Goal: Transaction & Acquisition: Purchase product/service

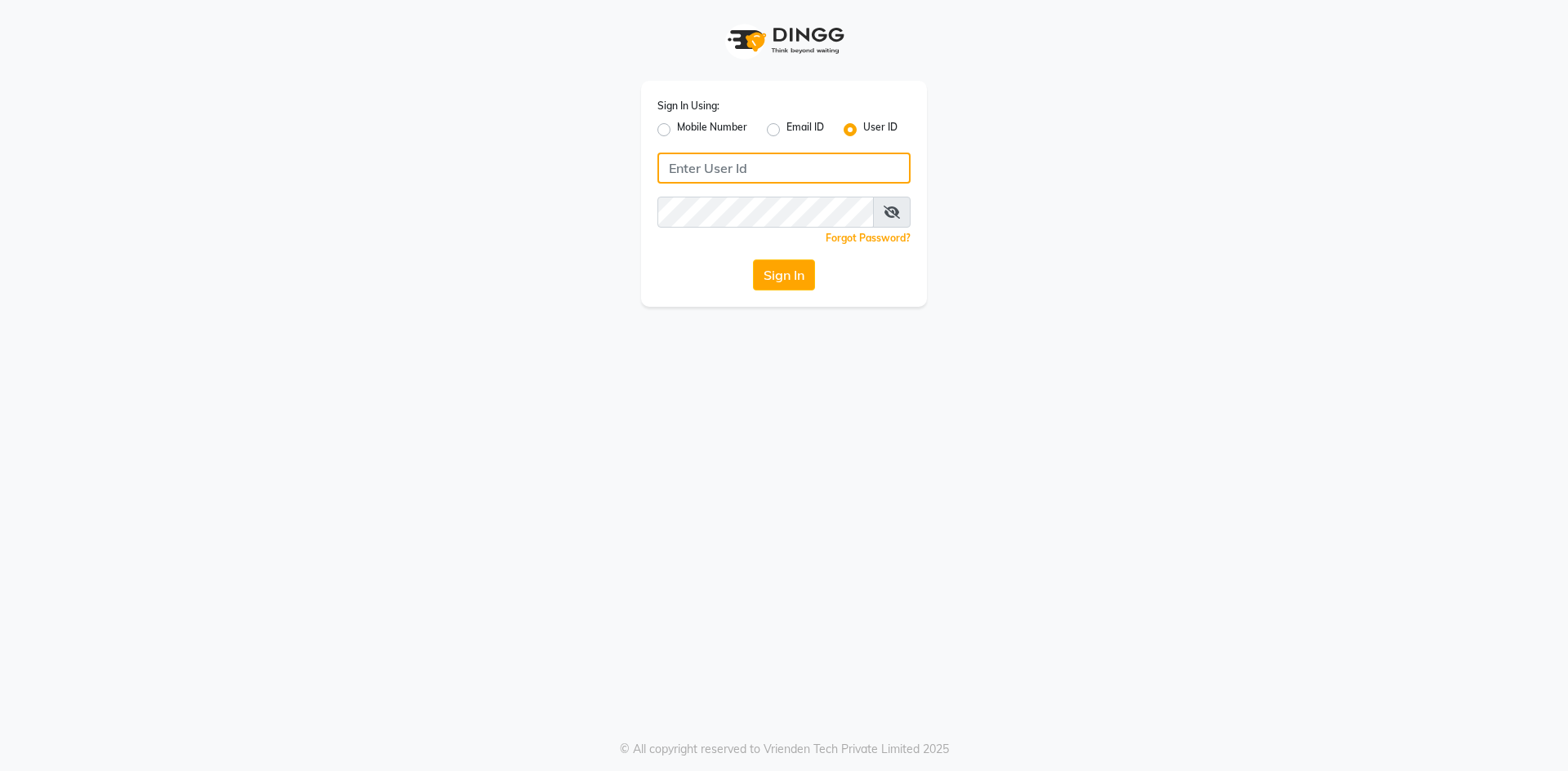
click at [712, 167] on input "Username" at bounding box center [784, 168] width 253 height 31
click at [730, 167] on input "e3900" at bounding box center [784, 168] width 253 height 31
click at [749, 160] on input "e3900" at bounding box center [784, 168] width 253 height 31
type input "e3900-01"
click at [897, 215] on icon at bounding box center [891, 212] width 16 height 13
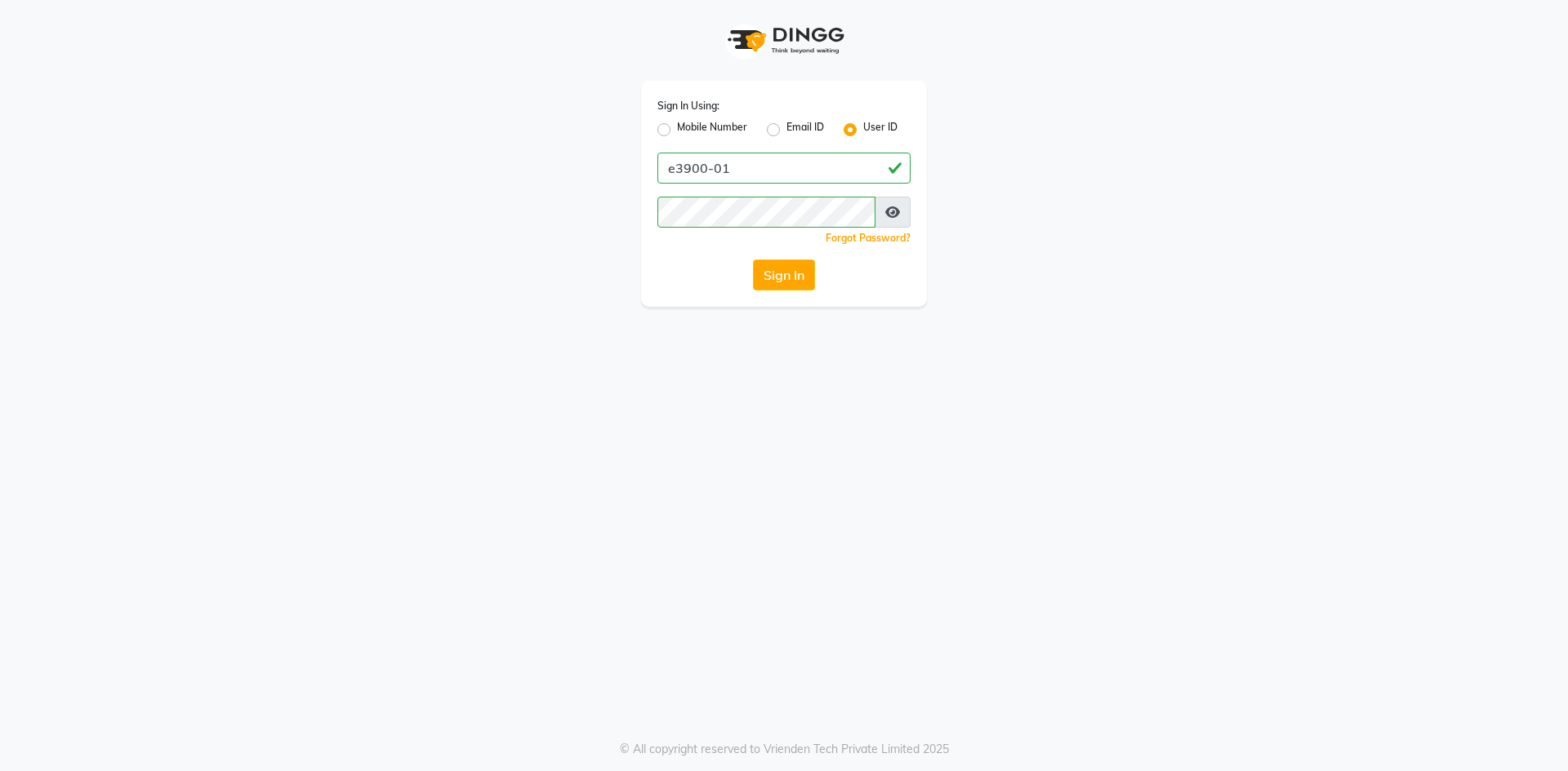
click at [668, 268] on div "Sign In" at bounding box center [784, 275] width 253 height 31
click at [796, 276] on button "Sign In" at bounding box center [784, 275] width 62 height 31
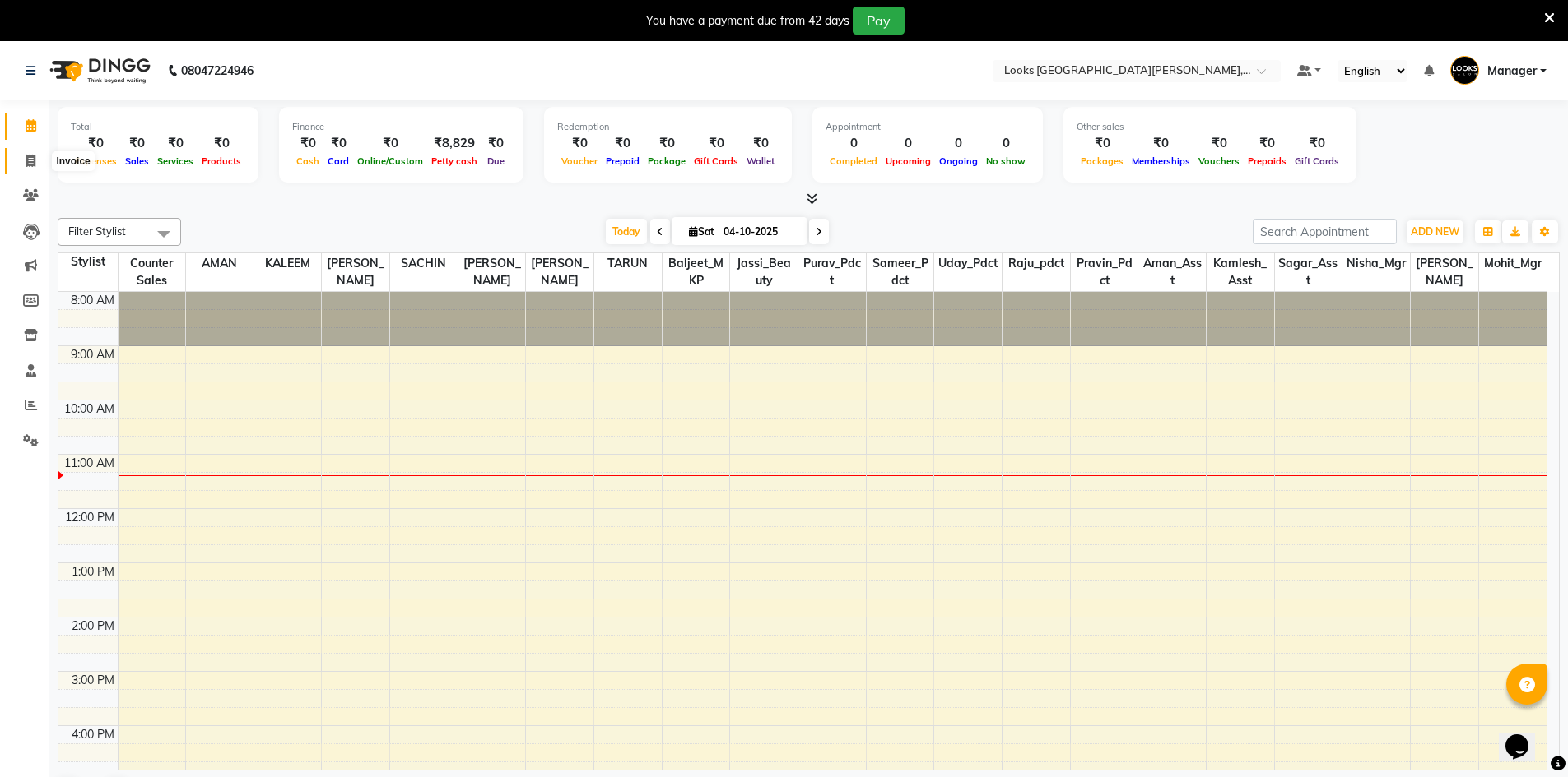
click at [18, 162] on span at bounding box center [31, 162] width 29 height 19
select select "service"
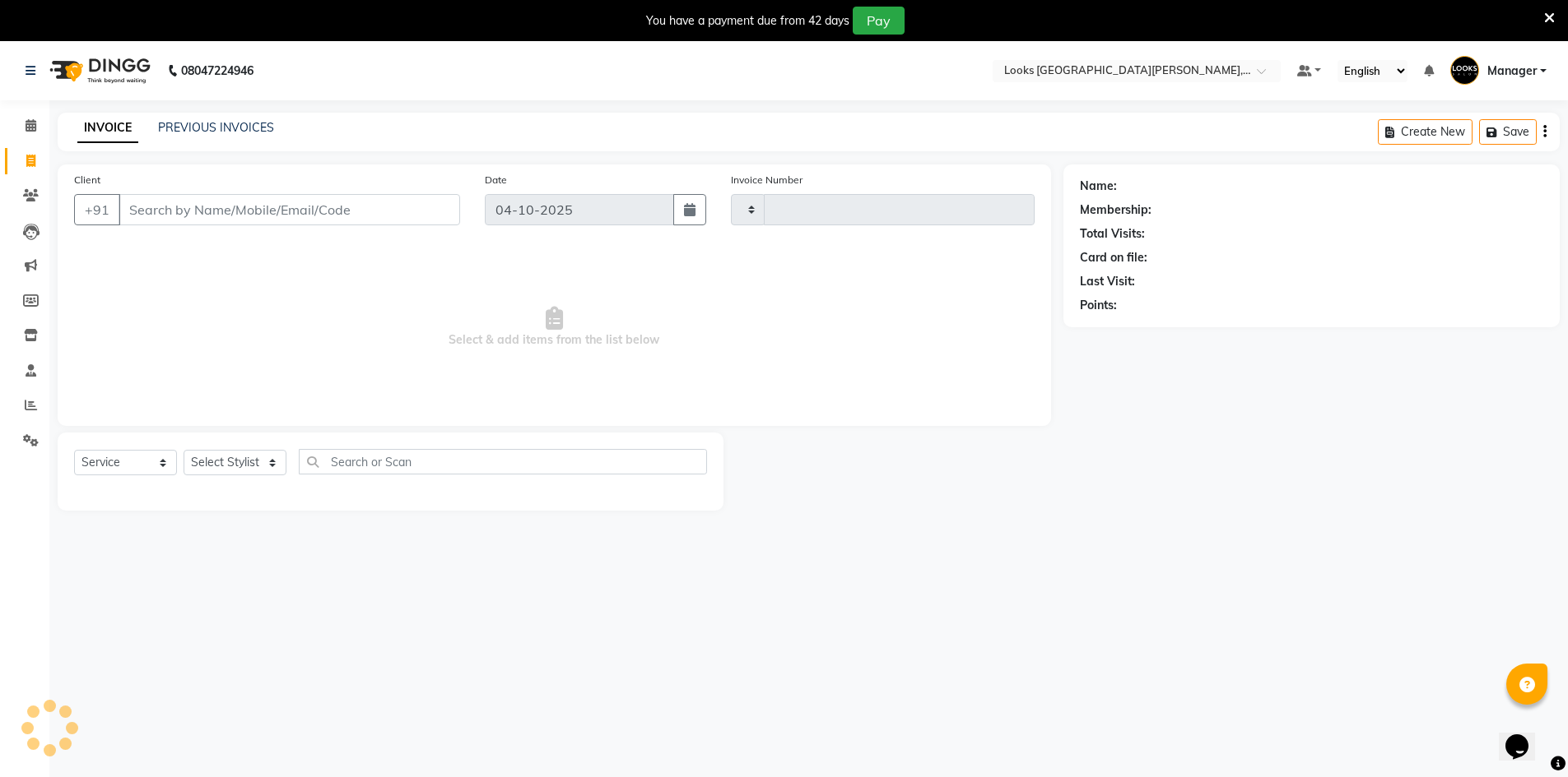
type input "7206"
select select "8940"
click at [193, 215] on input "Client" at bounding box center [289, 209] width 341 height 32
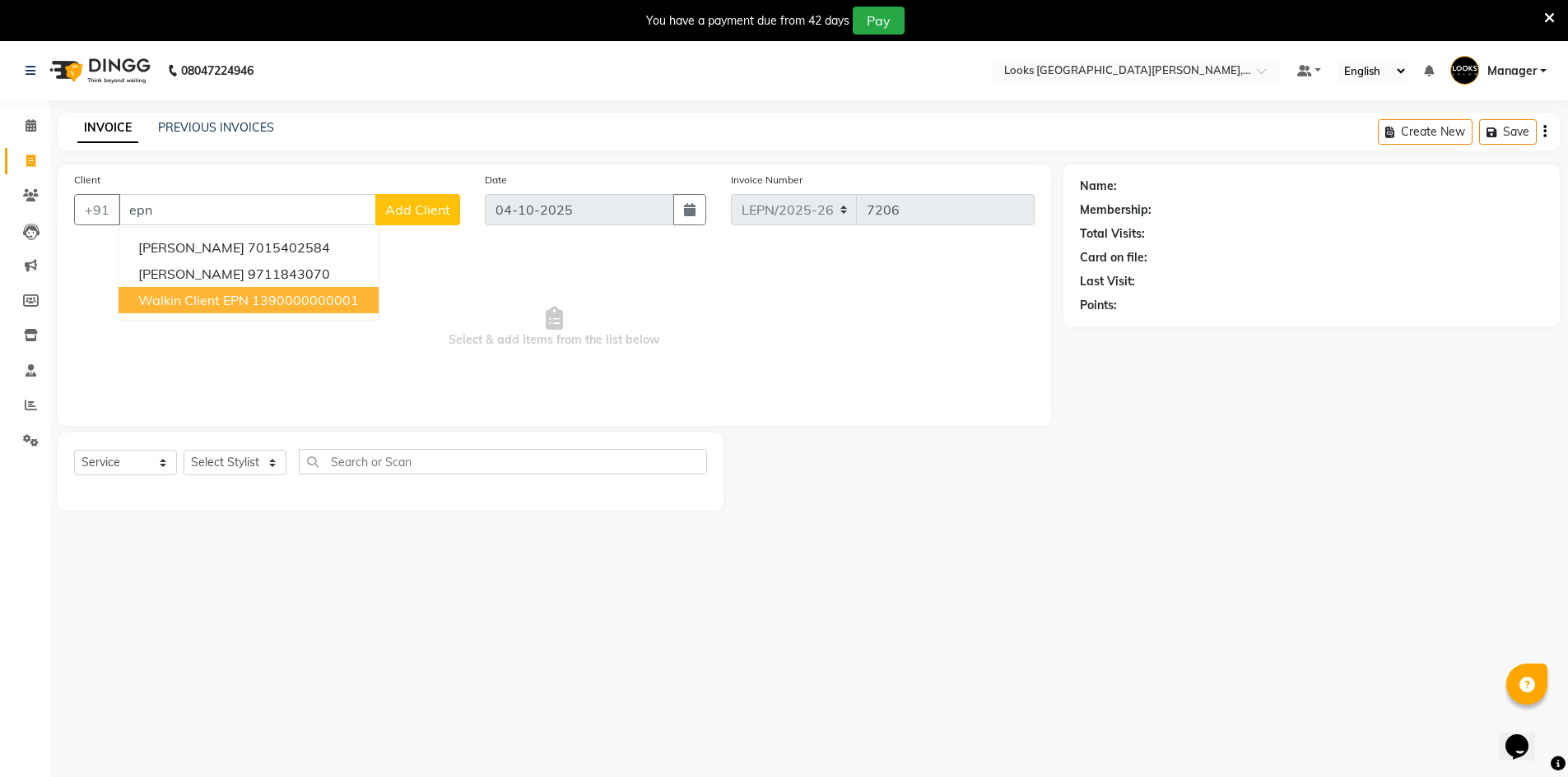
click at [188, 311] on button "Walkin Client EPN 1390000000001" at bounding box center [249, 300] width 260 height 27
type input "1390000000001"
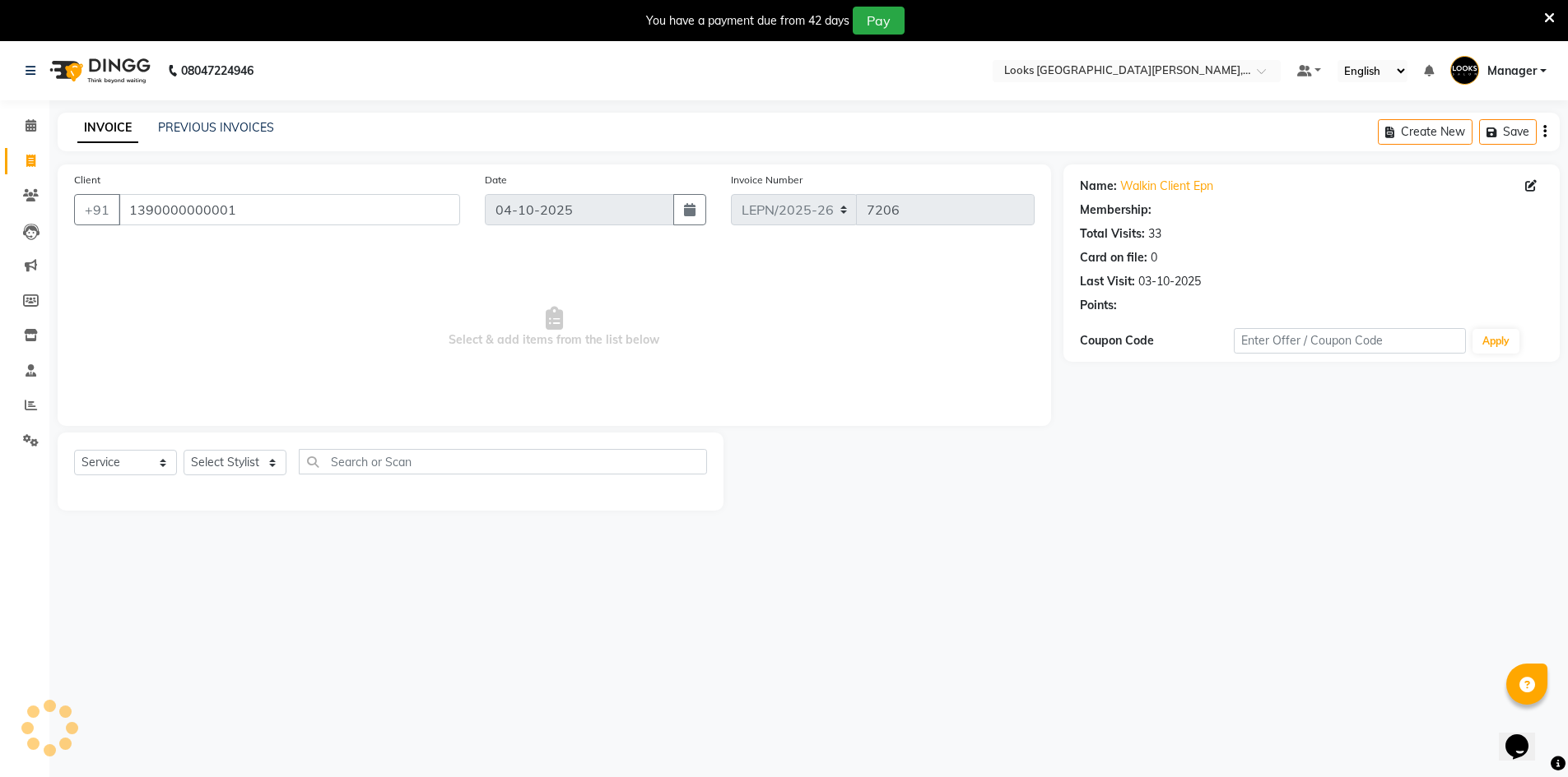
select select "1: Object"
click at [251, 458] on select "Select Stylist AMAN Aman_Asst Baljeet_MKP [PERSON_NAME] Bobby_Mgr Counter Sales…" at bounding box center [235, 463] width 103 height 26
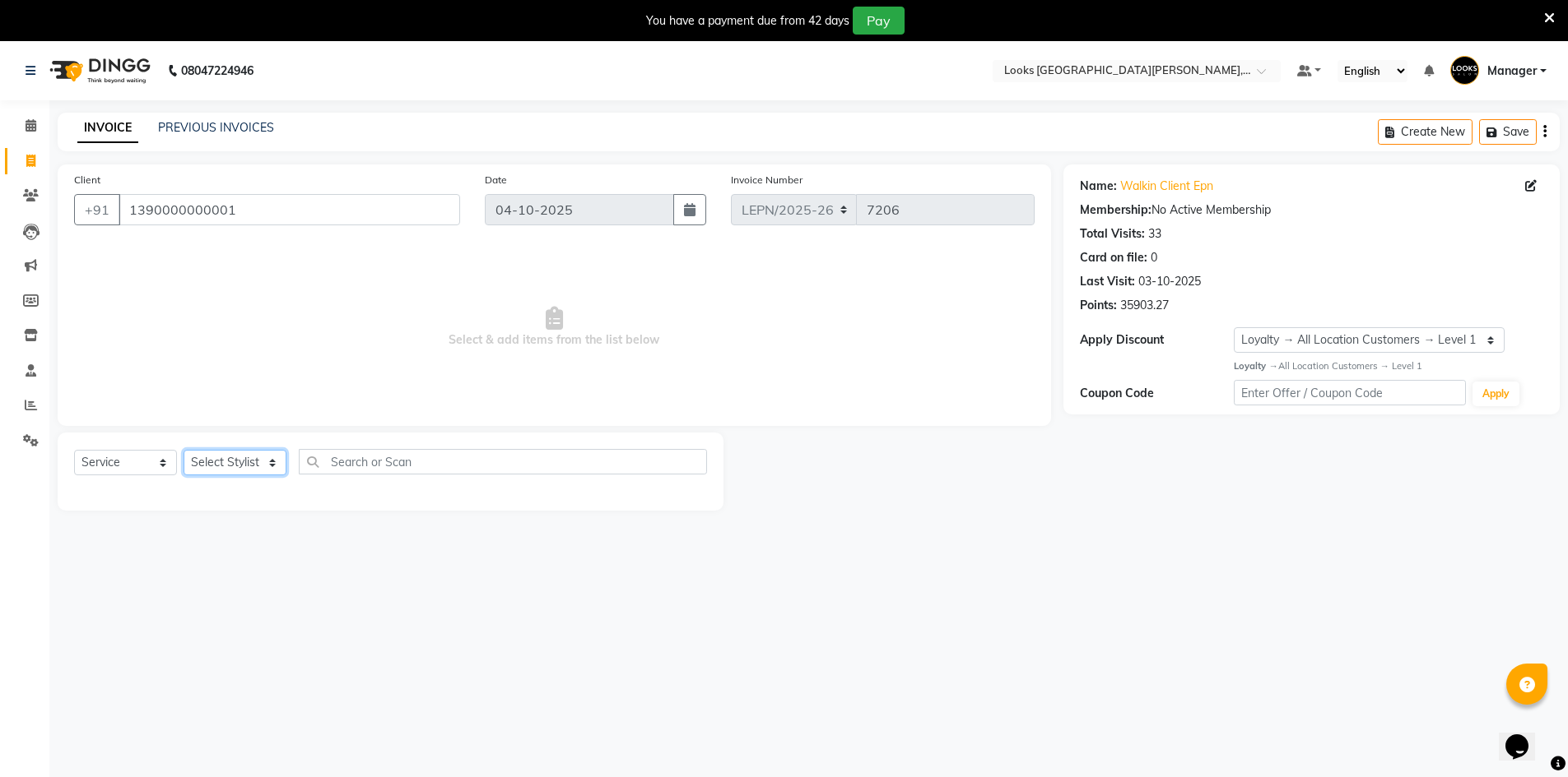
select select "90362"
click at [184, 450] on select "Select Stylist AMAN Aman_Asst Baljeet_MKP [PERSON_NAME] Bobby_Mgr Counter Sales…" at bounding box center [235, 463] width 103 height 26
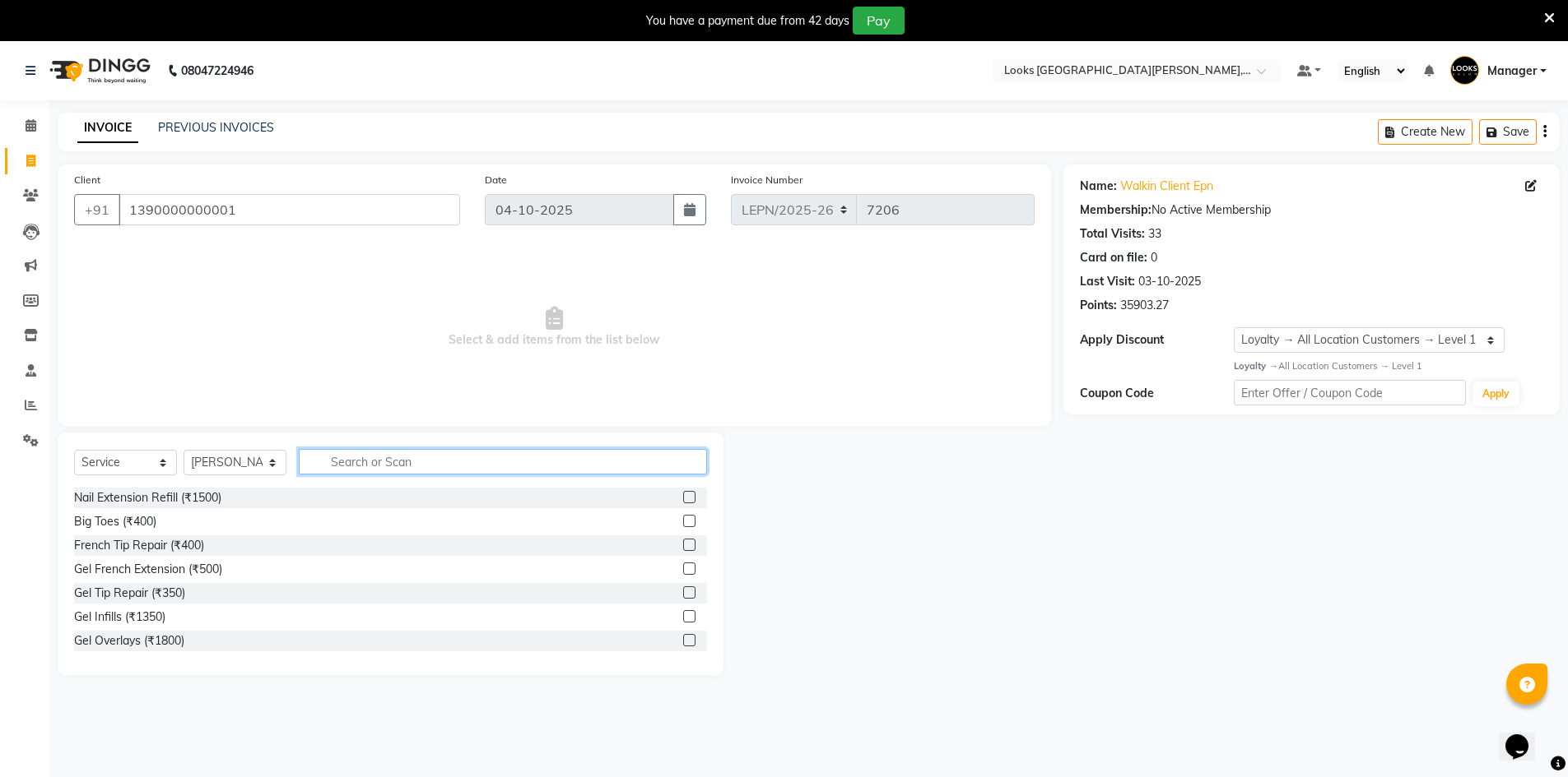
click at [350, 464] on input "text" at bounding box center [502, 462] width 408 height 26
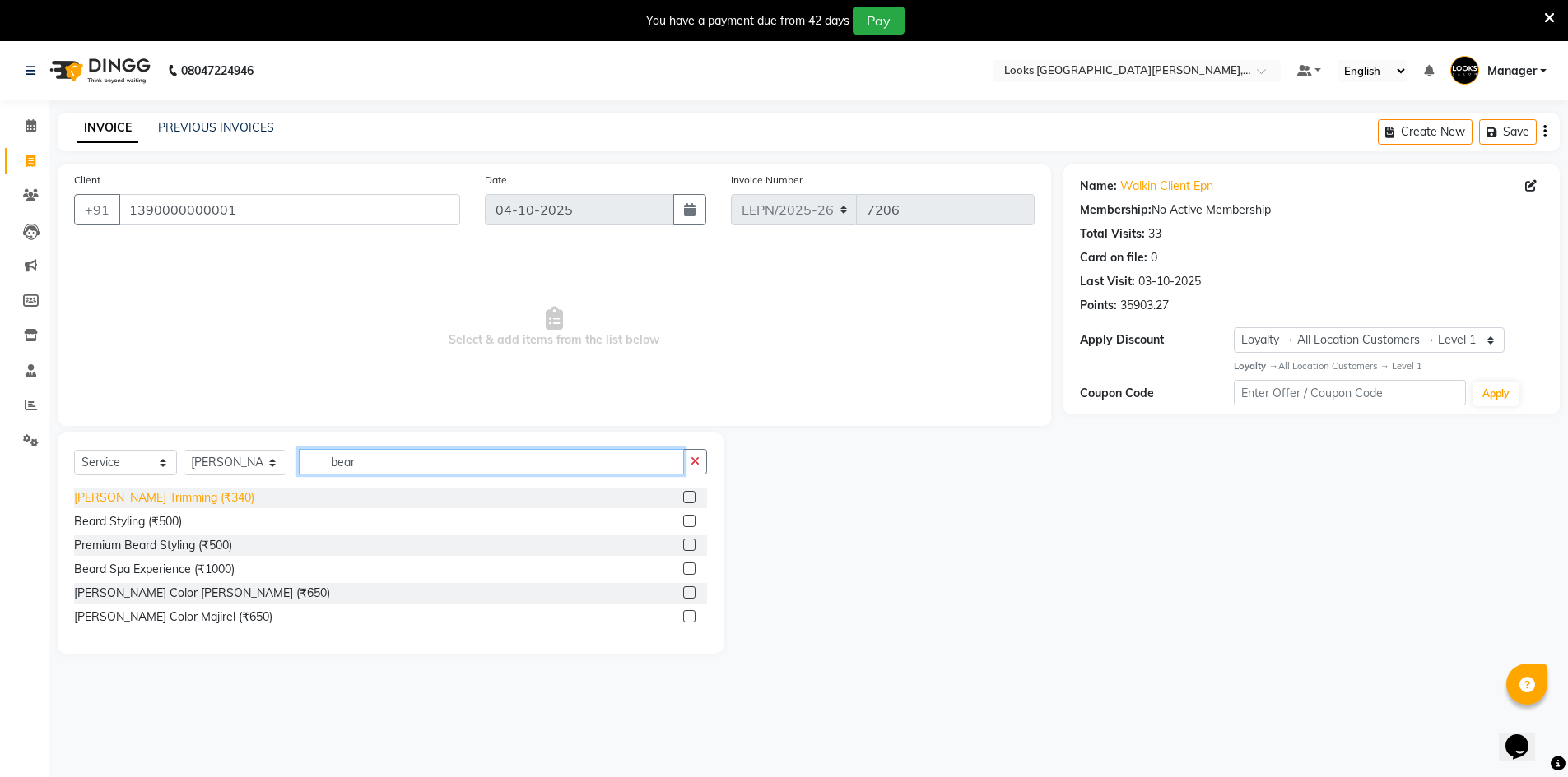
type input "bear"
click at [156, 489] on div "[PERSON_NAME] Trimming (₹340)" at bounding box center [163, 498] width 181 height 17
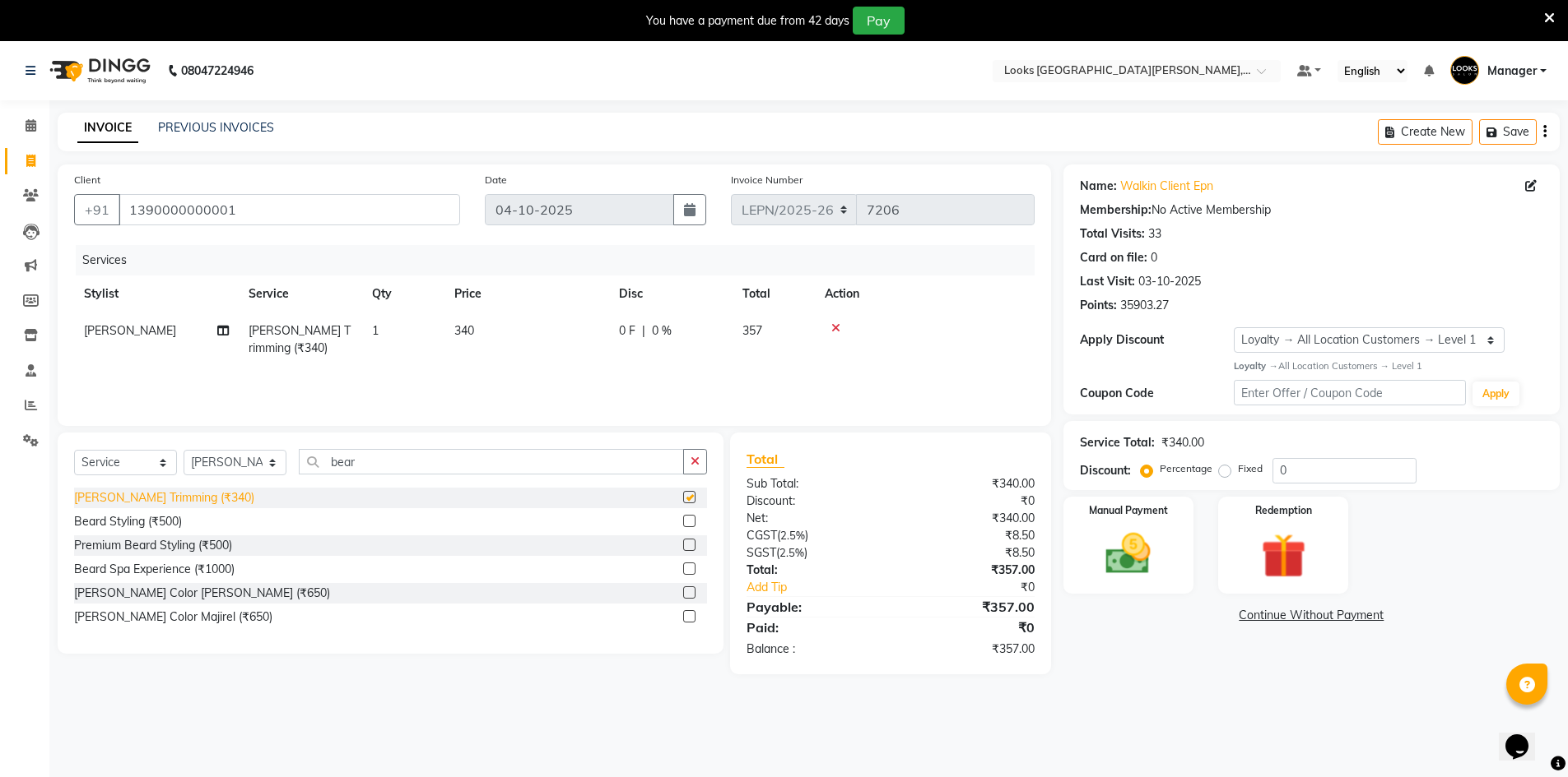
checkbox input "false"
click at [355, 464] on input "bear" at bounding box center [490, 462] width 385 height 26
type input "b"
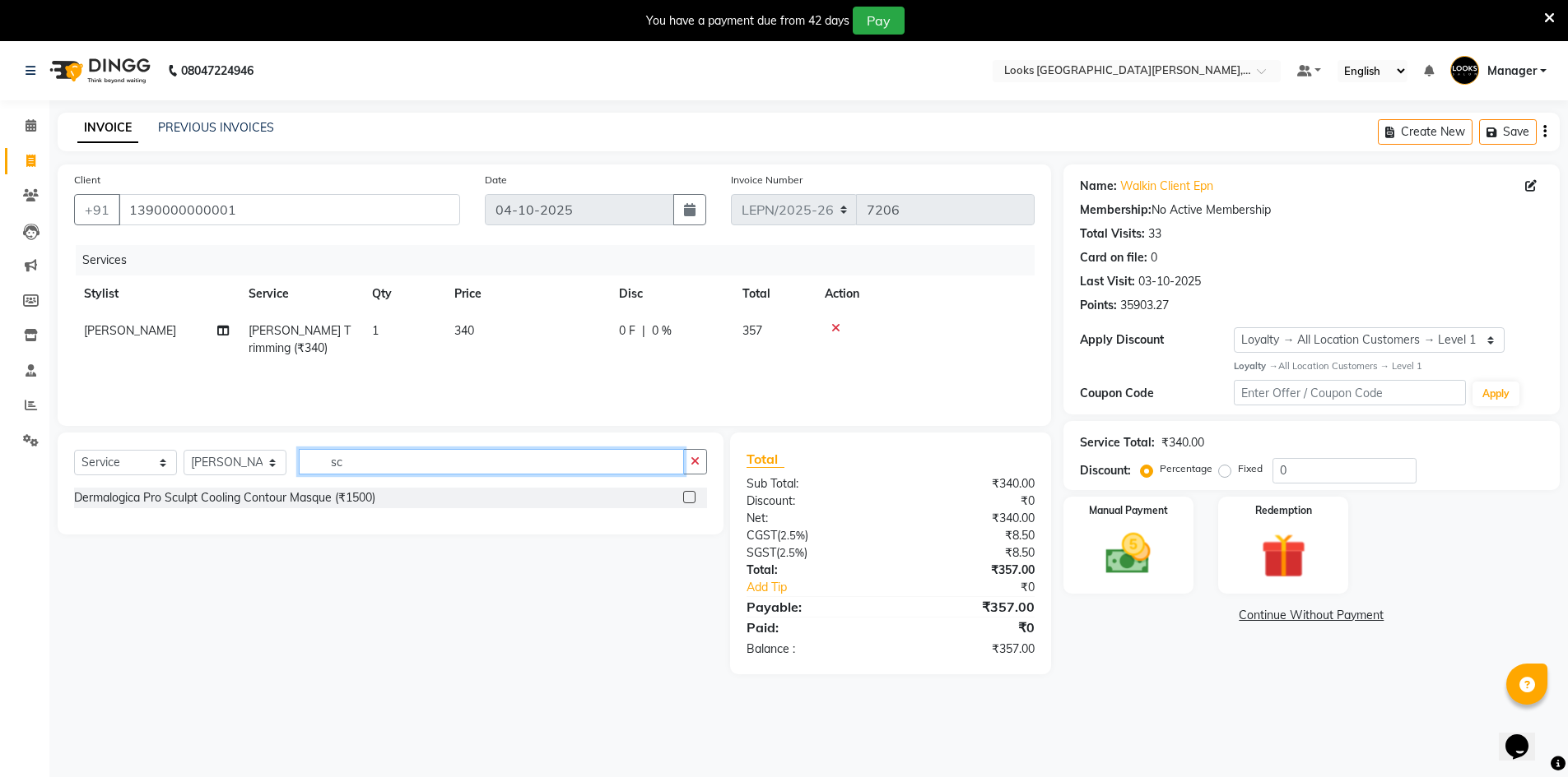
type input "s"
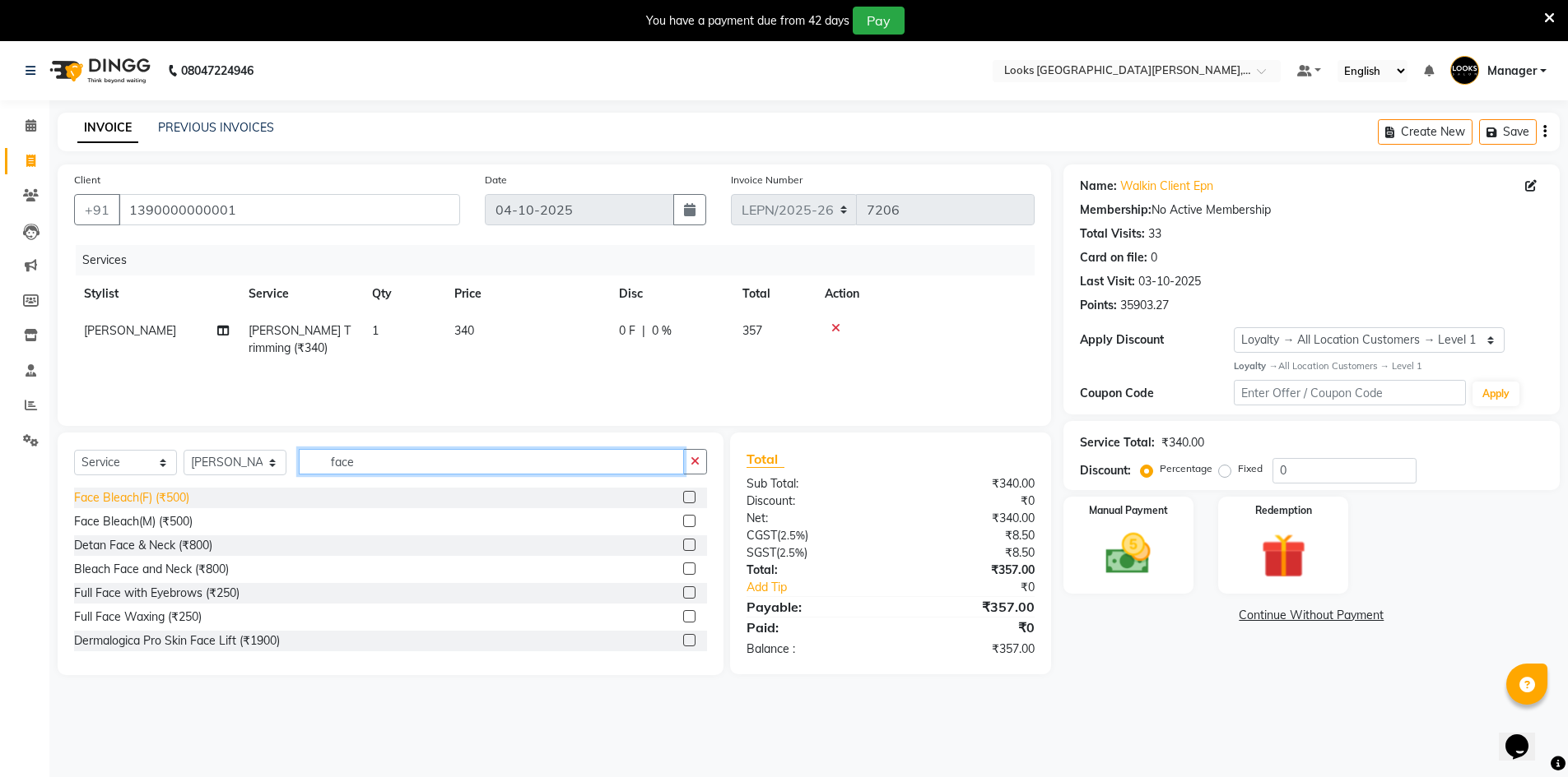
type input "face"
click at [159, 504] on div "Face Bleach(F) (₹500)" at bounding box center [131, 498] width 116 height 17
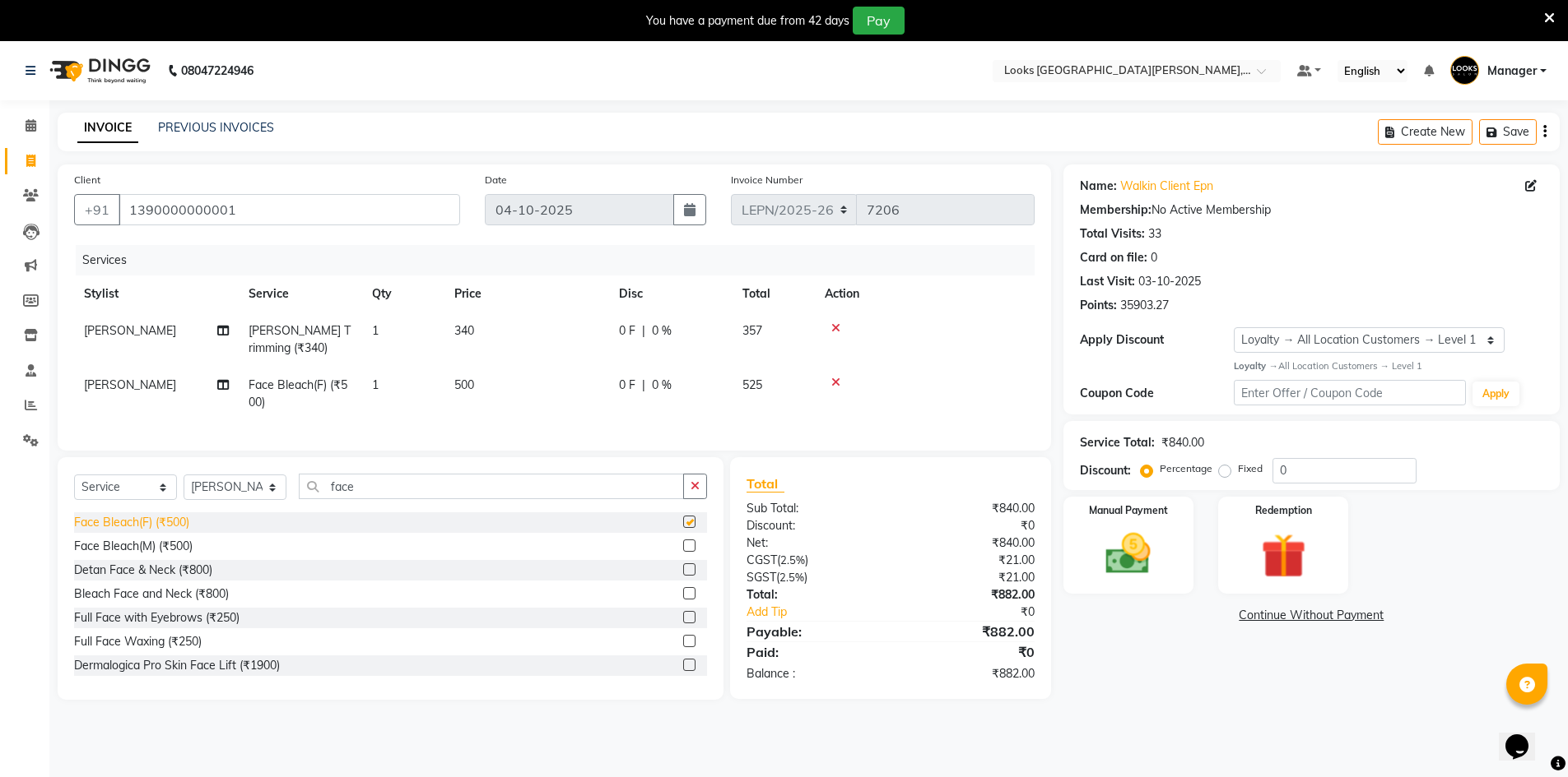
checkbox input "false"
click at [476, 386] on td "500" at bounding box center [527, 394] width 164 height 54
select select "90362"
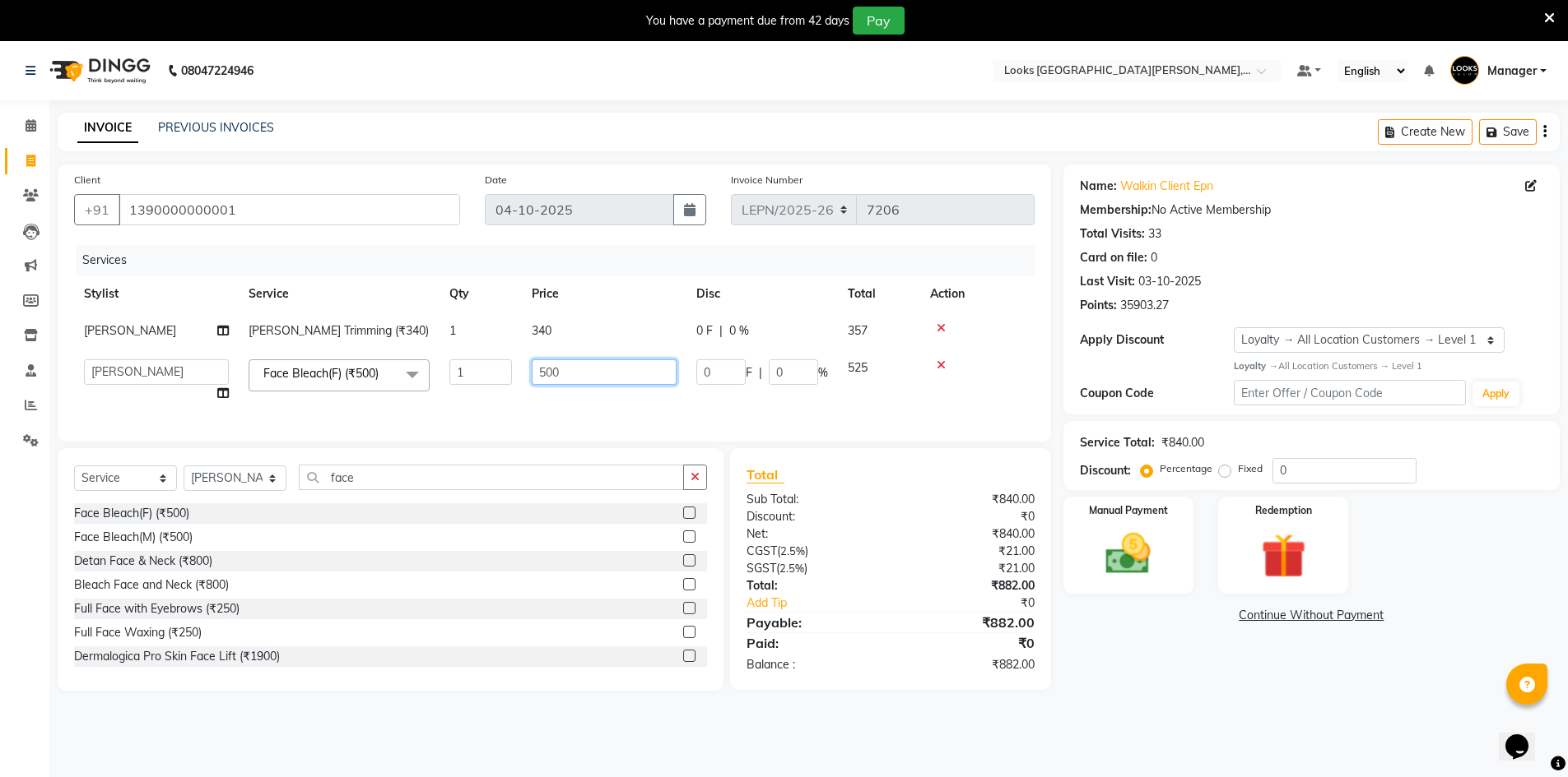
click at [590, 376] on input "500" at bounding box center [603, 372] width 144 height 26
type input "5"
type input "490"
click at [623, 410] on tr "AMAN Aman_Asst Baljeet_MKP BITTU Bobby_Mgr Counter Sales Jassi_Beauty KALEEM Ka…" at bounding box center [554, 380] width 961 height 62
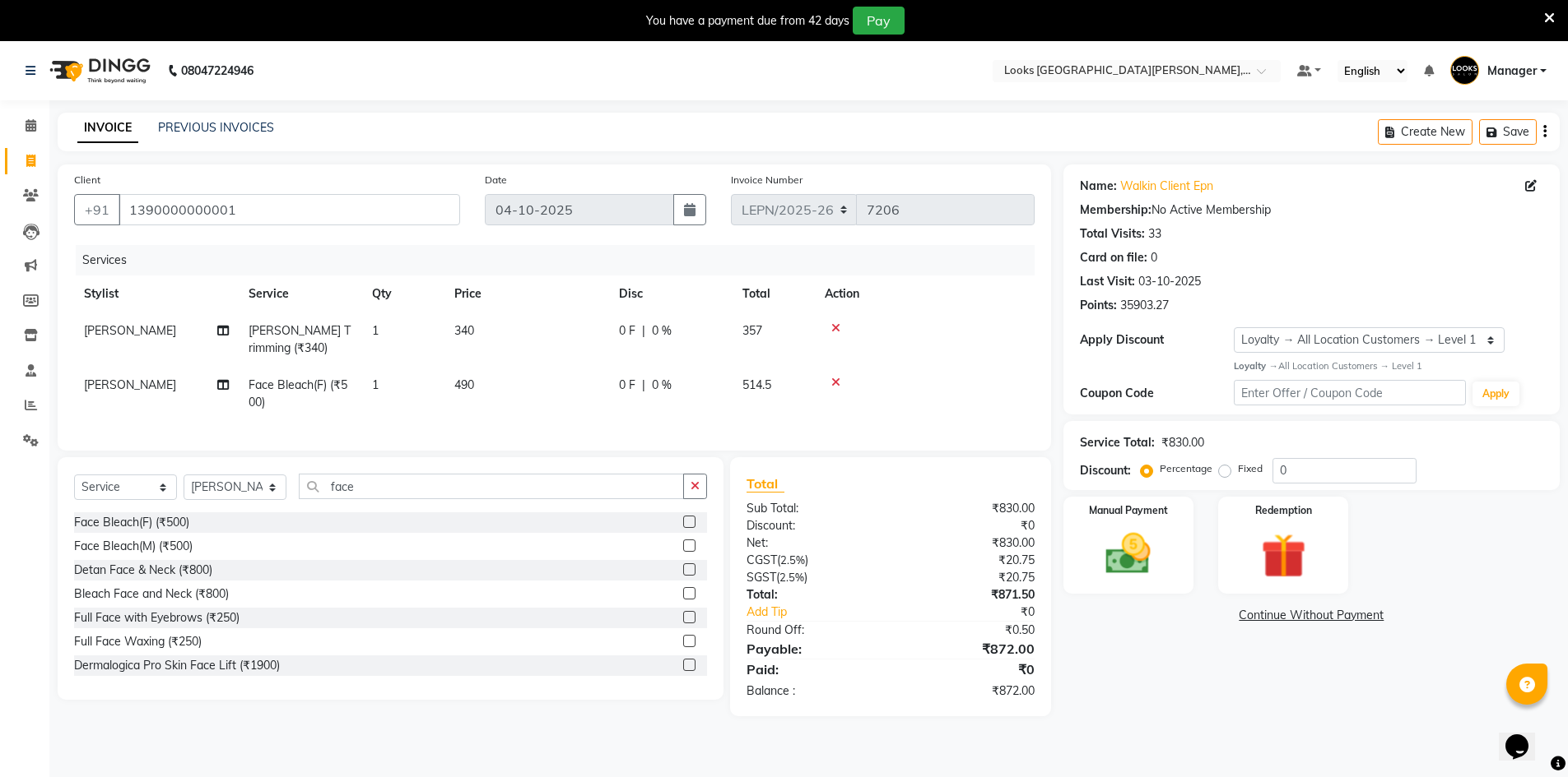
click at [468, 383] on span "490" at bounding box center [464, 384] width 20 height 14
select select "90362"
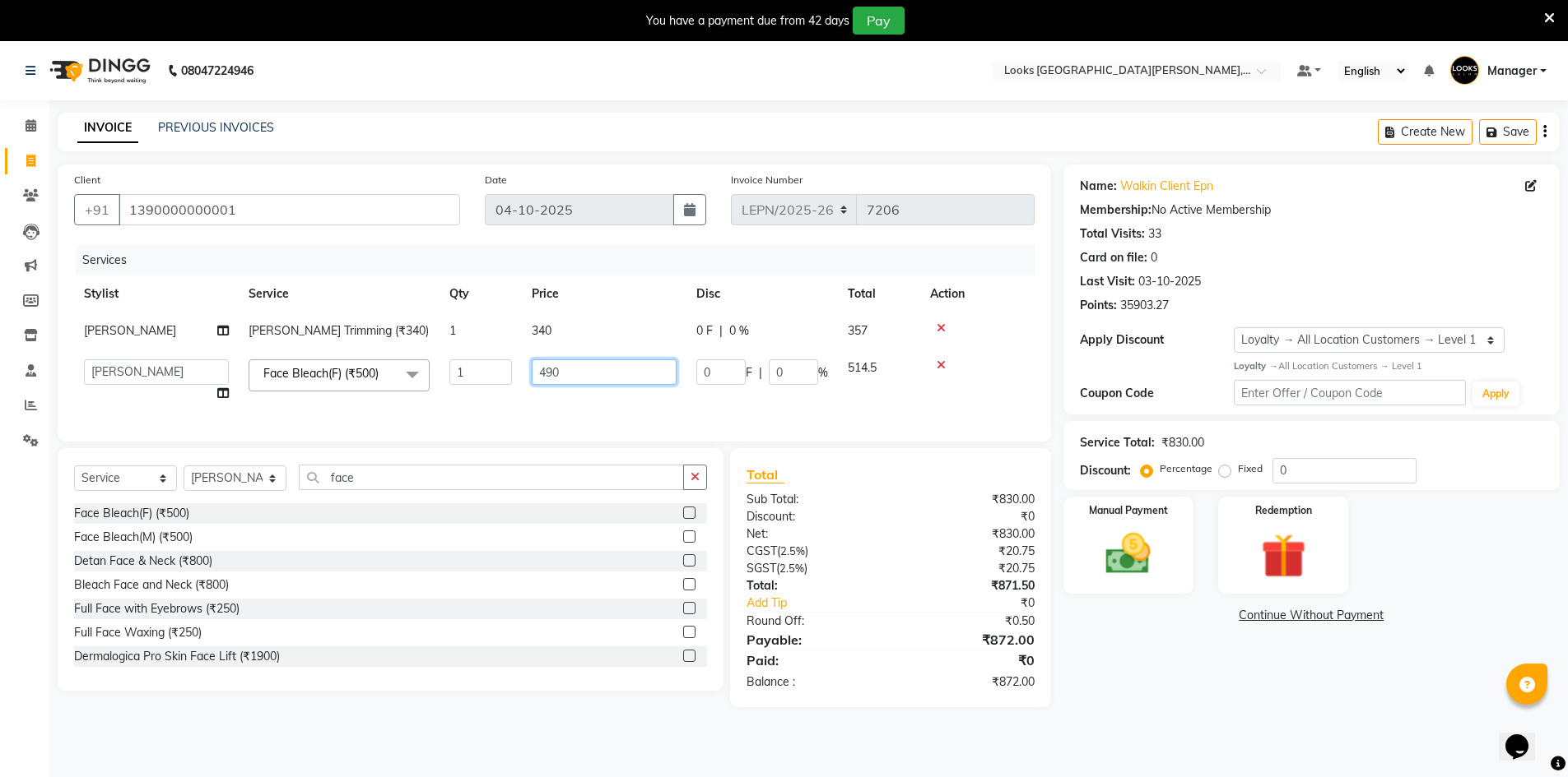
click at [577, 369] on input "490" at bounding box center [603, 372] width 144 height 26
type input "6"
type input "2"
type input "488"
click at [637, 412] on tr "AMAN Aman_Asst Baljeet_MKP BITTU Bobby_Mgr Counter Sales Jassi_Beauty KALEEM Ka…" at bounding box center [554, 380] width 961 height 62
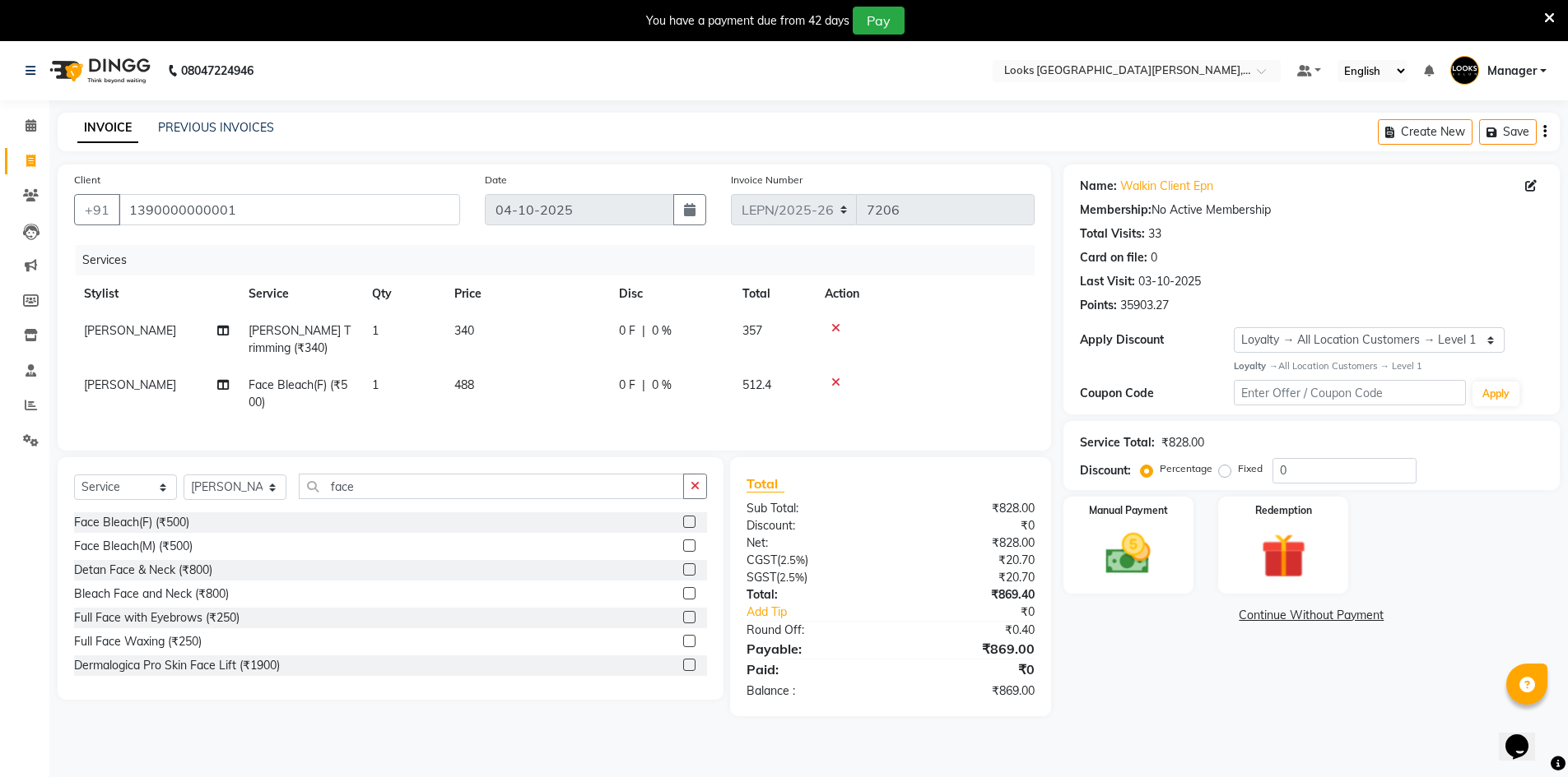
click at [490, 385] on td "488" at bounding box center [527, 394] width 164 height 54
select select "90362"
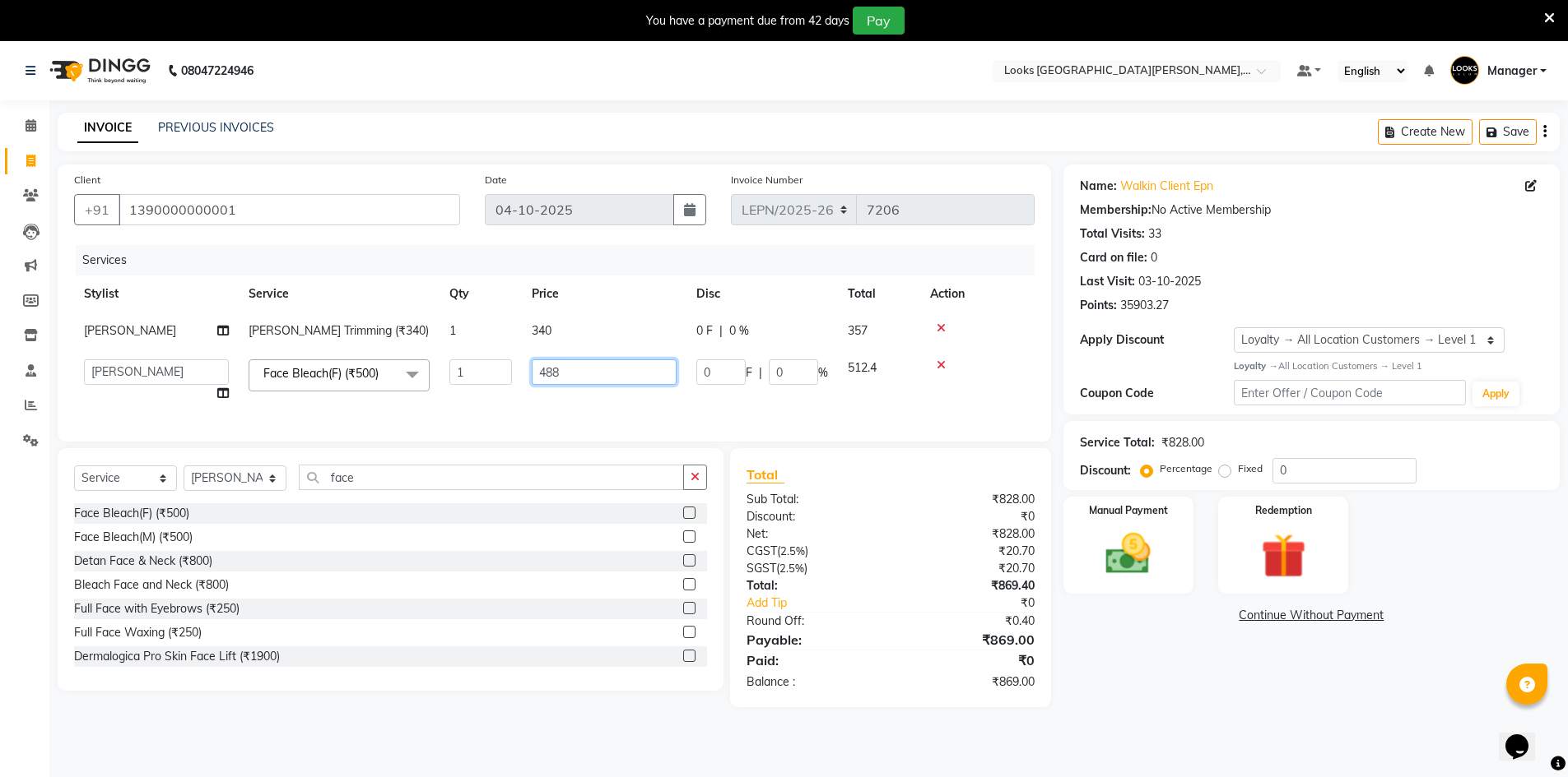
click at [577, 370] on input "488" at bounding box center [603, 372] width 144 height 26
type input "488.5"
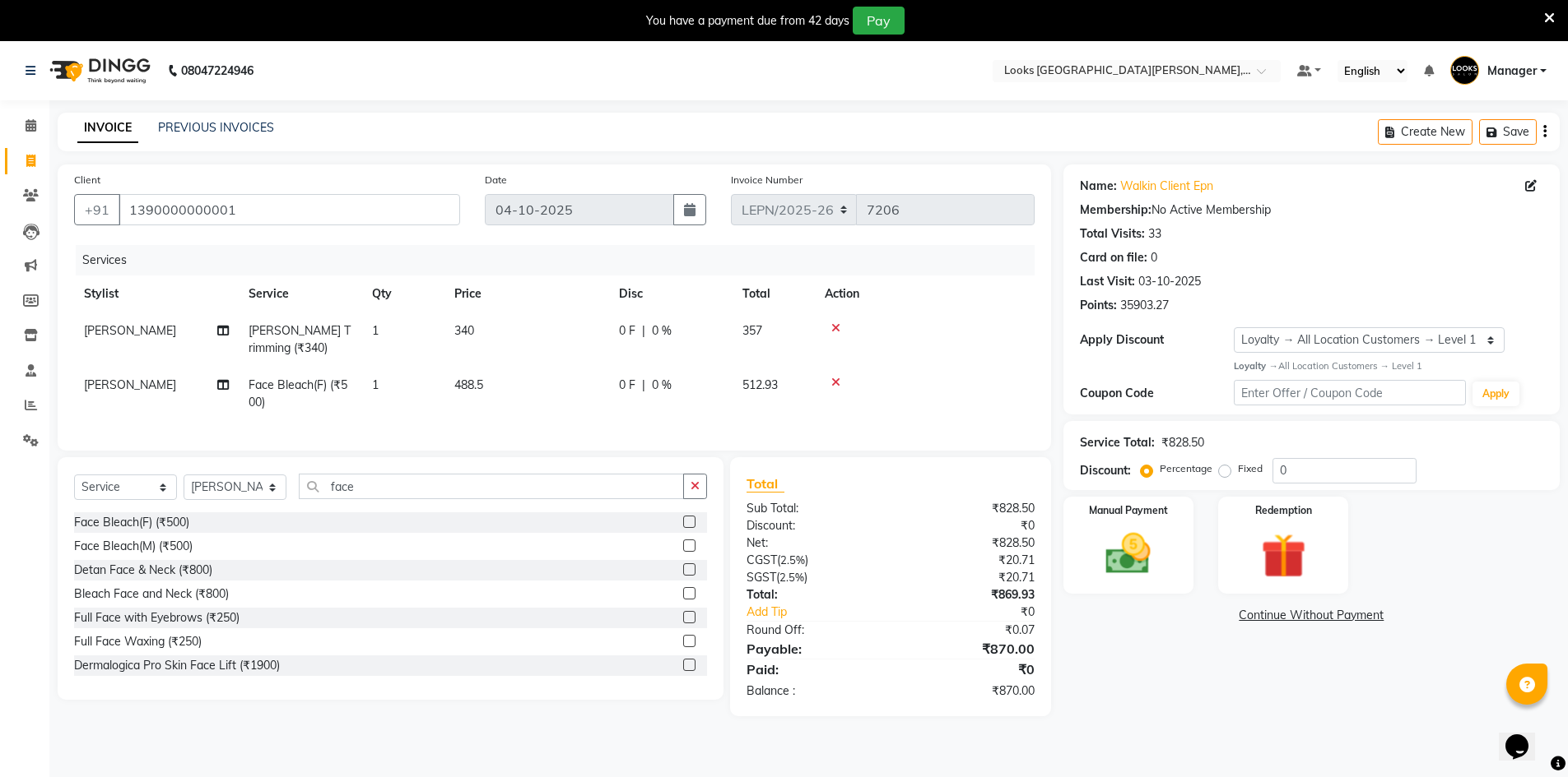
click at [609, 420] on div "Services Stylist Service Qty Price Disc Total Action BITTU Beard Trimming (₹340…" at bounding box center [554, 340] width 961 height 189
click at [1148, 559] on img at bounding box center [1128, 554] width 76 height 54
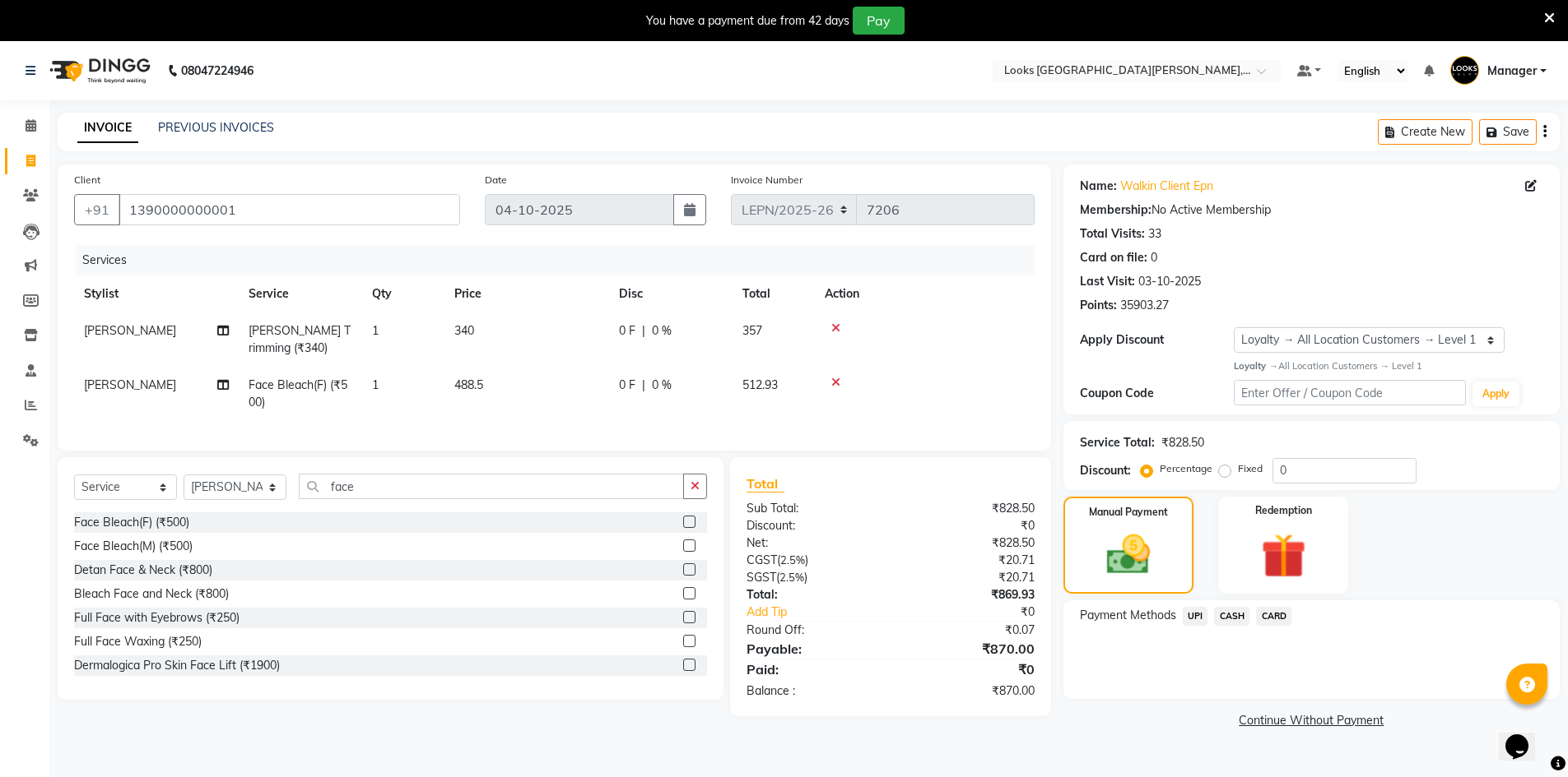
click at [1197, 619] on span "UPI" at bounding box center [1195, 616] width 26 height 19
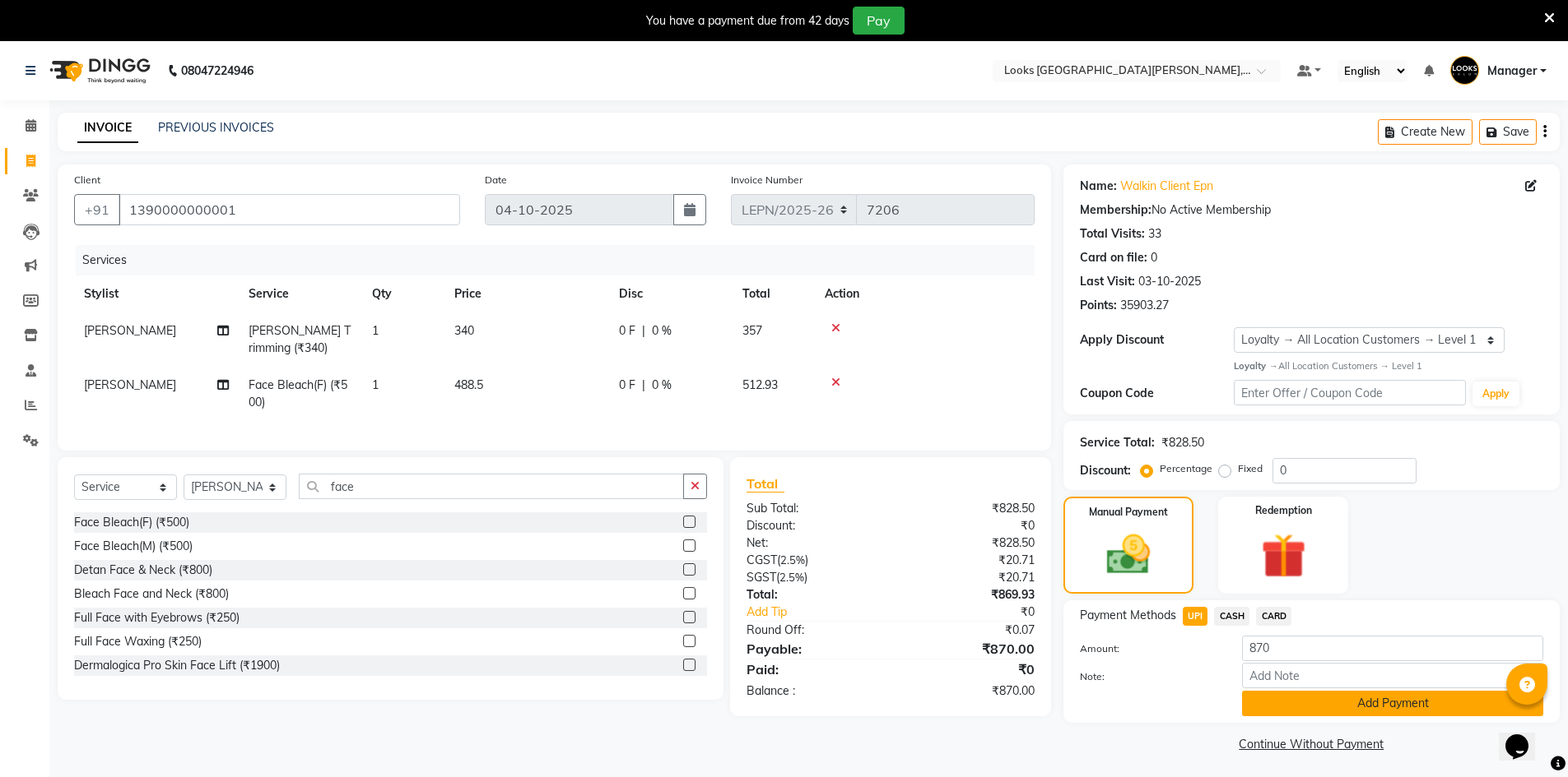
click at [1312, 707] on button "Add Payment" at bounding box center [1392, 703] width 301 height 26
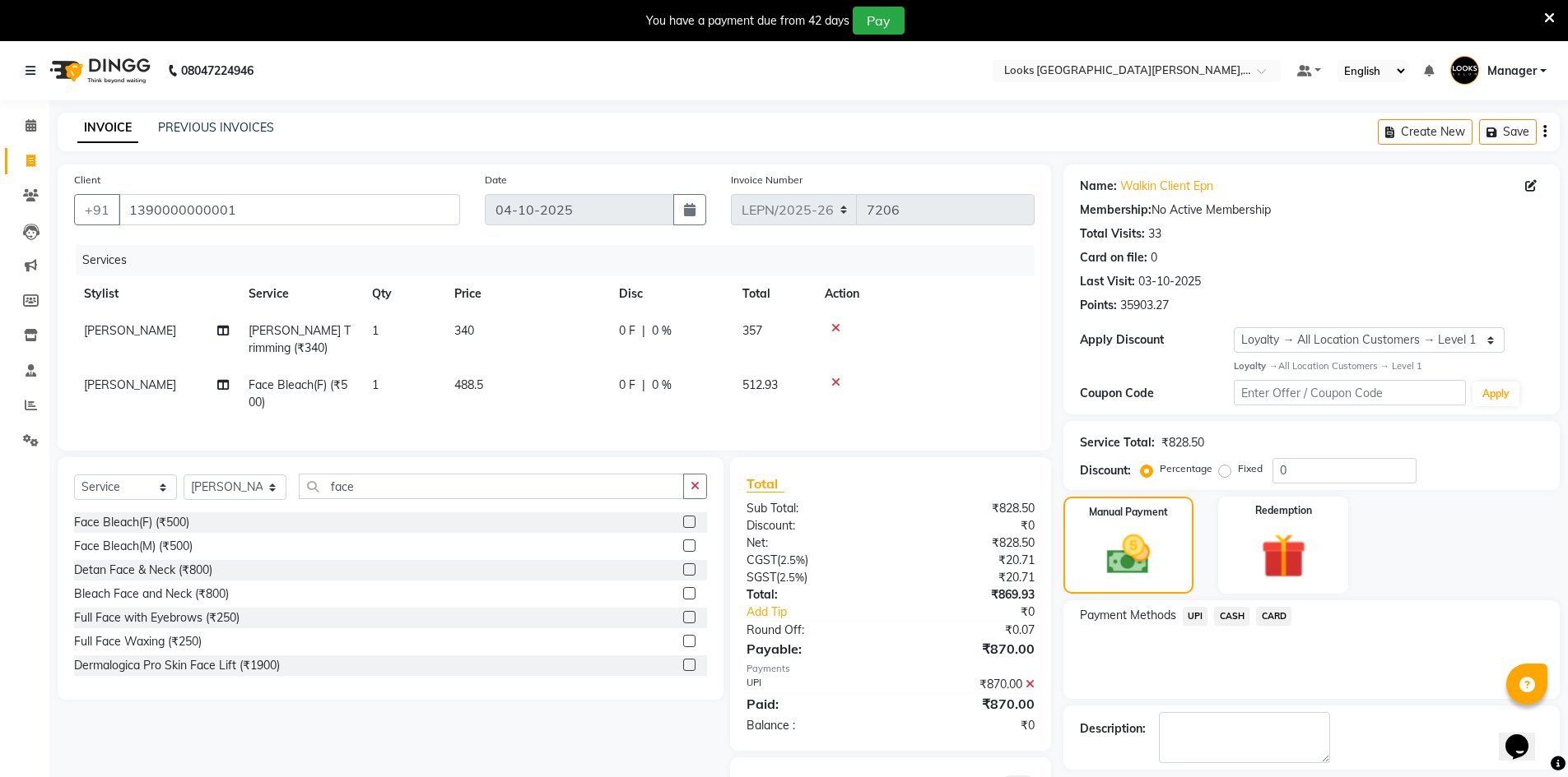
scroll to position [92, 0]
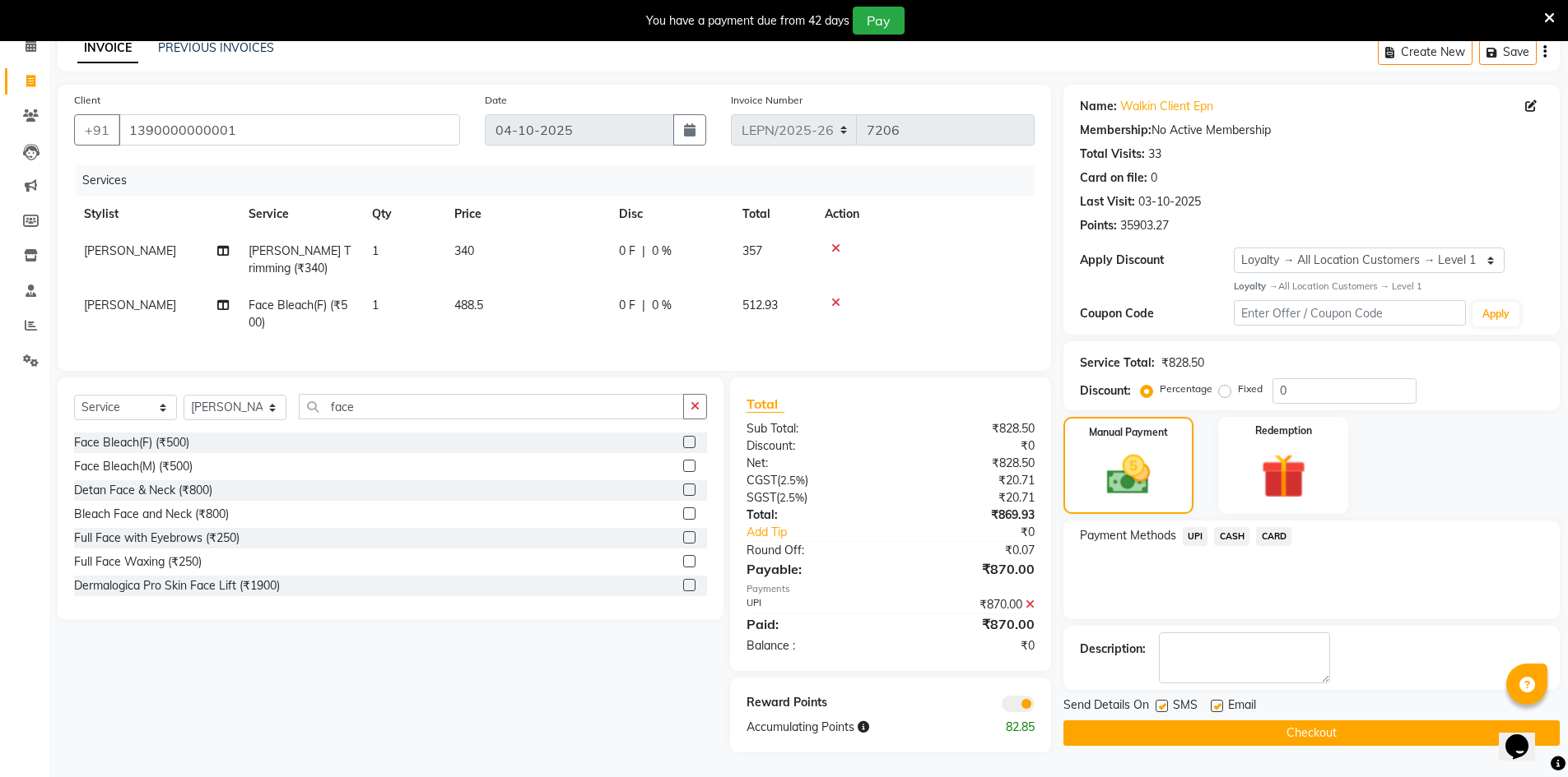
click at [1132, 721] on button "Checkout" at bounding box center [1311, 733] width 496 height 26
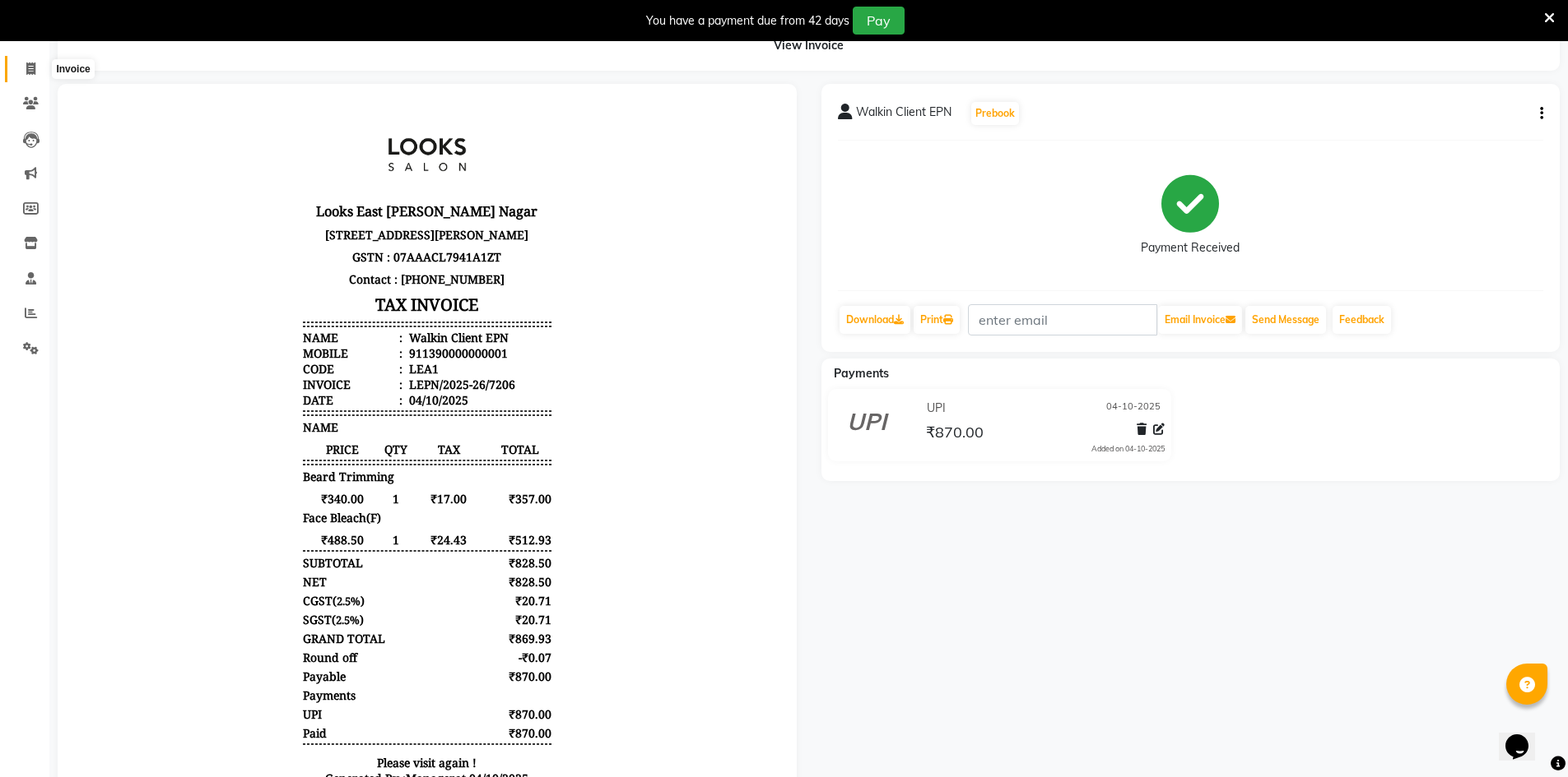
click at [19, 66] on span at bounding box center [31, 70] width 29 height 19
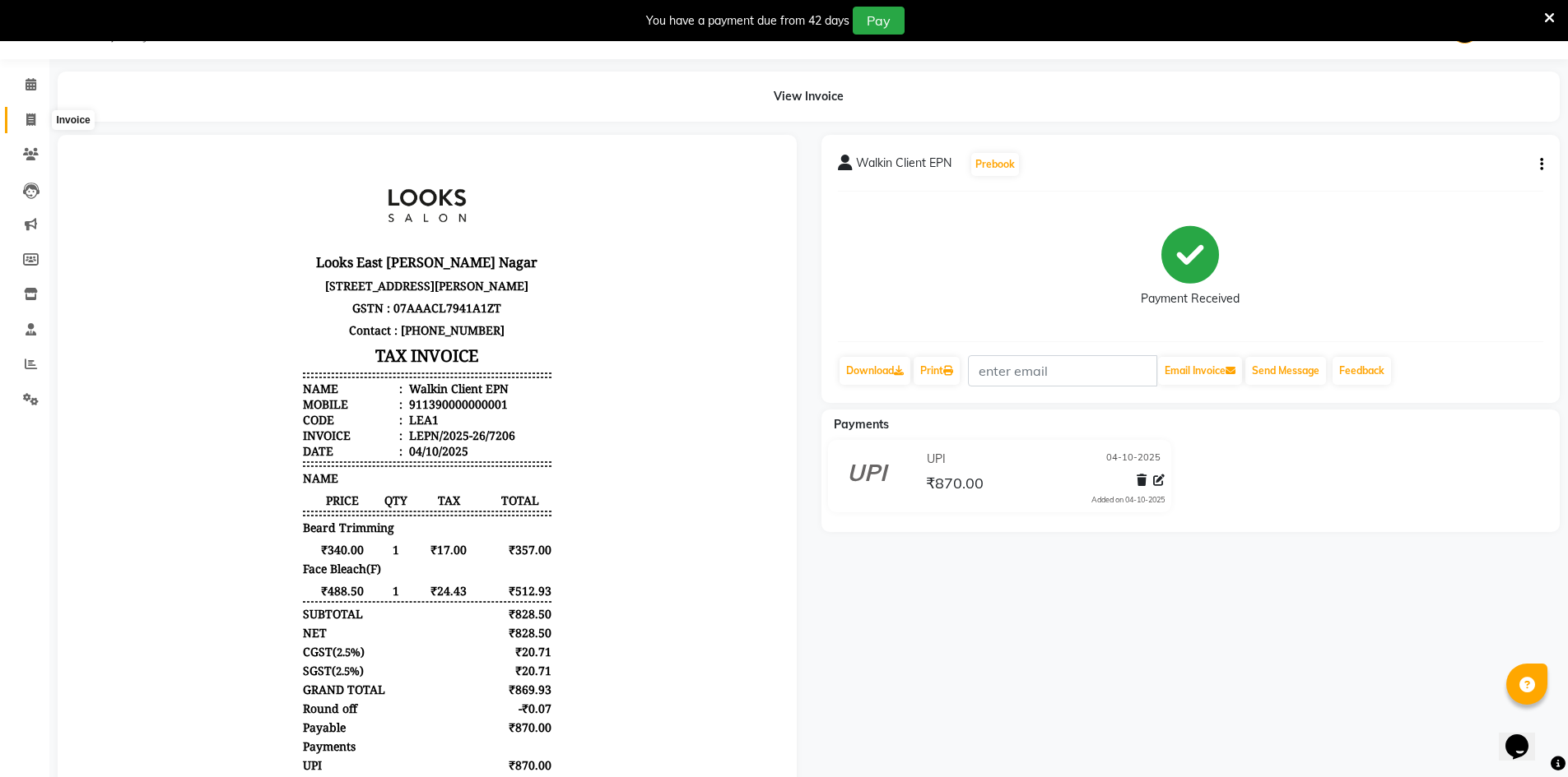
select select "service"
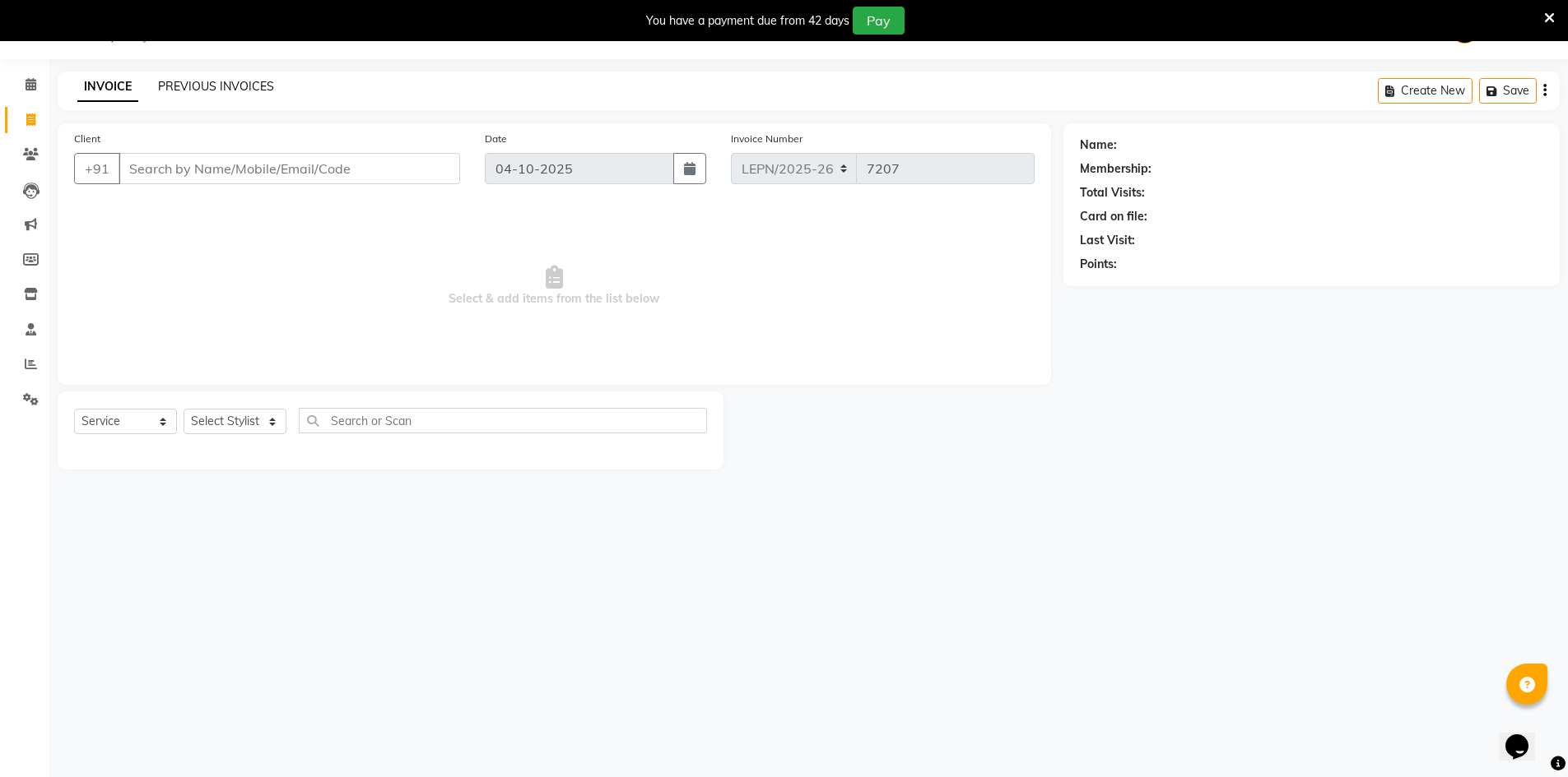
click at [251, 81] on link "PREVIOUS INVOICES" at bounding box center [215, 86] width 116 height 14
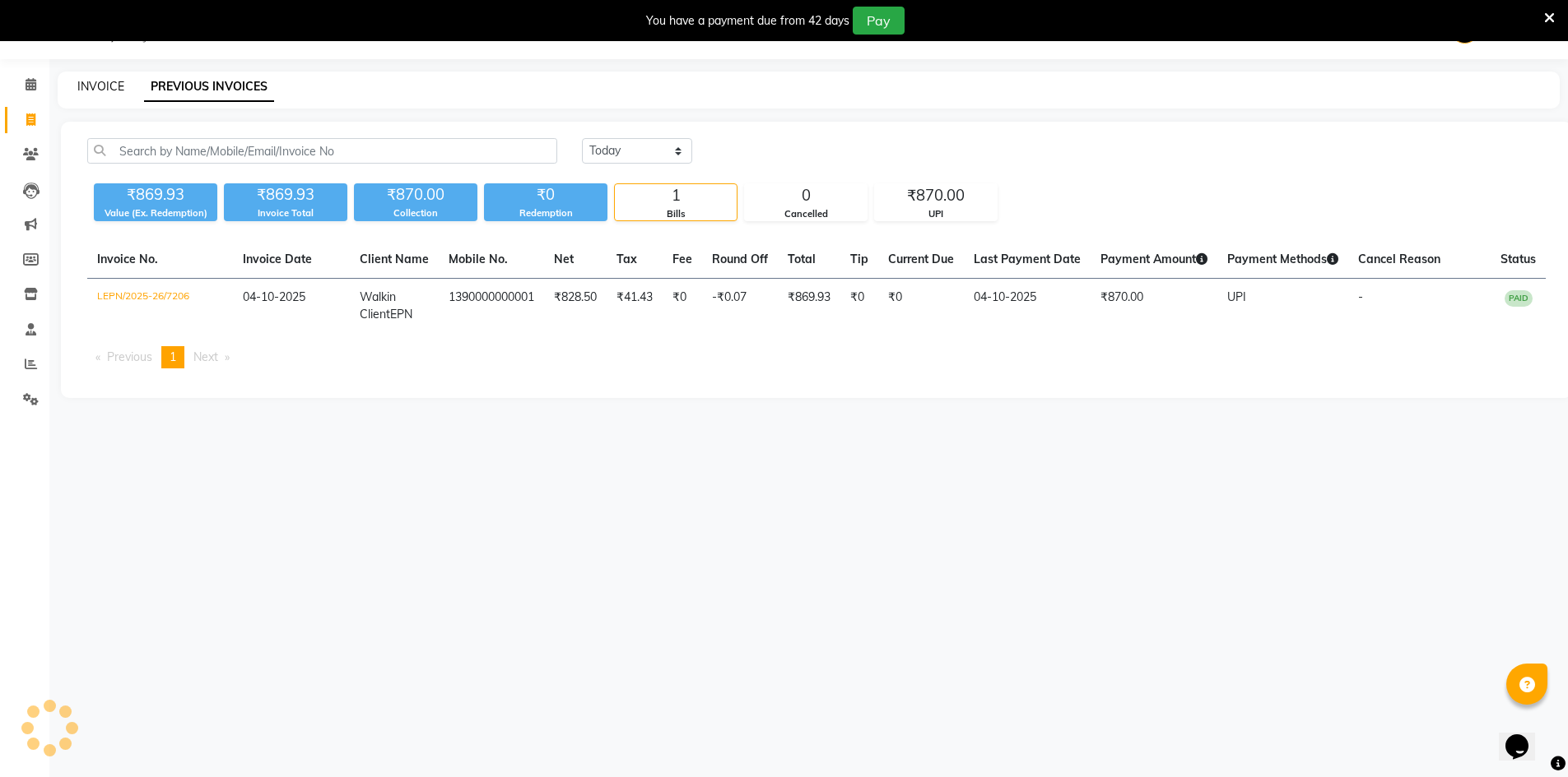
click at [98, 88] on link "INVOICE" at bounding box center [100, 86] width 47 height 14
select select "service"
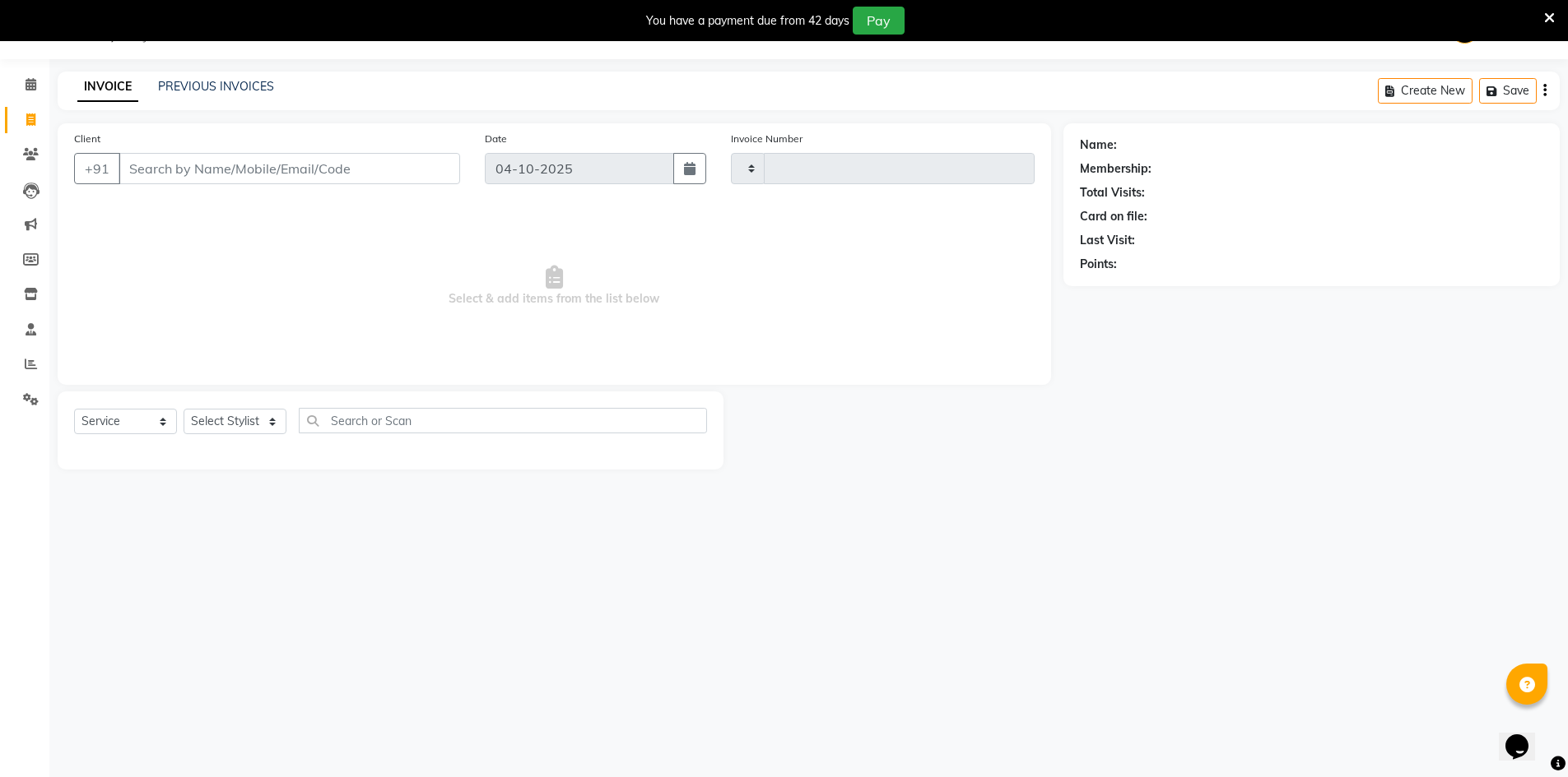
type input "7207"
select select "8940"
click at [204, 173] on input "Client" at bounding box center [289, 168] width 341 height 32
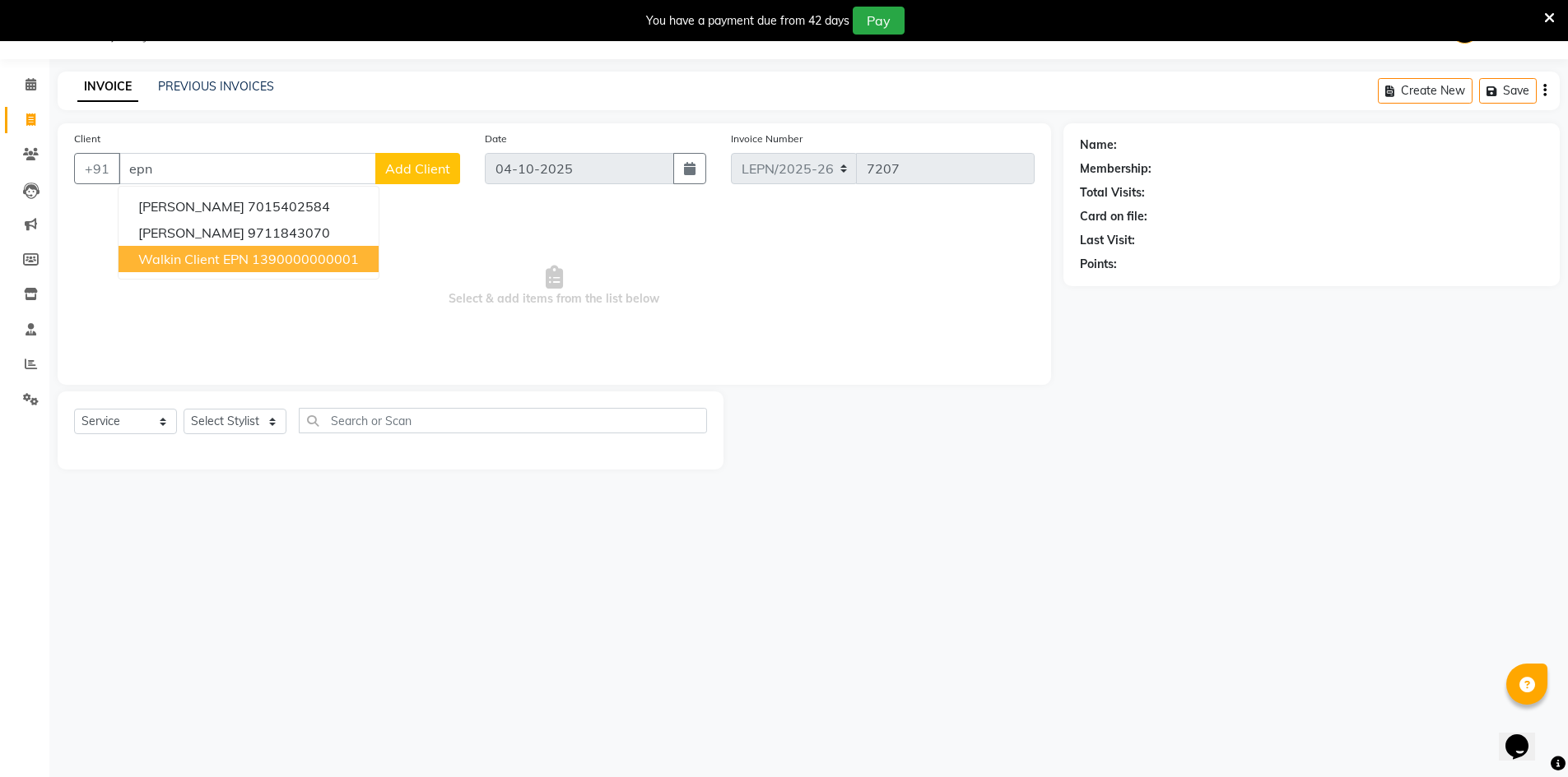
click at [246, 259] on span "Walkin Client EPN" at bounding box center [193, 259] width 110 height 16
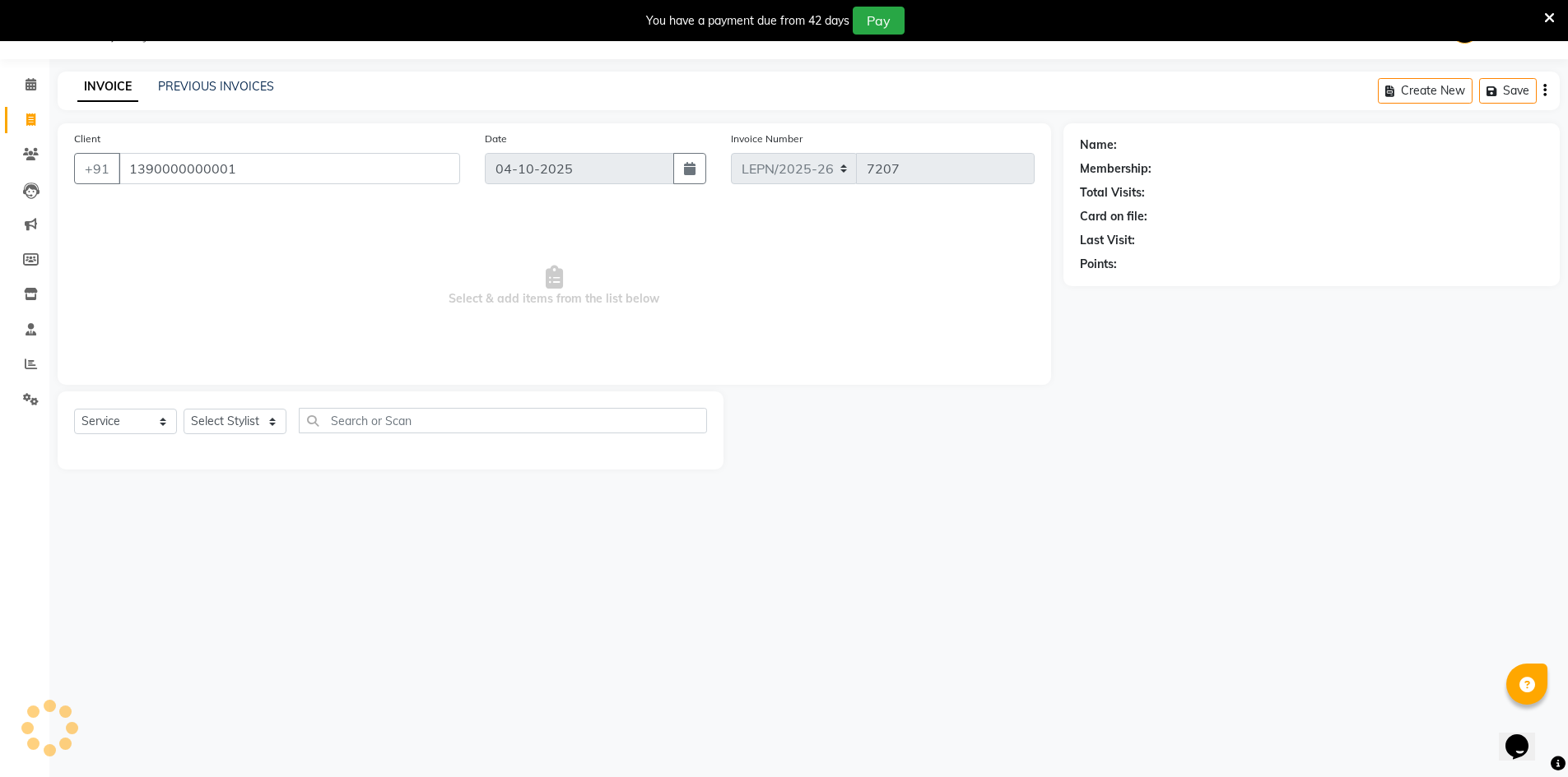
type input "1390000000001"
select select "1: Object"
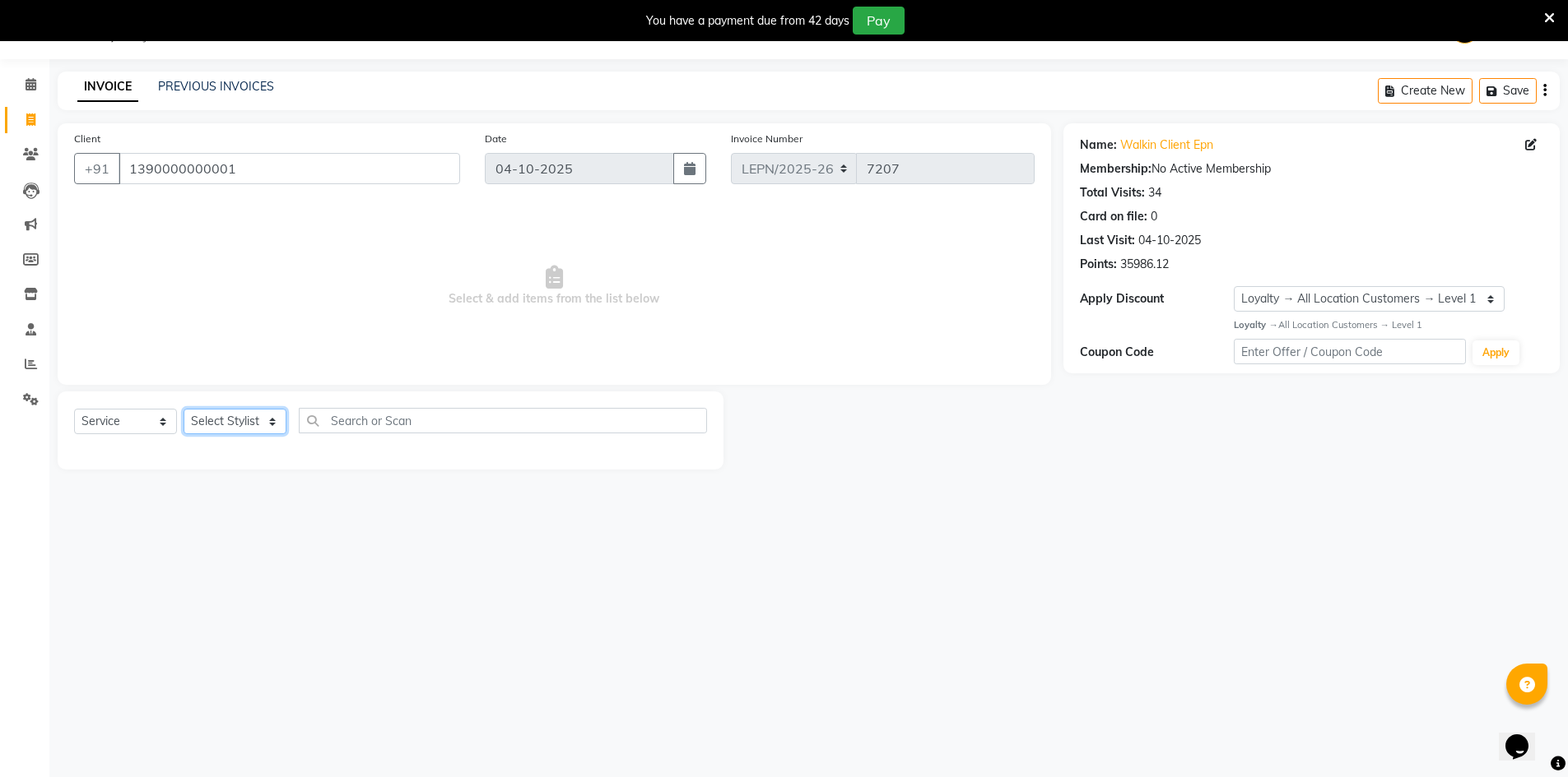
click at [250, 415] on select "Select Stylist AMAN Aman_Asst Baljeet_MKP [PERSON_NAME] Bobby_Mgr Counter Sales…" at bounding box center [235, 421] width 103 height 26
select select "90365"
click at [184, 409] on select "Select Stylist AMAN Aman_Asst Baljeet_MKP [PERSON_NAME] Bobby_Mgr Counter Sales…" at bounding box center [235, 421] width 103 height 26
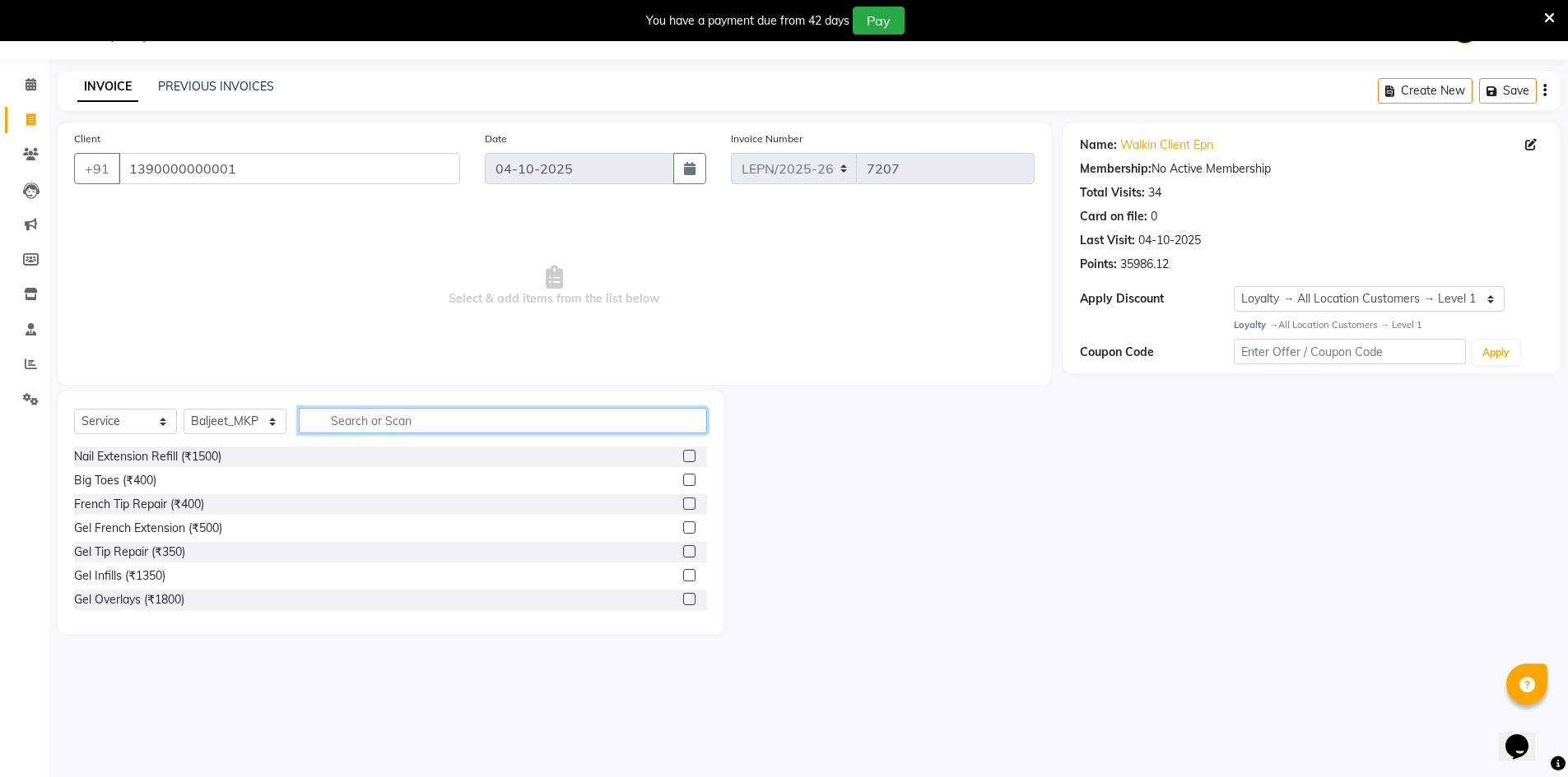
click at [344, 422] on input "text" at bounding box center [502, 421] width 408 height 26
type input "thread"
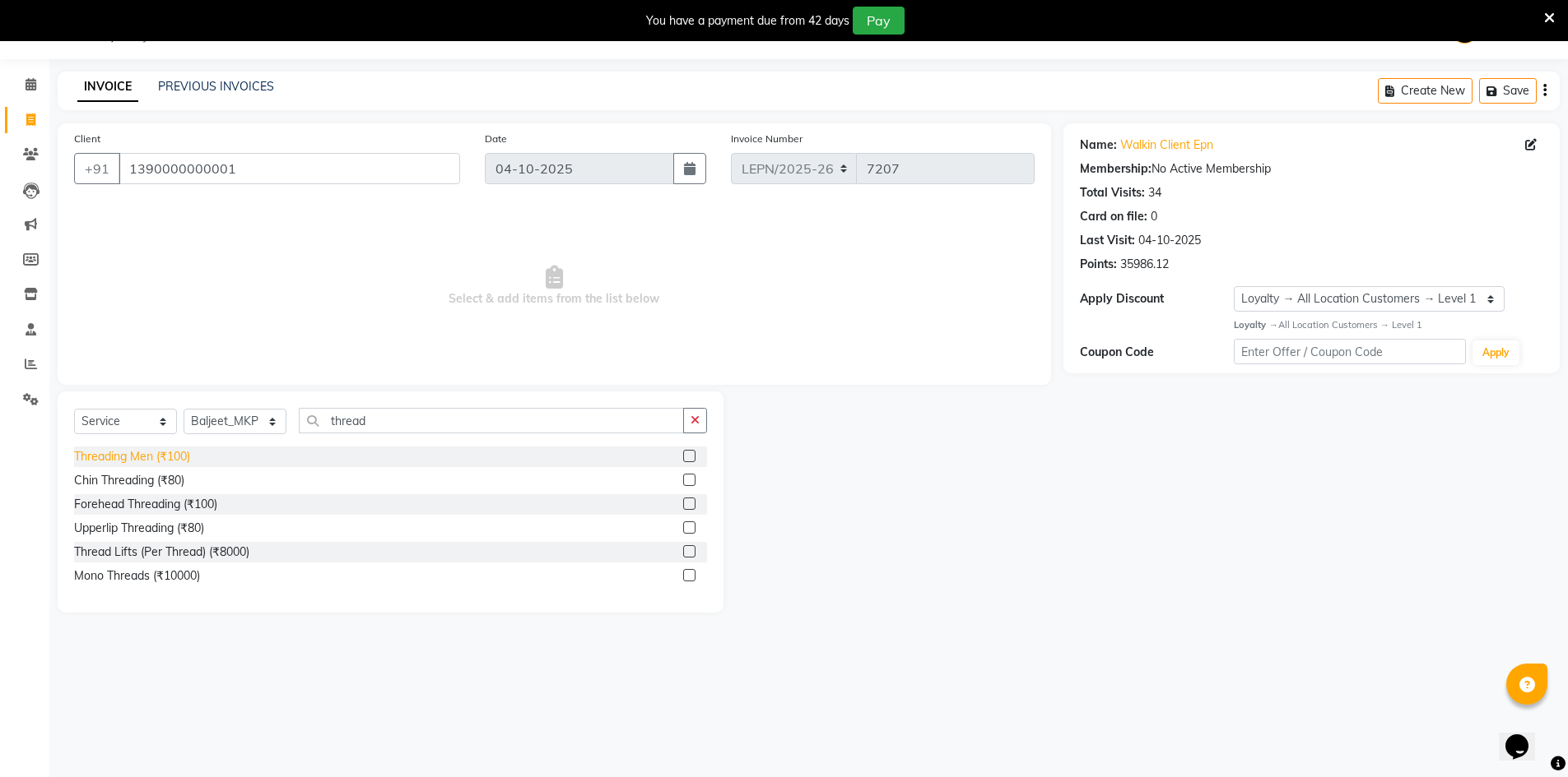
click at [144, 458] on div "Threading Men (₹100)" at bounding box center [131, 457] width 116 height 17
checkbox input "false"
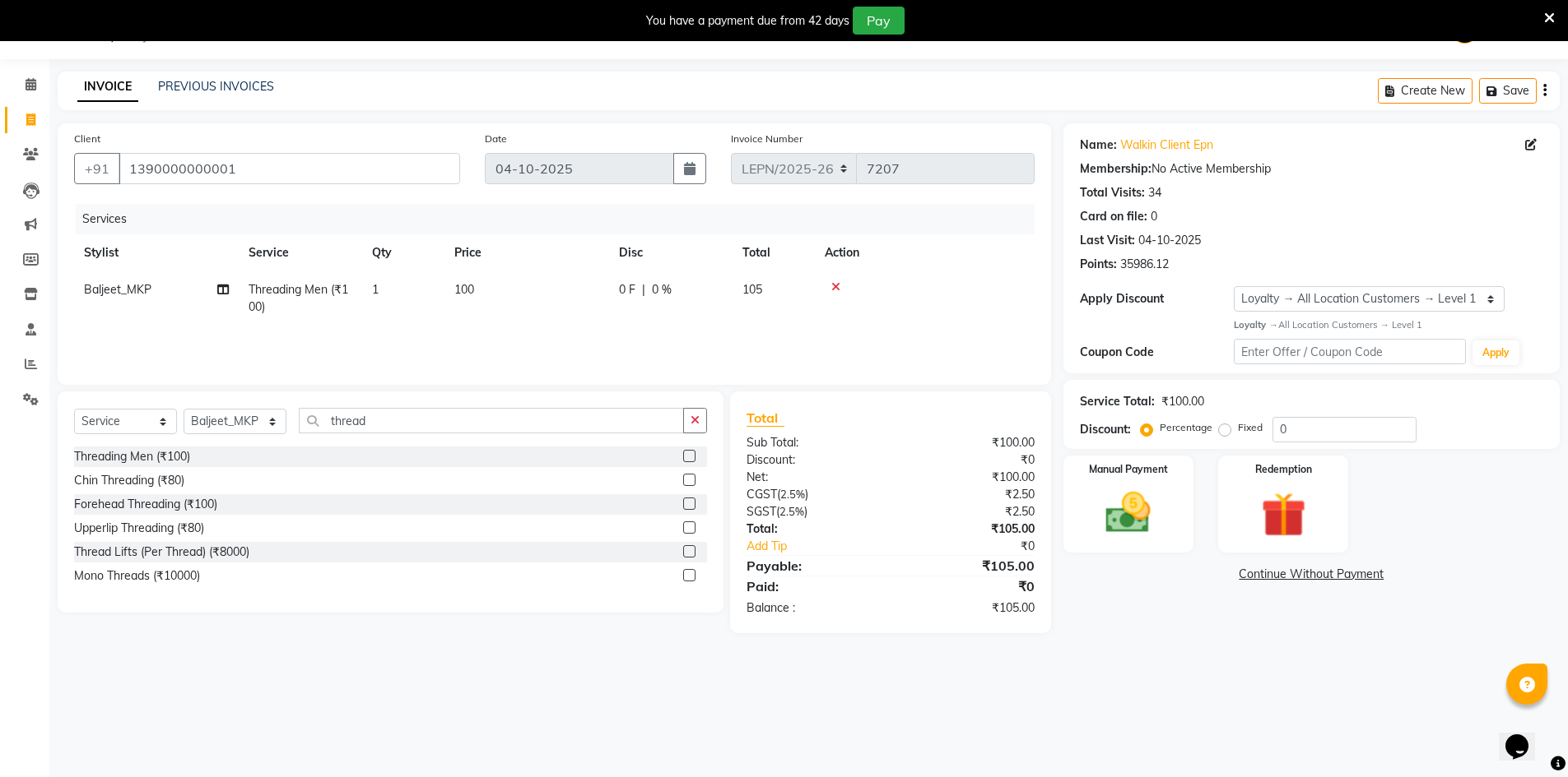
click at [471, 292] on span "100" at bounding box center [464, 289] width 20 height 14
select select "90365"
drag, startPoint x: 574, startPoint y: 293, endPoint x: 570, endPoint y: 307, distance: 14.6
click at [573, 301] on input "100" at bounding box center [603, 293] width 144 height 26
type input "1"
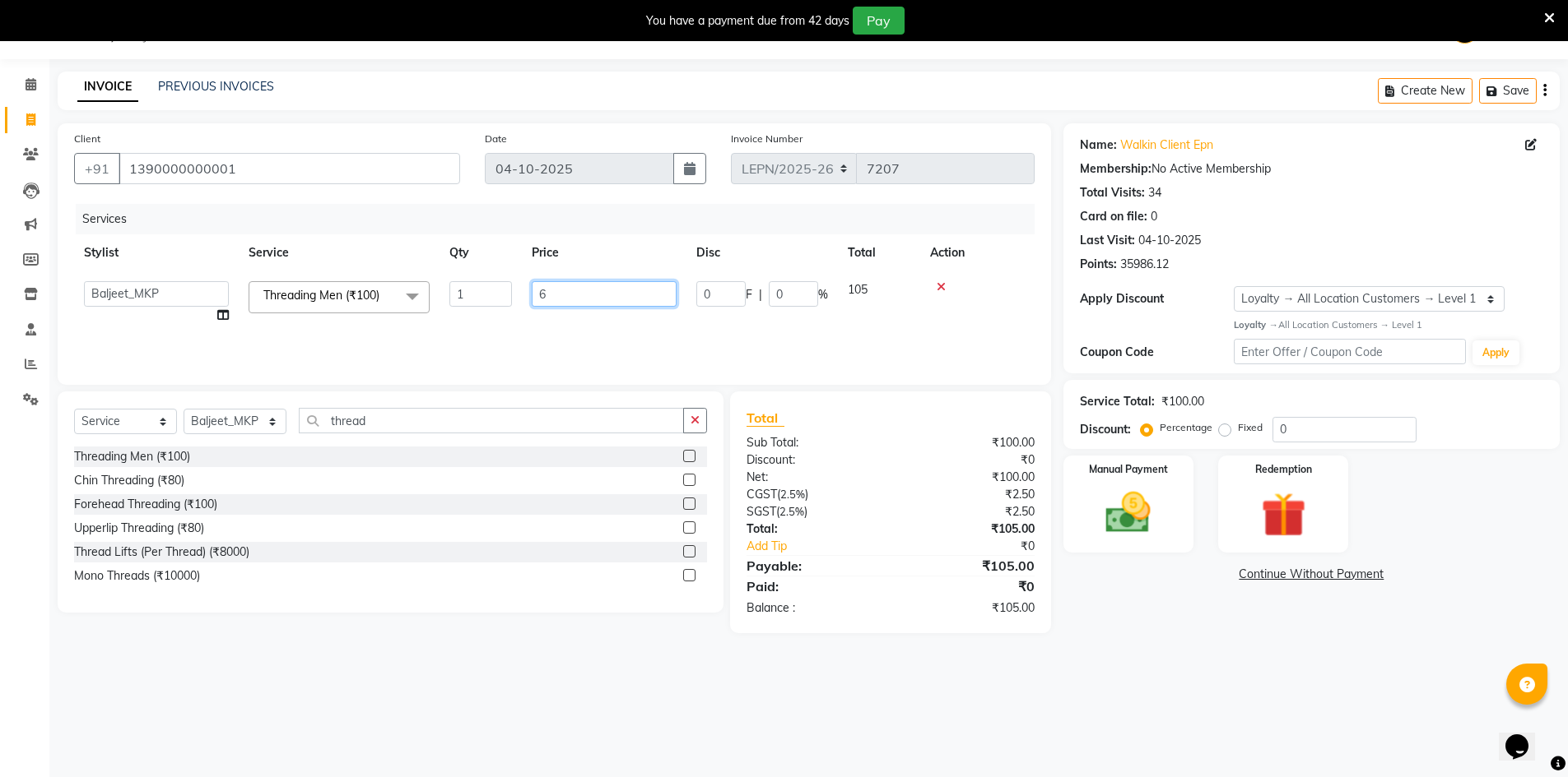
type input "60"
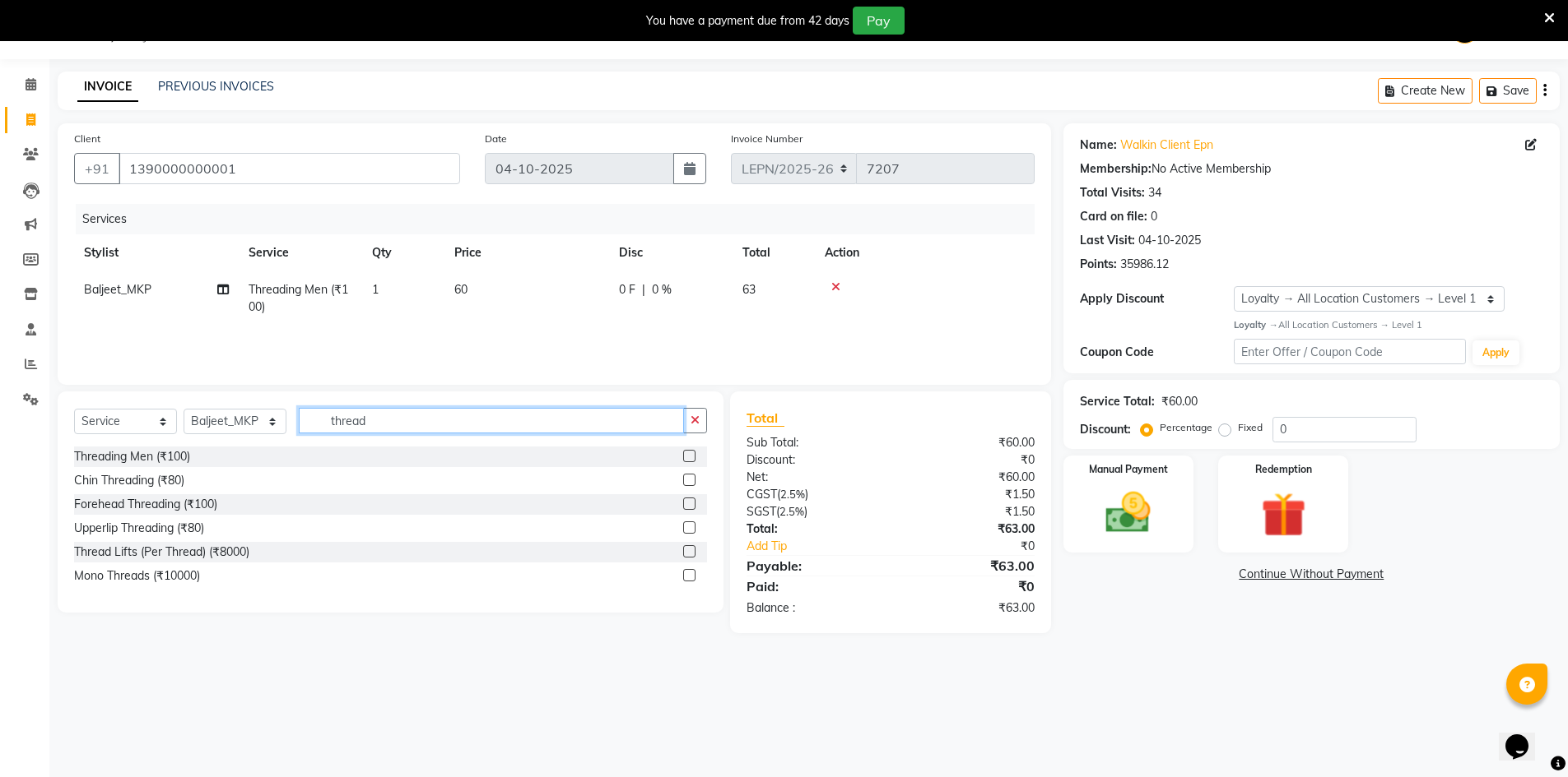
click at [411, 418] on input "thread" at bounding box center [490, 421] width 385 height 26
type input "t"
type input "upp"
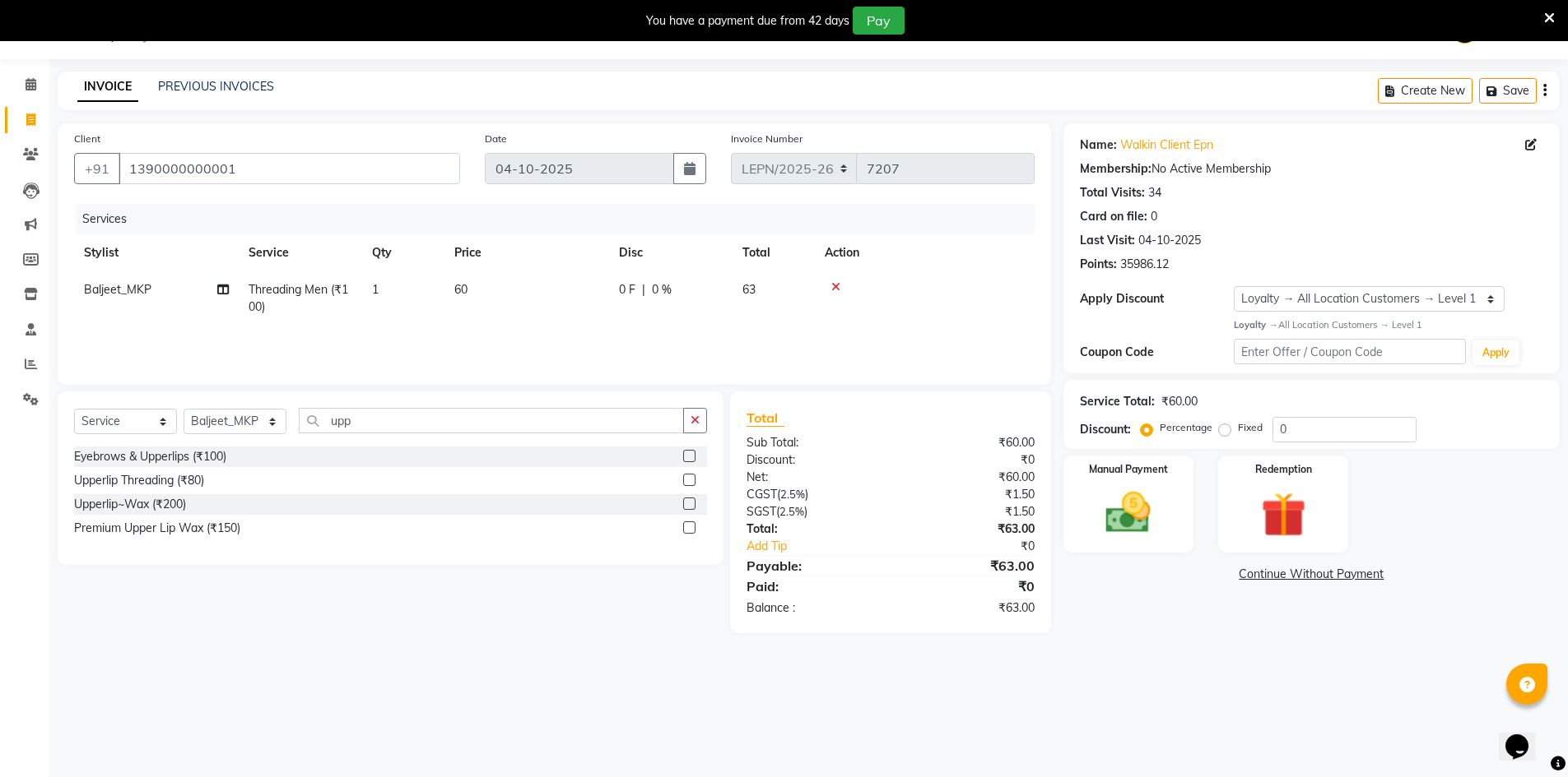
click at [149, 518] on div "Premium Upper Lip Wax (₹150)" at bounding box center [390, 529] width 633 height 21
click at [153, 506] on div "Upperlip~Wax (₹200)" at bounding box center [129, 505] width 112 height 17
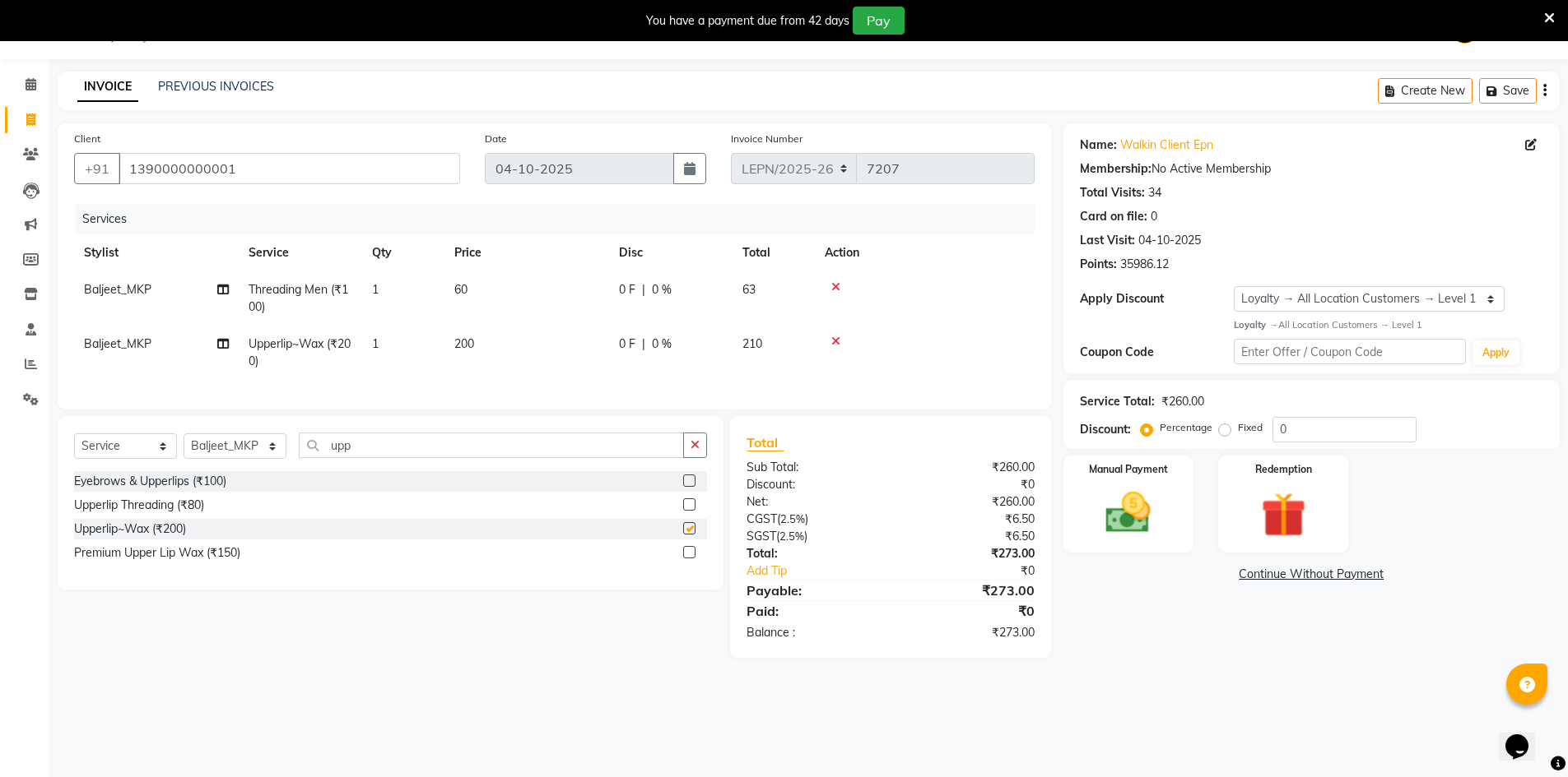
checkbox input "false"
drag, startPoint x: 464, startPoint y: 345, endPoint x: 496, endPoint y: 346, distance: 32.0
click at [464, 345] on span "200" at bounding box center [464, 343] width 20 height 14
select select "90365"
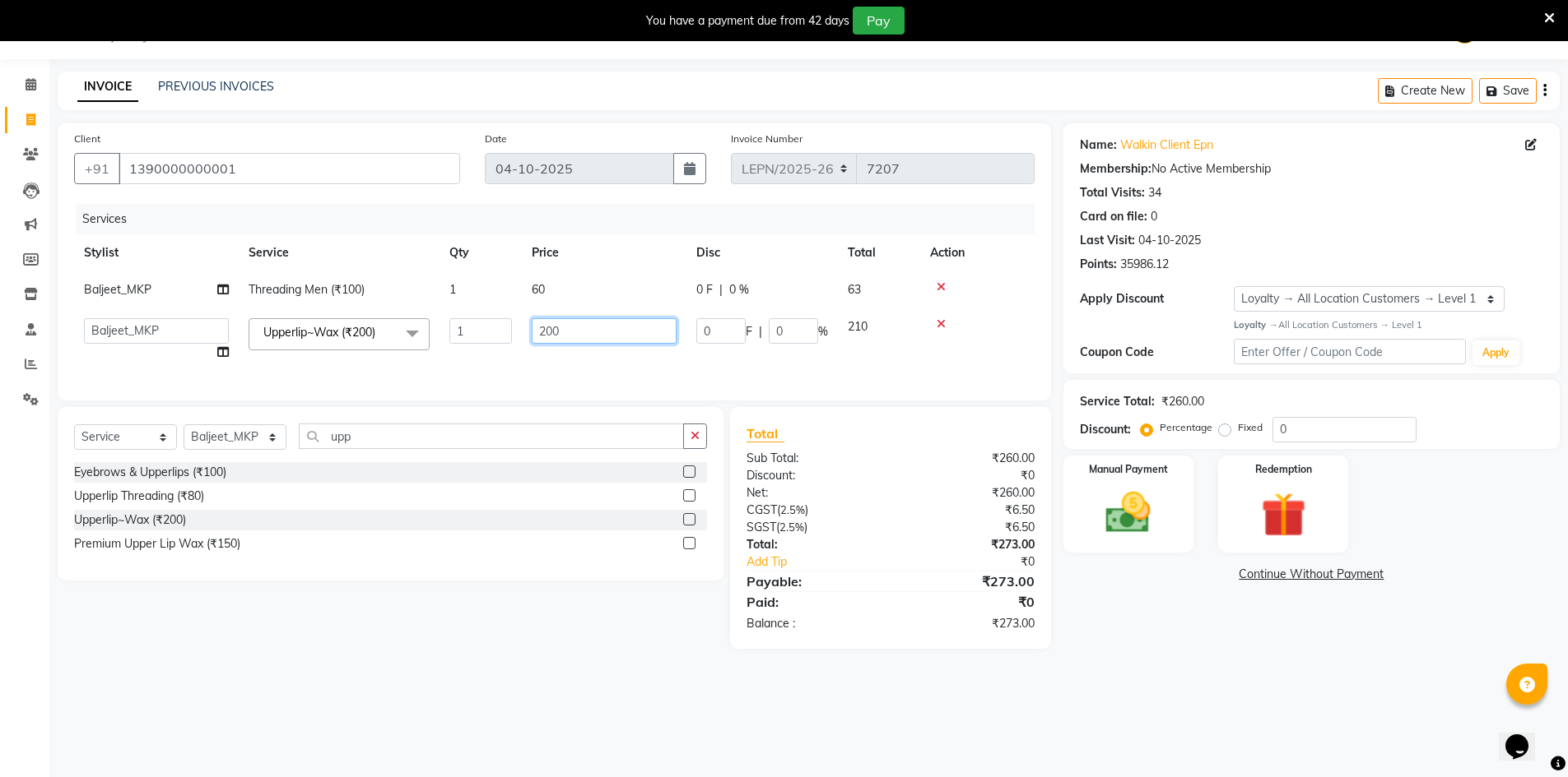
click at [577, 338] on input "200" at bounding box center [603, 331] width 144 height 26
type input "2"
type input "60"
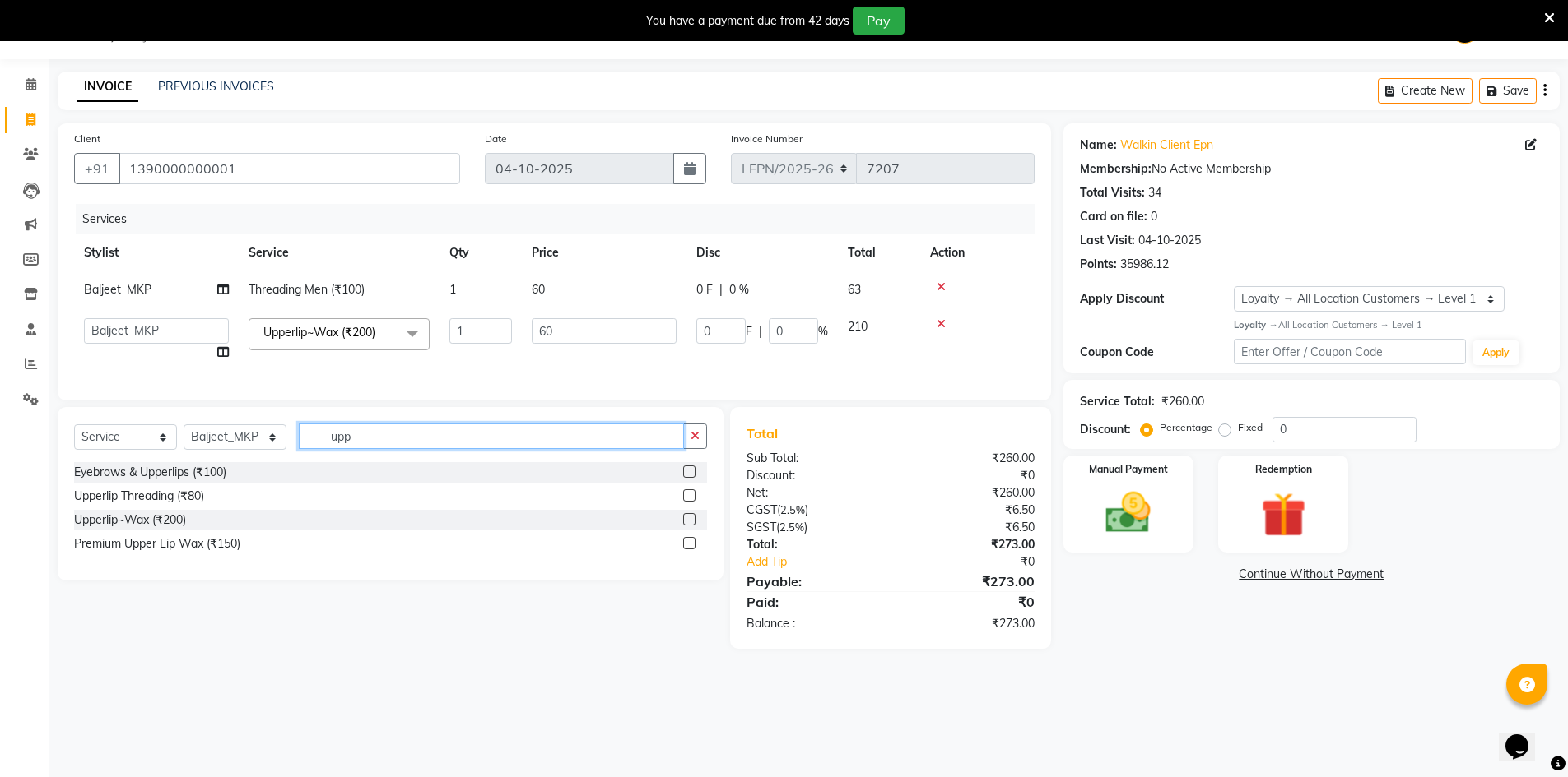
click at [389, 449] on input "upp" at bounding box center [490, 436] width 385 height 26
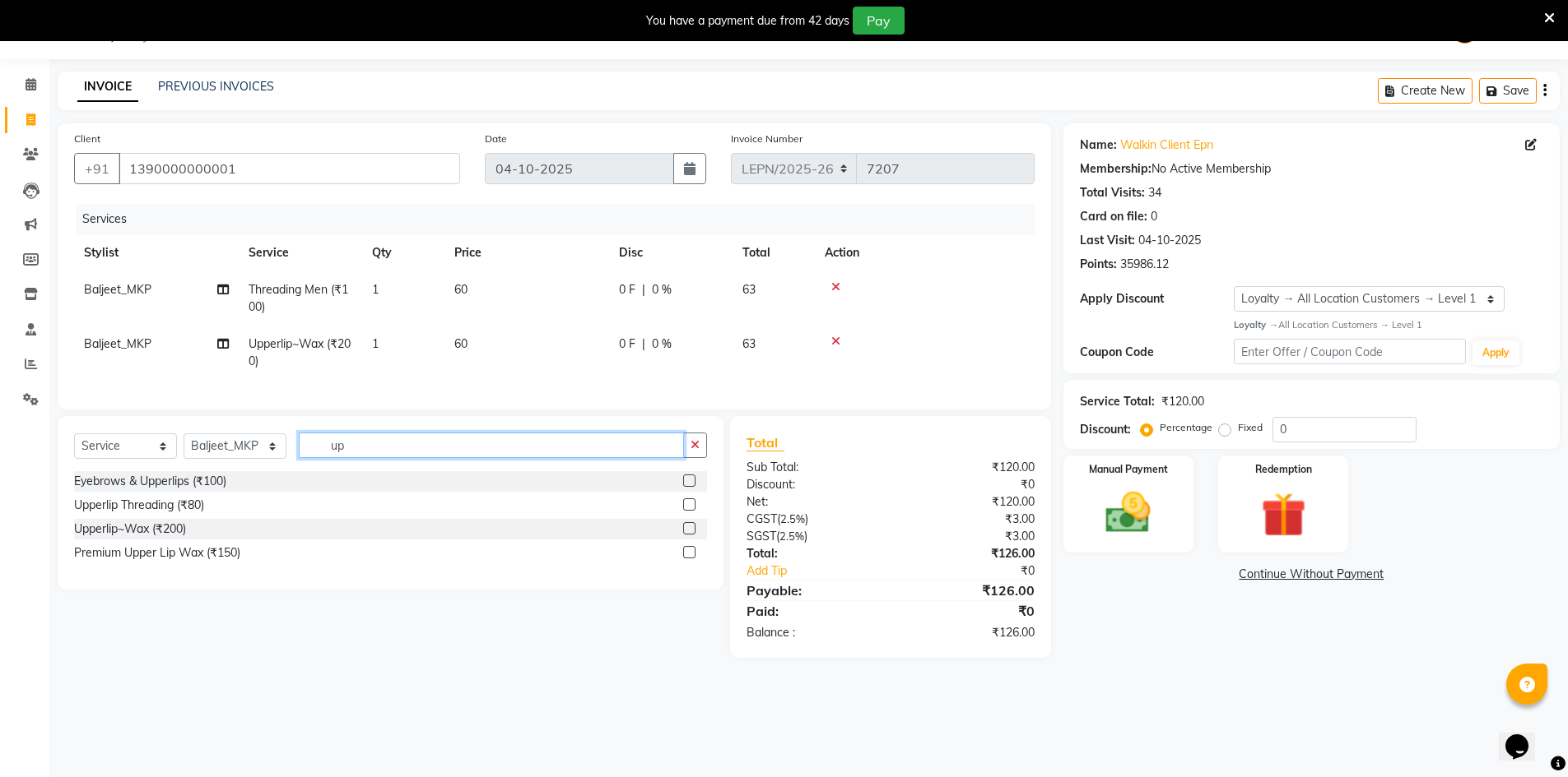
type input "u"
type input "chin"
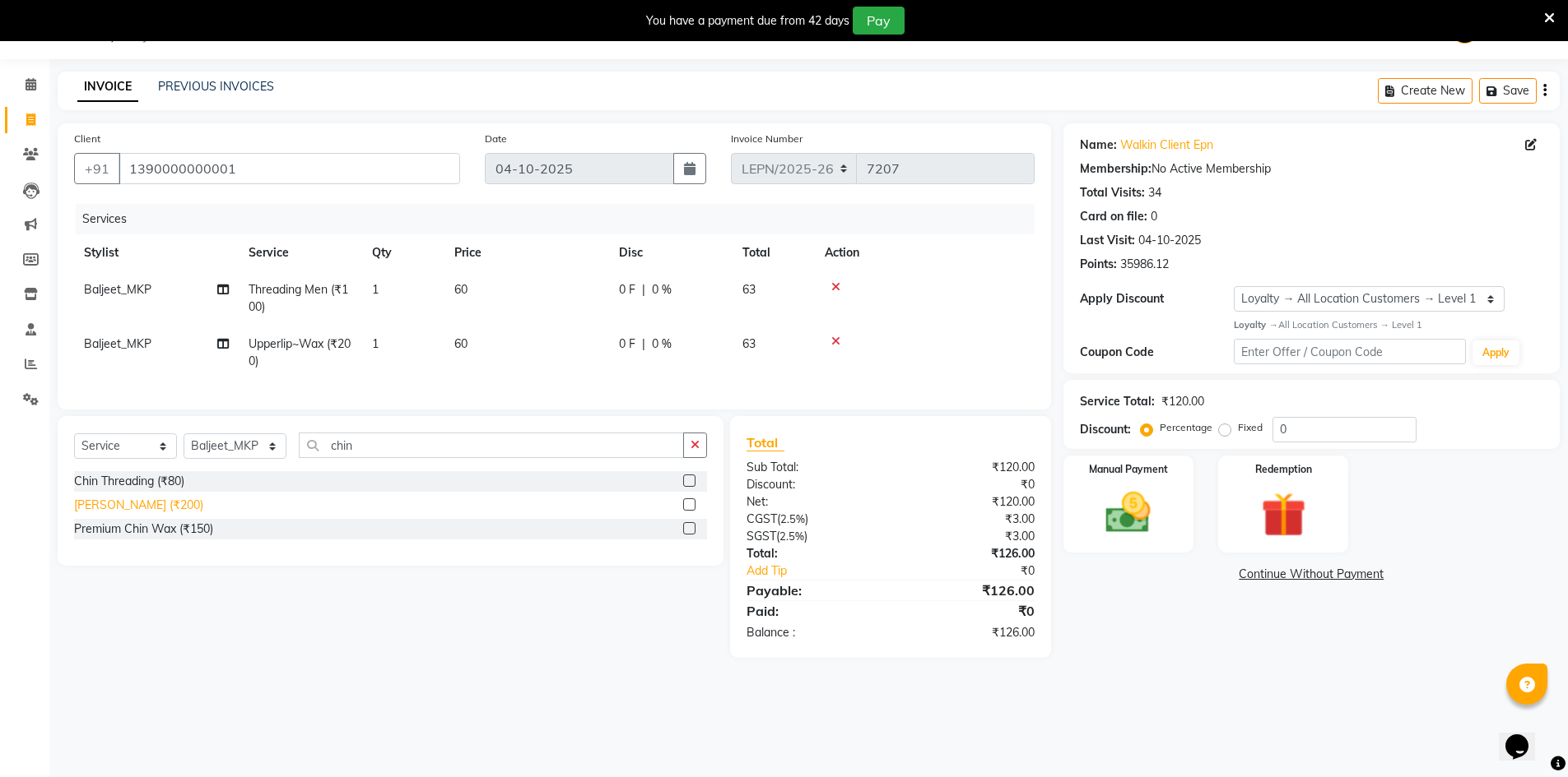
click at [129, 511] on div "[PERSON_NAME] (₹200)" at bounding box center [138, 506] width 129 height 17
checkbox input "false"
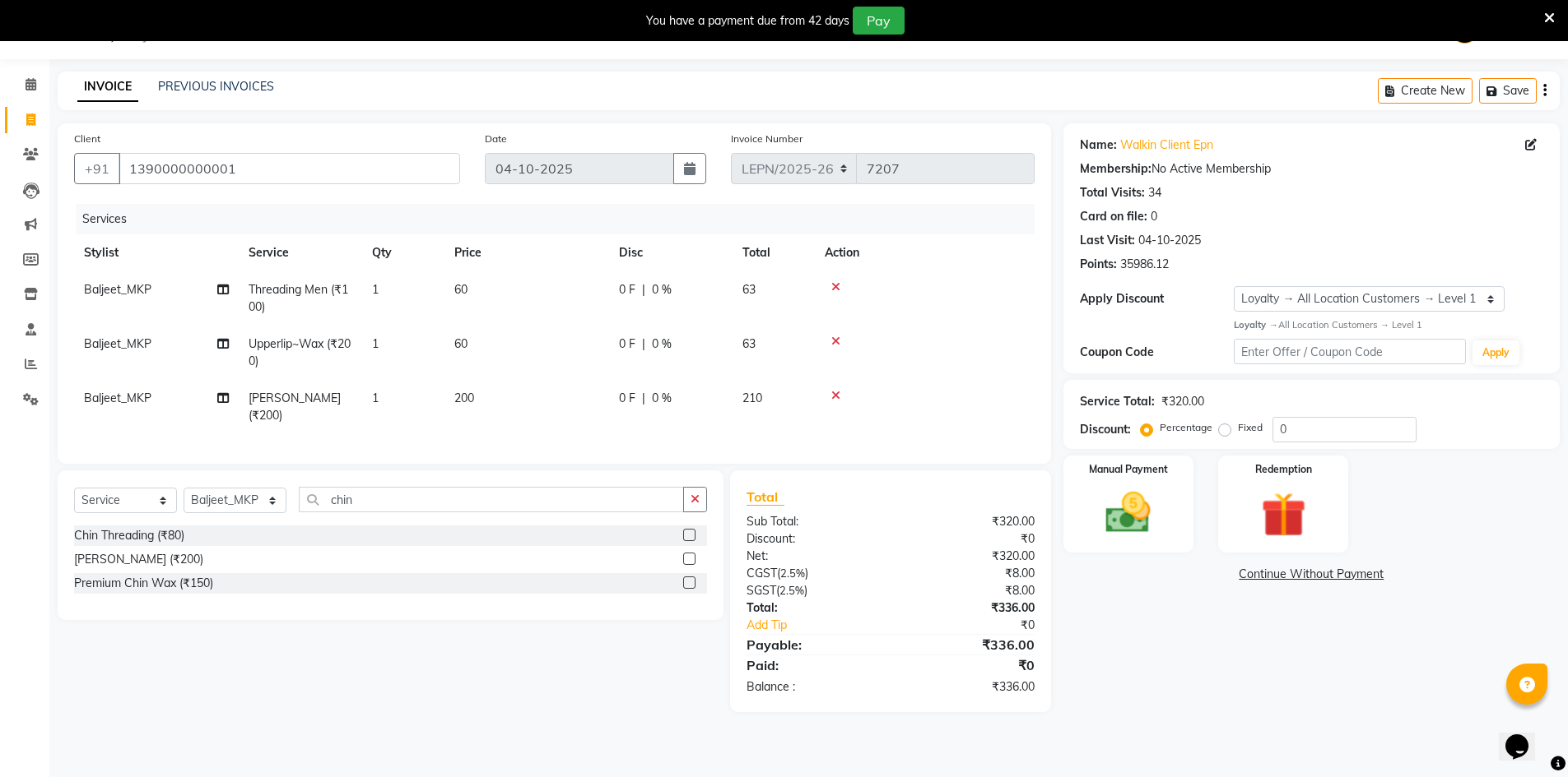
click at [476, 399] on td "200" at bounding box center [527, 407] width 164 height 54
select select "90365"
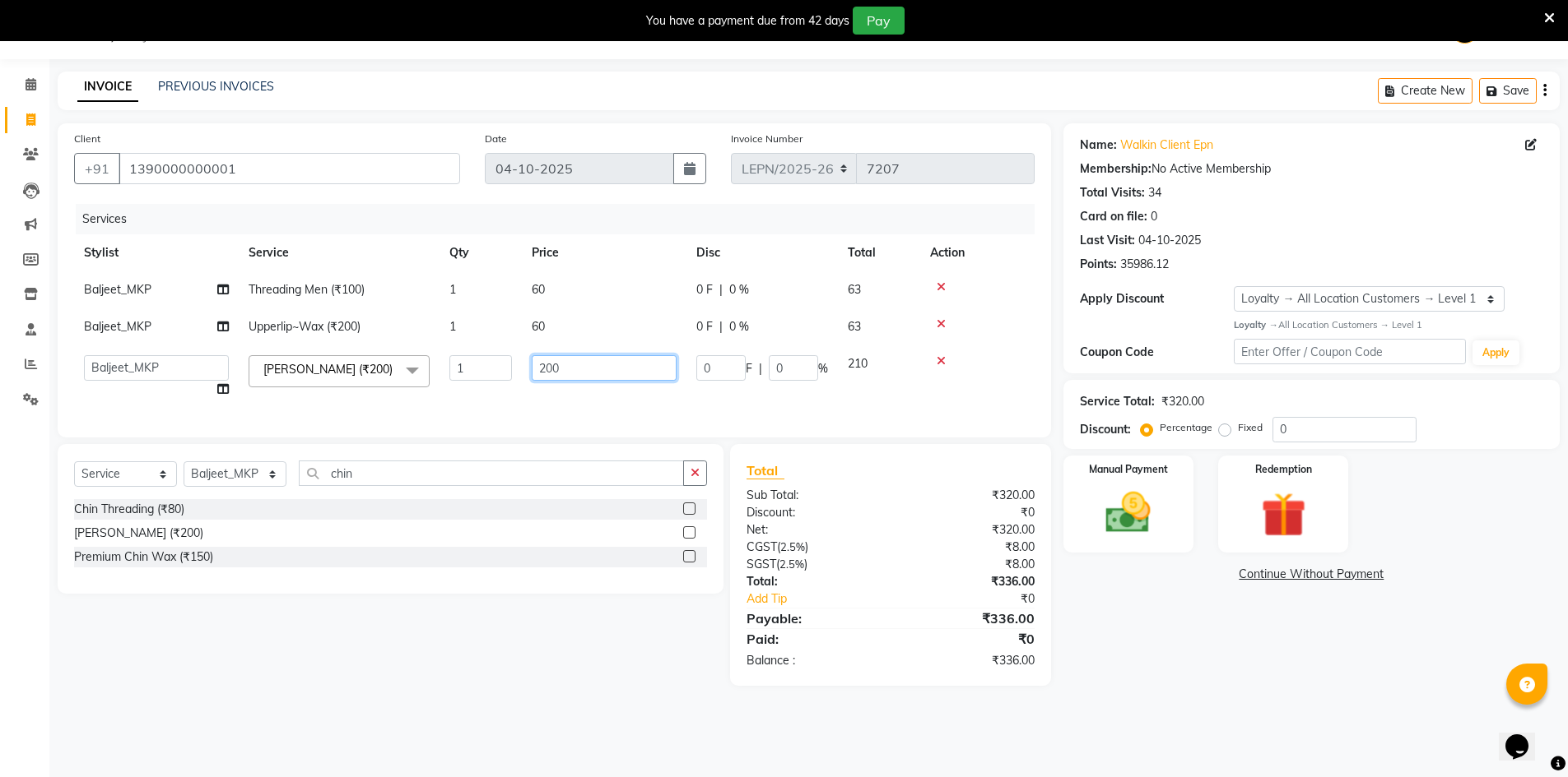
drag, startPoint x: 582, startPoint y: 365, endPoint x: 554, endPoint y: 363, distance: 28.1
click at [584, 373] on input "200" at bounding box center [603, 368] width 144 height 26
type input "2"
type input "80"
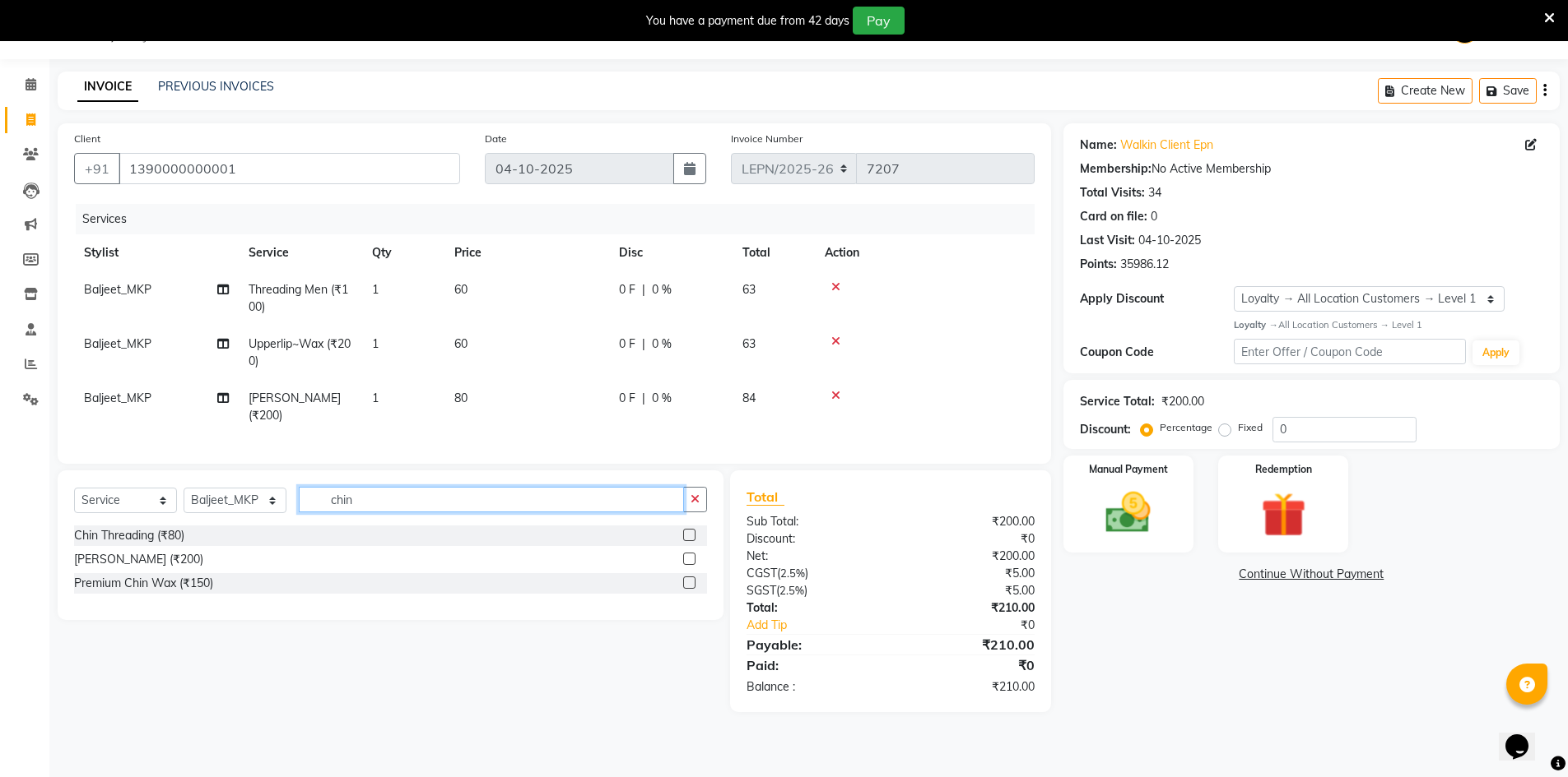
click at [379, 493] on div "Select Service Product Membership Package Voucher Prepaid Gift Card Select Styl…" at bounding box center [390, 545] width 665 height 150
type input "c"
type input "lowe"
click at [156, 545] on div "Lower Lip (₹100)" at bounding box center [119, 536] width 90 height 17
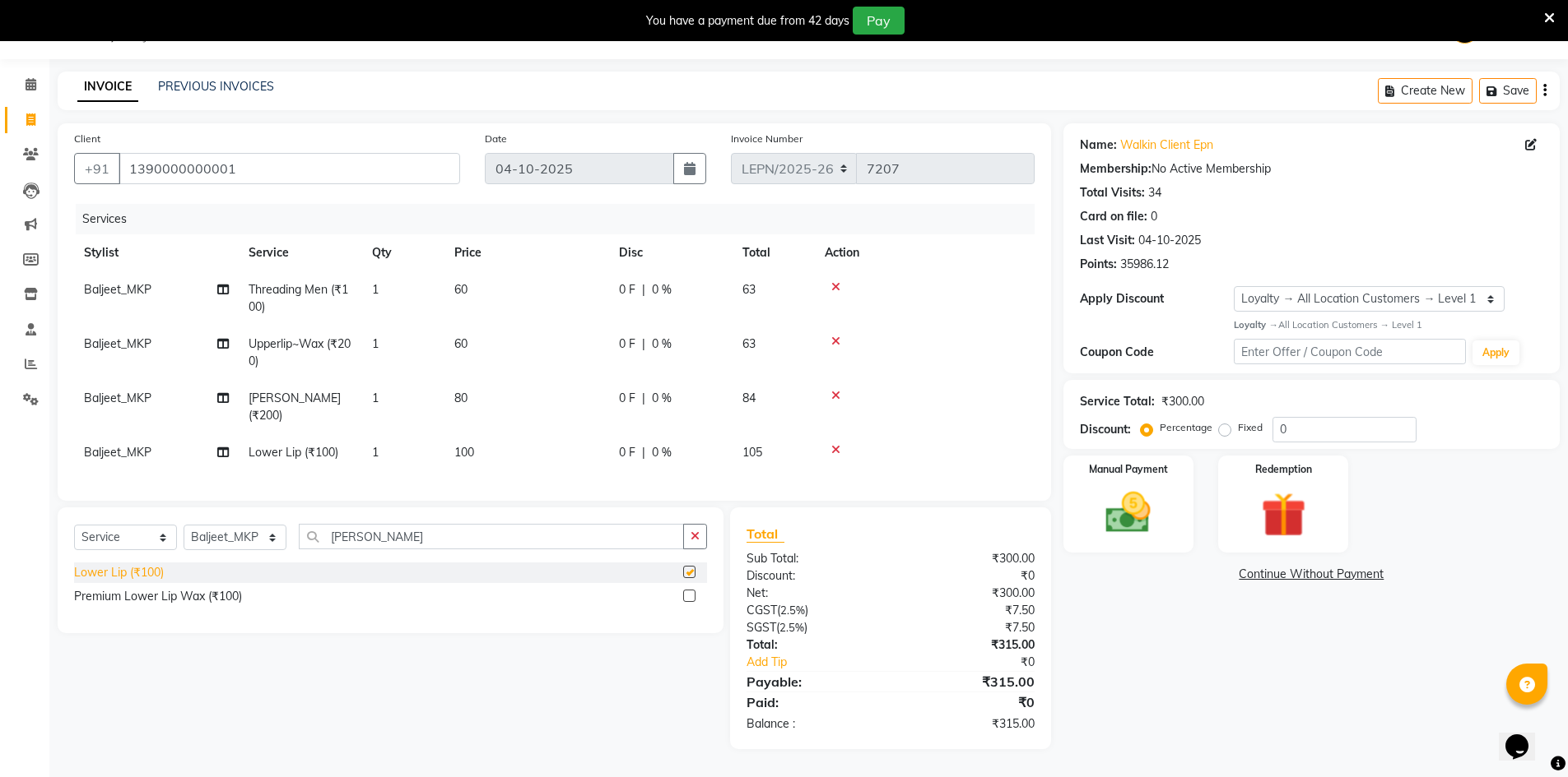
checkbox input "false"
click at [464, 458] on span "100" at bounding box center [464, 452] width 20 height 14
select select "90365"
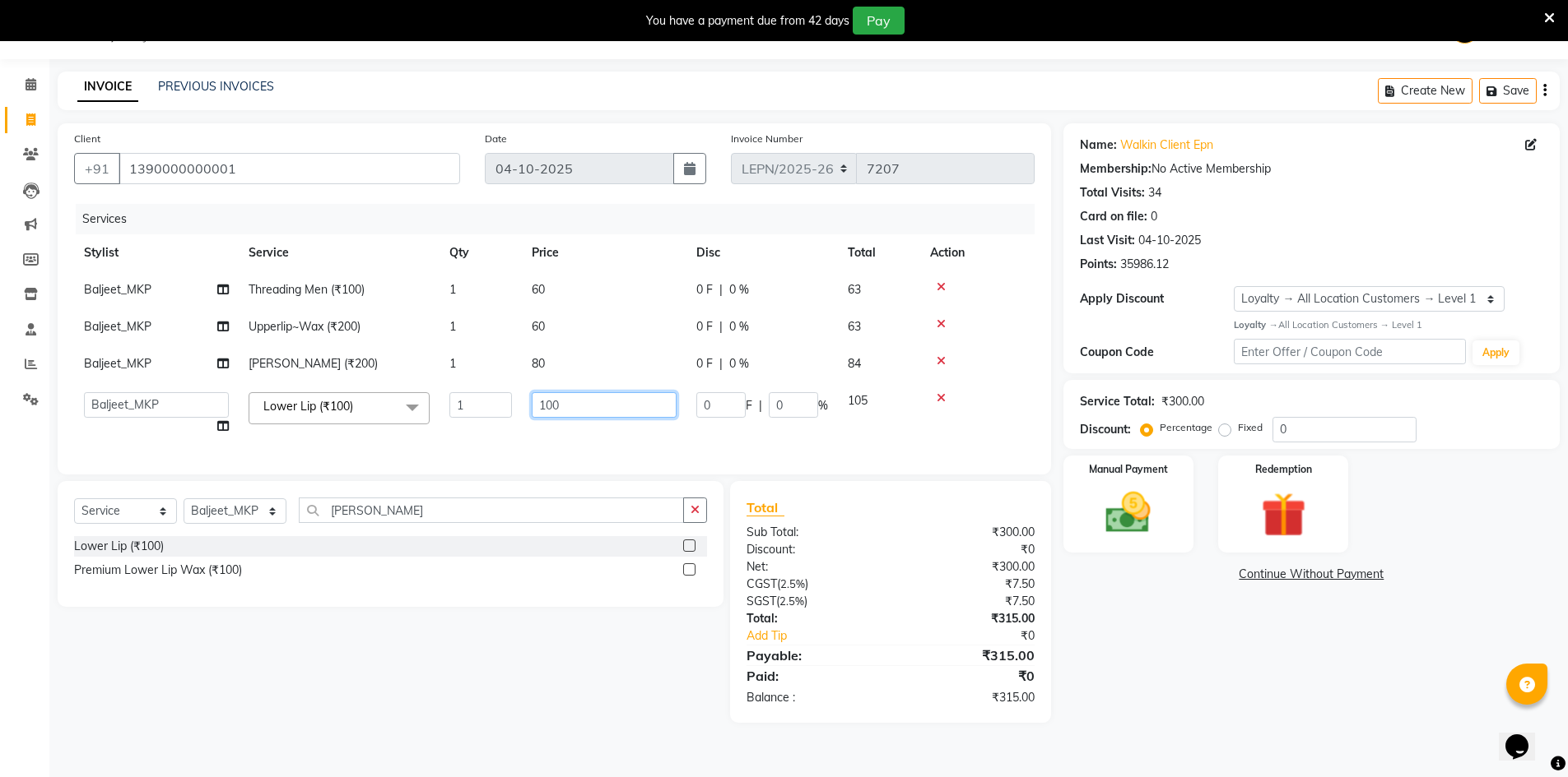
drag, startPoint x: 582, startPoint y: 409, endPoint x: 574, endPoint y: 404, distance: 9.4
click at [583, 409] on input "100" at bounding box center [603, 405] width 144 height 26
type input "1"
type input "60"
click at [554, 287] on td "60" at bounding box center [604, 290] width 164 height 37
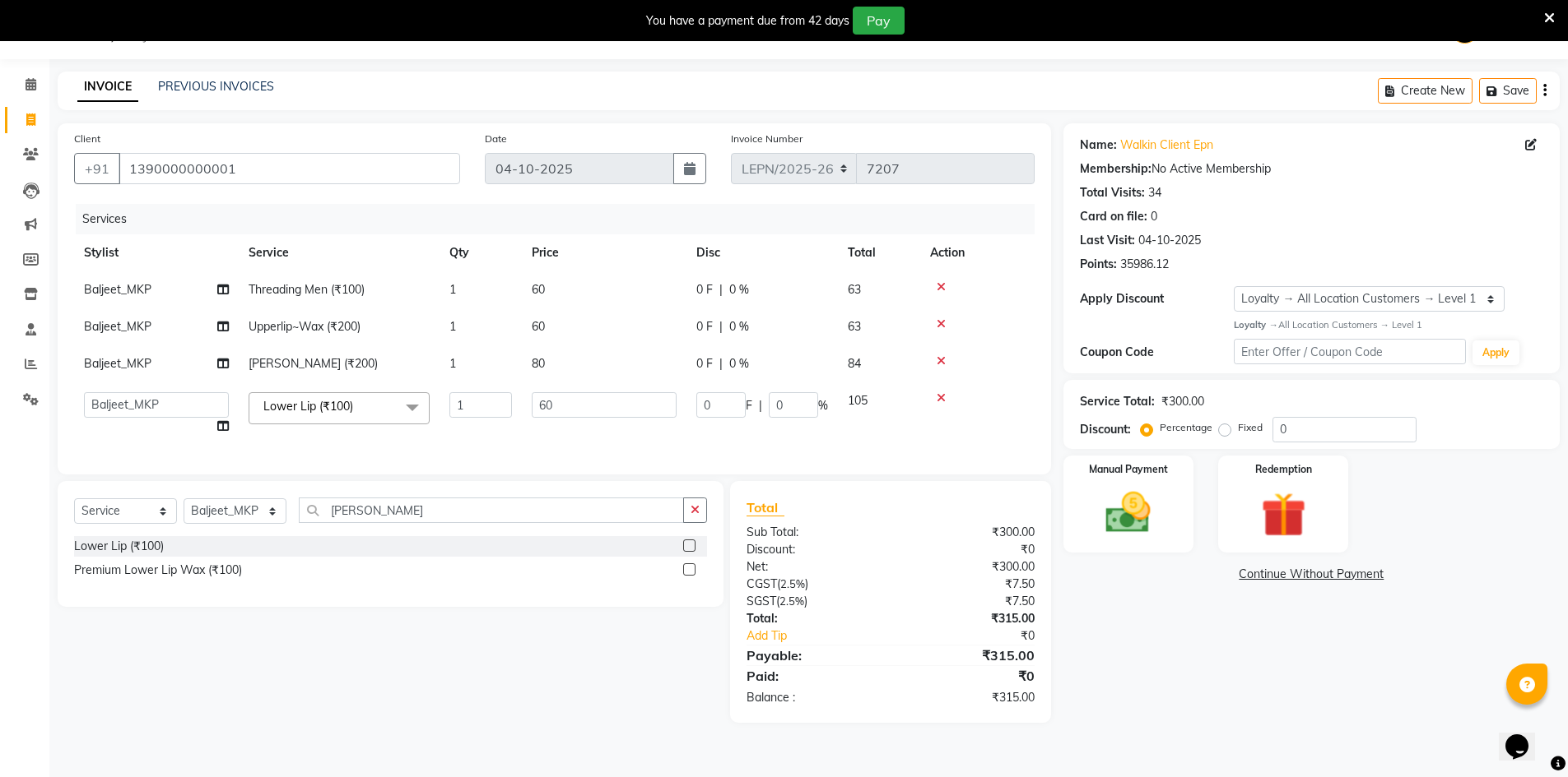
select select "90365"
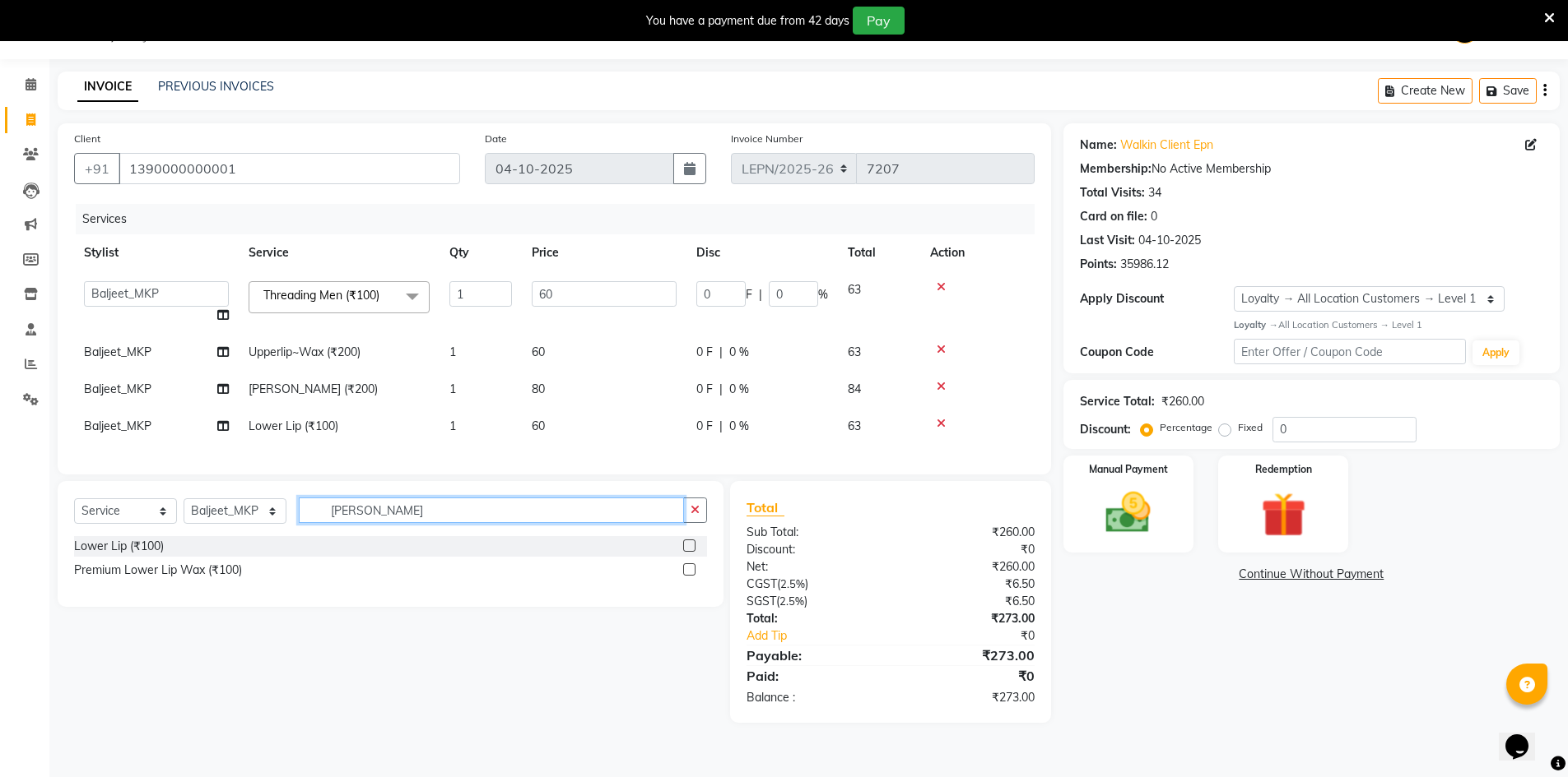
click at [388, 523] on input "lowe" at bounding box center [490, 510] width 385 height 26
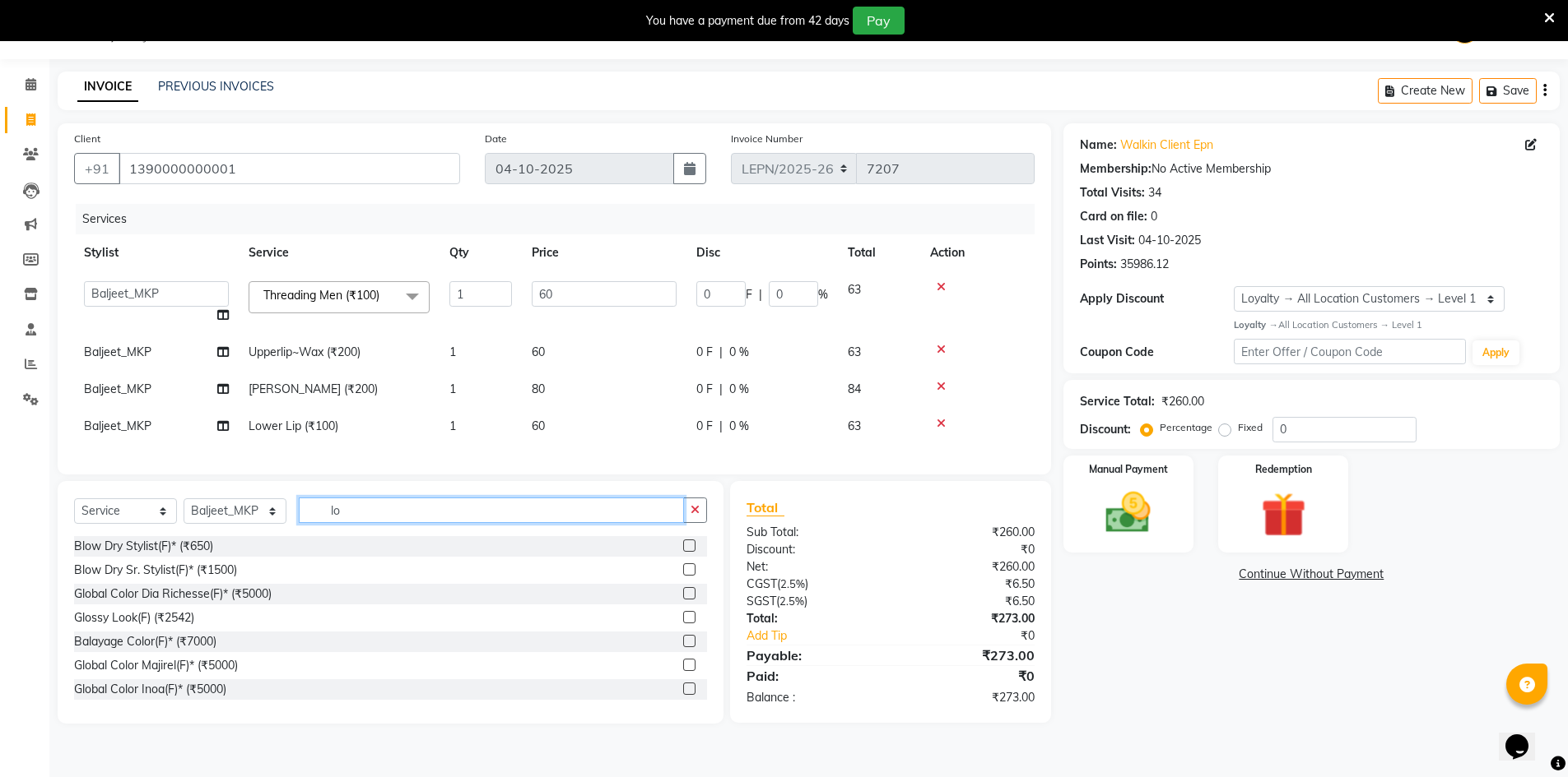
type input "l"
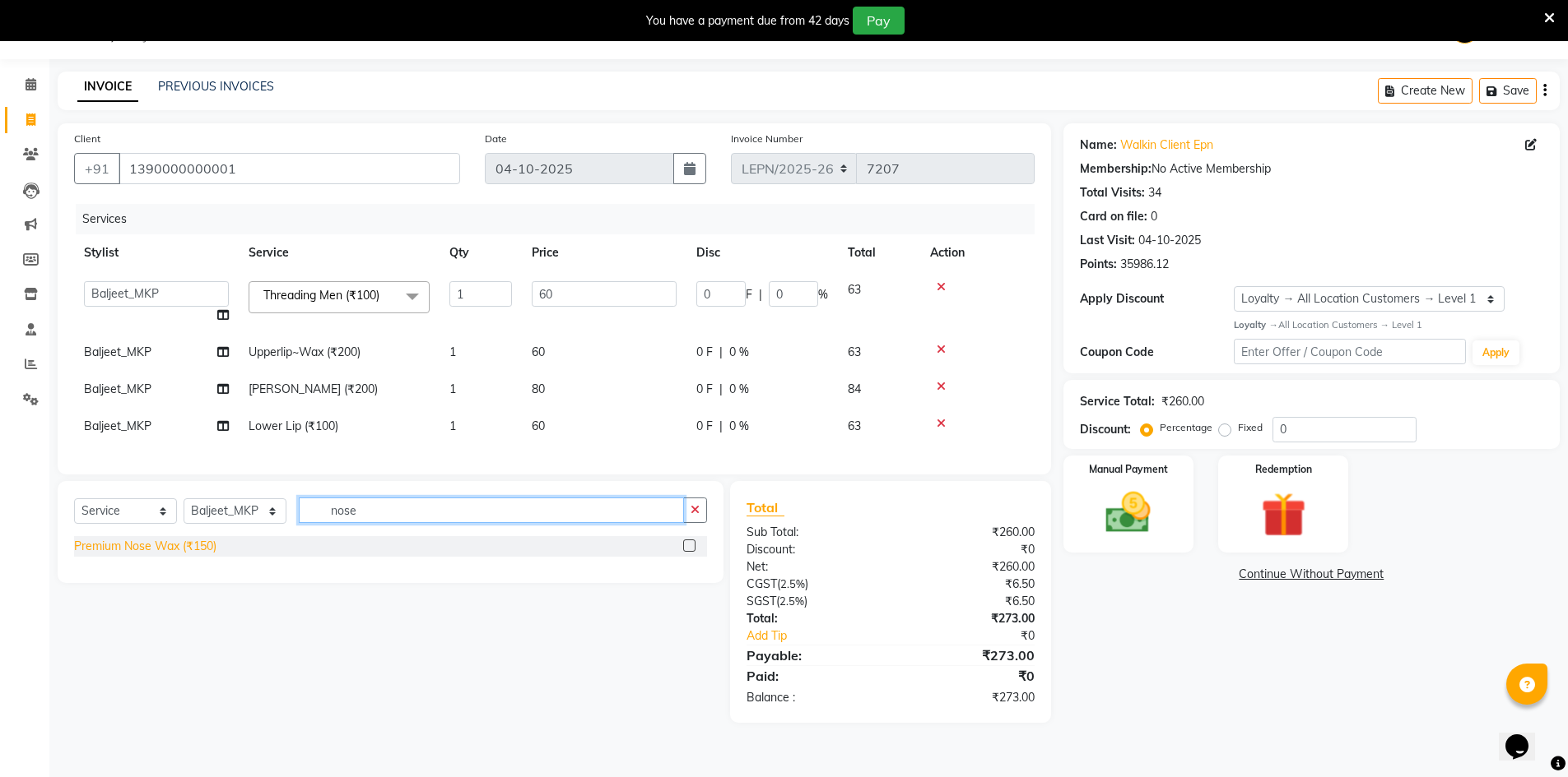
type input "nose"
click at [181, 555] on div "Premium Nose Wax (₹150)" at bounding box center [144, 547] width 142 height 17
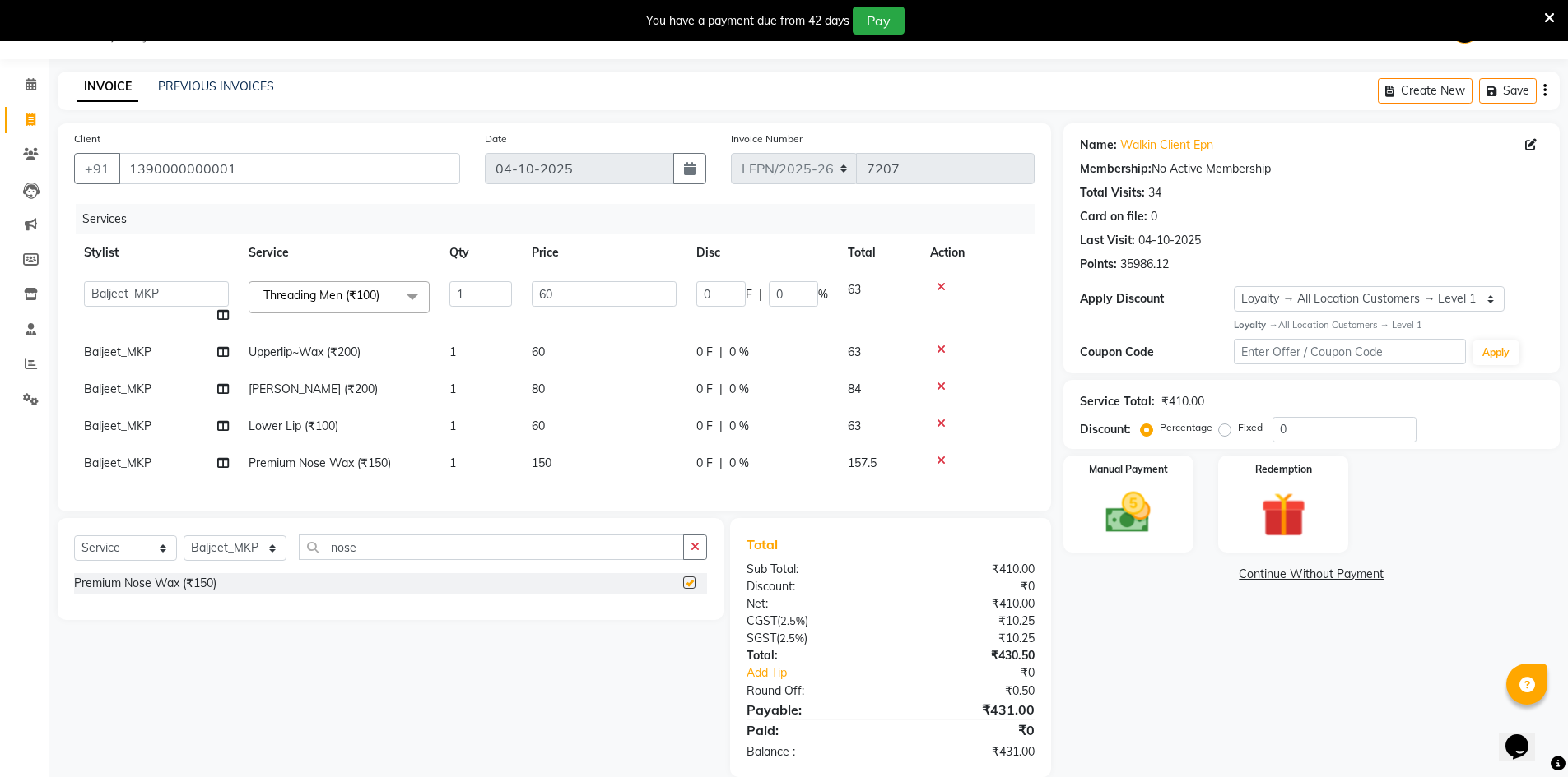
checkbox input "false"
click at [555, 464] on td "150" at bounding box center [604, 464] width 164 height 37
select select "90365"
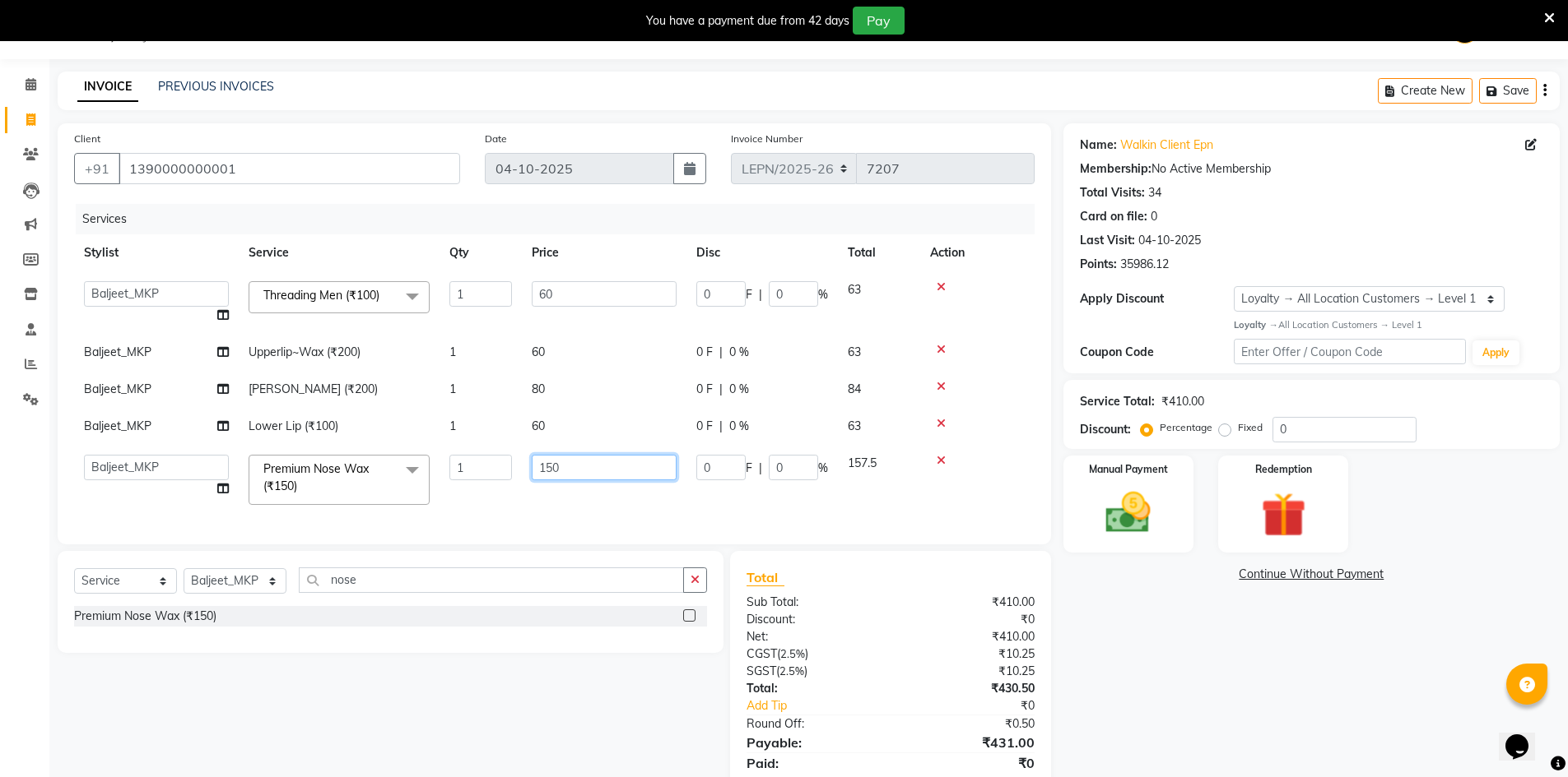
click at [569, 465] on input "150" at bounding box center [603, 467] width 144 height 26
type input "1"
type input "7"
type input "6"
click at [558, 459] on input "60" at bounding box center [603, 467] width 144 height 26
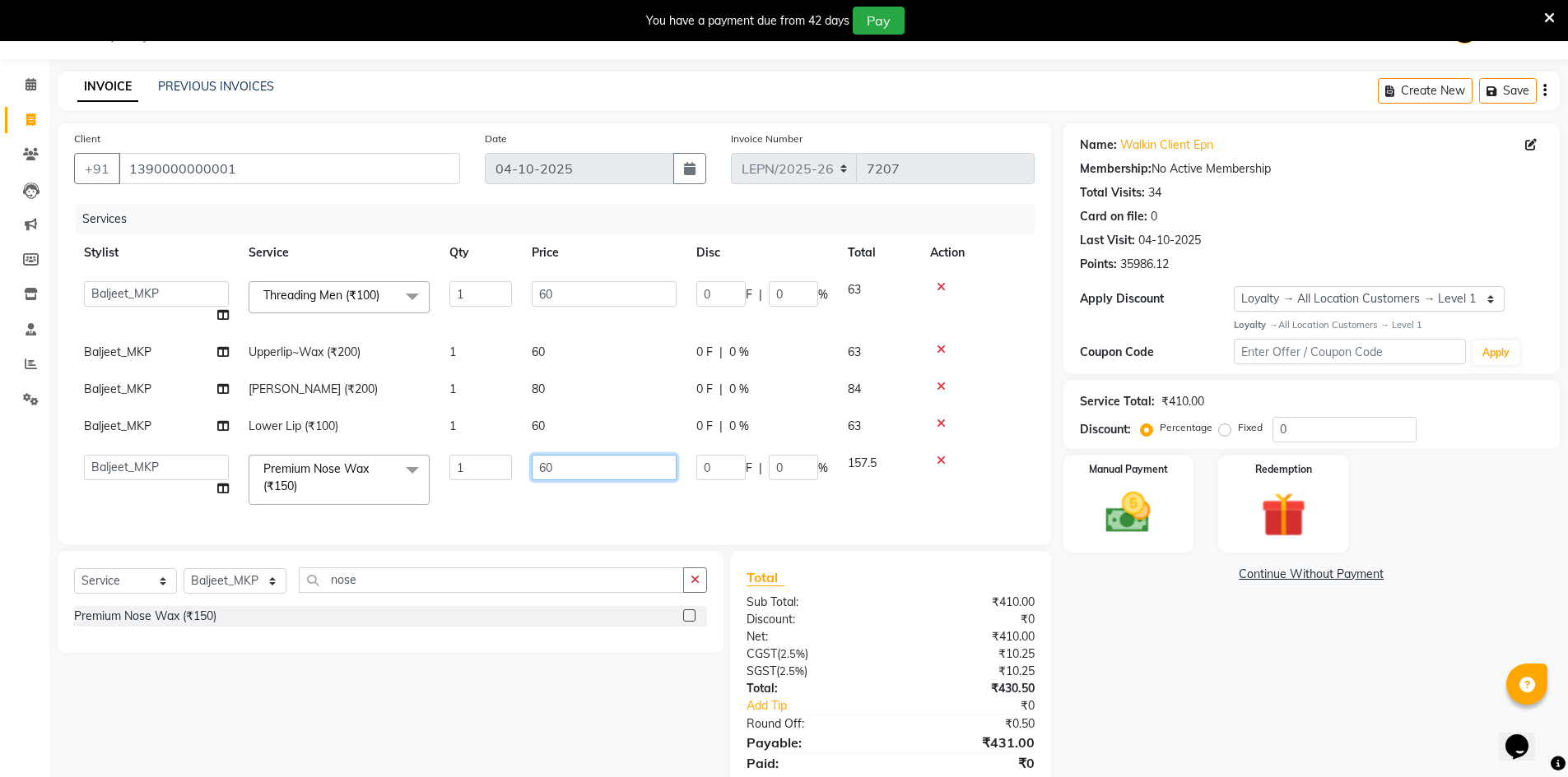
type input "6"
type input "50"
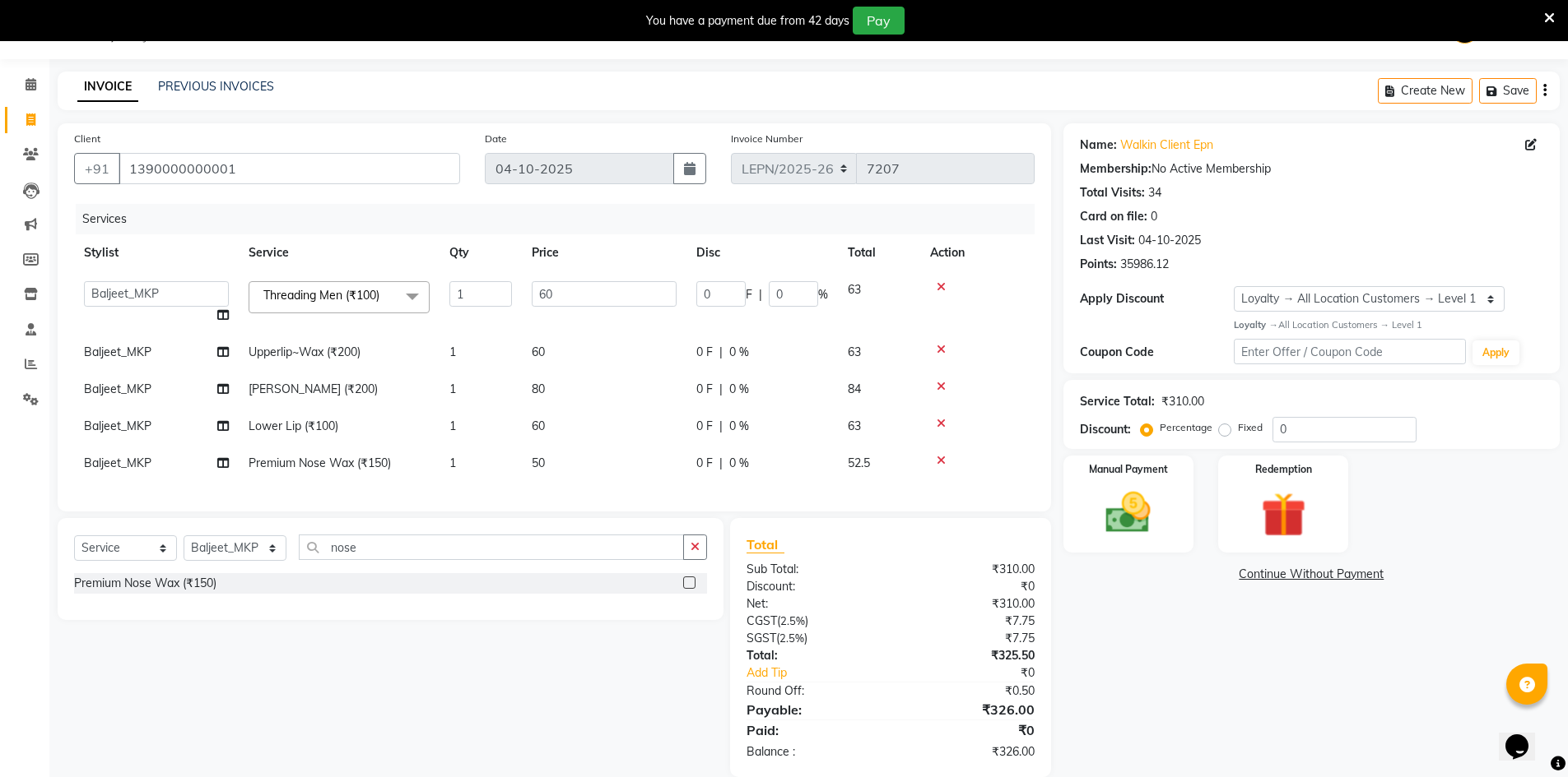
click at [558, 495] on div "Services Stylist Service Qty Price Disc Total Action AMAN Aman_Asst Baljeet_MKP…" at bounding box center [554, 349] width 961 height 291
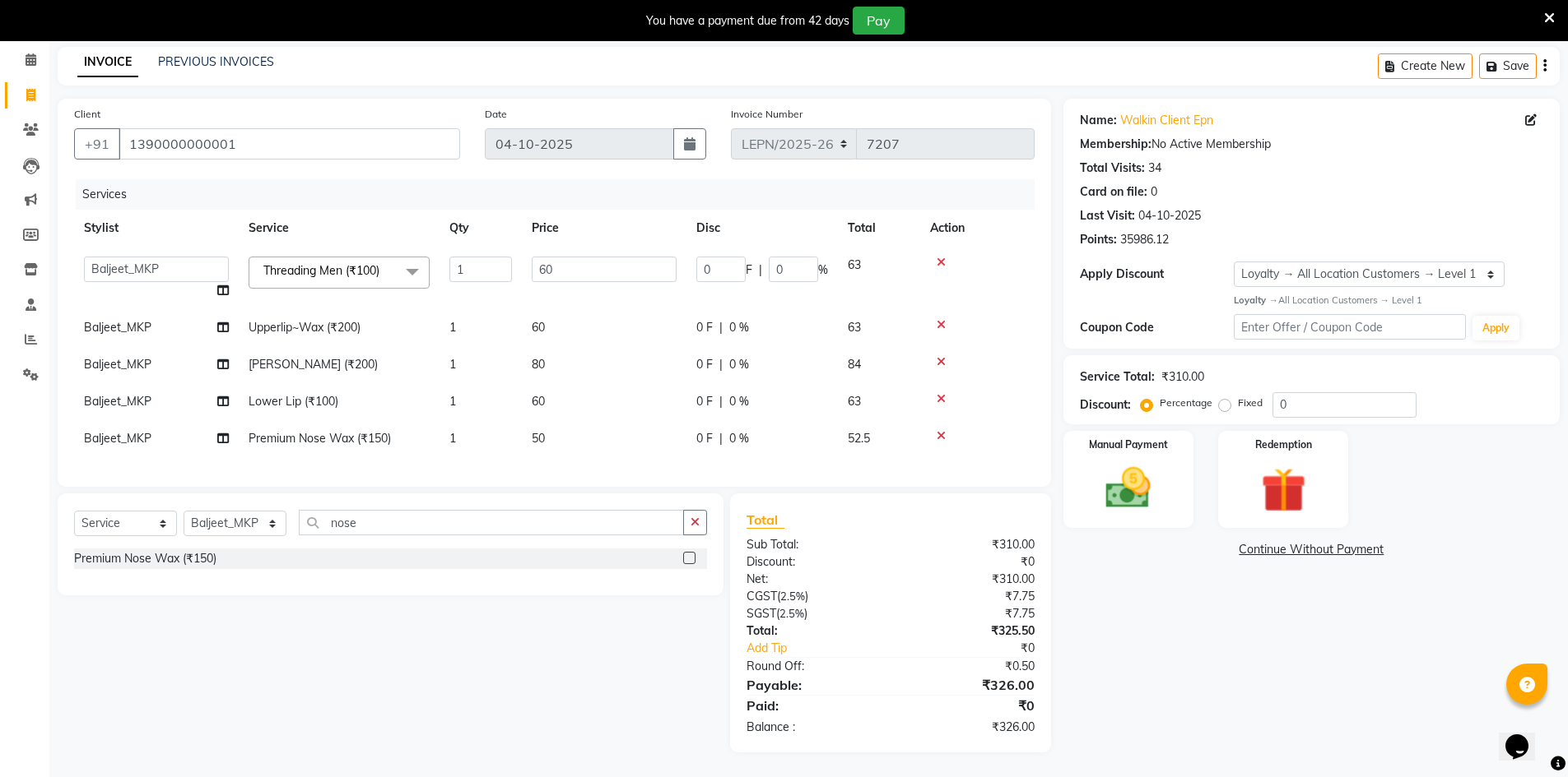
click at [551, 421] on td "50" at bounding box center [604, 439] width 164 height 37
select select "90365"
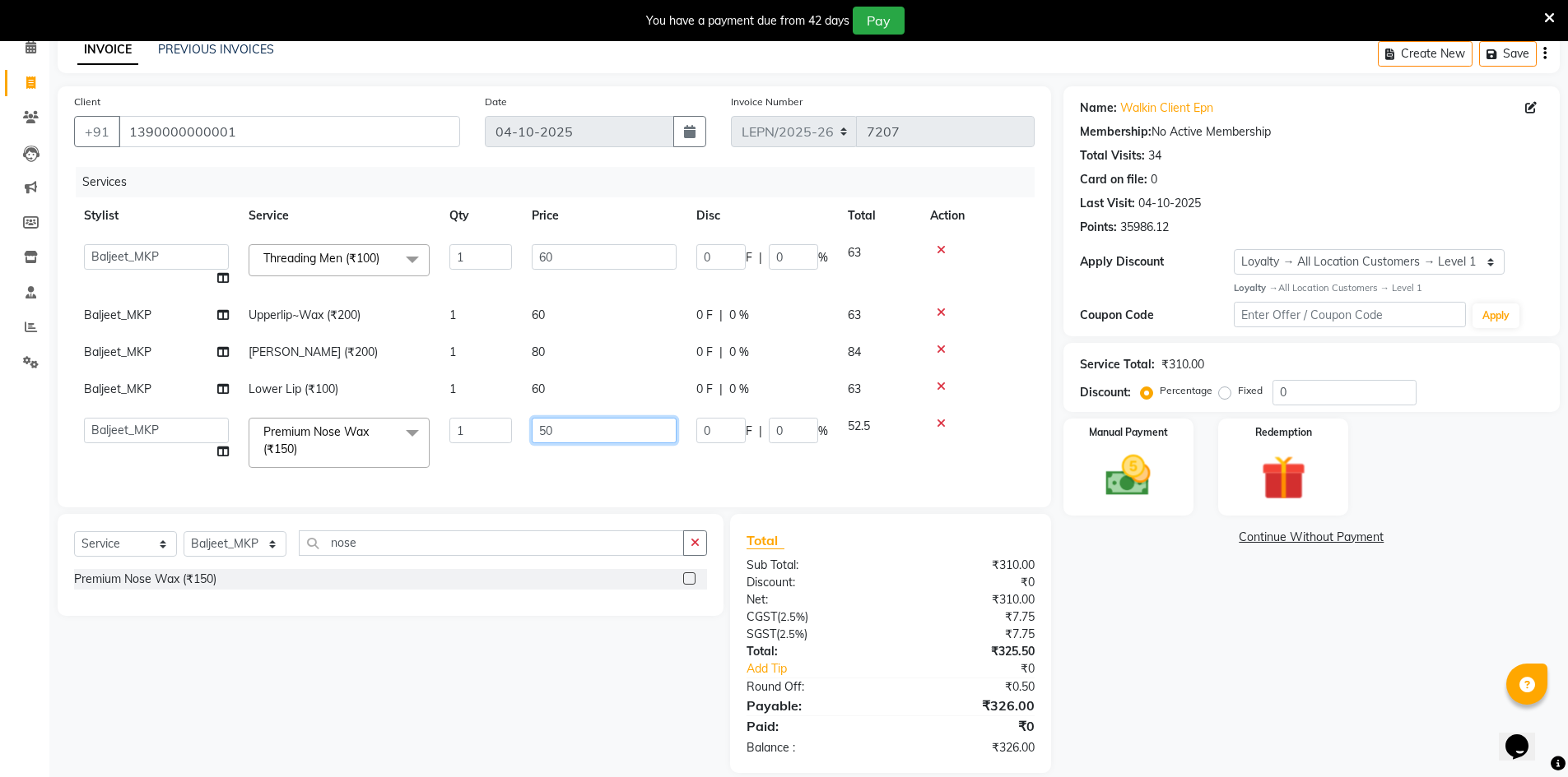
click at [587, 434] on input "50" at bounding box center [603, 430] width 144 height 26
type input "5"
type input "60"
click at [526, 484] on div "Services Stylist Service Qty Price Disc Total Action AMAN Aman_Asst Baljeet_MKP…" at bounding box center [554, 329] width 961 height 324
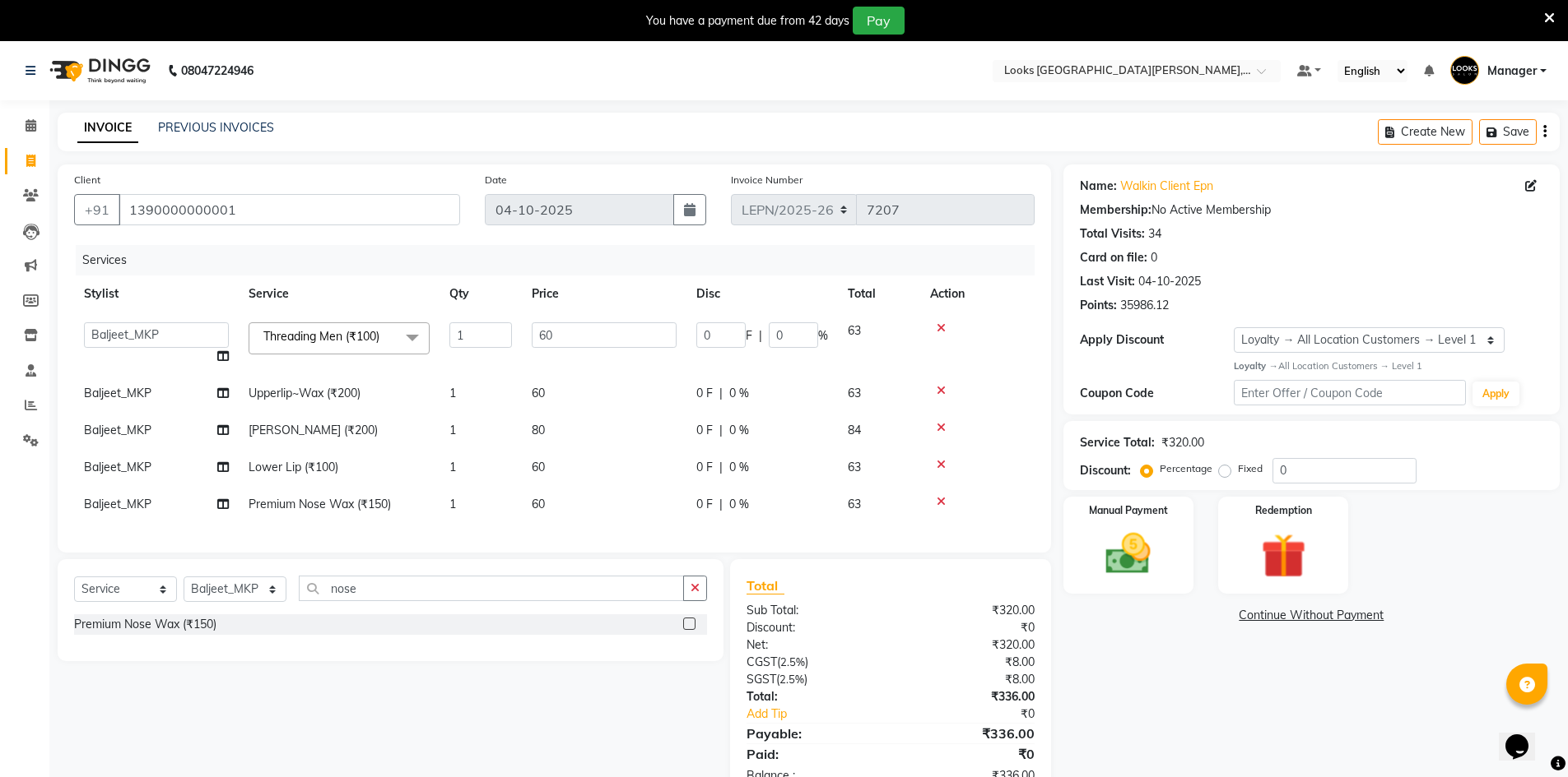
scroll to position [61, 0]
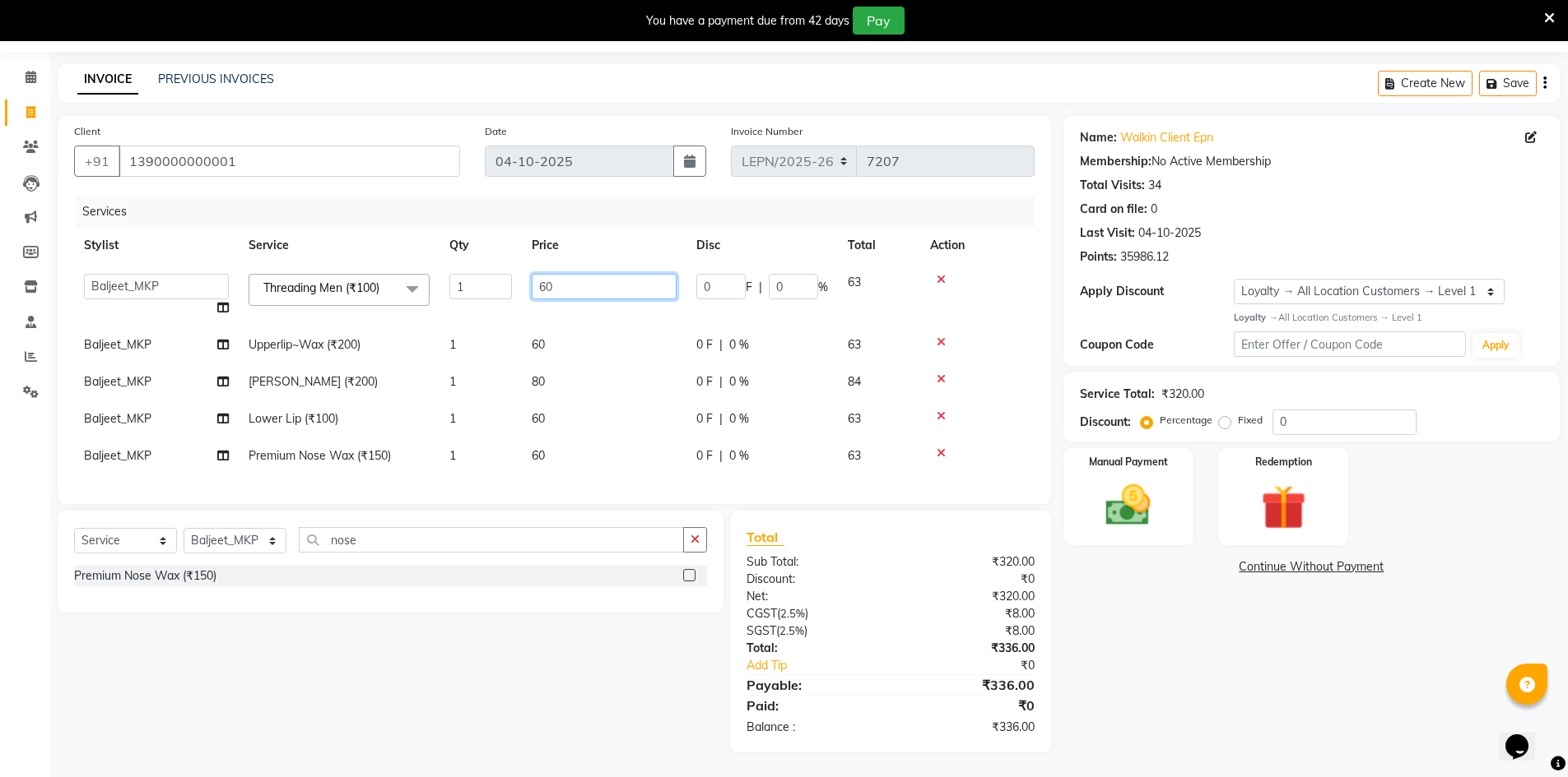
click at [575, 274] on input "60" at bounding box center [603, 287] width 144 height 26
type input "6"
type input "70"
click at [634, 365] on tr "Baljeet_MKP Chin Waxing (₹200) 1 80 0 F | 0 % 84" at bounding box center [554, 381] width 961 height 37
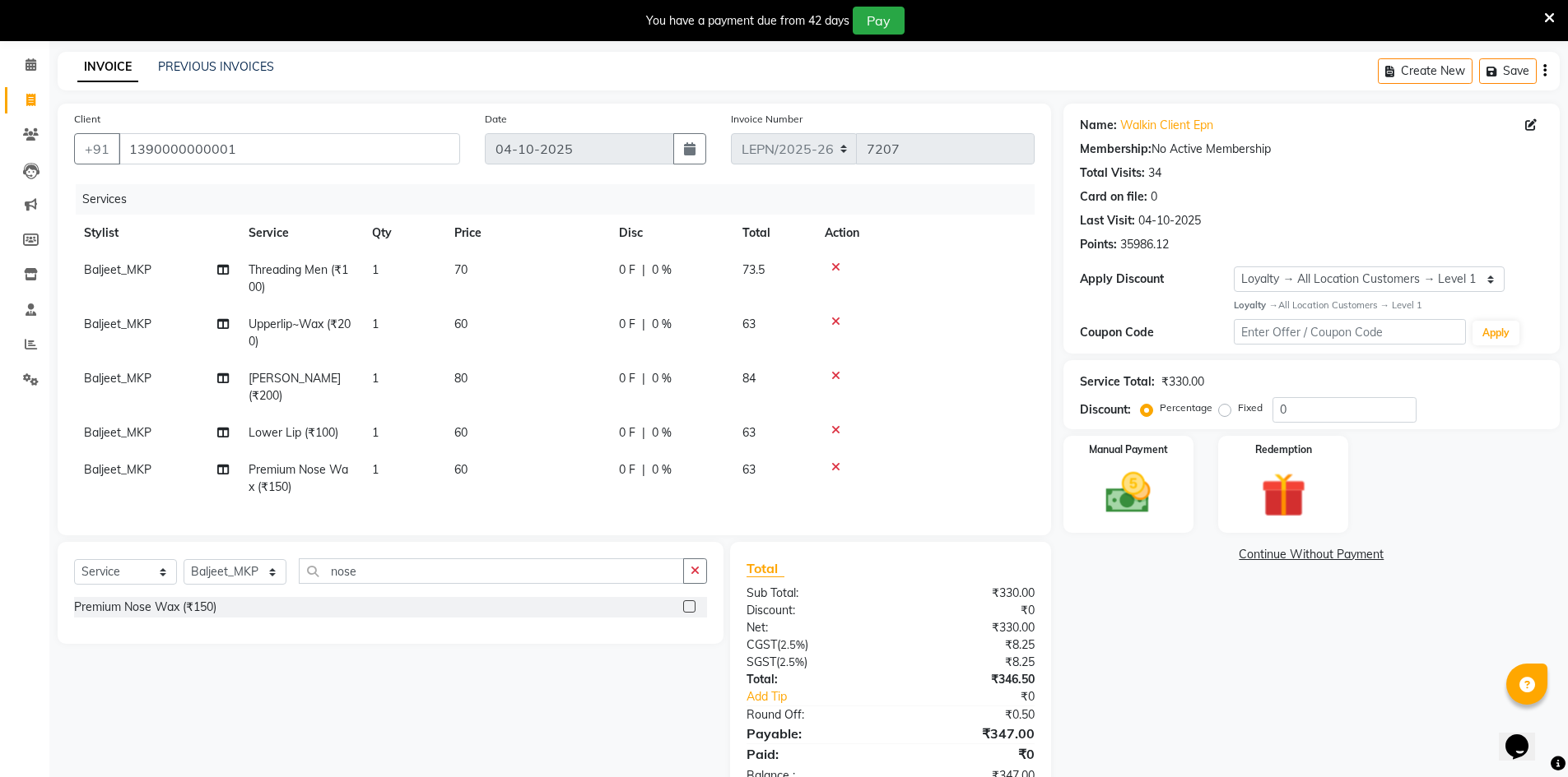
click at [467, 323] on span "60" at bounding box center [461, 323] width 13 height 14
select select "90365"
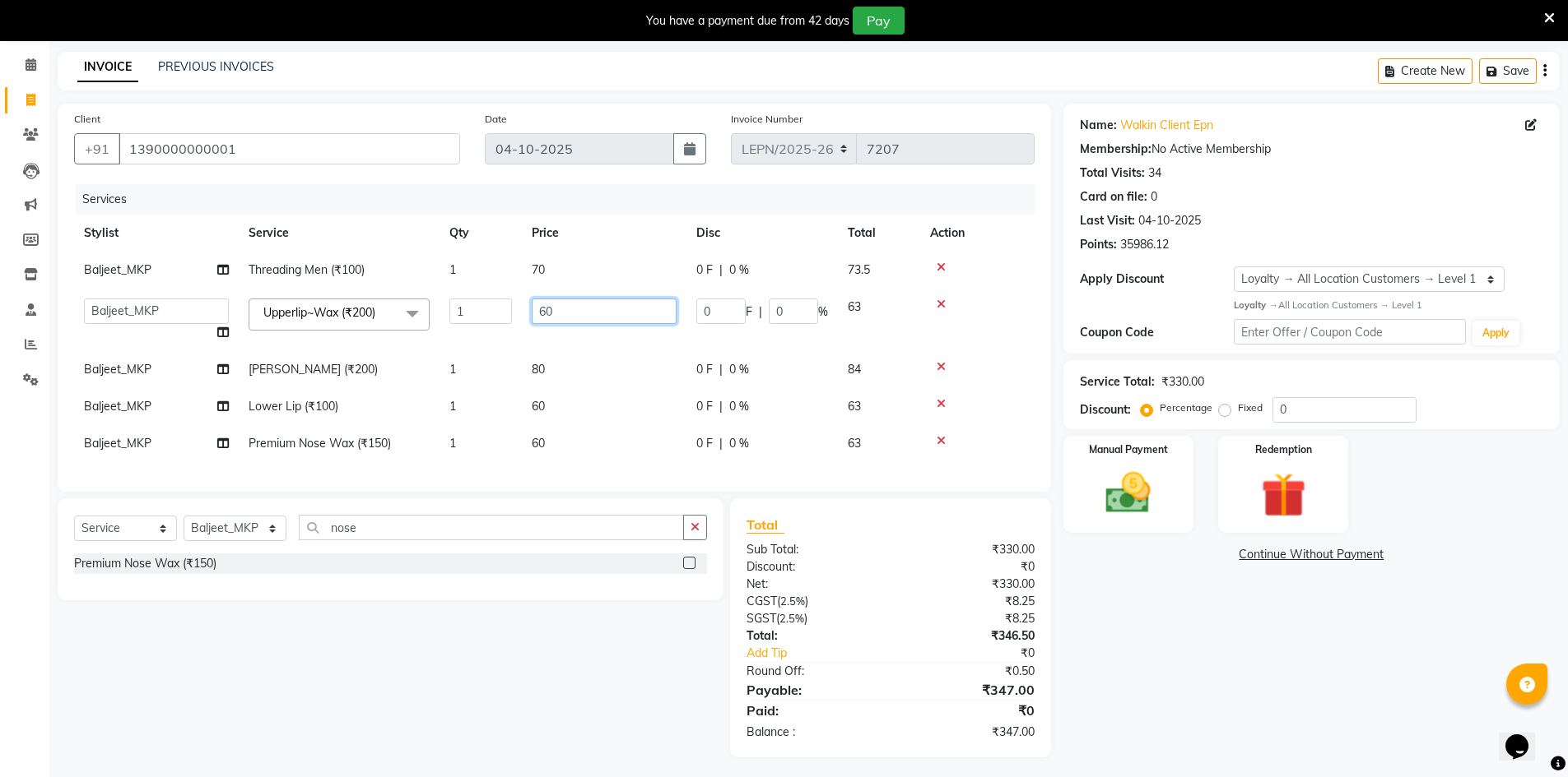
click at [568, 311] on input "60" at bounding box center [603, 311] width 144 height 26
type input "6"
type input "70"
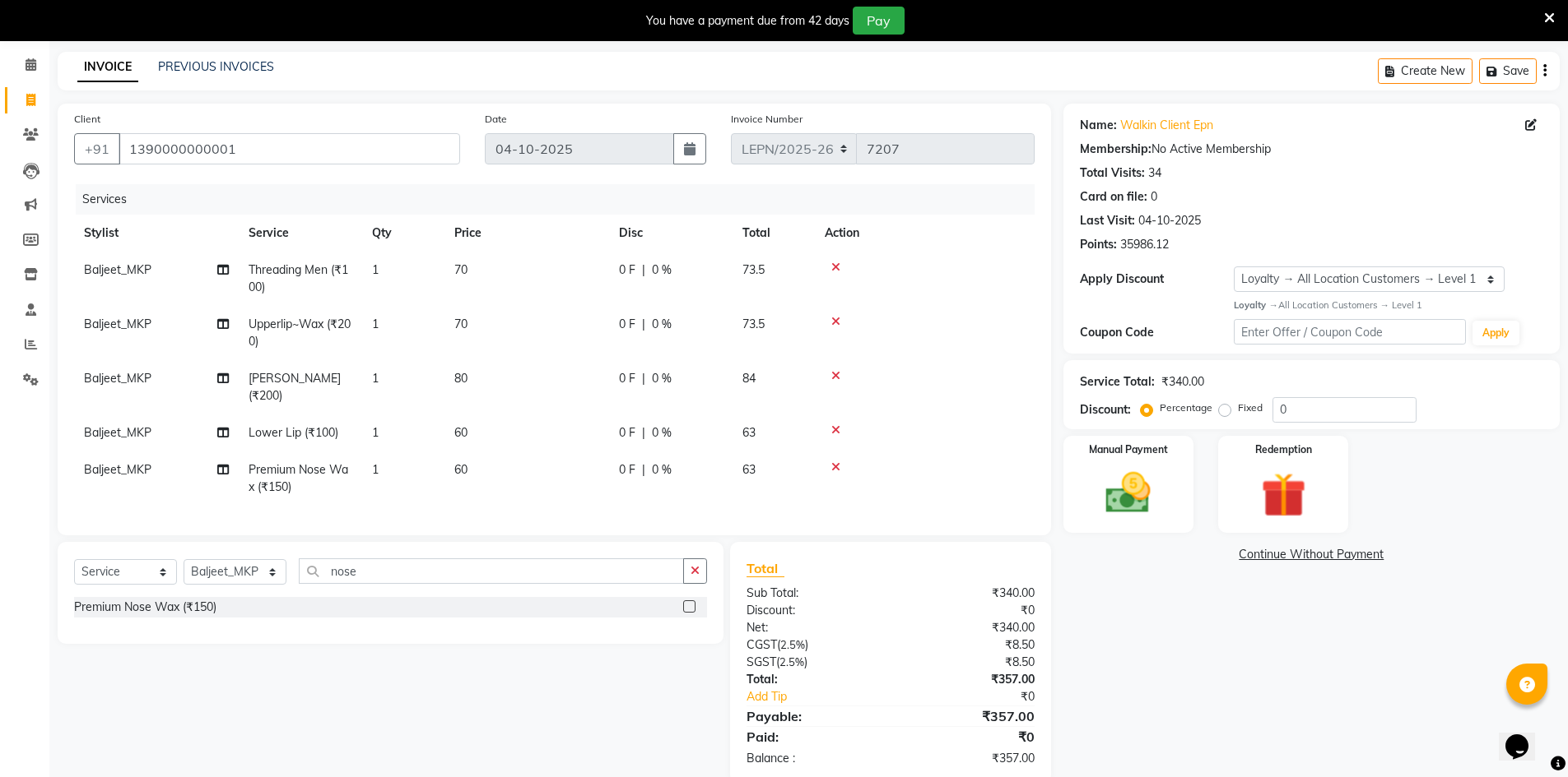
click at [577, 367] on td "80" at bounding box center [527, 387] width 164 height 54
select select "90365"
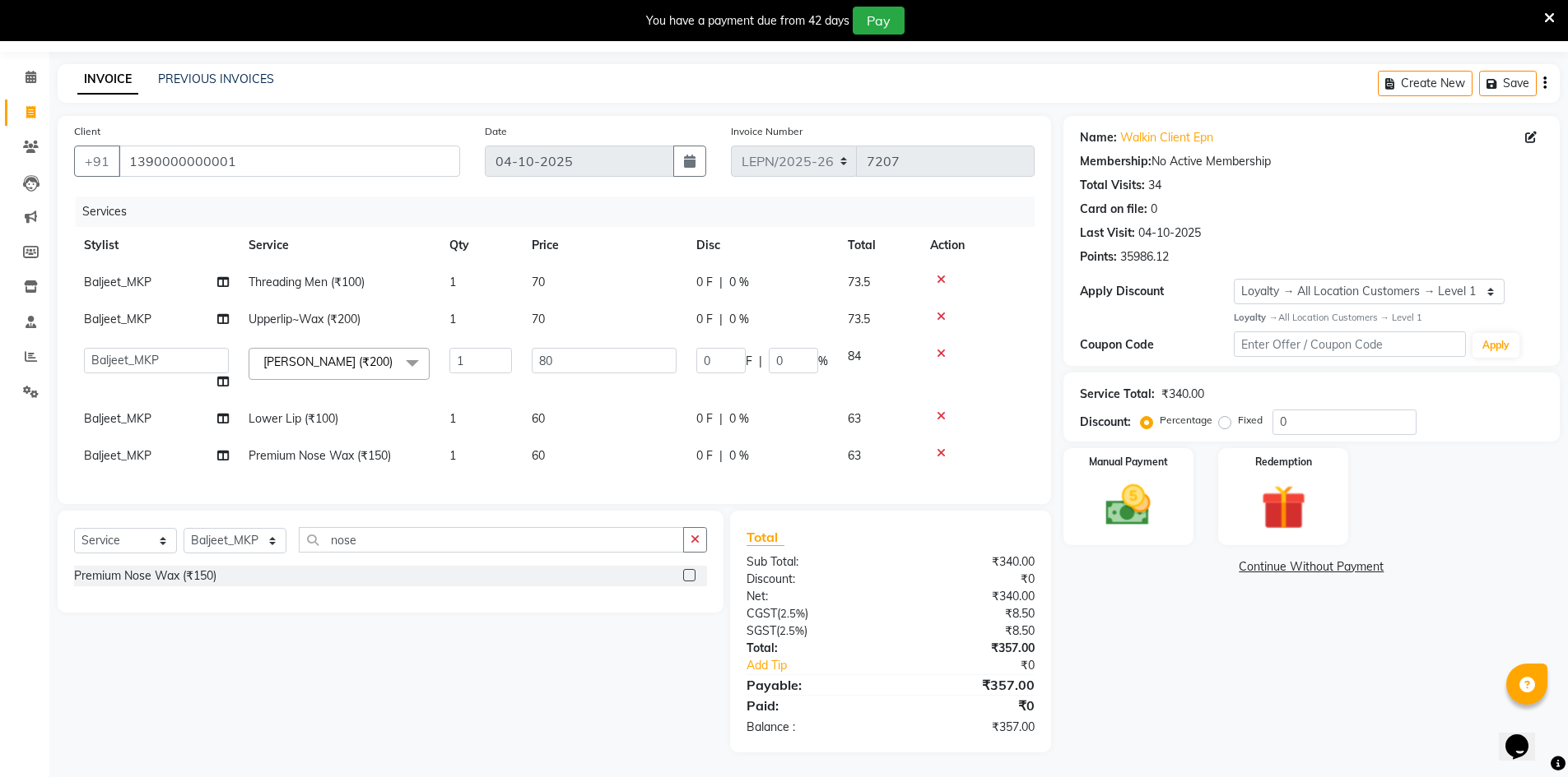
click at [547, 408] on td "60" at bounding box center [604, 419] width 164 height 37
select select "90365"
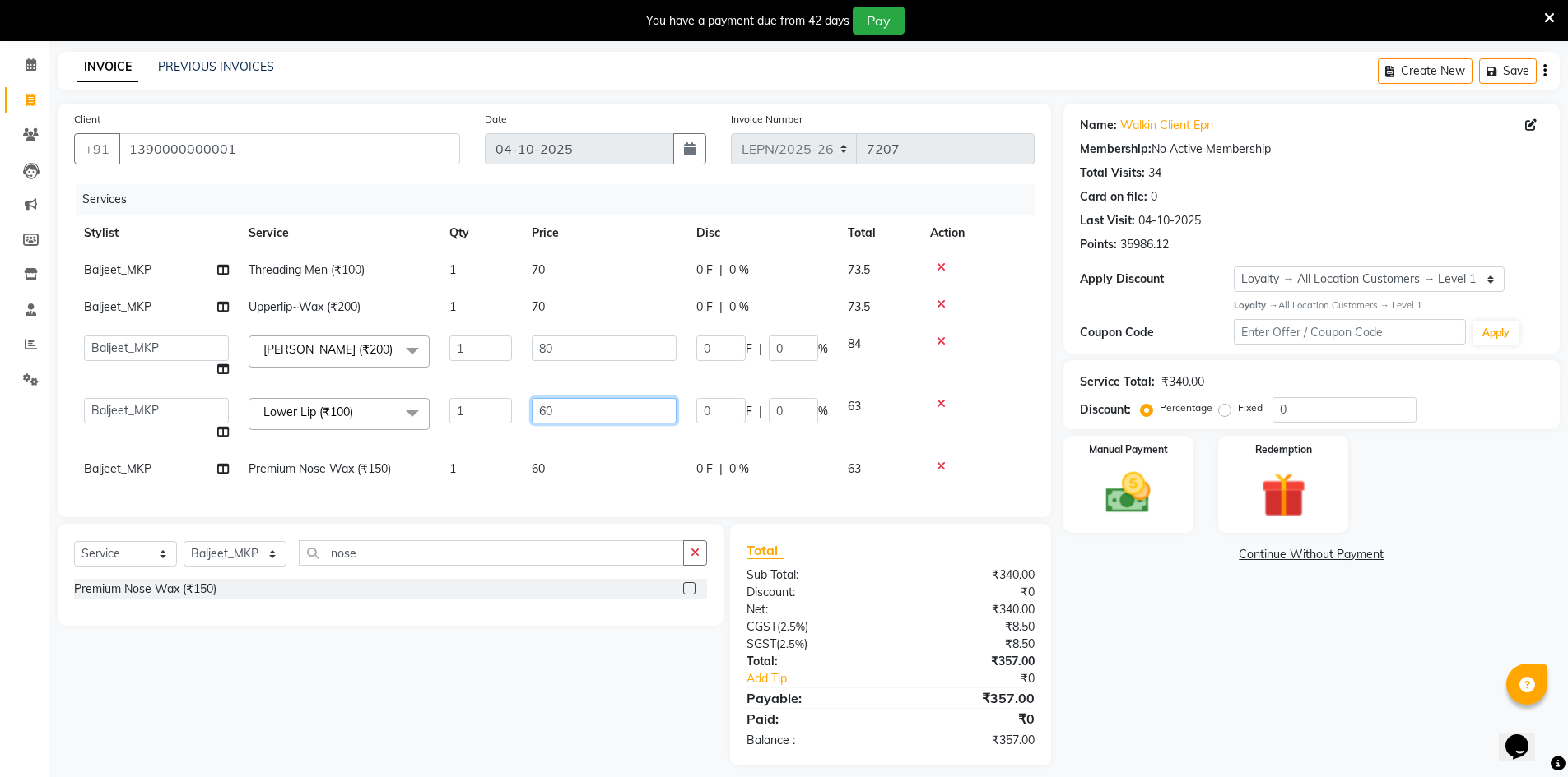
click at [577, 409] on input "60" at bounding box center [603, 411] width 144 height 26
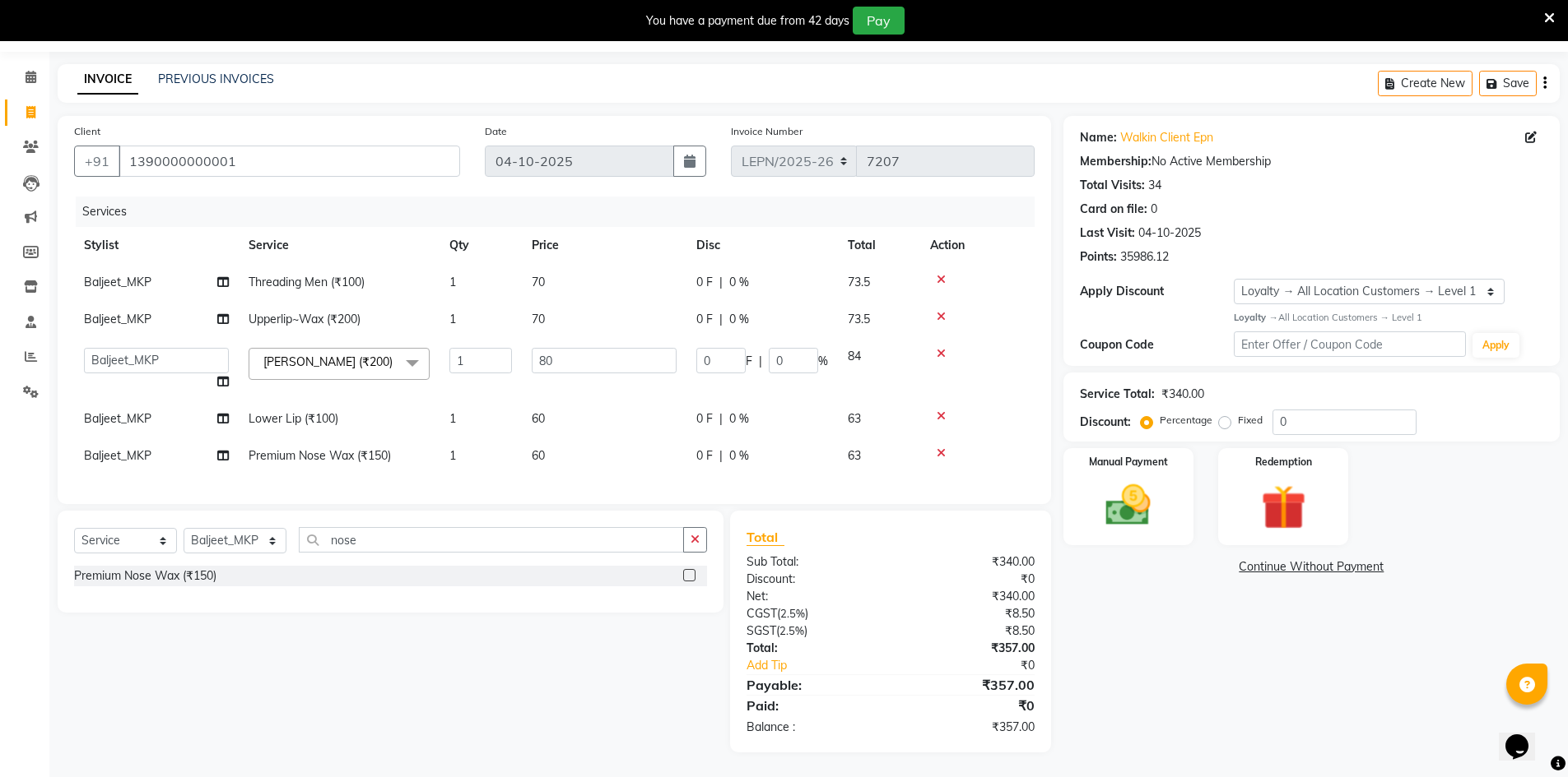
click at [538, 466] on div "Services Stylist Service Qty Price Disc Total Action Baljeet_MKP Threading Men …" at bounding box center [554, 342] width 961 height 291
click at [558, 441] on td "60" at bounding box center [604, 456] width 164 height 37
select select "90365"
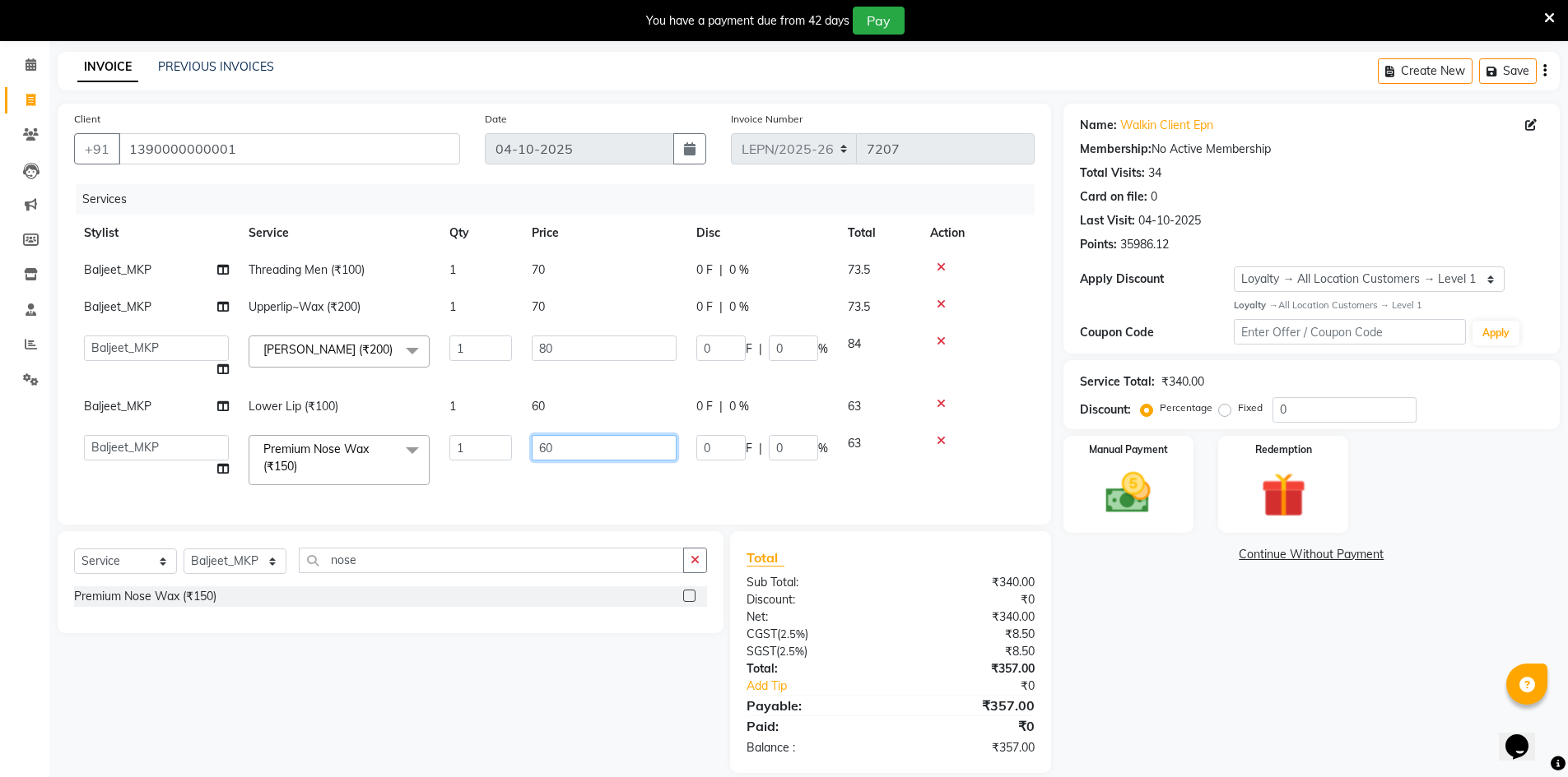
click at [562, 443] on input "60" at bounding box center [603, 447] width 144 height 26
type input "6"
type input "70"
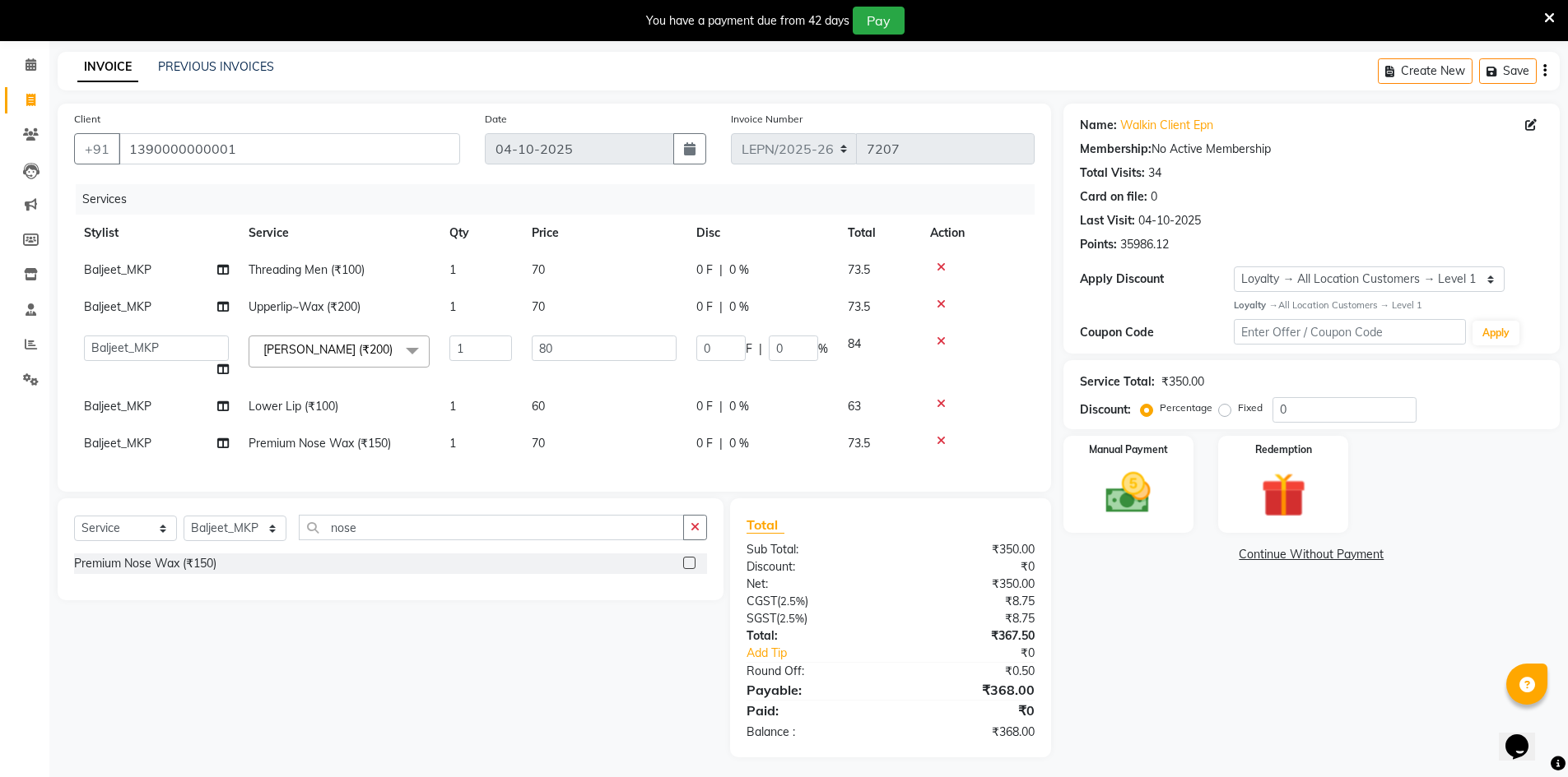
click at [553, 492] on div "Client +91 1390000000001 Date 04-10-2025 Invoice Number LEPN/2025-26 V/2025-26 …" at bounding box center [554, 297] width 993 height 388
click at [546, 405] on td "60" at bounding box center [604, 406] width 164 height 37
select select "90365"
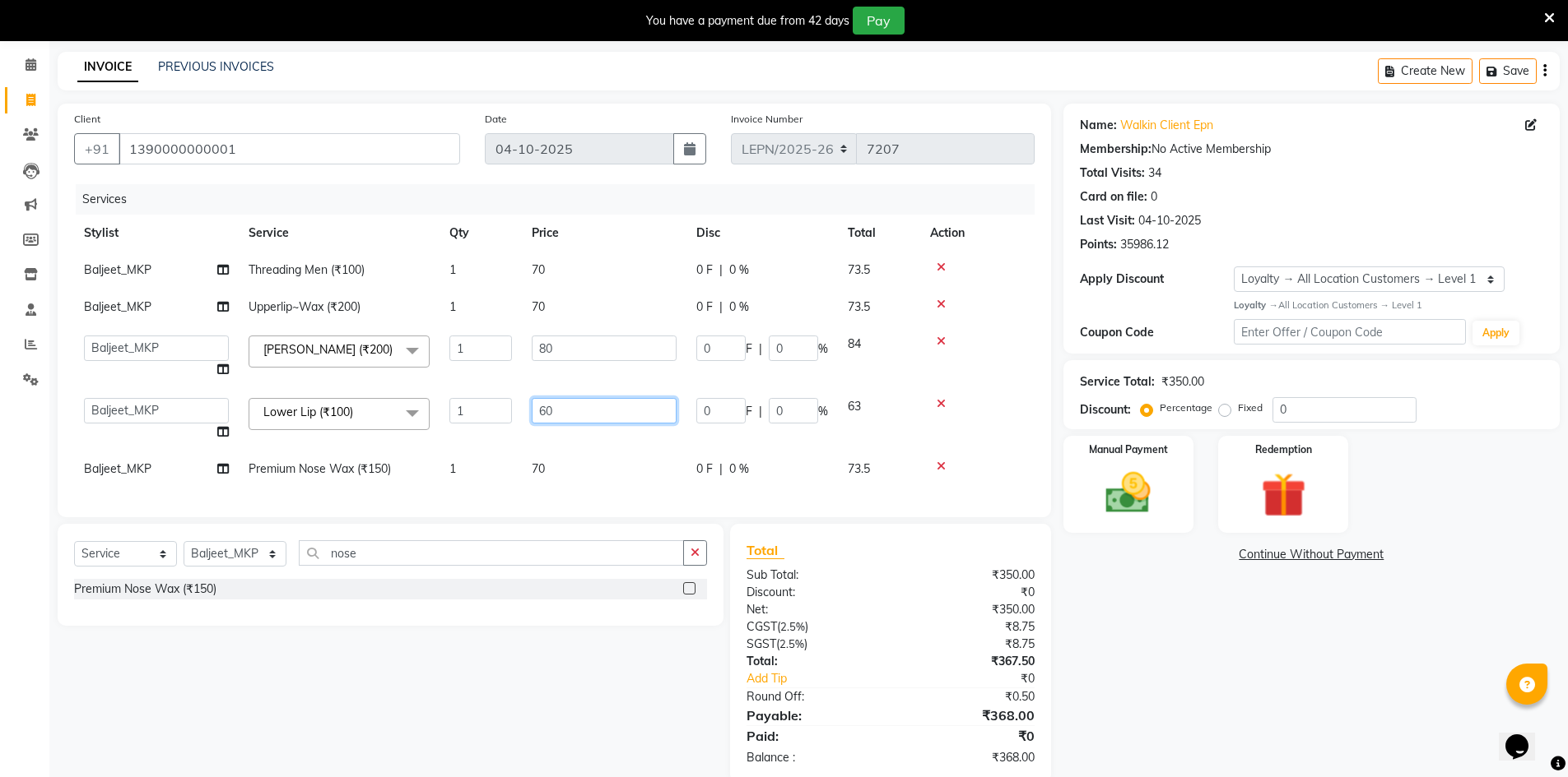
click at [569, 411] on input "60" at bounding box center [603, 411] width 144 height 26
type input "5"
type input "62"
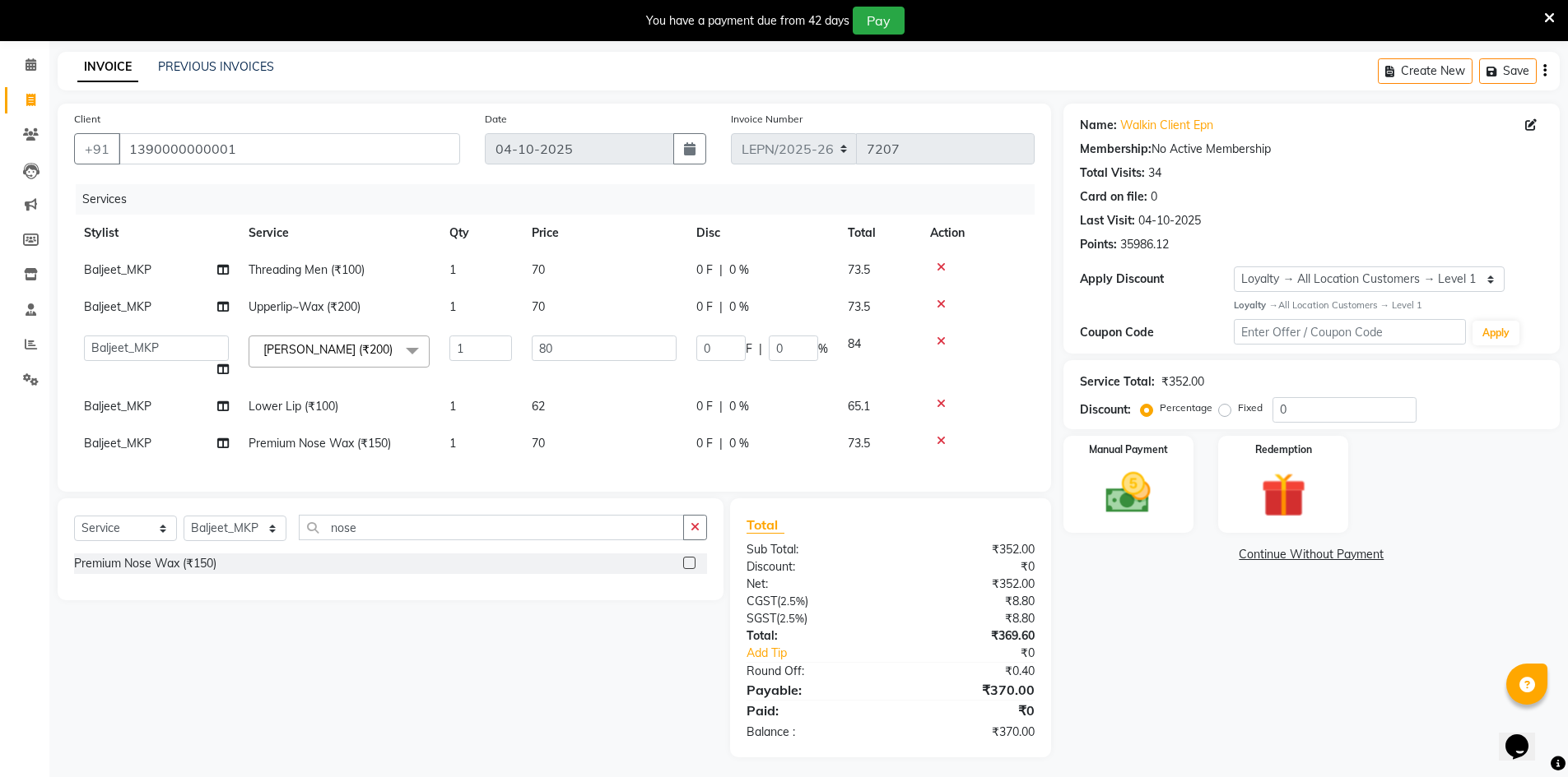
click at [583, 473] on div "Services Stylist Service Qty Price Disc Total Action Baljeet_MKP Threading Men …" at bounding box center [554, 330] width 961 height 291
click at [1138, 502] on img at bounding box center [1128, 493] width 76 height 54
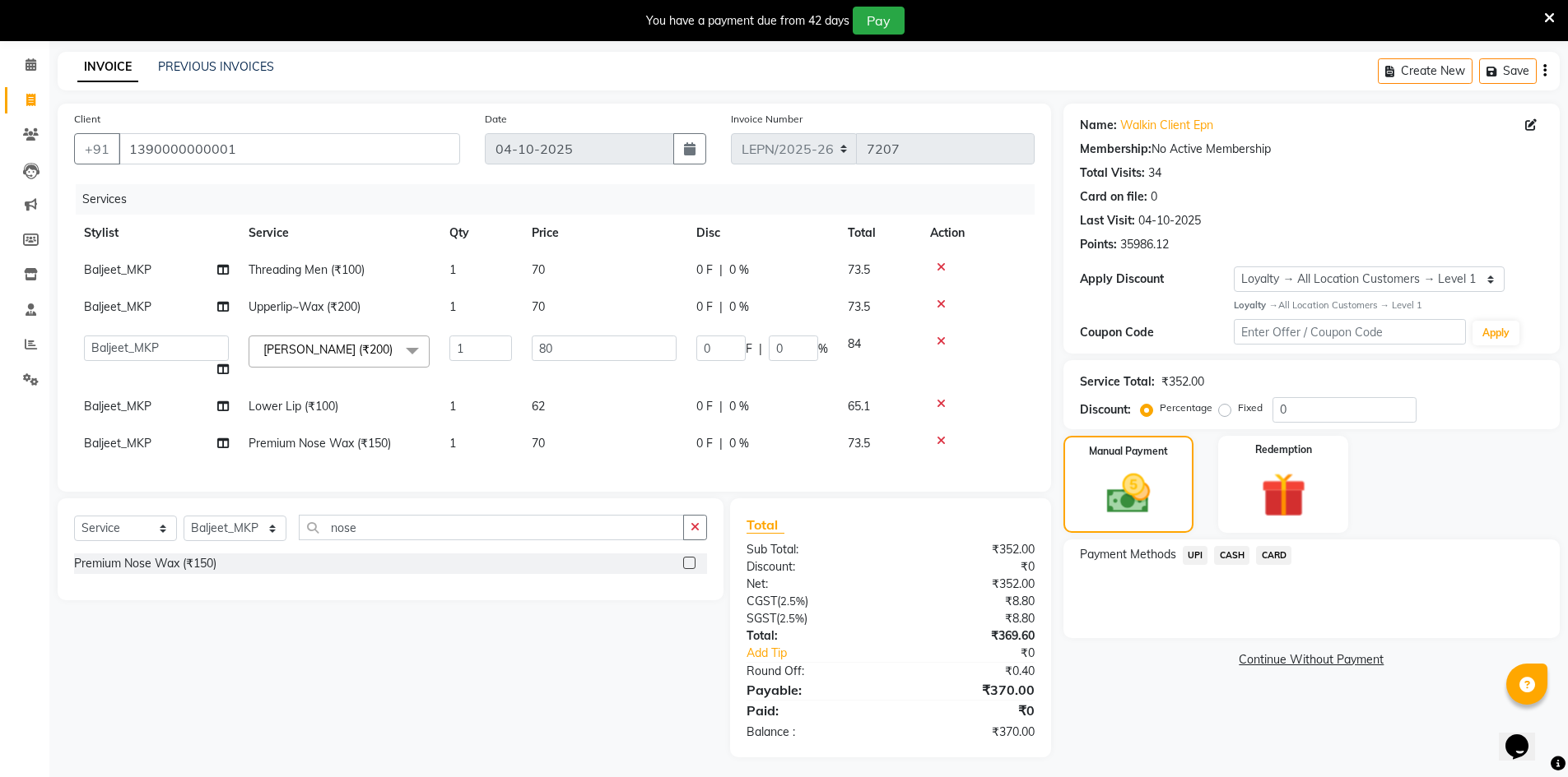
click at [1227, 557] on span "CASH" at bounding box center [1231, 556] width 35 height 19
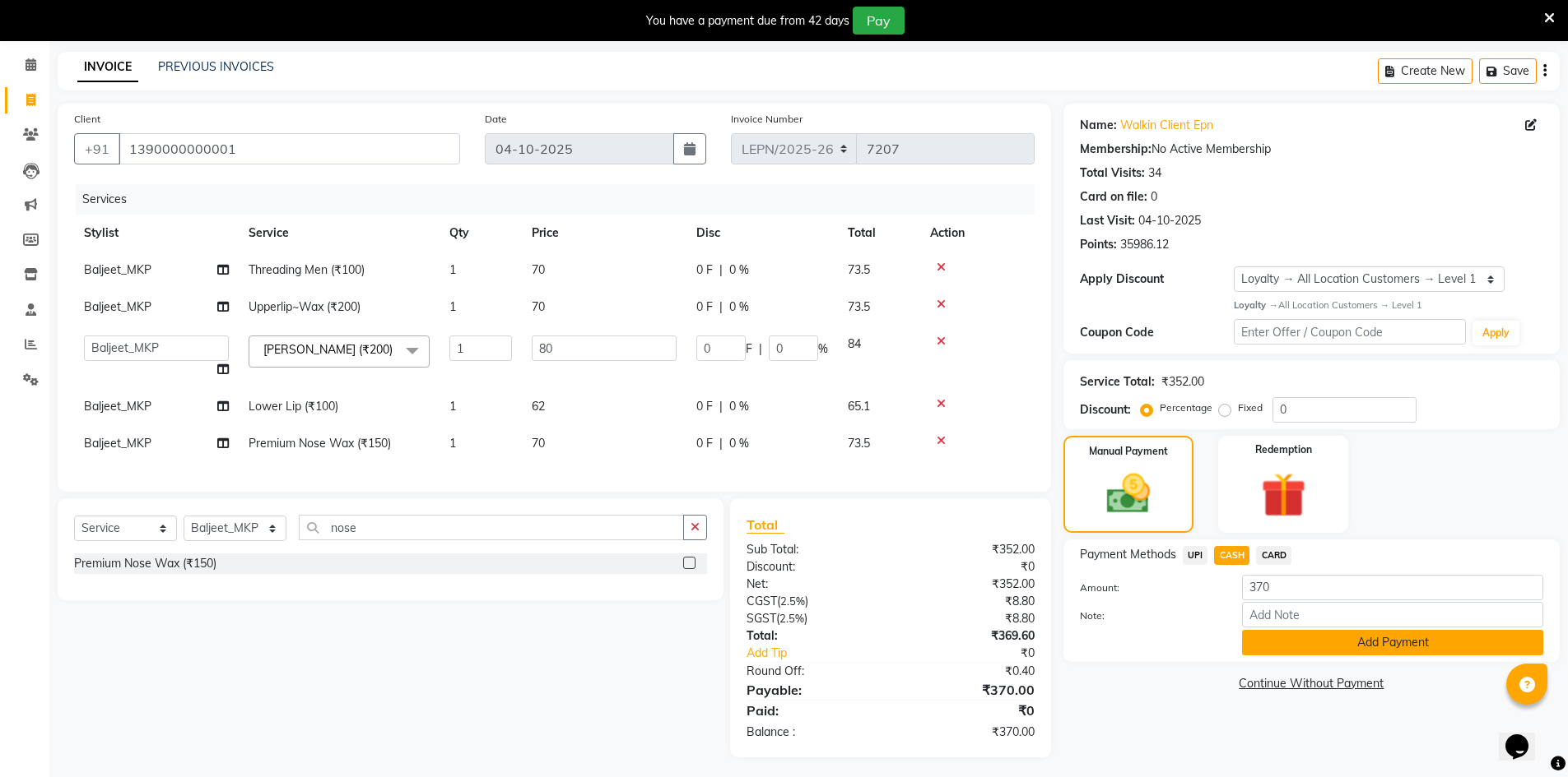
click at [1274, 643] on button "Add Payment" at bounding box center [1392, 642] width 301 height 26
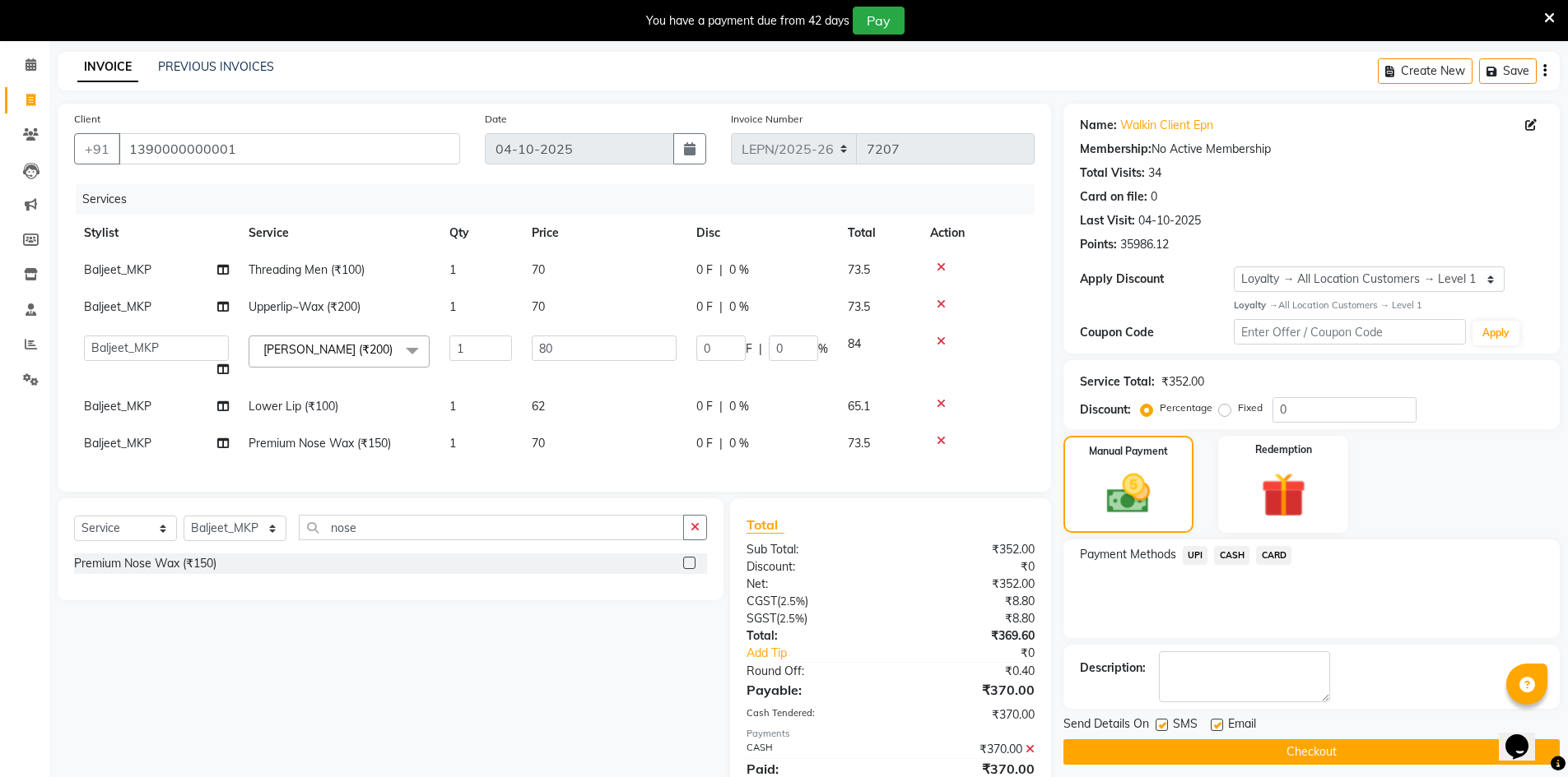
click at [1256, 756] on button "Checkout" at bounding box center [1311, 752] width 496 height 26
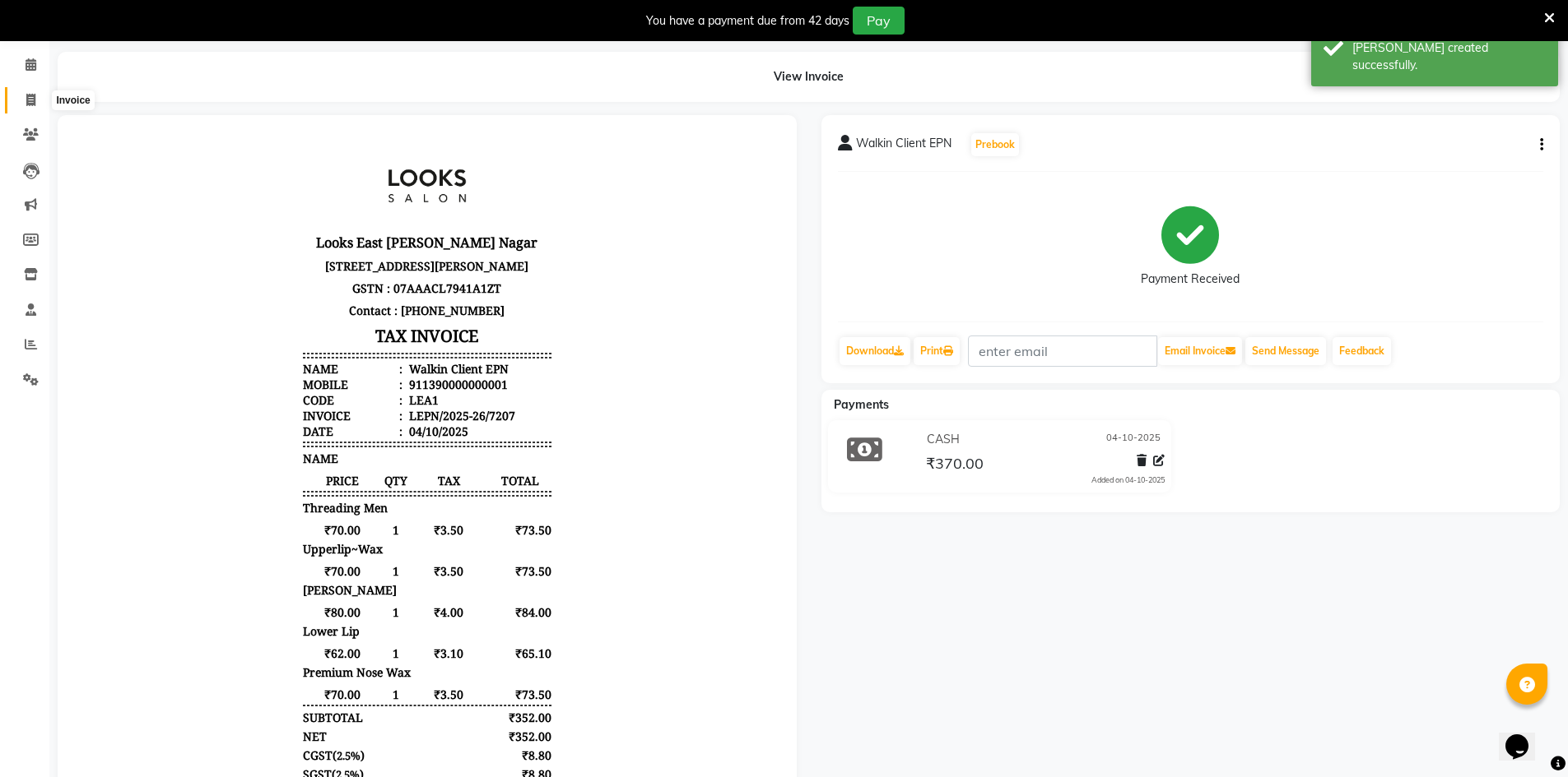
click at [27, 105] on icon at bounding box center [31, 99] width 9 height 12
select select "service"
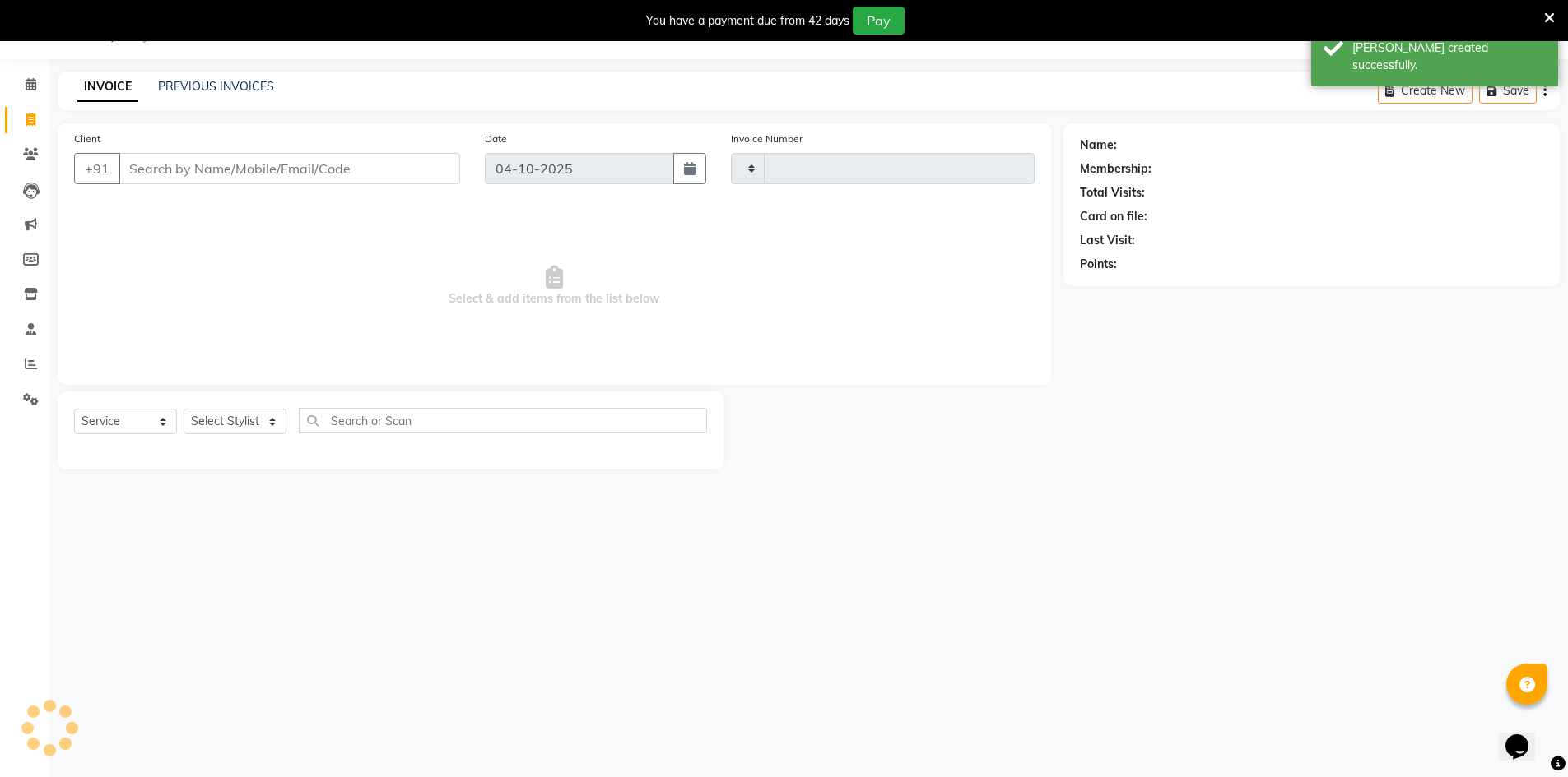
scroll to position [41, 0]
type input "7208"
select select "8940"
click at [205, 89] on link "PREVIOUS INVOICES" at bounding box center [215, 86] width 116 height 14
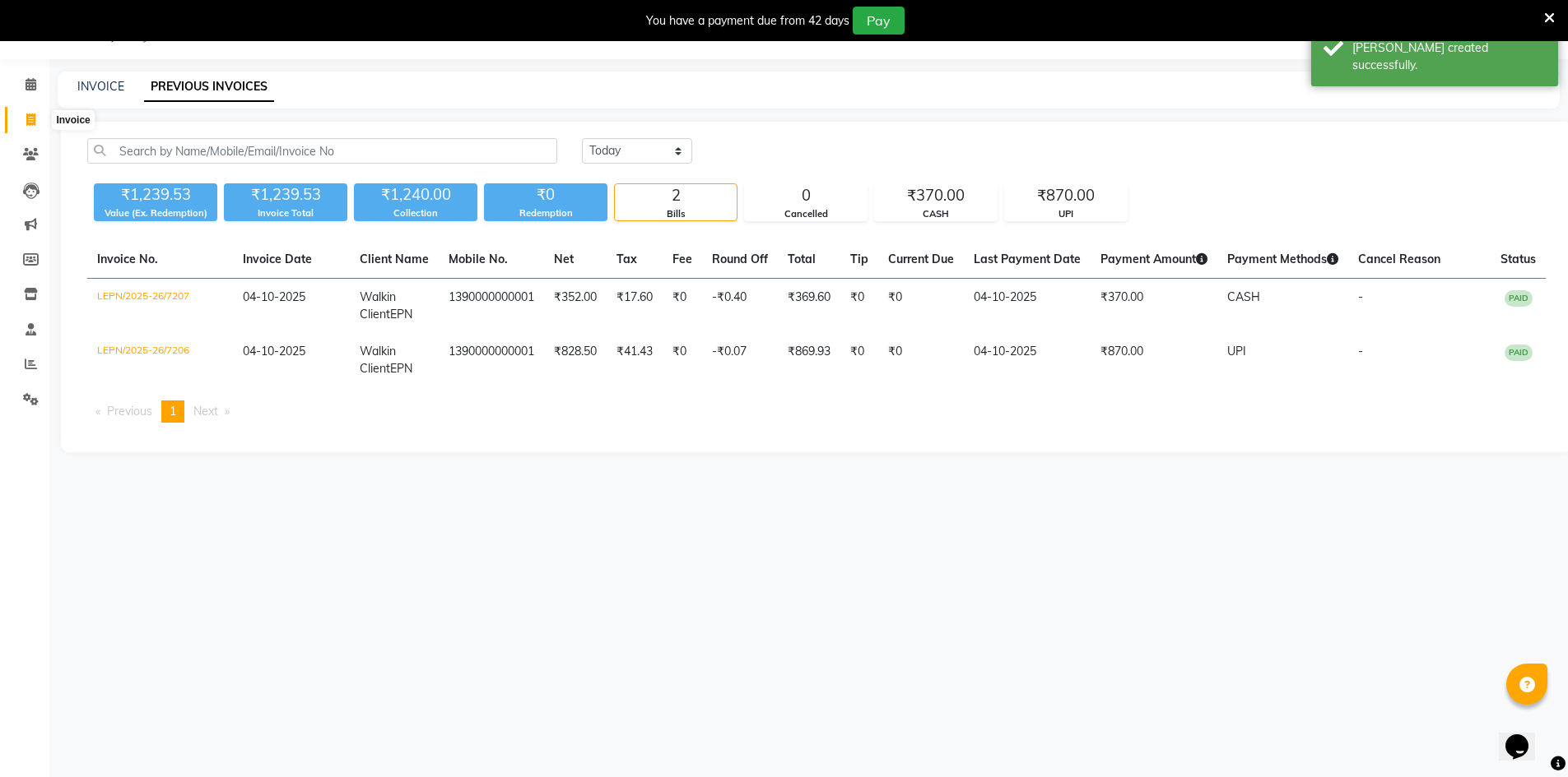
click at [30, 119] on icon at bounding box center [31, 119] width 9 height 12
select select "service"
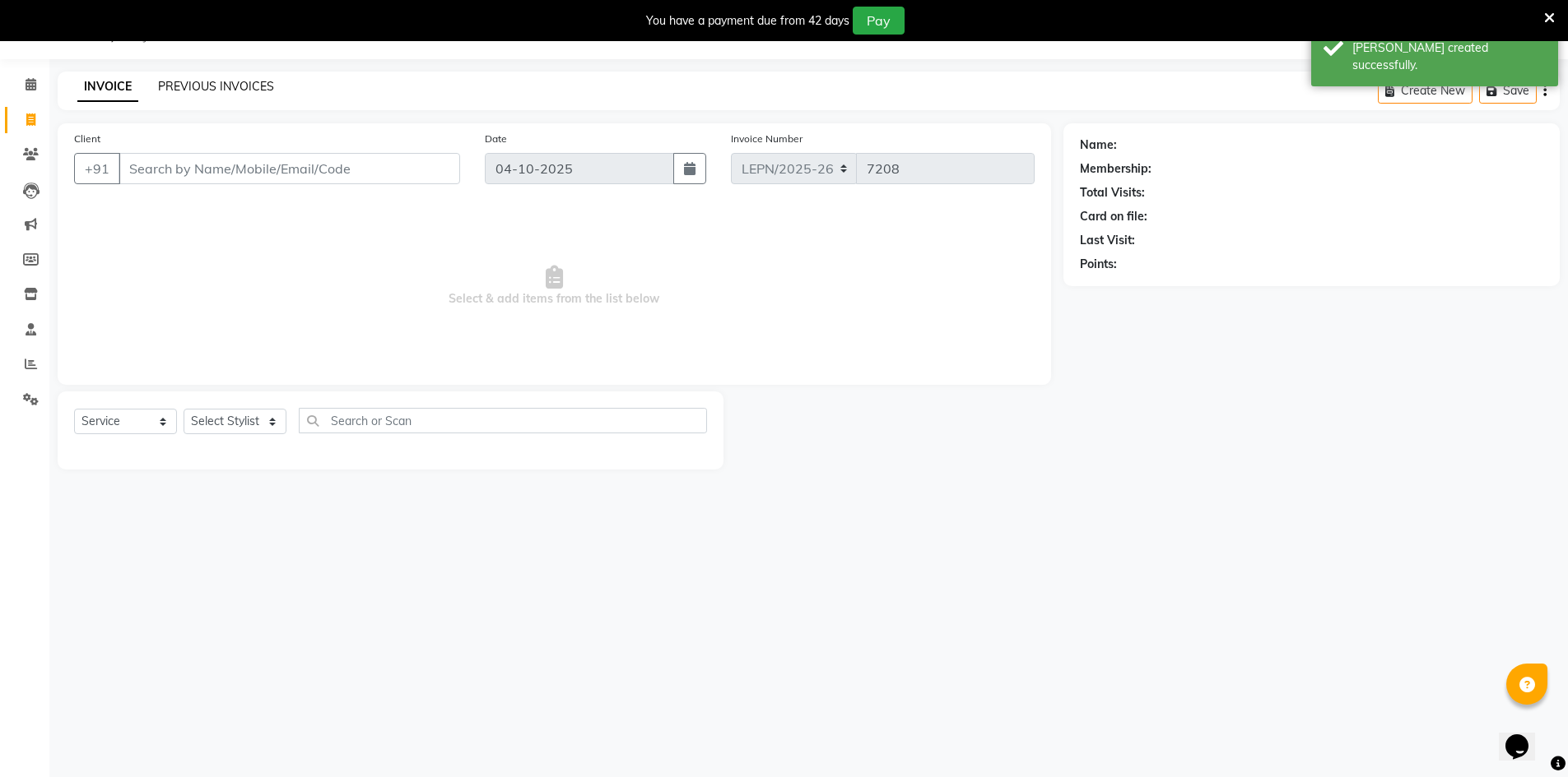
click at [197, 86] on link "PREVIOUS INVOICES" at bounding box center [215, 86] width 116 height 14
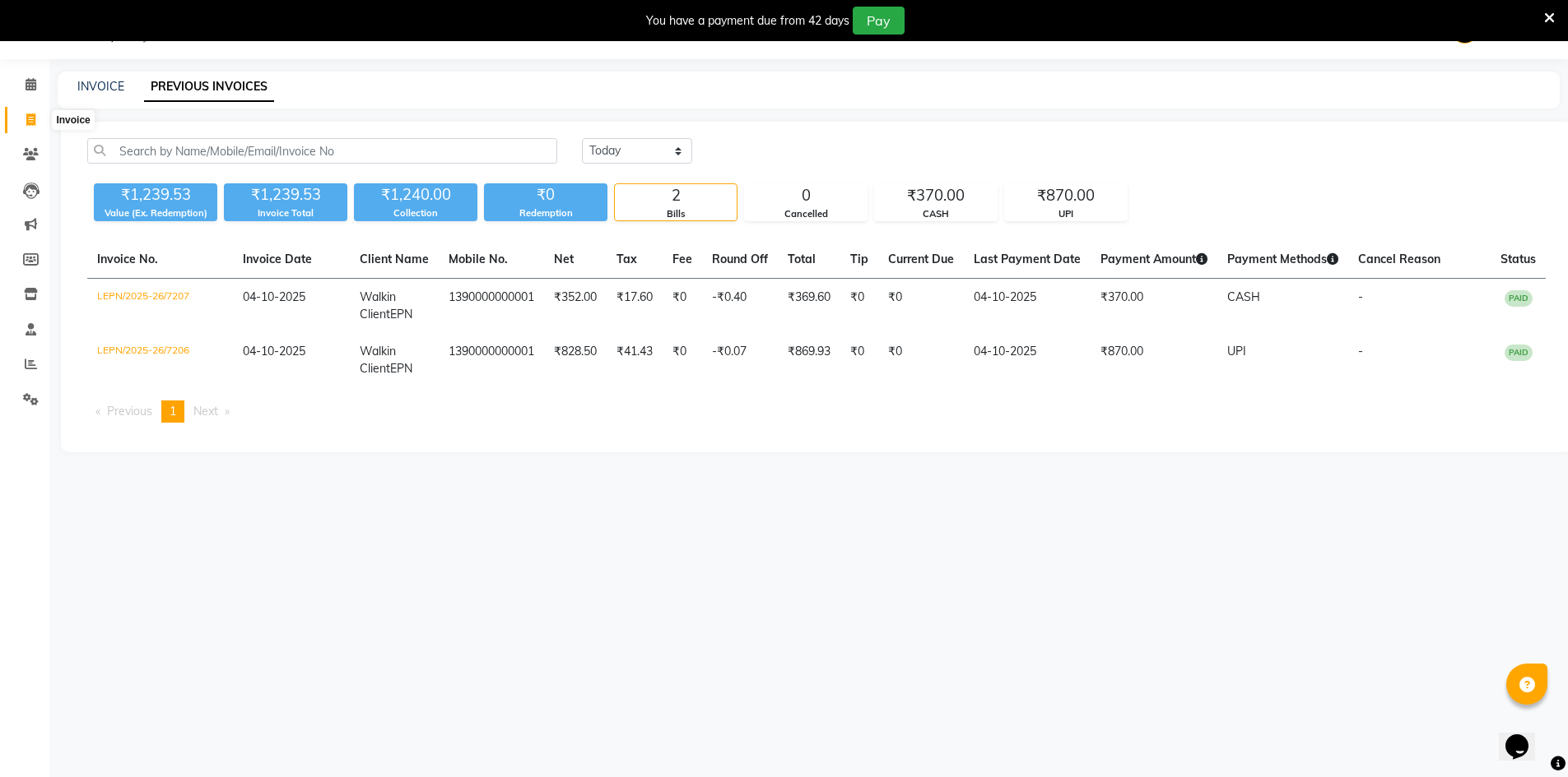
click at [33, 119] on icon at bounding box center [31, 119] width 9 height 12
select select "service"
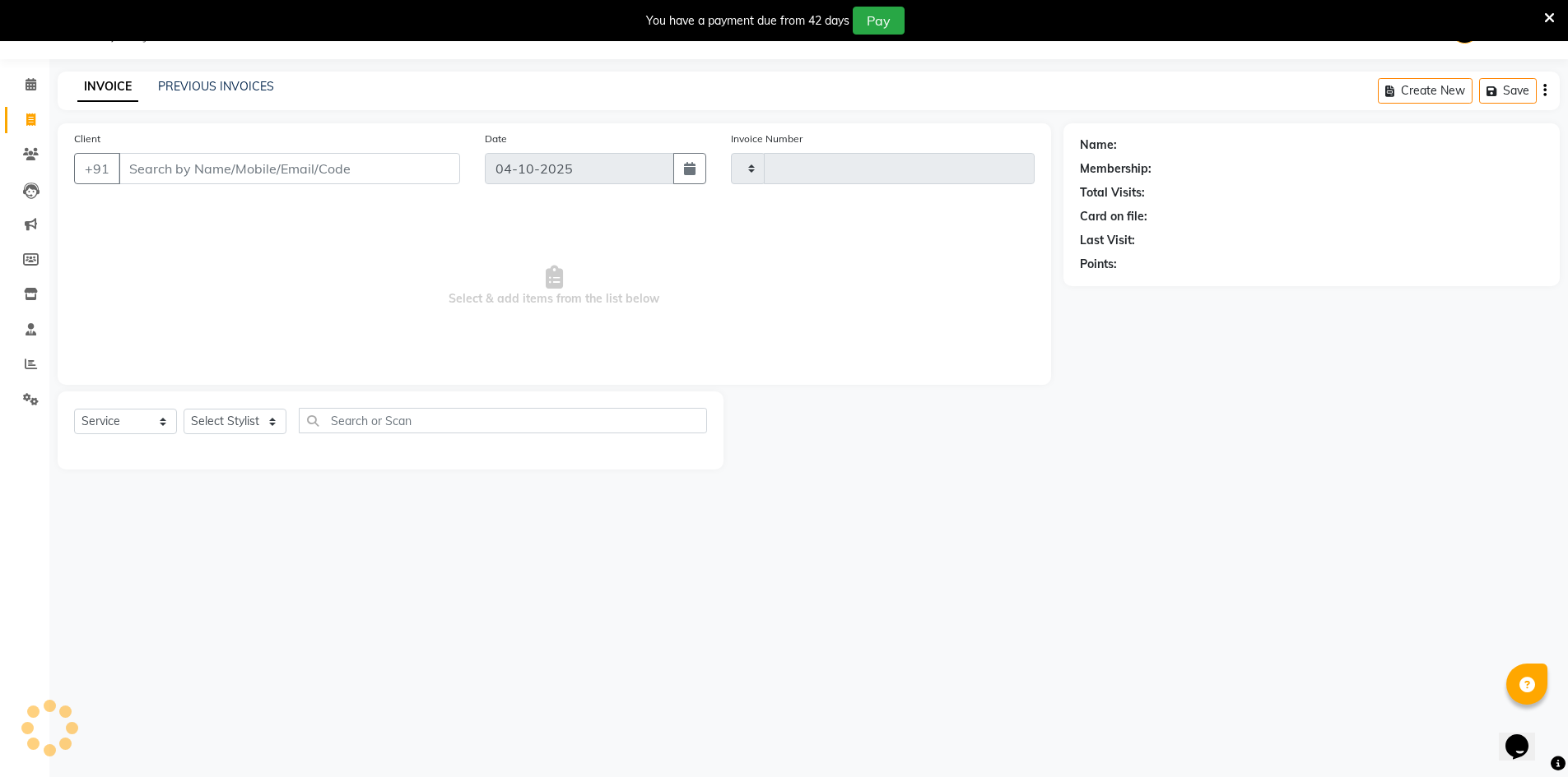
type input "7208"
select select "8940"
click at [258, 167] on input "Client" at bounding box center [289, 168] width 341 height 32
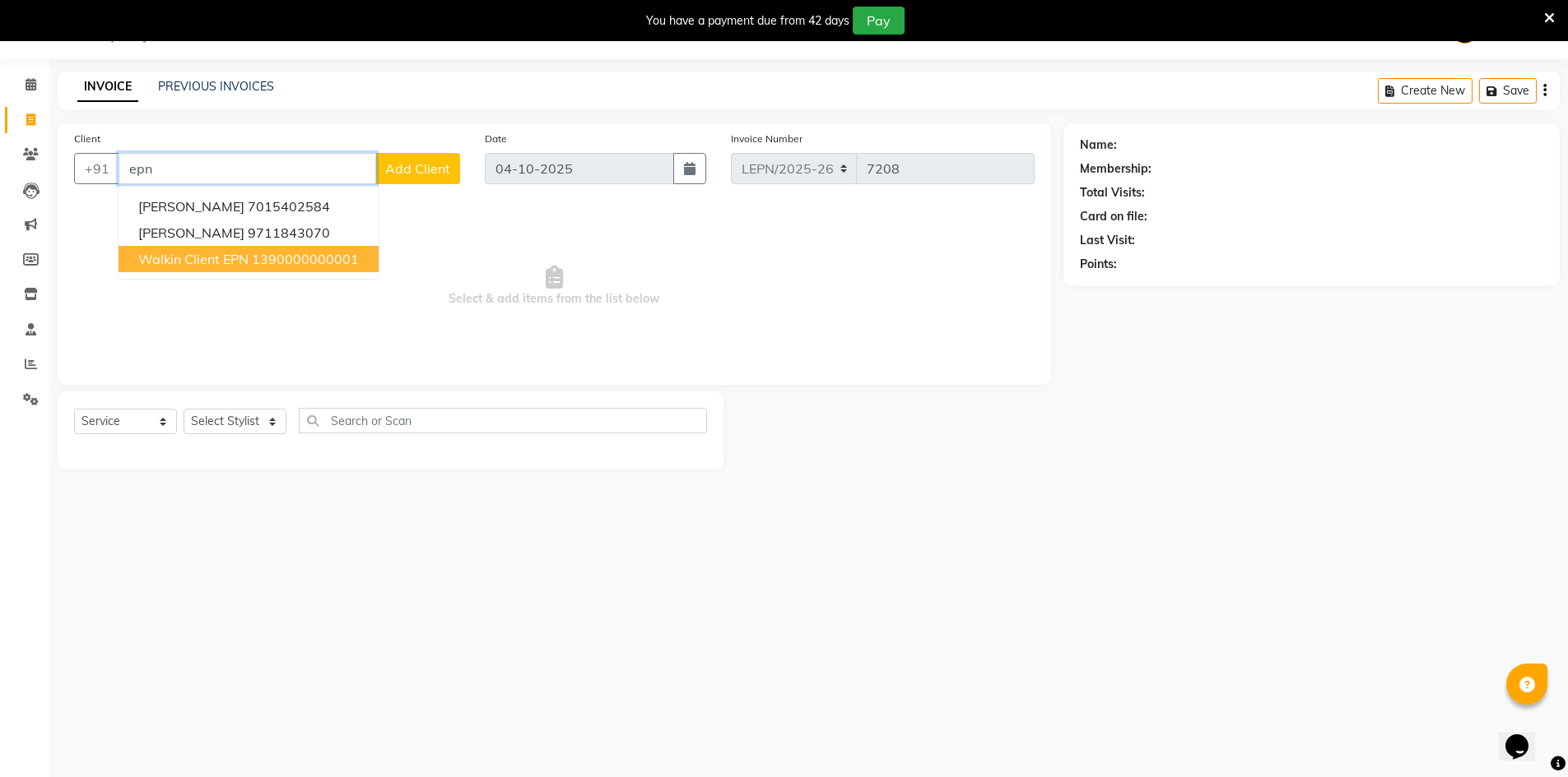
click at [176, 266] on span "Walkin Client EPN" at bounding box center [193, 259] width 110 height 16
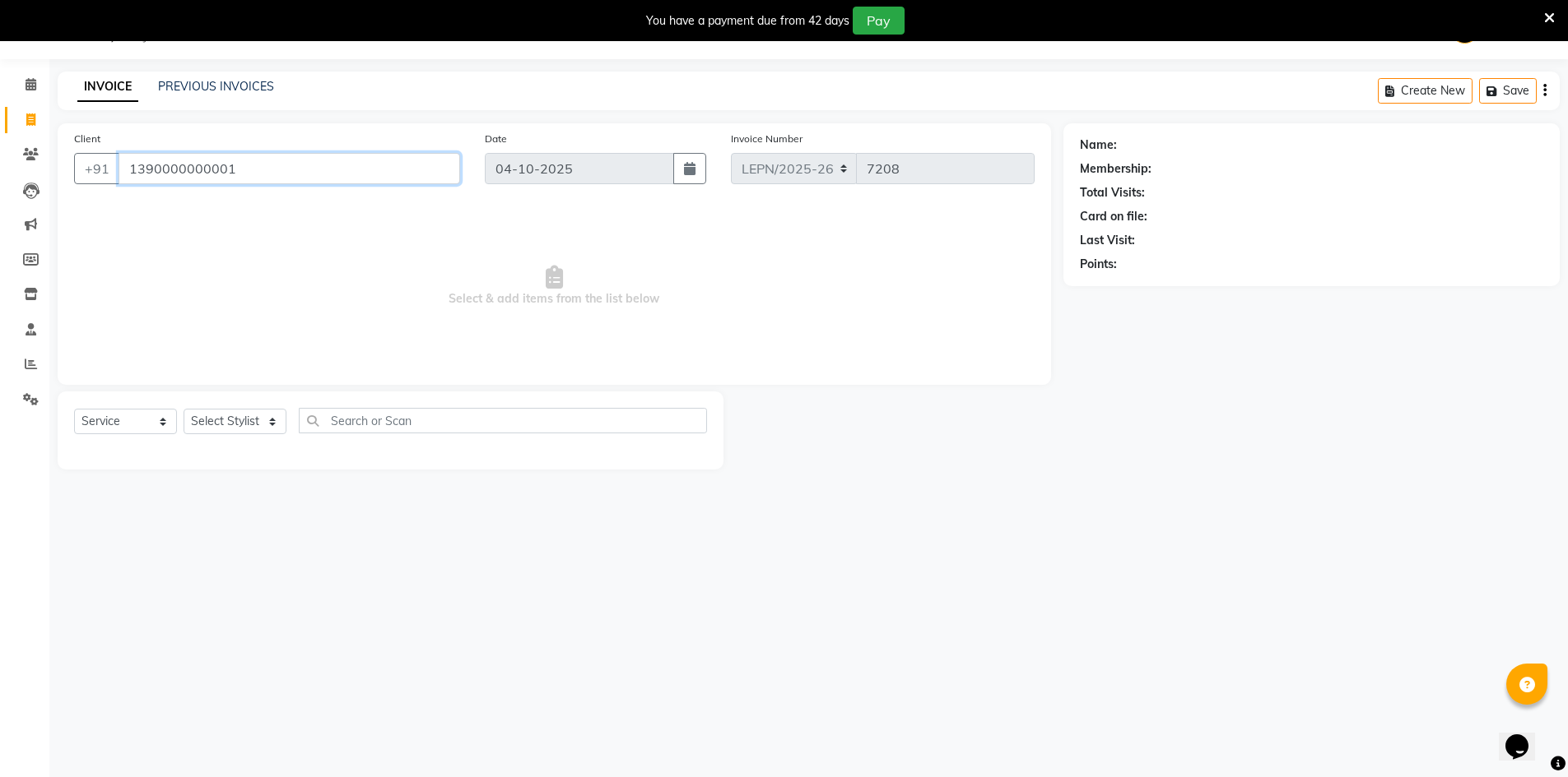
type input "1390000000001"
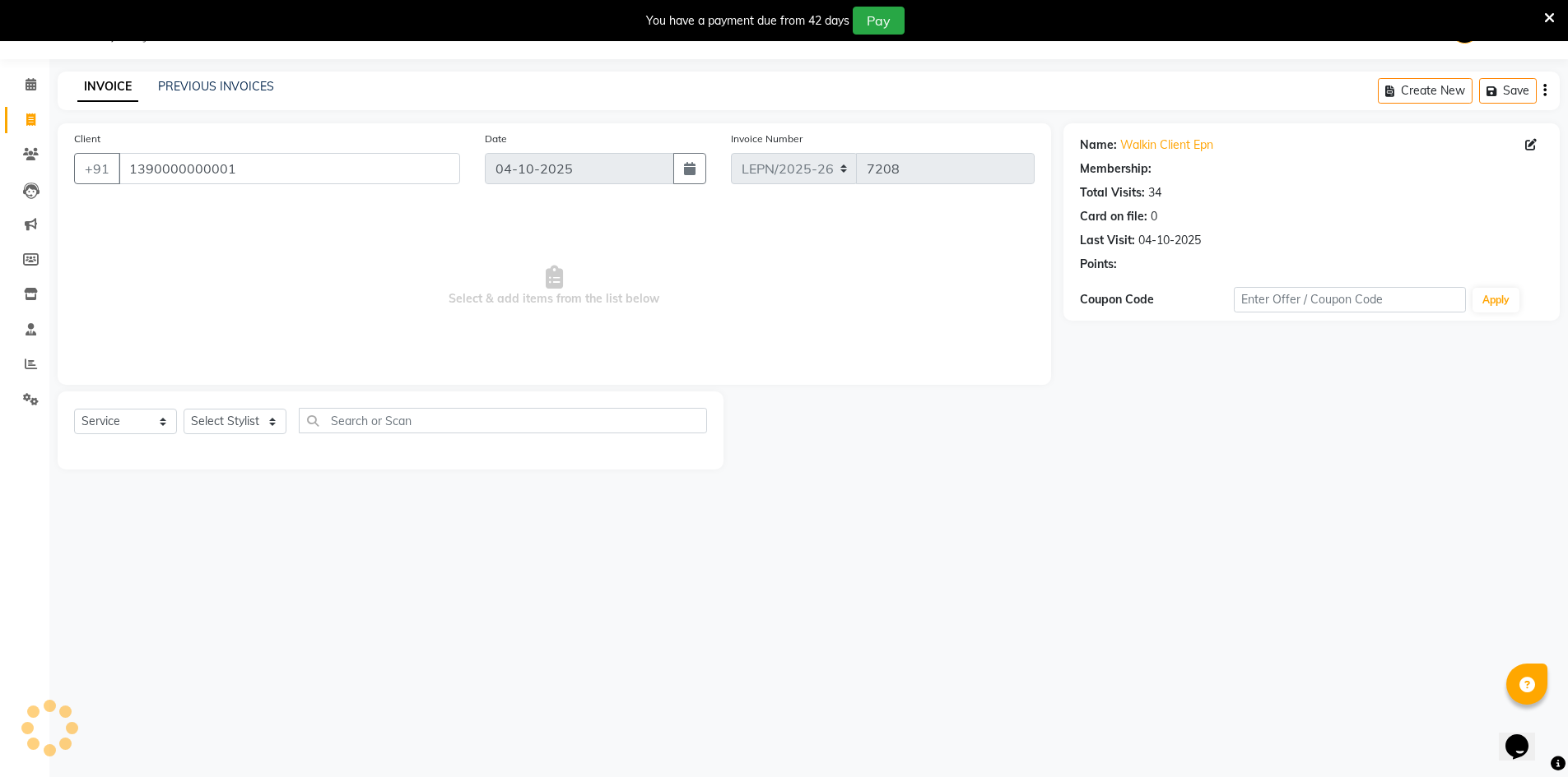
select select "1: Object"
click at [235, 419] on select "Select Stylist AMAN Aman_Asst Baljeet_MKP [PERSON_NAME] Bobby_Mgr Counter Sales…" at bounding box center [235, 421] width 103 height 26
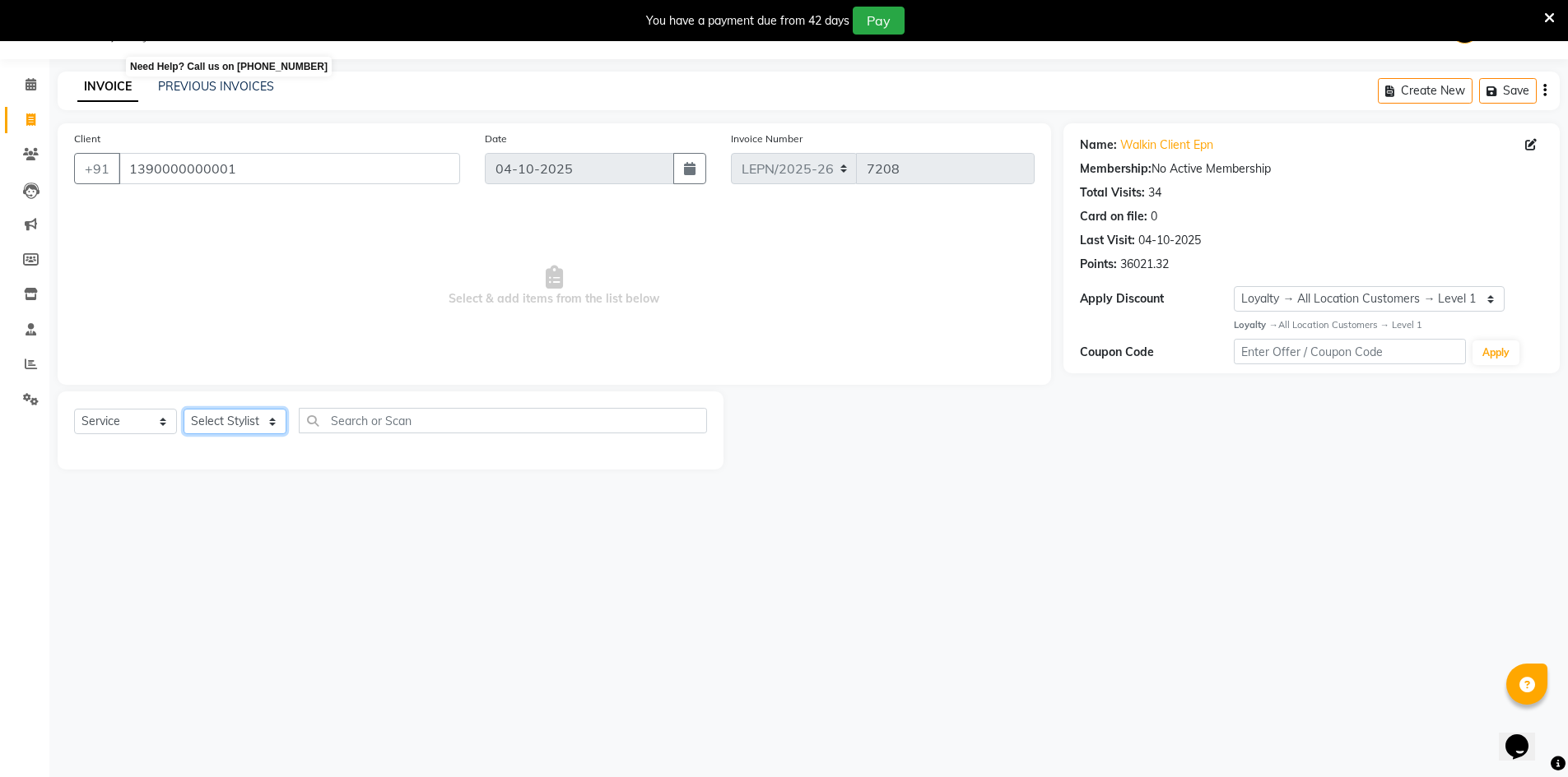
select select "90372"
click at [184, 409] on select "Select Stylist AMAN Aman_Asst Baljeet_MKP [PERSON_NAME] Bobby_Mgr Counter Sales…" at bounding box center [235, 421] width 103 height 26
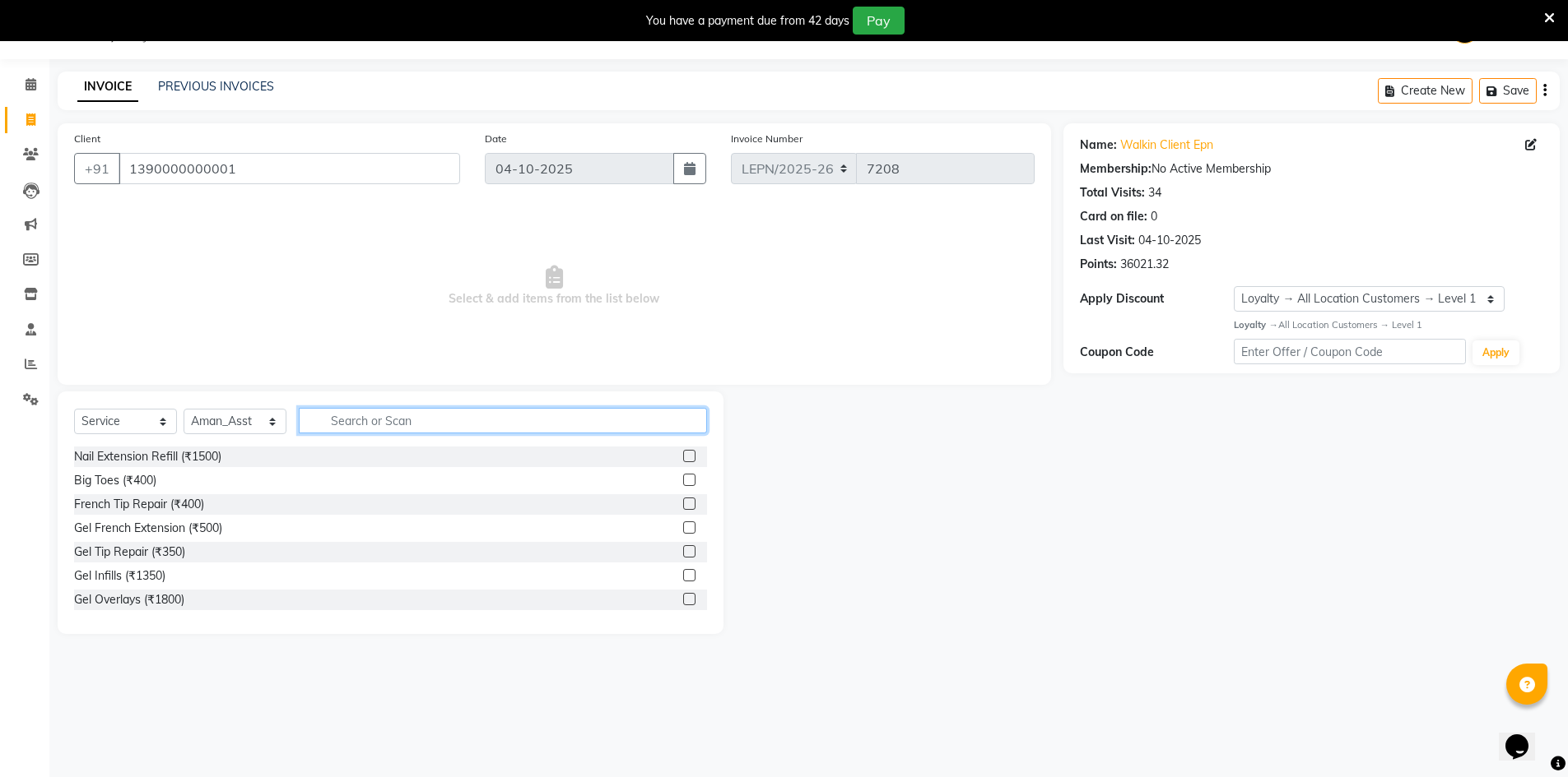
click at [334, 423] on input "text" at bounding box center [502, 421] width 408 height 26
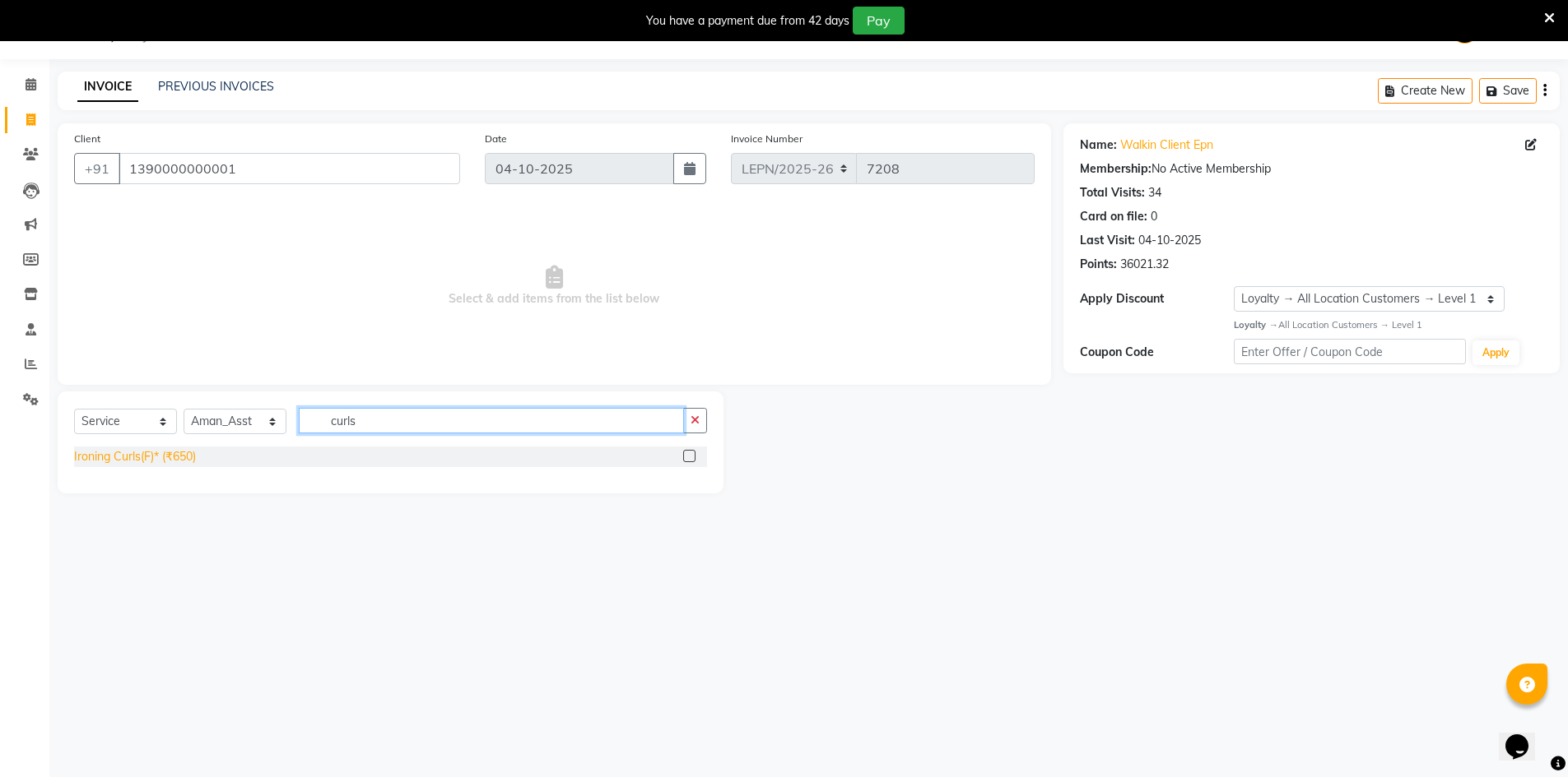
type input "curls"
drag, startPoint x: 181, startPoint y: 456, endPoint x: 186, endPoint y: 434, distance: 22.6
click at [181, 455] on div "Ironing Curls(F)* (₹650)" at bounding box center [134, 457] width 121 height 17
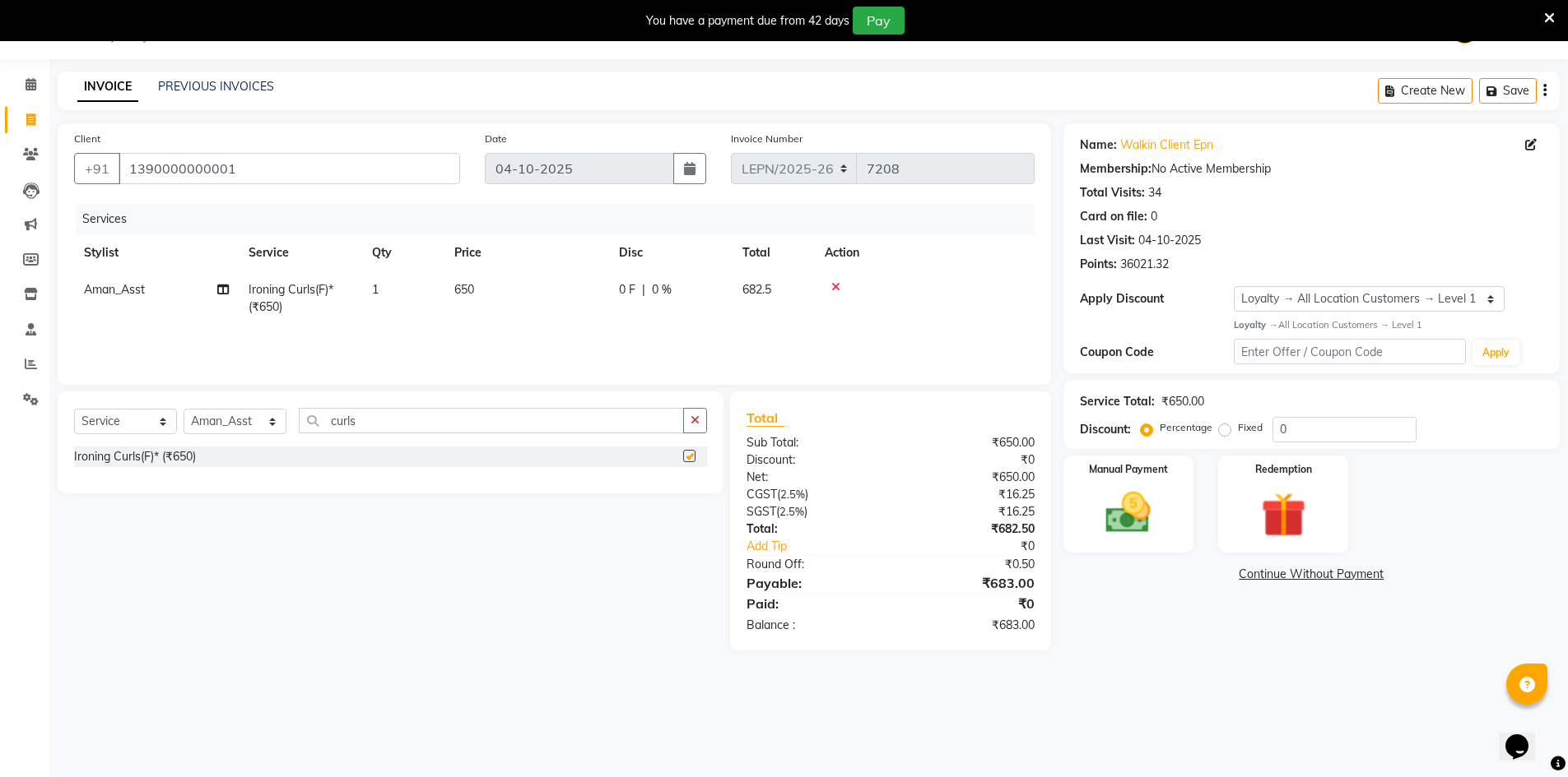
checkbox input "false"
click at [482, 281] on td "650" at bounding box center [527, 298] width 164 height 54
select select "90372"
click at [587, 291] on input "650" at bounding box center [603, 293] width 144 height 26
type input "6"
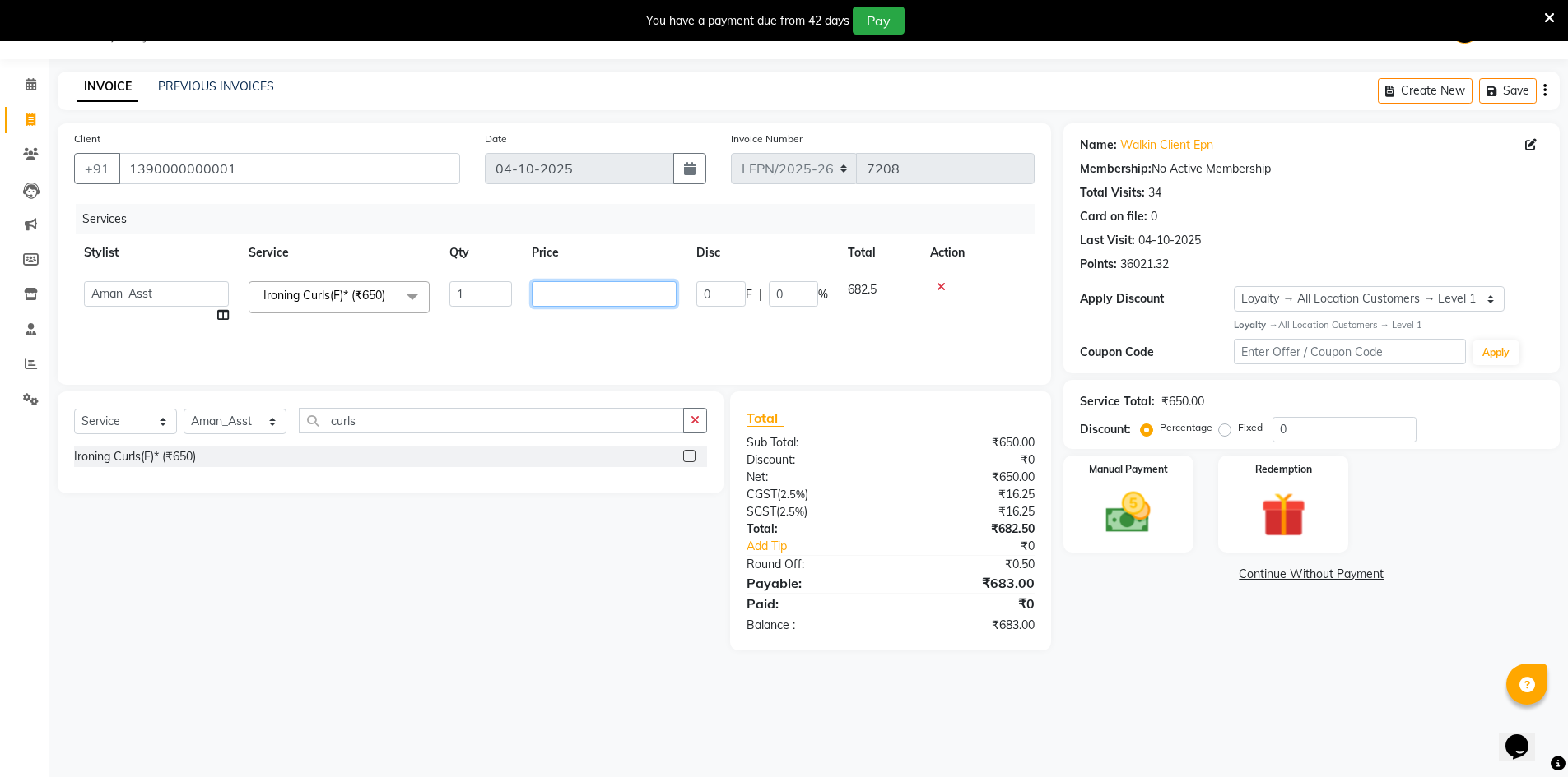
type input "1"
type input "800"
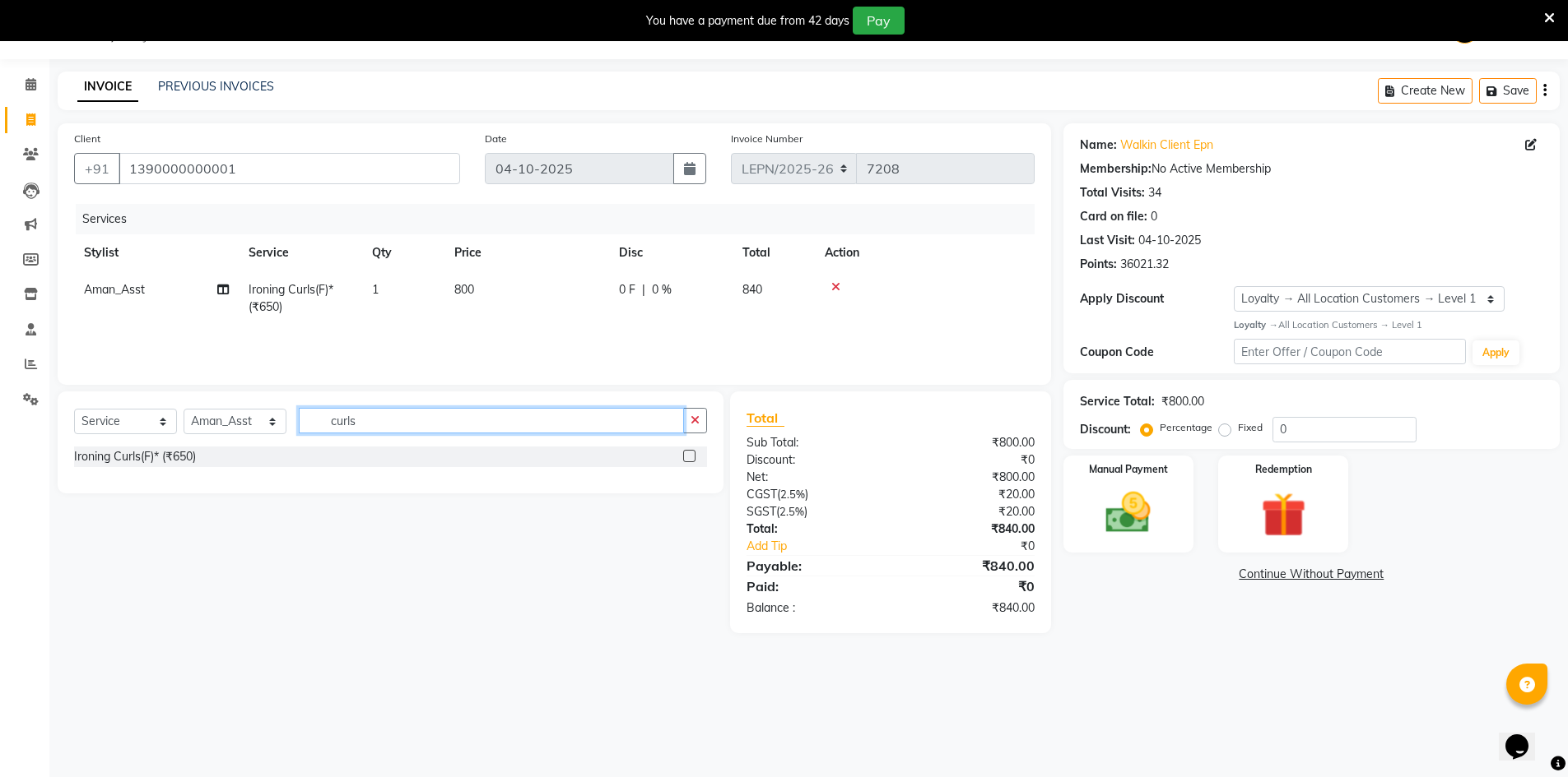
click at [355, 417] on input "curls" at bounding box center [490, 421] width 385 height 26
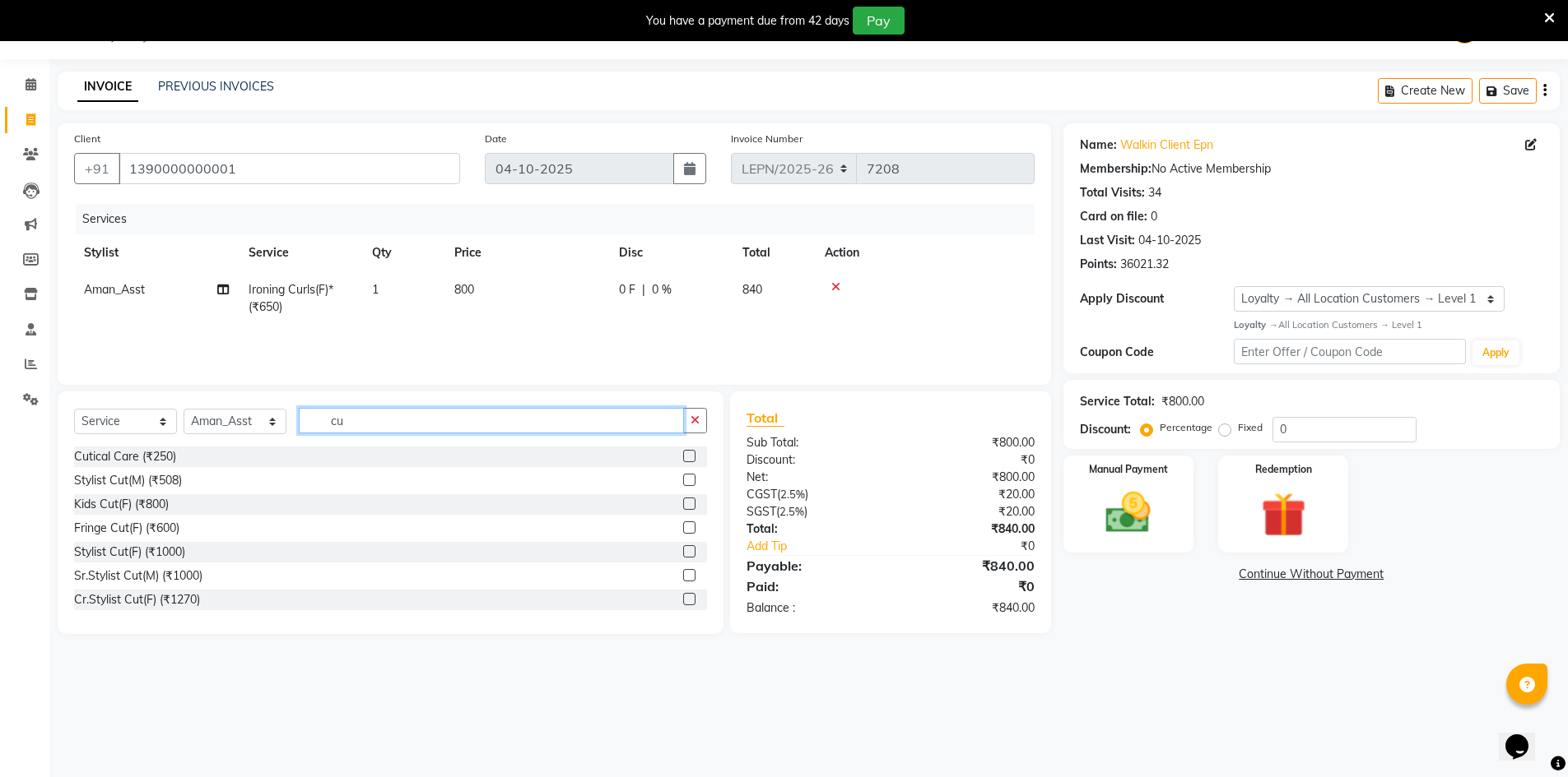
type input "c"
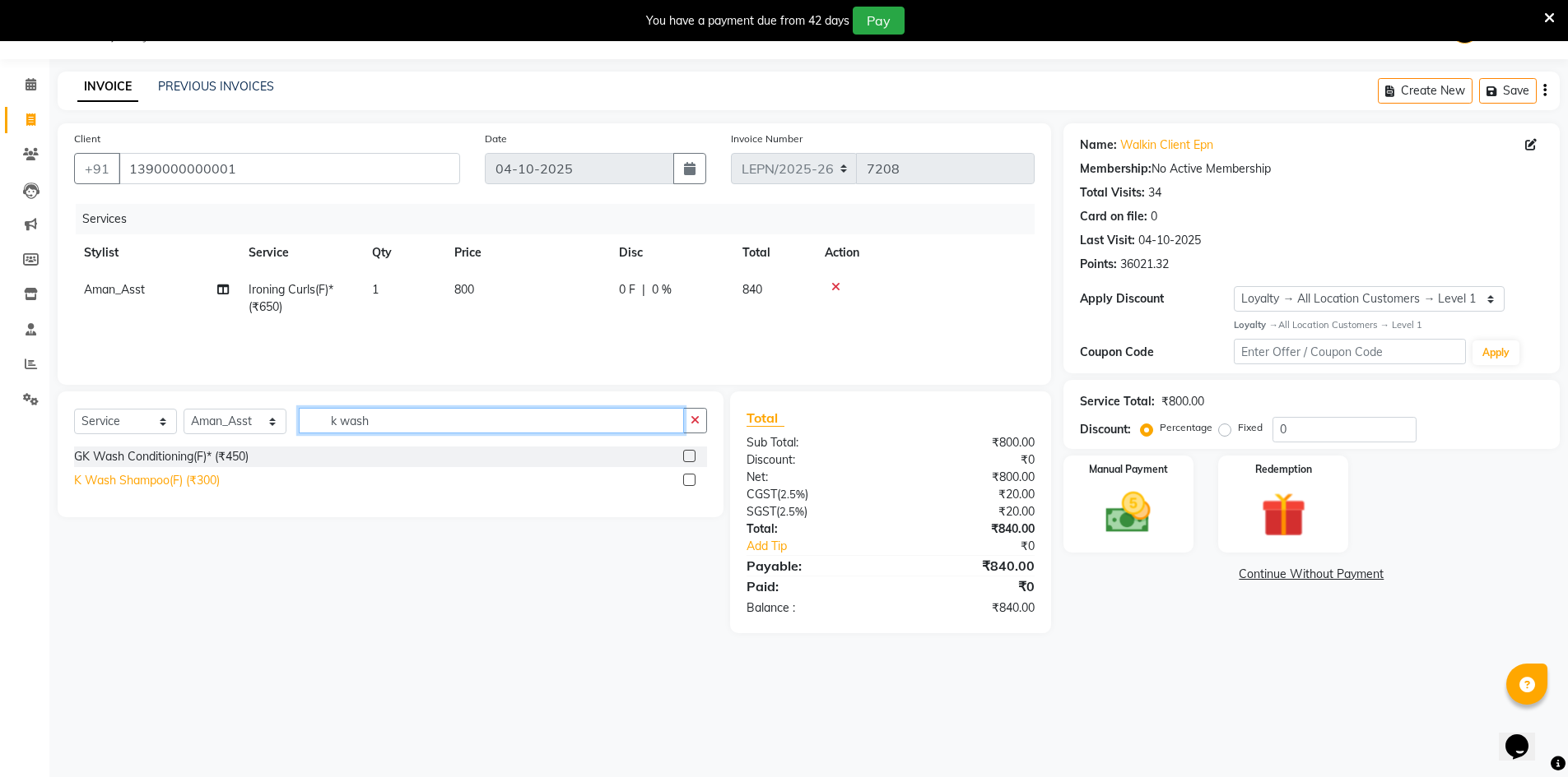
type input "k wash"
click at [133, 480] on div "K Wash Shampoo(F) (₹300)" at bounding box center [146, 481] width 145 height 17
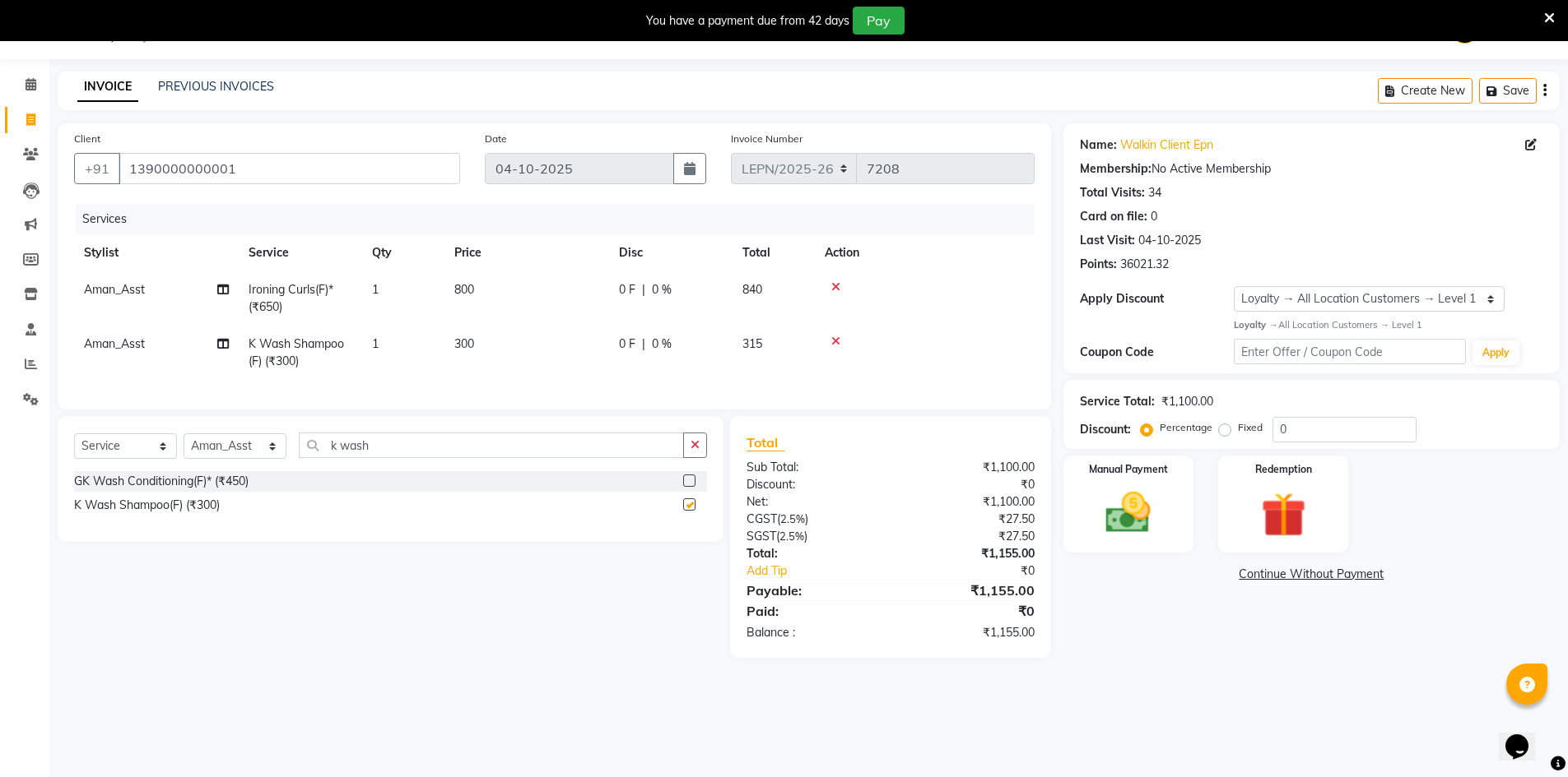
checkbox input "false"
click at [464, 352] on td "300" at bounding box center [527, 353] width 164 height 54
select select "90372"
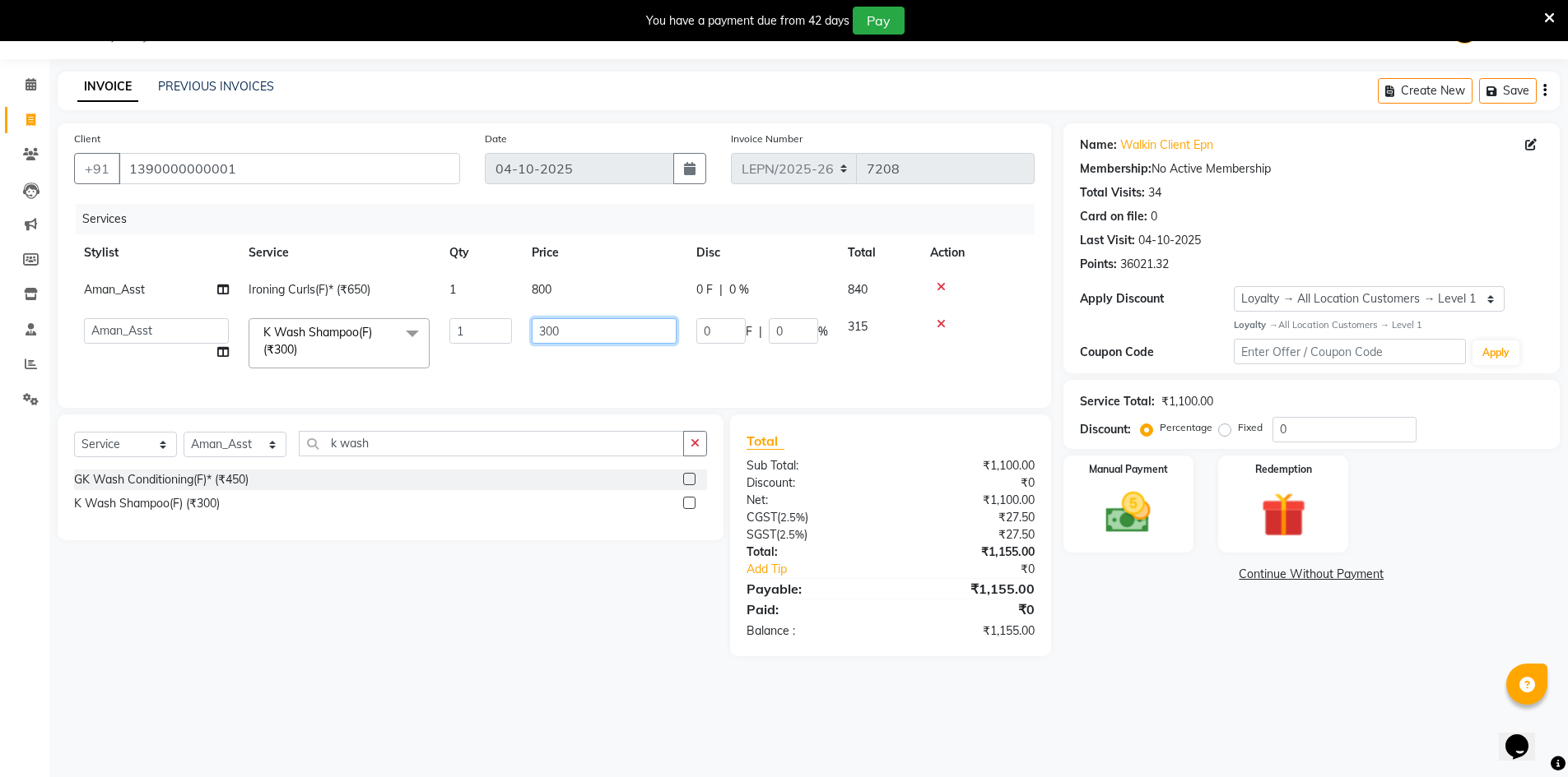
click at [582, 328] on input "300" at bounding box center [603, 331] width 144 height 26
type input "3"
type input "350"
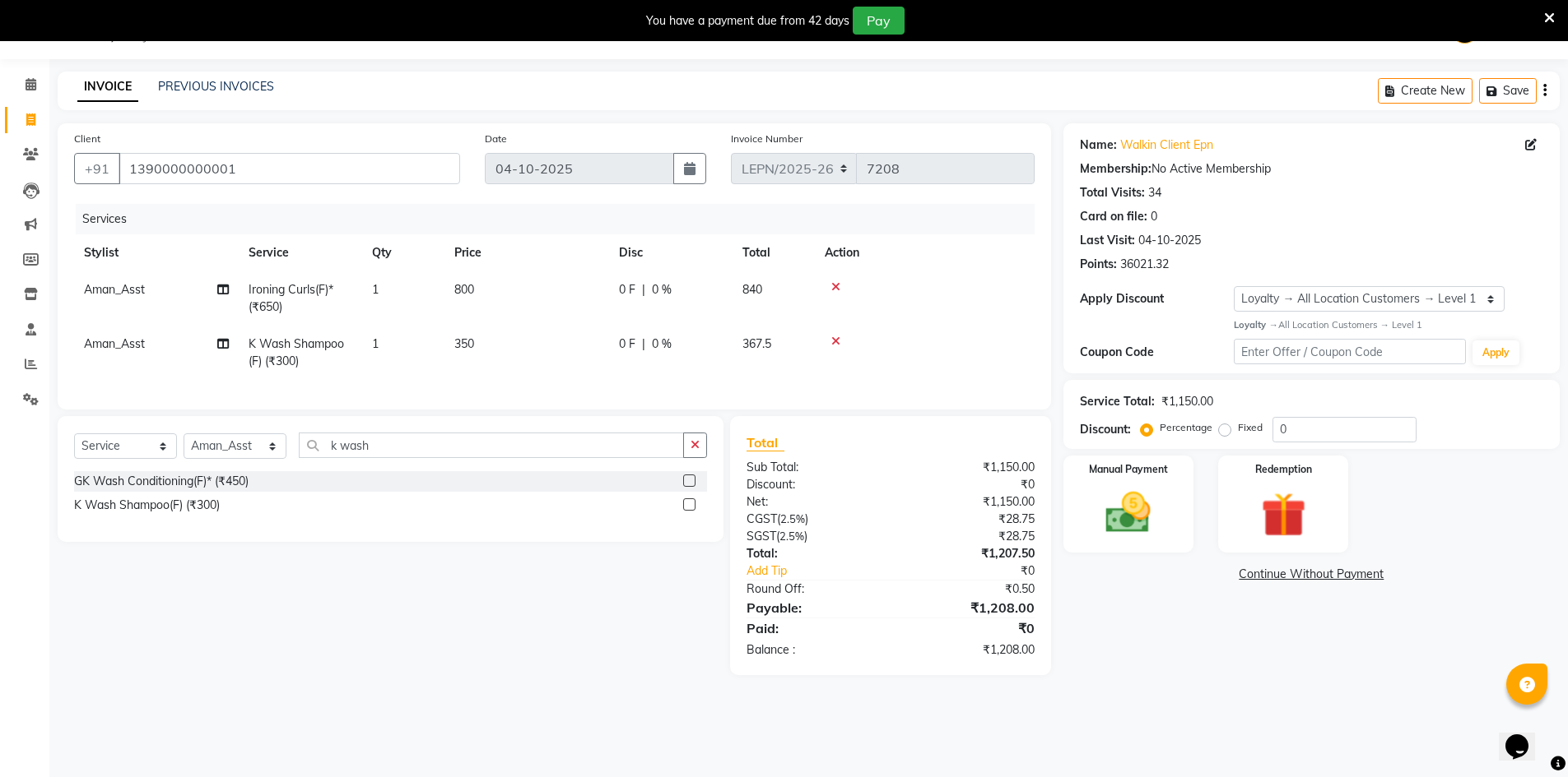
click at [135, 347] on span "Aman_Asst" at bounding box center [115, 343] width 61 height 14
select select "90372"
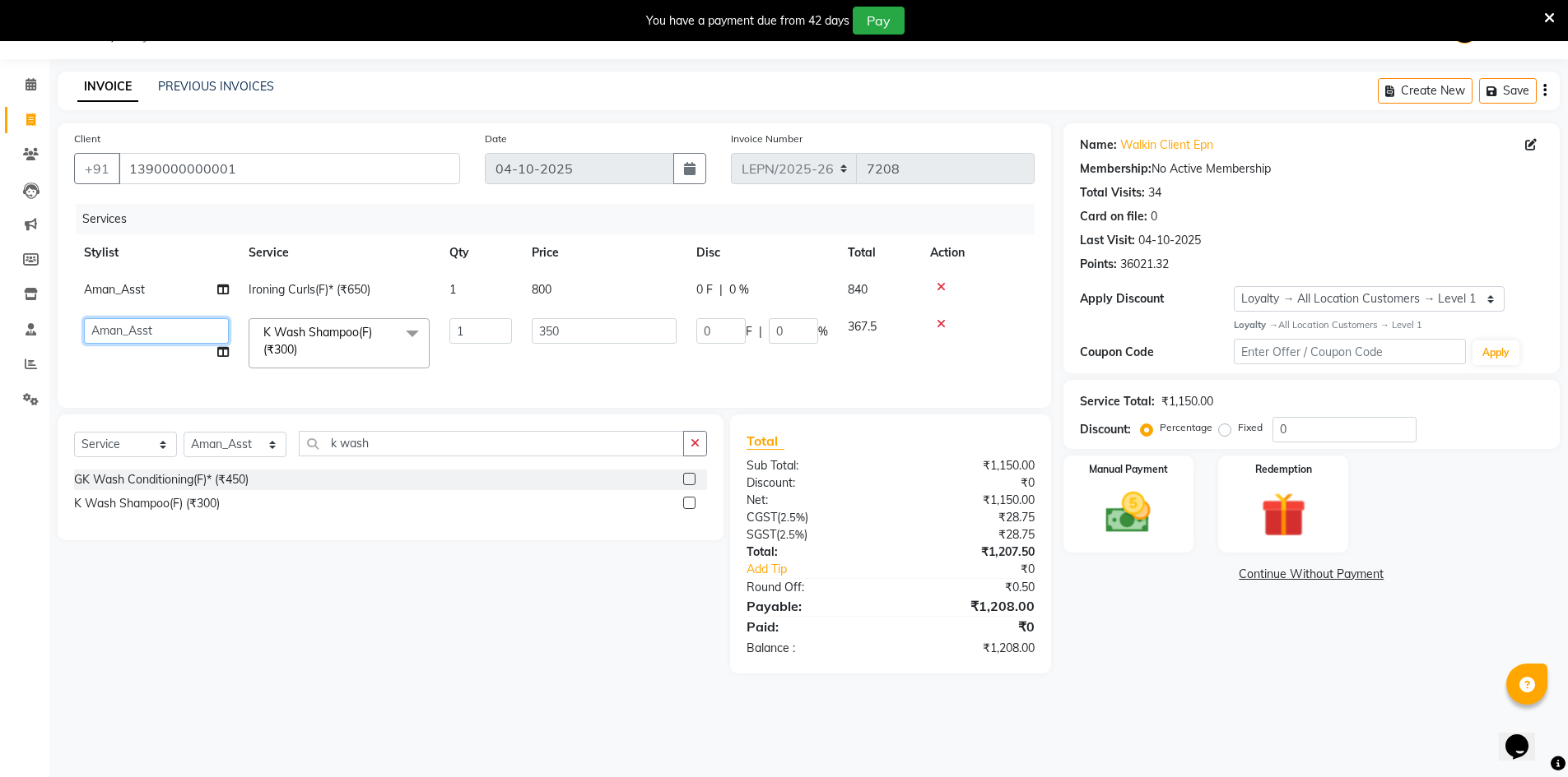
click at [162, 330] on select "AMAN Aman_Asst Baljeet_MKP BITTU Bobby_Mgr Counter Sales Jassi_Beauty KALEEM Ka…" at bounding box center [156, 331] width 144 height 26
select select "90367"
click at [595, 335] on input "350" at bounding box center [603, 331] width 144 height 26
type input "3"
click at [575, 323] on input "number" at bounding box center [603, 331] width 144 height 26
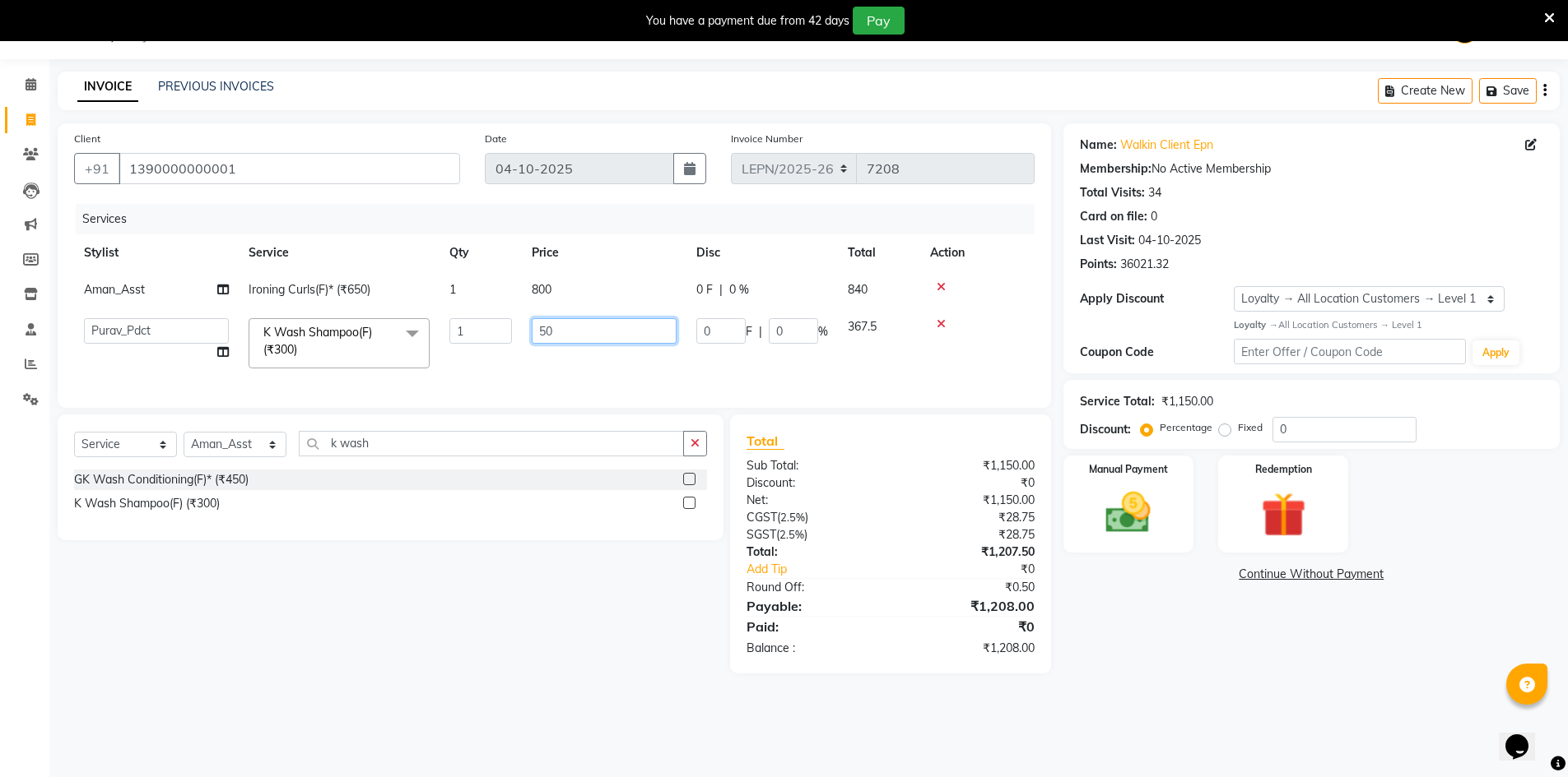
type input "500"
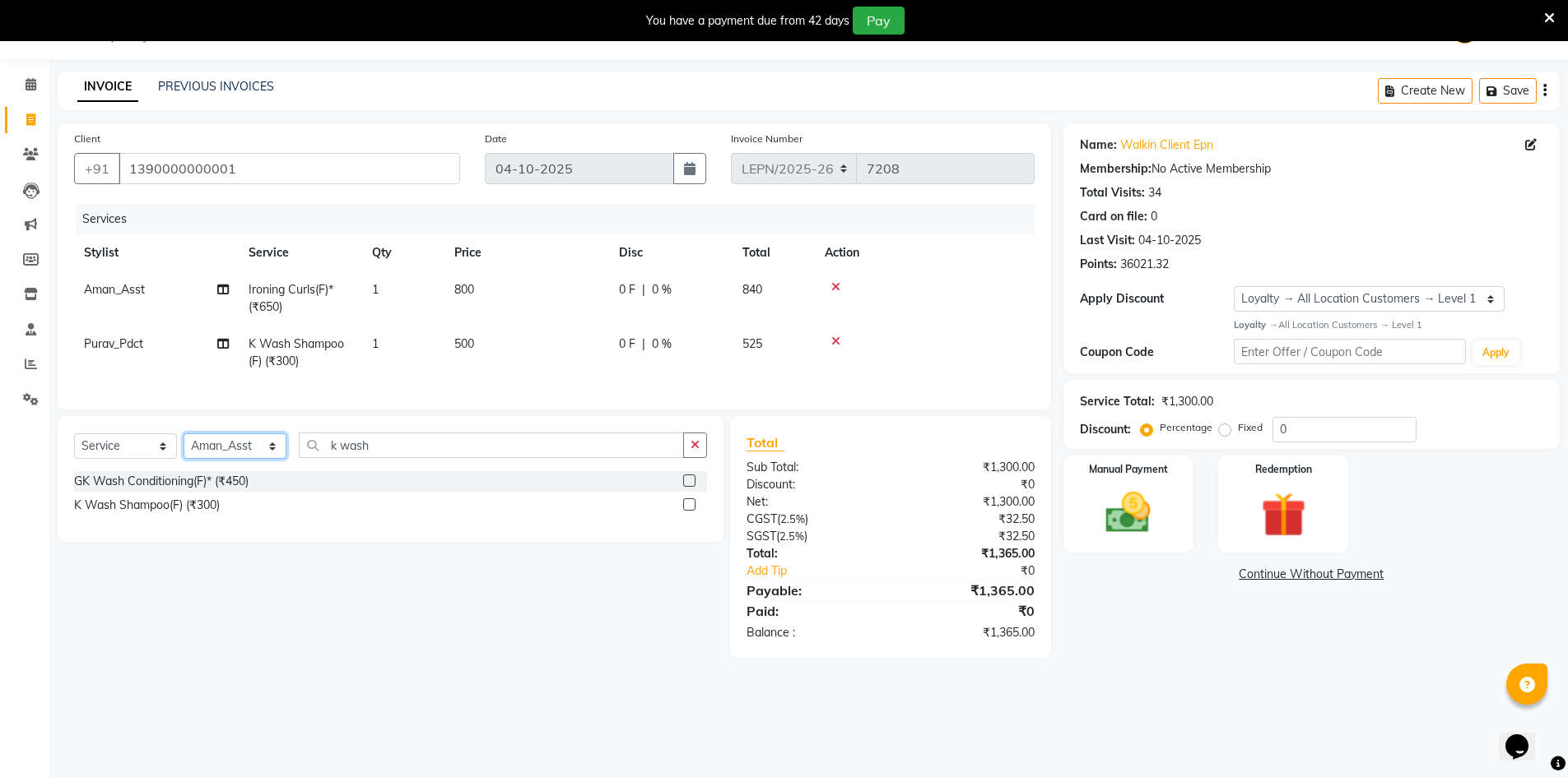
click at [228, 459] on select "Select Stylist AMAN Aman_Asst Baljeet_MKP BITTU Bobby_Mgr Counter Sales Jassi_B…" at bounding box center [235, 446] width 103 height 26
select select "90368"
click at [184, 446] on select "Select Stylist AMAN Aman_Asst Baljeet_MKP BITTU Bobby_Mgr Counter Sales Jassi_B…" at bounding box center [235, 446] width 103 height 26
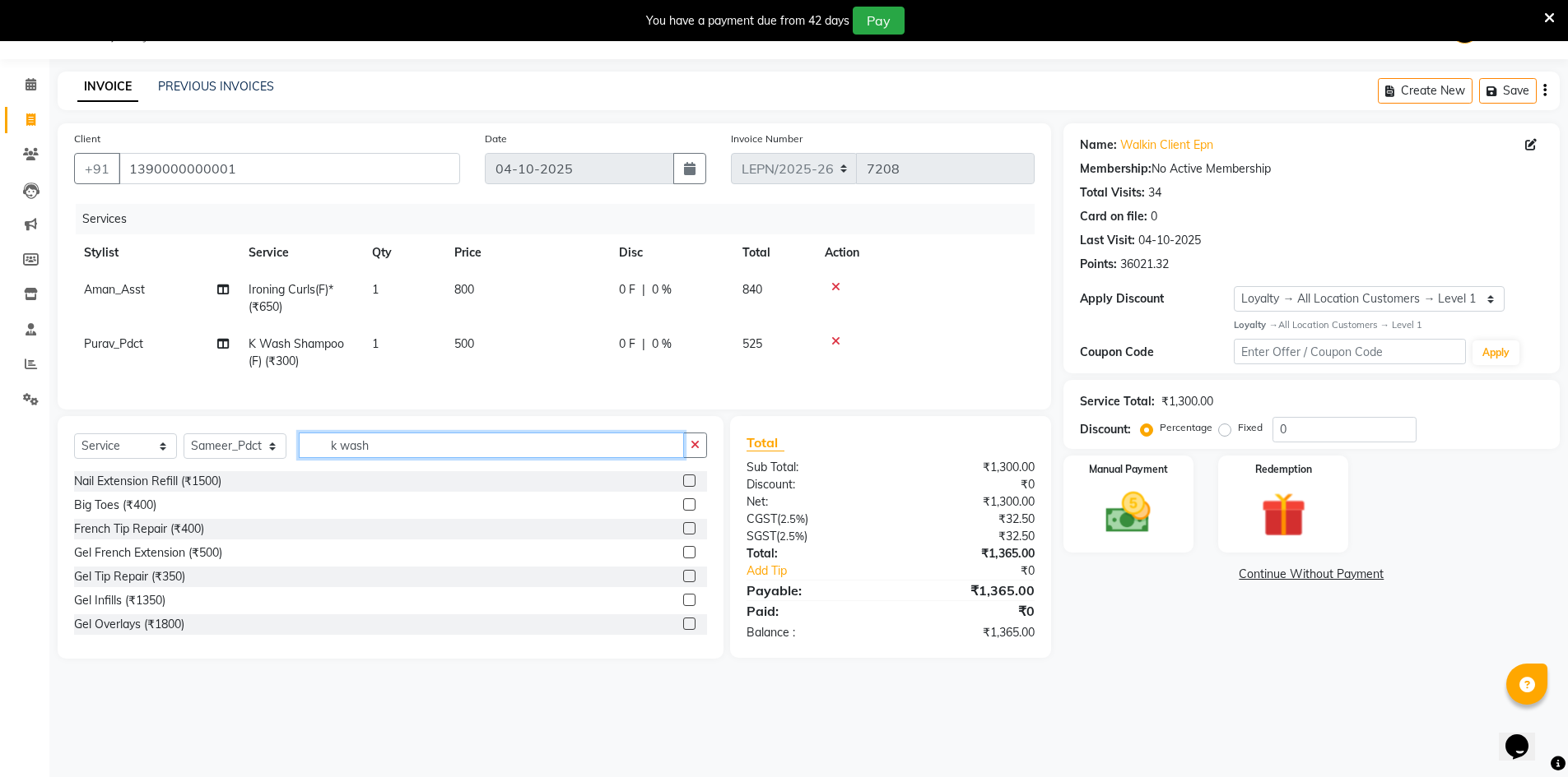
click at [334, 458] on input "k wash" at bounding box center [490, 445] width 385 height 26
click at [336, 458] on input "k wash" at bounding box center [490, 445] width 385 height 26
type input "wash"
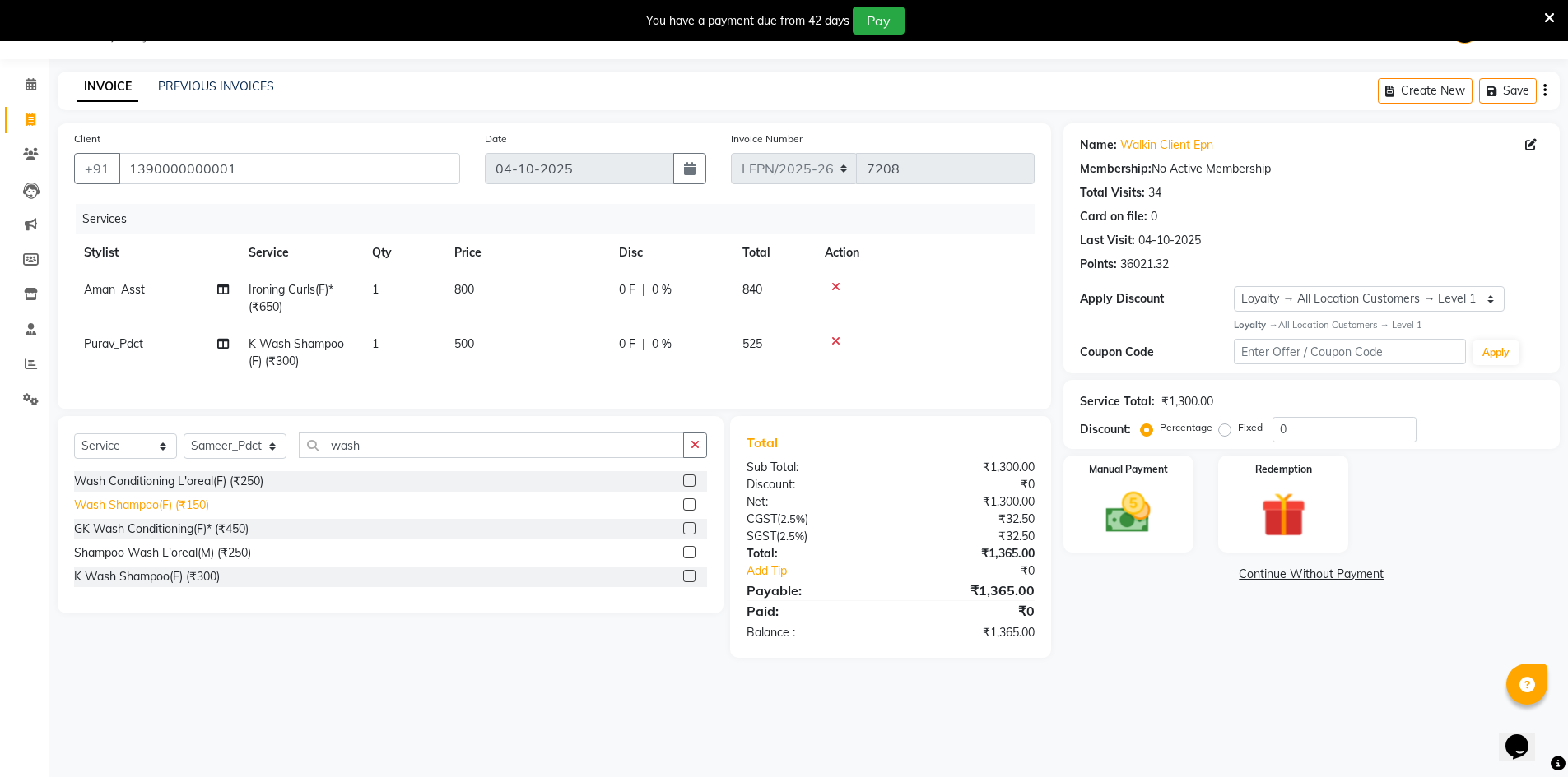
click at [159, 514] on div "Wash Shampoo(F) (₹150)" at bounding box center [141, 506] width 135 height 17
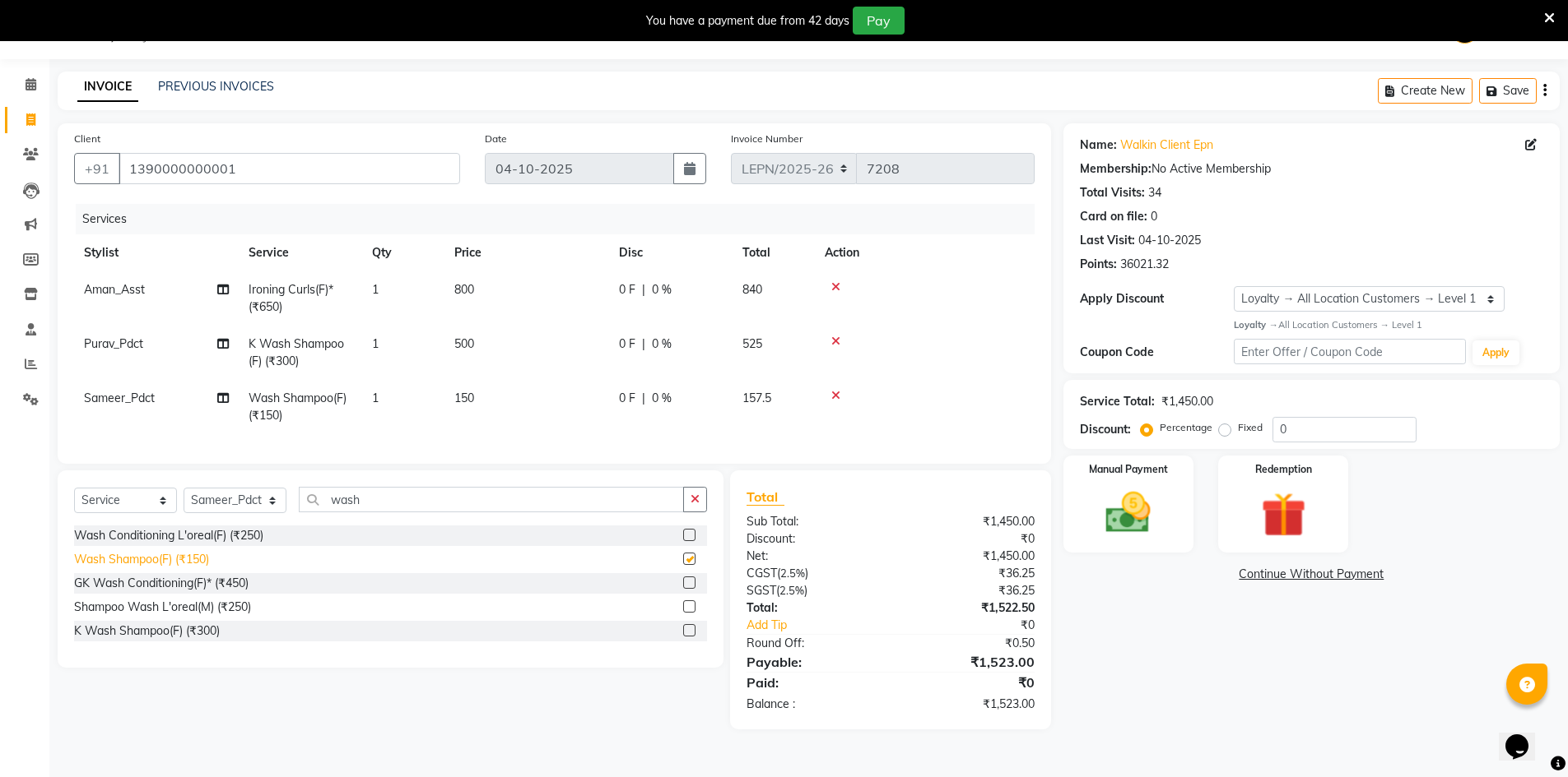
checkbox input "false"
click at [480, 398] on td "150" at bounding box center [527, 407] width 164 height 54
select select "90368"
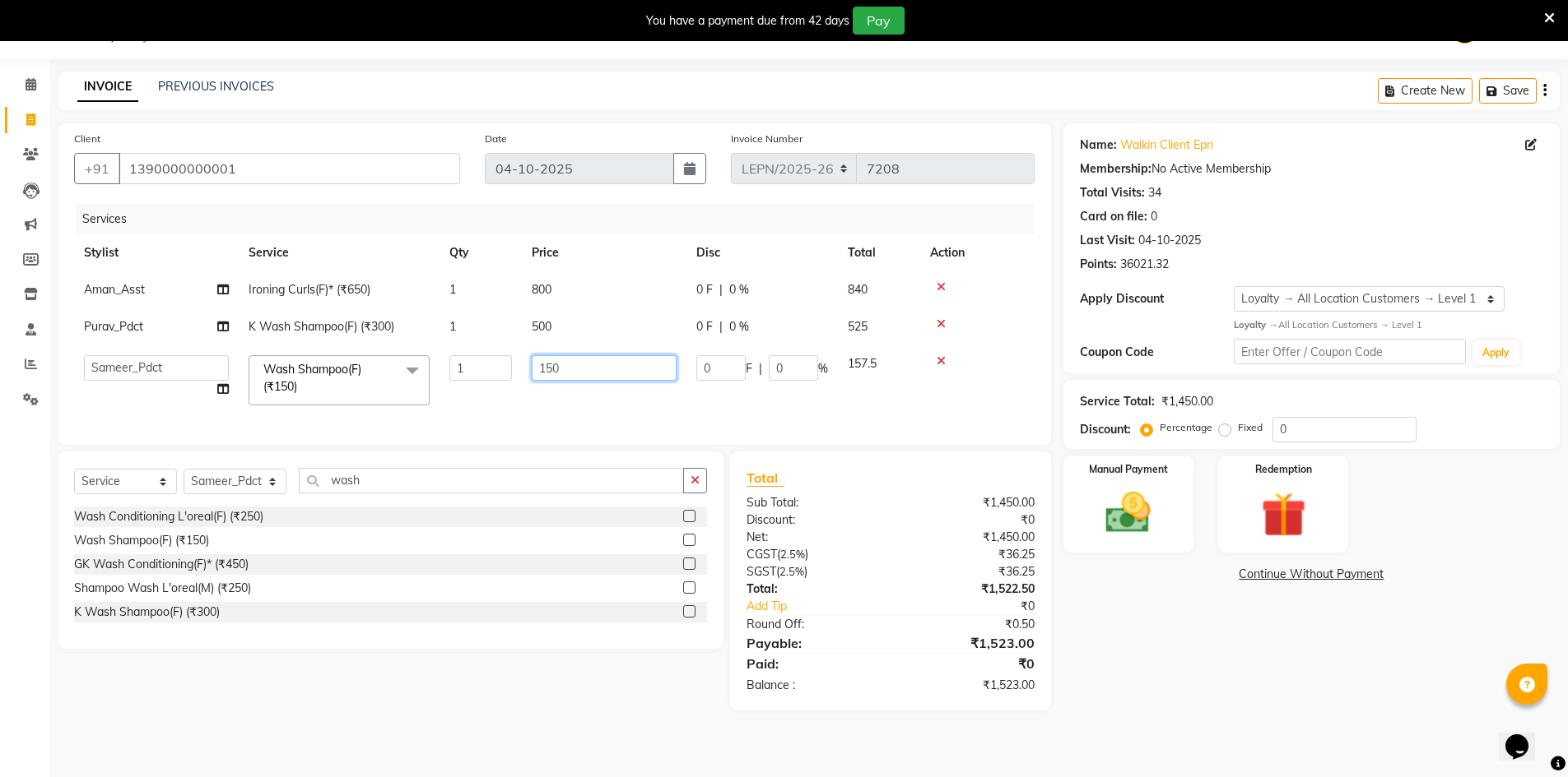
click at [590, 377] on input "150" at bounding box center [603, 368] width 144 height 26
type input "1"
type input "400"
click at [628, 316] on tbody "Aman_Asst Ironing Curls(F)* (₹650) 1 800 0 F | 0 % 840 Purav_Pdct K Wash Shampo…" at bounding box center [554, 343] width 961 height 144
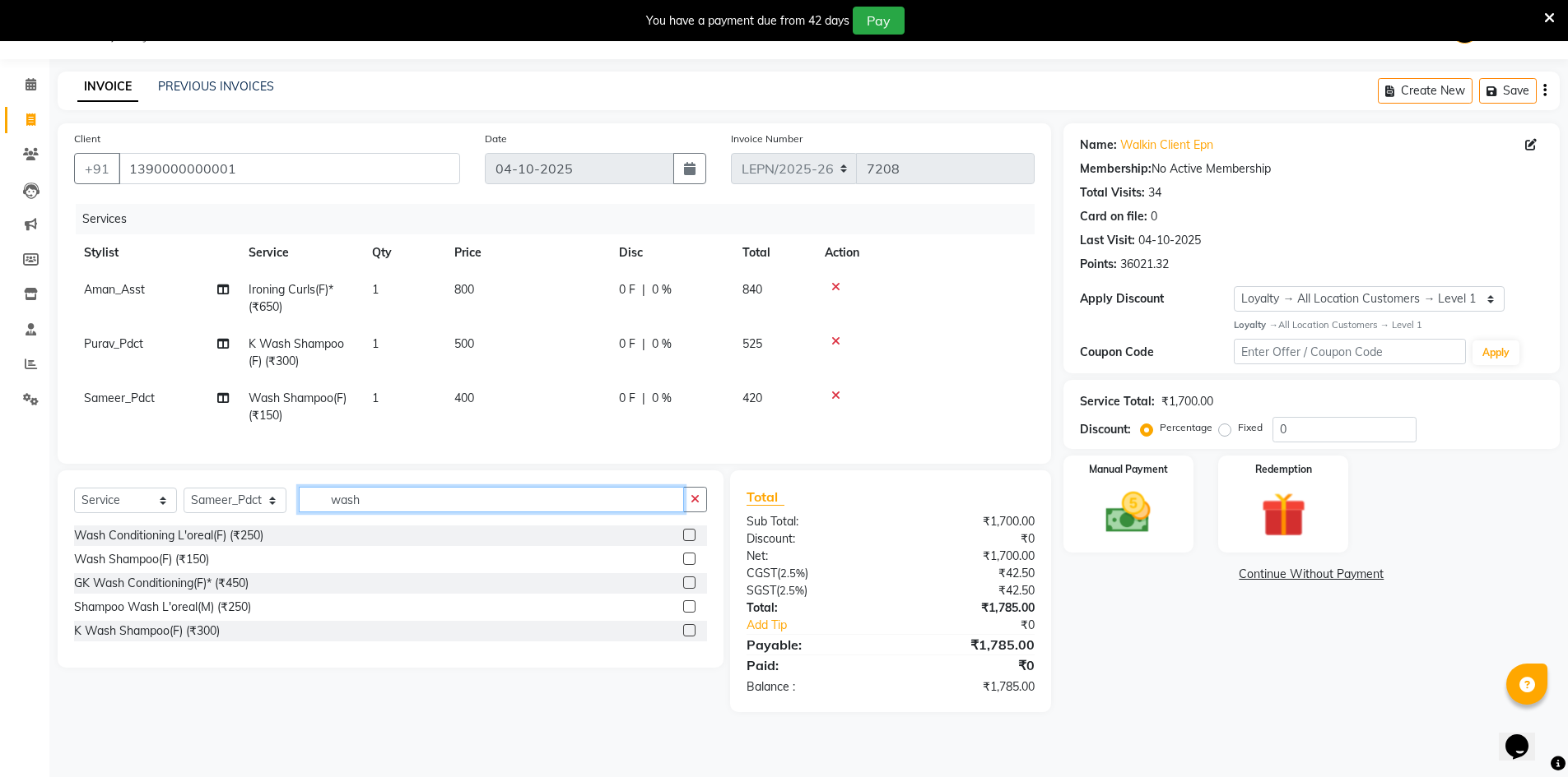
click at [380, 512] on input "wash" at bounding box center [490, 500] width 385 height 26
type input "w"
click at [486, 395] on td "400" at bounding box center [527, 407] width 164 height 54
select select "90368"
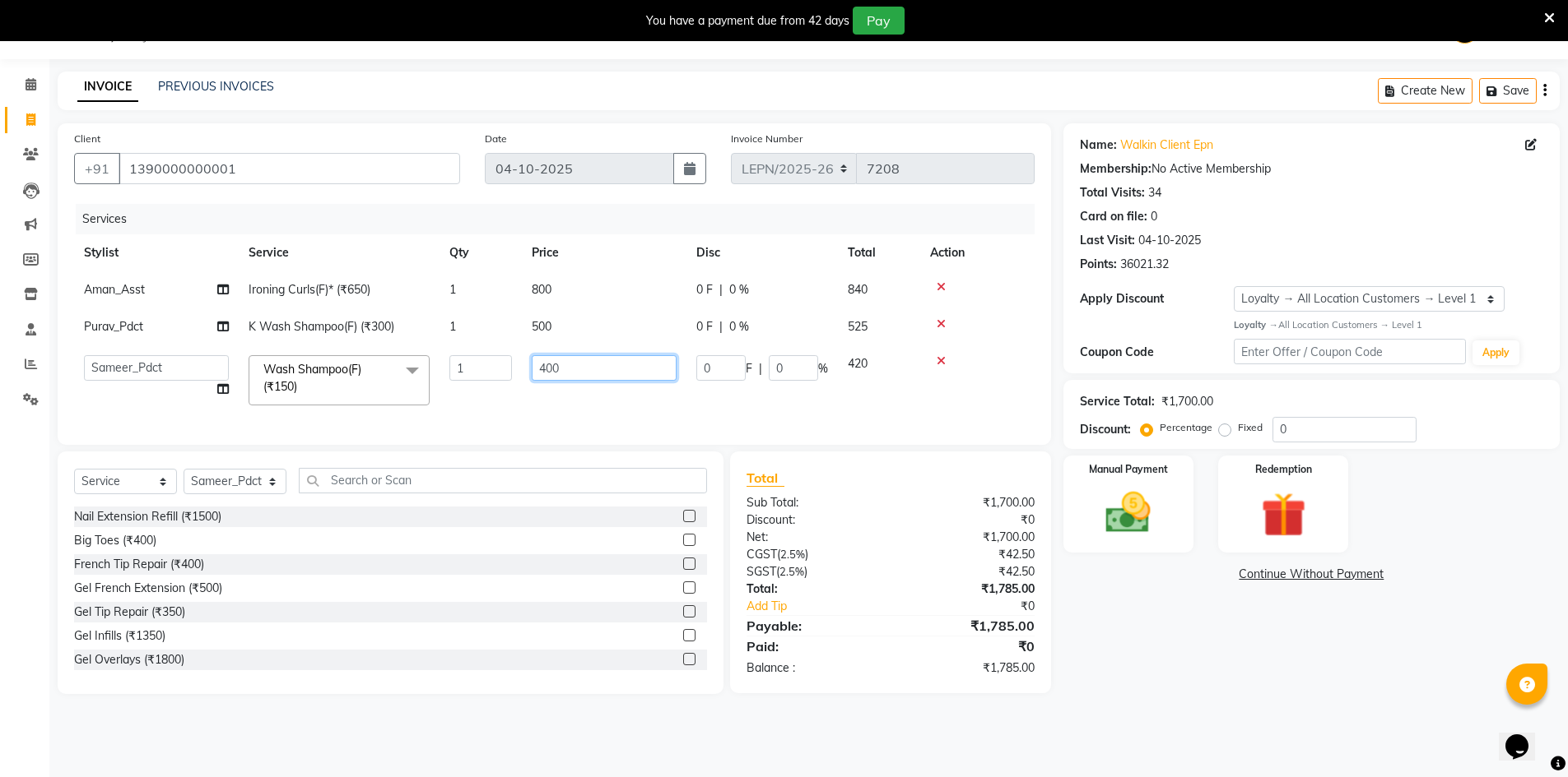
click at [639, 368] on input "400" at bounding box center [603, 368] width 144 height 26
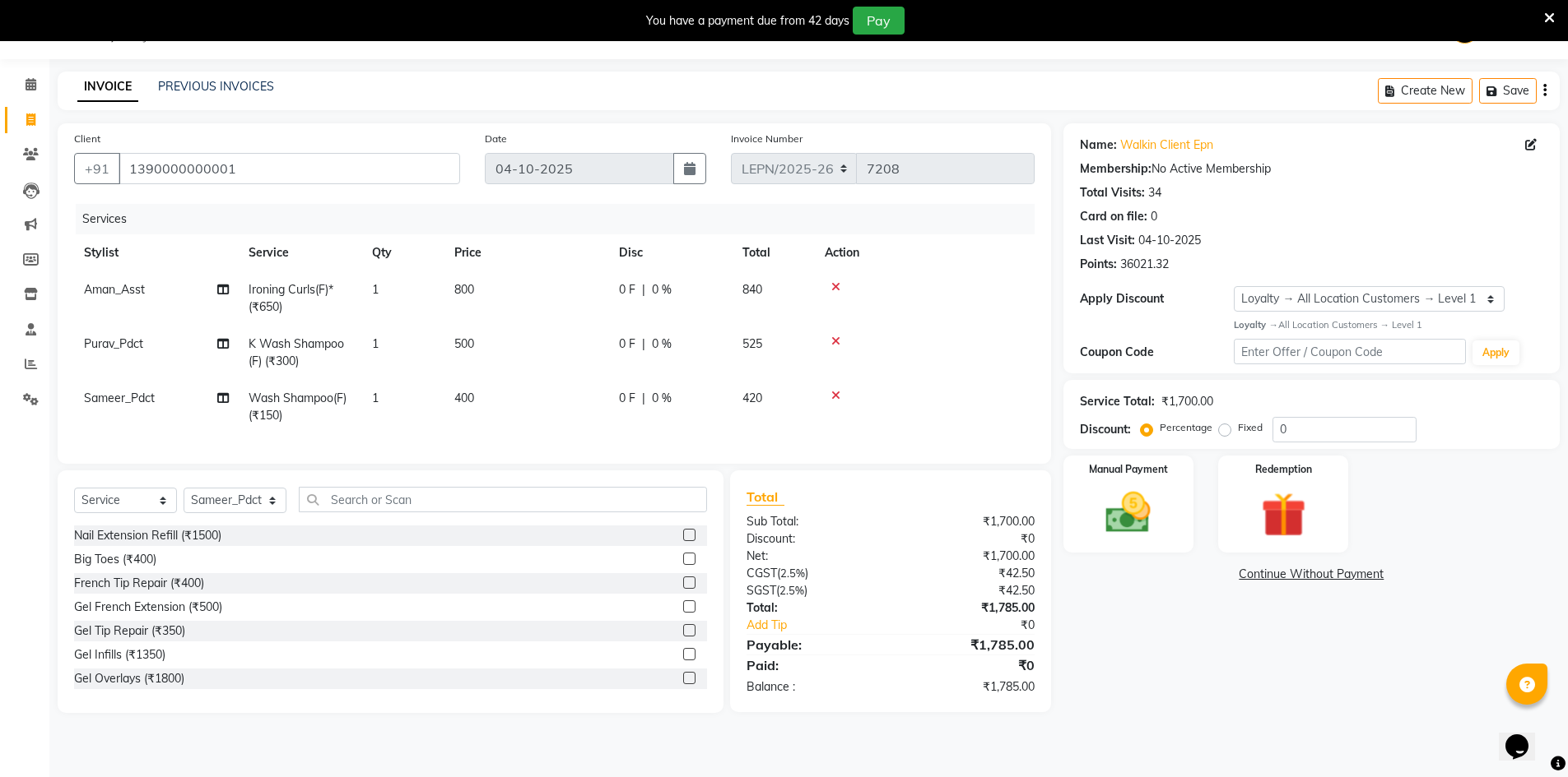
click at [541, 410] on td "400" at bounding box center [527, 407] width 164 height 54
select select "90368"
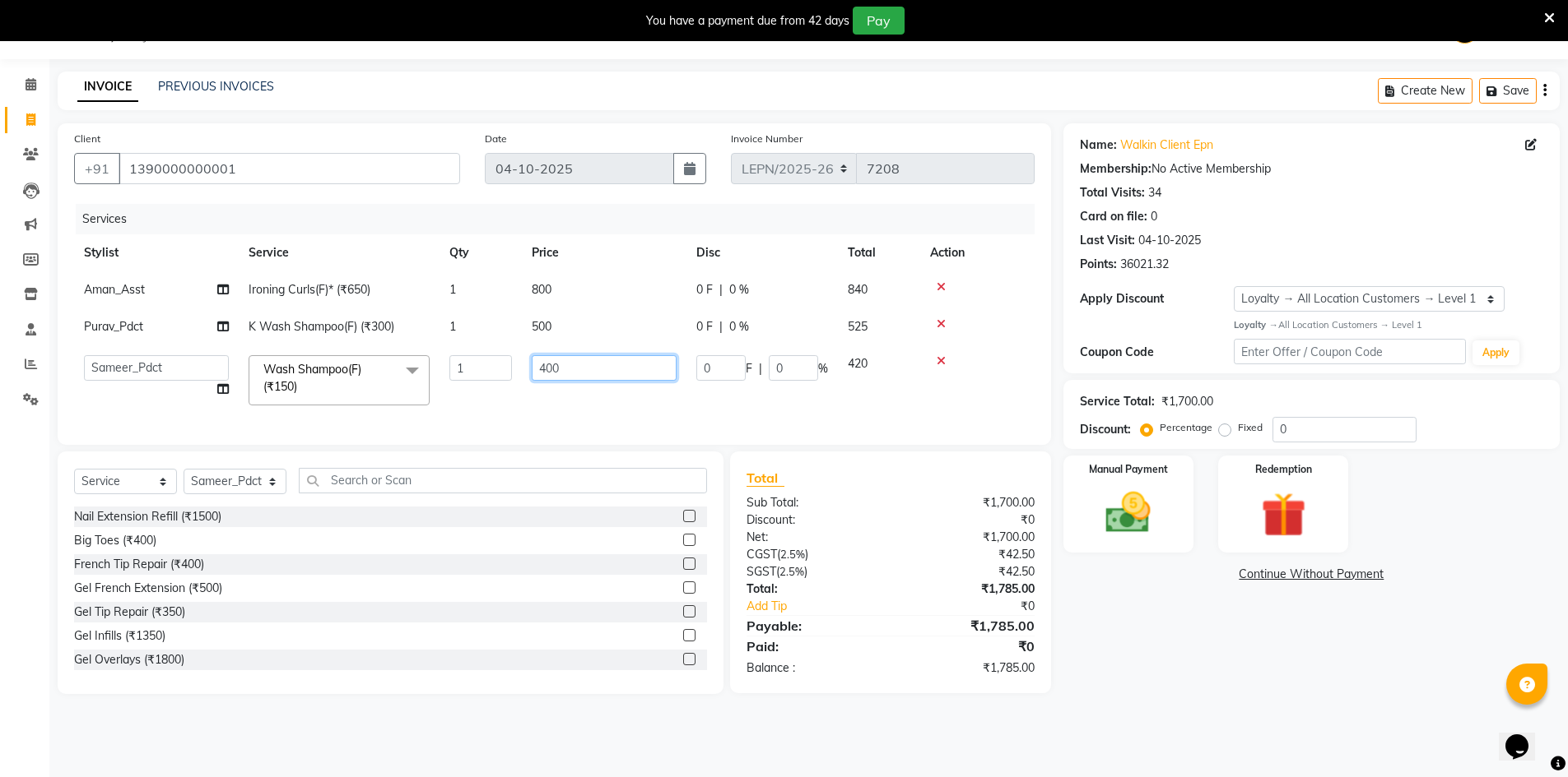
click at [565, 365] on input "400" at bounding box center [603, 368] width 144 height 26
type input "405"
click at [549, 414] on td "405" at bounding box center [604, 380] width 164 height 70
select select "90368"
click at [1132, 520] on img at bounding box center [1128, 513] width 76 height 54
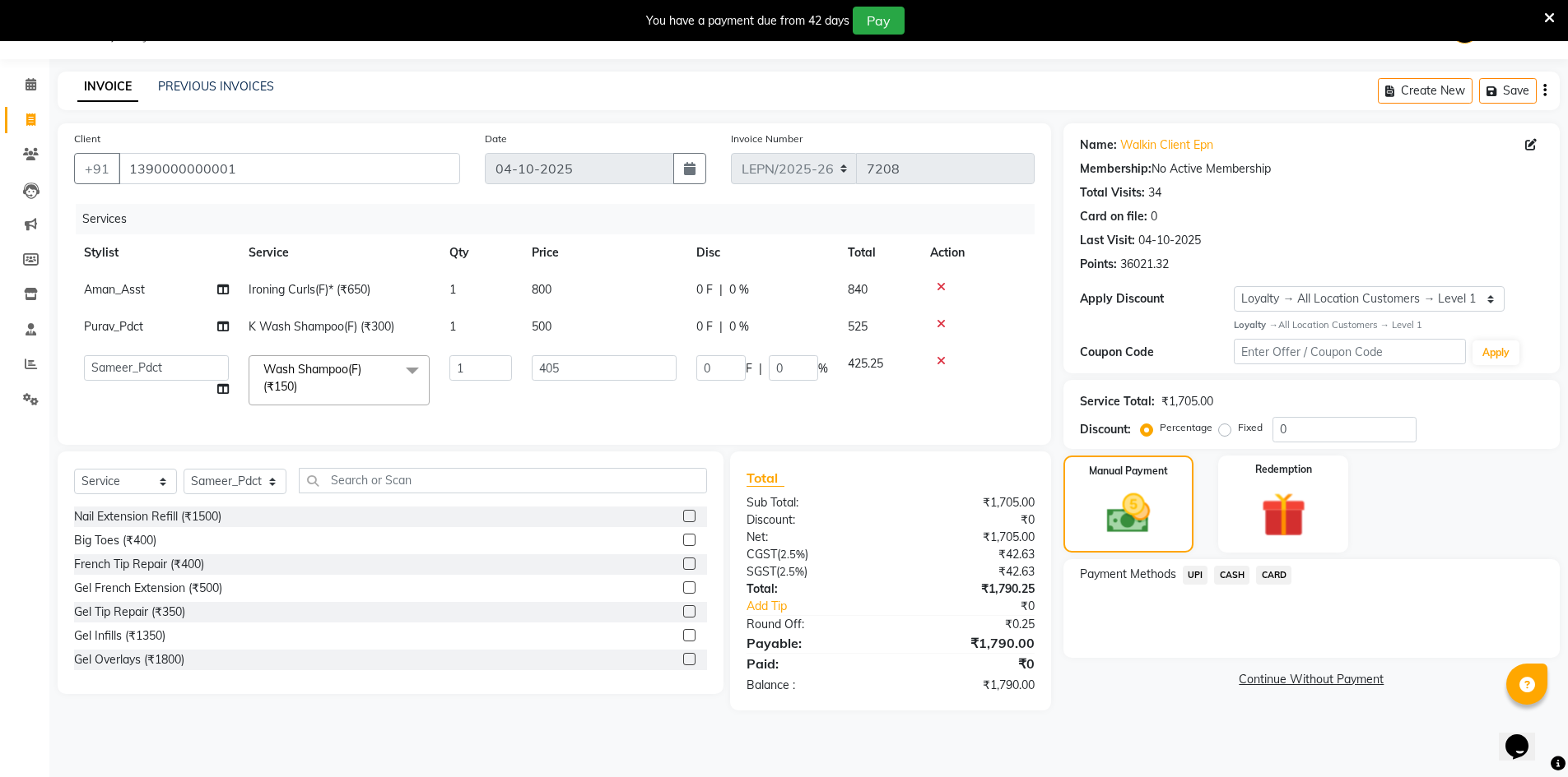
click at [1228, 573] on span "CASH" at bounding box center [1231, 575] width 35 height 19
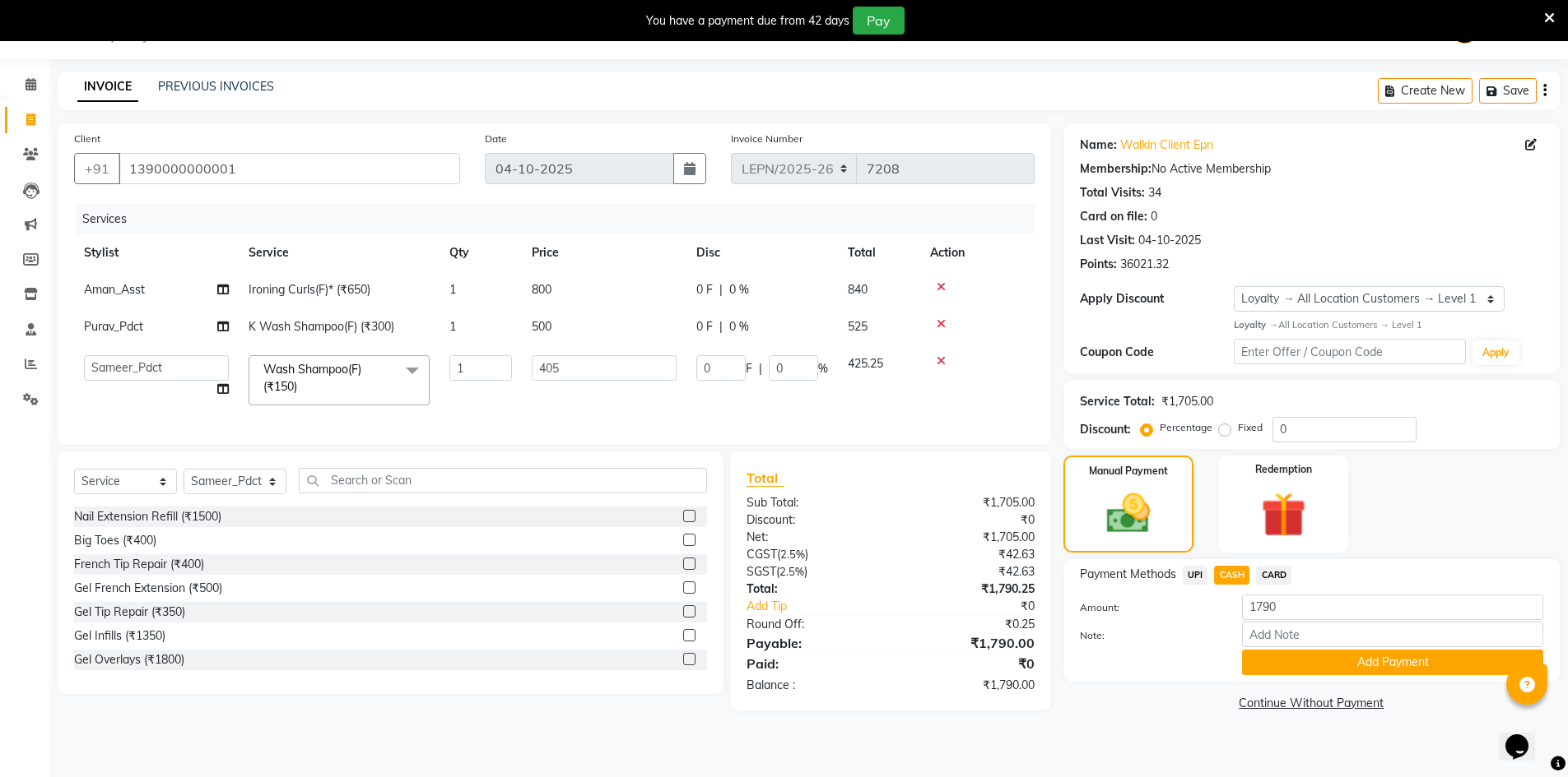
click at [1281, 663] on button "Add Payment" at bounding box center [1392, 662] width 301 height 26
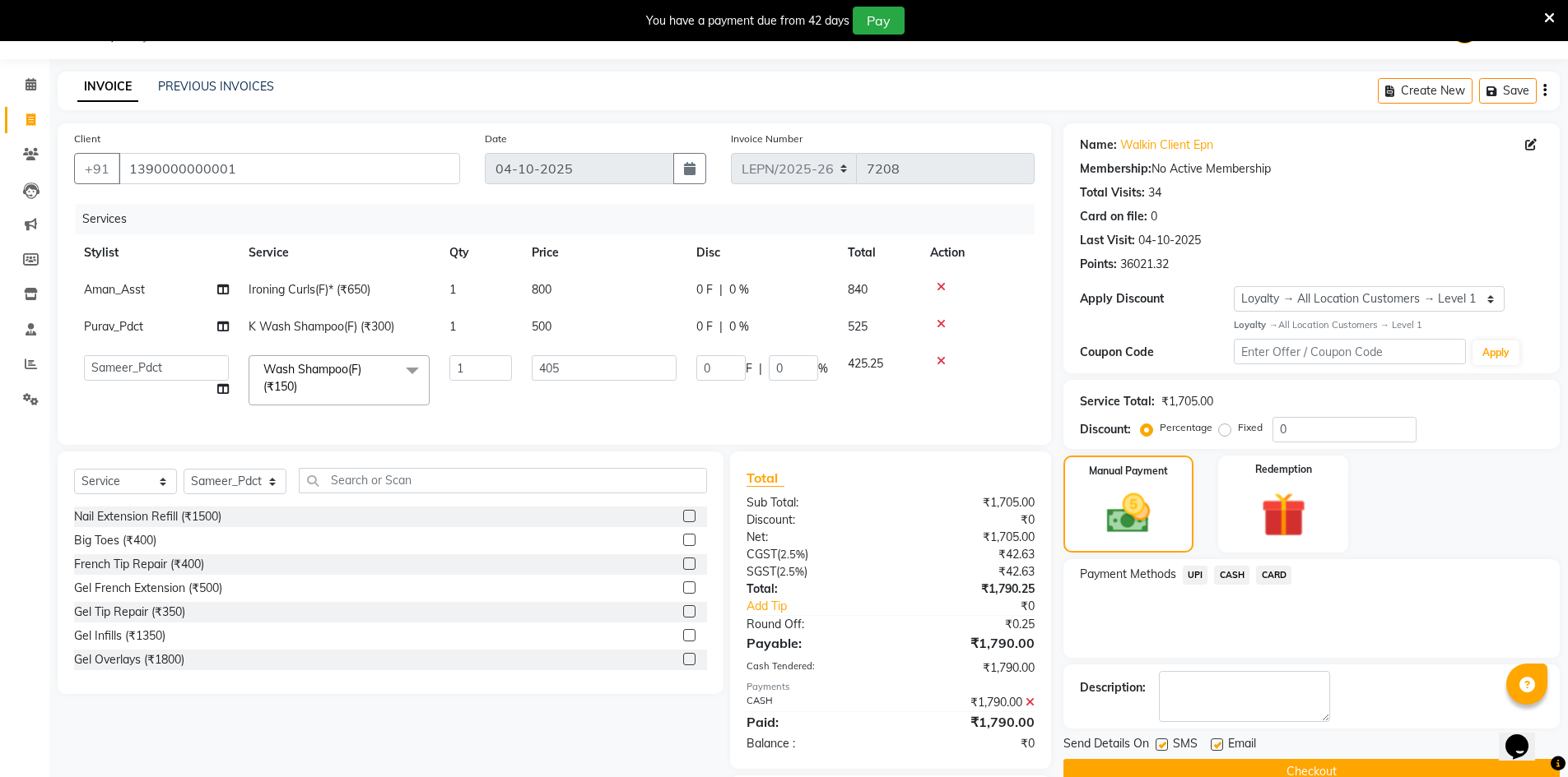
scroll to position [151, 0]
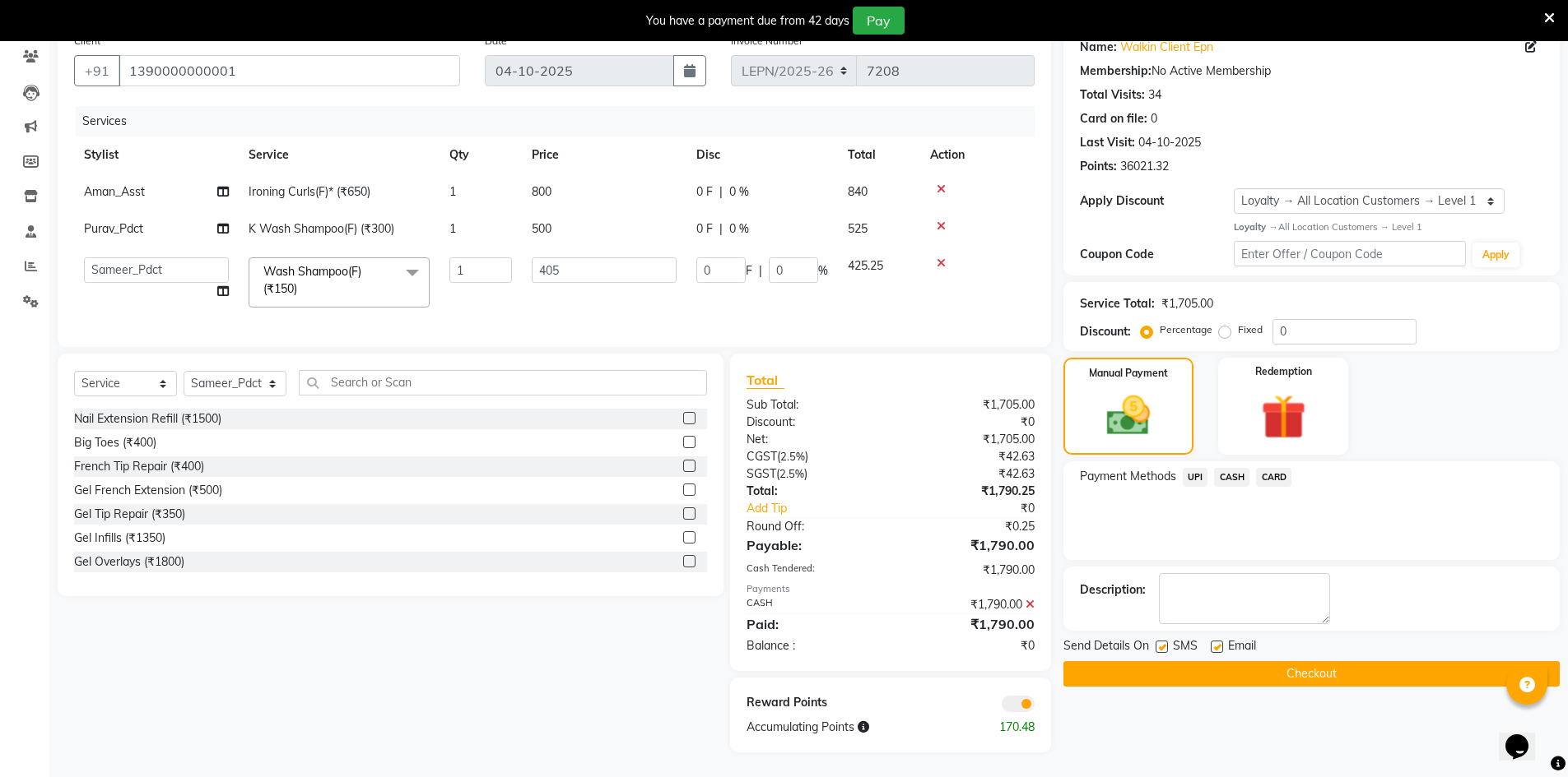
click at [1256, 665] on button "Checkout" at bounding box center [1311, 674] width 496 height 26
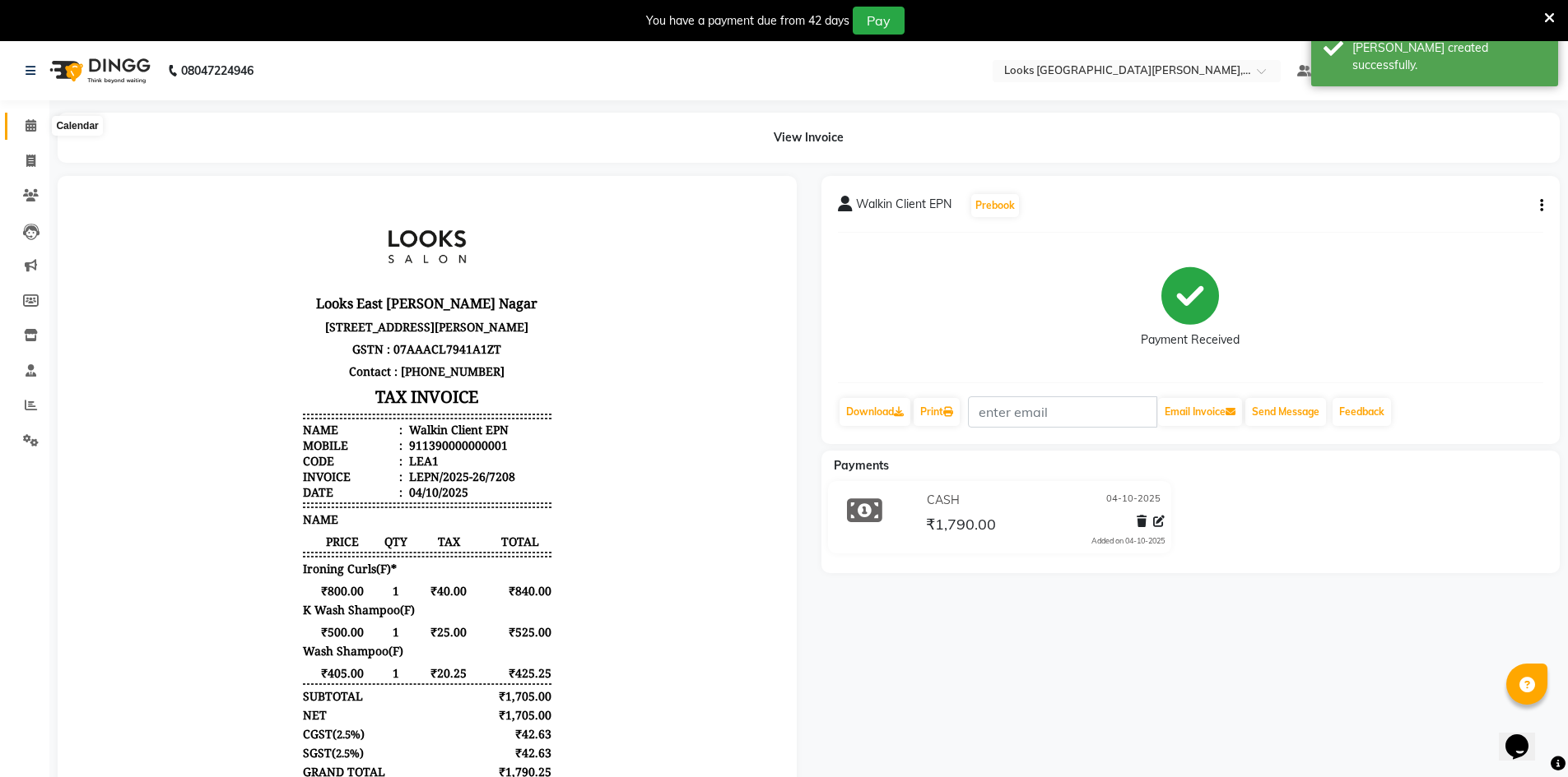
click at [27, 126] on icon at bounding box center [31, 125] width 11 height 12
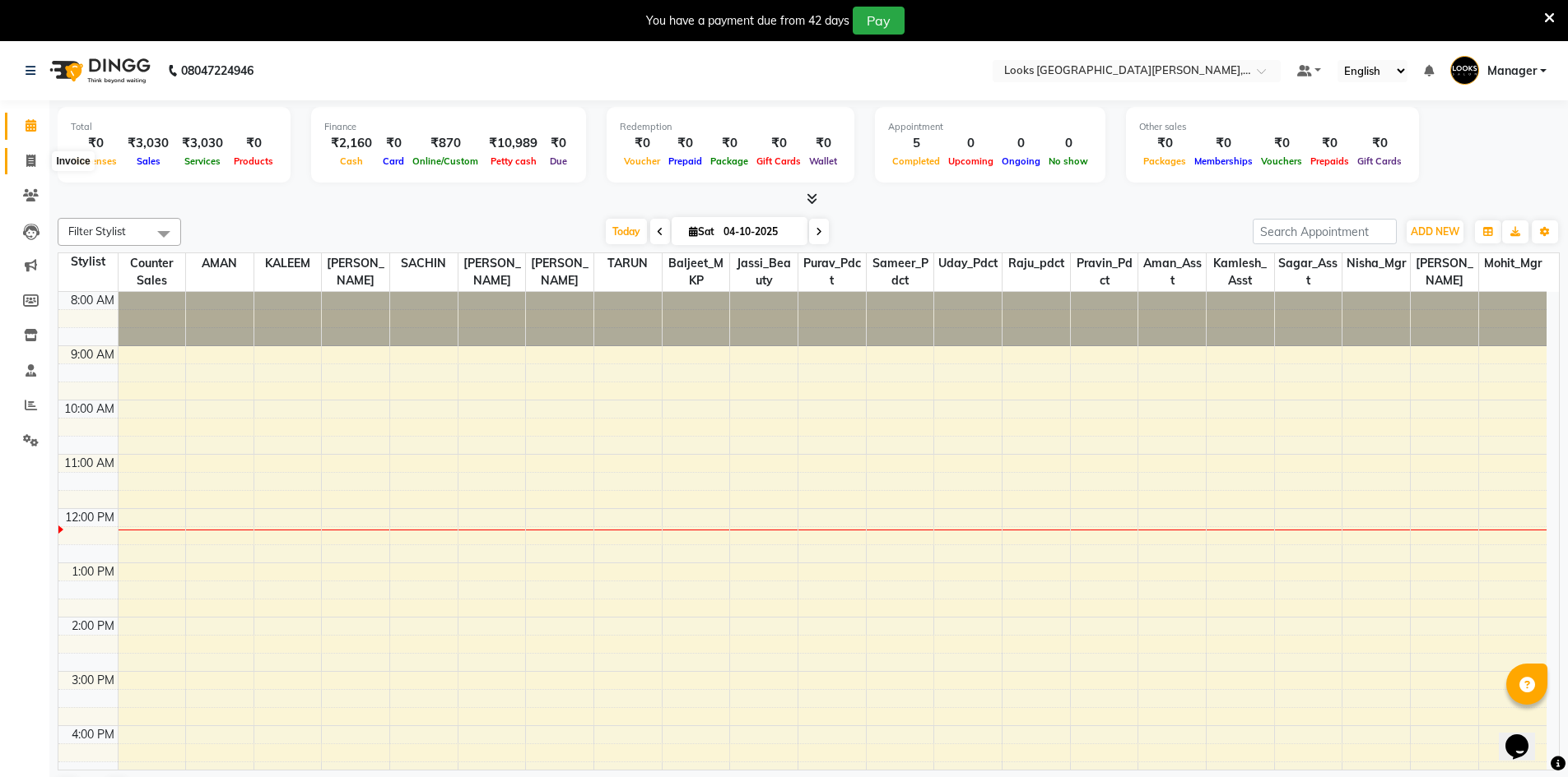
click at [37, 165] on span at bounding box center [31, 162] width 29 height 19
select select "service"
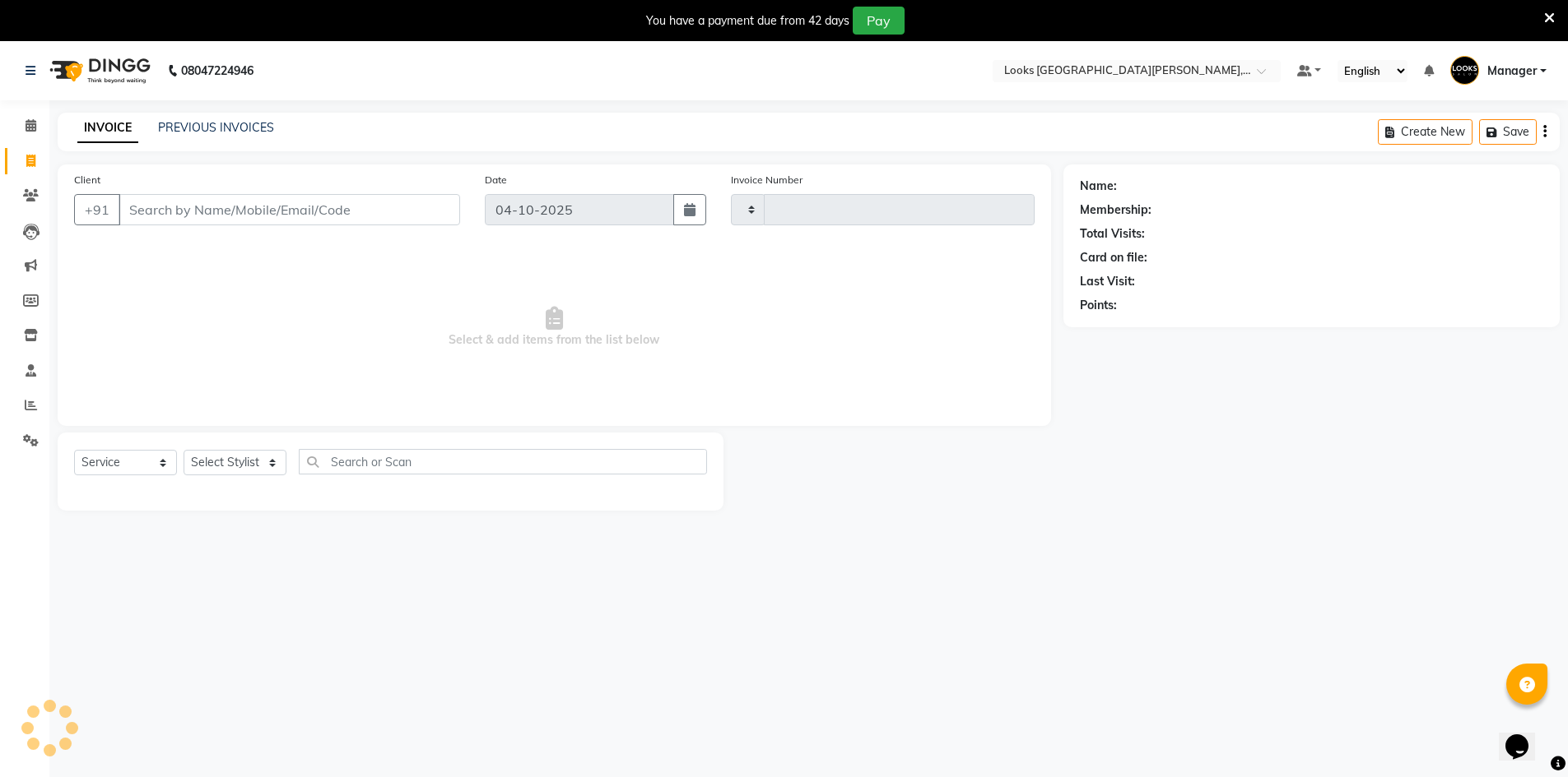
type input "7209"
select select "8940"
click at [168, 199] on input "Client" at bounding box center [289, 209] width 341 height 32
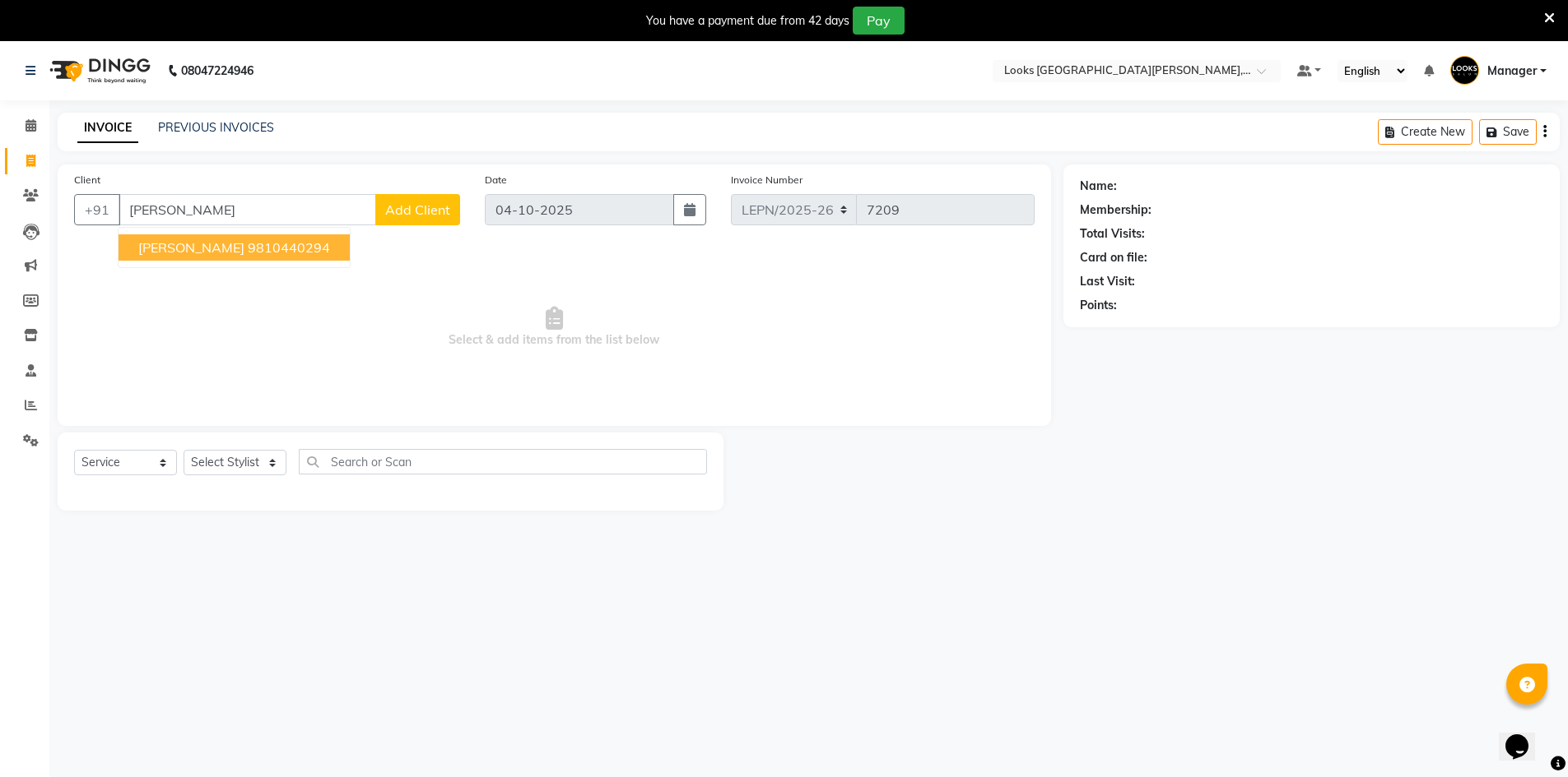
click at [247, 265] on ngb-typeahead-window "Shivani Sablok 9810440294" at bounding box center [234, 248] width 233 height 41
click at [254, 251] on ngb-highlight "9810440294" at bounding box center [289, 247] width 82 height 16
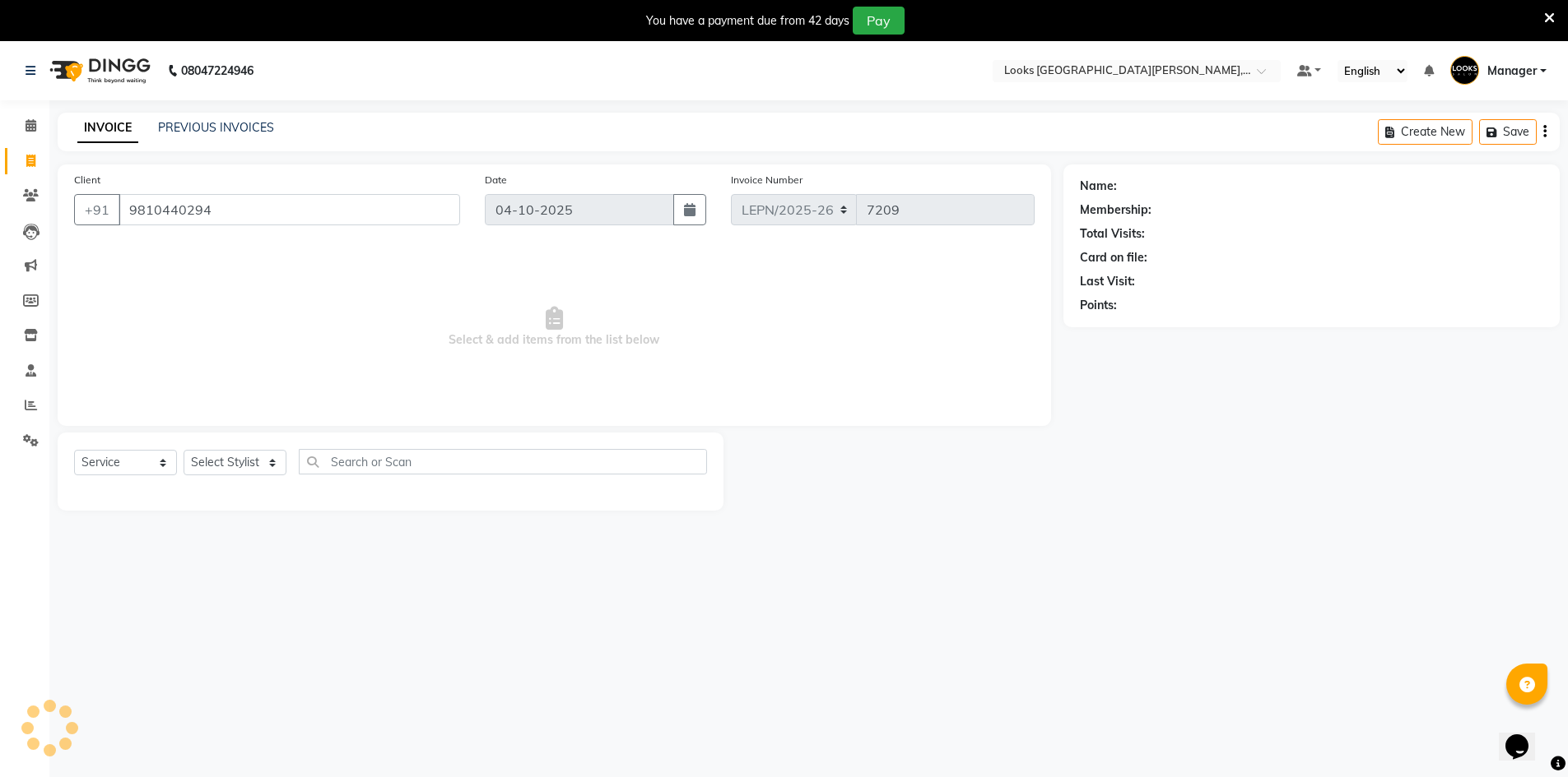
type input "9810440294"
select select "1: Object"
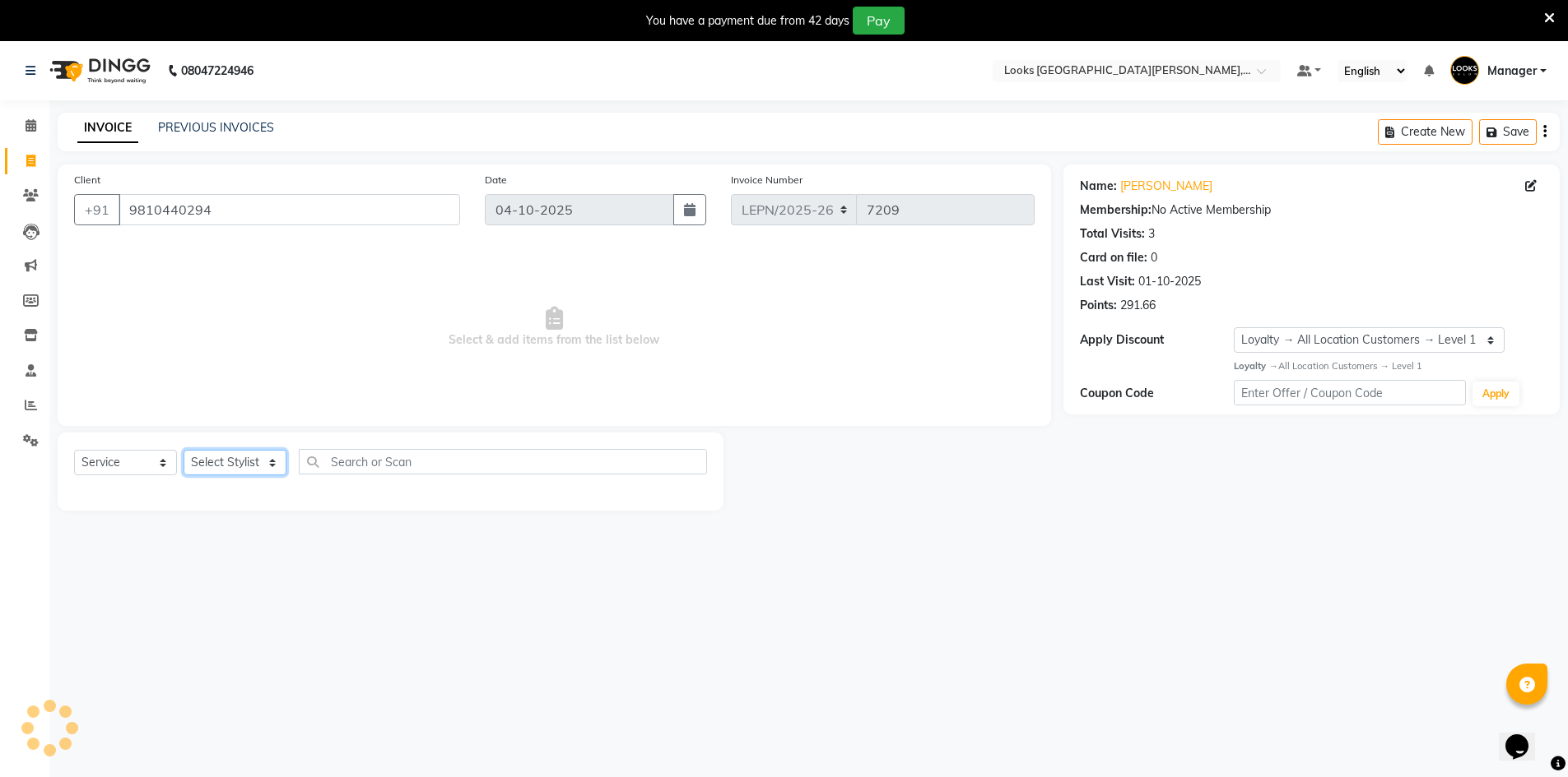
click at [243, 469] on select "Select Stylist AMAN Aman_Asst Baljeet_MKP BITTU Bobby_Mgr Counter Sales Jassi_B…" at bounding box center [235, 463] width 103 height 26
select select "90371"
click at [184, 450] on select "Select Stylist AMAN Aman_Asst Baljeet_MKP BITTU Bobby_Mgr Counter Sales Jassi_B…" at bounding box center [235, 463] width 103 height 26
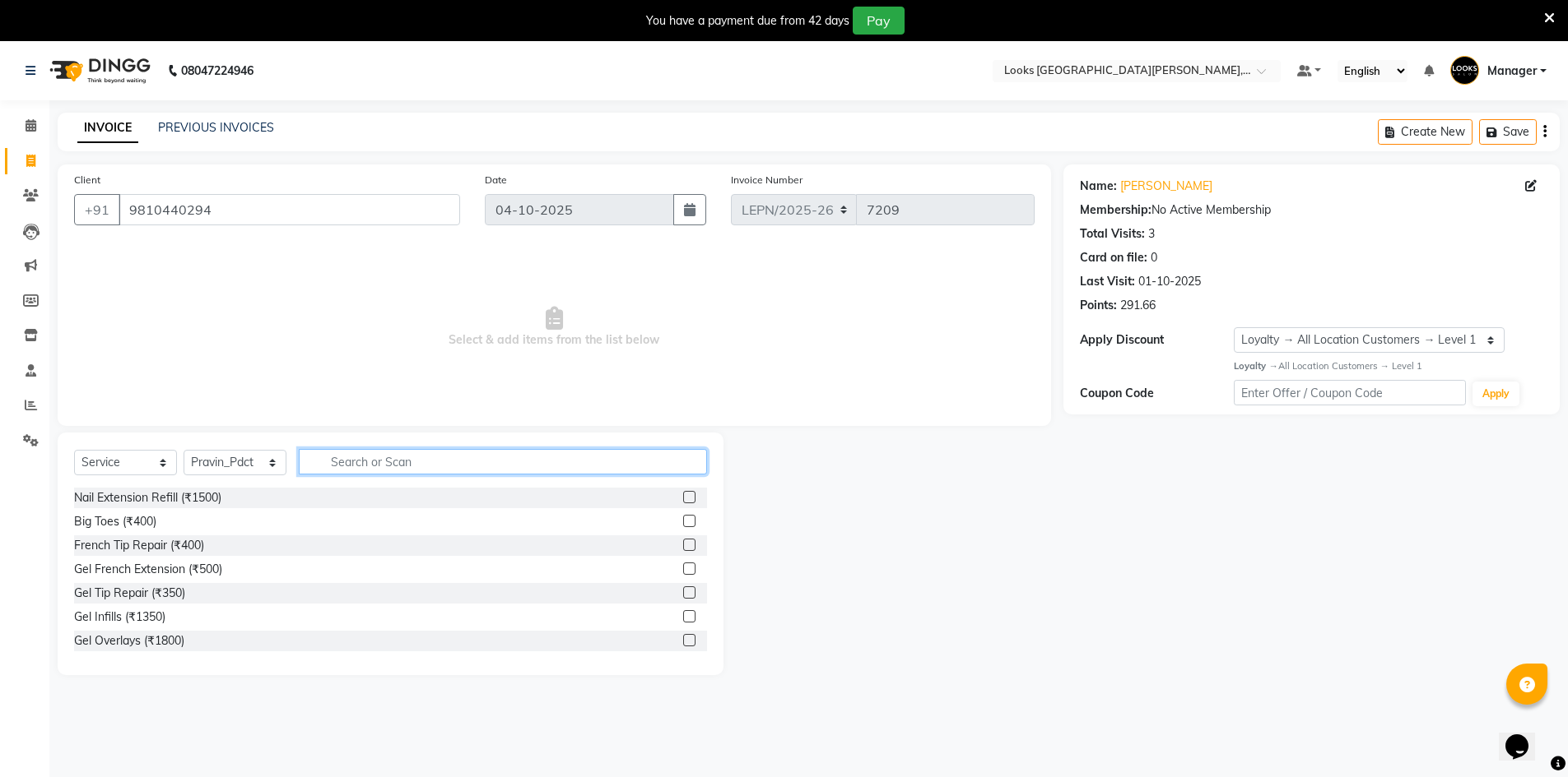
click at [404, 469] on input "text" at bounding box center [502, 462] width 408 height 26
type input "wash"
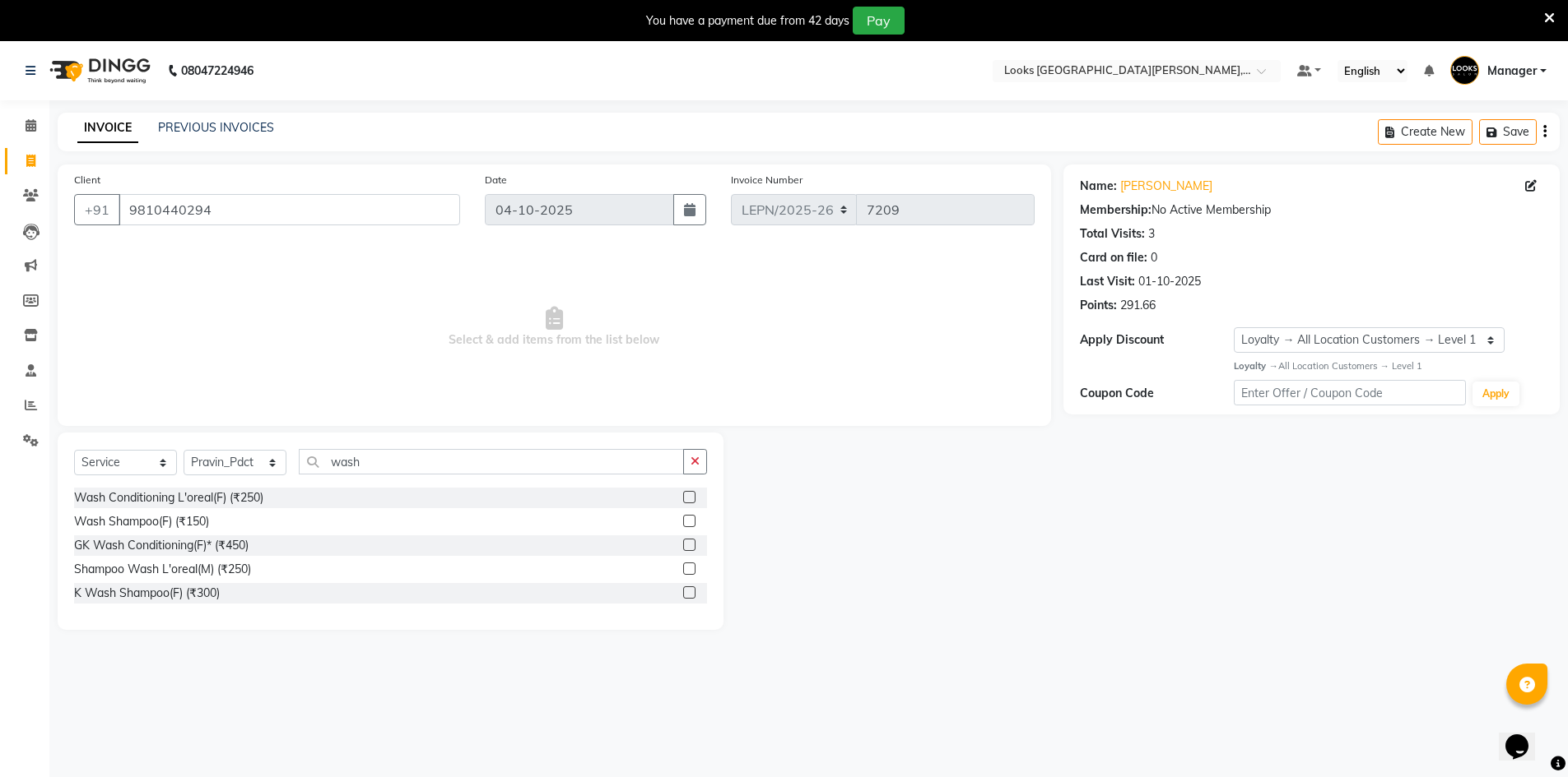
click at [269, 493] on div "Wash Conditioning L'oreal(F) (₹250)" at bounding box center [390, 498] width 633 height 21
click at [262, 494] on div "Wash Conditioning L'oreal(F) (₹250)" at bounding box center [168, 498] width 189 height 17
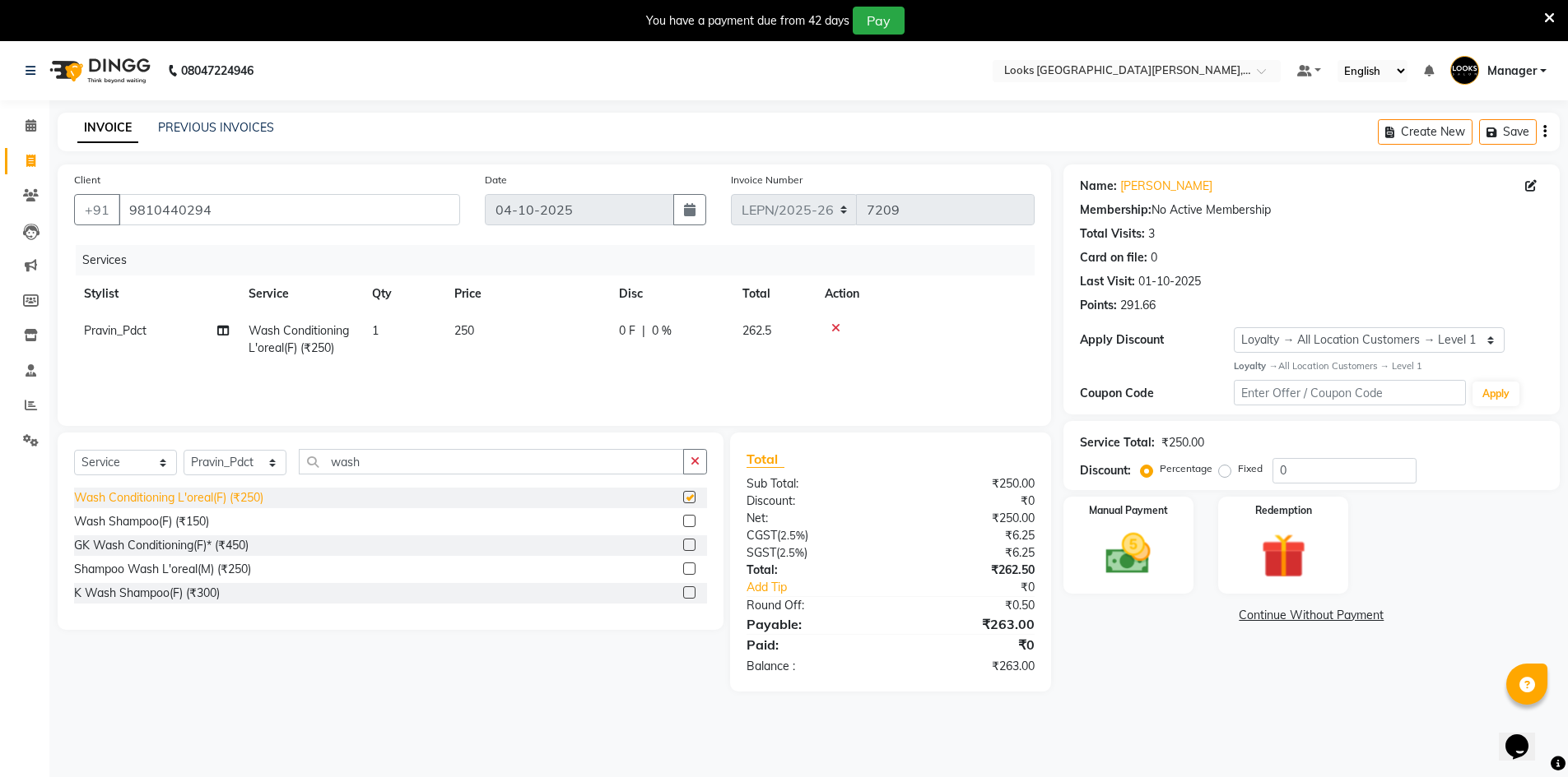
checkbox input "false"
click at [495, 330] on td "250" at bounding box center [527, 339] width 164 height 54
select select "90371"
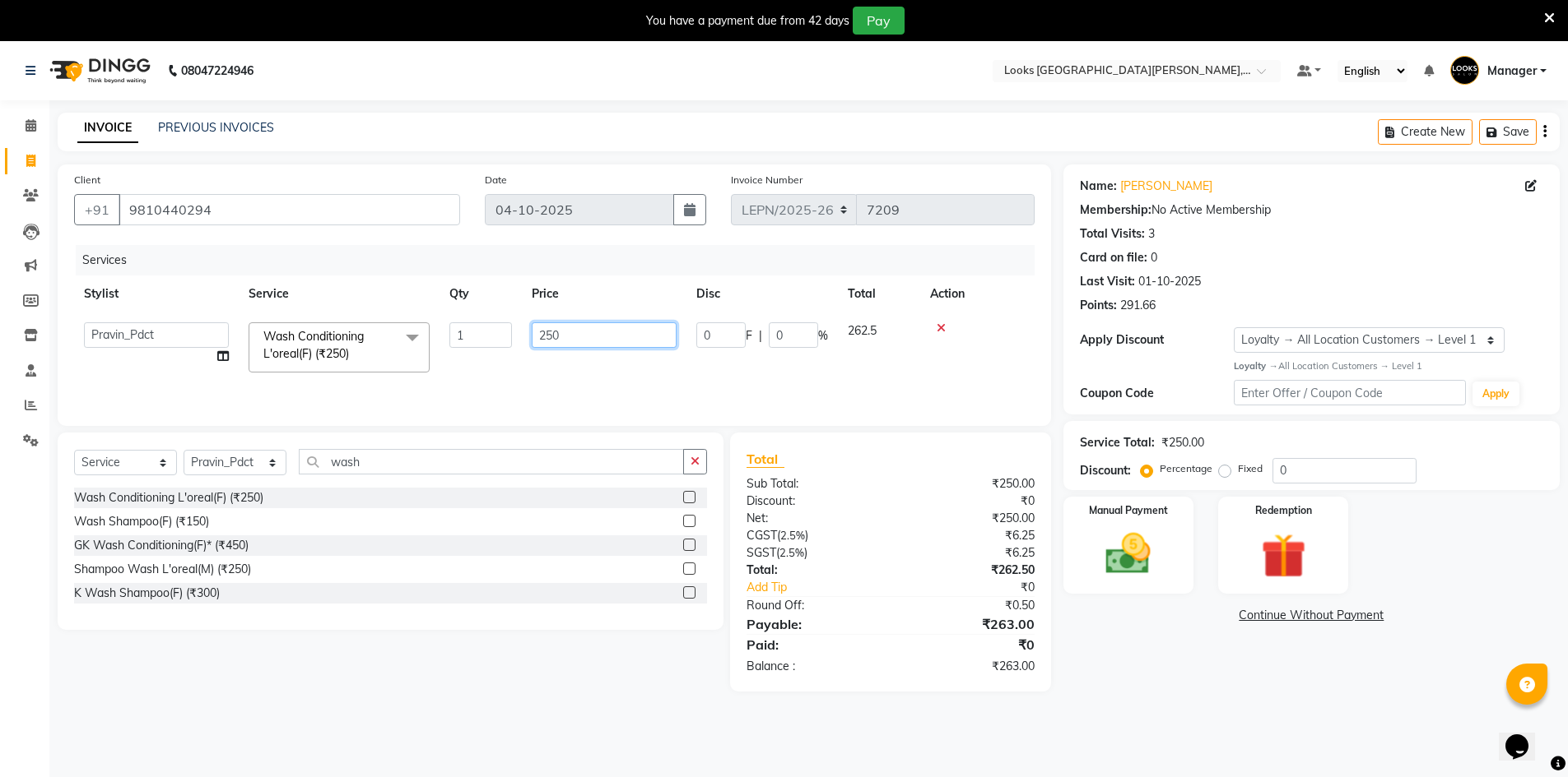
drag, startPoint x: 564, startPoint y: 331, endPoint x: 514, endPoint y: 332, distance: 50.0
click at [514, 332] on tr "AMAN Aman_Asst Baljeet_MKP BITTU Bobby_Mgr Counter Sales Jassi_Beauty KALEEM Ka…" at bounding box center [554, 347] width 961 height 70
type input "249"
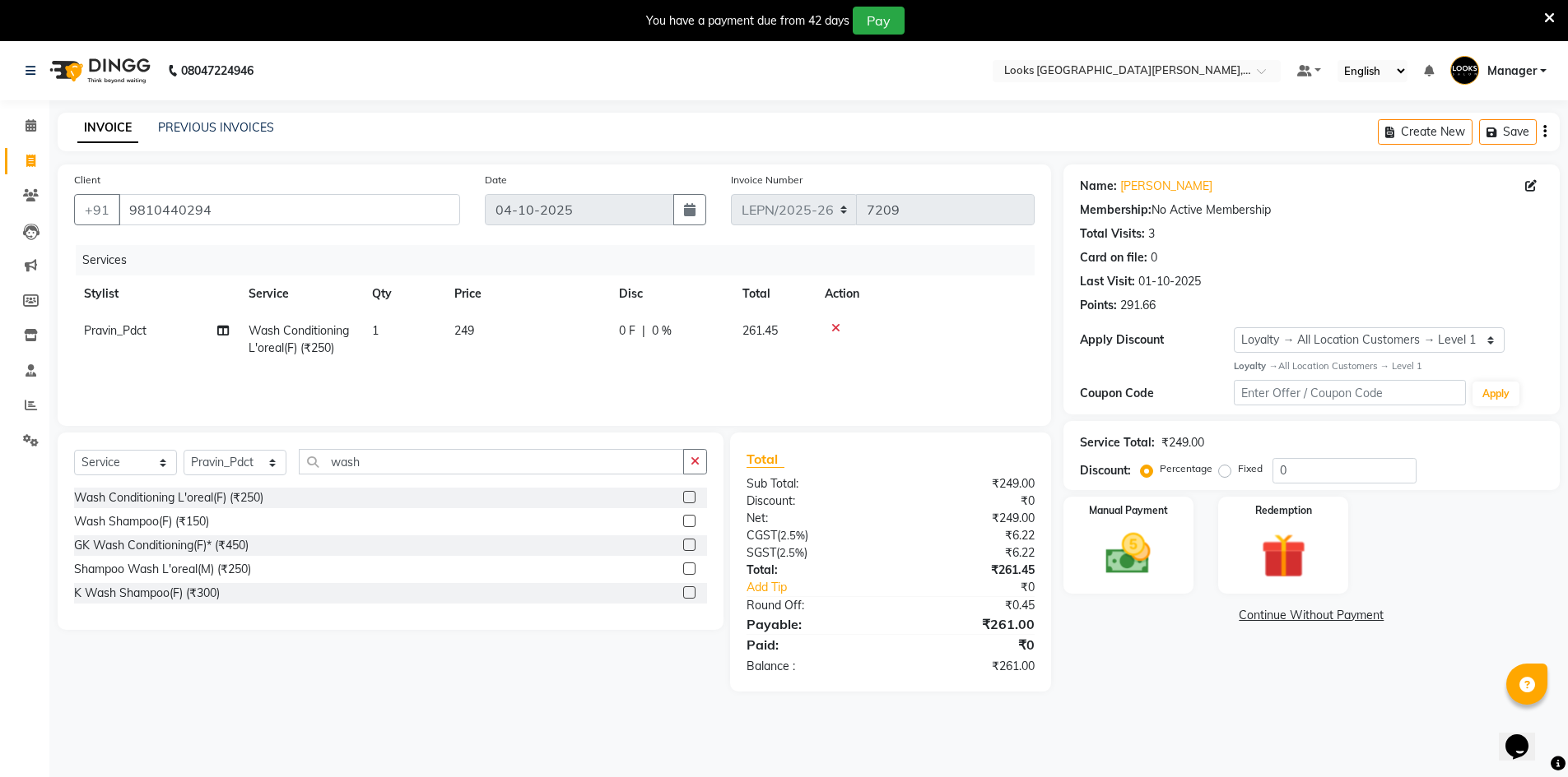
click at [515, 328] on tr "Pravin_Pdct Wash Conditioning L'oreal(F) (₹250) 1 249 0 F | 0 % 261.45" at bounding box center [554, 339] width 961 height 54
click at [464, 334] on span "249" at bounding box center [464, 330] width 20 height 14
select select "90371"
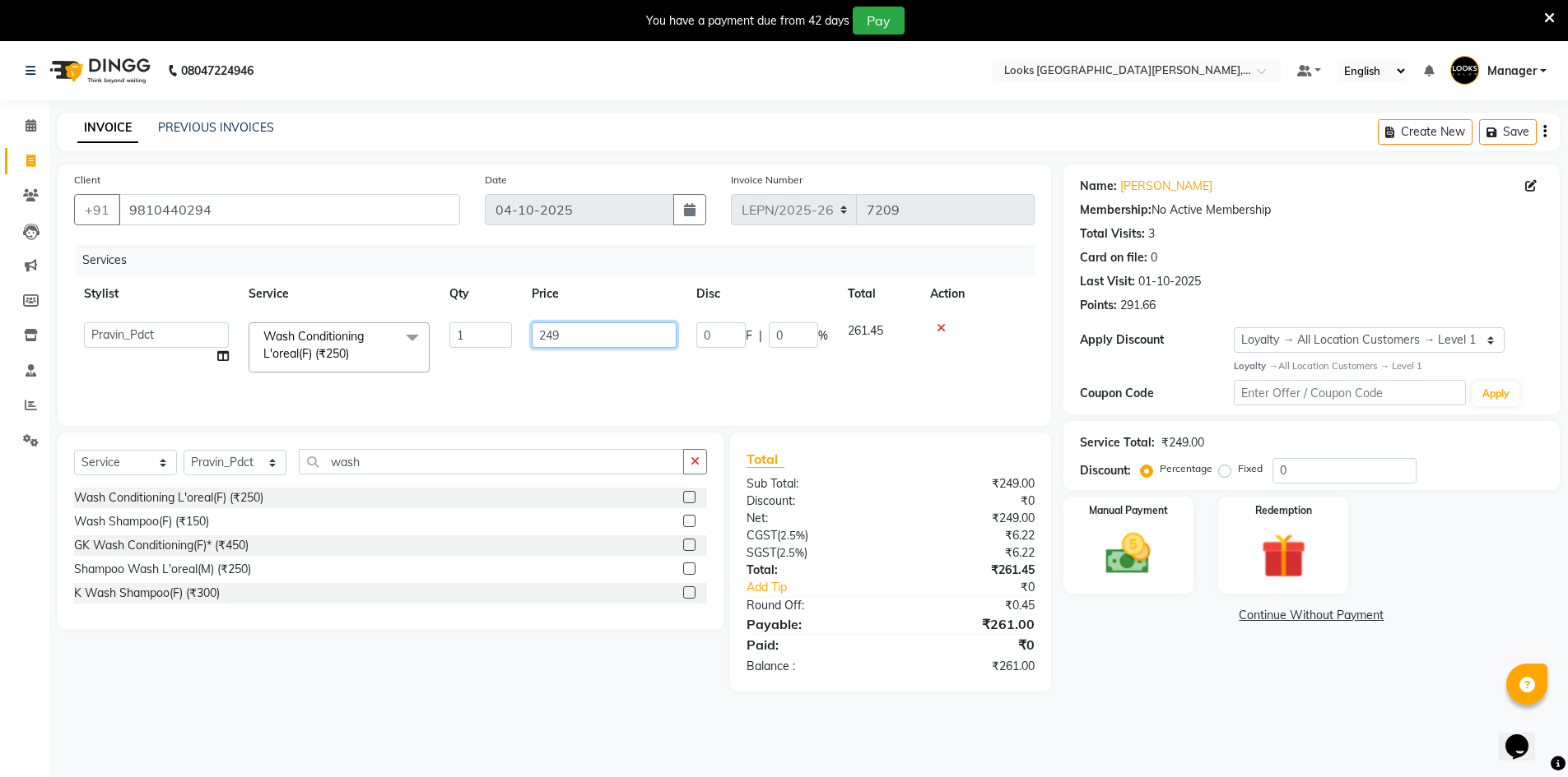
click at [548, 334] on input "249" at bounding box center [603, 335] width 144 height 26
type input "8"
type input "429"
click at [549, 379] on div "Services Stylist Service Qty Price Disc Total Action AMAN Aman_Asst Baljeet_MKP…" at bounding box center [554, 328] width 961 height 164
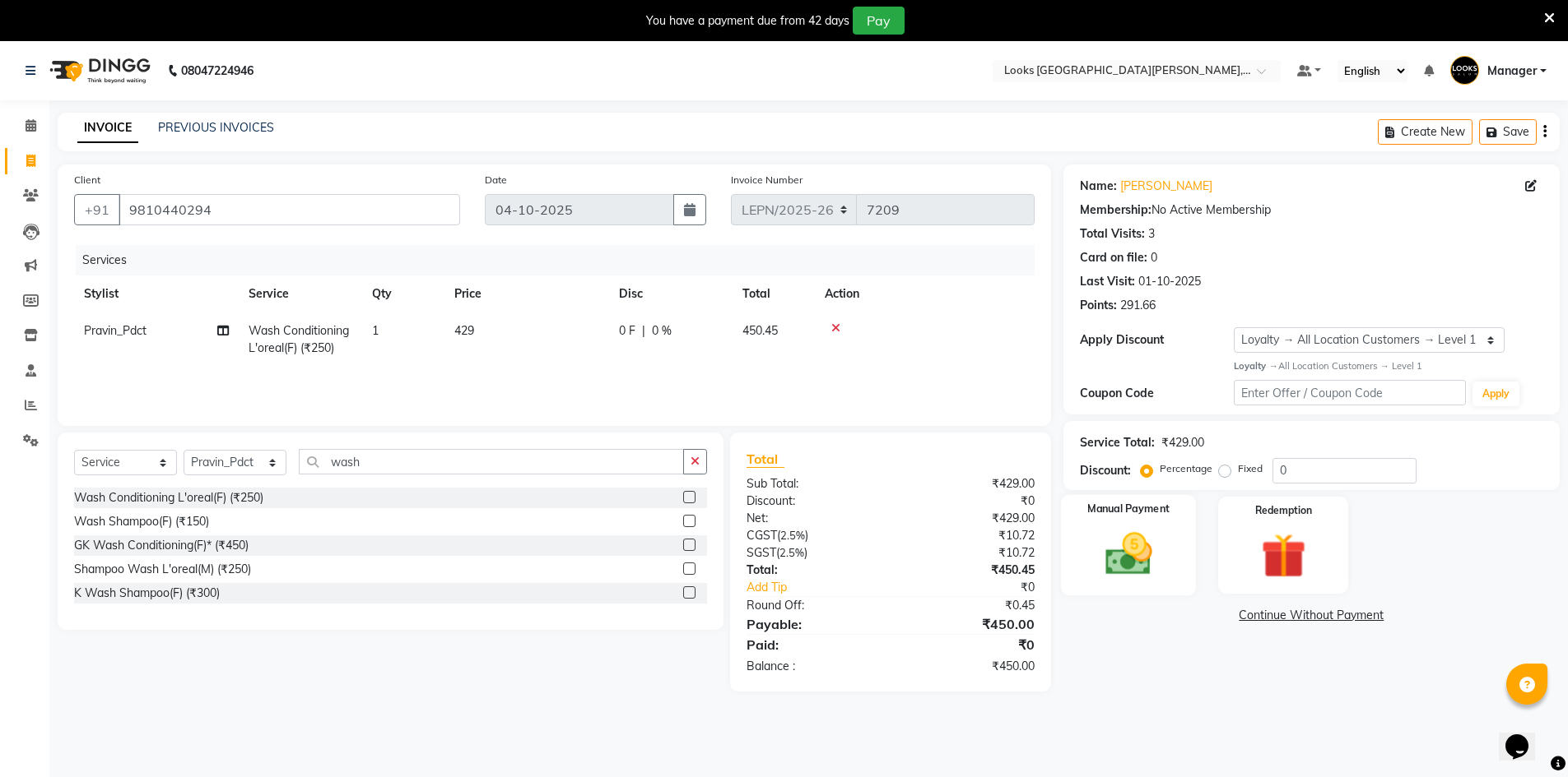
click at [1090, 591] on div "Manual Payment" at bounding box center [1128, 545] width 136 height 101
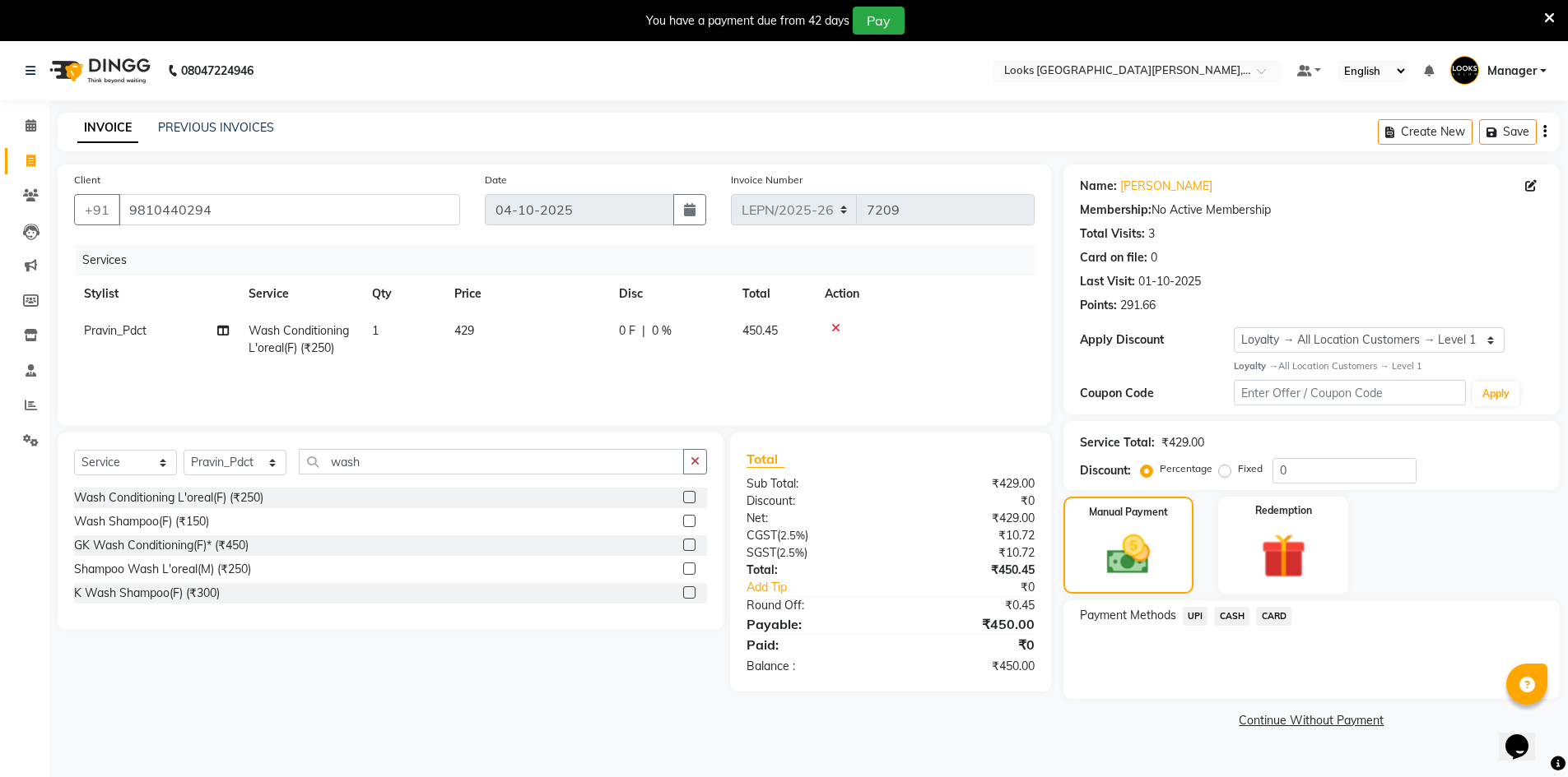
click at [1236, 616] on span "CASH" at bounding box center [1231, 616] width 35 height 19
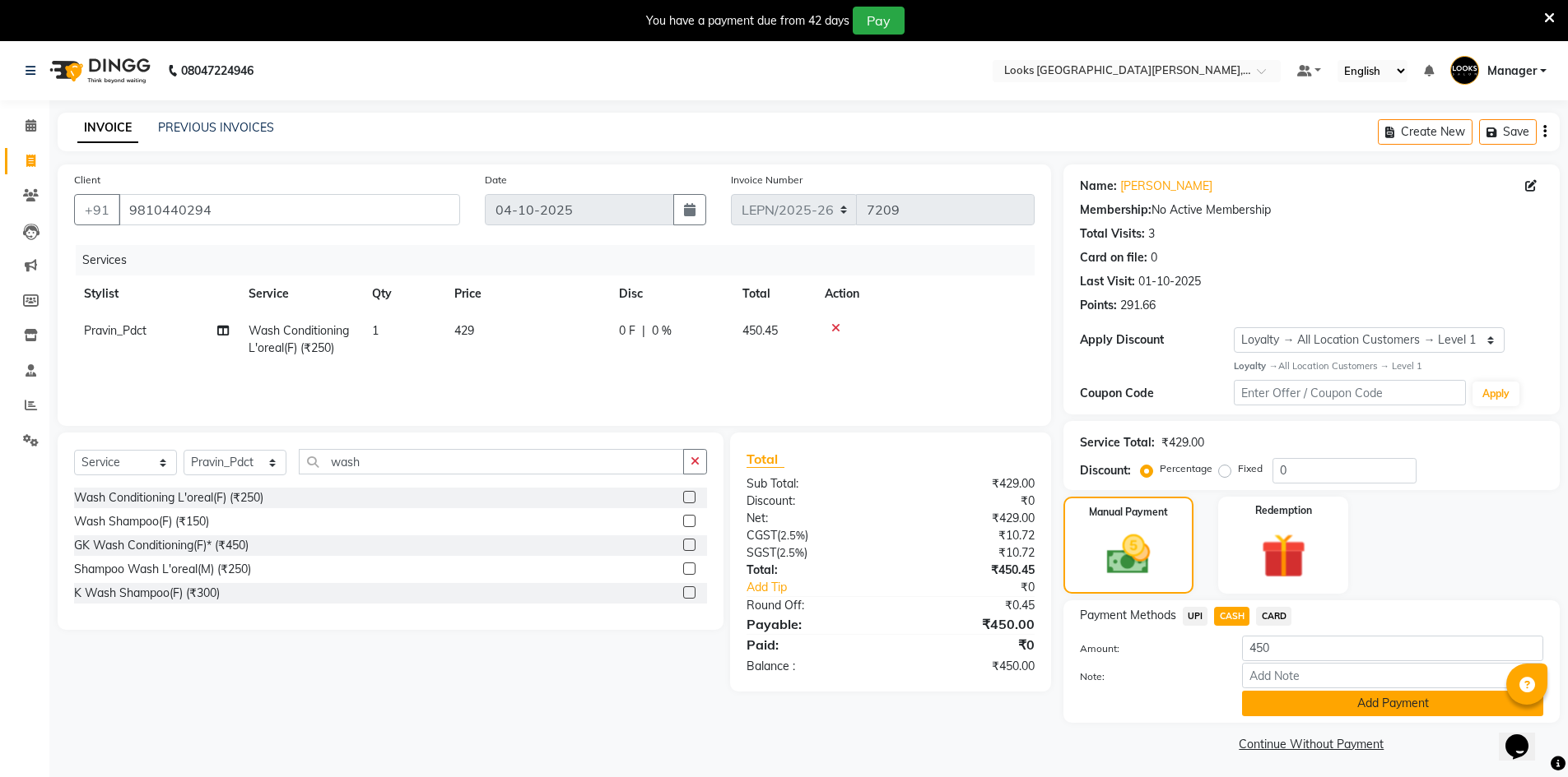
click at [1277, 709] on button "Add Payment" at bounding box center [1392, 703] width 301 height 26
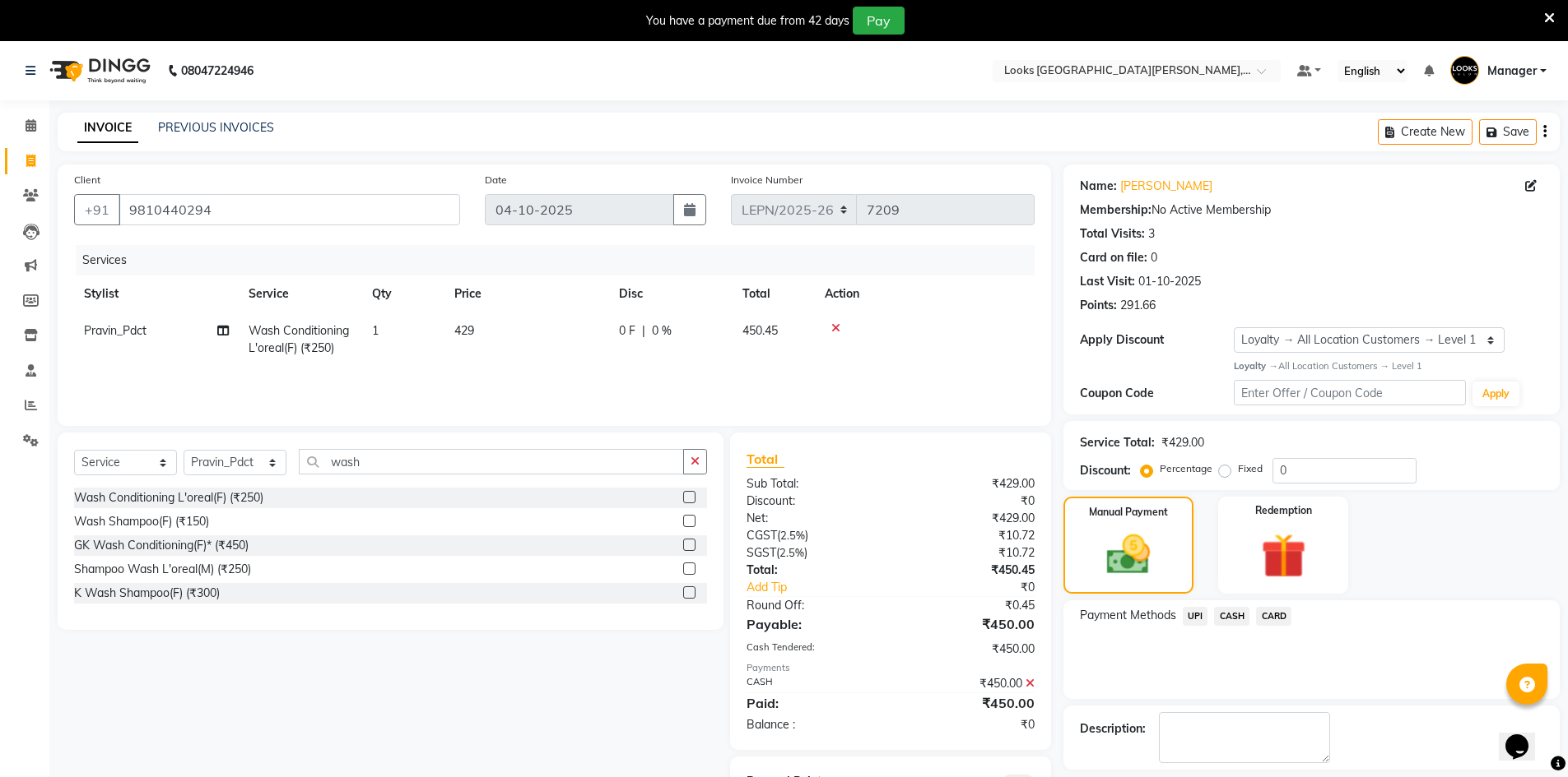
scroll to position [79, 0]
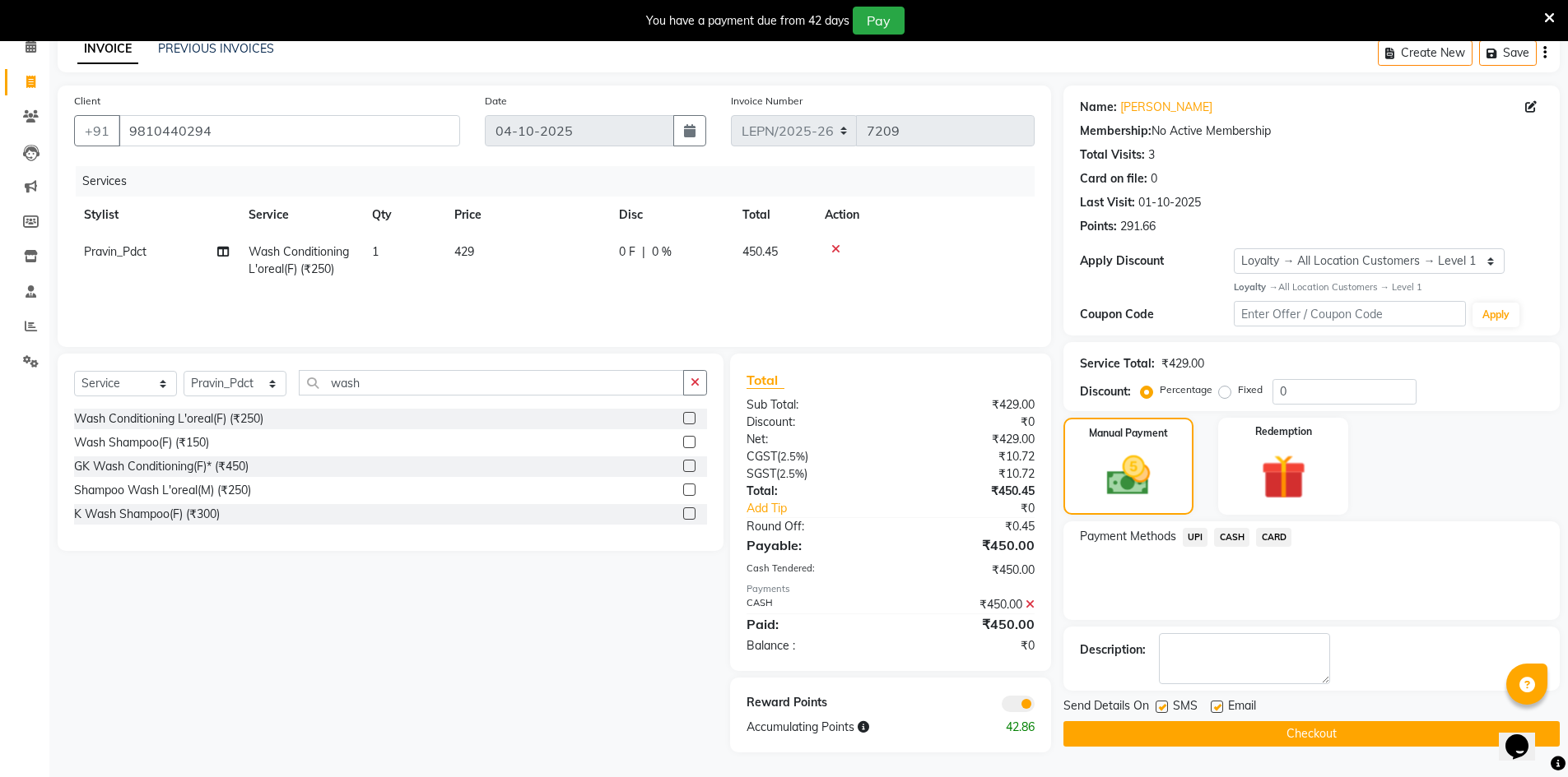
click at [1156, 733] on button "Checkout" at bounding box center [1311, 734] width 496 height 26
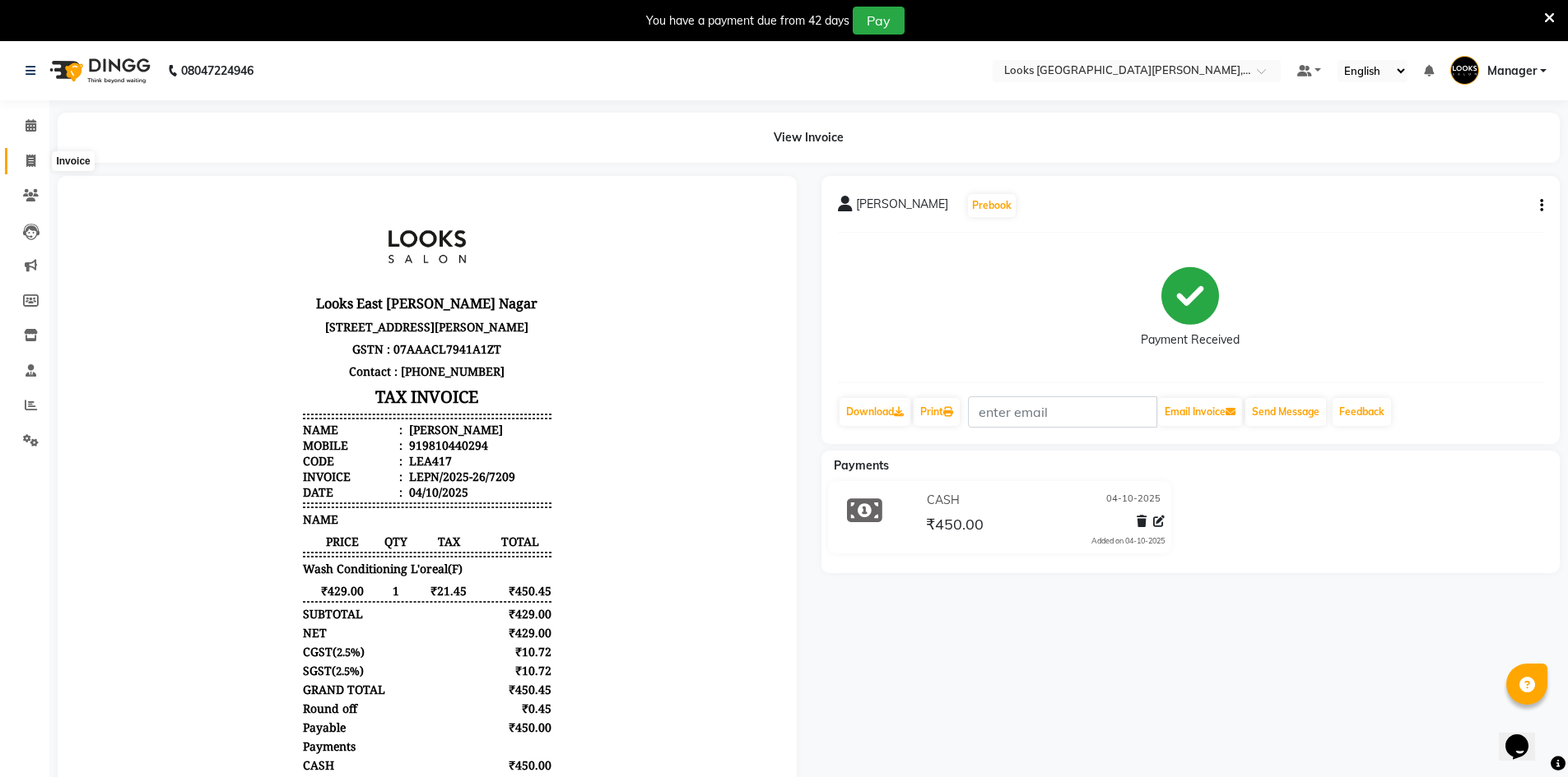
click at [33, 162] on icon at bounding box center [31, 161] width 9 height 12
select select "service"
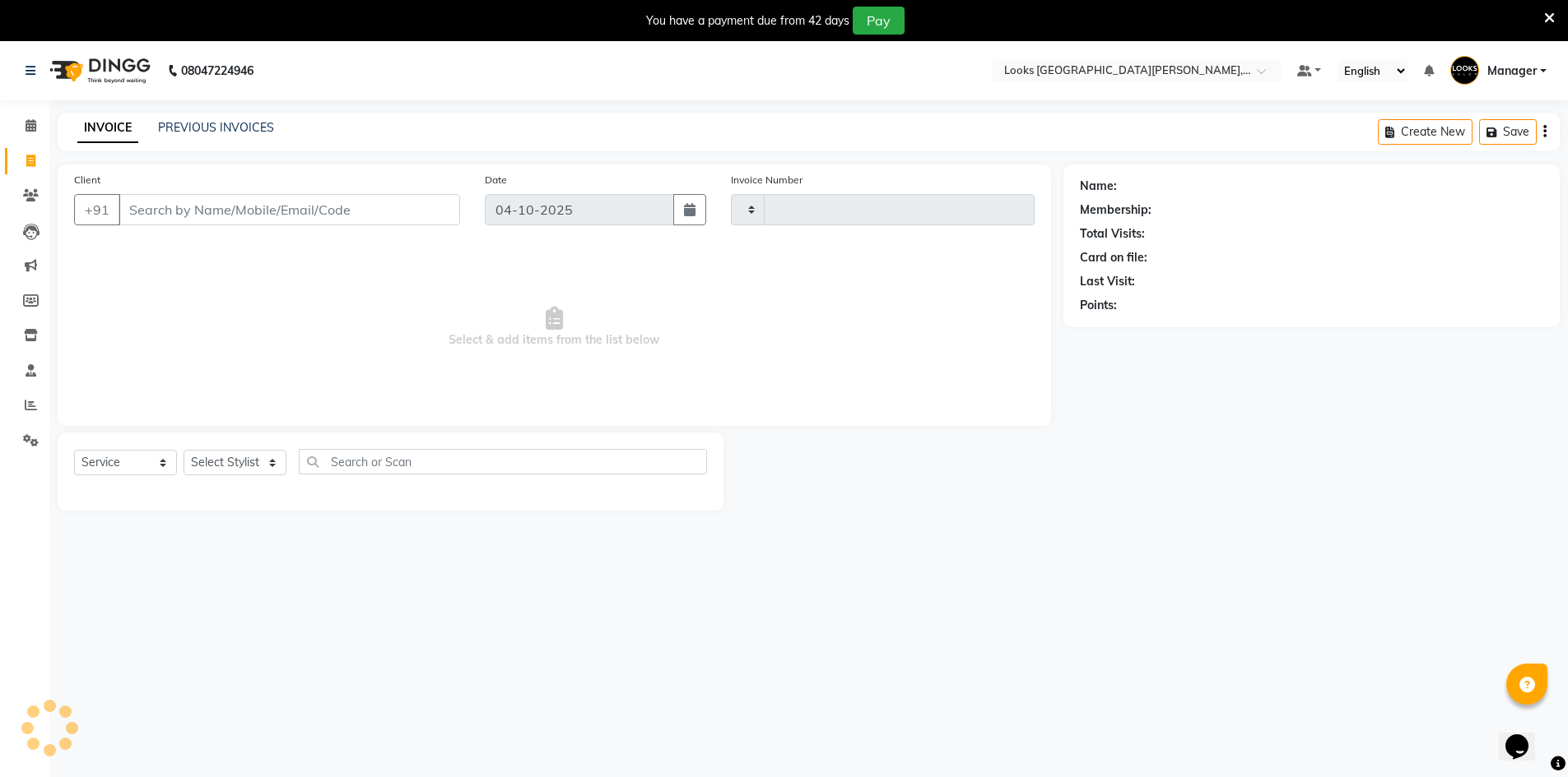
scroll to position [41, 0]
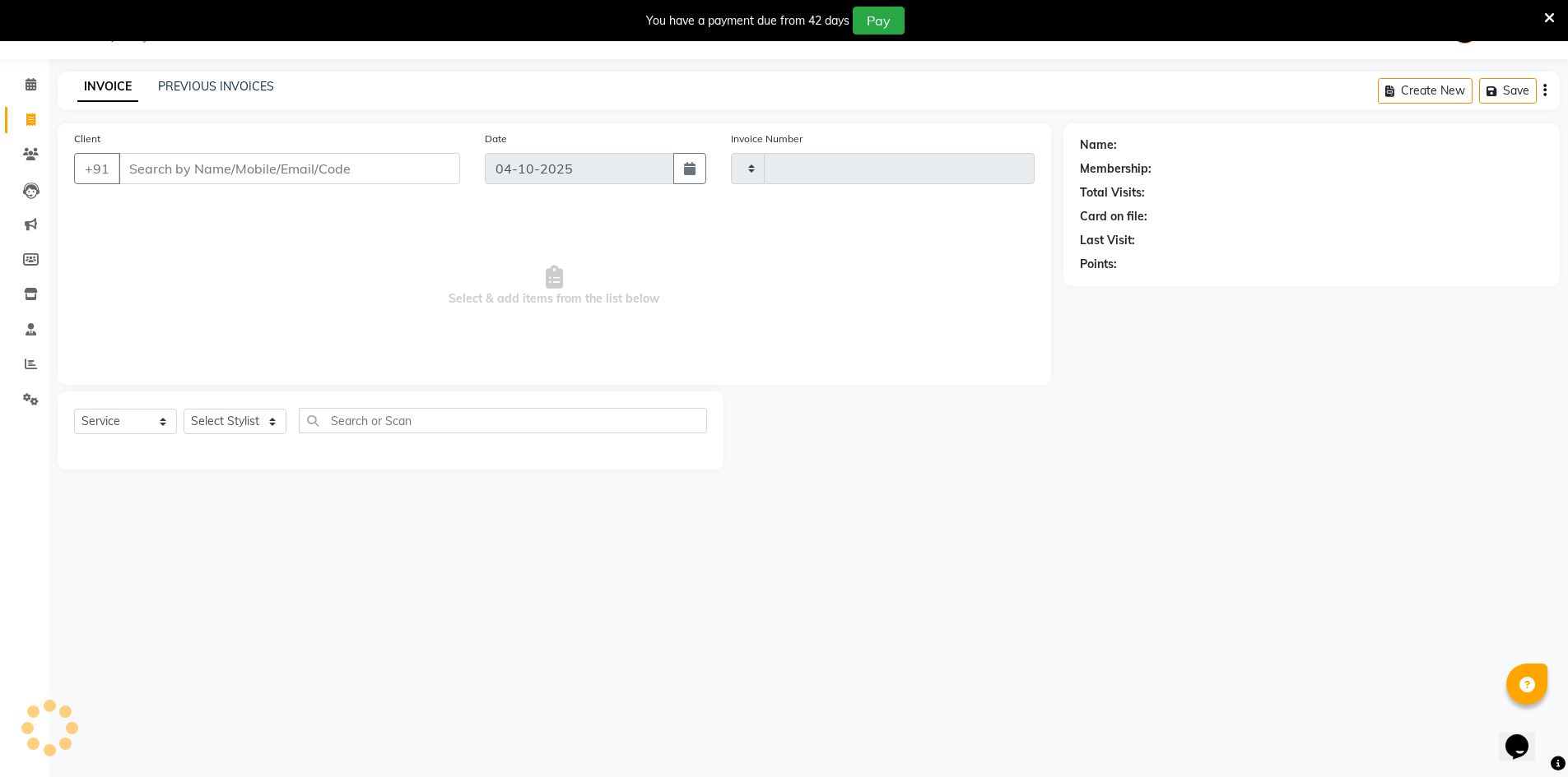
type input "7210"
select select "8940"
click at [150, 174] on input "Client" at bounding box center [289, 168] width 341 height 32
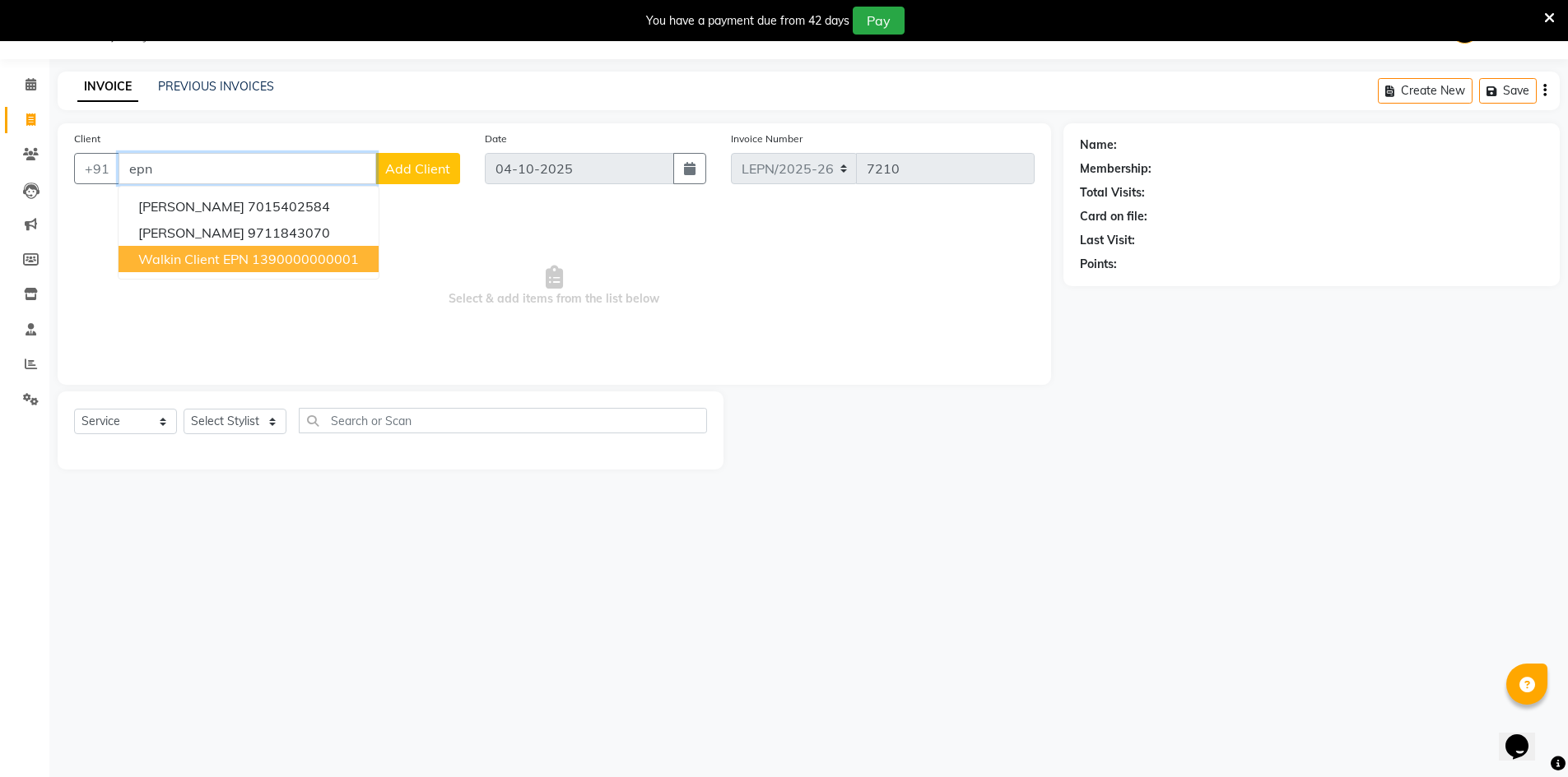
click at [160, 263] on span "Walkin Client EPN" at bounding box center [193, 259] width 110 height 16
type input "1390000000001"
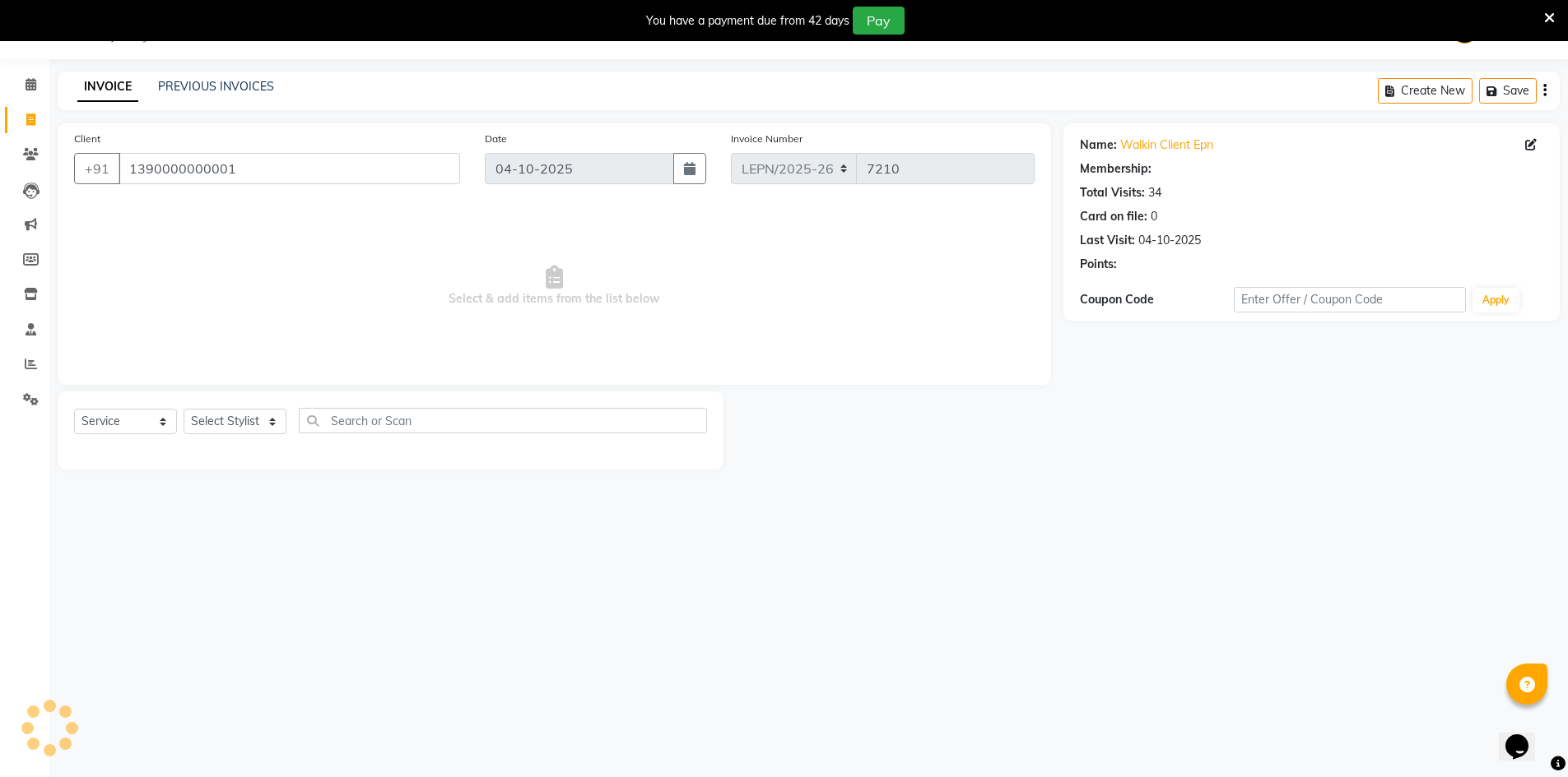
select select "1: Object"
click at [222, 418] on select "Select Stylist AMAN Aman_Asst Baljeet_MKP BITTU Bobby_Mgr Counter Sales Jassi_B…" at bounding box center [235, 421] width 103 height 26
select select "90360"
click at [184, 409] on select "Select Stylist AMAN Aman_Asst Baljeet_MKP BITTU Bobby_Mgr Counter Sales Jassi_B…" at bounding box center [235, 421] width 103 height 26
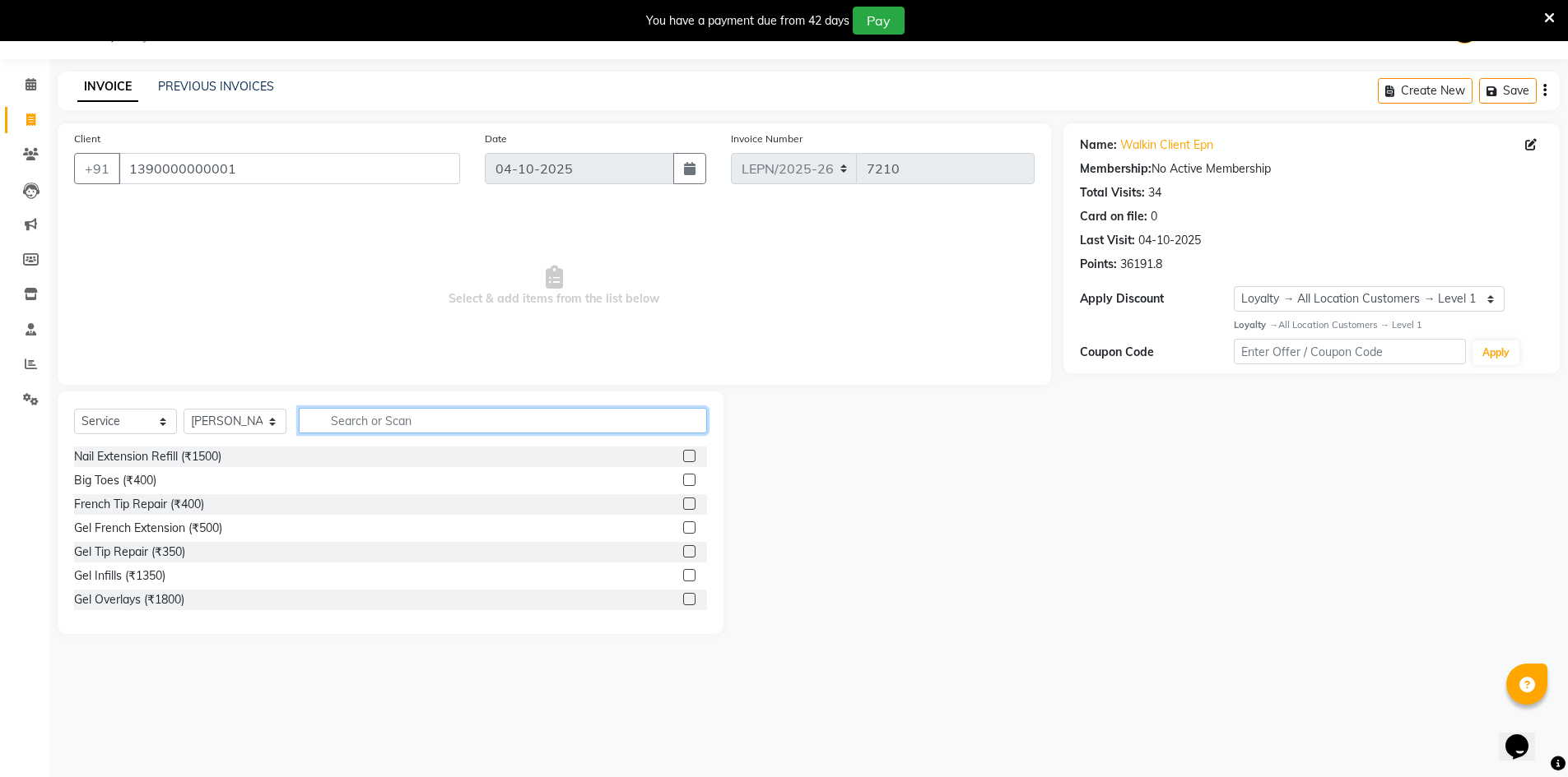
click at [343, 415] on input "text" at bounding box center [502, 421] width 408 height 26
type input "styli"
click at [139, 478] on div "Stylist Cut(M) (₹508)" at bounding box center [127, 481] width 108 height 17
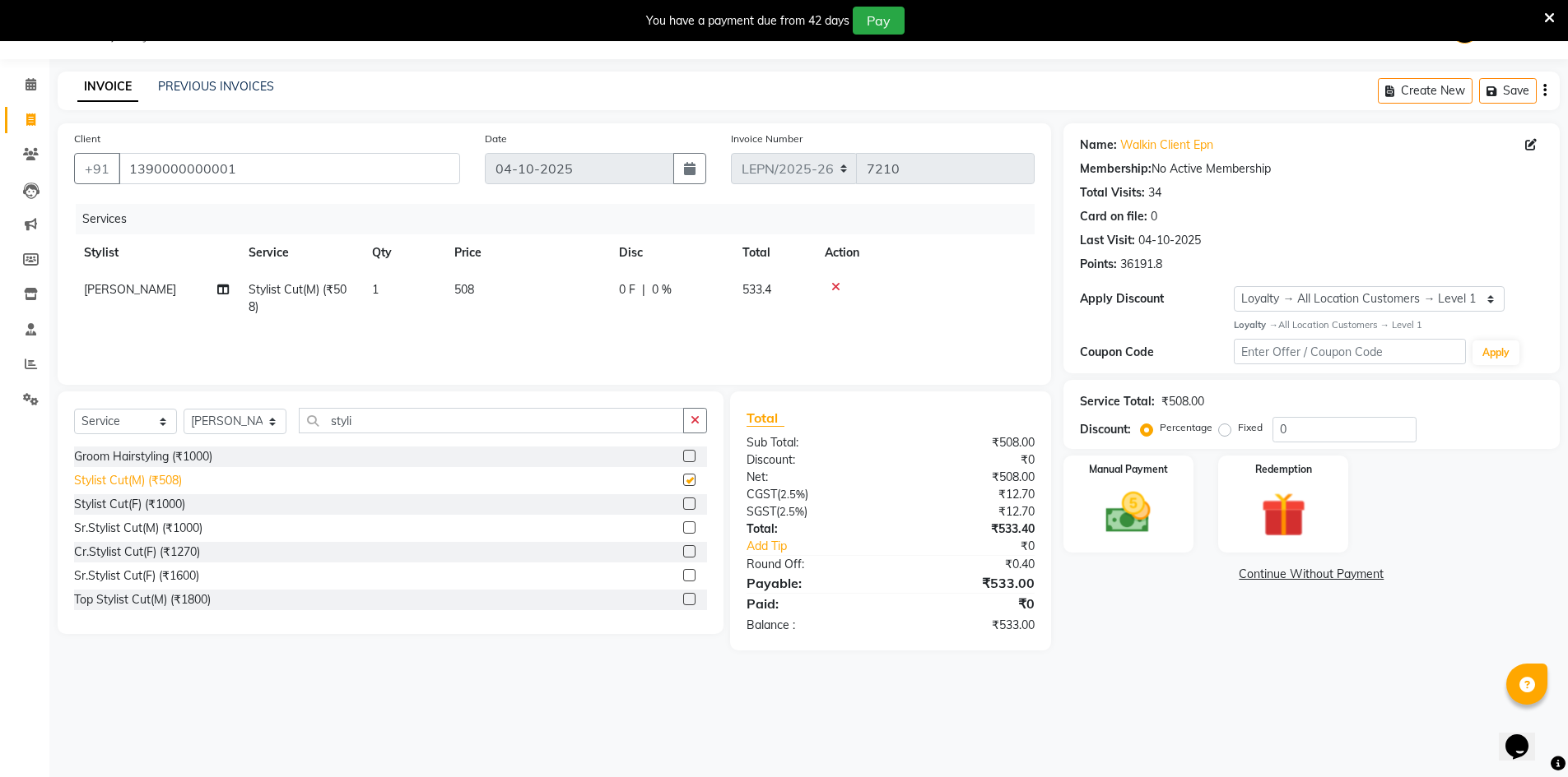
checkbox input "false"
click at [474, 287] on span "508" at bounding box center [464, 289] width 20 height 14
select select "90360"
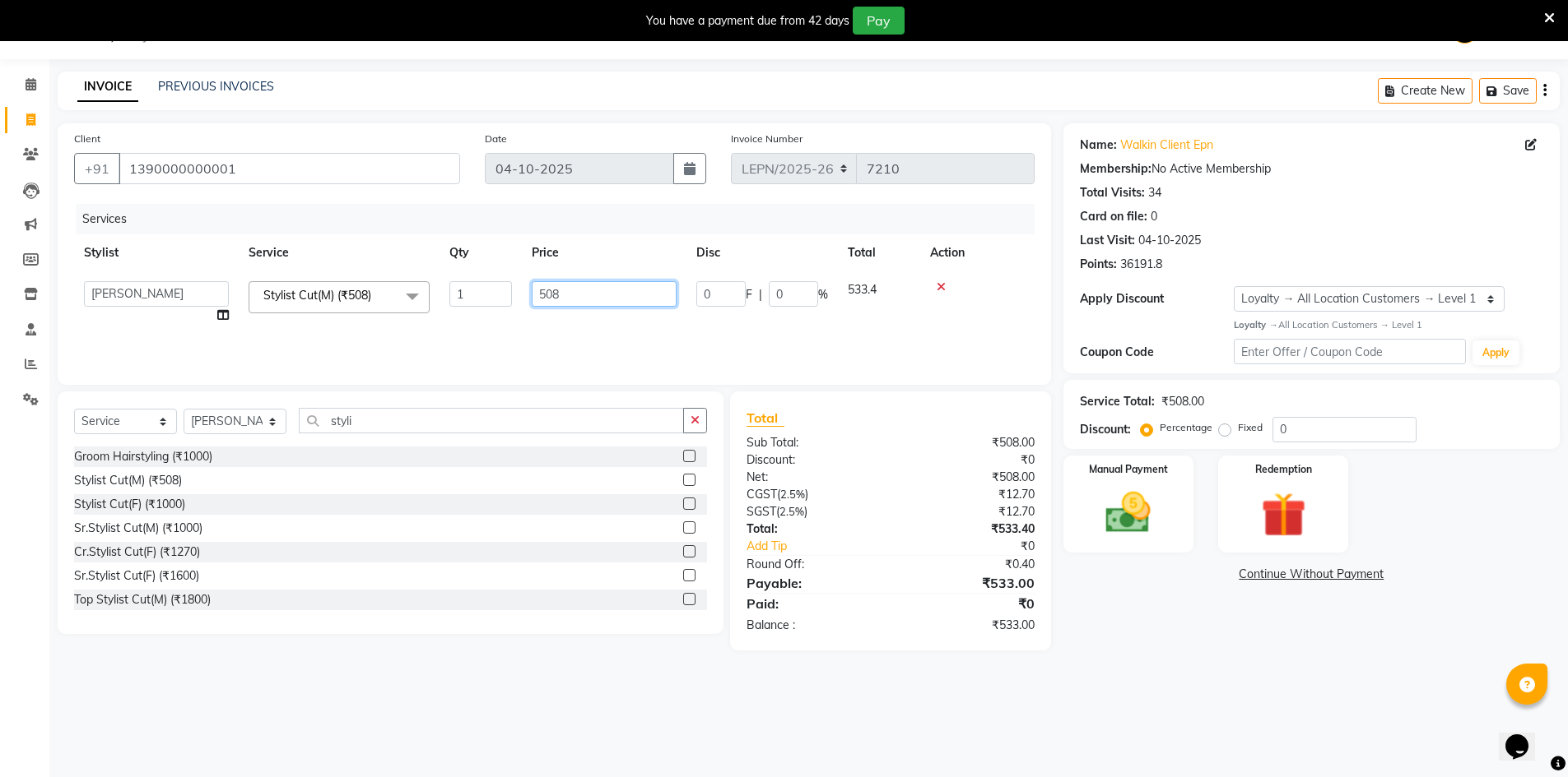
click at [594, 294] on input "508" at bounding box center [603, 293] width 144 height 26
type input "5"
type input "470"
click at [589, 333] on div "Services Stylist Service Qty Price Disc Total Action AMAN Aman_Asst Baljeet_MKP…" at bounding box center [554, 286] width 961 height 164
click at [474, 292] on span "470" at bounding box center [464, 289] width 20 height 14
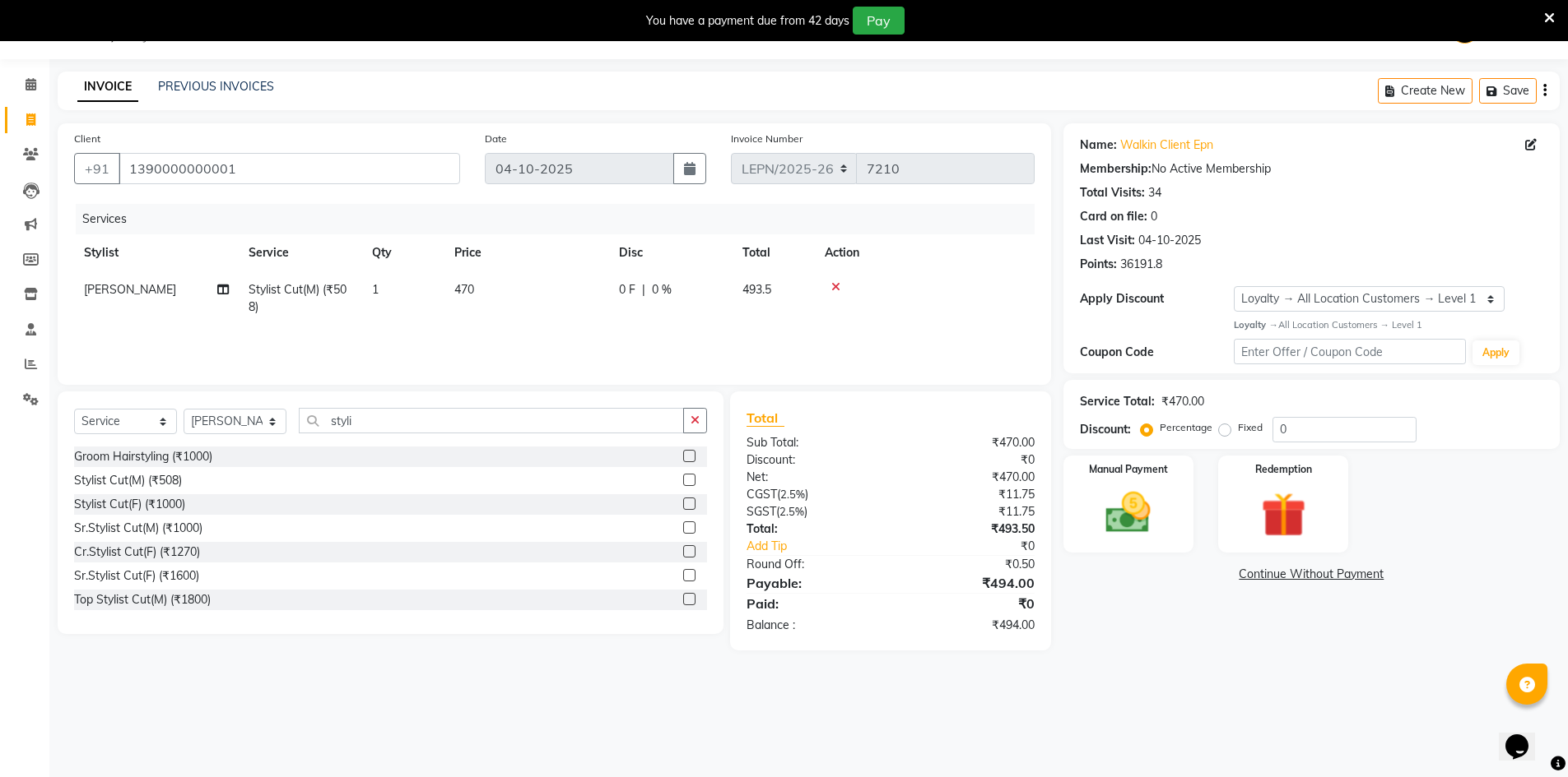
select select "90360"
click at [579, 292] on input "470" at bounding box center [603, 293] width 144 height 26
type input "476"
click at [653, 327] on div "Services Stylist Service Qty Price Disc Total Action NADEEM Stylist Cut(M) (₹50…" at bounding box center [554, 286] width 961 height 164
click at [1168, 511] on div "Manual Payment" at bounding box center [1128, 504] width 136 height 101
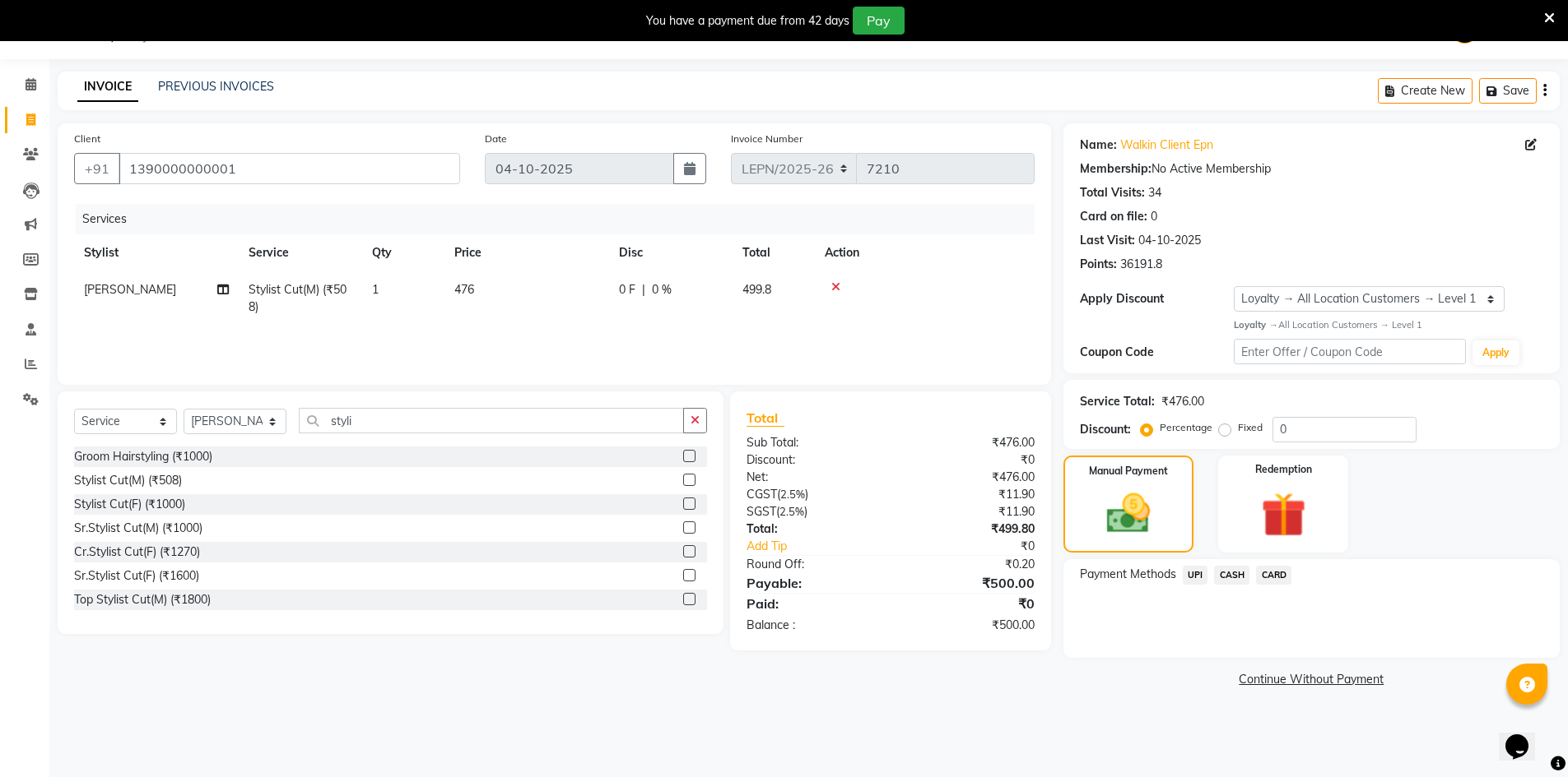
click at [1230, 573] on span "CASH" at bounding box center [1231, 575] width 35 height 19
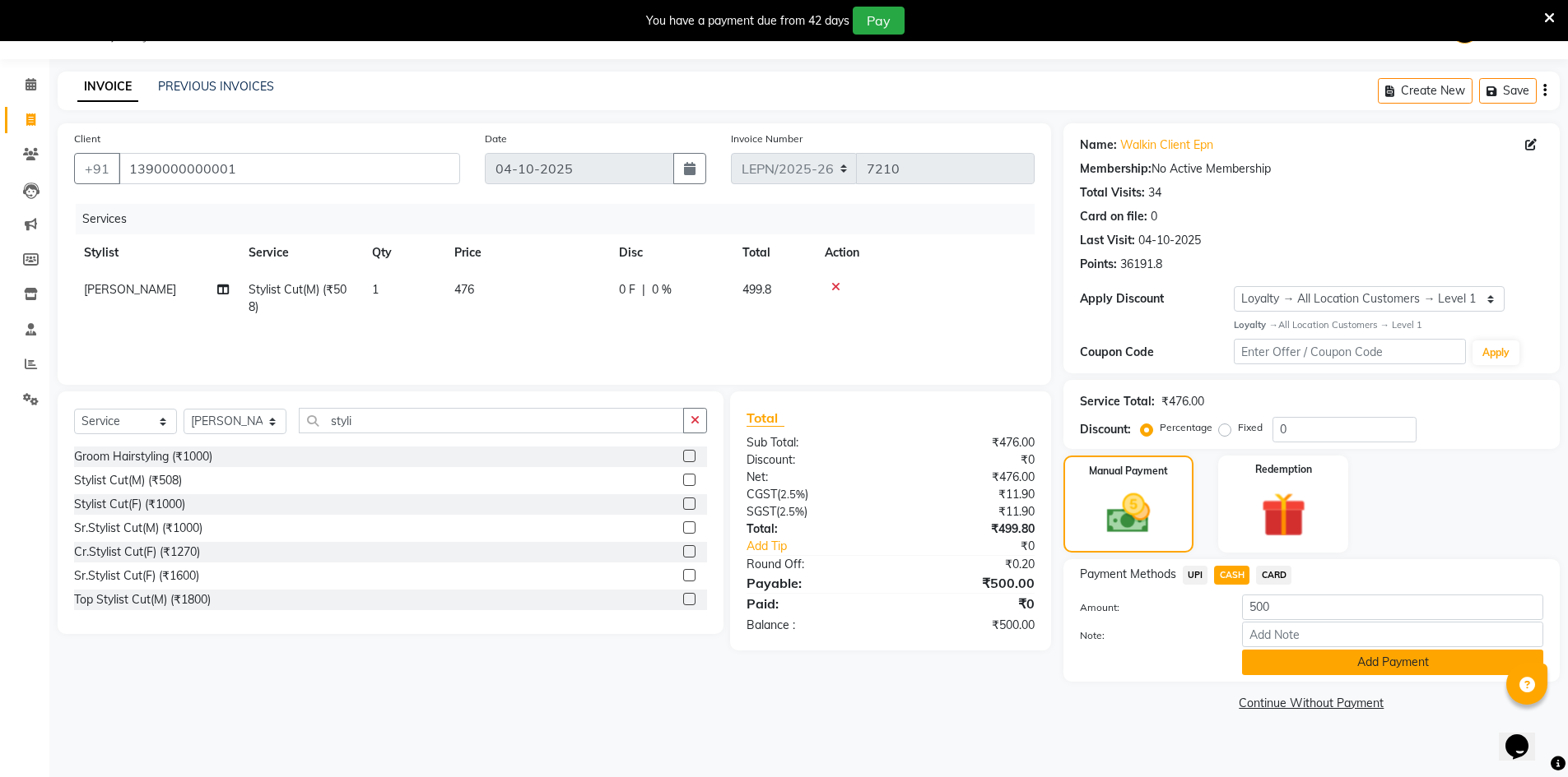
click at [1362, 659] on button "Add Payment" at bounding box center [1392, 662] width 301 height 26
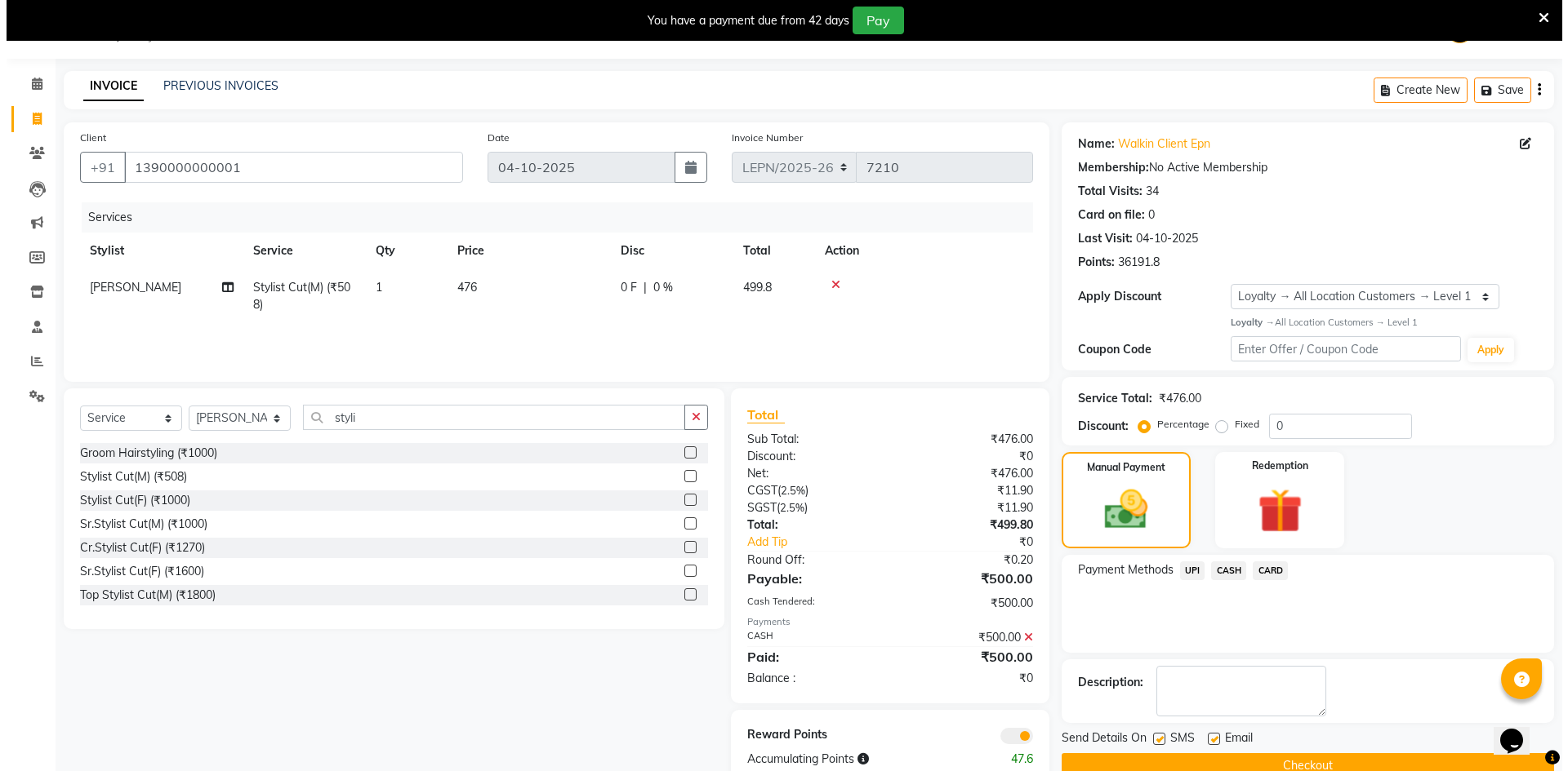
scroll to position [79, 0]
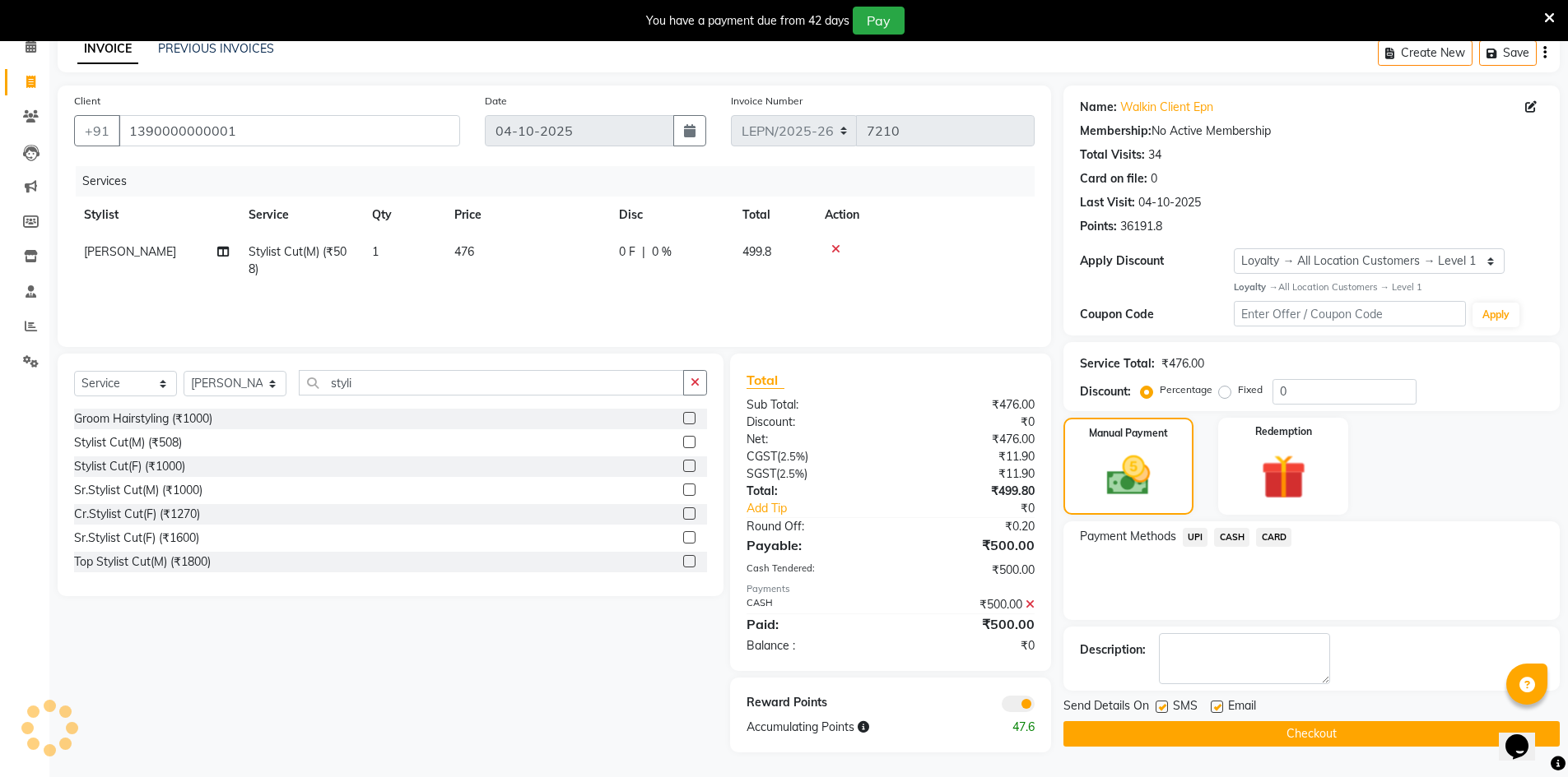
click at [1005, 702] on span at bounding box center [1018, 703] width 33 height 16
click at [1034, 706] on input "checkbox" at bounding box center [1034, 706] width 0 height 0
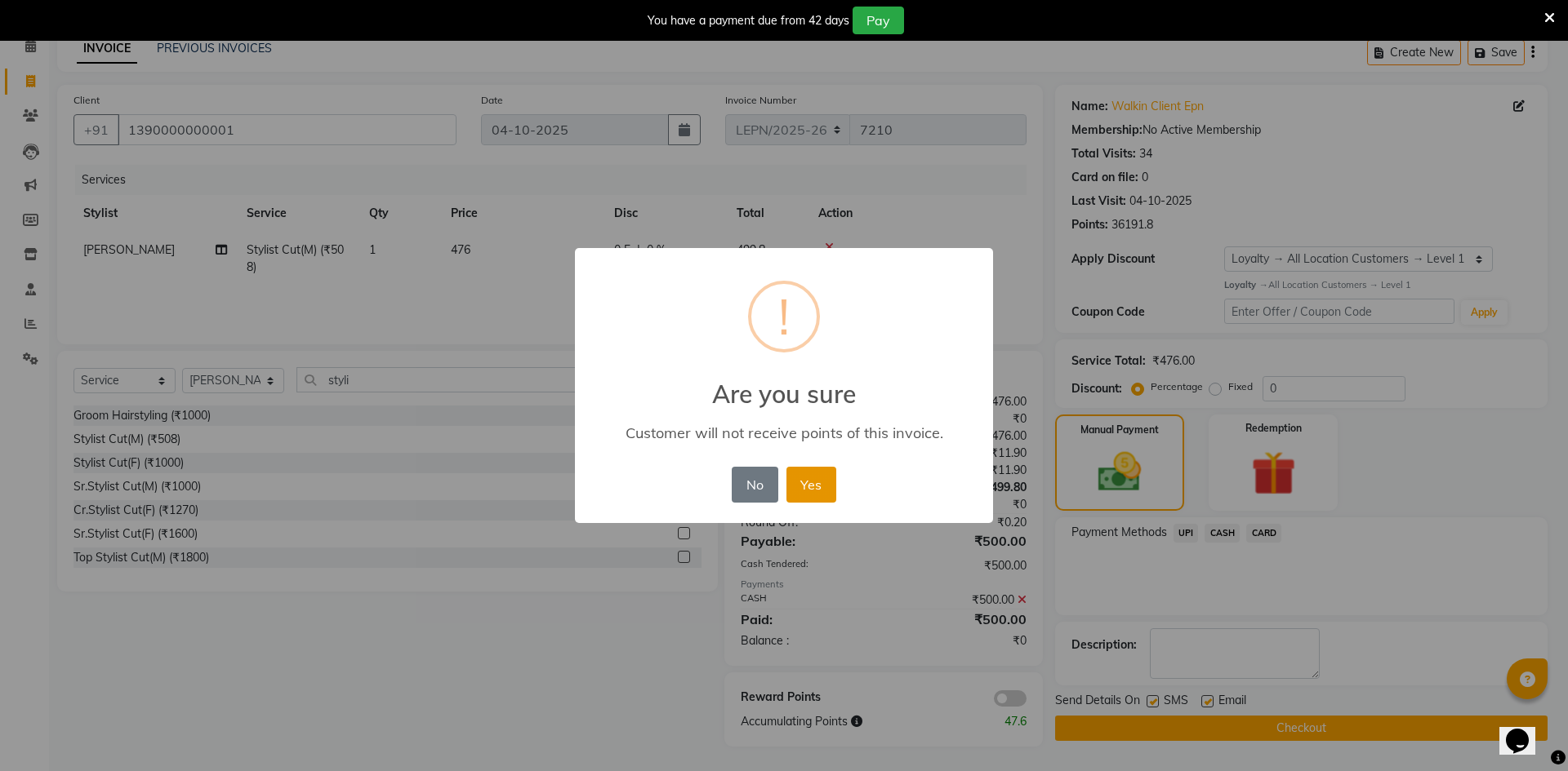
click at [822, 478] on button "Yes" at bounding box center [811, 485] width 50 height 36
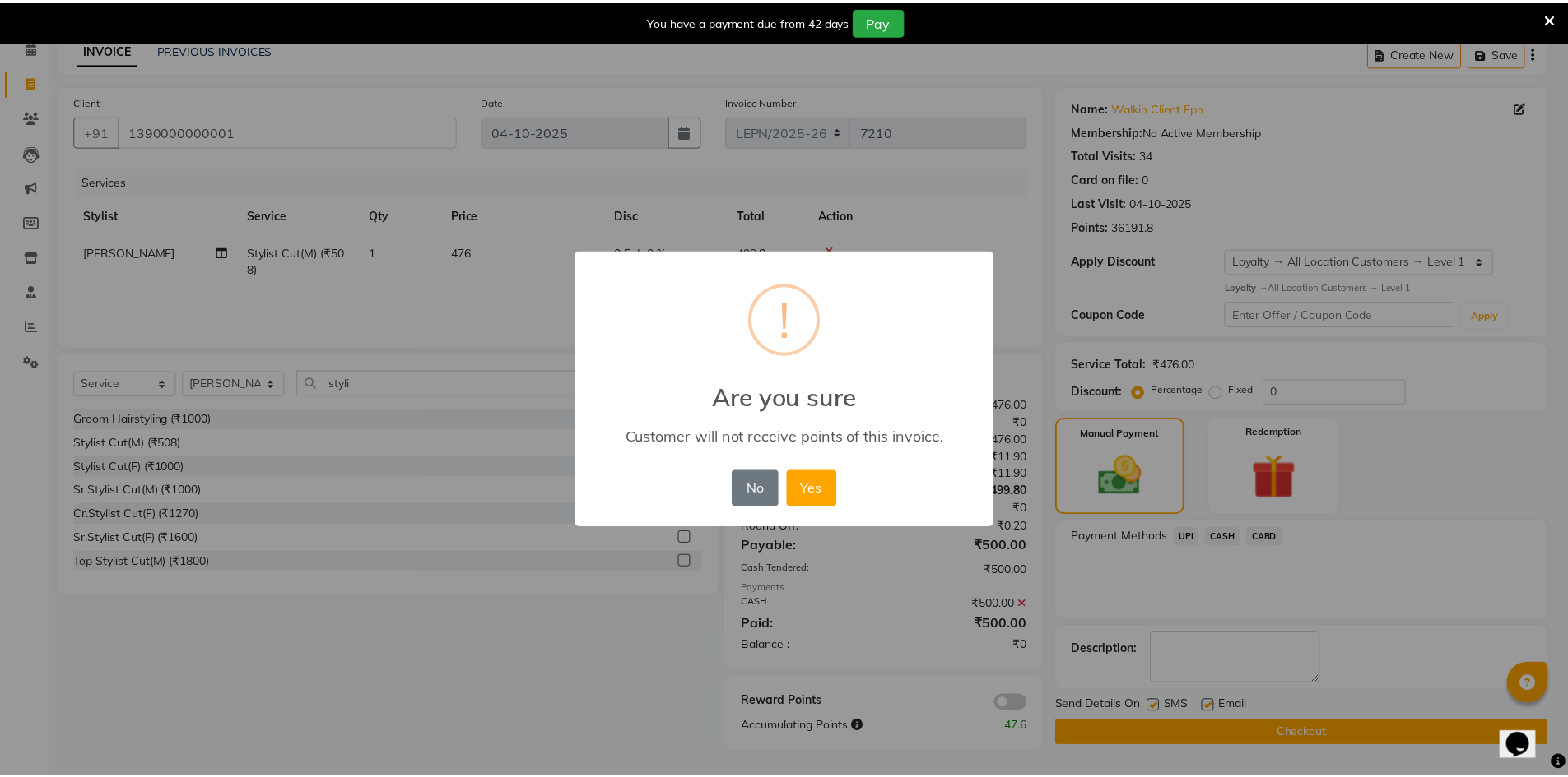
scroll to position [74, 0]
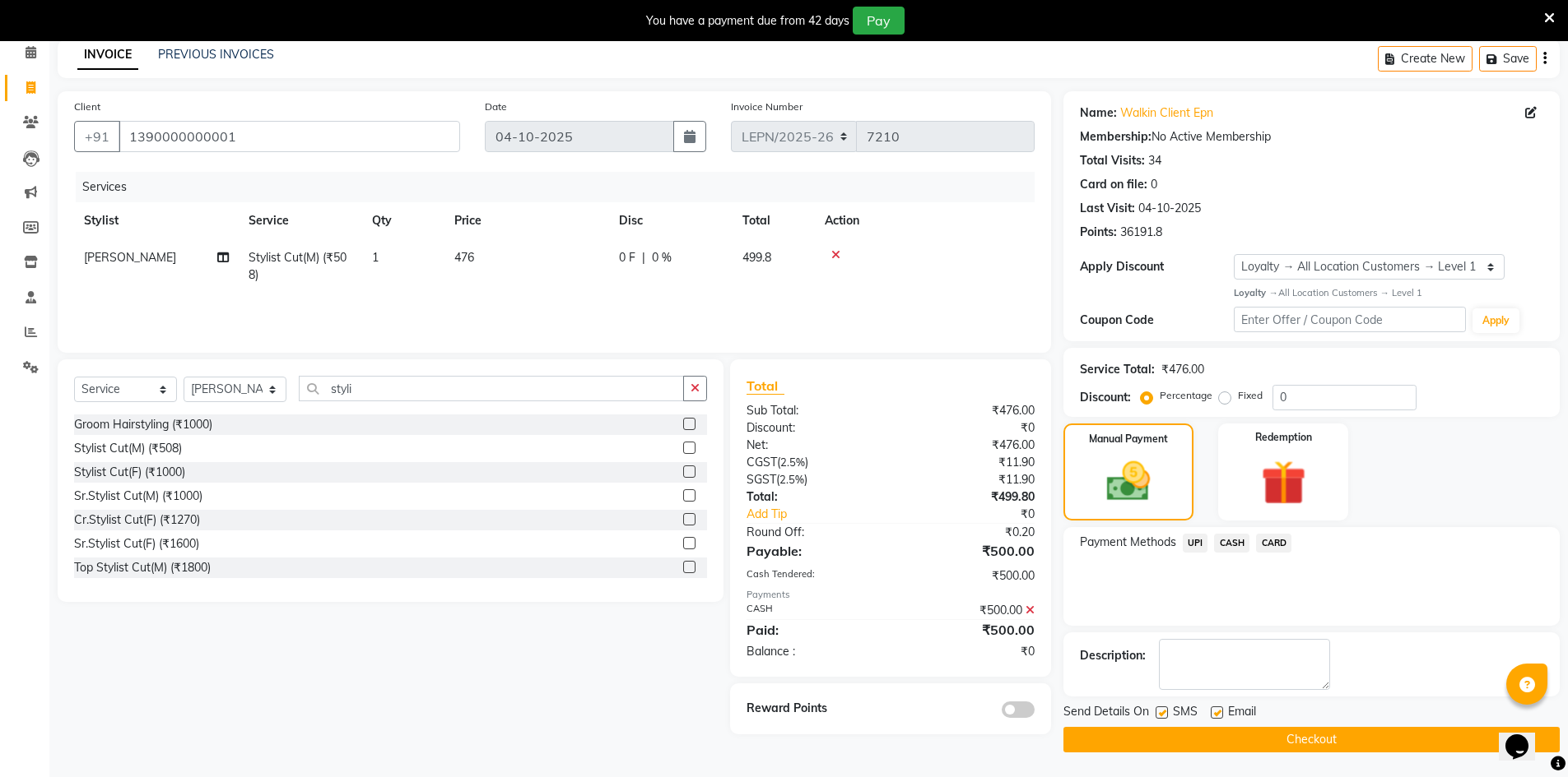
click at [1211, 743] on button "Checkout" at bounding box center [1311, 740] width 496 height 26
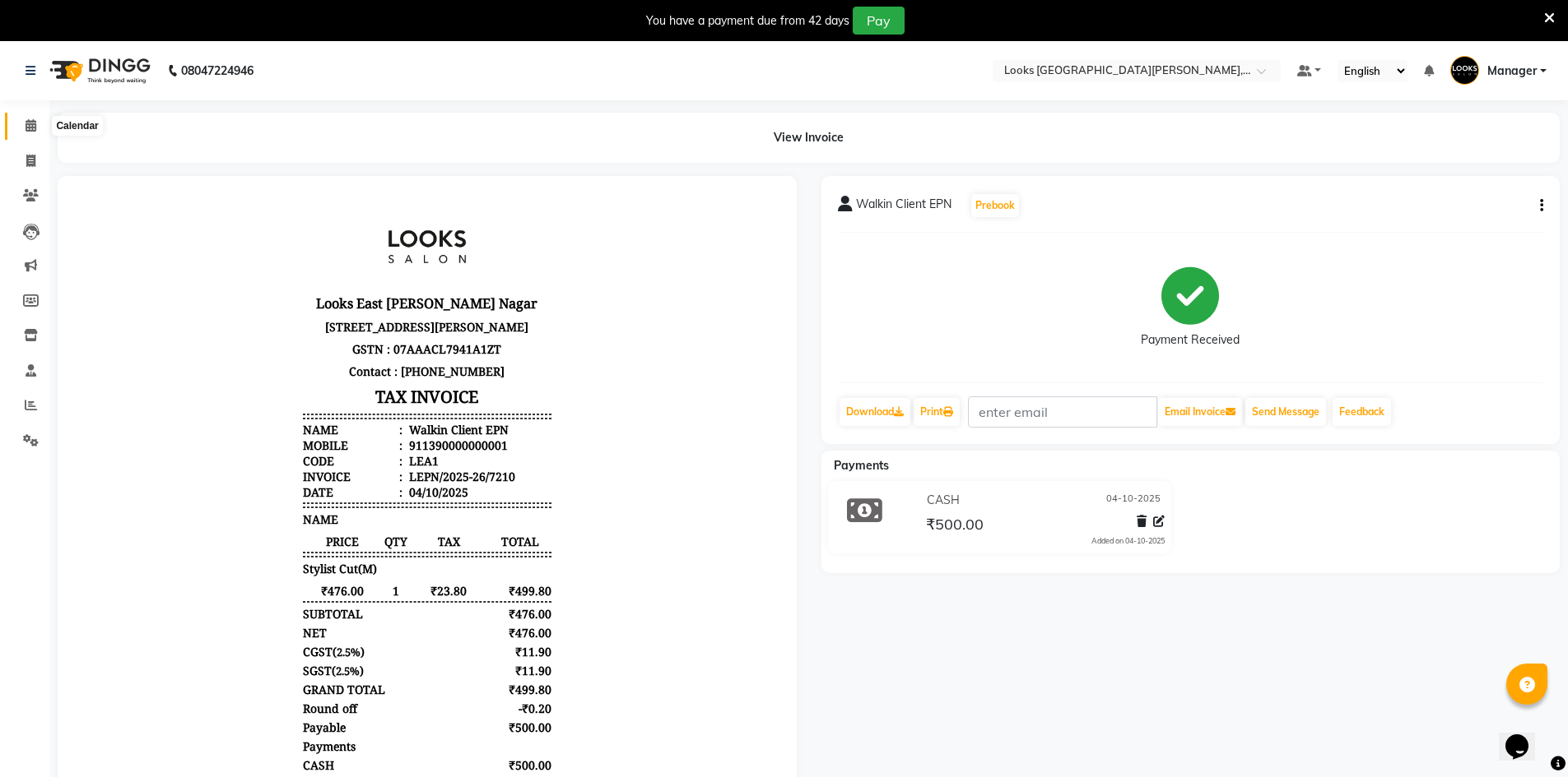
click at [32, 124] on icon at bounding box center [31, 125] width 11 height 12
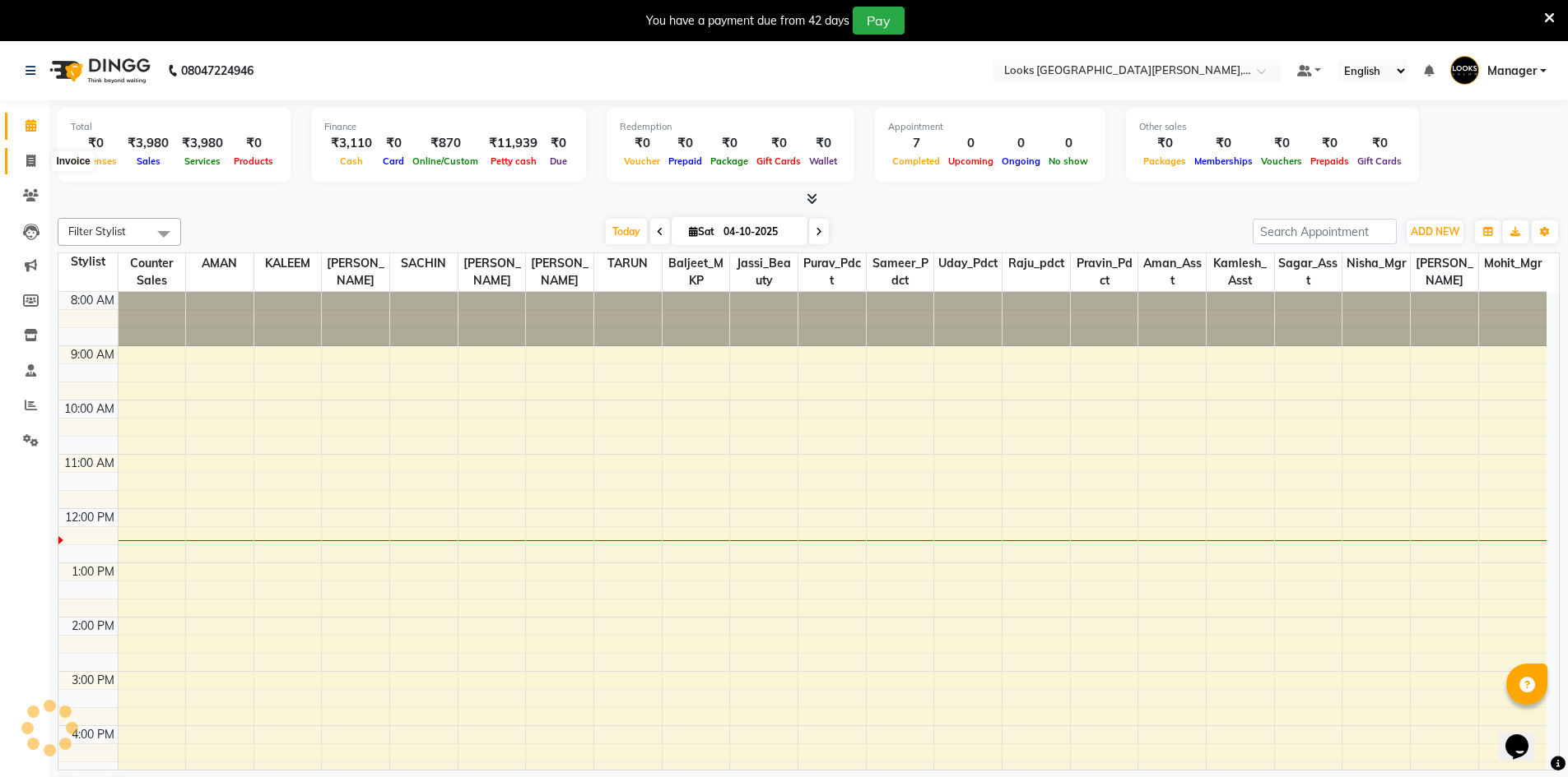
click at [28, 163] on icon at bounding box center [31, 161] width 9 height 12
select select "service"
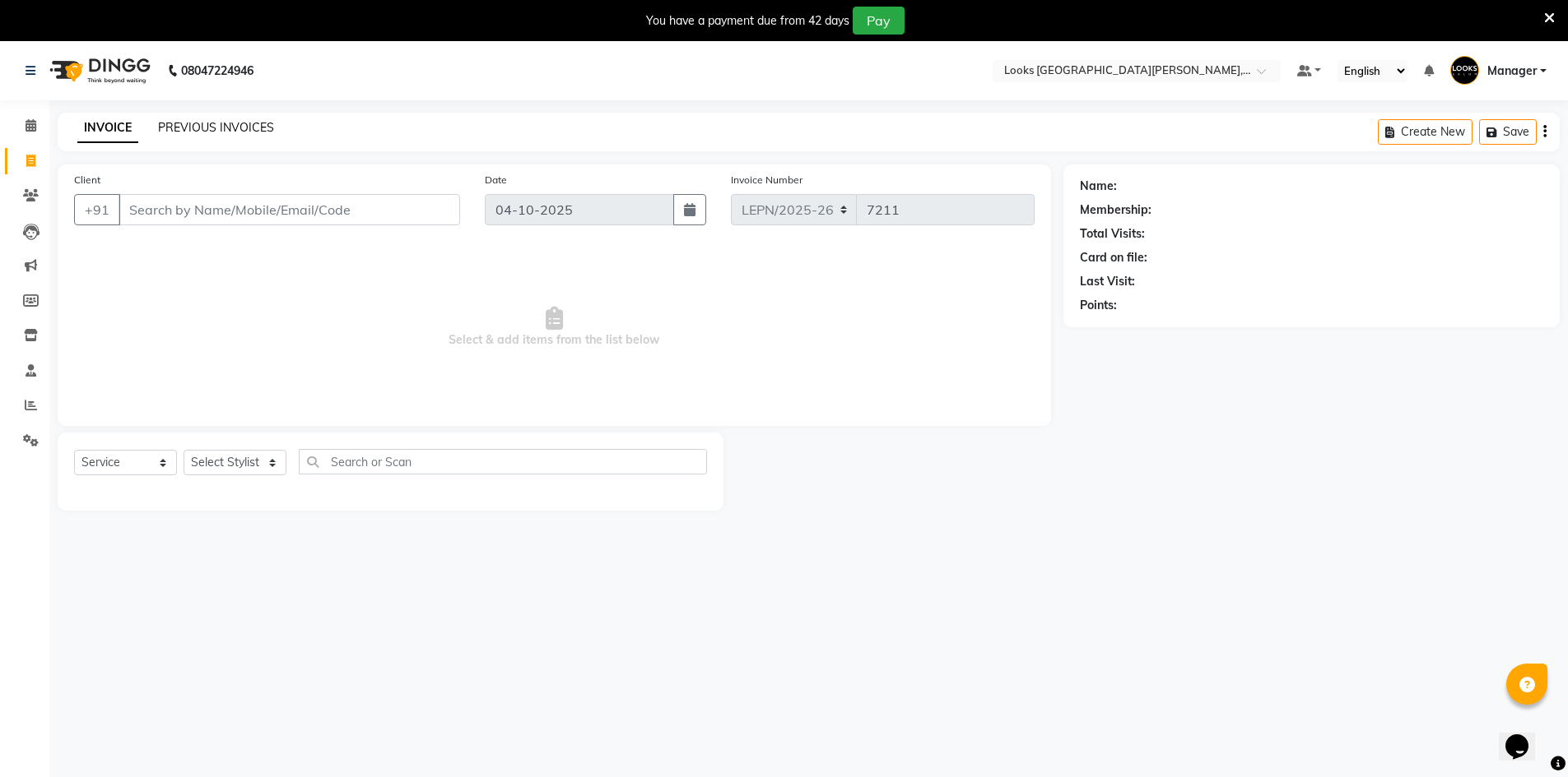
click at [193, 125] on link "PREVIOUS INVOICES" at bounding box center [215, 127] width 116 height 14
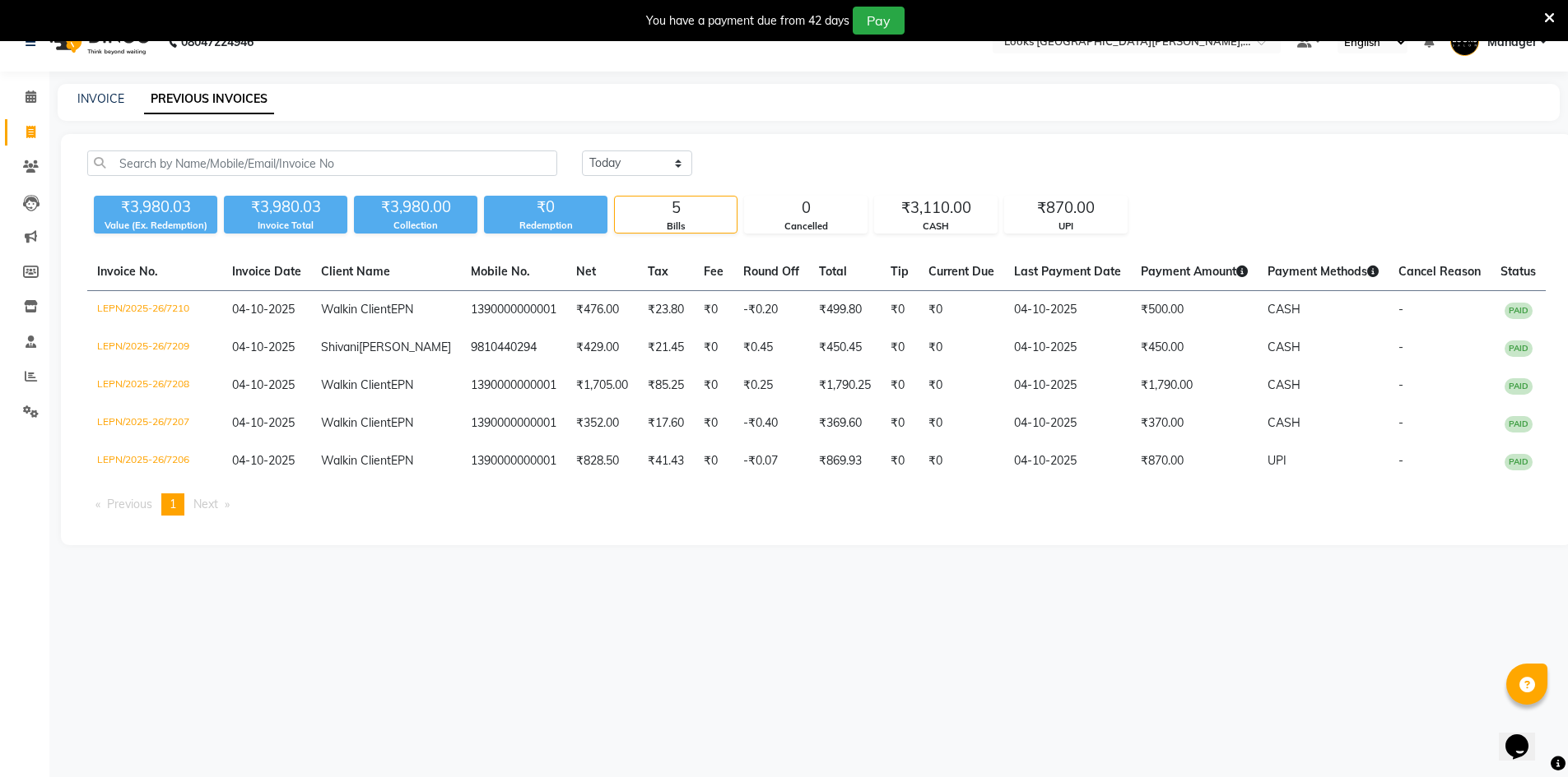
scroll to position [31, 0]
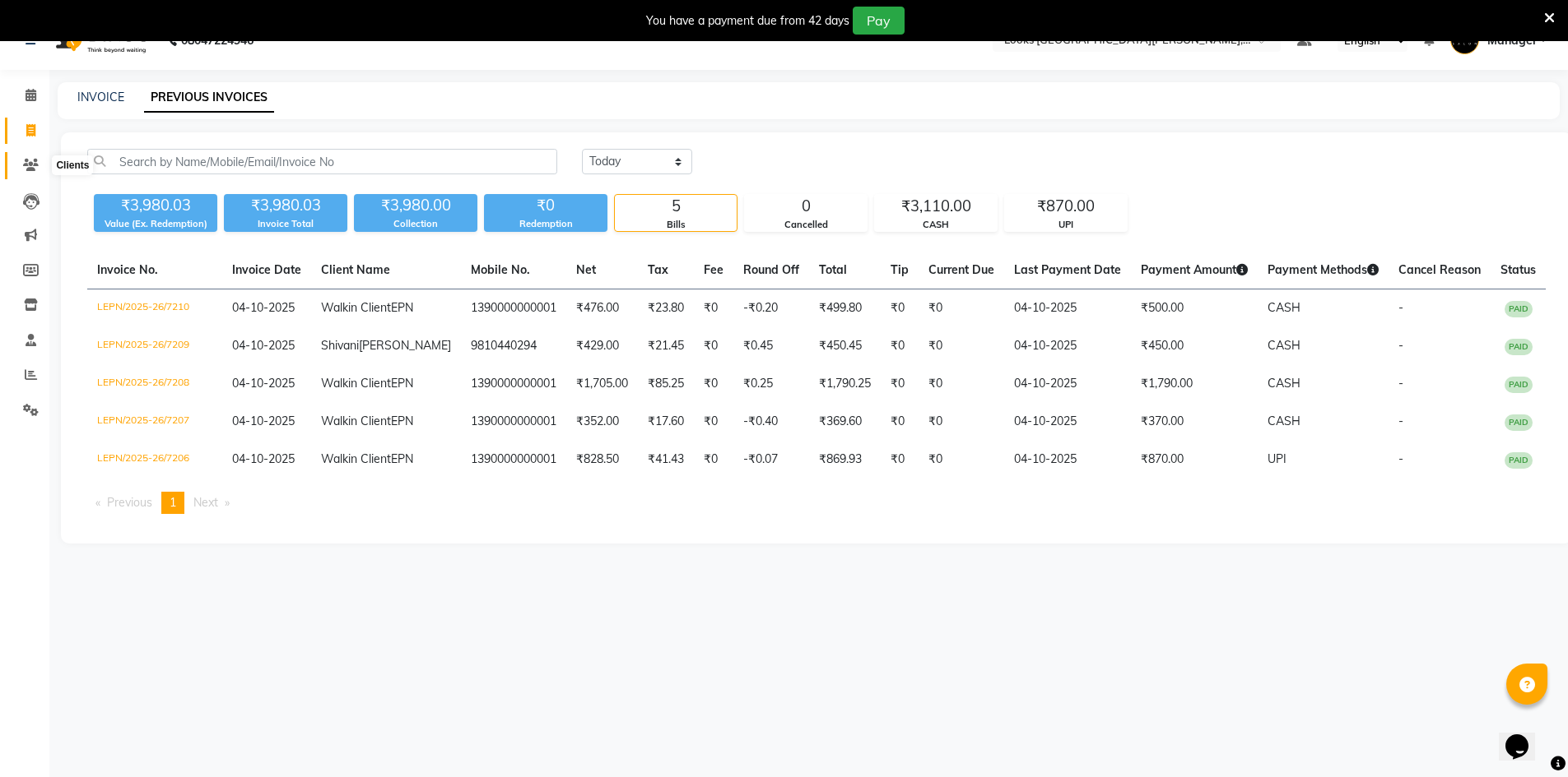
click at [32, 168] on icon at bounding box center [31, 164] width 15 height 12
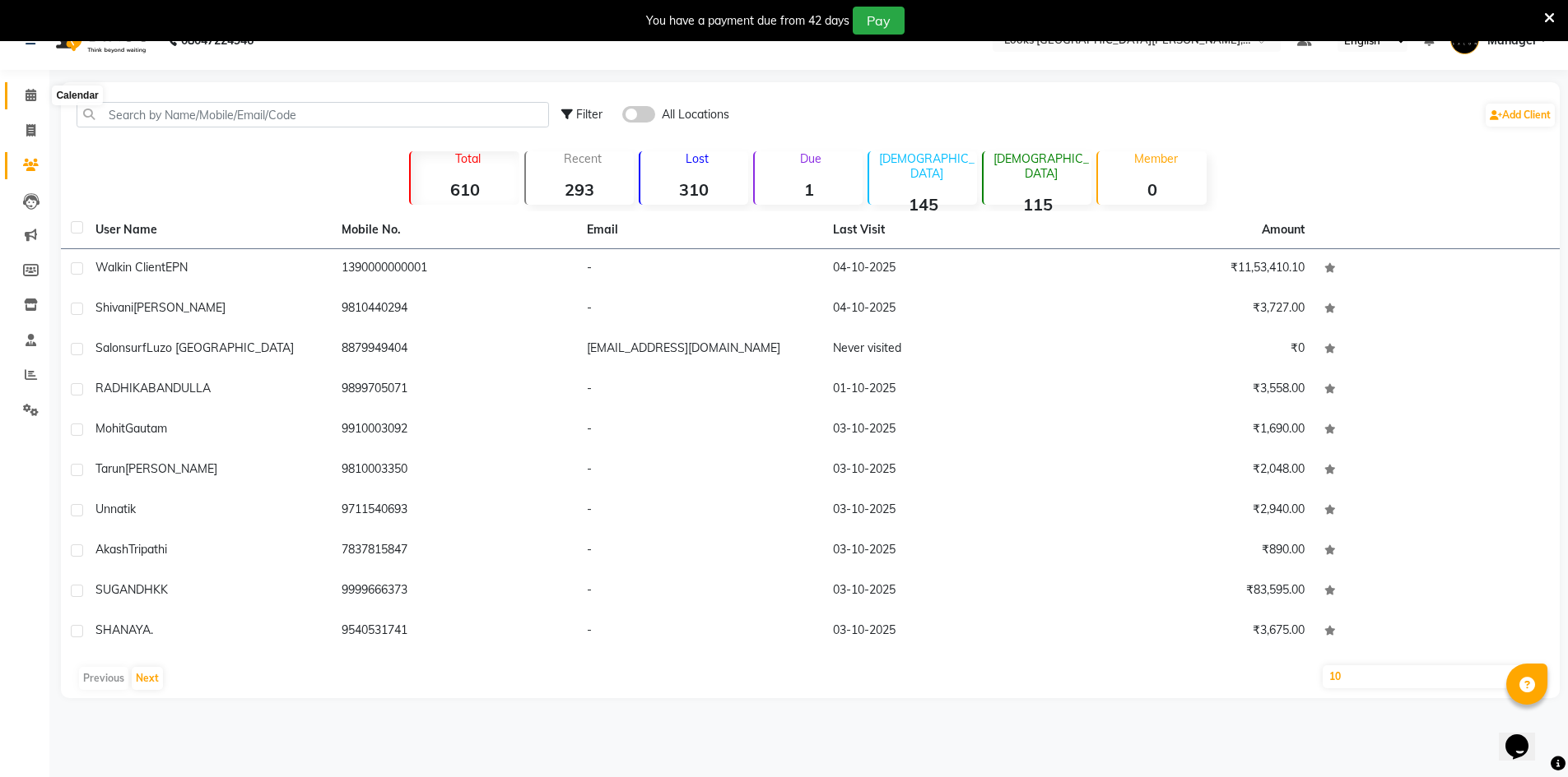
click at [32, 94] on icon at bounding box center [31, 95] width 11 height 12
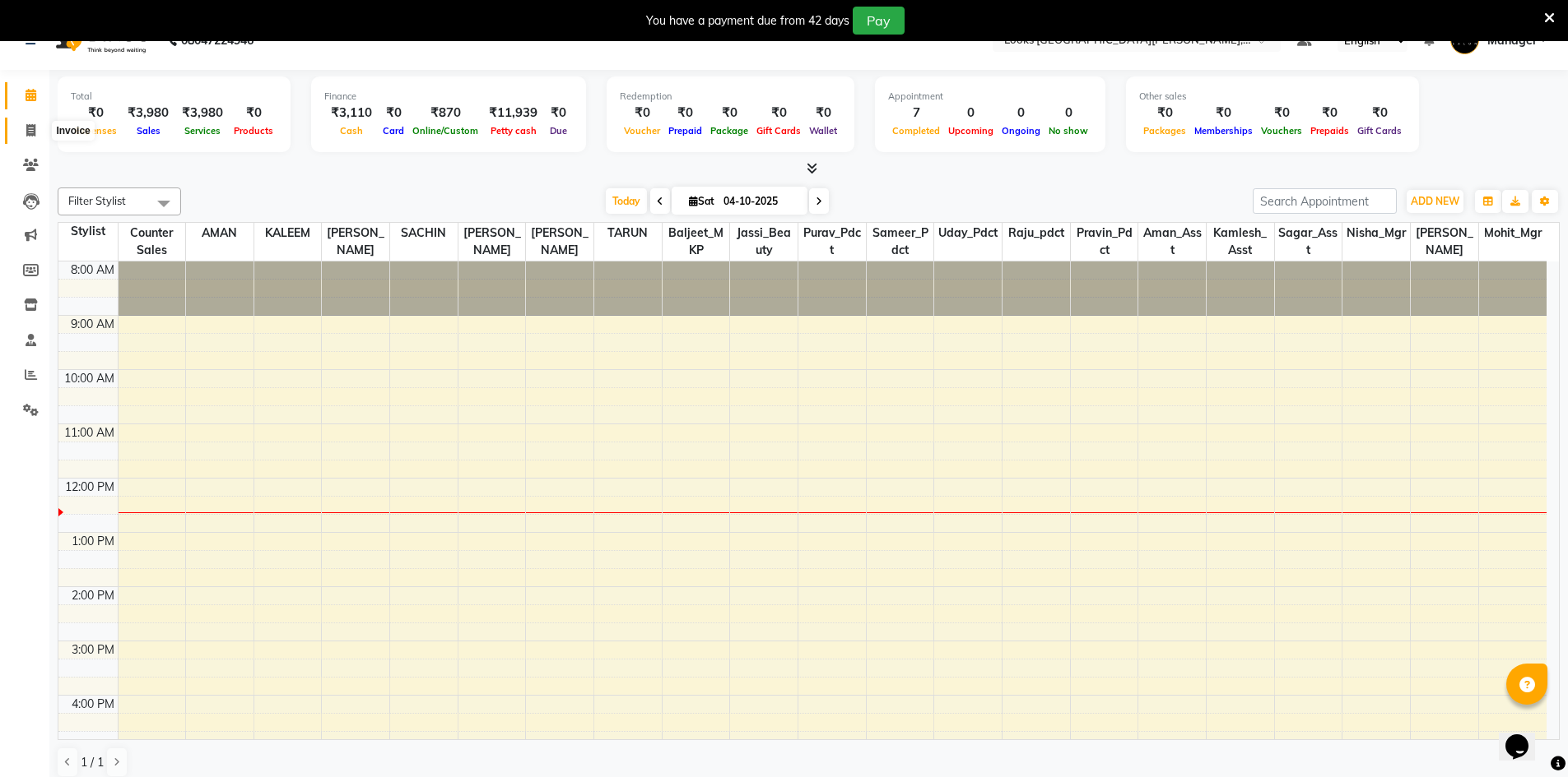
click at [28, 139] on span at bounding box center [31, 131] width 29 height 19
select select "service"
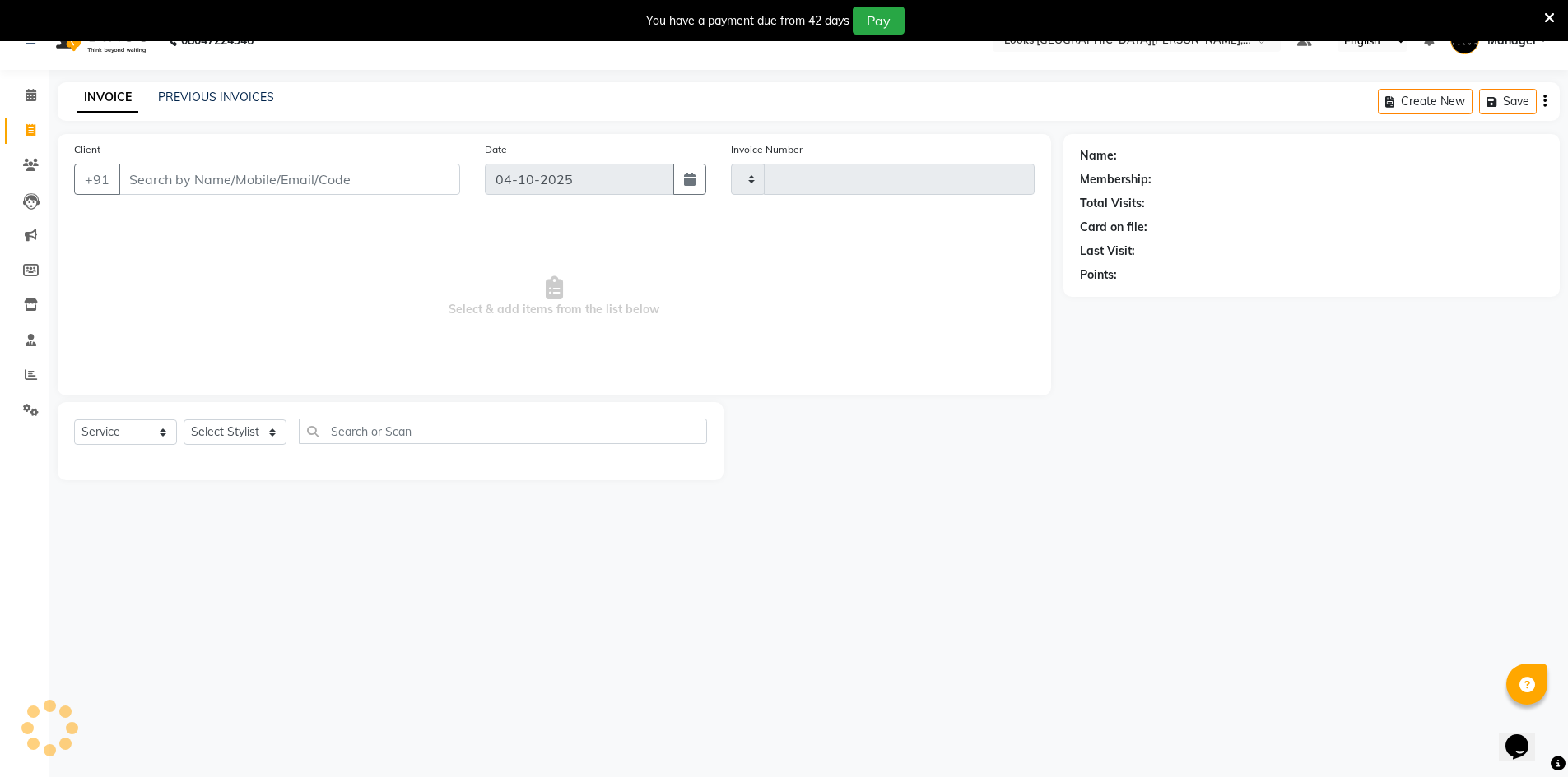
type input "7211"
select select "8940"
click at [165, 186] on input "Client" at bounding box center [289, 179] width 341 height 32
type input "9"
click at [182, 186] on input "Client" at bounding box center [289, 179] width 341 height 32
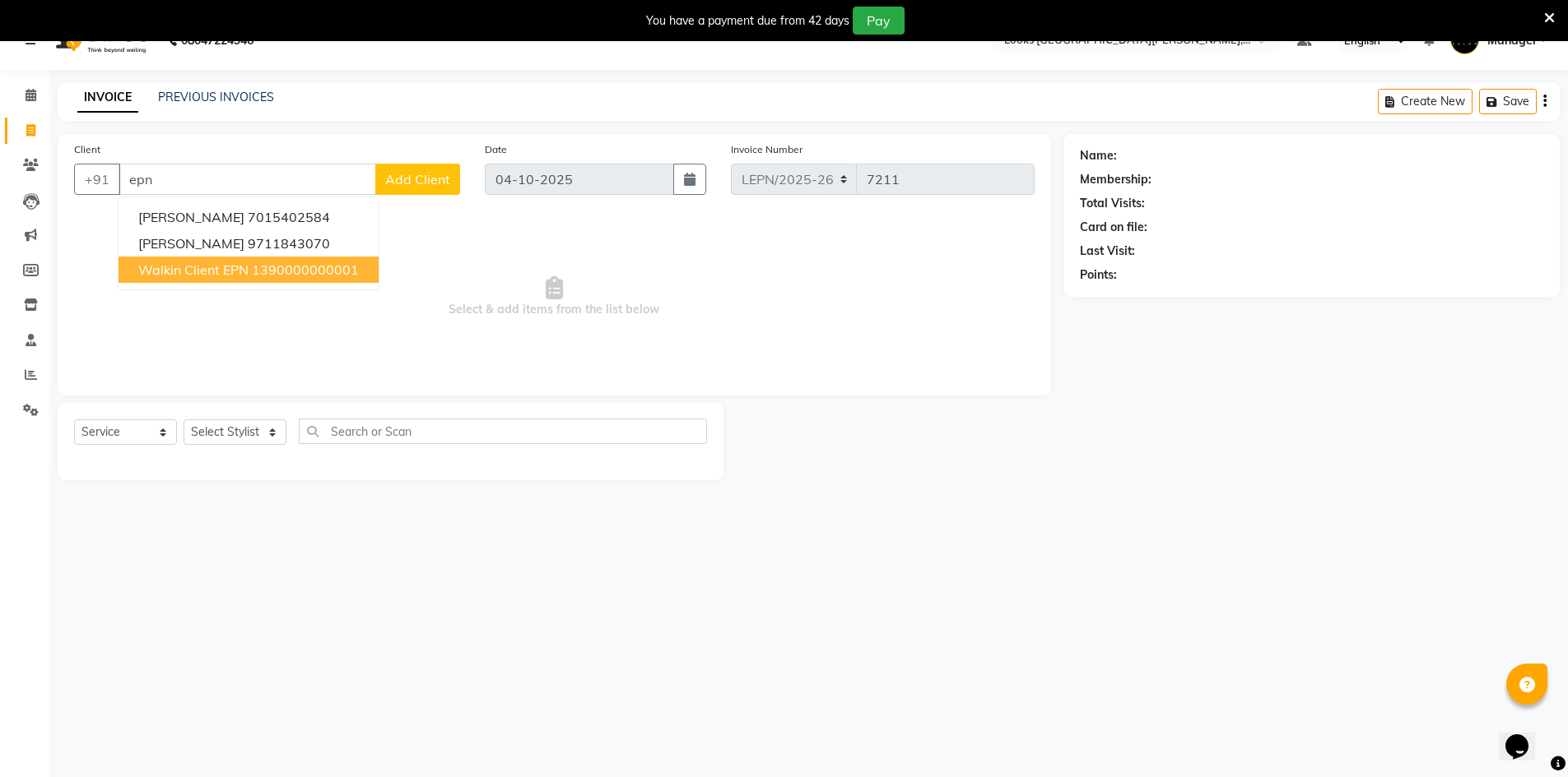
click at [223, 270] on span "Walkin Client EPN" at bounding box center [193, 270] width 110 height 16
type input "1390000000001"
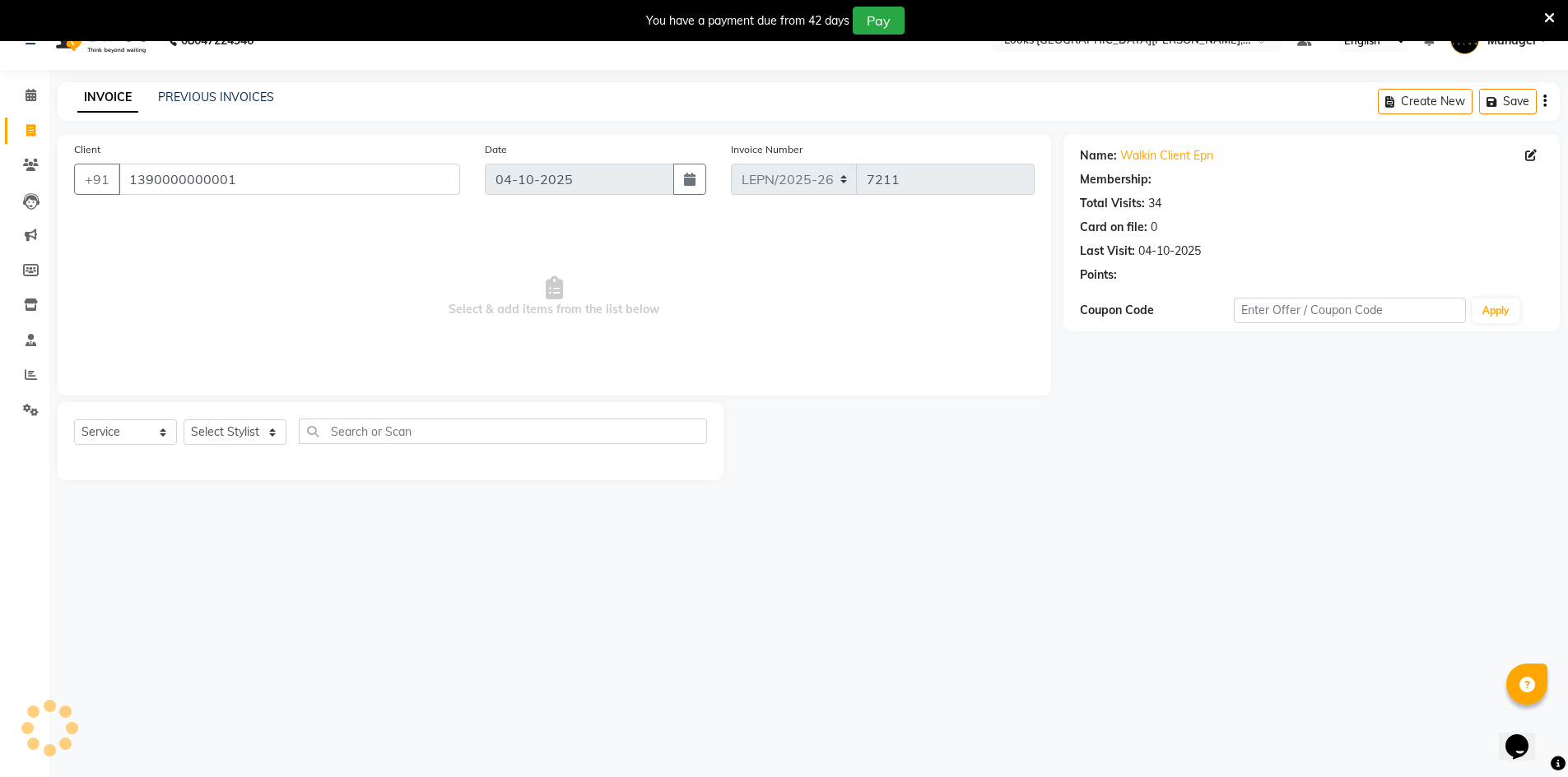
select select "1: Object"
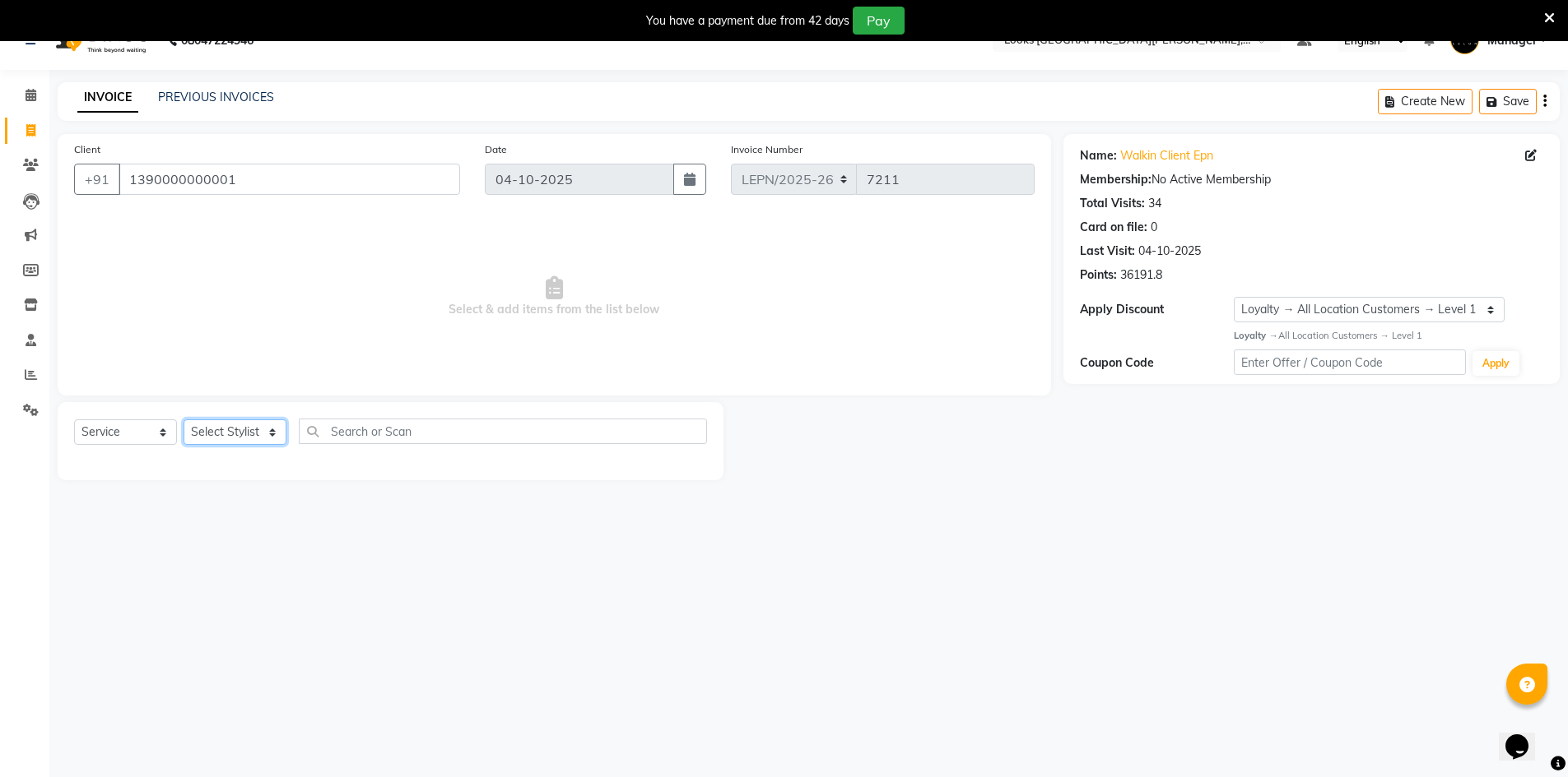
click at [246, 440] on select "Select Stylist AMAN Aman_Asst Baljeet_MKP BITTU Bobby_Mgr Counter Sales Jassi_B…" at bounding box center [235, 432] width 103 height 26
select select "90373"
click at [184, 420] on select "Select Stylist AMAN Aman_Asst Baljeet_MKP BITTU Bobby_Mgr Counter Sales Jassi_B…" at bounding box center [235, 432] width 103 height 26
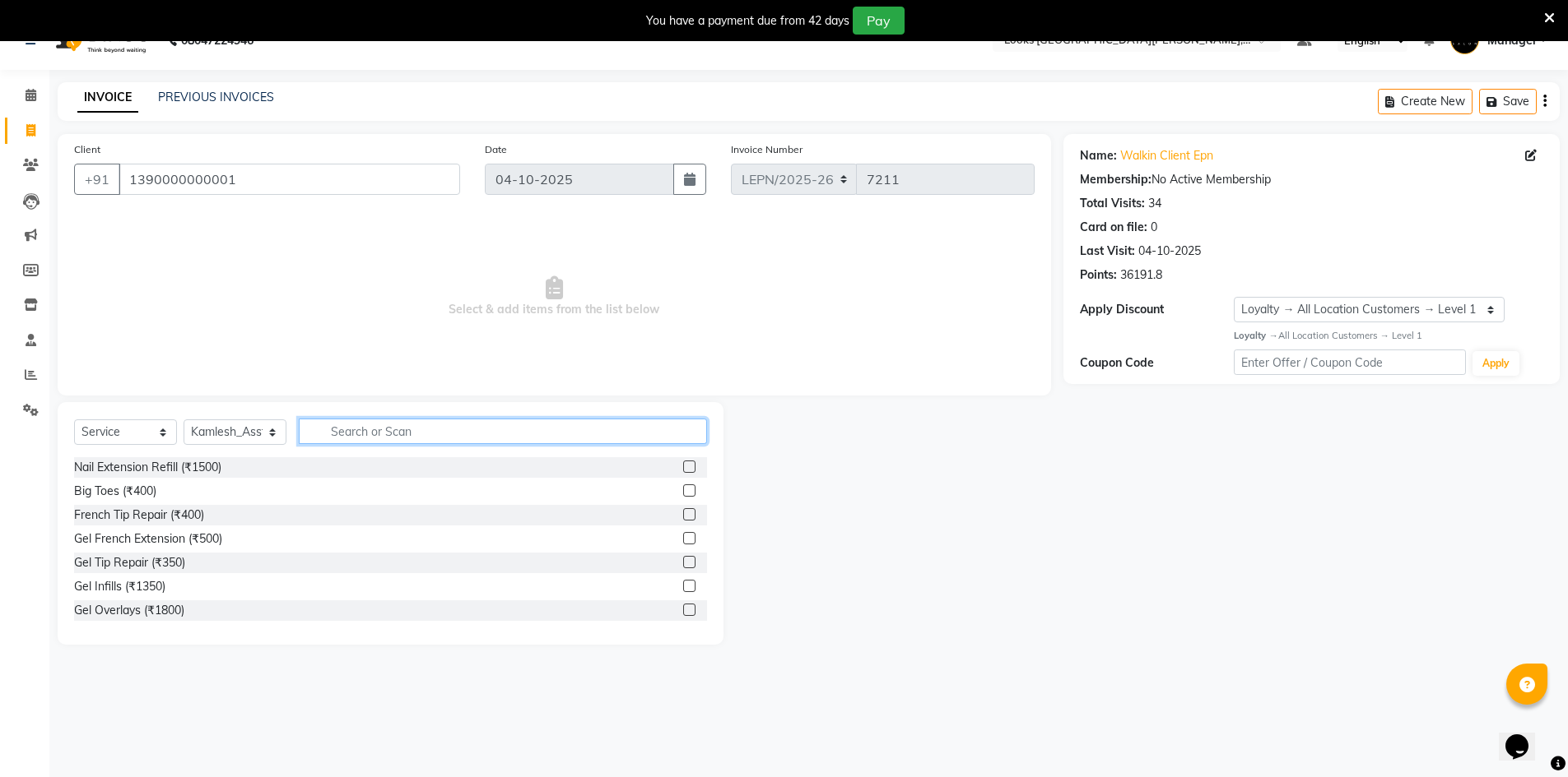
drag, startPoint x: 342, startPoint y: 434, endPoint x: 358, endPoint y: 444, distance: 18.9
click at [358, 444] on div "Select Service Product Membership Package Voucher Prepaid Gift Card Select Styl…" at bounding box center [390, 438] width 633 height 38
type input "wash"
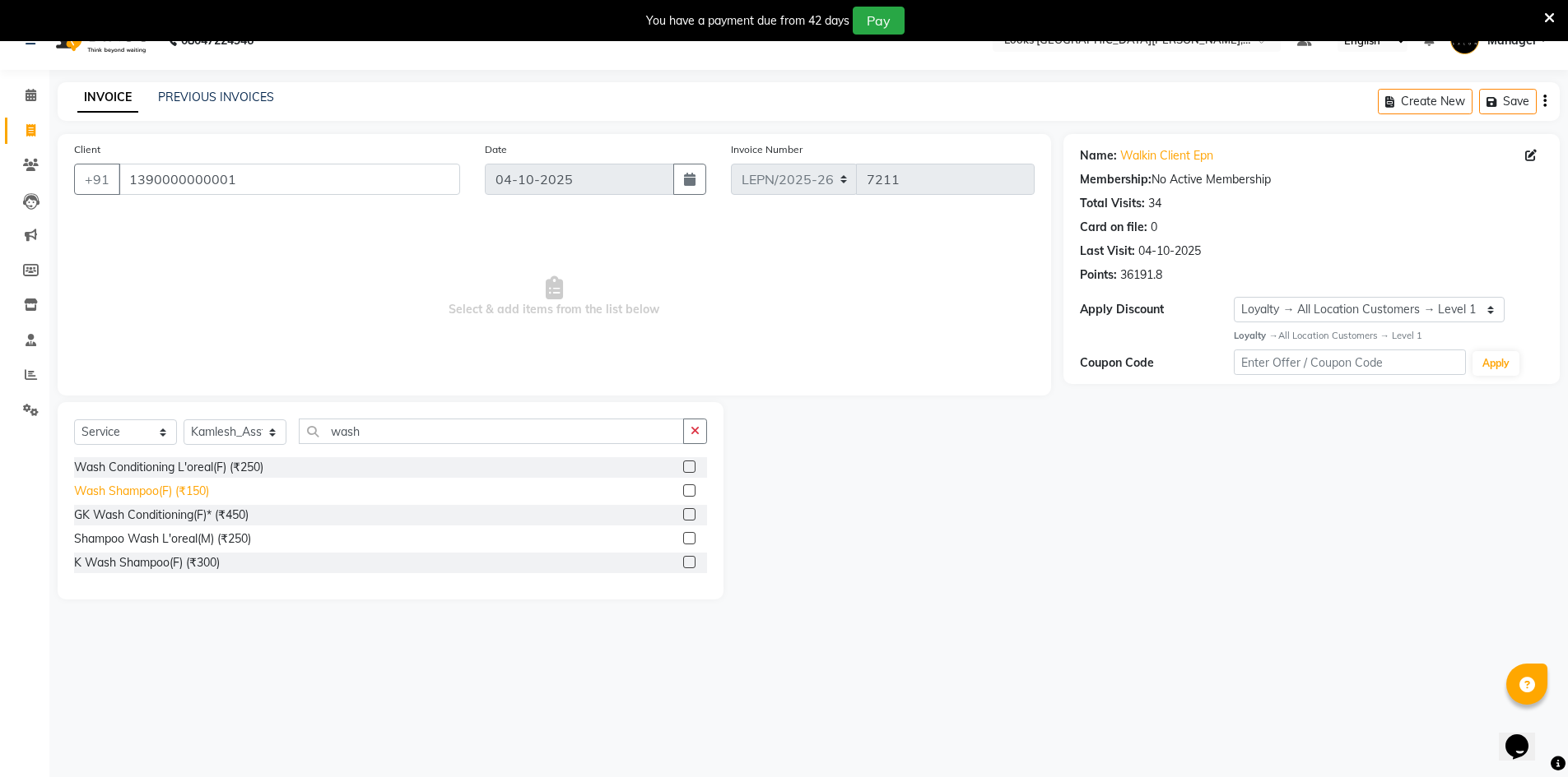
click at [209, 492] on div "Wash Shampoo(F) (₹150)" at bounding box center [141, 491] width 135 height 17
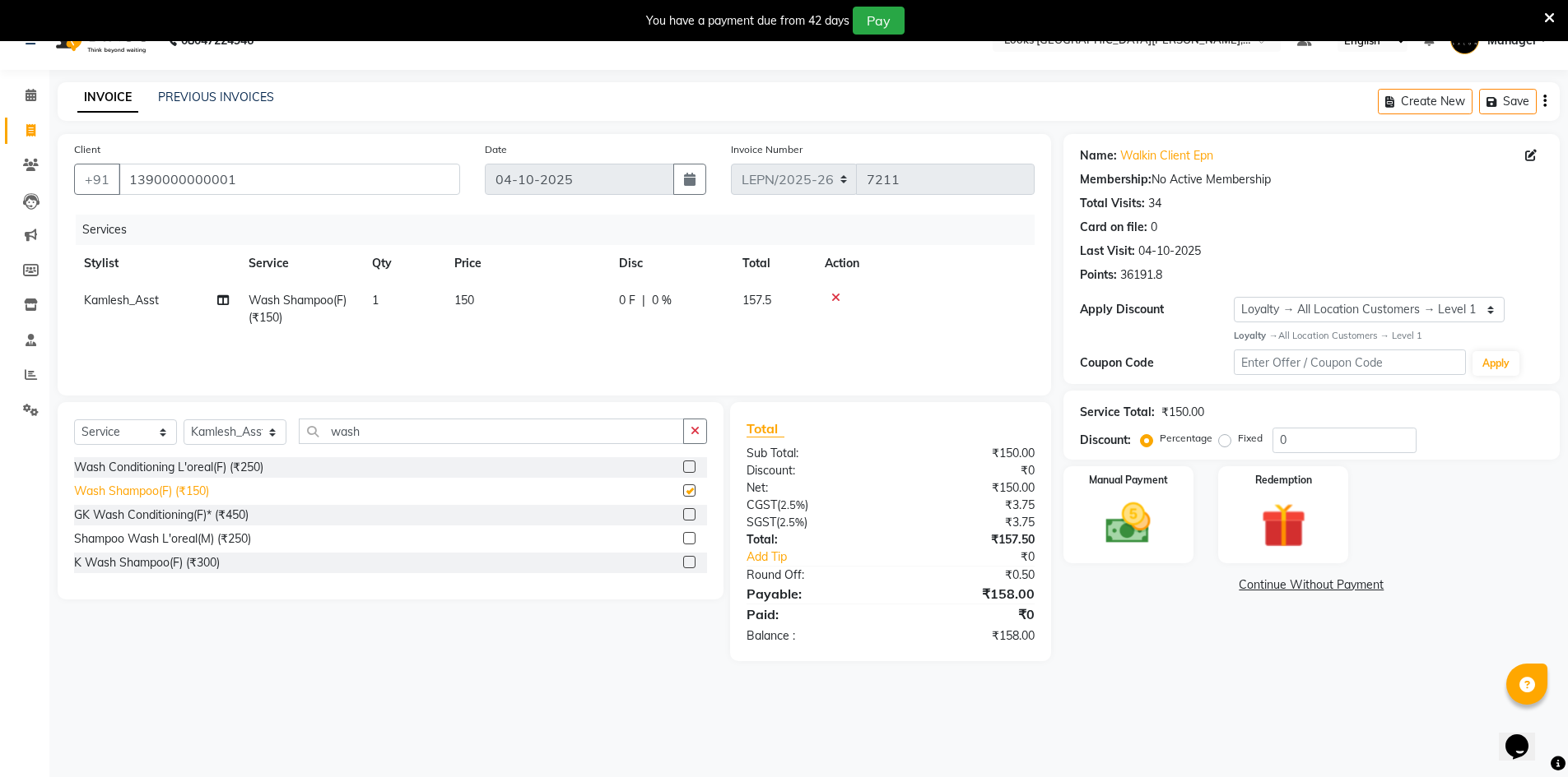
checkbox input "false"
click at [467, 302] on span "150" at bounding box center [464, 299] width 20 height 14
select select "90373"
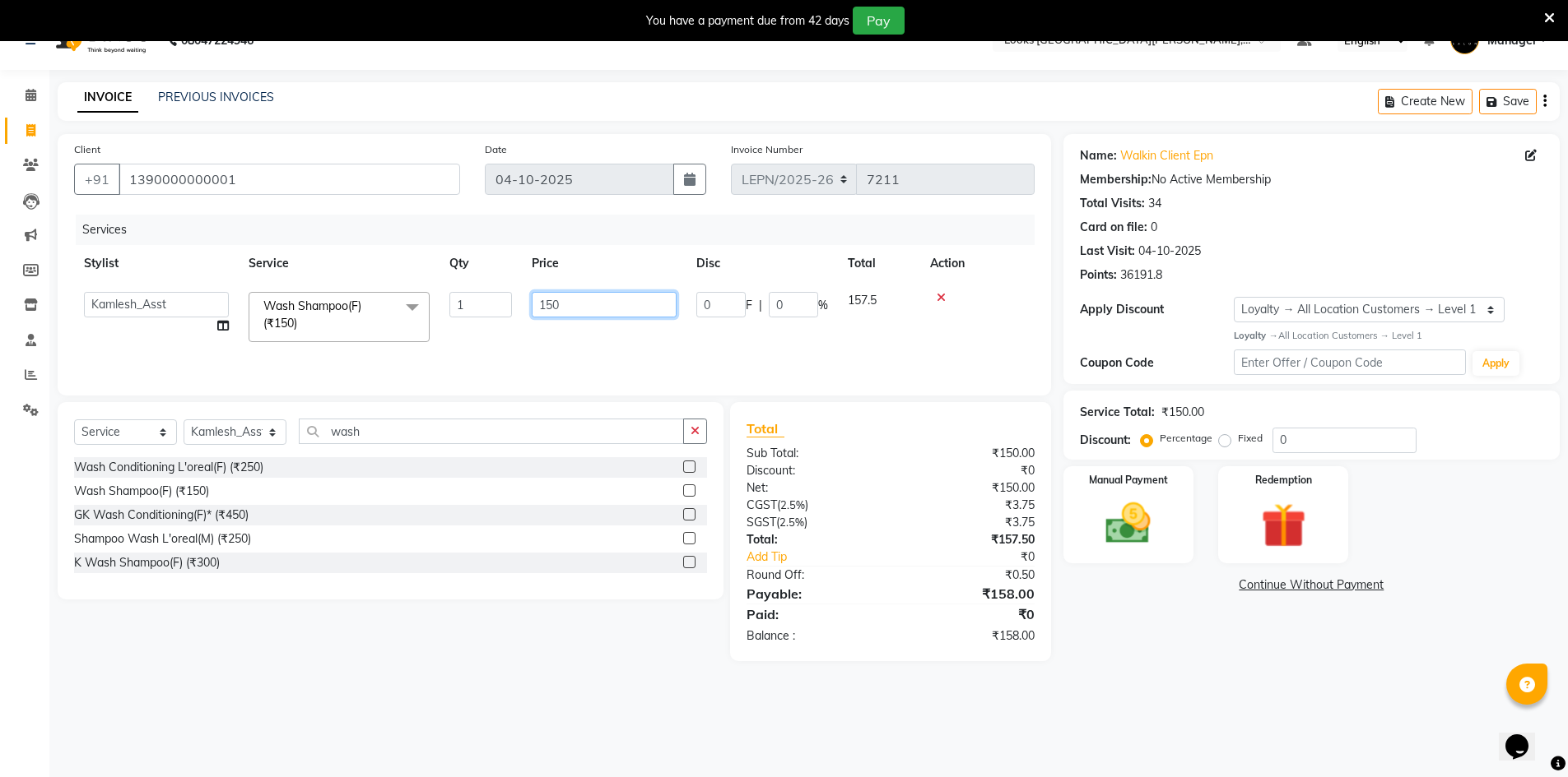
click at [585, 302] on input "150" at bounding box center [603, 305] width 144 height 26
type input "1"
type input "424"
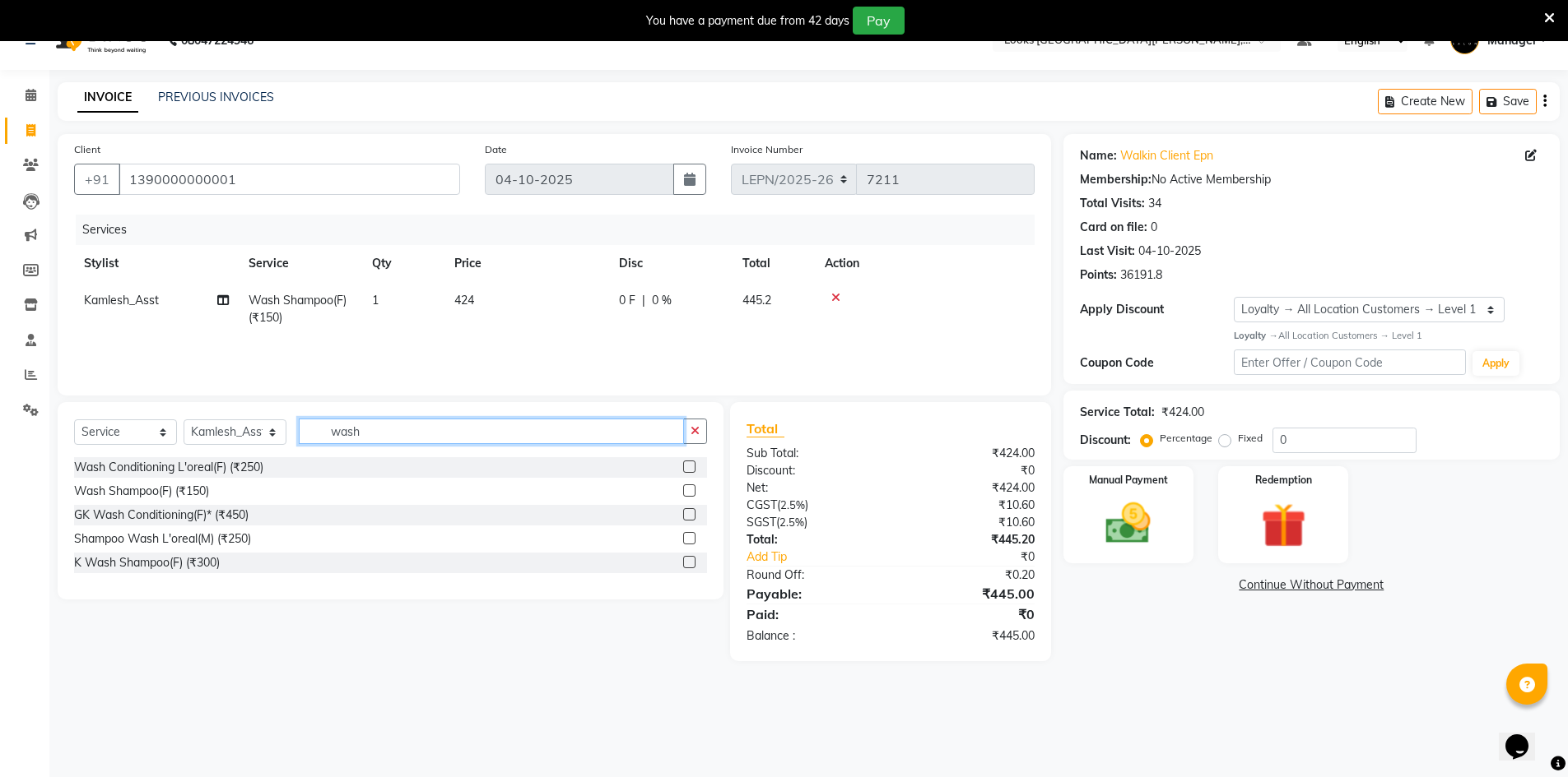
click at [387, 437] on input "wash" at bounding box center [490, 431] width 385 height 26
type input "w"
type input "wash"
click at [246, 427] on select "Select Stylist AMAN Aman_Asst Baljeet_MKP BITTU Bobby_Mgr Counter Sales Jassi_B…" at bounding box center [235, 432] width 103 height 26
select select "90371"
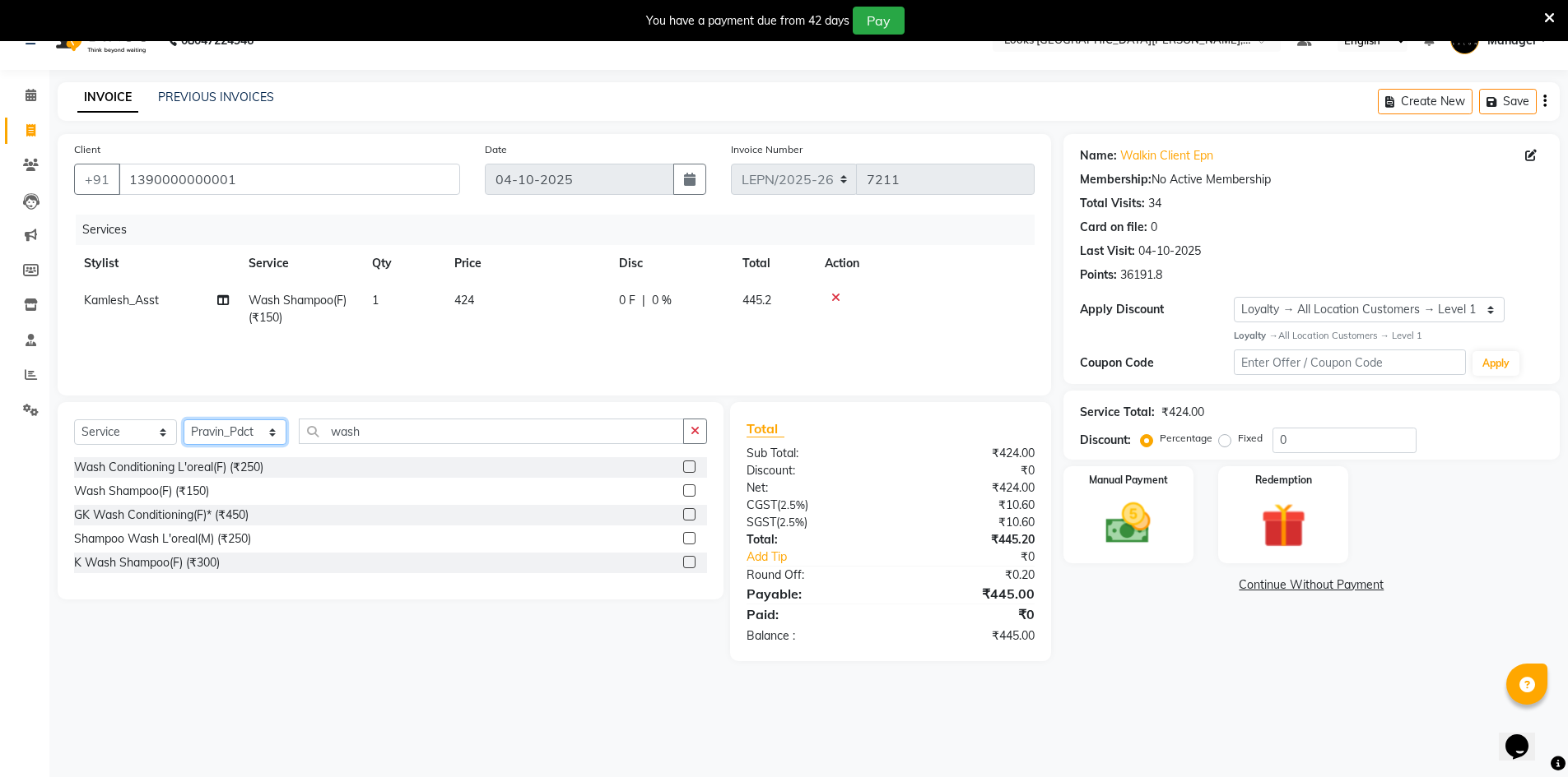
click at [184, 420] on select "Select Stylist AMAN Aman_Asst Baljeet_MKP BITTU Bobby_Mgr Counter Sales Jassi_B…" at bounding box center [235, 432] width 103 height 26
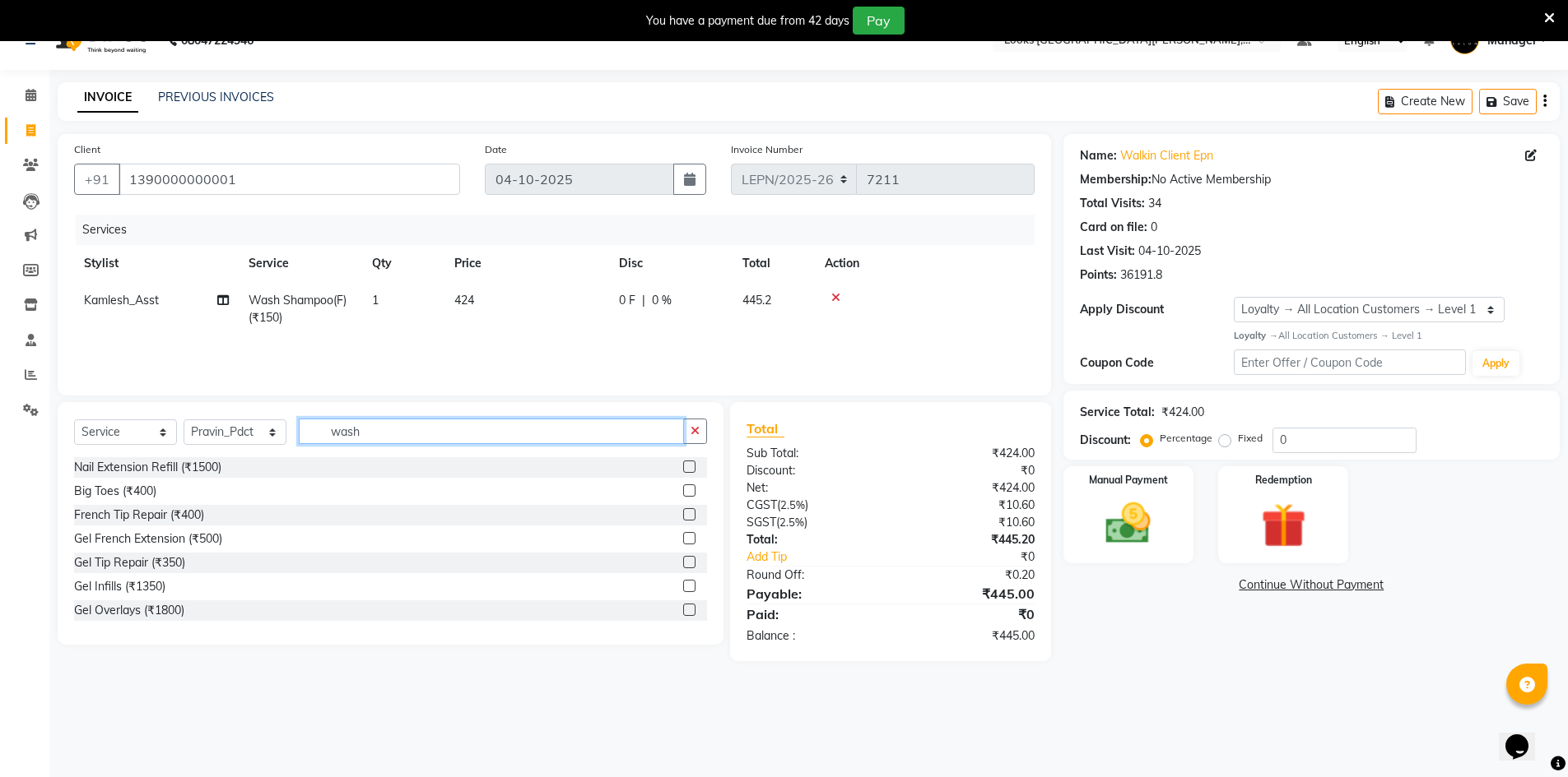
click at [380, 430] on input "wash" at bounding box center [490, 431] width 385 height 26
click at [367, 440] on input "wash" at bounding box center [490, 431] width 385 height 26
type input "w"
type input "wash"
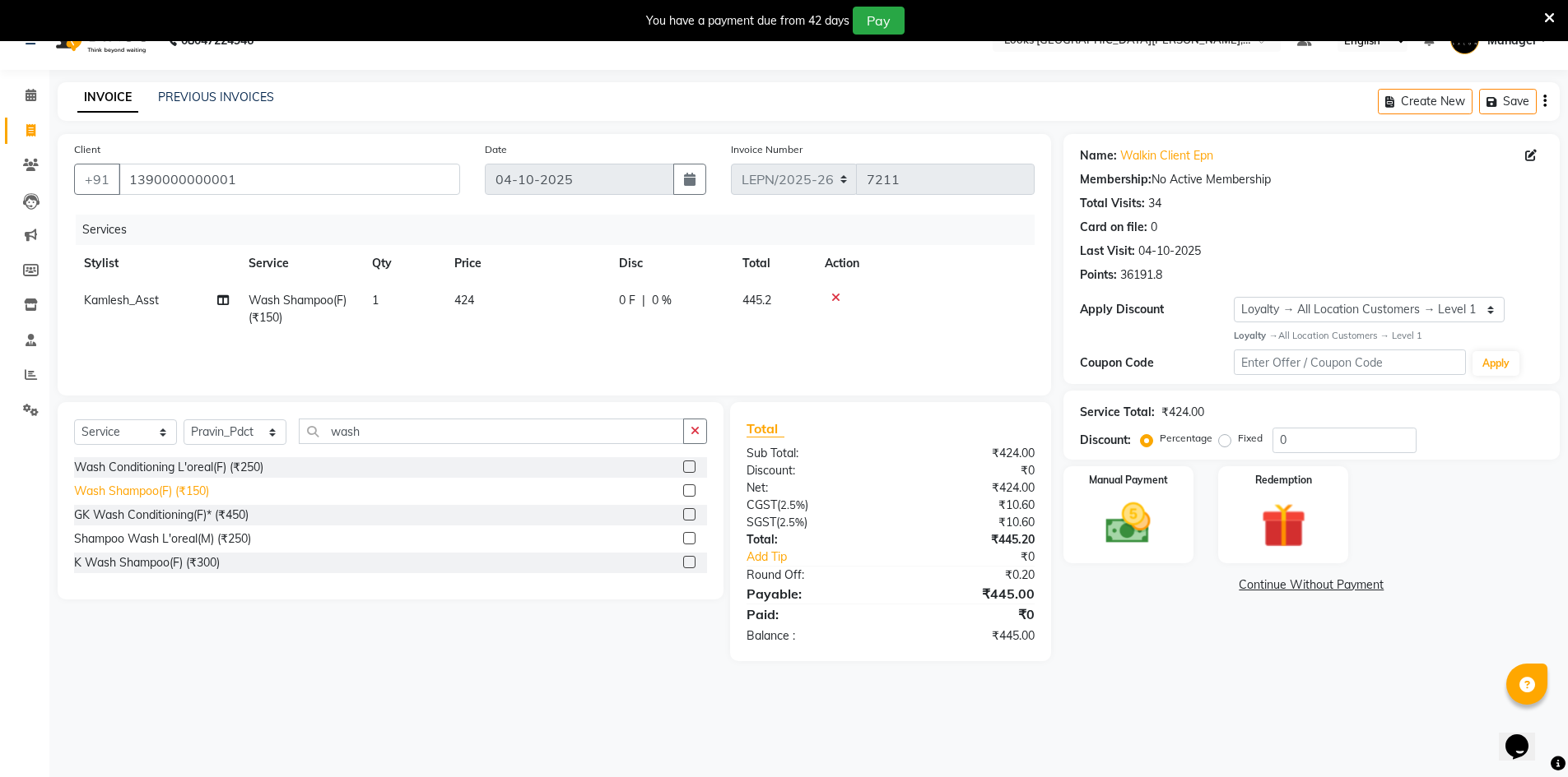
click at [149, 490] on div "Wash Shampoo(F) (₹150)" at bounding box center [141, 491] width 135 height 17
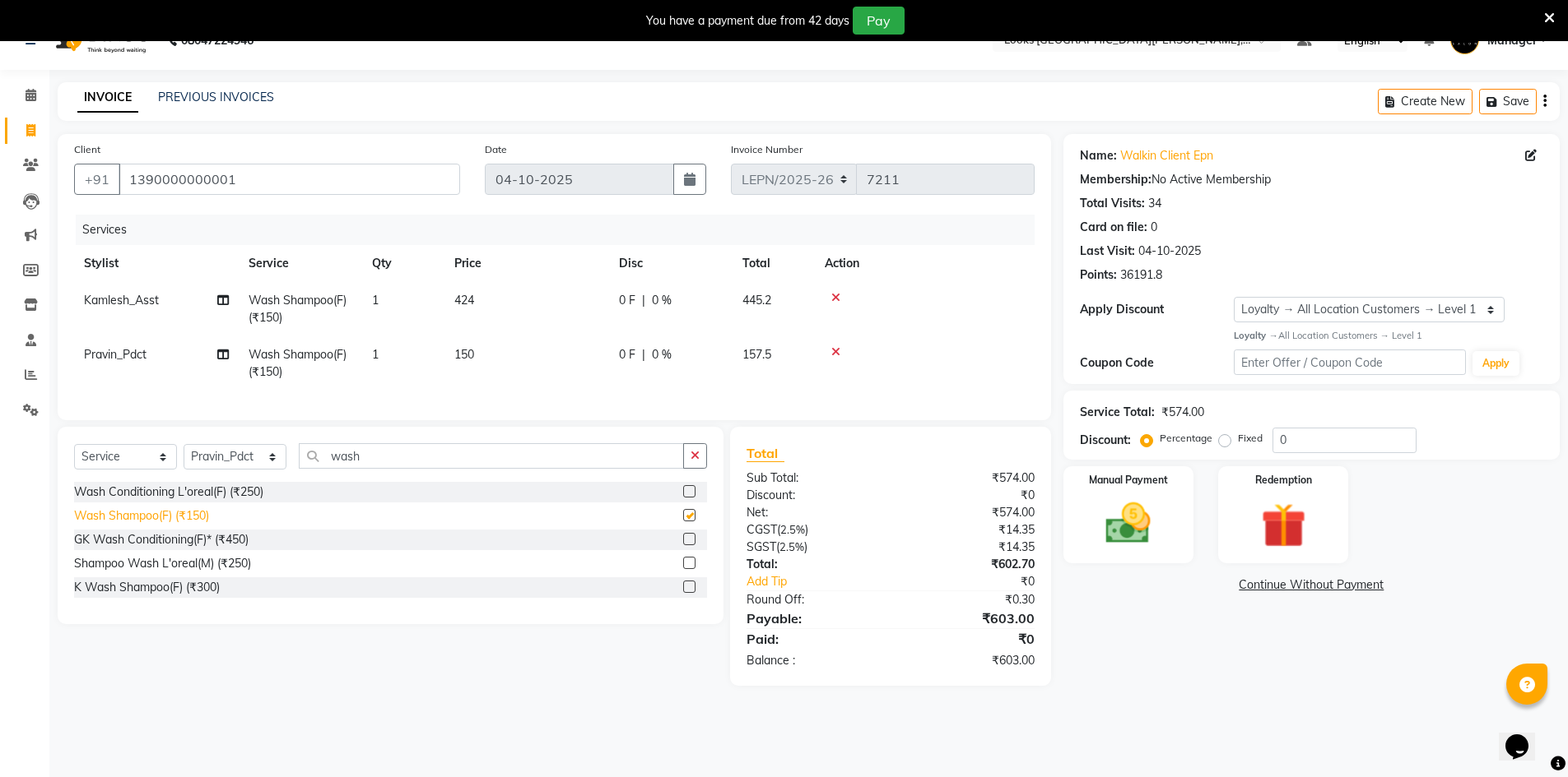
checkbox input "false"
click at [474, 352] on span "150" at bounding box center [464, 354] width 20 height 14
select select "90371"
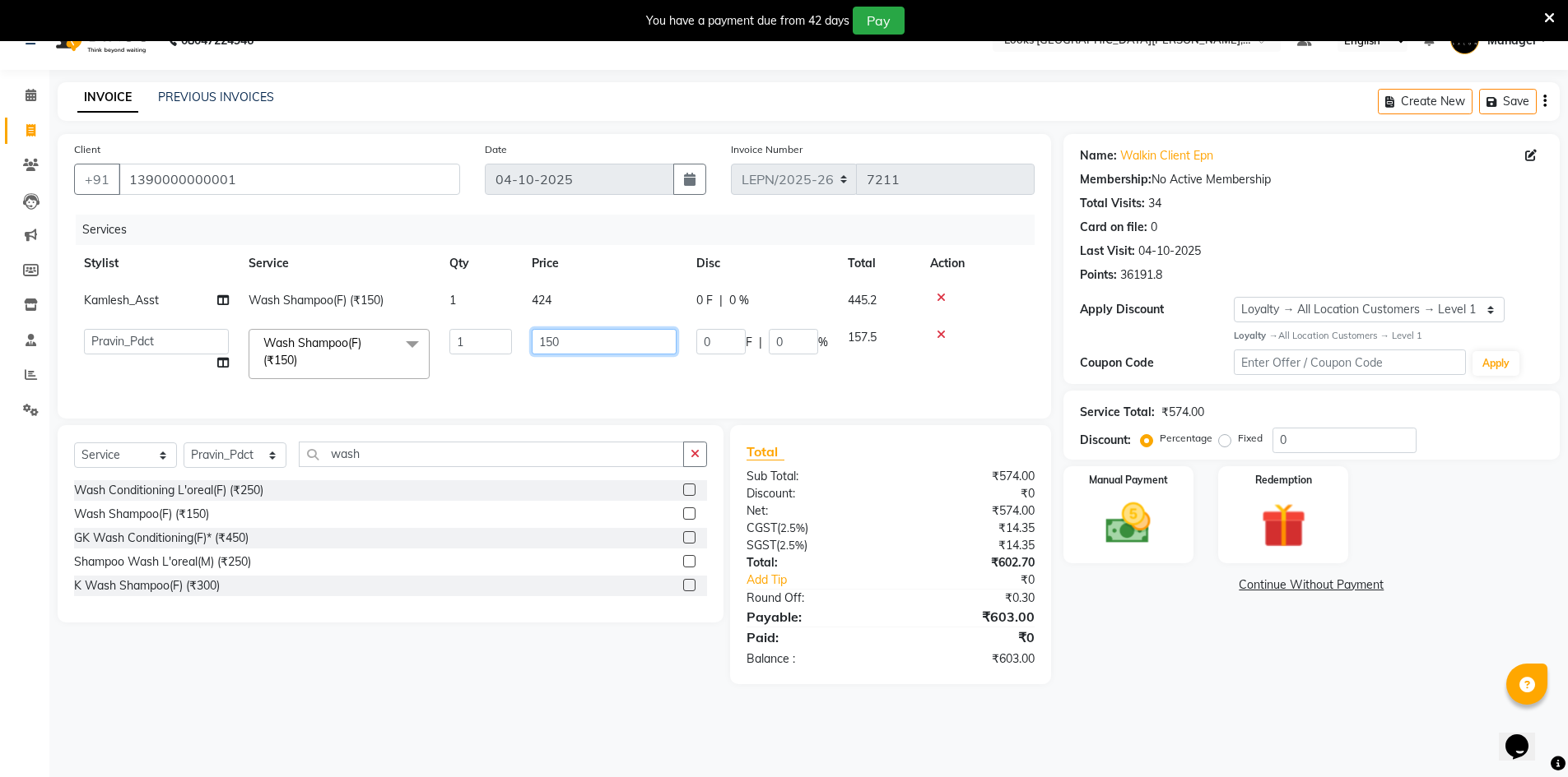
click at [576, 342] on input "150" at bounding box center [603, 341] width 144 height 26
type input "1"
type input "3"
type input "350"
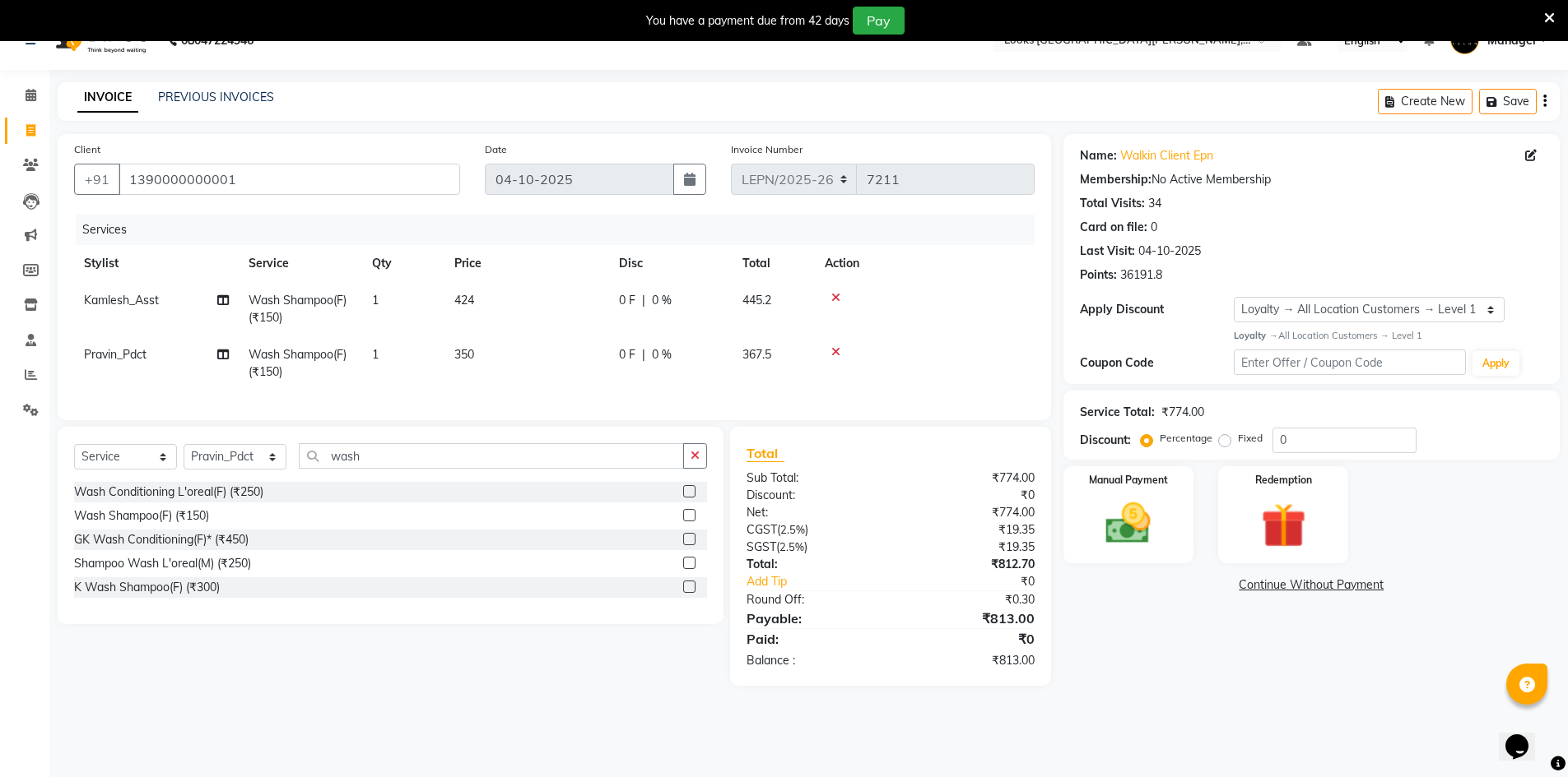
click at [513, 387] on tr "Pravin_Pdct Wash Shampoo(F) (₹150) 1 350 0 F | 0 % 367.5" at bounding box center [554, 363] width 961 height 54
click at [476, 304] on td "424" at bounding box center [527, 309] width 164 height 54
select select "90373"
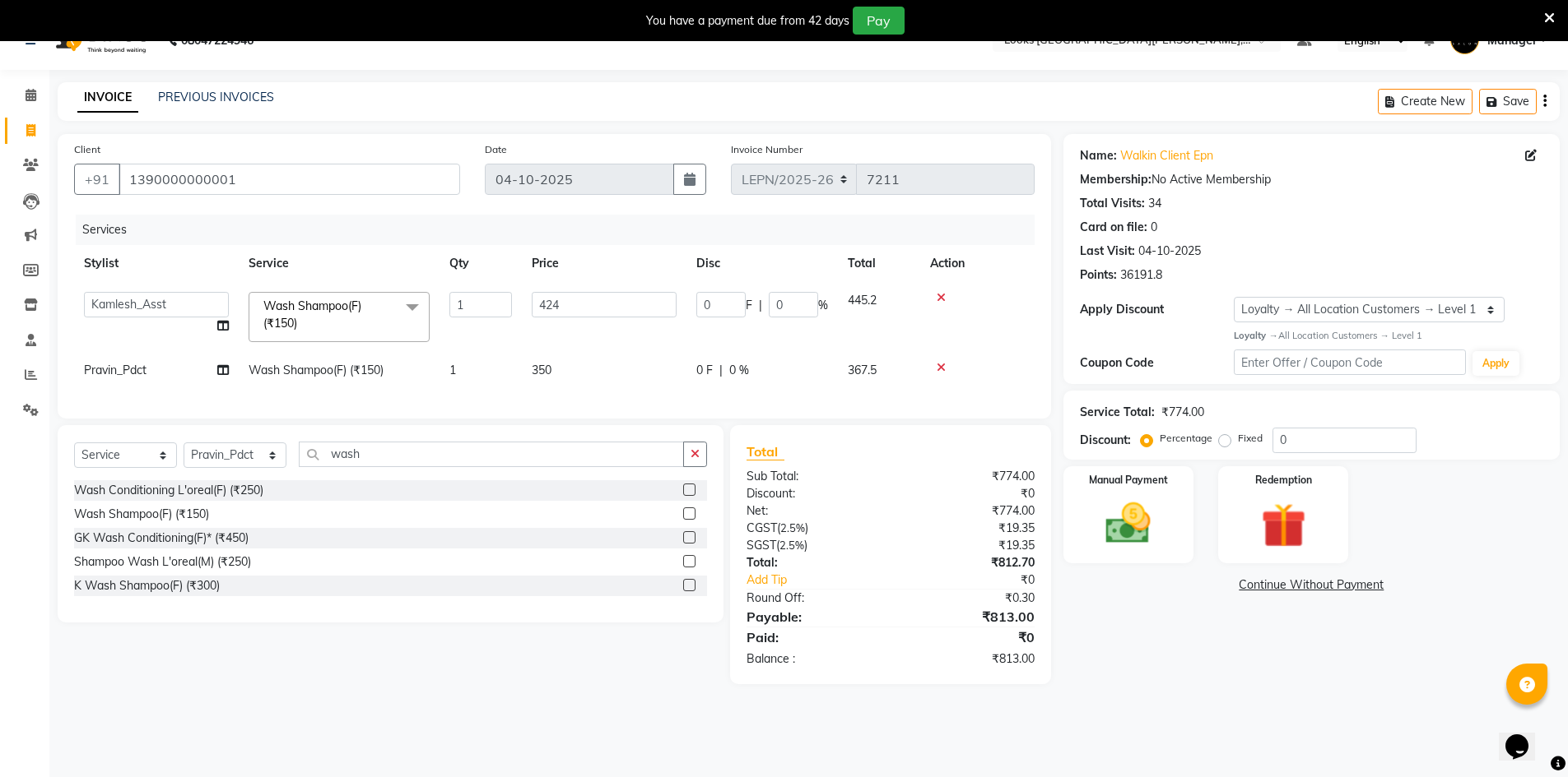
click at [552, 370] on span "350" at bounding box center [541, 370] width 20 height 14
select select "90371"
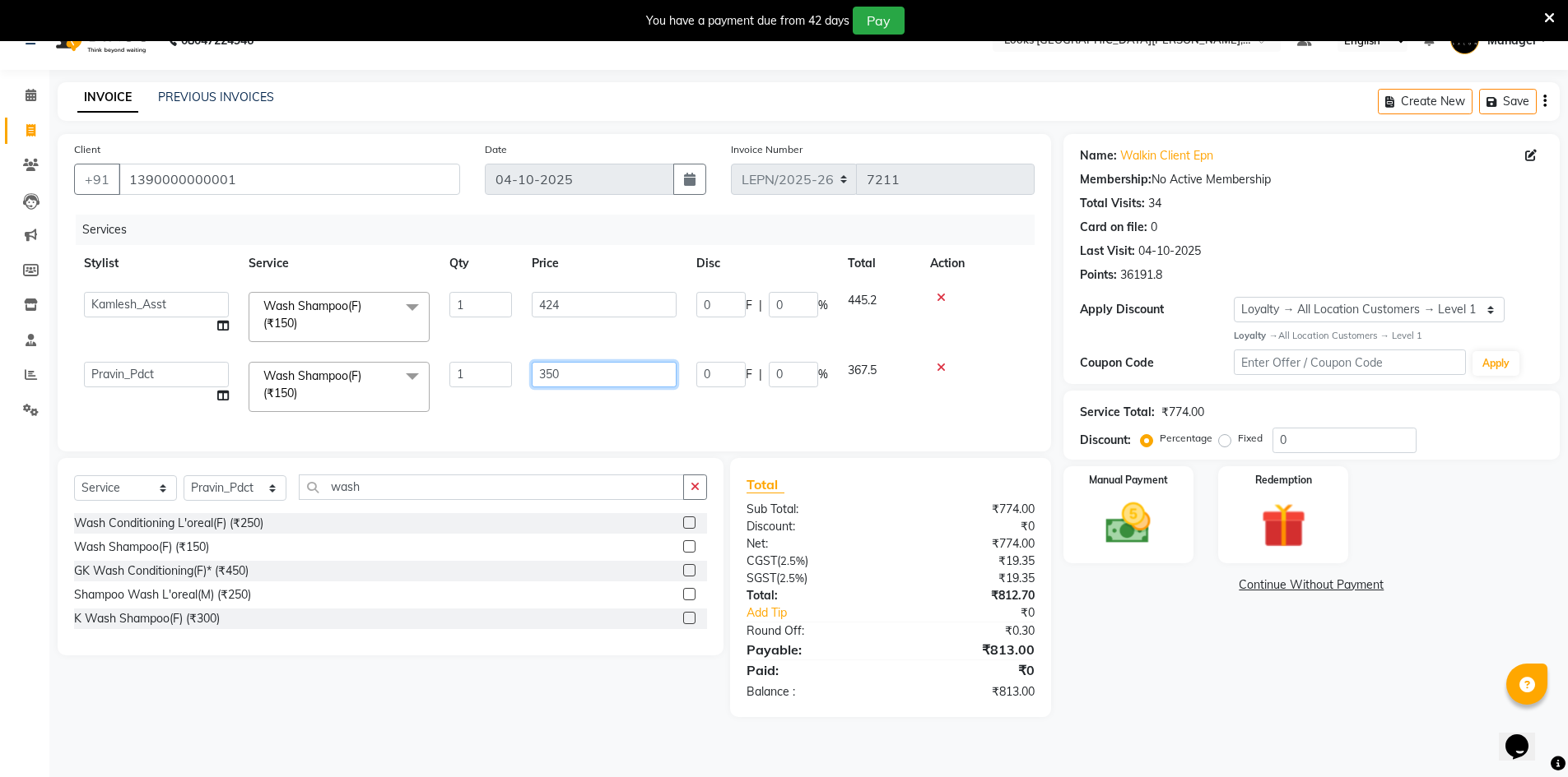
click at [582, 380] on input "350" at bounding box center [603, 375] width 144 height 26
type input "3"
type input "300"
click at [525, 408] on div "Services Stylist Service Qty Price Disc Total Action AMAN Aman_Asst Baljeet_MKP…" at bounding box center [554, 325] width 961 height 221
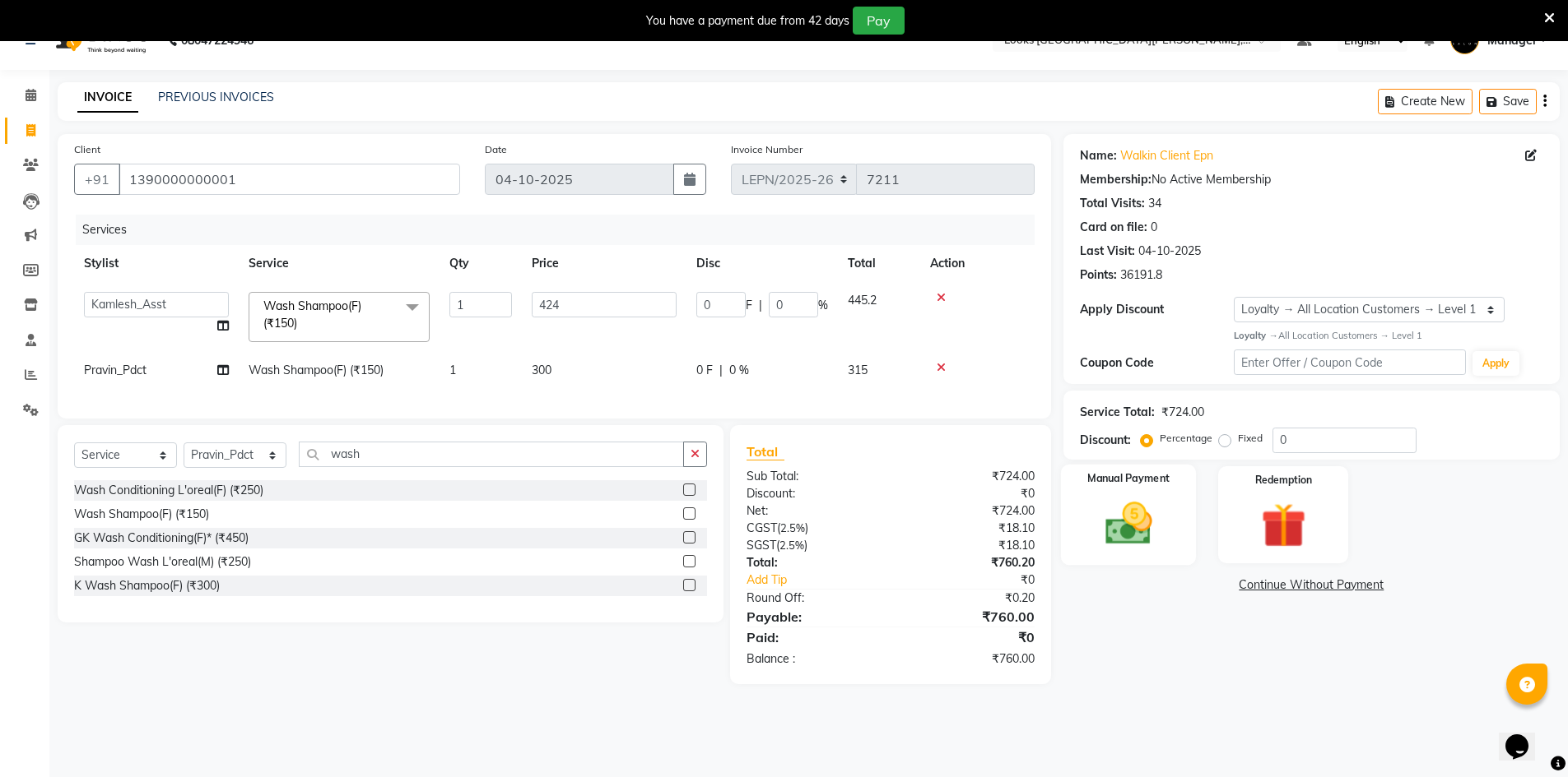
click at [1154, 529] on img at bounding box center [1128, 524] width 76 height 54
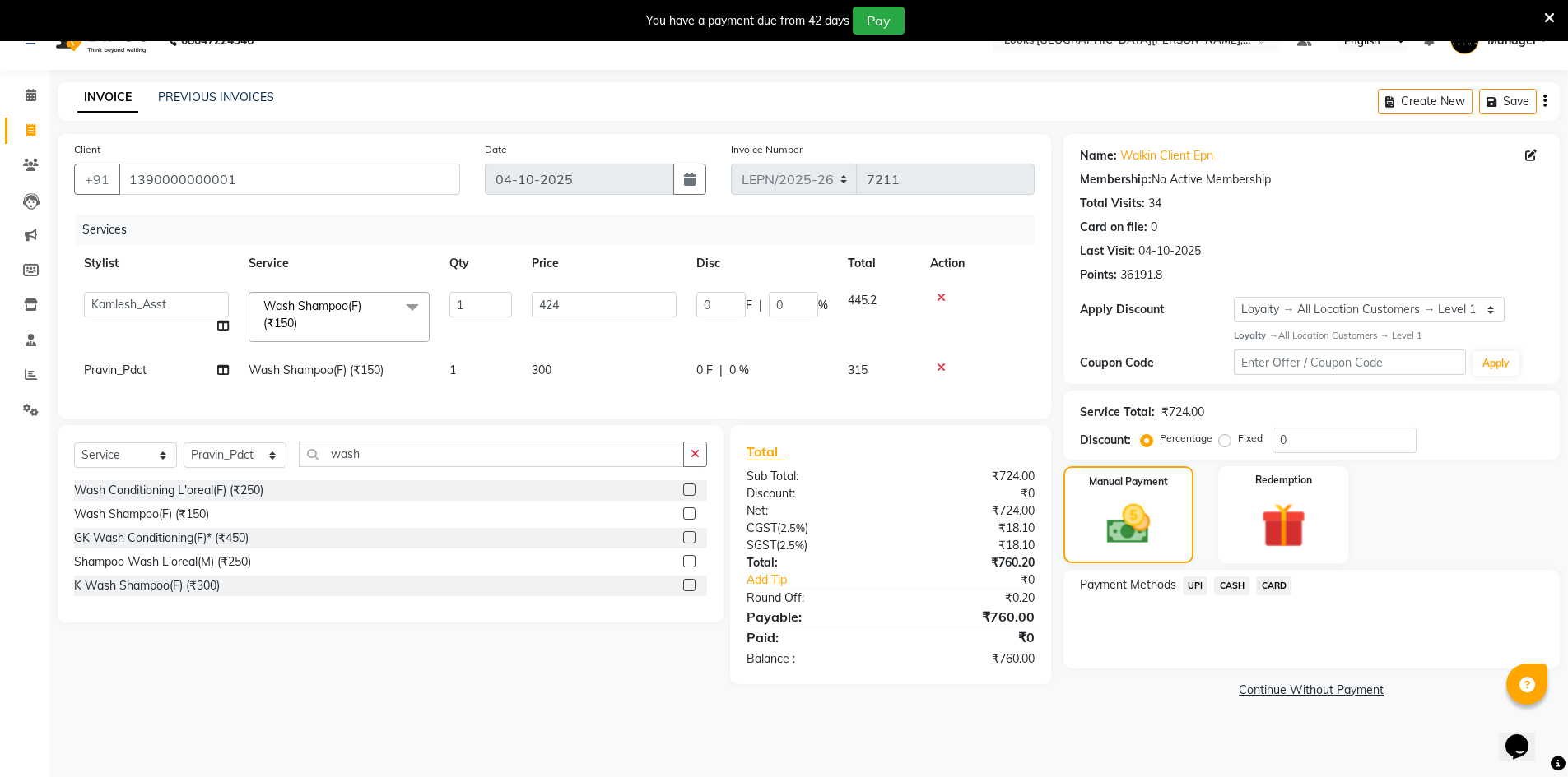
click at [1227, 583] on span "CASH" at bounding box center [1231, 586] width 35 height 19
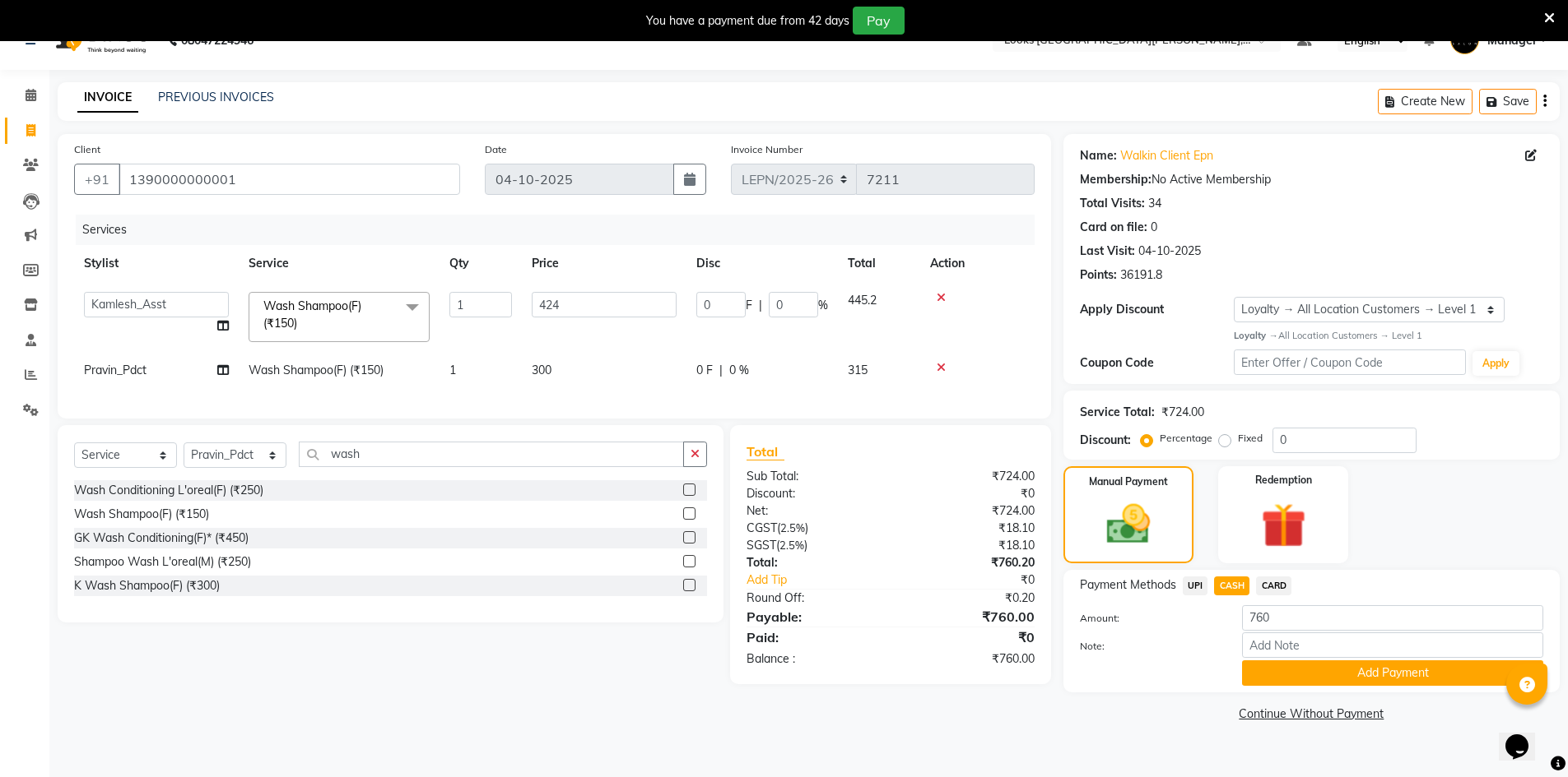
scroll to position [41, 0]
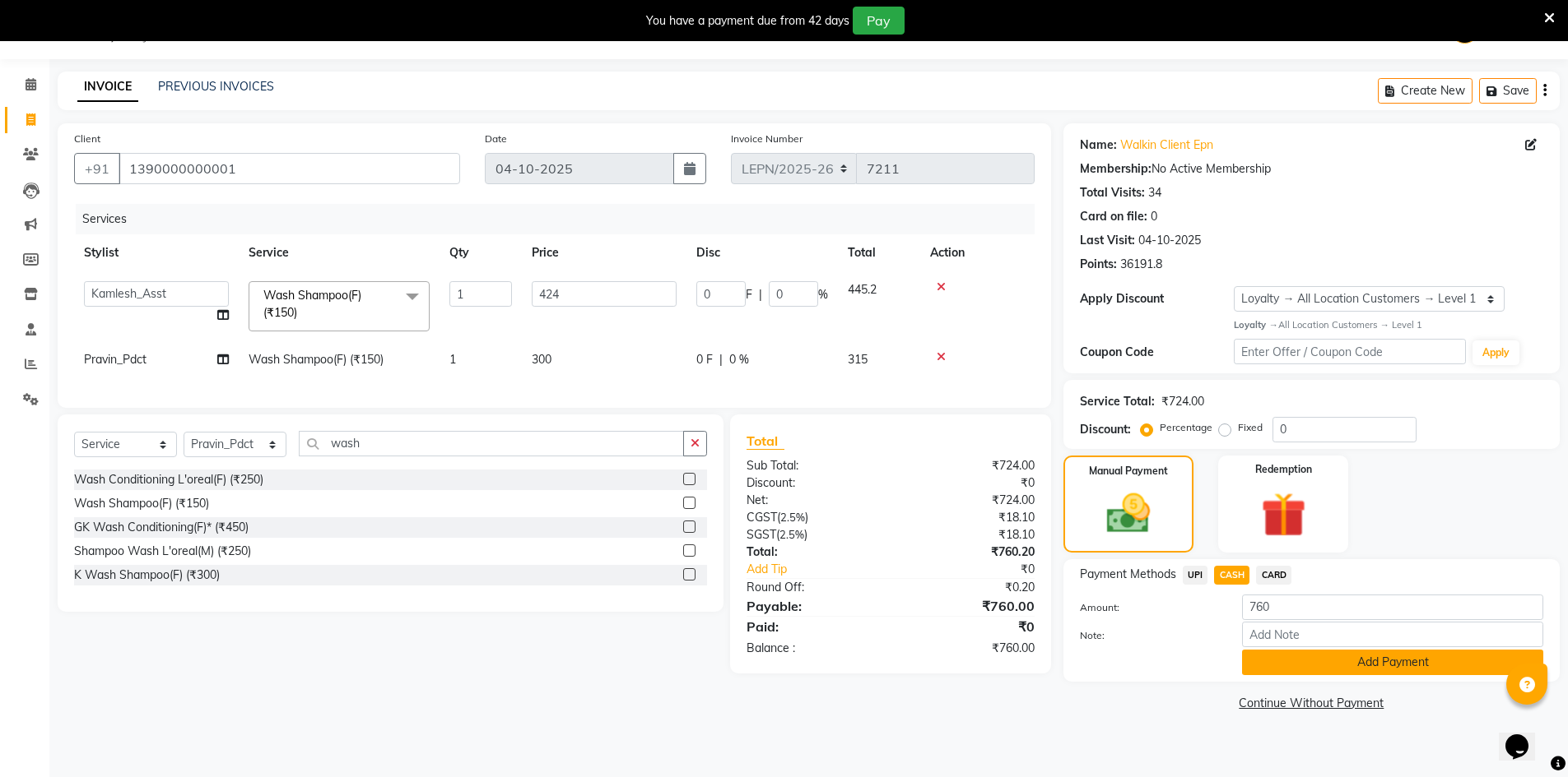
click at [1407, 662] on button "Add Payment" at bounding box center [1392, 662] width 301 height 26
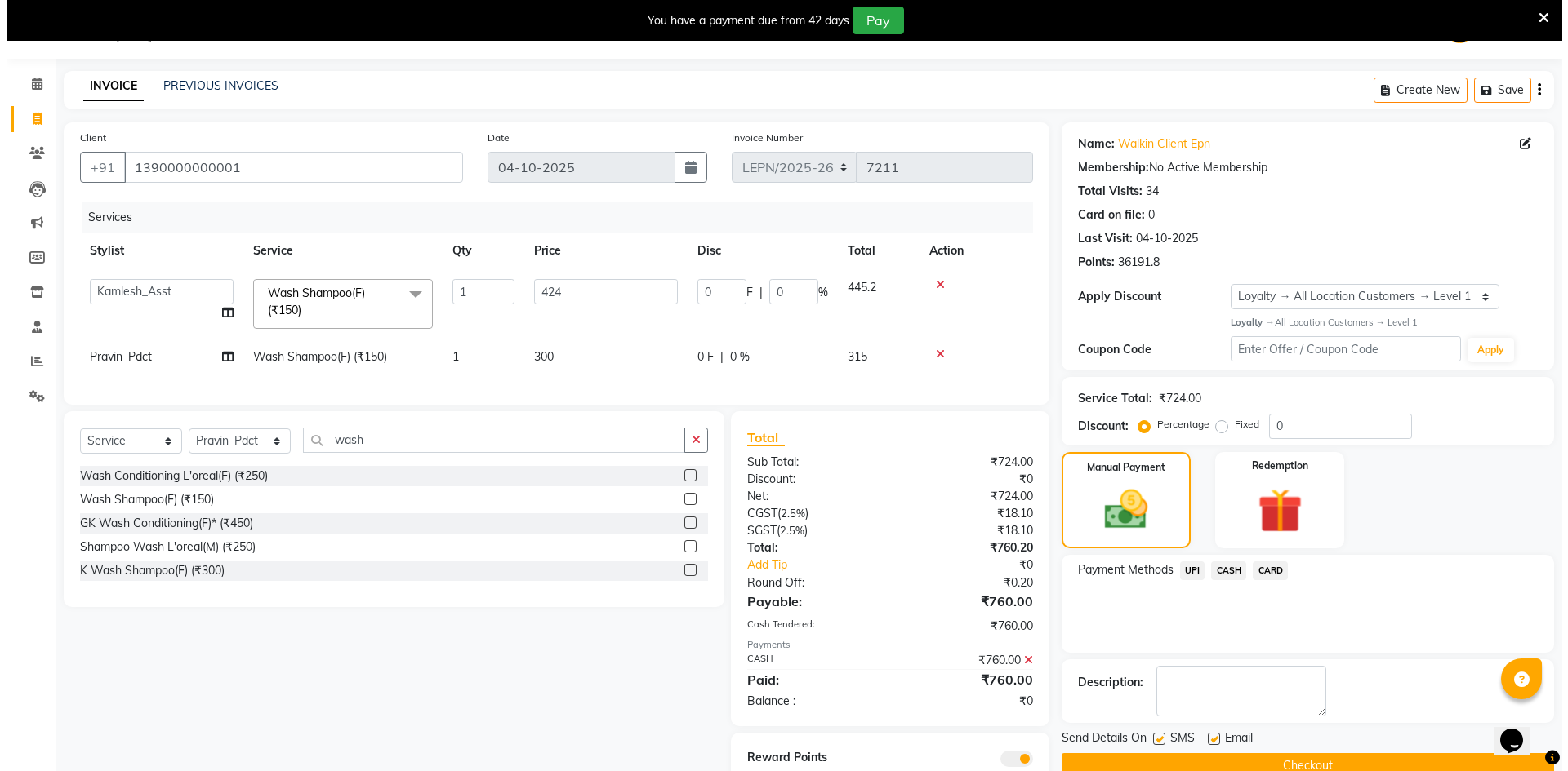
scroll to position [114, 0]
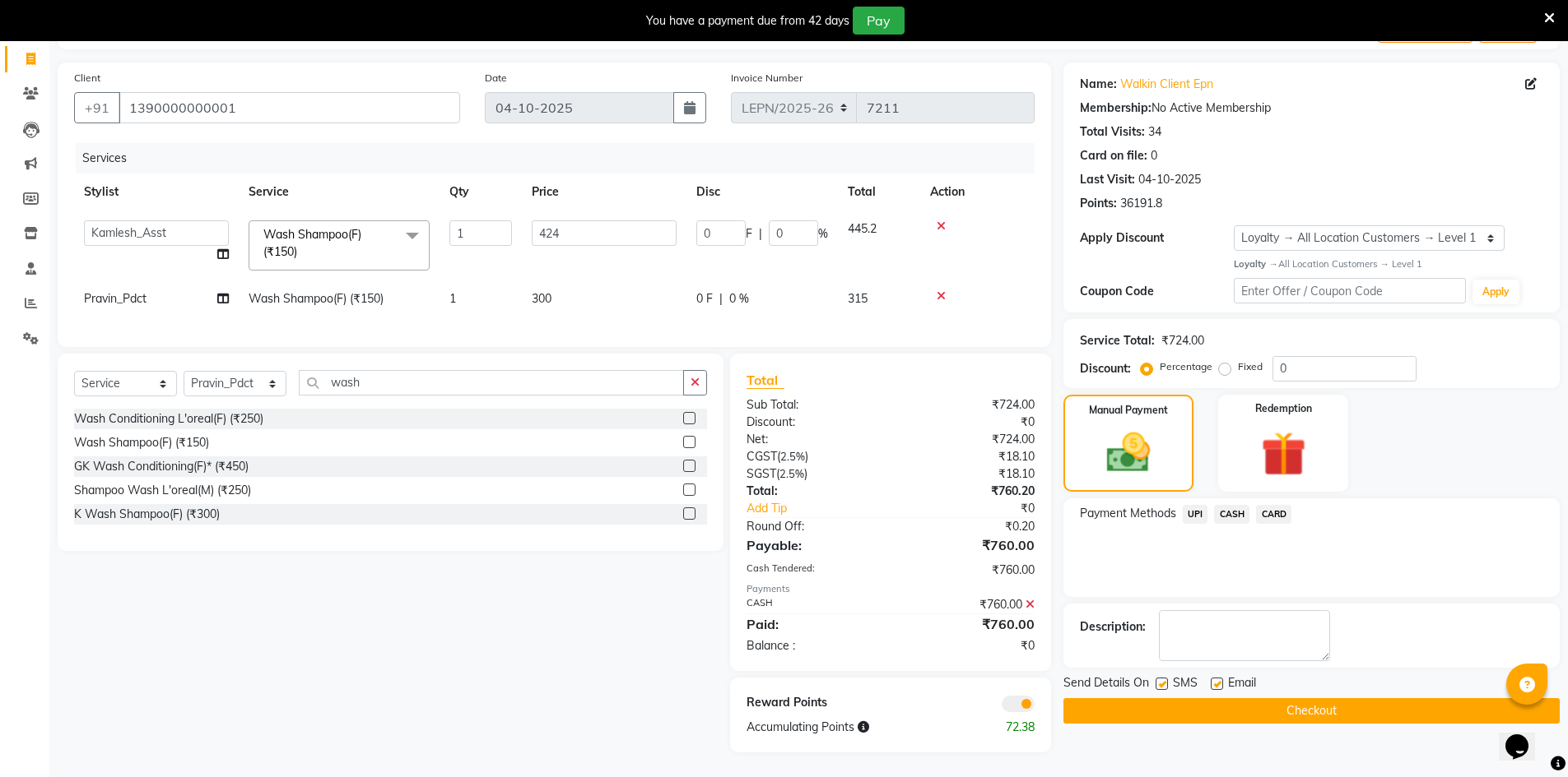
click at [1008, 706] on span at bounding box center [1018, 703] width 33 height 16
click at [1034, 706] on input "checkbox" at bounding box center [1034, 706] width 0 height 0
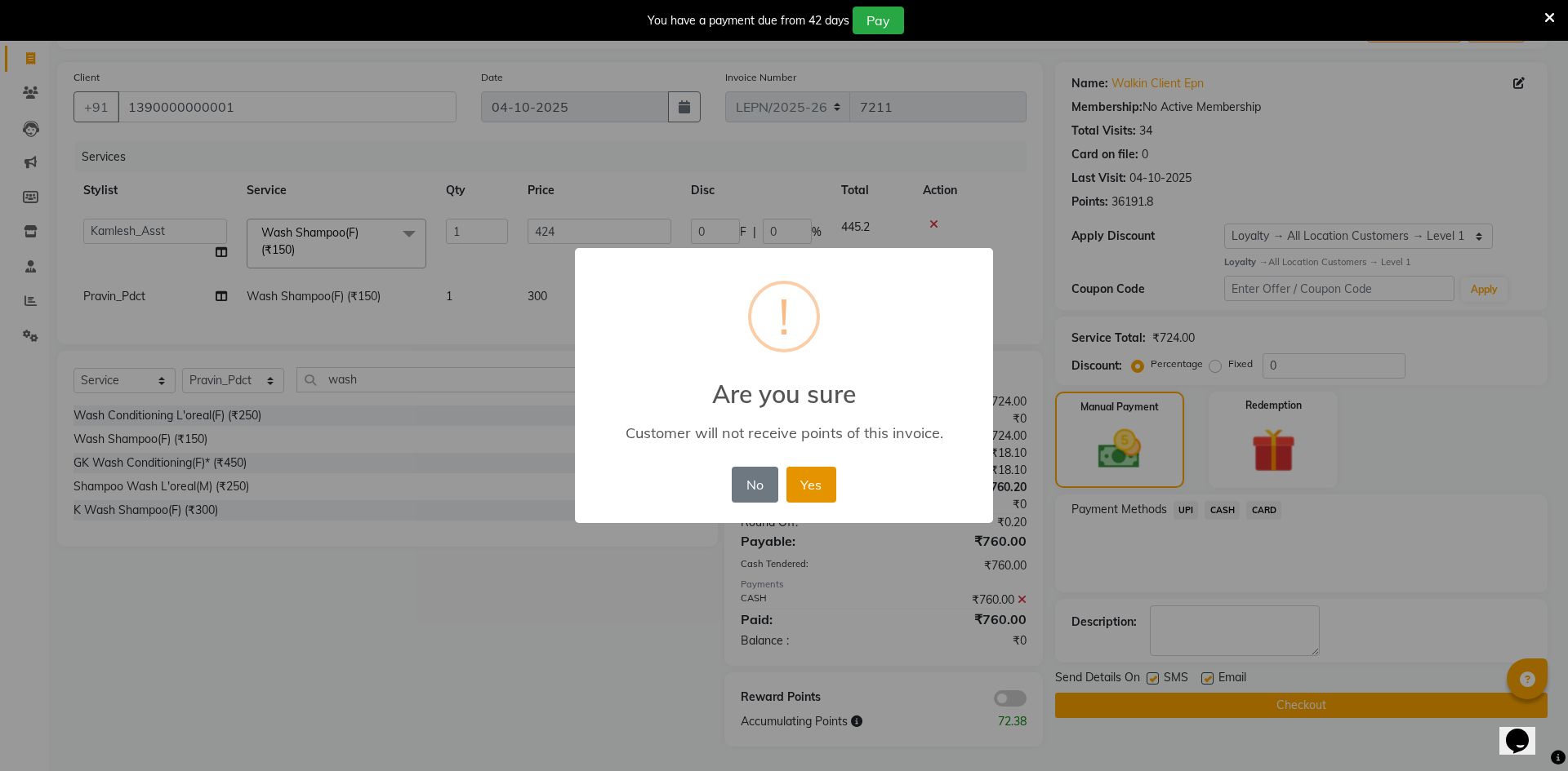
click at [815, 491] on button "Yes" at bounding box center [811, 485] width 50 height 36
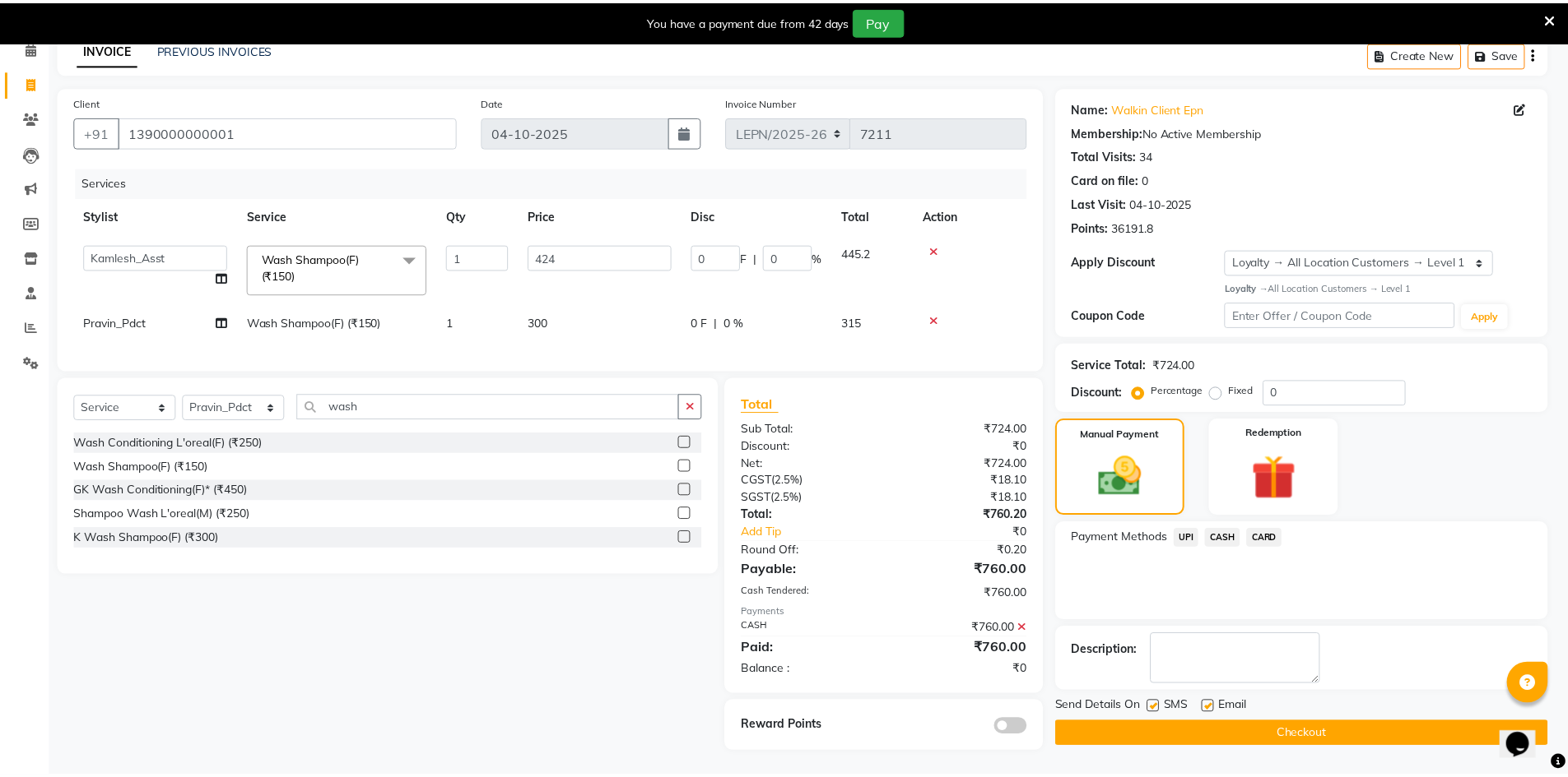
scroll to position [91, 0]
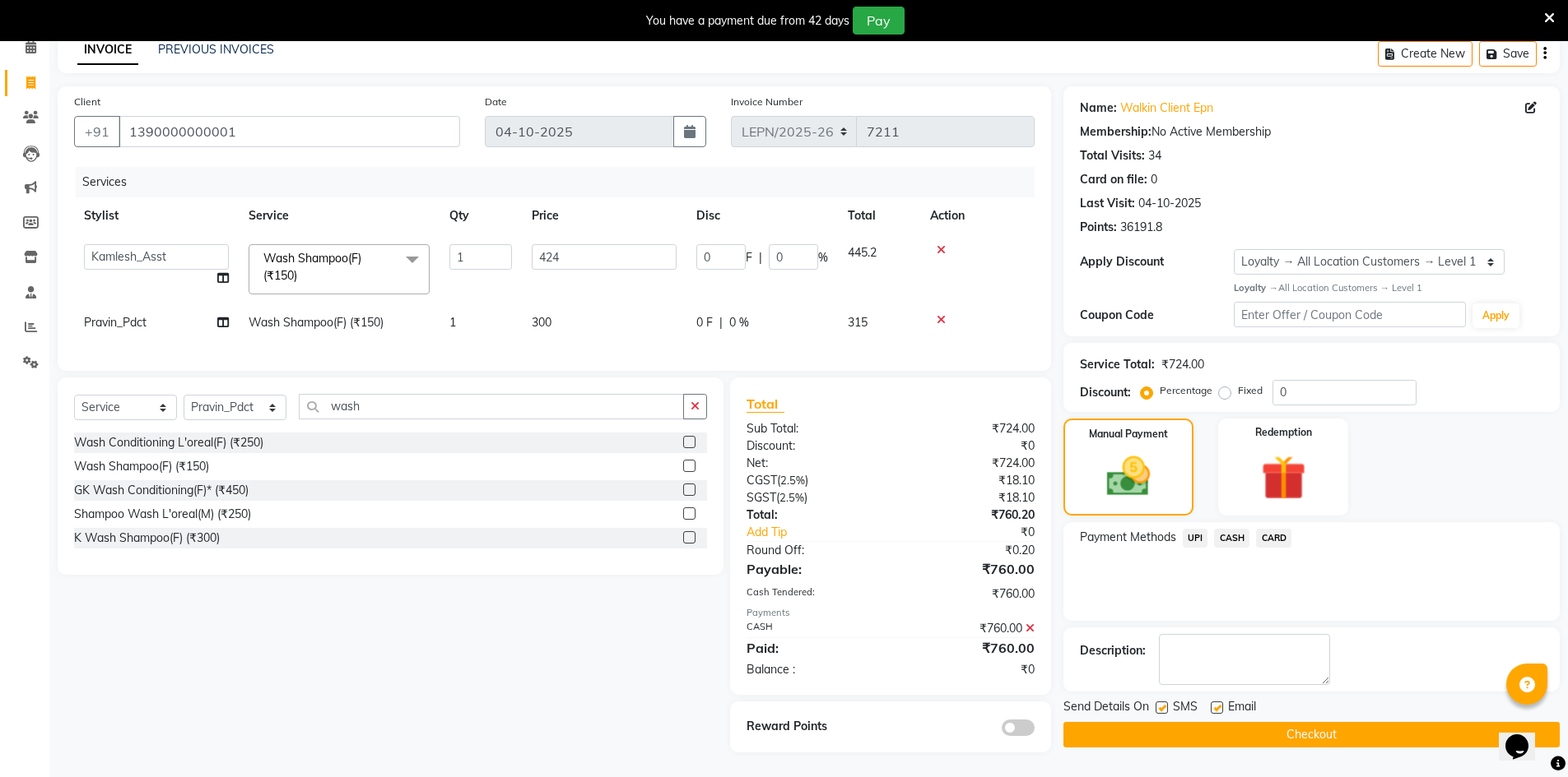
click at [1157, 723] on button "Checkout" at bounding box center [1311, 735] width 496 height 26
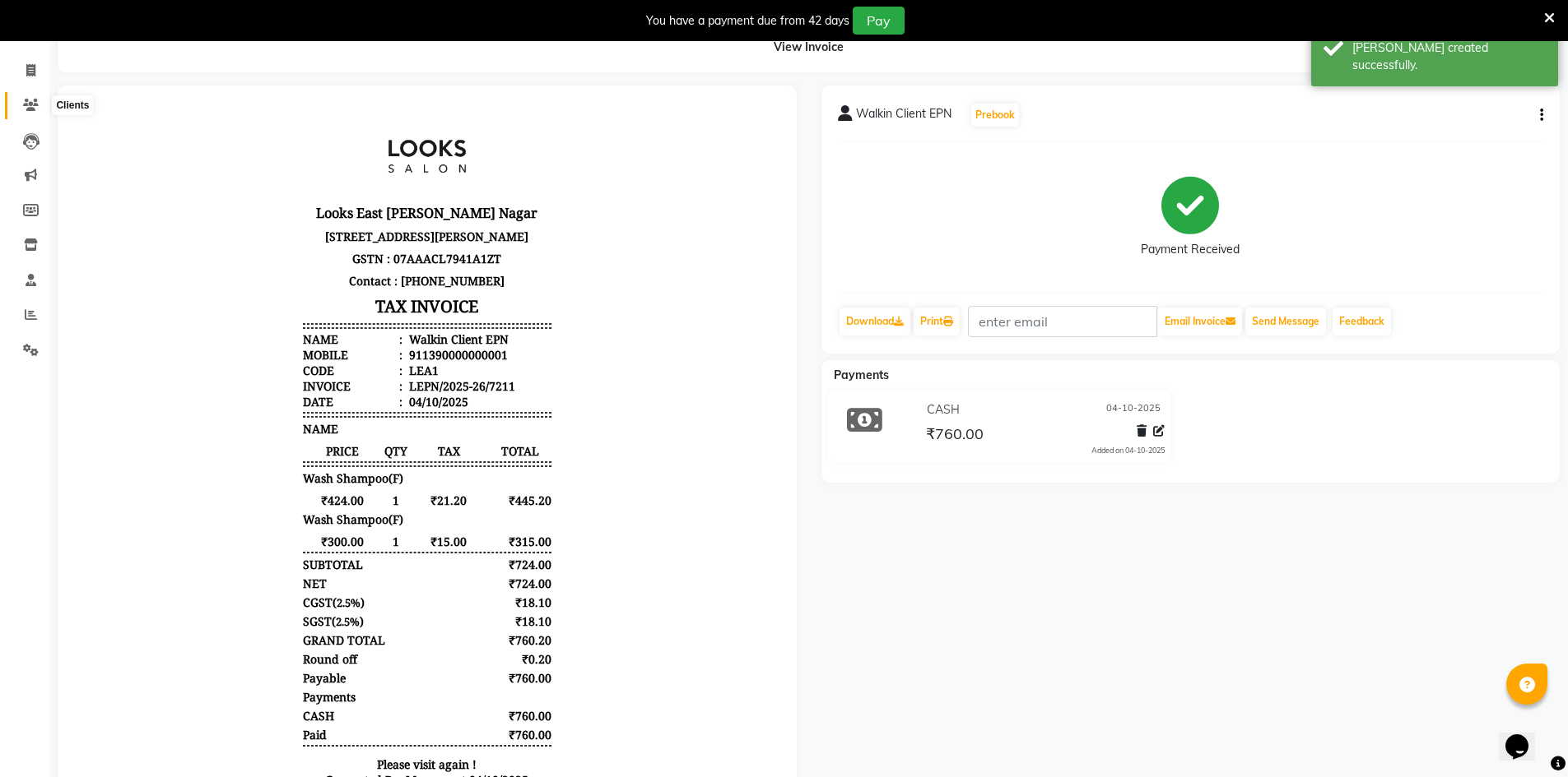
click at [23, 112] on span at bounding box center [31, 106] width 29 height 19
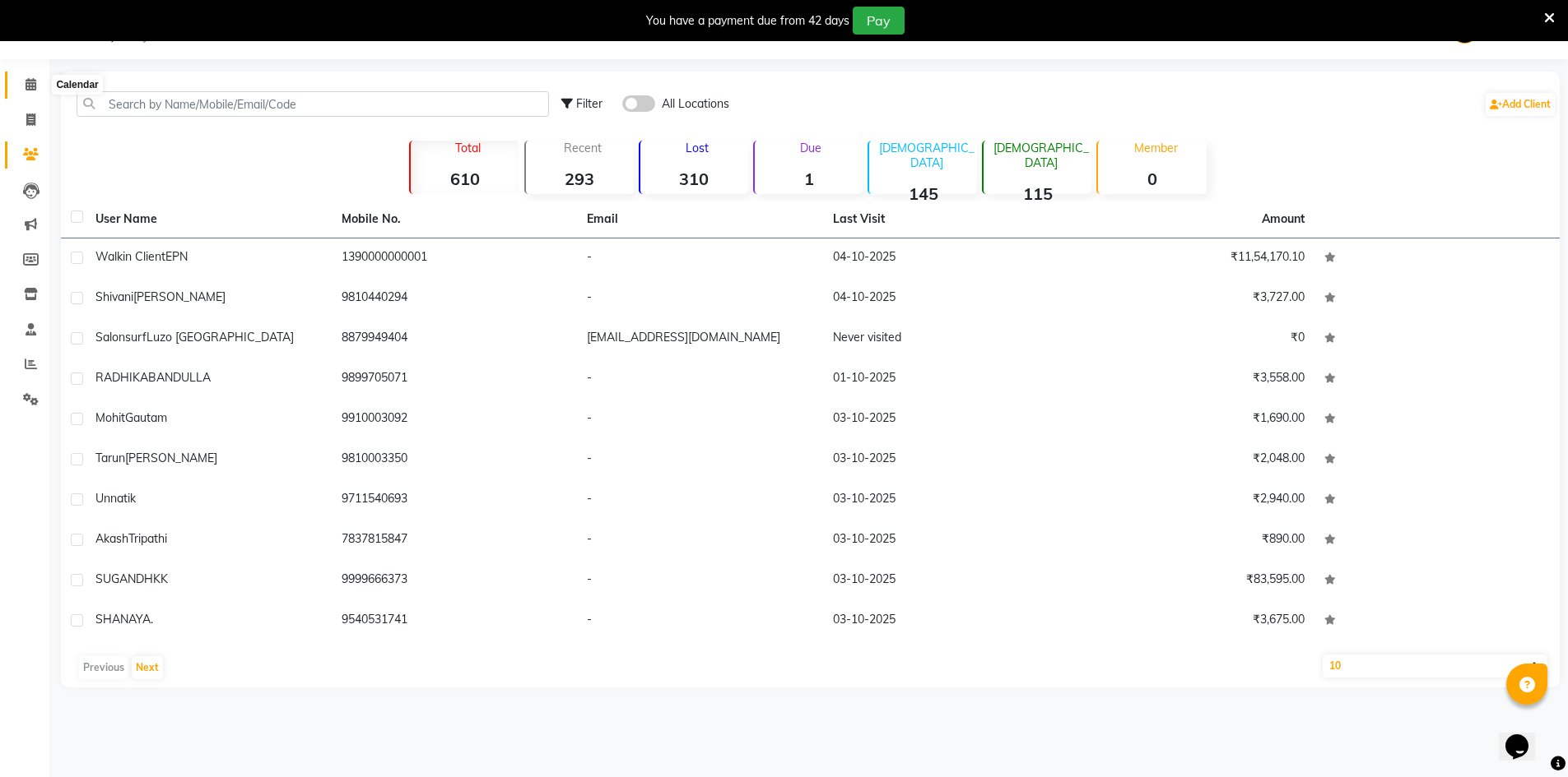
click at [32, 85] on icon at bounding box center [31, 84] width 11 height 12
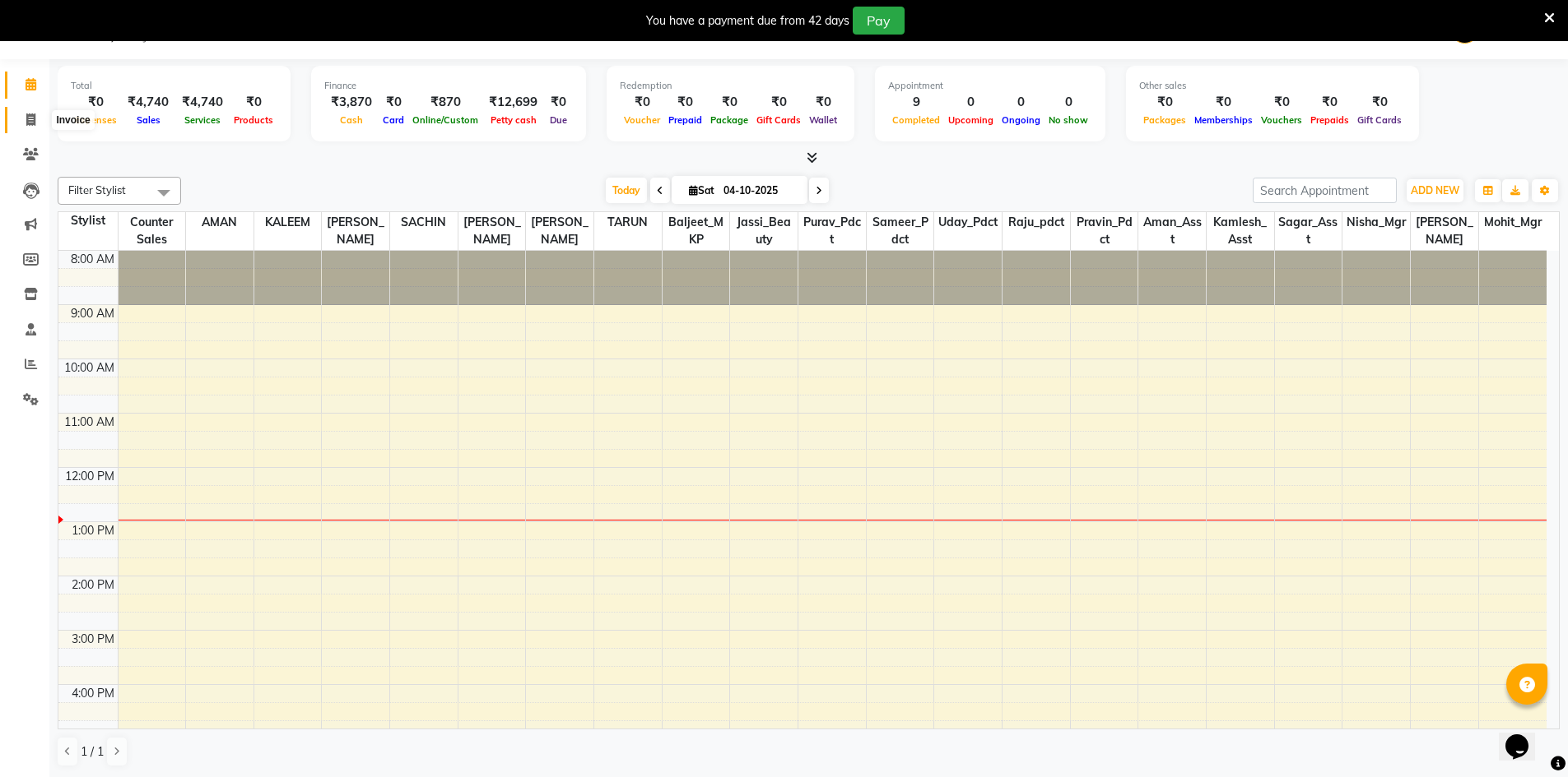
click at [31, 116] on icon at bounding box center [31, 119] width 9 height 12
select select "service"
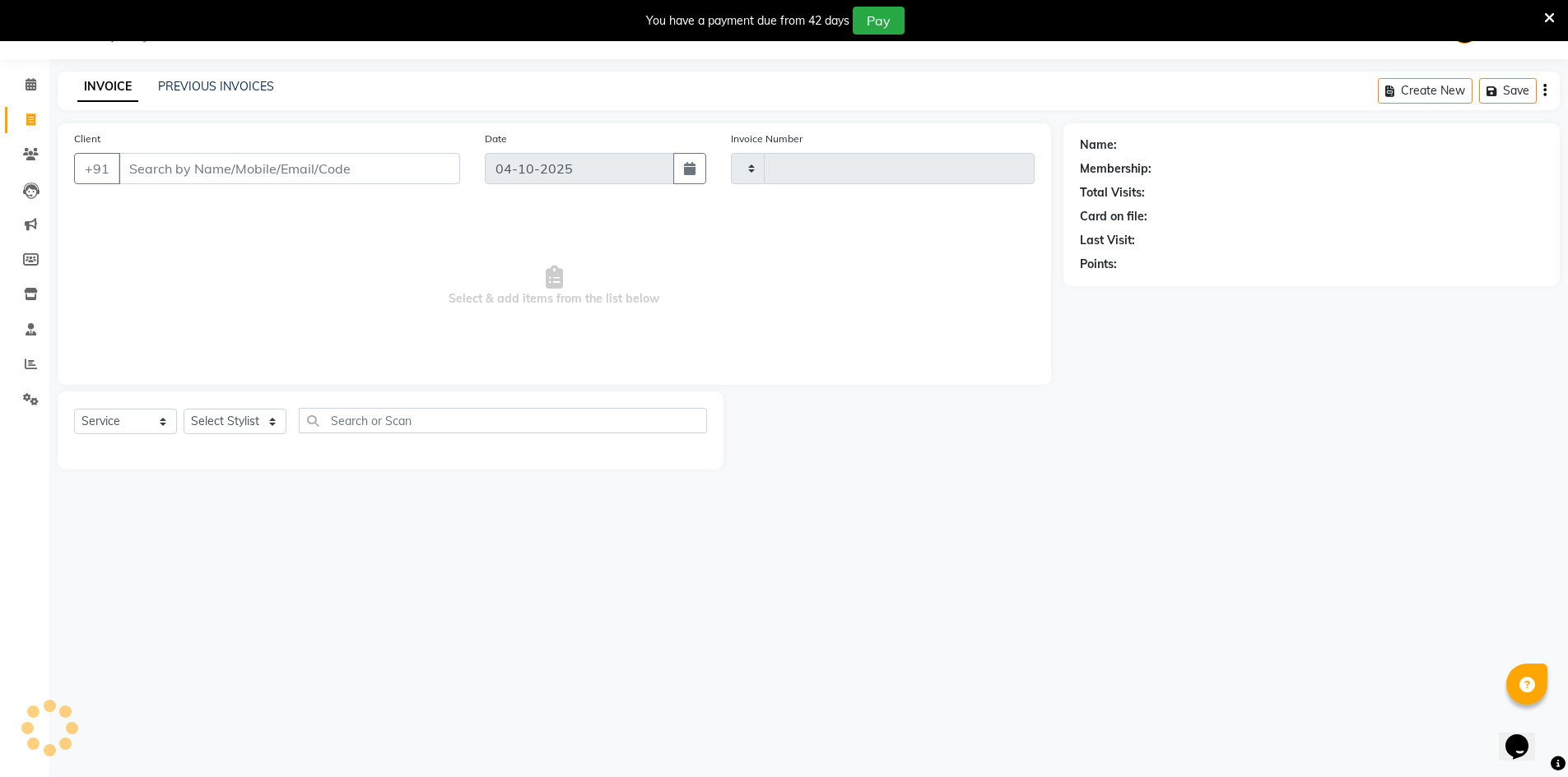
type input "7212"
select select "8940"
click at [174, 169] on input "Client" at bounding box center [289, 168] width 341 height 32
click at [163, 167] on input "Client" at bounding box center [289, 168] width 341 height 32
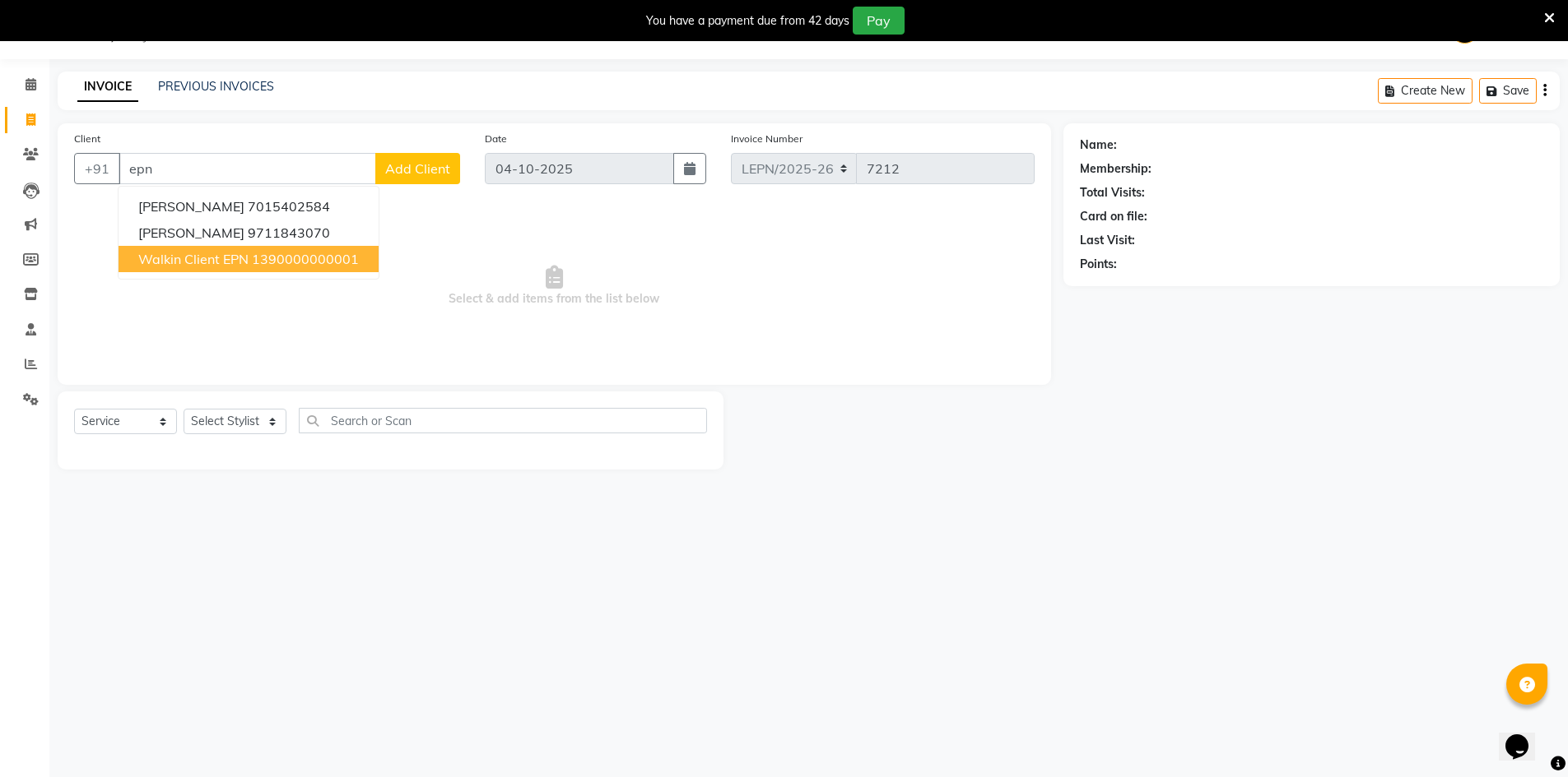
click at [229, 256] on span "Walkin Client EPN" at bounding box center [193, 259] width 110 height 16
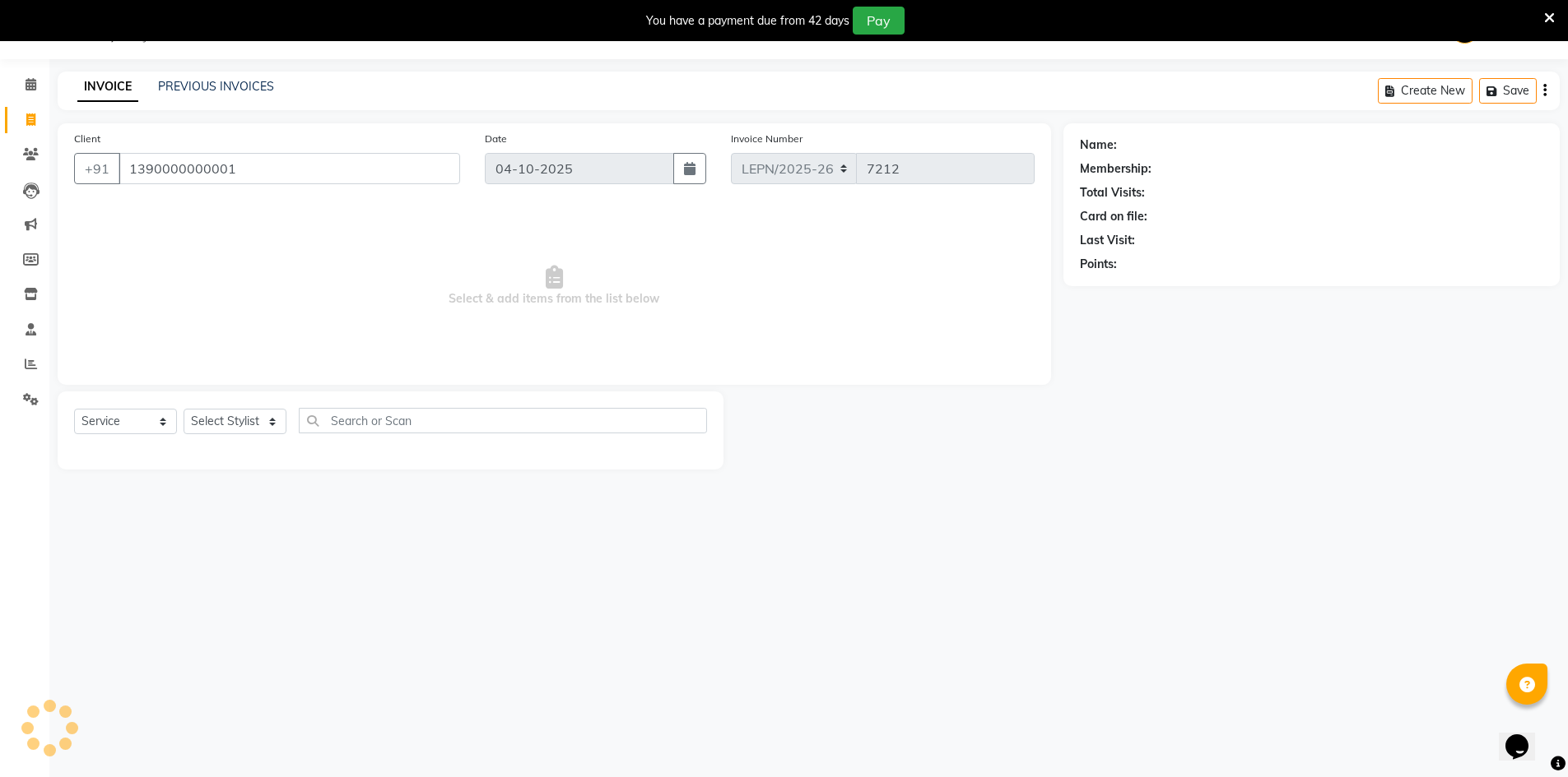
type input "1390000000001"
select select "1: Object"
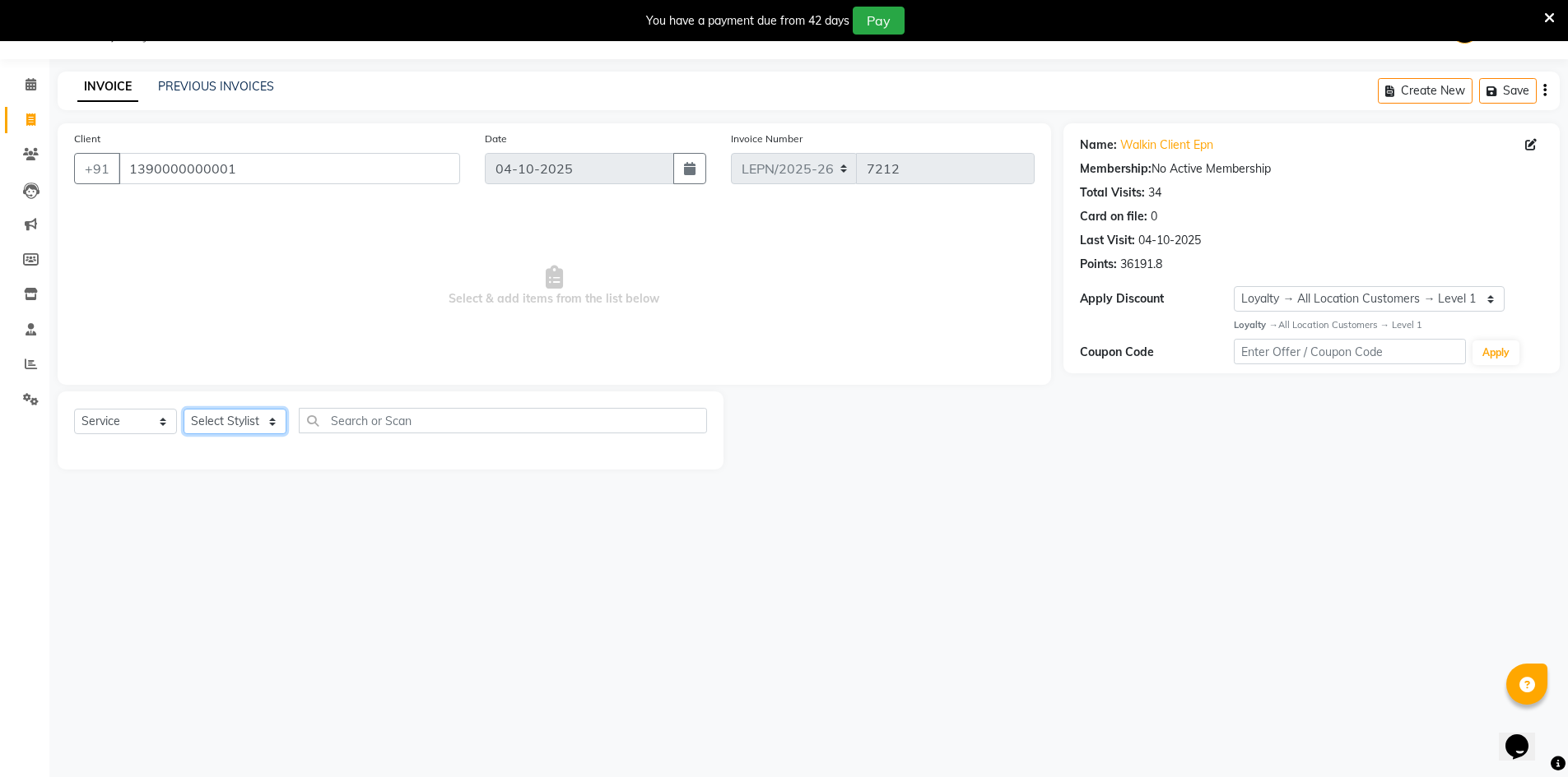
click at [221, 422] on select "Select Stylist AMAN Aman_Asst Baljeet_MKP BITTU Bobby_Mgr Counter Sales Jassi_B…" at bounding box center [235, 421] width 103 height 26
click at [184, 409] on select "Select Stylist AMAN Aman_Asst Baljeet_MKP BITTU Bobby_Mgr Counter Sales Jassi_B…" at bounding box center [235, 421] width 103 height 26
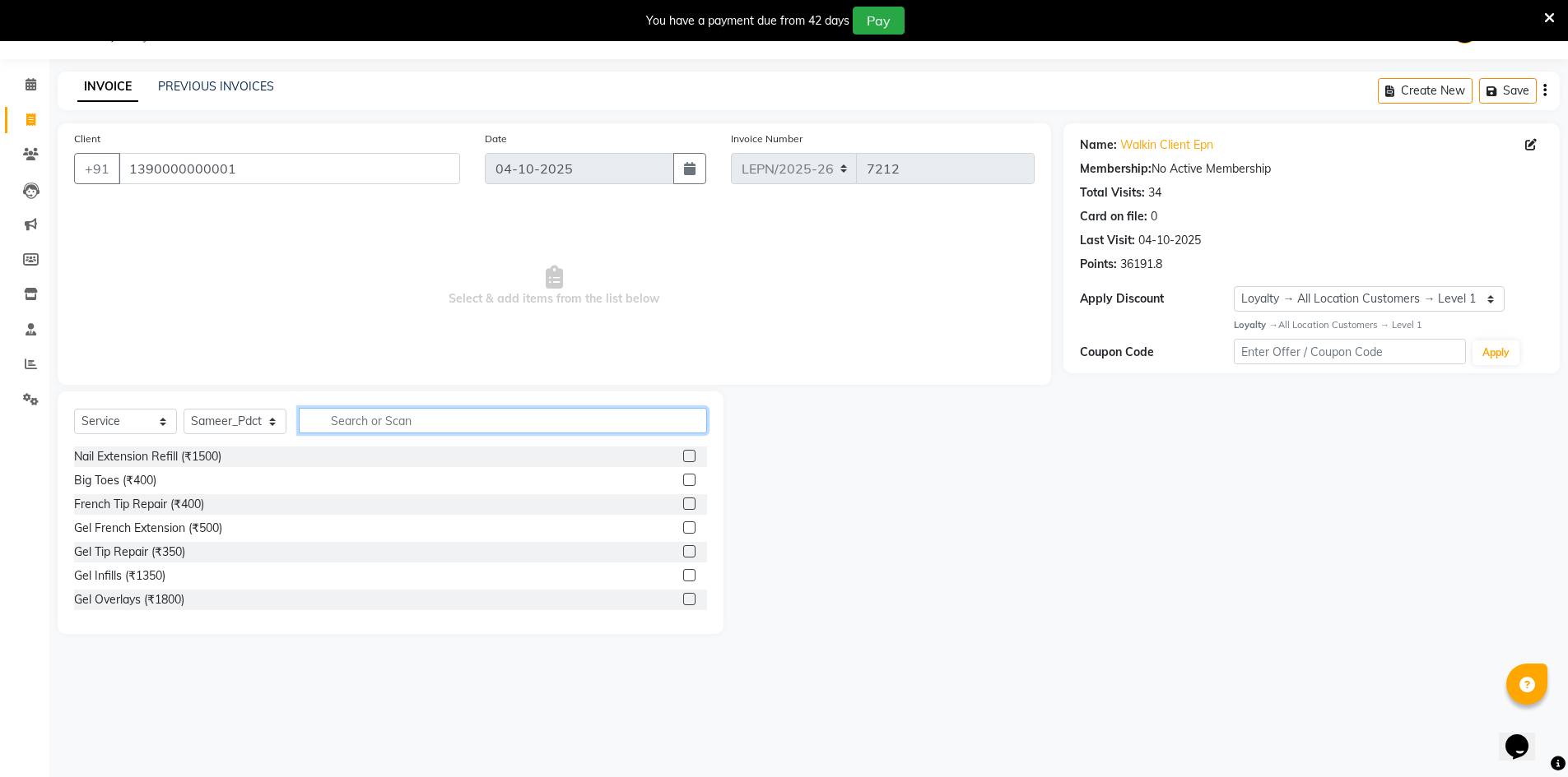
click at [344, 422] on input "text" at bounding box center [502, 421] width 408 height 26
drag, startPoint x: 405, startPoint y: 417, endPoint x: 266, endPoint y: 406, distance: 139.4
click at [285, 406] on div "Select Service Product Membership Package Voucher Prepaid Gift Card Select Styl…" at bounding box center [390, 513] width 665 height 243
drag, startPoint x: 263, startPoint y: 421, endPoint x: 266, endPoint y: 411, distance: 10.4
click at [263, 421] on select "Select Stylist AMAN Aman_Asst Baljeet_MKP BITTU Bobby_Mgr Counter Sales Jassi_B…" at bounding box center [235, 421] width 103 height 26
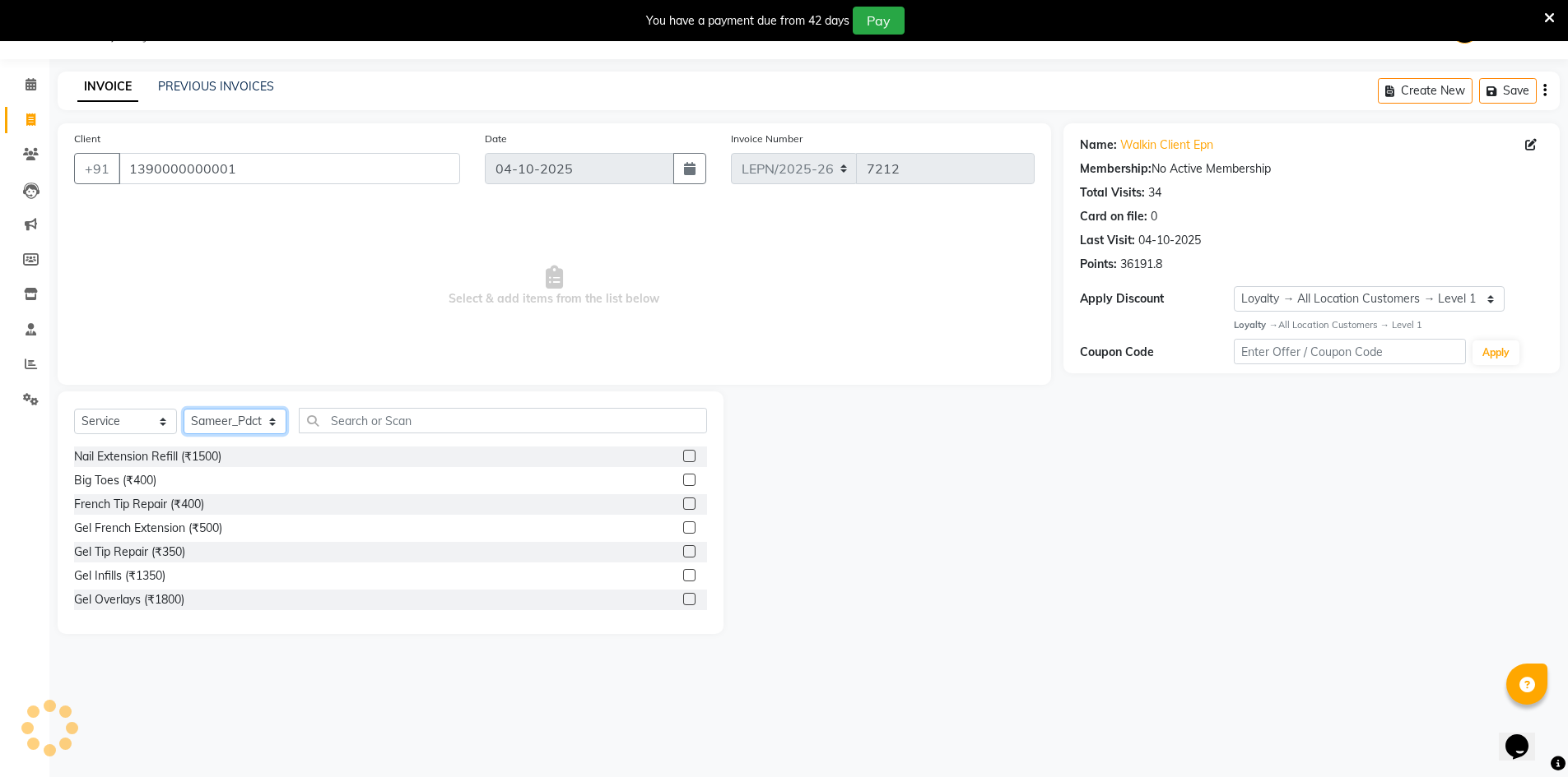
select select "90360"
click at [184, 409] on select "Select Stylist AMAN Aman_Asst Baljeet_MKP BITTU Bobby_Mgr Counter Sales Jassi_B…" at bounding box center [235, 421] width 103 height 26
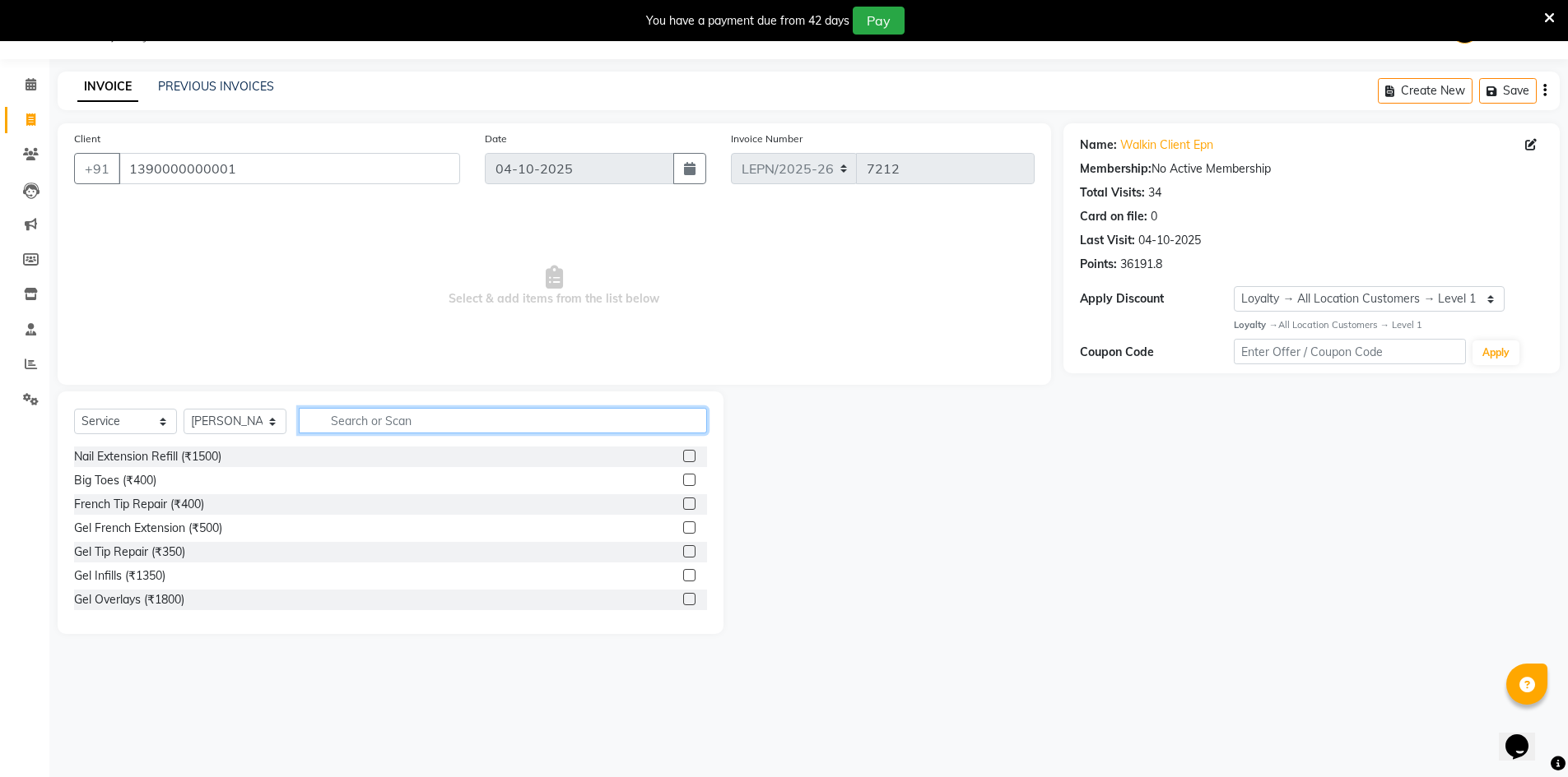
click at [344, 425] on input "text" at bounding box center [502, 421] width 408 height 26
type input "cut"
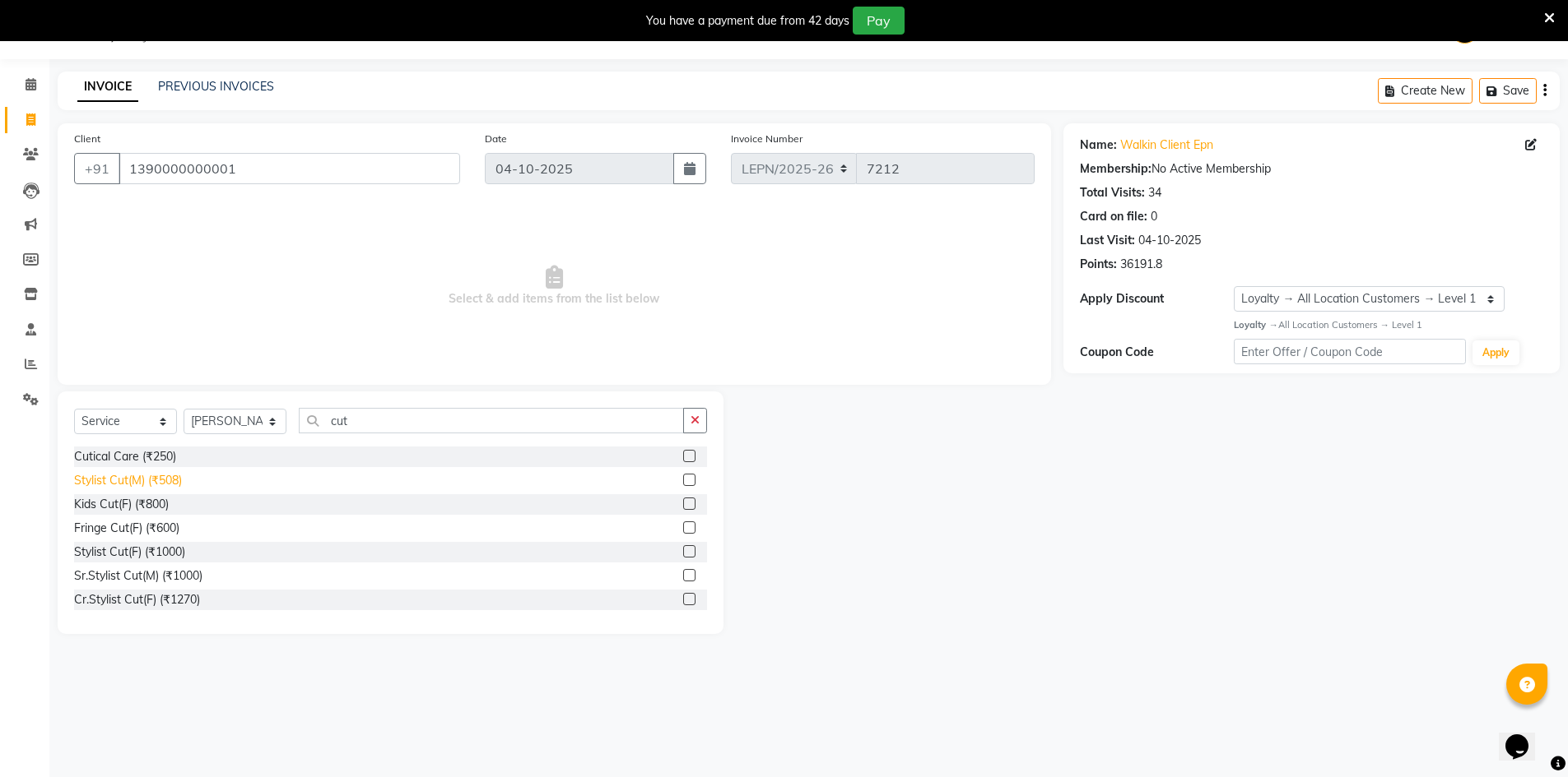
click at [166, 478] on div "Stylist Cut(M) (₹508)" at bounding box center [127, 481] width 108 height 17
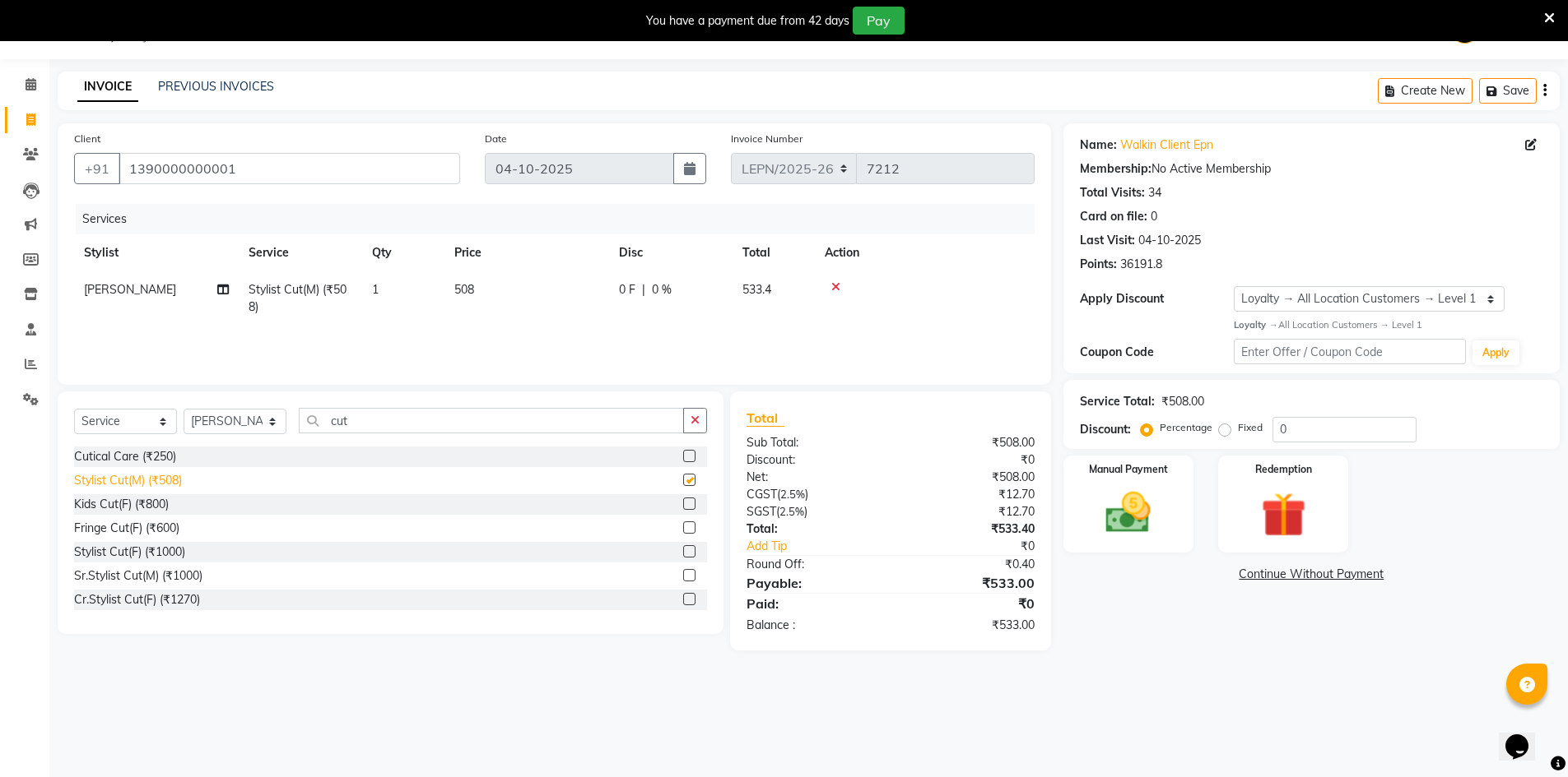
checkbox input "false"
click at [488, 288] on td "508" at bounding box center [527, 298] width 164 height 54
select select "90360"
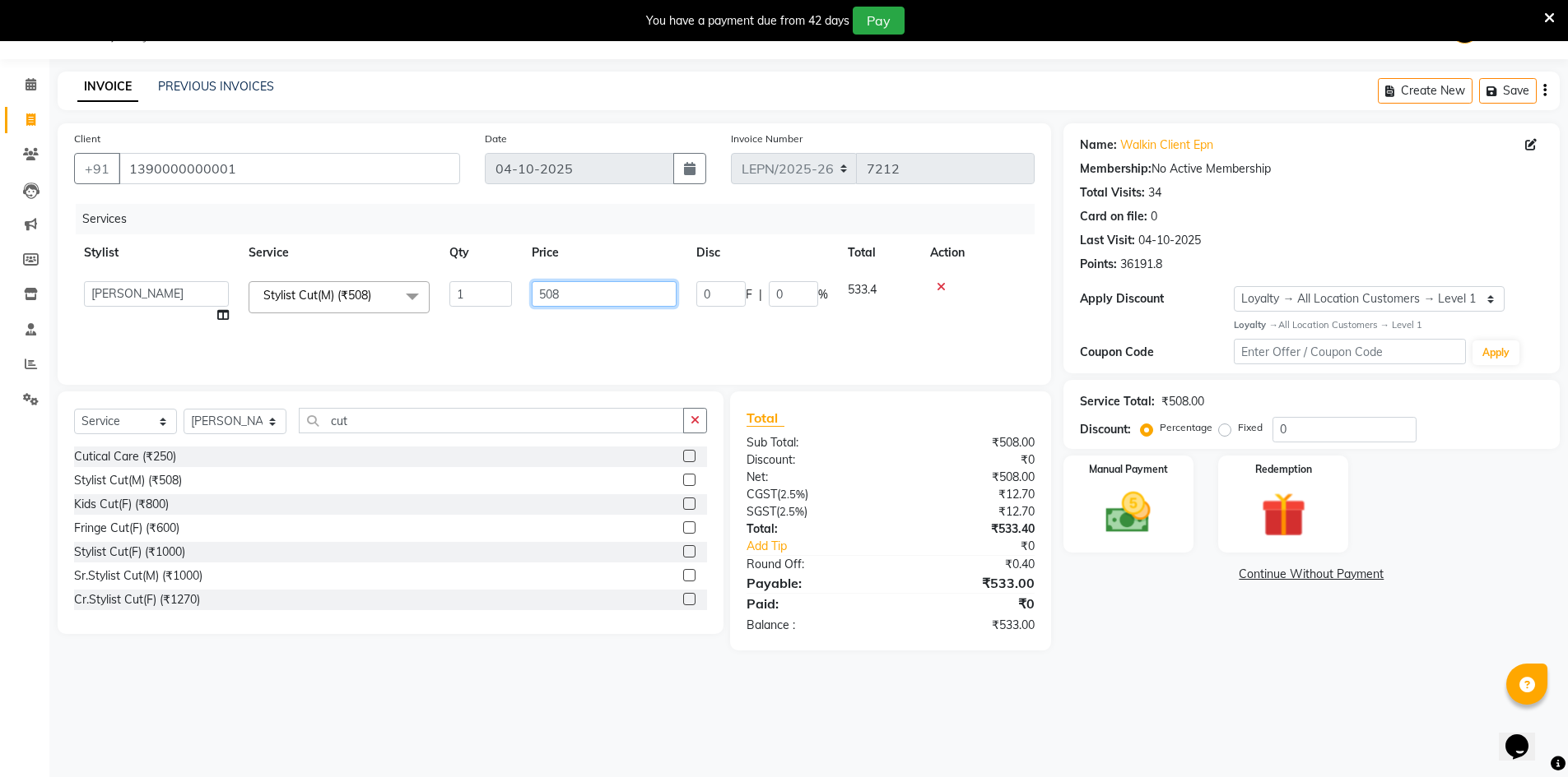
drag, startPoint x: 561, startPoint y: 293, endPoint x: 545, endPoint y: 293, distance: 16.0
click at [545, 293] on input "508" at bounding box center [603, 293] width 144 height 26
type input "515"
click at [674, 333] on div "Services Stylist Service Qty Price Disc Total Action NADEEM Stylist Cut(M) (₹50…" at bounding box center [554, 286] width 961 height 164
click at [493, 287] on td "515" at bounding box center [527, 298] width 164 height 54
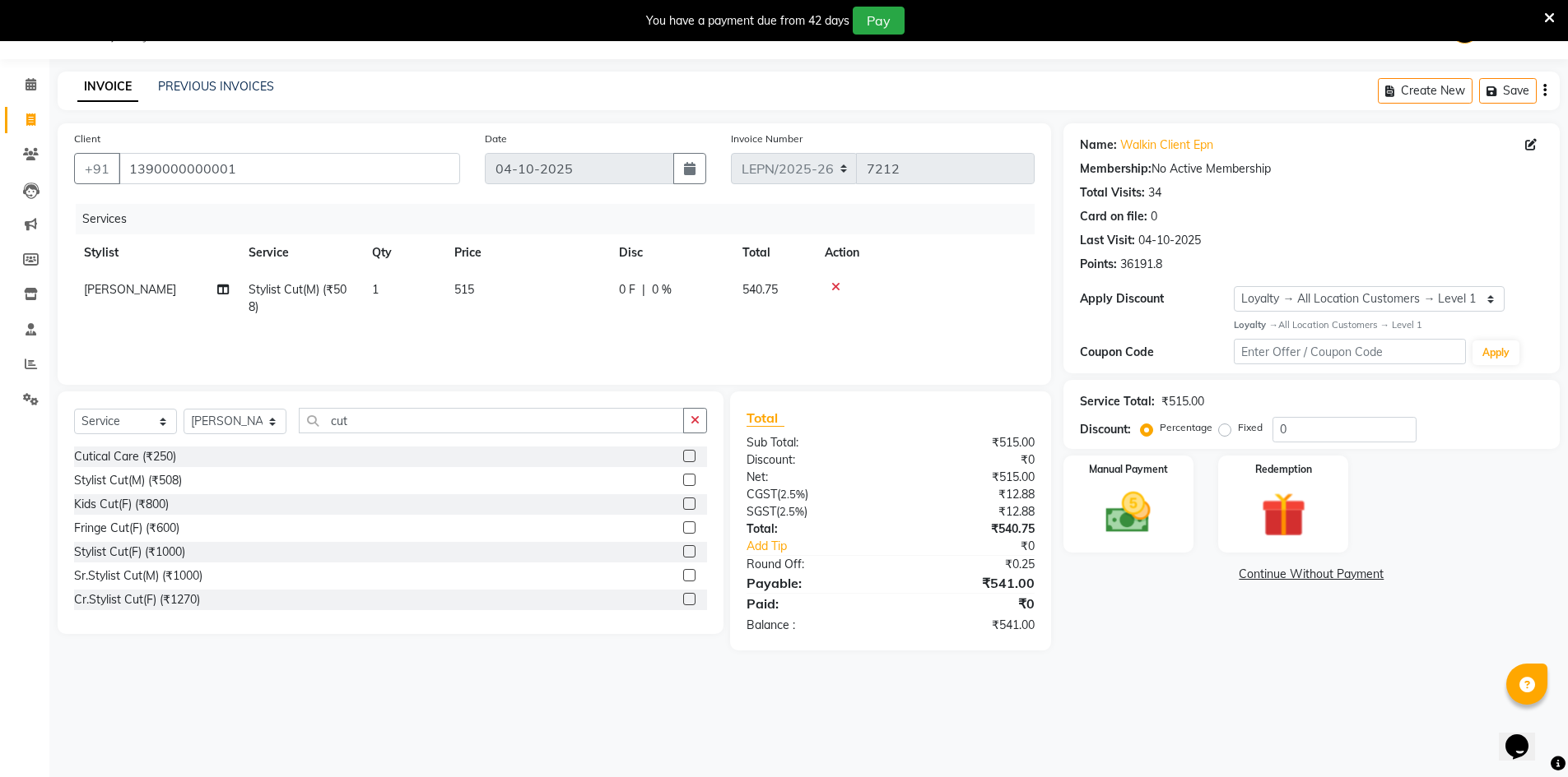
select select "90360"
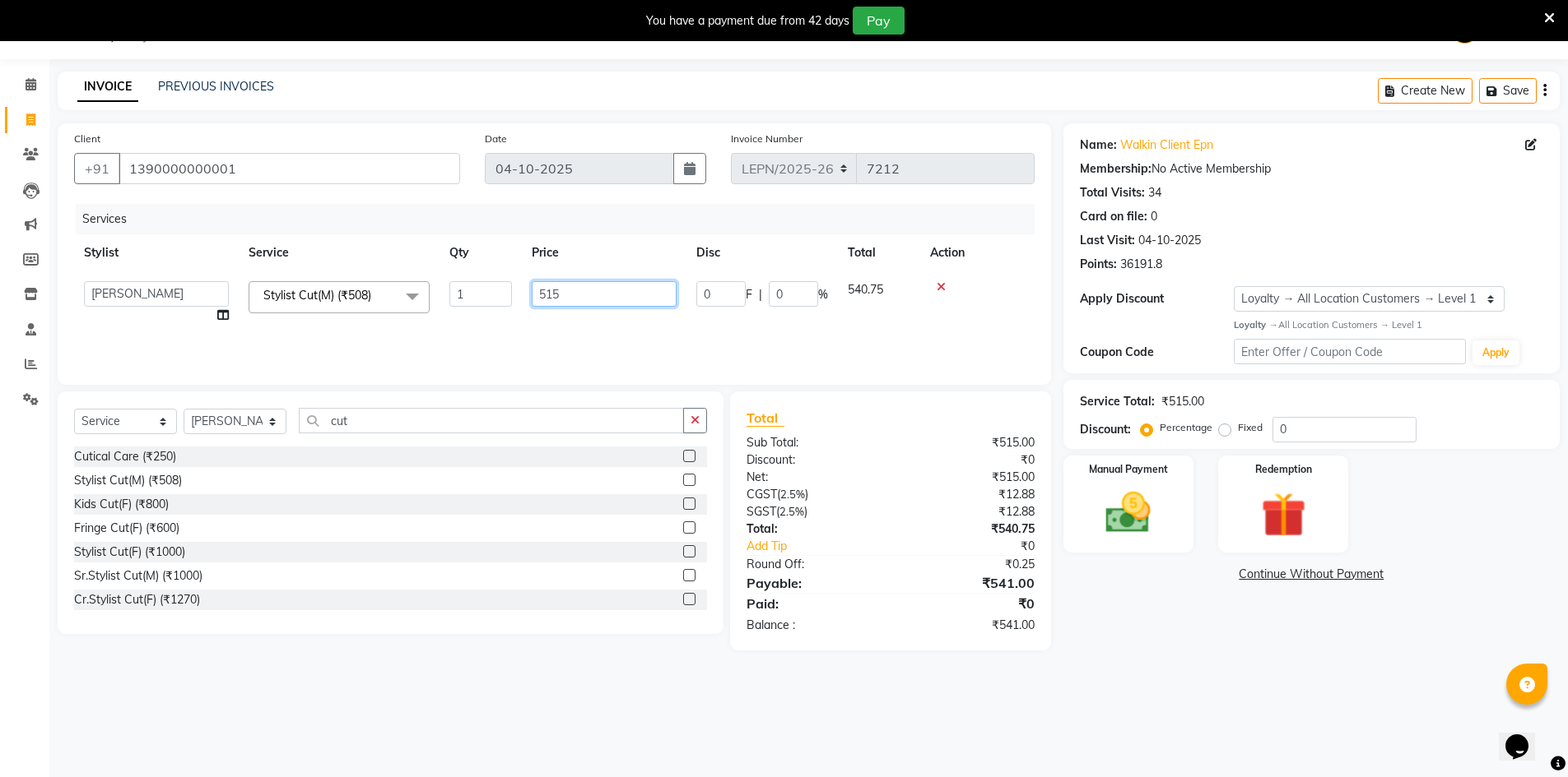
click at [561, 296] on input "515" at bounding box center [603, 293] width 144 height 26
type input "514"
click at [567, 347] on div "Services Stylist Service Qty Price Disc Total Action AMAN Aman_Asst Baljeet_MKP…" at bounding box center [554, 286] width 961 height 164
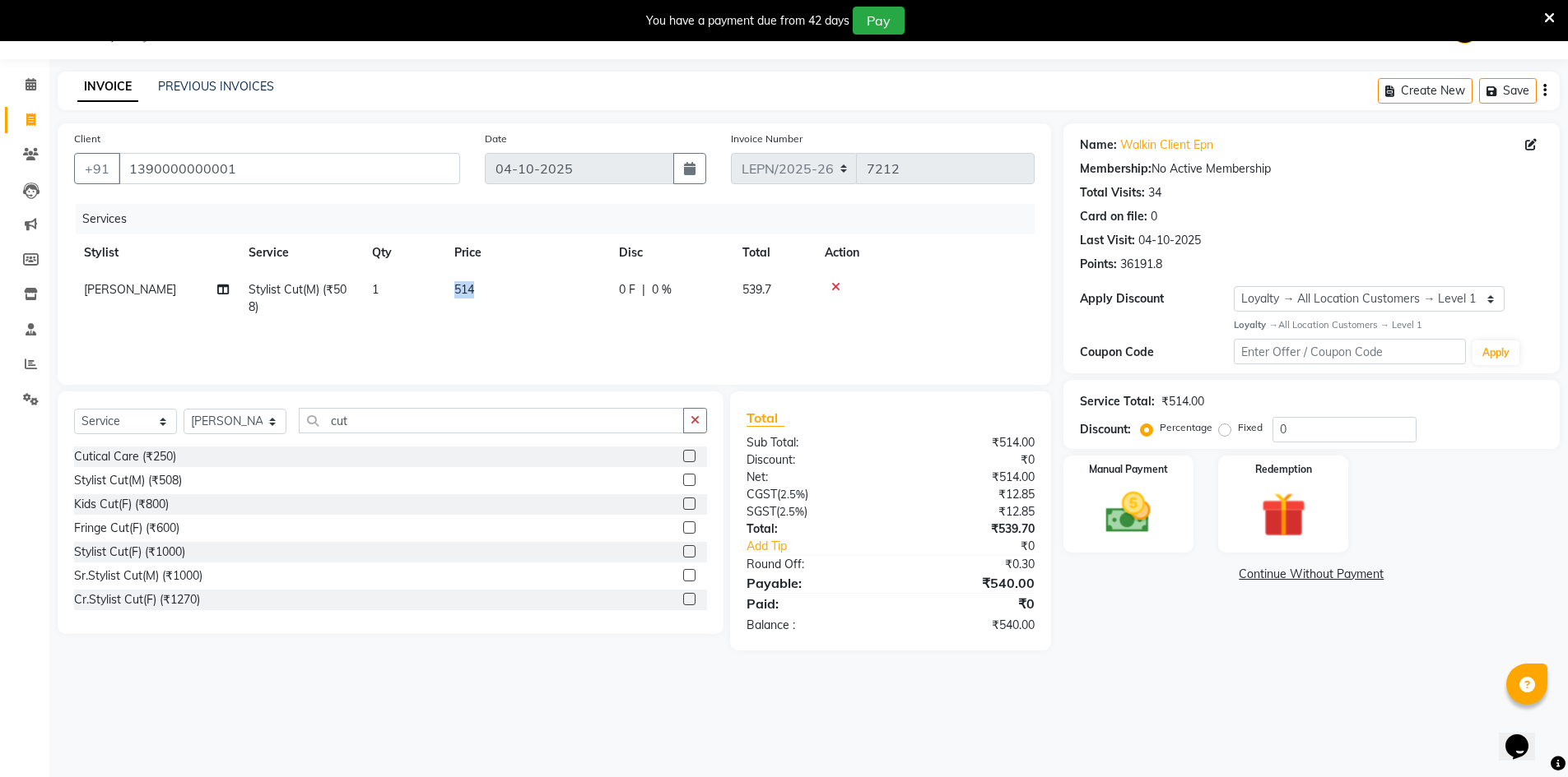
drag, startPoint x: 483, startPoint y: 290, endPoint x: 429, endPoint y: 297, distance: 54.5
click at [429, 297] on tr "NADEEM Stylist Cut(M) (₹508) 1 514 0 F | 0 % 539.7" at bounding box center [554, 298] width 961 height 54
click at [501, 287] on td "514" at bounding box center [527, 298] width 164 height 54
select select "90360"
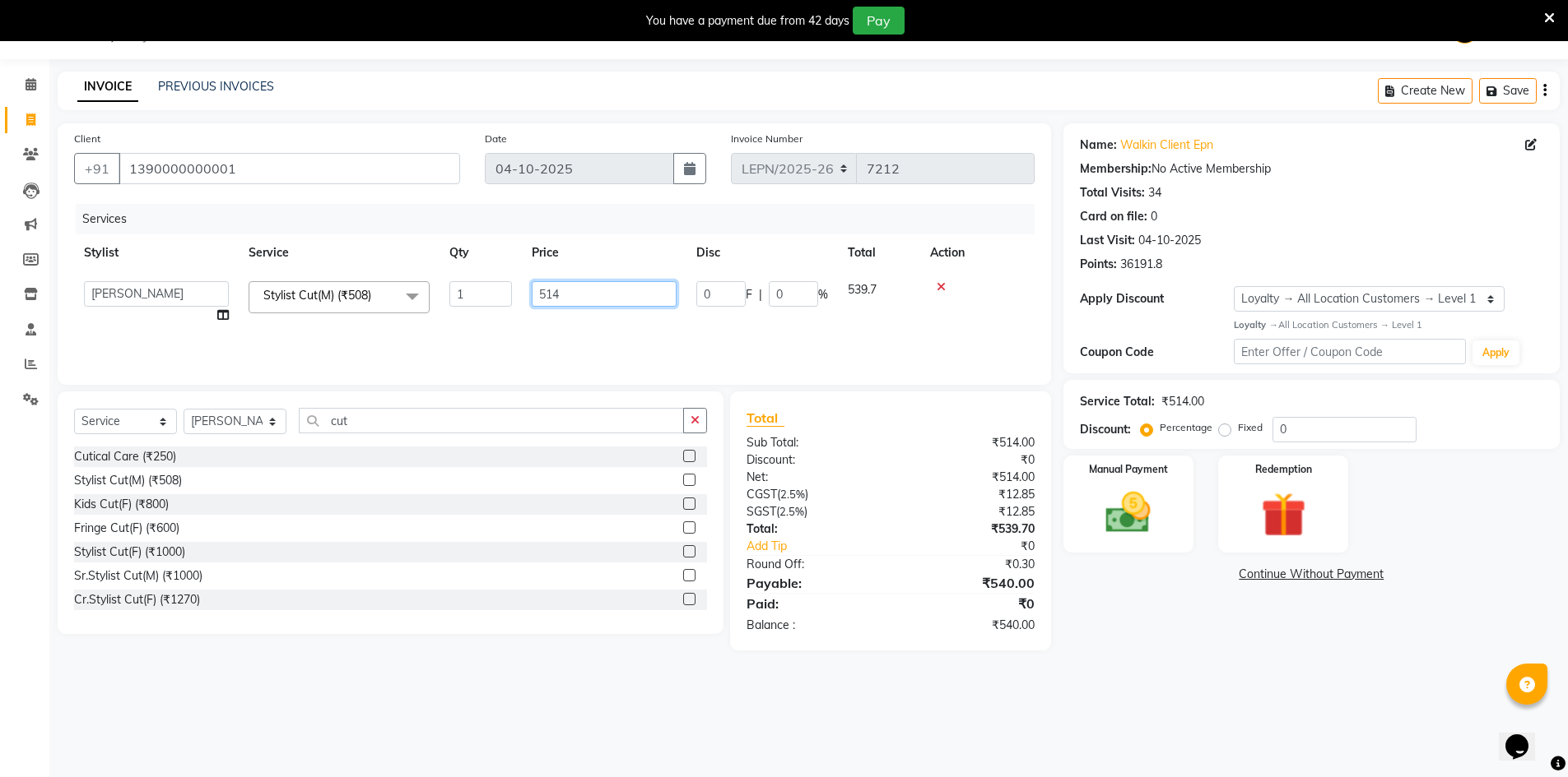
drag, startPoint x: 577, startPoint y: 285, endPoint x: 499, endPoint y: 303, distance: 80.0
click at [499, 303] on tr "AMAN Aman_Asst Baljeet_MKP BITTU Bobby_Mgr Counter Sales Jassi_Beauty KALEEM Ka…" at bounding box center [554, 302] width 961 height 62
type input "480"
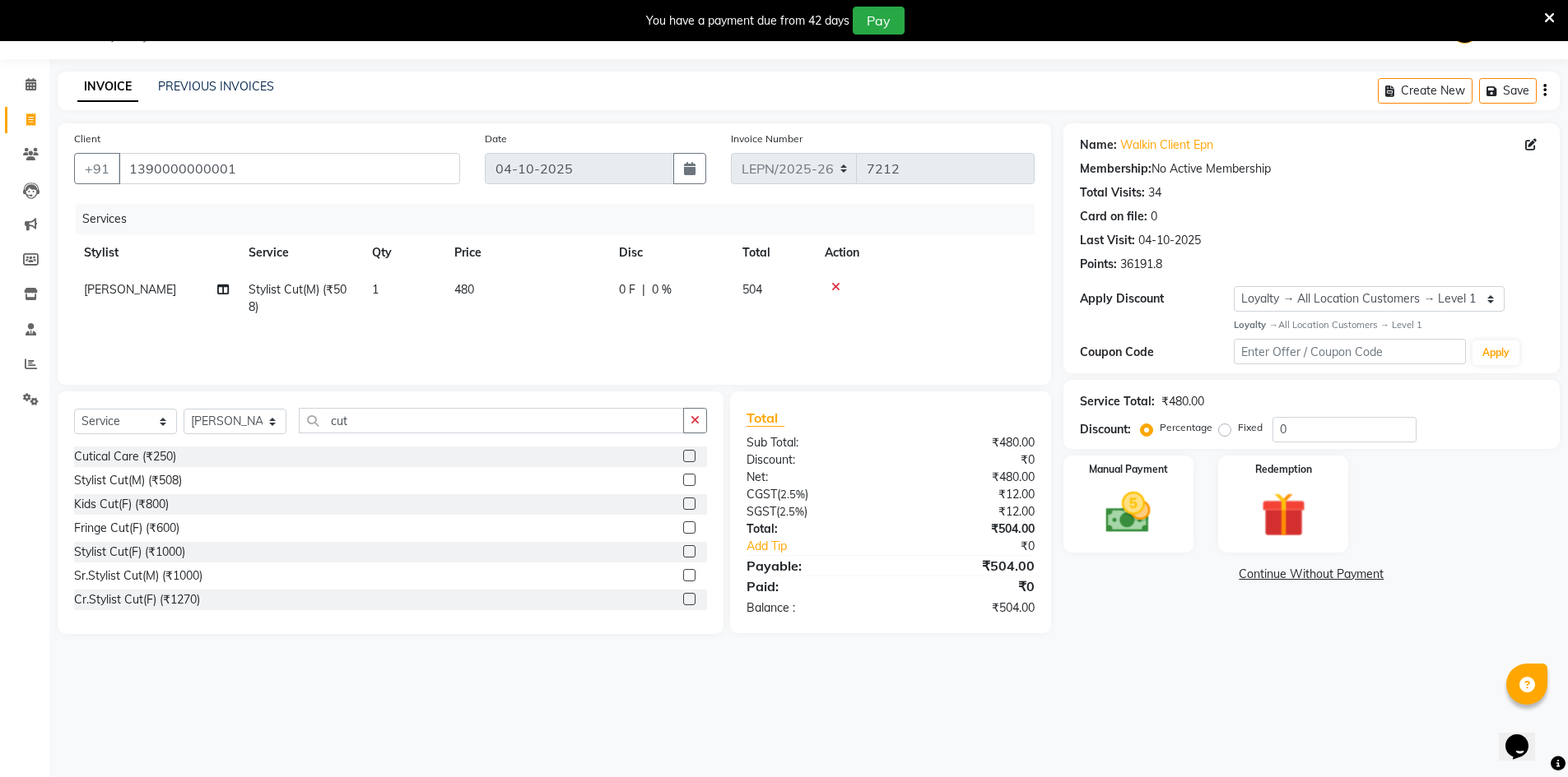
click at [525, 339] on div "Services Stylist Service Qty Price Disc Total Action NADEEM Stylist Cut(M) (₹50…" at bounding box center [554, 286] width 961 height 164
click at [487, 292] on td "480" at bounding box center [527, 298] width 164 height 54
select select "90360"
drag, startPoint x: 564, startPoint y: 292, endPoint x: 547, endPoint y: 296, distance: 17.5
click at [547, 296] on input "480" at bounding box center [603, 293] width 144 height 26
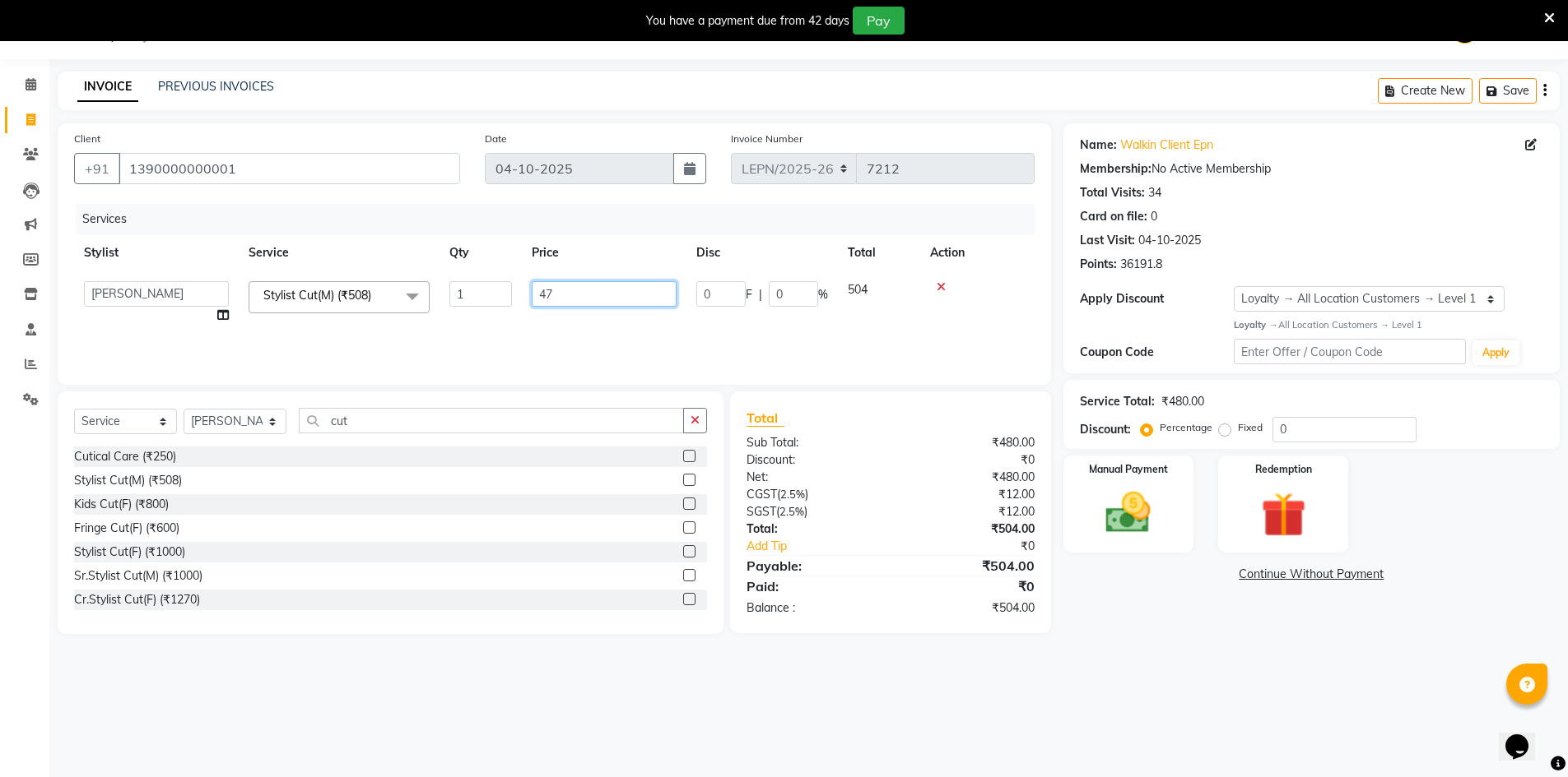
type input "476"
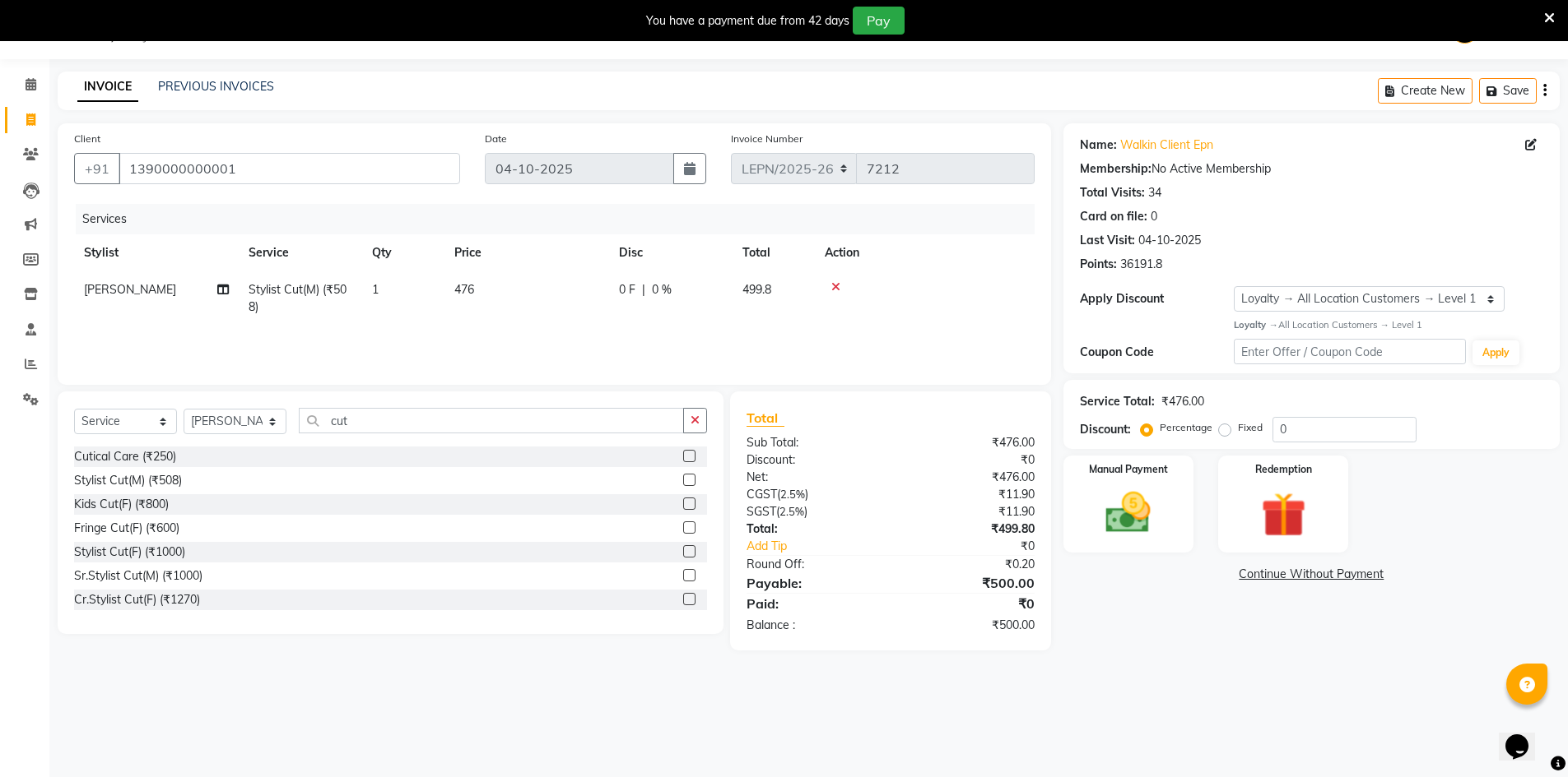
click at [549, 325] on td "476" at bounding box center [527, 298] width 164 height 54
select select "90360"
click at [1092, 495] on img at bounding box center [1128, 513] width 76 height 54
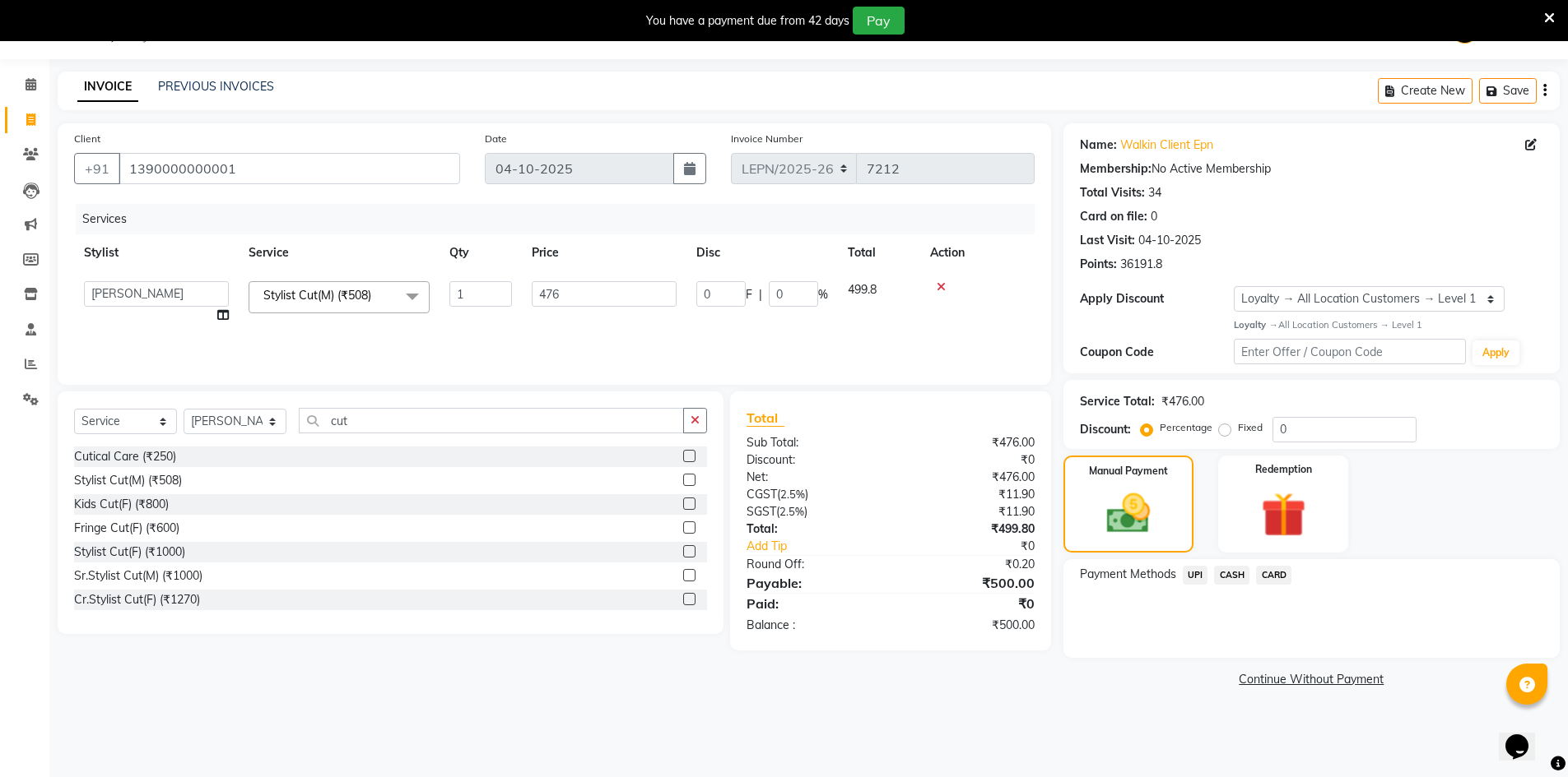
click at [1237, 584] on span "CASH" at bounding box center [1231, 575] width 35 height 19
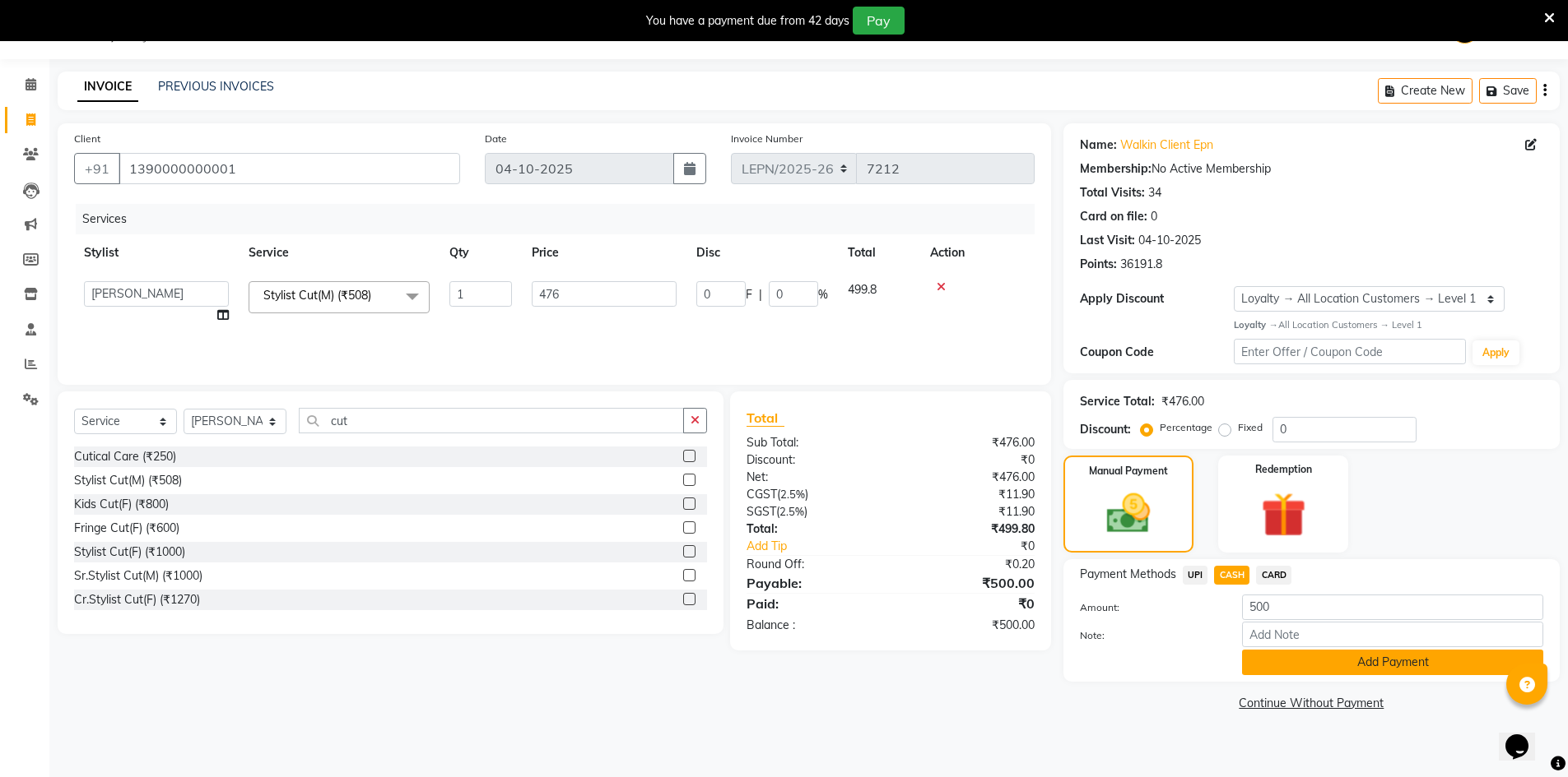
click at [1285, 663] on button "Add Payment" at bounding box center [1392, 662] width 301 height 26
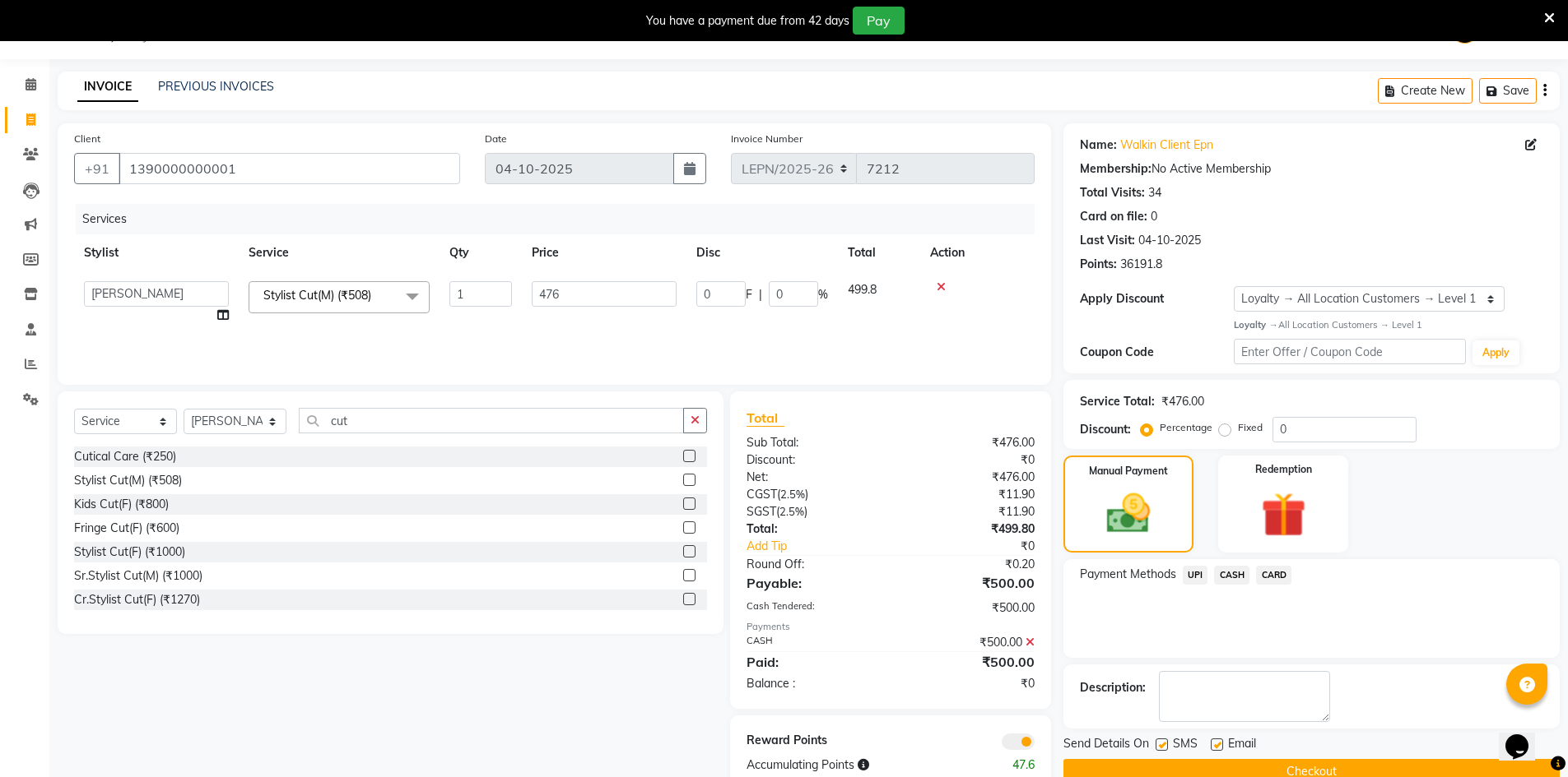
click at [1015, 739] on span at bounding box center [1018, 742] width 33 height 16
click at [1034, 745] on input "checkbox" at bounding box center [1034, 745] width 0 height 0
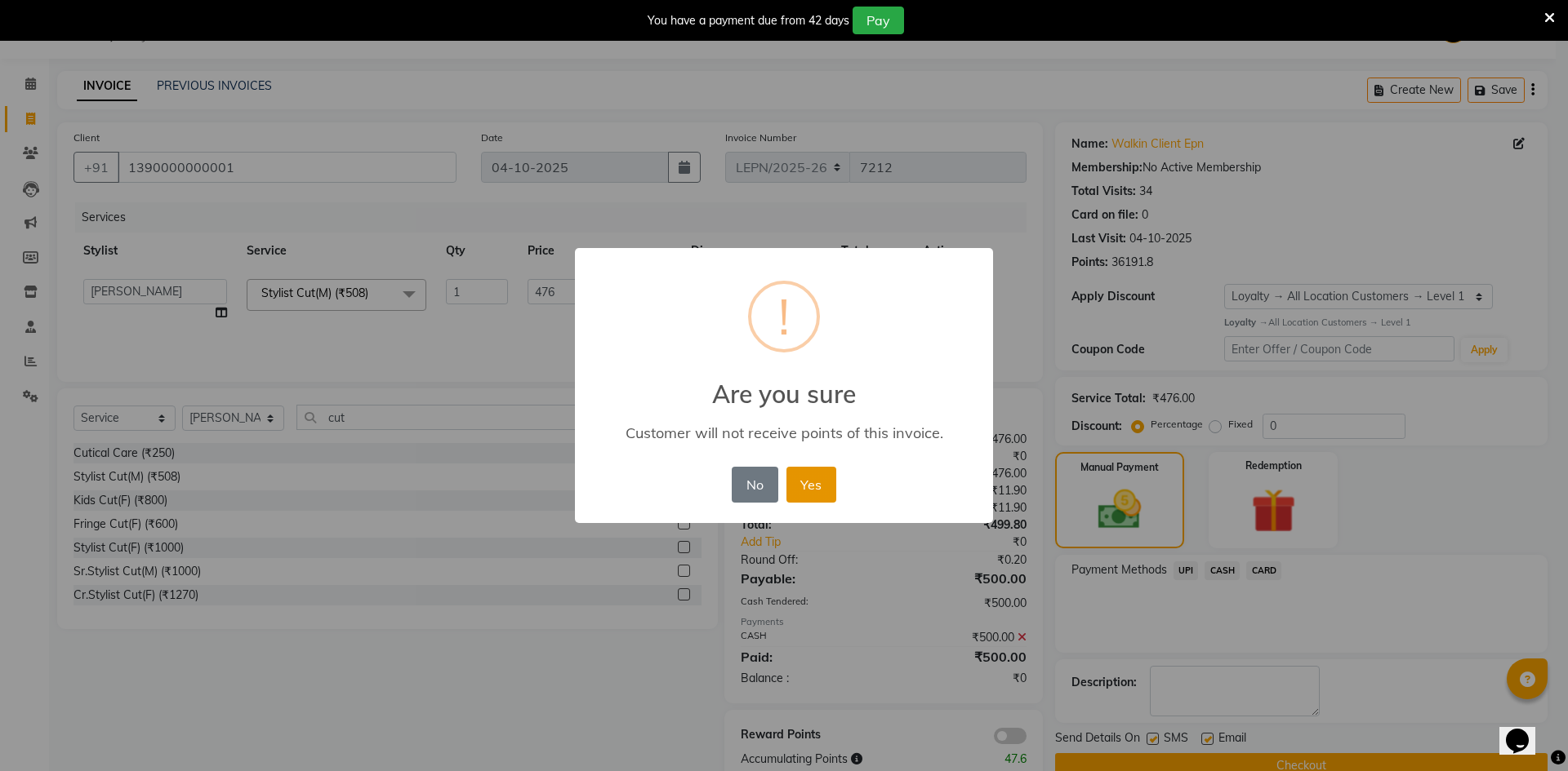
click at [795, 495] on button "Yes" at bounding box center [811, 485] width 50 height 36
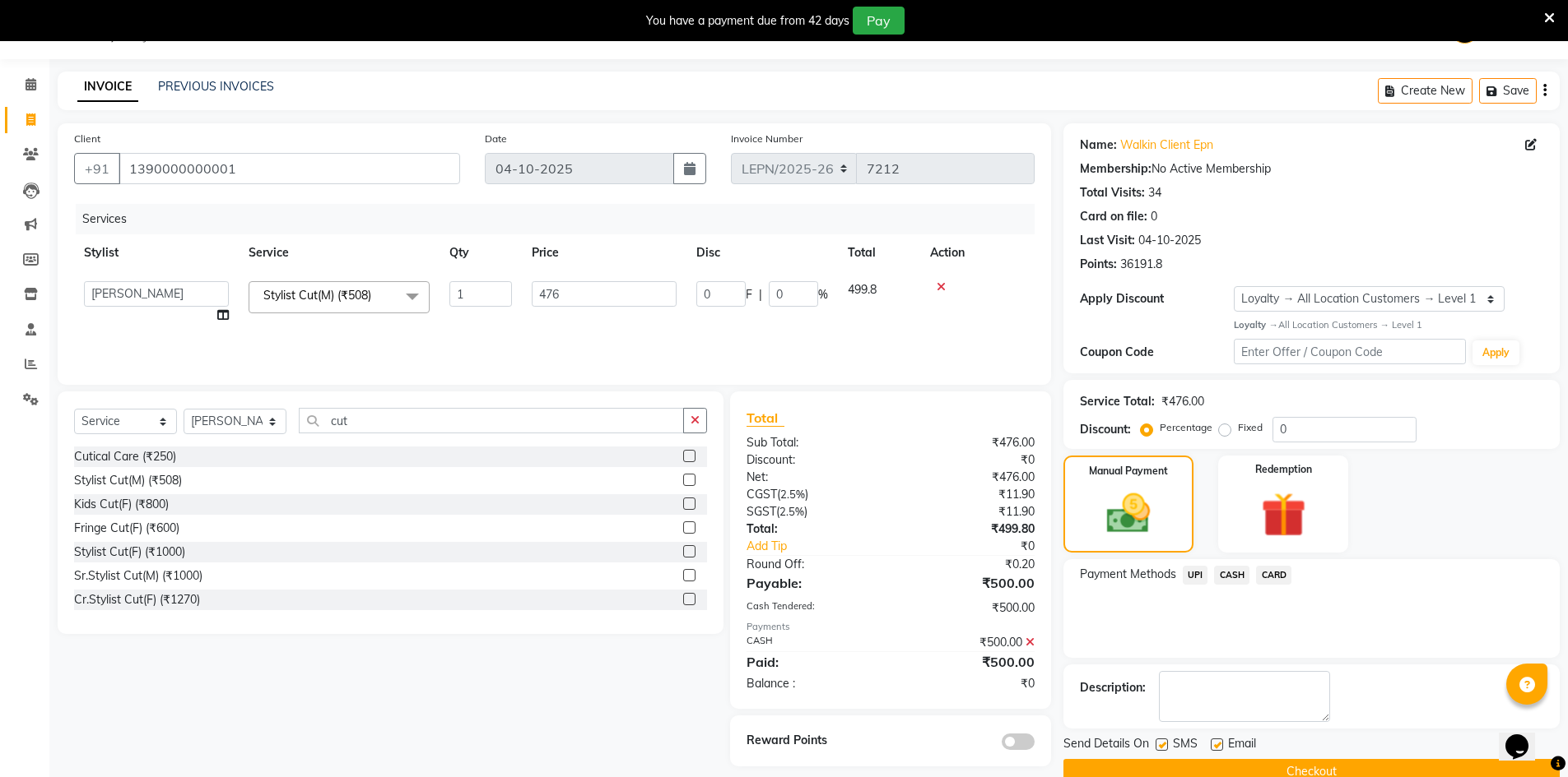
click at [1203, 770] on button "Checkout" at bounding box center [1311, 771] width 496 height 26
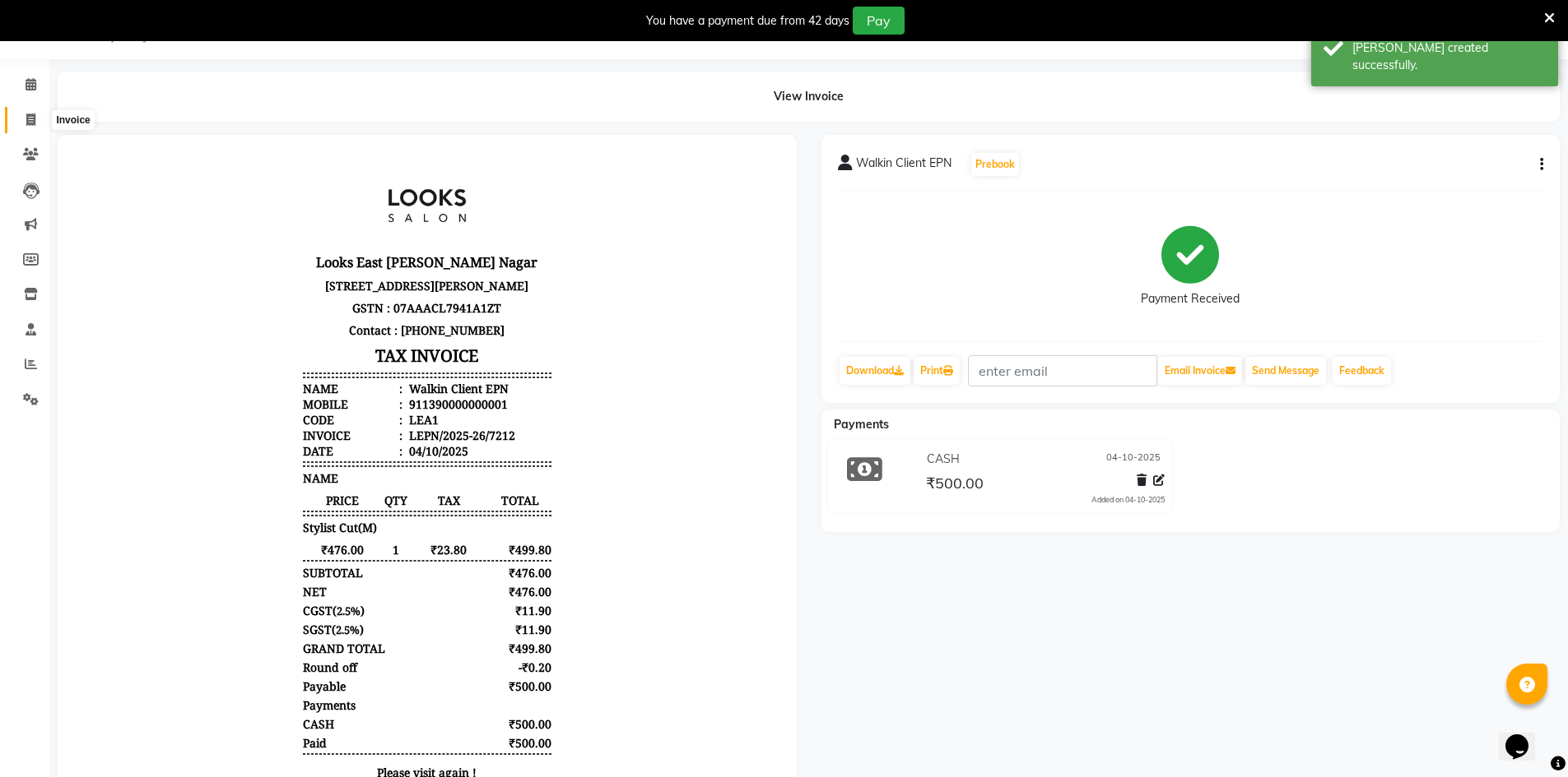
click at [33, 122] on icon at bounding box center [31, 119] width 9 height 12
select select "service"
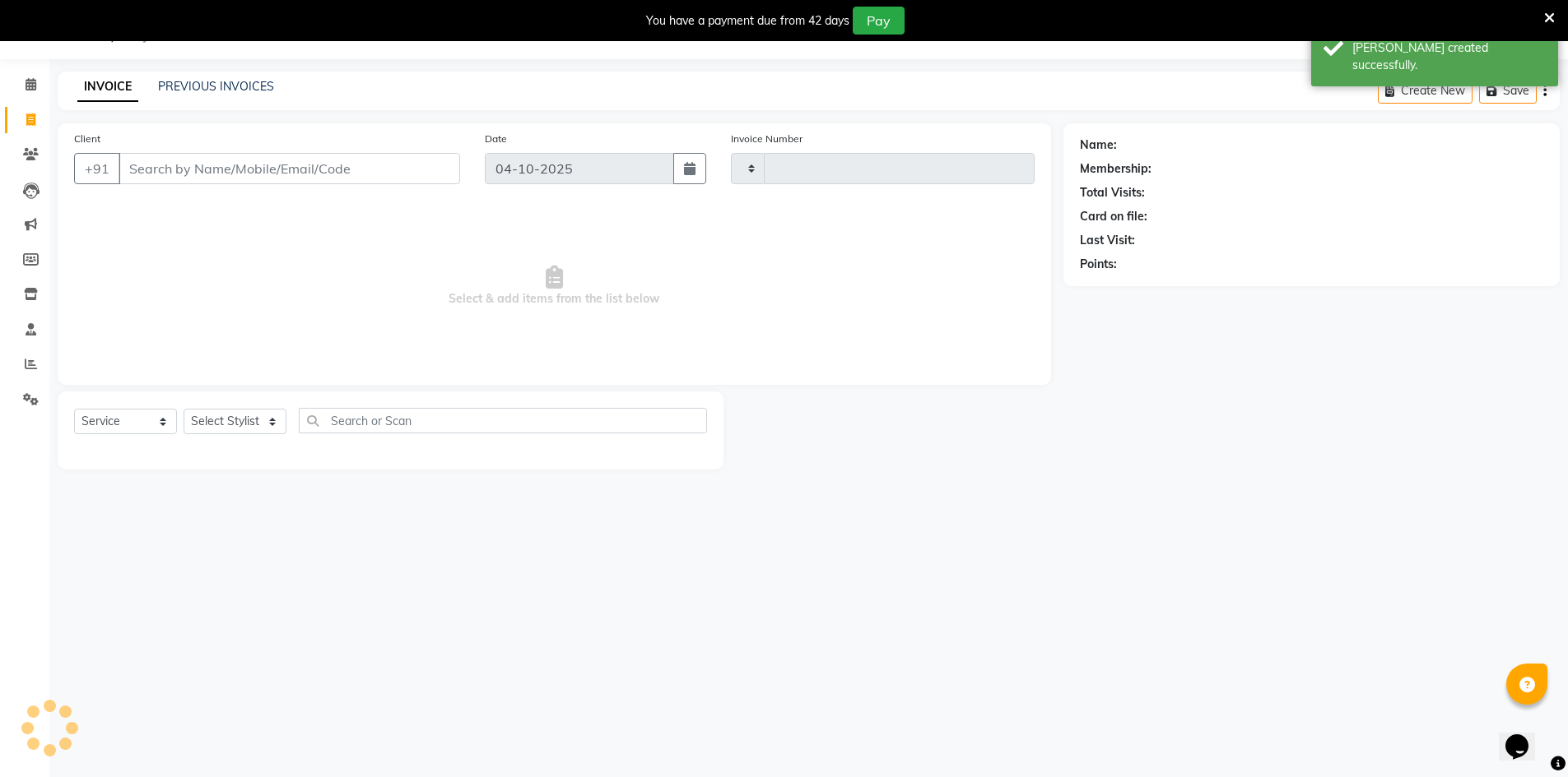
type input "7213"
select select "8940"
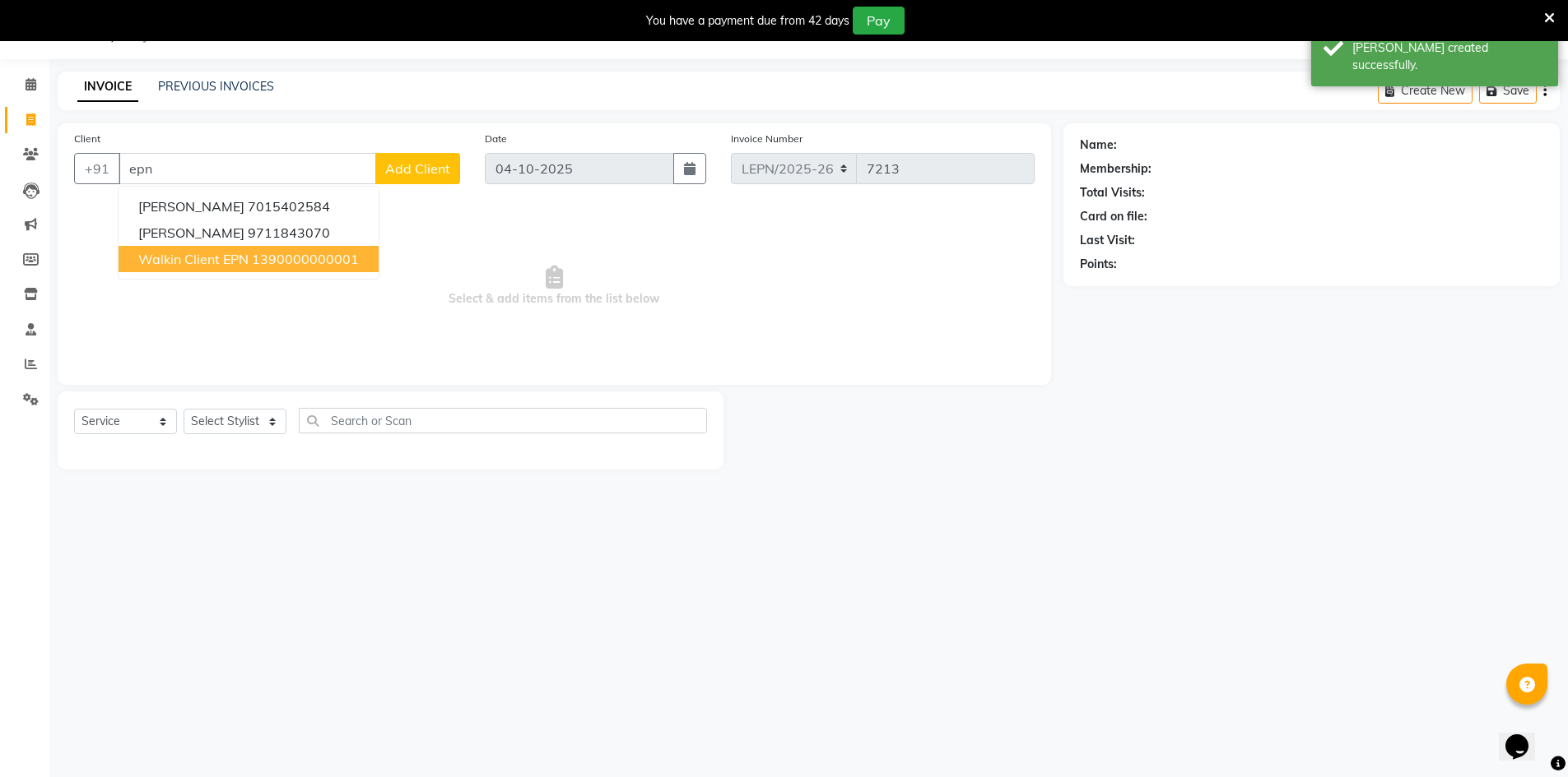
click at [211, 257] on span "Walkin Client EPN" at bounding box center [193, 259] width 110 height 16
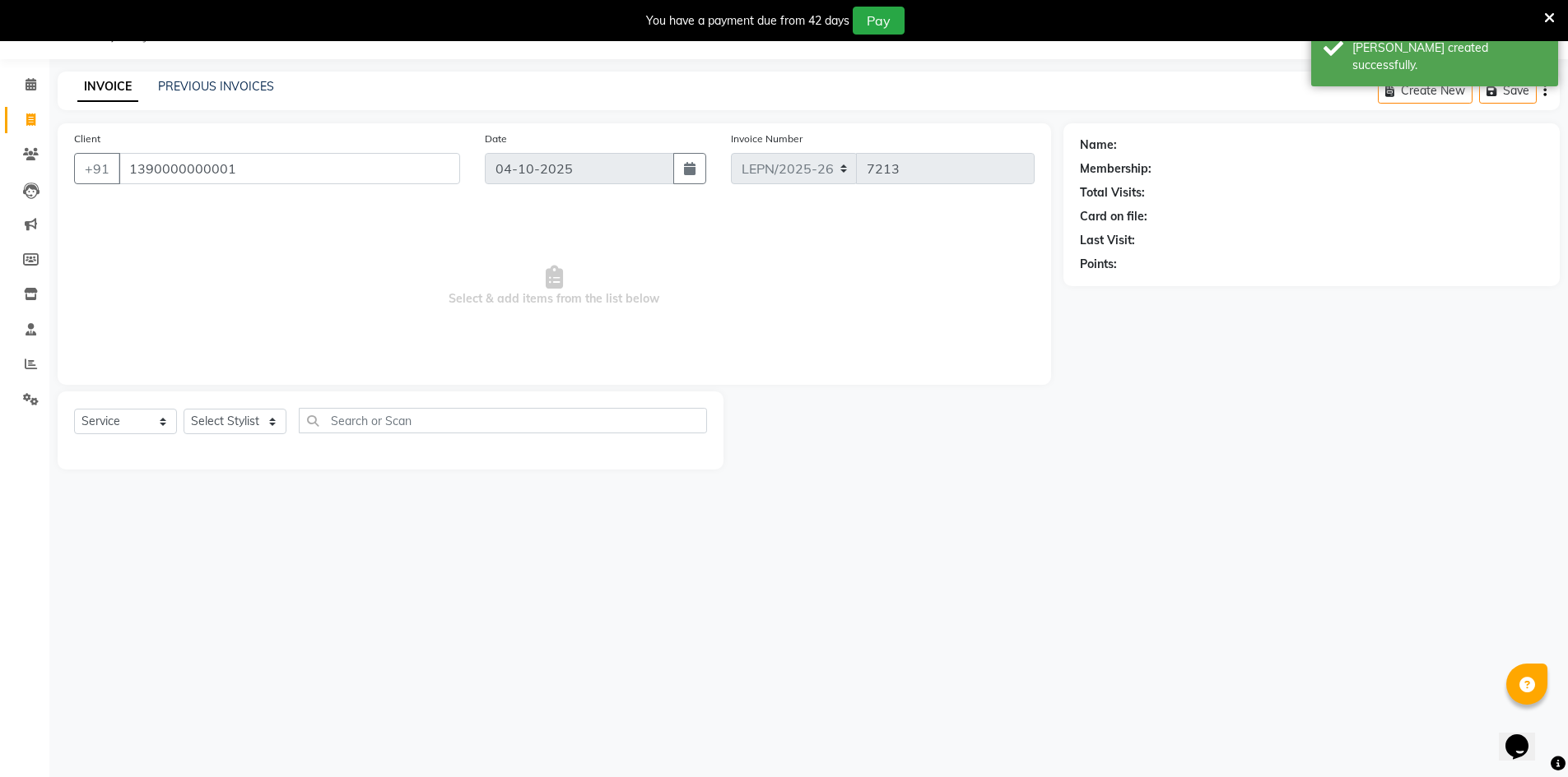
type input "1390000000001"
click at [257, 422] on select "Select Stylist AMAN Aman_Asst Baljeet_MKP BITTU Bobby_Mgr Counter Sales Jassi_B…" at bounding box center [235, 421] width 103 height 26
select select "1: Object"
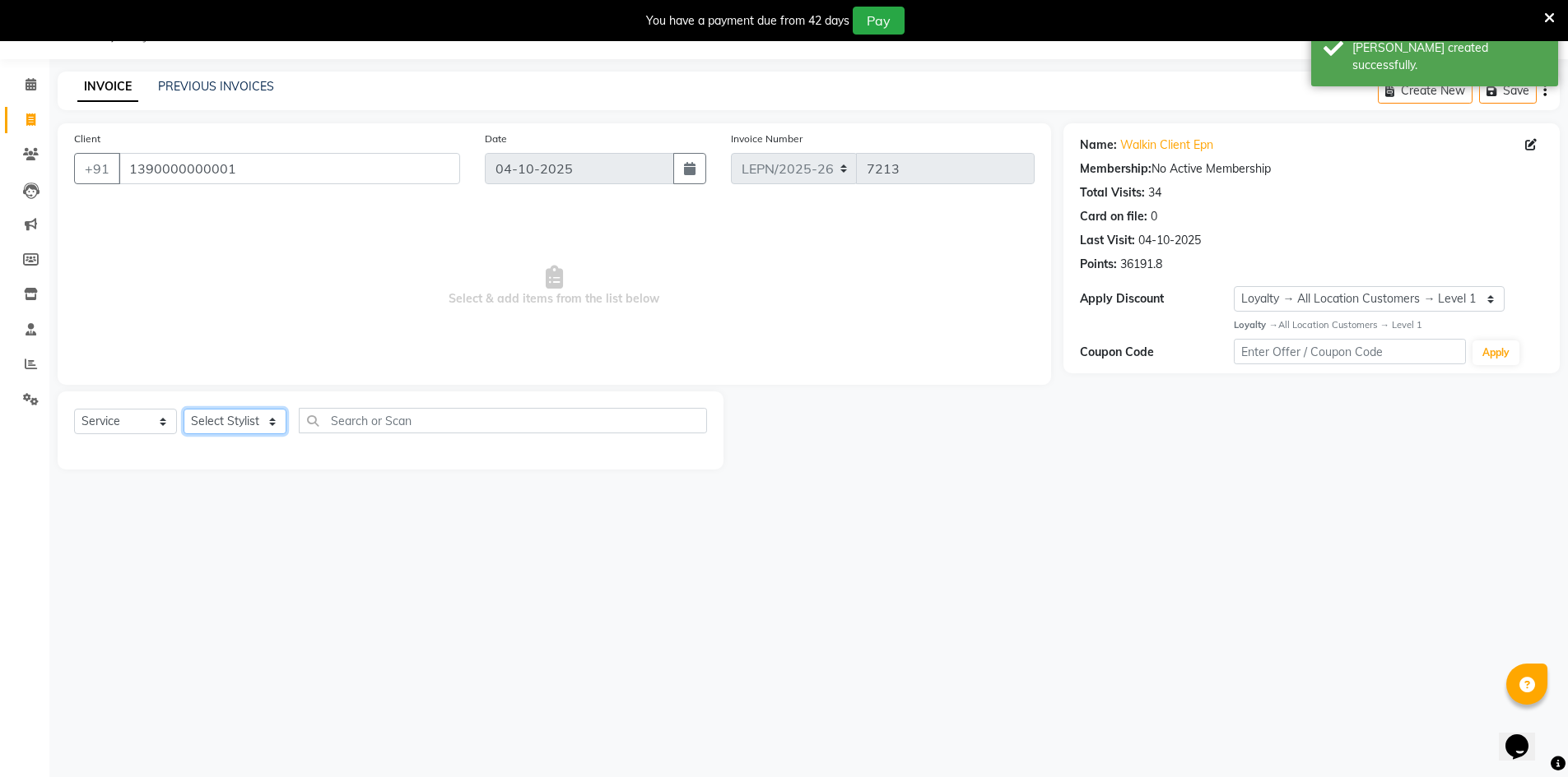
select select "90363"
click at [184, 409] on select "Select Stylist AMAN Aman_Asst Baljeet_MKP BITTU Bobby_Mgr Counter Sales Jassi_B…" at bounding box center [235, 421] width 103 height 26
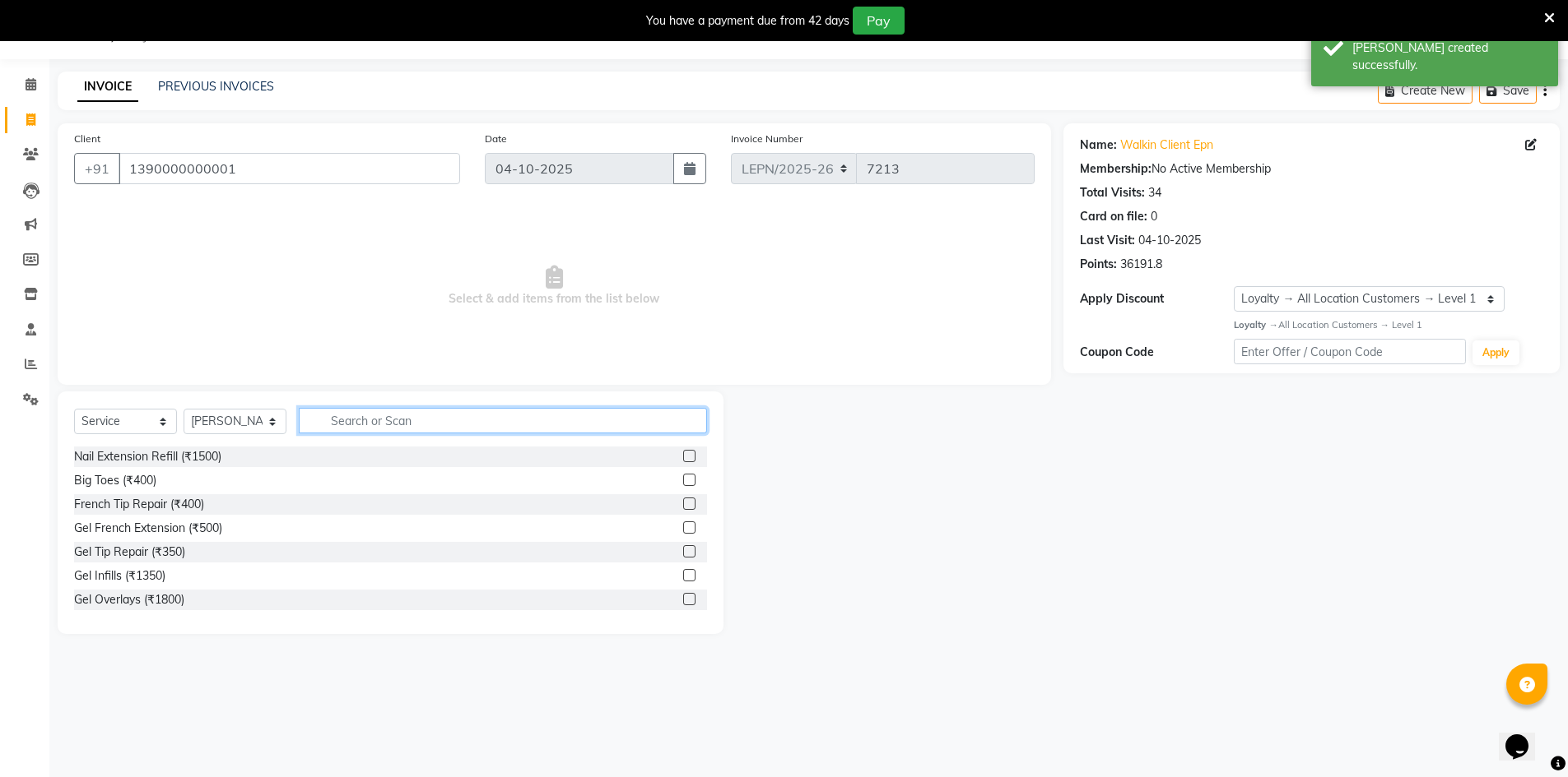
click at [353, 422] on input "text" at bounding box center [502, 421] width 408 height 26
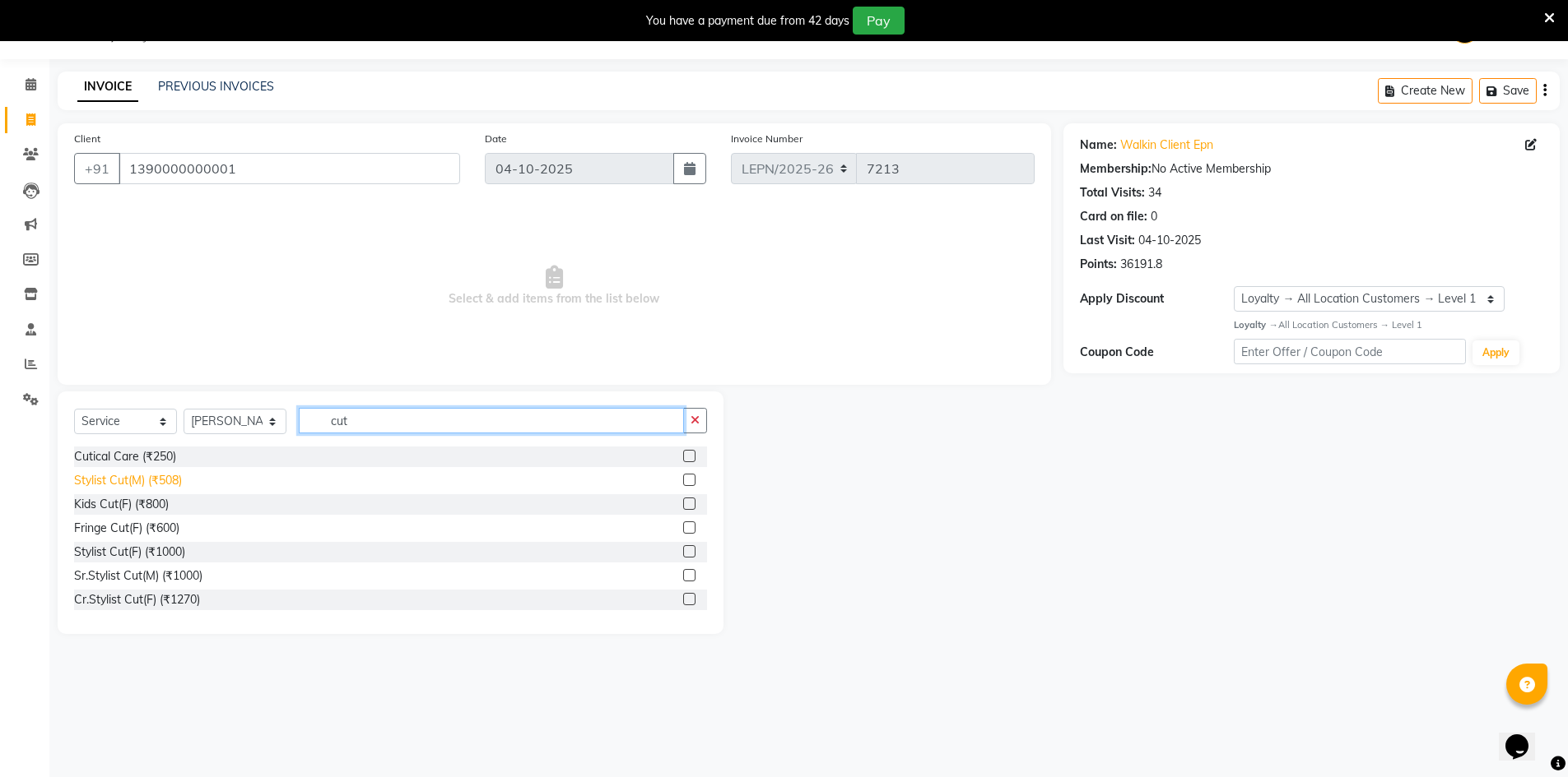
type input "cut"
click at [163, 482] on div "Stylist Cut(M) (₹508)" at bounding box center [127, 481] width 108 height 17
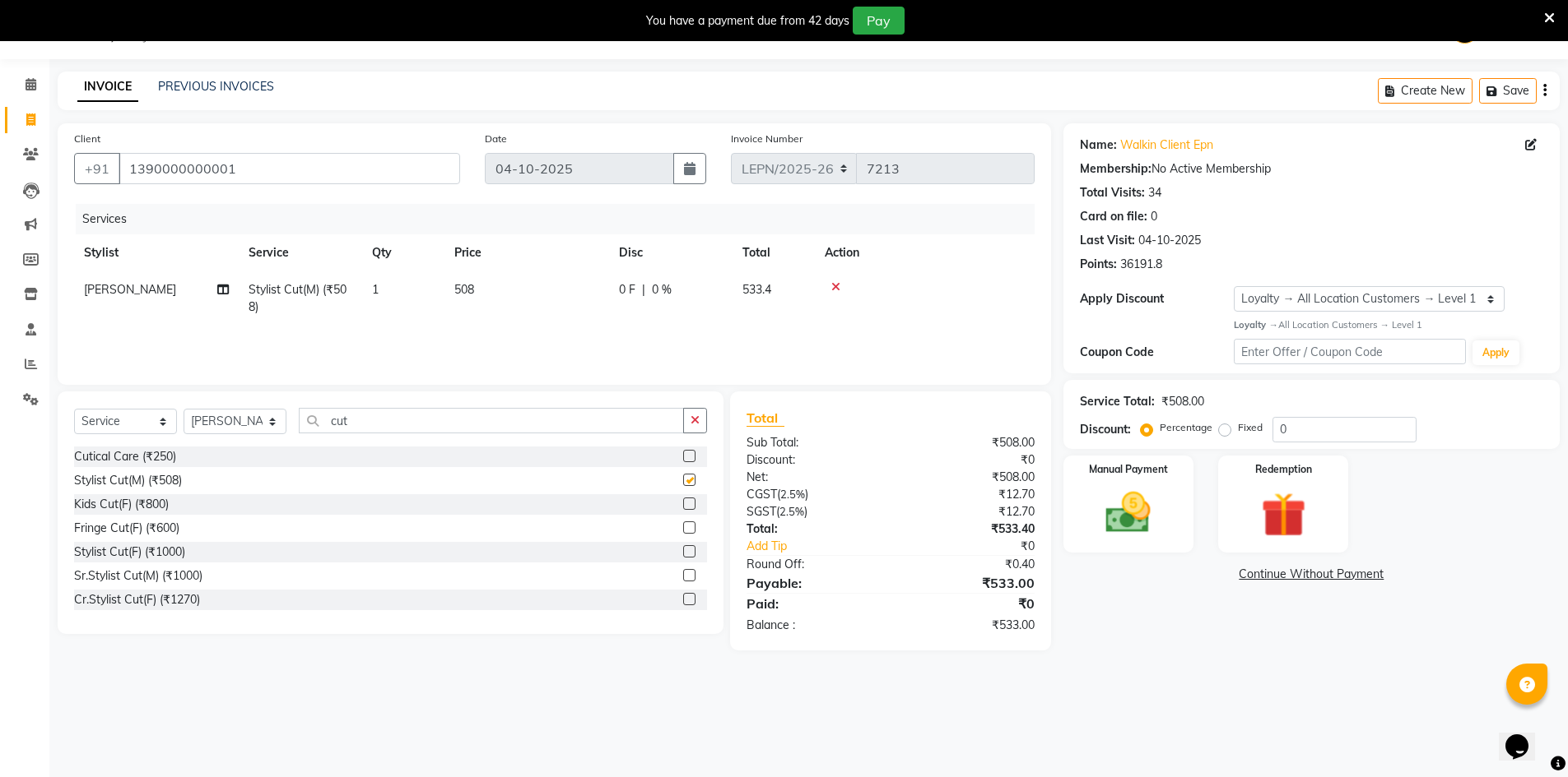
checkbox input "false"
drag, startPoint x: 359, startPoint y: 420, endPoint x: 311, endPoint y: 429, distance: 48.8
click at [311, 429] on input "cut" at bounding box center [490, 421] width 385 height 26
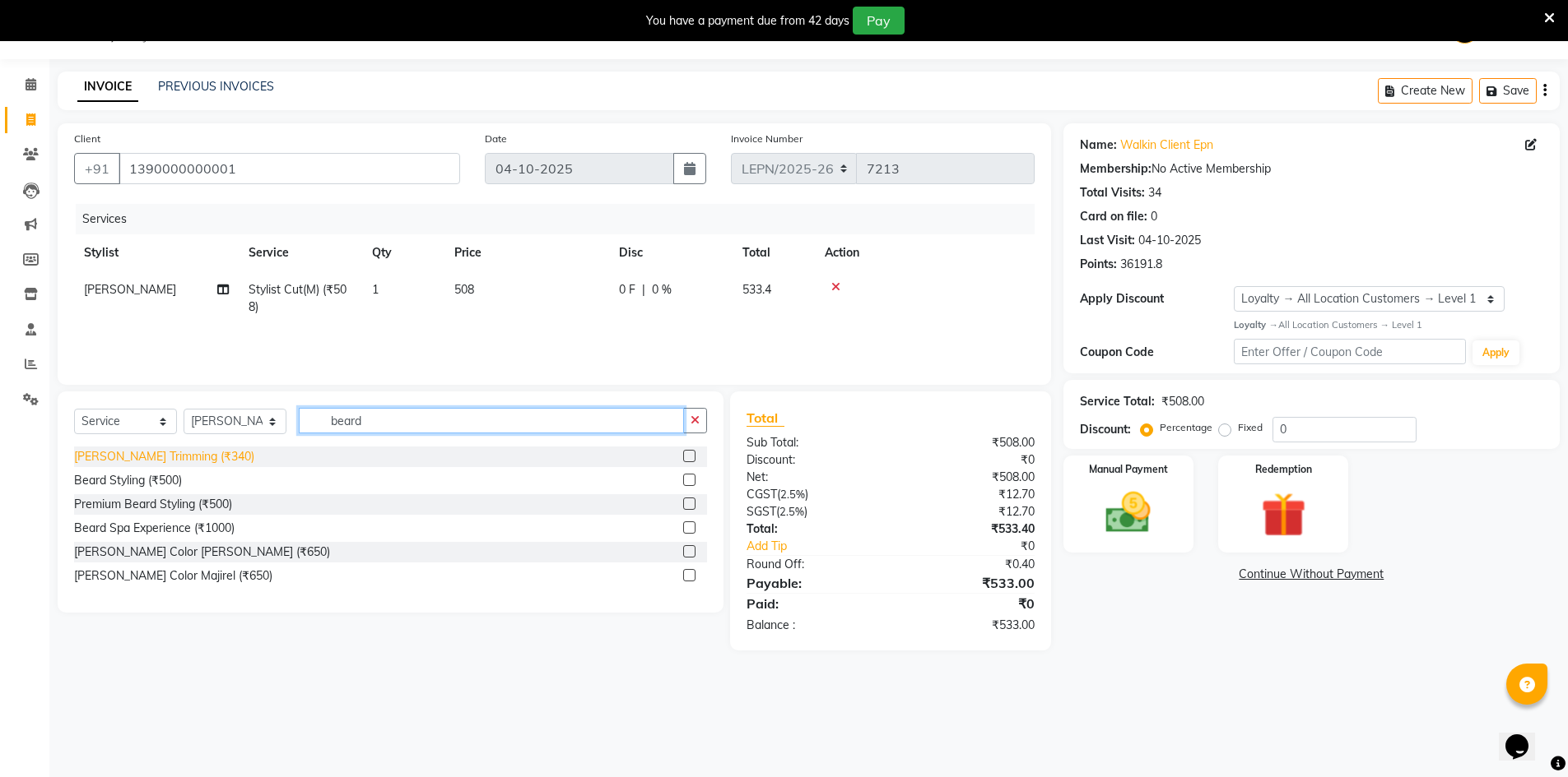
type input "beard"
click at [174, 451] on div "Beard Trimming (₹340)" at bounding box center [163, 457] width 181 height 17
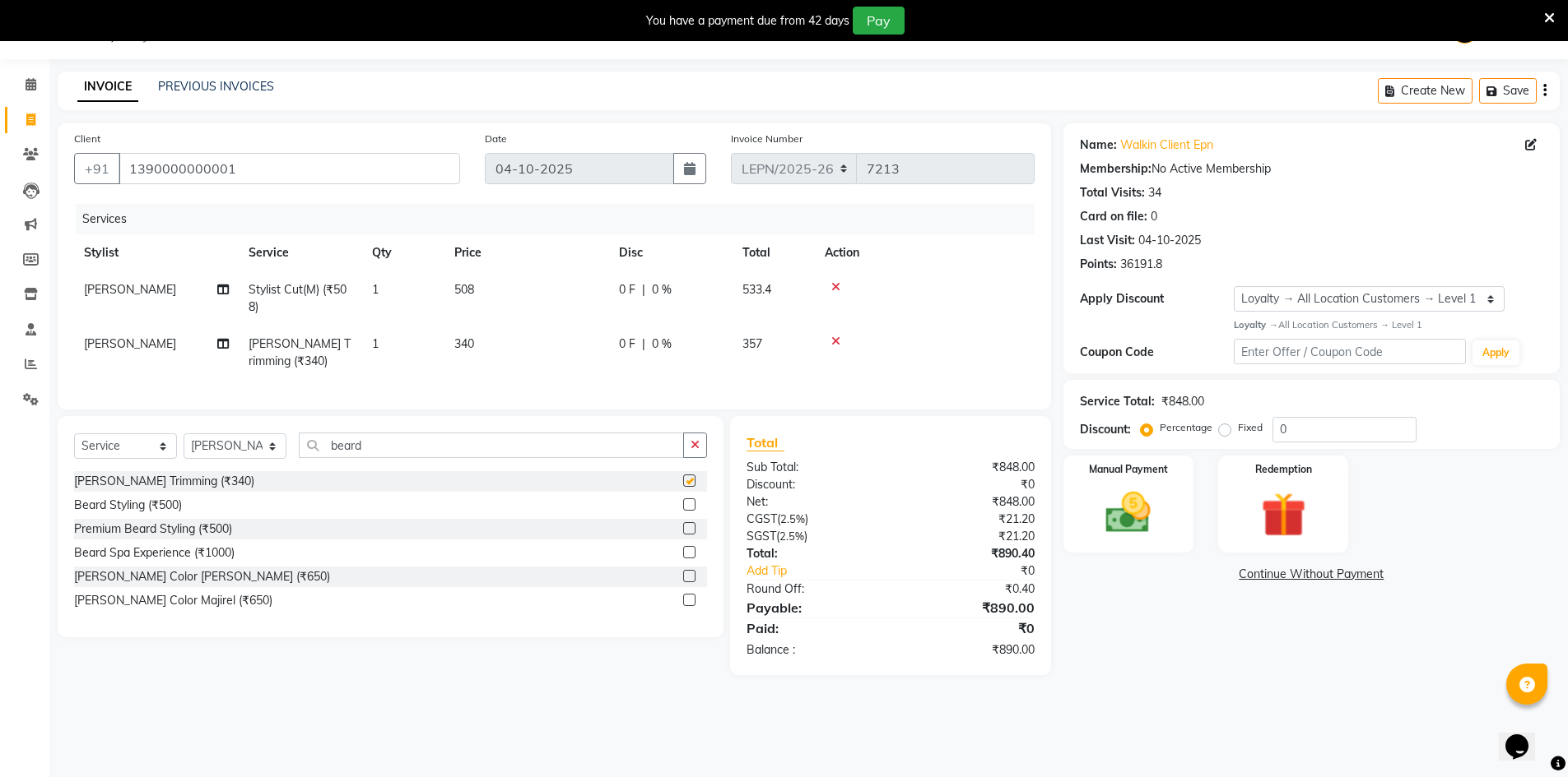
checkbox input "false"
click at [254, 459] on select "Select Stylist AMAN Aman_Asst Baljeet_MKP BITTU Bobby_Mgr Counter Sales Jassi_B…" at bounding box center [235, 446] width 103 height 26
select select "90365"
click at [184, 446] on select "Select Stylist AMAN Aman_Asst Baljeet_MKP BITTU Bobby_Mgr Counter Sales Jassi_B…" at bounding box center [235, 446] width 103 height 26
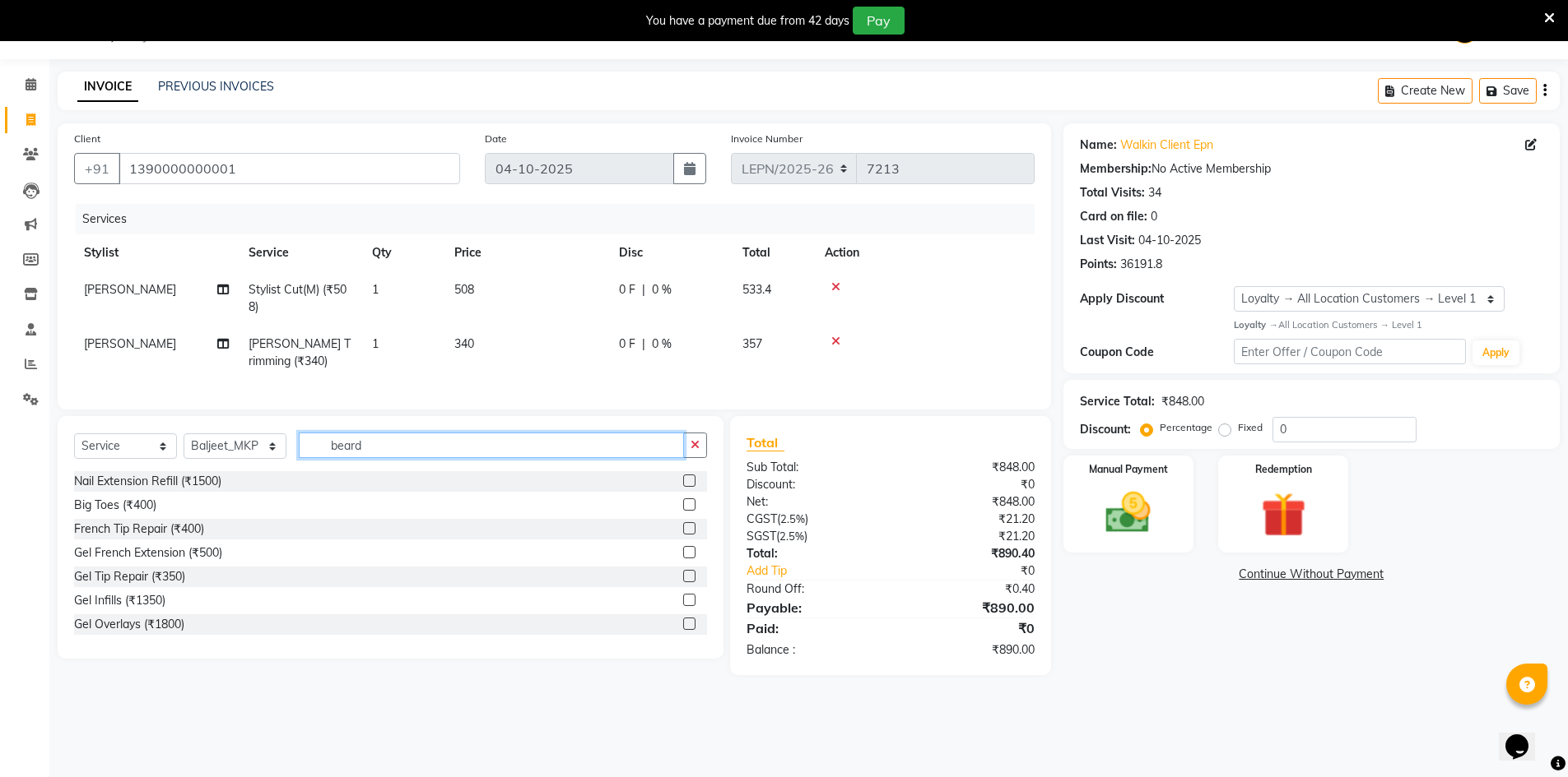
drag, startPoint x: 399, startPoint y: 458, endPoint x: 285, endPoint y: 452, distance: 114.2
click at [285, 452] on div "Select Service Product Membership Package Voucher Prepaid Gift Card Select Styl…" at bounding box center [390, 452] width 633 height 38
type input "bleach"
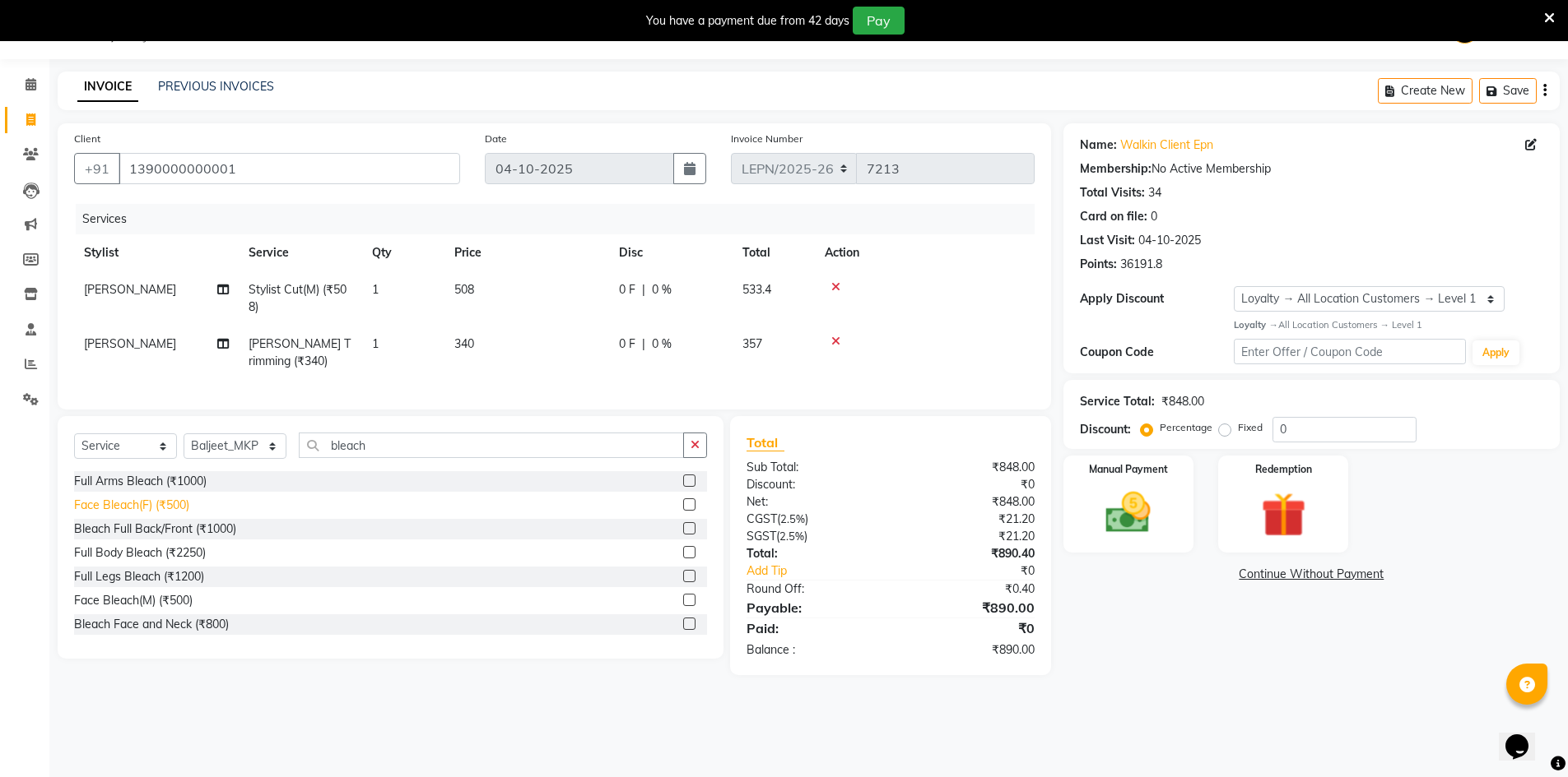
click at [174, 514] on div "Face Bleach(F) (₹500)" at bounding box center [131, 506] width 116 height 17
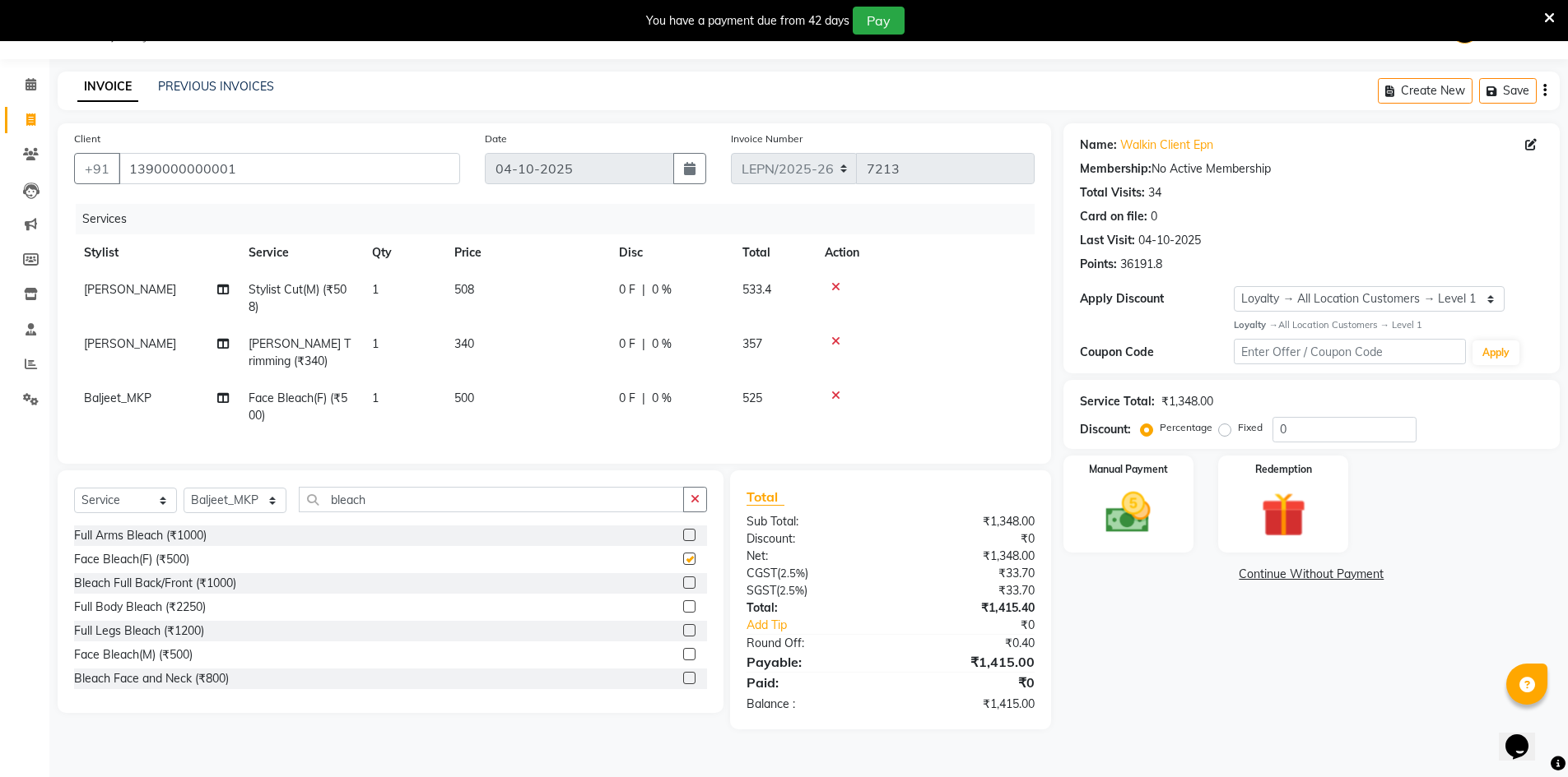
checkbox input "false"
drag, startPoint x: 384, startPoint y: 512, endPoint x: 273, endPoint y: 511, distance: 111.0
click at [273, 511] on div "Select Service Product Membership Package Voucher Prepaid Gift Card Select Styl…" at bounding box center [390, 507] width 633 height 38
type input "eye"
click at [222, 615] on div "Eyebrows & Upperlips (₹100)" at bounding box center [149, 608] width 152 height 17
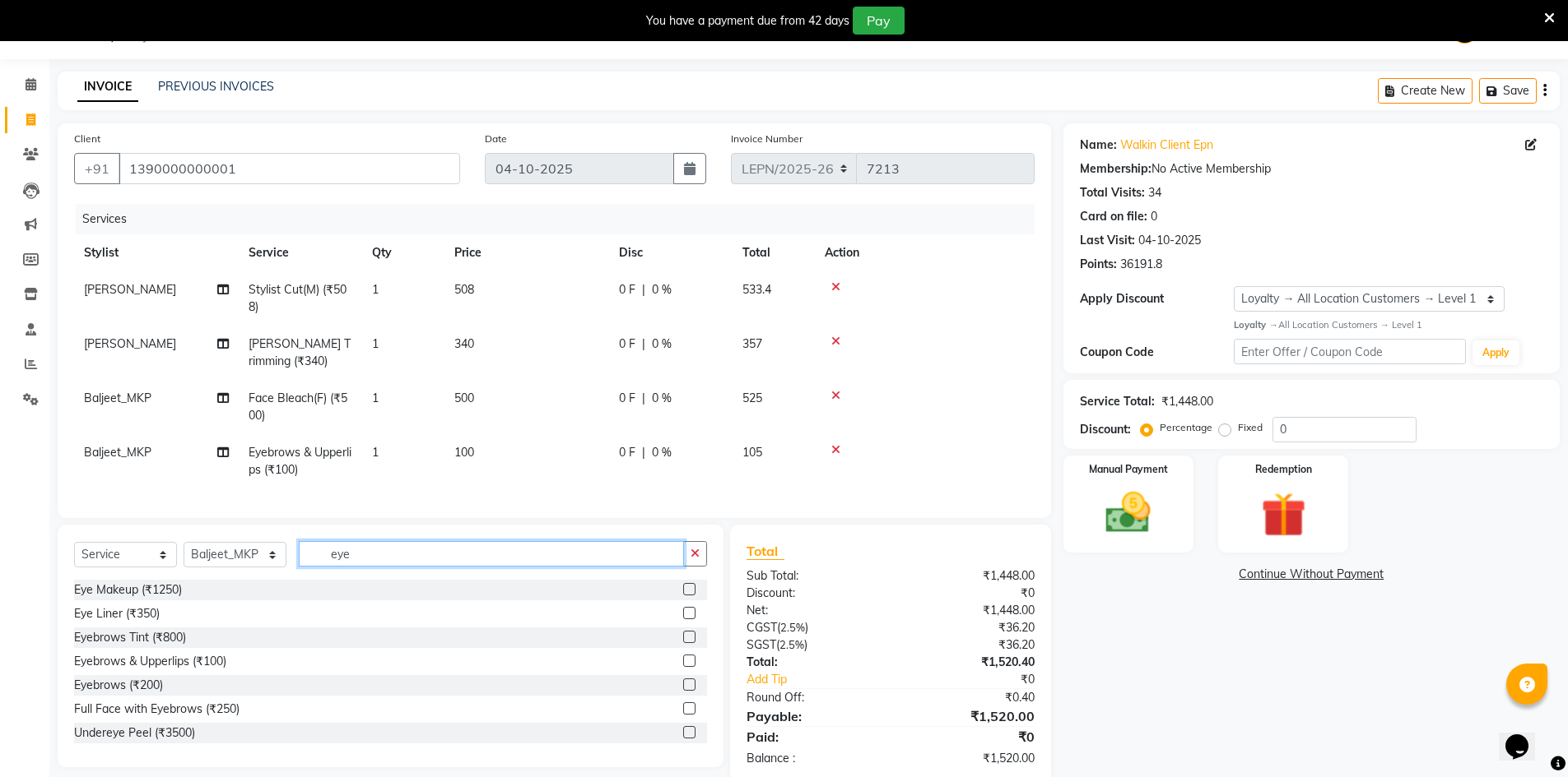
drag, startPoint x: 368, startPoint y: 565, endPoint x: 316, endPoint y: 571, distance: 52.3
click at [316, 567] on input "eye" at bounding box center [490, 553] width 385 height 26
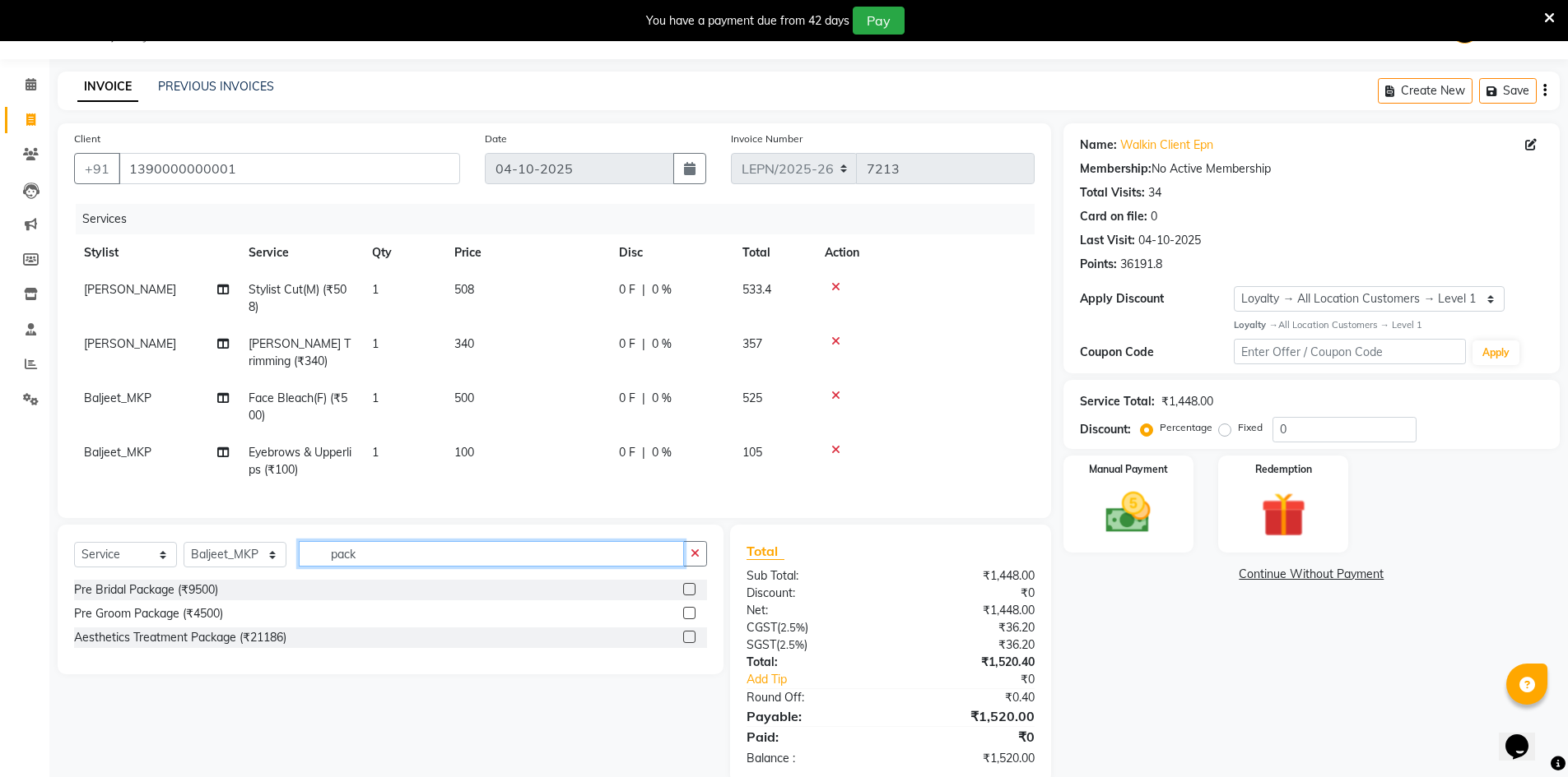
drag, startPoint x: 365, startPoint y: 571, endPoint x: 296, endPoint y: 559, distance: 70.0
click at [300, 564] on input "pack" at bounding box center [490, 553] width 385 height 26
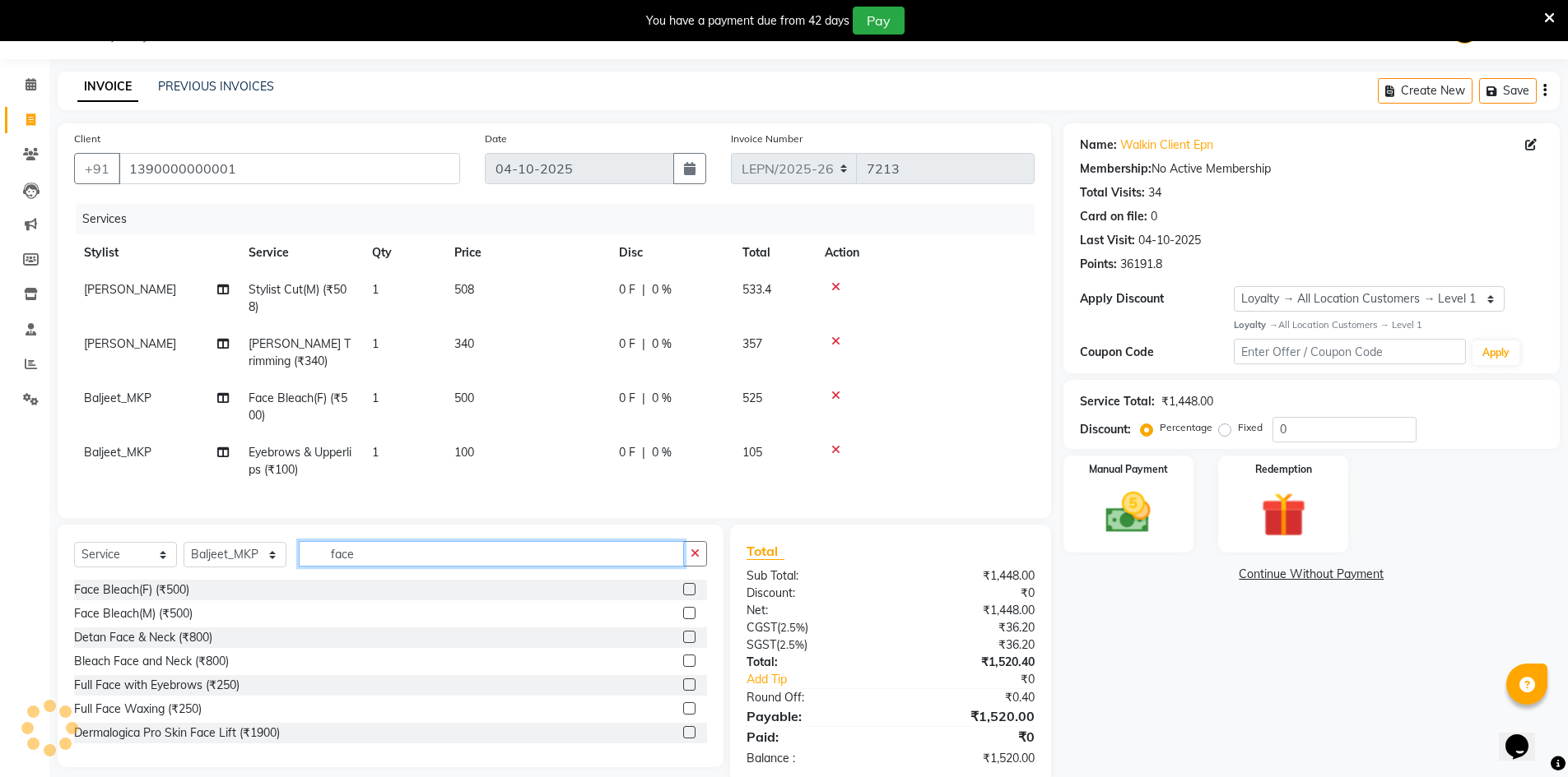
scroll to position [74, 0]
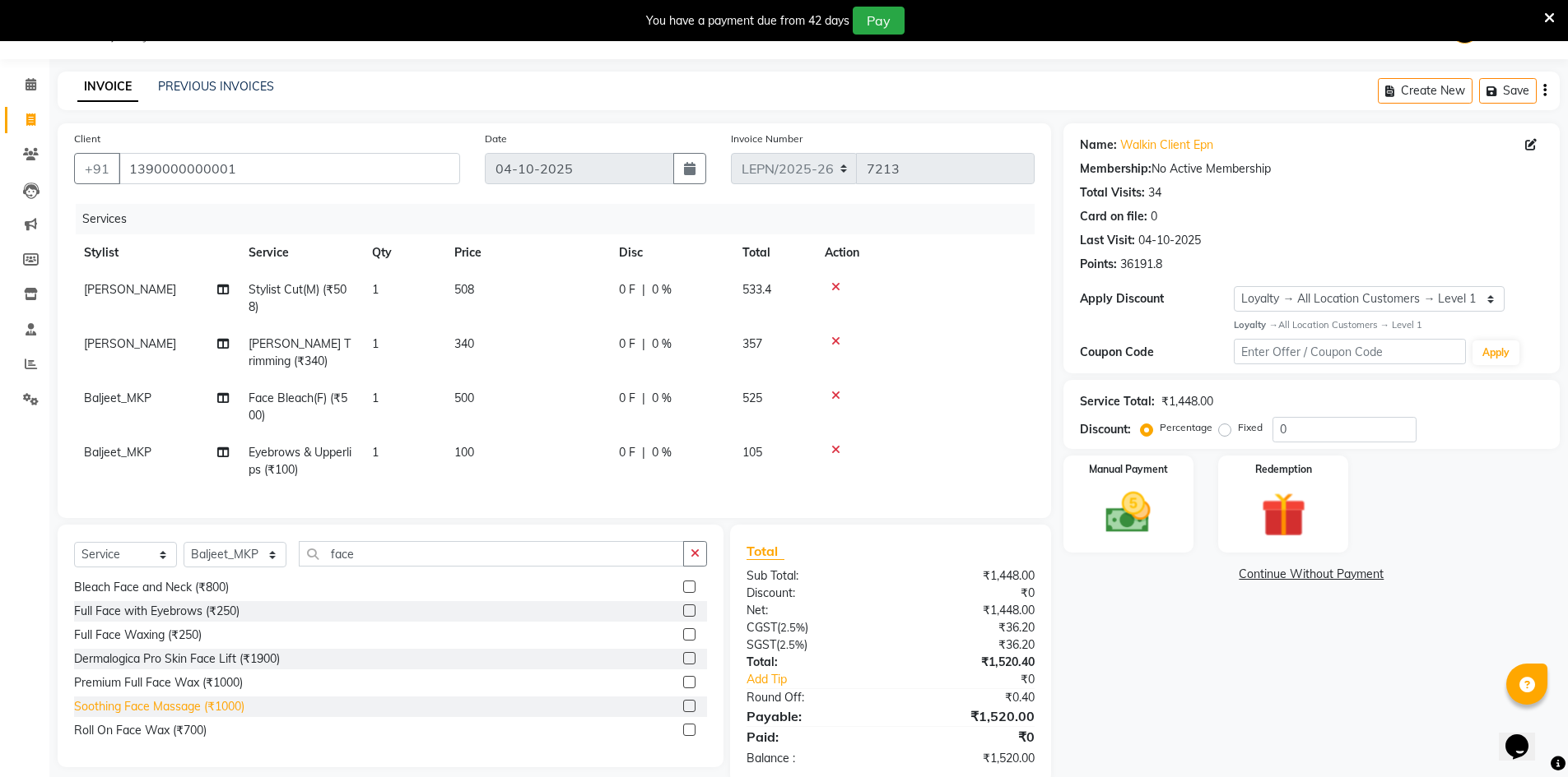
click at [202, 716] on div "Soothing Face Massage (₹1000)" at bounding box center [159, 707] width 170 height 17
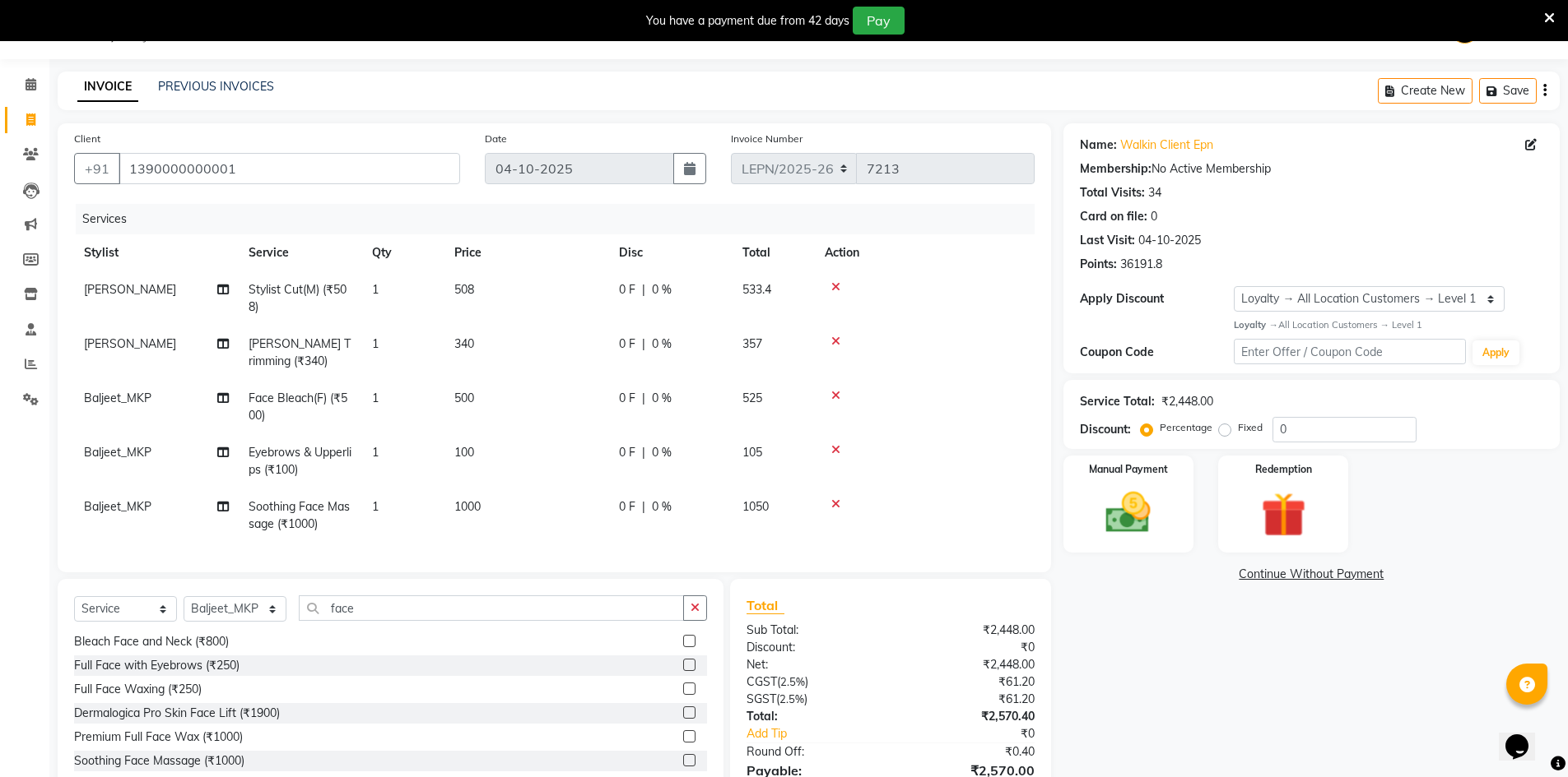
click at [476, 452] on td "100" at bounding box center [527, 461] width 164 height 54
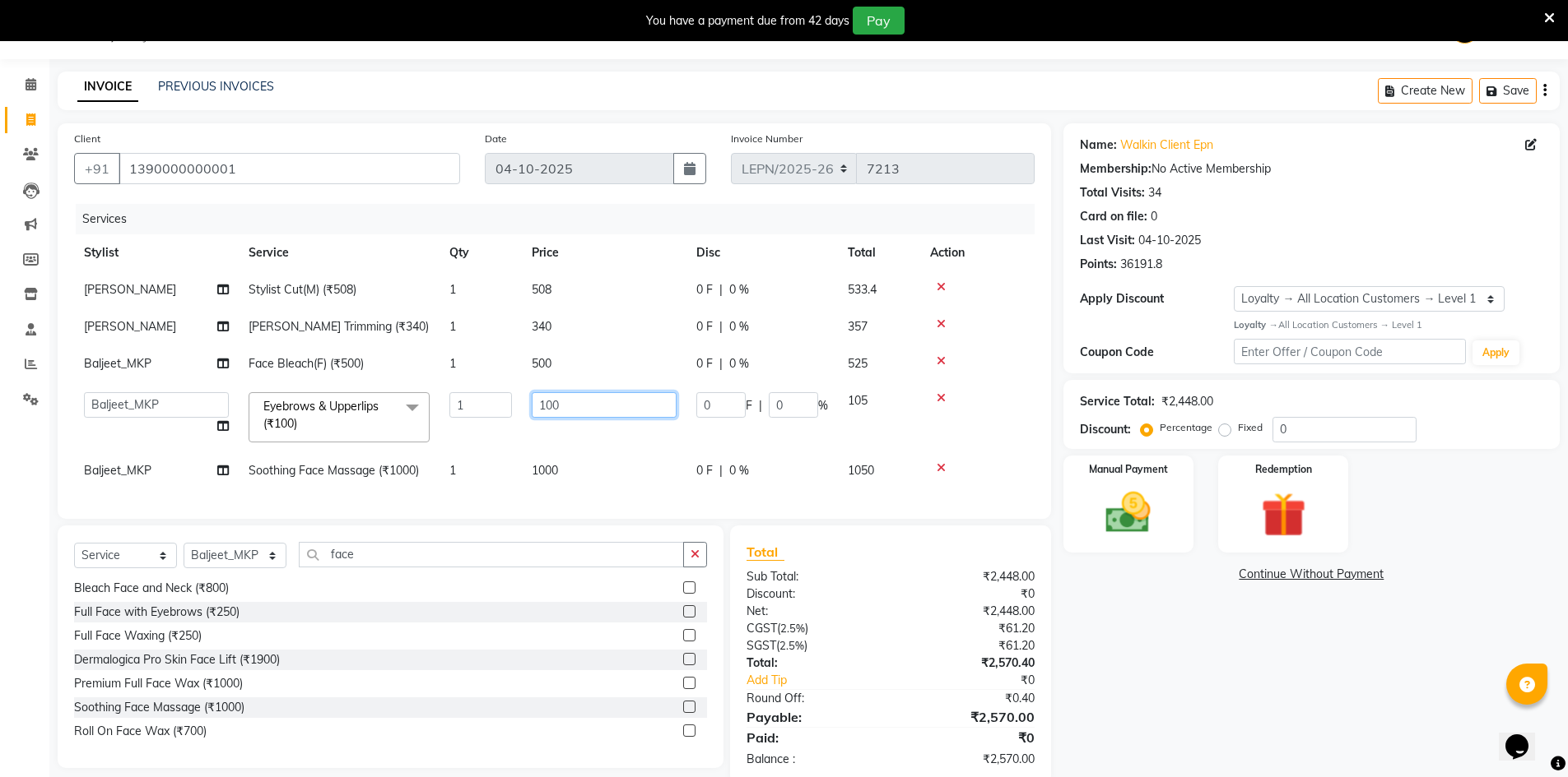
drag, startPoint x: 571, startPoint y: 406, endPoint x: 520, endPoint y: 403, distance: 51.1
click at [520, 403] on tr "AMAN Aman_Asst Baljeet_MKP BITTU Bobby_Mgr Counter Sales Jassi_Beauty KALEEM Ka…" at bounding box center [554, 417] width 961 height 70
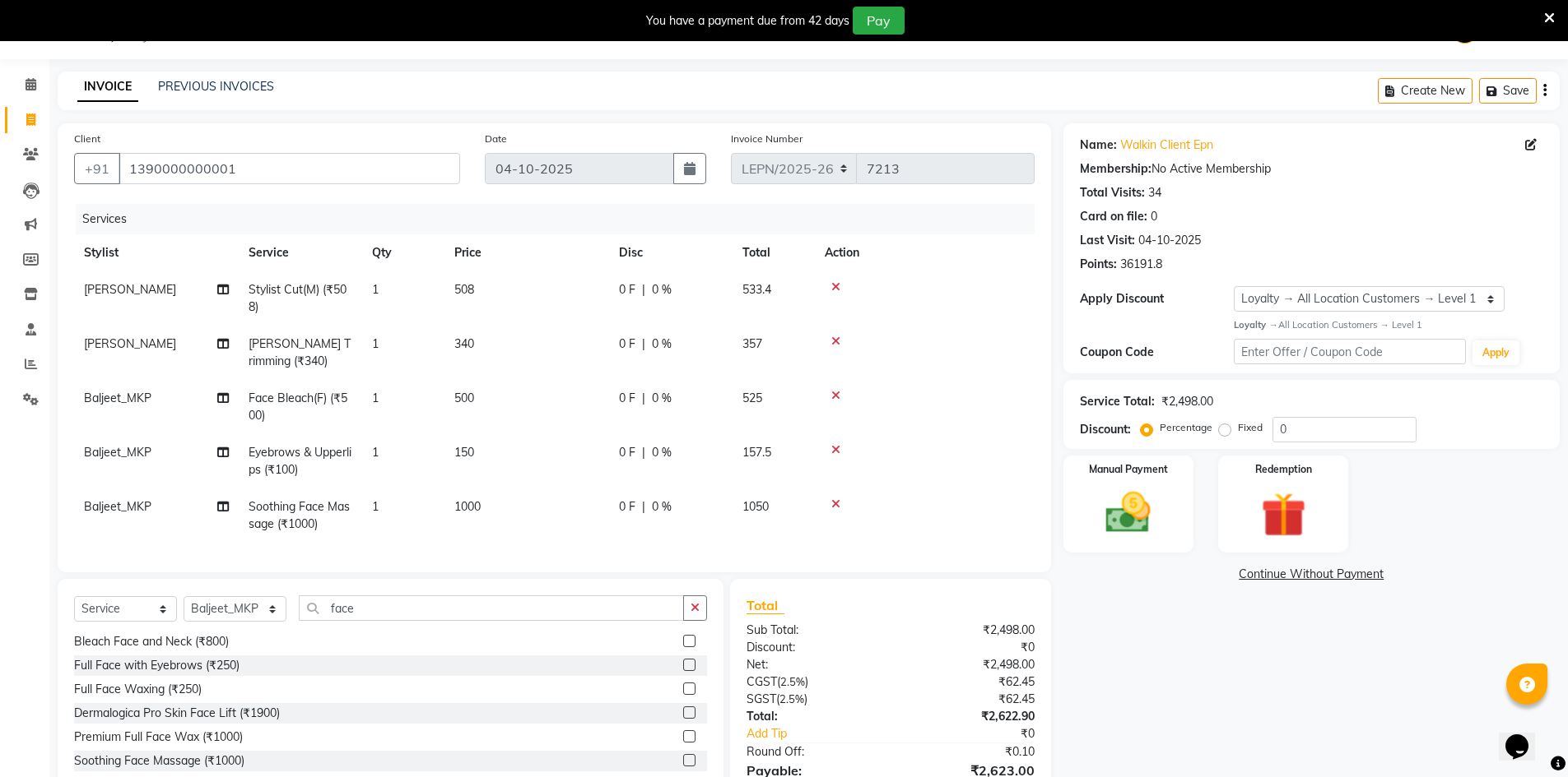
click at [589, 359] on tbody "SHAHBUDDIN Stylist Cut(M) (₹508) 1 508 0 F | 0 % 533.4 SHAHBUDDIN Beard Trimmin…" at bounding box center [554, 407] width 961 height 271
drag, startPoint x: 470, startPoint y: 399, endPoint x: 429, endPoint y: 401, distance: 41.0
click at [429, 401] on tr "Baljeet_MKP Face Bleach(F) (₹500) 1 500 0 F | 0 % 525" at bounding box center [554, 407] width 961 height 54
click at [521, 393] on td "500" at bounding box center [527, 407] width 164 height 54
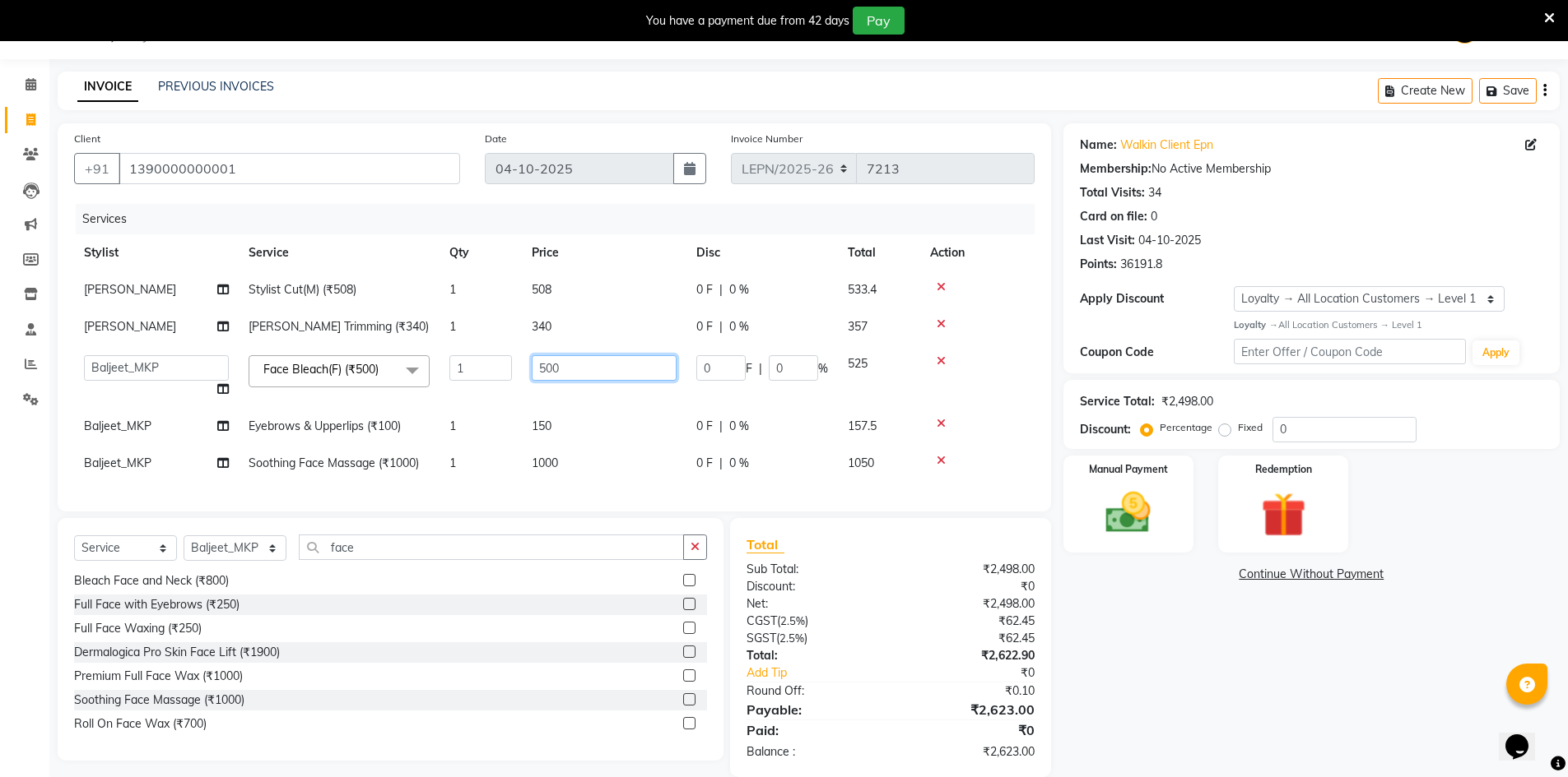
click at [590, 365] on input "500" at bounding box center [603, 368] width 144 height 26
click at [1001, 353] on tbody "SHAHBUDDIN Stylist Cut(M) (₹508) 1 508 0 F | 0 % 533.4 SHAHBUDDIN Beard Trimmin…" at bounding box center [554, 377] width 961 height 210
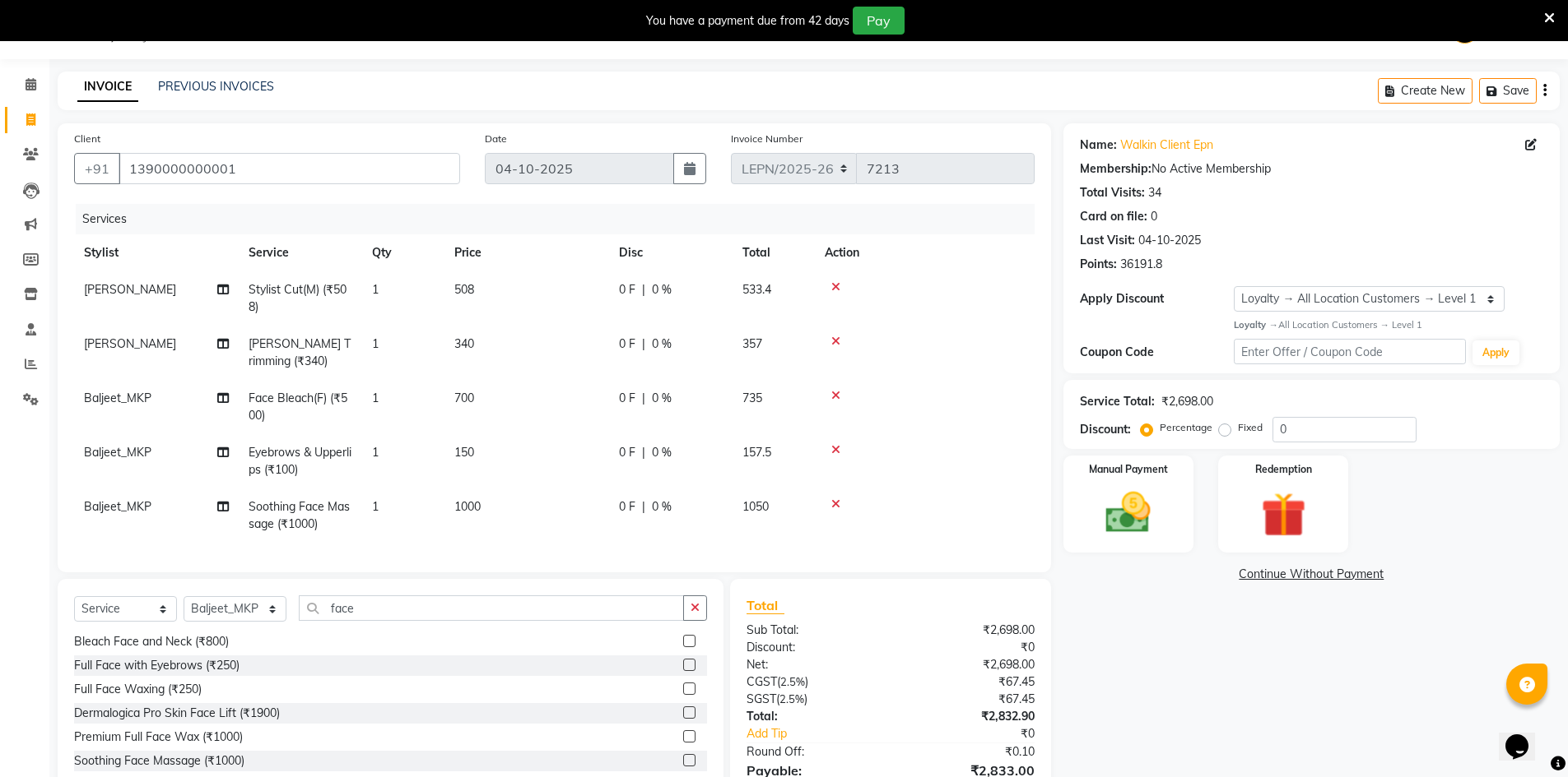
scroll to position [139, 0]
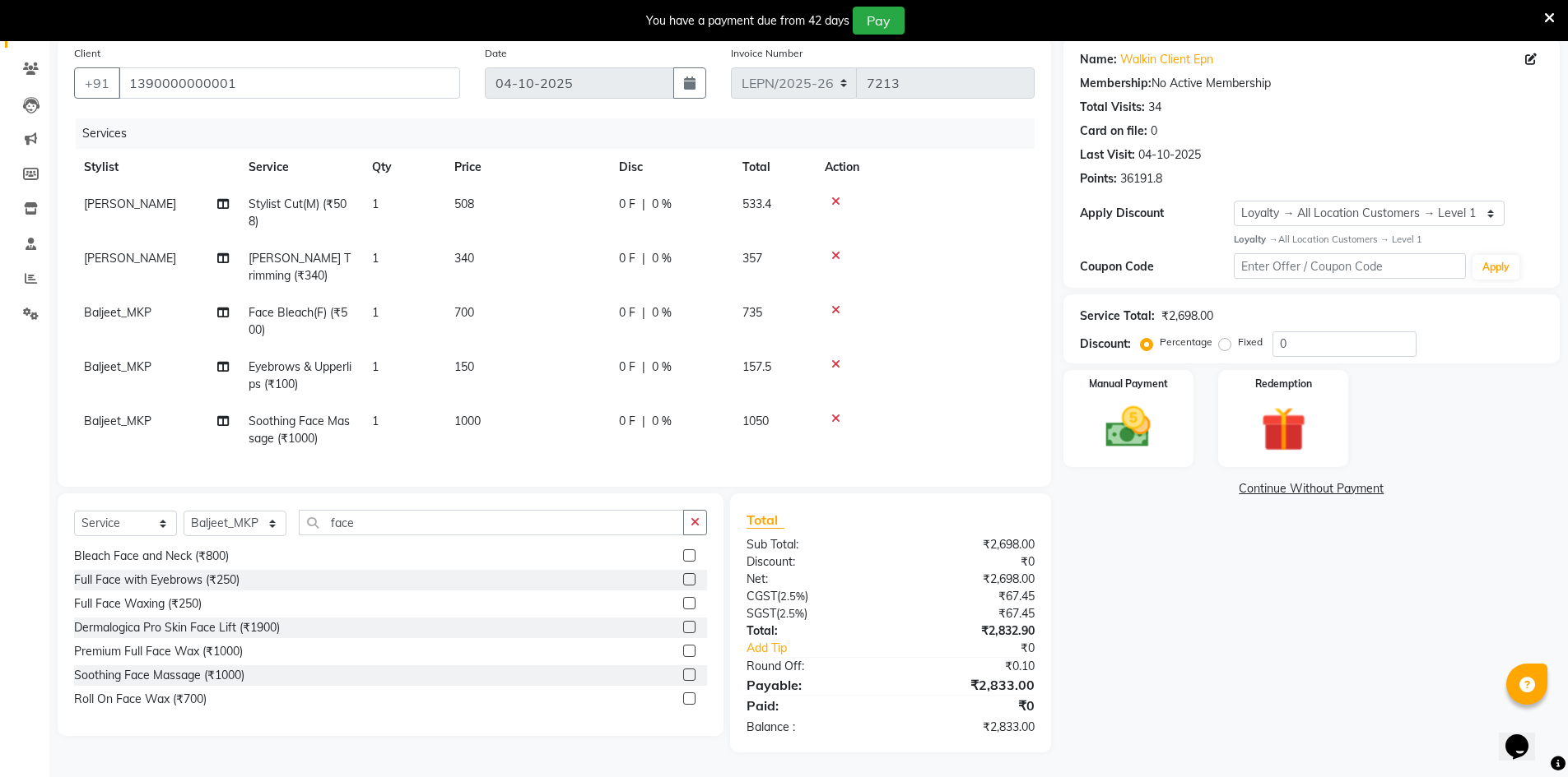
click at [478, 355] on td "150" at bounding box center [527, 376] width 164 height 54
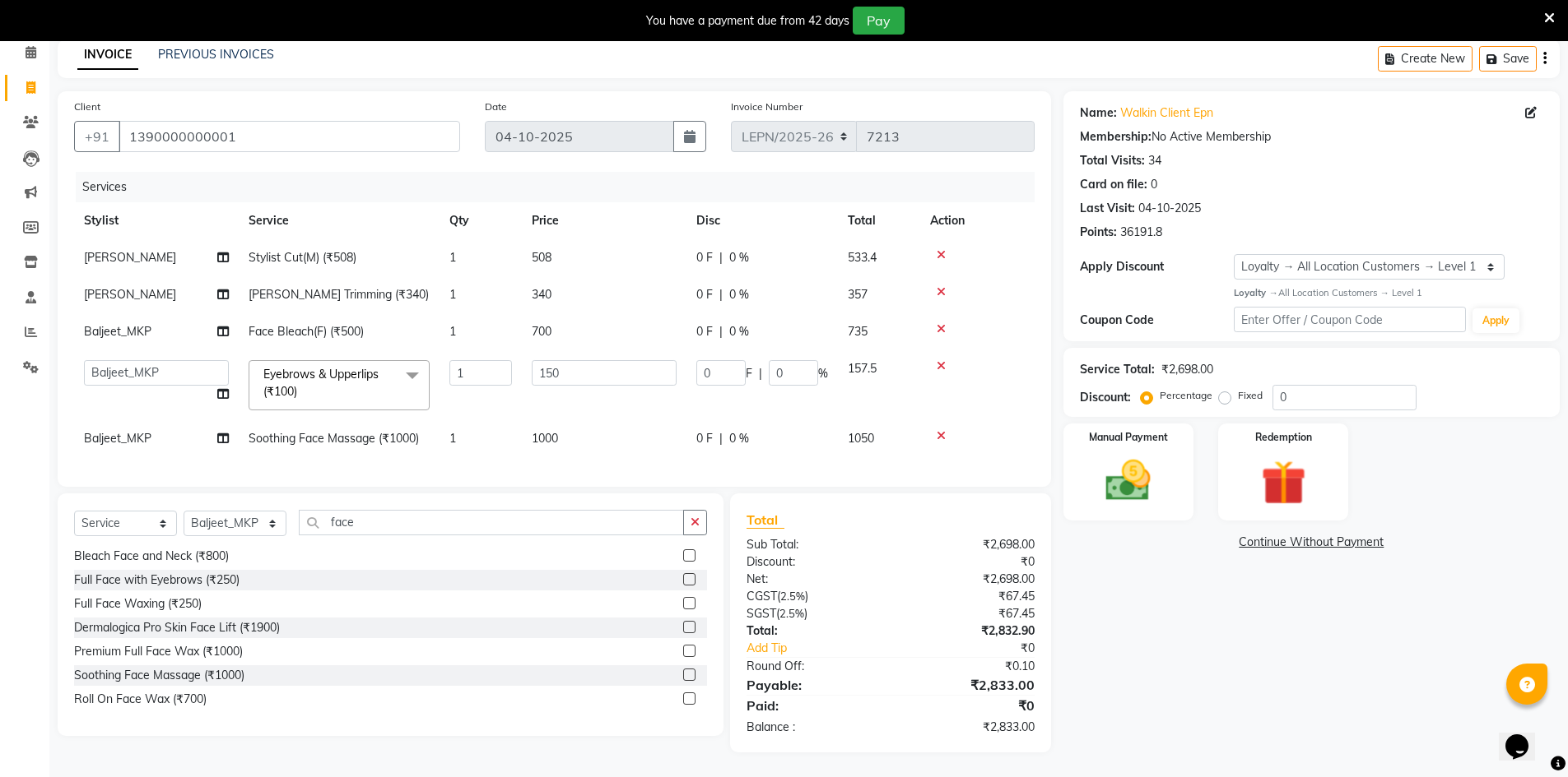
scroll to position [86, 0]
drag, startPoint x: 558, startPoint y: 356, endPoint x: 547, endPoint y: 358, distance: 11.2
click at [547, 360] on input "150" at bounding box center [603, 373] width 144 height 26
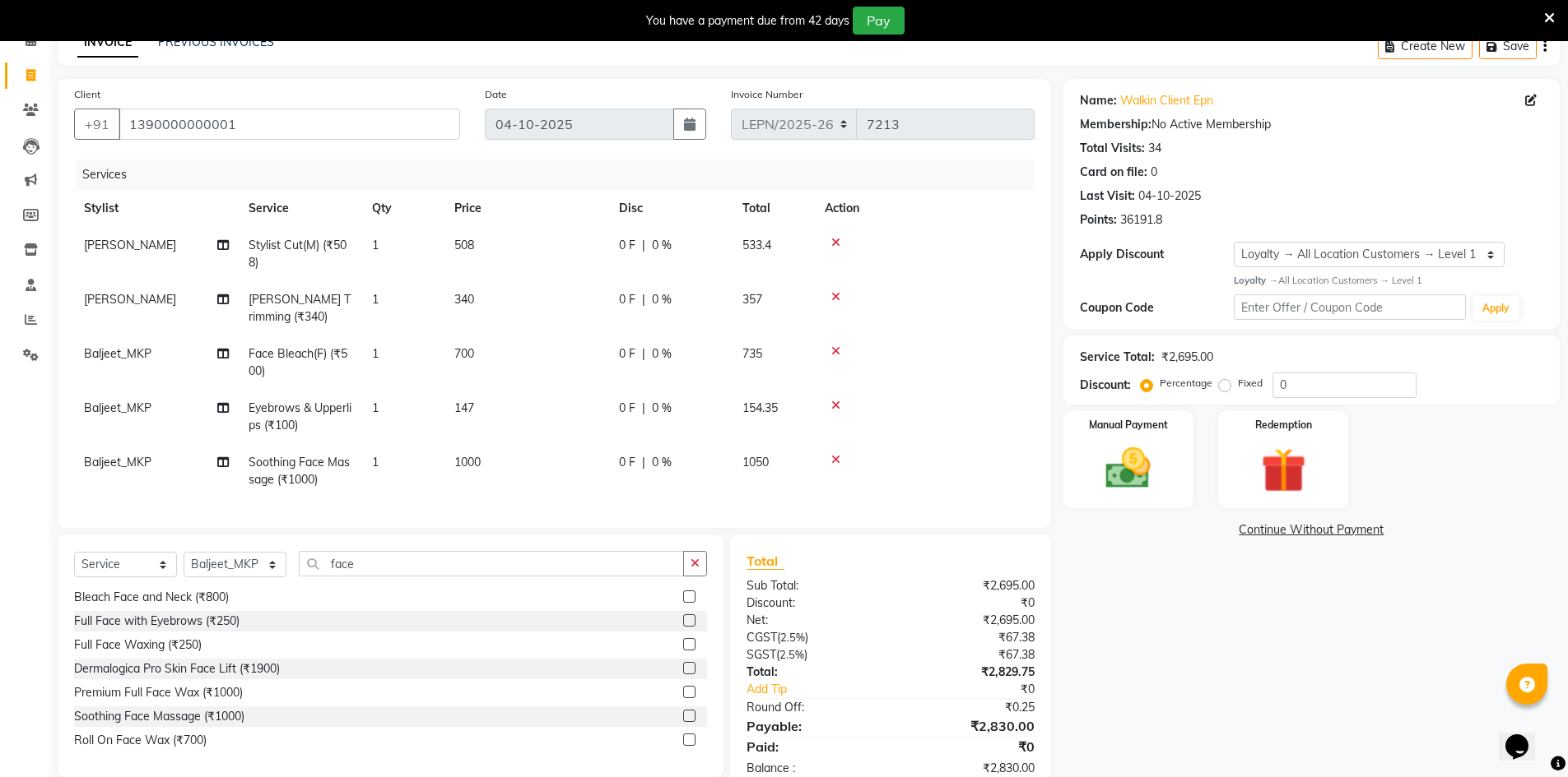
click at [556, 394] on td "147" at bounding box center [527, 417] width 164 height 54
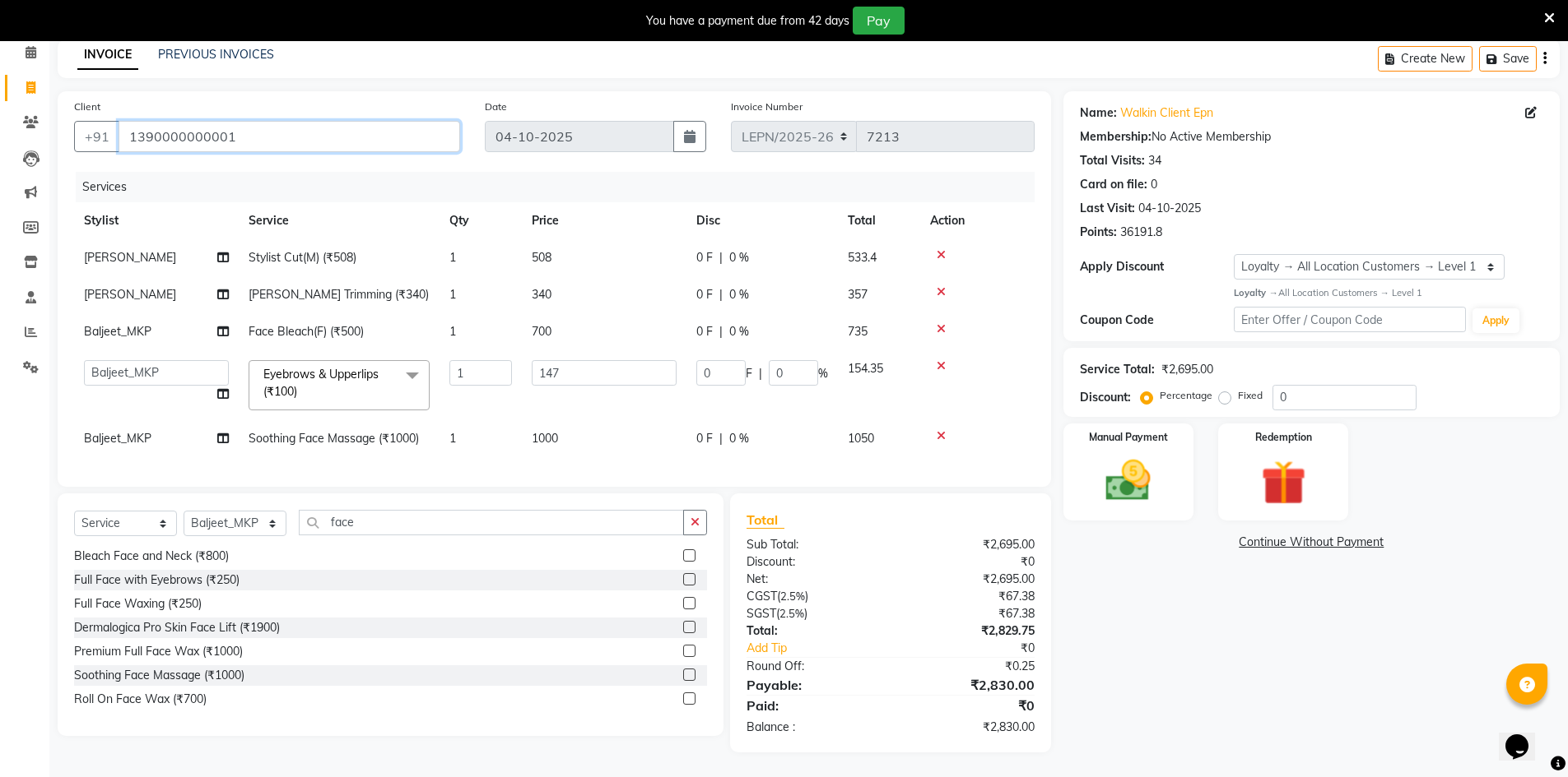
drag, startPoint x: 241, startPoint y: 127, endPoint x: 127, endPoint y: 140, distance: 114.7
click at [127, 140] on div "Client +91 1390000000001" at bounding box center [268, 131] width 411 height 68
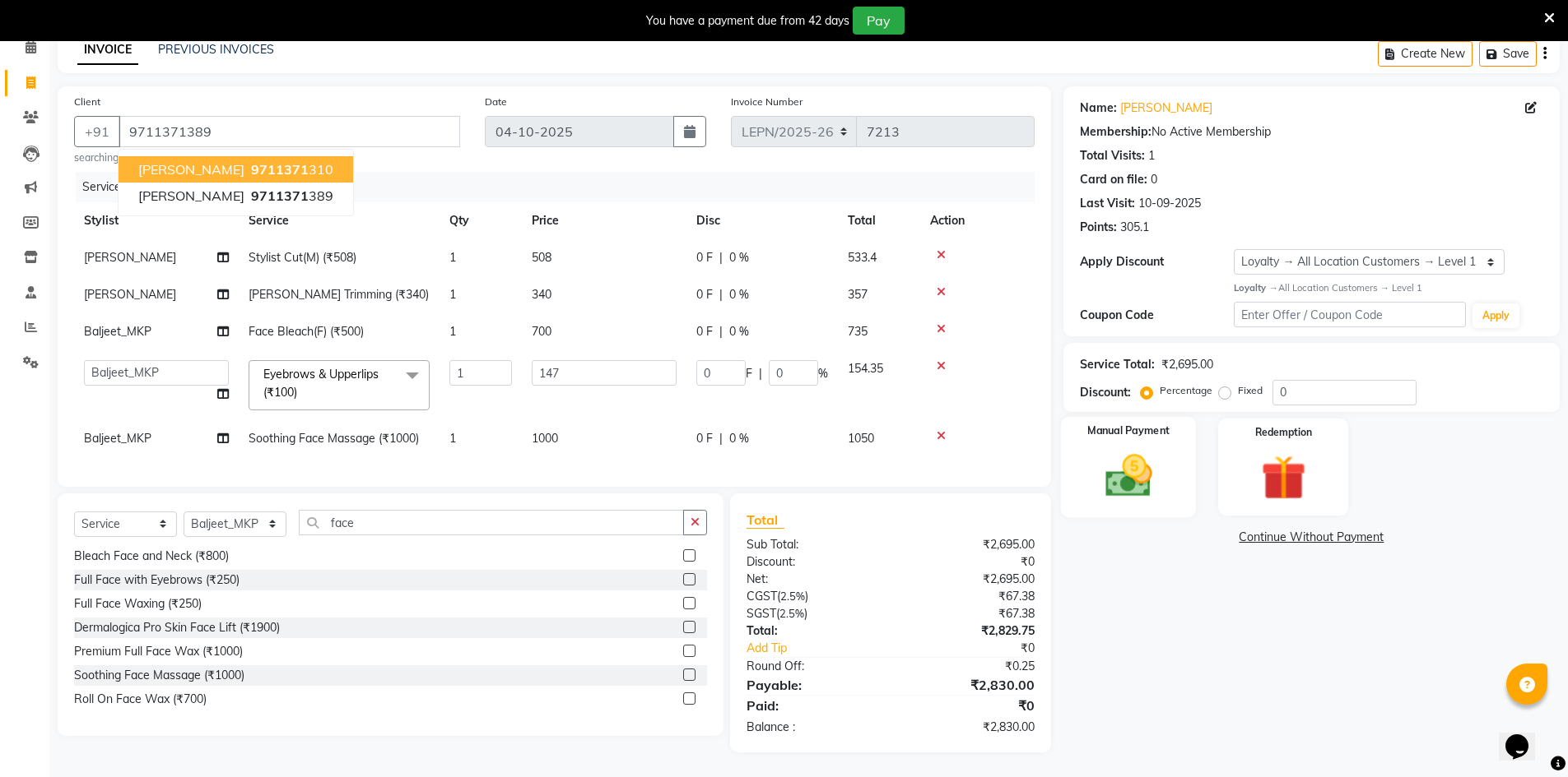
click at [1140, 459] on img at bounding box center [1128, 476] width 76 height 54
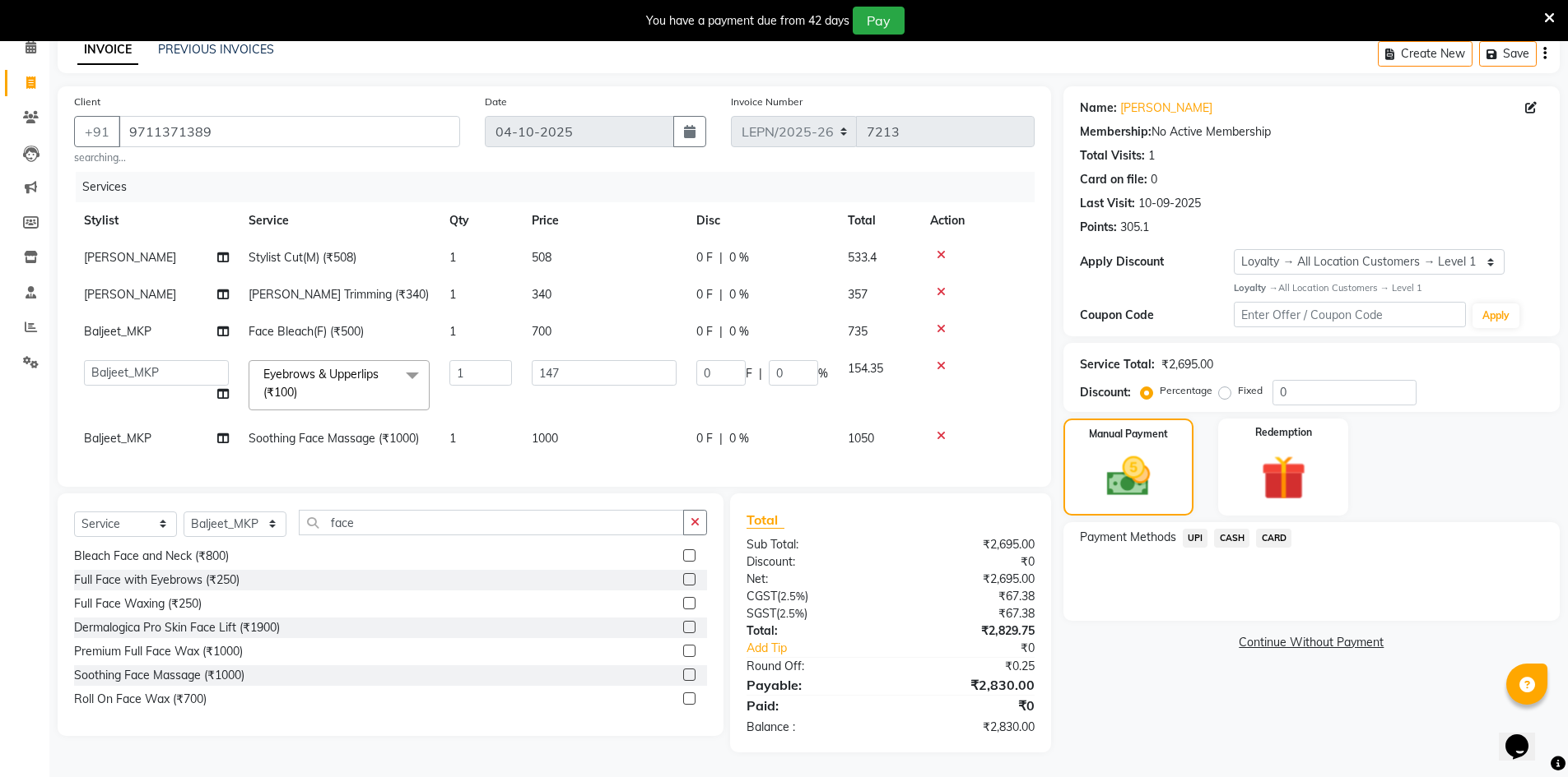
click at [1235, 531] on span "CASH" at bounding box center [1231, 538] width 35 height 19
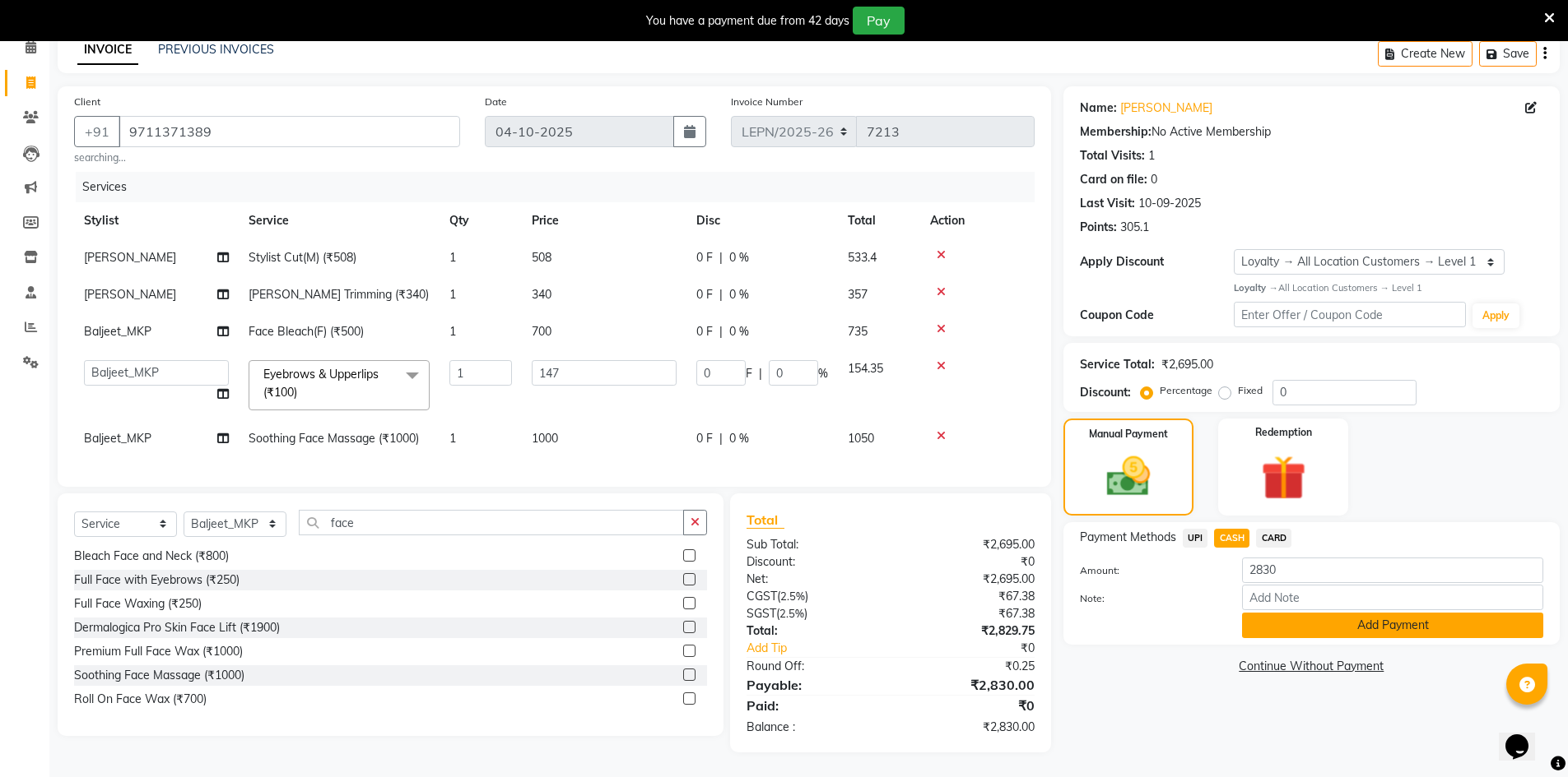
click at [1269, 626] on button "Add Payment" at bounding box center [1392, 625] width 301 height 26
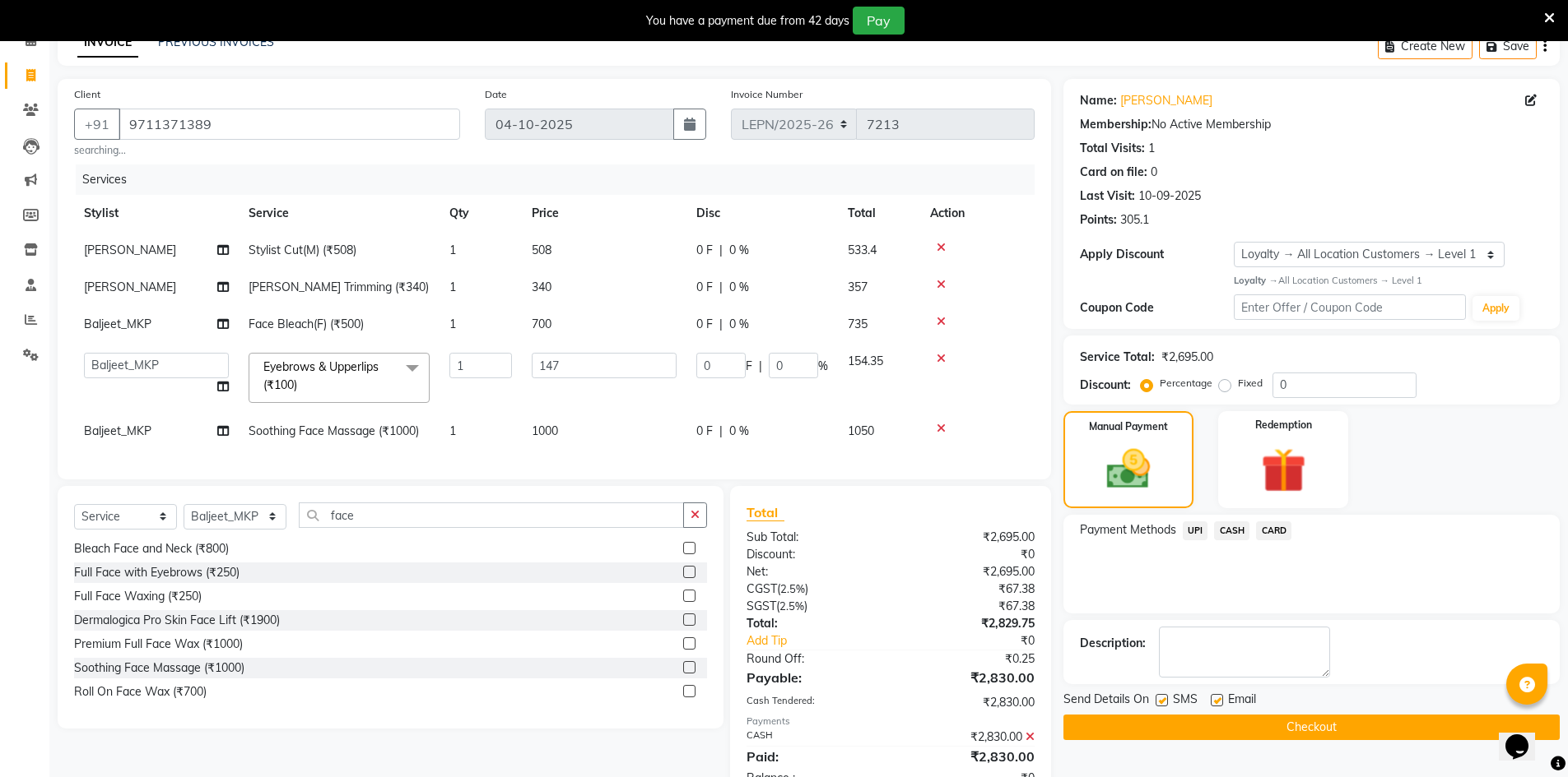
click at [1273, 727] on button "Checkout" at bounding box center [1311, 727] width 496 height 26
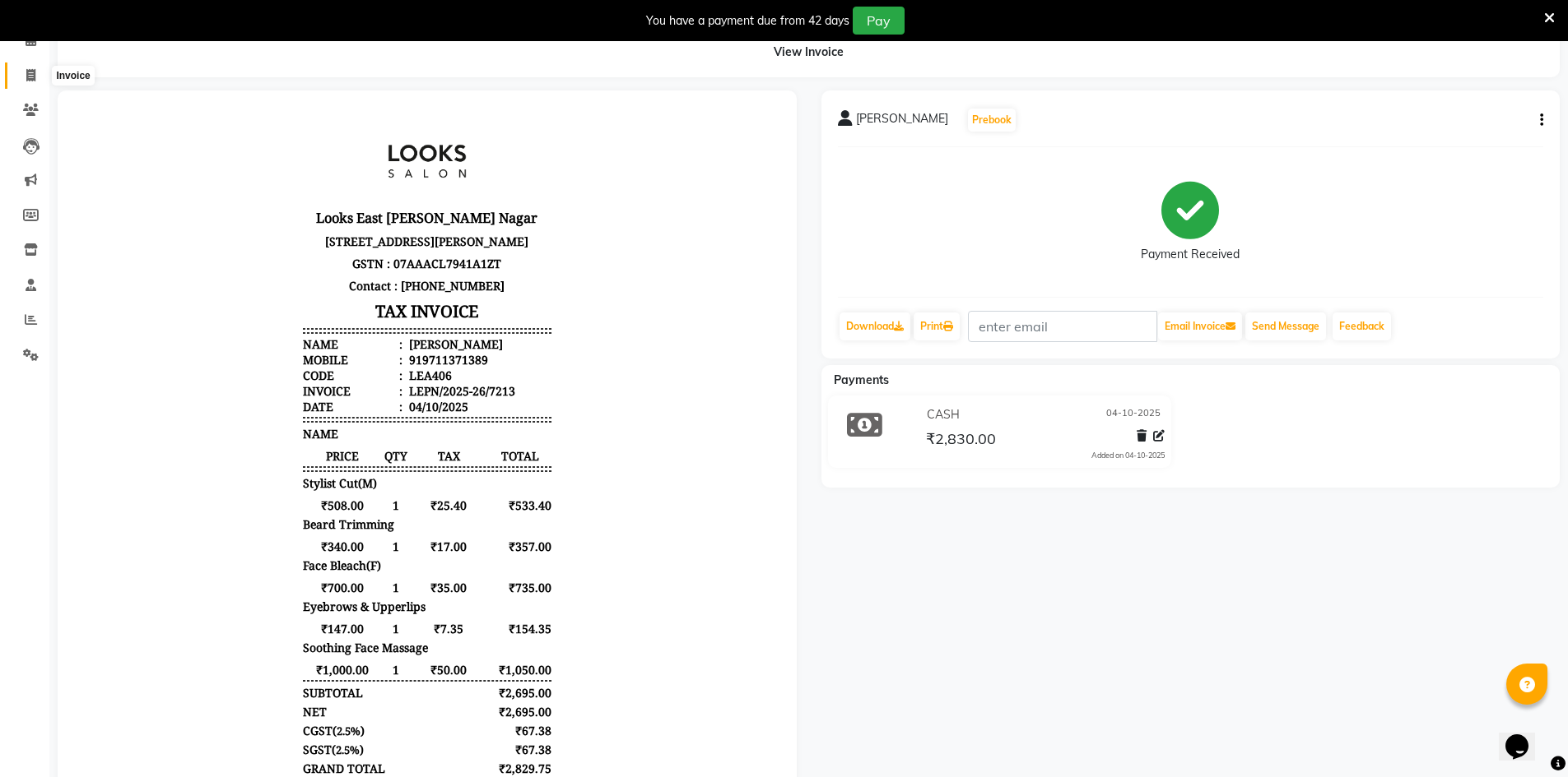
click at [36, 81] on span at bounding box center [31, 76] width 29 height 19
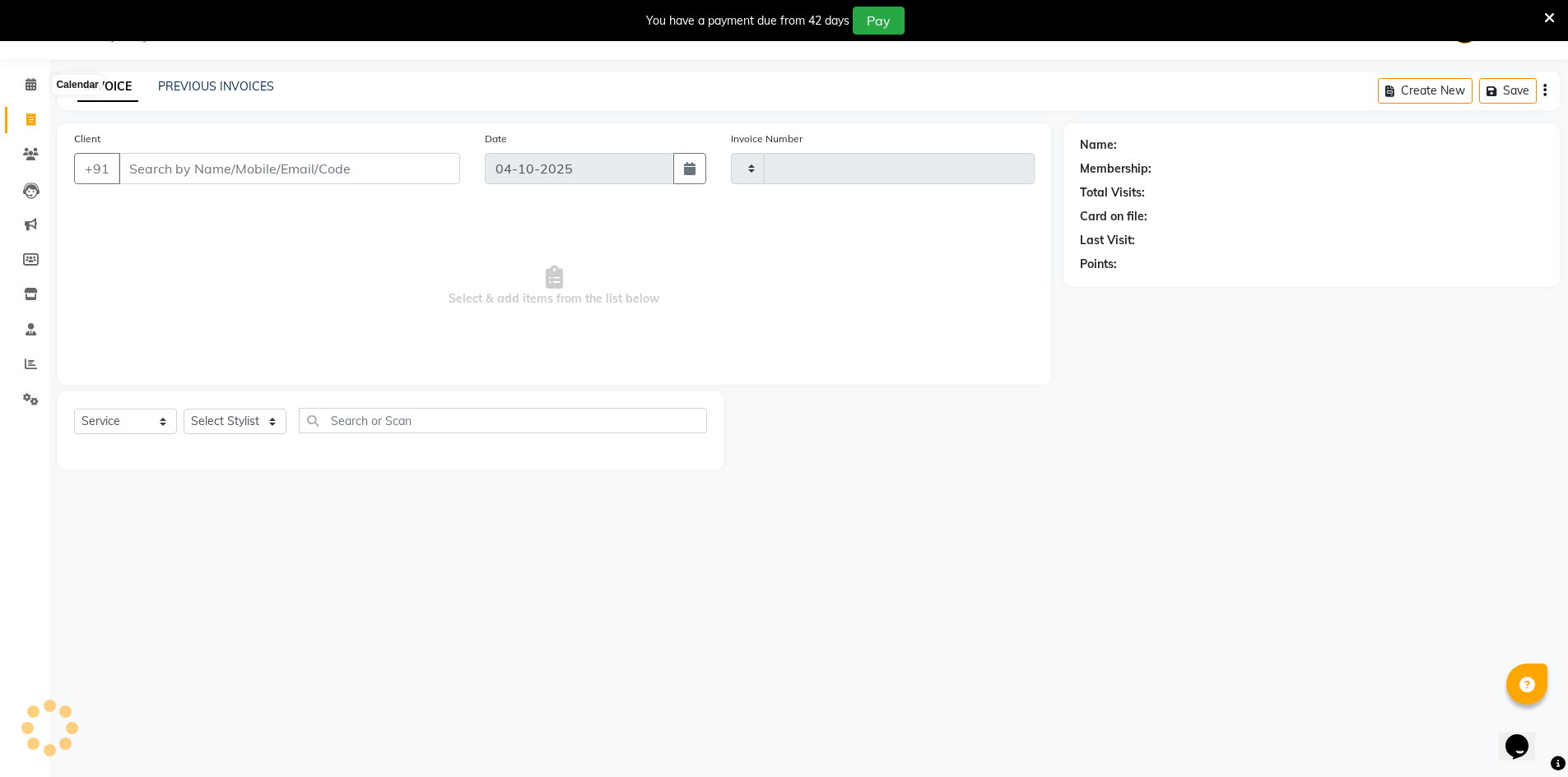
scroll to position [41, 0]
click at [228, 169] on input "Client" at bounding box center [289, 168] width 341 height 32
click at [273, 173] on input "Client" at bounding box center [289, 168] width 341 height 32
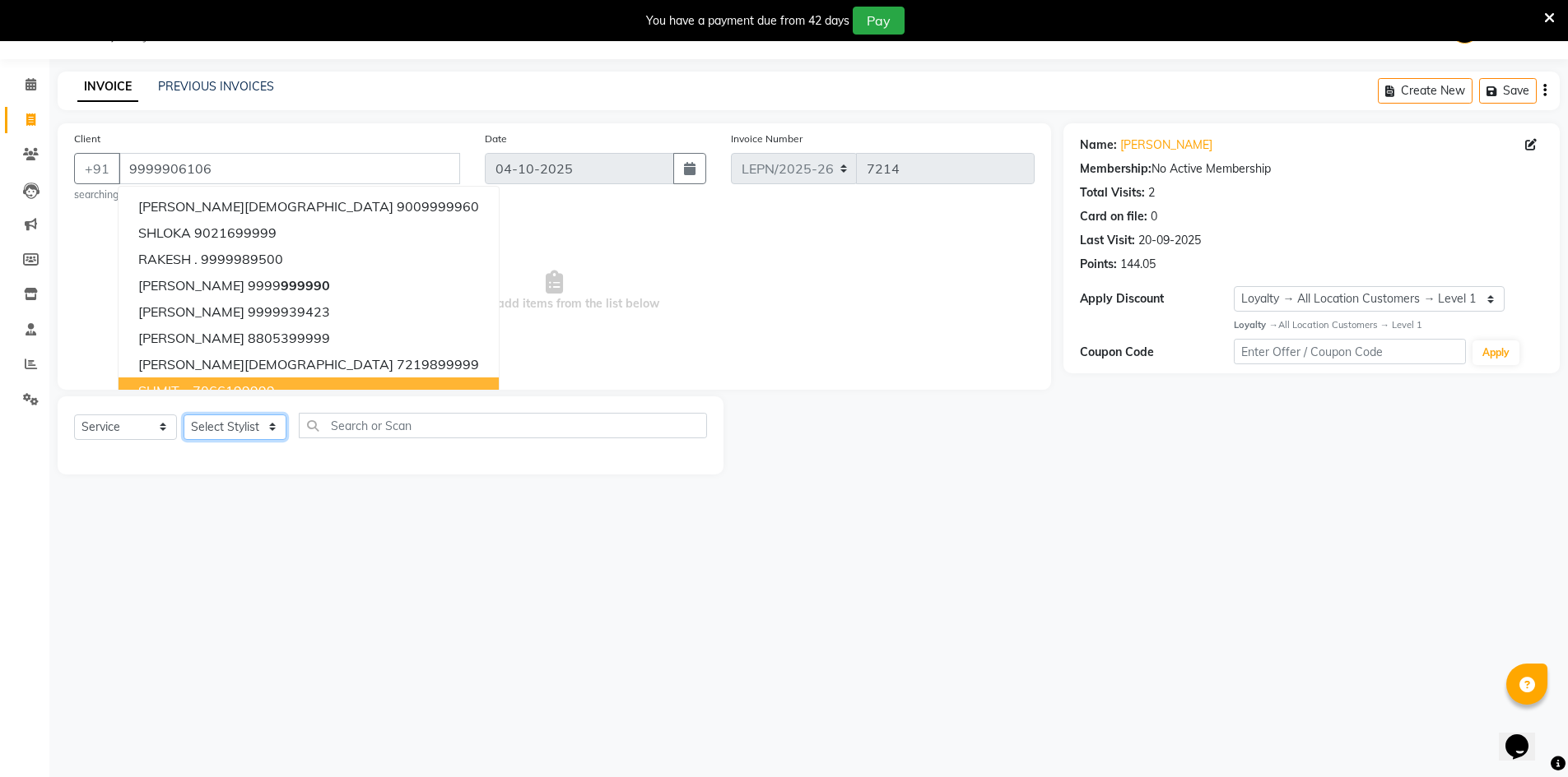
click at [263, 422] on select "Select Stylist AMAN Aman_Asst Baljeet_MKP BITTU Bobby_Mgr Counter Sales Jassi_B…" at bounding box center [235, 427] width 103 height 26
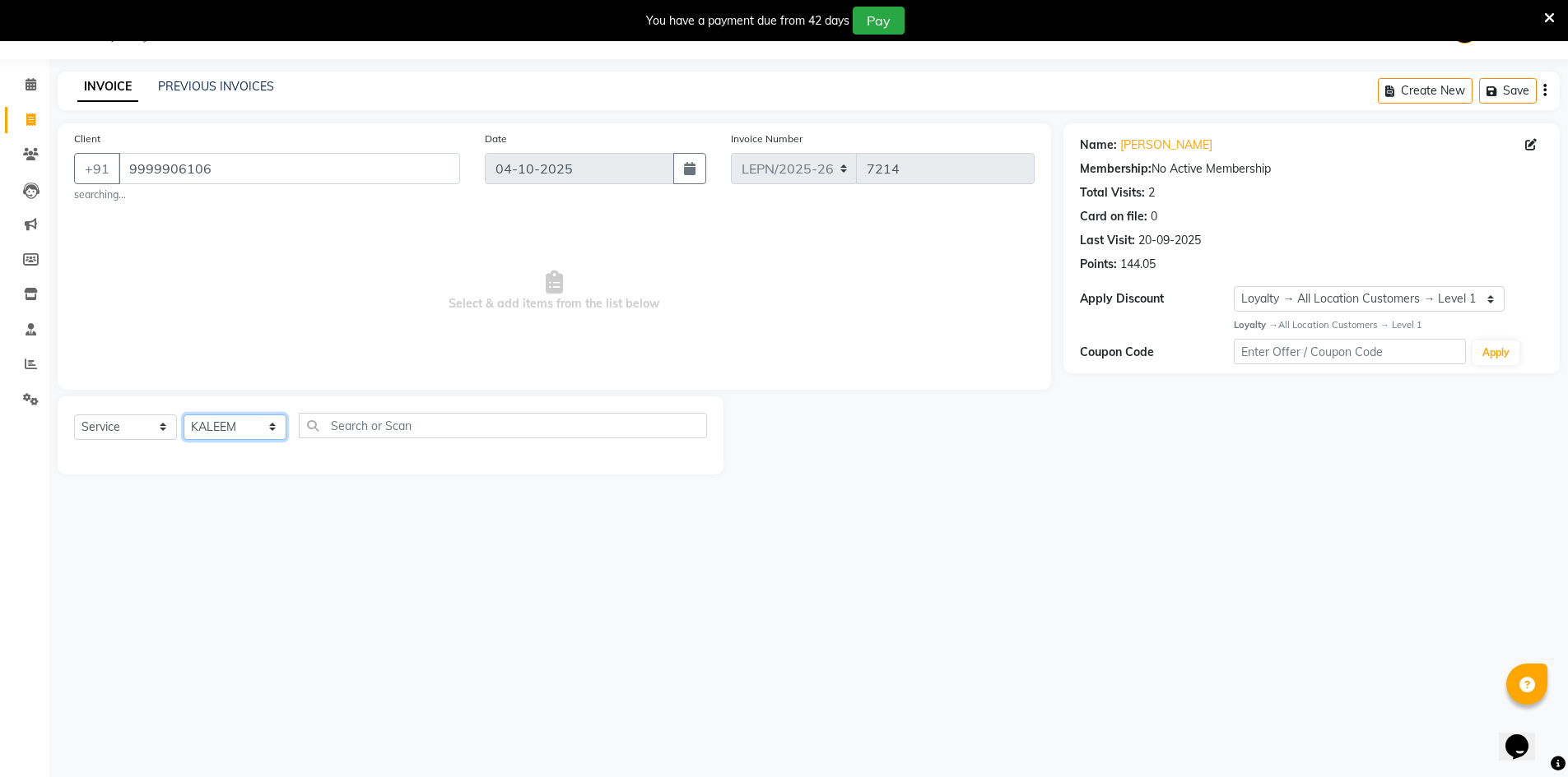
click at [184, 415] on select "Select Stylist AMAN Aman_Asst Baljeet_MKP BITTU Bobby_Mgr Counter Sales Jassi_B…" at bounding box center [235, 427] width 103 height 26
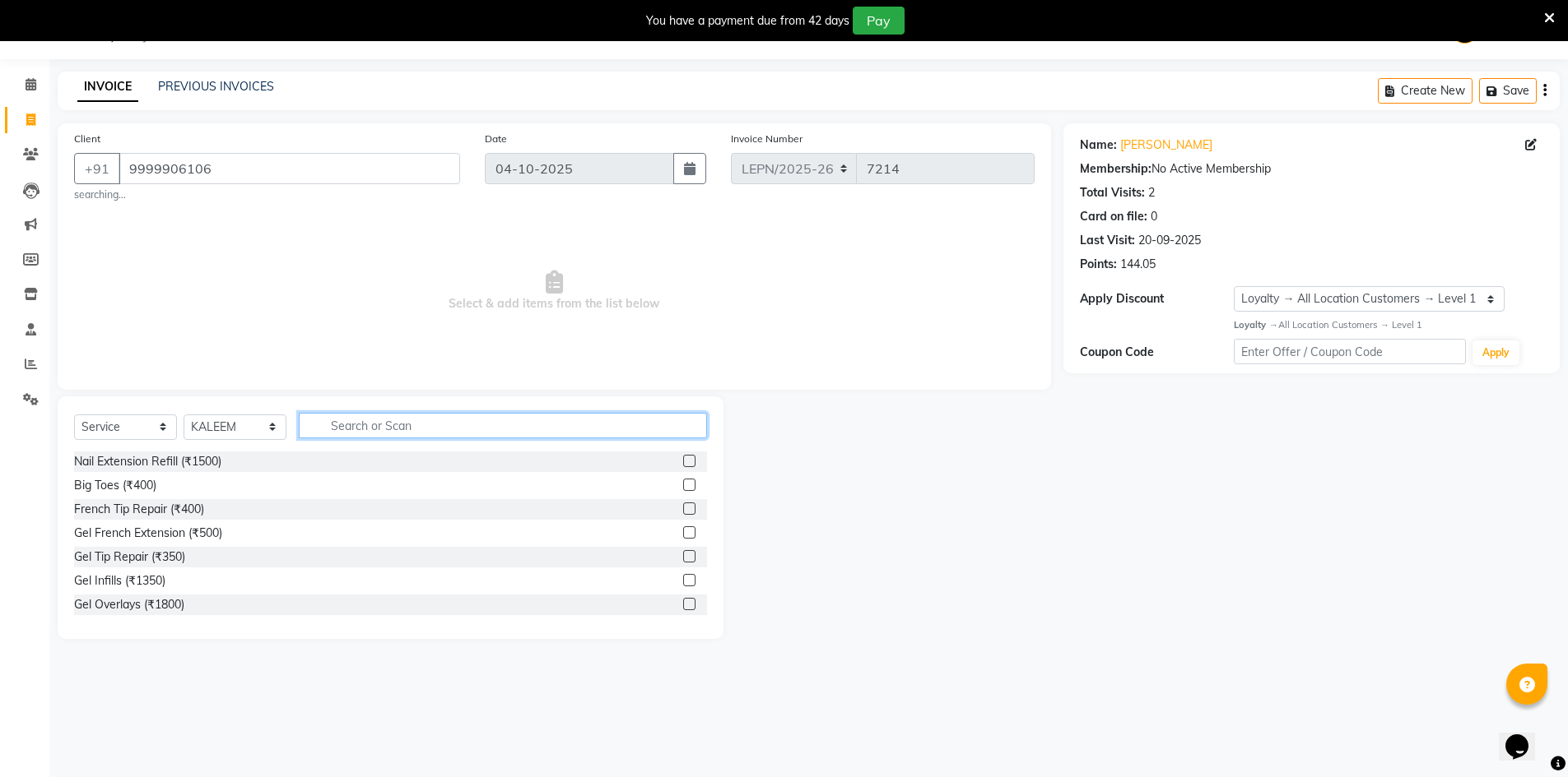
click at [386, 428] on input "text" at bounding box center [502, 425] width 408 height 26
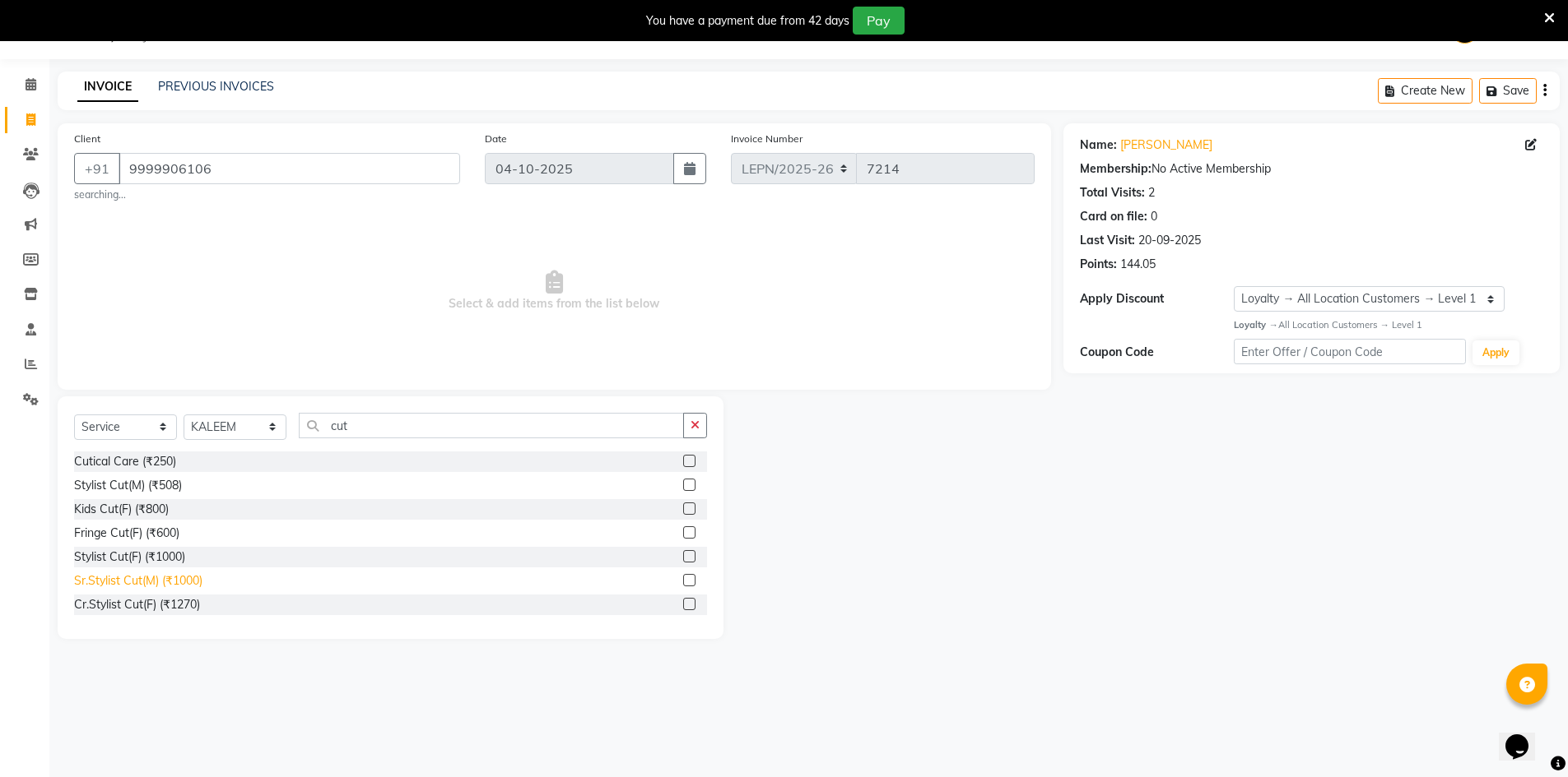
click at [174, 580] on div "Sr.Stylist Cut(M) (₹1000)" at bounding box center [138, 581] width 128 height 17
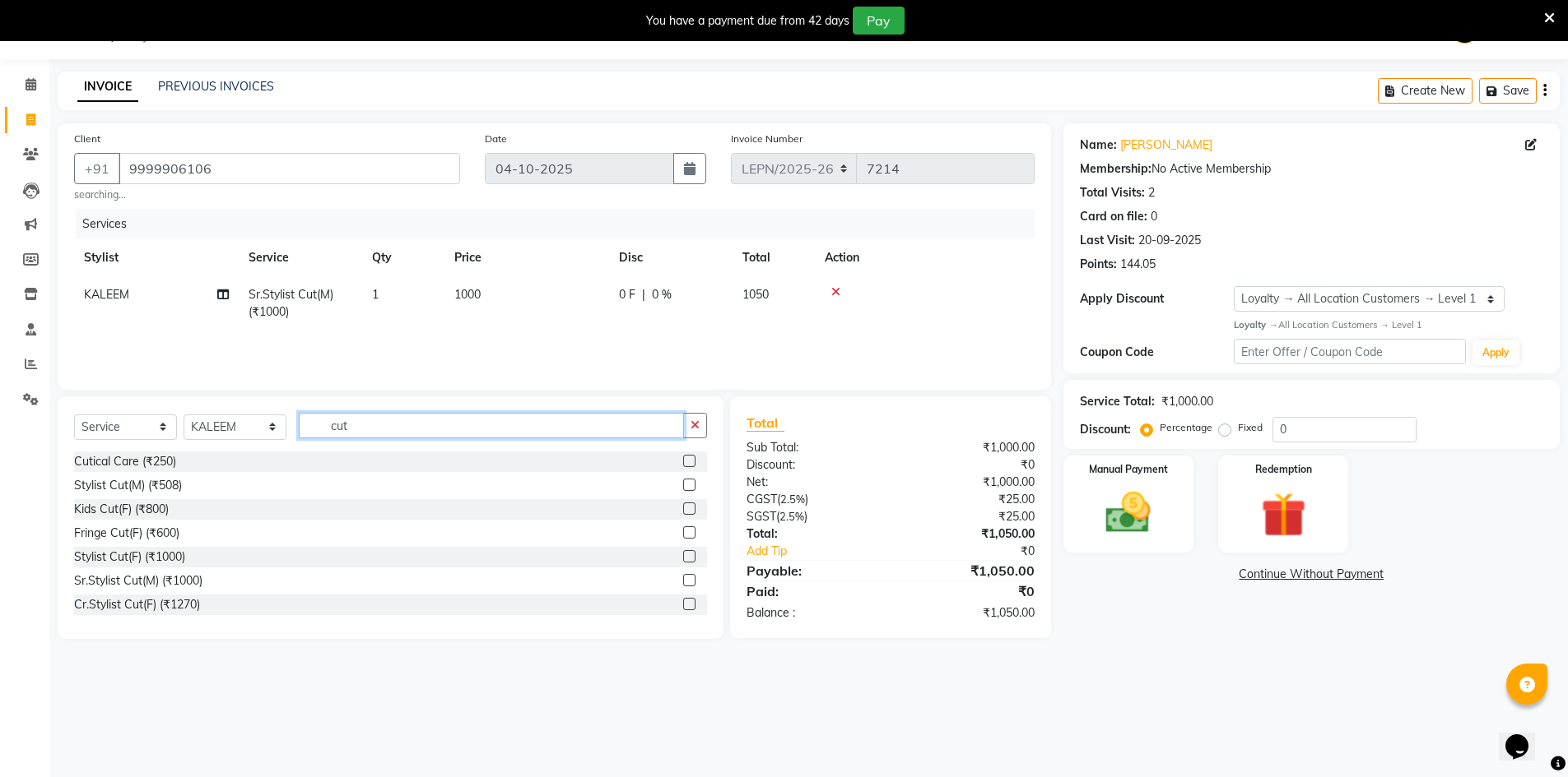
drag, startPoint x: 359, startPoint y: 425, endPoint x: 315, endPoint y: 428, distance: 44.1
click at [315, 427] on input "cut" at bounding box center [490, 425] width 385 height 26
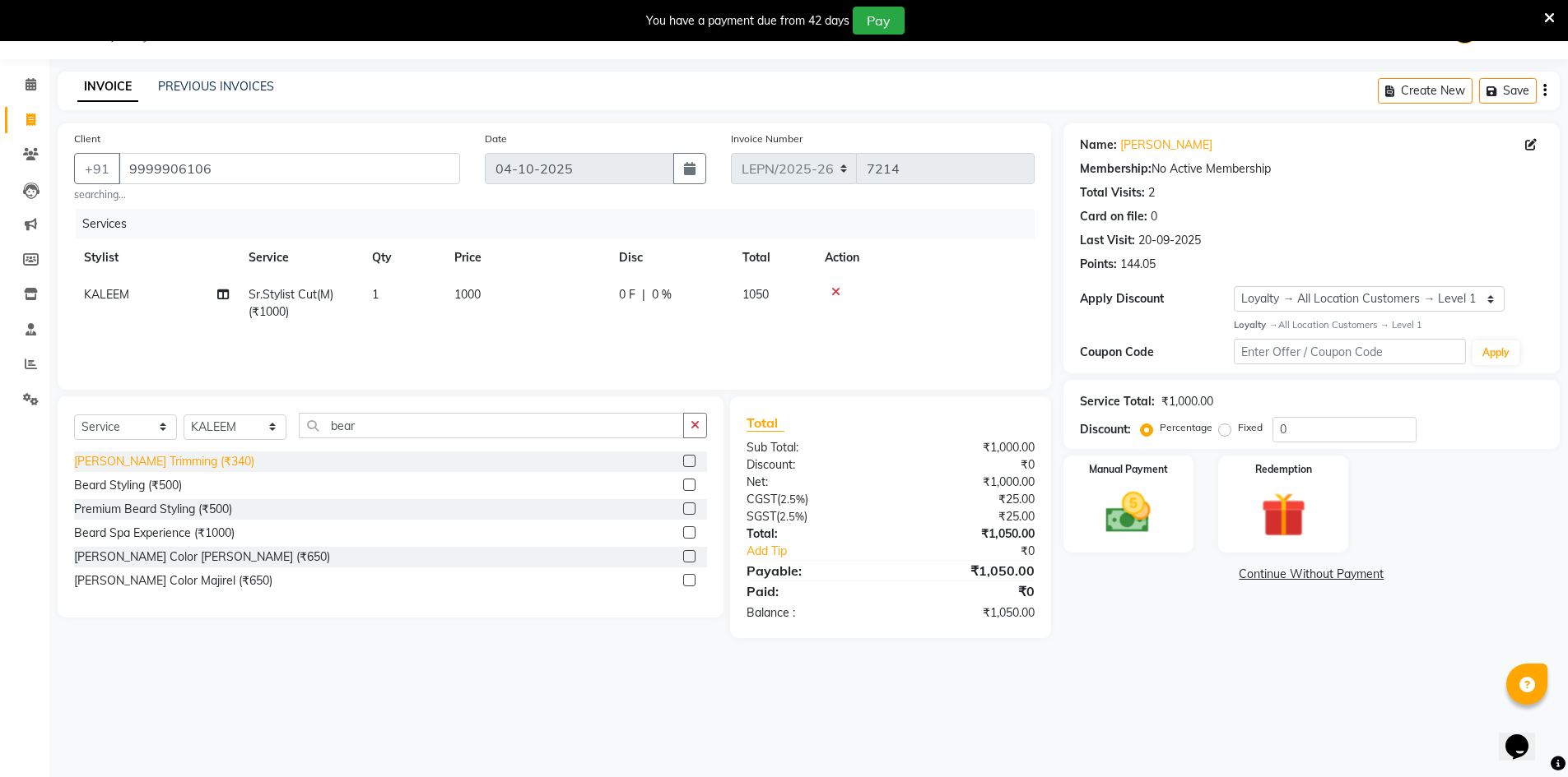
click at [185, 457] on div "Beard Trimming (₹340)" at bounding box center [163, 462] width 181 height 17
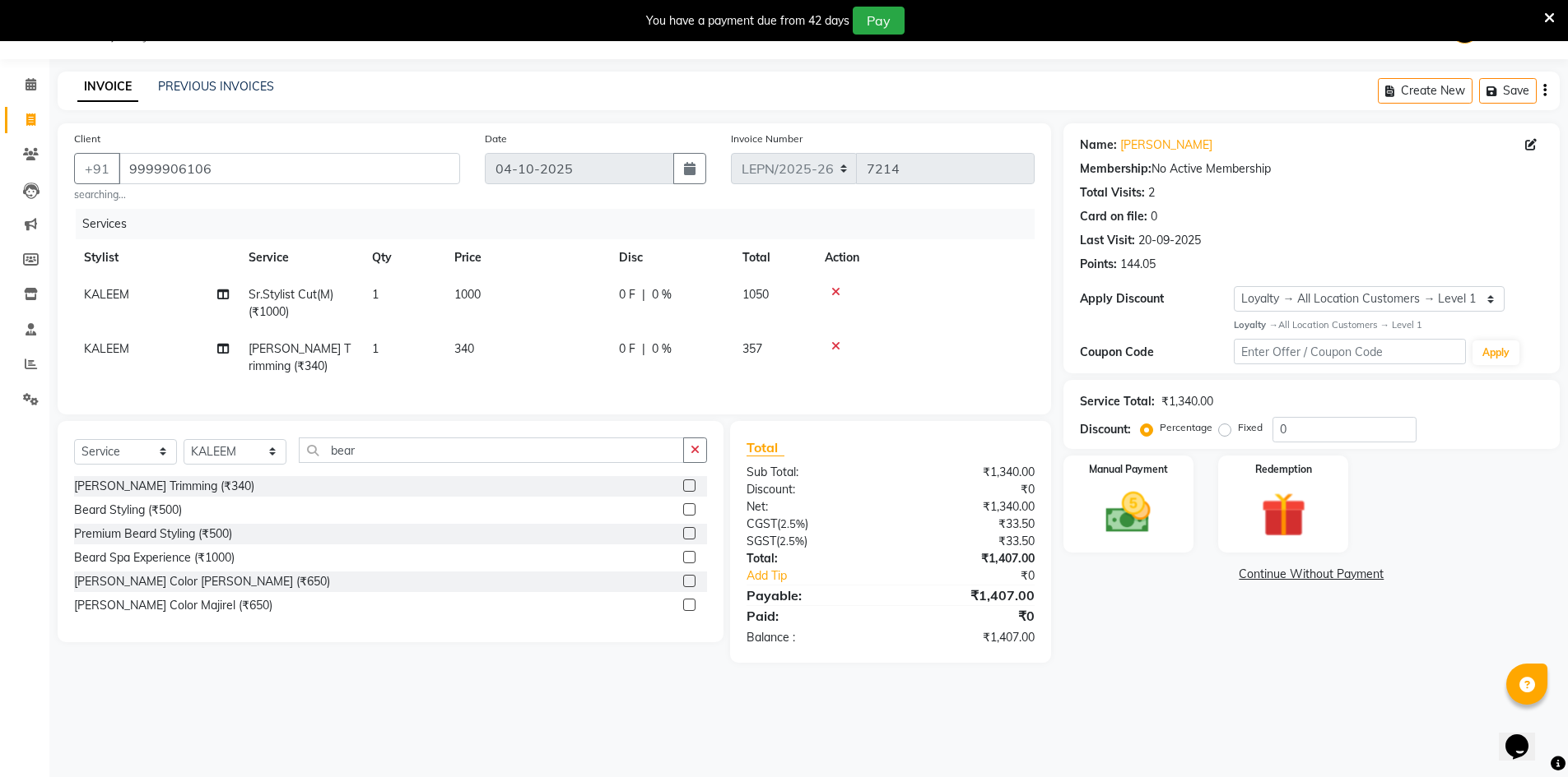
click at [463, 298] on span "1000" at bounding box center [468, 293] width 27 height 14
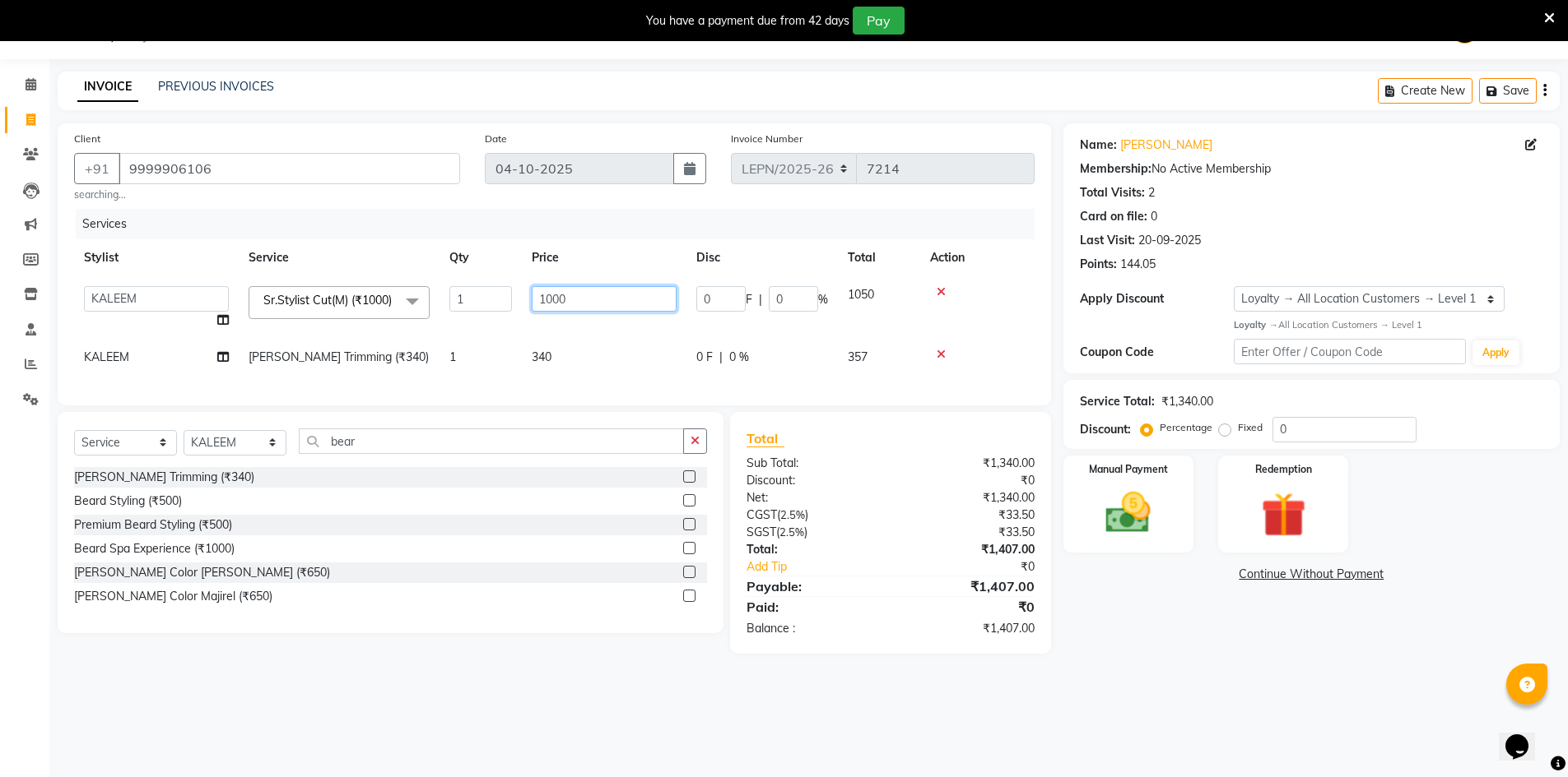
drag, startPoint x: 574, startPoint y: 298, endPoint x: 504, endPoint y: 298, distance: 70.0
click at [504, 298] on tr "AMAN Aman_Asst Baljeet_MKP BITTU Bobby_Mgr Counter Sales Jassi_Beauty KALEEM Ka…" at bounding box center [554, 307] width 961 height 62
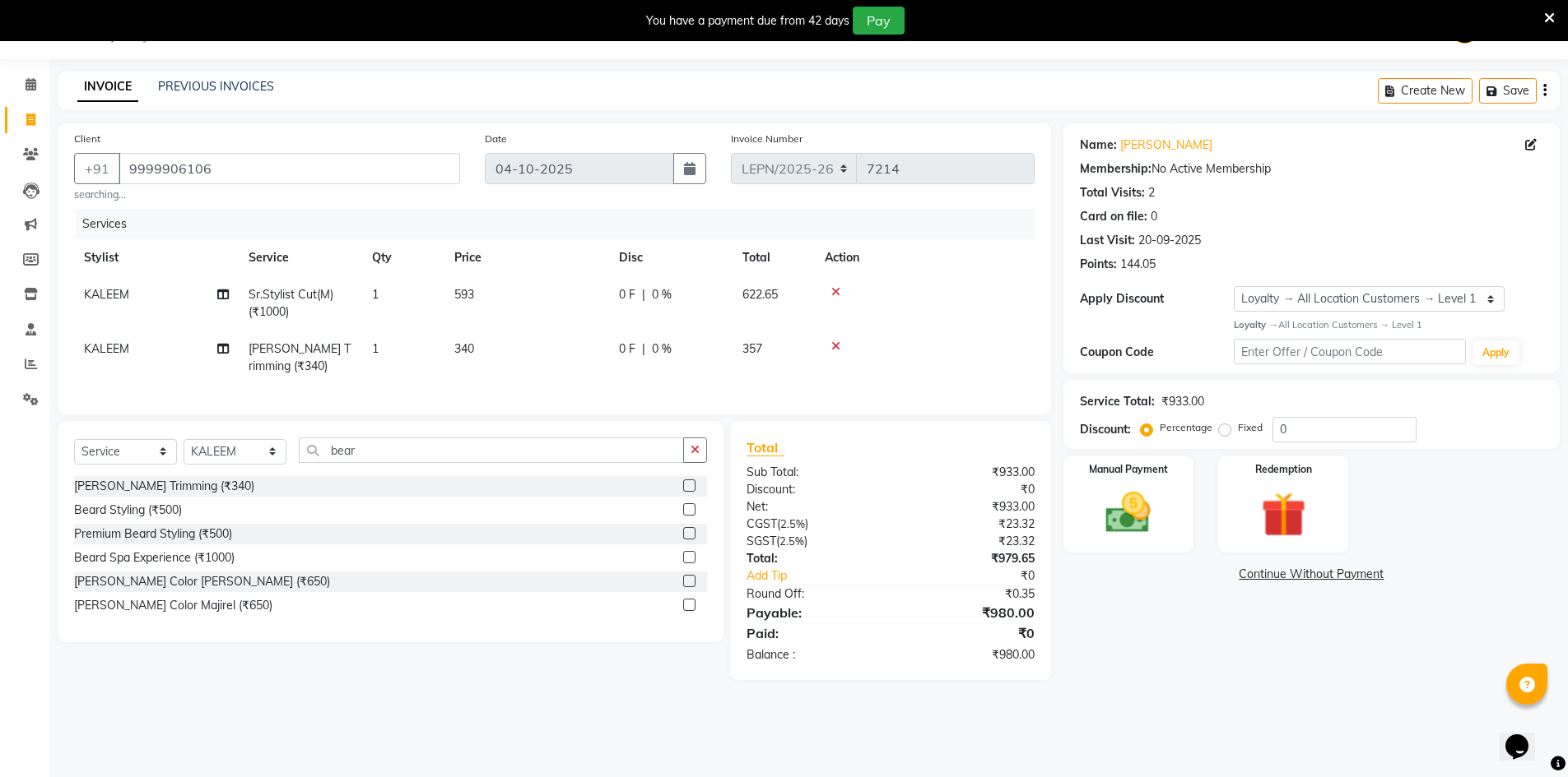
click at [577, 340] on tbody "KALEEM Sr.Stylist Cut(M) (₹1000) 1 593 0 F | 0 % 622.65 KALEEM Beard Trimming (…" at bounding box center [554, 331] width 961 height 109
drag, startPoint x: 476, startPoint y: 291, endPoint x: 434, endPoint y: 298, distance: 42.6
click at [434, 298] on tr "KALEEM Sr.Stylist Cut(M) (₹1000) 1 593 0 F | 0 % 622.65" at bounding box center [554, 303] width 961 height 54
click at [493, 293] on td "593" at bounding box center [527, 303] width 164 height 54
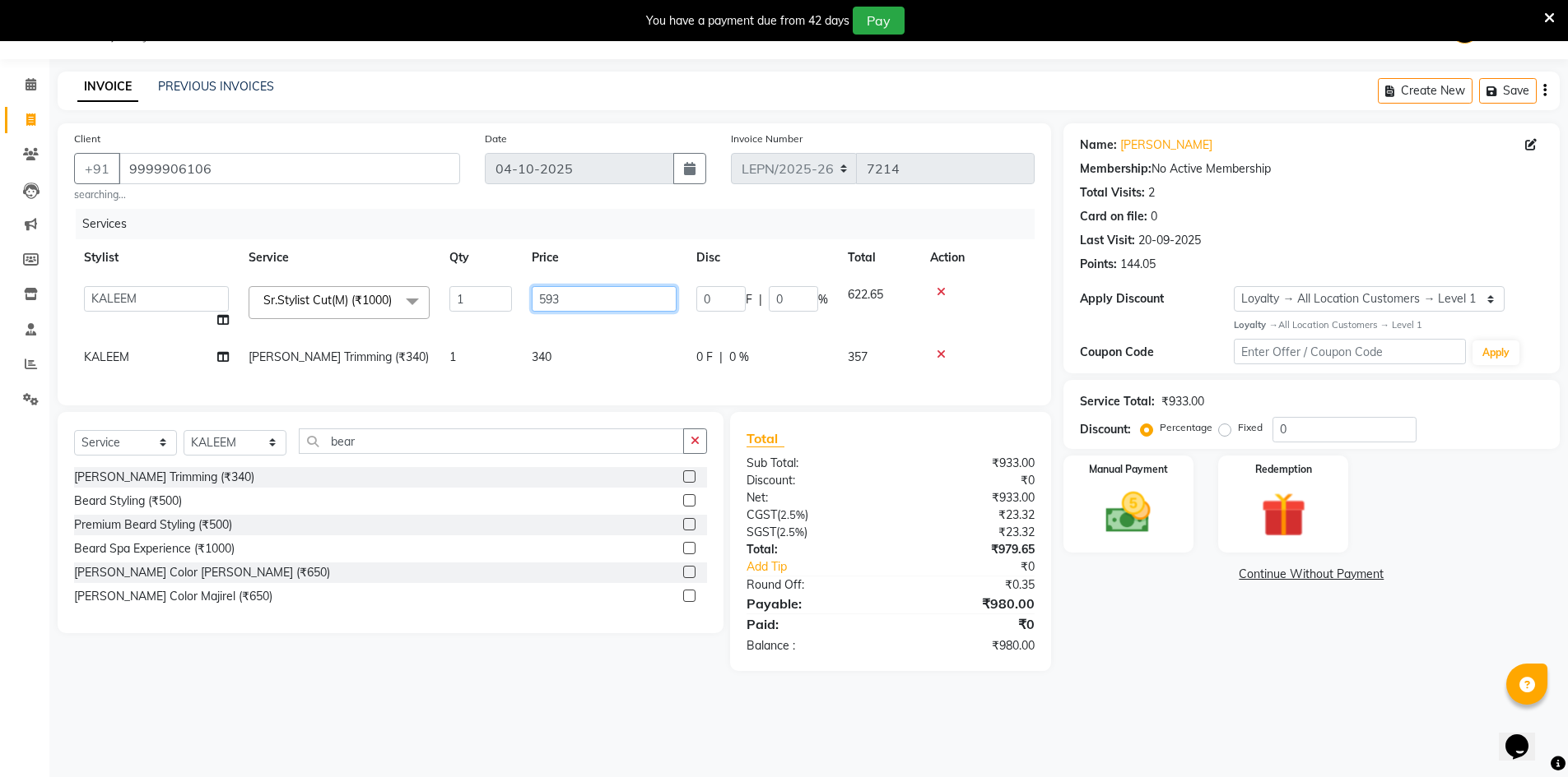
drag, startPoint x: 581, startPoint y: 299, endPoint x: 533, endPoint y: 302, distance: 48.1
click at [533, 302] on input "593" at bounding box center [603, 299] width 144 height 26
click at [556, 335] on tbody "AMAN Aman_Asst Baljeet_MKP BITTU Bobby_Mgr Counter Sales Jassi_Beauty KALEEM Ka…" at bounding box center [554, 326] width 961 height 99
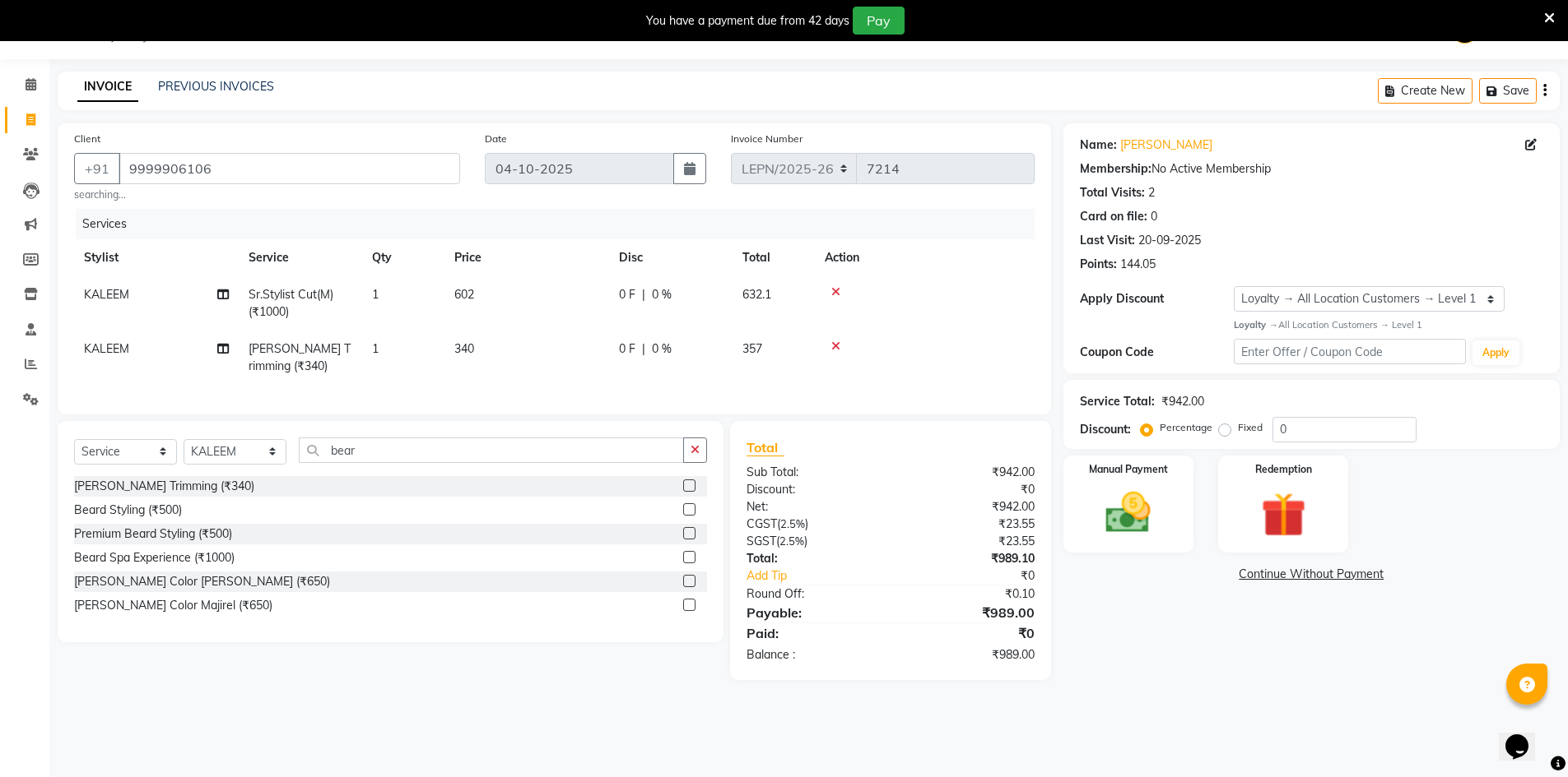
click at [488, 291] on td "602" at bounding box center [527, 303] width 164 height 54
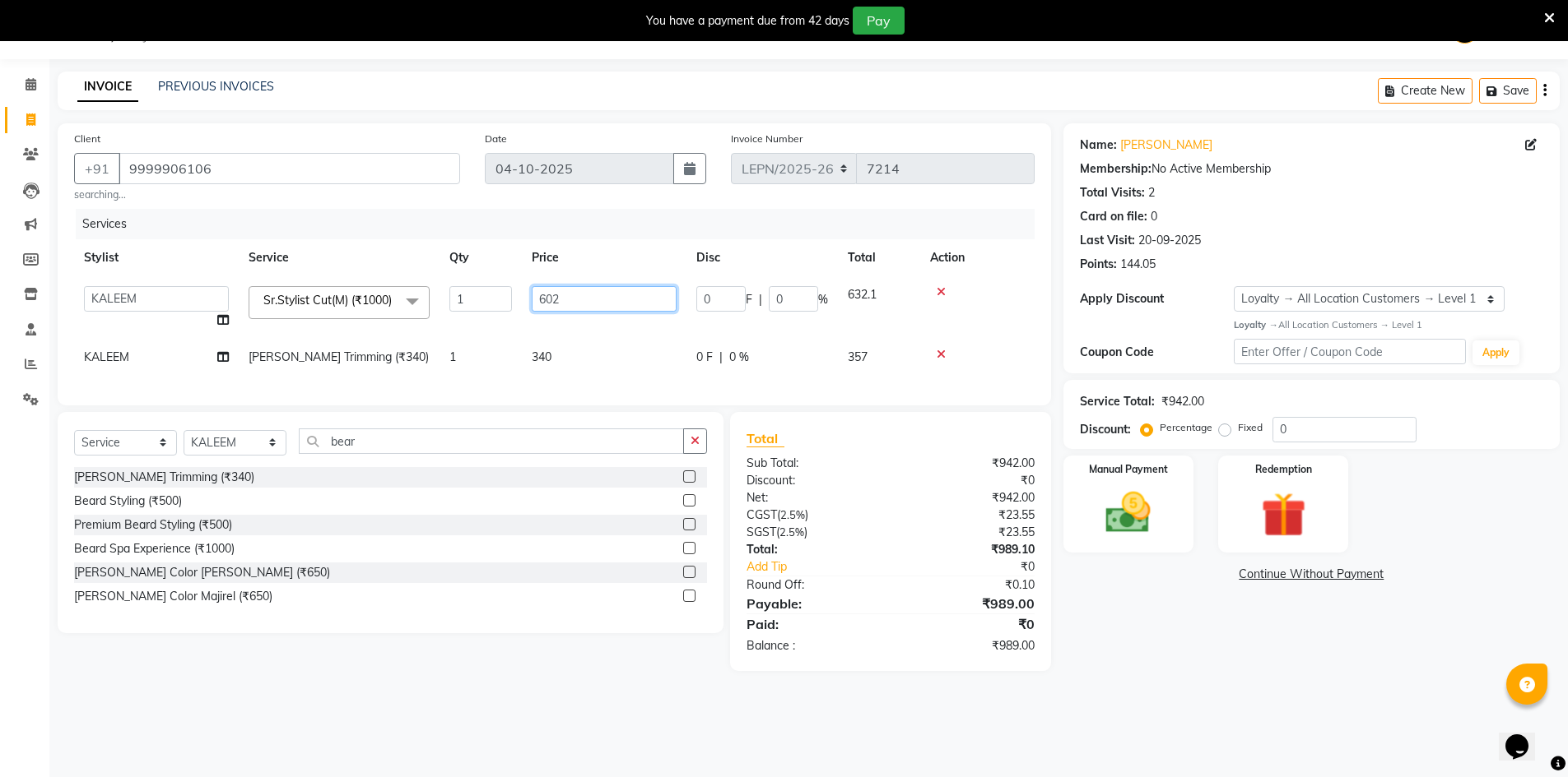
click at [553, 298] on input "602" at bounding box center [603, 299] width 144 height 26
click at [559, 330] on td "603" at bounding box center [604, 307] width 164 height 62
drag, startPoint x: 213, startPoint y: 171, endPoint x: 124, endPoint y: 174, distance: 89.1
click at [124, 174] on input "9999906106" at bounding box center [289, 168] width 341 height 32
click at [1157, 518] on img at bounding box center [1128, 513] width 76 height 54
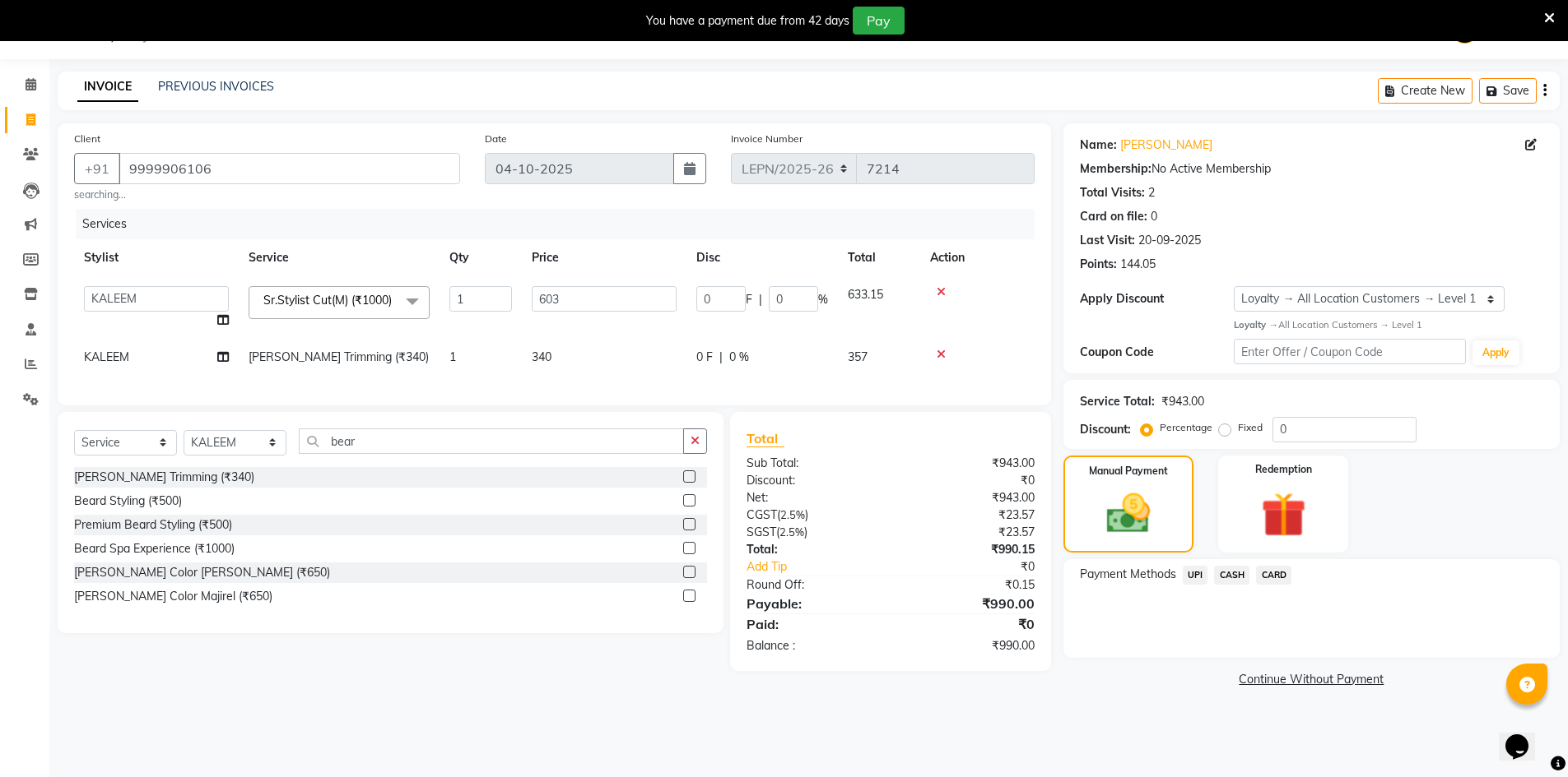
click at [1270, 574] on span "CARD" at bounding box center [1274, 575] width 35 height 19
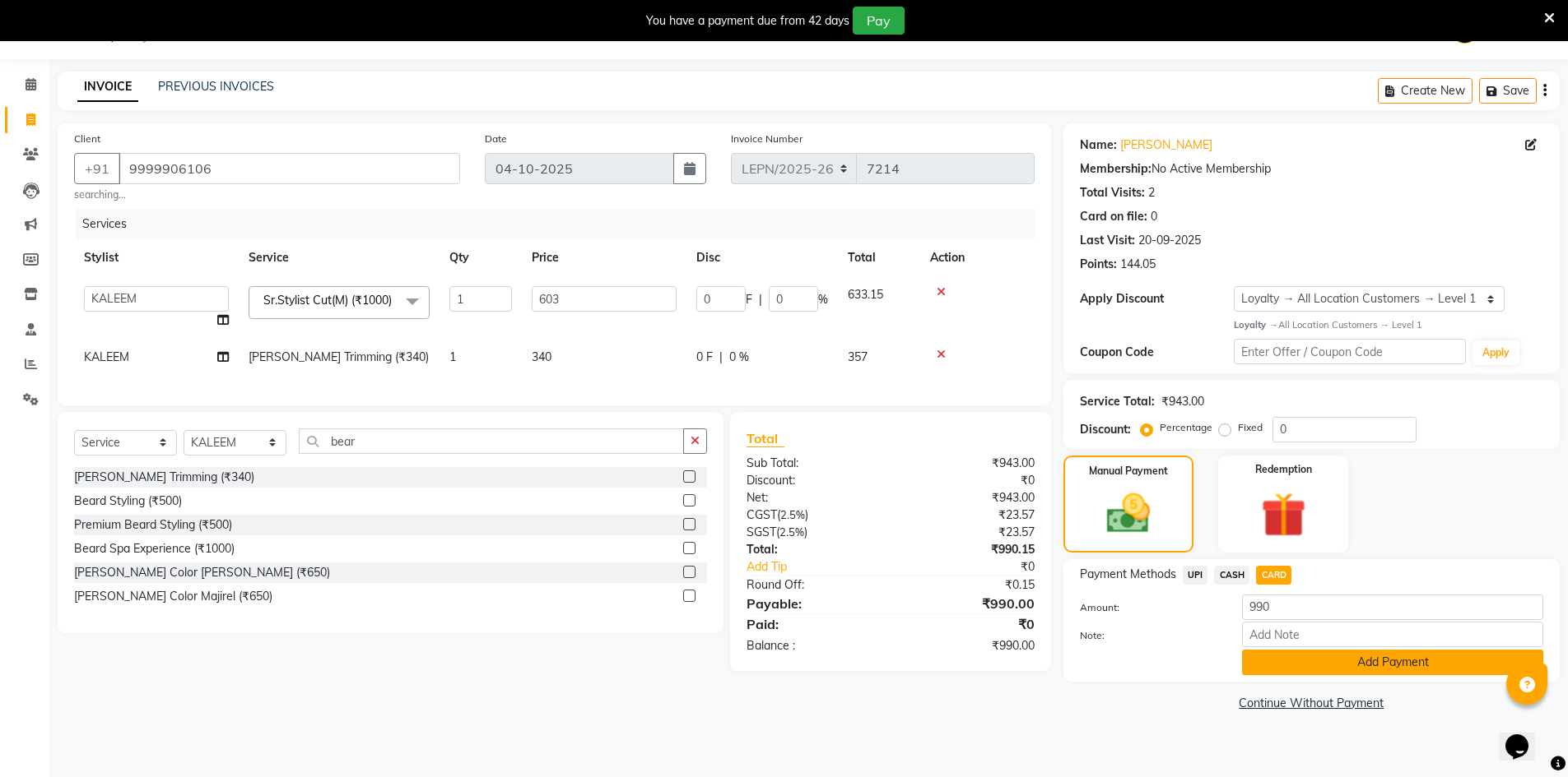
click at [1286, 672] on button "Add Payment" at bounding box center [1392, 662] width 301 height 26
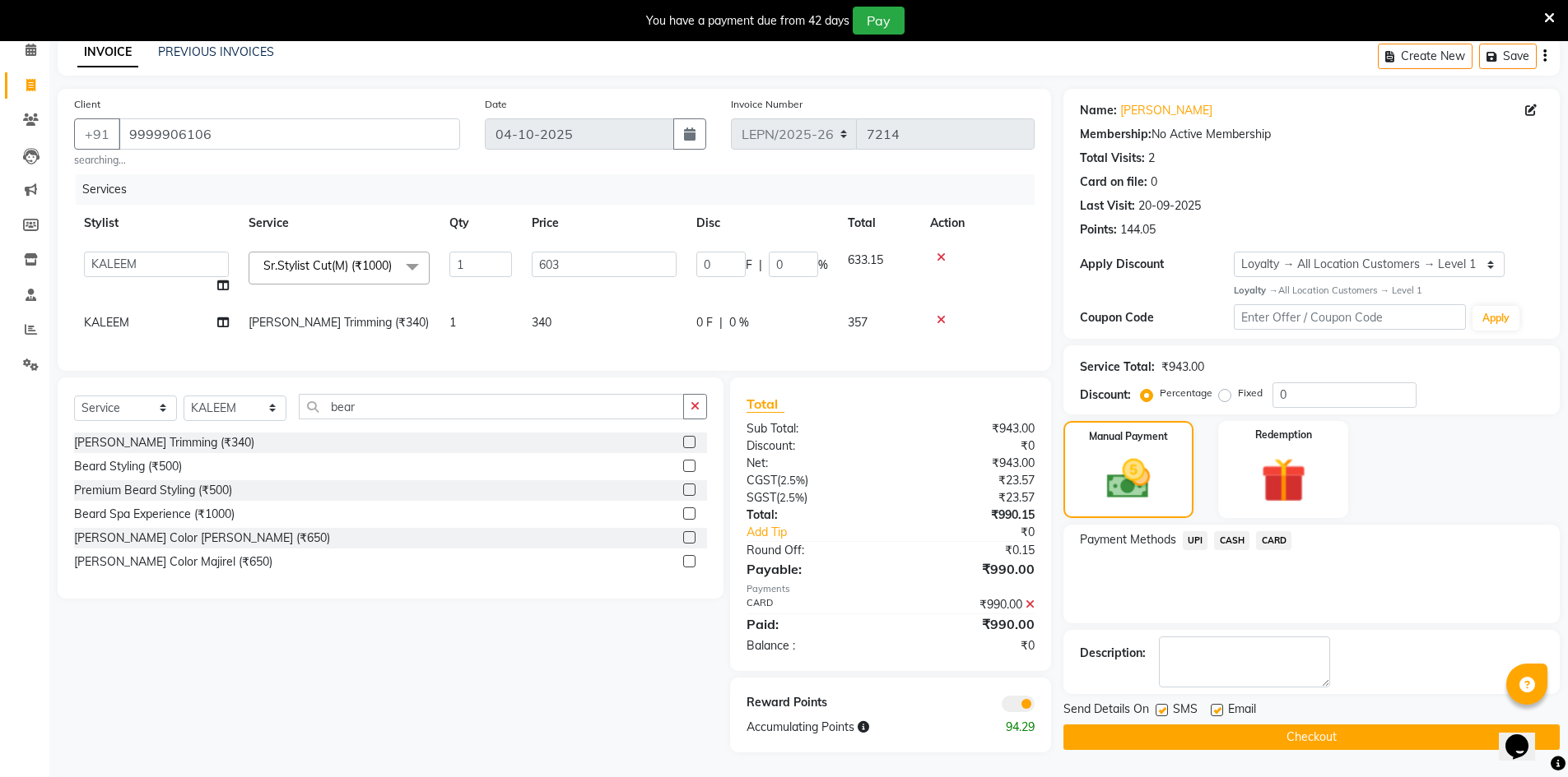
scroll to position [96, 0]
click at [1188, 724] on button "Checkout" at bounding box center [1311, 737] width 496 height 26
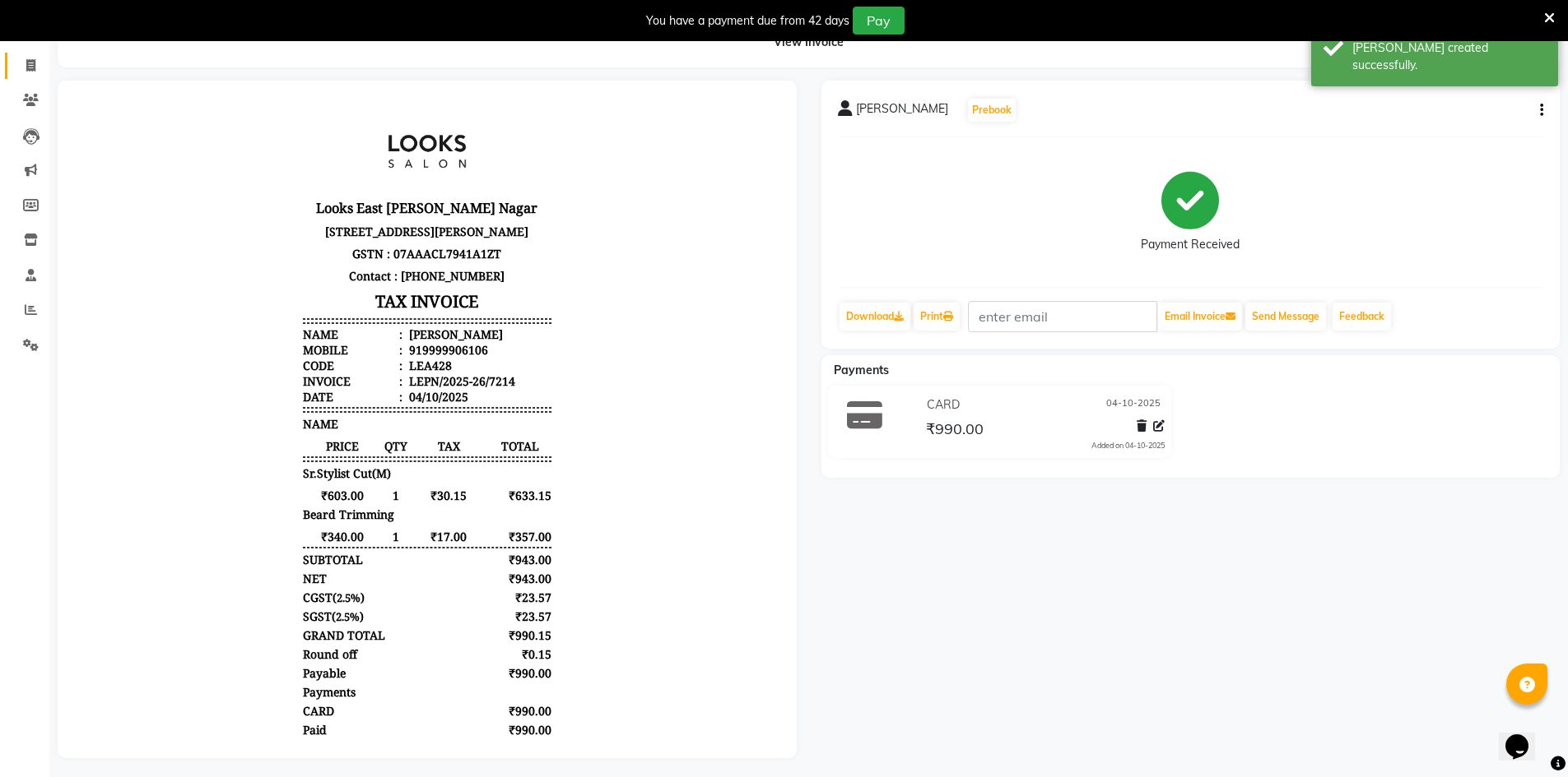
click at [33, 77] on link "Invoice" at bounding box center [24, 66] width 39 height 27
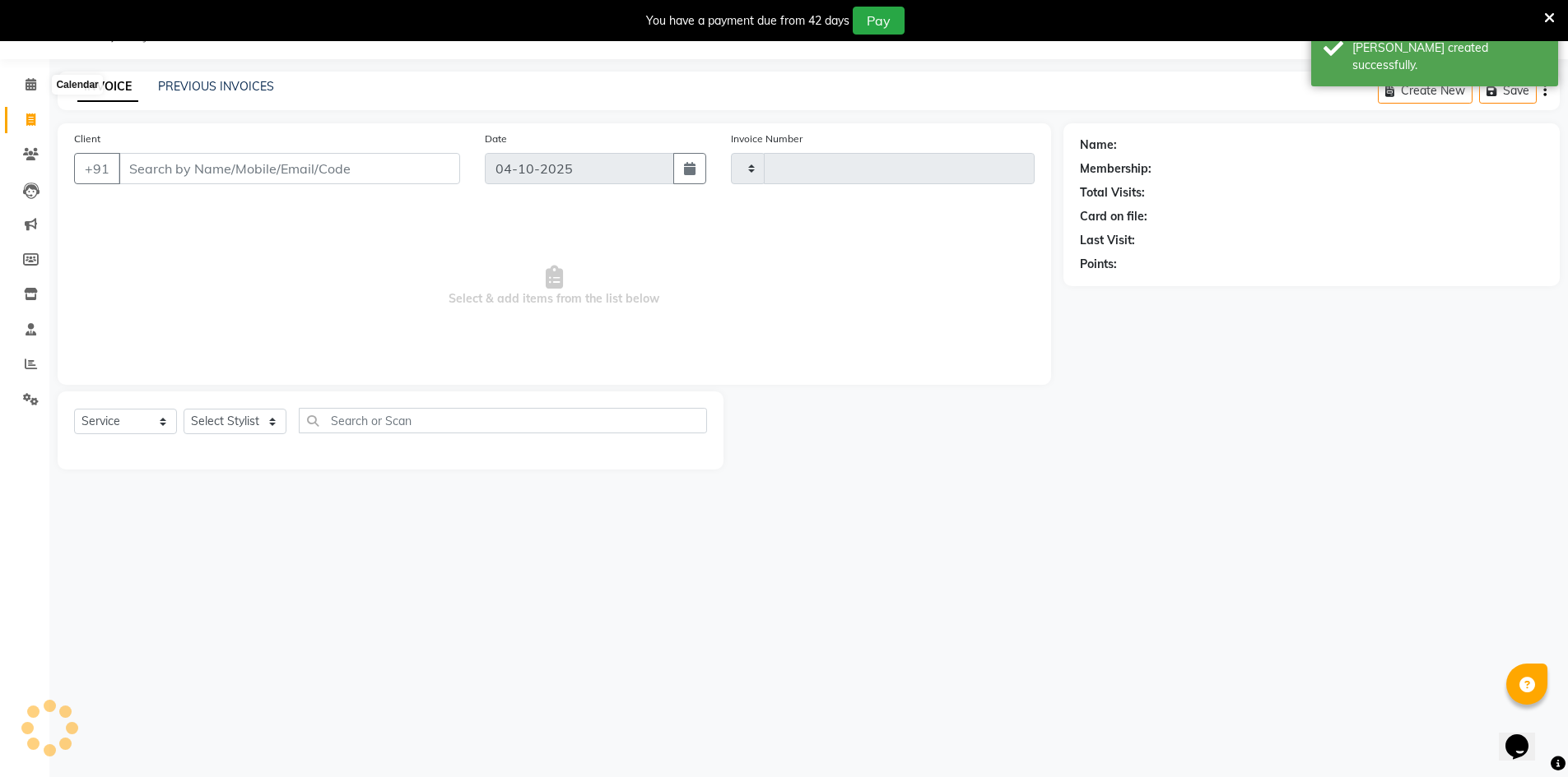
scroll to position [41, 0]
click at [220, 91] on link "PREVIOUS INVOICES" at bounding box center [215, 86] width 116 height 14
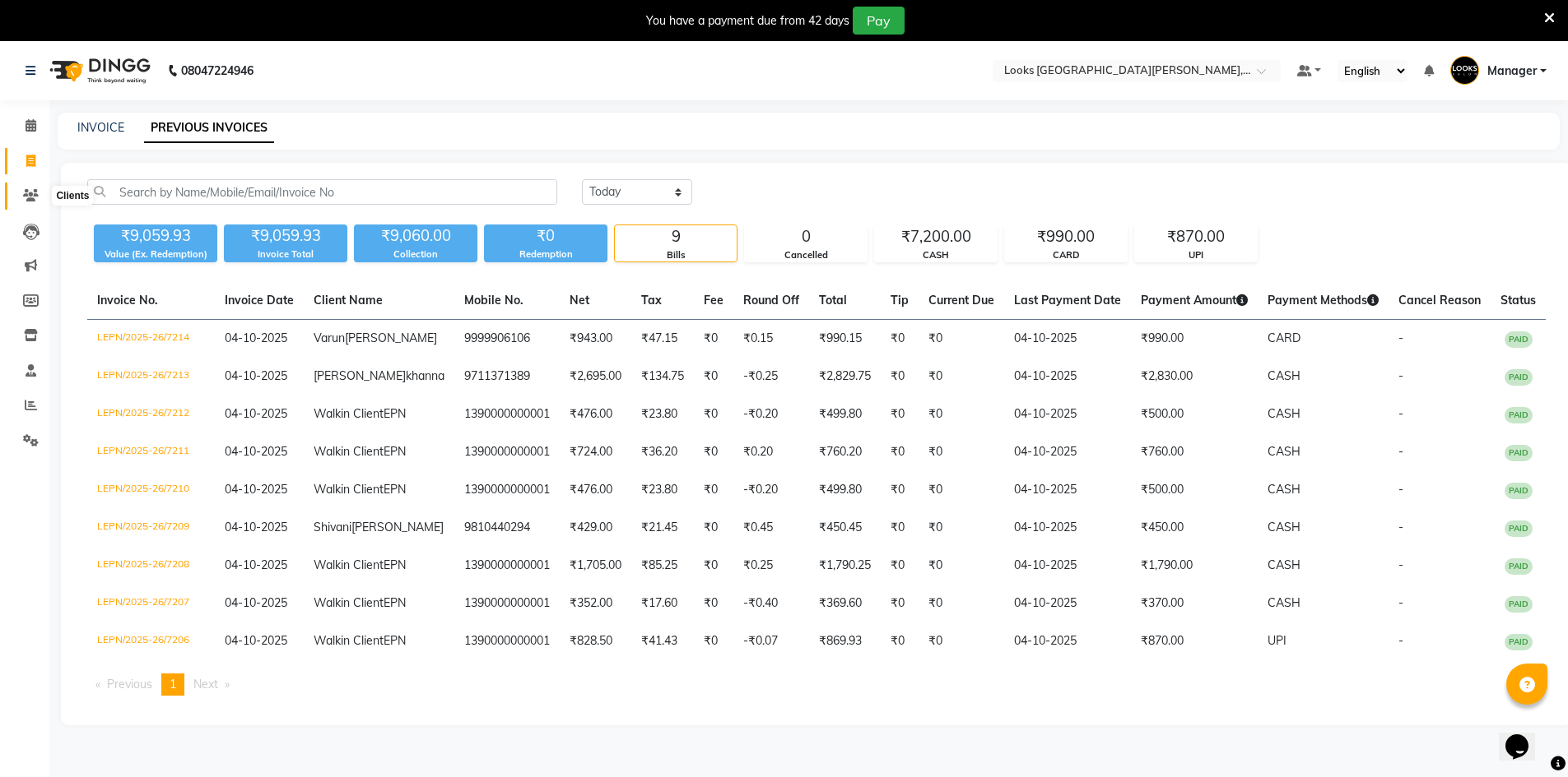
click at [26, 201] on icon at bounding box center [31, 195] width 15 height 12
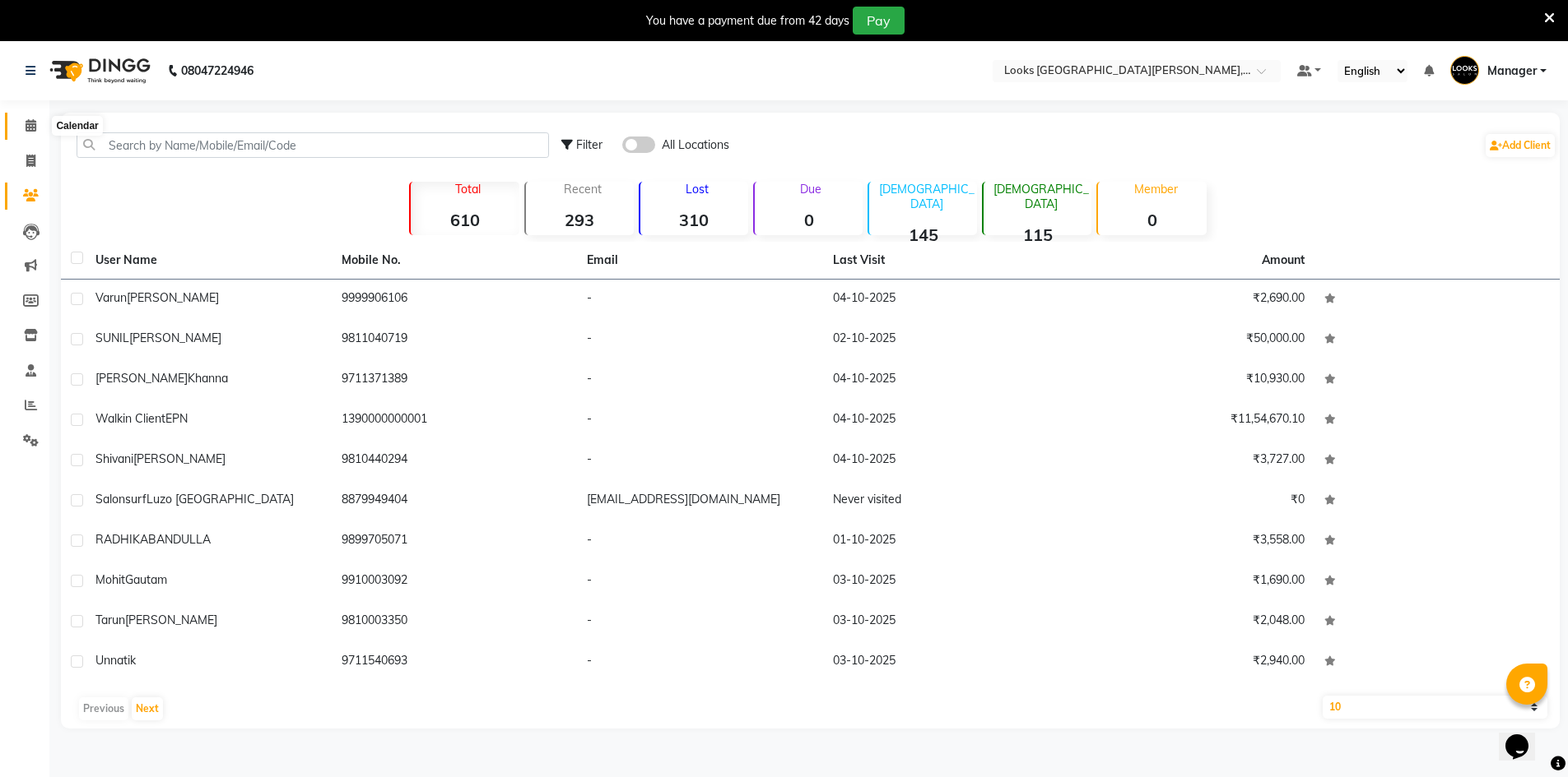
click at [23, 121] on span at bounding box center [31, 126] width 29 height 19
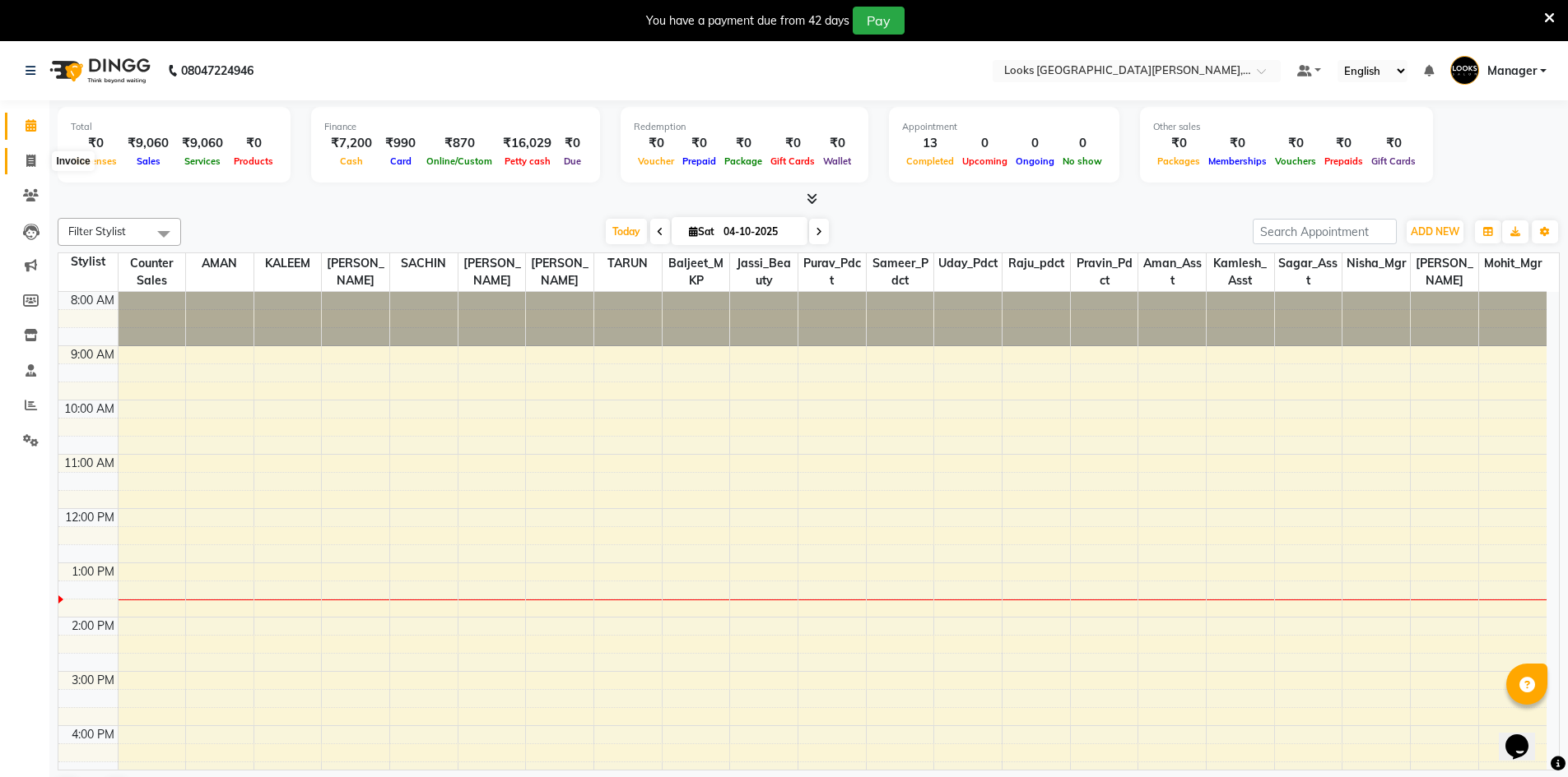
click at [33, 165] on icon at bounding box center [31, 161] width 9 height 12
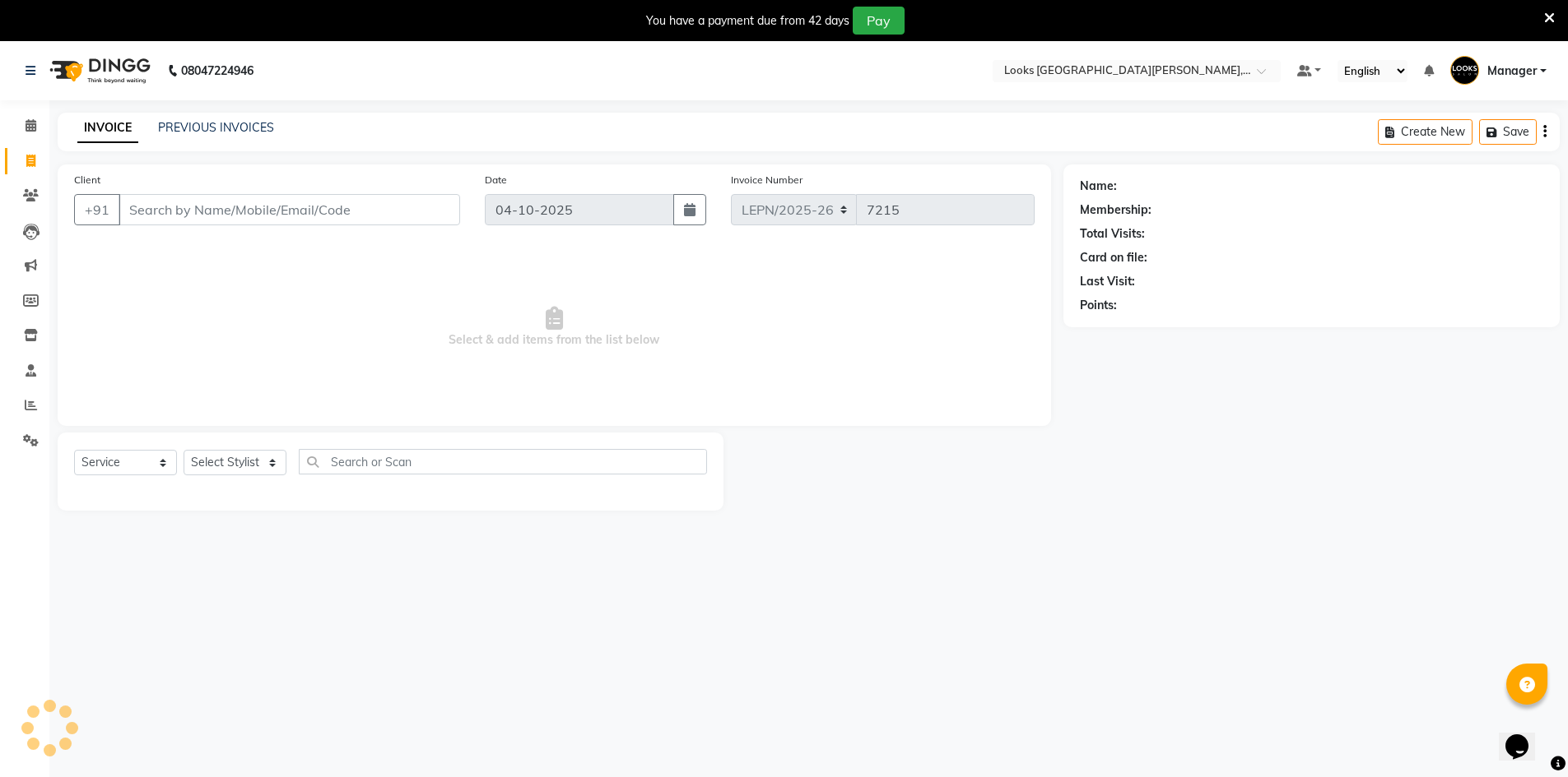
click at [154, 212] on input "Client" at bounding box center [289, 209] width 341 height 32
click at [316, 215] on input "Client" at bounding box center [289, 209] width 341 height 32
click at [402, 211] on span "Add Client" at bounding box center [418, 209] width 65 height 16
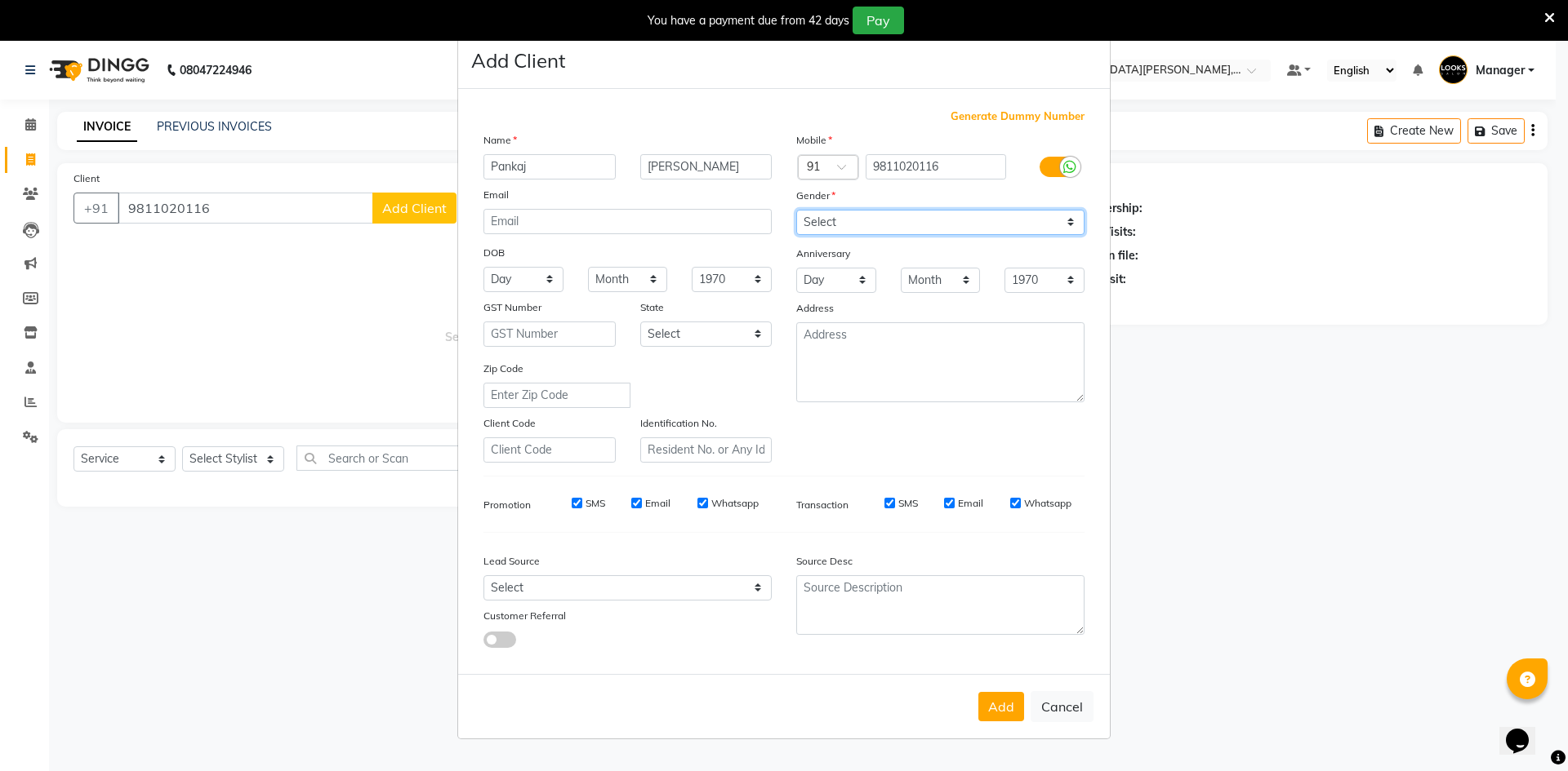
click at [812, 218] on select "Select Male Female Other Prefer Not To Say" at bounding box center [940, 222] width 288 height 26
click at [796, 210] on select "Select Male Female Other Prefer Not To Say" at bounding box center [940, 222] width 288 height 26
drag, startPoint x: 688, startPoint y: 332, endPoint x: 683, endPoint y: 343, distance: 12.1
click at [688, 332] on select "Select Andaman and Nicobar Islands Andhra Pradesh Arunachal Pradesh Assam Bihar…" at bounding box center [706, 334] width 132 height 26
click at [640, 321] on select "Select Andaman and Nicobar Islands Andhra Pradesh Arunachal Pradesh Assam Bihar…" at bounding box center [706, 334] width 132 height 26
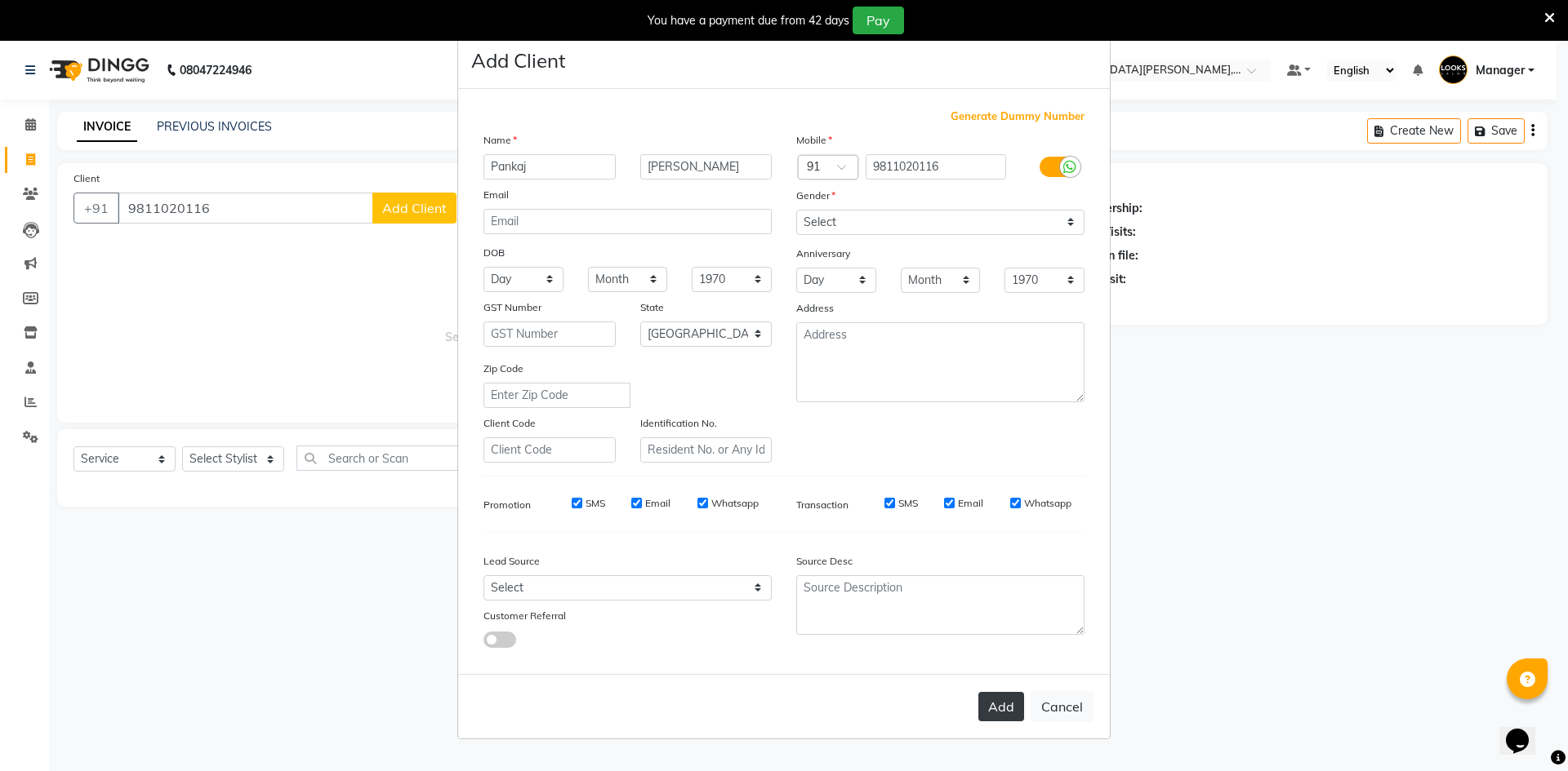
click at [1005, 712] on button "Add" at bounding box center [1001, 707] width 46 height 29
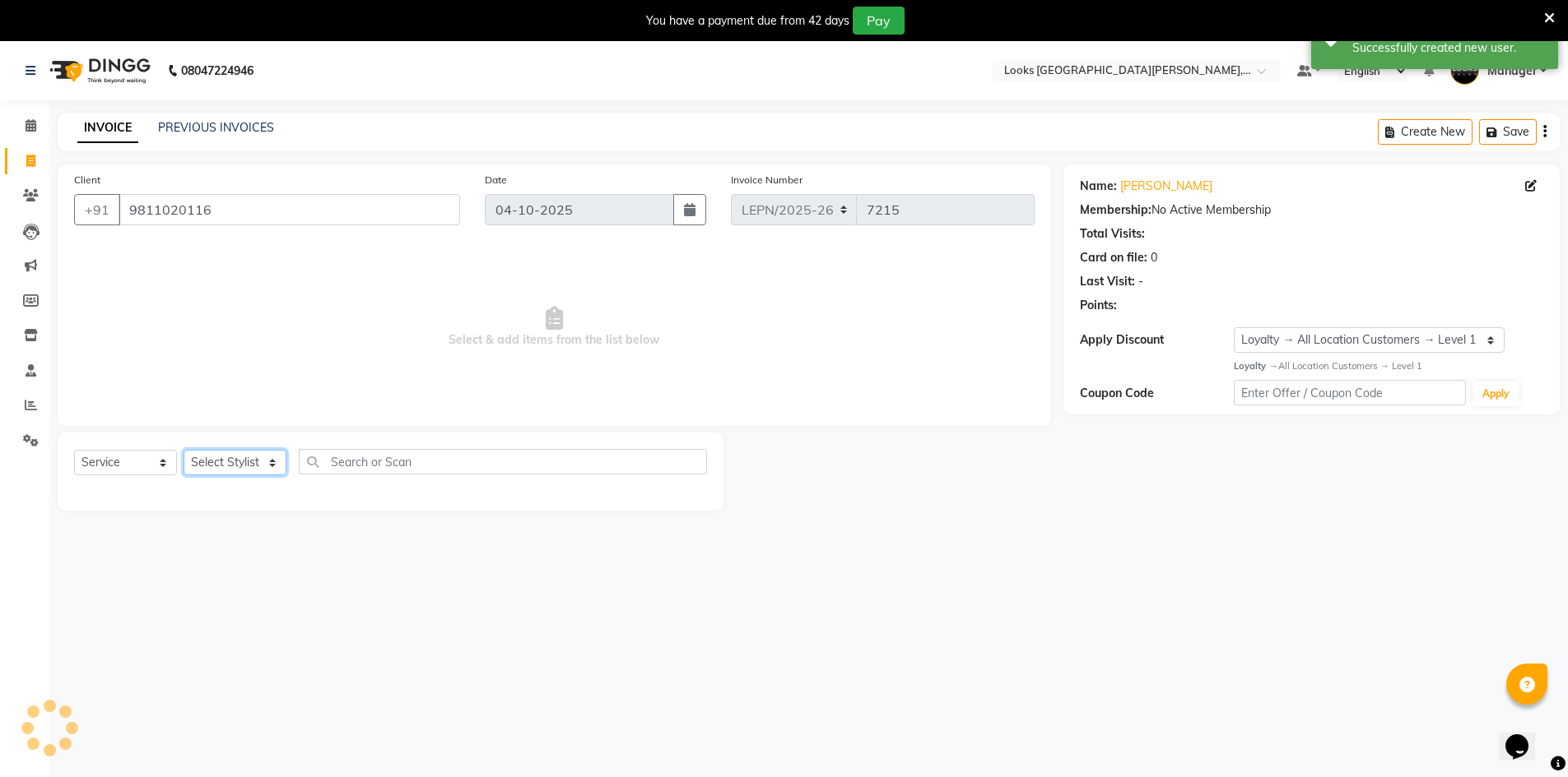
click at [255, 468] on select "Select Stylist AMAN Aman_Asst Baljeet_MKP BITTU Bobby_Mgr Counter Sales Jassi_B…" at bounding box center [235, 463] width 103 height 26
click at [184, 450] on select "Select Stylist AMAN Aman_Asst Baljeet_MKP BITTU Bobby_Mgr Counter Sales Jassi_B…" at bounding box center [235, 463] width 103 height 26
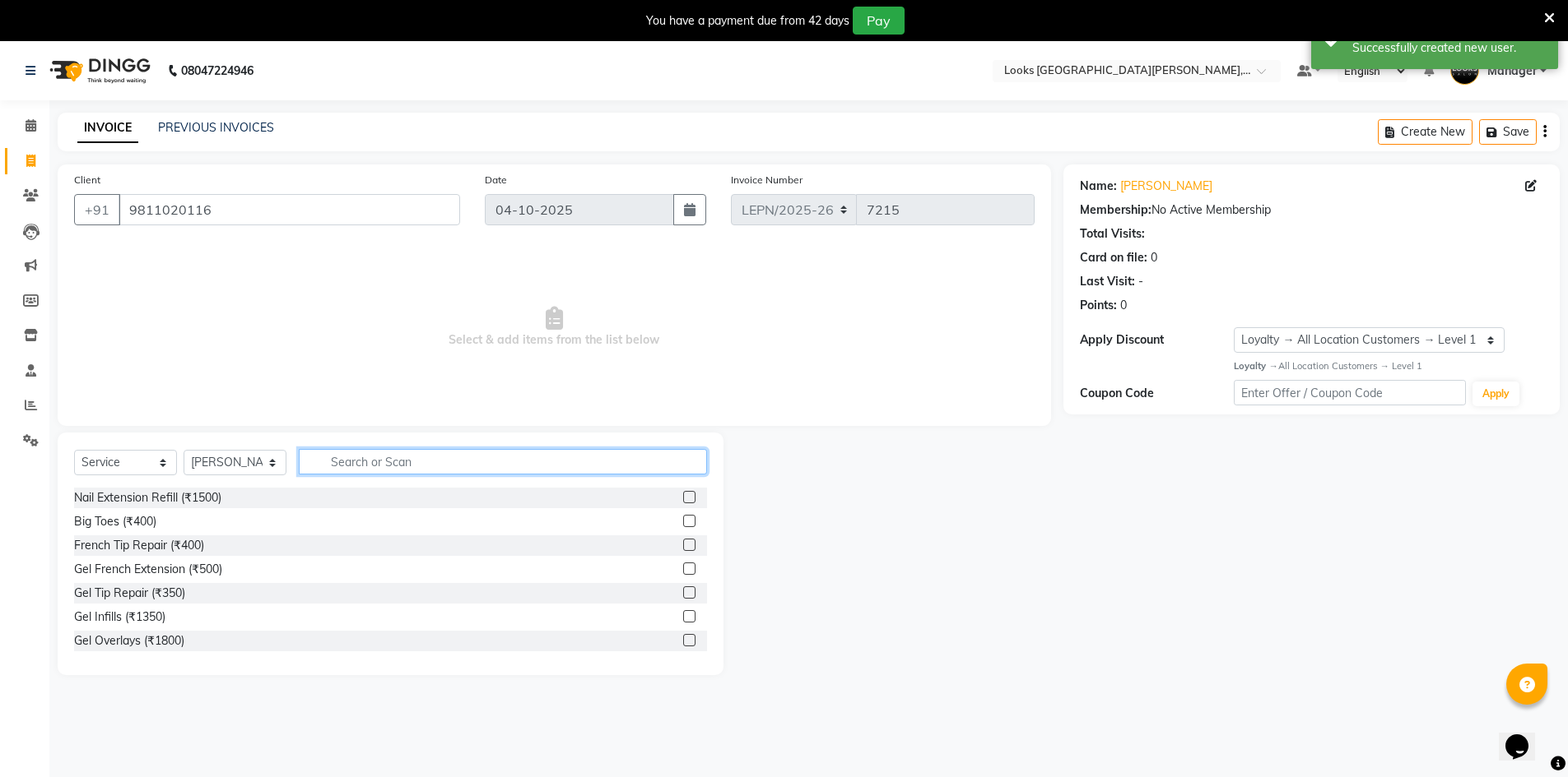
click at [338, 466] on input "text" at bounding box center [502, 462] width 408 height 26
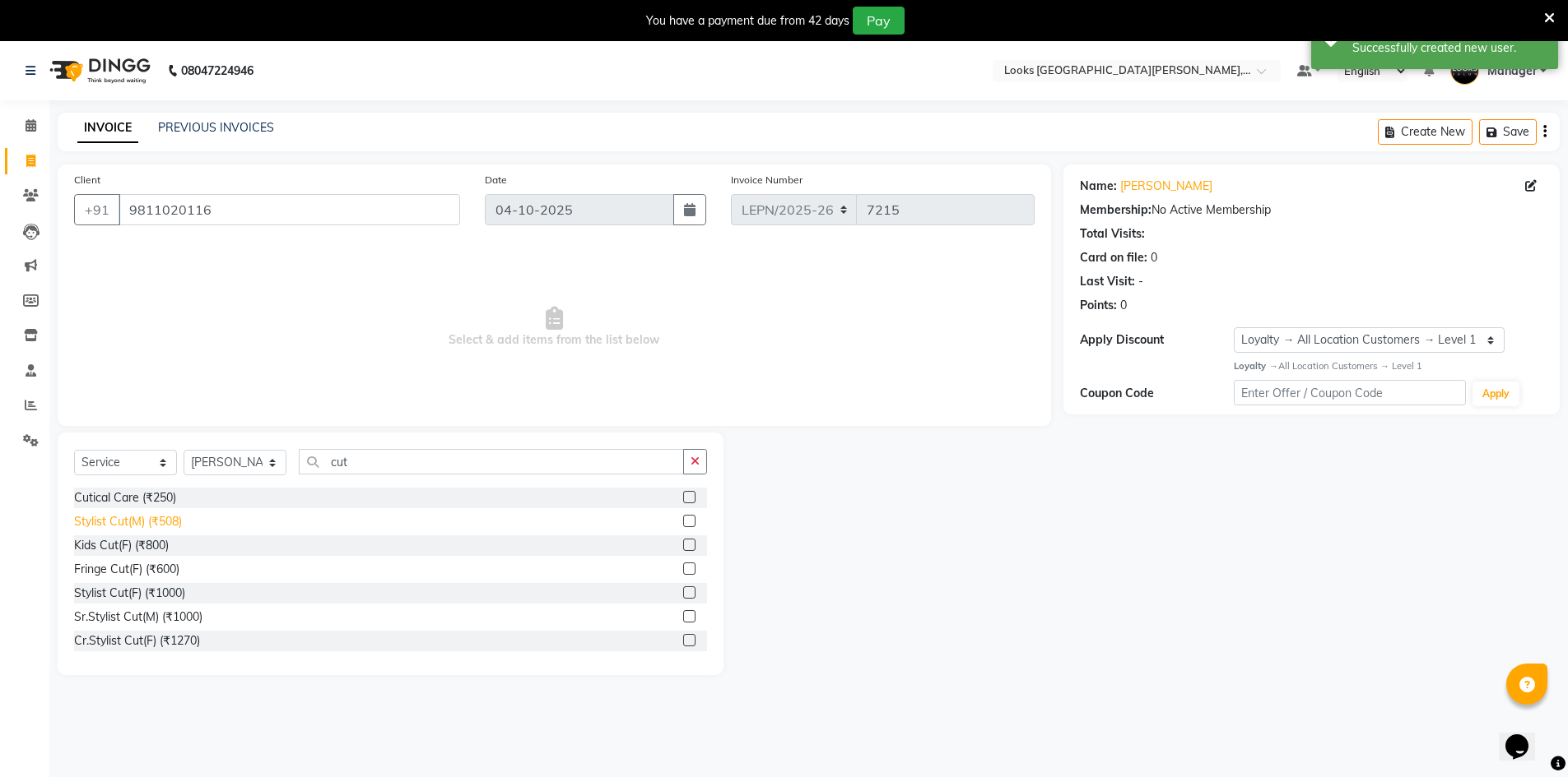
click at [153, 524] on div "Stylist Cut(M) (₹508)" at bounding box center [127, 522] width 108 height 17
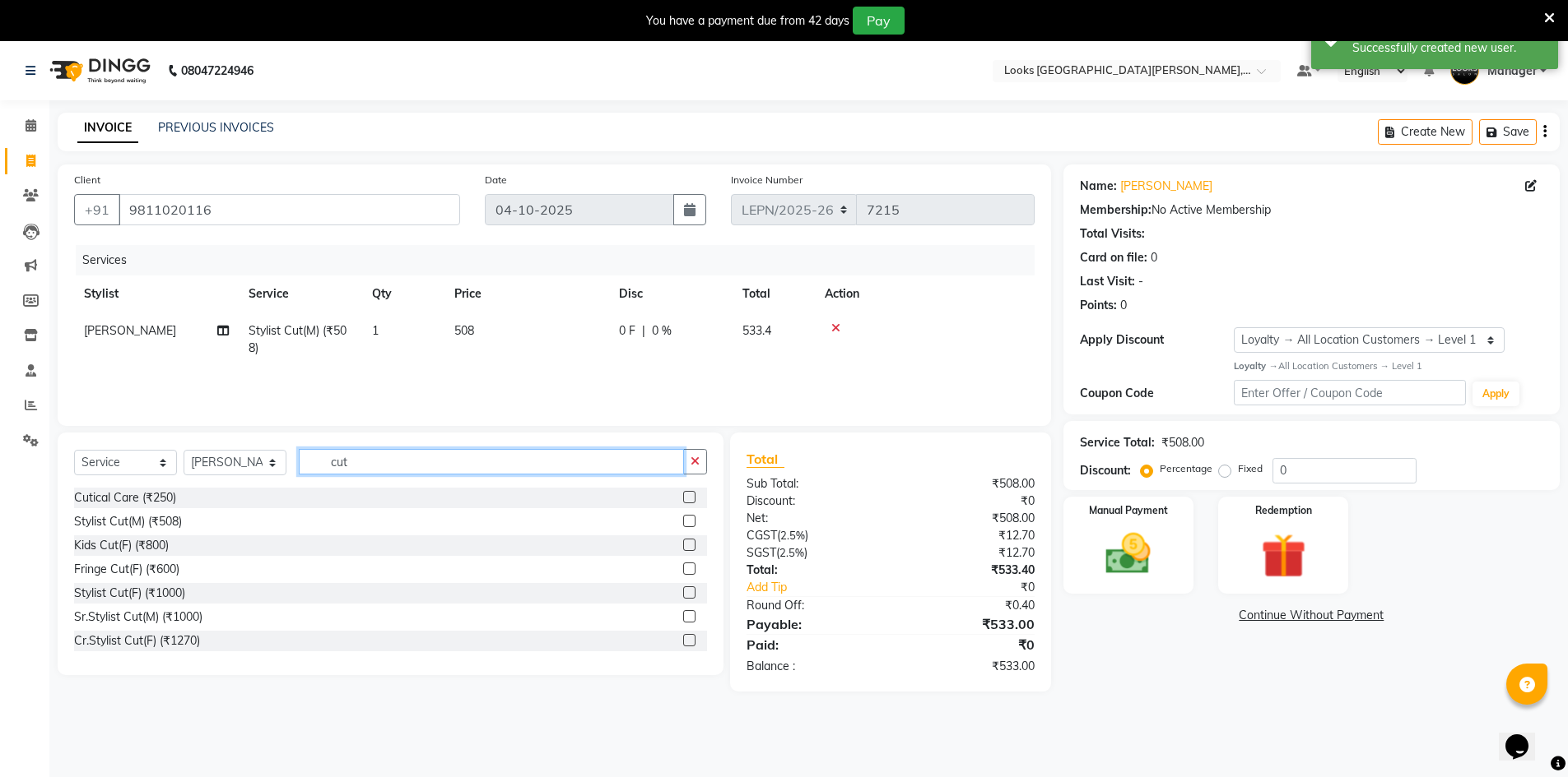
drag, startPoint x: 342, startPoint y: 464, endPoint x: 321, endPoint y: 465, distance: 21.0
click at [321, 465] on input "cut" at bounding box center [490, 462] width 385 height 26
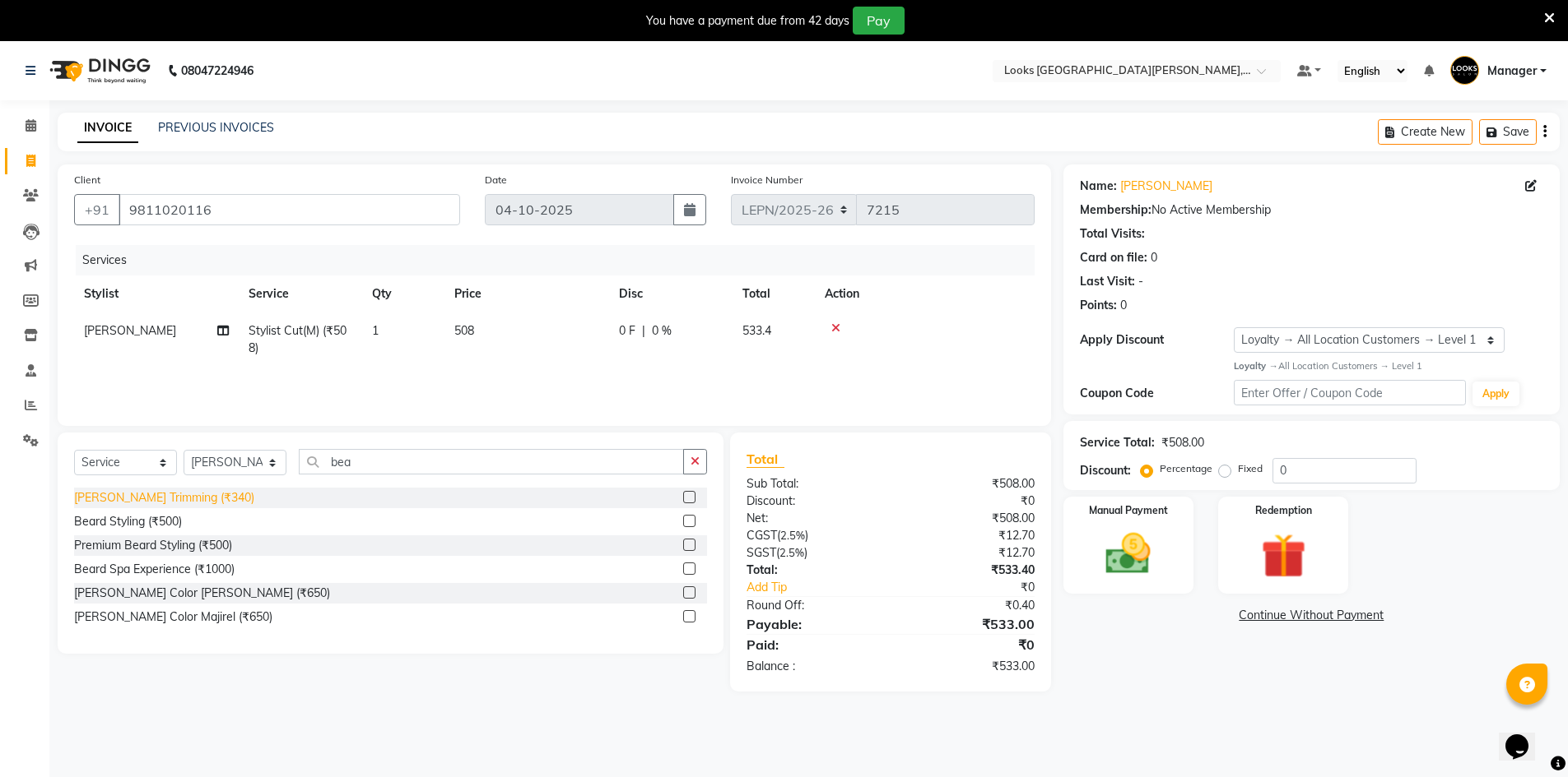
click at [185, 499] on div "Beard Trimming (₹340)" at bounding box center [163, 498] width 181 height 17
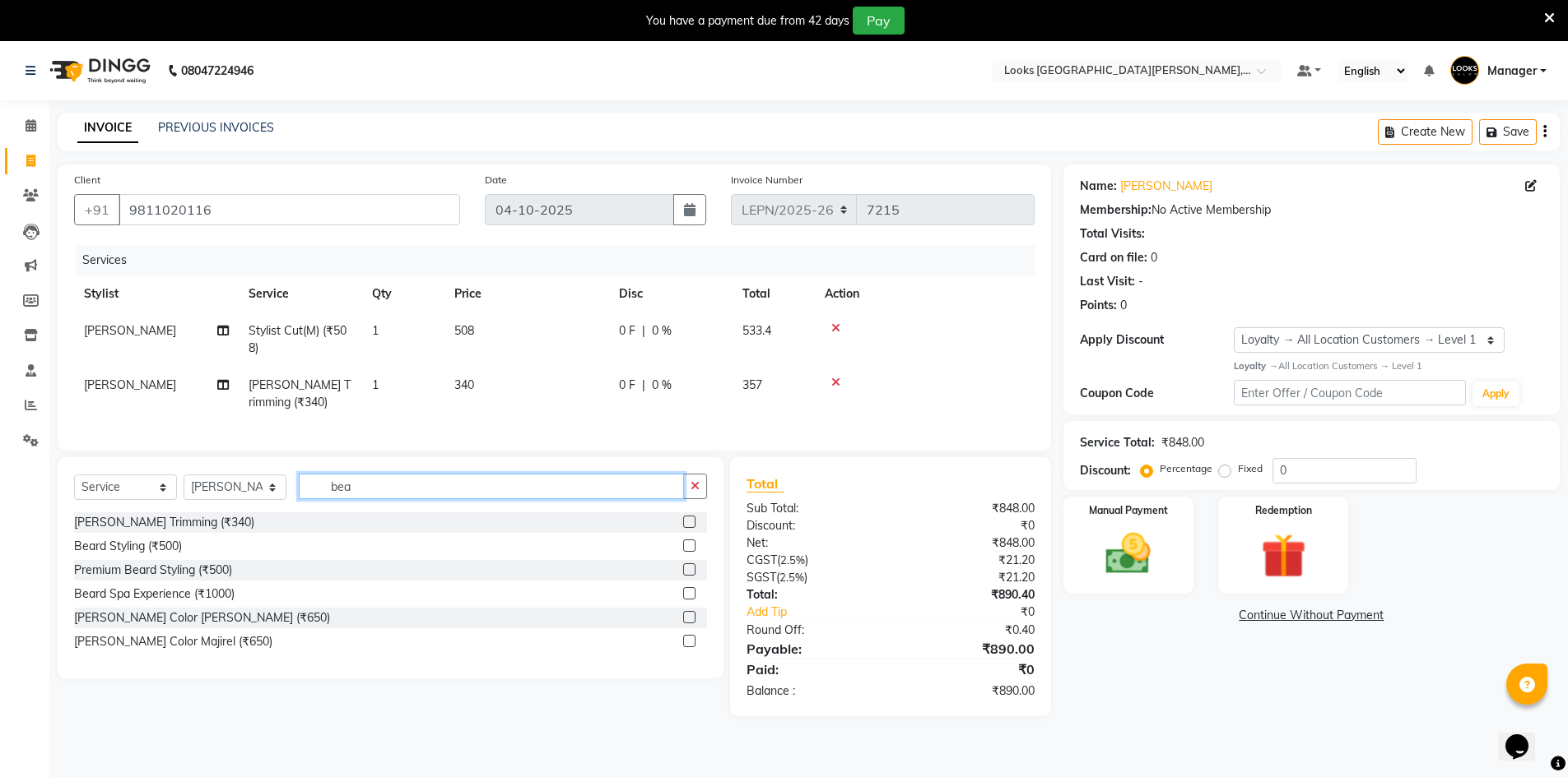
drag, startPoint x: 347, startPoint y: 497, endPoint x: 275, endPoint y: 485, distance: 73.0
click at [325, 499] on input "bea" at bounding box center [490, 486] width 385 height 26
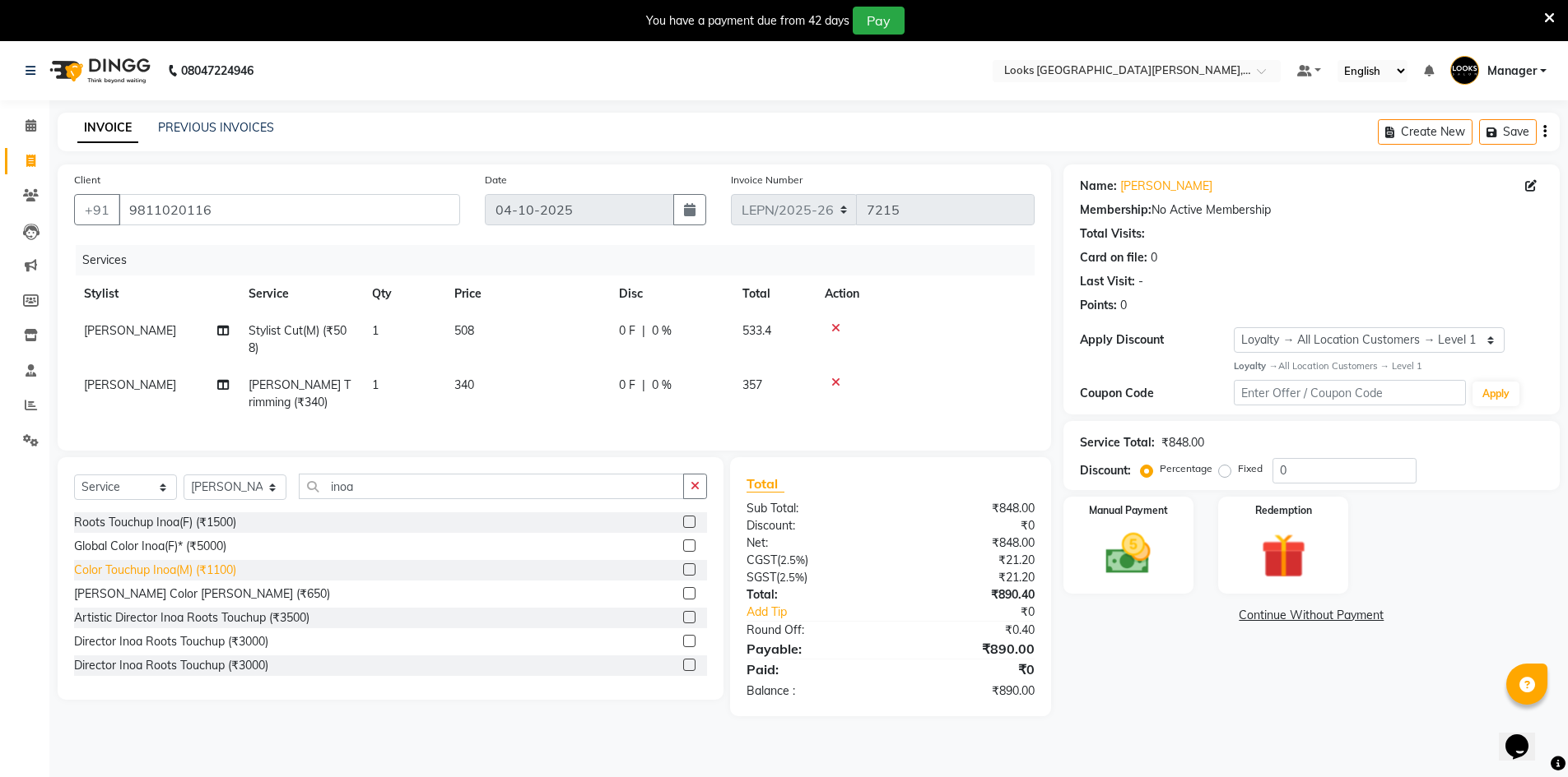
click at [225, 579] on div "Color Touchup Inoa(M) (₹1100)" at bounding box center [155, 571] width 163 height 17
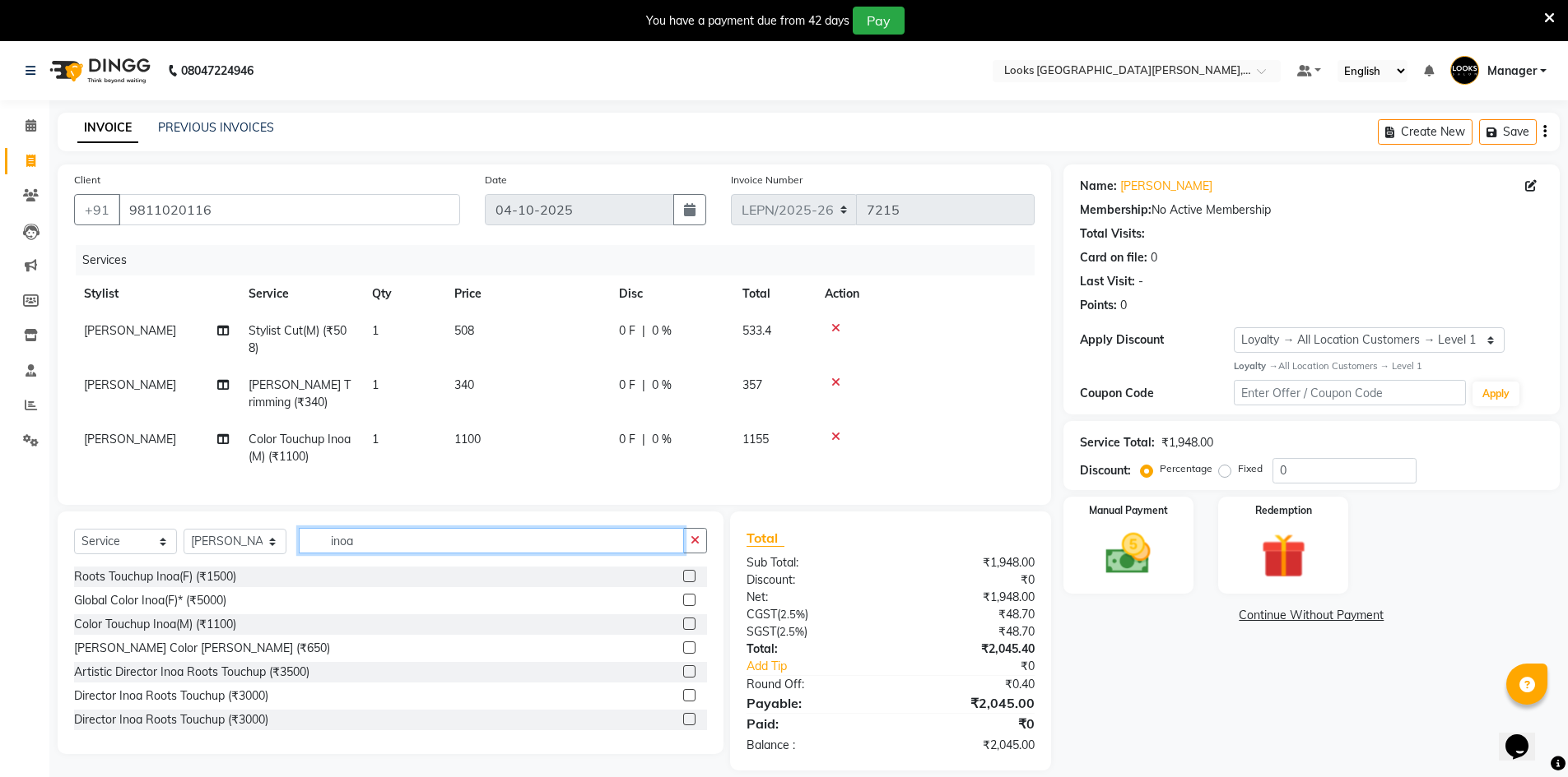
drag, startPoint x: 368, startPoint y: 552, endPoint x: 294, endPoint y: 550, distance: 74.0
click at [310, 553] on input "inoa" at bounding box center [490, 541] width 385 height 26
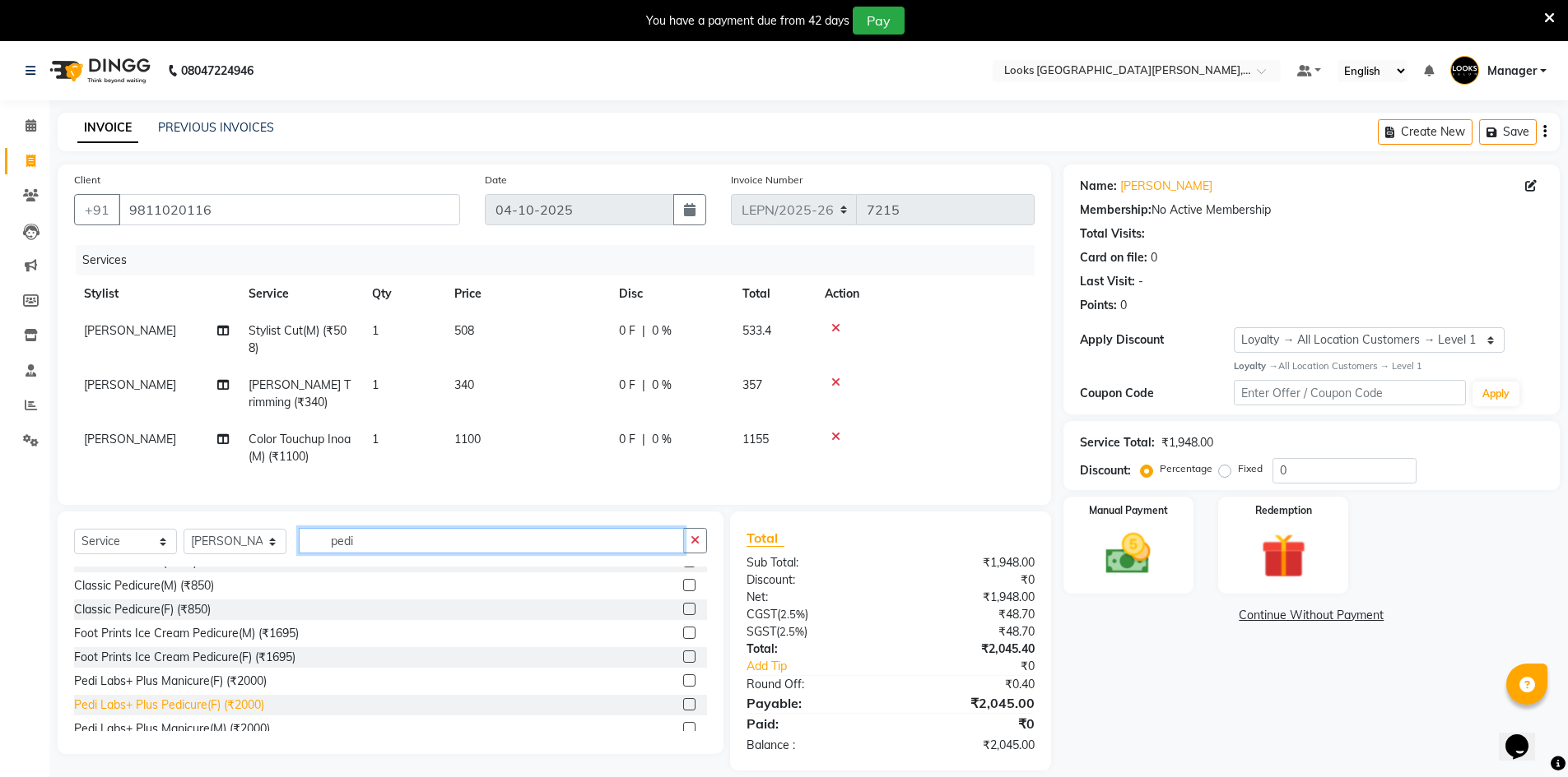
scroll to position [164, 0]
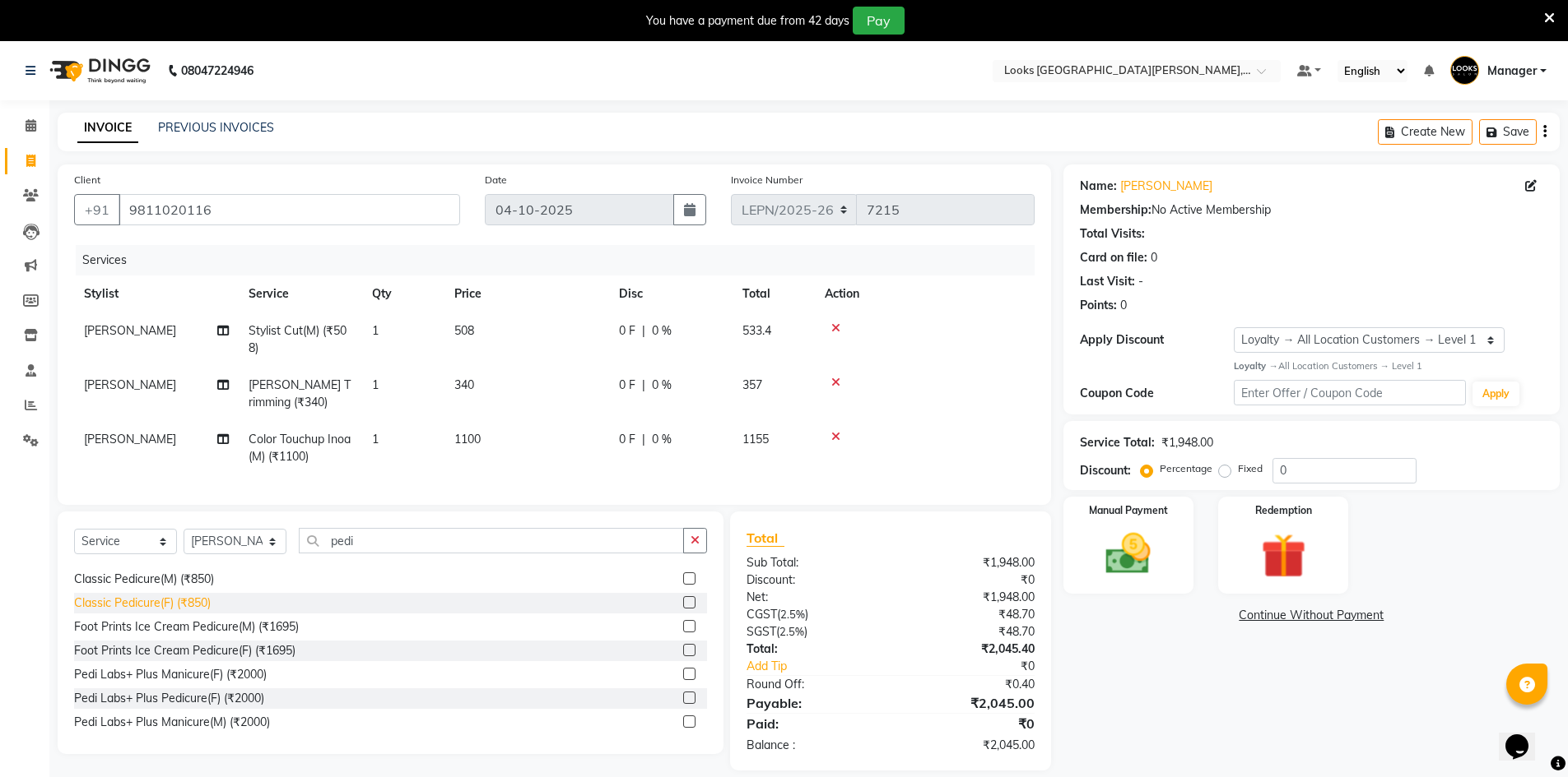
click at [185, 612] on div "Classic Pedicure(F) (₹850)" at bounding box center [142, 603] width 137 height 17
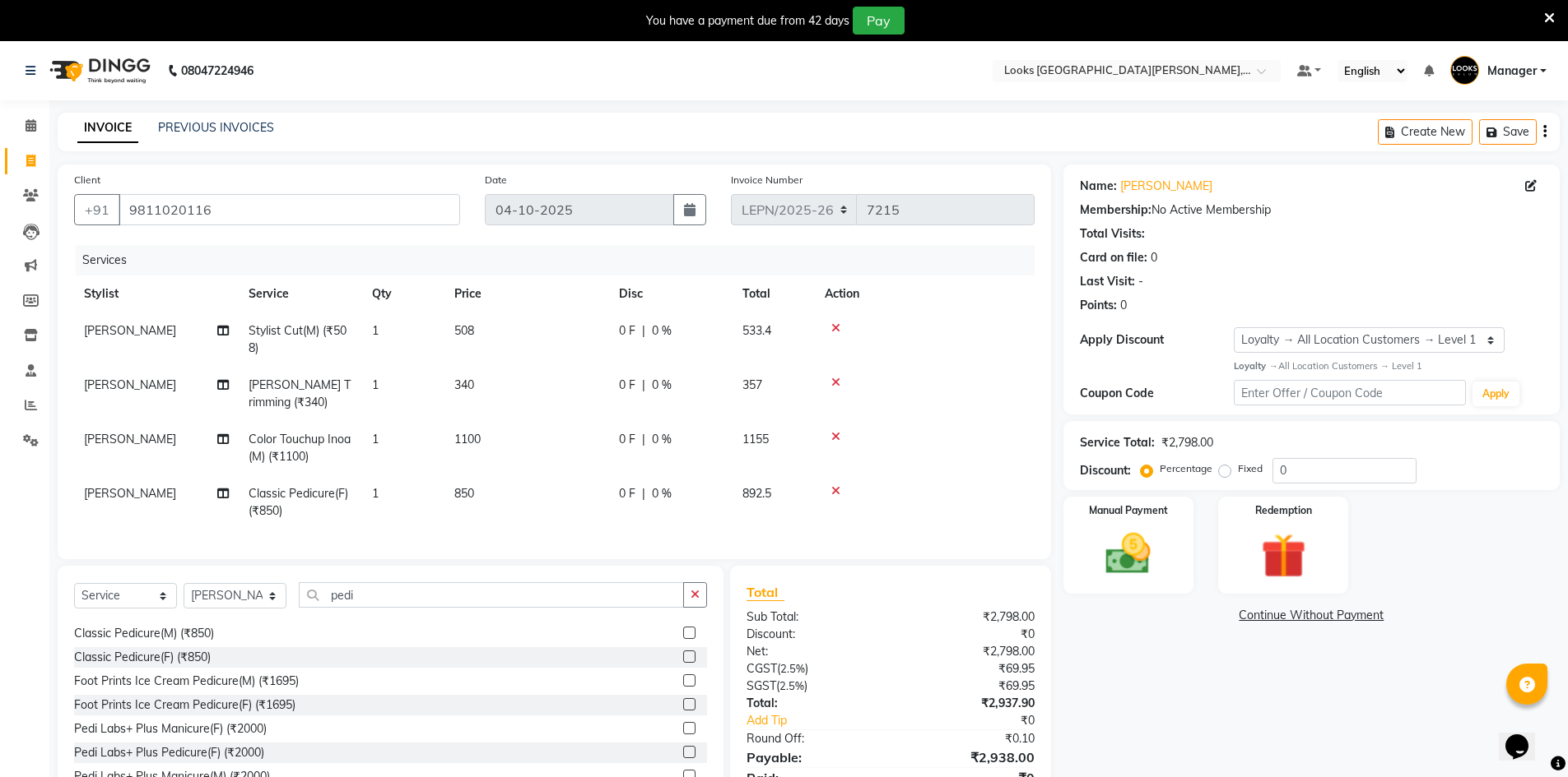
scroll to position [85, 0]
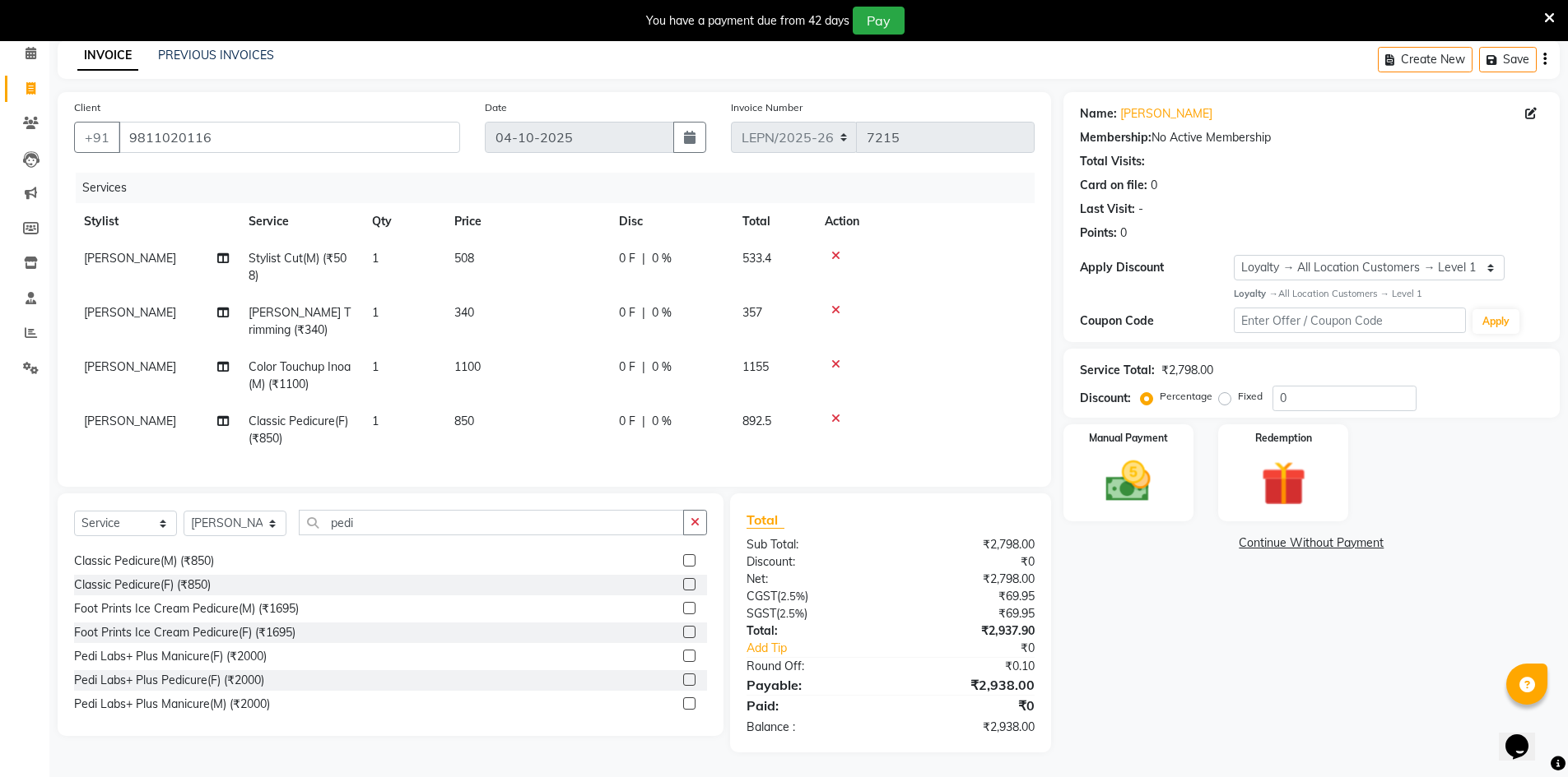
click at [133, 410] on td "BITTU" at bounding box center [156, 430] width 164 height 54
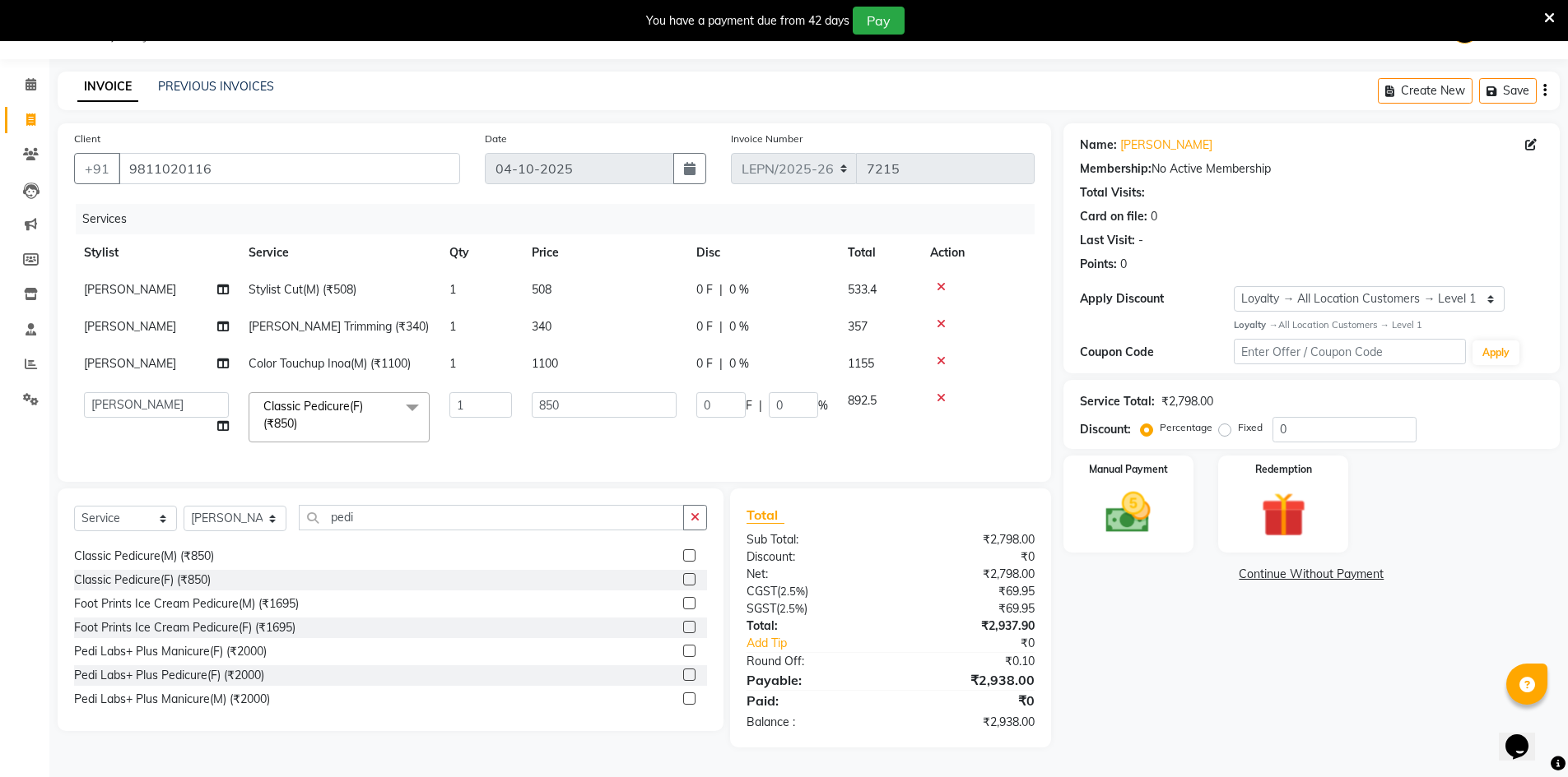
scroll to position [49, 0]
click at [127, 400] on select "AMAN Aman_Asst Baljeet_MKP BITTU Bobby_Mgr Counter Sales Jassi_Beauty KALEEM Ka…" at bounding box center [156, 405] width 144 height 26
click at [1114, 507] on img at bounding box center [1128, 513] width 76 height 54
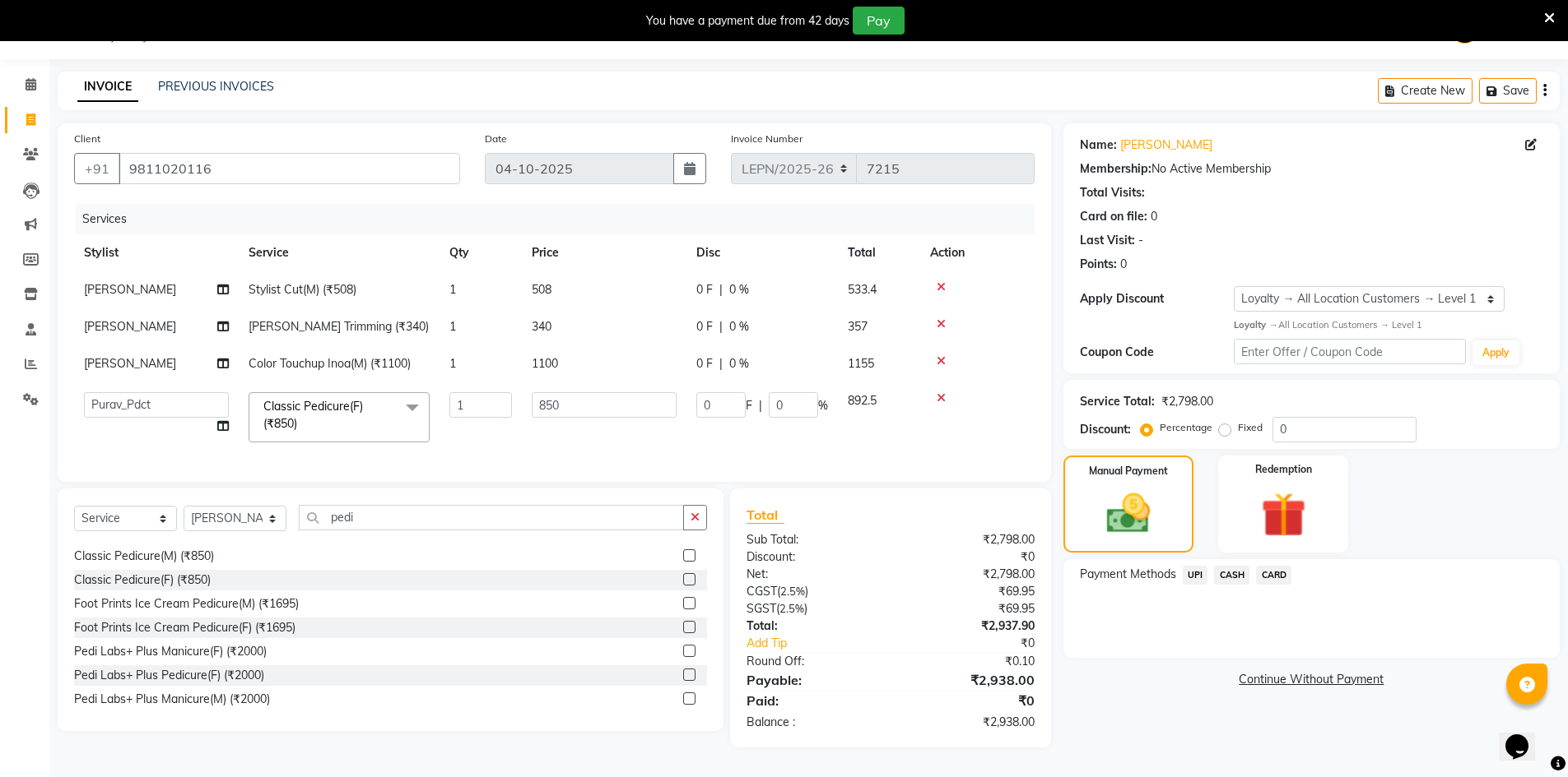
click at [1244, 566] on span "CASH" at bounding box center [1231, 575] width 35 height 19
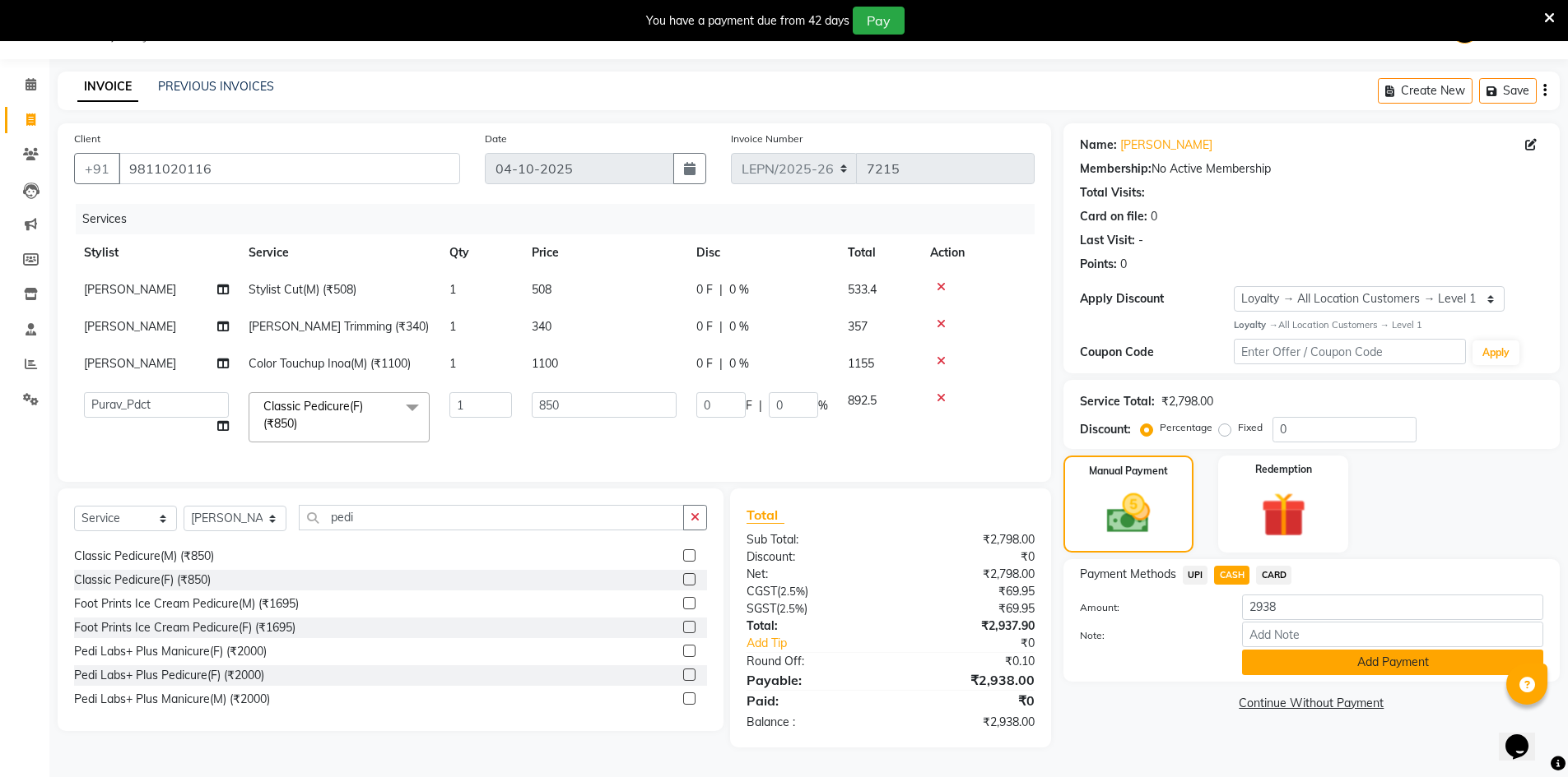
click at [1292, 650] on button "Add Payment" at bounding box center [1392, 662] width 301 height 26
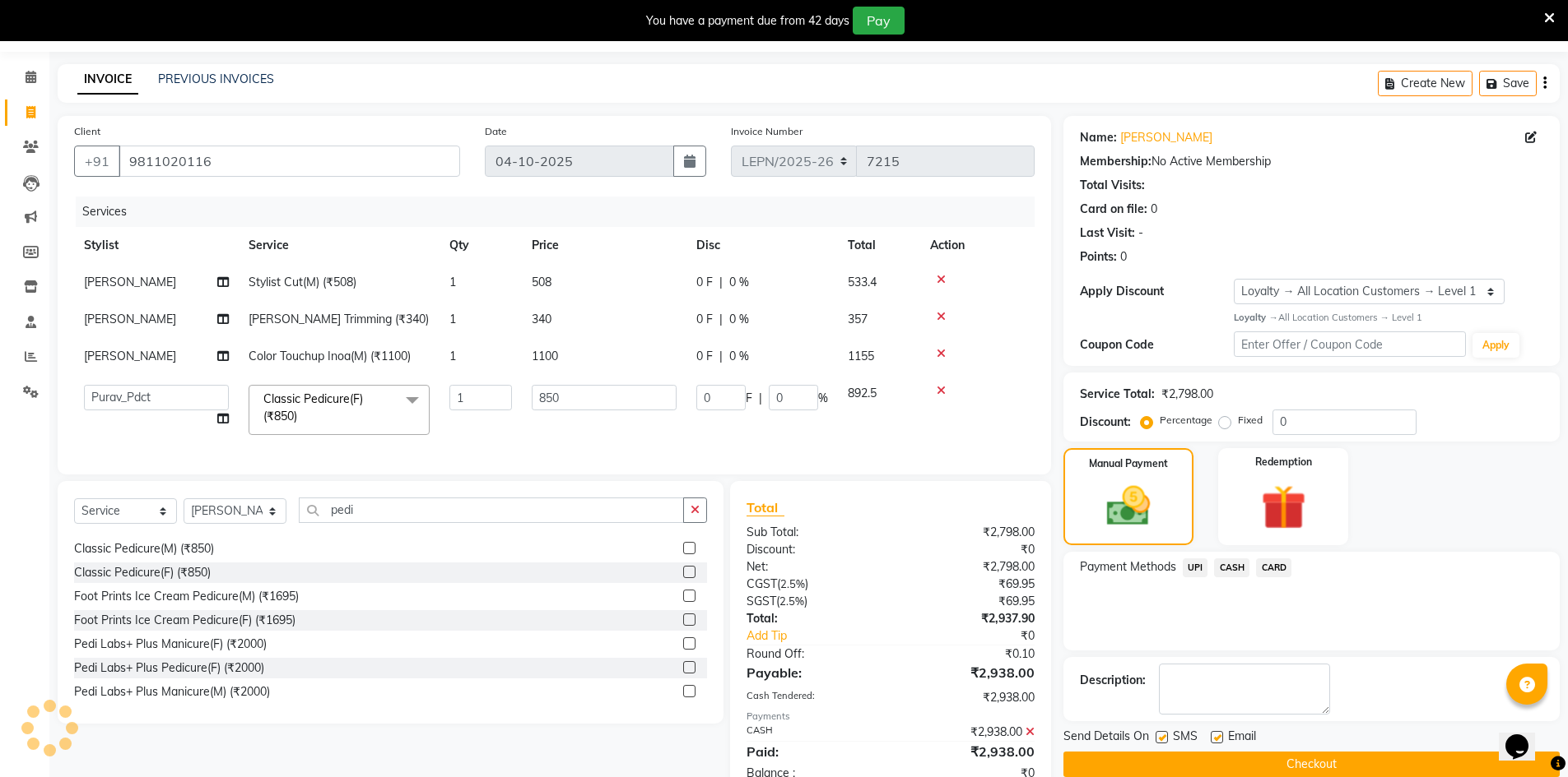
scroll to position [188, 0]
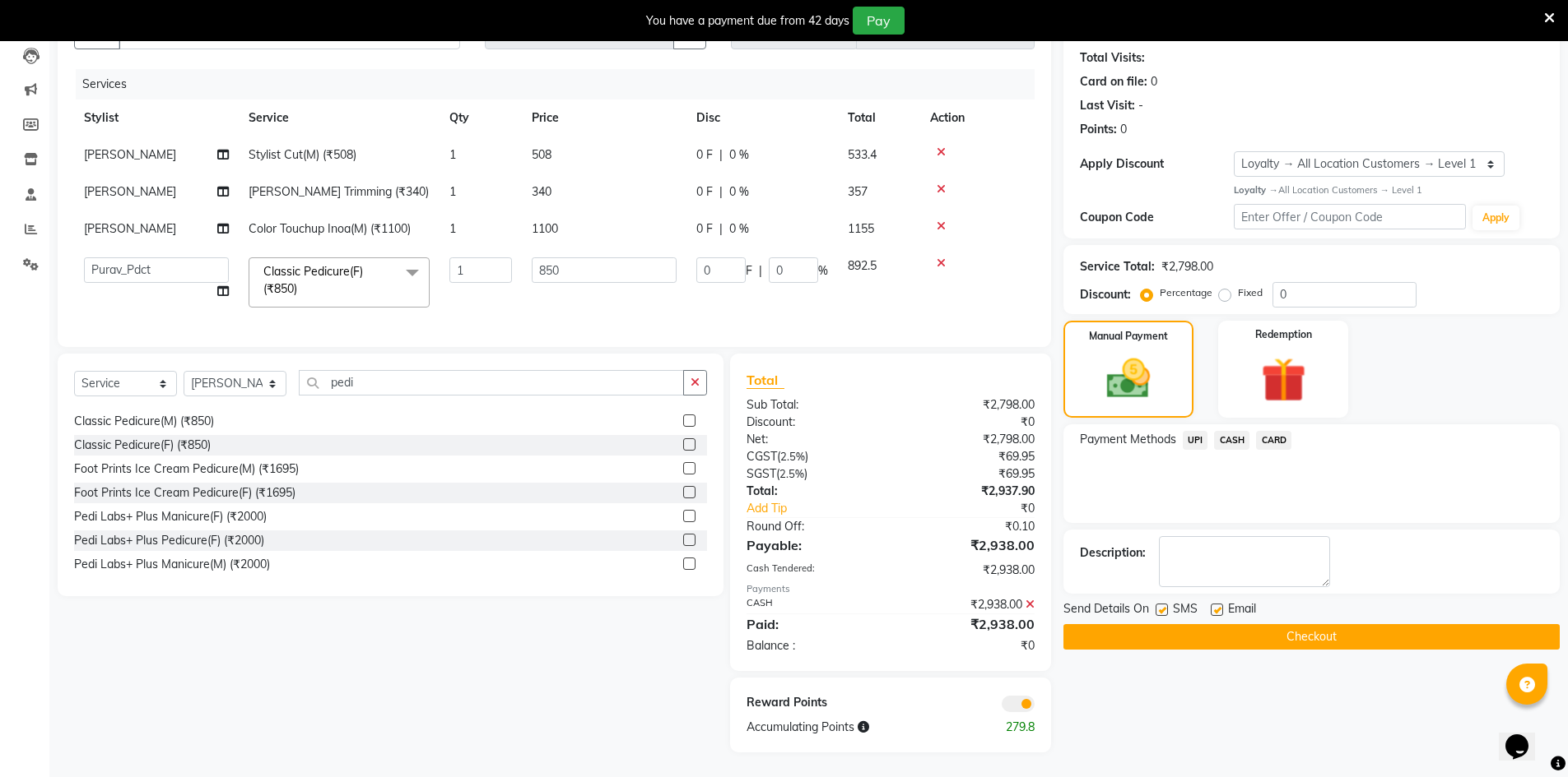
click at [1136, 633] on button "Checkout" at bounding box center [1311, 637] width 496 height 26
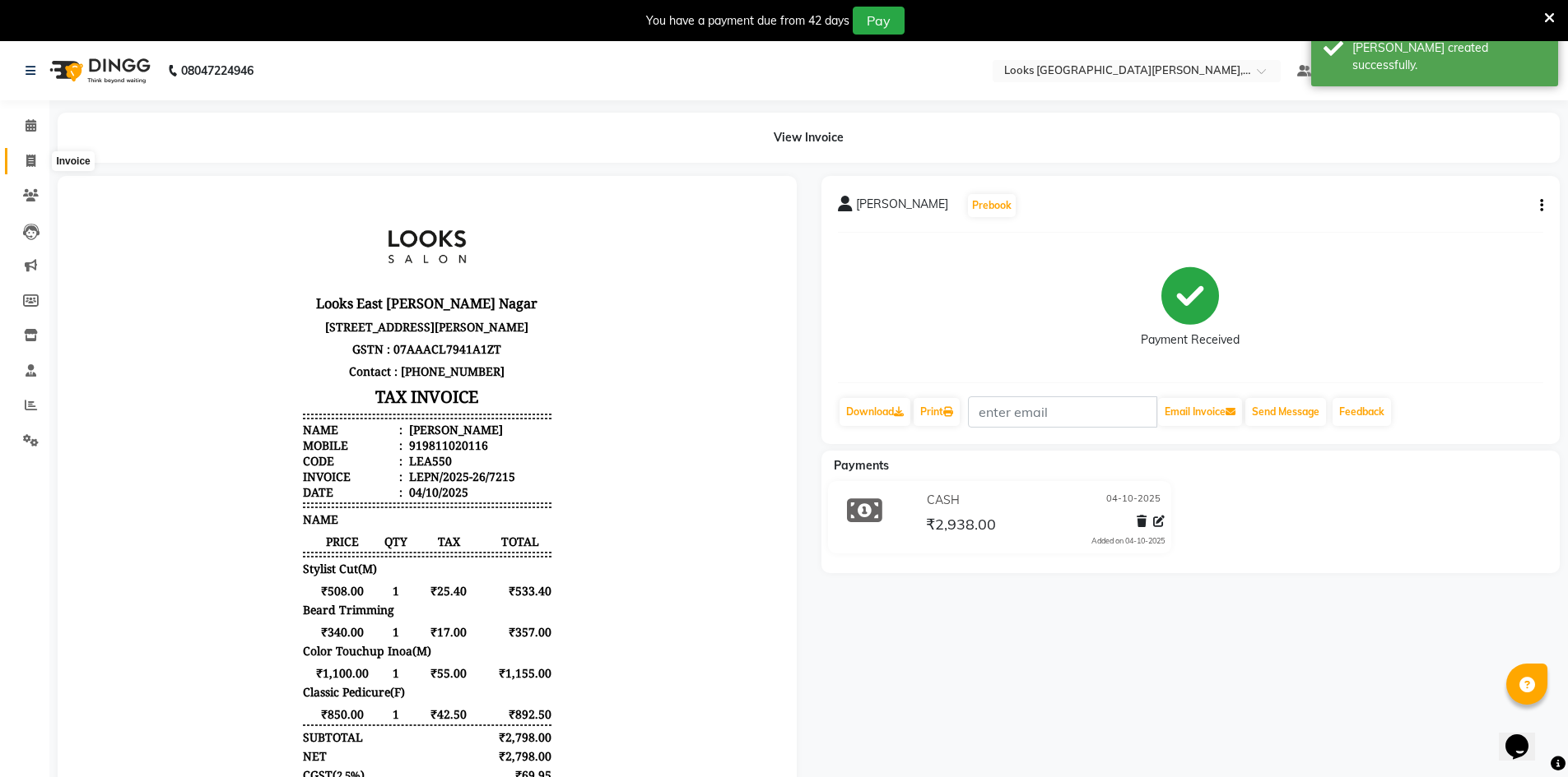
click at [31, 162] on icon at bounding box center [31, 161] width 9 height 12
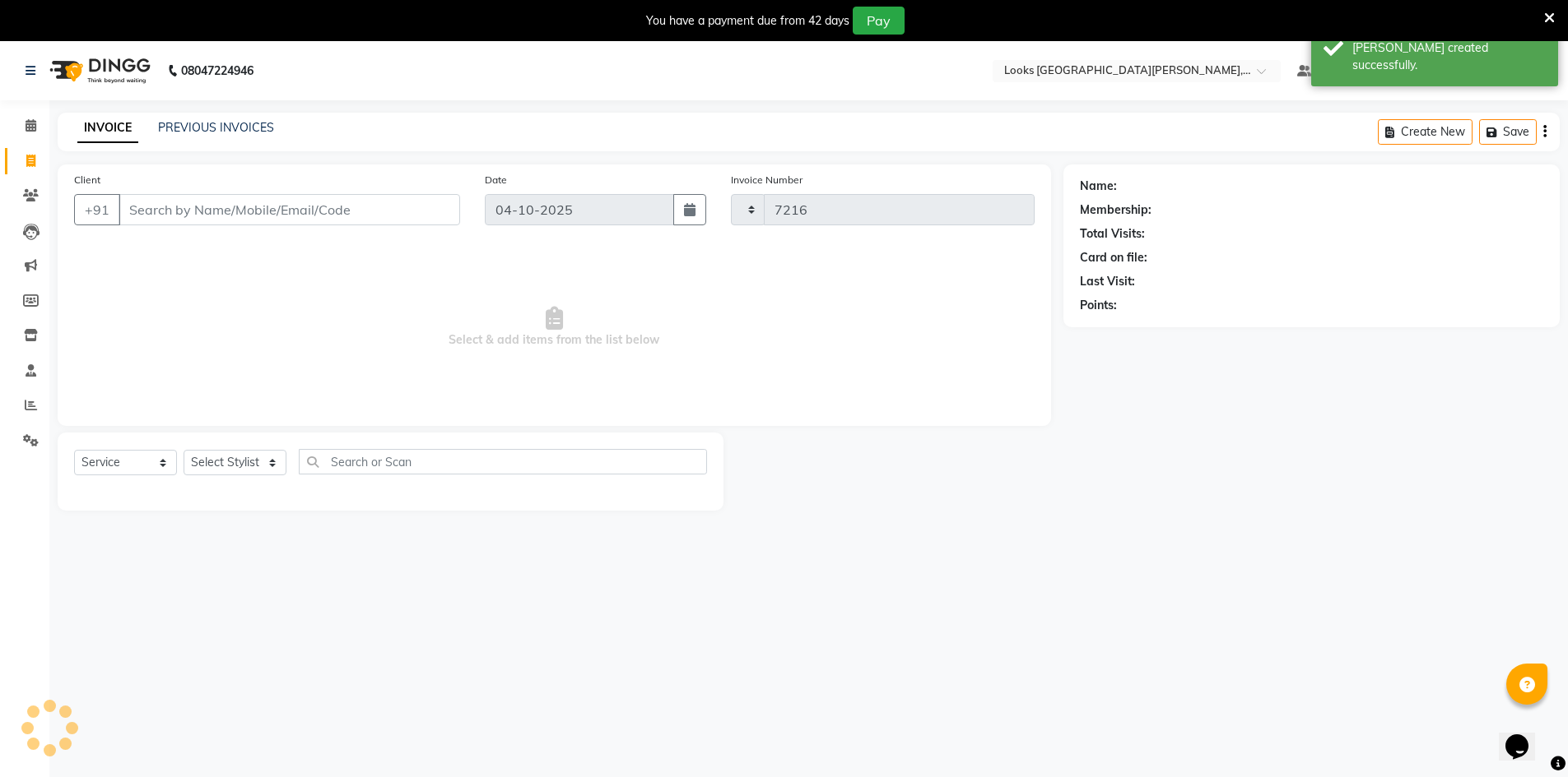
scroll to position [41, 0]
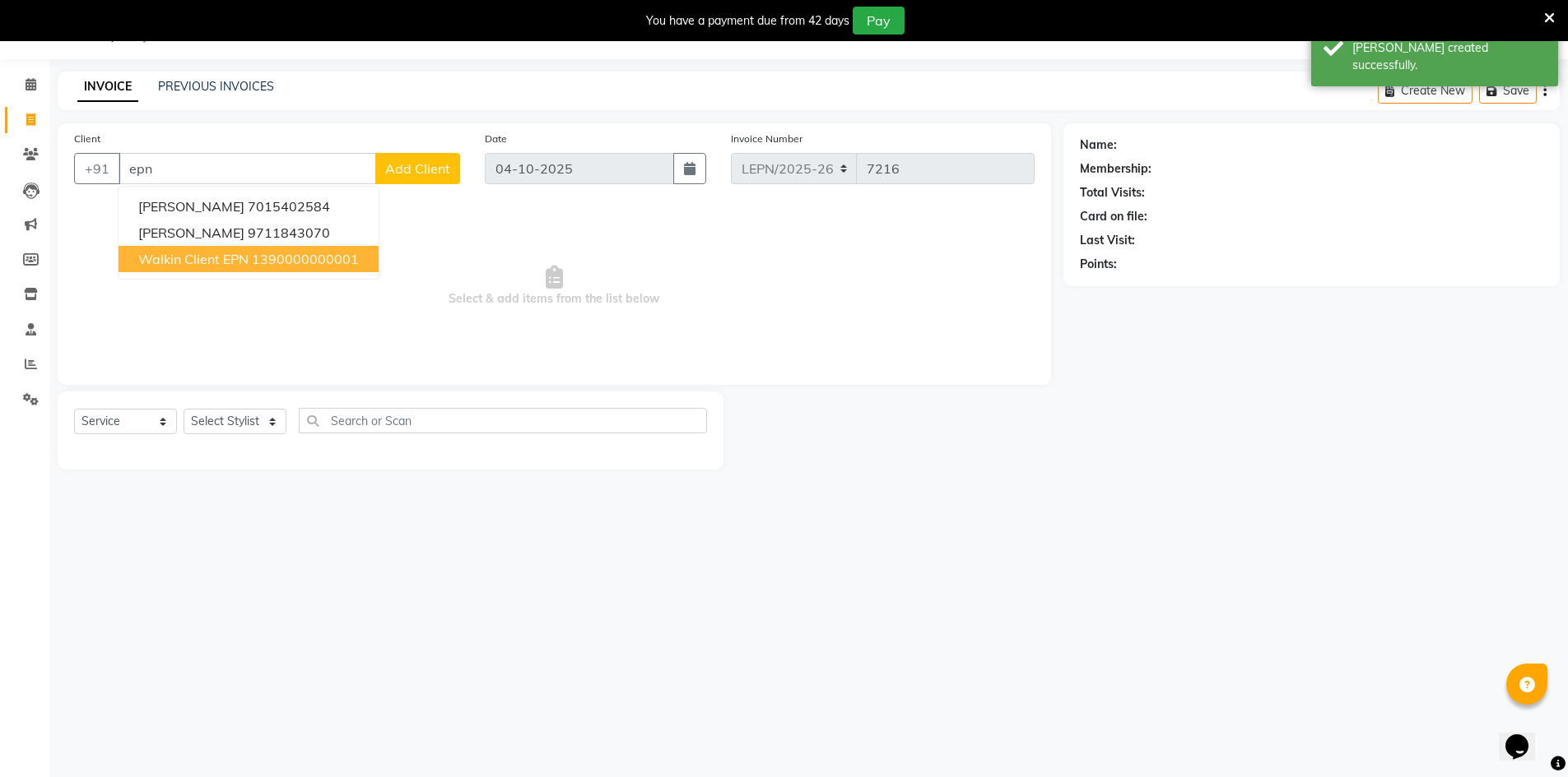
click at [253, 269] on button "Walkin Client EPN 1390000000001" at bounding box center [249, 259] width 260 height 27
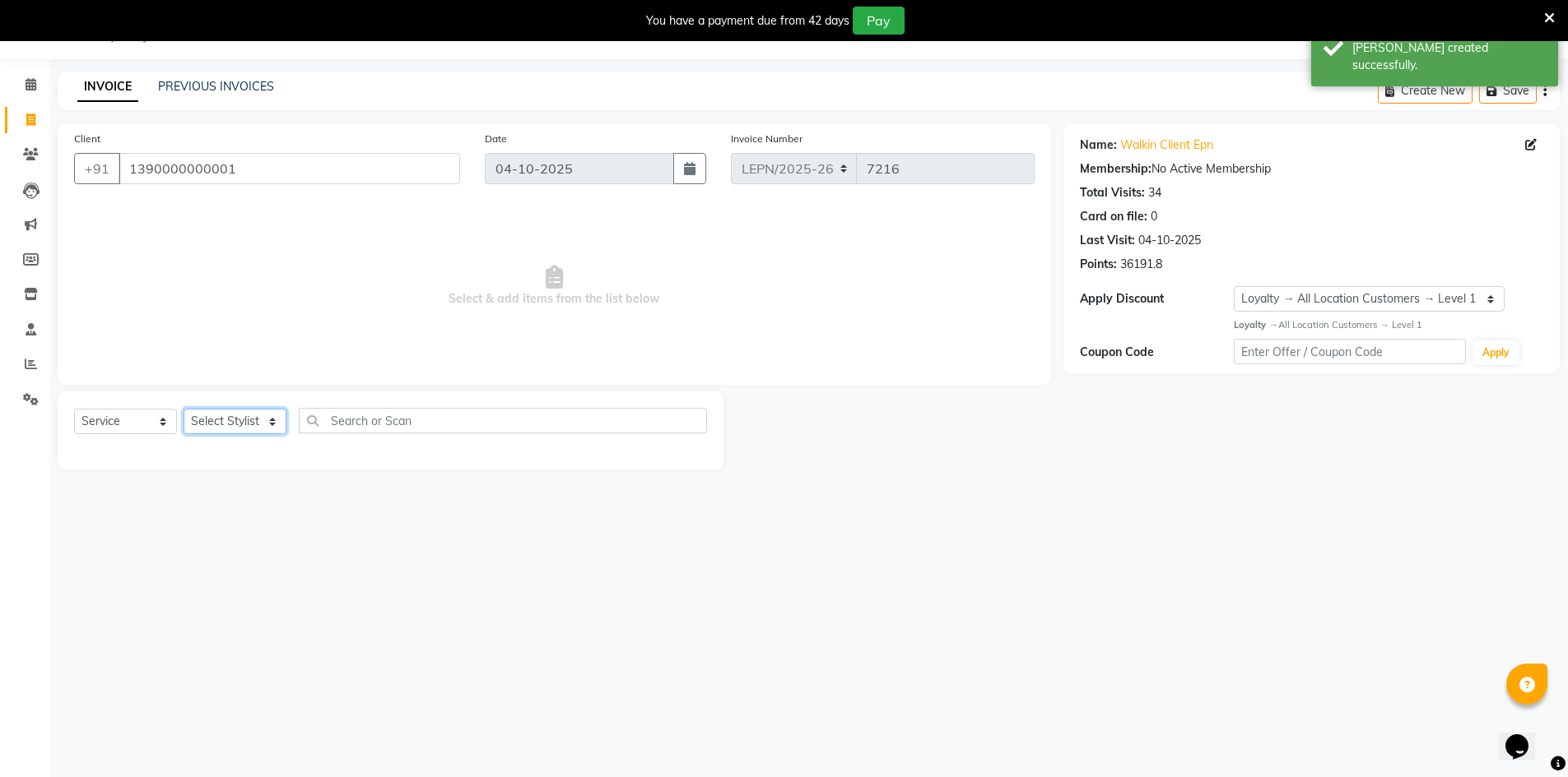
click at [261, 409] on select "Select Stylist AMAN Aman_Asst Baljeet_MKP BITTU Bobby_Mgr Counter Sales Jassi_B…" at bounding box center [235, 421] width 103 height 26
click at [184, 409] on select "Select Stylist AMAN Aman_Asst Baljeet_MKP BITTU Bobby_Mgr Counter Sales Jassi_B…" at bounding box center [235, 421] width 103 height 26
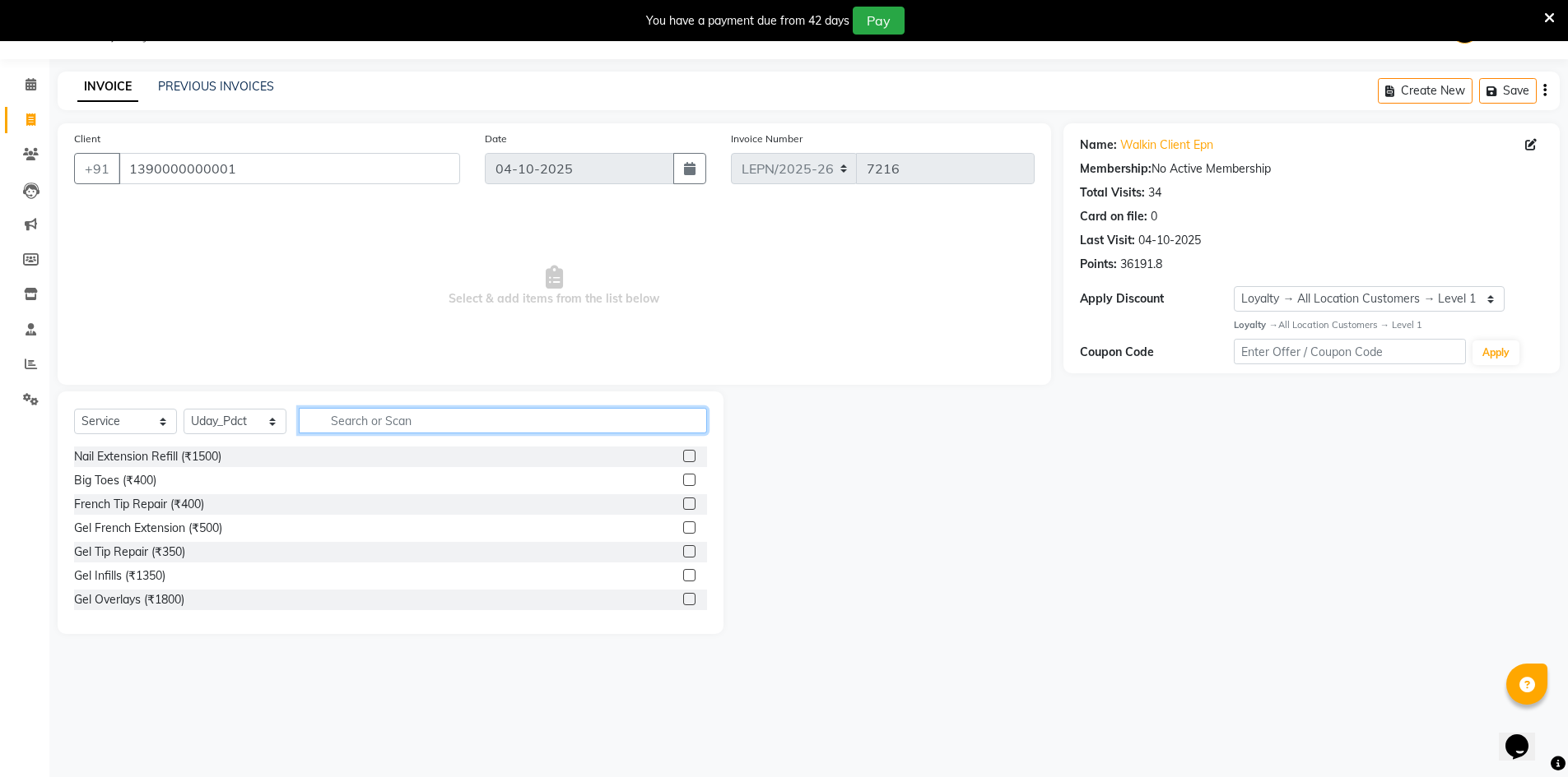
click at [363, 418] on input "text" at bounding box center [502, 421] width 408 height 26
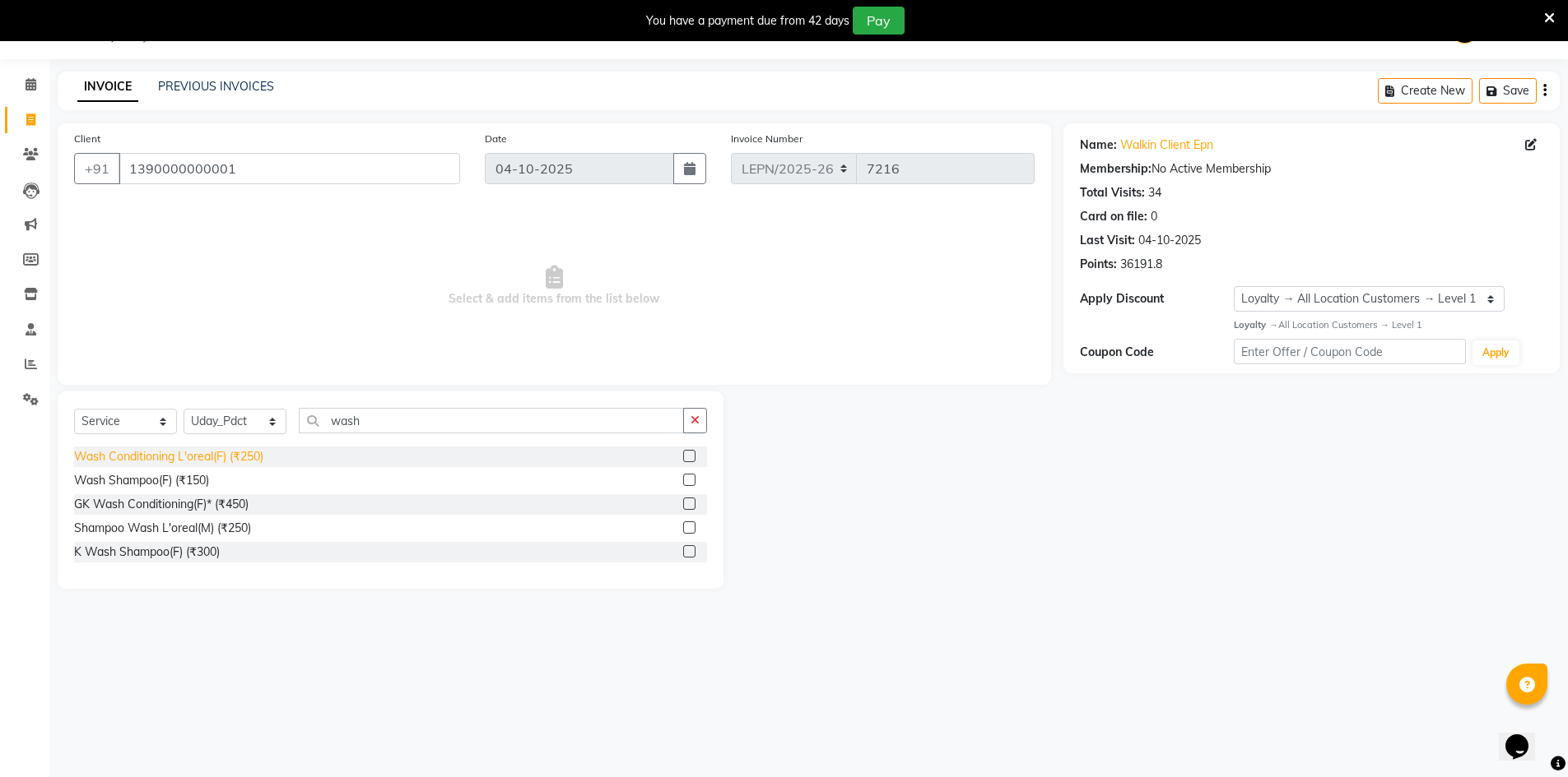
click at [259, 461] on div "Wash Conditioning L'oreal(F) (₹250)" at bounding box center [168, 457] width 189 height 17
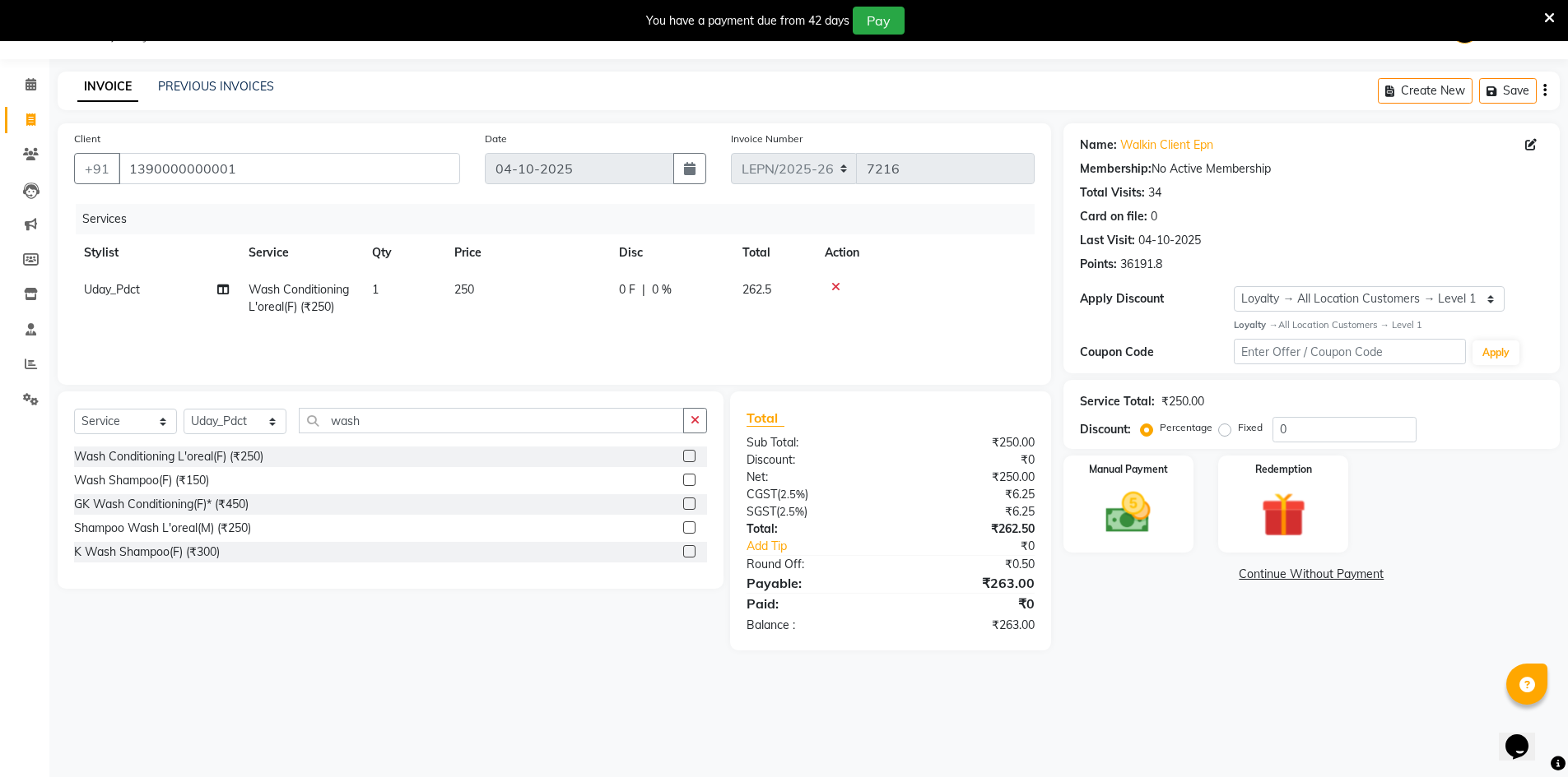
click at [482, 291] on td "250" at bounding box center [527, 298] width 164 height 54
drag, startPoint x: 569, startPoint y: 284, endPoint x: 530, endPoint y: 295, distance: 40.5
click at [530, 295] on td "250" at bounding box center [604, 306] width 164 height 70
click at [520, 320] on tr "Uday_Pdct Wash Conditioning L'oreal(F) (₹250) 1 500 0 F | 0 % 525" at bounding box center [554, 298] width 961 height 54
drag, startPoint x: 486, startPoint y: 289, endPoint x: 452, endPoint y: 298, distance: 35.2
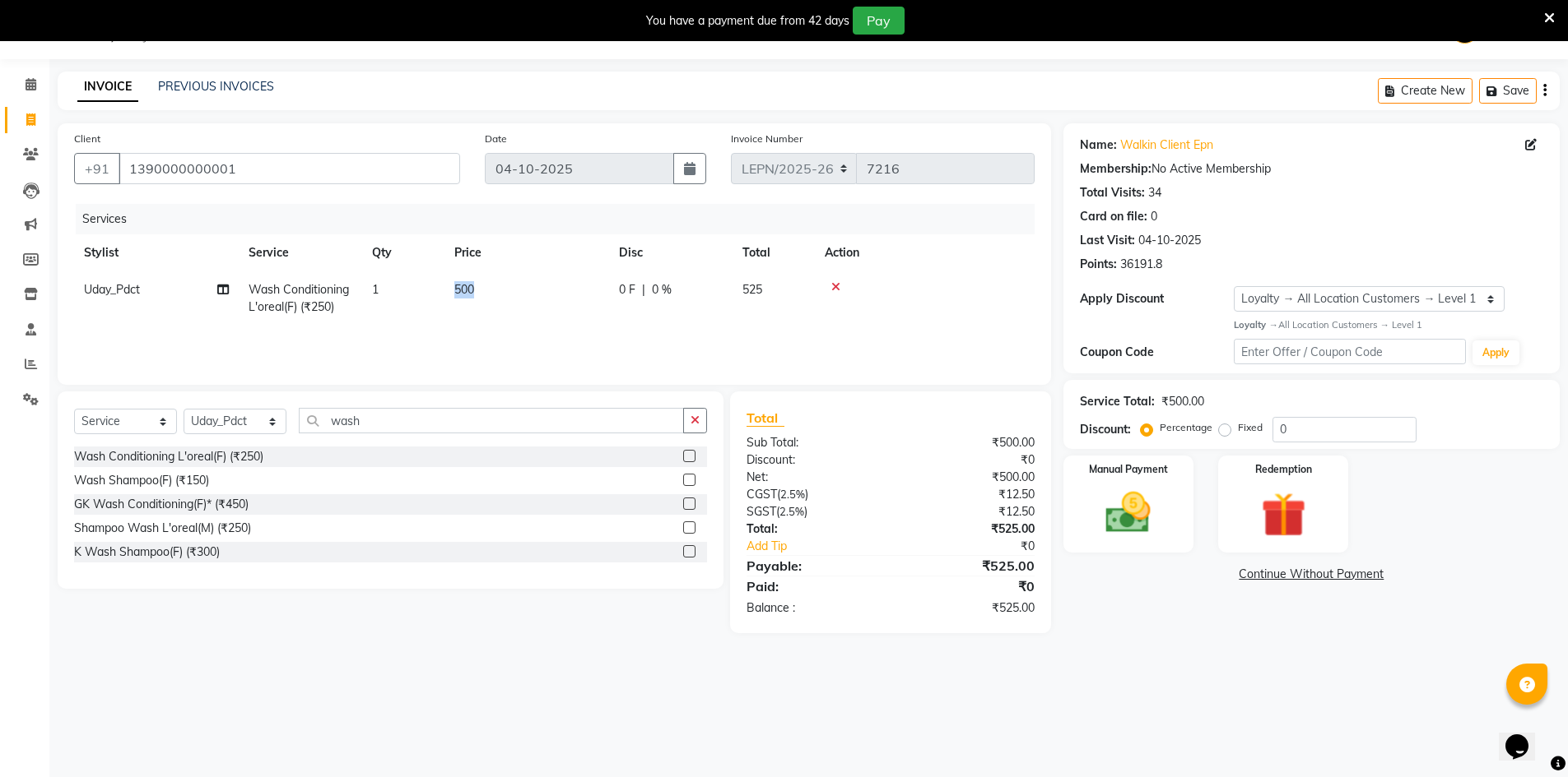
click at [452, 298] on td "500" at bounding box center [527, 298] width 164 height 54
drag, startPoint x: 581, startPoint y: 295, endPoint x: 493, endPoint y: 292, distance: 88.1
click at [493, 292] on tr "AMAN Aman_Asst Baljeet_MKP BITTU Bobby_Mgr Counter Sales Jassi_Beauty KALEEM Ka…" at bounding box center [554, 306] width 961 height 70
click at [555, 349] on div "Services Stylist Service Qty Price Disc Total Action AMAN Aman_Asst Baljeet_MKP…" at bounding box center [554, 286] width 961 height 164
click at [503, 290] on td "486" at bounding box center [527, 298] width 164 height 54
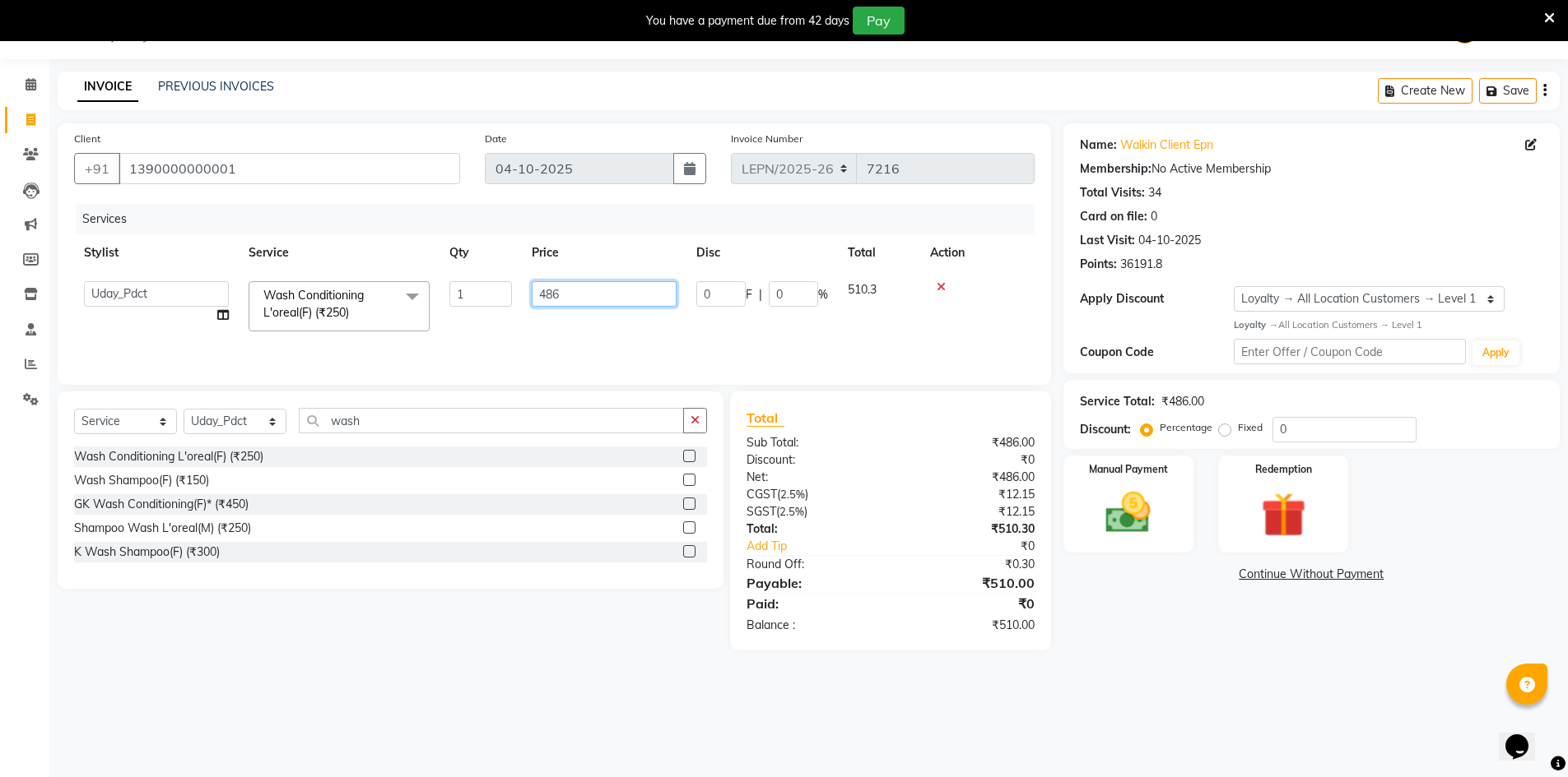
click at [553, 291] on input "486" at bounding box center [603, 293] width 144 height 26
drag, startPoint x: 560, startPoint y: 291, endPoint x: 543, endPoint y: 292, distance: 17.0
click at [543, 292] on input "486" at bounding box center [603, 293] width 144 height 26
click at [518, 334] on div "Services Stylist Service Qty Price Disc Total Action Uday_Pdct Wash Conditionin…" at bounding box center [554, 286] width 961 height 164
click at [1138, 492] on img at bounding box center [1128, 513] width 76 height 54
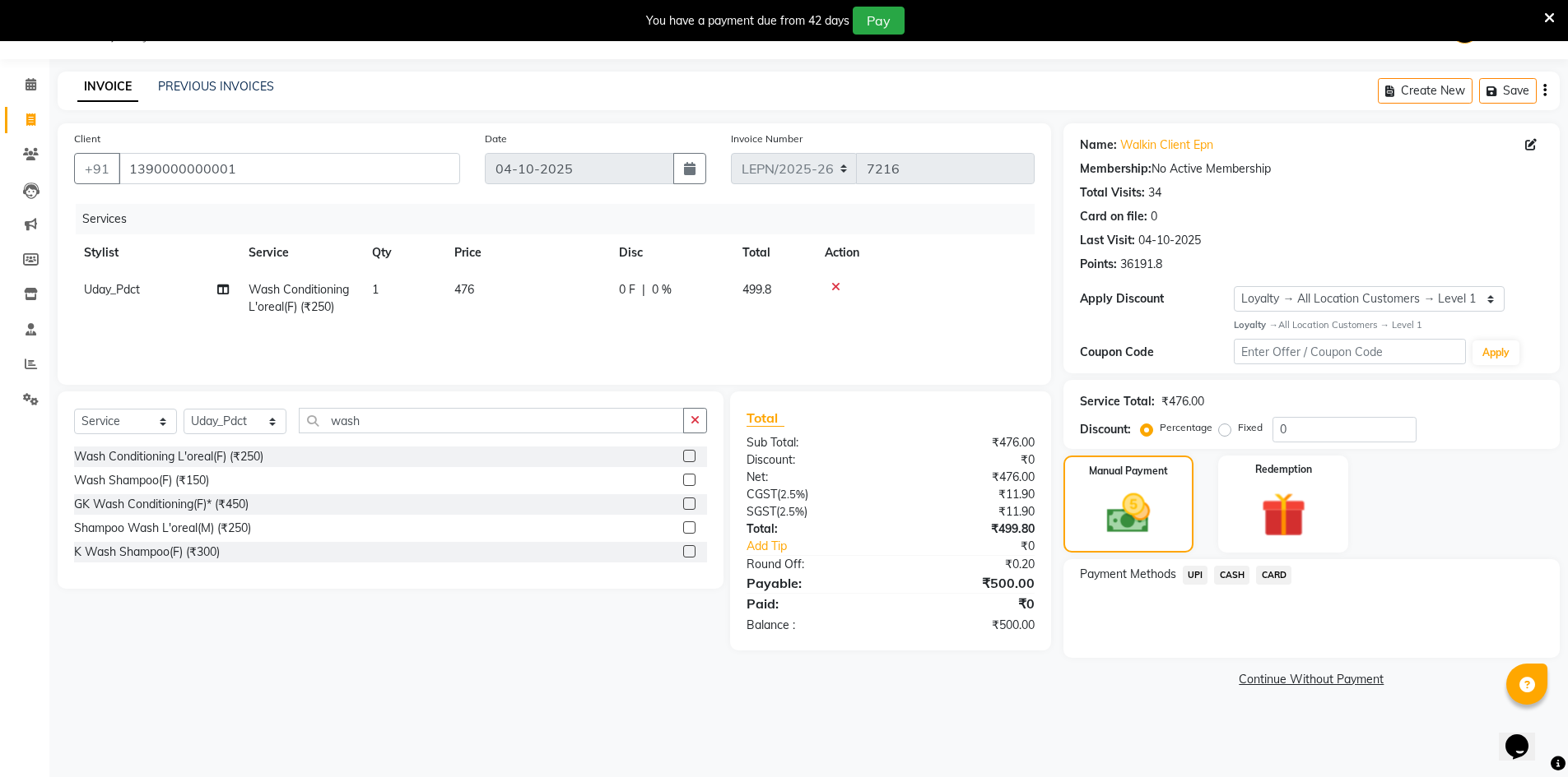
click at [1230, 575] on span "CASH" at bounding box center [1231, 575] width 35 height 19
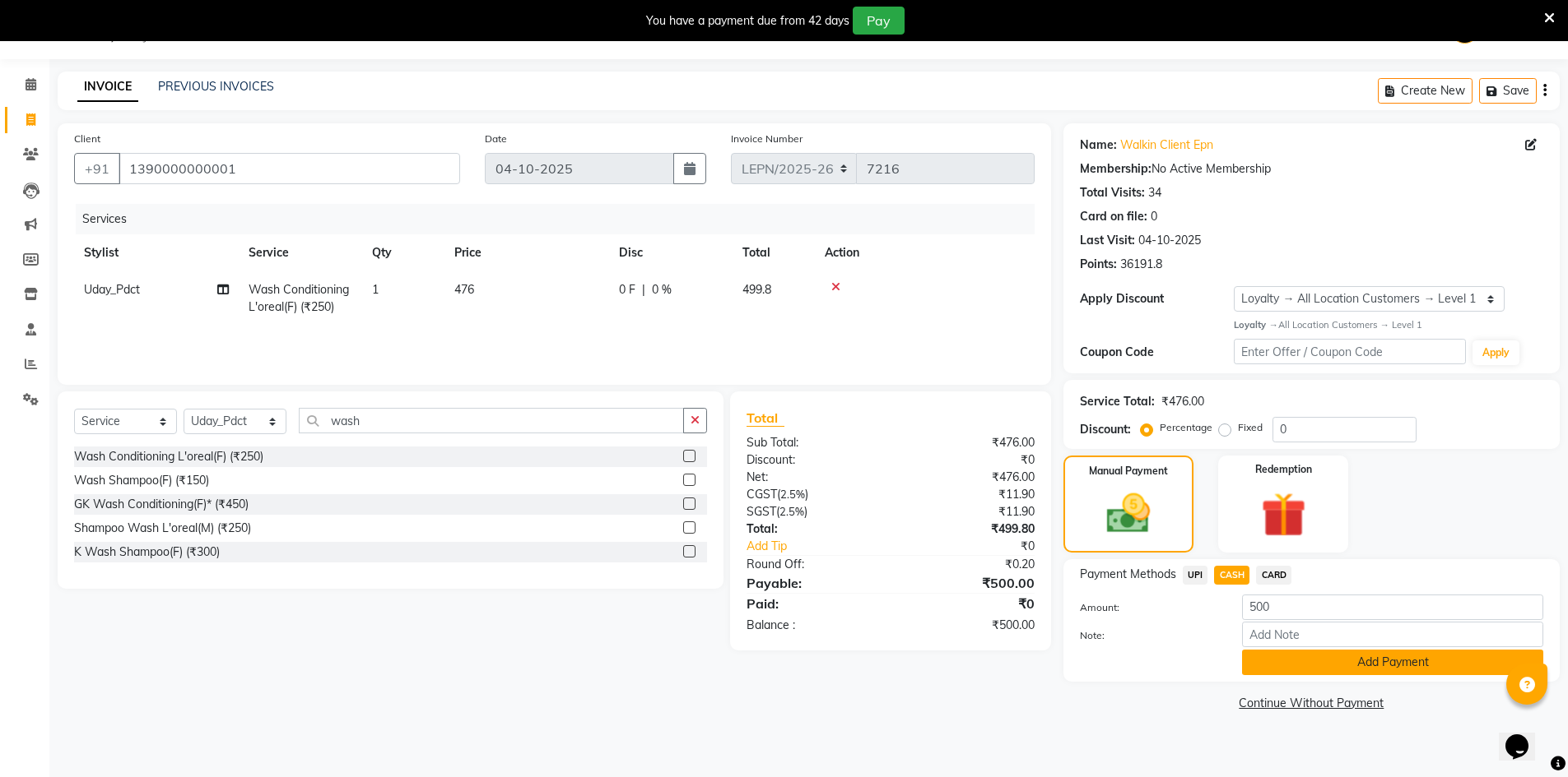
click at [1316, 672] on button "Add Payment" at bounding box center [1392, 662] width 301 height 26
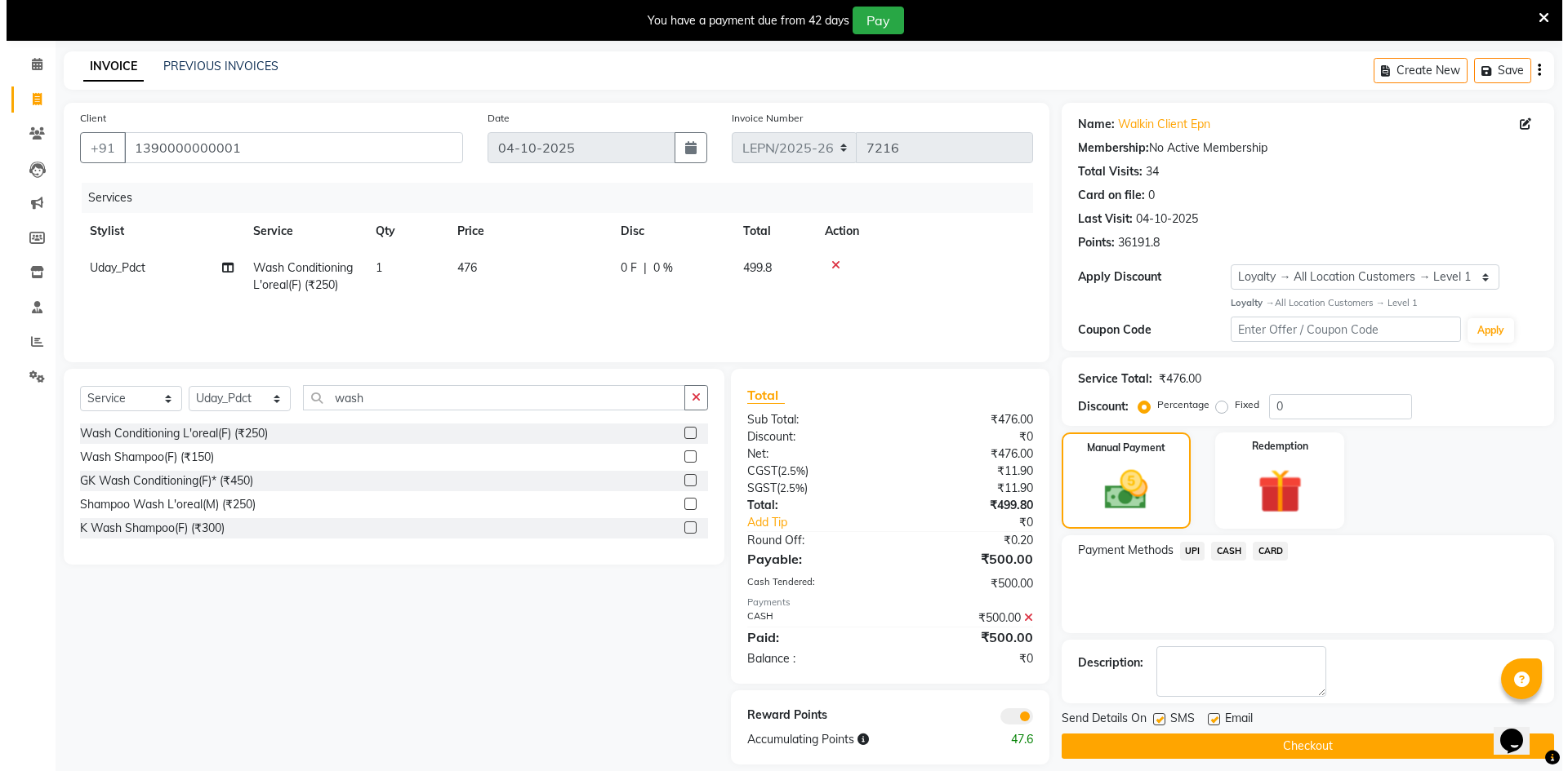
scroll to position [79, 0]
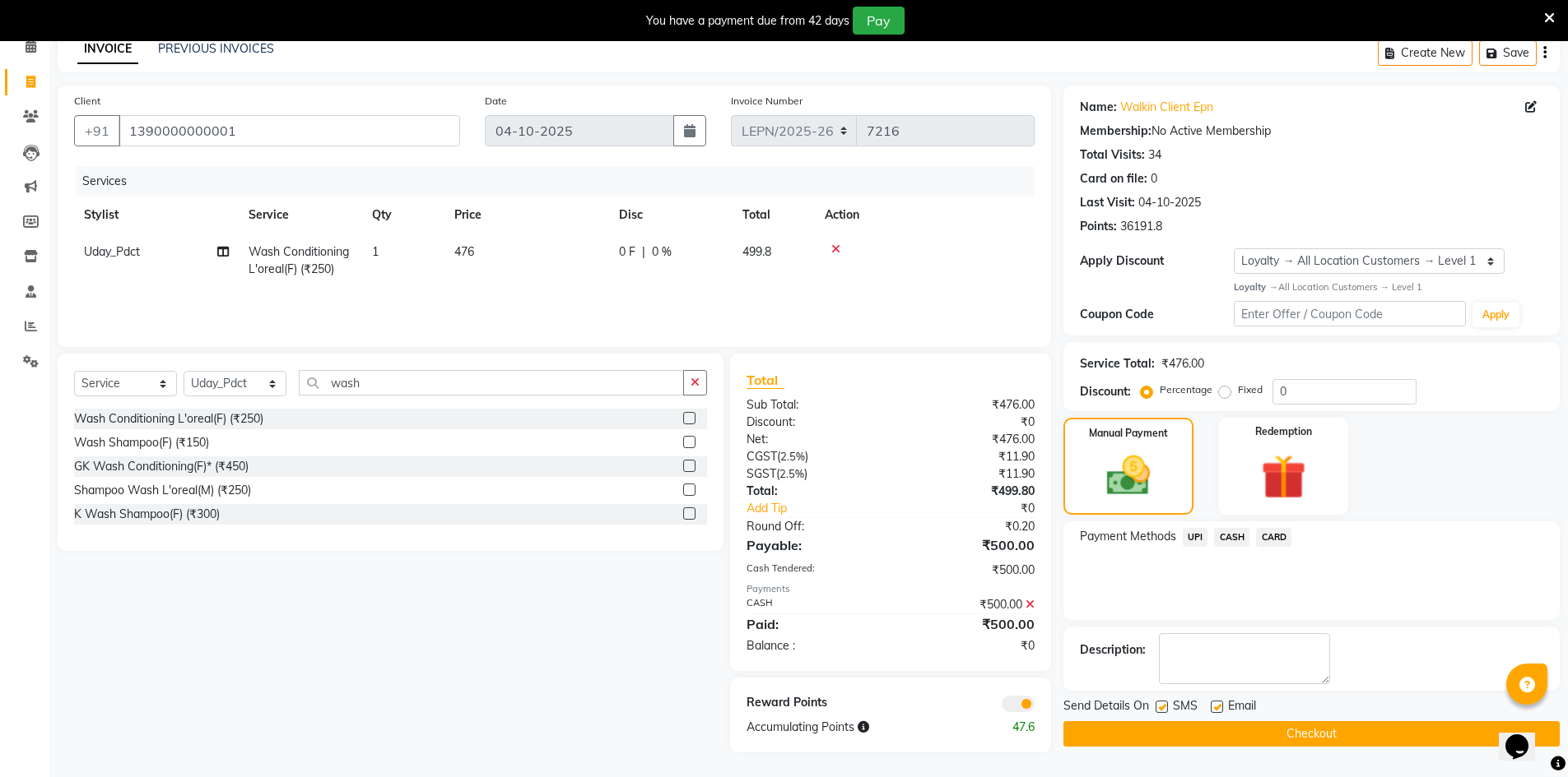
click at [1016, 709] on span at bounding box center [1018, 703] width 33 height 16
click at [1034, 706] on input "checkbox" at bounding box center [1034, 706] width 0 height 0
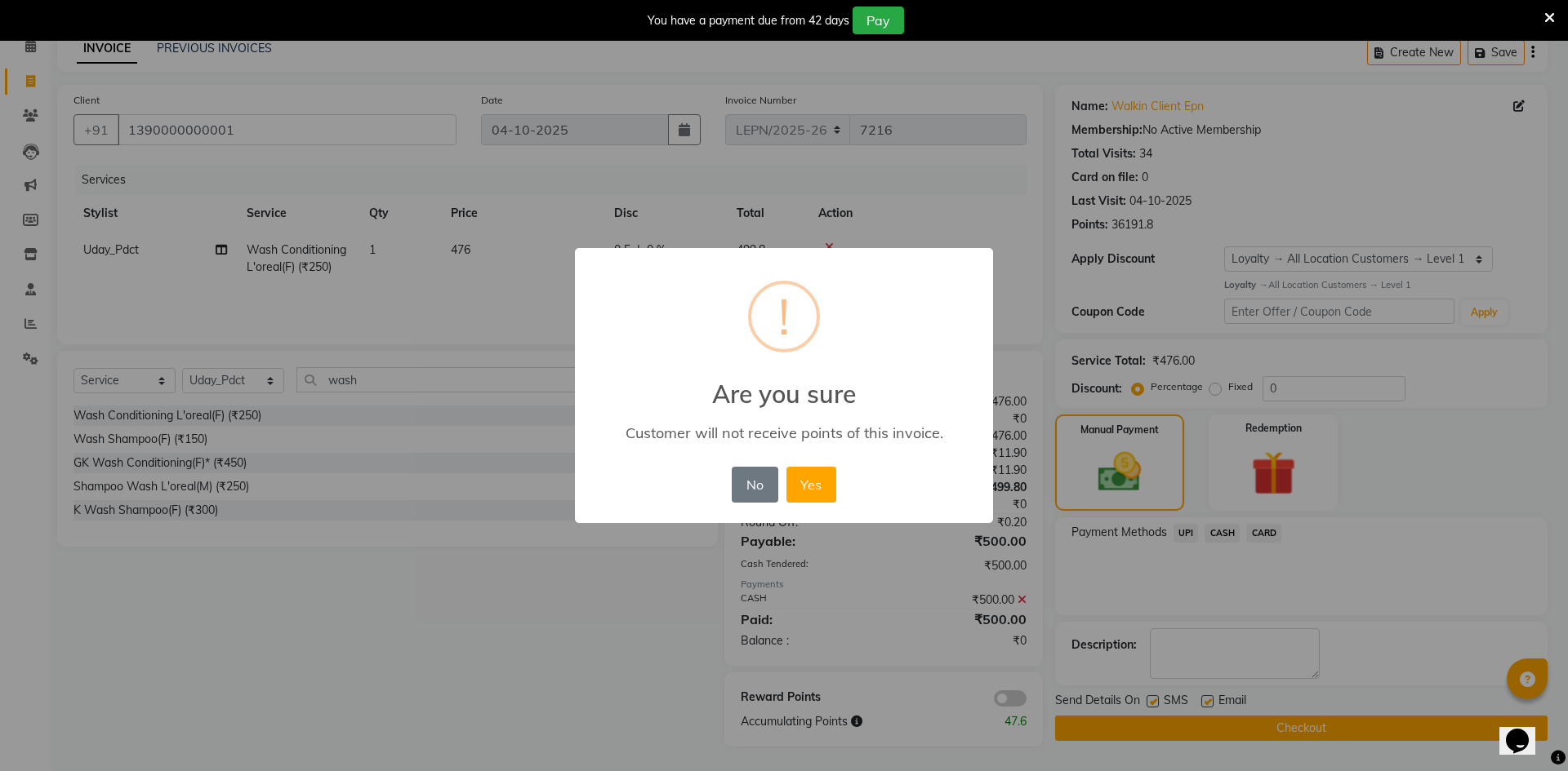
drag, startPoint x: 816, startPoint y: 484, endPoint x: 821, endPoint y: 493, distance: 10.3
click at [816, 487] on button "Yes" at bounding box center [811, 485] width 50 height 36
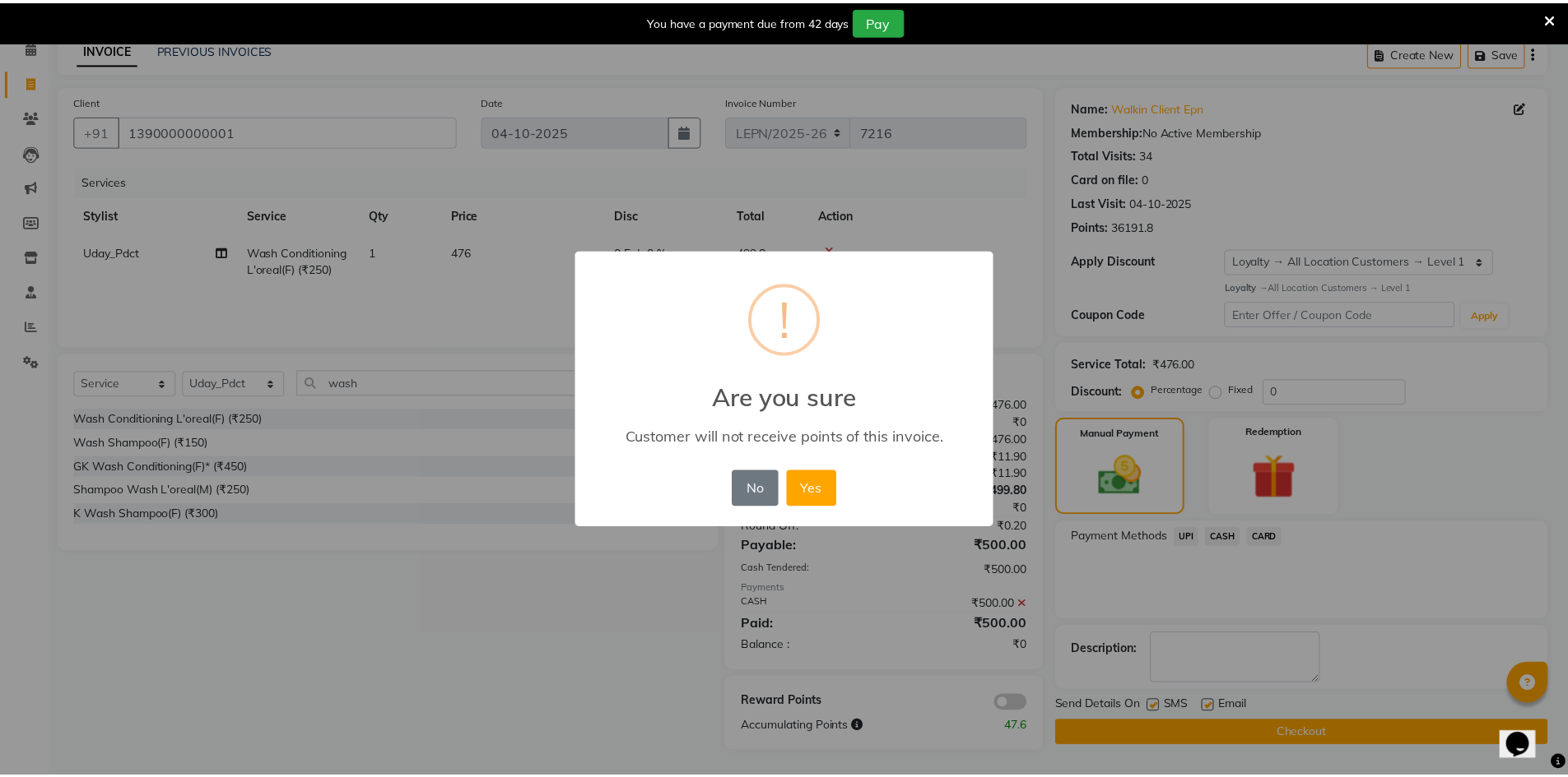
scroll to position [74, 0]
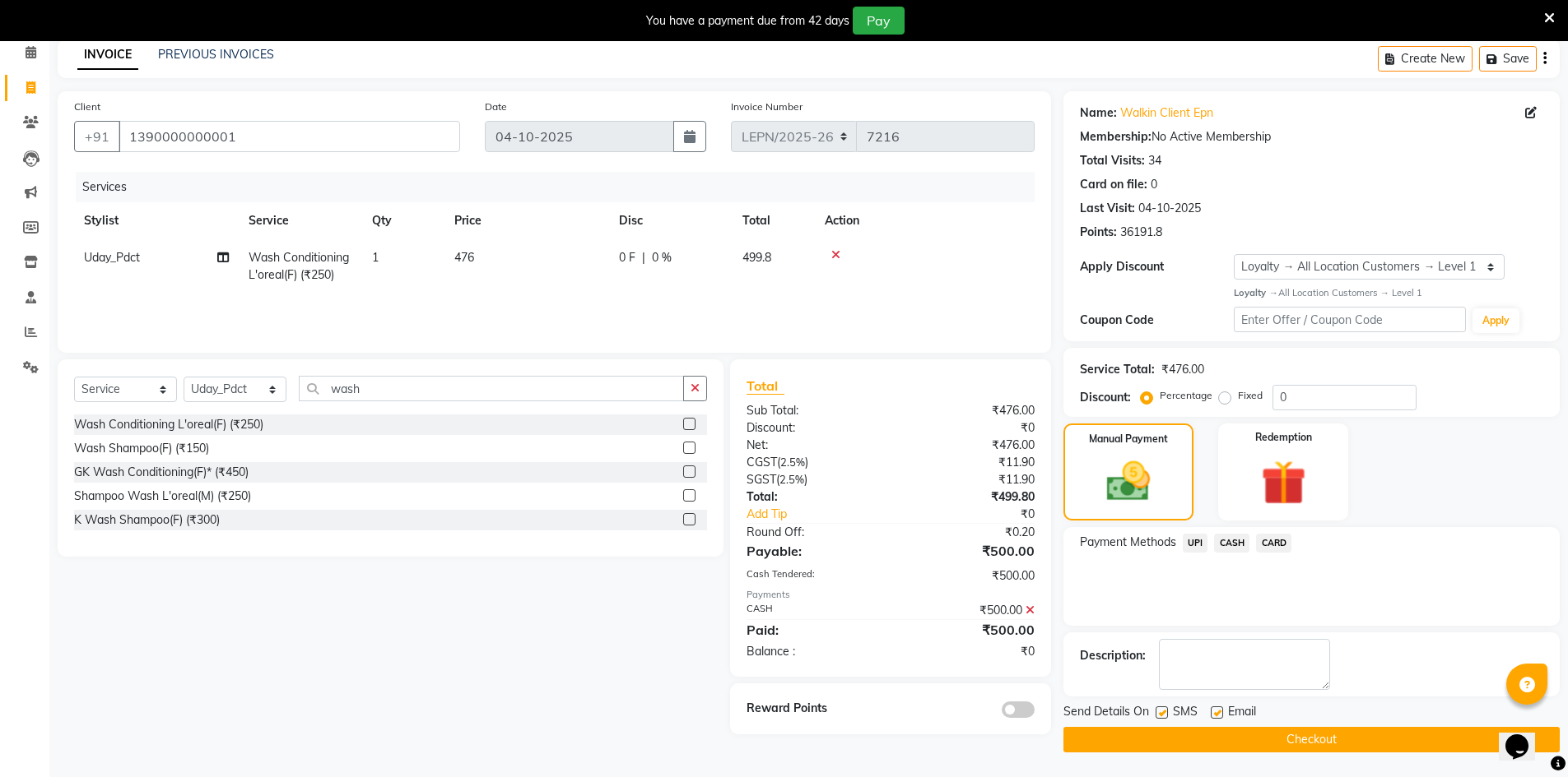
click at [1242, 734] on button "Checkout" at bounding box center [1311, 740] width 496 height 26
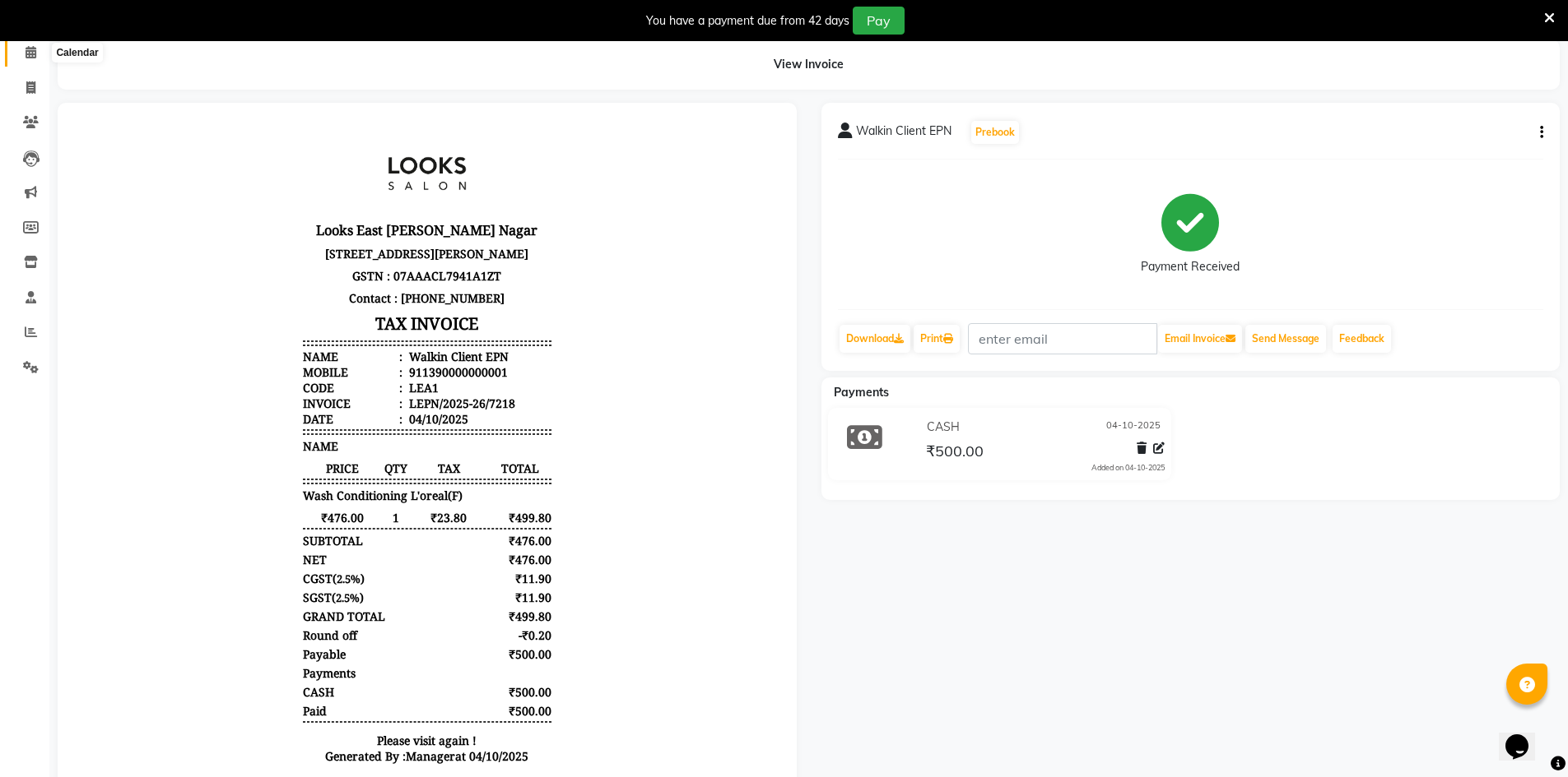
click at [33, 61] on span at bounding box center [31, 54] width 29 height 19
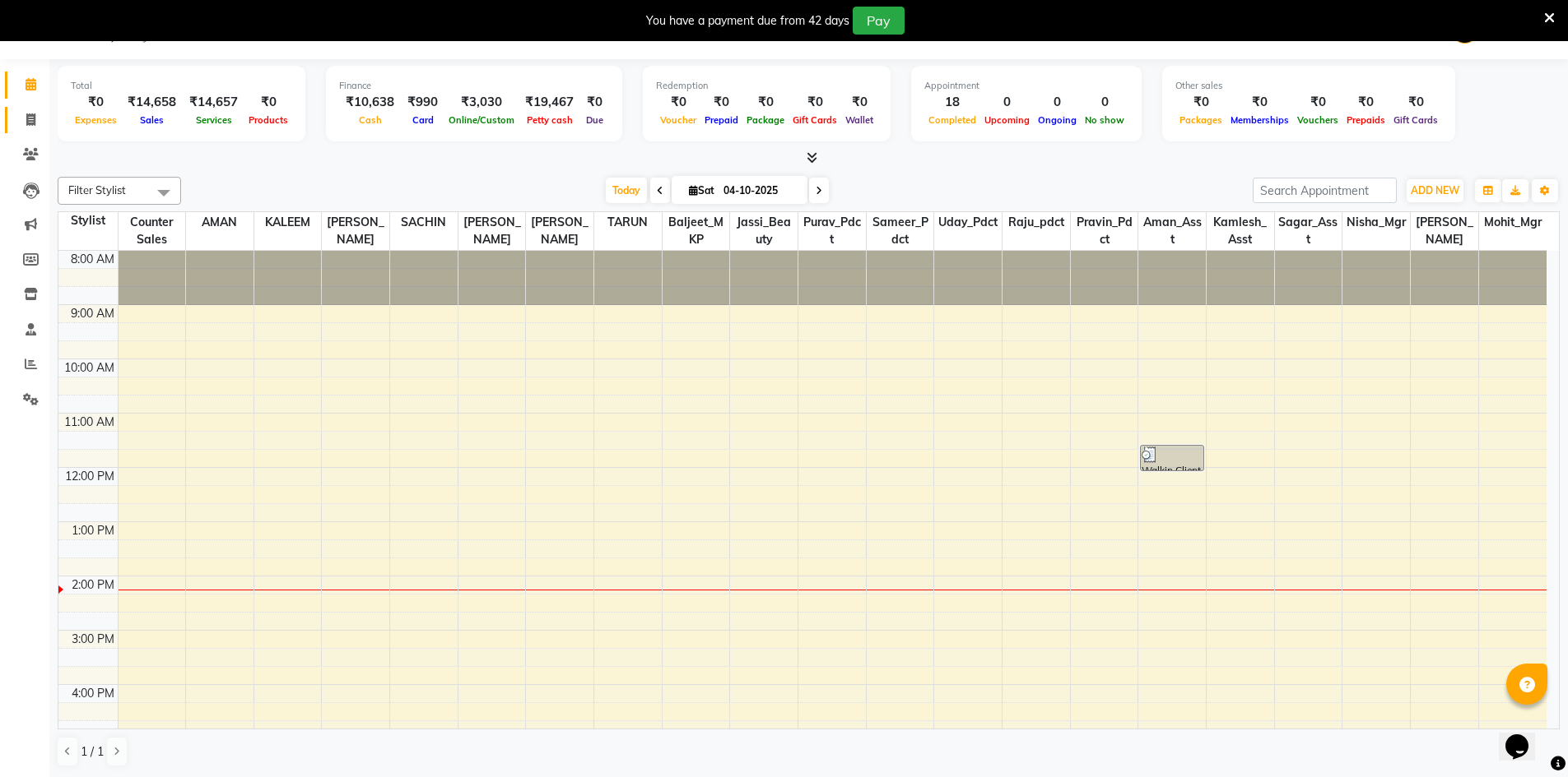
click at [27, 119] on icon at bounding box center [31, 119] width 9 height 12
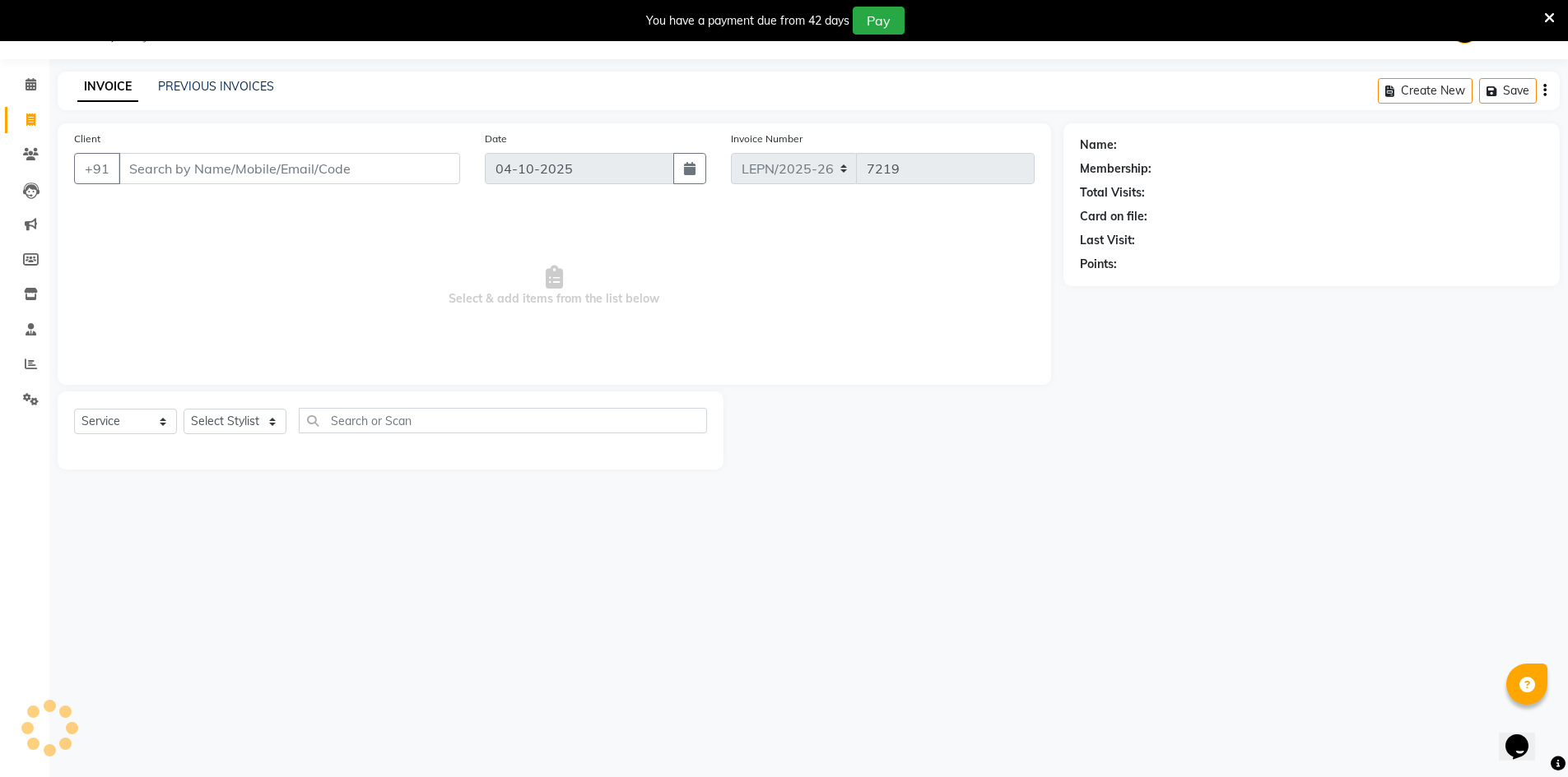
click at [180, 181] on input "Client" at bounding box center [289, 168] width 341 height 32
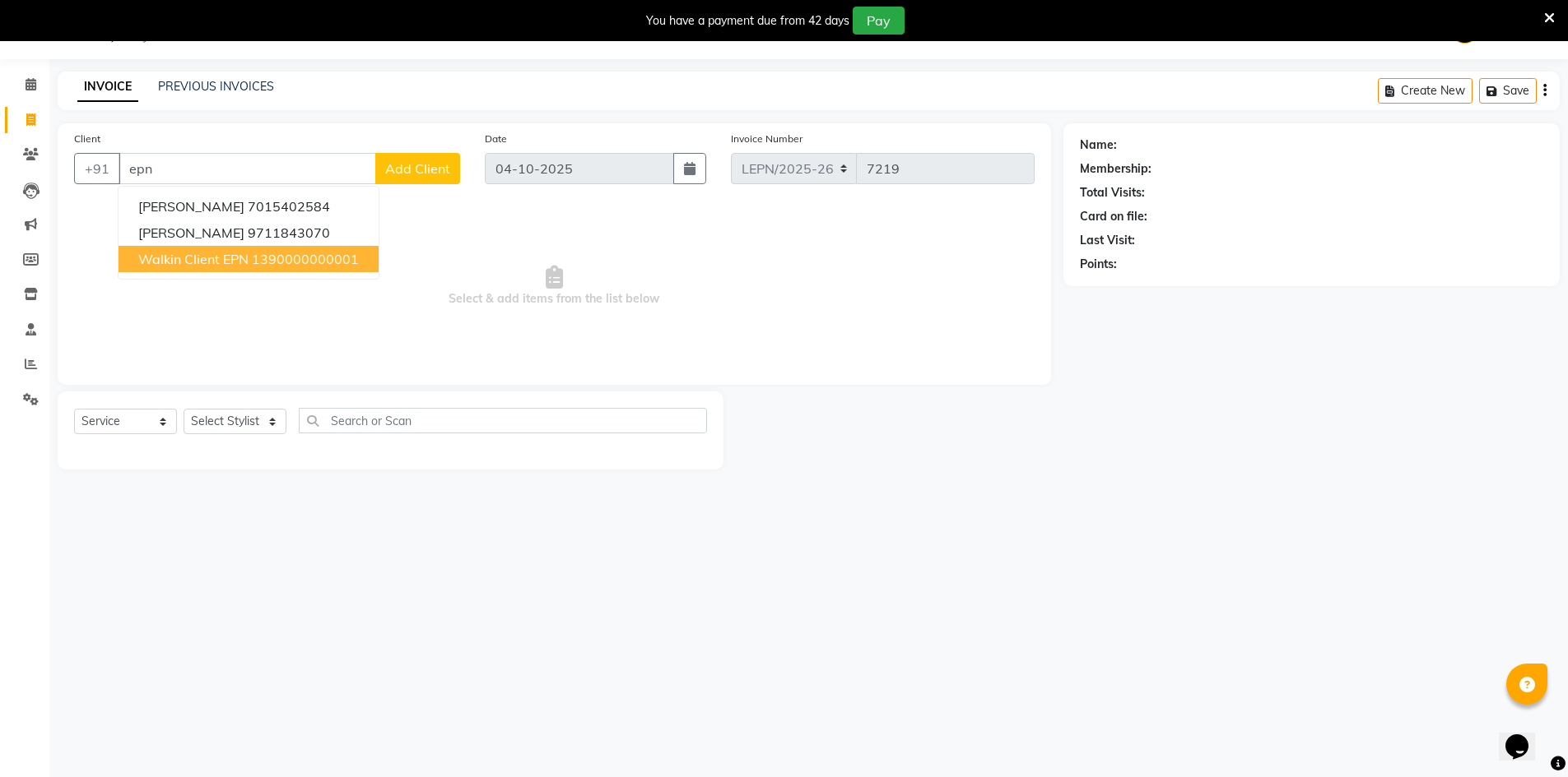
click at [281, 263] on ngb-highlight "1390000000001" at bounding box center [305, 259] width 107 height 16
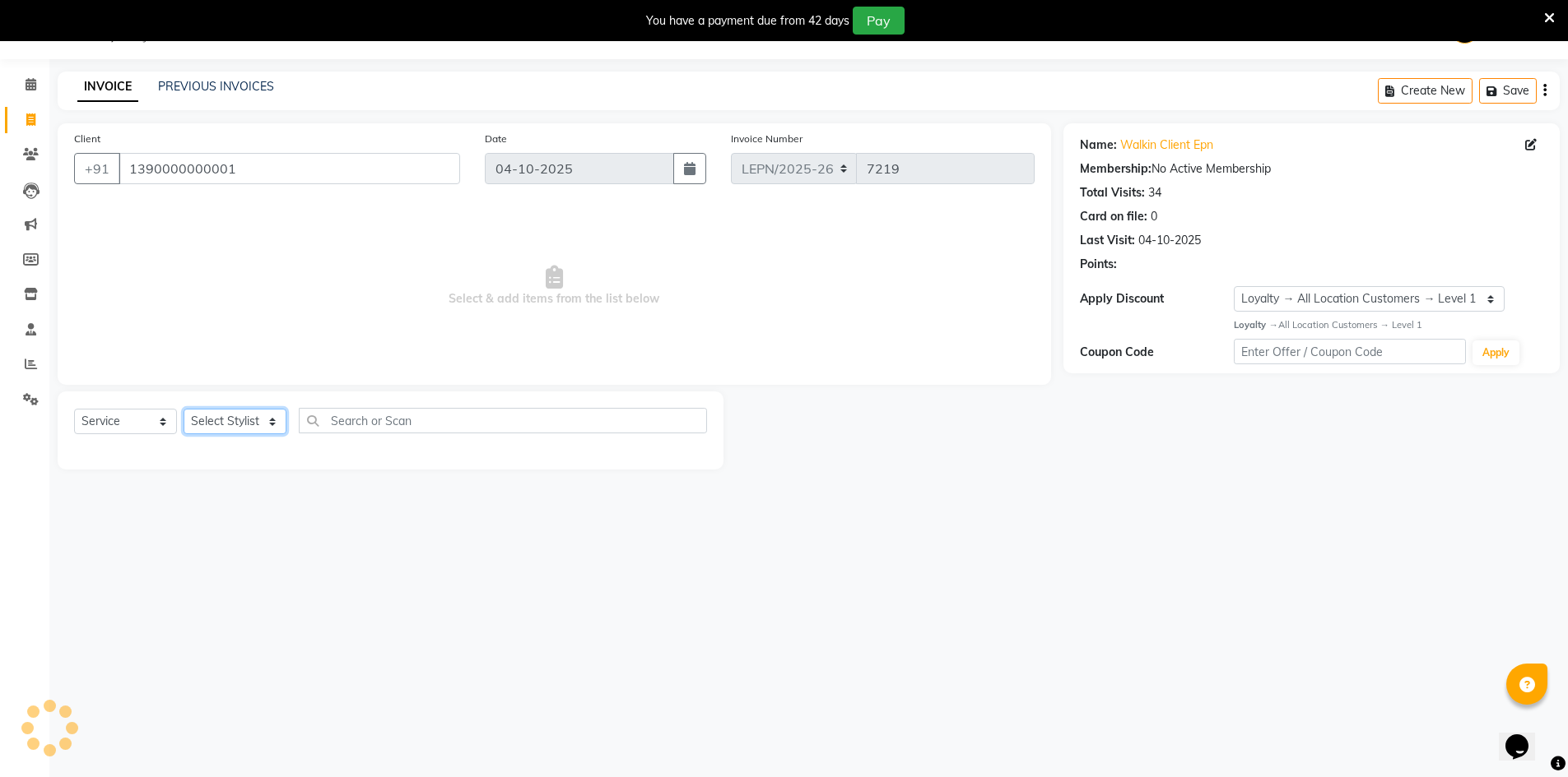
click at [261, 413] on select "Select Stylist AMAN Aman_Asst Baljeet_MKP BITTU Bobby_Mgr Counter Sales Jassi_B…" at bounding box center [235, 421] width 103 height 26
click at [184, 409] on select "Select Stylist AMAN Aman_Asst Baljeet_MKP BITTU Bobby_Mgr Counter Sales Jassi_B…" at bounding box center [235, 421] width 103 height 26
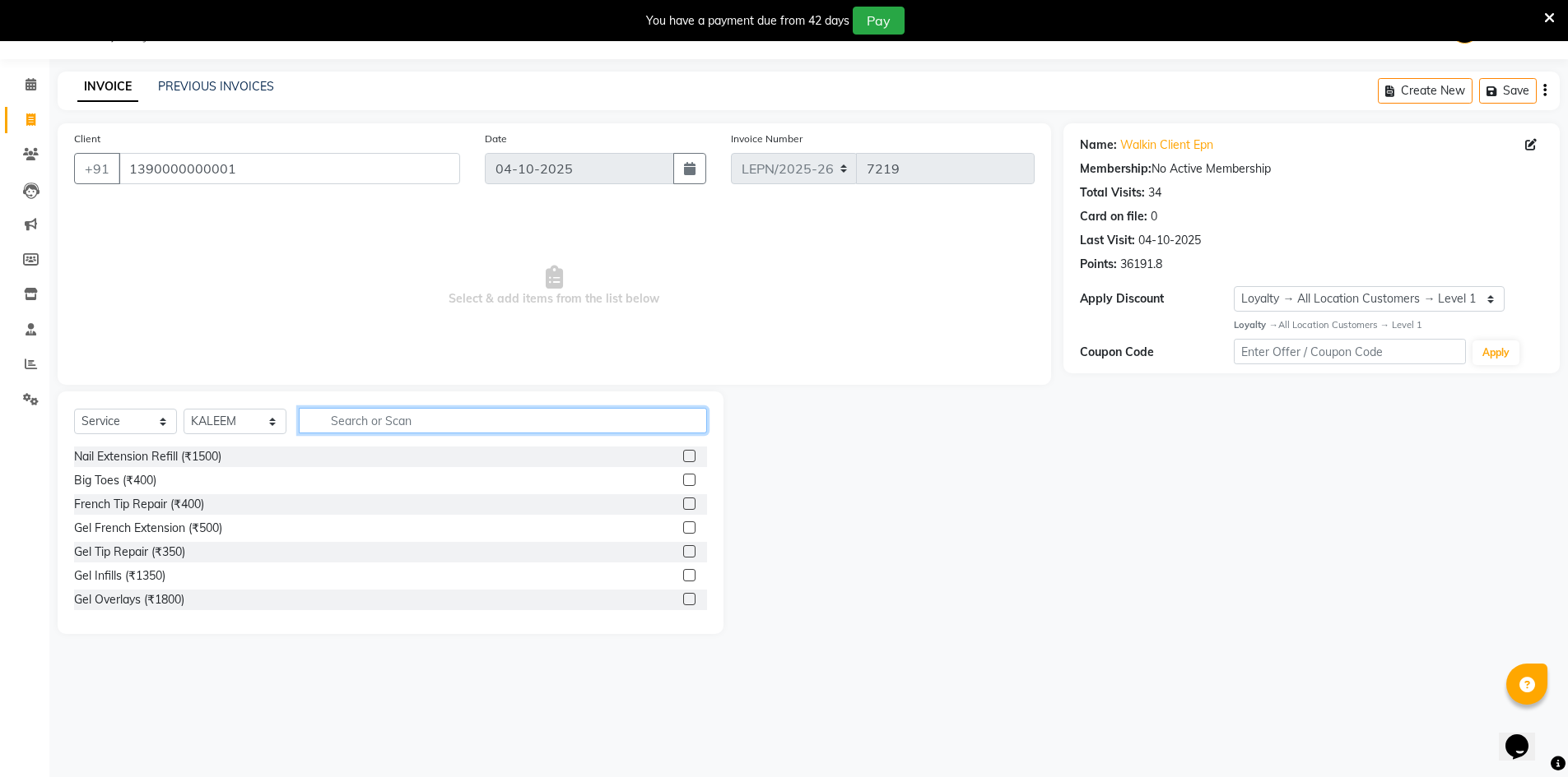
click at [371, 422] on input "text" at bounding box center [502, 421] width 408 height 26
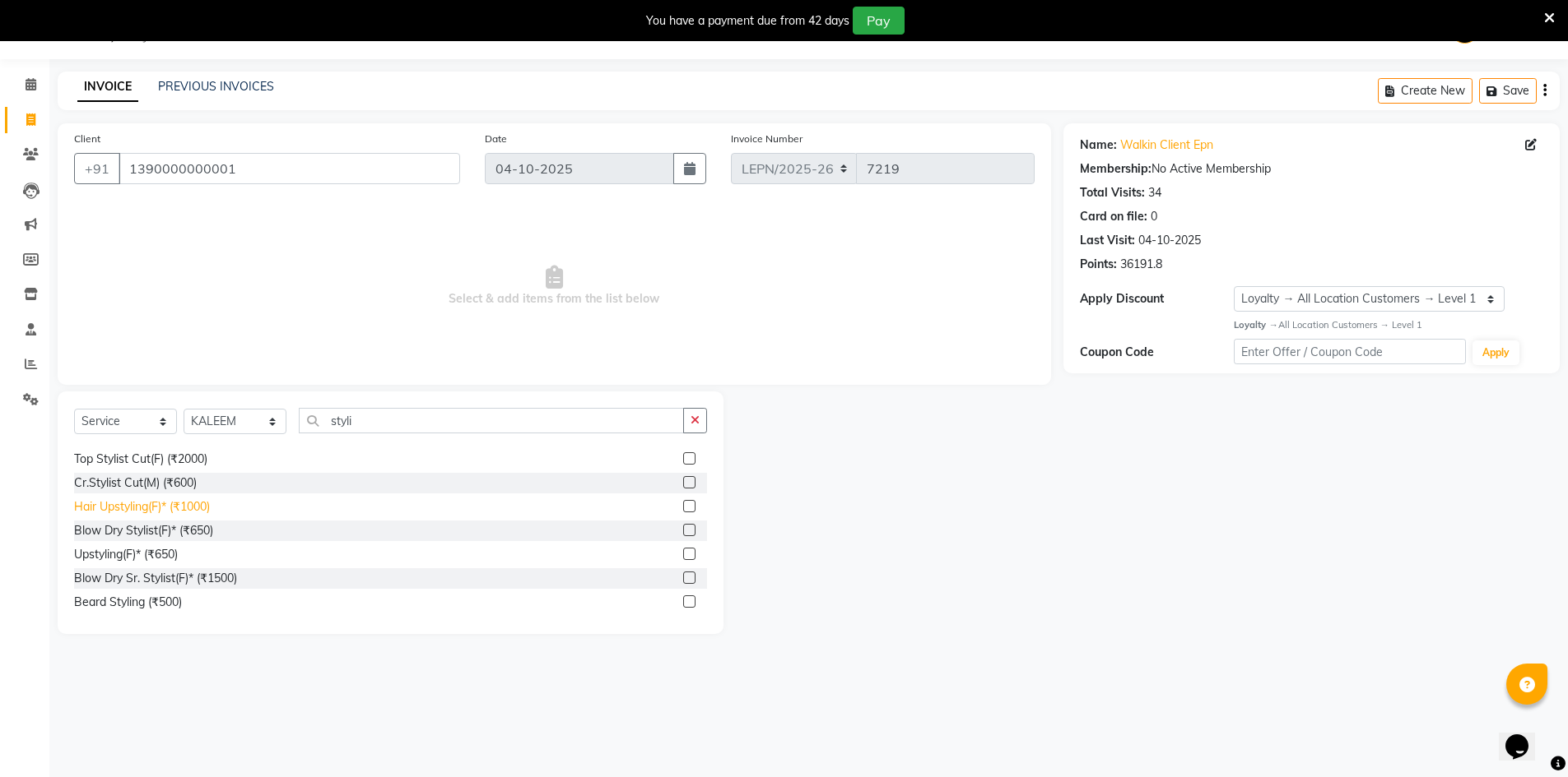
click at [163, 499] on div "Hair Upstyling(F)* (₹1000)" at bounding box center [142, 507] width 136 height 17
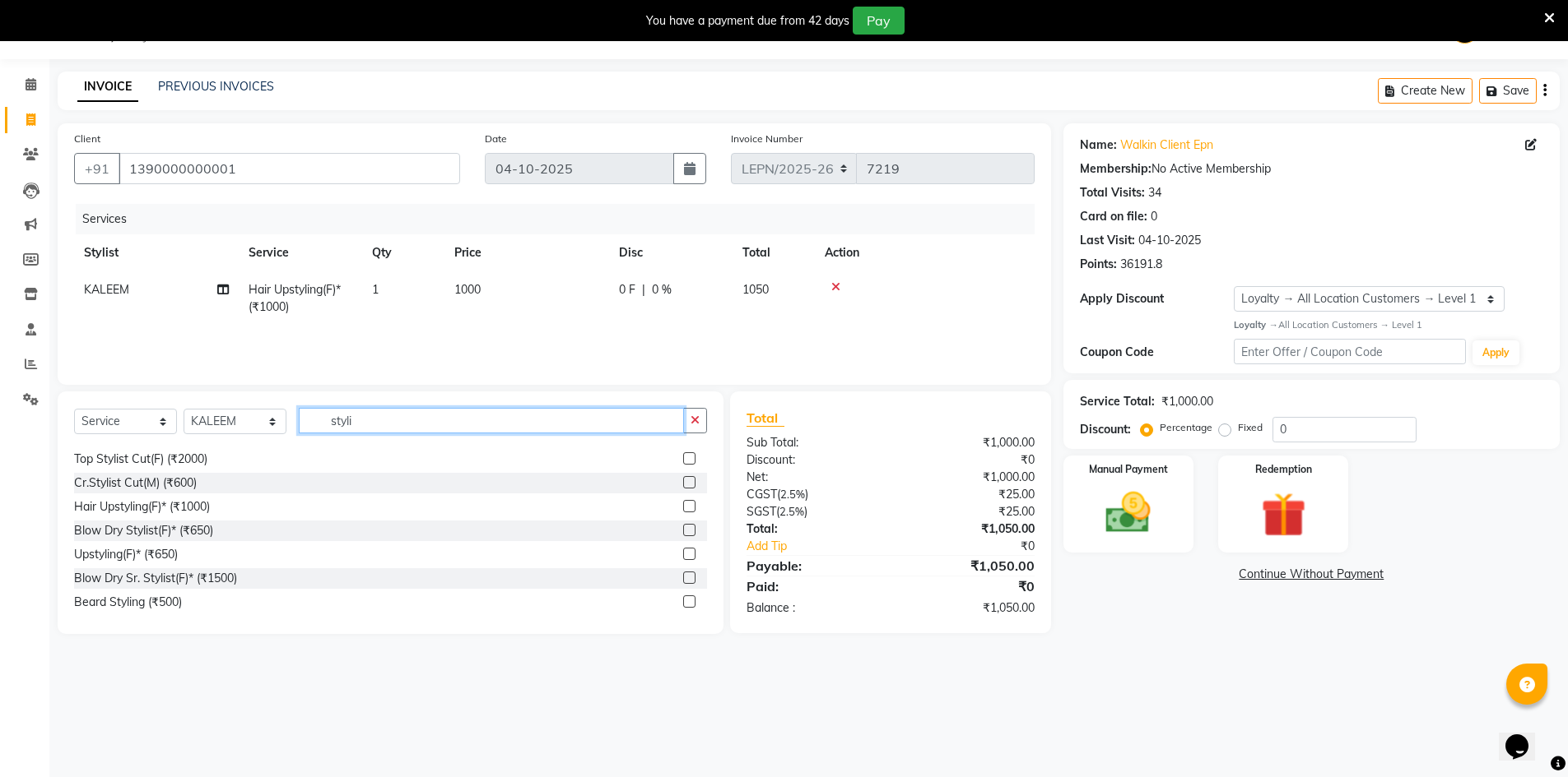
drag, startPoint x: 343, startPoint y: 423, endPoint x: 322, endPoint y: 423, distance: 21.0
click at [322, 423] on input "styli" at bounding box center [490, 421] width 385 height 26
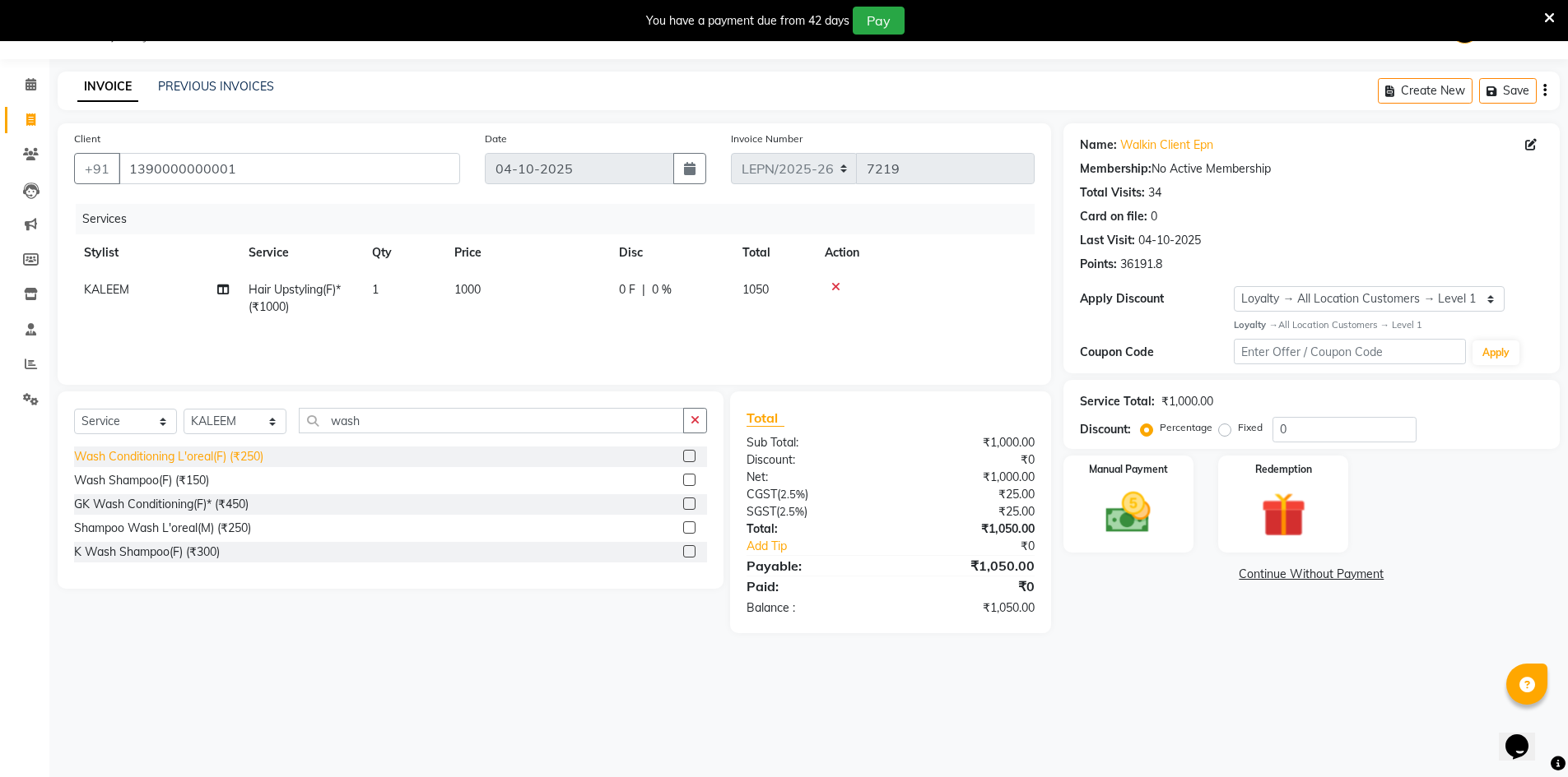
click at [209, 464] on div "Wash Conditioning L'oreal(F) (₹250)" at bounding box center [168, 457] width 189 height 17
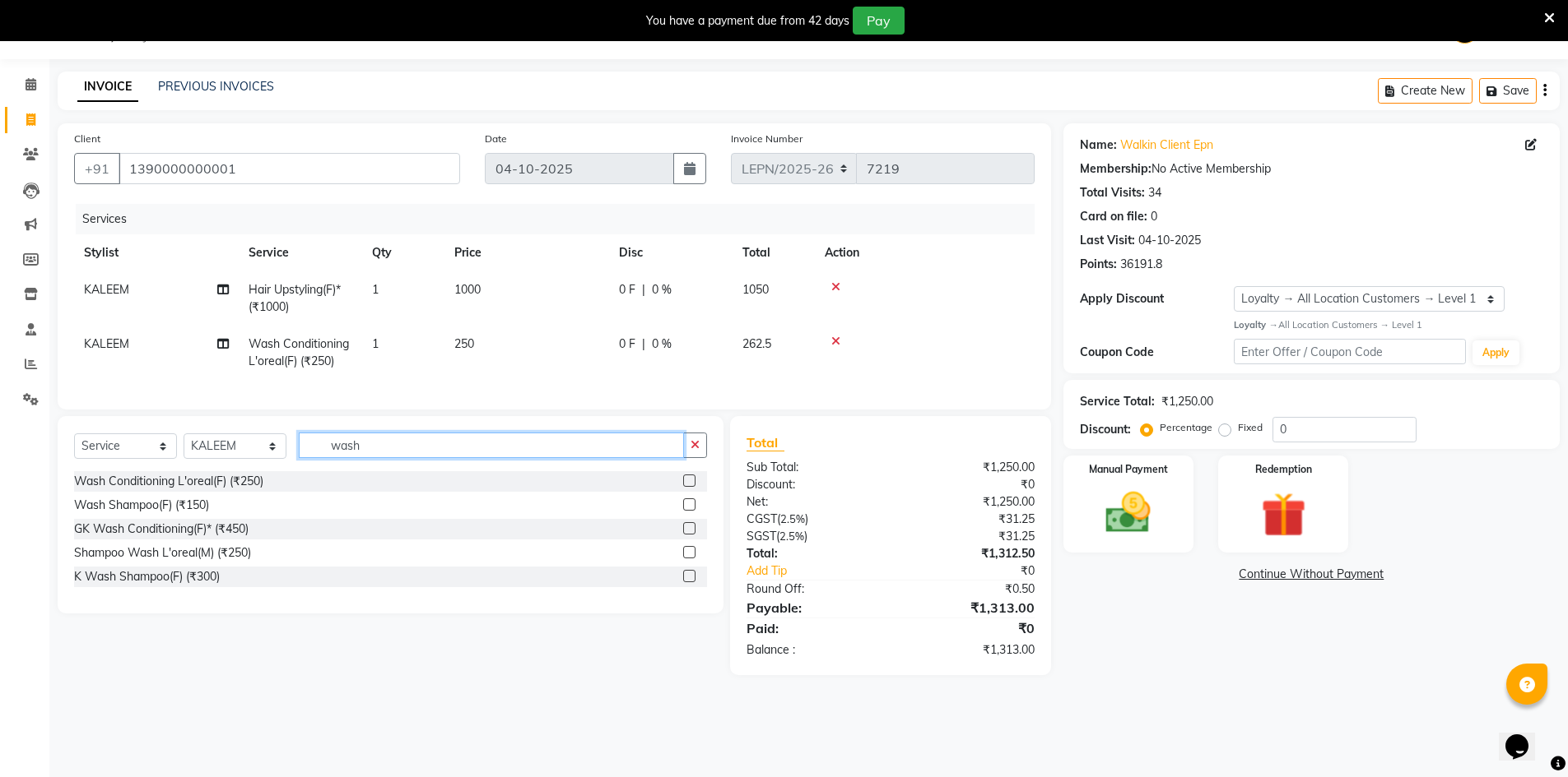
drag, startPoint x: 386, startPoint y: 454, endPoint x: 323, endPoint y: 464, distance: 63.8
click at [323, 458] on input "wash" at bounding box center [490, 445] width 385 height 26
click at [145, 350] on td "KALEEM" at bounding box center [156, 353] width 164 height 54
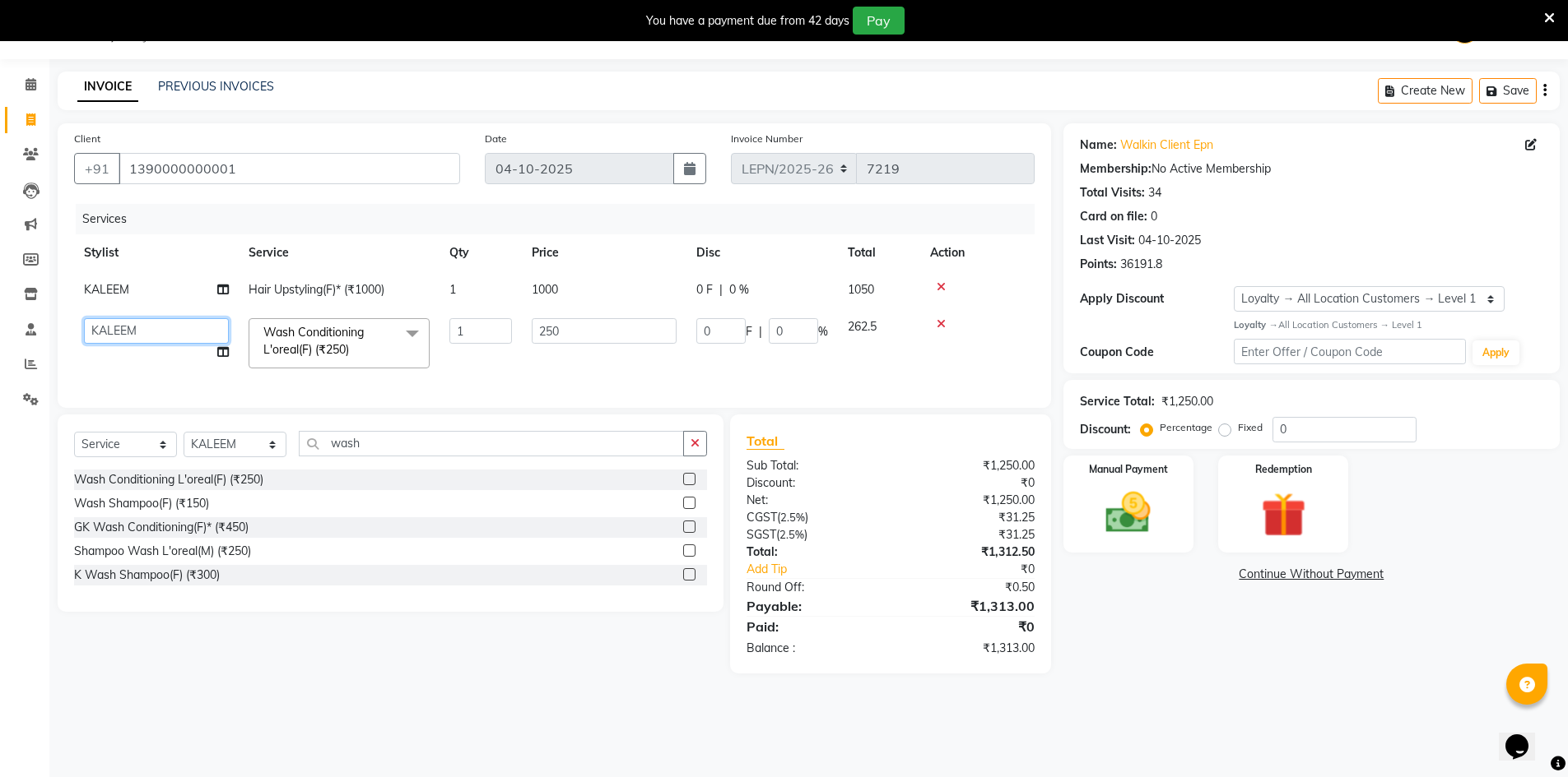
click at [135, 334] on select "AMAN Aman_Asst Baljeet_MKP BITTU Bobby_Mgr Counter Sales Jassi_Beauty KALEEM Ka…" at bounding box center [156, 331] width 144 height 26
drag, startPoint x: 565, startPoint y: 329, endPoint x: 461, endPoint y: 342, distance: 104.8
click at [461, 341] on tr "AMAN Aman_Asst Baljeet_MKP BITTU Bobby_Mgr Counter Sales Jassi_Beauty KALEEM Ka…" at bounding box center [554, 343] width 961 height 70
drag, startPoint x: 575, startPoint y: 339, endPoint x: 478, endPoint y: 340, distance: 97.0
click at [478, 340] on tr "AMAN Aman_Asst Baljeet_MKP BITTU Bobby_Mgr Counter Sales Jassi_Beauty KALEEM Ka…" at bounding box center [554, 343] width 961 height 70
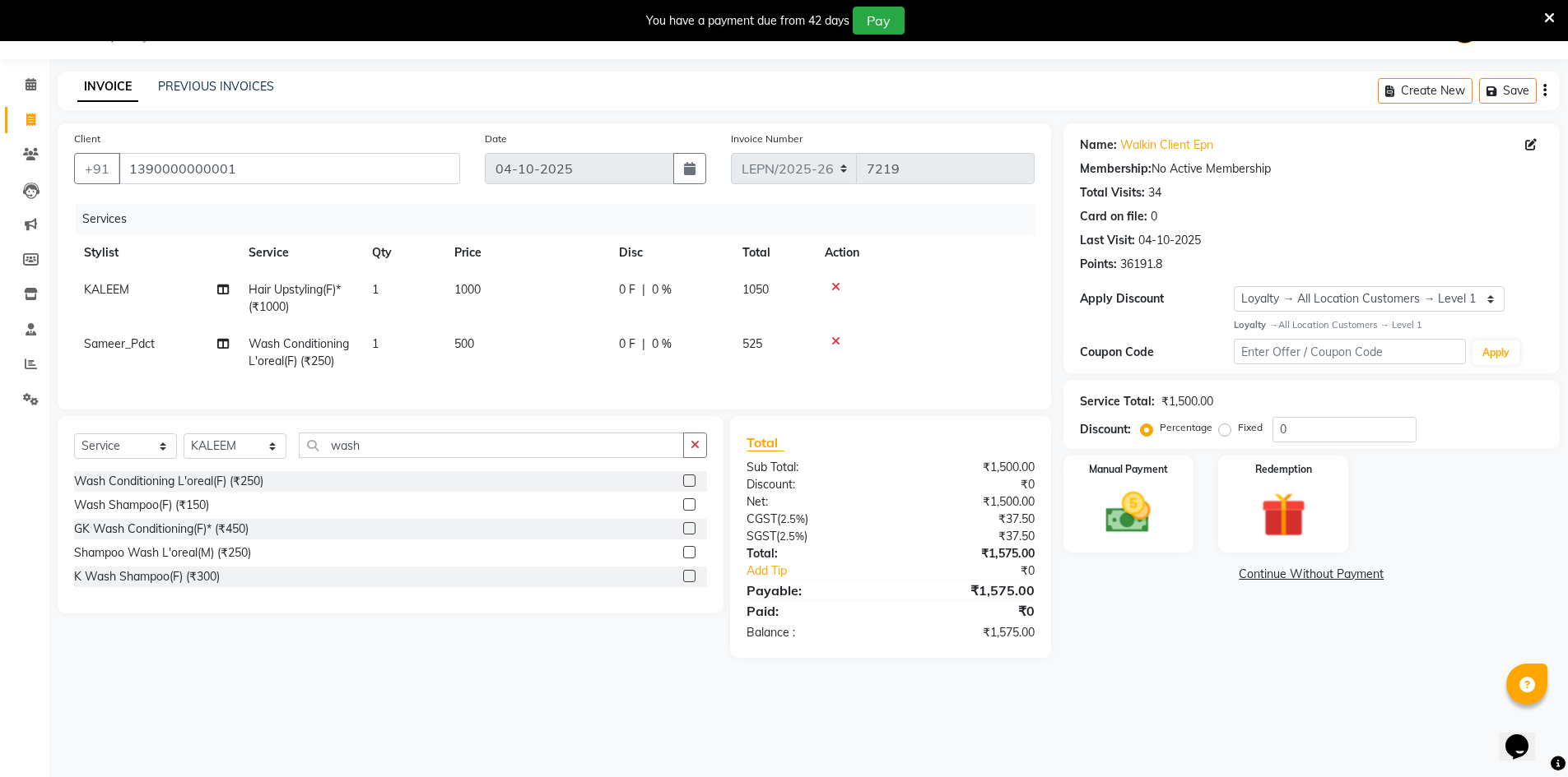
click at [570, 307] on td "1000" at bounding box center [527, 298] width 164 height 54
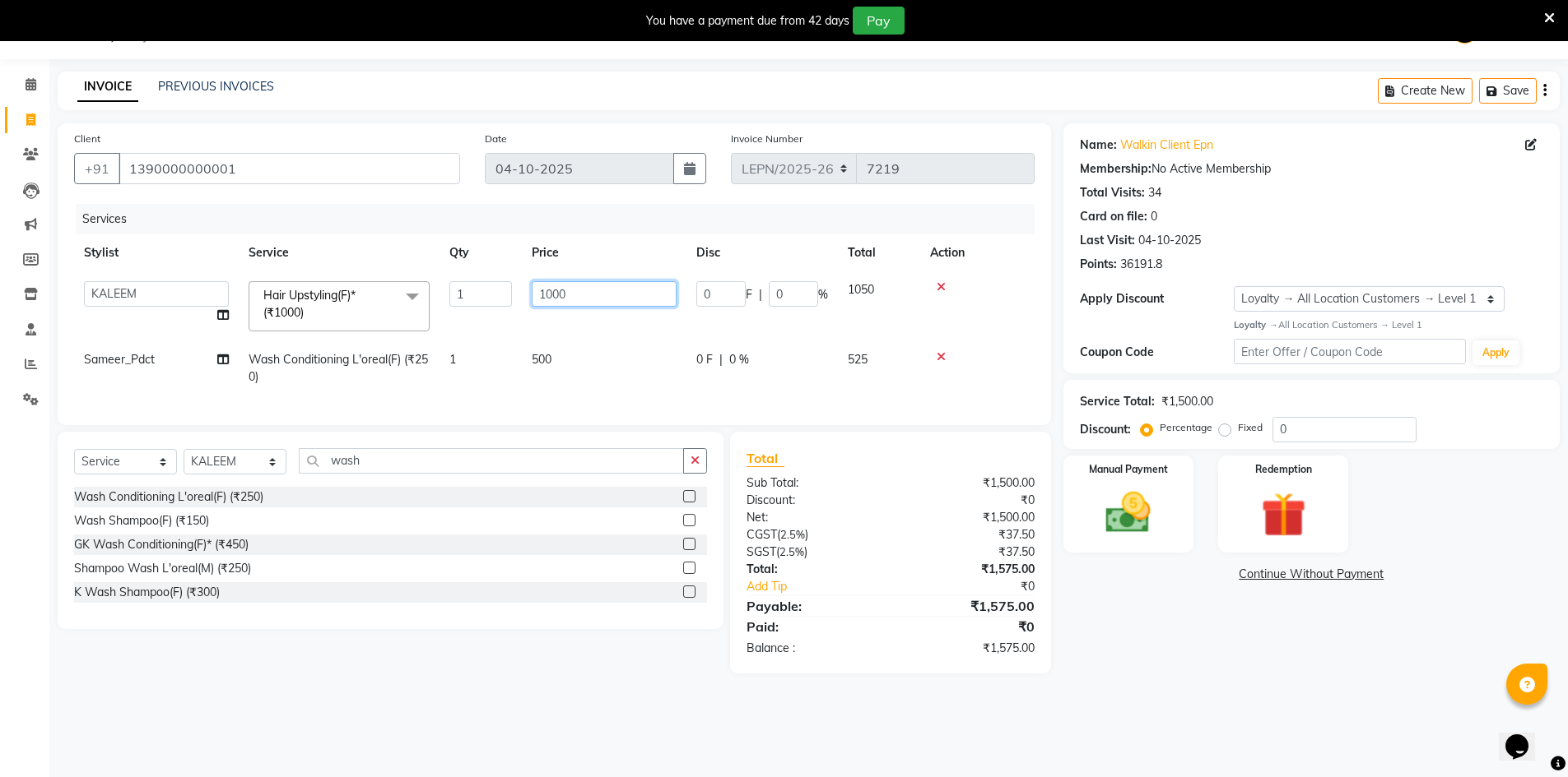
drag, startPoint x: 577, startPoint y: 292, endPoint x: 545, endPoint y: 298, distance: 32.6
click at [545, 298] on input "1000" at bounding box center [603, 293] width 144 height 26
click at [505, 346] on tr "Sameer_Pdct Wash Conditioning L'oreal(F) (₹250) 1 500 0 F | 0 % 525" at bounding box center [554, 368] width 961 height 54
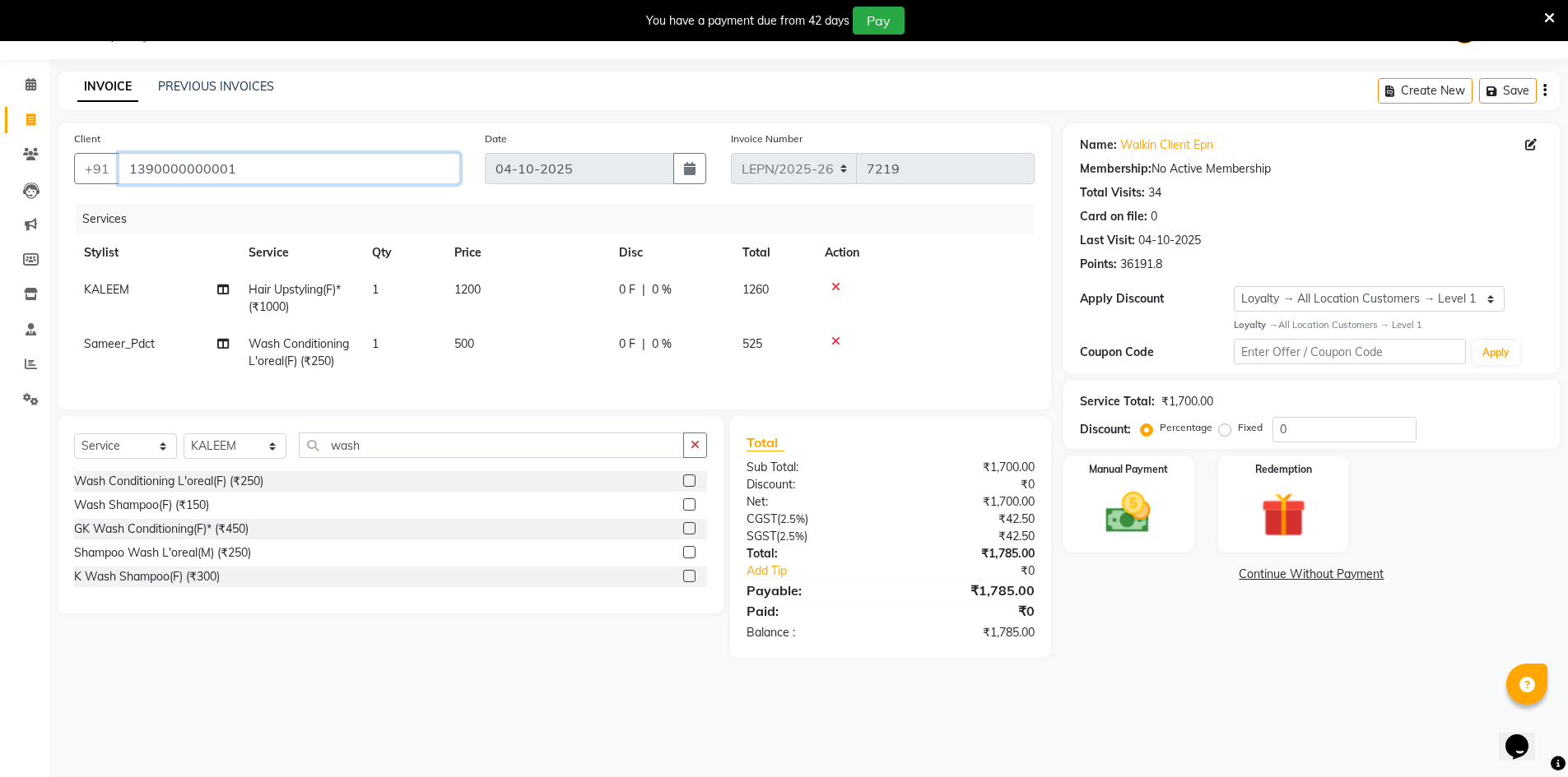
drag, startPoint x: 255, startPoint y: 165, endPoint x: 118, endPoint y: 150, distance: 137.8
click at [118, 150] on div "Client +91 1390000000001" at bounding box center [268, 163] width 411 height 68
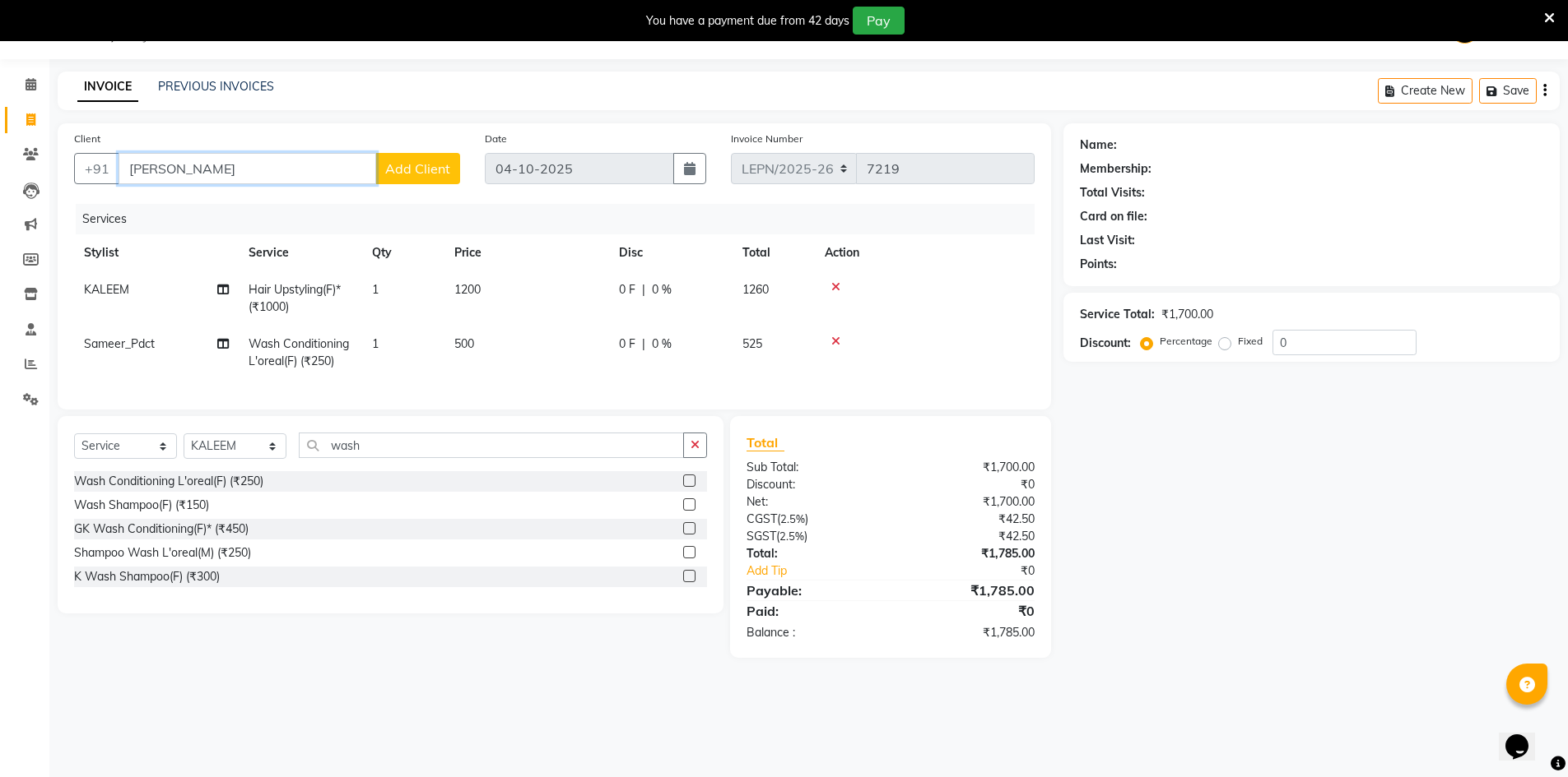
drag, startPoint x: 214, startPoint y: 166, endPoint x: 70, endPoint y: 172, distance: 144.1
click at [70, 172] on div "Client +91 pranika aror Add Client" at bounding box center [268, 163] width 411 height 68
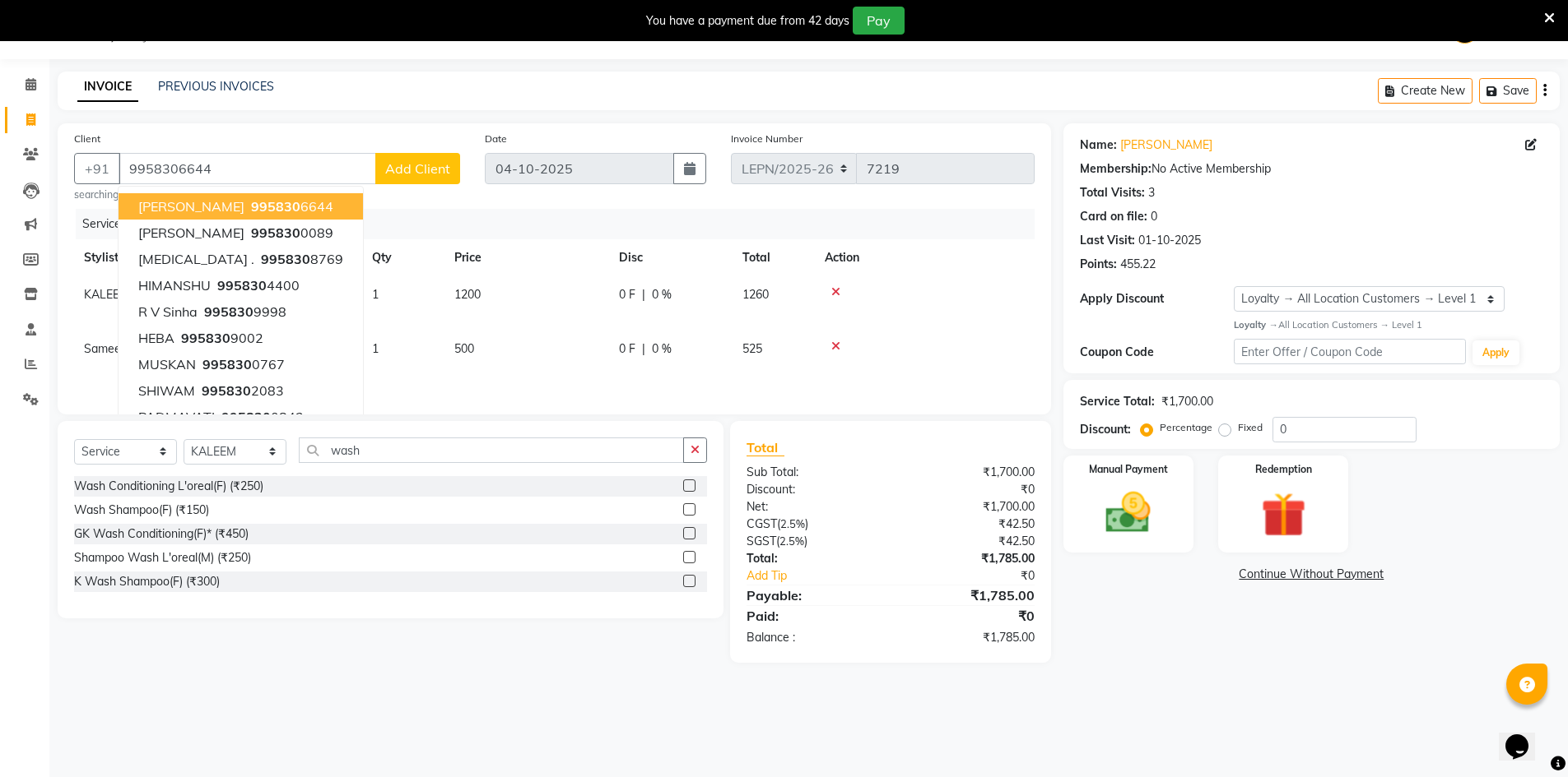
click at [287, 205] on ngb-highlight "995830 6644" at bounding box center [291, 205] width 86 height 16
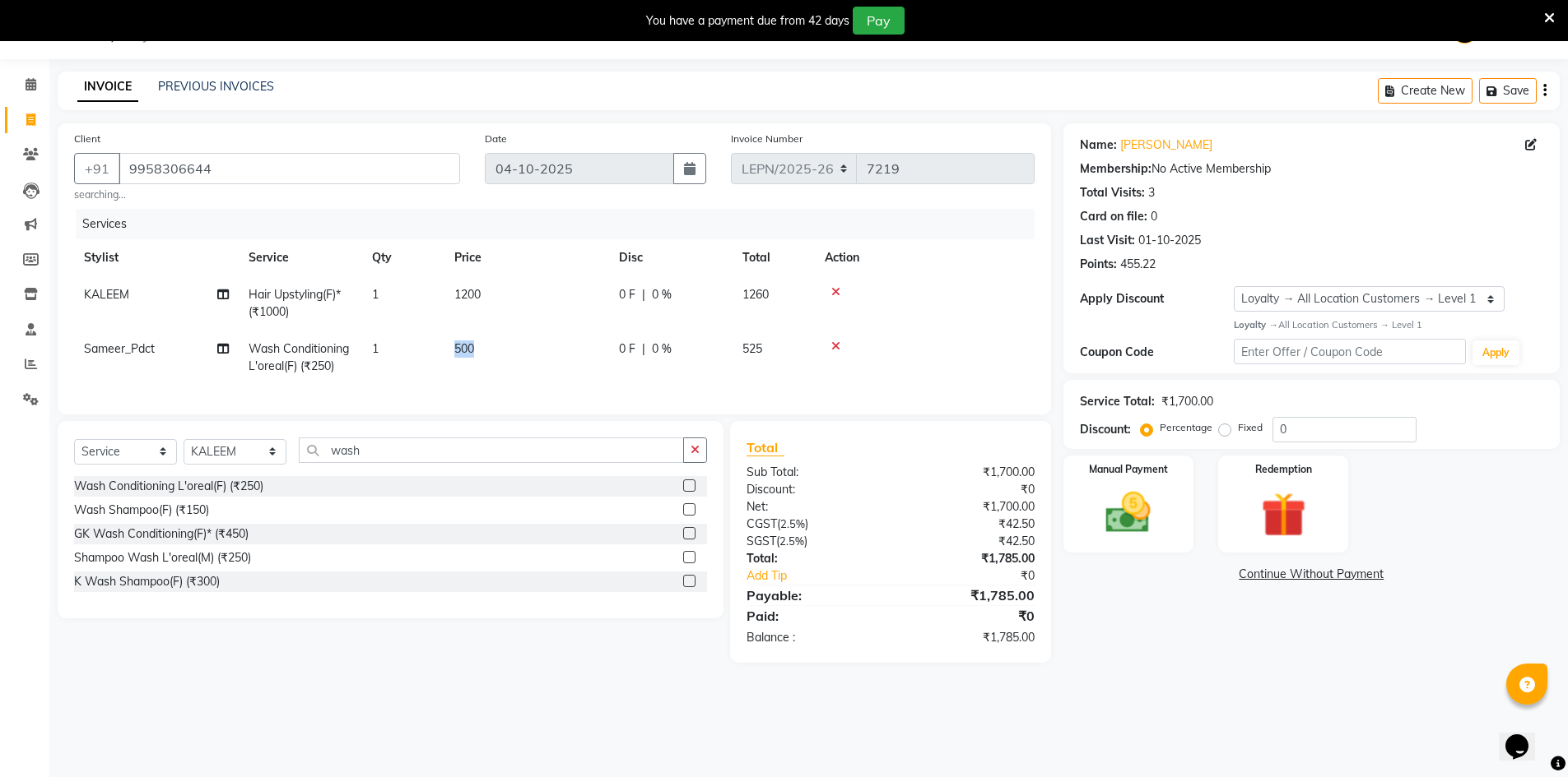
drag, startPoint x: 484, startPoint y: 347, endPoint x: 450, endPoint y: 352, distance: 34.4
click at [450, 352] on td "500" at bounding box center [527, 357] width 164 height 54
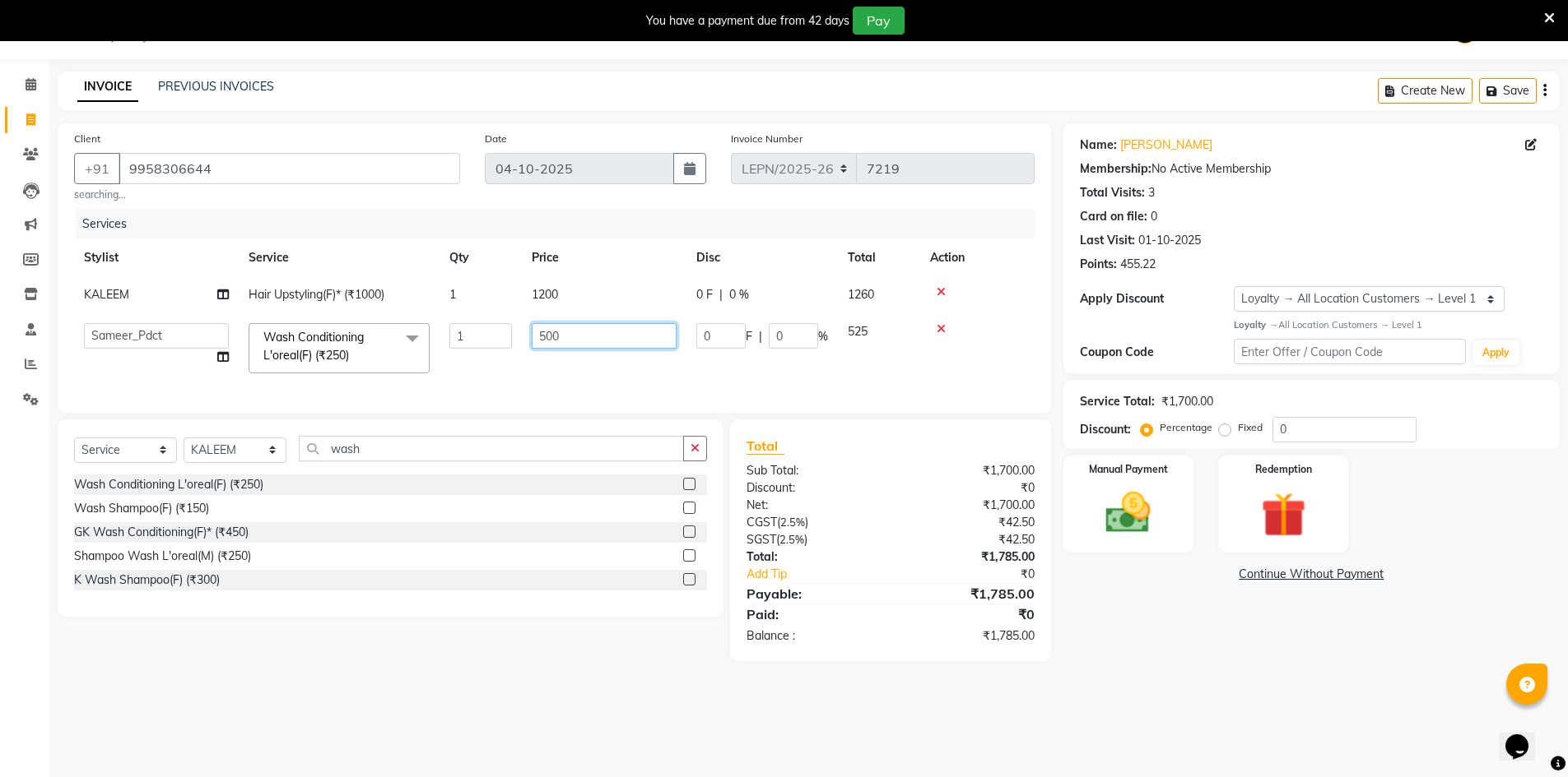
drag, startPoint x: 581, startPoint y: 331, endPoint x: 529, endPoint y: 328, distance: 52.1
click at [529, 328] on td "500" at bounding box center [604, 348] width 164 height 70
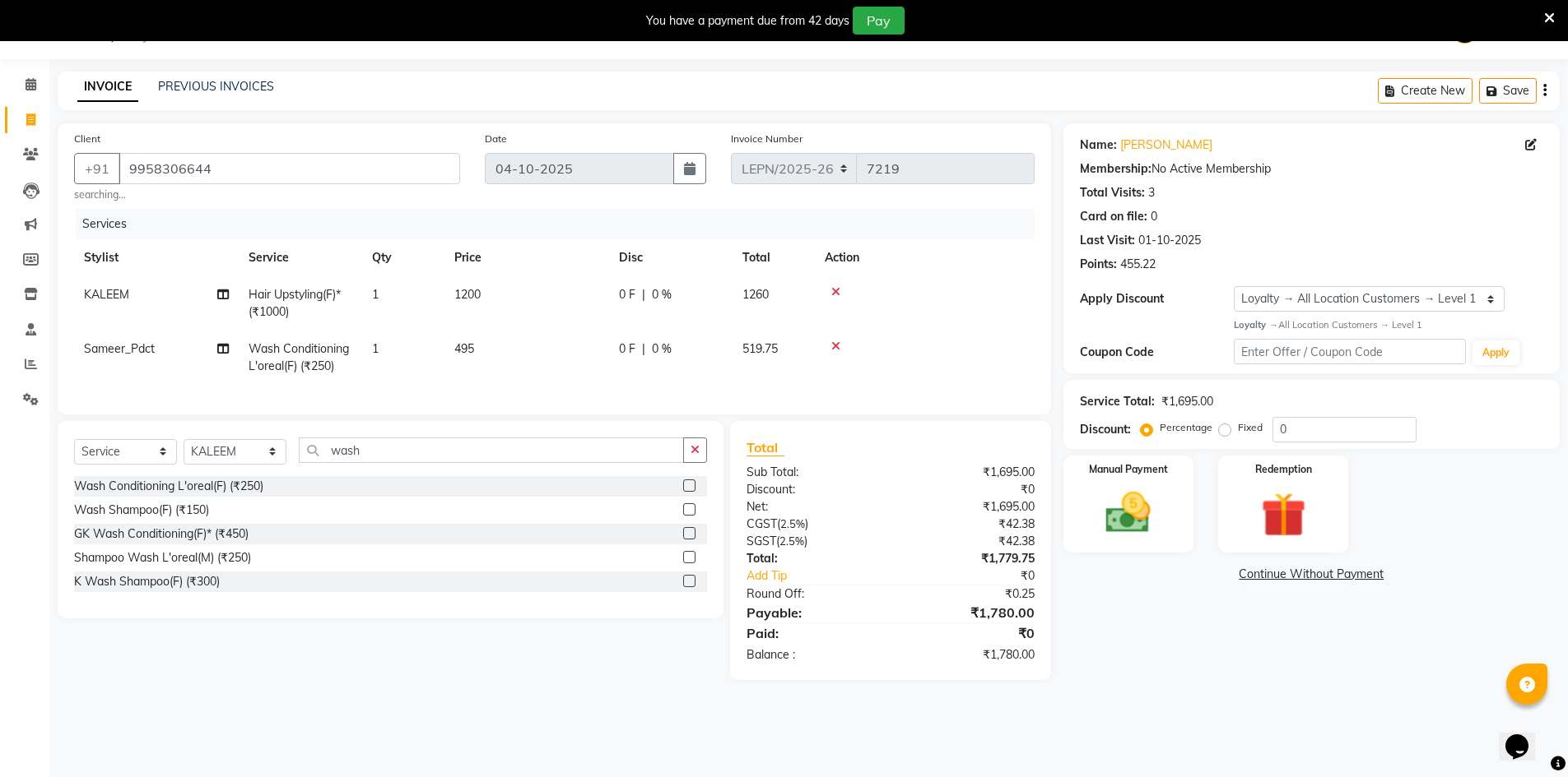
click at [534, 376] on td "495" at bounding box center [527, 357] width 164 height 54
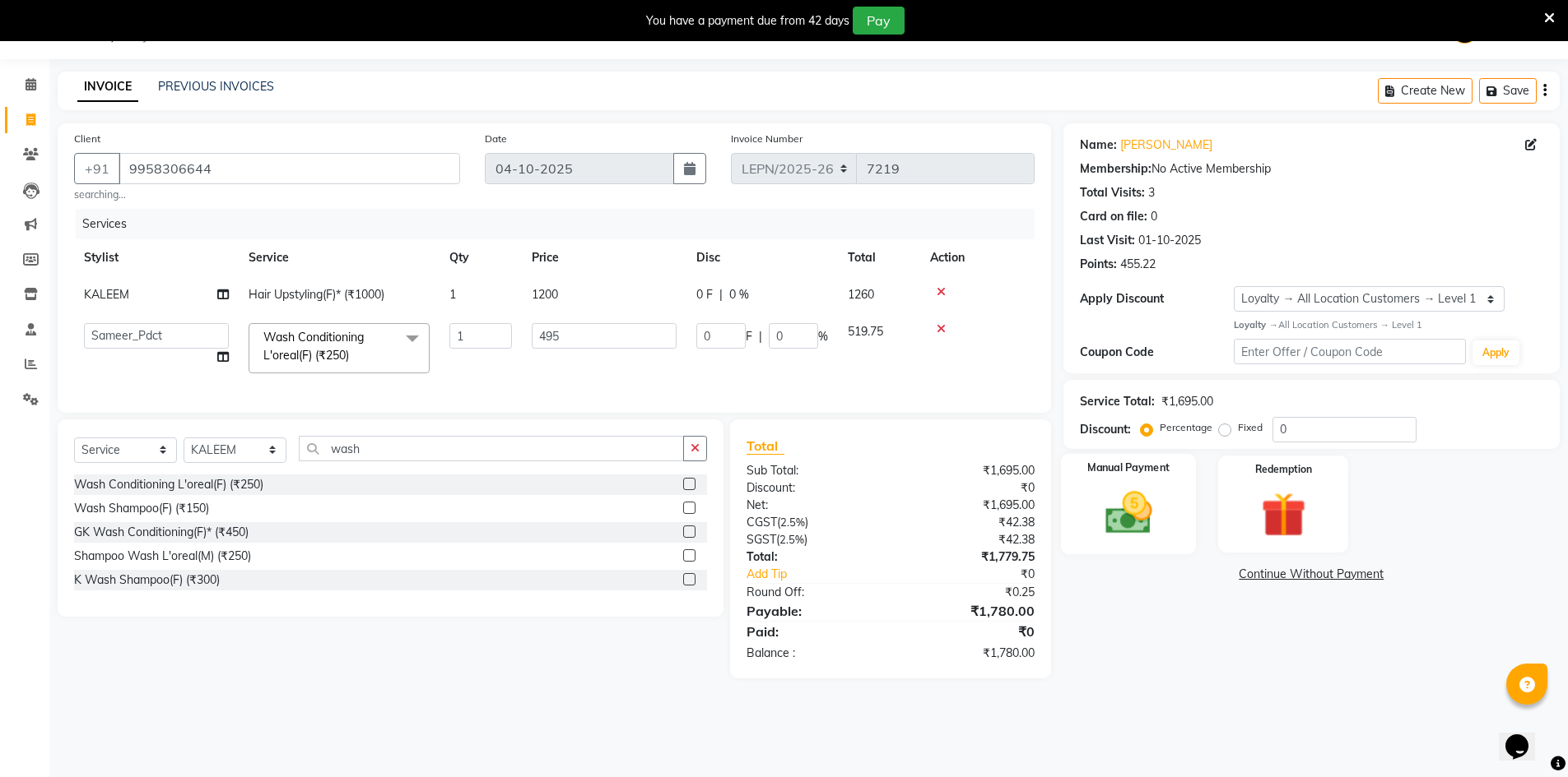
click at [1146, 495] on img at bounding box center [1128, 513] width 76 height 54
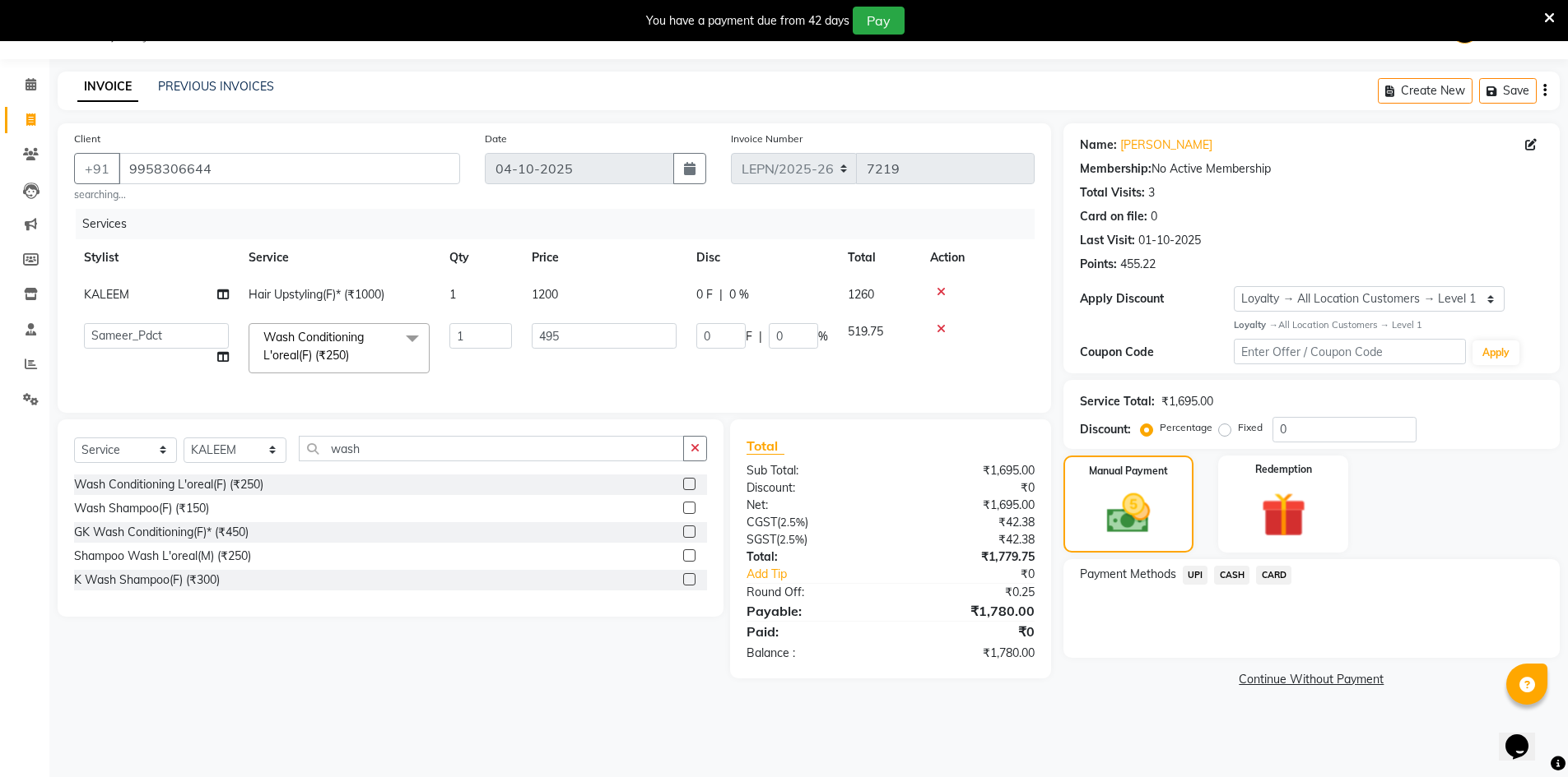
click at [1228, 576] on span "CASH" at bounding box center [1231, 575] width 35 height 19
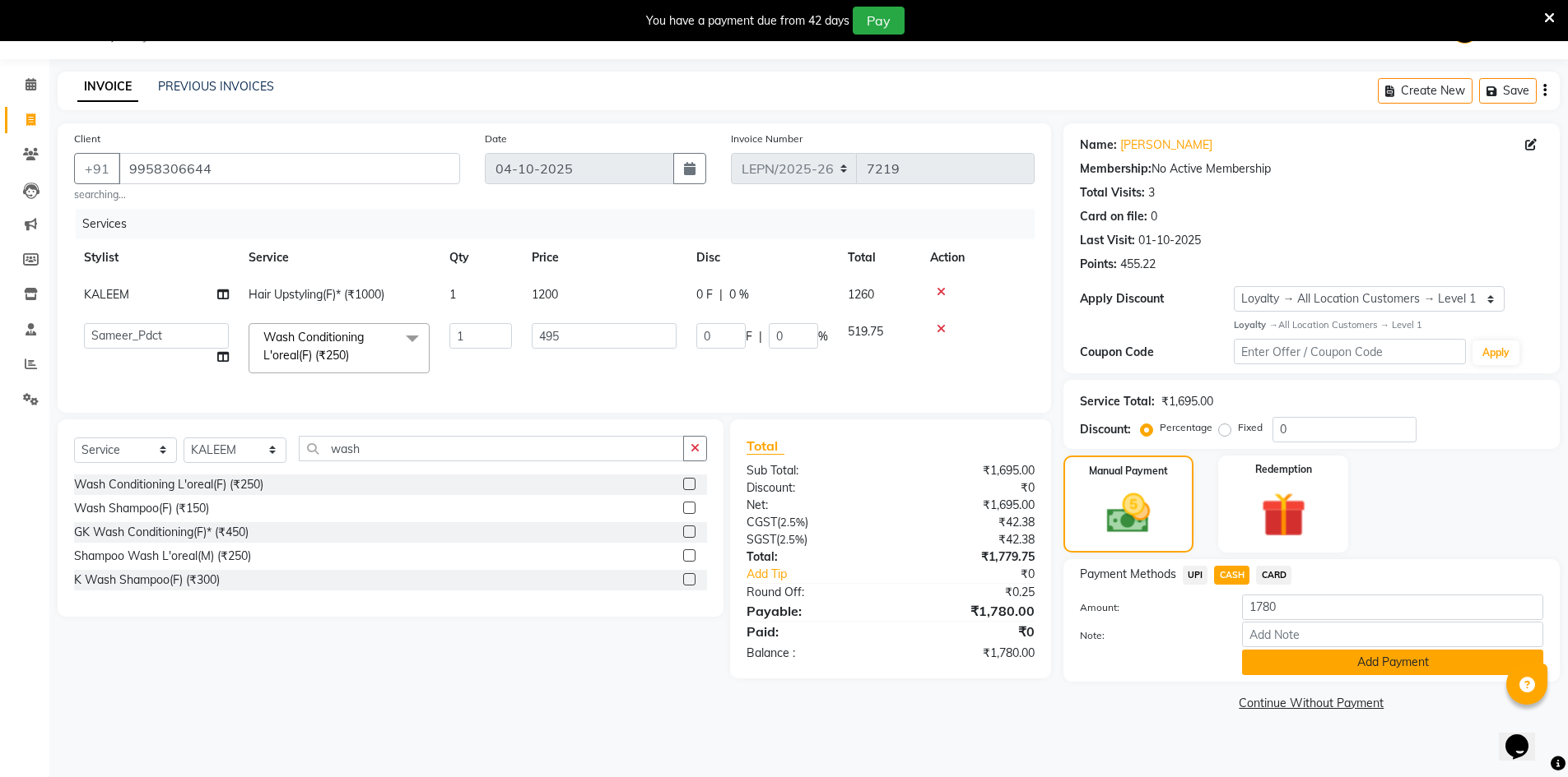
click at [1295, 671] on button "Add Payment" at bounding box center [1392, 662] width 301 height 26
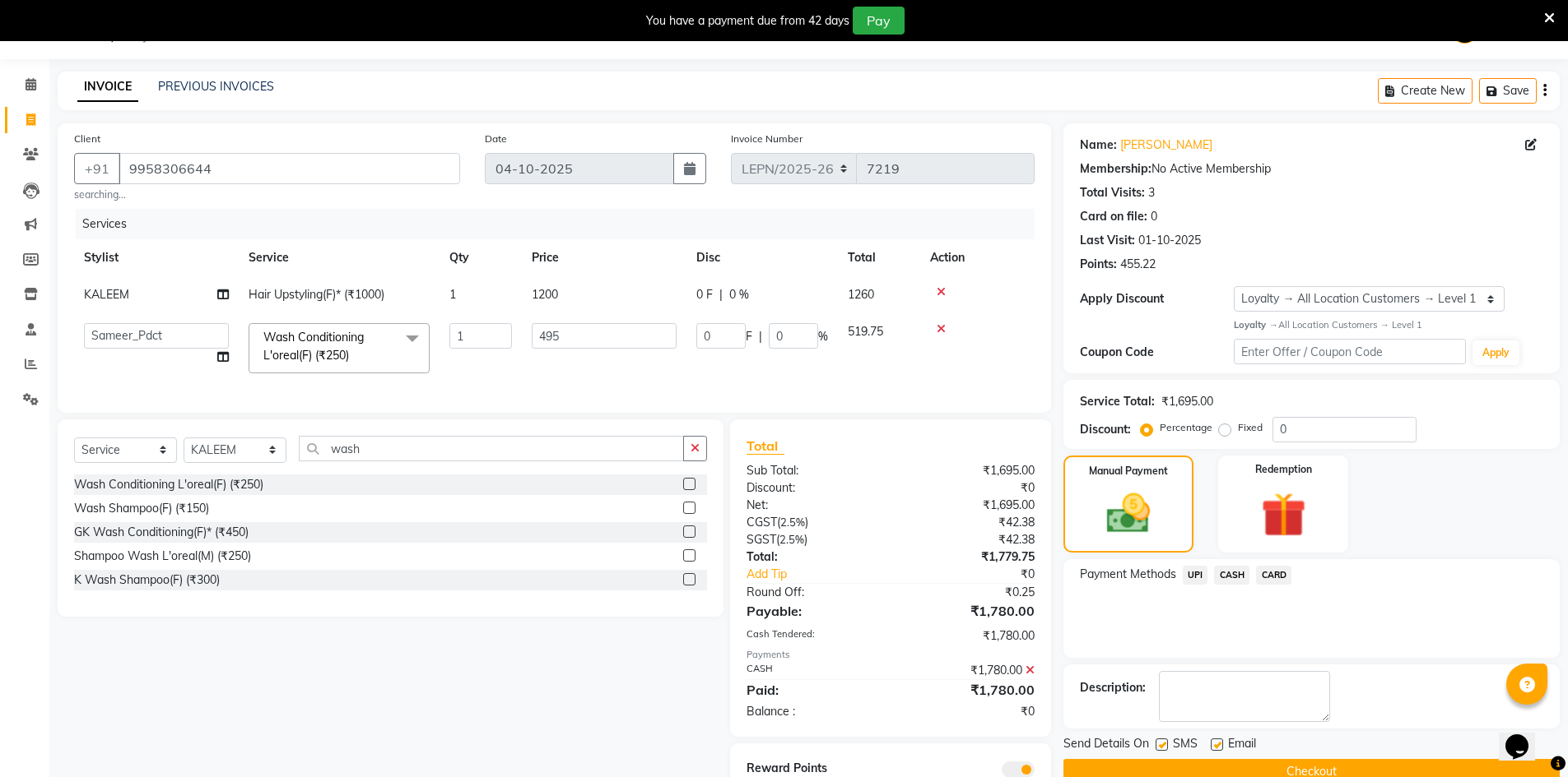
scroll to position [119, 0]
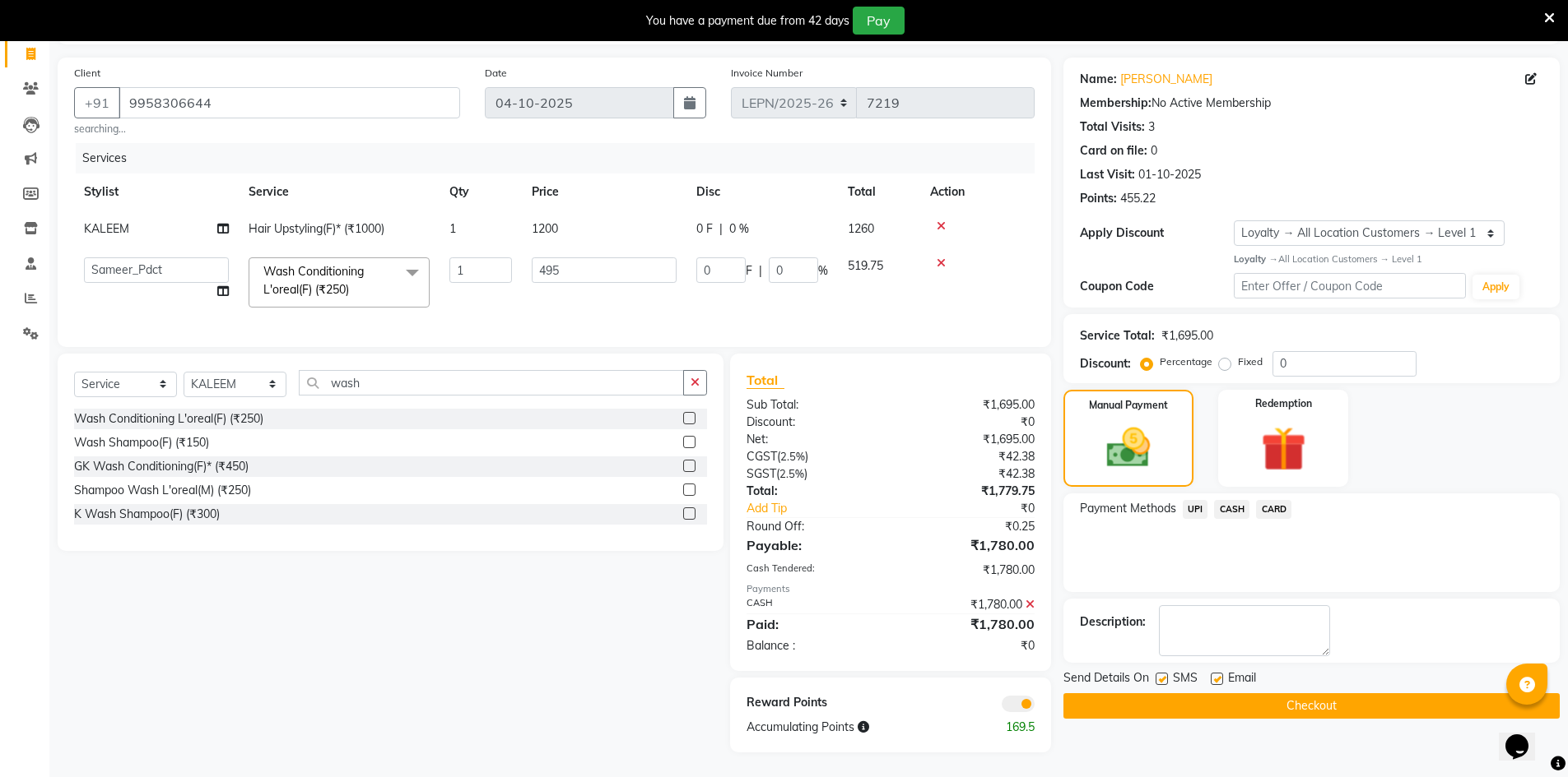
click at [1145, 701] on button "Checkout" at bounding box center [1311, 706] width 496 height 26
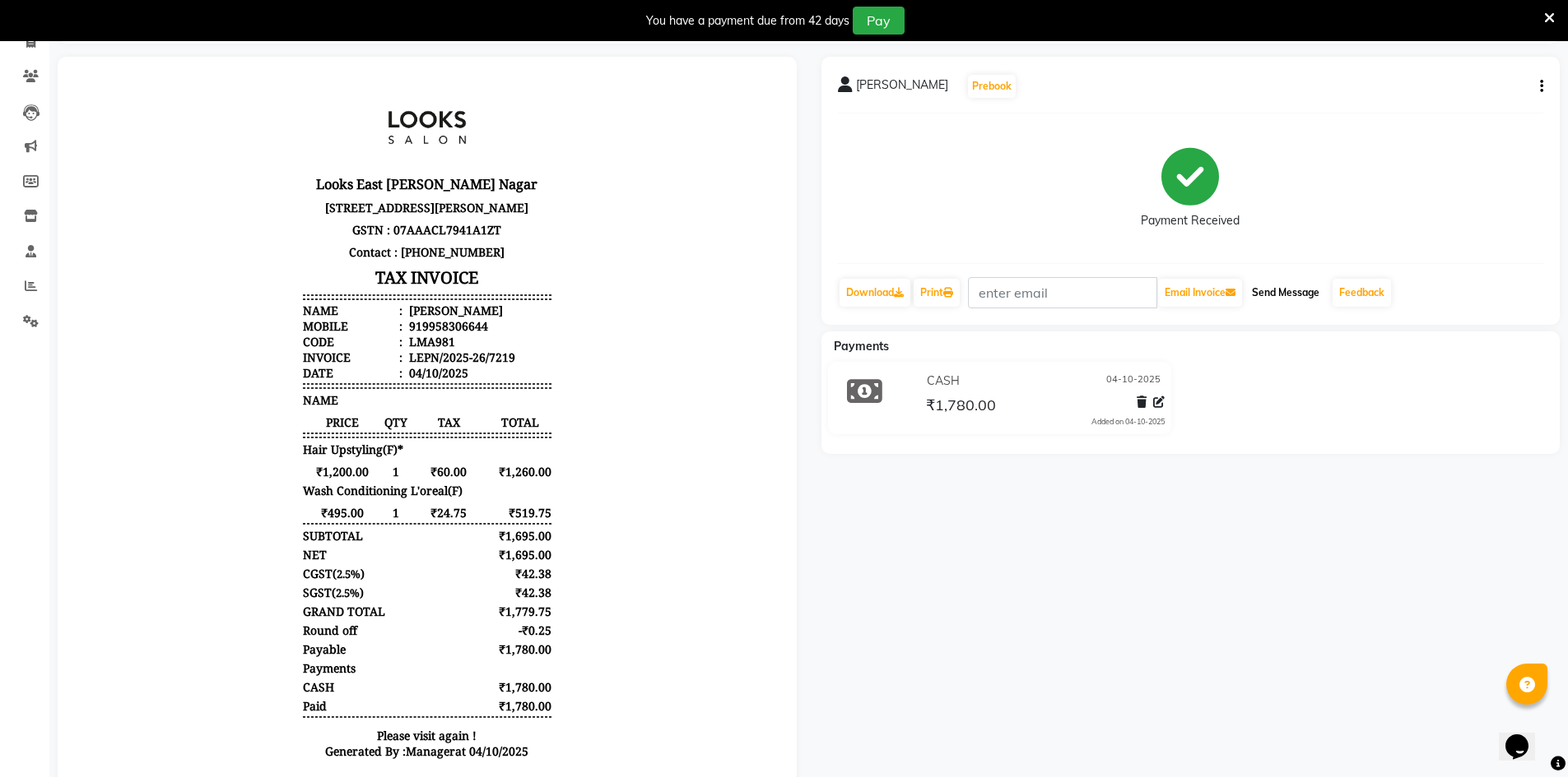
click at [1291, 293] on button "Send Message" at bounding box center [1285, 292] width 80 height 28
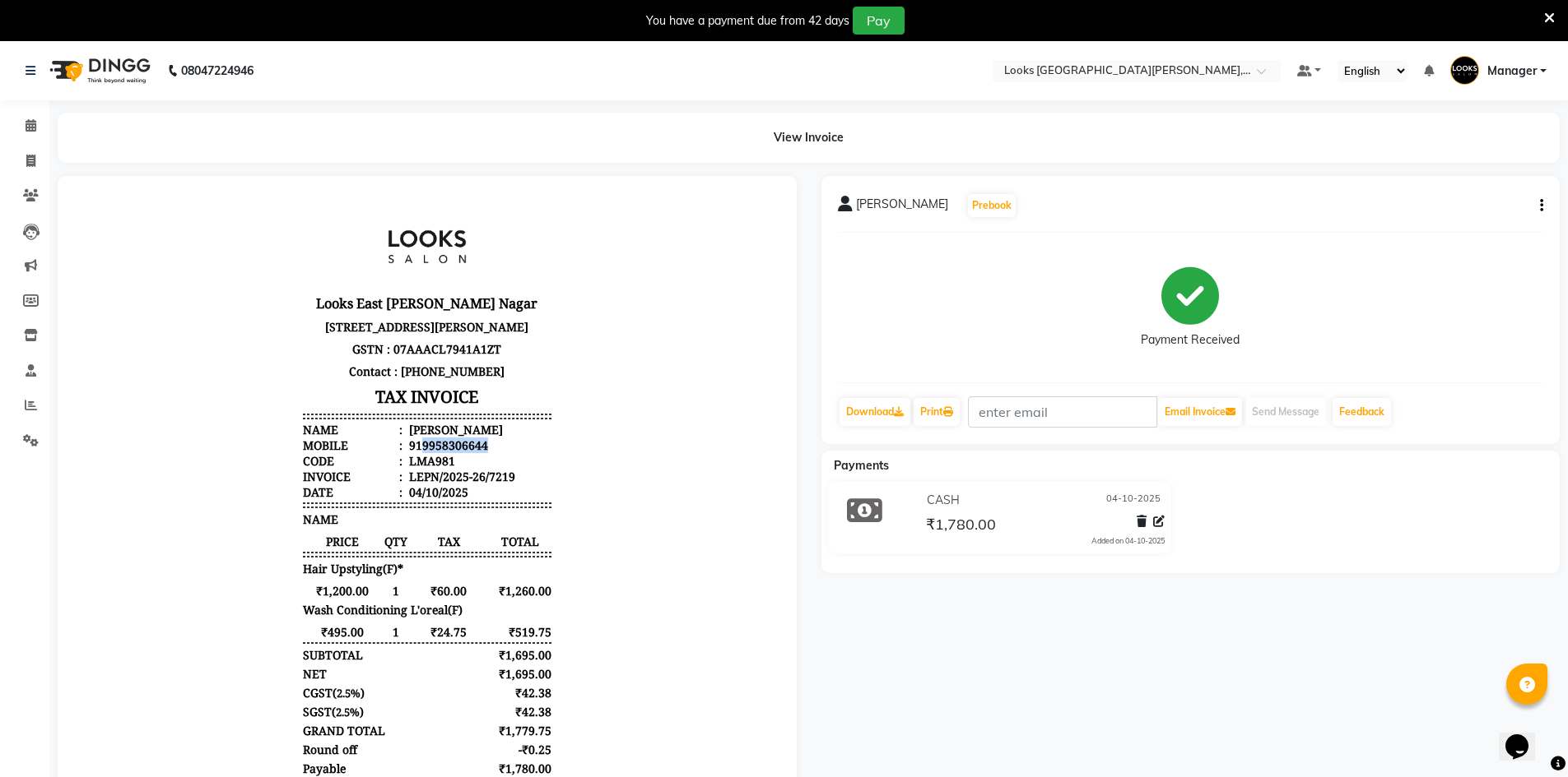
drag, startPoint x: 470, startPoint y: 463, endPoint x: 411, endPoint y: 459, distance: 59.1
click at [411, 453] on li "Mobile : 919958306644" at bounding box center [427, 445] width 249 height 15
copy div "9958306644"
drag, startPoint x: 36, startPoint y: 162, endPoint x: 61, endPoint y: 173, distance: 27.3
click at [37, 162] on span at bounding box center [31, 162] width 29 height 19
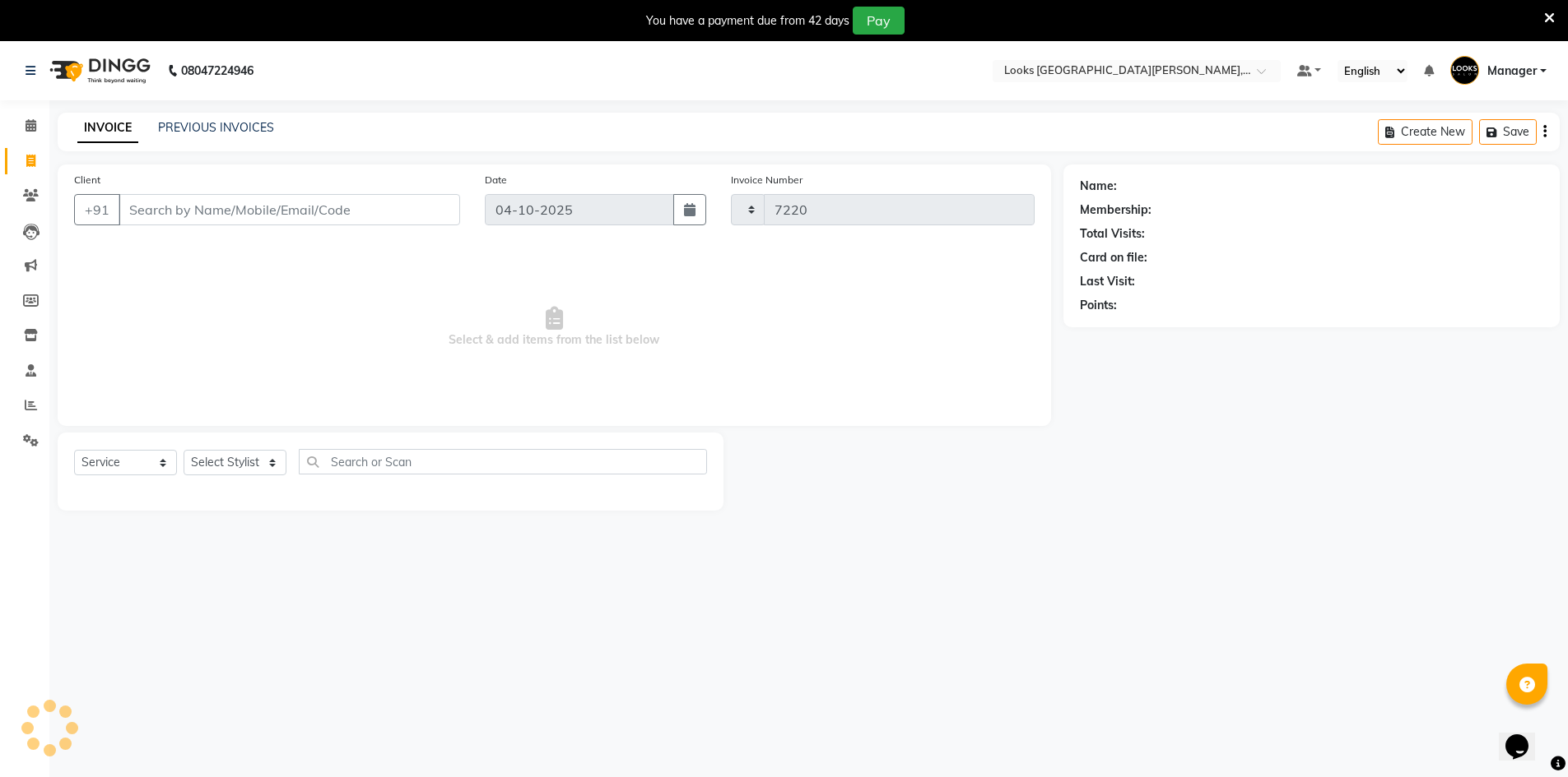
scroll to position [41, 0]
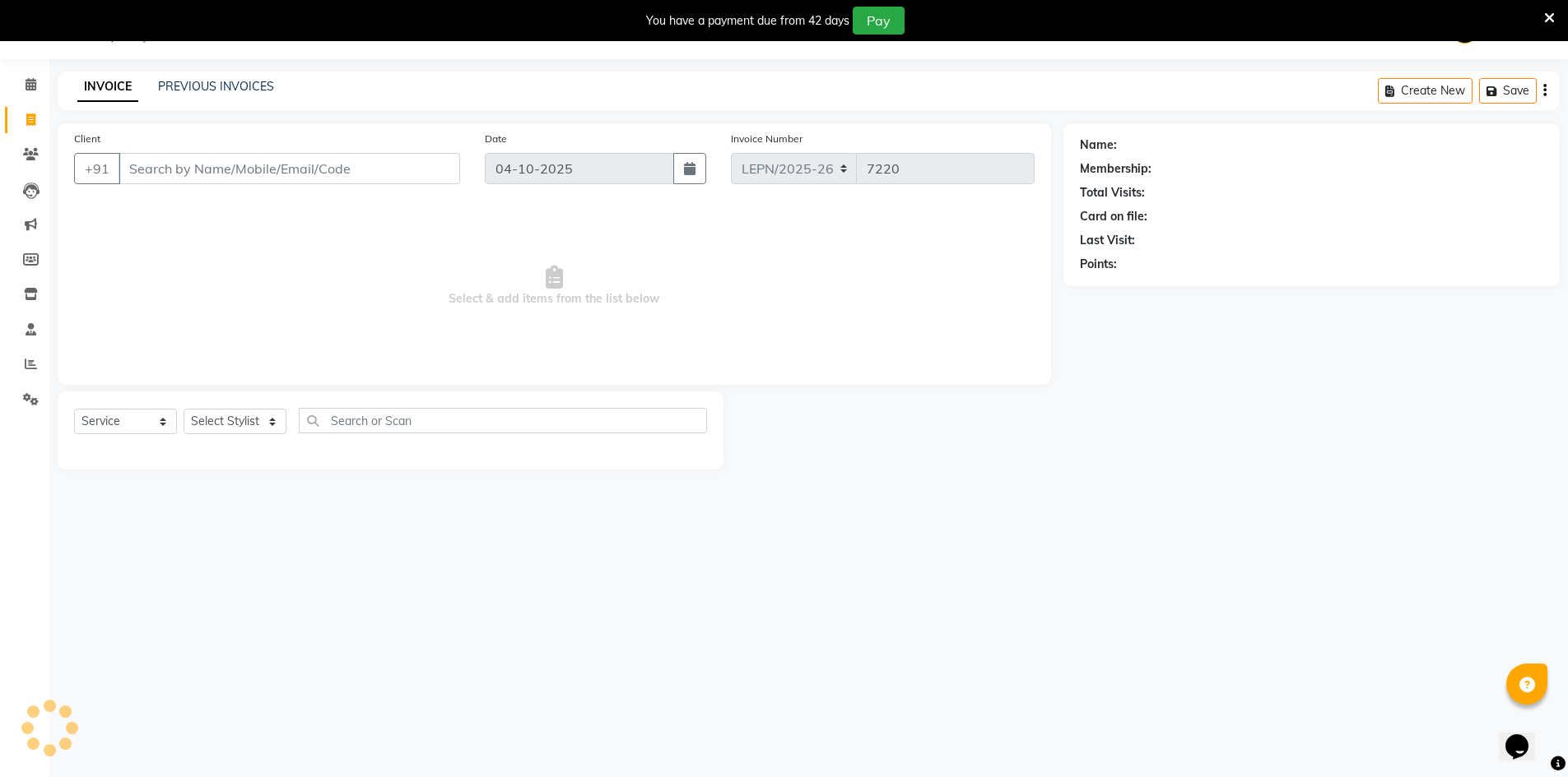
click at [168, 179] on input "Client" at bounding box center [289, 168] width 341 height 32
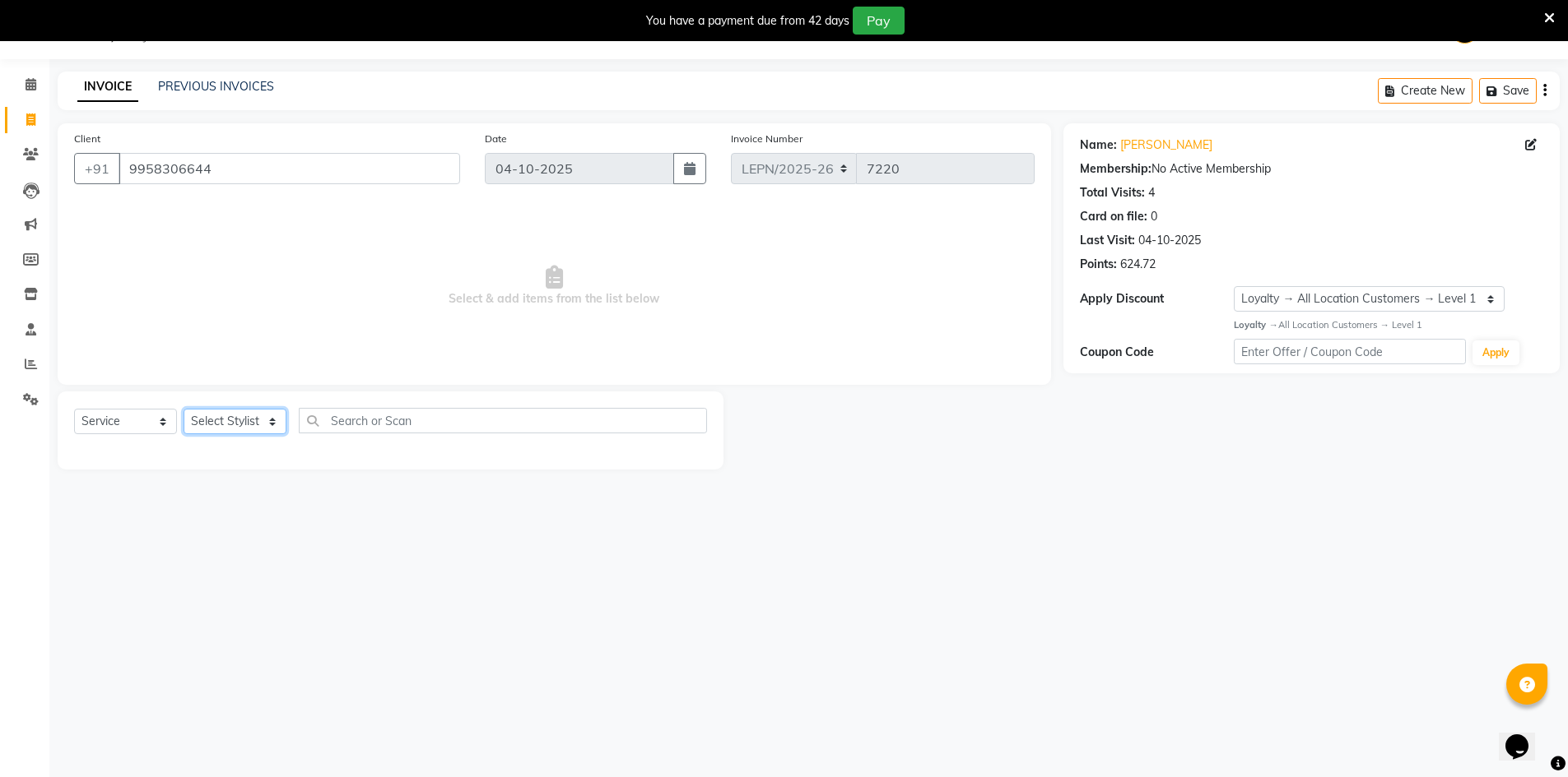
click at [239, 418] on select "Select Stylist AMAN Aman_Asst Baljeet_MKP BITTU Bobby_Mgr Counter Sales Jassi_B…" at bounding box center [235, 421] width 103 height 26
click at [464, 610] on div "08047224946 Select Location × Looks East Patel Nagar, Delhi Default Panel My Pa…" at bounding box center [784, 388] width 1568 height 777
drag, startPoint x: 229, startPoint y: 174, endPoint x: 115, endPoint y: 181, distance: 114.2
click at [115, 181] on div "+91 9958306644" at bounding box center [267, 168] width 386 height 32
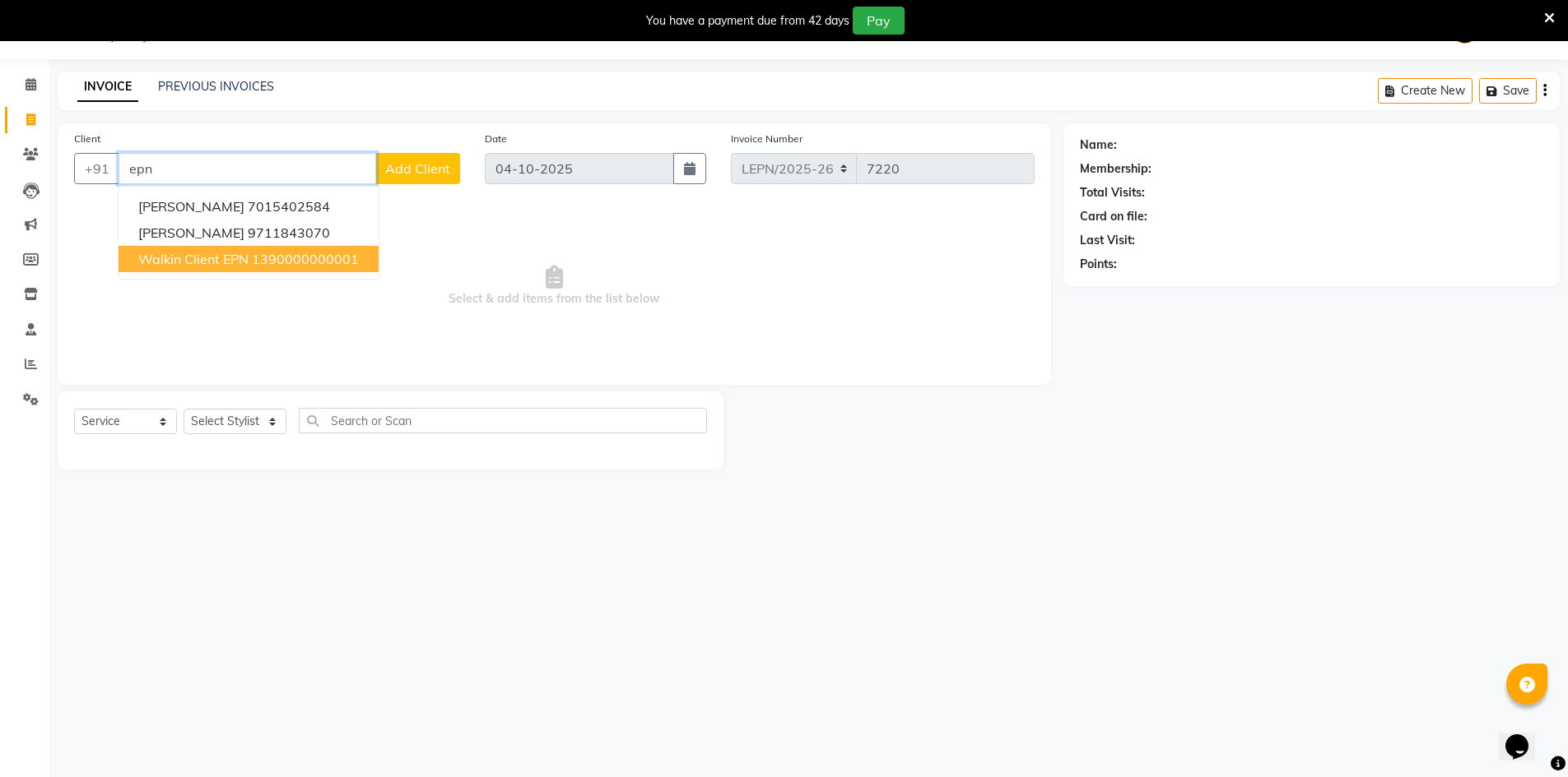
click at [209, 255] on span "Walkin Client EPN" at bounding box center [193, 259] width 110 height 16
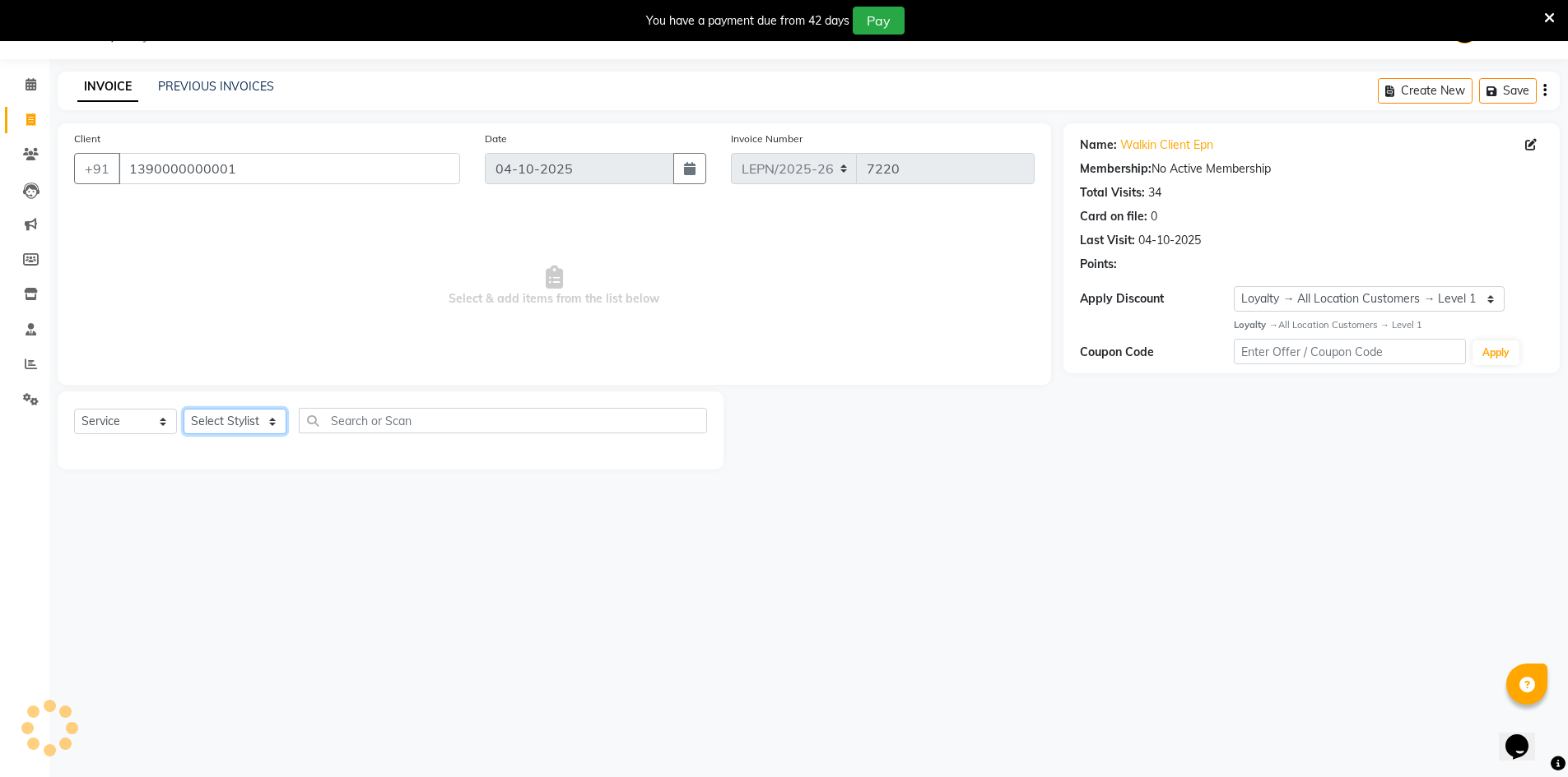
click at [232, 428] on select "Select Stylist AMAN Aman_Asst Baljeet_MKP BITTU Bobby_Mgr Counter Sales Jassi_B…" at bounding box center [235, 421] width 103 height 26
click at [184, 409] on select "Select Stylist AMAN Aman_Asst Baljeet_MKP BITTU Bobby_Mgr Counter Sales Jassi_B…" at bounding box center [235, 421] width 103 height 26
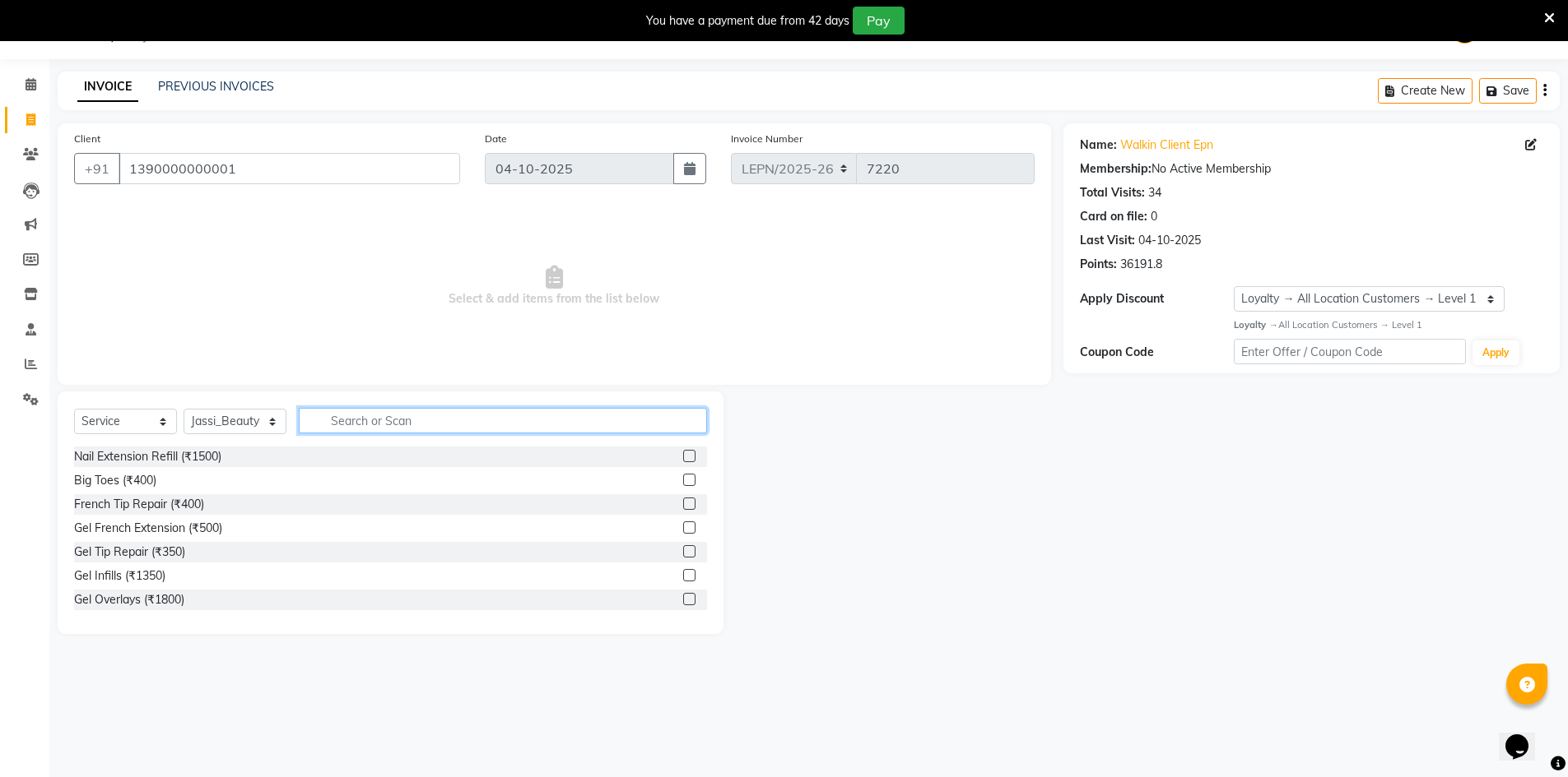
click at [362, 427] on input "text" at bounding box center [502, 421] width 408 height 26
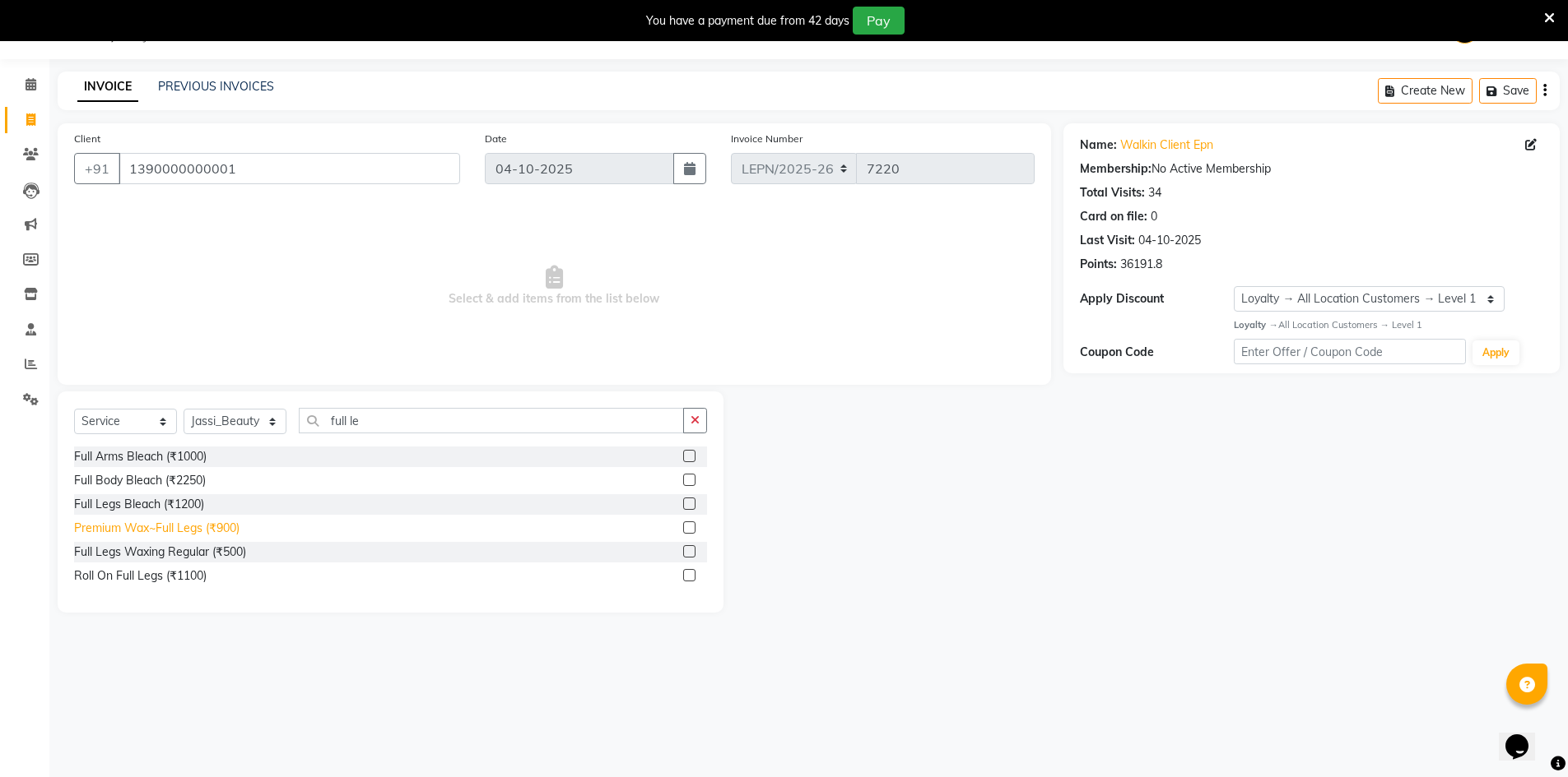
click at [213, 530] on div "Premium Wax~Full Legs (₹900)" at bounding box center [156, 529] width 165 height 17
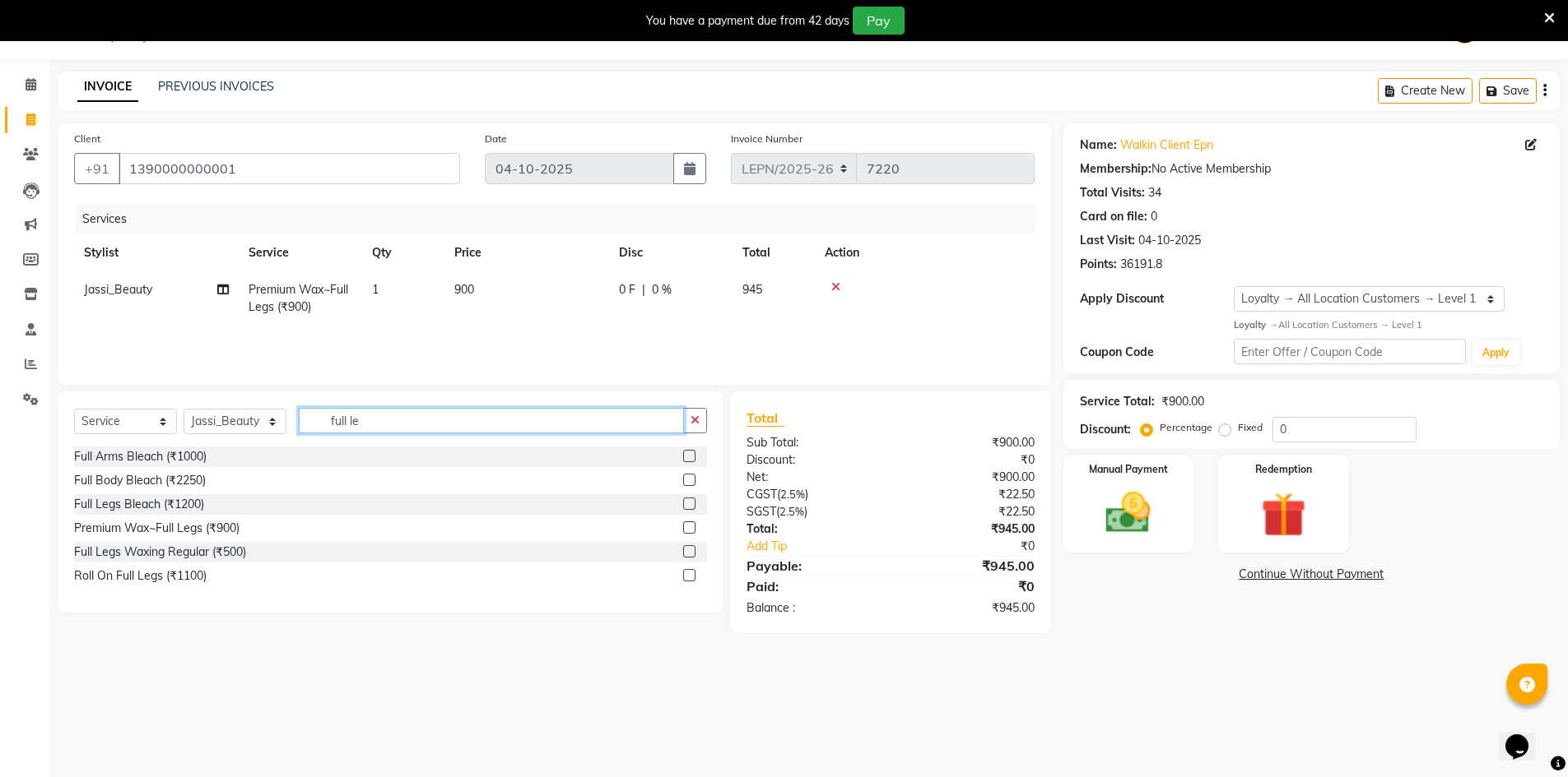
drag, startPoint x: 401, startPoint y: 421, endPoint x: 257, endPoint y: 412, distance: 144.3
click at [257, 412] on div "Select Service Product Membership Package Voucher Prepaid Gift Card Select Styl…" at bounding box center [390, 427] width 633 height 38
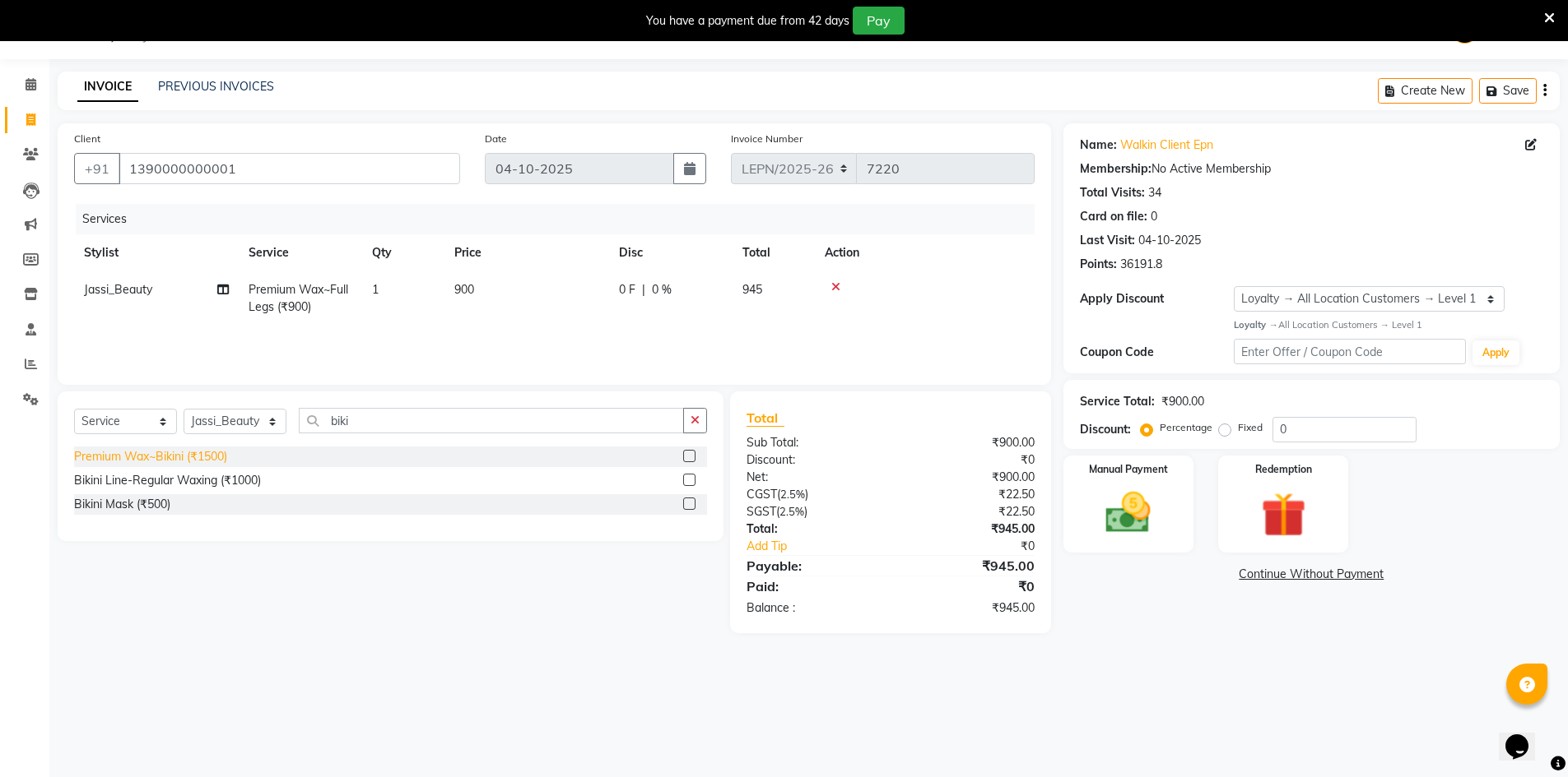
click at [220, 457] on div "Premium Wax~Bikini (₹1500)" at bounding box center [150, 457] width 153 height 17
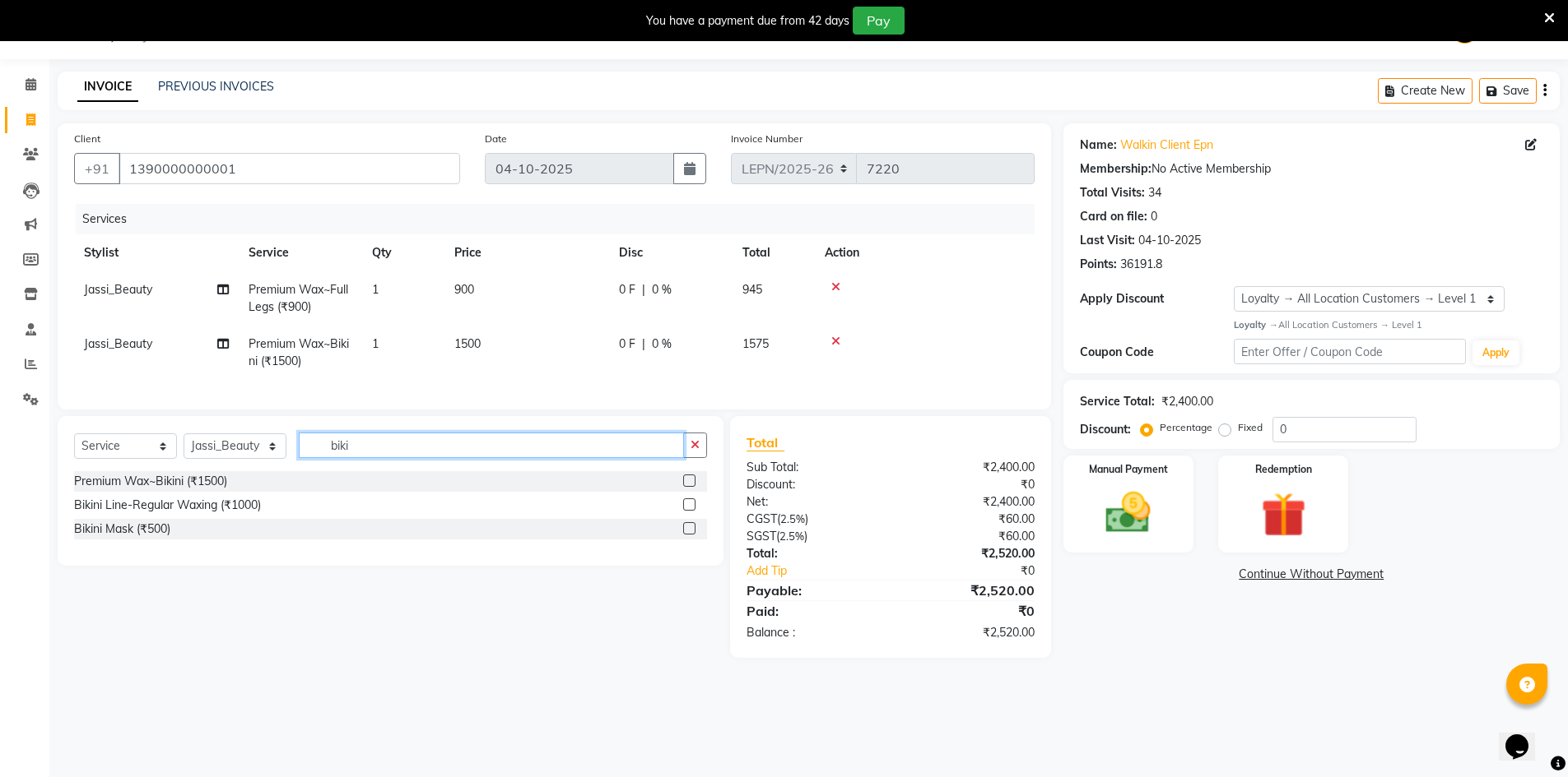
drag, startPoint x: 347, startPoint y: 458, endPoint x: 298, endPoint y: 469, distance: 50.2
click at [298, 458] on input "biki" at bounding box center [490, 445] width 385 height 26
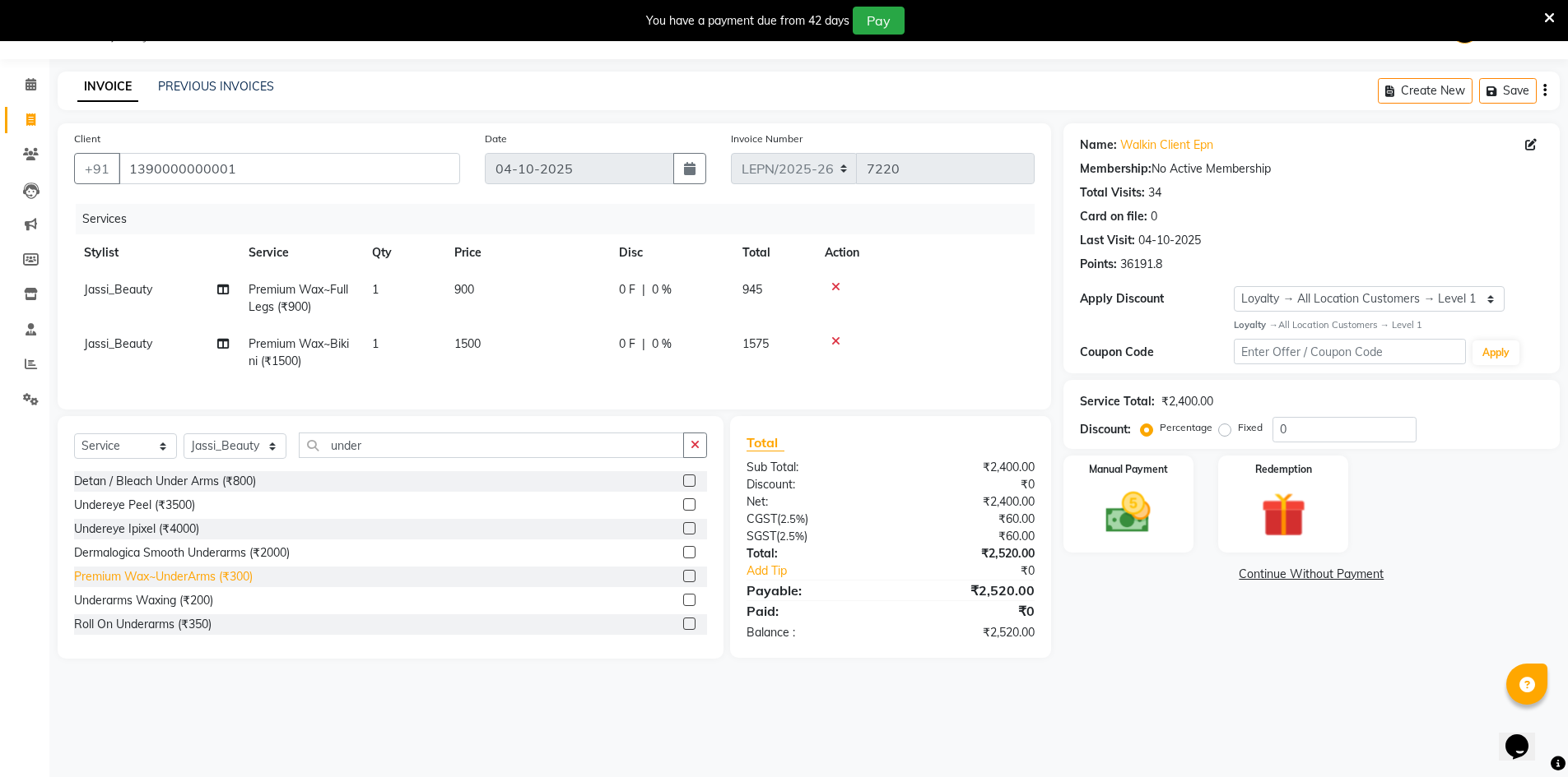
click at [228, 586] on div "Premium Wax~UnderArms (₹300)" at bounding box center [163, 577] width 179 height 17
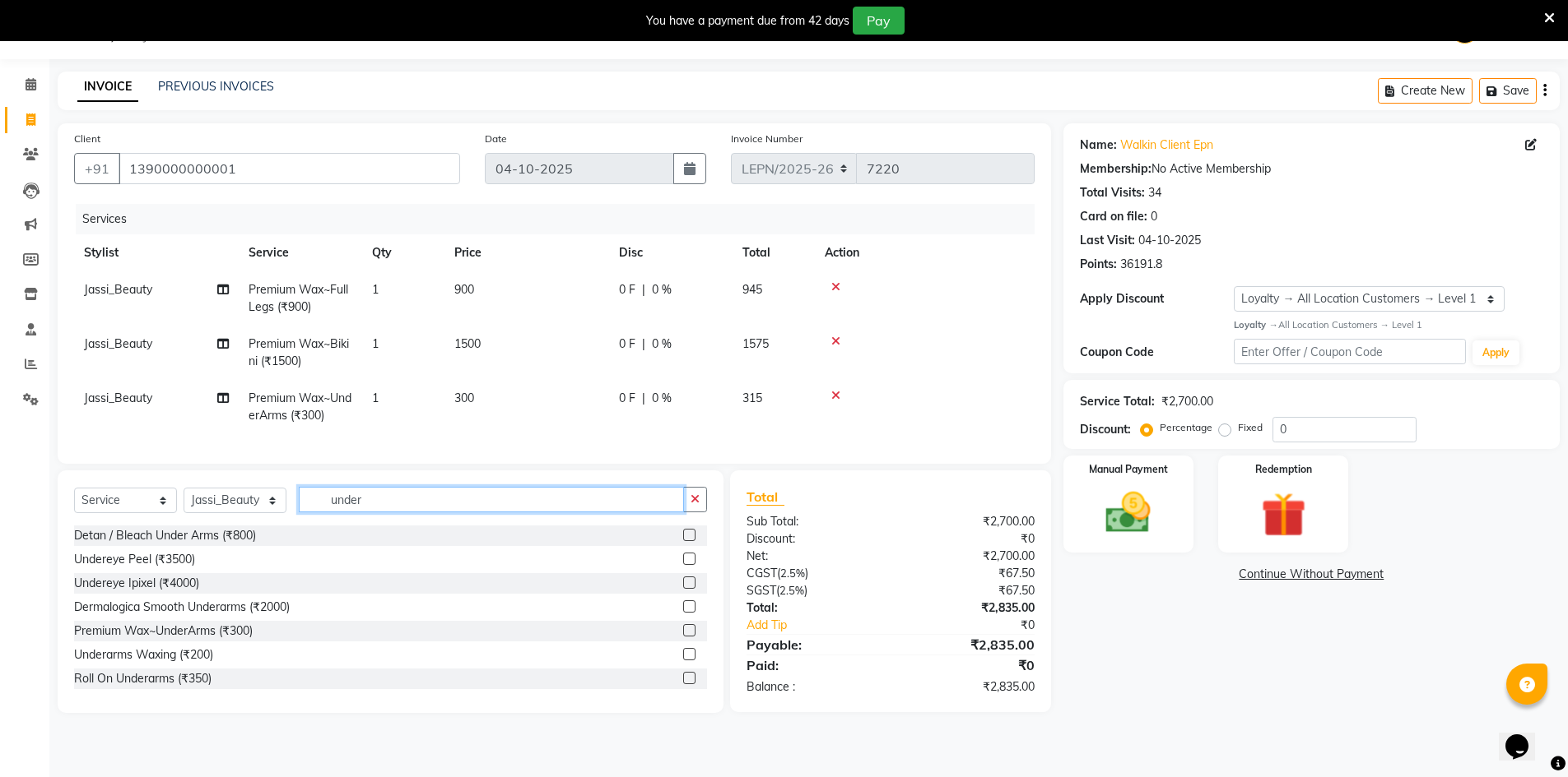
drag, startPoint x: 388, startPoint y: 506, endPoint x: 294, endPoint y: 511, distance: 94.1
click at [294, 511] on div "Select Service Product Membership Package Voucher Prepaid Gift Card Select Styl…" at bounding box center [390, 507] width 633 height 38
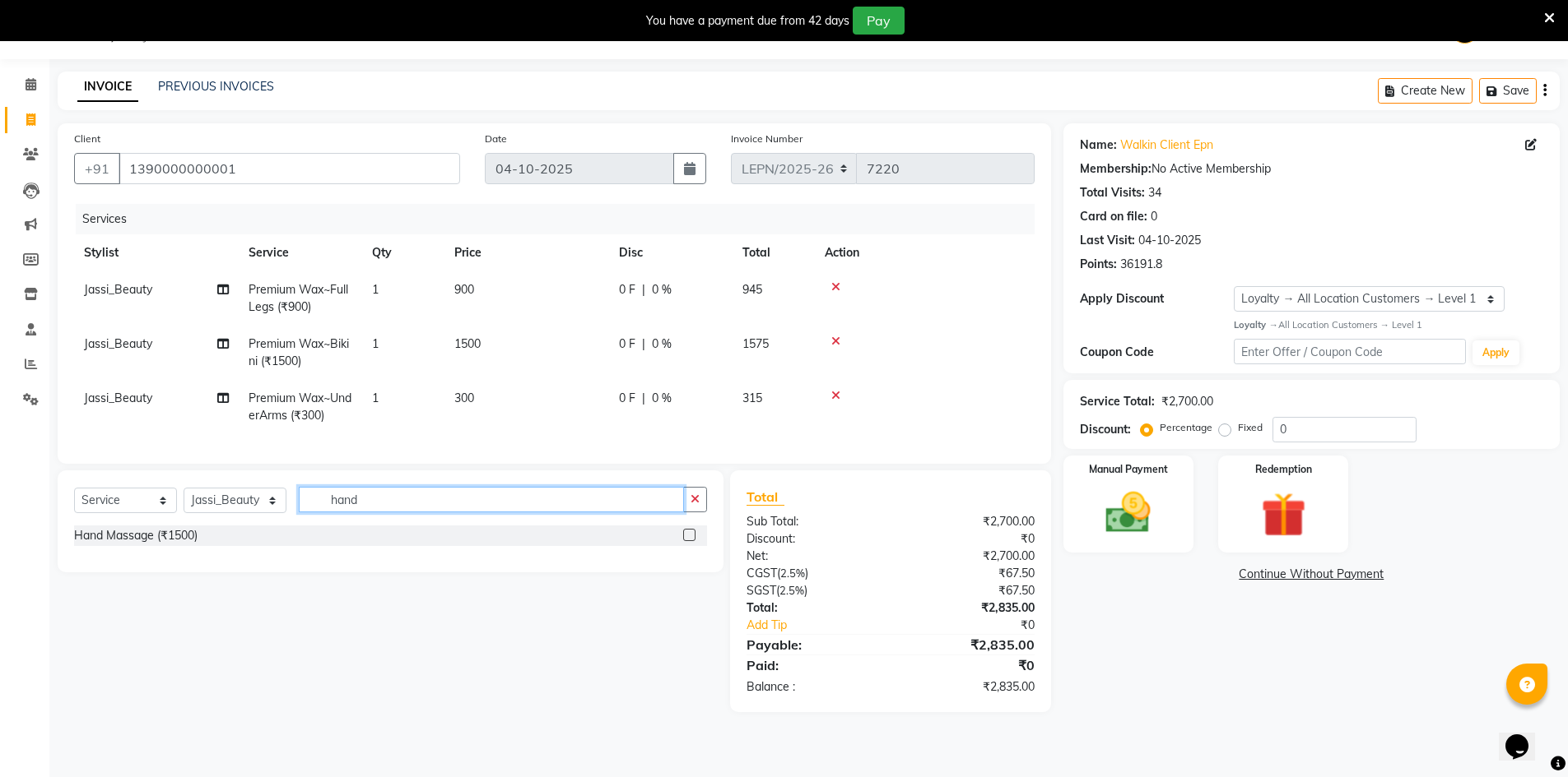
click at [286, 511] on div "Select Service Product Membership Package Voucher Prepaid Gift Card Select Styl…" at bounding box center [390, 507] width 633 height 38
drag, startPoint x: 328, startPoint y: 513, endPoint x: 293, endPoint y: 522, distance: 36.1
click at [293, 522] on div "Select Service Product Membership Package Voucher Prepaid Gift Card Select Styl…" at bounding box center [390, 507] width 633 height 38
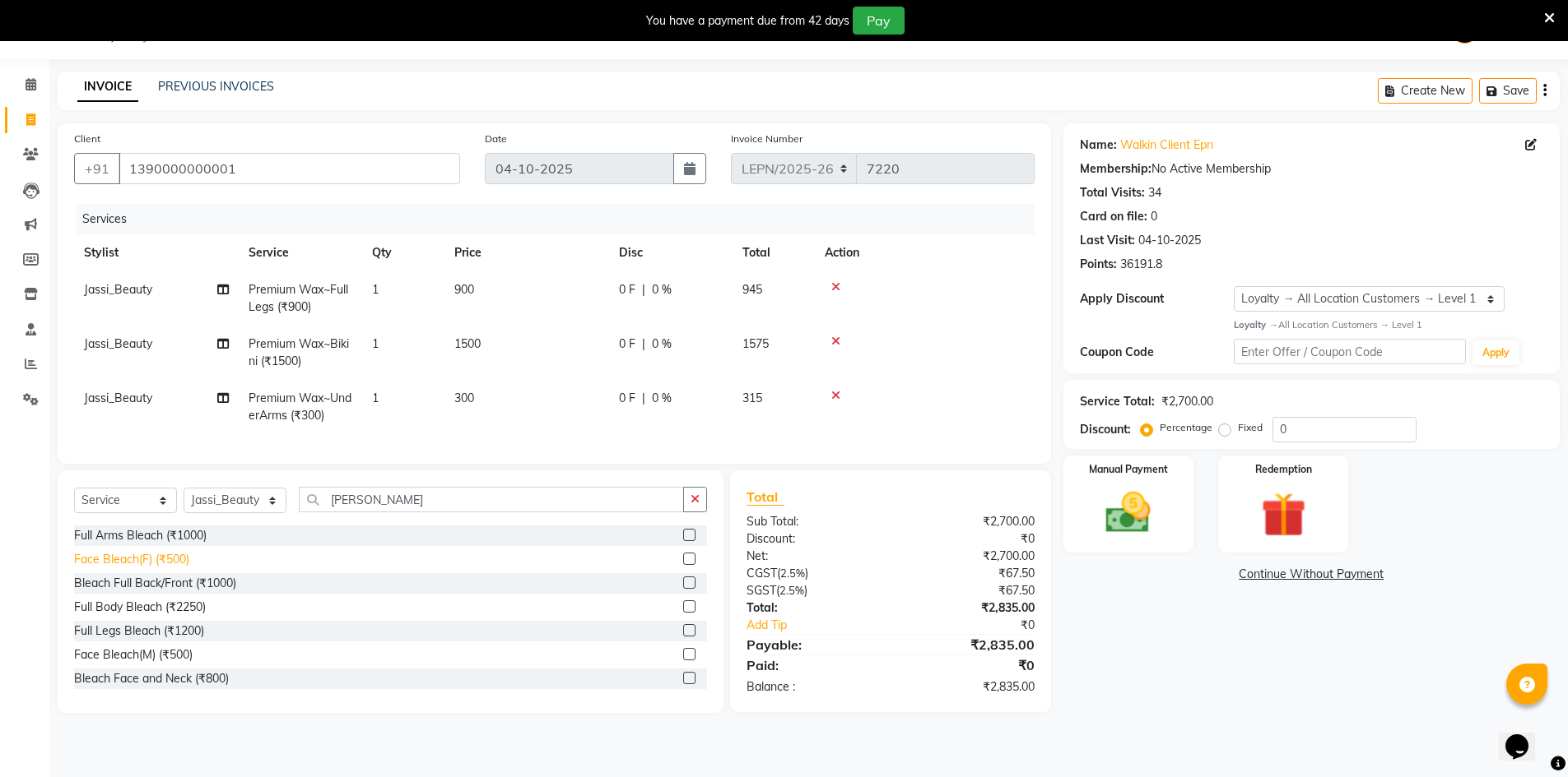
click at [161, 569] on div "Face Bleach(F) (₹500)" at bounding box center [131, 560] width 116 height 17
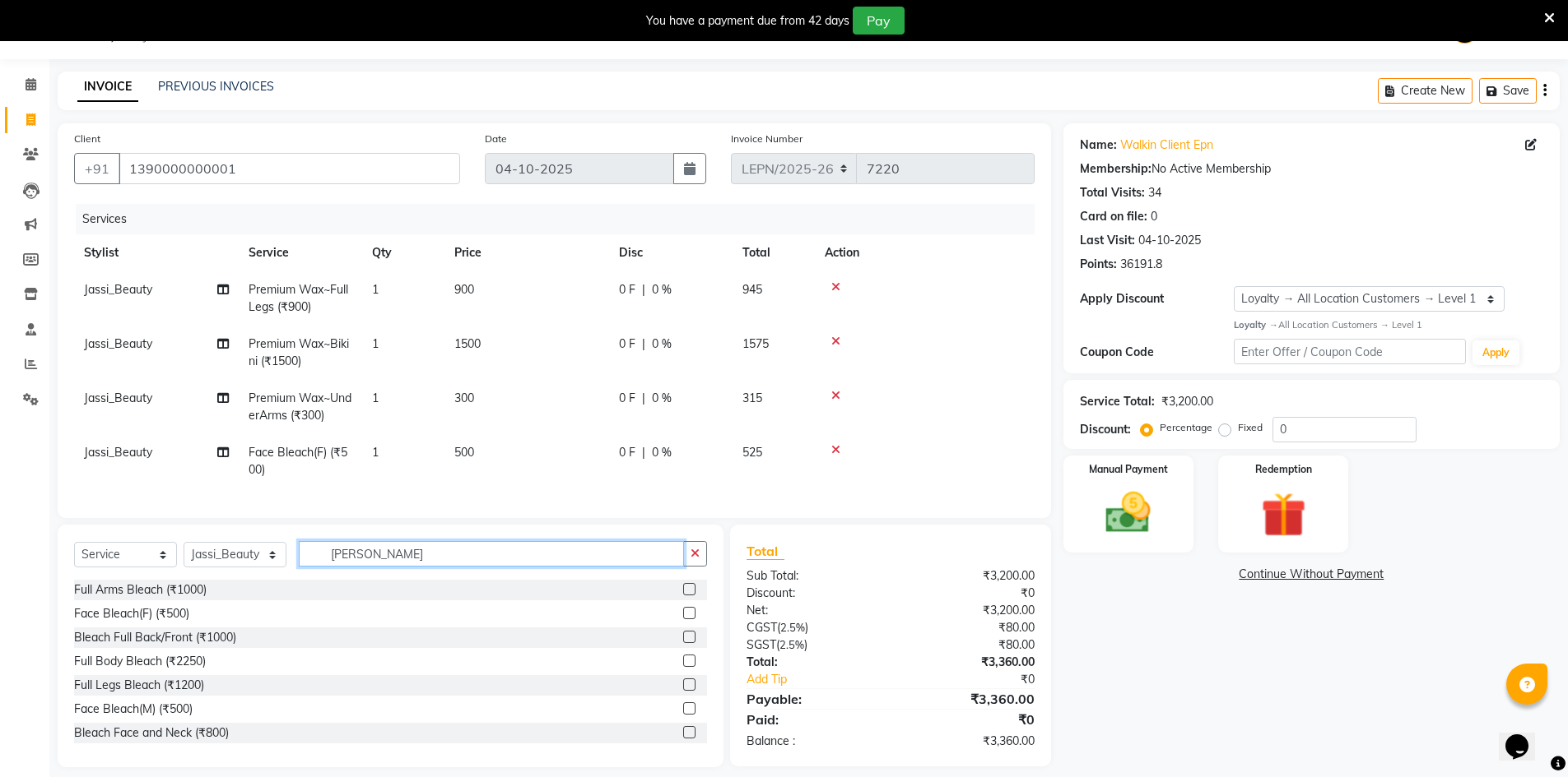
drag, startPoint x: 359, startPoint y: 567, endPoint x: 324, endPoint y: 576, distance: 36.1
click at [324, 567] on input "blea" at bounding box center [490, 553] width 385 height 26
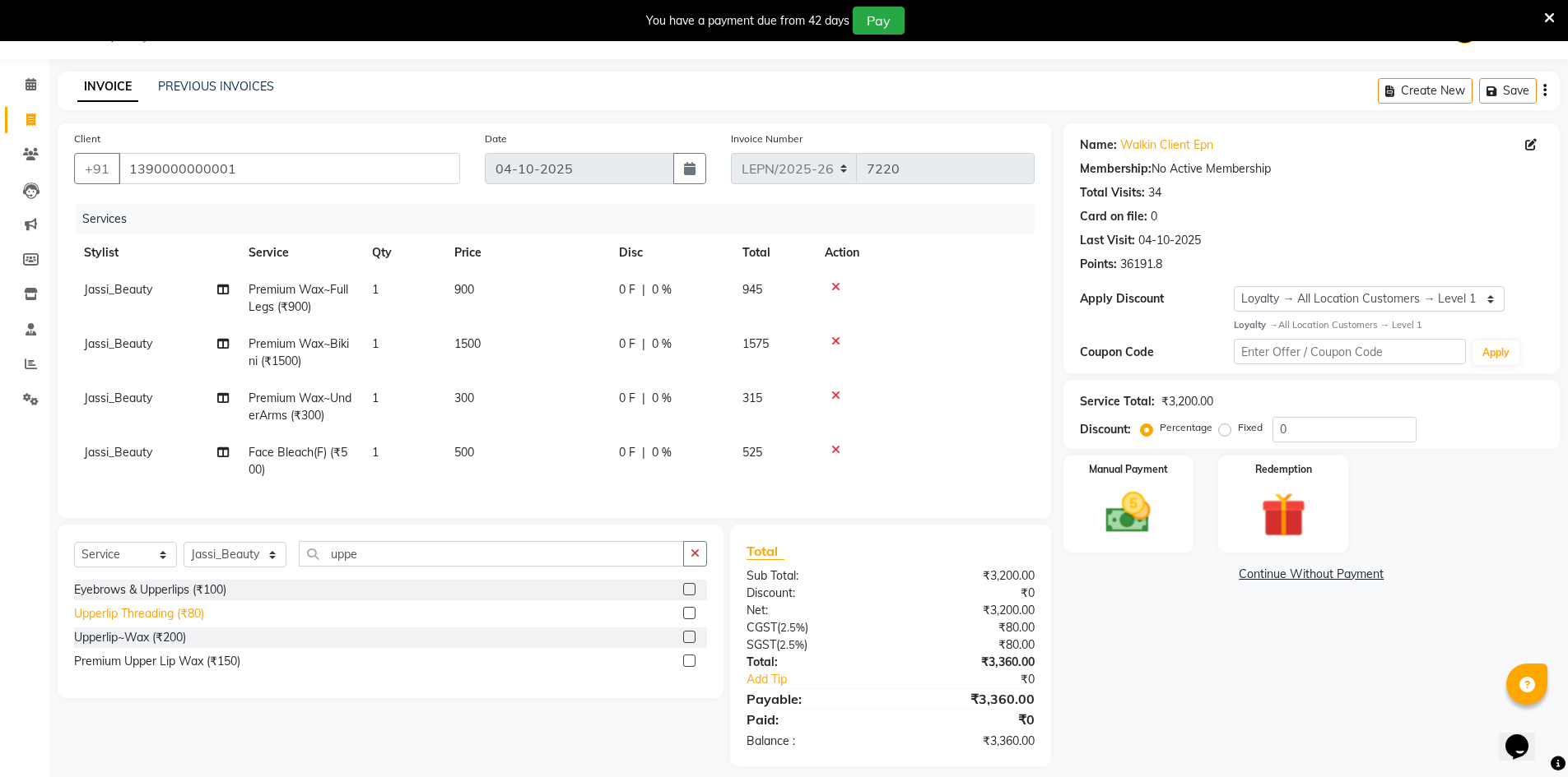
click at [198, 623] on div "Upperlip Threading (₹80)" at bounding box center [139, 615] width 130 height 17
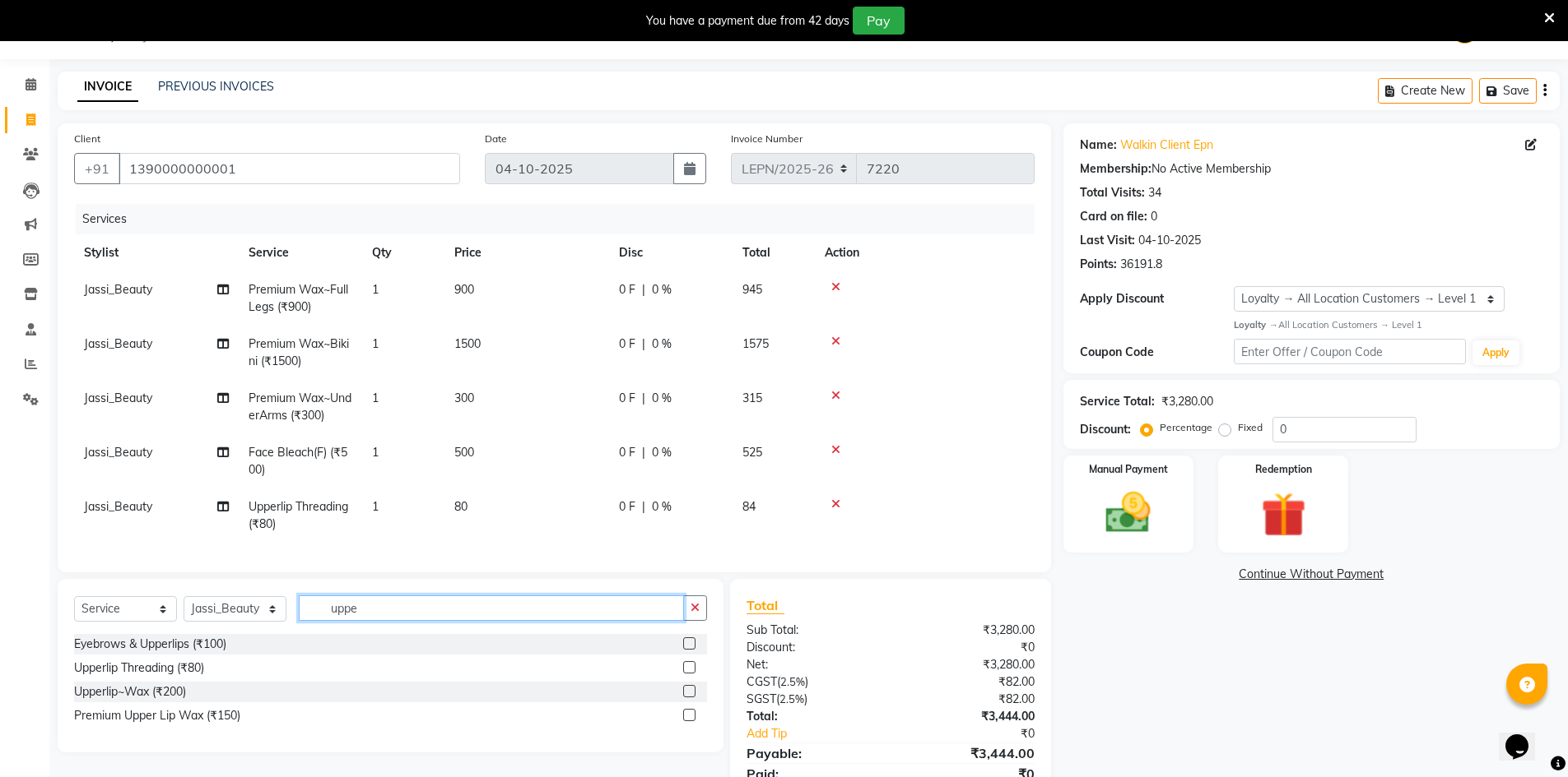
drag, startPoint x: 370, startPoint y: 619, endPoint x: 293, endPoint y: 620, distance: 77.0
click at [293, 620] on div "Select Service Product Membership Package Voucher Prepaid Gift Card Select Styl…" at bounding box center [390, 615] width 633 height 38
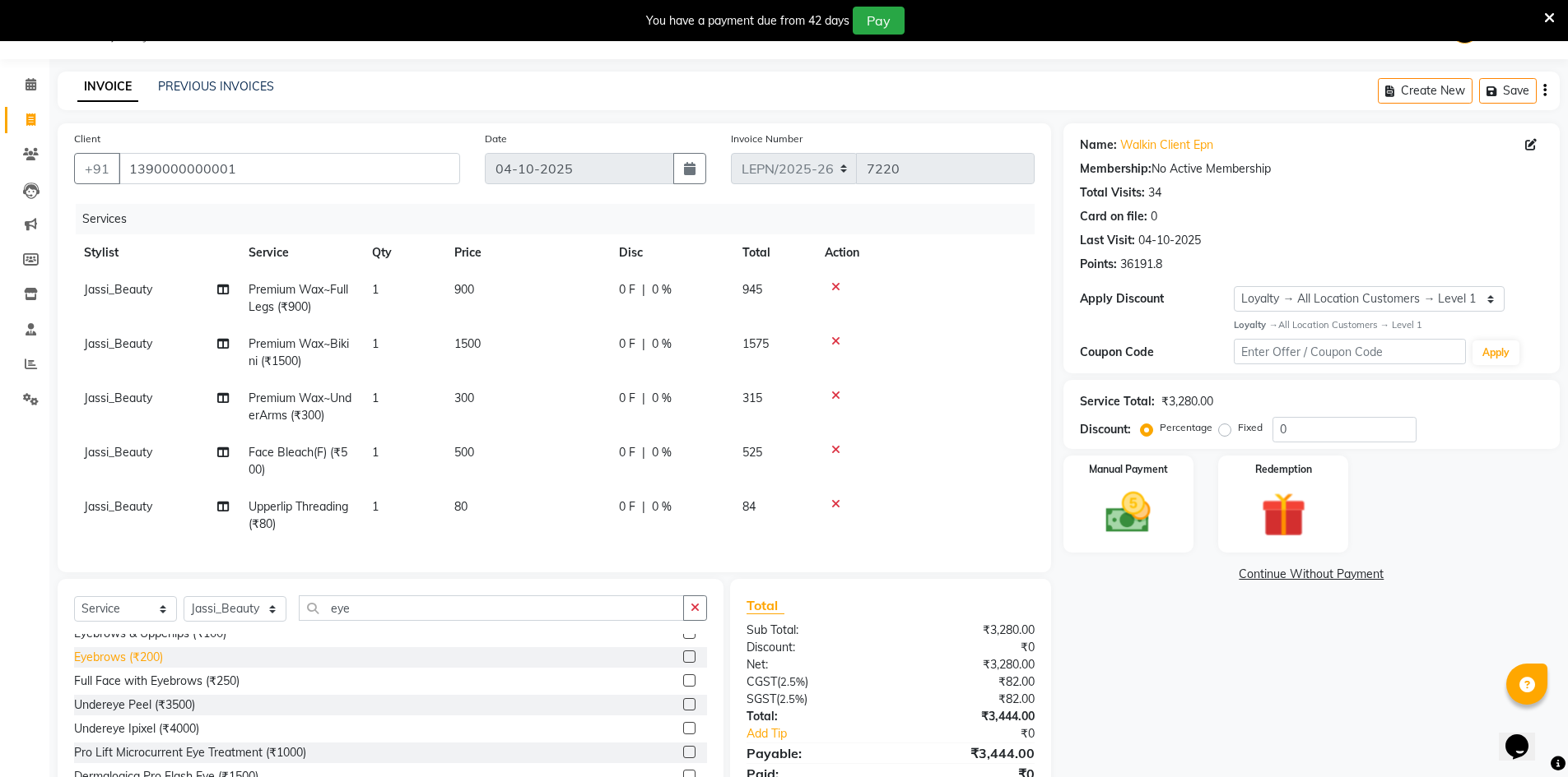
click at [133, 666] on div "Eyebrows (₹200)" at bounding box center [118, 658] width 89 height 17
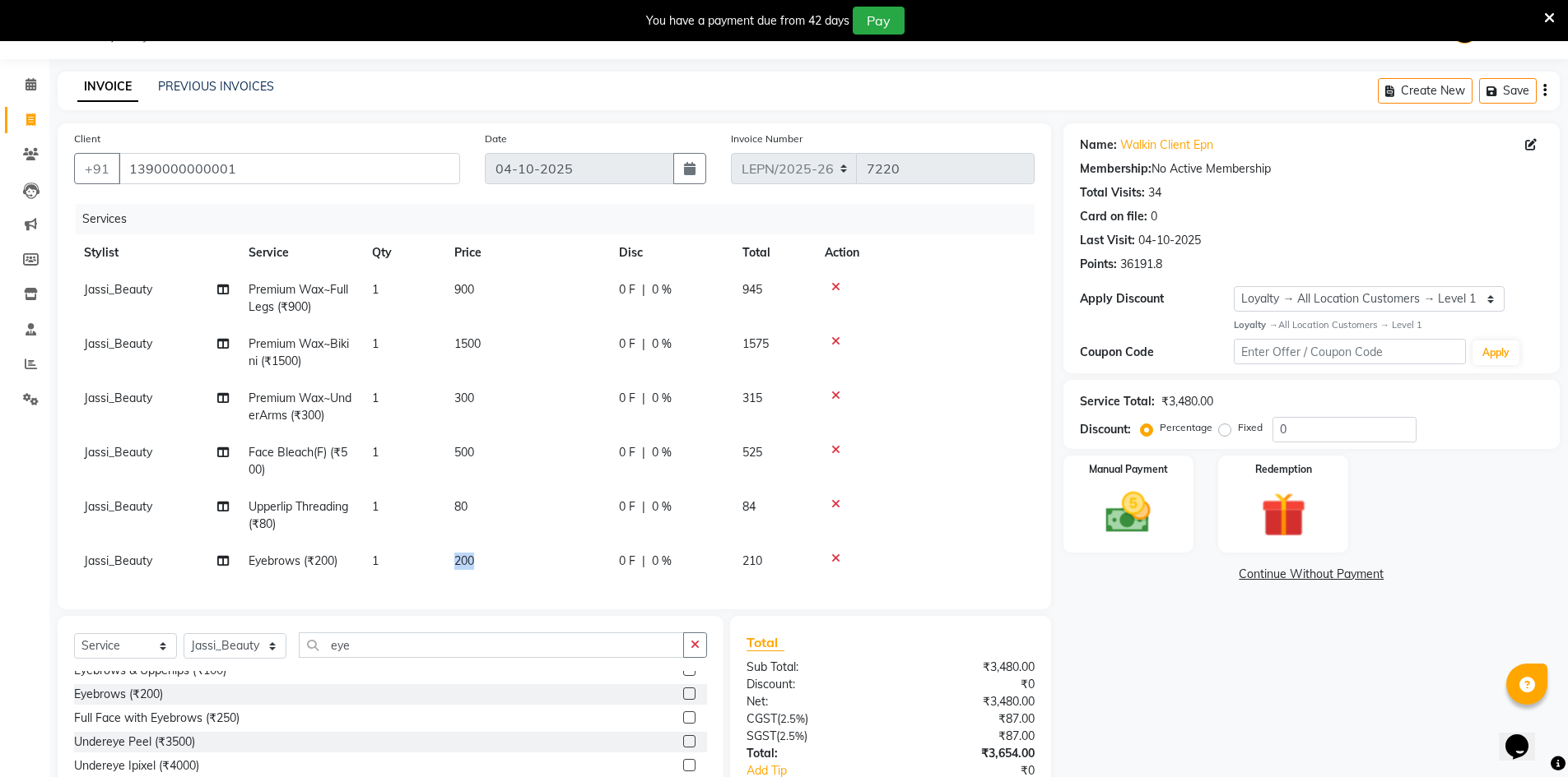
drag, startPoint x: 486, startPoint y: 564, endPoint x: 434, endPoint y: 558, distance: 52.3
click at [434, 558] on tr "Jassi_Beauty Eyebrows (₹200) 1 200 0 F | 0 % 210" at bounding box center [554, 561] width 961 height 37
click at [507, 580] on div "Services Stylist Service Qty Price Disc Total Action Jassi_Beauty Premium Wax~F…" at bounding box center [554, 398] width 961 height 389
click at [516, 559] on td "200" at bounding box center [527, 561] width 164 height 37
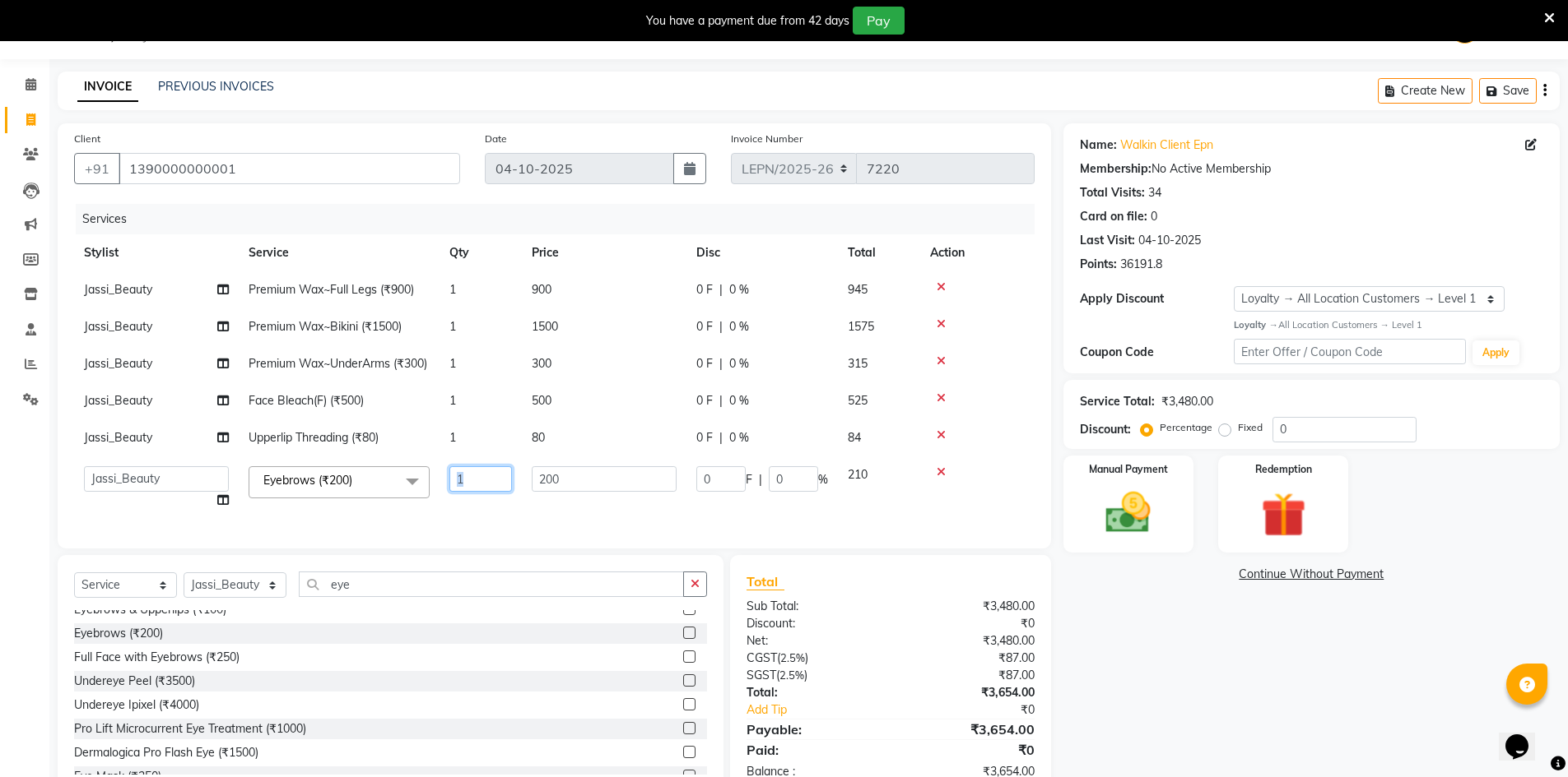
click at [491, 488] on input "1" at bounding box center [480, 479] width 62 height 26
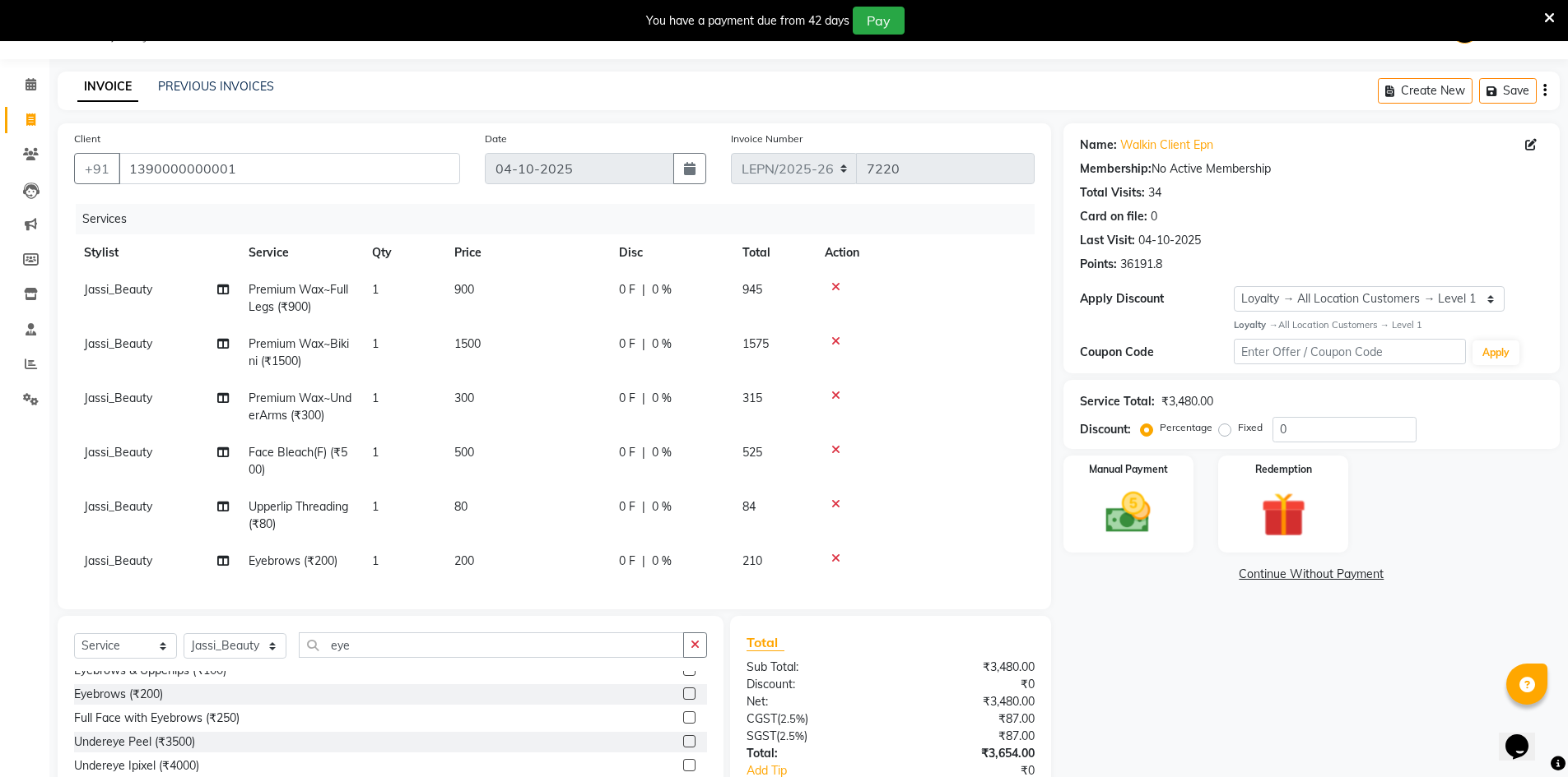
drag, startPoint x: 566, startPoint y: 498, endPoint x: 522, endPoint y: 494, distance: 44.2
drag, startPoint x: 493, startPoint y: 569, endPoint x: 481, endPoint y: 560, distance: 15.0
click at [495, 569] on td "200" at bounding box center [527, 561] width 164 height 37
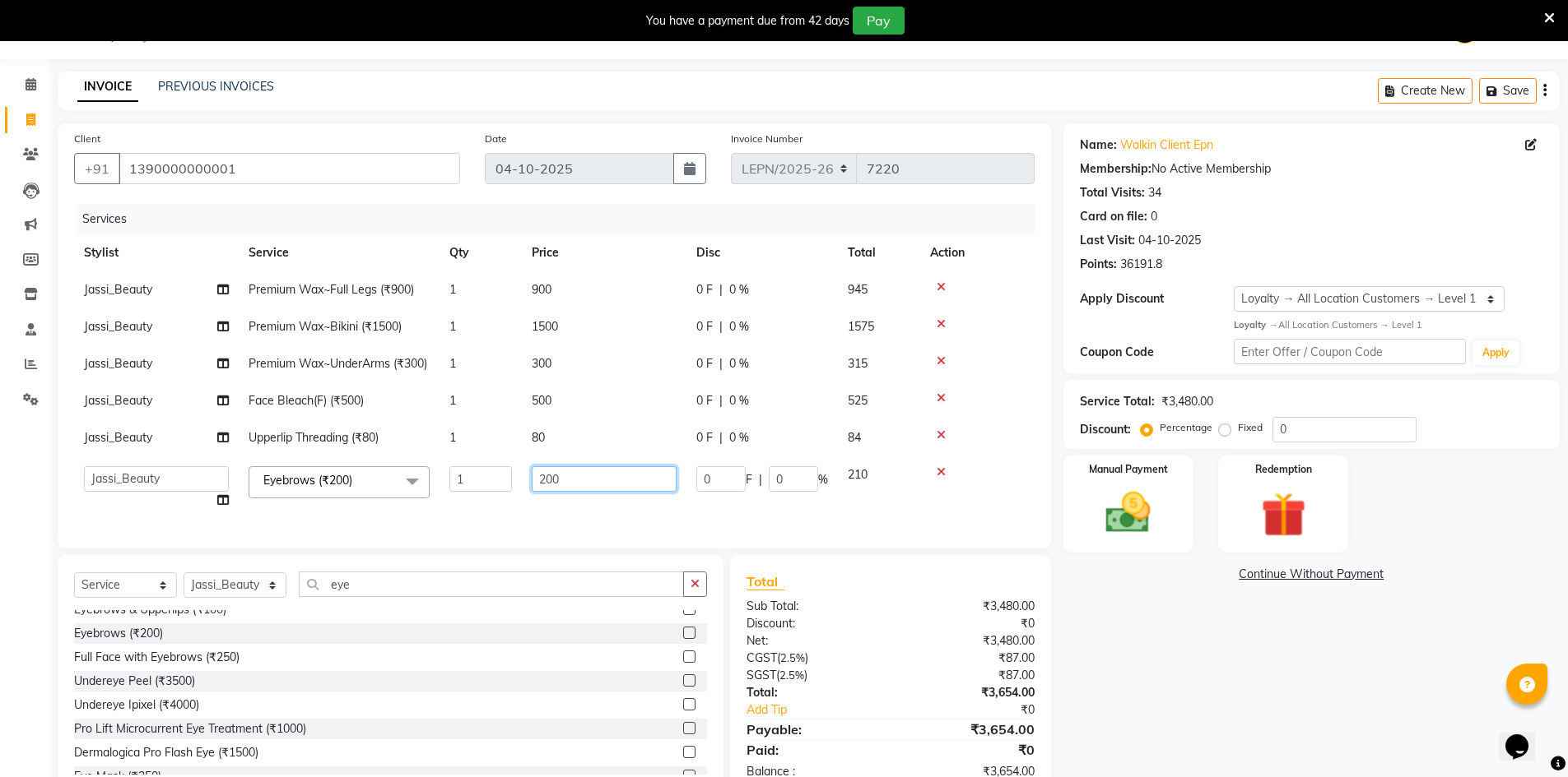
drag, startPoint x: 585, startPoint y: 487, endPoint x: 526, endPoint y: 490, distance: 59.1
click at [526, 490] on td "200" at bounding box center [604, 487] width 164 height 62
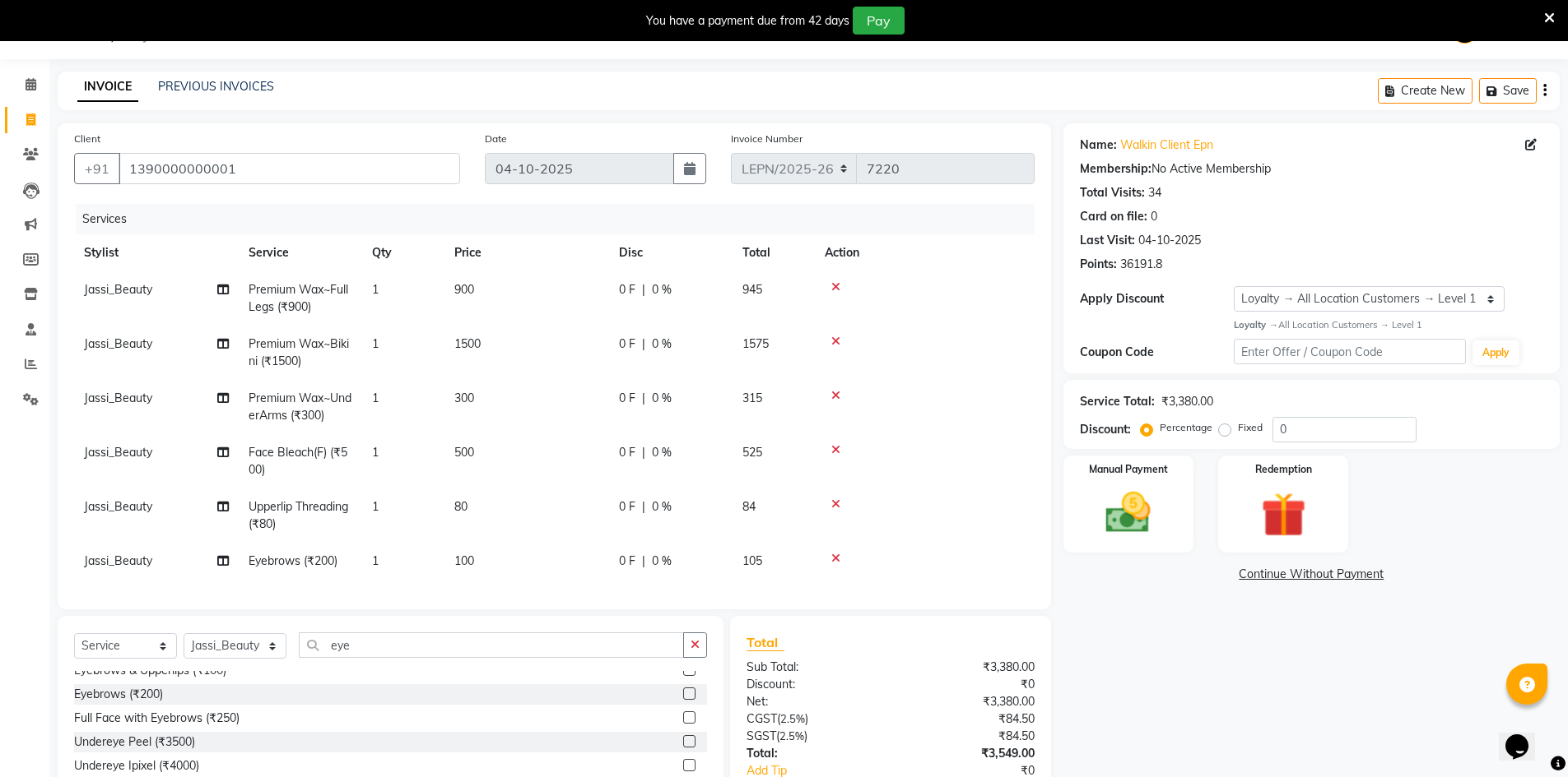
click at [621, 466] on tbody "Jassi_Beauty Premium Wax~Full Legs (₹900) 1 900 0 F | 0 % 945 Jassi_Beauty Prem…" at bounding box center [554, 425] width 961 height 309
click at [471, 450] on span "500" at bounding box center [464, 452] width 20 height 14
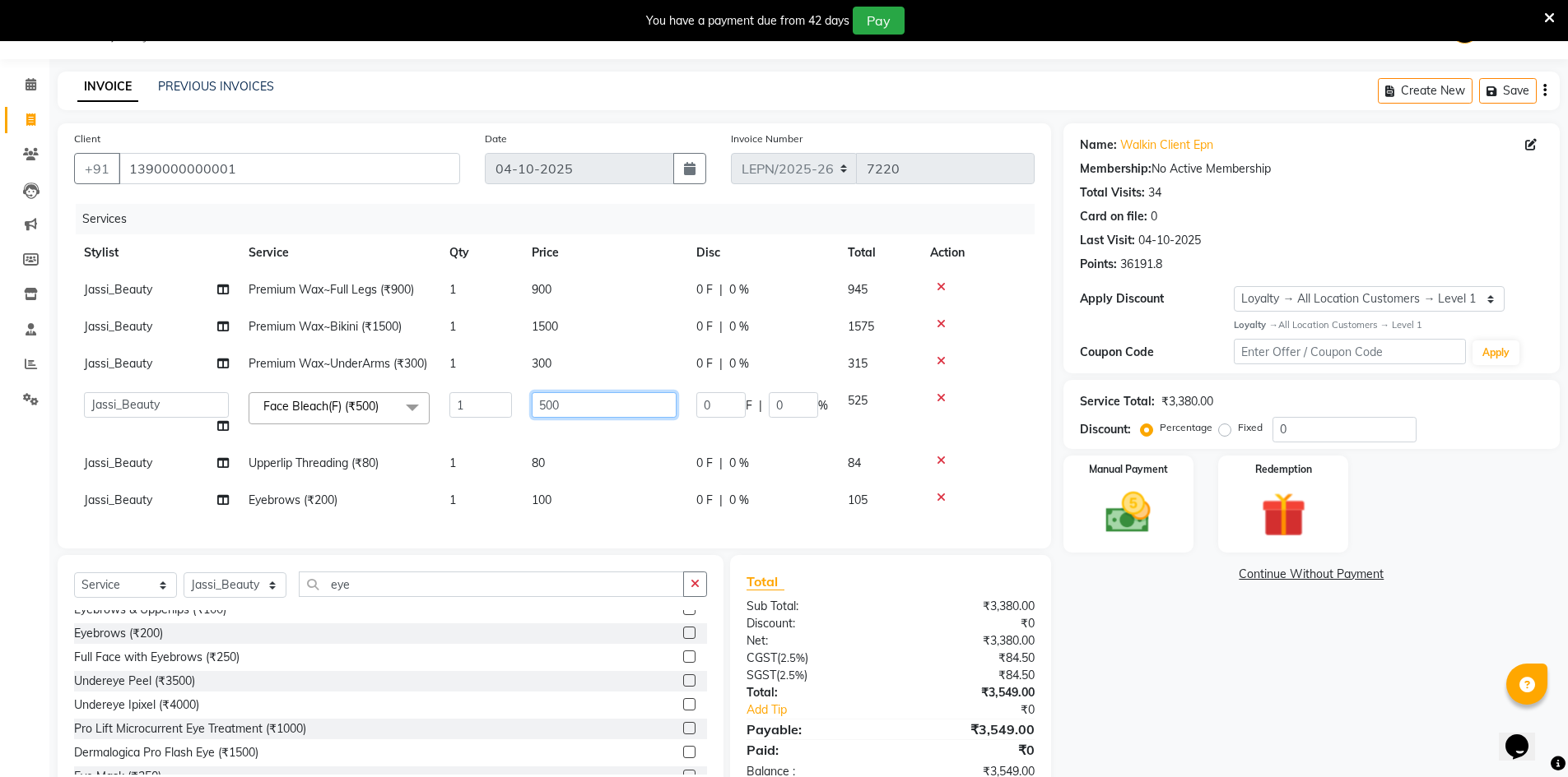
drag, startPoint x: 564, startPoint y: 421, endPoint x: 495, endPoint y: 423, distance: 69.0
click at [495, 423] on tr "AMAN Aman_Asst Baljeet_MKP BITTU Bobby_Mgr Counter Sales Jassi_Beauty KALEEM Ka…" at bounding box center [554, 413] width 961 height 62
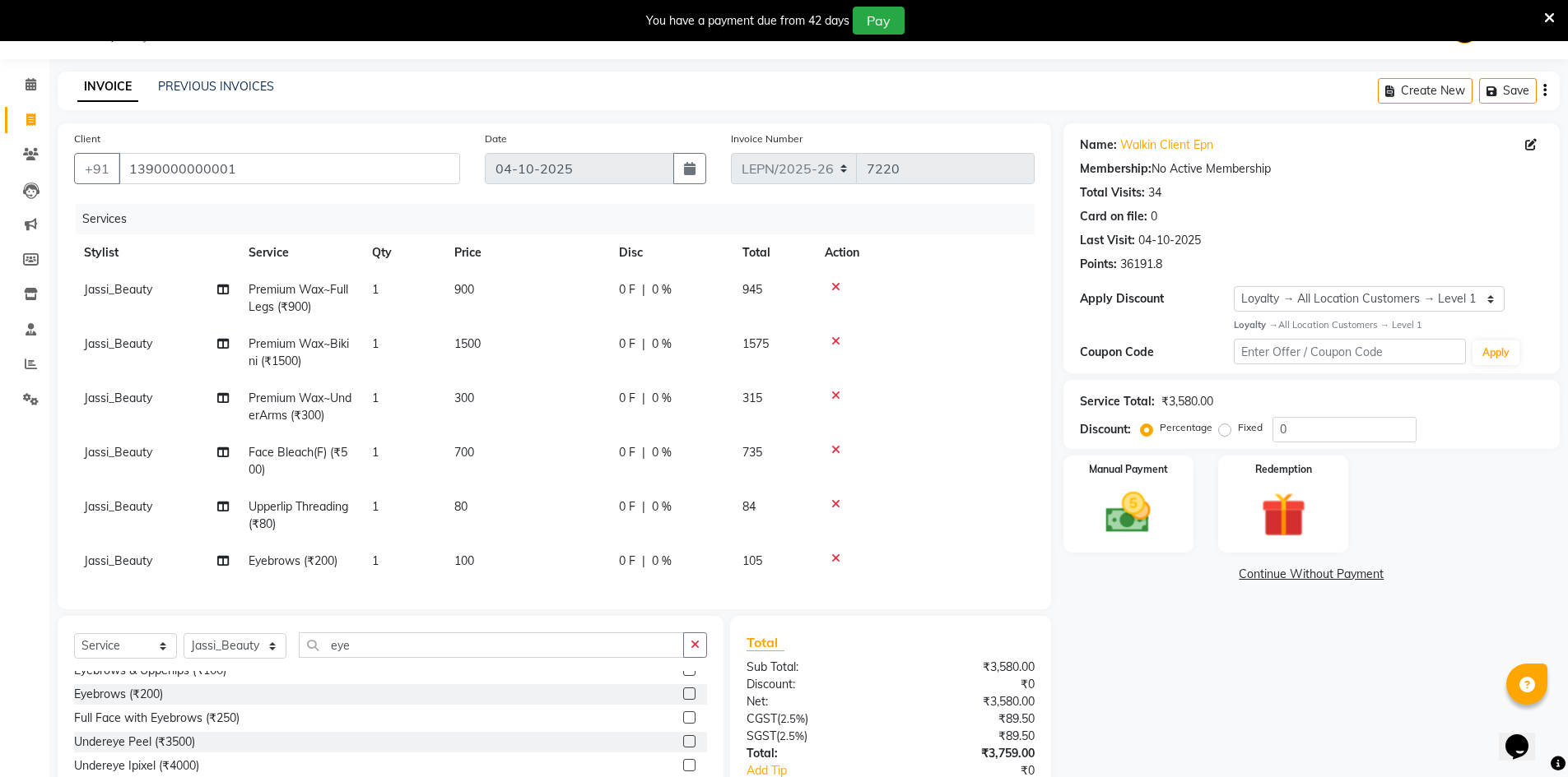
click at [545, 300] on td "900" at bounding box center [527, 298] width 164 height 54
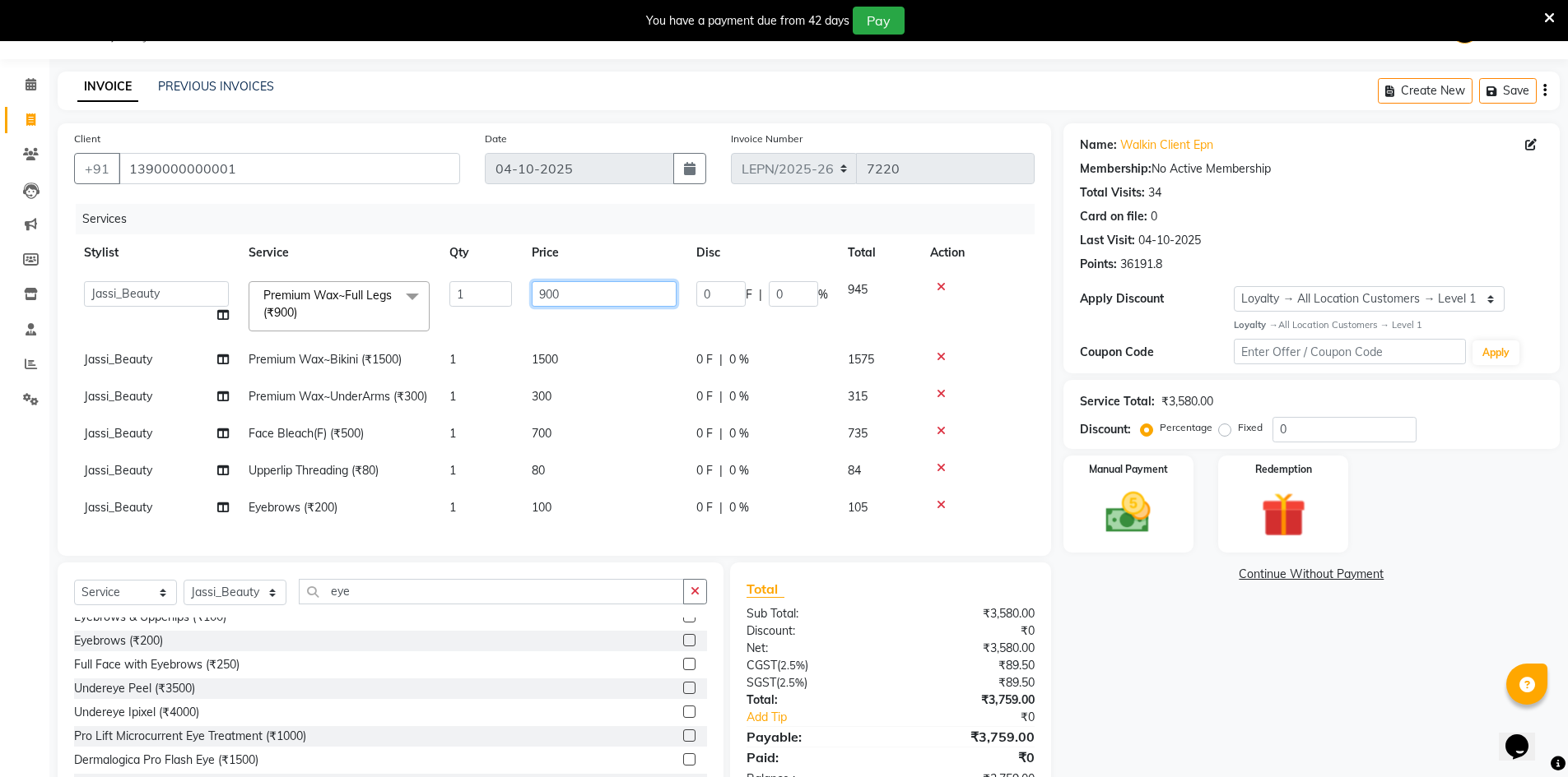
drag, startPoint x: 573, startPoint y: 292, endPoint x: 505, endPoint y: 292, distance: 68.0
click at [505, 292] on tr "AMAN Aman_Asst Baljeet_MKP BITTU Bobby_Mgr Counter Sales Jassi_Beauty KALEEM Ka…" at bounding box center [554, 306] width 961 height 70
click at [579, 402] on td "300" at bounding box center [604, 397] width 164 height 37
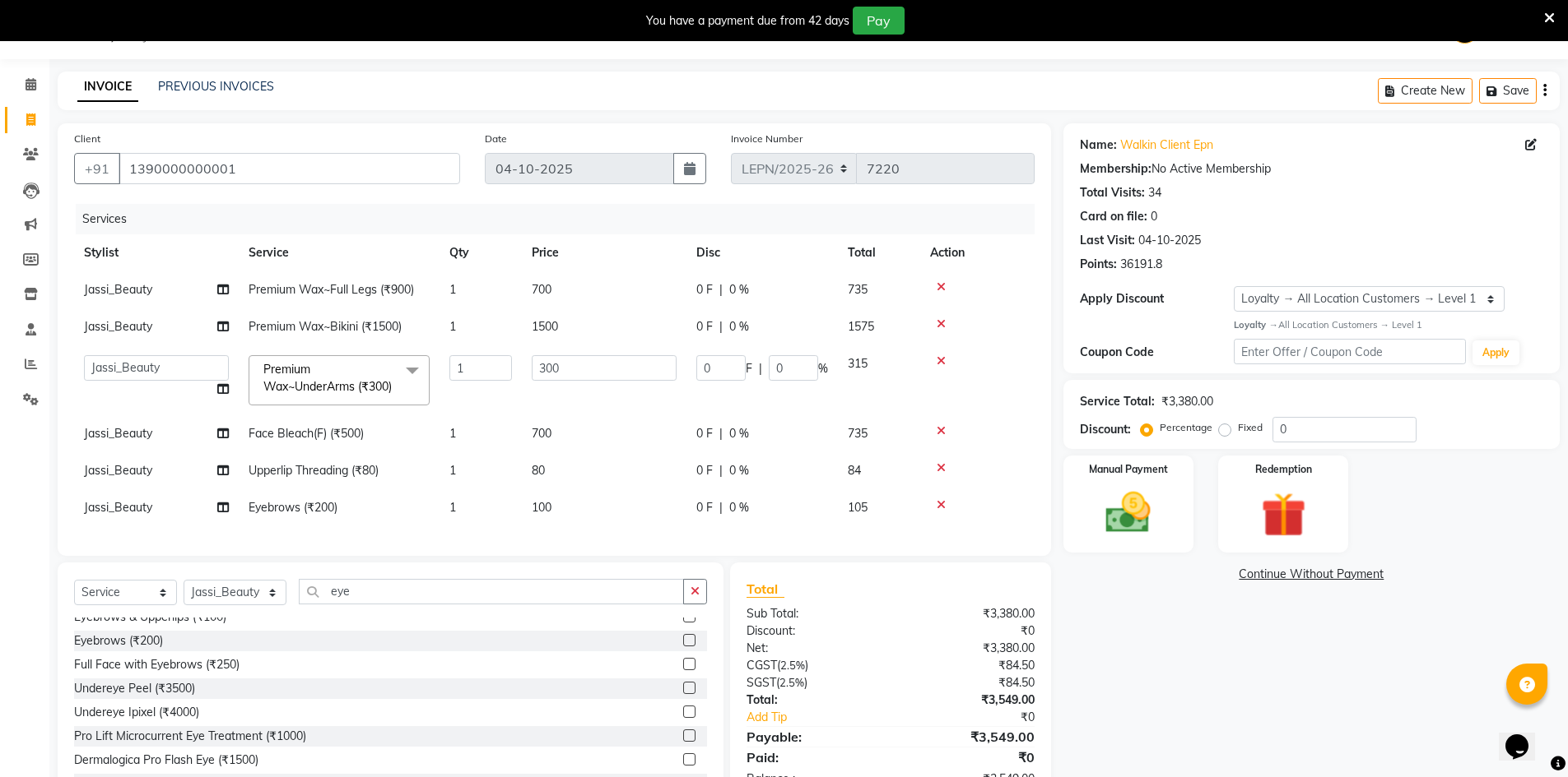
click at [985, 471] on td at bounding box center [977, 470] width 115 height 37
drag, startPoint x: 241, startPoint y: 168, endPoint x: 68, endPoint y: 163, distance: 173.1
click at [68, 163] on div "Client +91 1390000000001" at bounding box center [268, 163] width 411 height 68
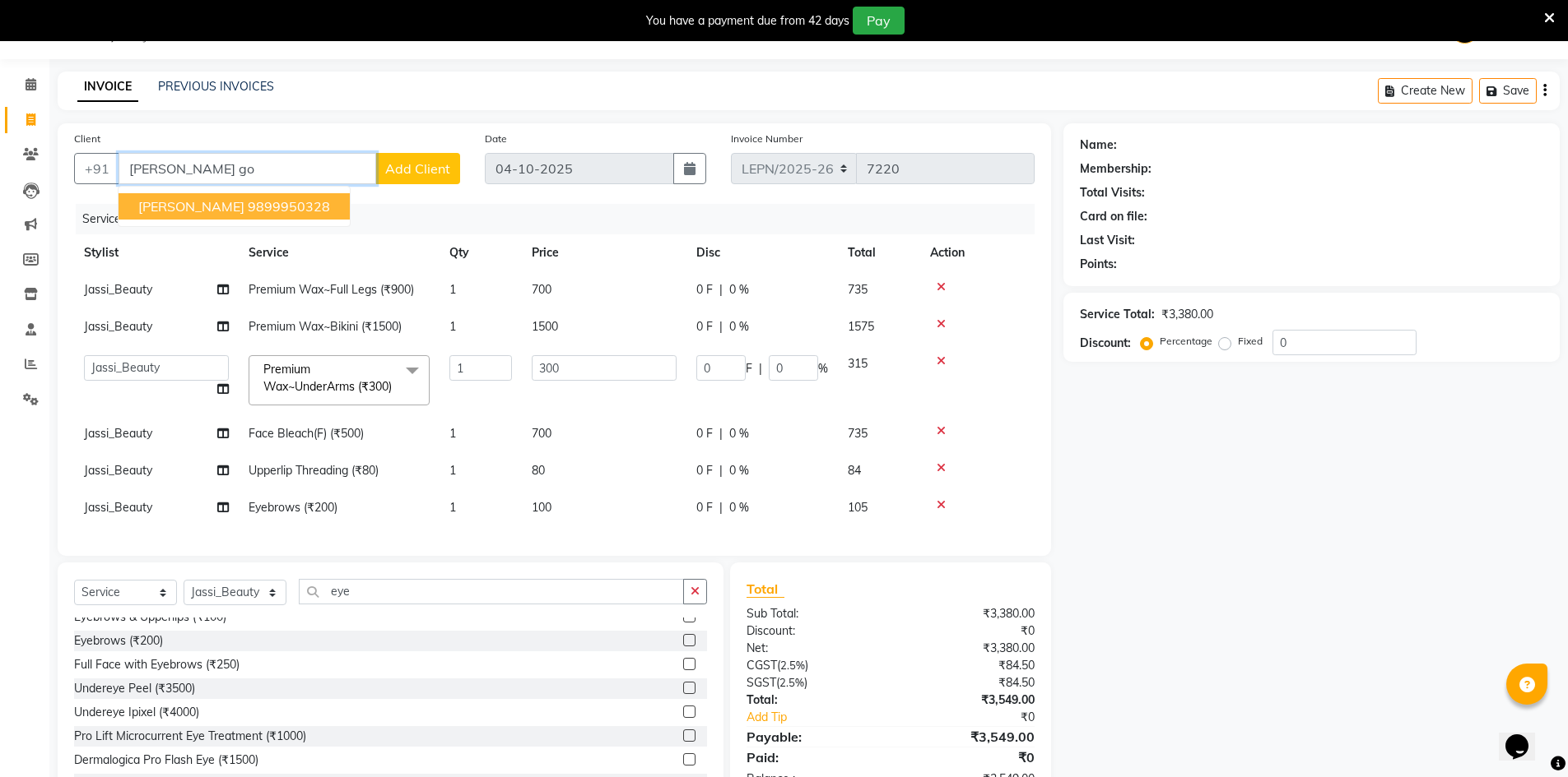
click at [322, 212] on ngb-highlight "9899950328" at bounding box center [289, 205] width 82 height 16
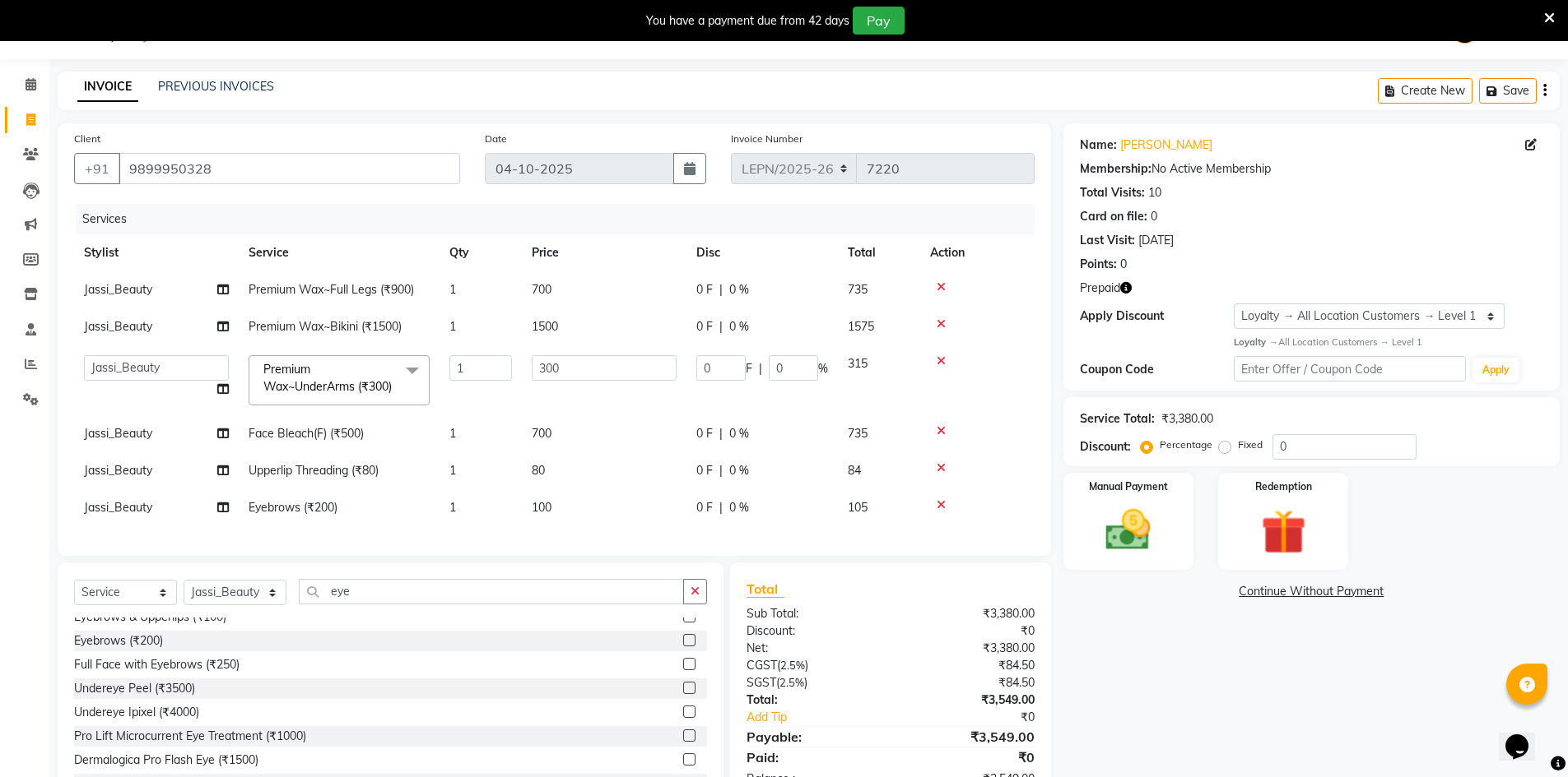
click at [1125, 287] on icon "button" at bounding box center [1126, 288] width 11 height 11
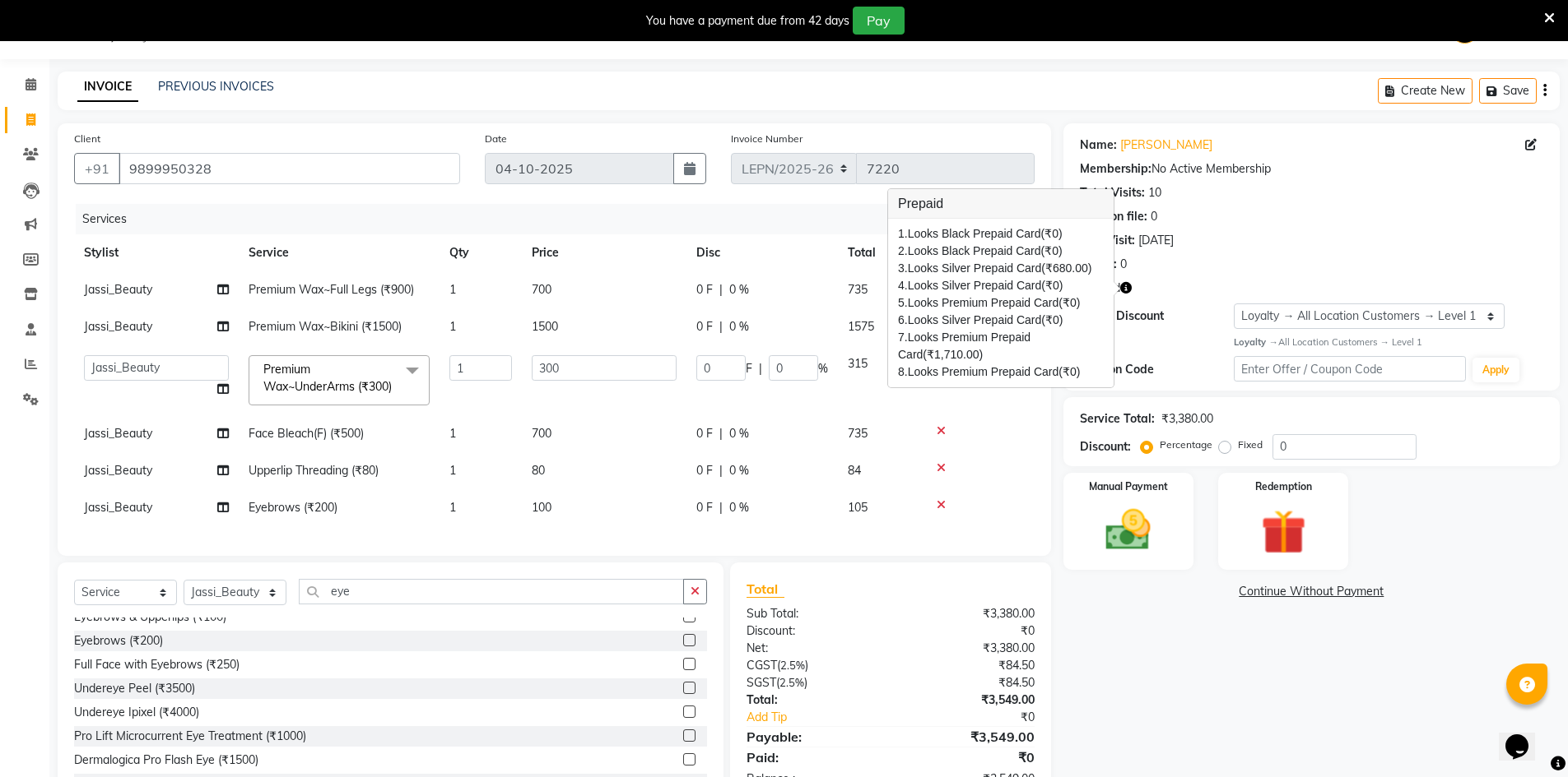
click at [1113, 646] on div "Name: Shubhika Goyal Membership: No Active Membership Total Visits: 10 Card on …" at bounding box center [1318, 464] width 509 height 682
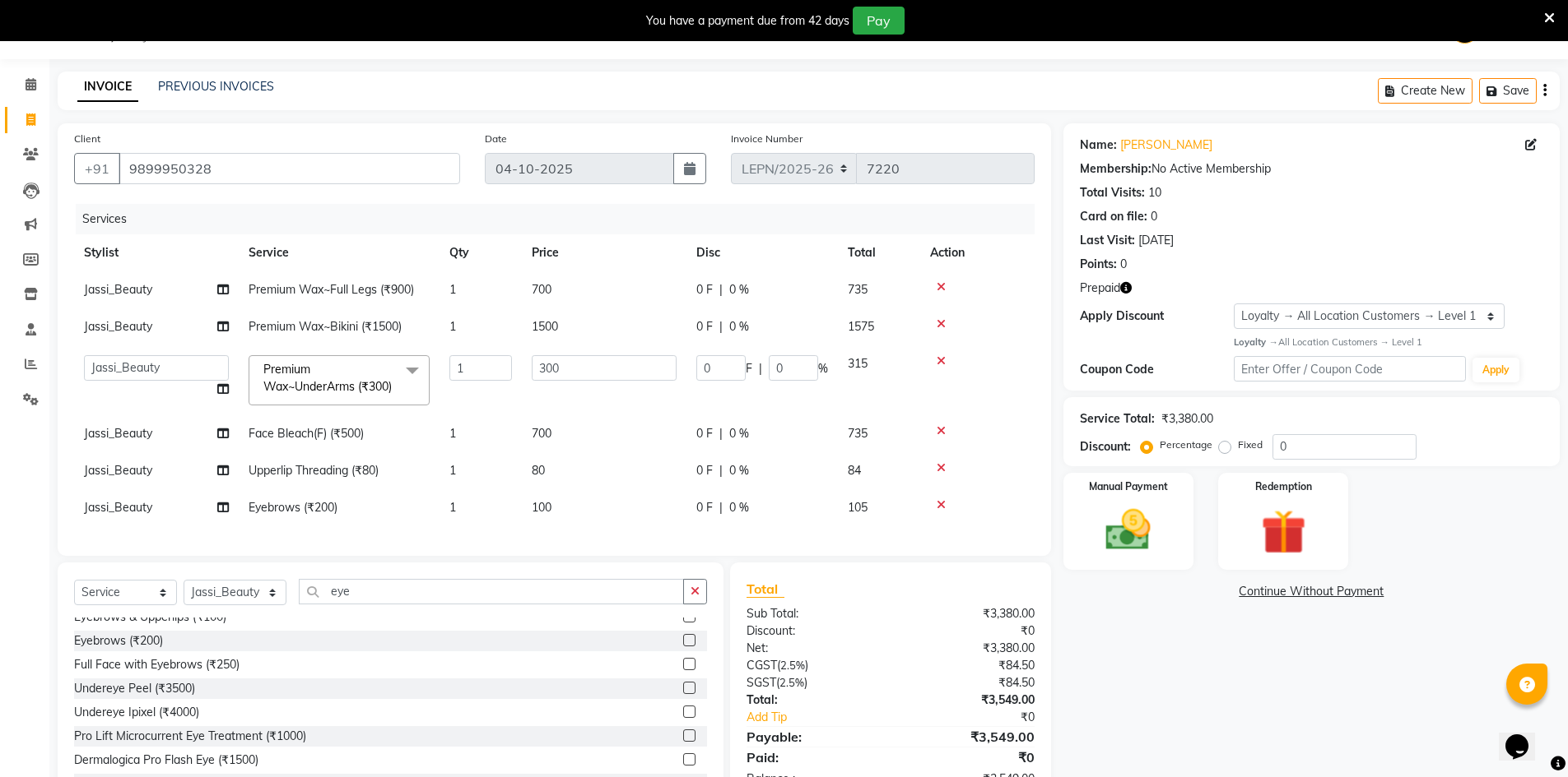
scroll to position [123, 0]
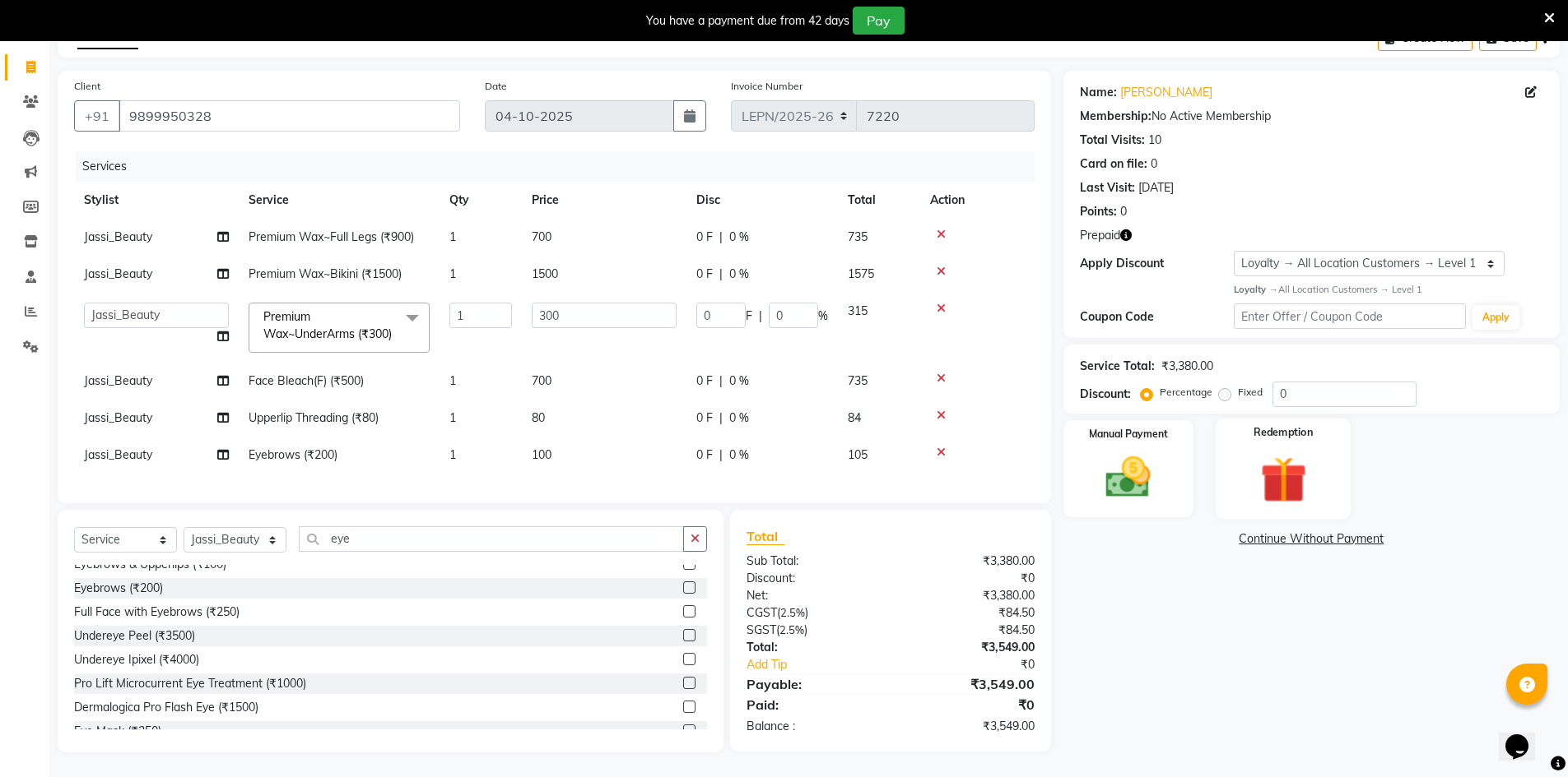
click at [1291, 457] on img at bounding box center [1282, 480] width 76 height 58
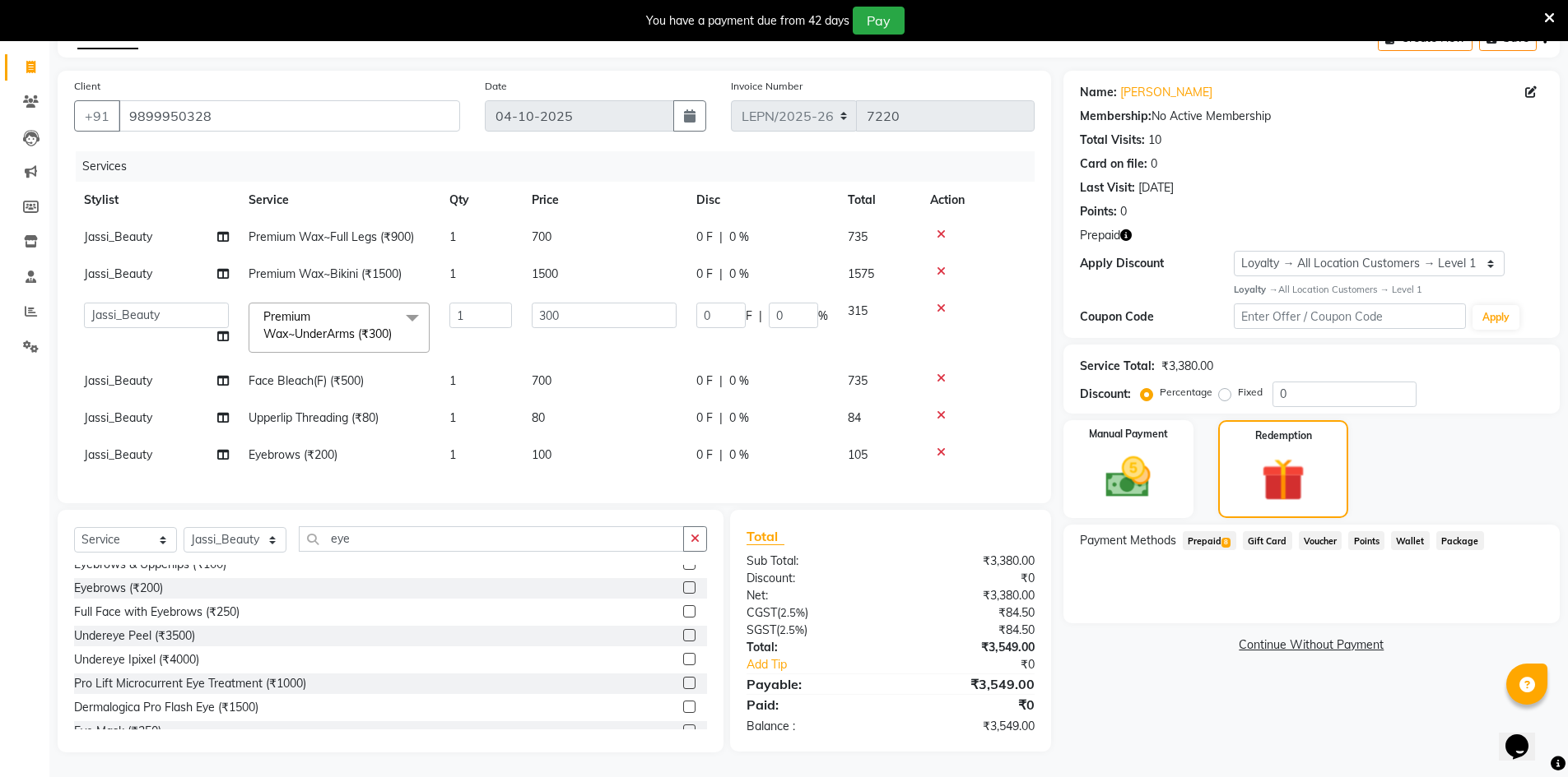
click at [1221, 531] on span "Prepaid 8" at bounding box center [1209, 541] width 54 height 19
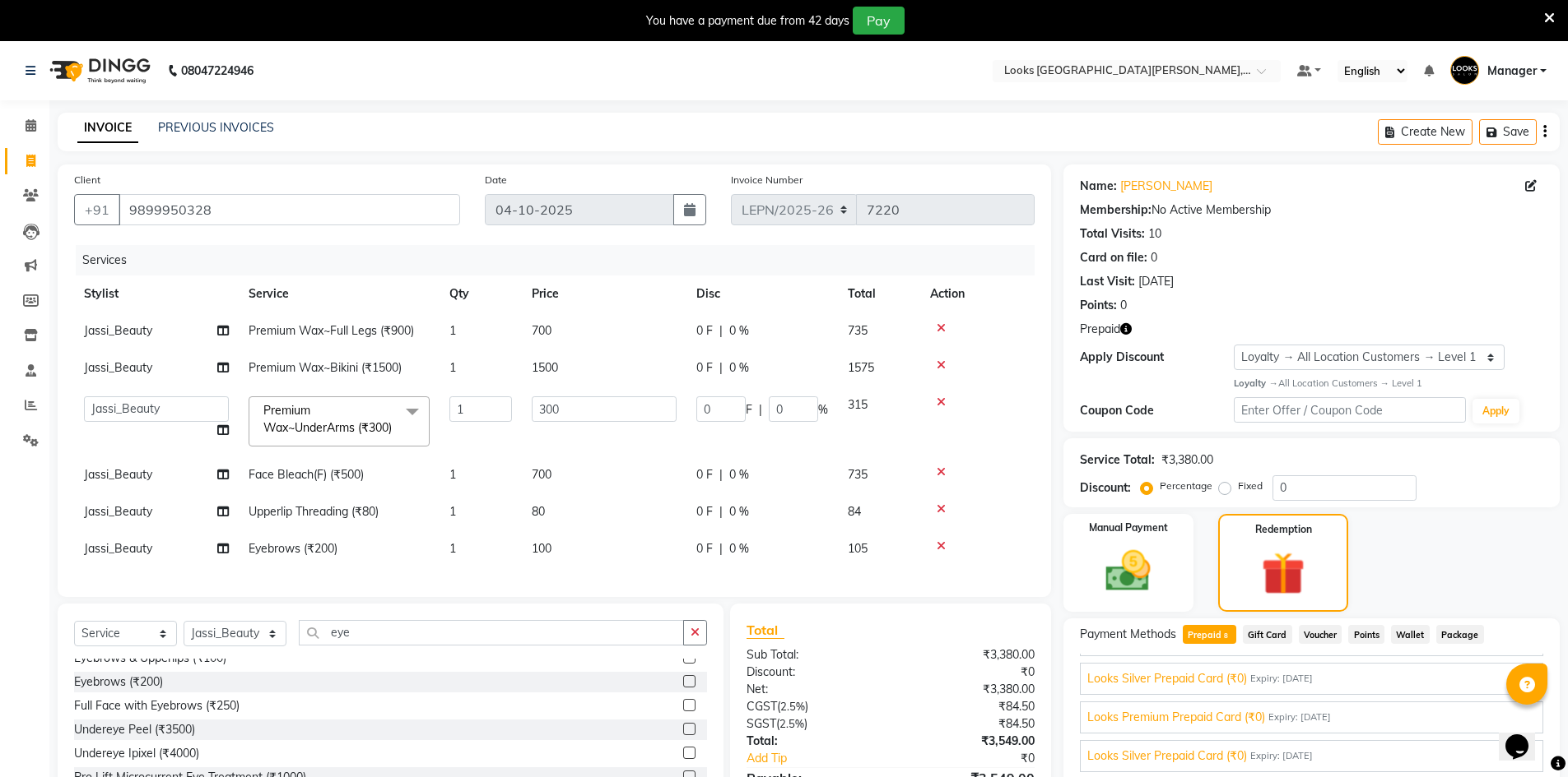
scroll to position [151, 0]
click at [940, 400] on icon at bounding box center [941, 402] width 9 height 11
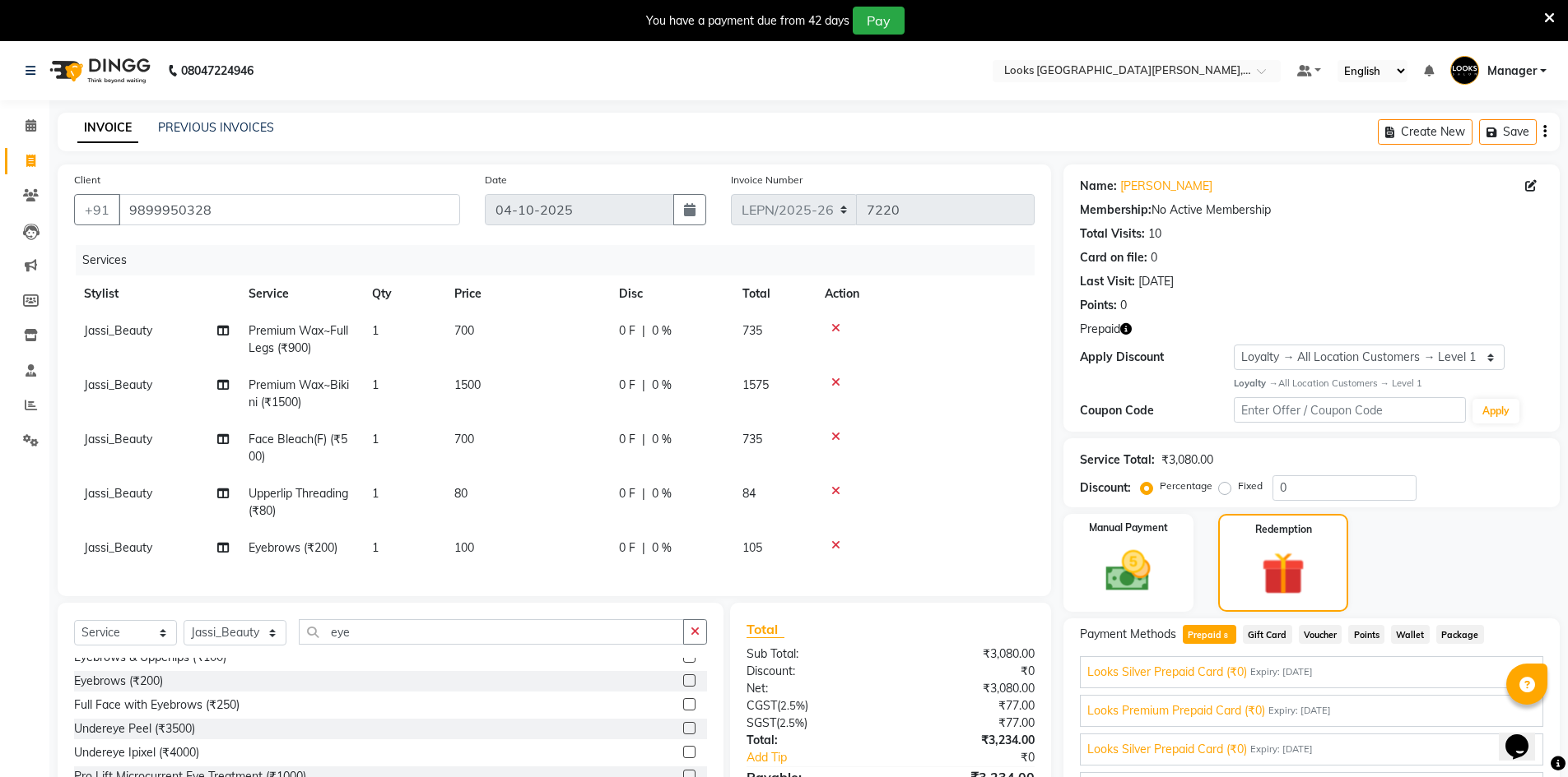
click at [837, 327] on icon at bounding box center [835, 328] width 9 height 11
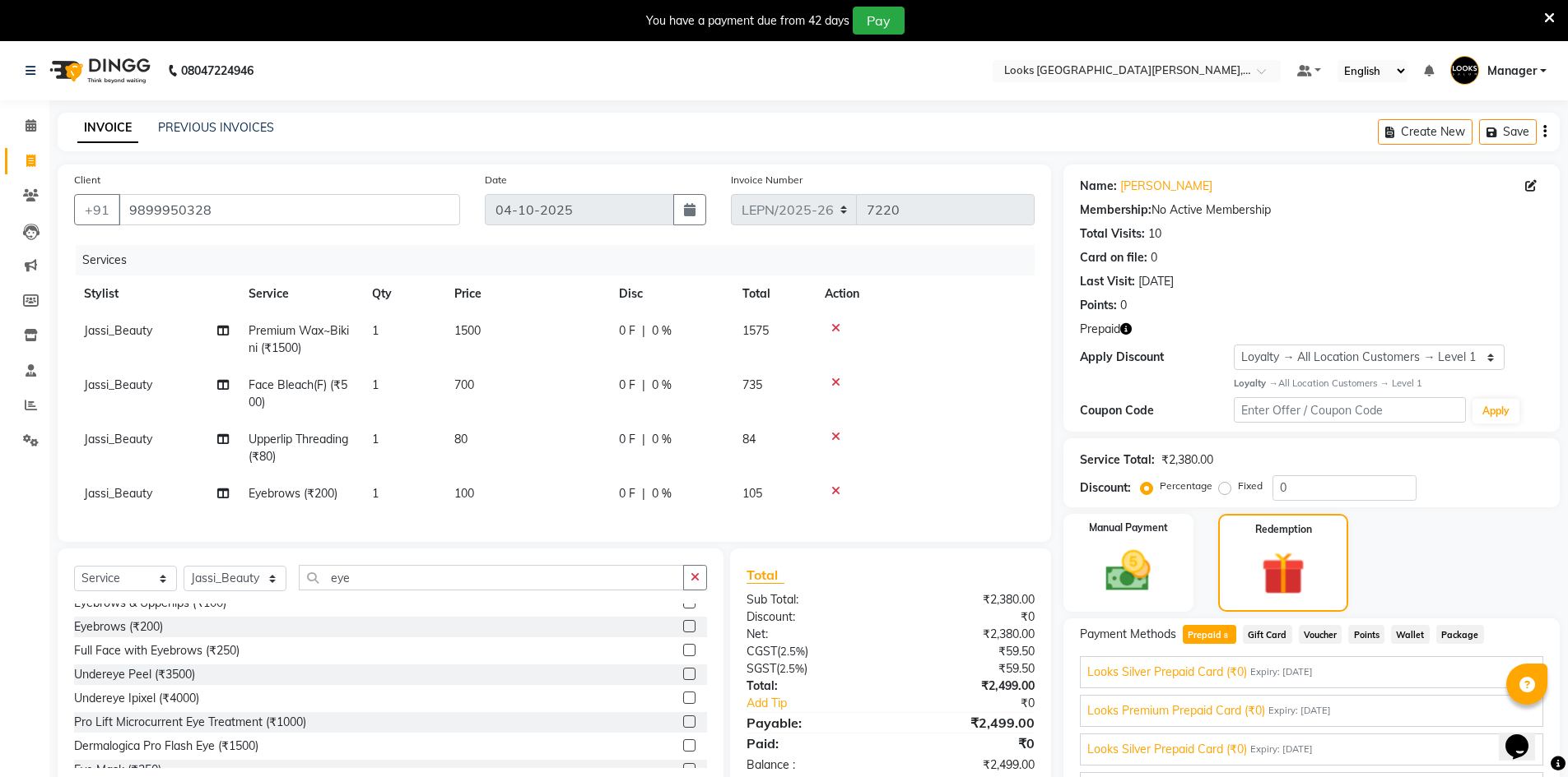
click at [837, 381] on icon at bounding box center [835, 382] width 9 height 11
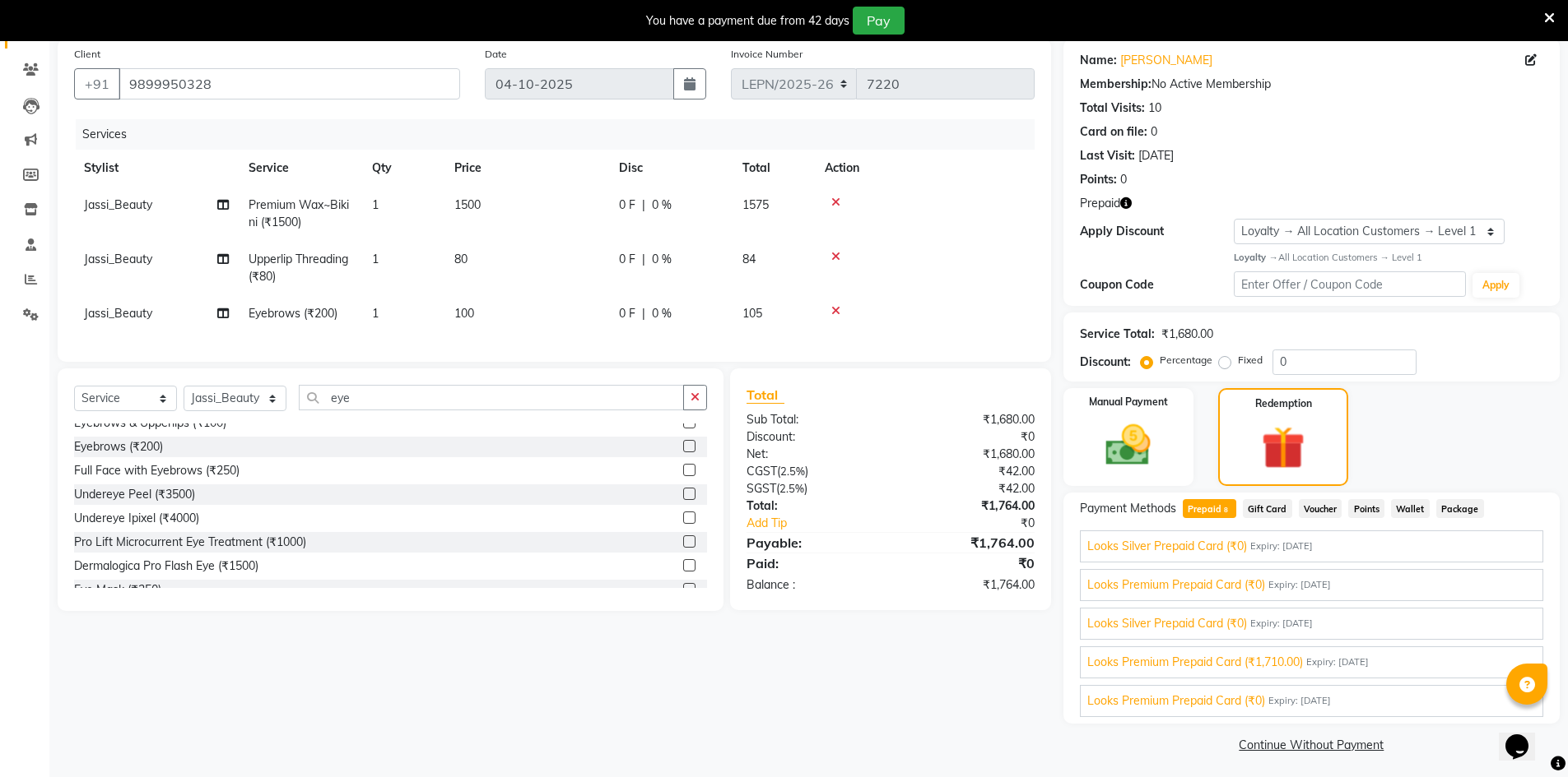
scroll to position [131, 0]
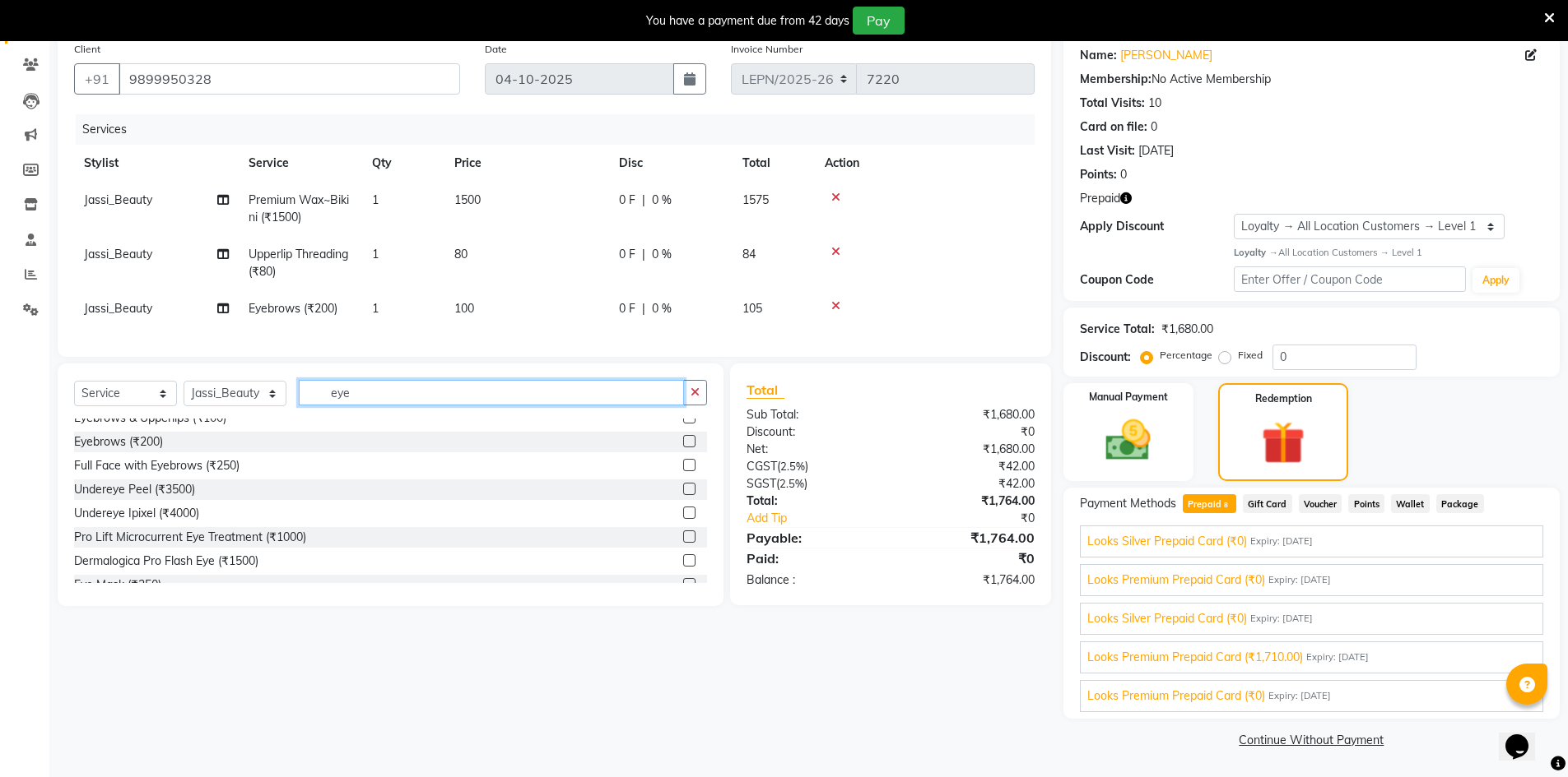
drag, startPoint x: 377, startPoint y: 404, endPoint x: 314, endPoint y: 405, distance: 63.0
click at [314, 405] on input "eye" at bounding box center [490, 393] width 385 height 26
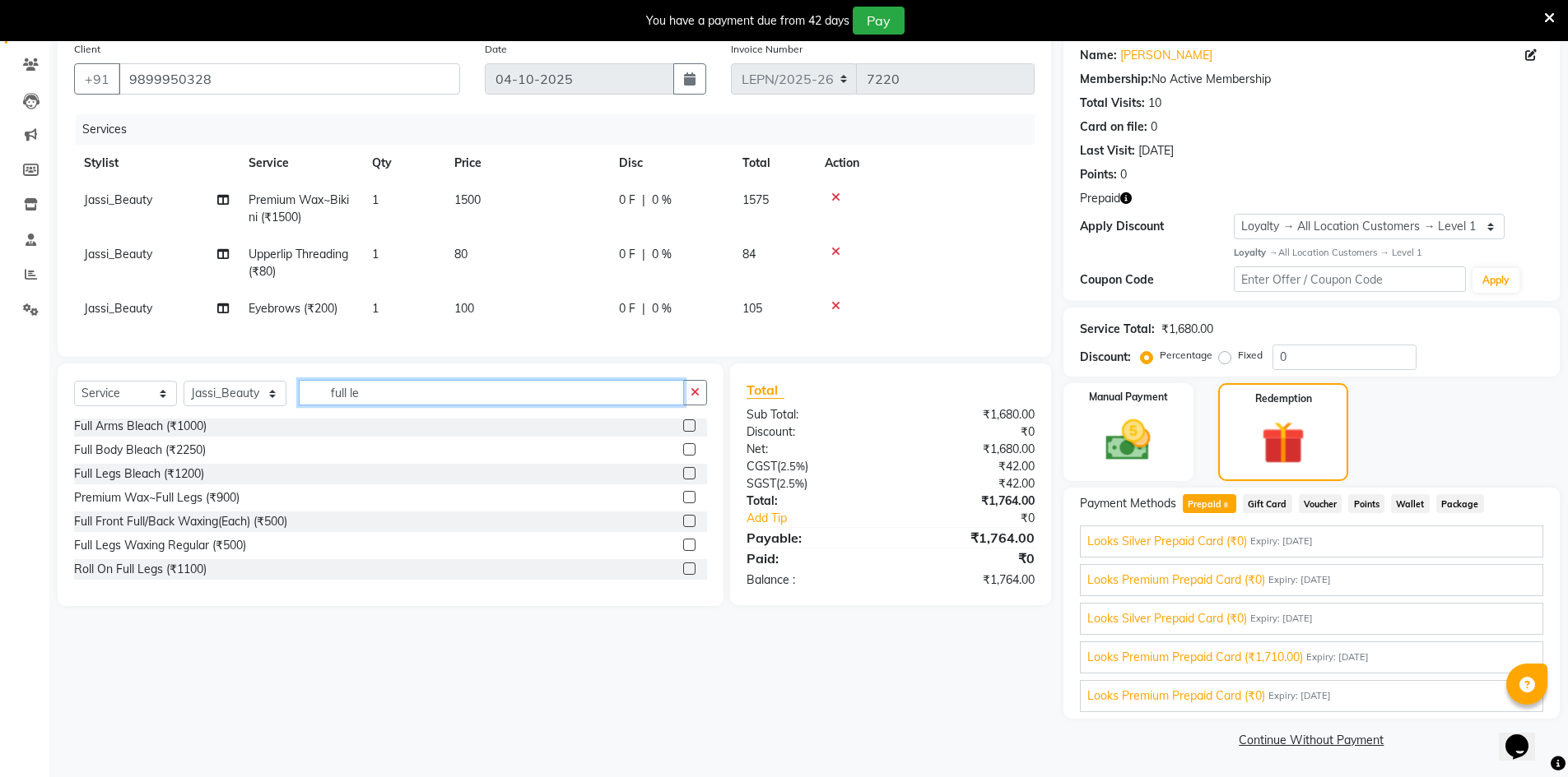
scroll to position [0, 0]
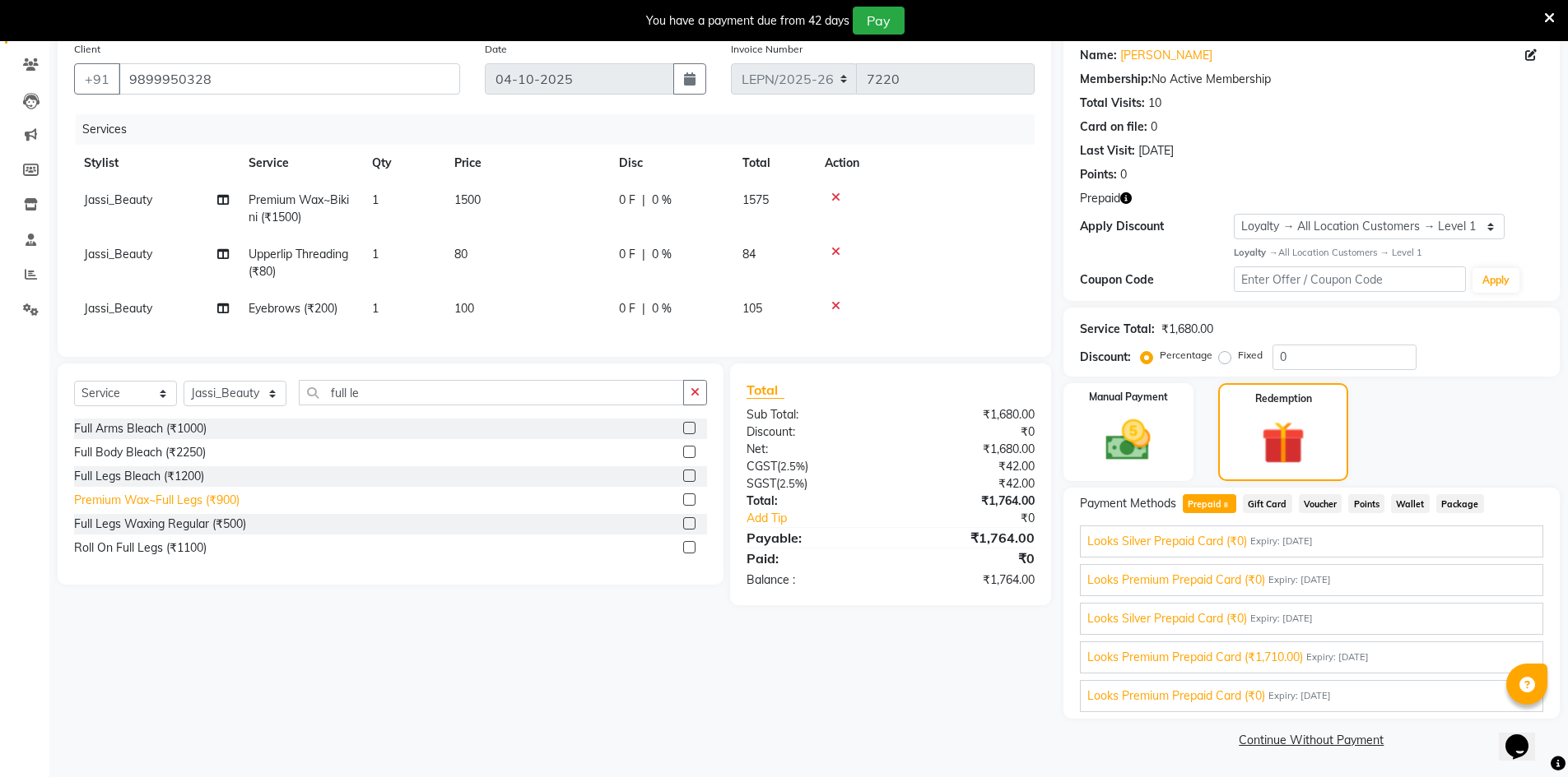
click at [234, 508] on div "Premium Wax~Full Legs (₹900)" at bounding box center [156, 501] width 165 height 17
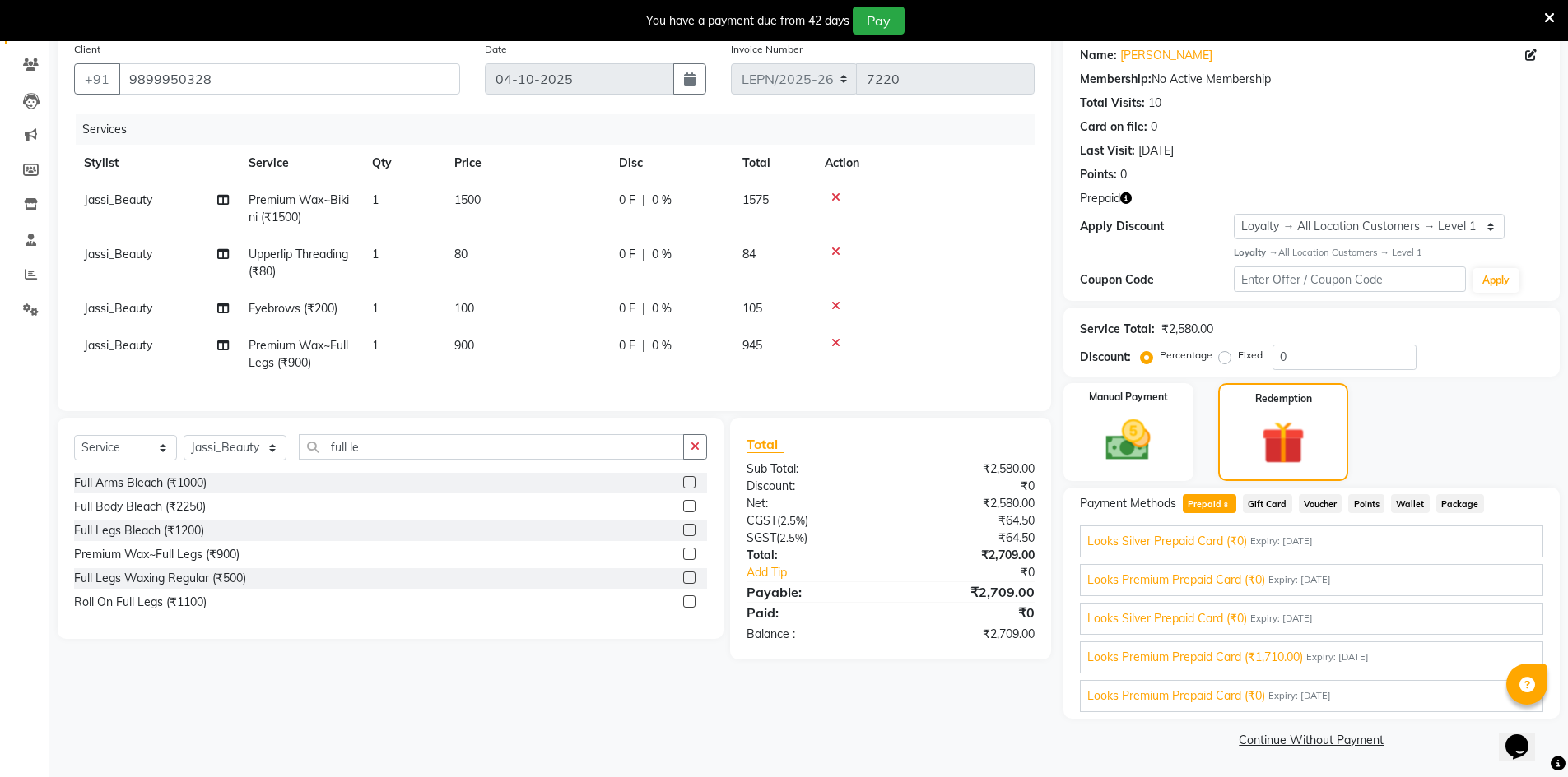
click at [837, 253] on icon at bounding box center [835, 251] width 9 height 11
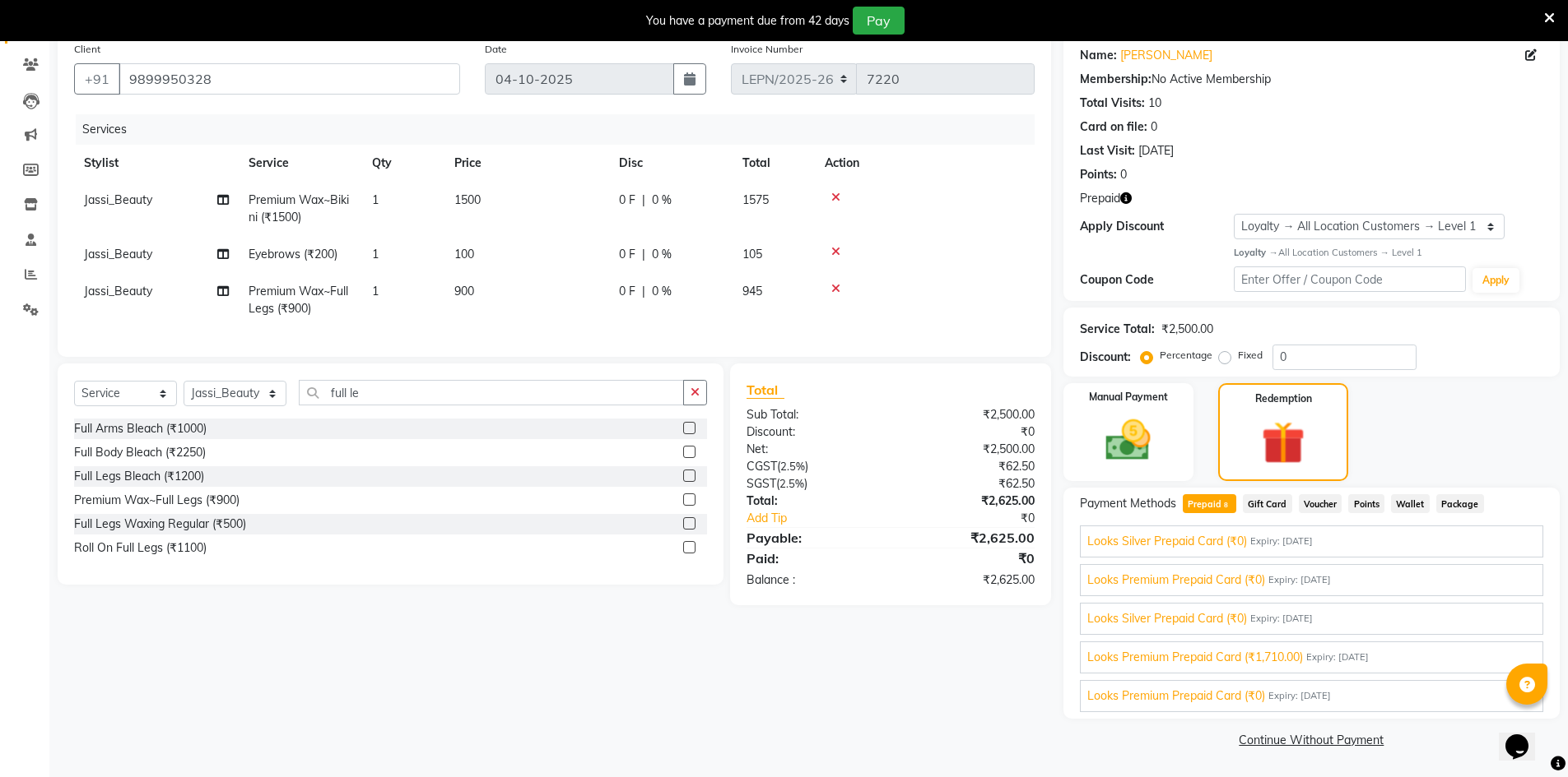
click at [835, 250] on icon at bounding box center [835, 251] width 9 height 11
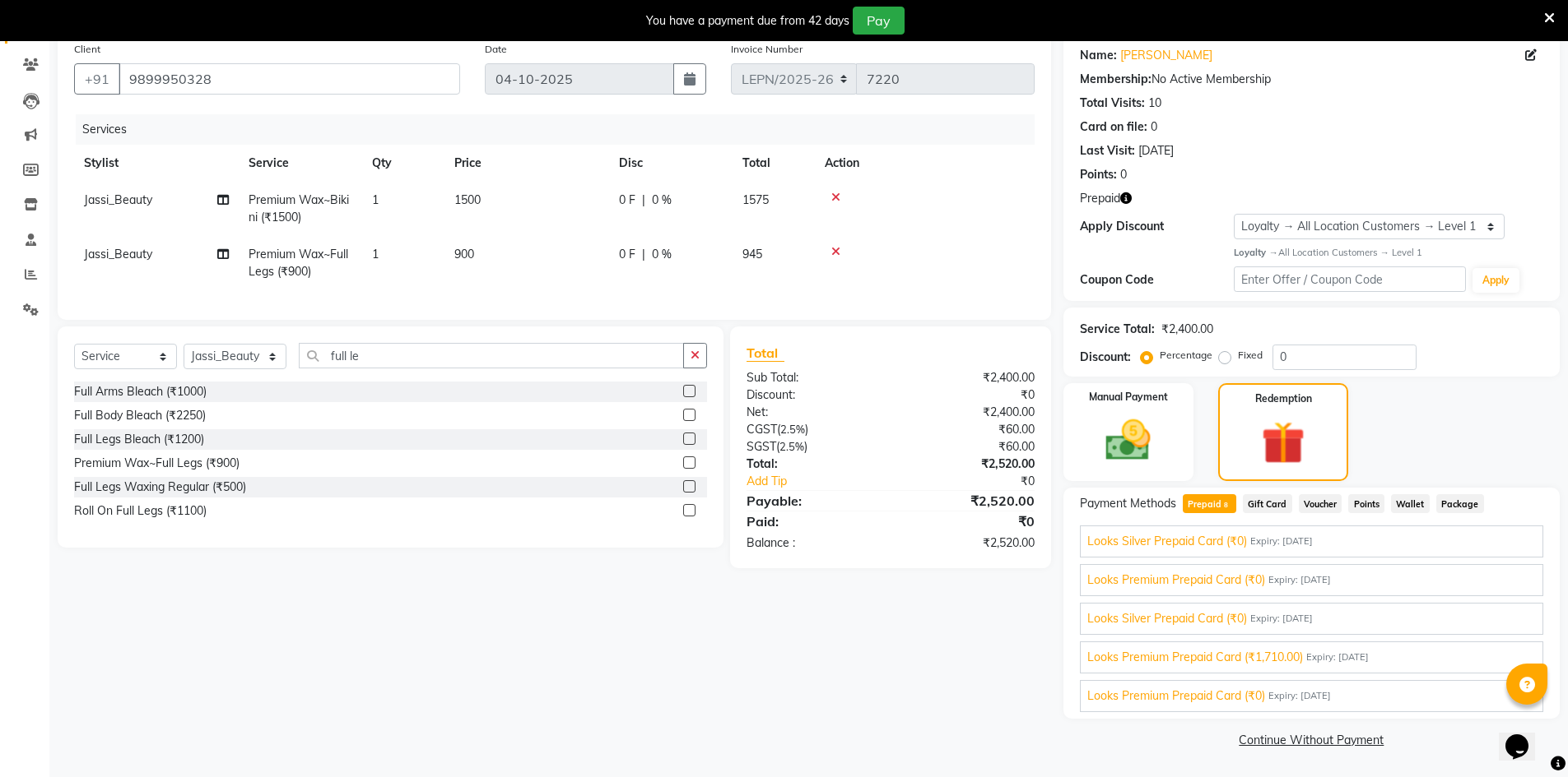
click at [474, 245] on td "900" at bounding box center [527, 263] width 164 height 54
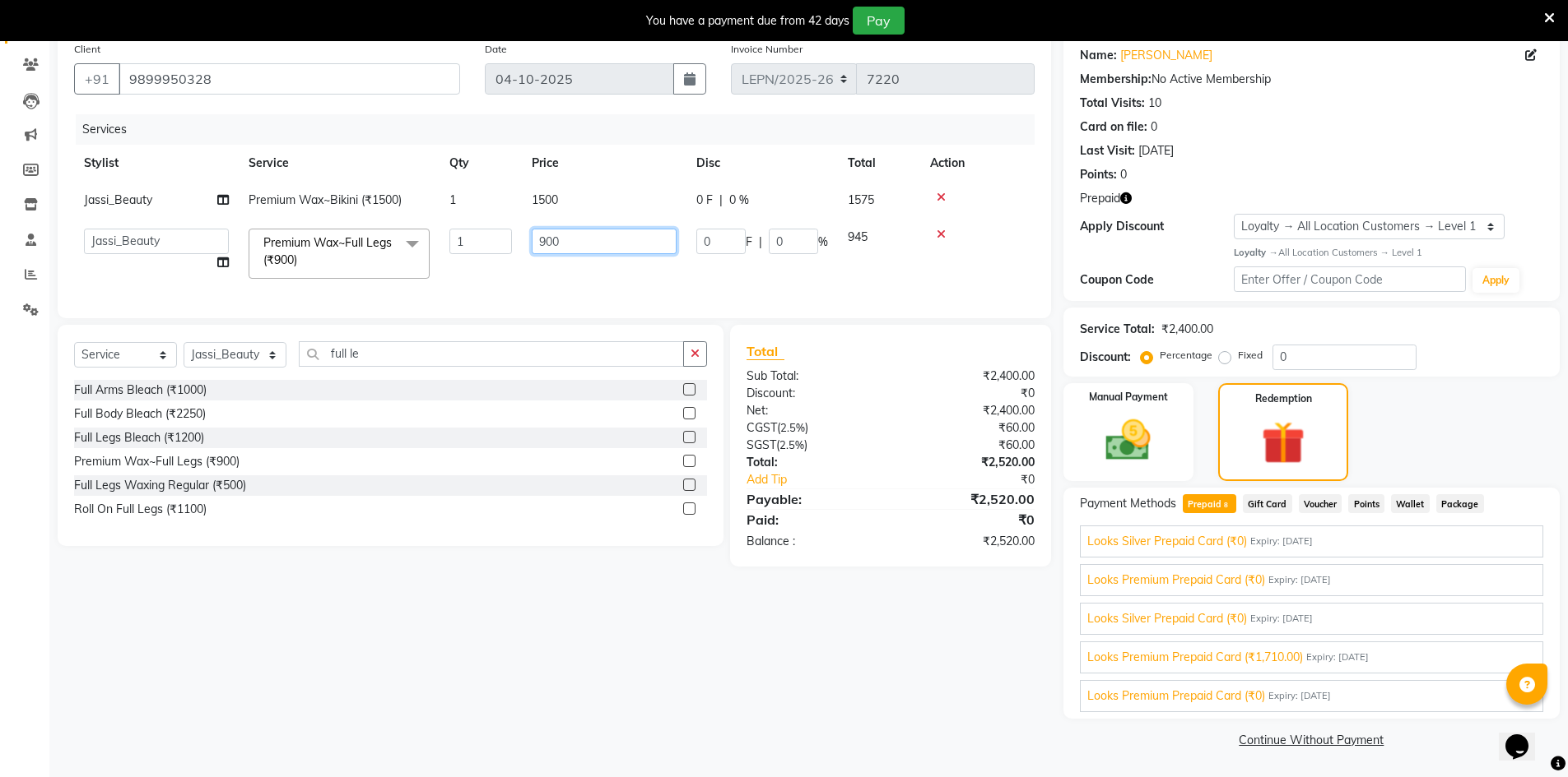
click at [540, 237] on input "900" at bounding box center [603, 241] width 144 height 26
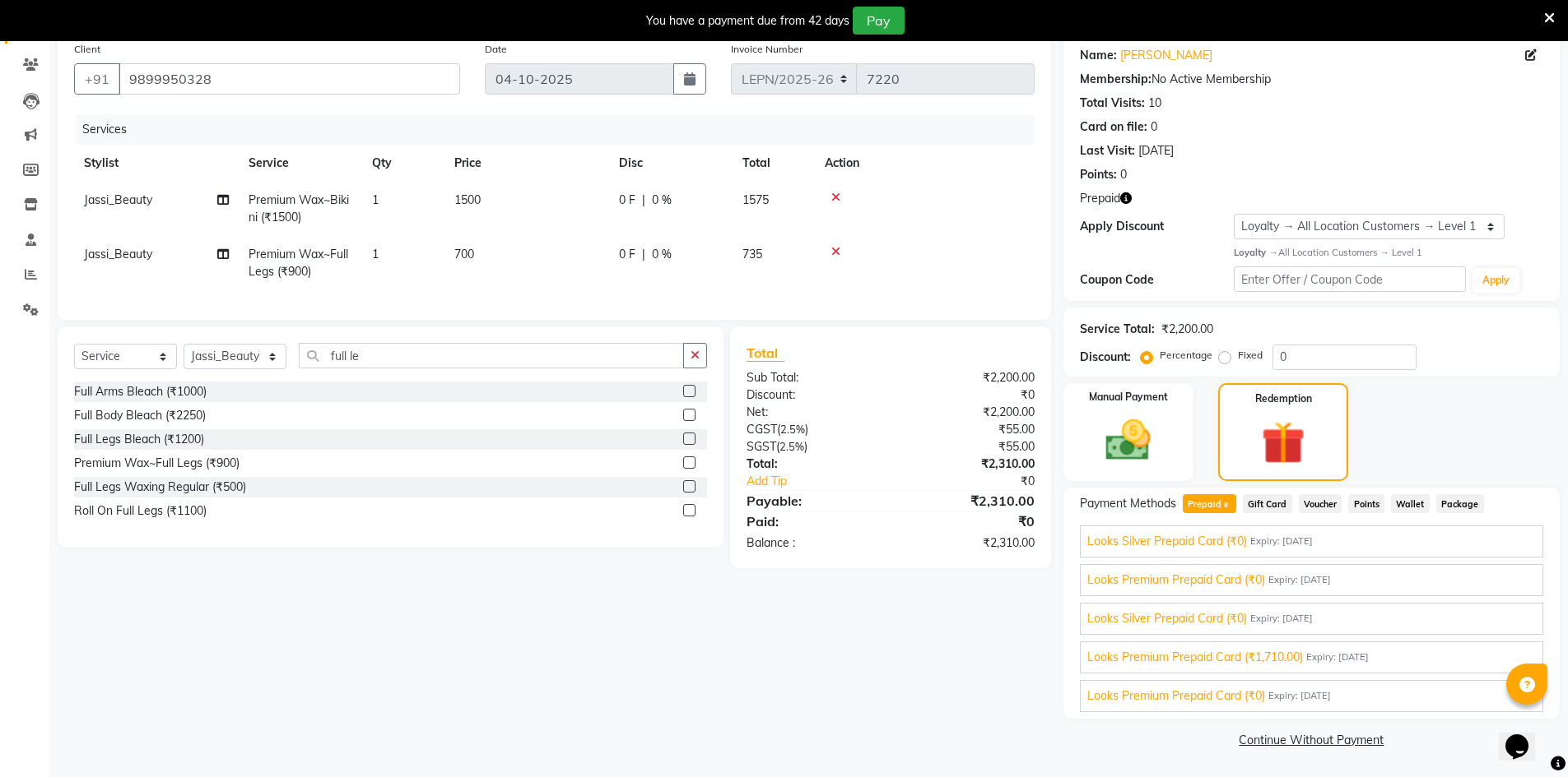
click at [677, 287] on tr "Jassi_Beauty Premium Wax~Full Legs (₹900) 1 700 0 F | 0 % 735" at bounding box center [554, 263] width 961 height 54
click at [1268, 658] on span "Looks Premium Prepaid Card (₹1,710.00)" at bounding box center [1195, 658] width 216 height 17
click at [1490, 682] on button "Add" at bounding box center [1504, 681] width 60 height 28
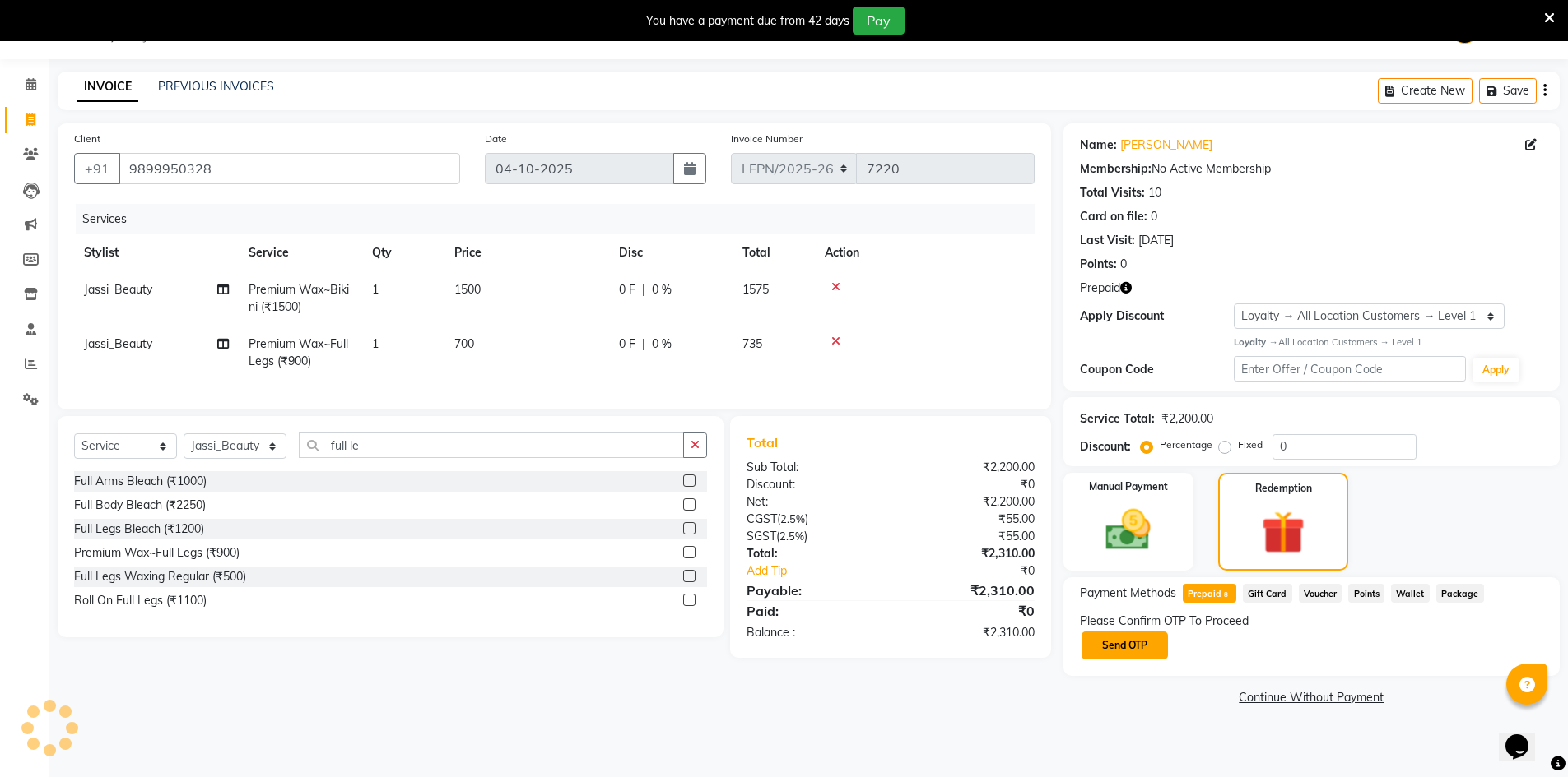
click at [1136, 646] on button "Send OTP" at bounding box center [1124, 645] width 86 height 28
click at [1144, 646] on input "text" at bounding box center [1162, 645] width 164 height 26
click at [1299, 645] on button "Confirm OTP" at bounding box center [1296, 645] width 100 height 28
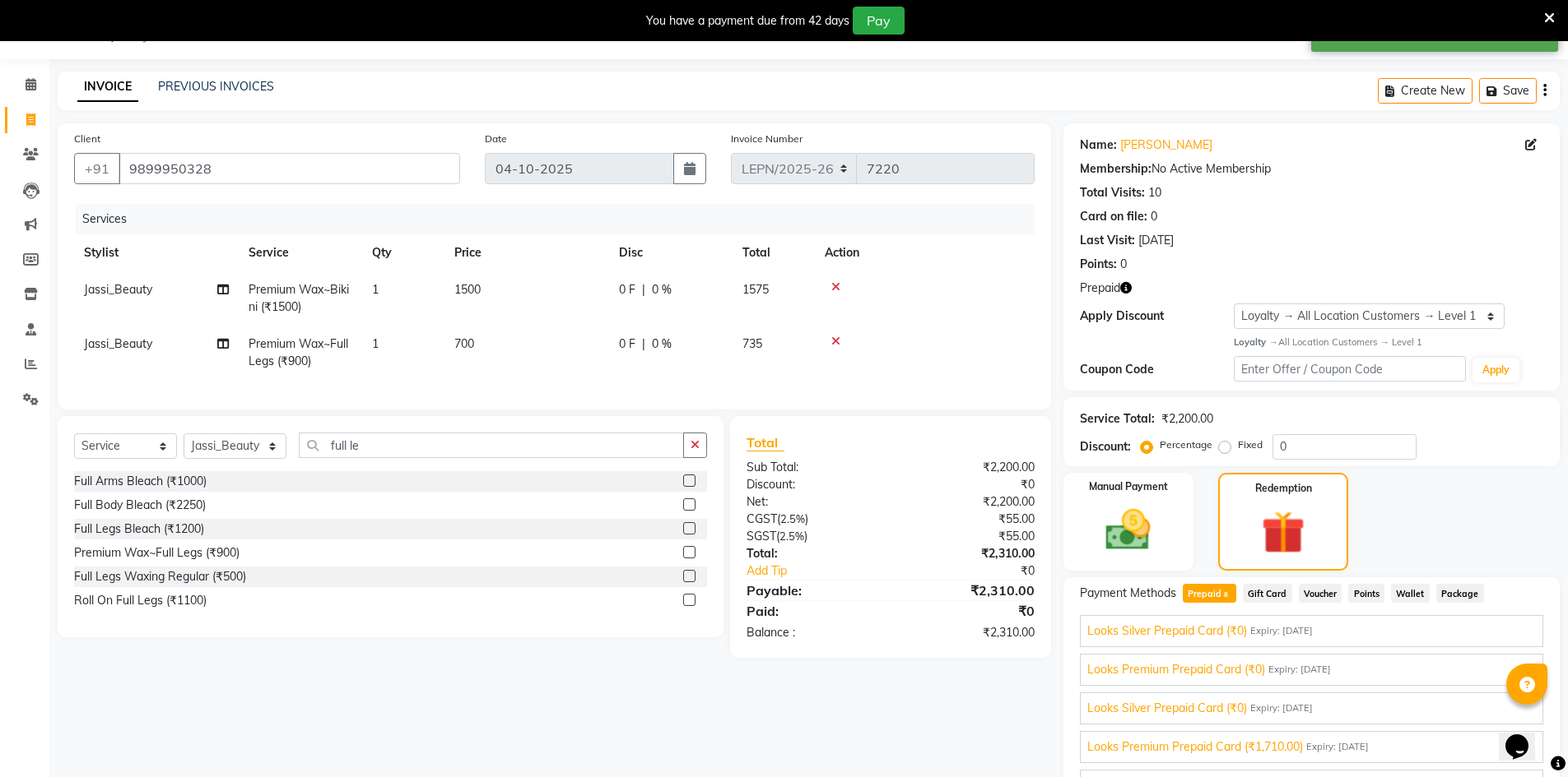
scroll to position [123, 0]
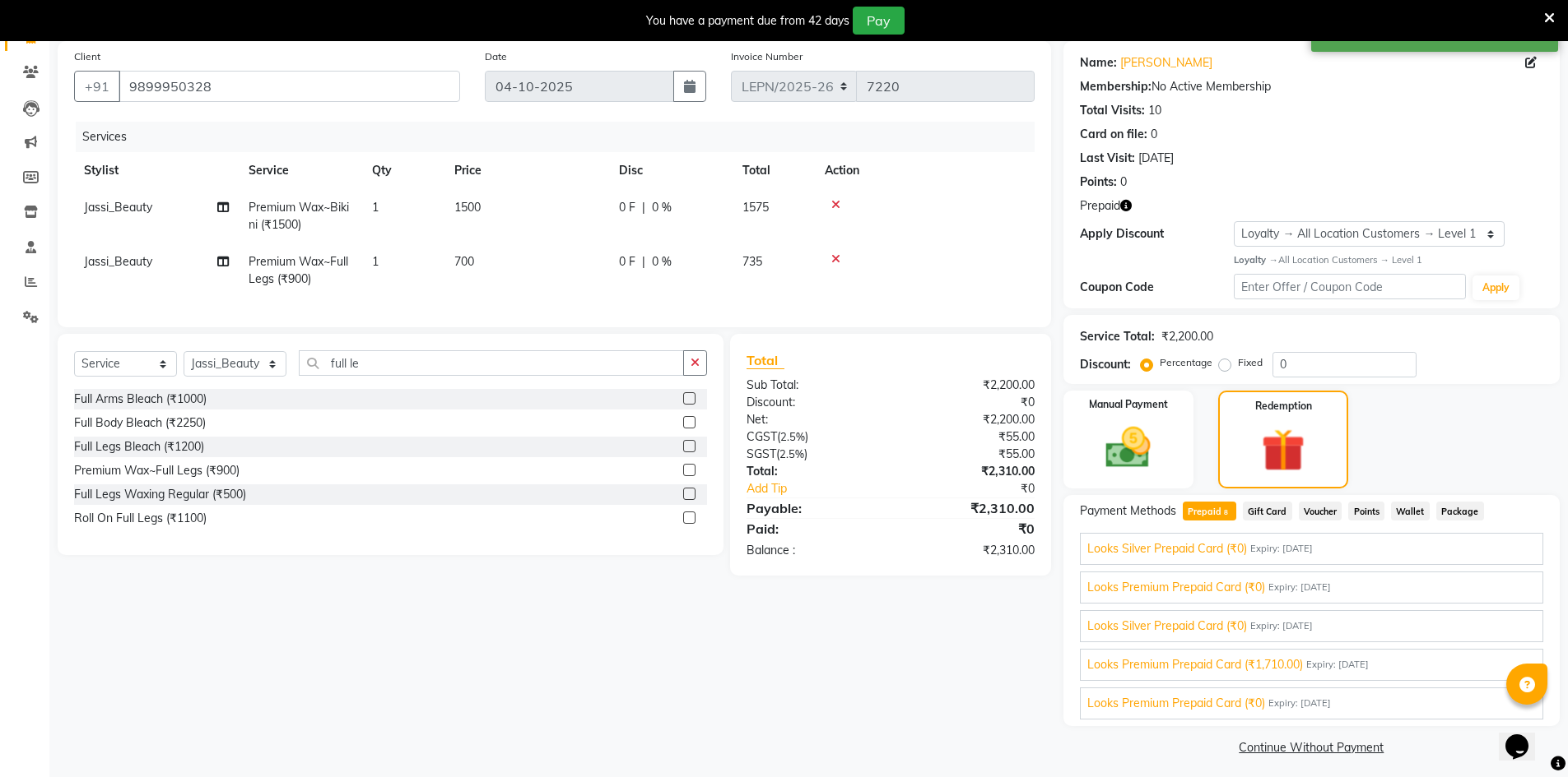
click at [1288, 667] on span "Looks Premium Prepaid Card (₹1,710.00)" at bounding box center [1195, 665] width 216 height 17
click at [1477, 690] on button "Add" at bounding box center [1504, 689] width 60 height 28
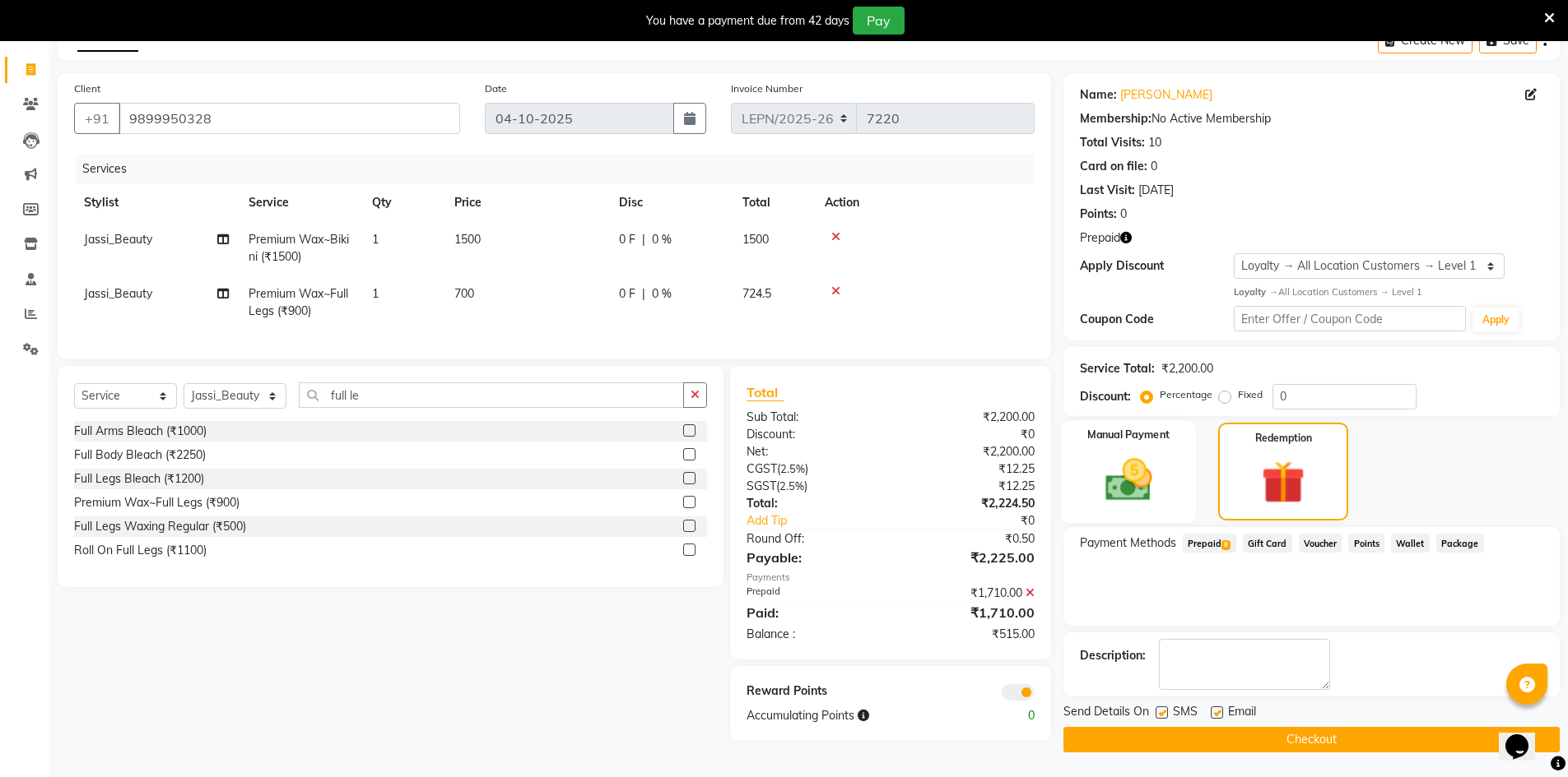
click at [1169, 486] on div "Manual Payment" at bounding box center [1128, 471] width 136 height 102
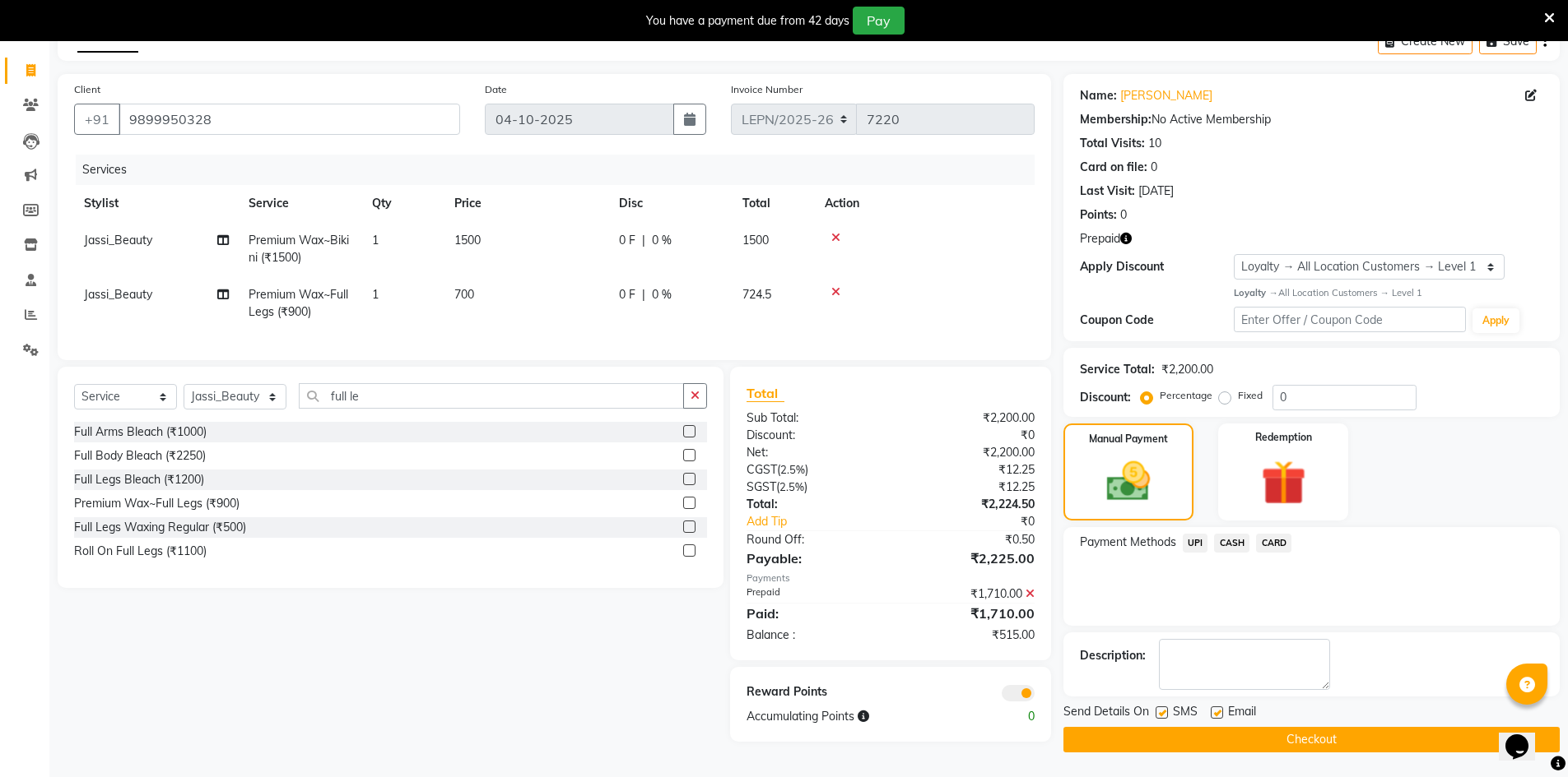
click at [1231, 543] on span "CASH" at bounding box center [1231, 544] width 35 height 19
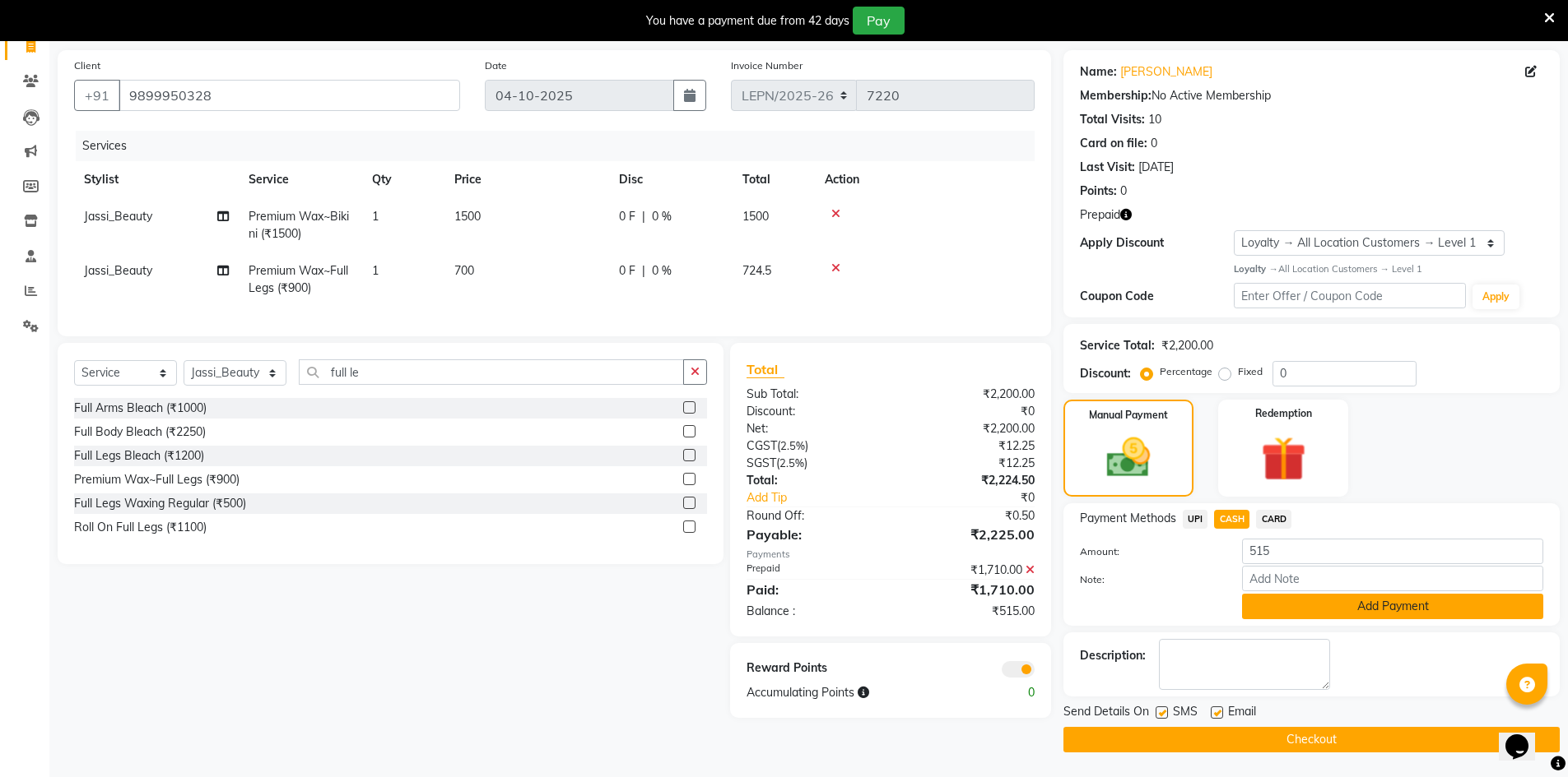
click at [1284, 596] on button "Add Payment" at bounding box center [1392, 606] width 301 height 26
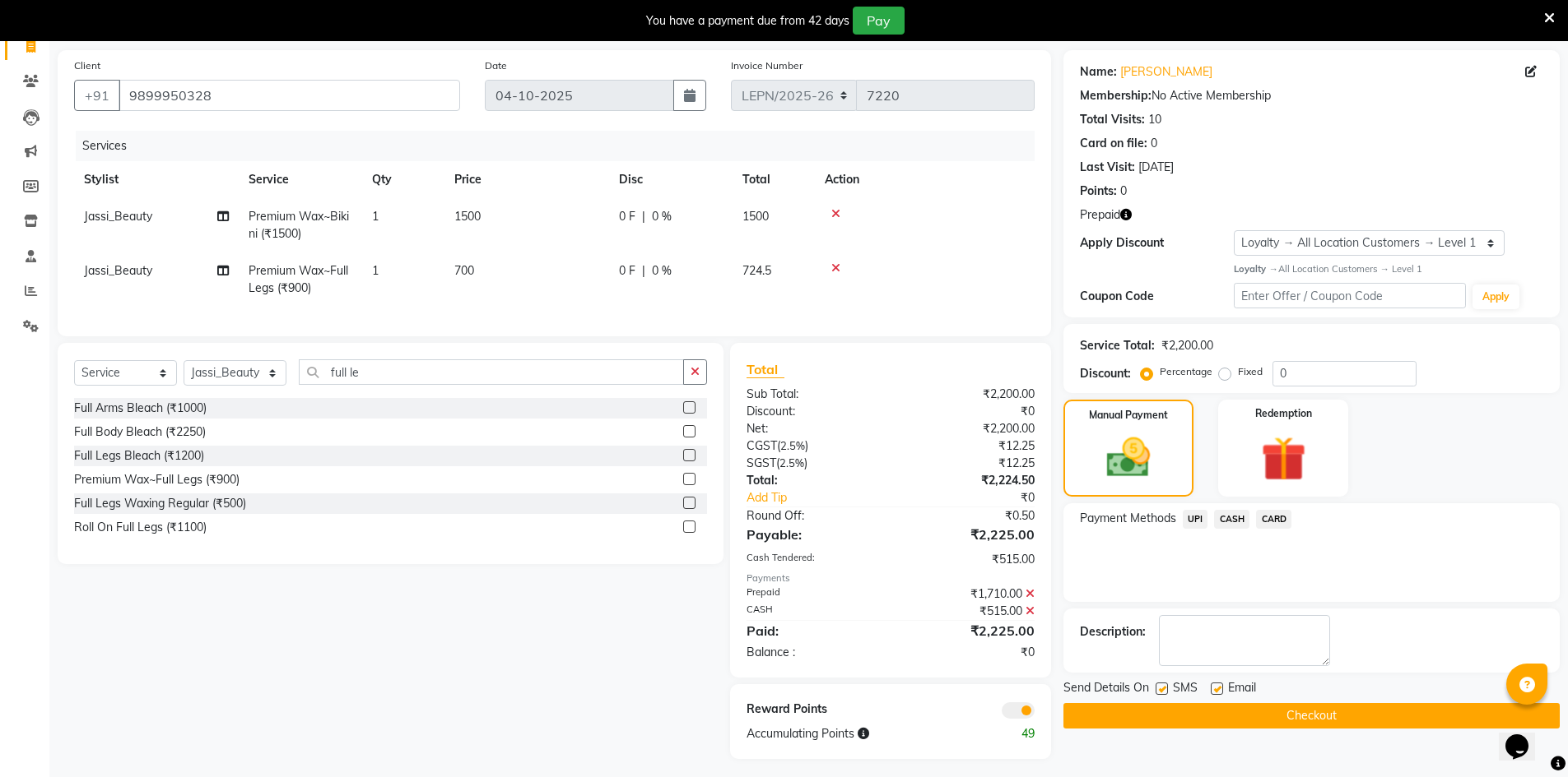
click at [1235, 719] on button "Checkout" at bounding box center [1311, 716] width 496 height 26
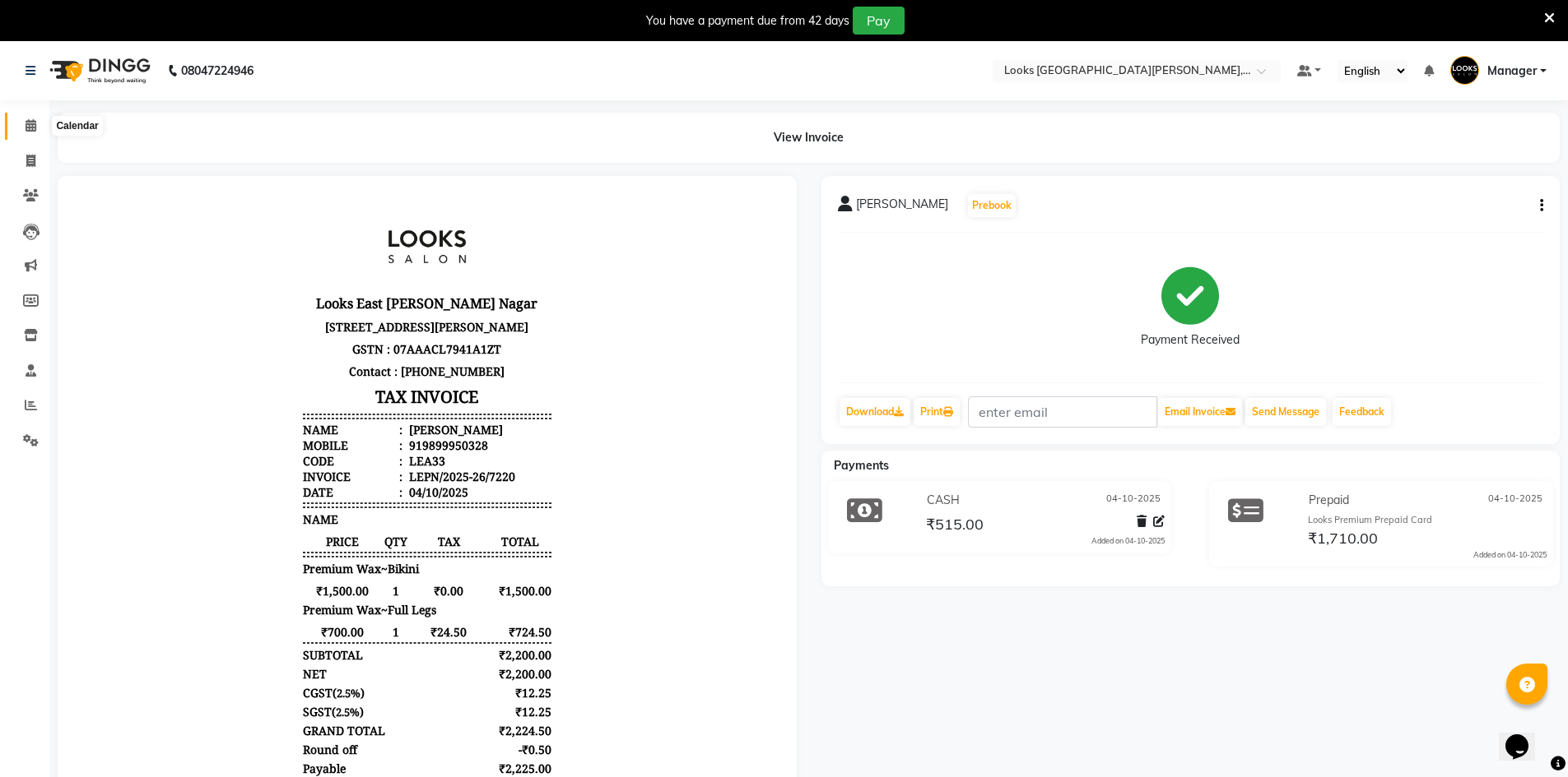
click at [38, 121] on span at bounding box center [31, 126] width 29 height 19
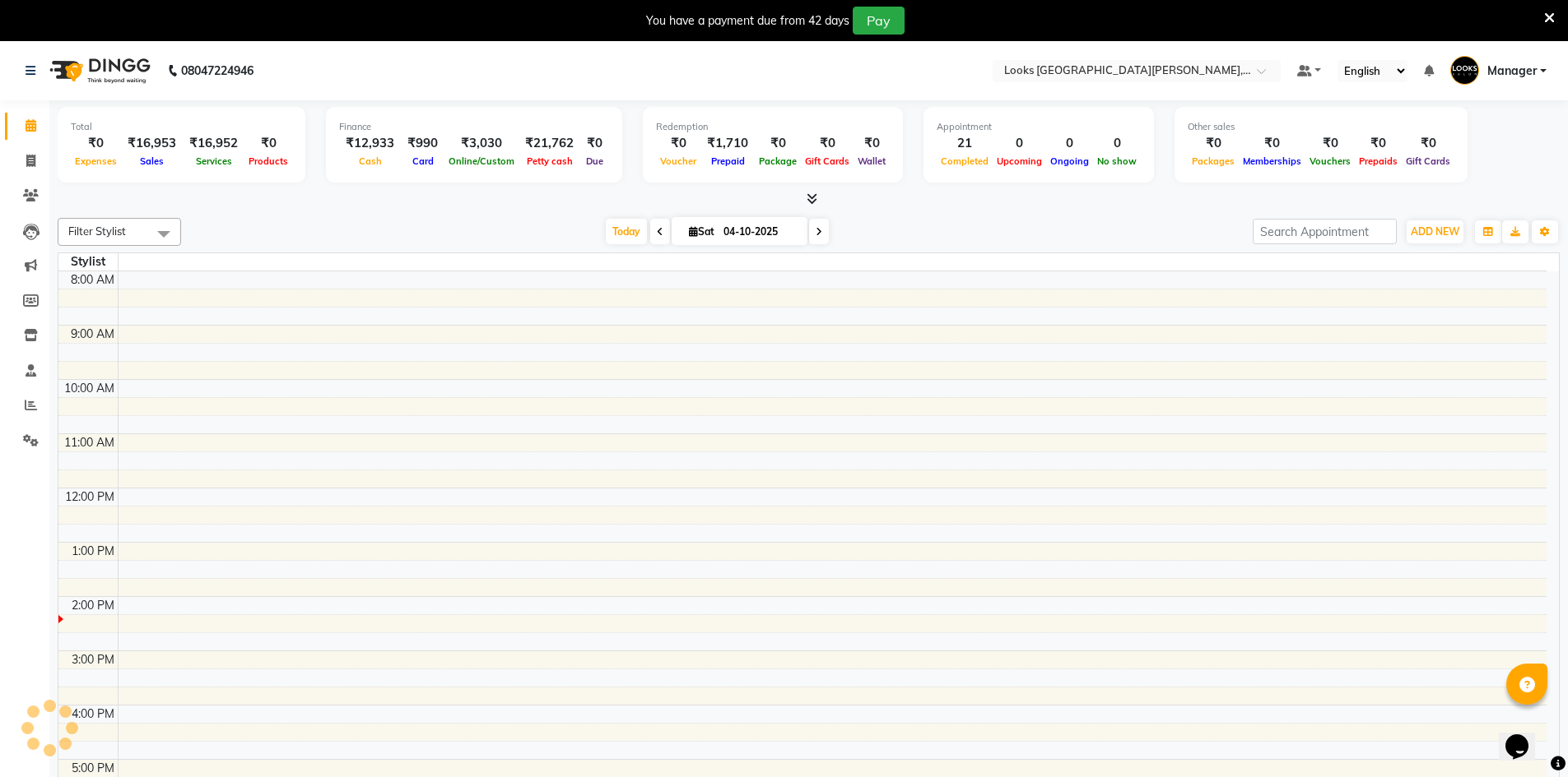
scroll to position [196, 0]
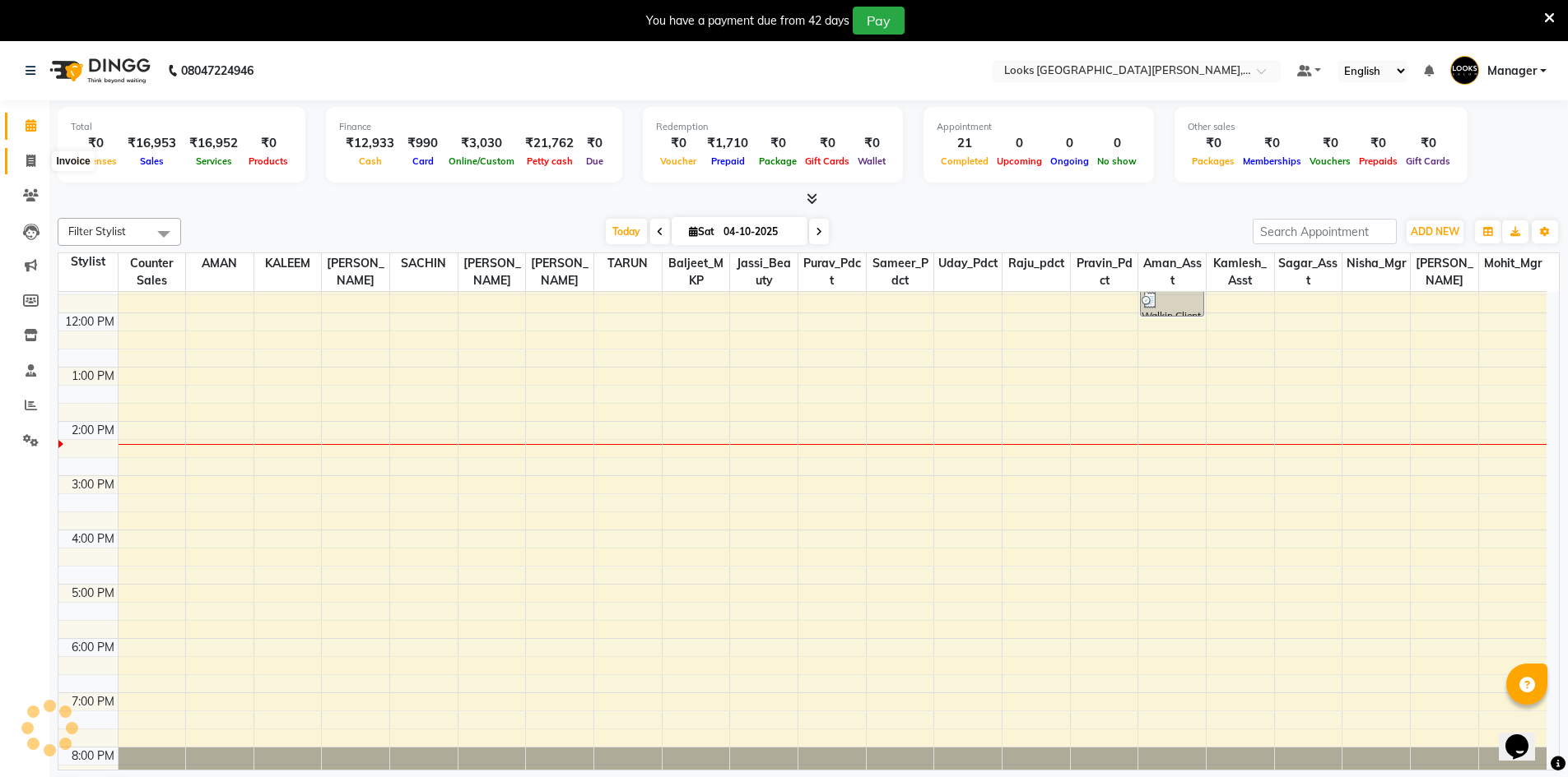
click at [33, 162] on icon at bounding box center [31, 161] width 9 height 12
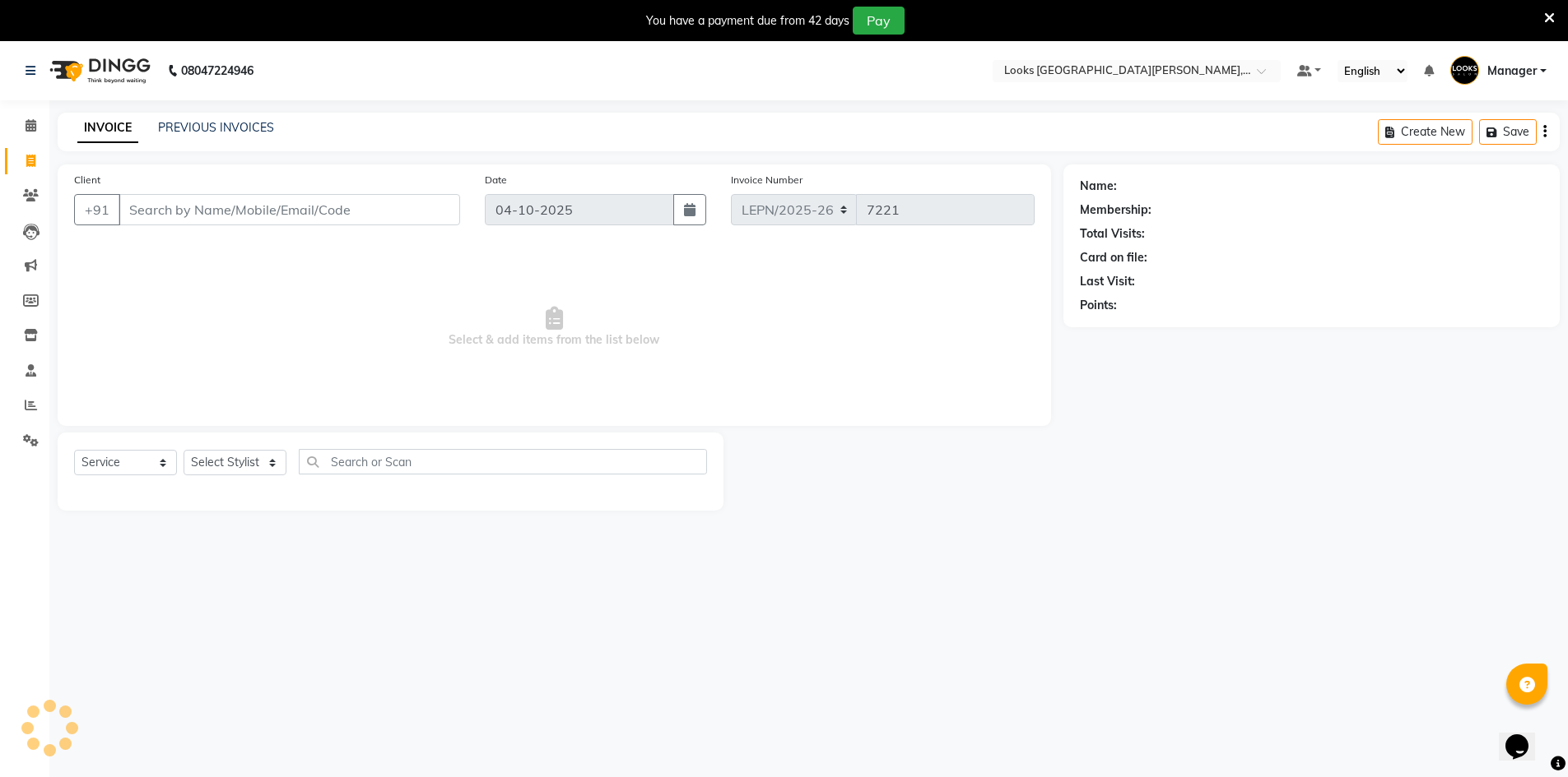
click at [207, 205] on input "Client" at bounding box center [289, 209] width 341 height 32
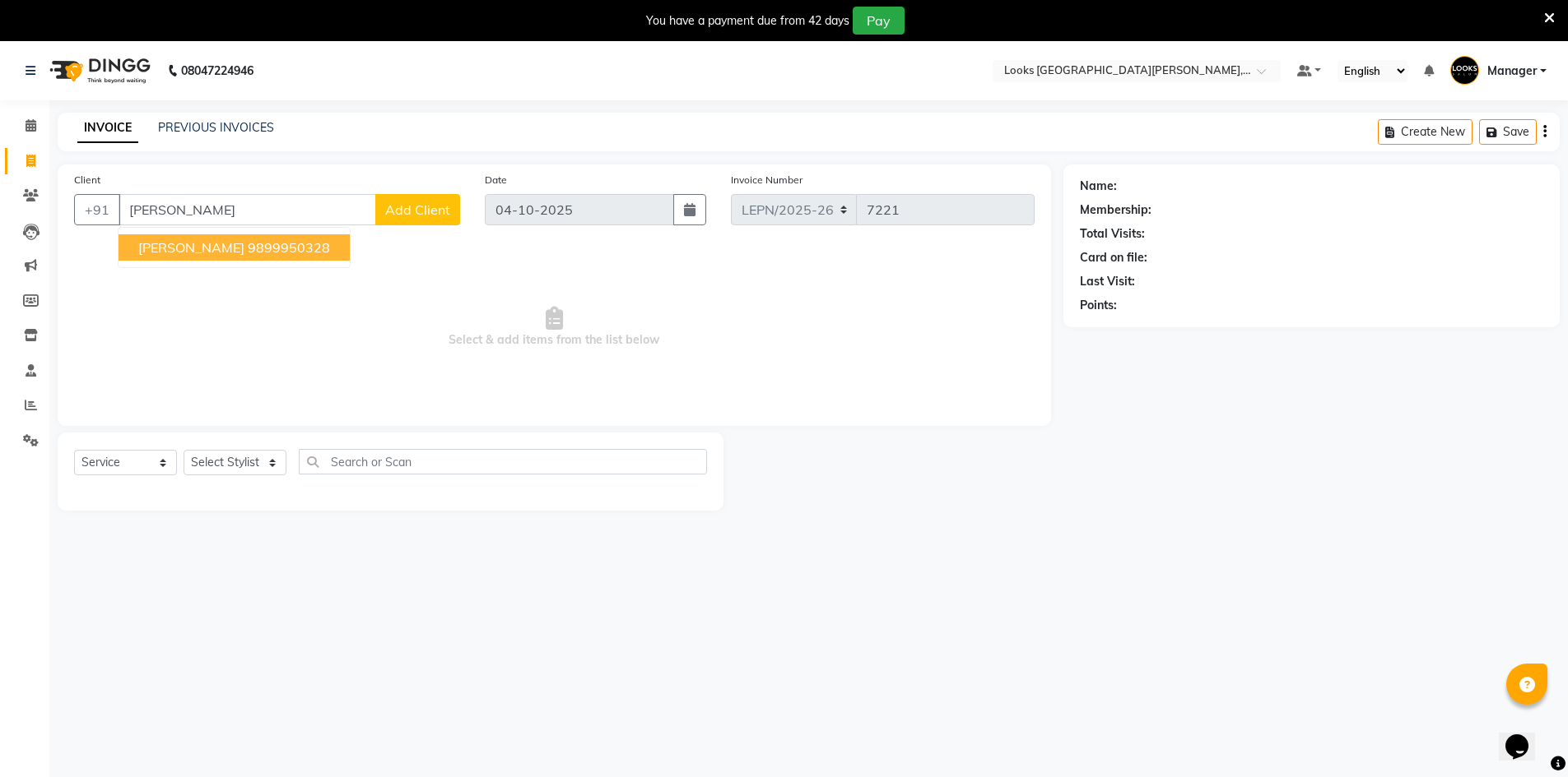
click at [269, 253] on ngb-highlight "9899950328" at bounding box center [289, 247] width 82 height 16
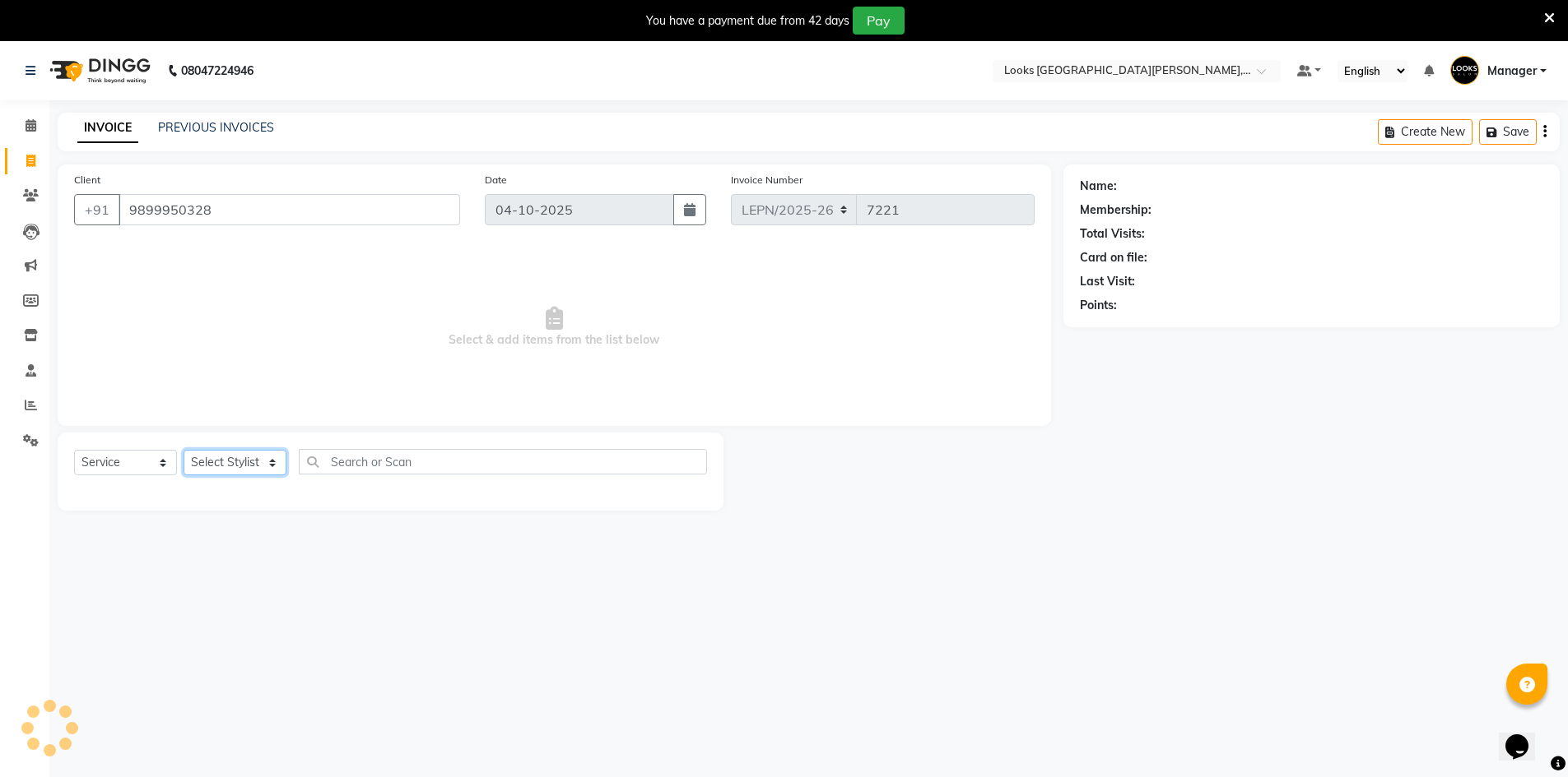
click at [250, 461] on select "Select Stylist AMAN Aman_Asst Baljeet_MKP BITTU Bobby_Mgr Counter Sales Jassi_B…" at bounding box center [235, 463] width 103 height 26
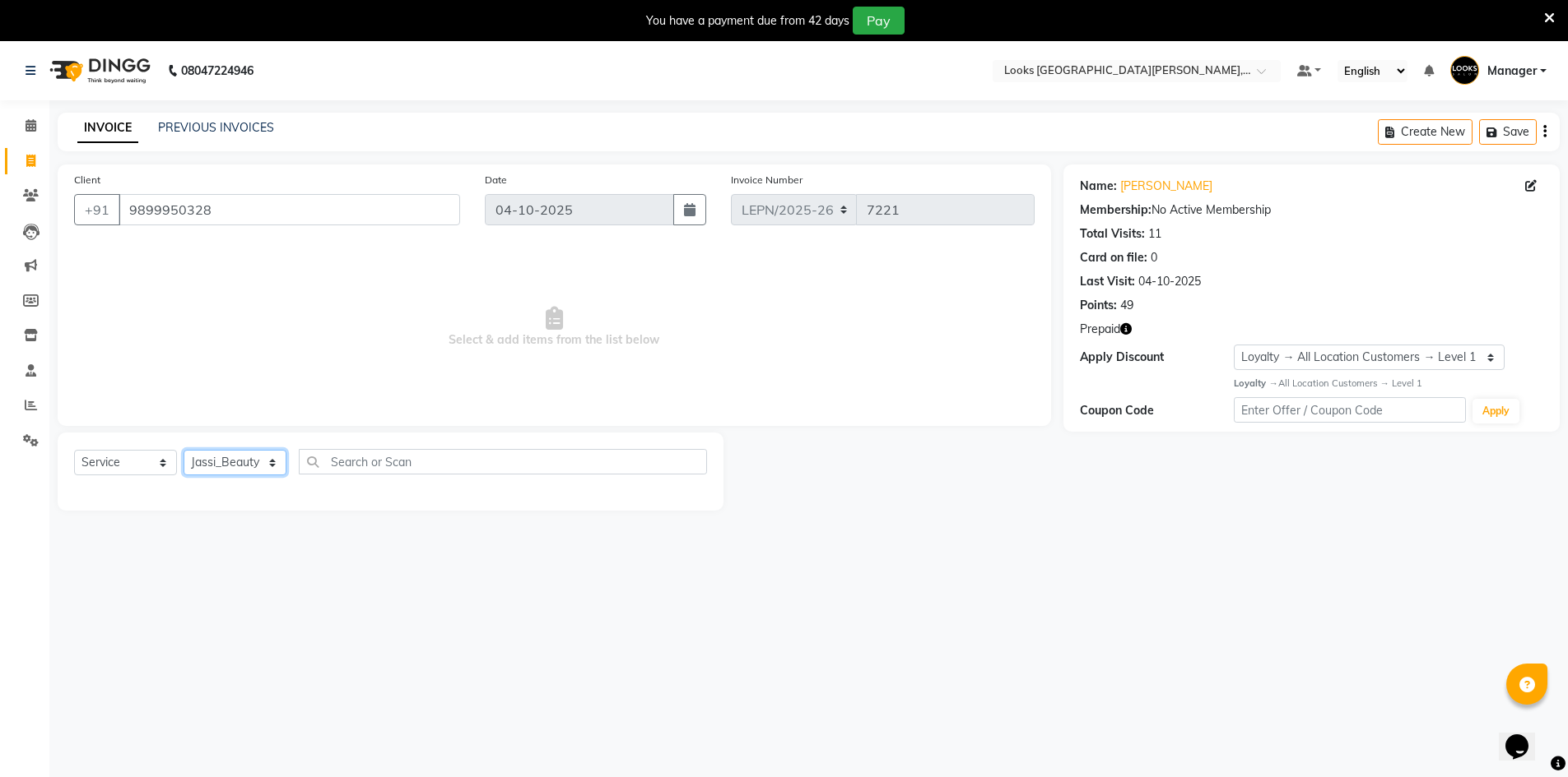
click at [184, 450] on select "Select Stylist AMAN Aman_Asst Baljeet_MKP BITTU Bobby_Mgr Counter Sales Jassi_B…" at bounding box center [235, 463] width 103 height 26
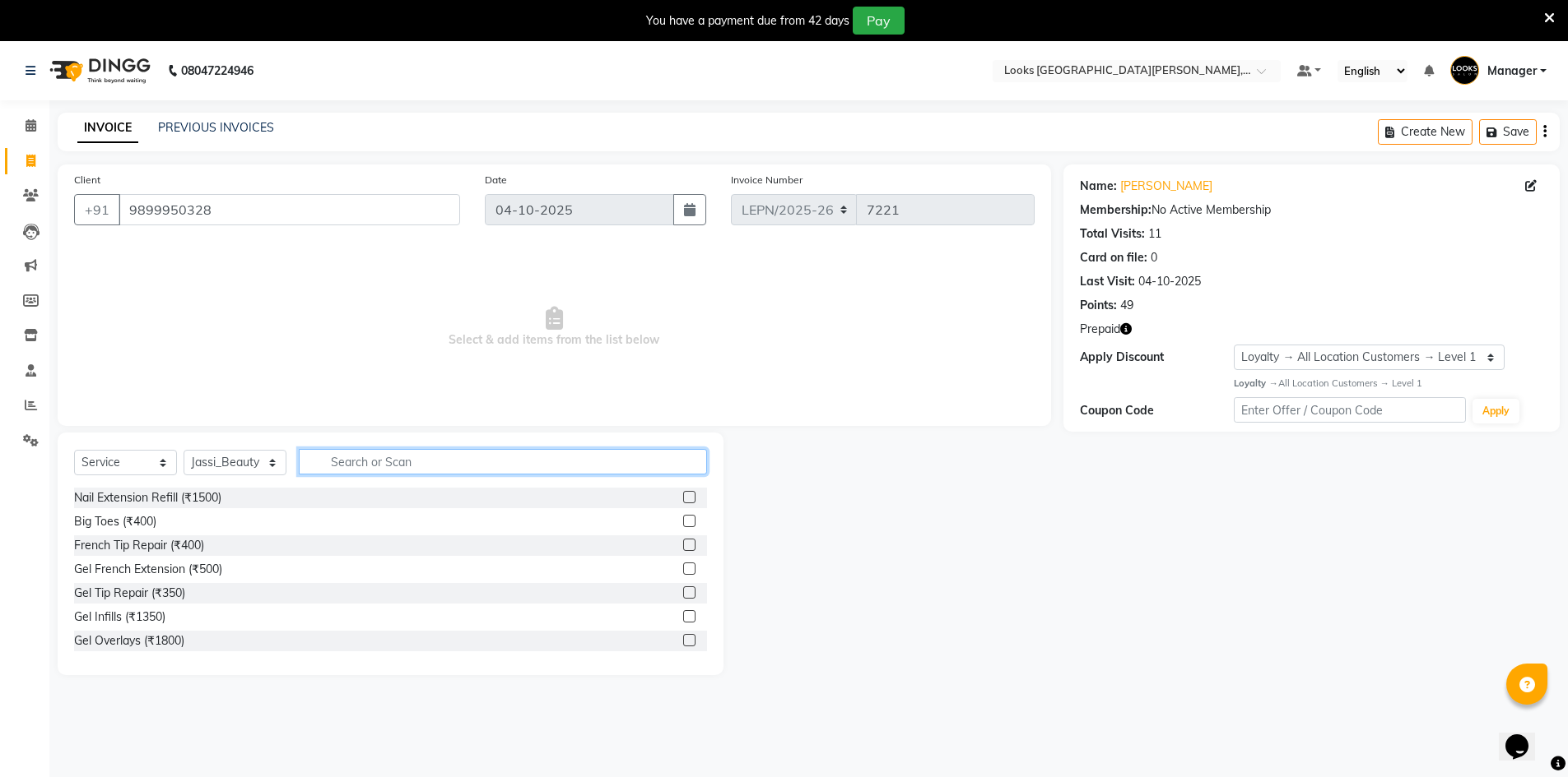
click at [357, 461] on input "text" at bounding box center [502, 462] width 408 height 26
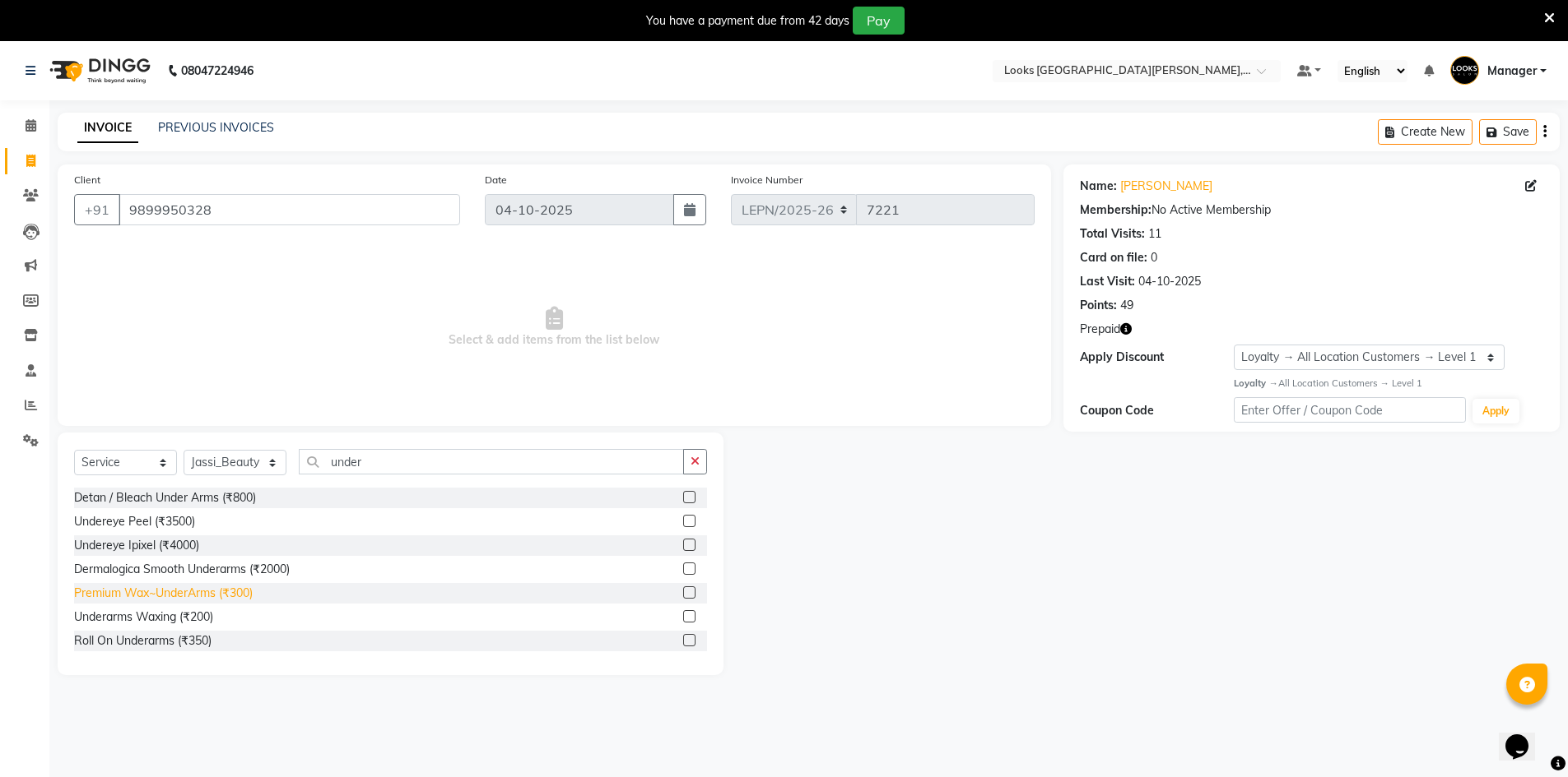
click at [246, 594] on div "Premium Wax~UnderArms (₹300)" at bounding box center [163, 594] width 179 height 17
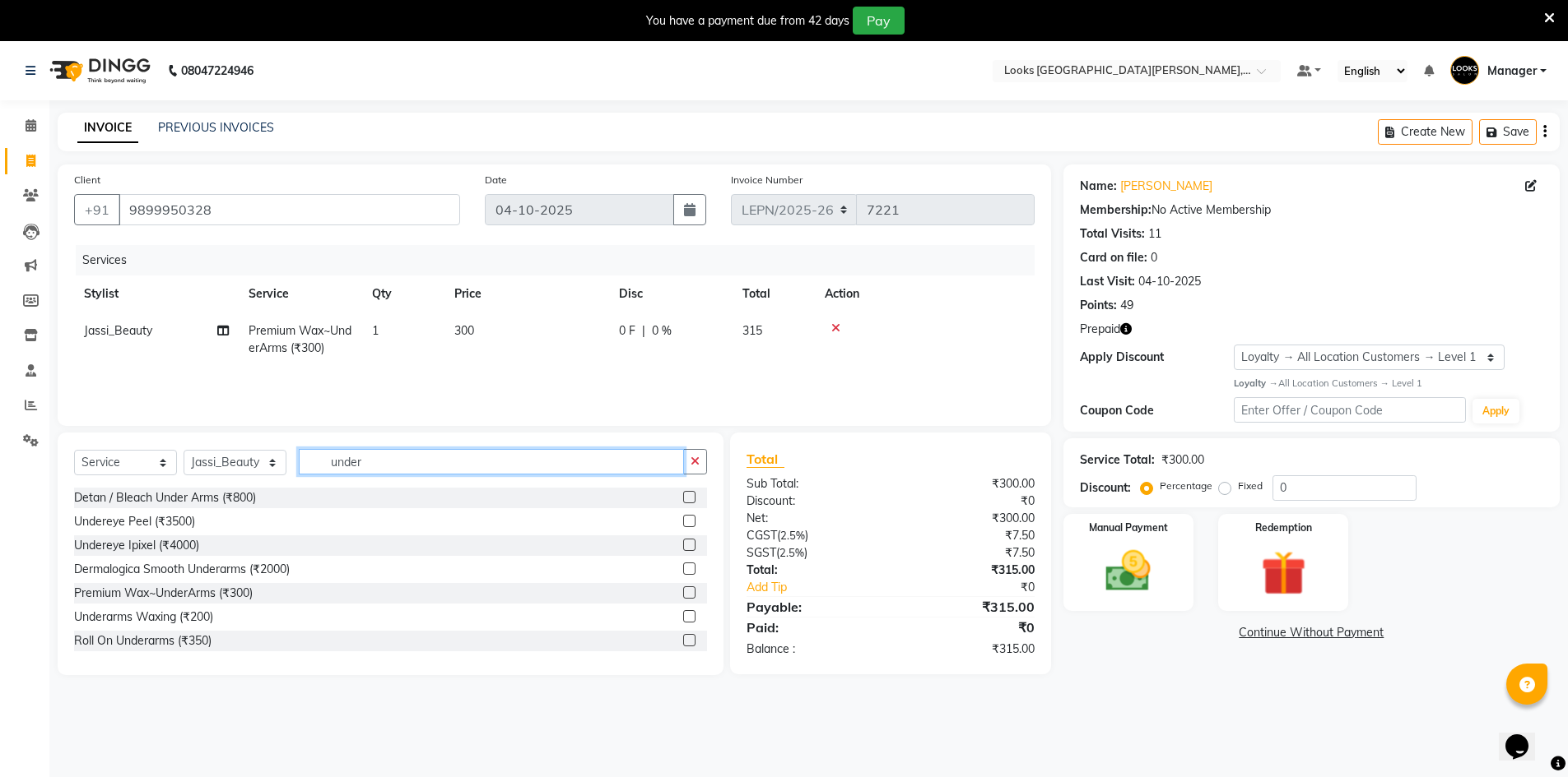
drag, startPoint x: 380, startPoint y: 458, endPoint x: 317, endPoint y: 476, distance: 65.5
click at [316, 476] on div "Select Service Product Membership Package Voucher Prepaid Gift Card Select Styl…" at bounding box center [390, 468] width 633 height 38
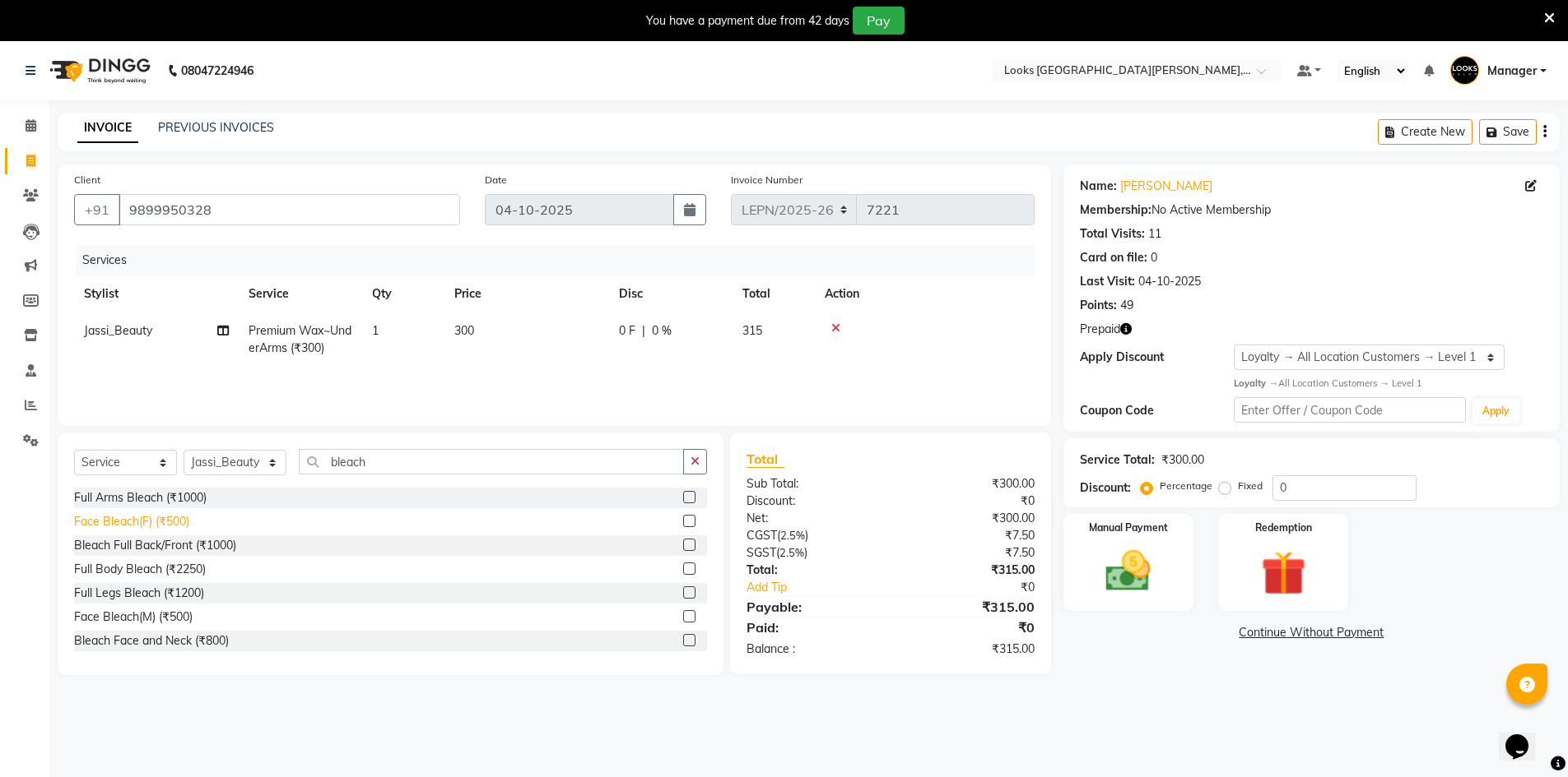
click at [167, 522] on div "Face Bleach(F) (₹500)" at bounding box center [131, 522] width 116 height 17
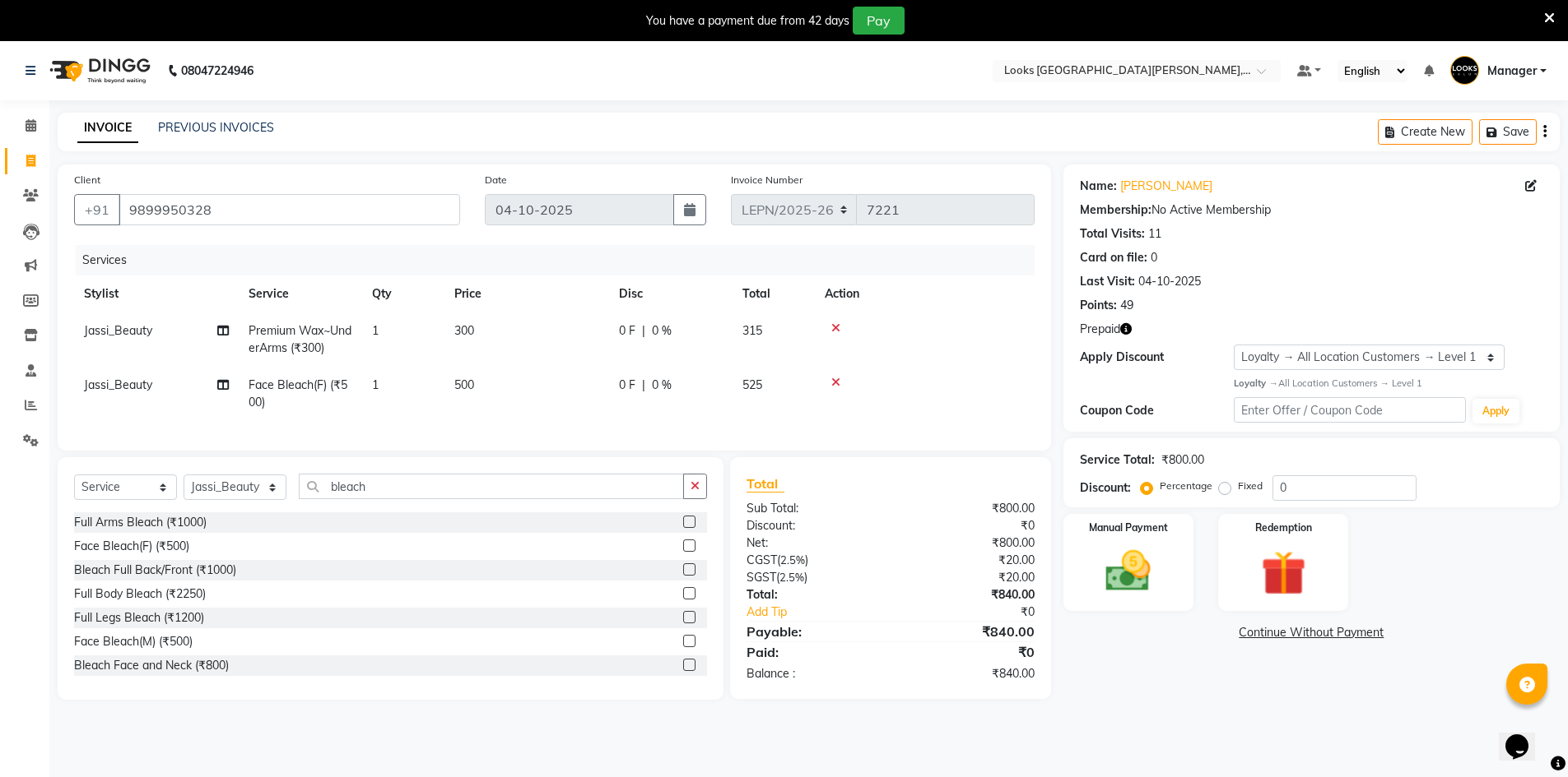
click at [490, 380] on td "500" at bounding box center [527, 394] width 164 height 54
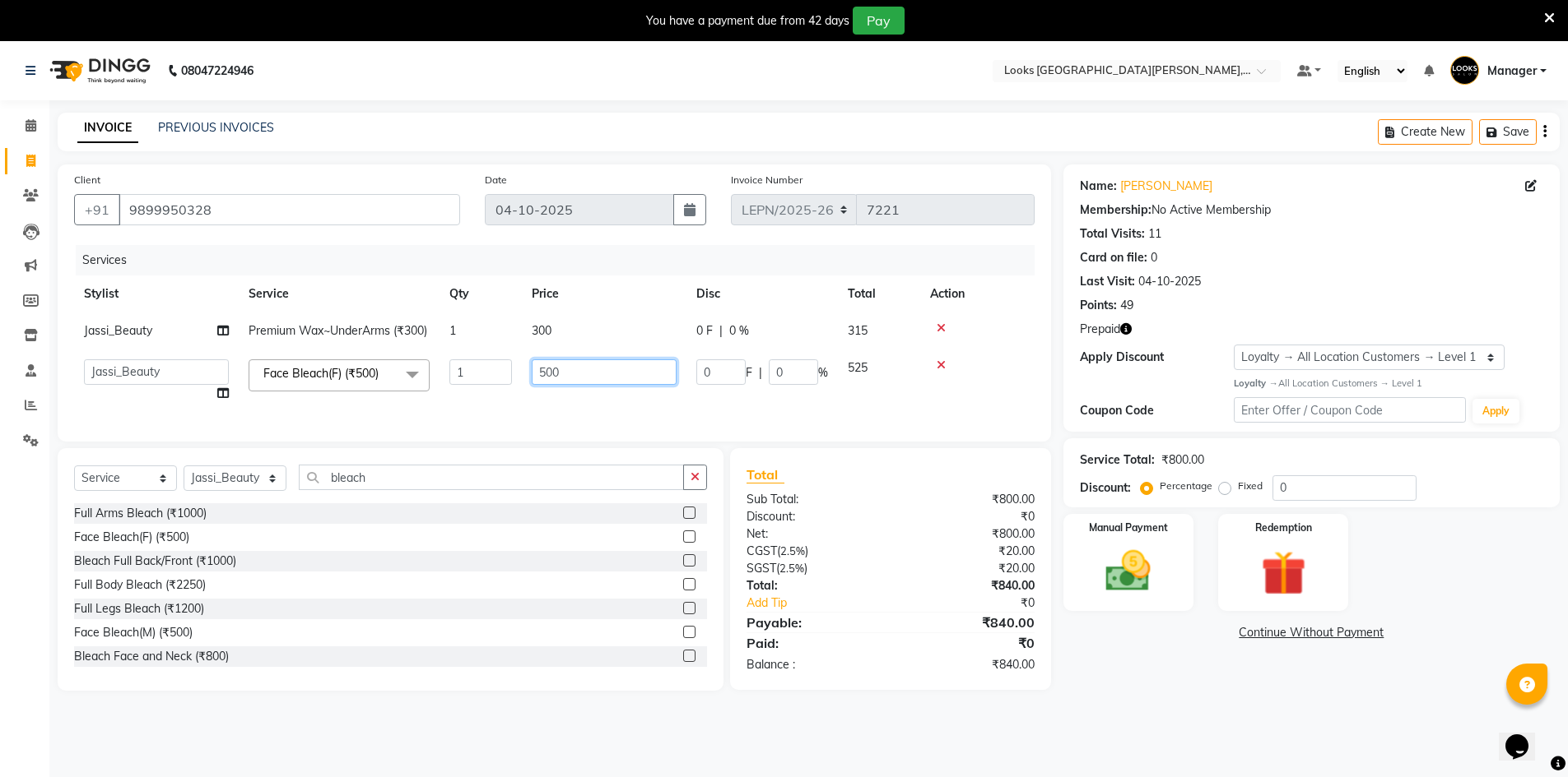
drag, startPoint x: 560, startPoint y: 389, endPoint x: 522, endPoint y: 393, distance: 38.2
click at [522, 393] on td "500" at bounding box center [604, 380] width 164 height 62
click at [517, 425] on div "Services Stylist Service Qty Price Disc Total Action Jassi_Beauty Premium Wax~U…" at bounding box center [554, 335] width 961 height 181
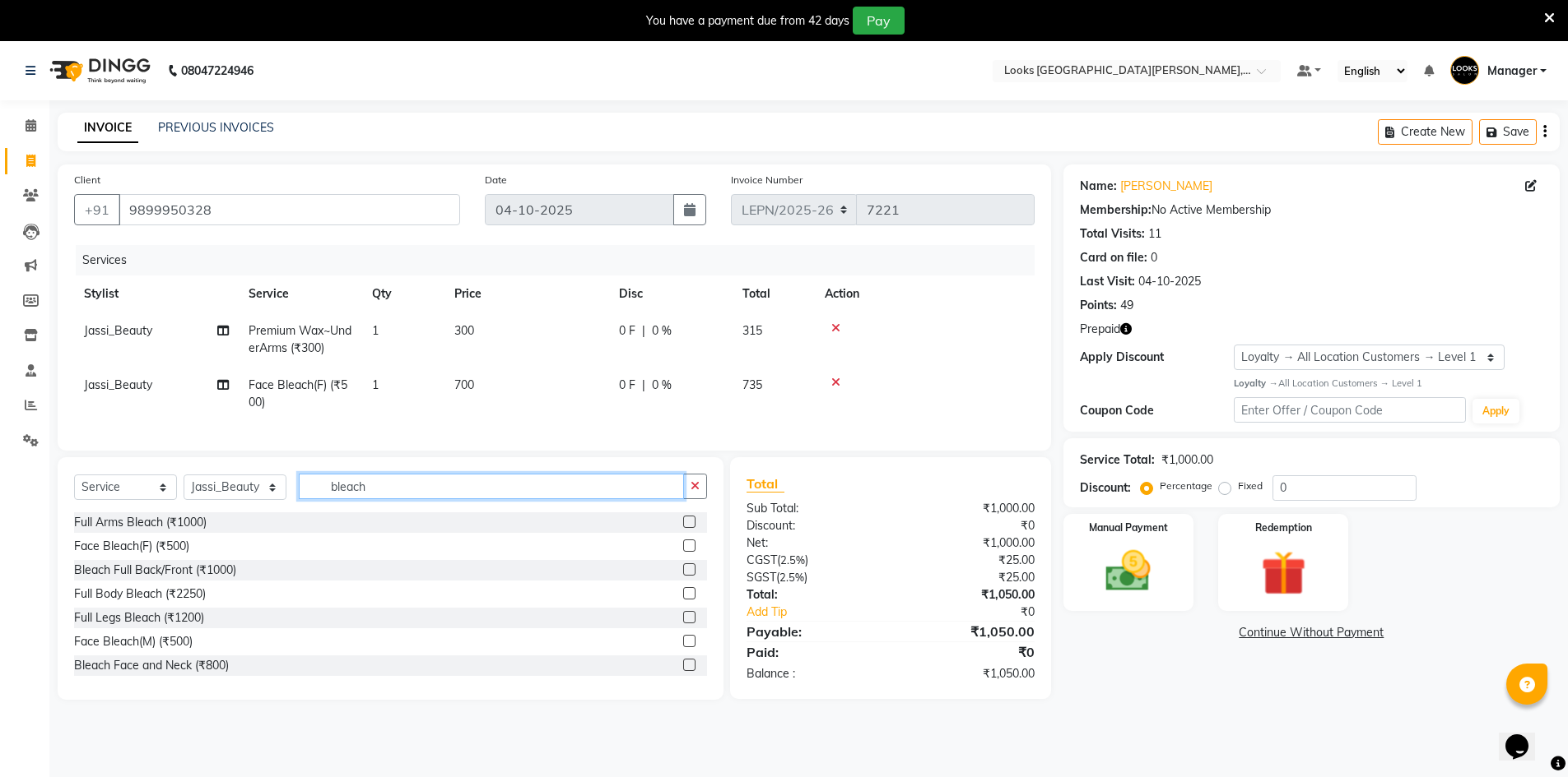
drag, startPoint x: 387, startPoint y: 500, endPoint x: 256, endPoint y: 516, distance: 132.0
click at [256, 512] on div "Select Service Product Membership Package Voucher Prepaid Gift Card Select Styl…" at bounding box center [390, 493] width 633 height 38
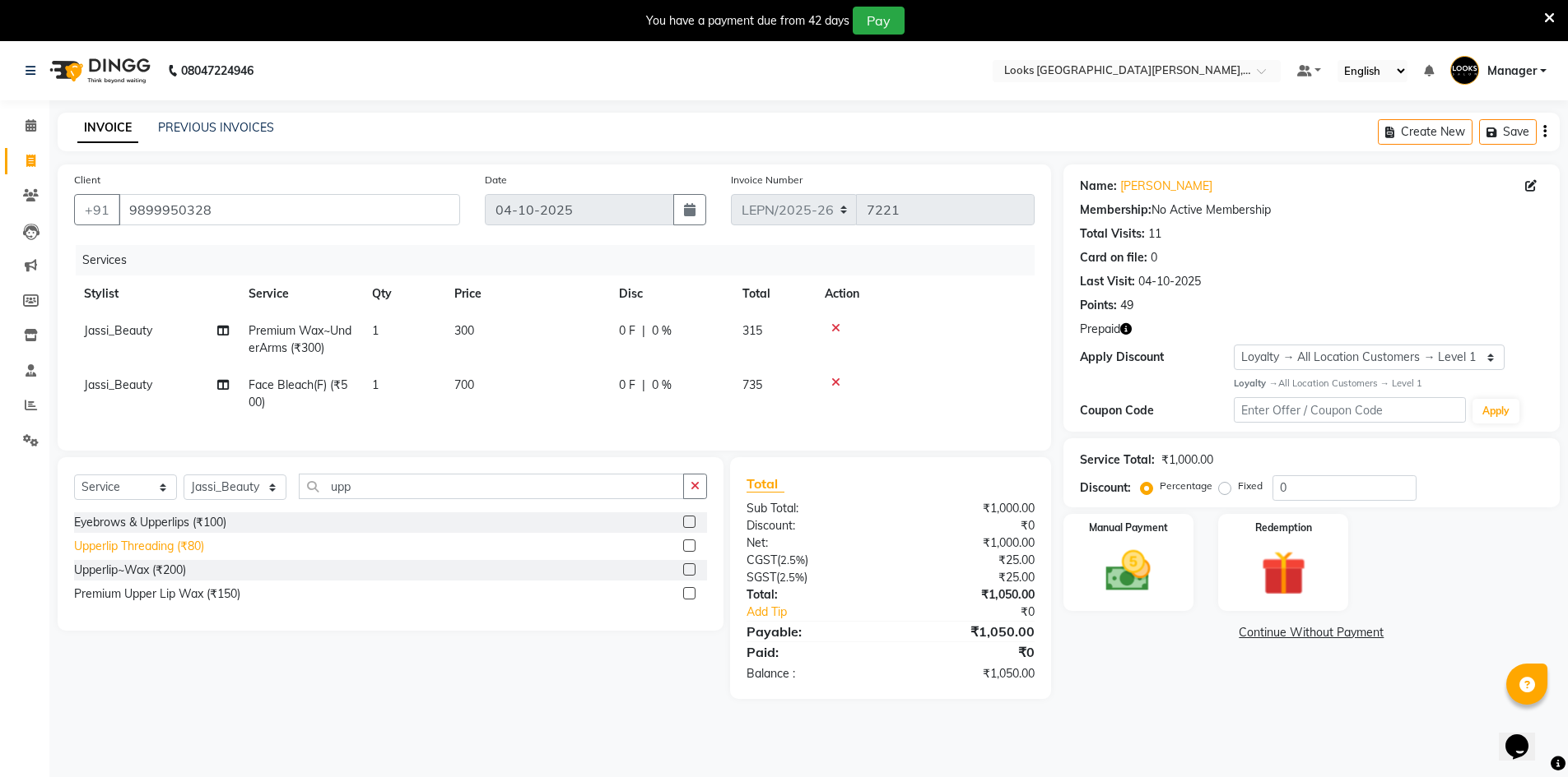
click at [194, 554] on div "Upperlip Threading (₹80)" at bounding box center [139, 547] width 130 height 17
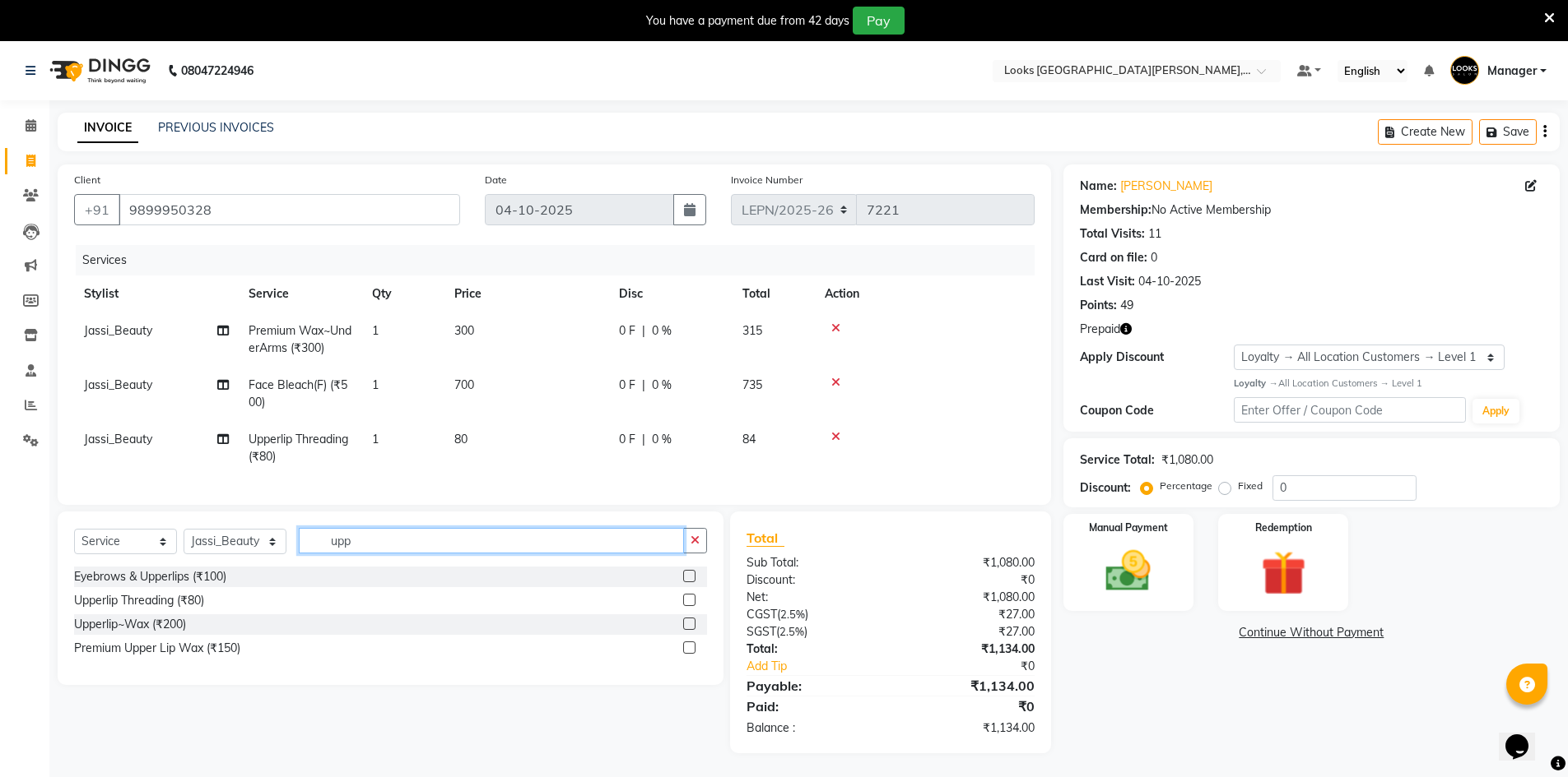
drag, startPoint x: 366, startPoint y: 552, endPoint x: 323, endPoint y: 563, distance: 44.4
click at [323, 553] on input "upp" at bounding box center [490, 541] width 385 height 26
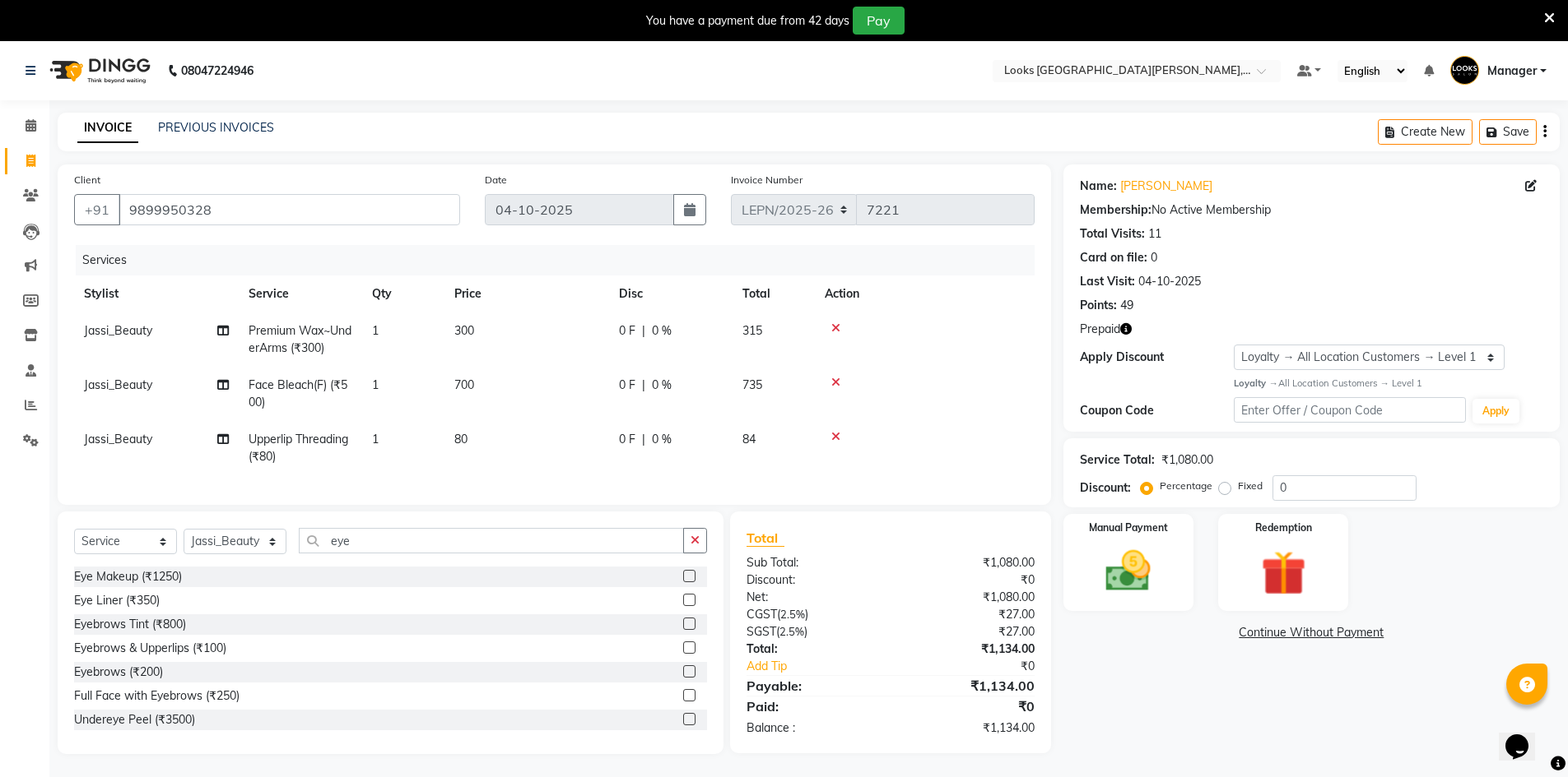
click at [207, 658] on div "Eyebrows & Upperlips (₹100)" at bounding box center [149, 649] width 152 height 17
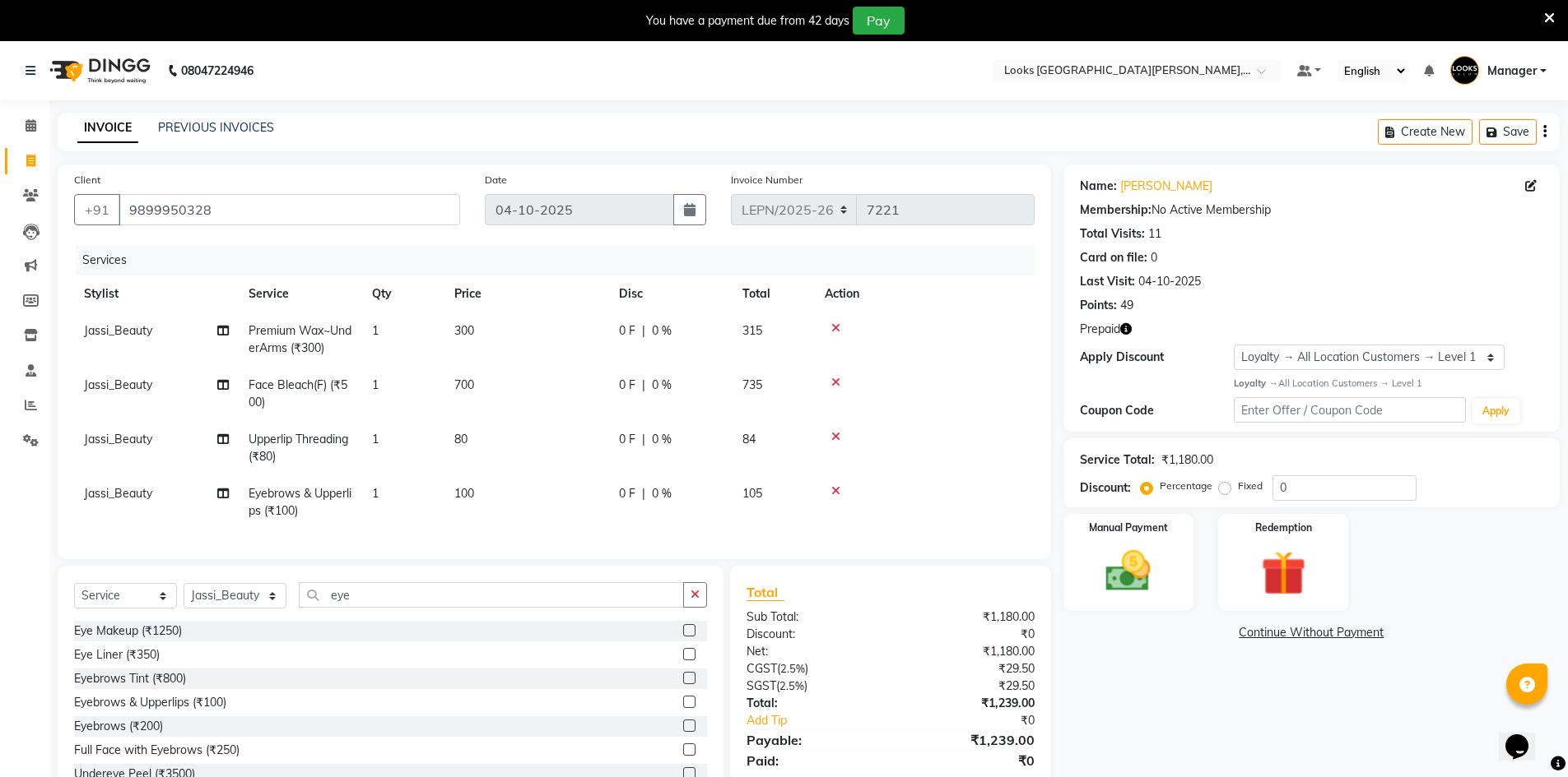
scroll to position [68, 0]
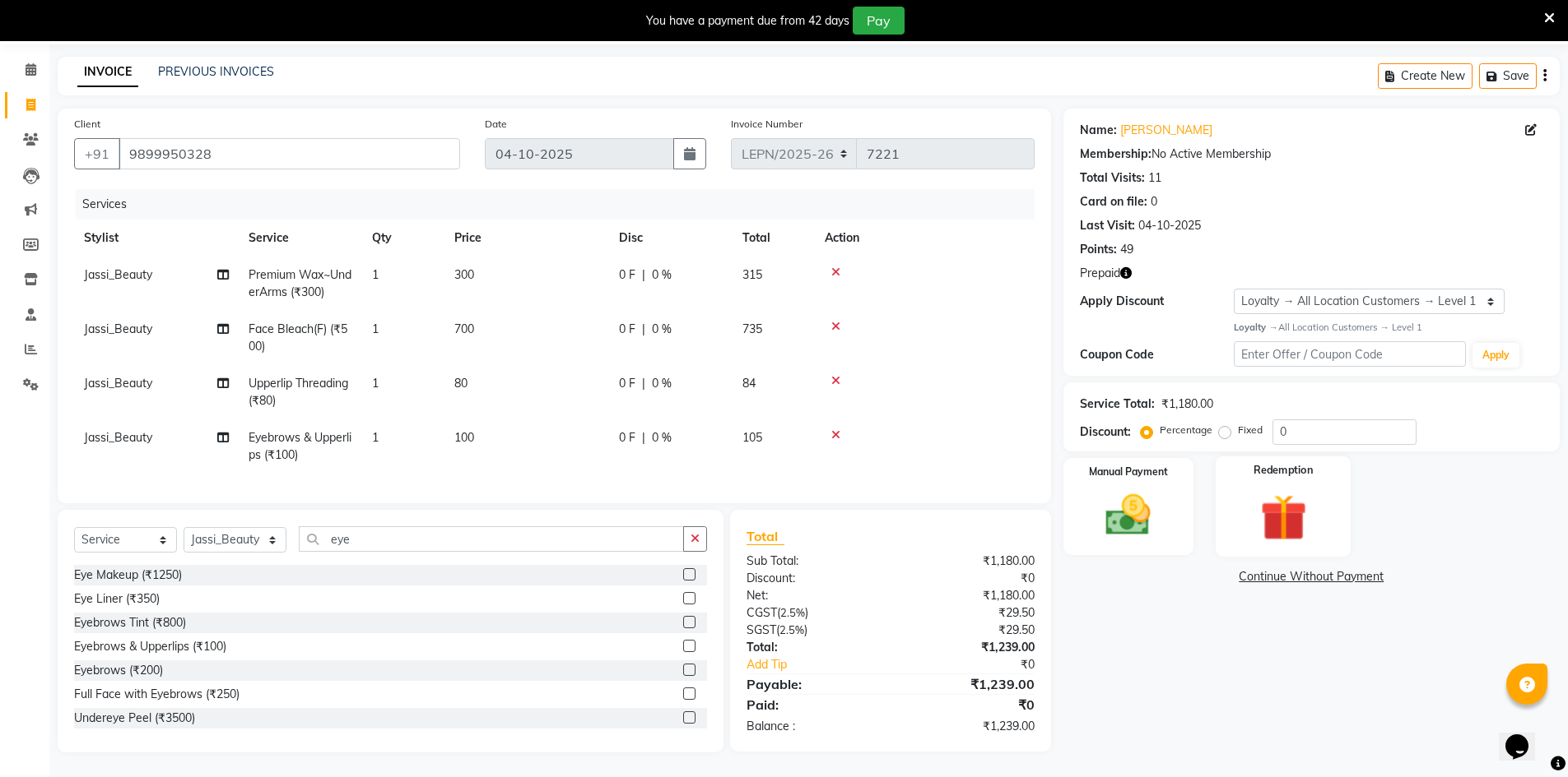
click at [1305, 495] on img at bounding box center [1282, 517] width 76 height 58
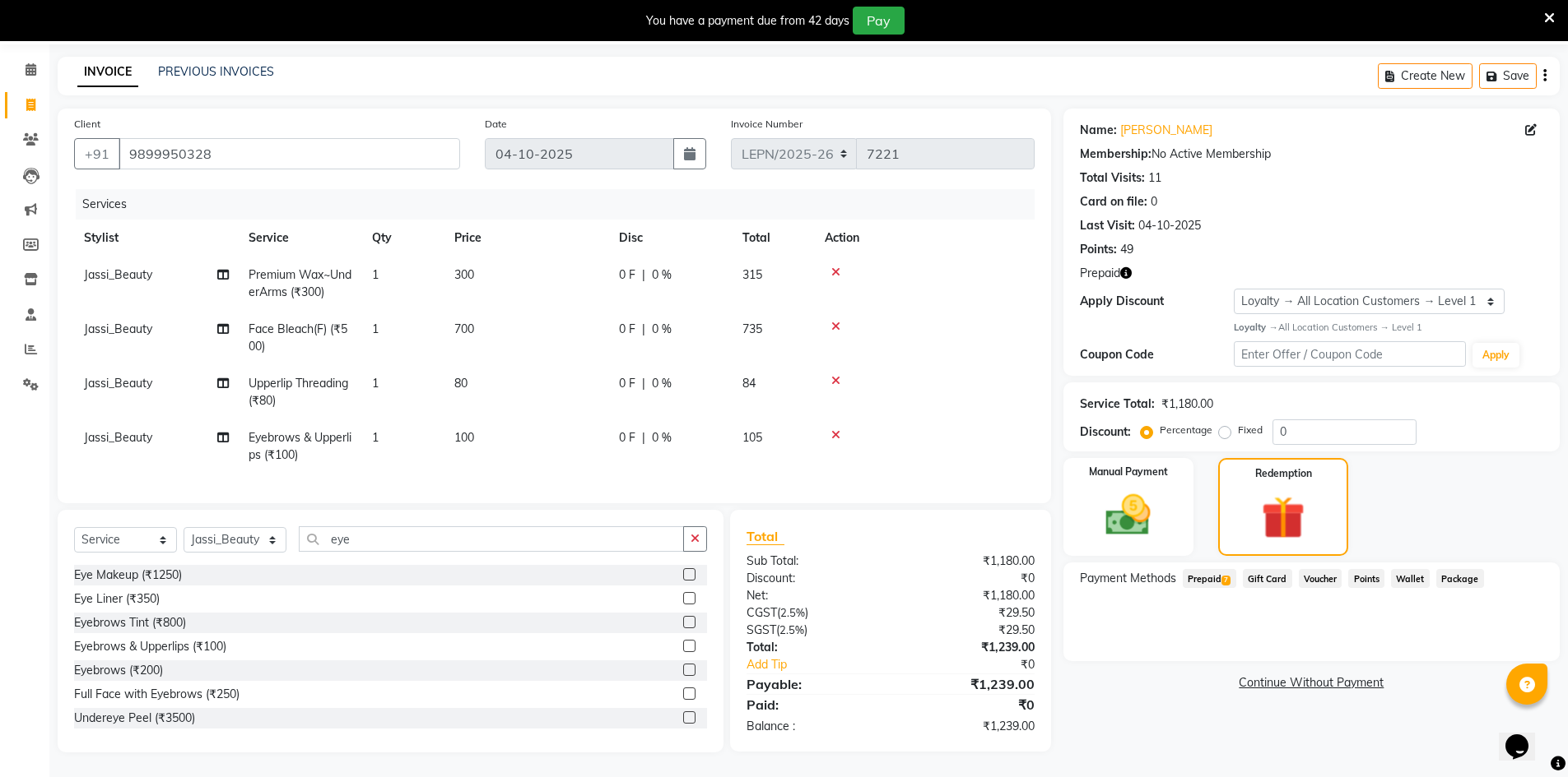
click at [1211, 572] on span "Prepaid 7" at bounding box center [1209, 579] width 54 height 19
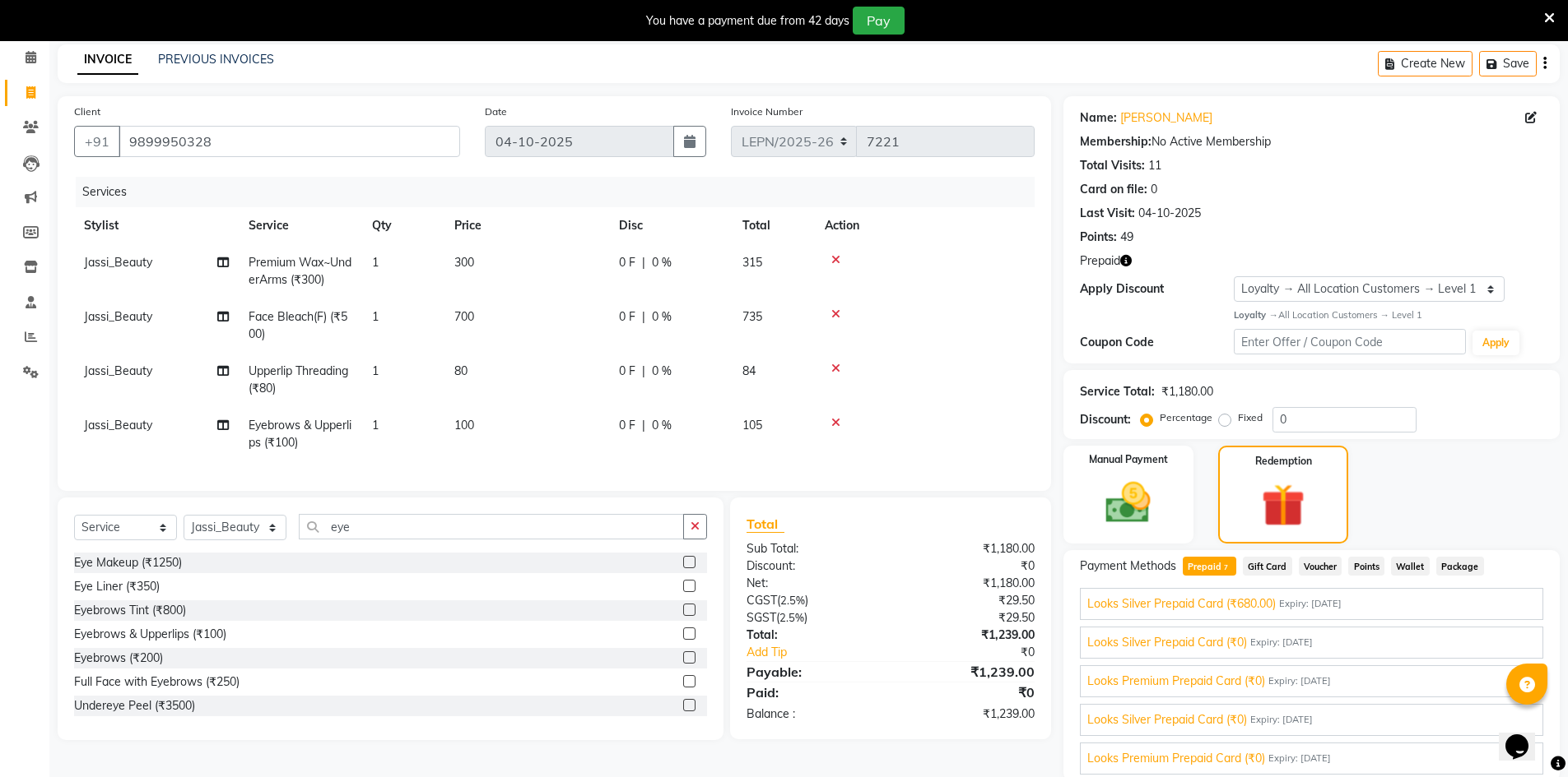
scroll to position [131, 0]
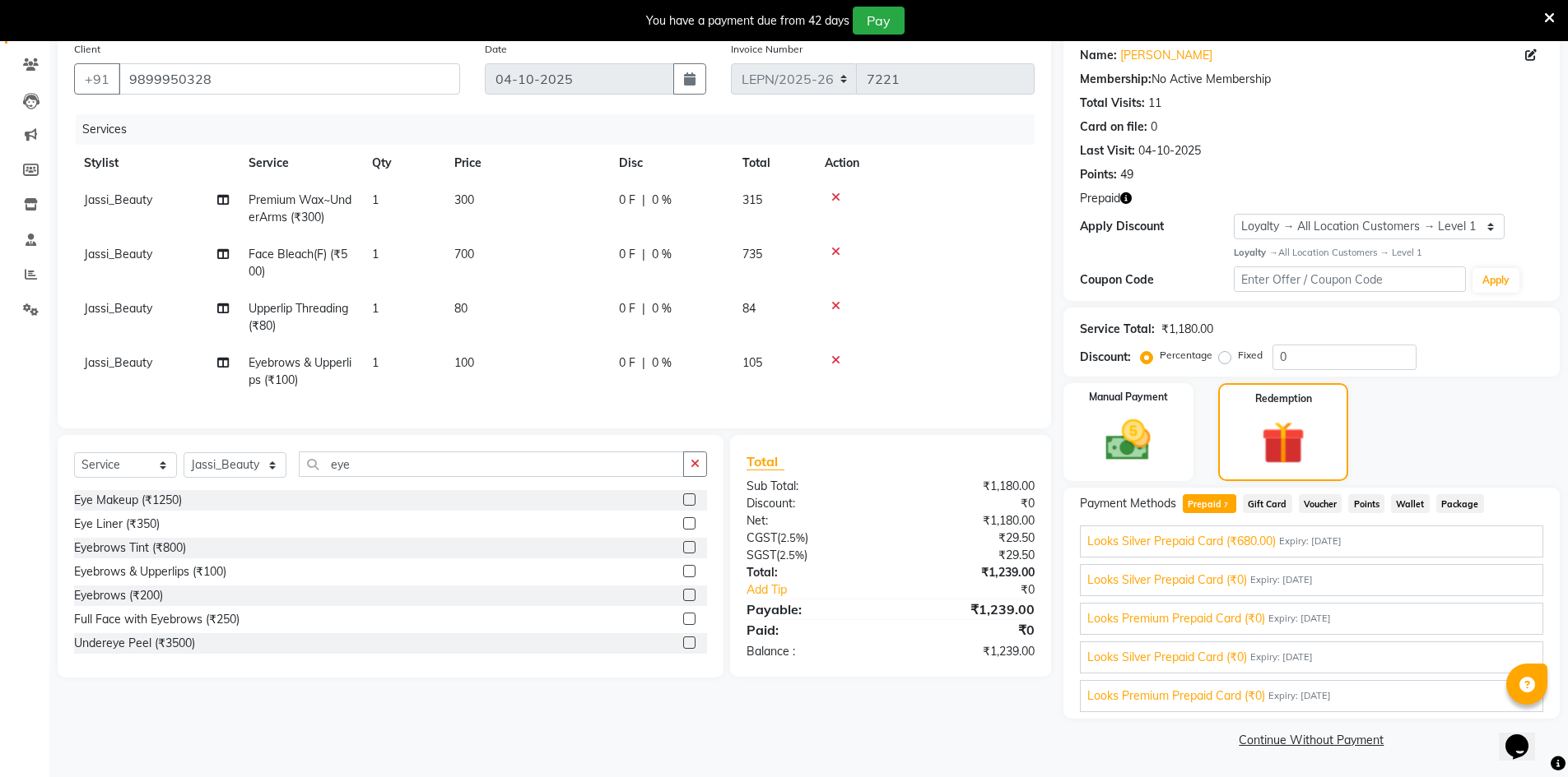
click at [1251, 538] on span "Looks Silver Prepaid Card (₹680.00)" at bounding box center [1181, 542] width 188 height 17
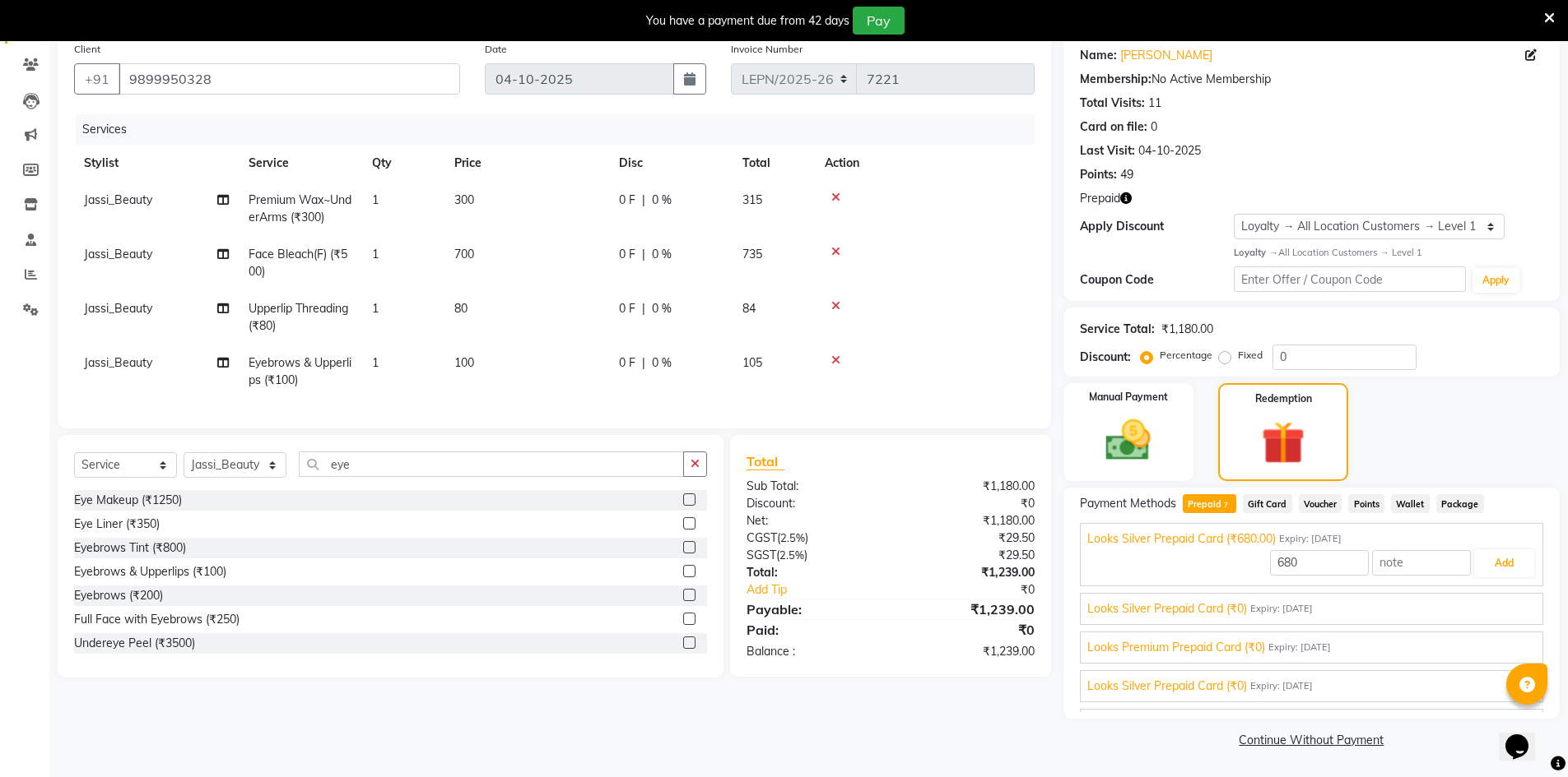
scroll to position [81, 0]
click at [1486, 571] on button "Add" at bounding box center [1504, 566] width 60 height 28
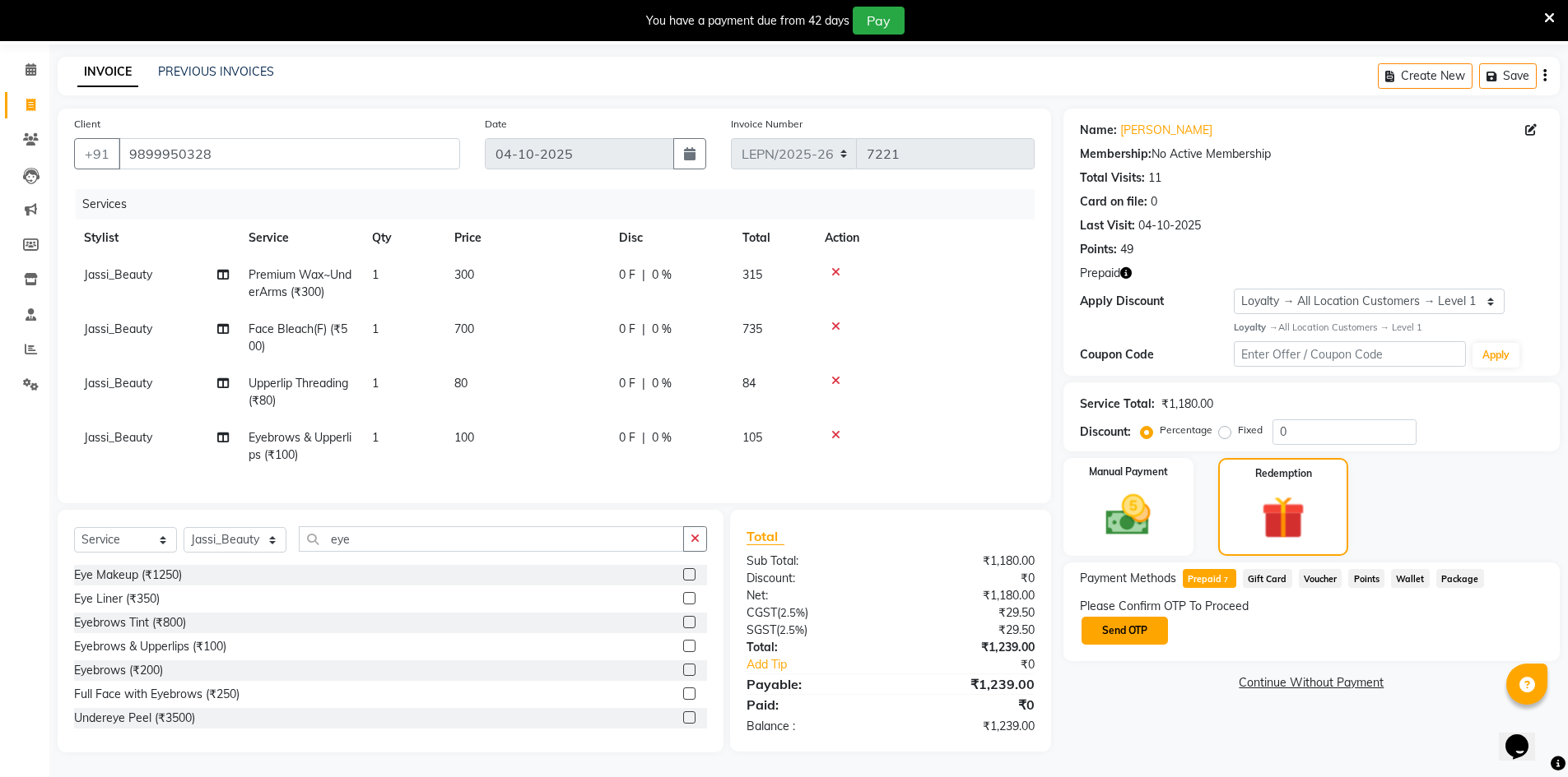
click at [1143, 623] on button "Send OTP" at bounding box center [1124, 631] width 86 height 28
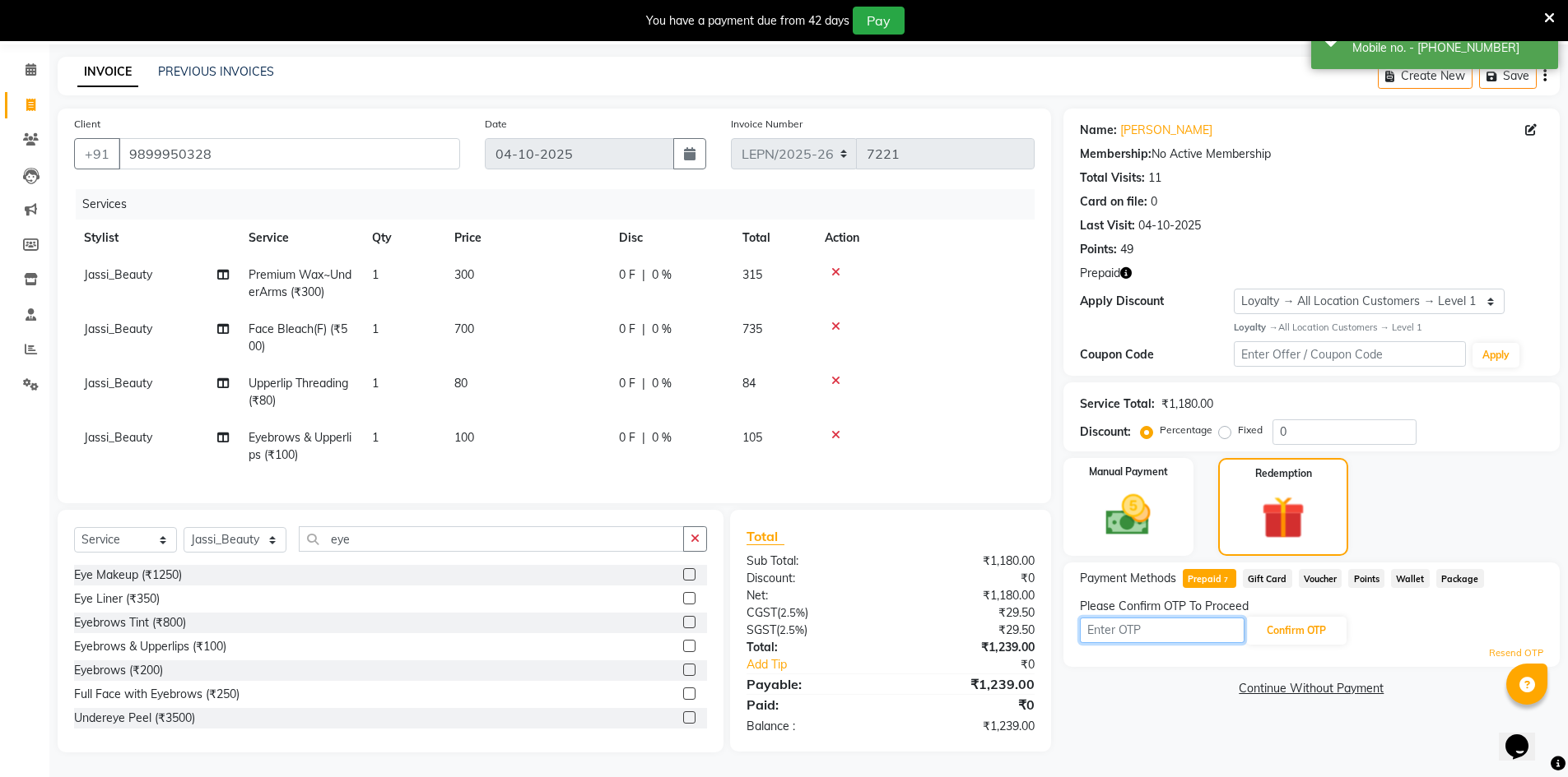
click at [1187, 619] on input "text" at bounding box center [1162, 630] width 164 height 26
click at [1296, 620] on button "Confirm OTP" at bounding box center [1296, 631] width 100 height 28
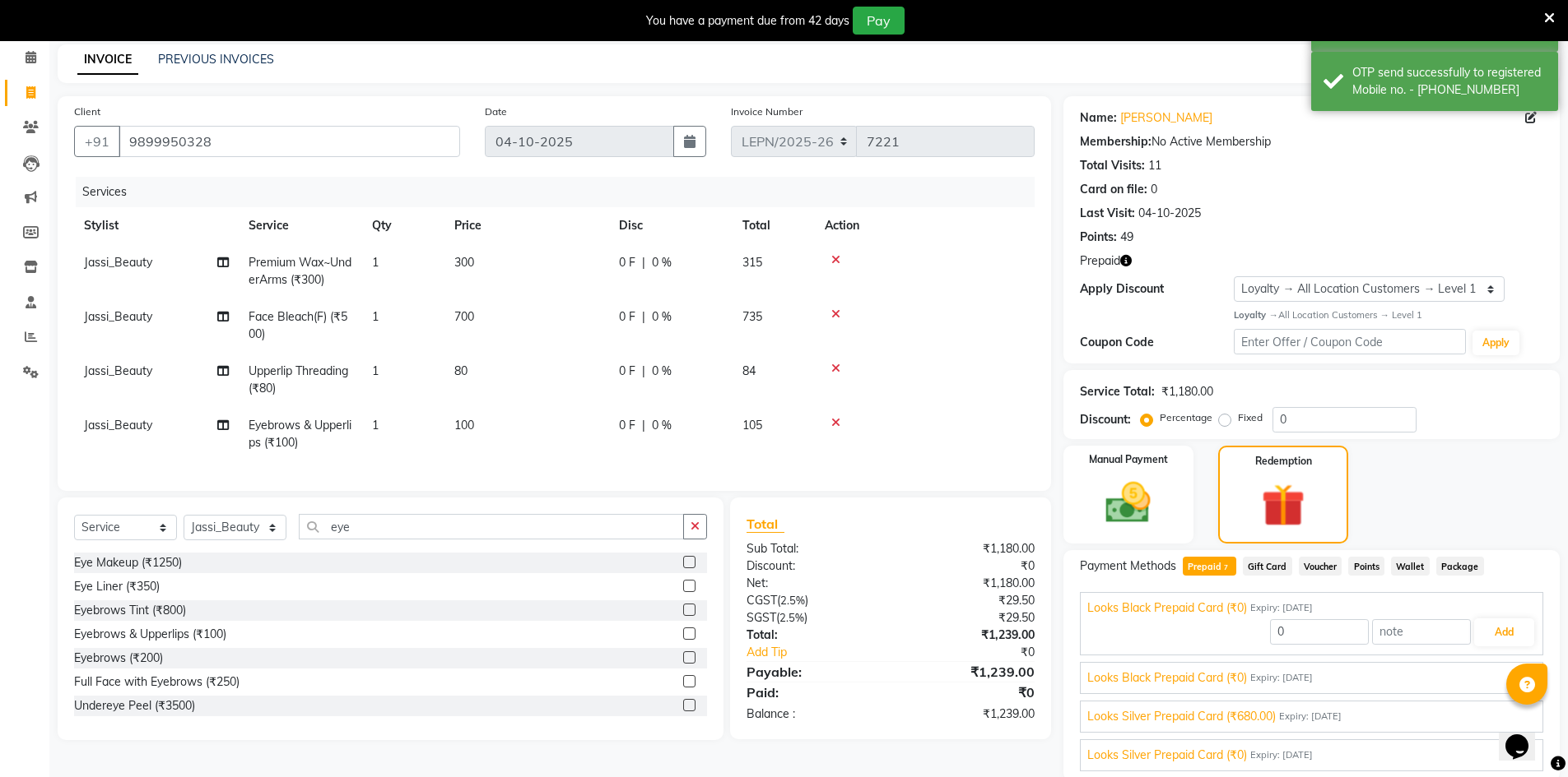
scroll to position [131, 0]
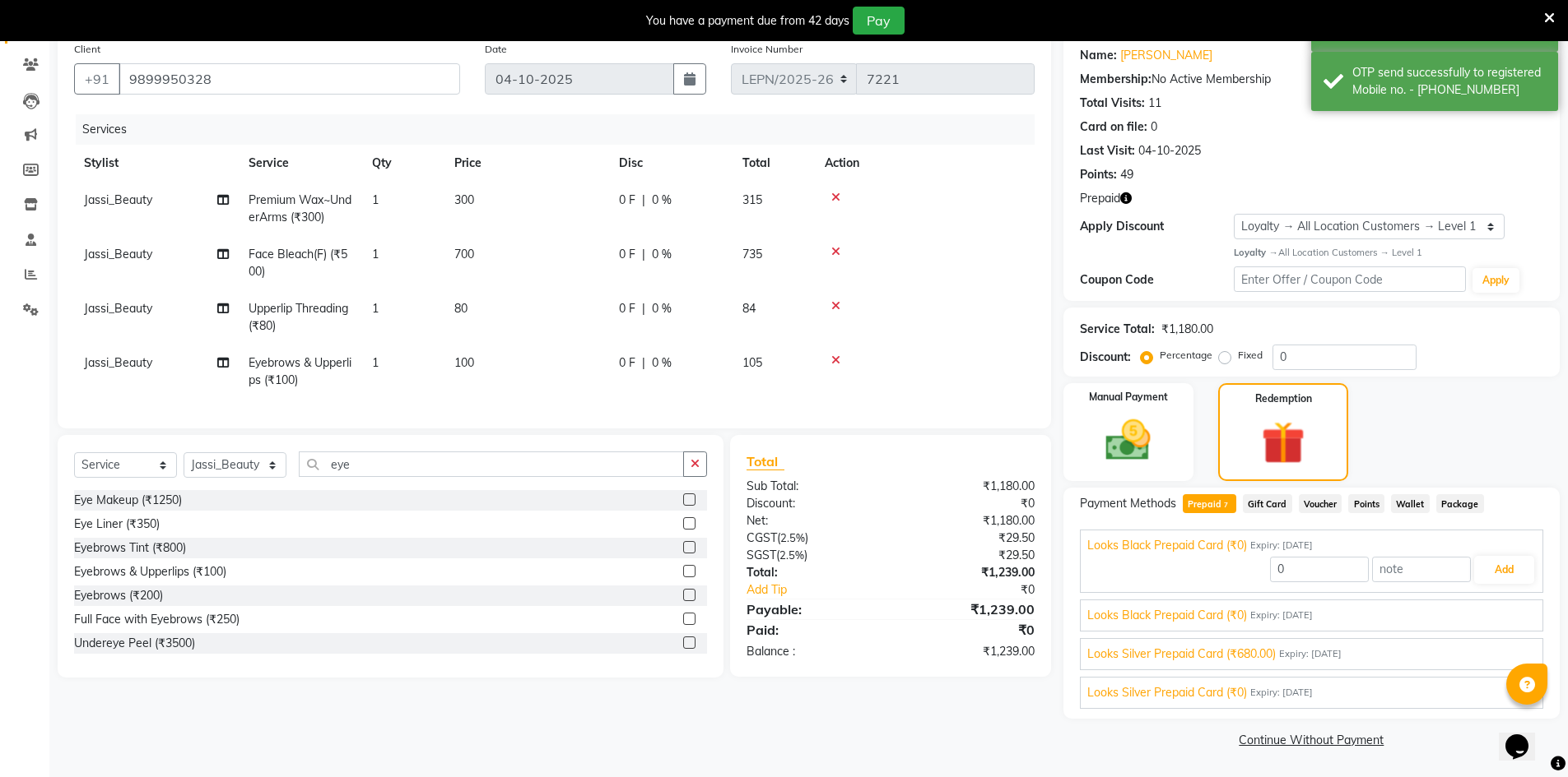
click at [1257, 655] on span "Looks Silver Prepaid Card (₹680.00)" at bounding box center [1181, 655] width 188 height 17
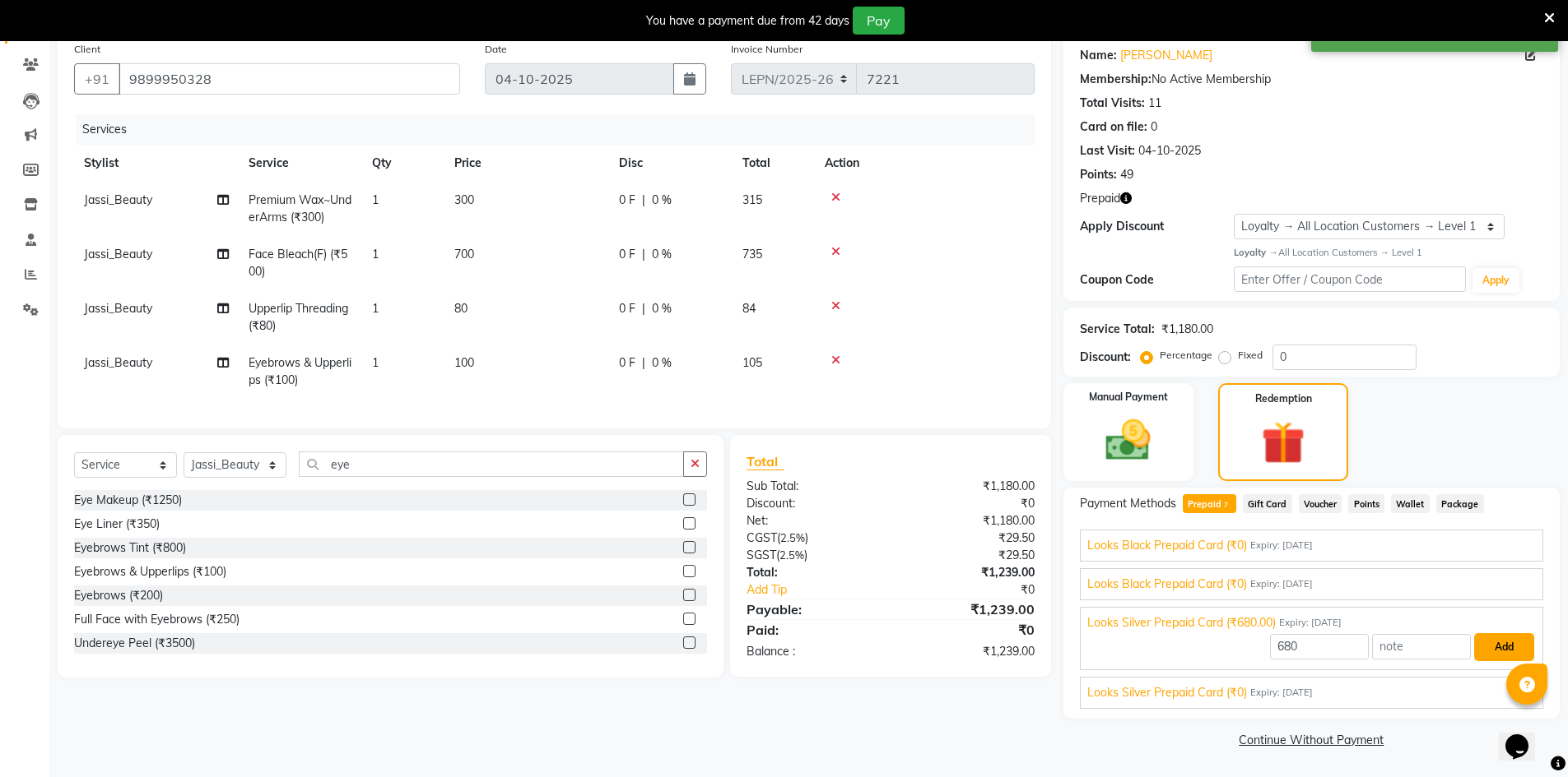
click at [1496, 642] on button "Add" at bounding box center [1504, 647] width 60 height 28
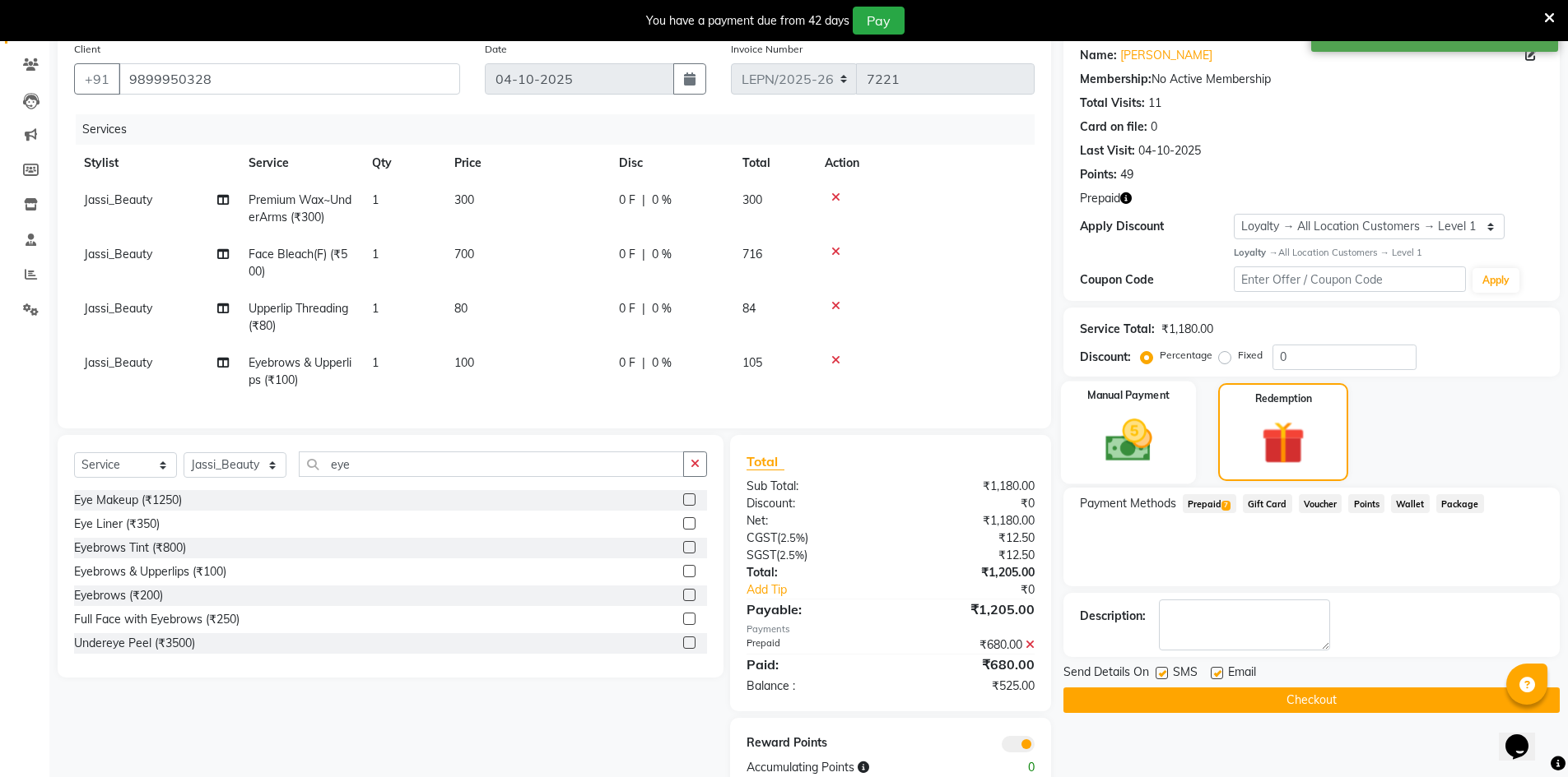
click at [1138, 452] on img at bounding box center [1128, 441] width 76 height 54
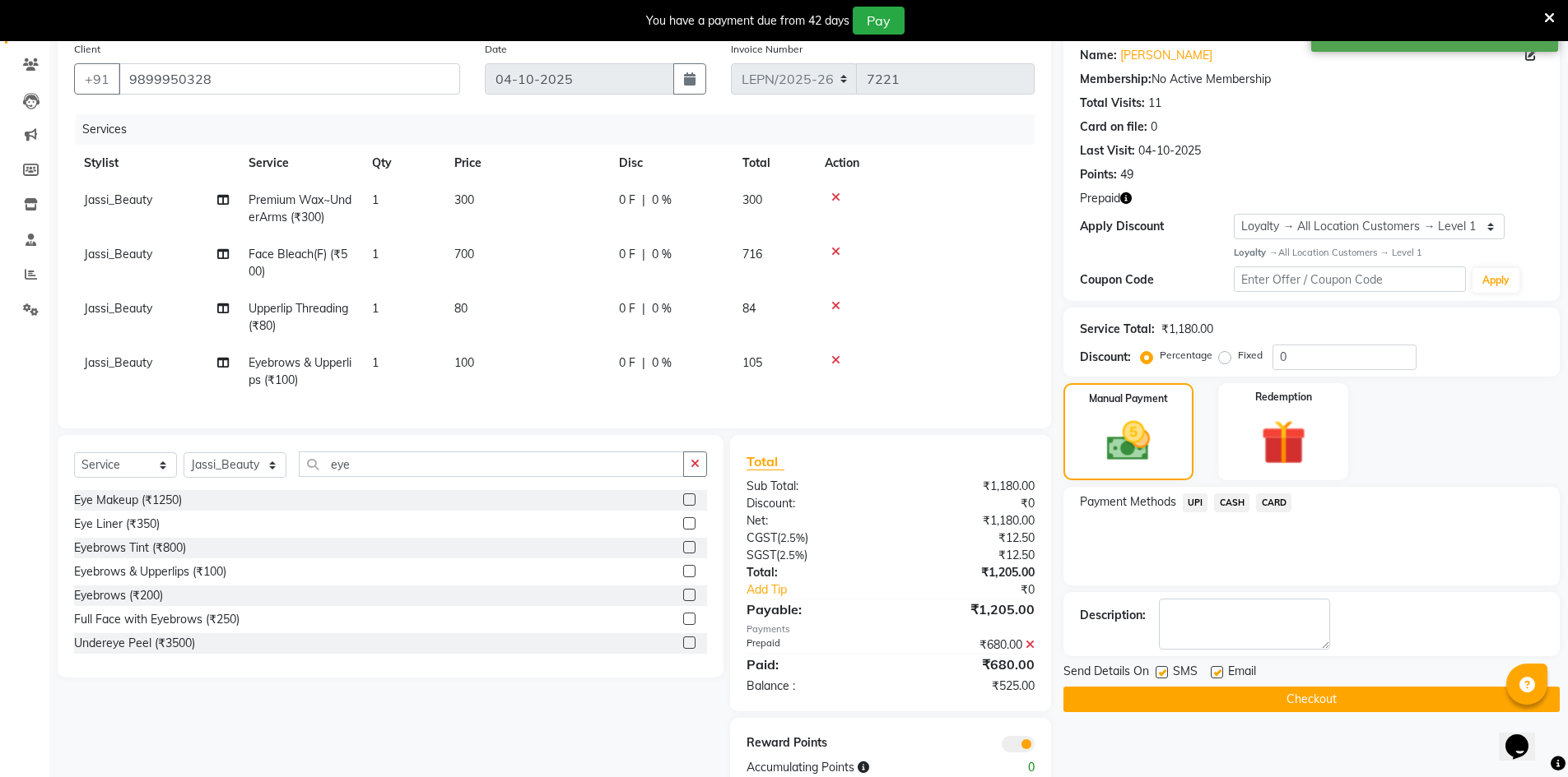
click at [1238, 504] on span "CASH" at bounding box center [1231, 503] width 35 height 19
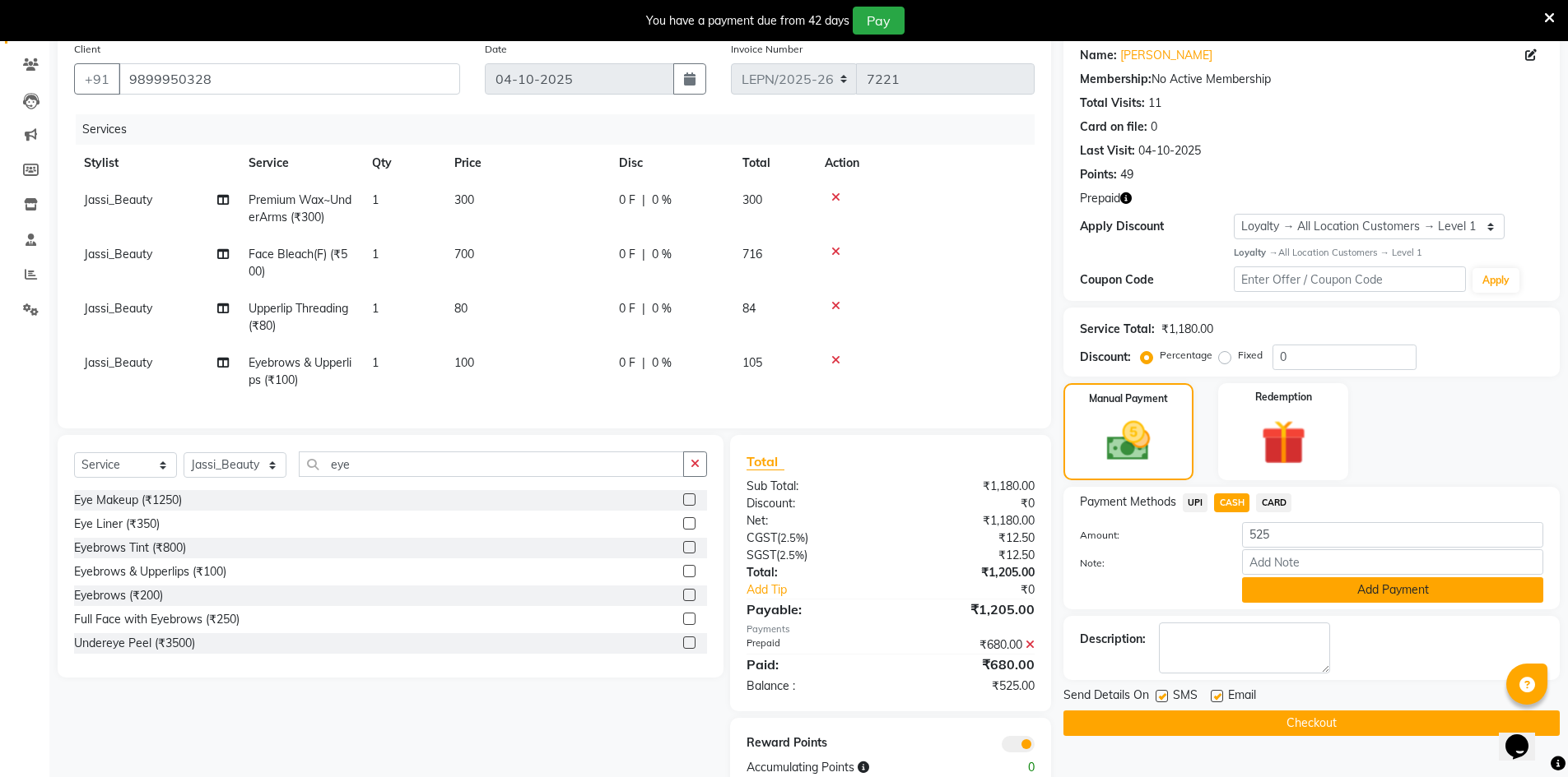
click at [1286, 591] on button "Add Payment" at bounding box center [1392, 590] width 301 height 26
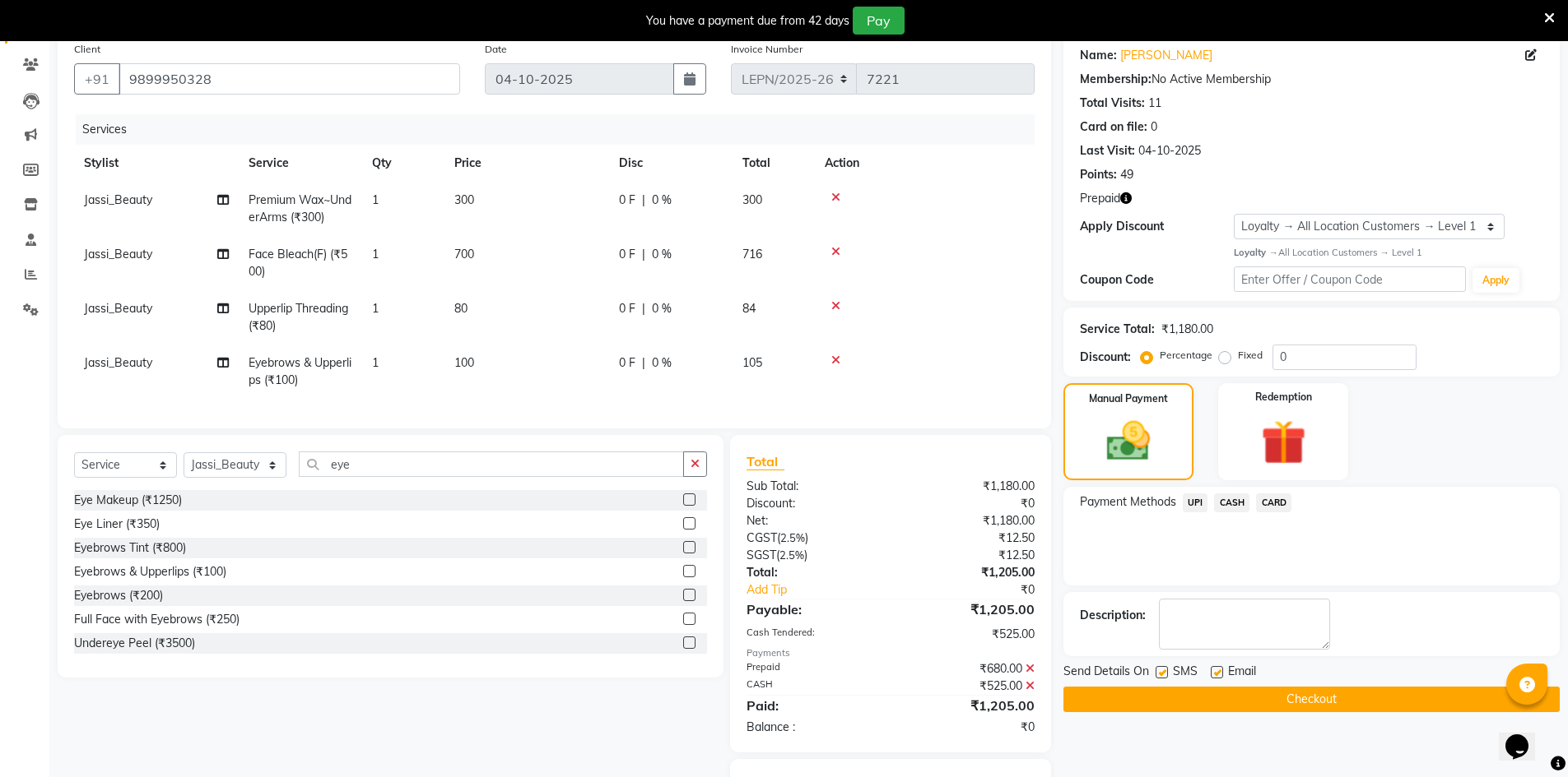
drag, startPoint x: 1278, startPoint y: 694, endPoint x: 1273, endPoint y: 710, distance: 16.8
click at [1273, 712] on button "Checkout" at bounding box center [1311, 700] width 496 height 26
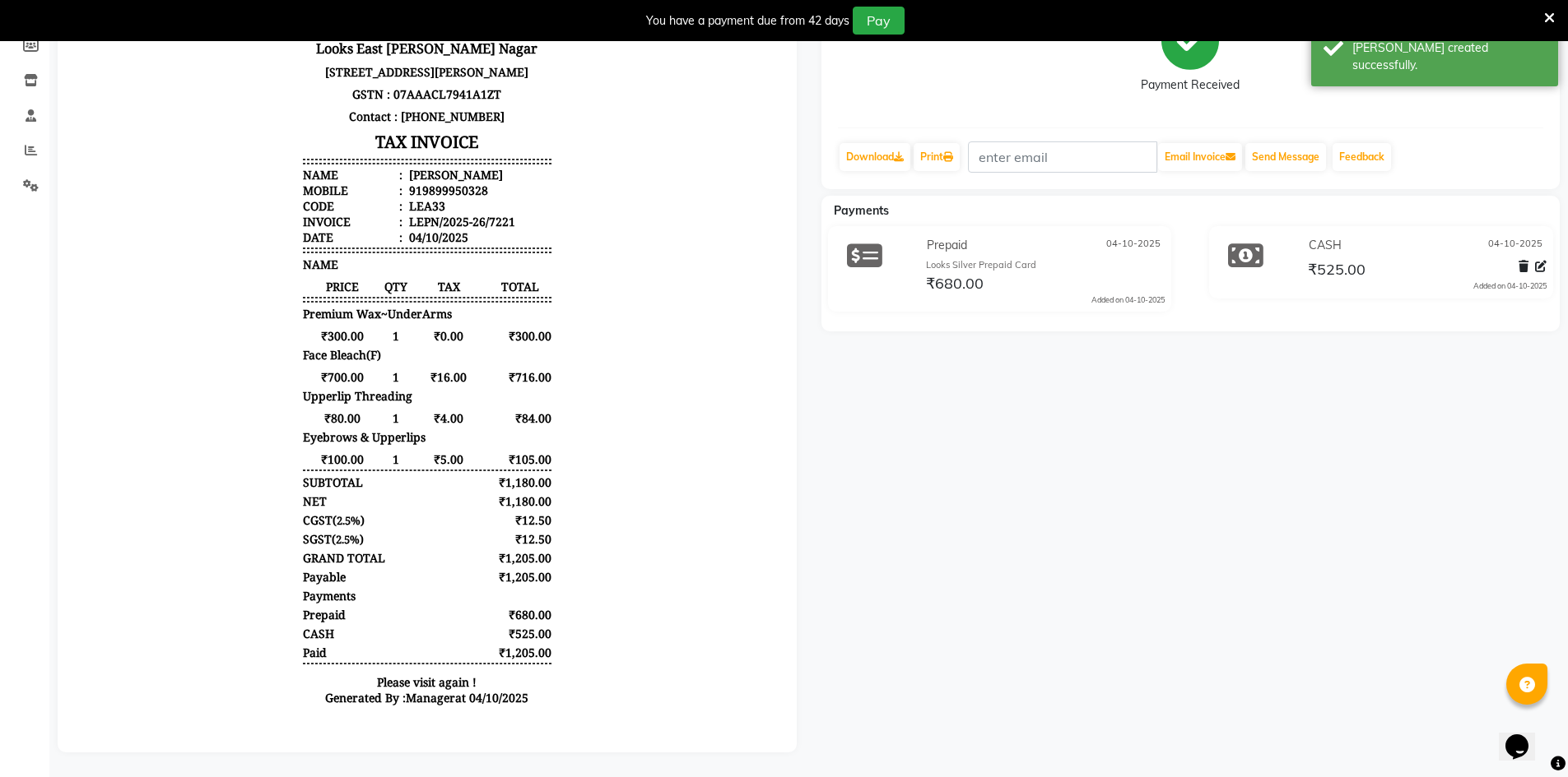
scroll to position [13, 0]
click at [28, 144] on icon at bounding box center [31, 150] width 12 height 12
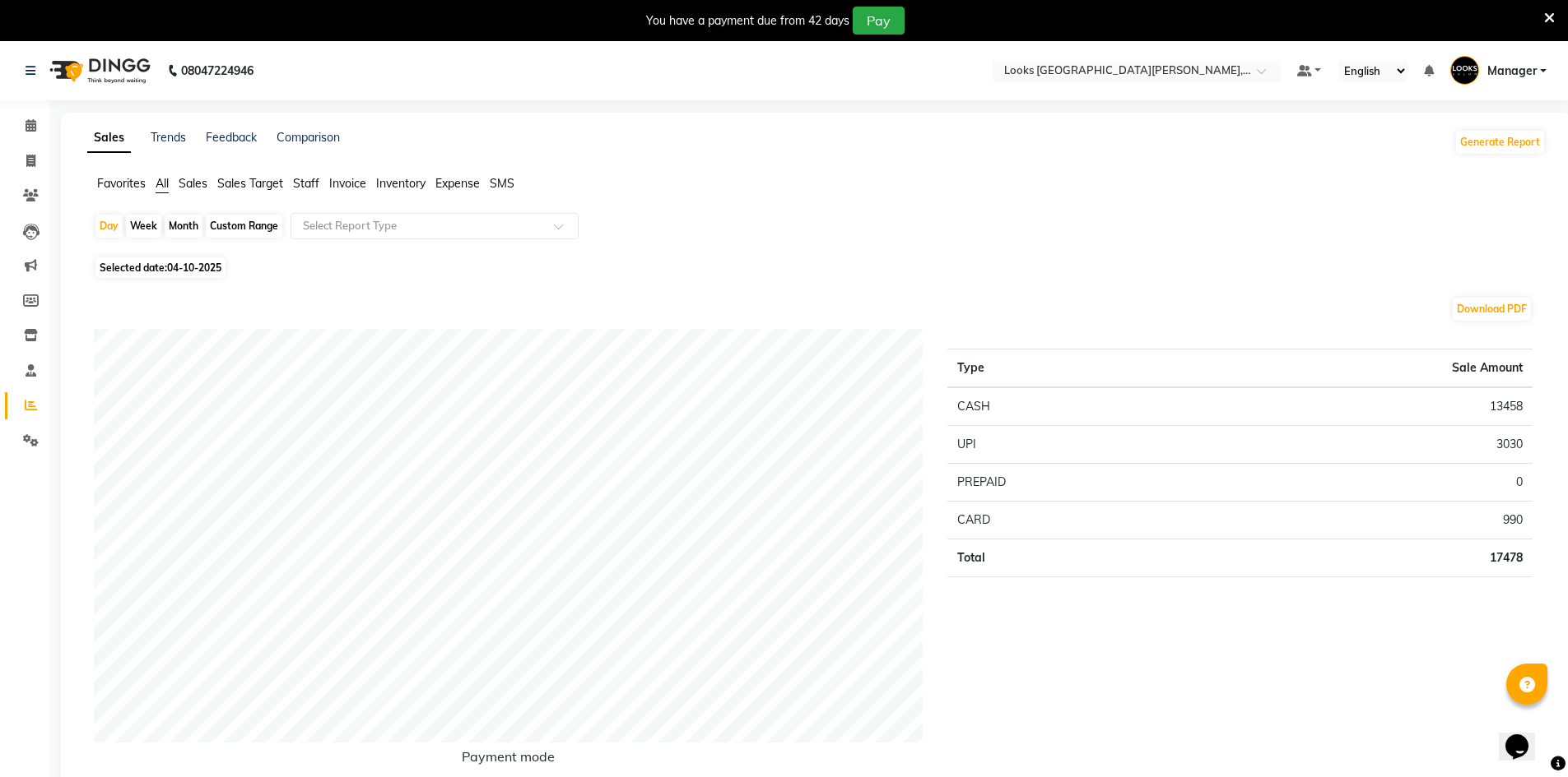
click at [306, 192] on li "Staff" at bounding box center [306, 183] width 27 height 17
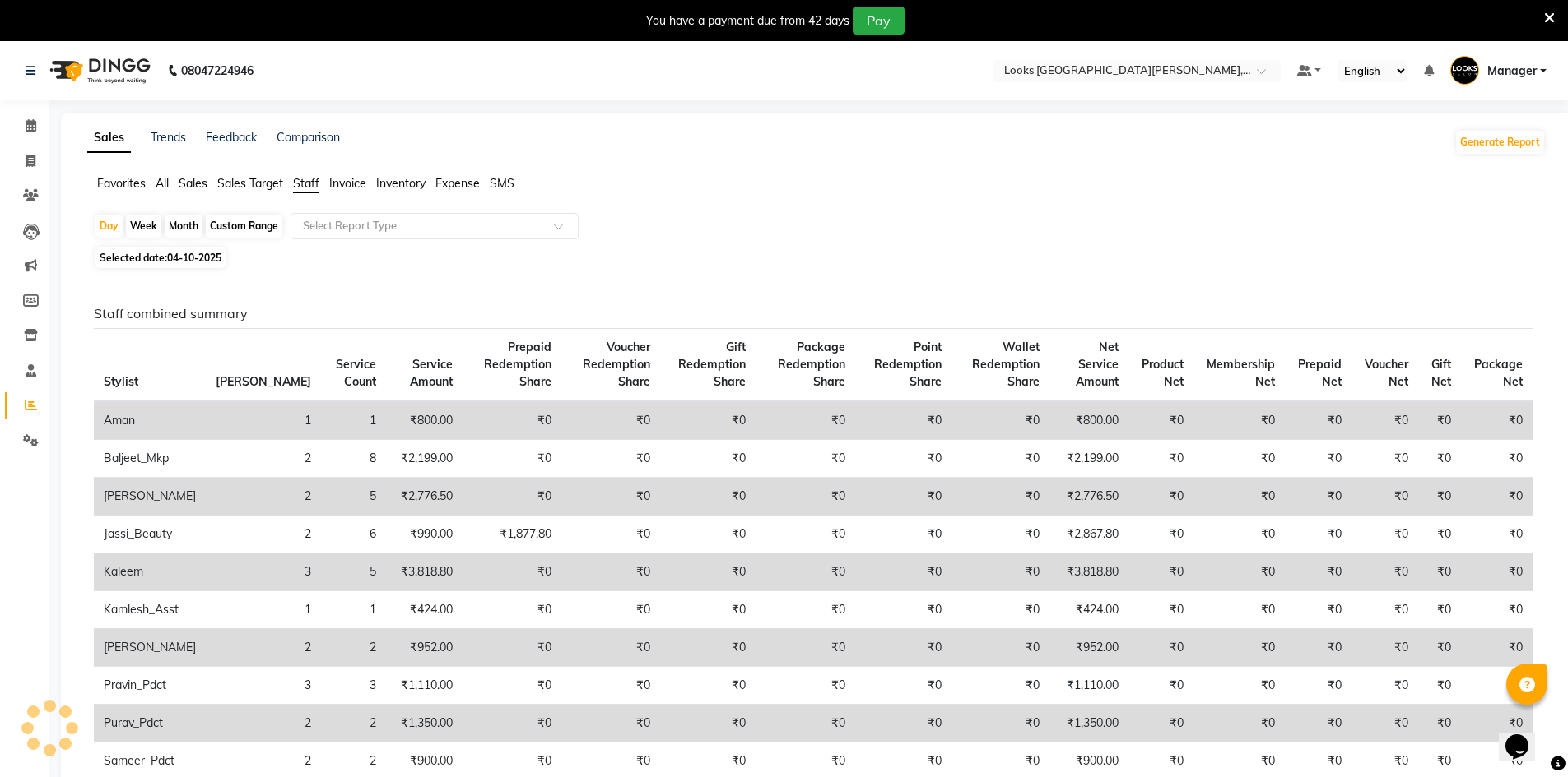
click at [308, 186] on span "Staff" at bounding box center [306, 183] width 27 height 14
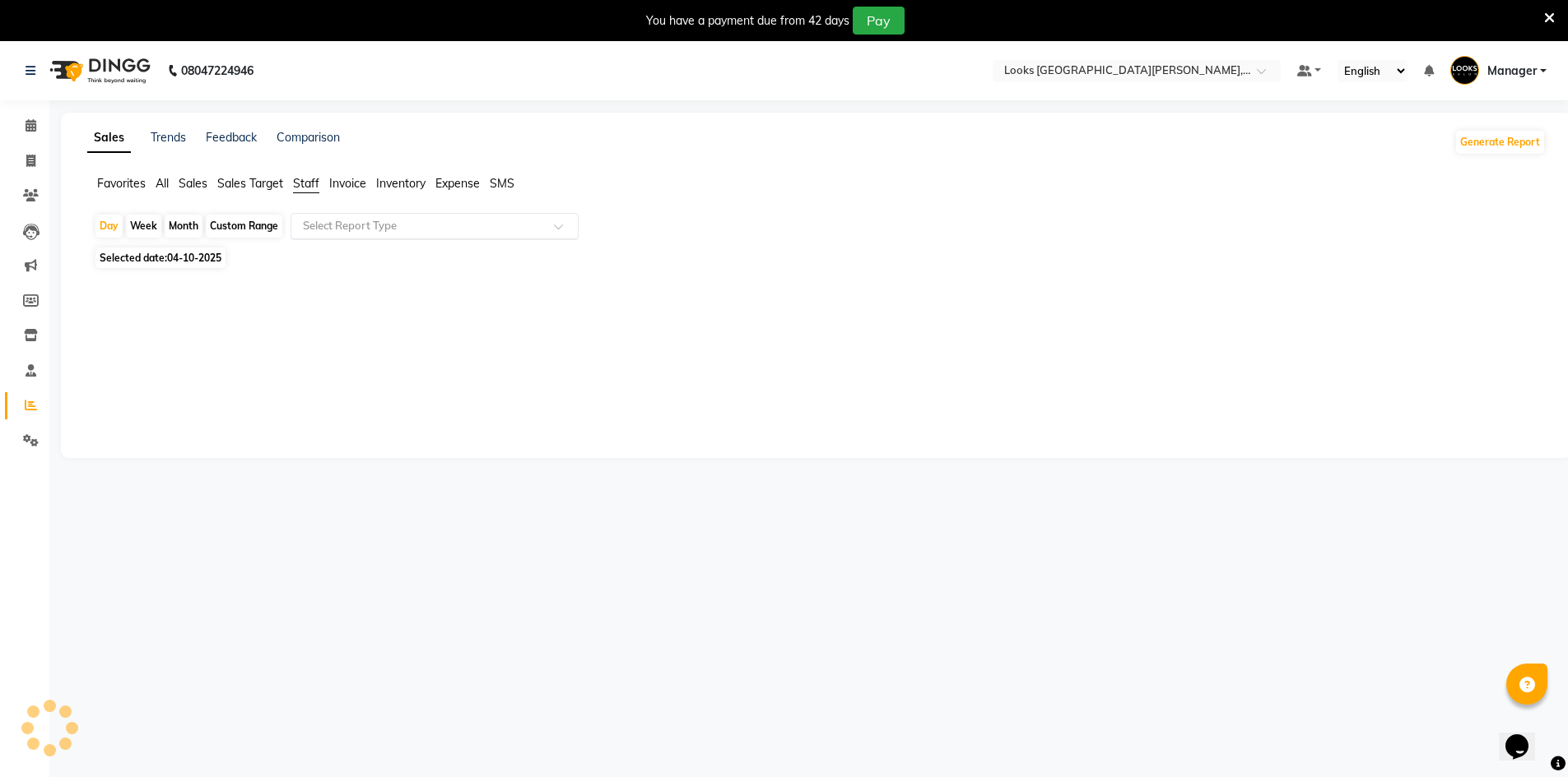
click at [321, 222] on input "text" at bounding box center [418, 226] width 237 height 16
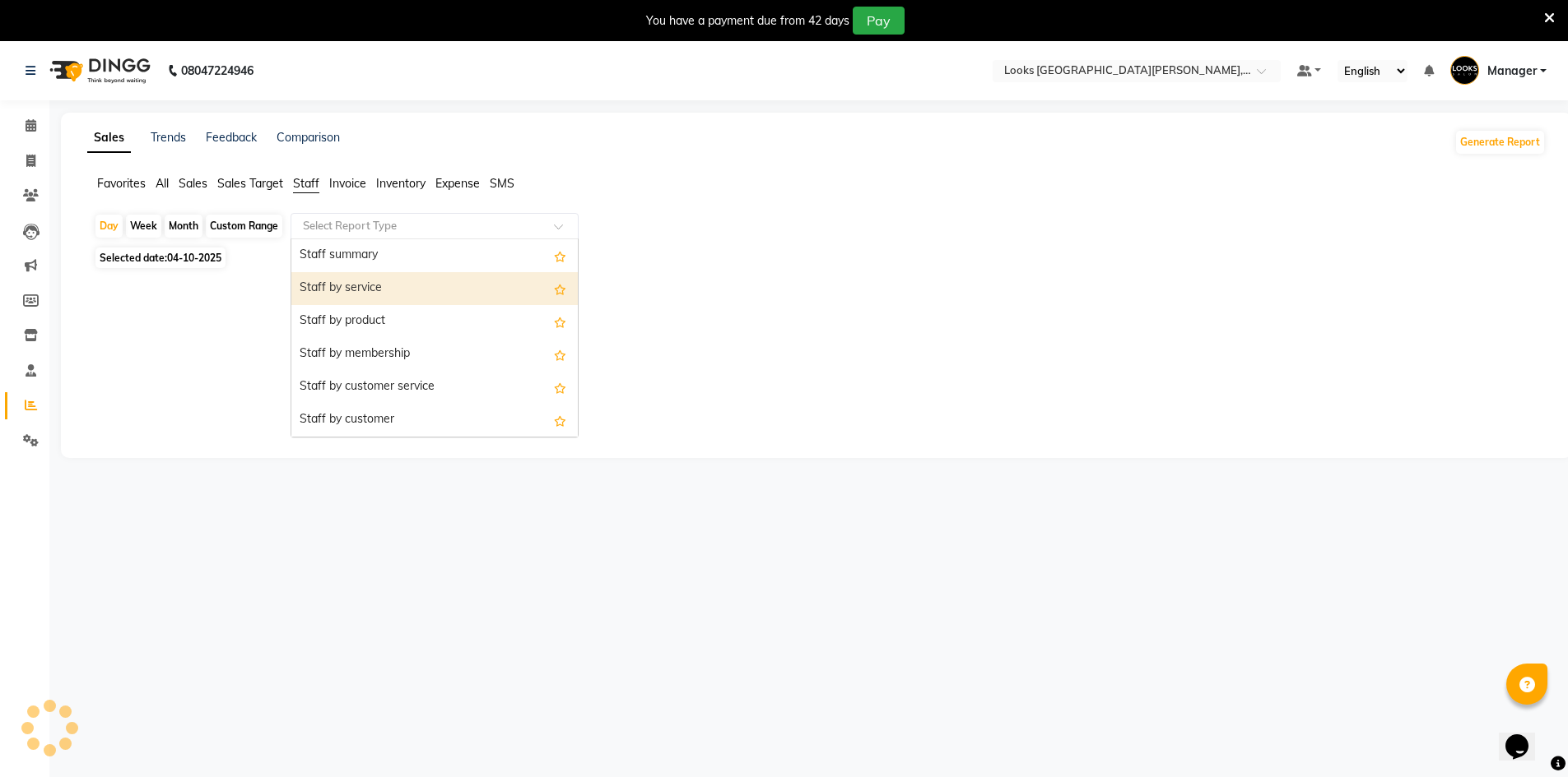
click at [341, 280] on div "Staff by service" at bounding box center [435, 289] width 287 height 32
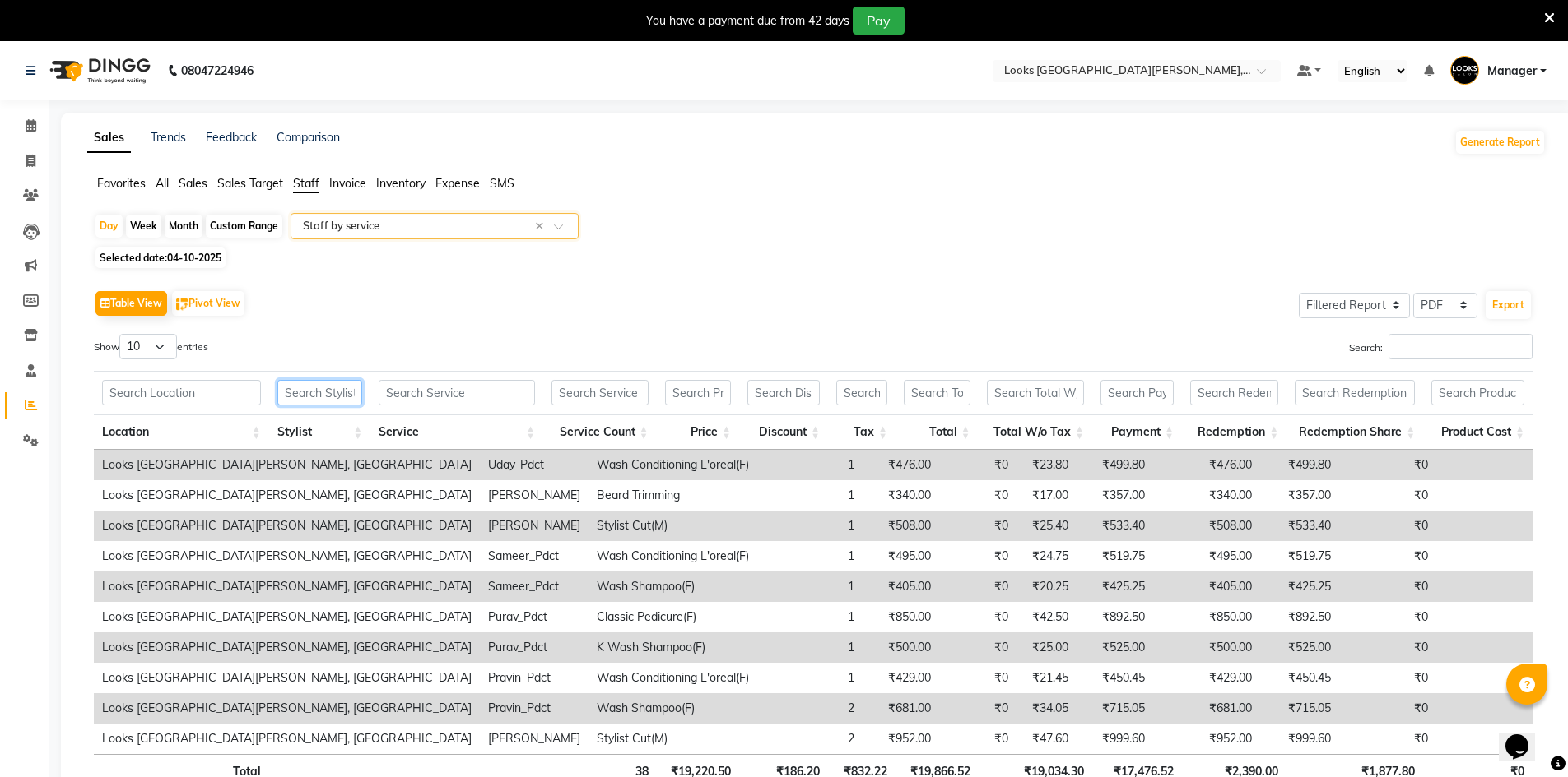
click at [330, 399] on input "text" at bounding box center [320, 393] width 86 height 26
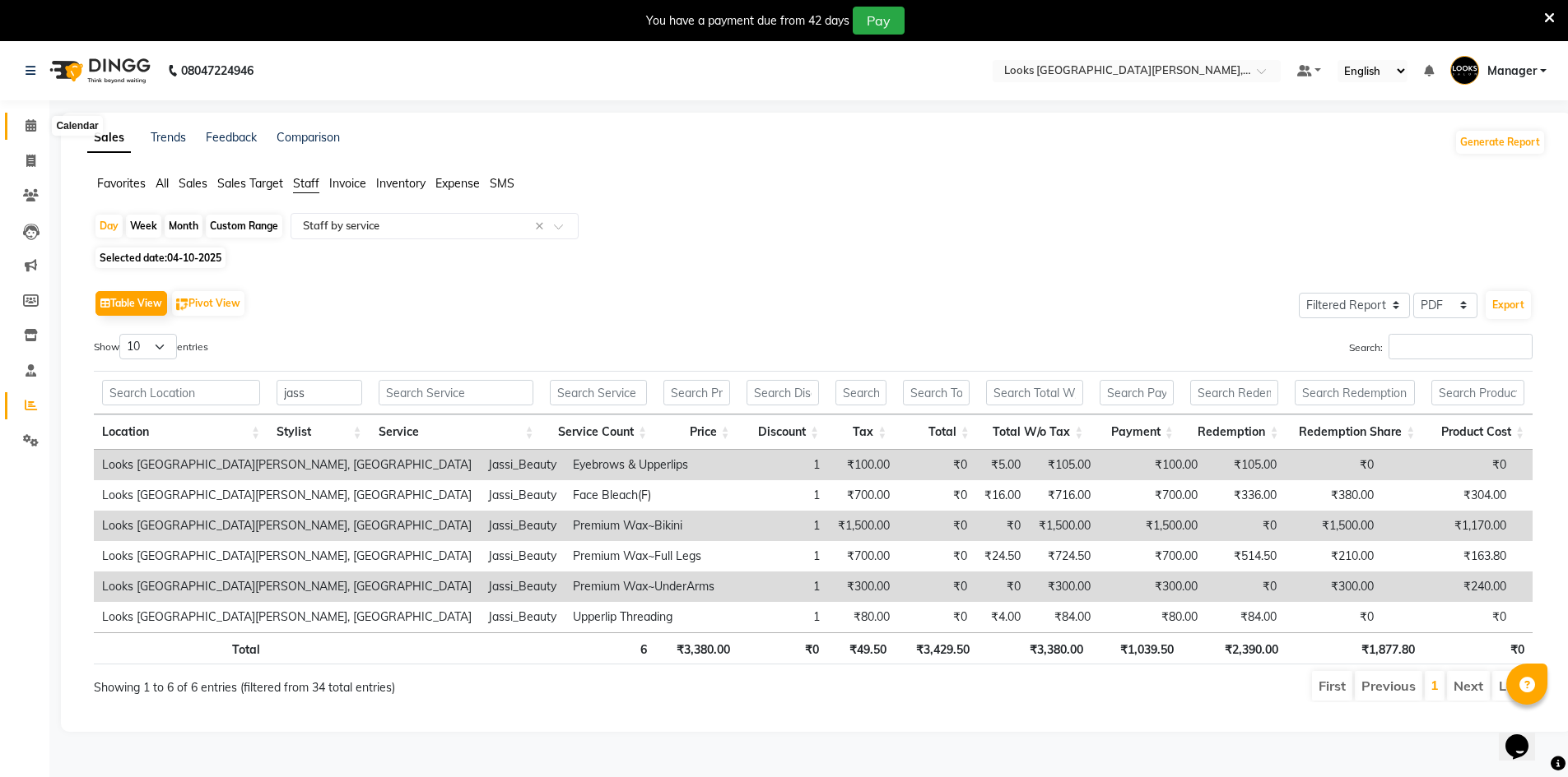
click at [29, 120] on icon at bounding box center [31, 125] width 11 height 12
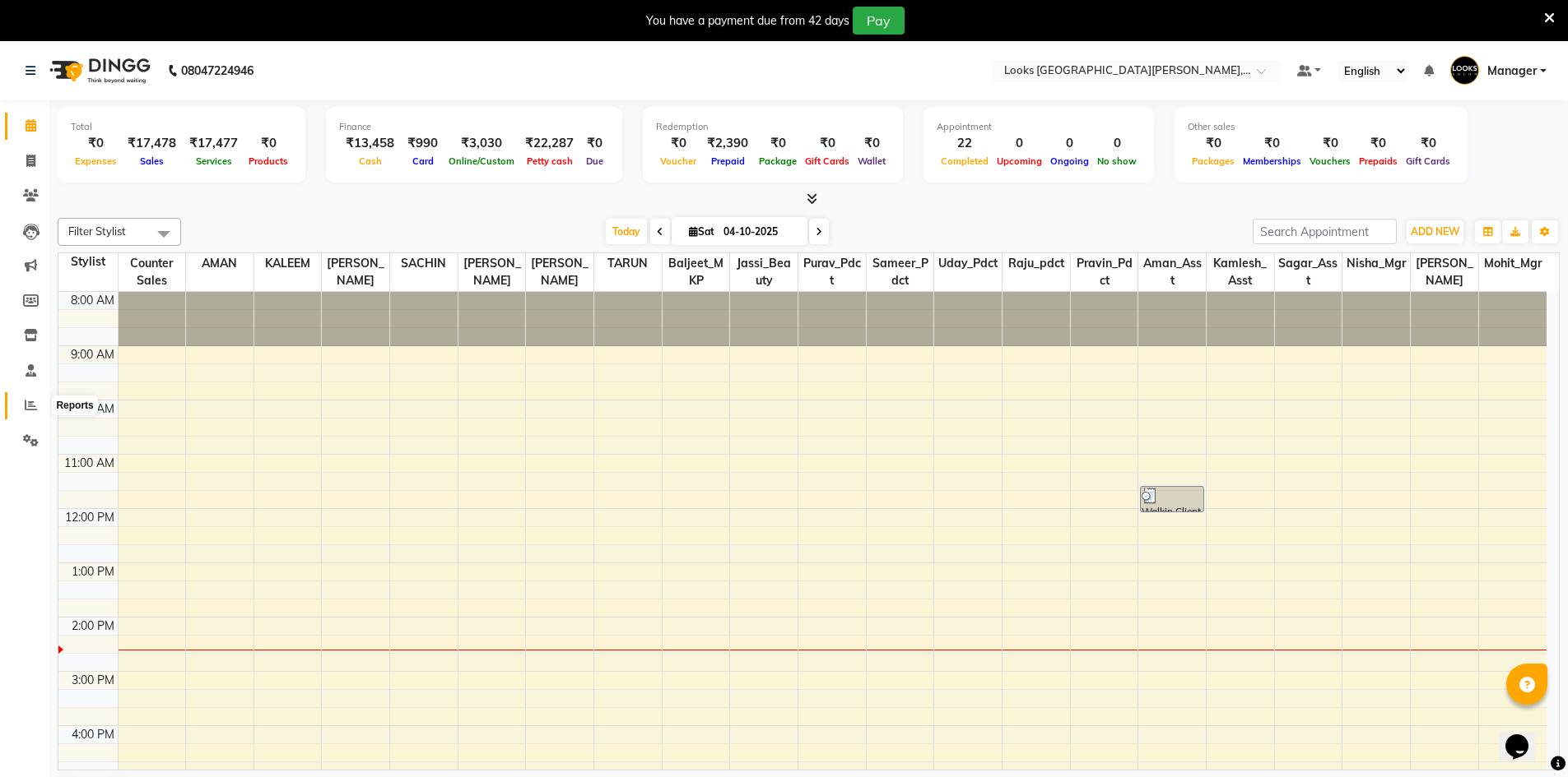
click at [31, 405] on icon at bounding box center [31, 404] width 12 height 12
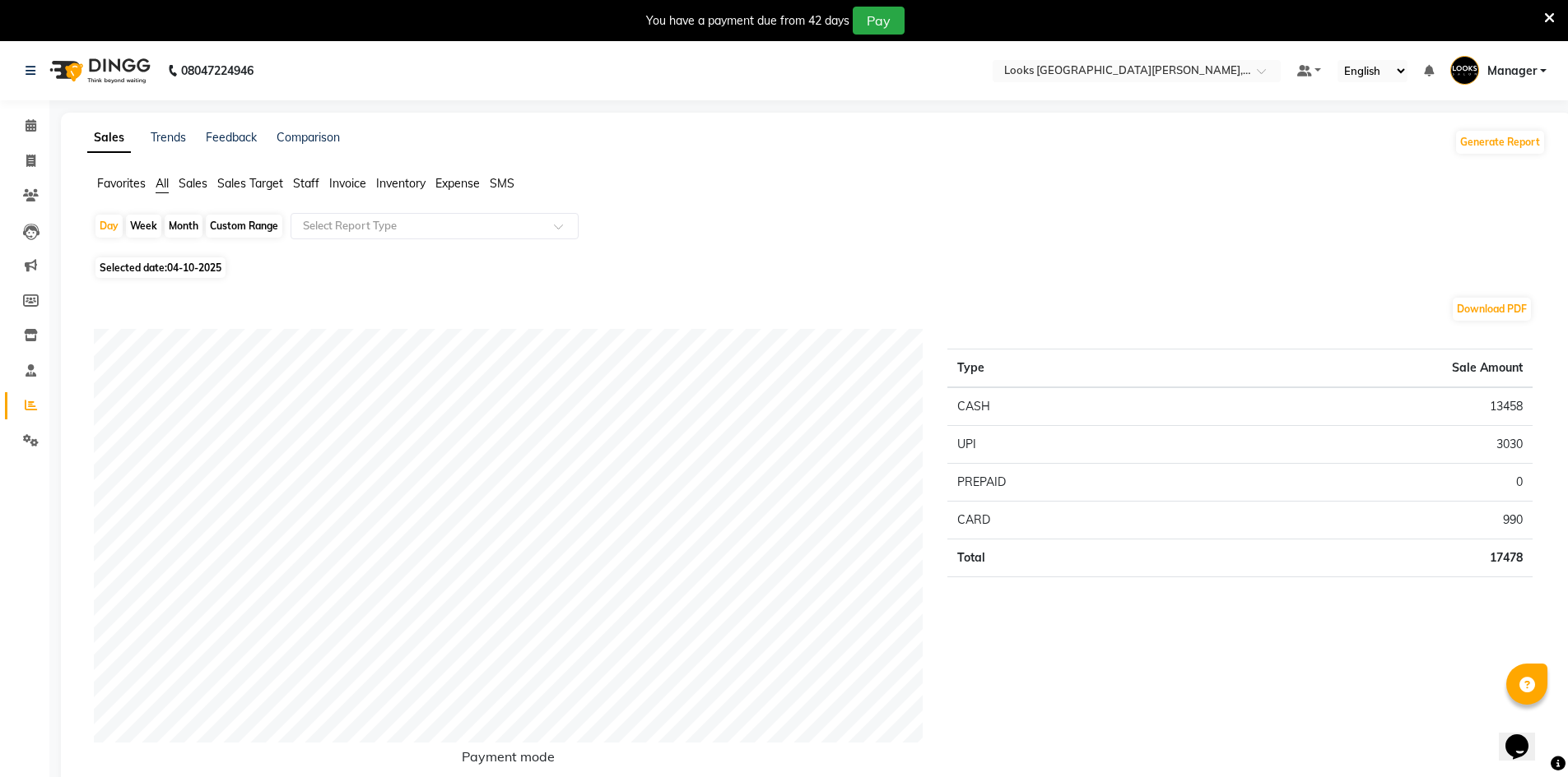
click at [312, 187] on span "Staff" at bounding box center [306, 183] width 27 height 14
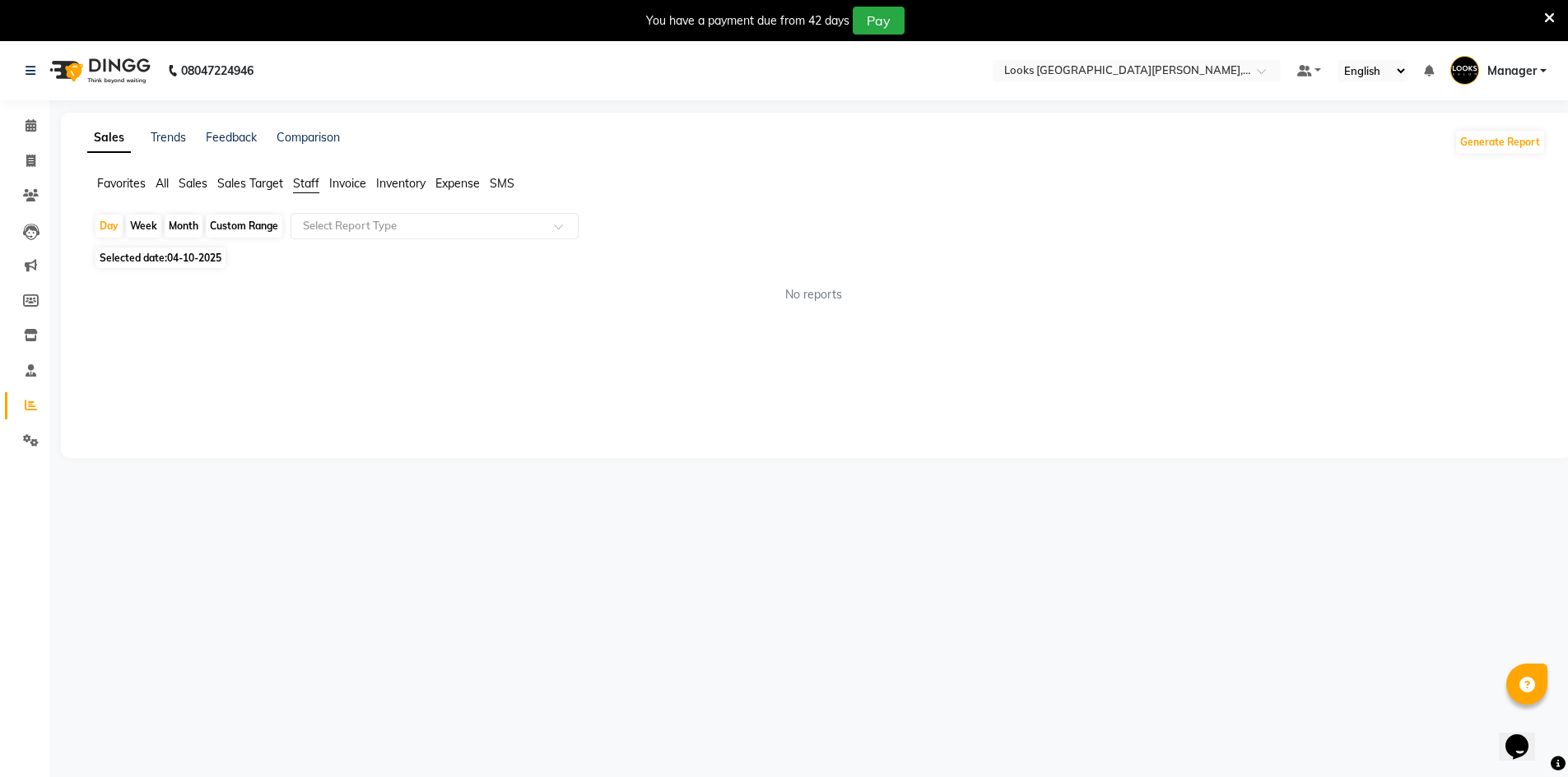
click at [361, 245] on div "Day Week Month Custom Range Select Report Type Selected date: 04-10-2025 No rep…" at bounding box center [816, 265] width 1458 height 103
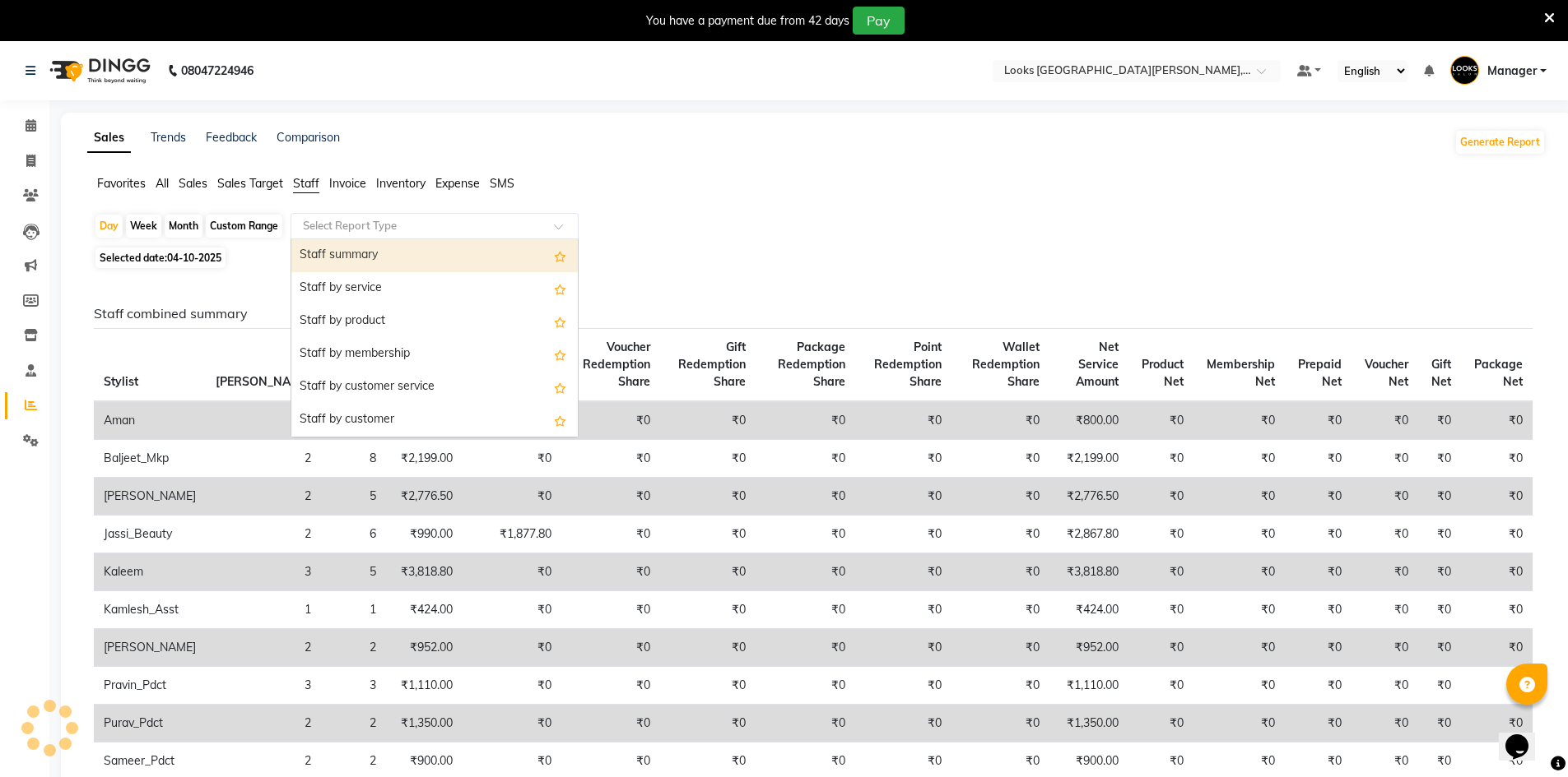
click at [362, 233] on input "text" at bounding box center [418, 226] width 237 height 16
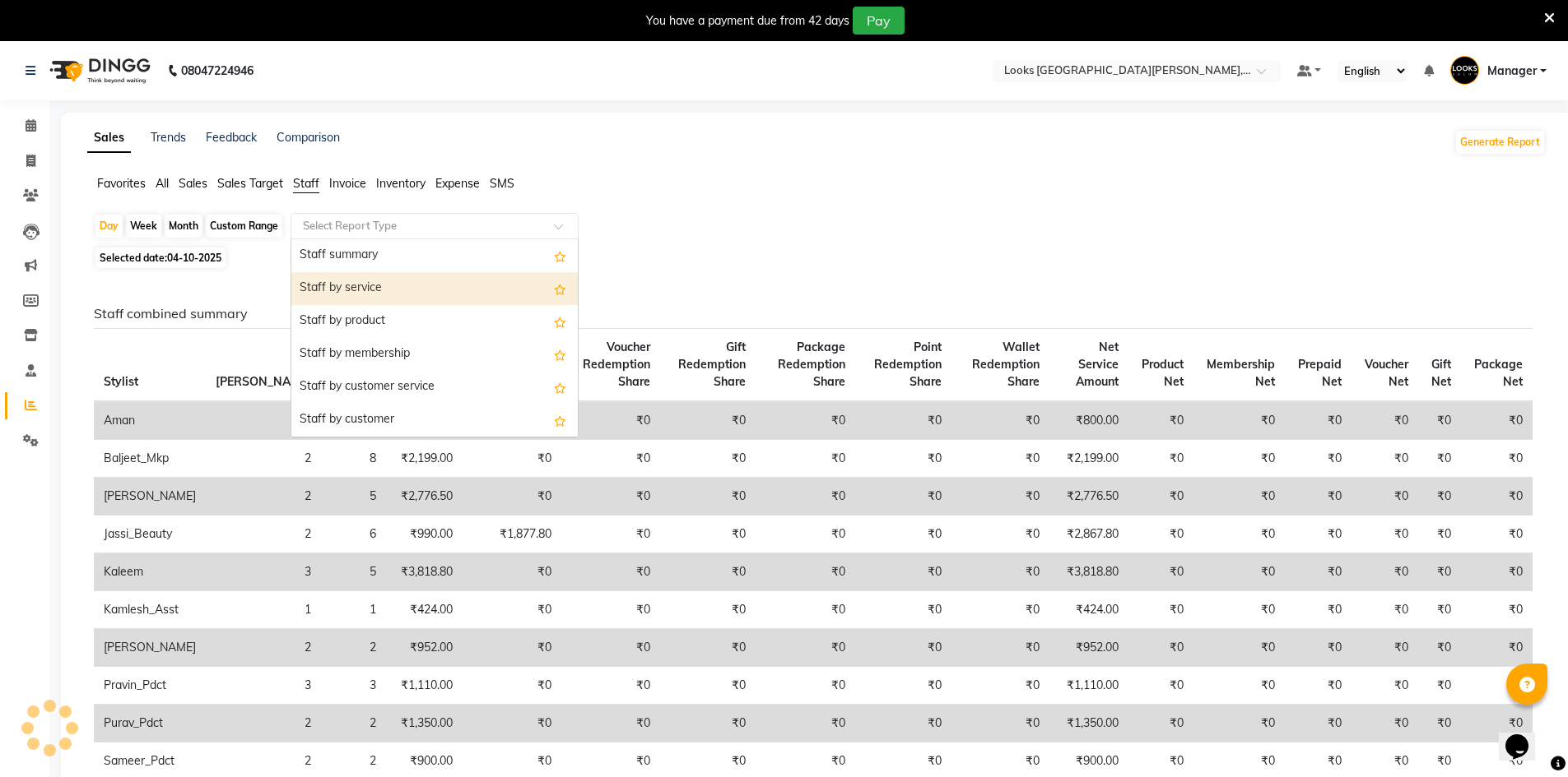
drag, startPoint x: 381, startPoint y: 278, endPoint x: 388, endPoint y: 289, distance: 13.0
click at [381, 279] on div "Staff by service" at bounding box center [435, 289] width 287 height 32
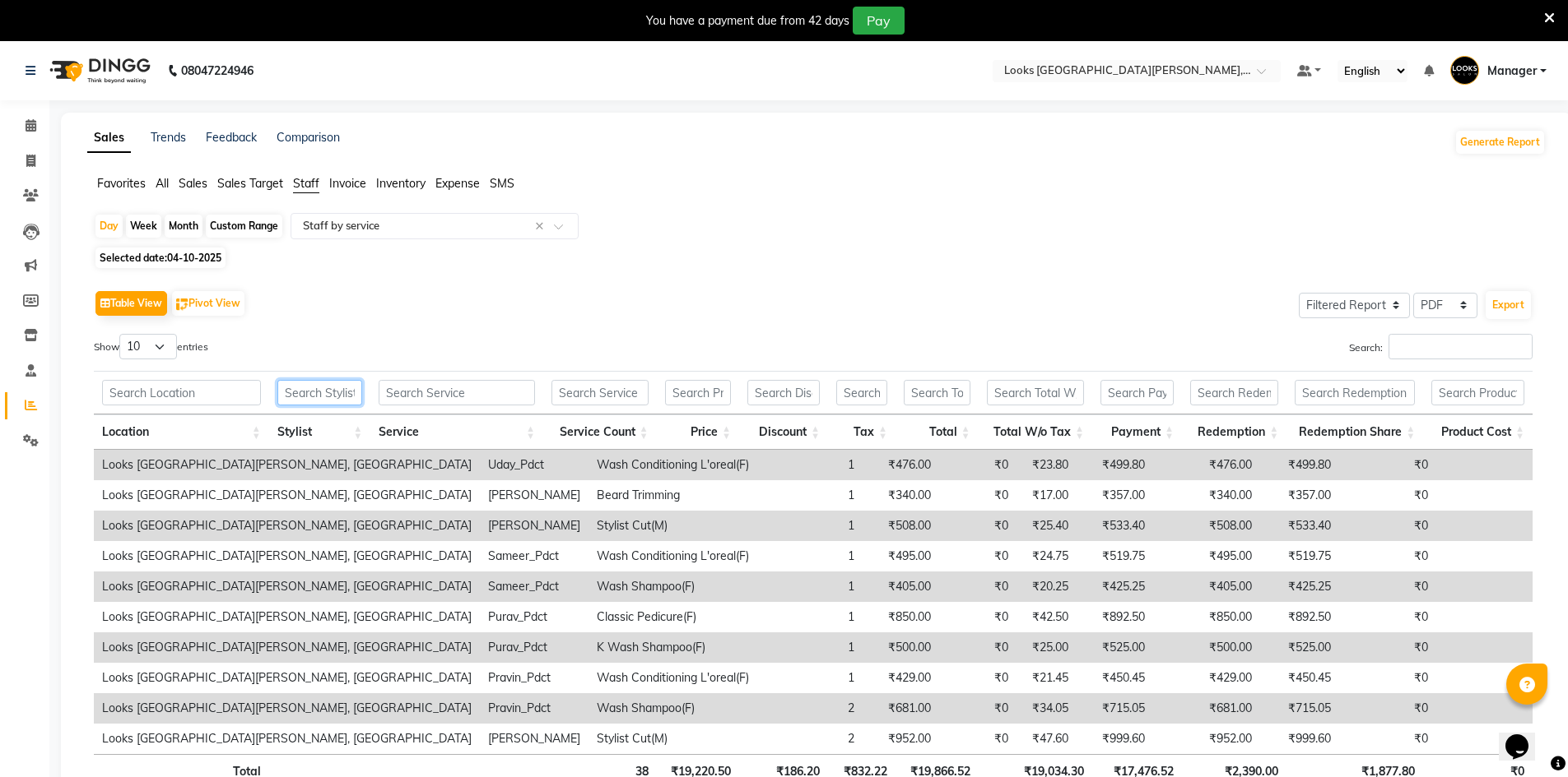
click at [326, 393] on input "text" at bounding box center [320, 393] width 86 height 26
click at [33, 130] on icon at bounding box center [31, 125] width 11 height 12
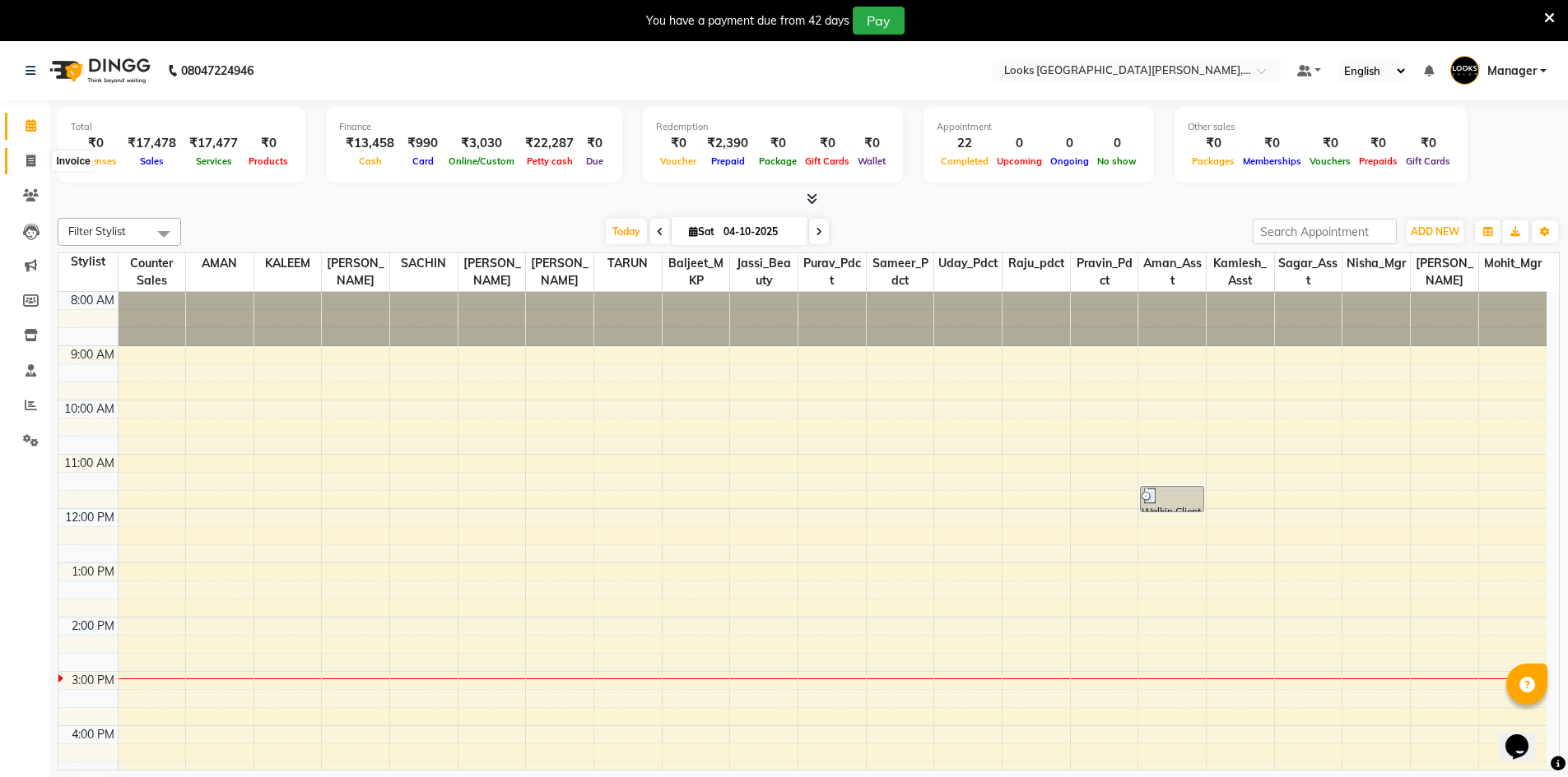
click at [27, 162] on icon at bounding box center [31, 161] width 9 height 12
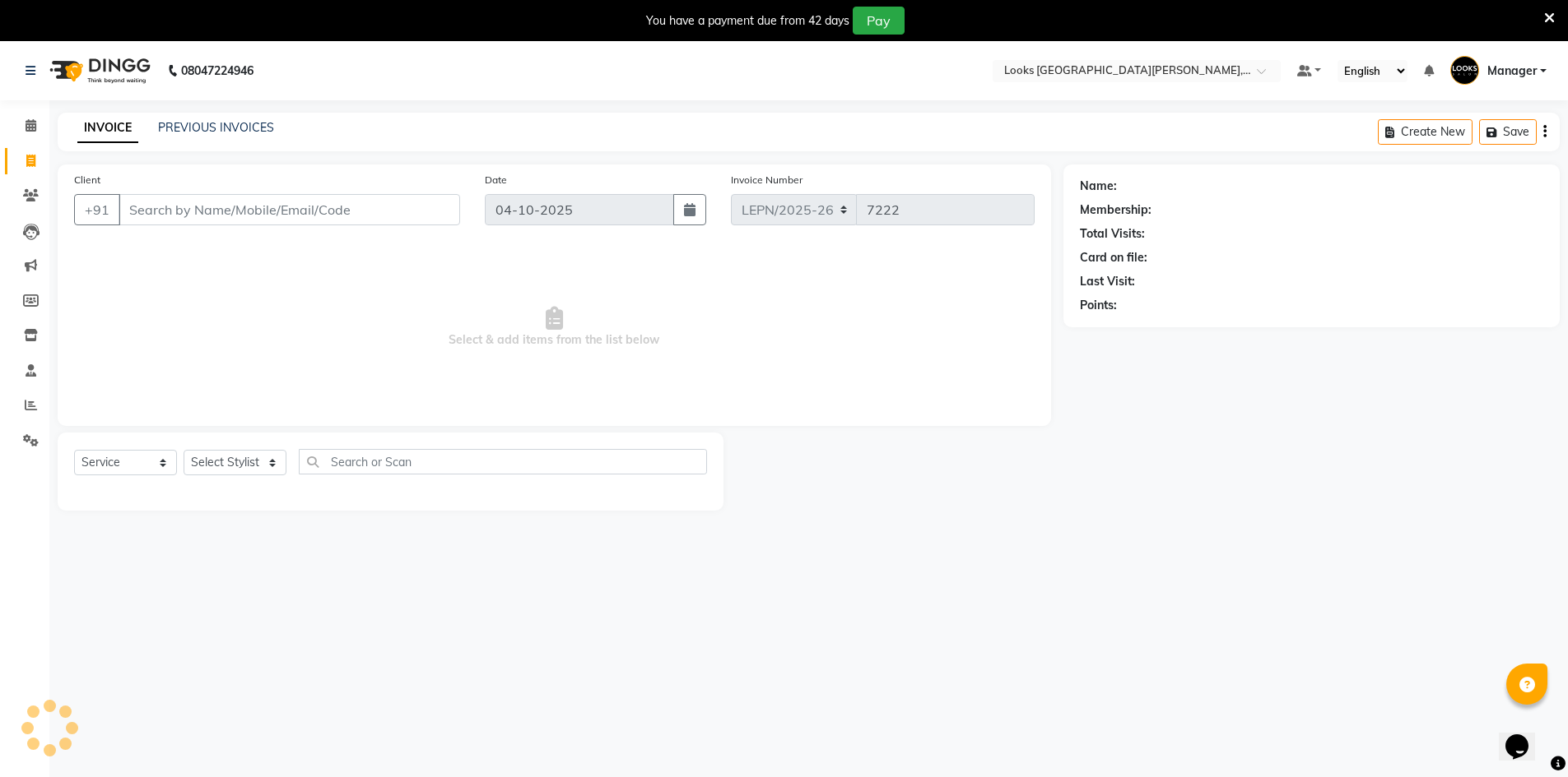
click at [146, 218] on input "Client" at bounding box center [289, 209] width 341 height 32
click at [197, 207] on input "Client" at bounding box center [289, 209] width 341 height 32
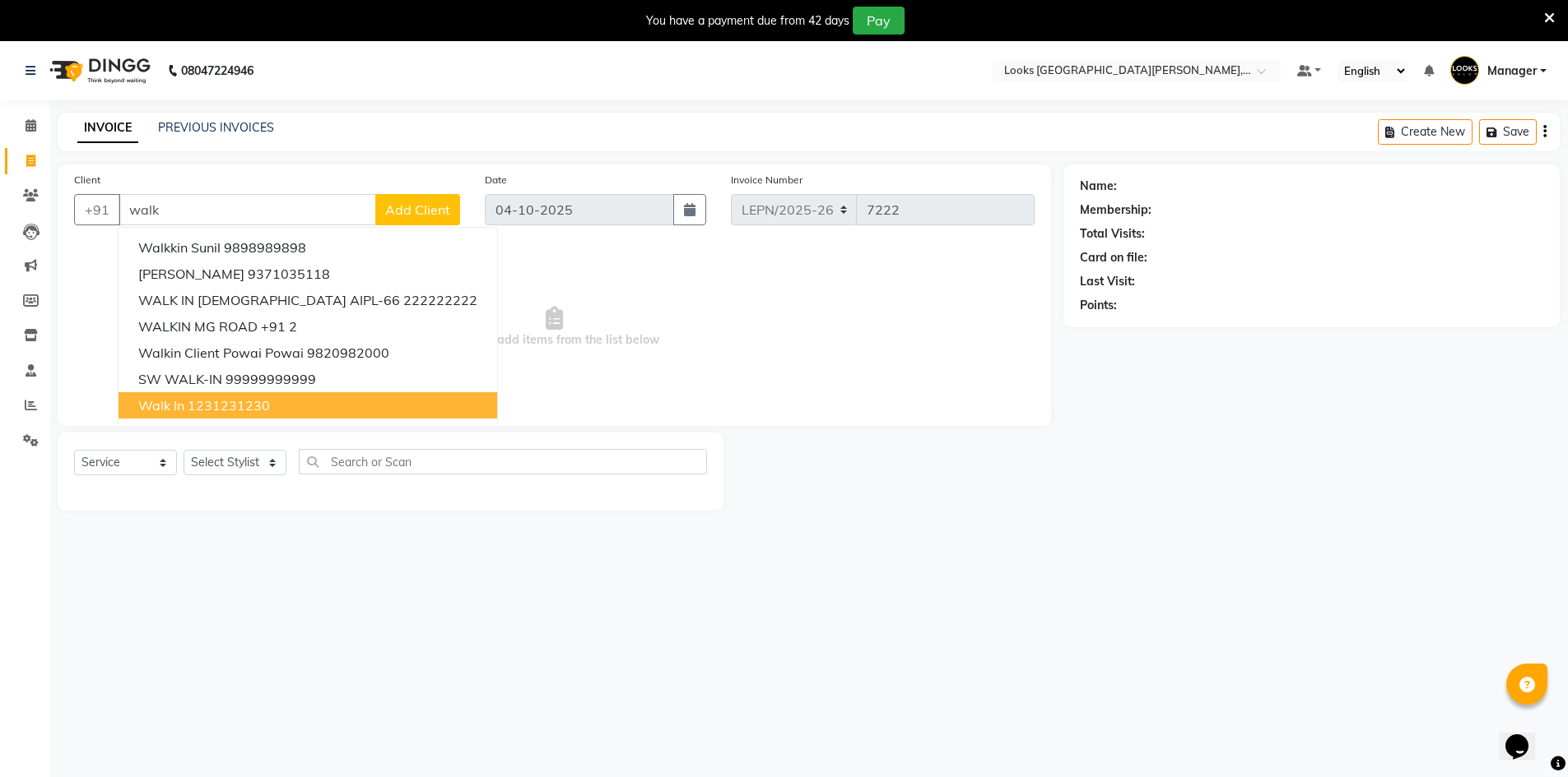
click at [241, 408] on ngb-highlight "1231231230" at bounding box center [229, 405] width 82 height 16
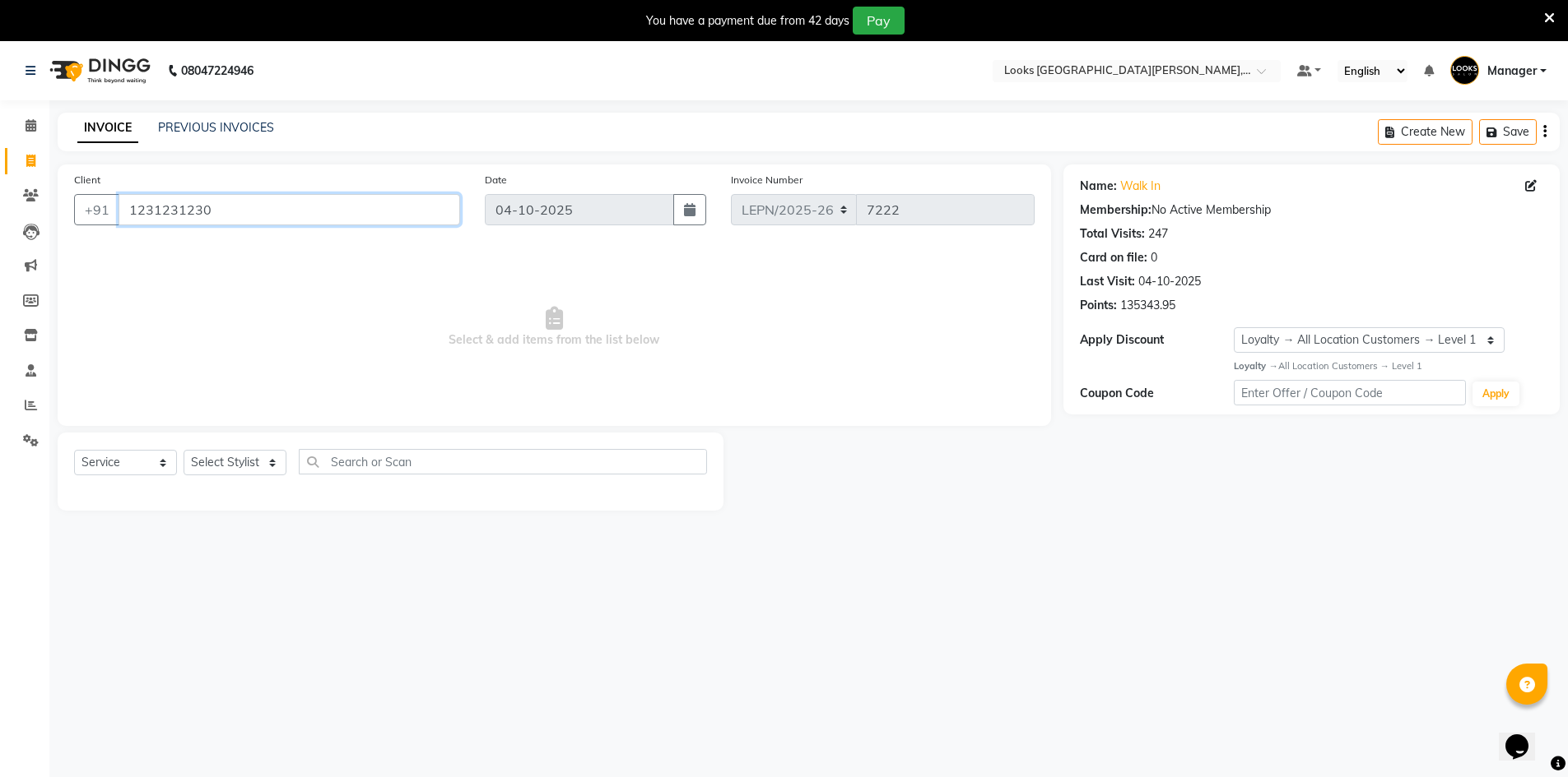
click at [251, 213] on input "1231231230" at bounding box center [289, 209] width 341 height 32
click at [233, 255] on button "karishma Tyagi 9890461726" at bounding box center [235, 248] width 234 height 27
click at [252, 464] on select "Select Stylist AMAN Aman_Asst Baljeet_MKP BITTU Bobby_Mgr Counter Sales Jassi_B…" at bounding box center [235, 463] width 103 height 26
click at [184, 450] on select "Select Stylist AMAN Aman_Asst Baljeet_MKP BITTU Bobby_Mgr Counter Sales Jassi_B…" at bounding box center [235, 463] width 103 height 26
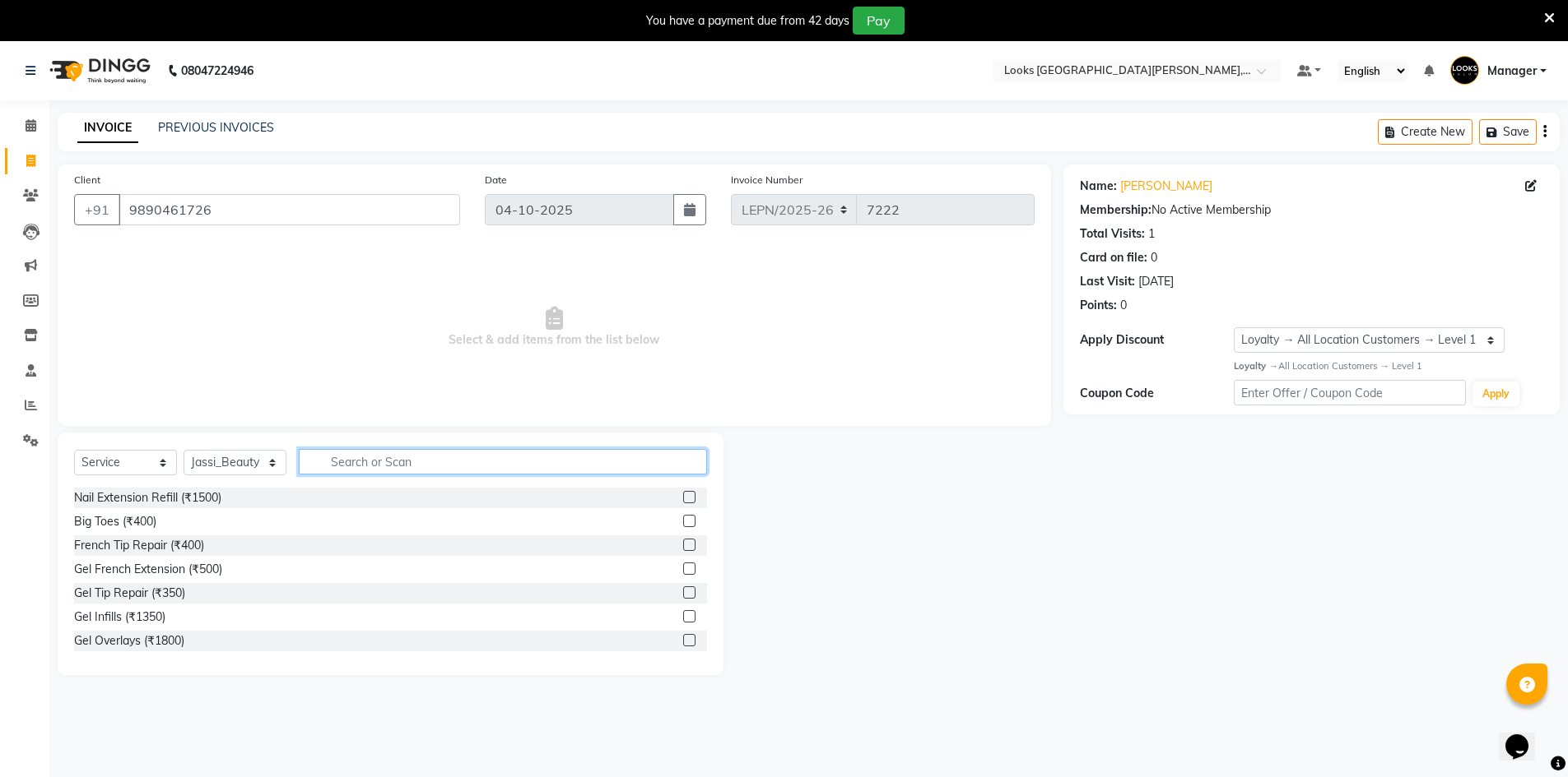
click at [344, 464] on input "text" at bounding box center [502, 462] width 408 height 26
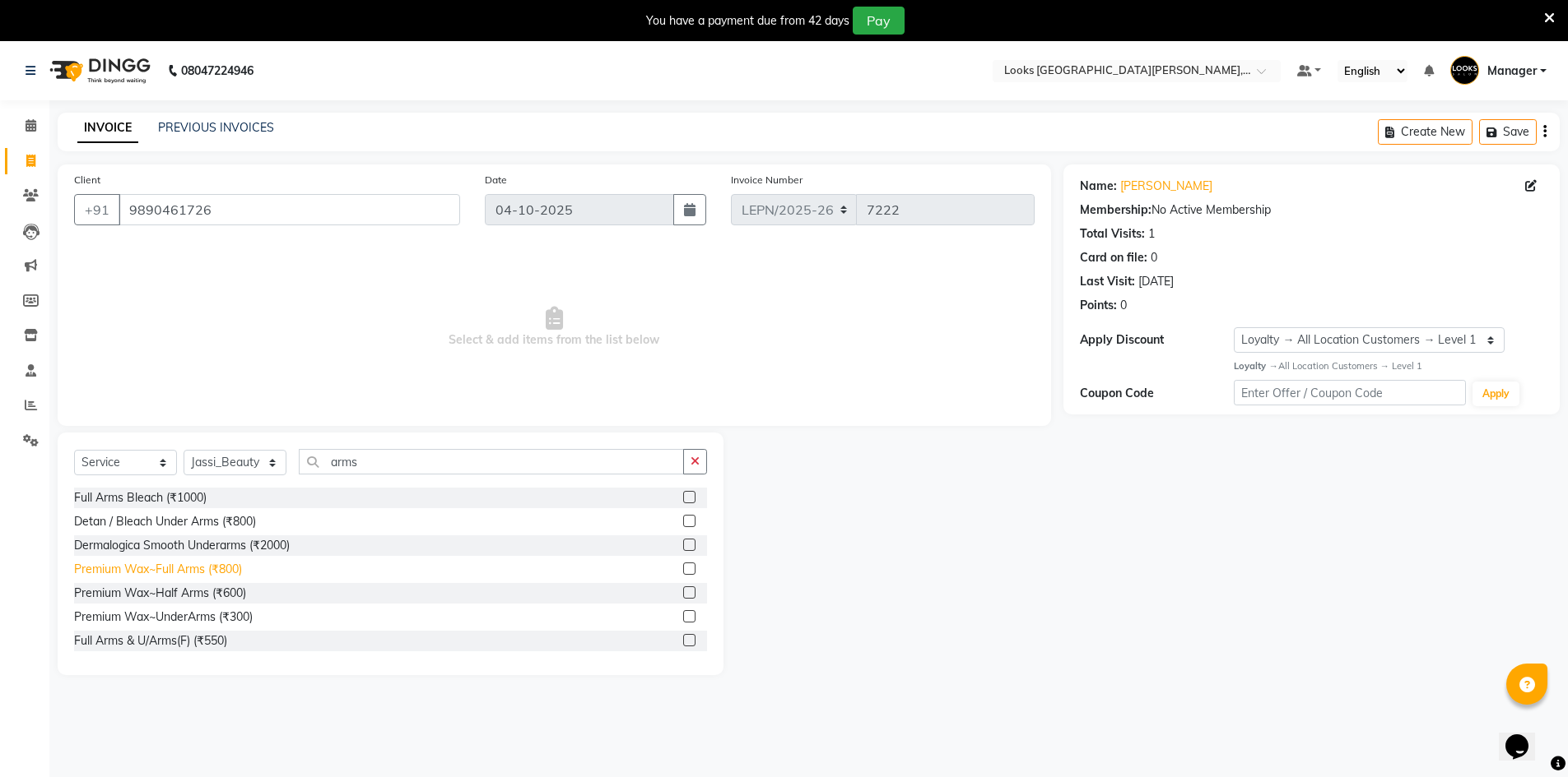
click at [220, 572] on div "Premium Wax~Full Arms (₹800)" at bounding box center [158, 570] width 168 height 17
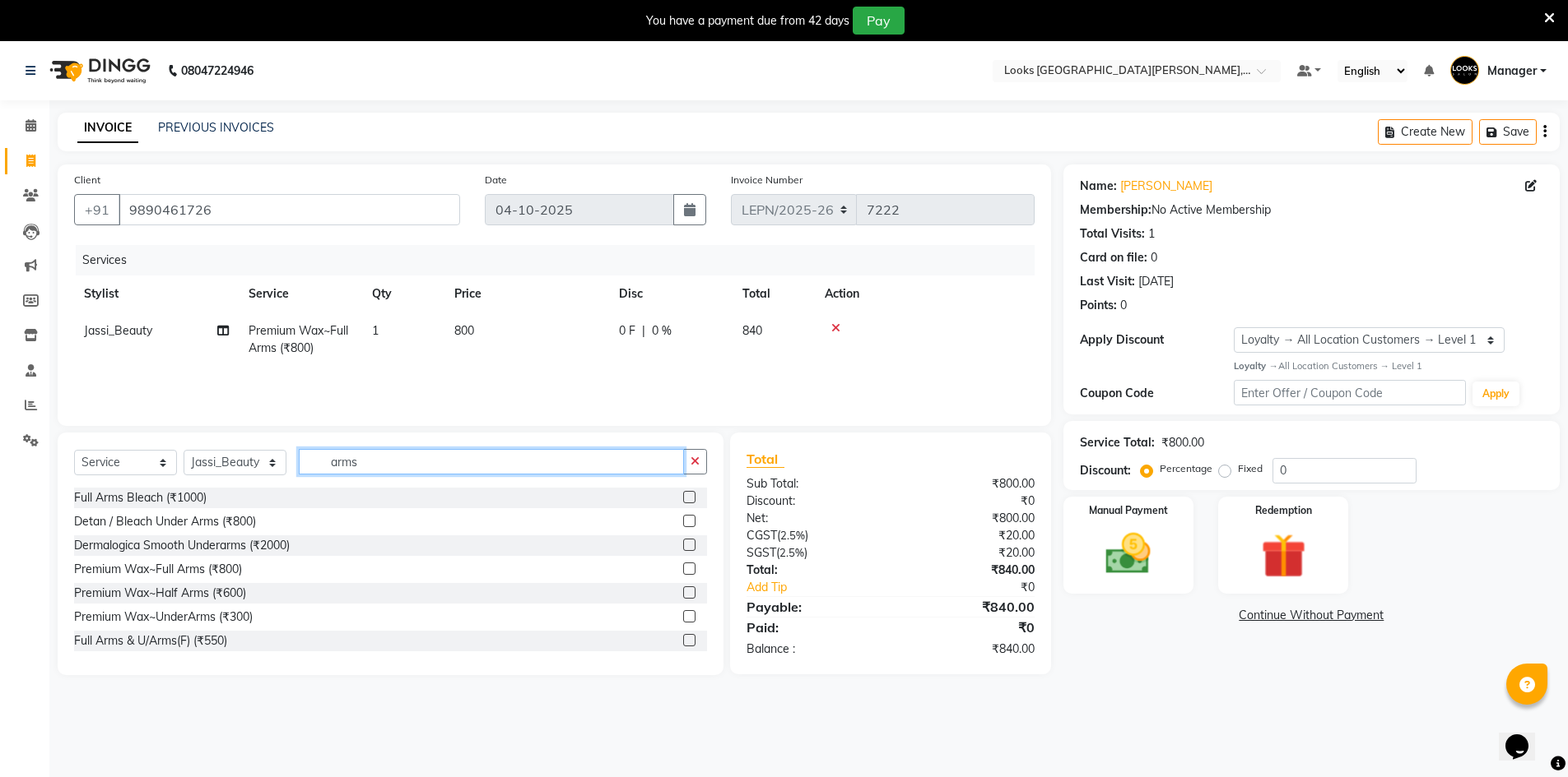
click at [372, 464] on input "arms" at bounding box center [490, 462] width 385 height 26
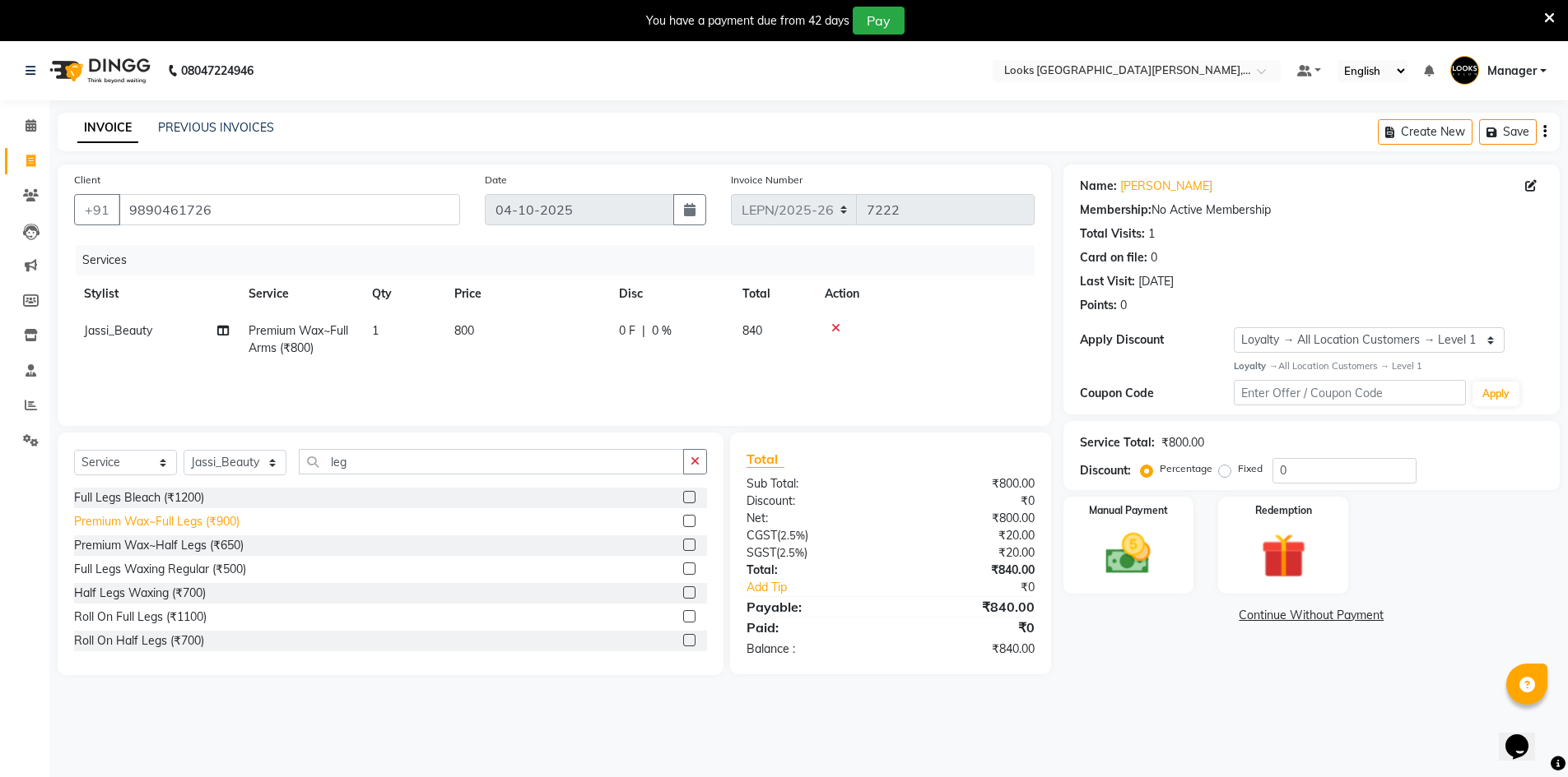
click at [183, 520] on div "Premium Wax~Full Legs (₹900)" at bounding box center [156, 522] width 165 height 17
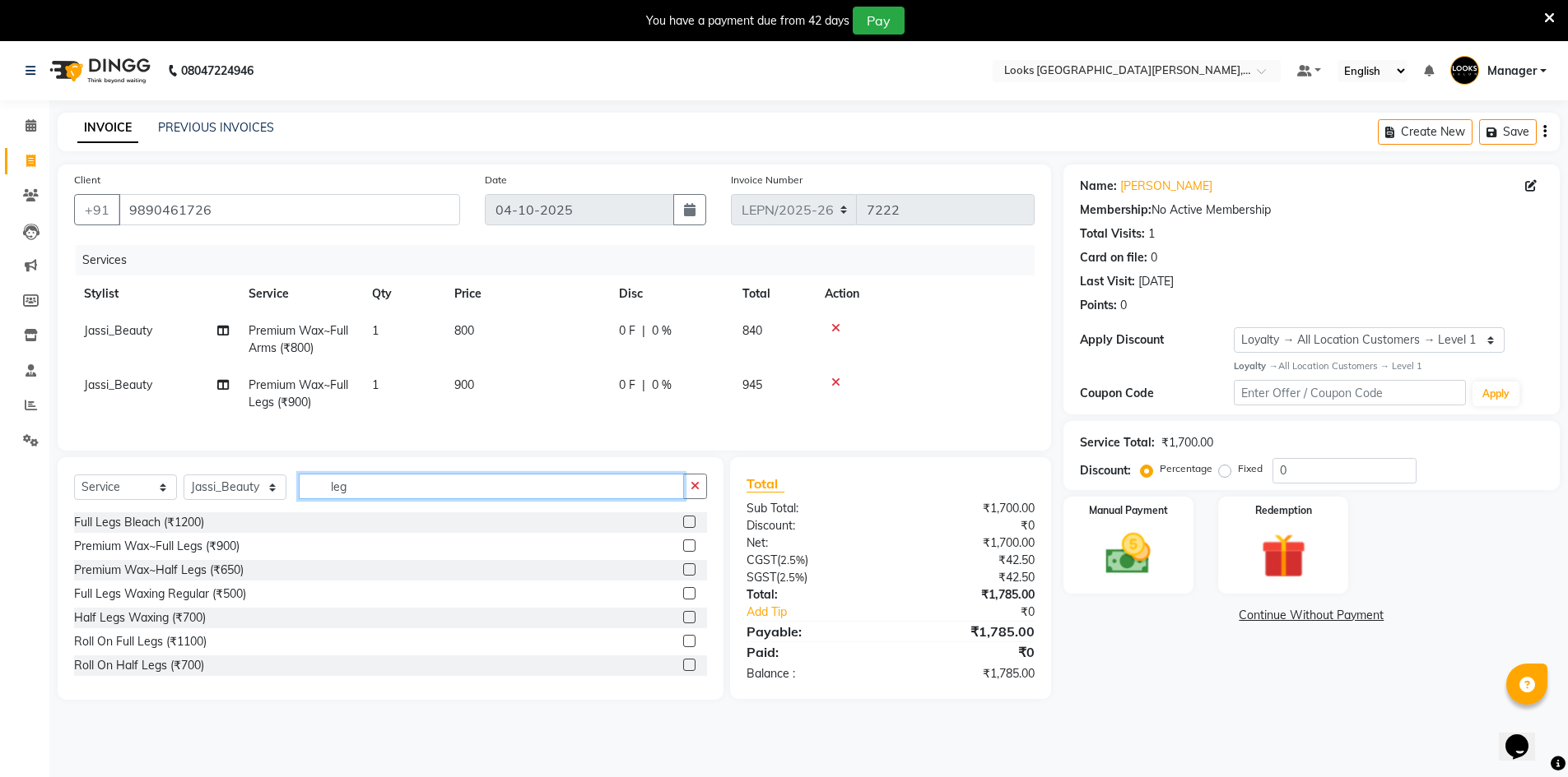
click at [352, 495] on input "leg" at bounding box center [490, 486] width 385 height 26
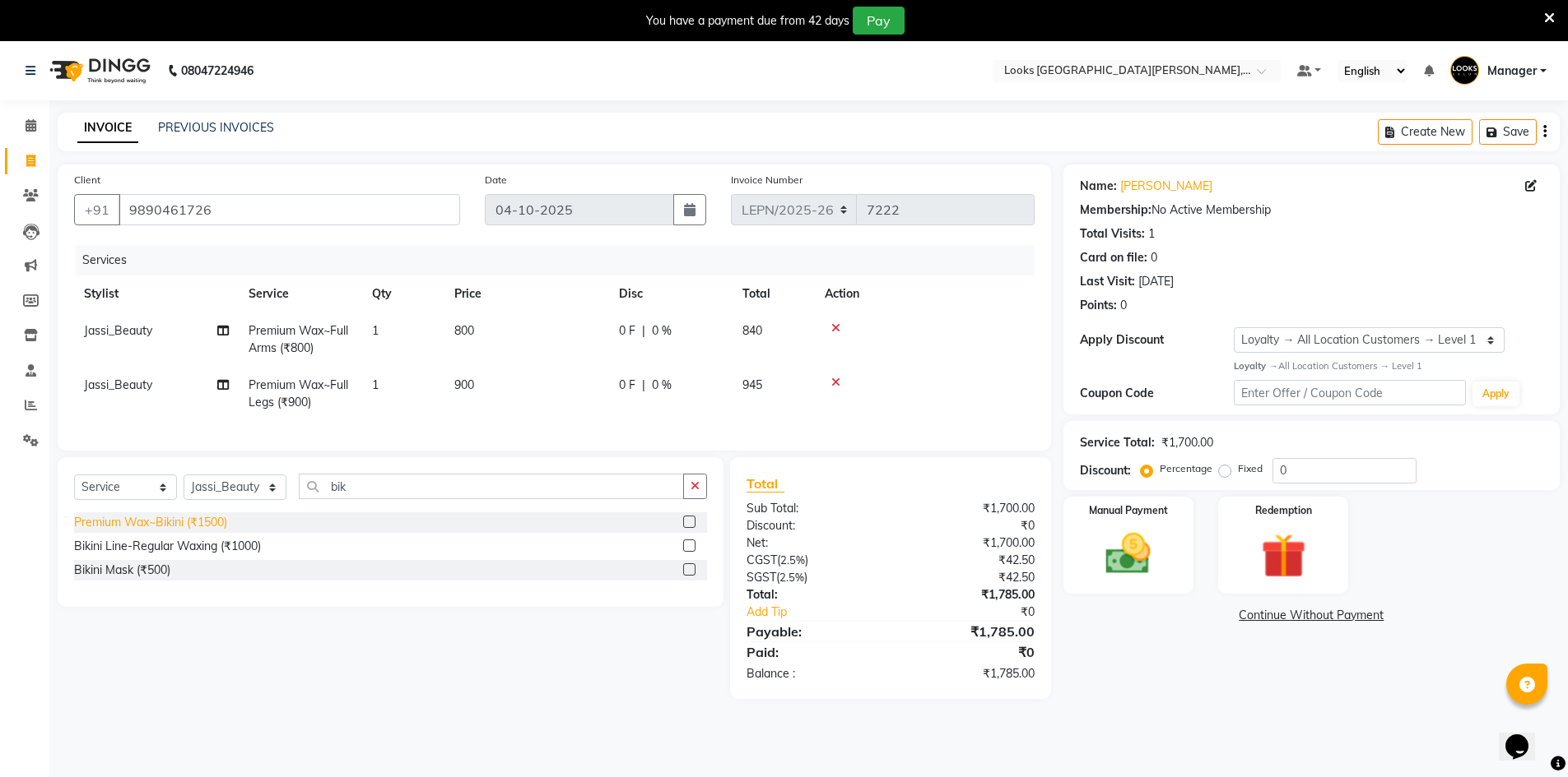
click at [218, 531] on div "Premium Wax~Bikini (₹1500)" at bounding box center [150, 523] width 153 height 17
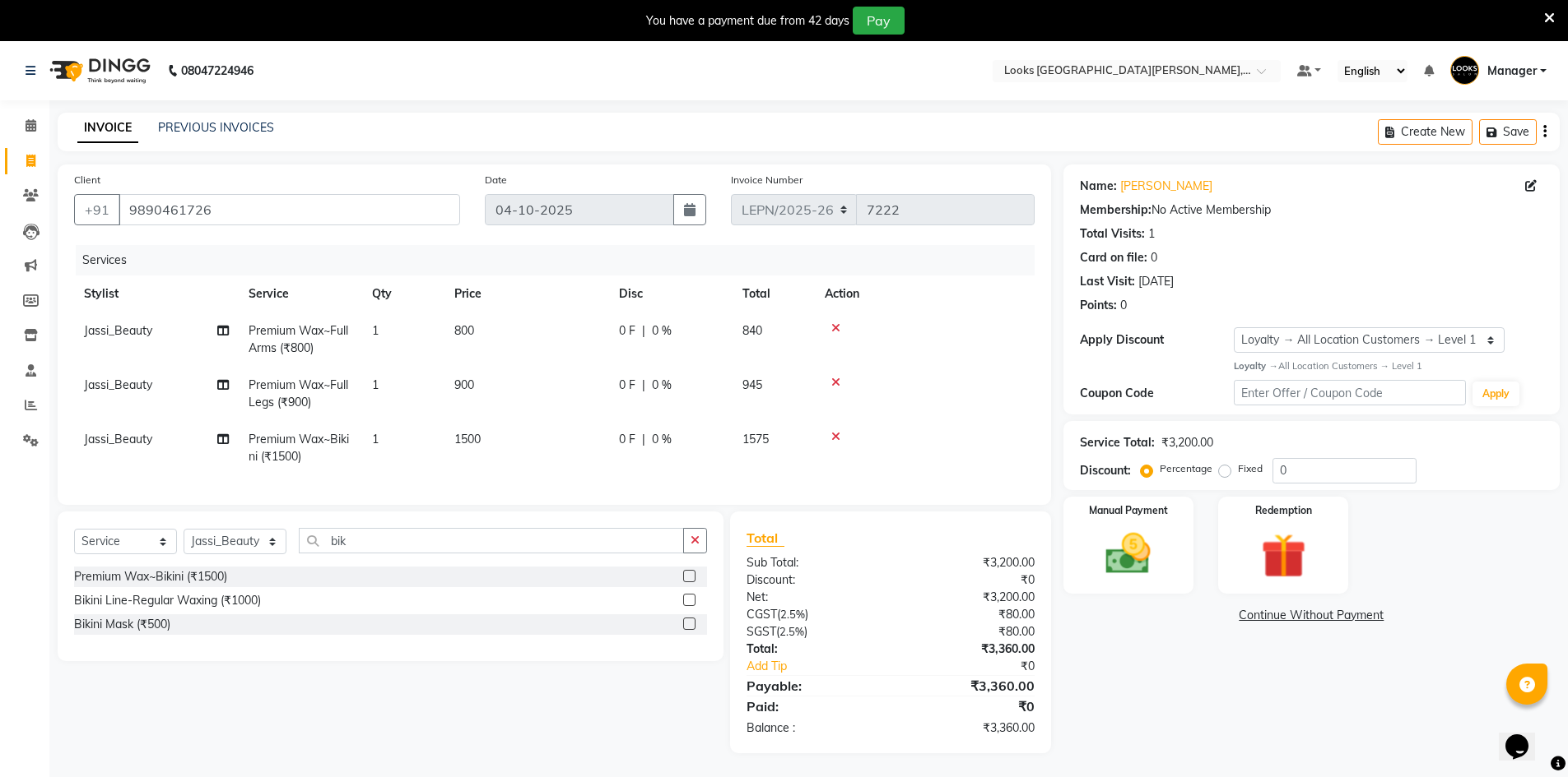
click at [470, 329] on span "800" at bounding box center [464, 330] width 20 height 14
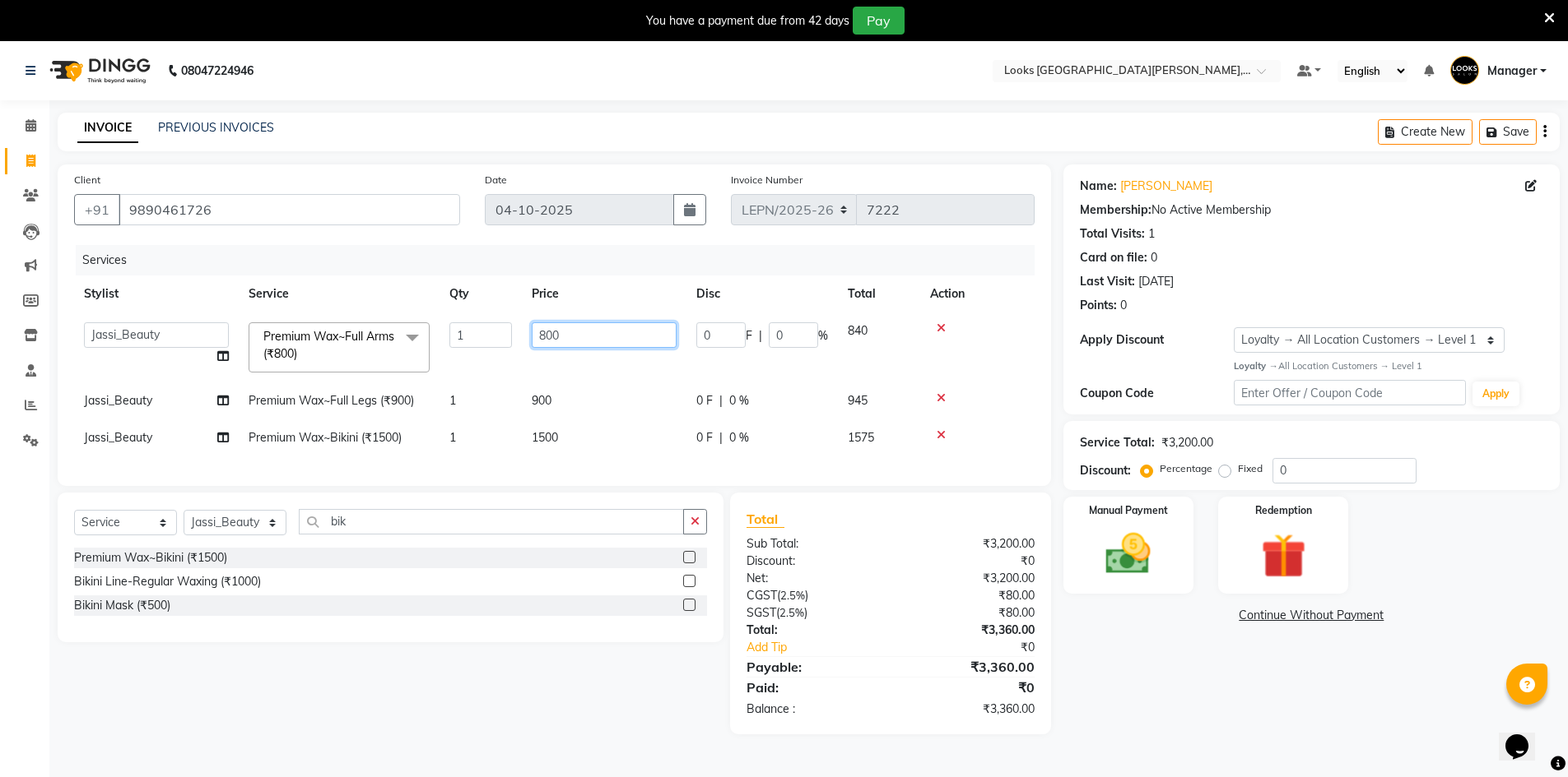
click at [612, 347] on input "800" at bounding box center [603, 335] width 144 height 26
click at [544, 393] on td "900" at bounding box center [604, 400] width 164 height 37
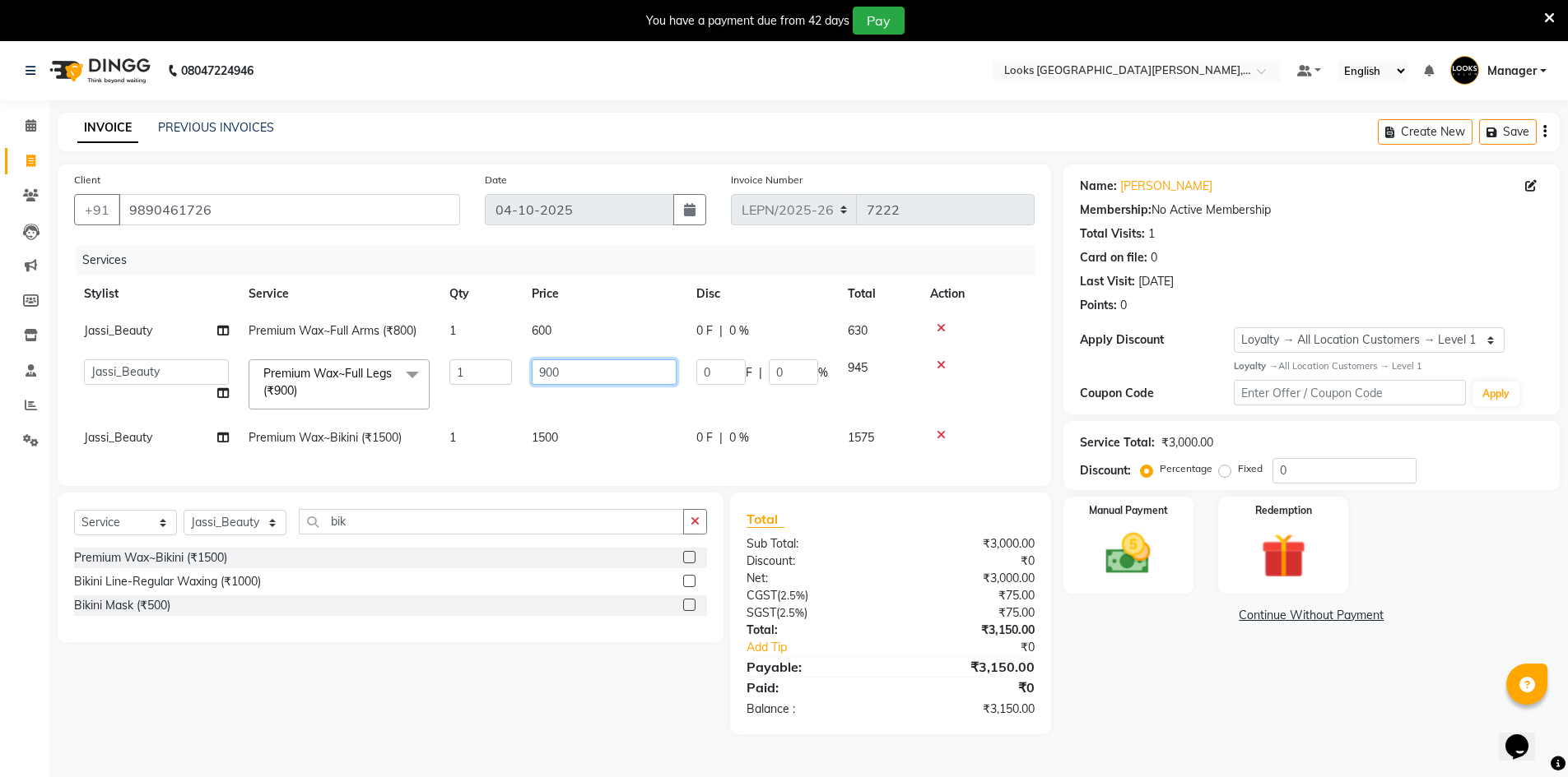
click at [577, 379] on input "900" at bounding box center [603, 372] width 144 height 26
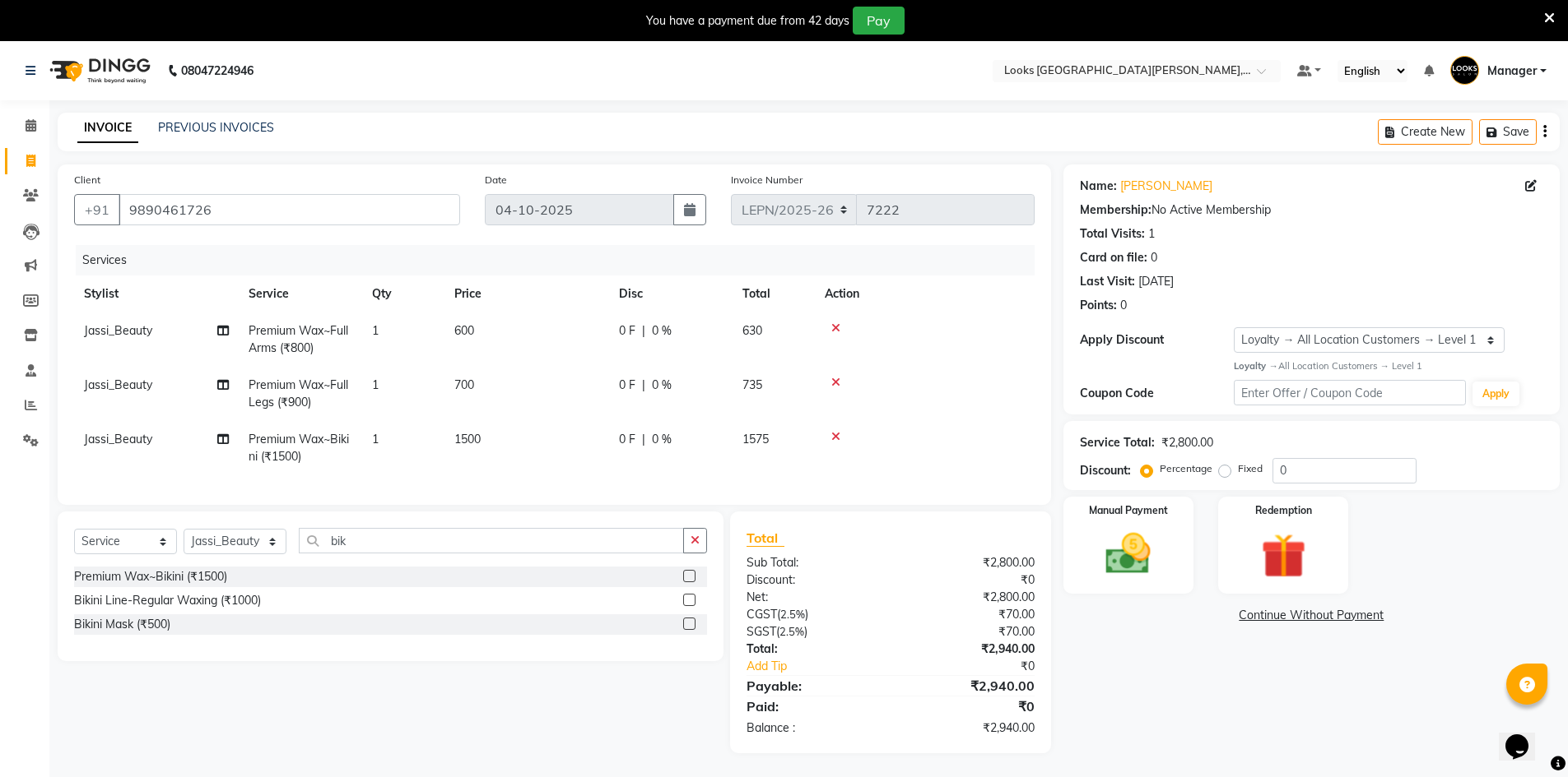
click at [612, 441] on tr "Jassi_Beauty Premium Wax~Bikini (₹1500) 1 1500 0 F | 0 % 1575" at bounding box center [554, 448] width 961 height 54
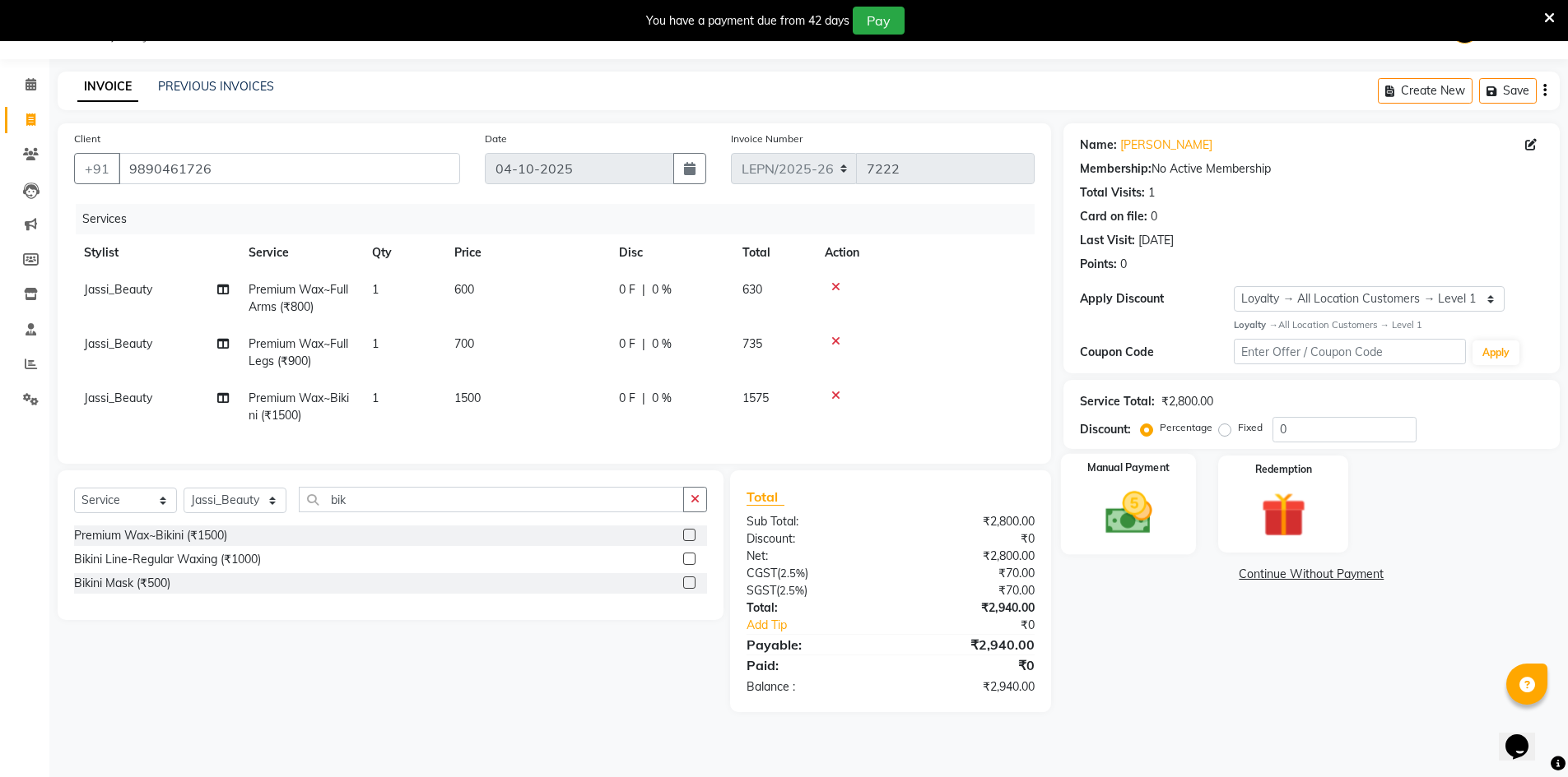
click at [1105, 512] on img at bounding box center [1128, 513] width 76 height 54
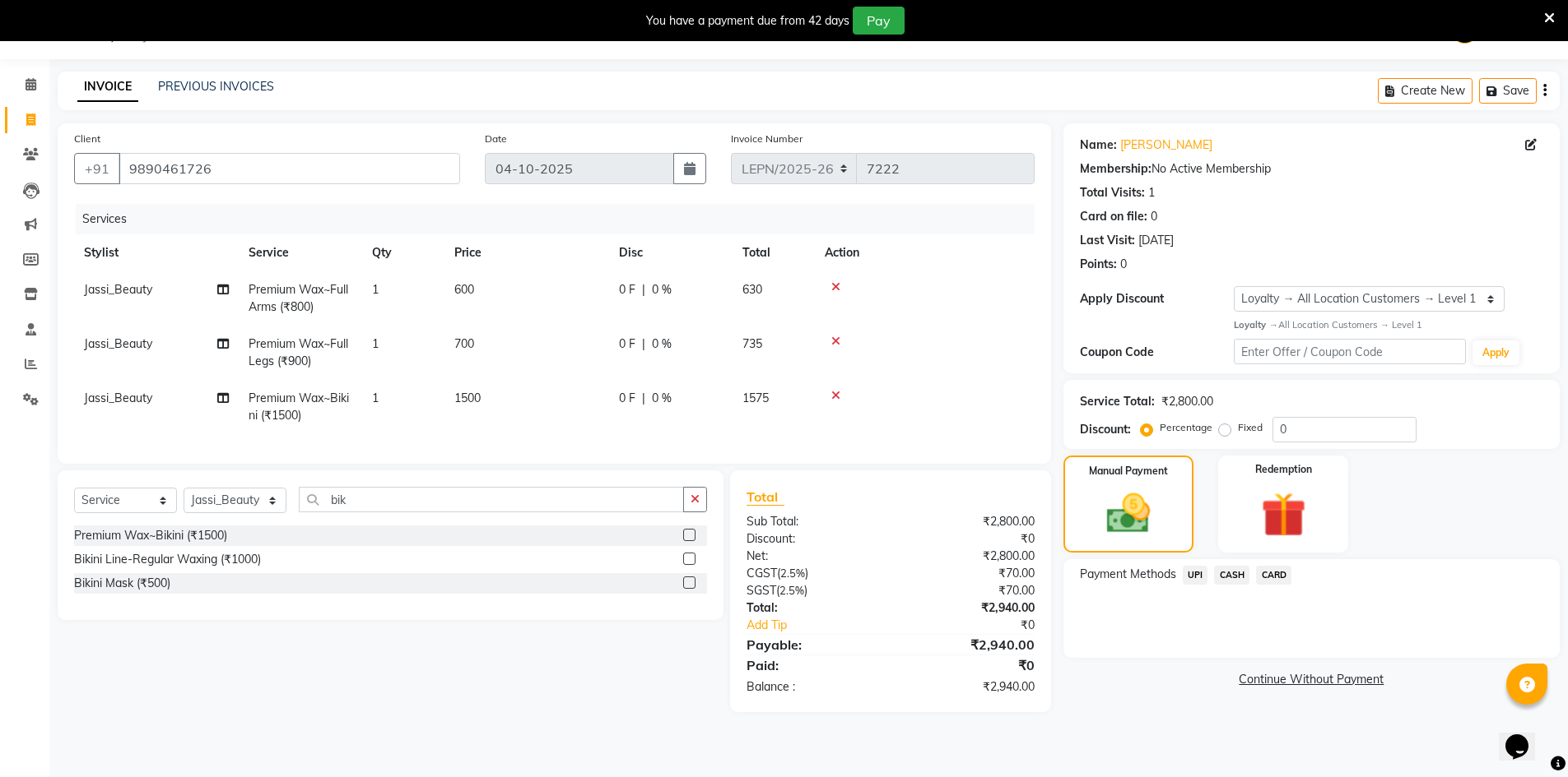
click at [1276, 574] on span "CARD" at bounding box center [1274, 575] width 35 height 19
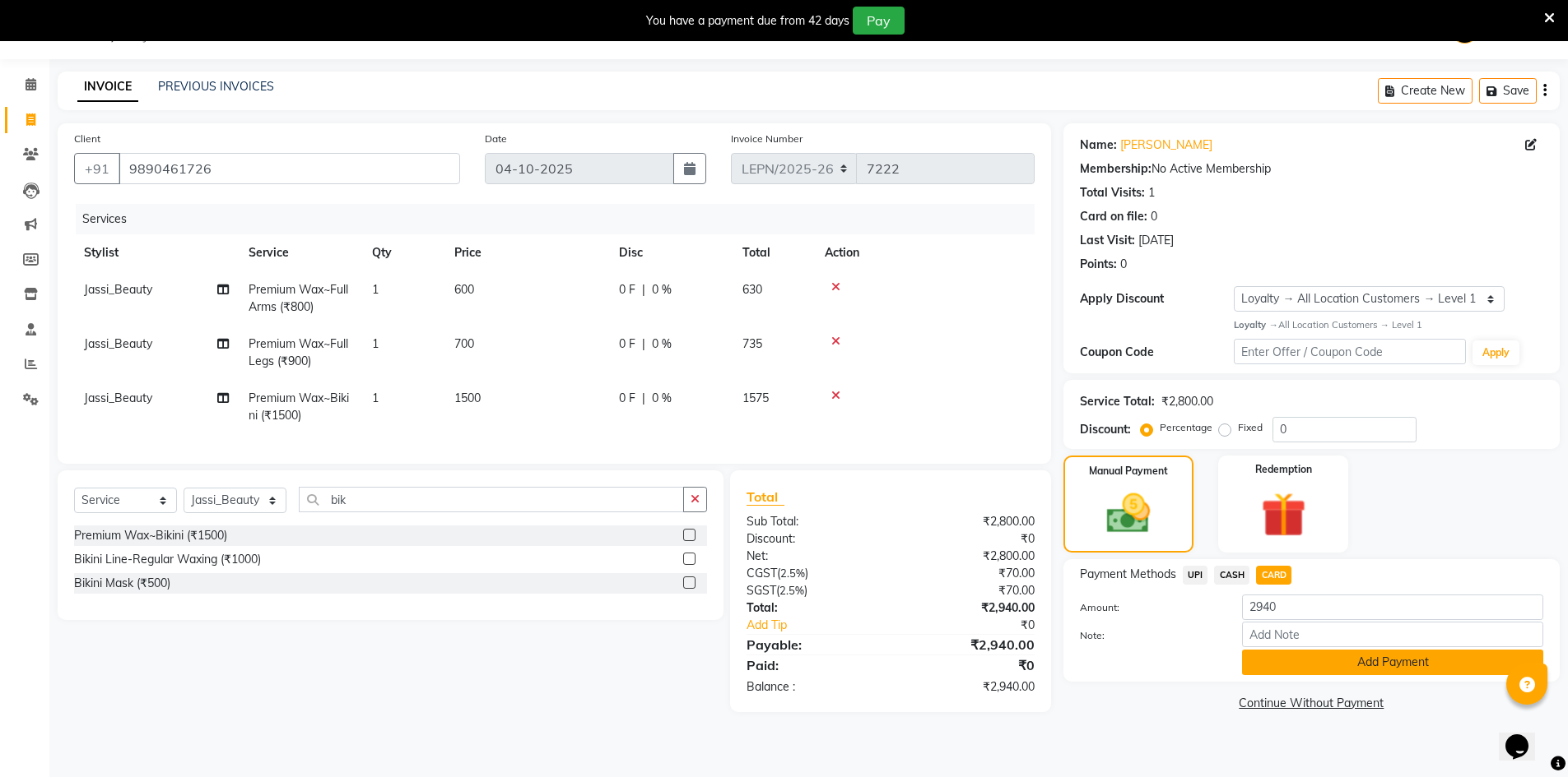
click at [1284, 665] on button "Add Payment" at bounding box center [1392, 662] width 301 height 26
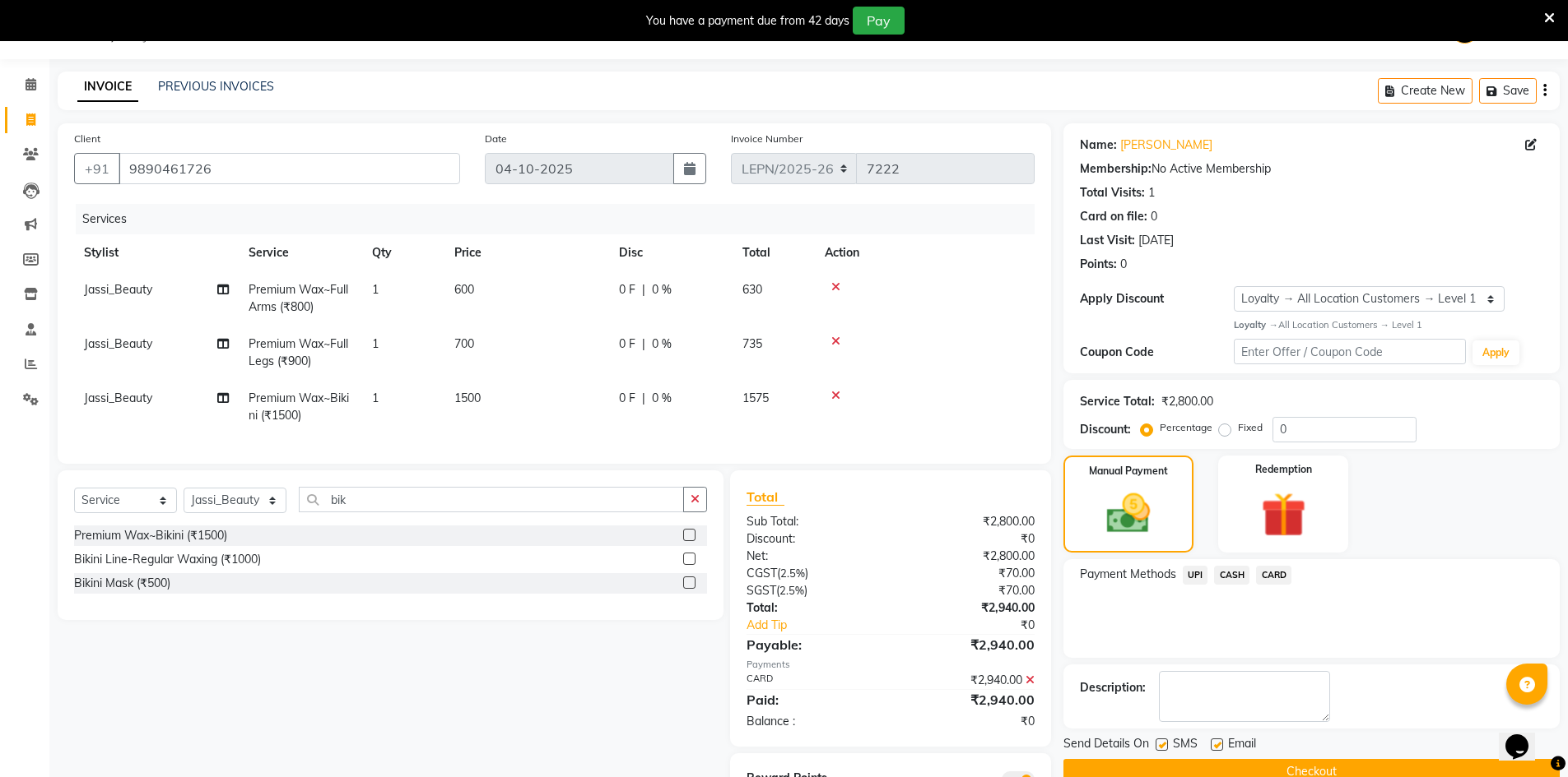
scroll to position [129, 0]
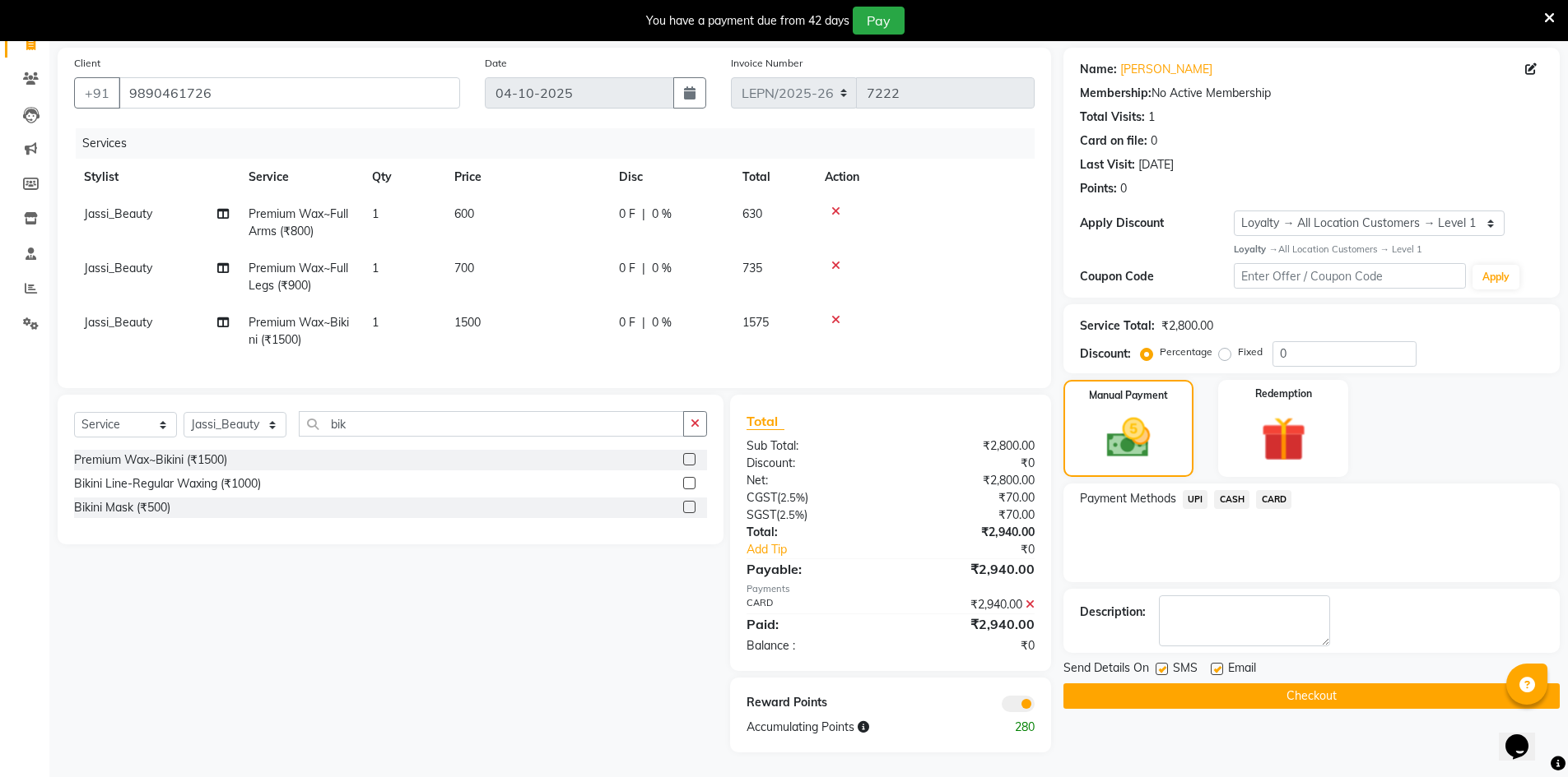
click at [1230, 685] on button "Checkout" at bounding box center [1311, 696] width 496 height 26
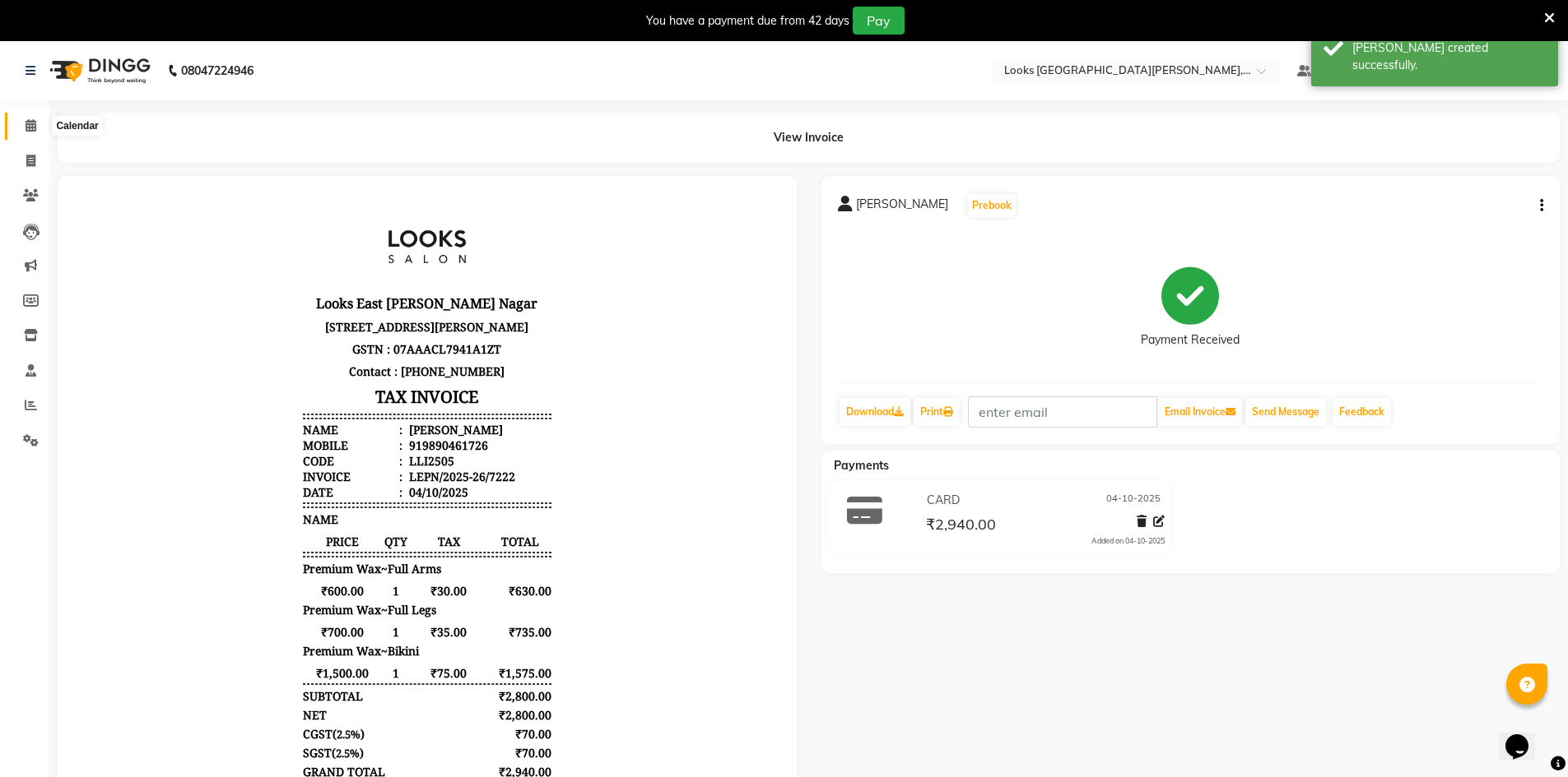
click at [24, 127] on span at bounding box center [31, 126] width 29 height 19
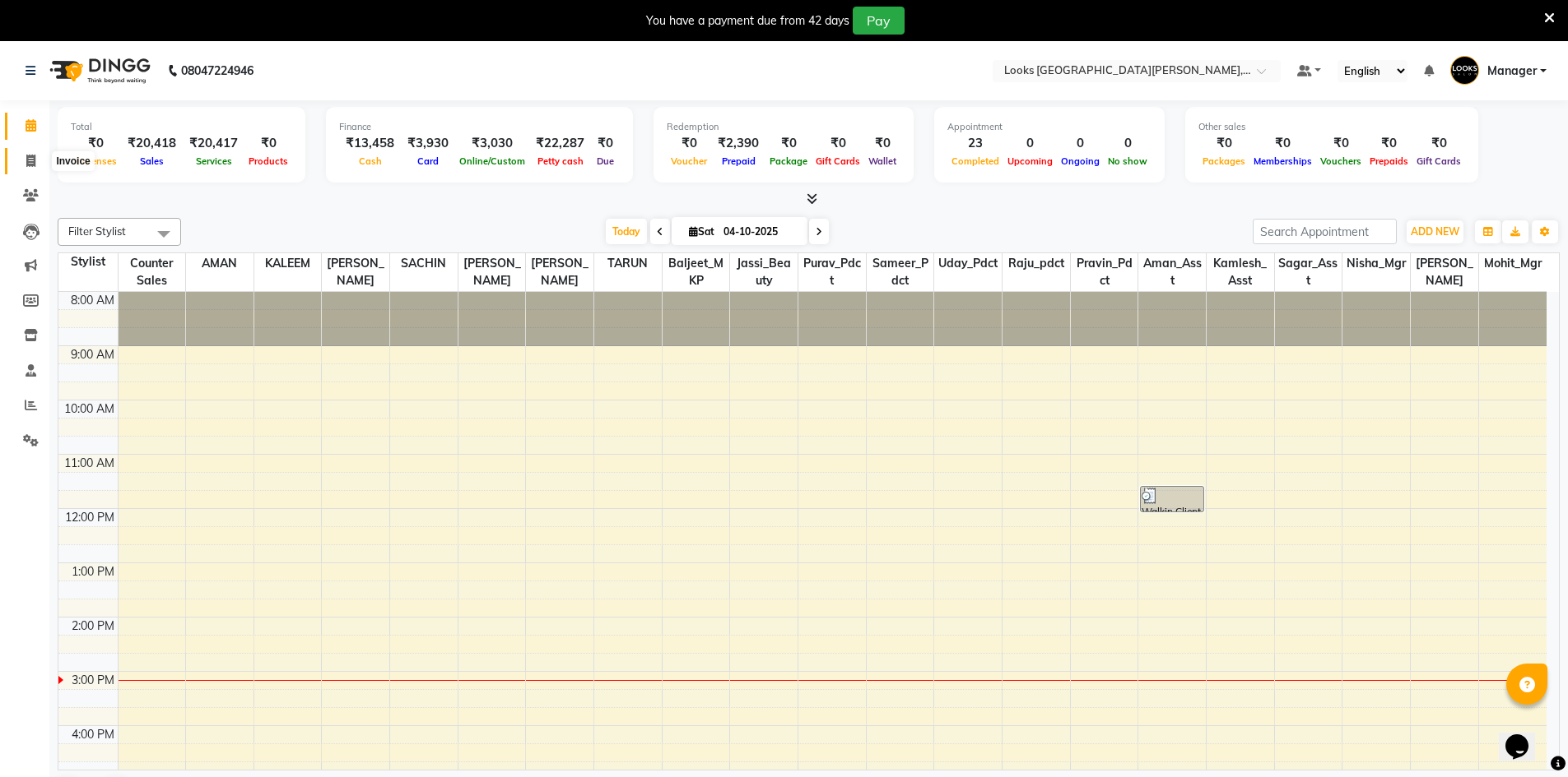
click at [35, 160] on icon at bounding box center [31, 161] width 9 height 12
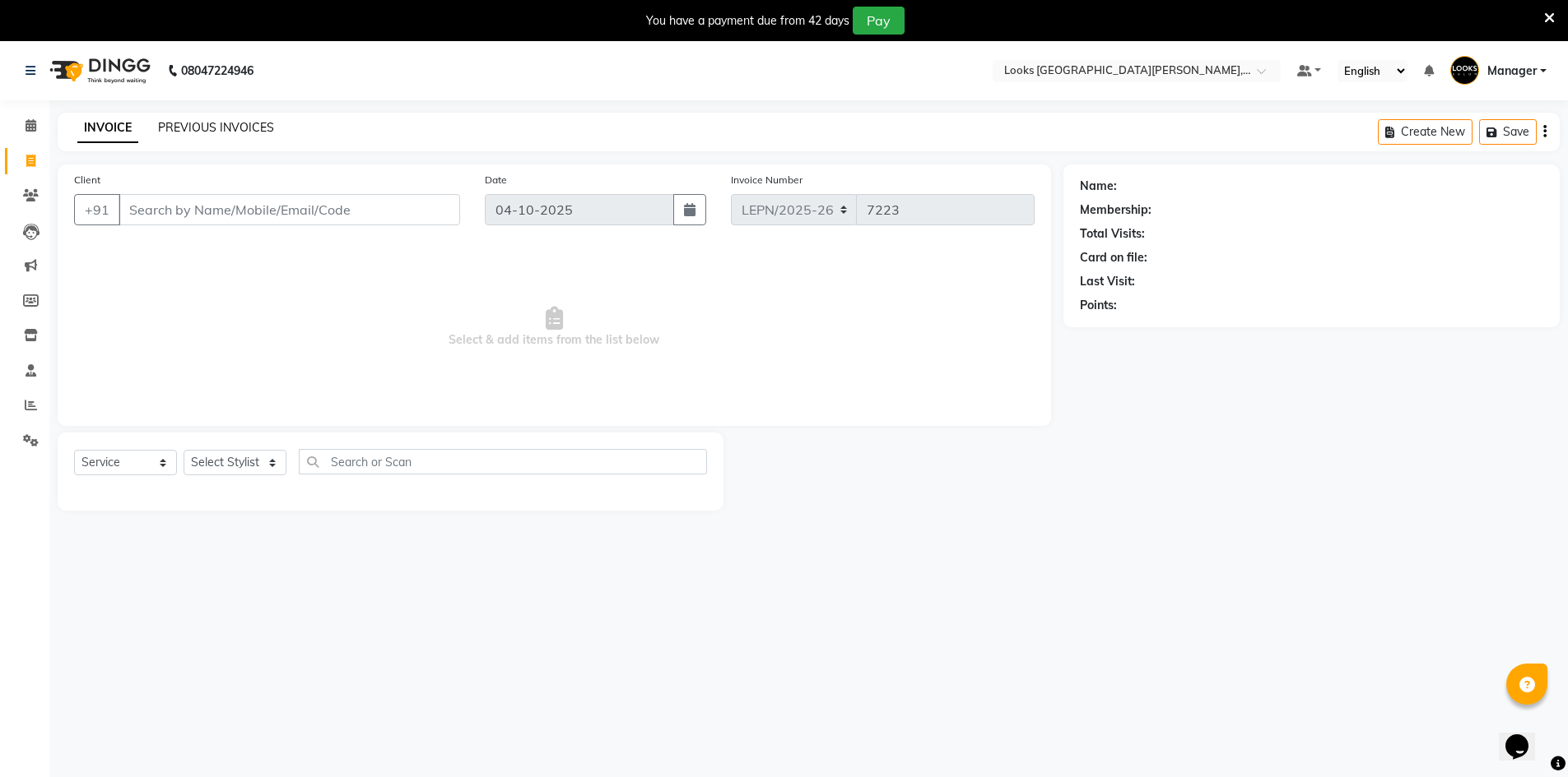
click at [225, 125] on link "PREVIOUS INVOICES" at bounding box center [215, 127] width 116 height 14
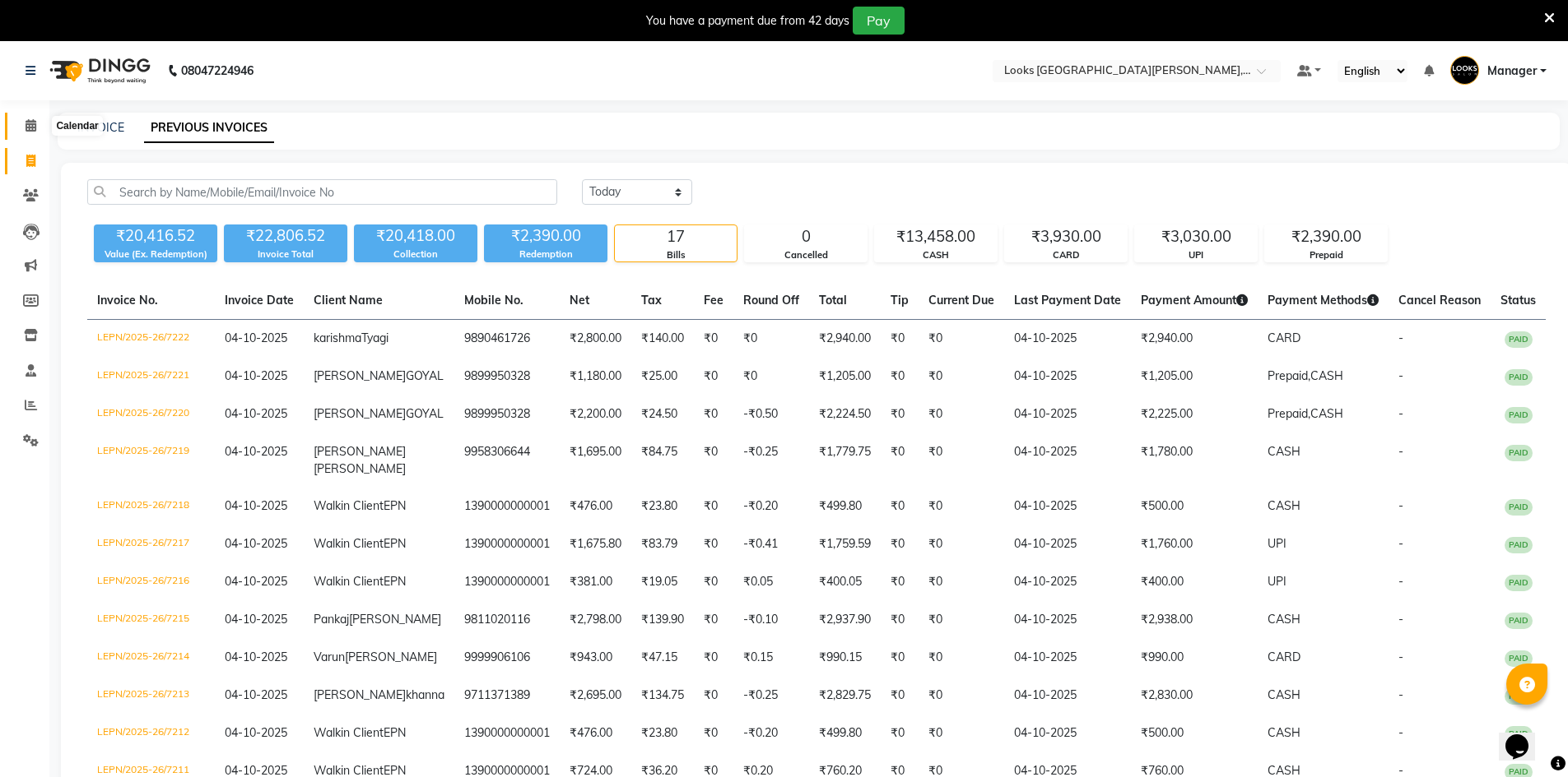
click at [19, 127] on span at bounding box center [31, 126] width 29 height 19
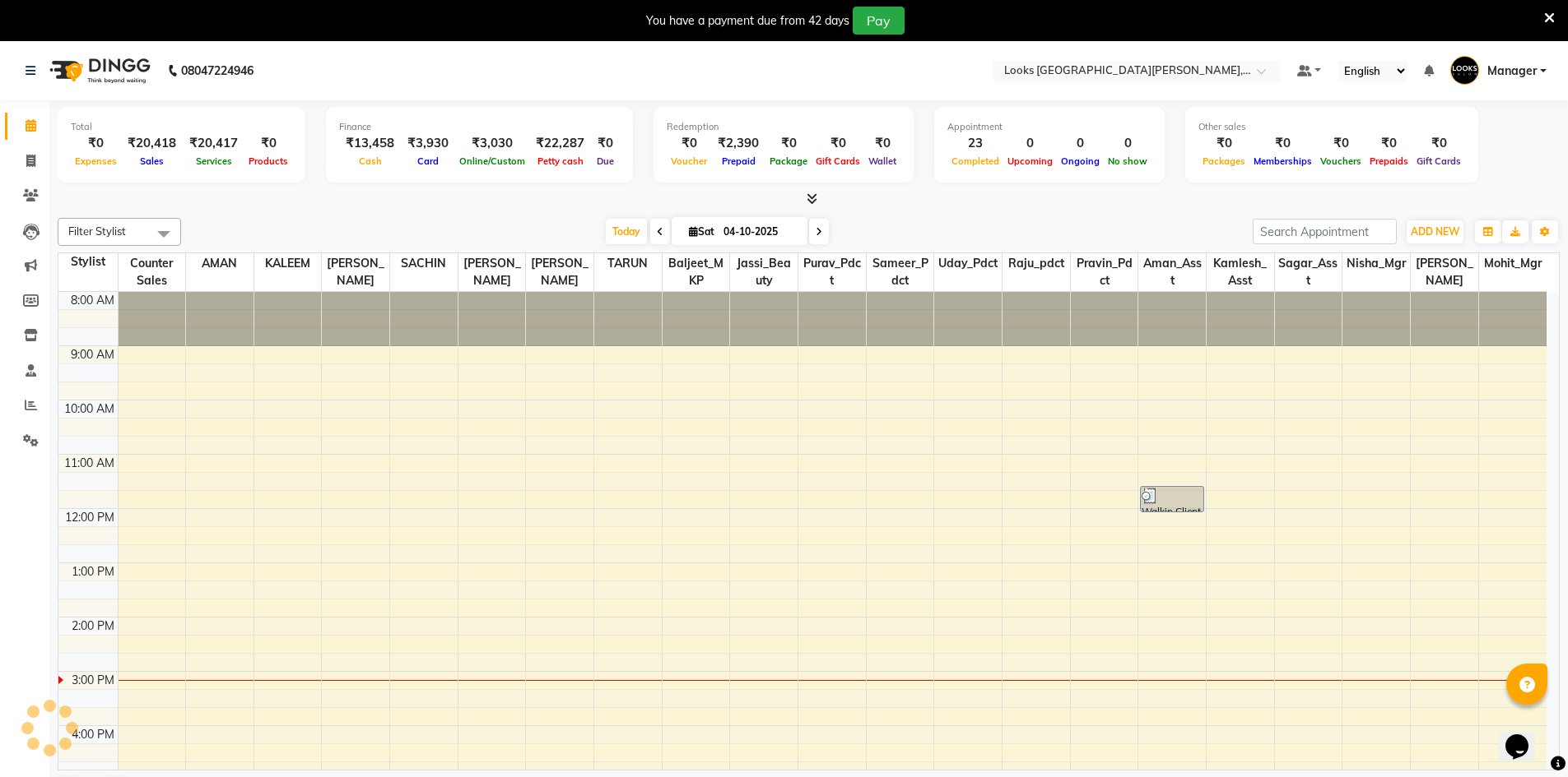
click at [31, 128] on icon at bounding box center [31, 125] width 11 height 12
click at [23, 162] on span at bounding box center [31, 162] width 29 height 19
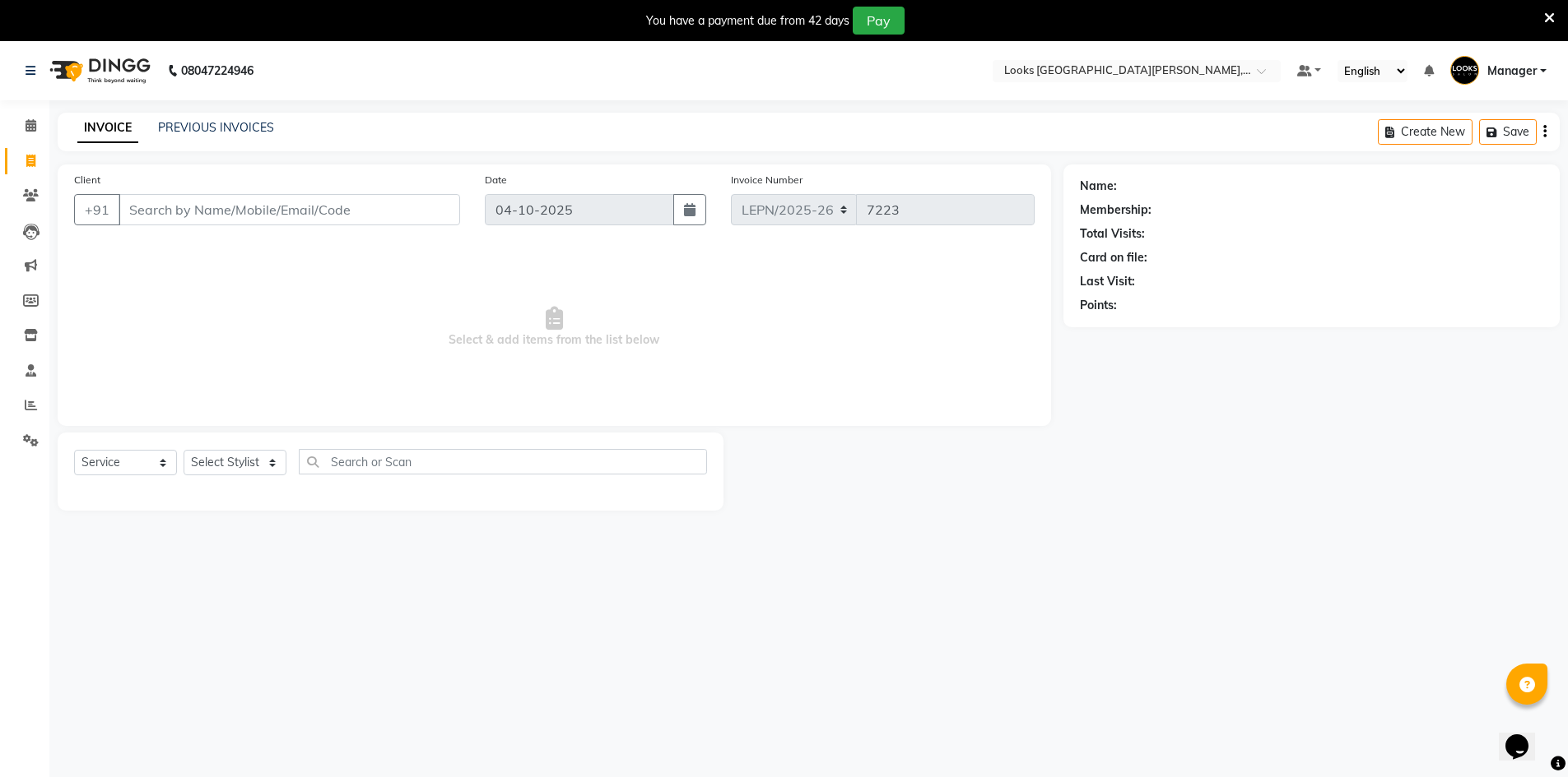
click at [146, 214] on input "Client" at bounding box center [289, 209] width 341 height 32
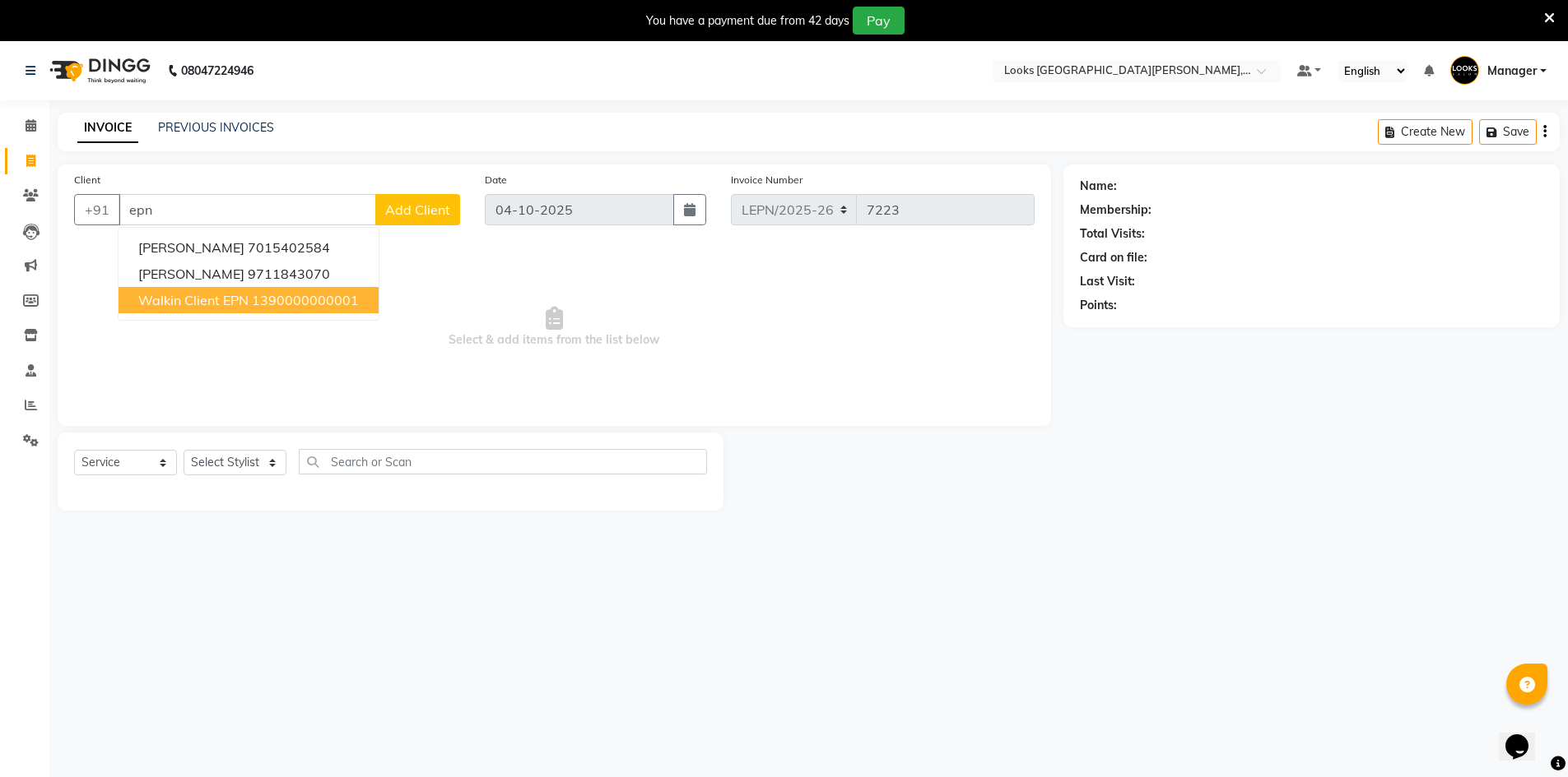
click at [213, 300] on span "Walkin Client EPN" at bounding box center [193, 300] width 110 height 16
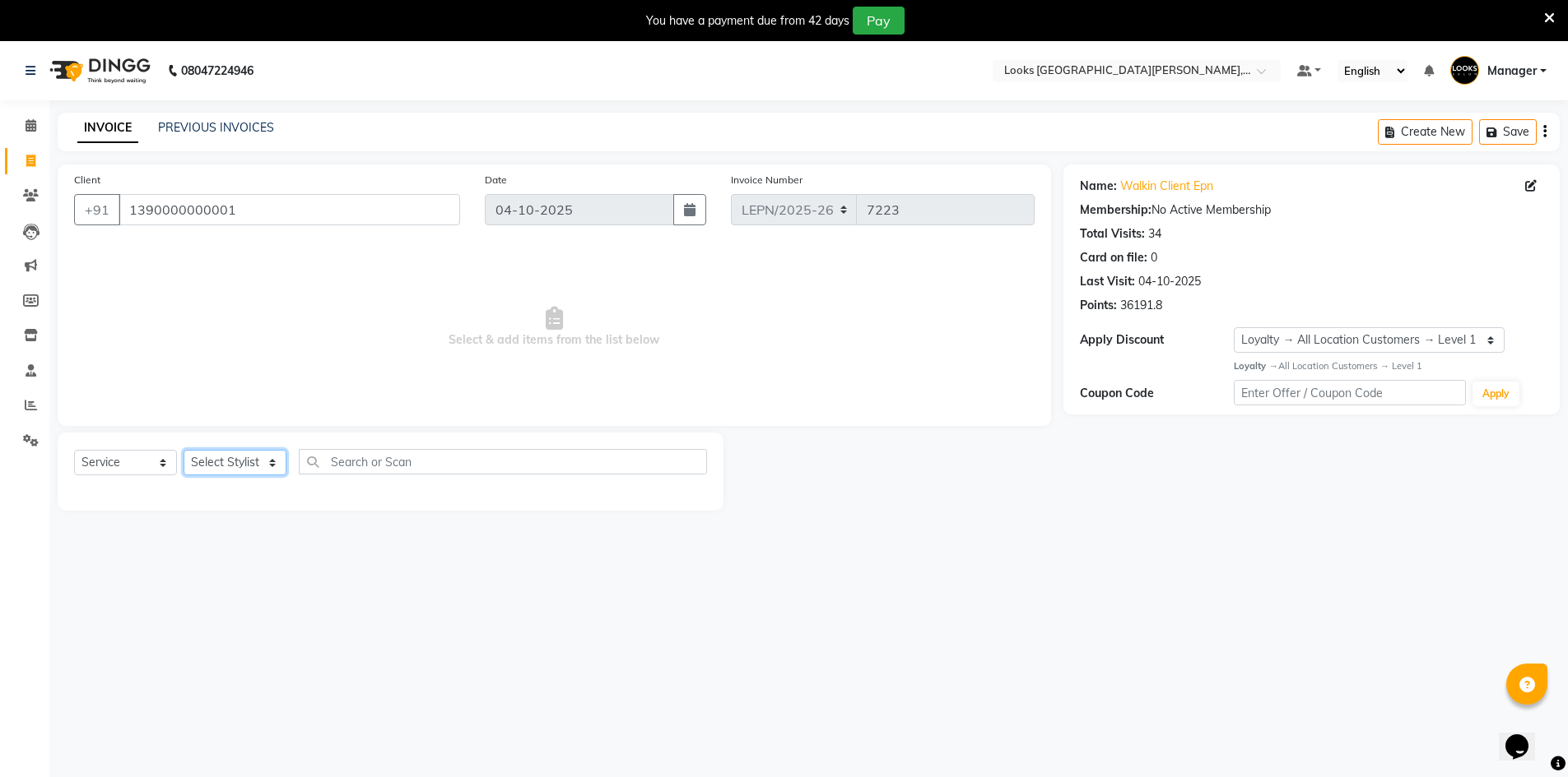
click at [258, 464] on select "Select Stylist AMAN Aman_Asst Baljeet_MKP BITTU Bobby_Mgr Counter Sales Jassi_B…" at bounding box center [235, 463] width 103 height 26
click at [184, 450] on select "Select Stylist AMAN Aman_Asst Baljeet_MKP BITTU Bobby_Mgr Counter Sales Jassi_B…" at bounding box center [235, 463] width 103 height 26
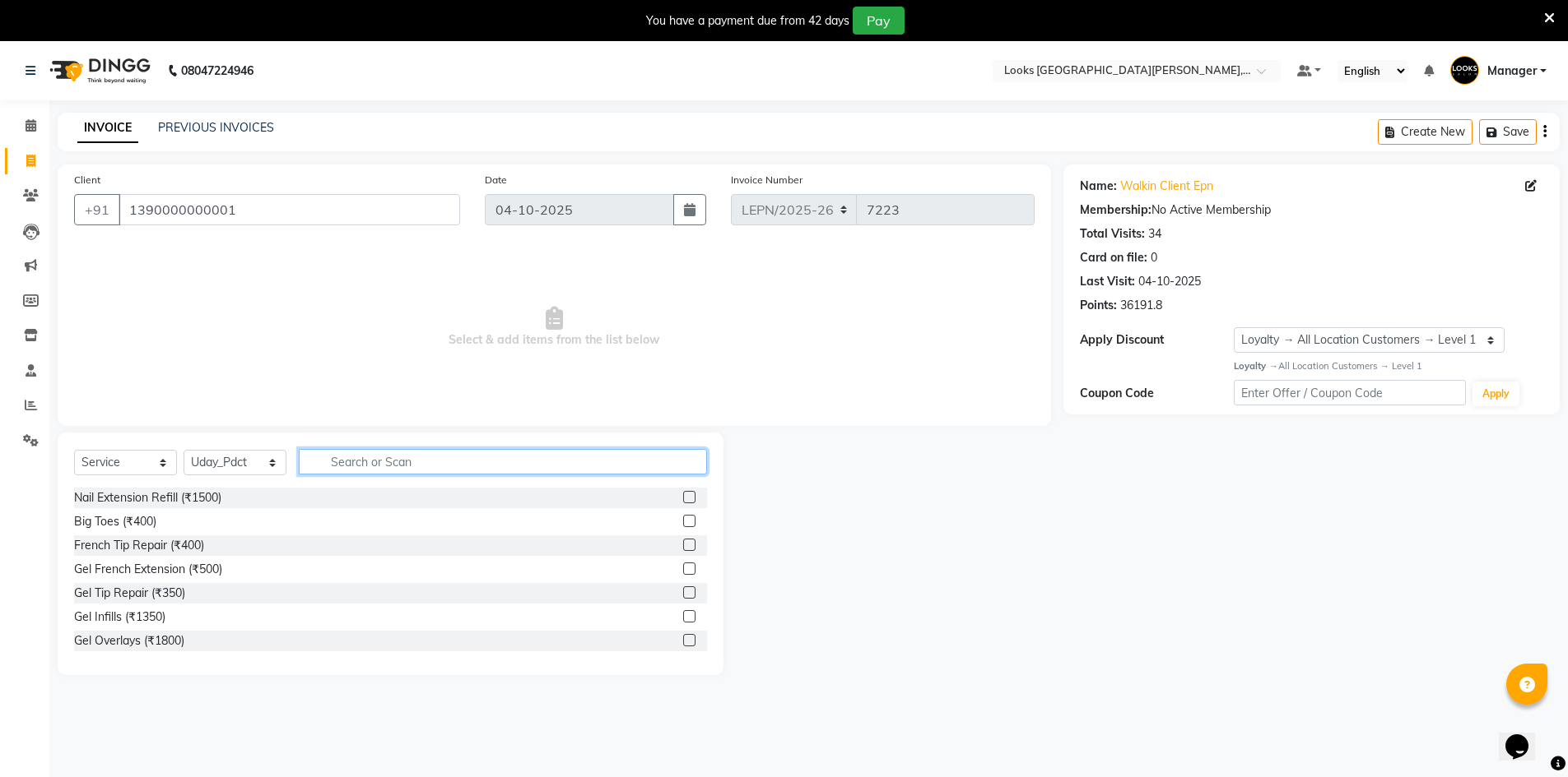
click at [344, 468] on input "text" at bounding box center [502, 462] width 408 height 26
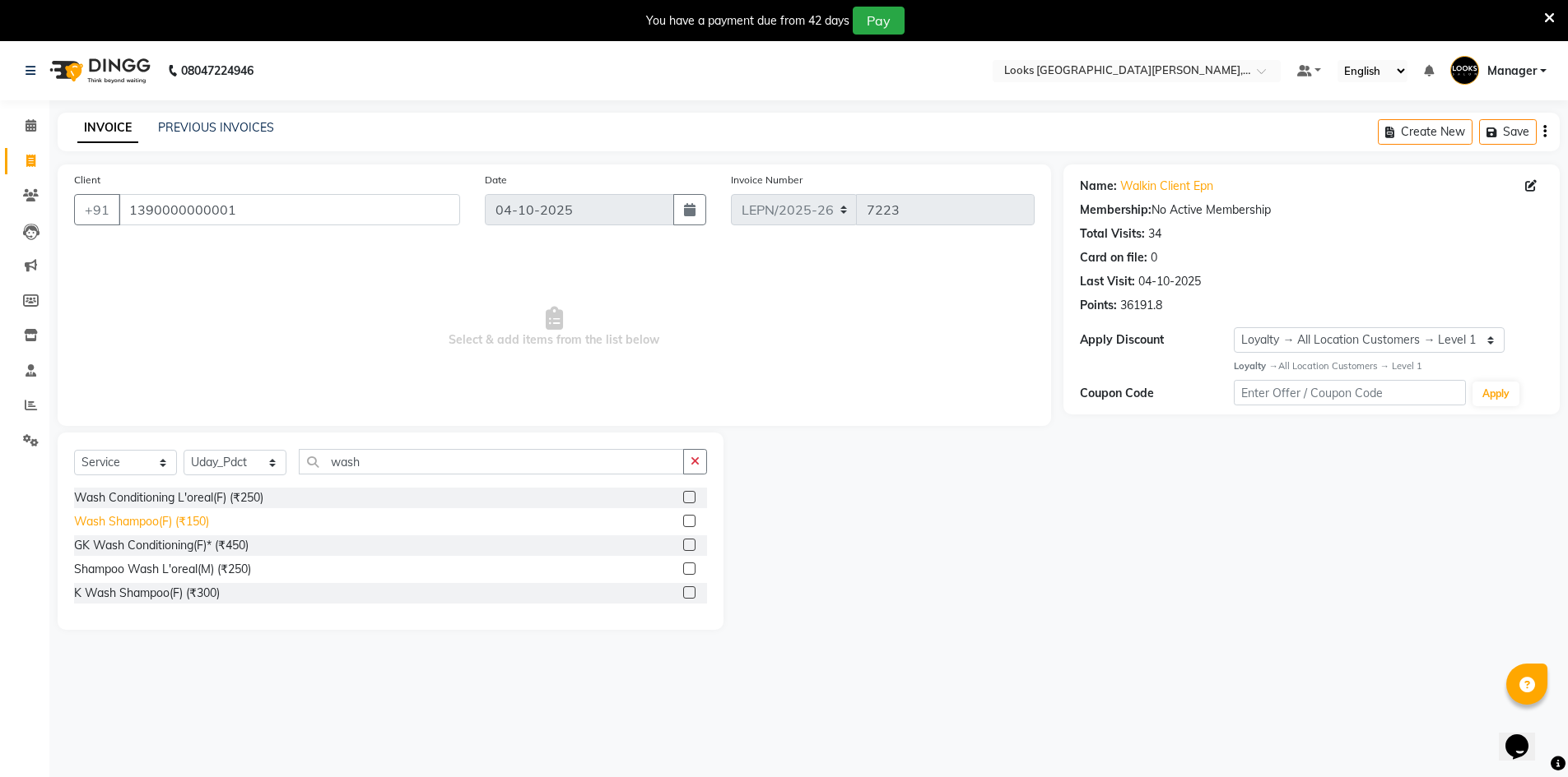
click at [147, 517] on div "Wash Shampoo(F) (₹150)" at bounding box center [141, 522] width 135 height 17
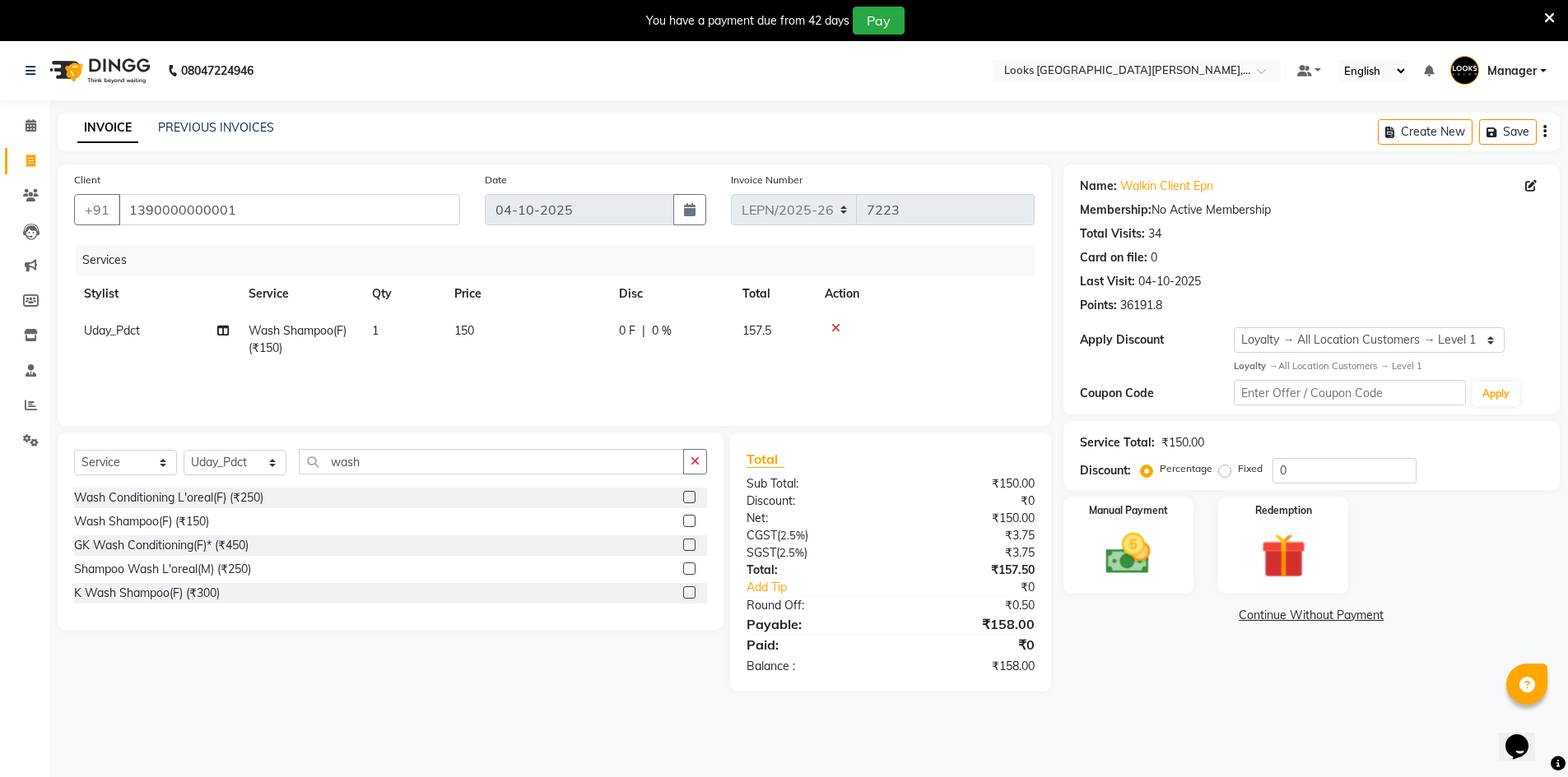
click at [472, 333] on span "150" at bounding box center [464, 330] width 20 height 14
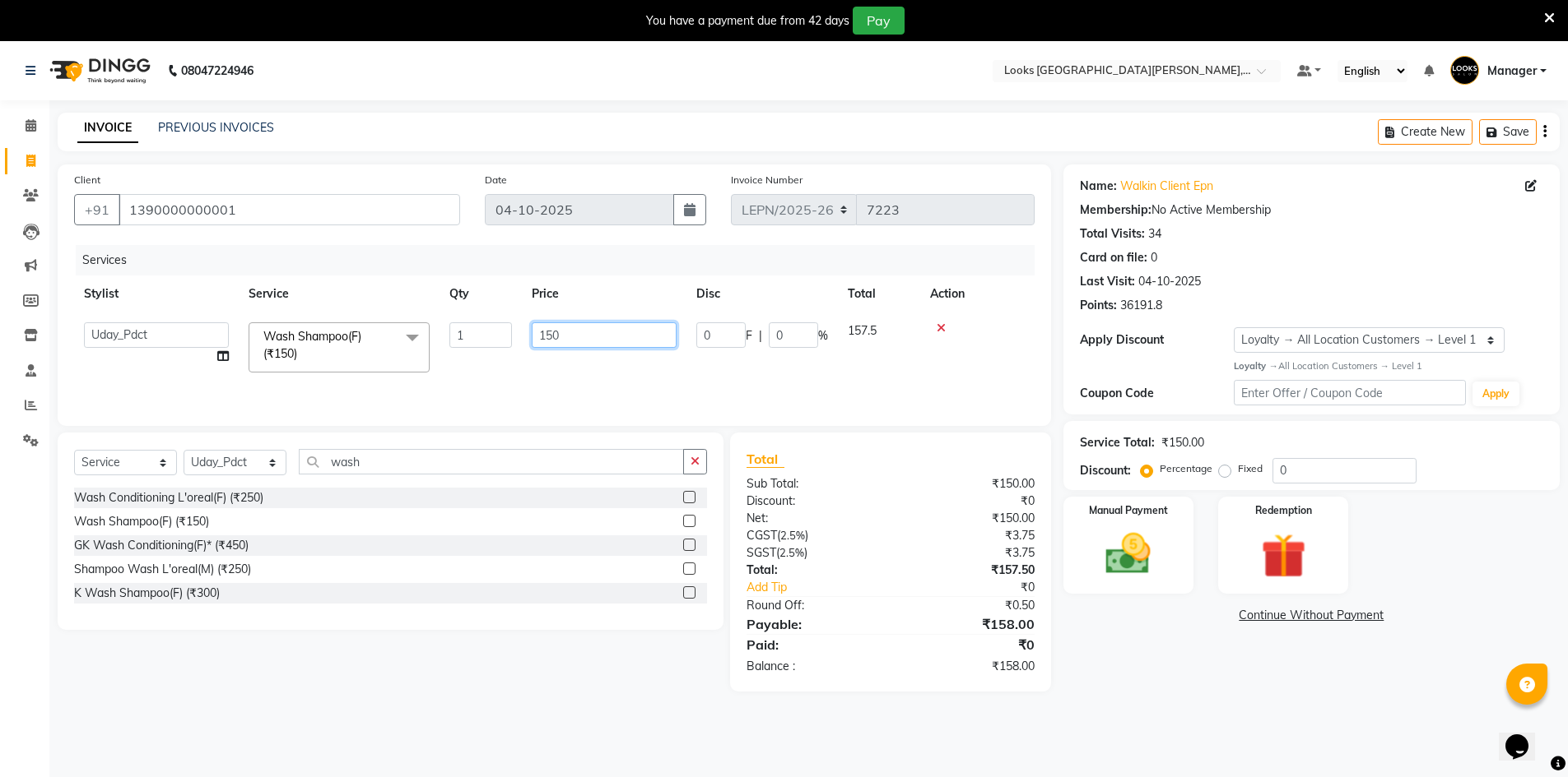
click at [580, 339] on input "150" at bounding box center [603, 335] width 144 height 26
drag, startPoint x: 380, startPoint y: 445, endPoint x: 448, endPoint y: 486, distance: 79.4
click at [381, 450] on div "Select Service Product Membership Package Voucher Prepaid Gift Card Select Styl…" at bounding box center [390, 531] width 665 height 198
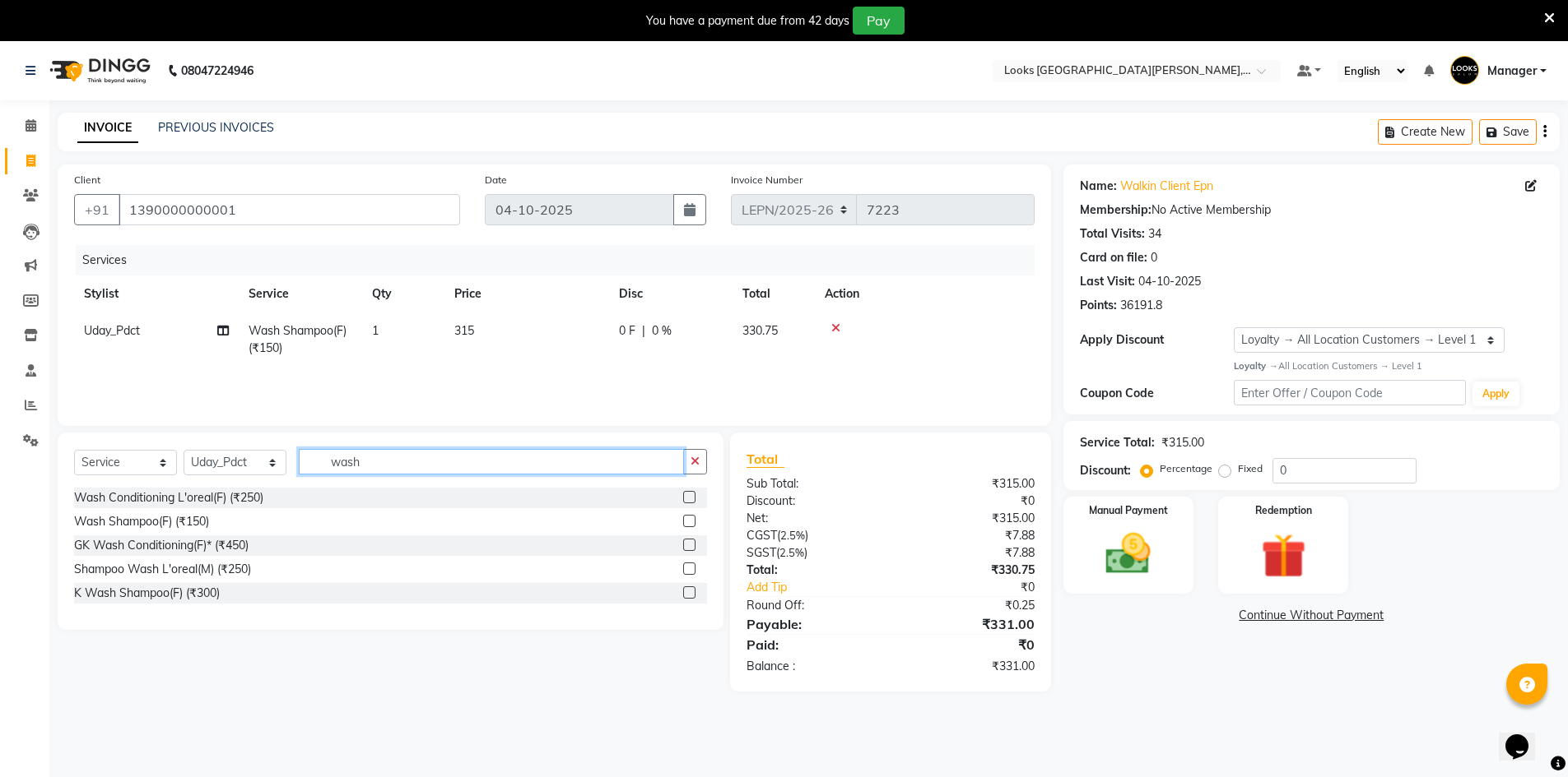
click at [434, 464] on input "wash" at bounding box center [490, 462] width 385 height 26
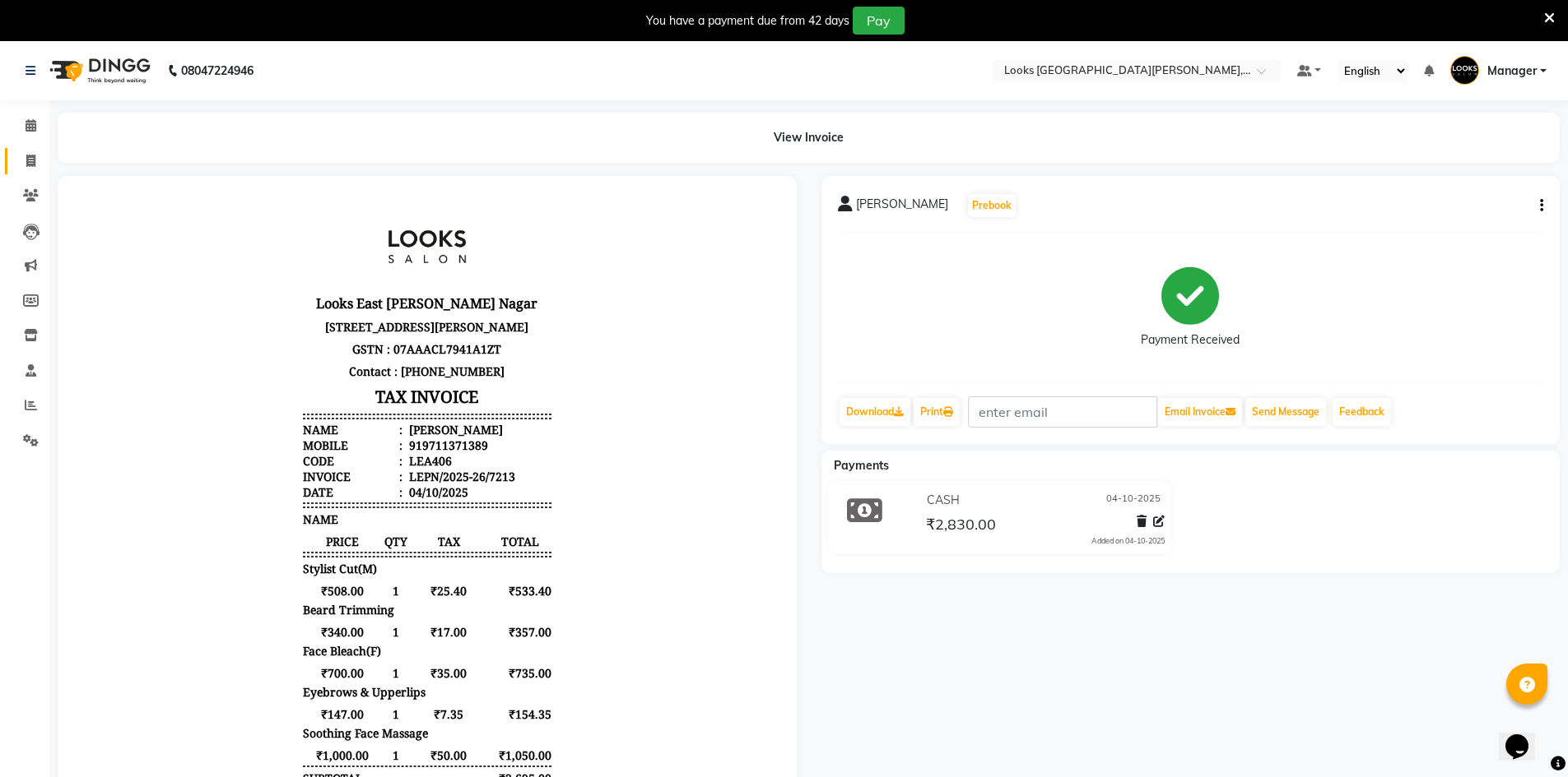
click at [33, 171] on link "Invoice" at bounding box center [24, 162] width 39 height 27
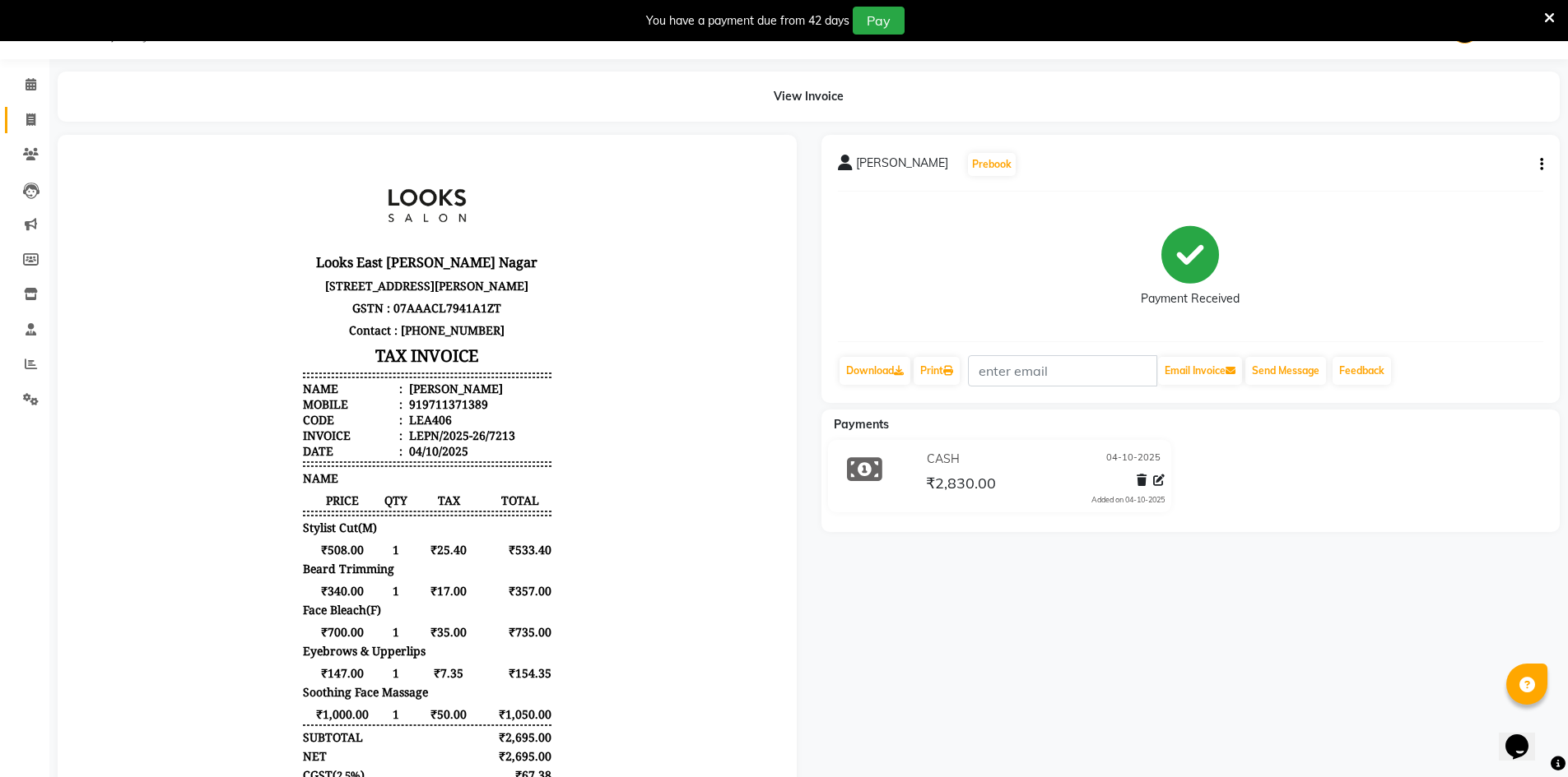
select select "service"
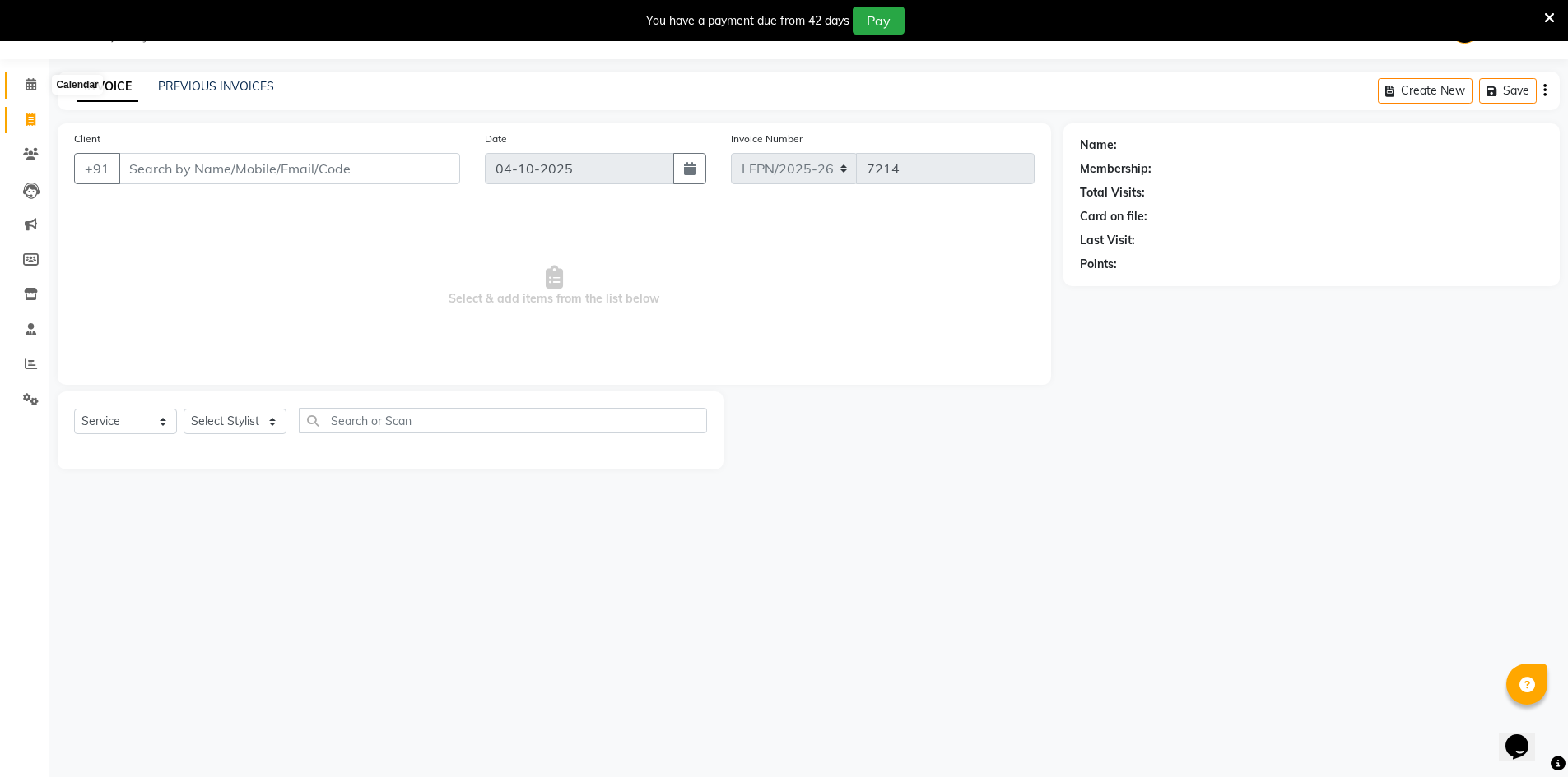
click at [22, 92] on span at bounding box center [31, 85] width 29 height 19
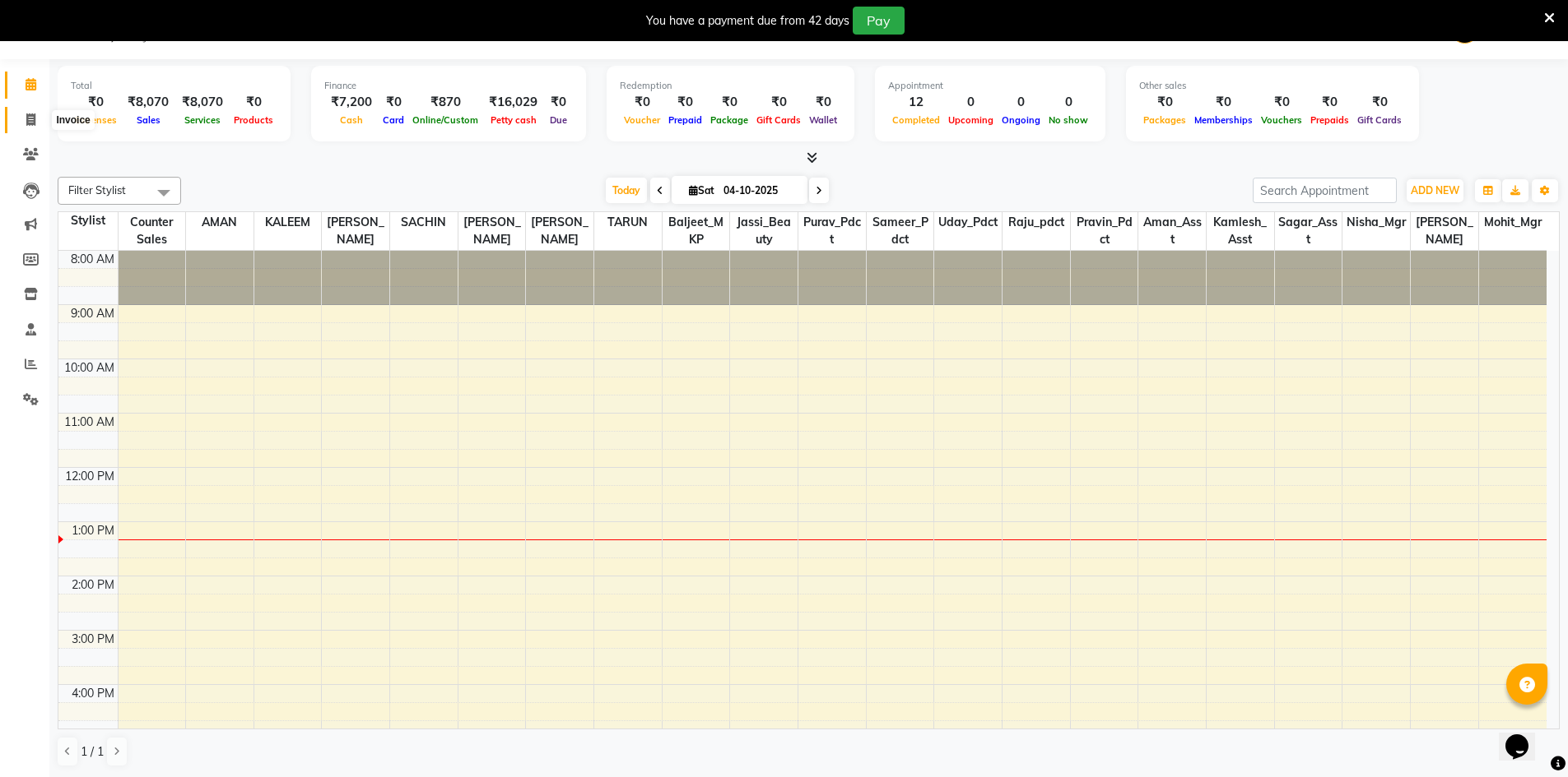
click at [33, 116] on icon at bounding box center [31, 119] width 9 height 12
select select "service"
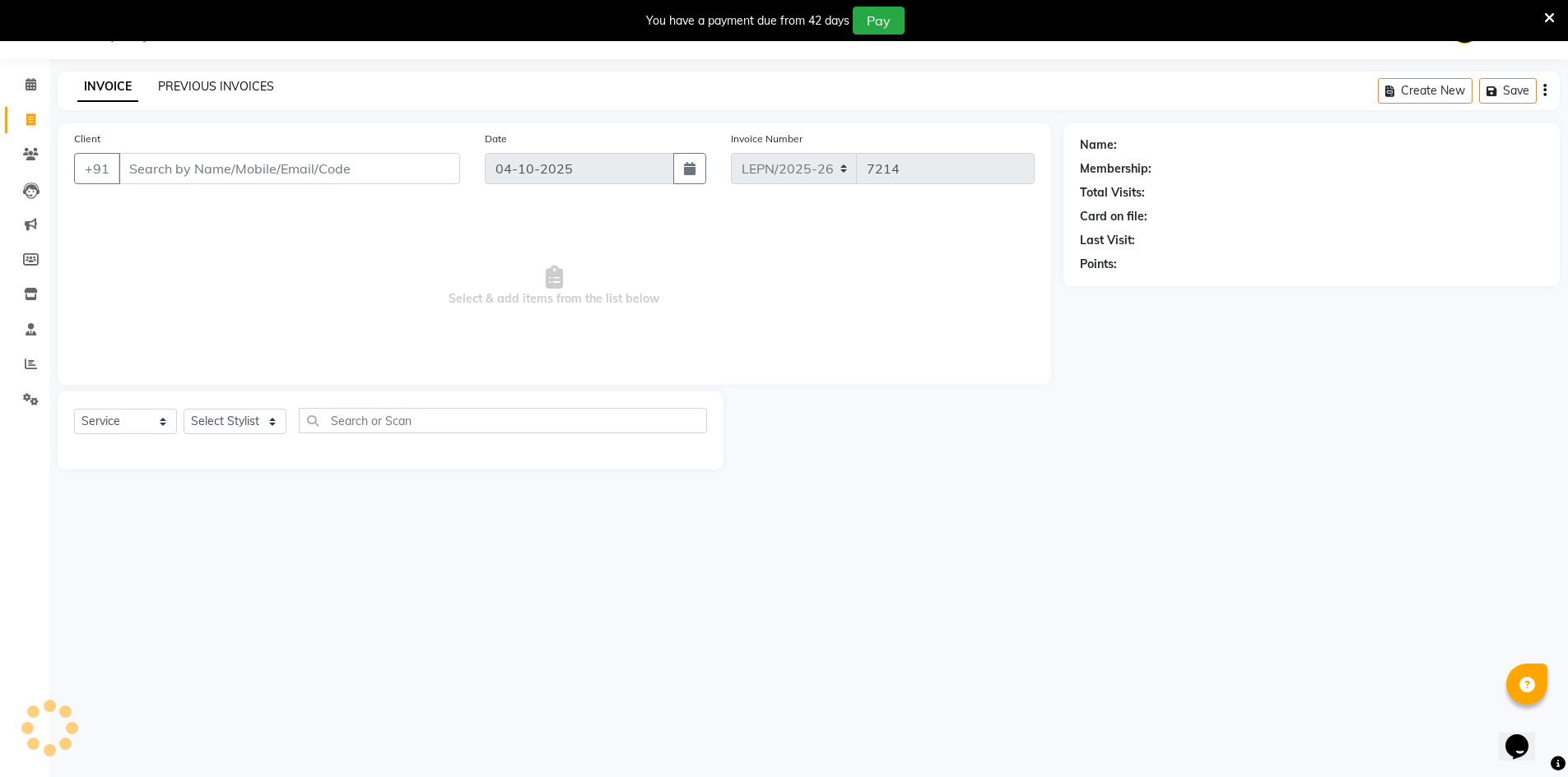
click at [254, 88] on link "PREVIOUS INVOICES" at bounding box center [215, 86] width 116 height 14
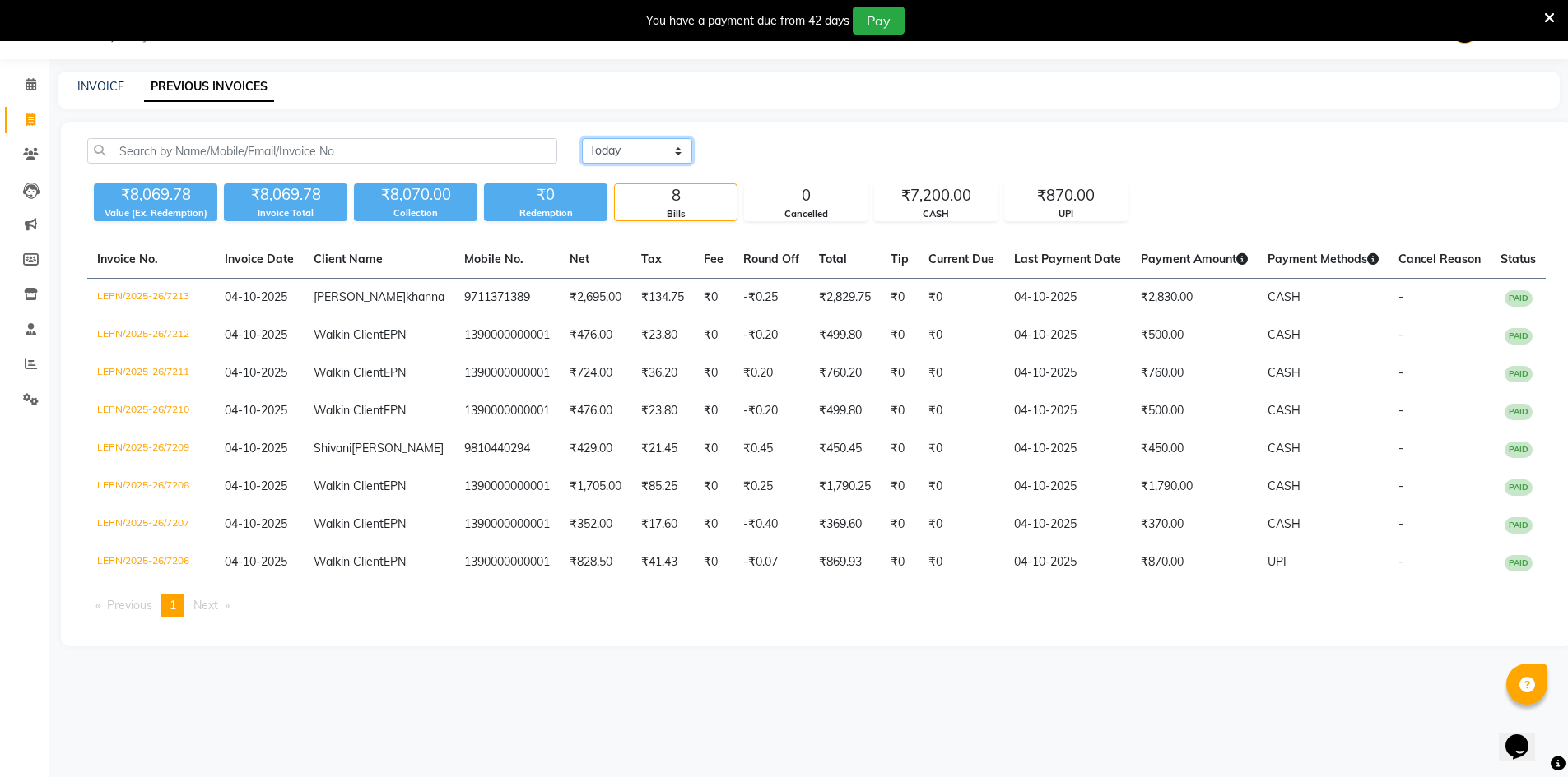
click at [652, 153] on select "Today Yesterday Custom Range" at bounding box center [637, 151] width 110 height 26
select select "range"
click at [582, 139] on select "Today Yesterday Custom Range" at bounding box center [637, 151] width 110 height 26
click at [777, 152] on input "04-10-2025" at bounding box center [771, 151] width 116 height 23
select select "10"
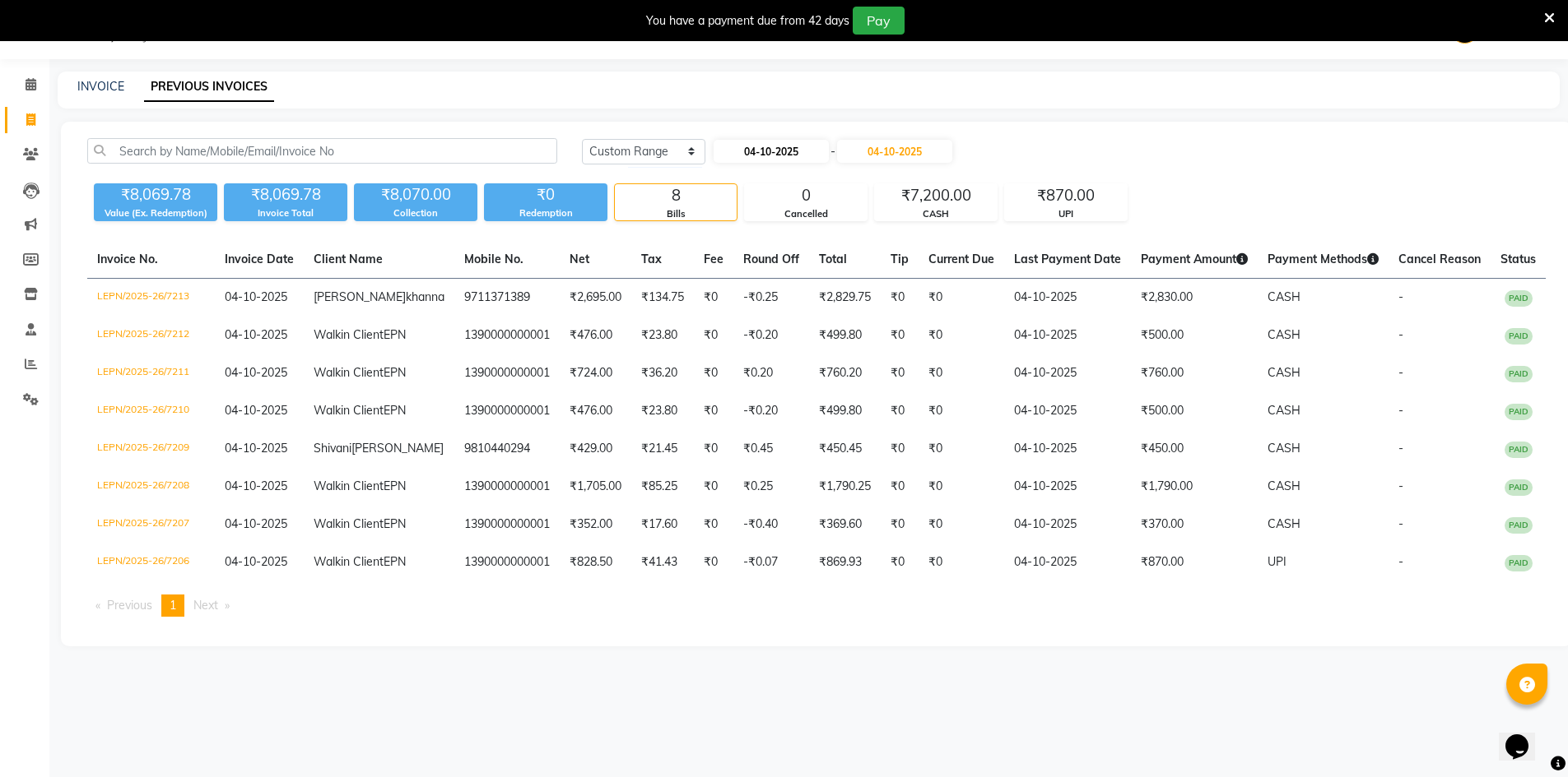
select select "2025"
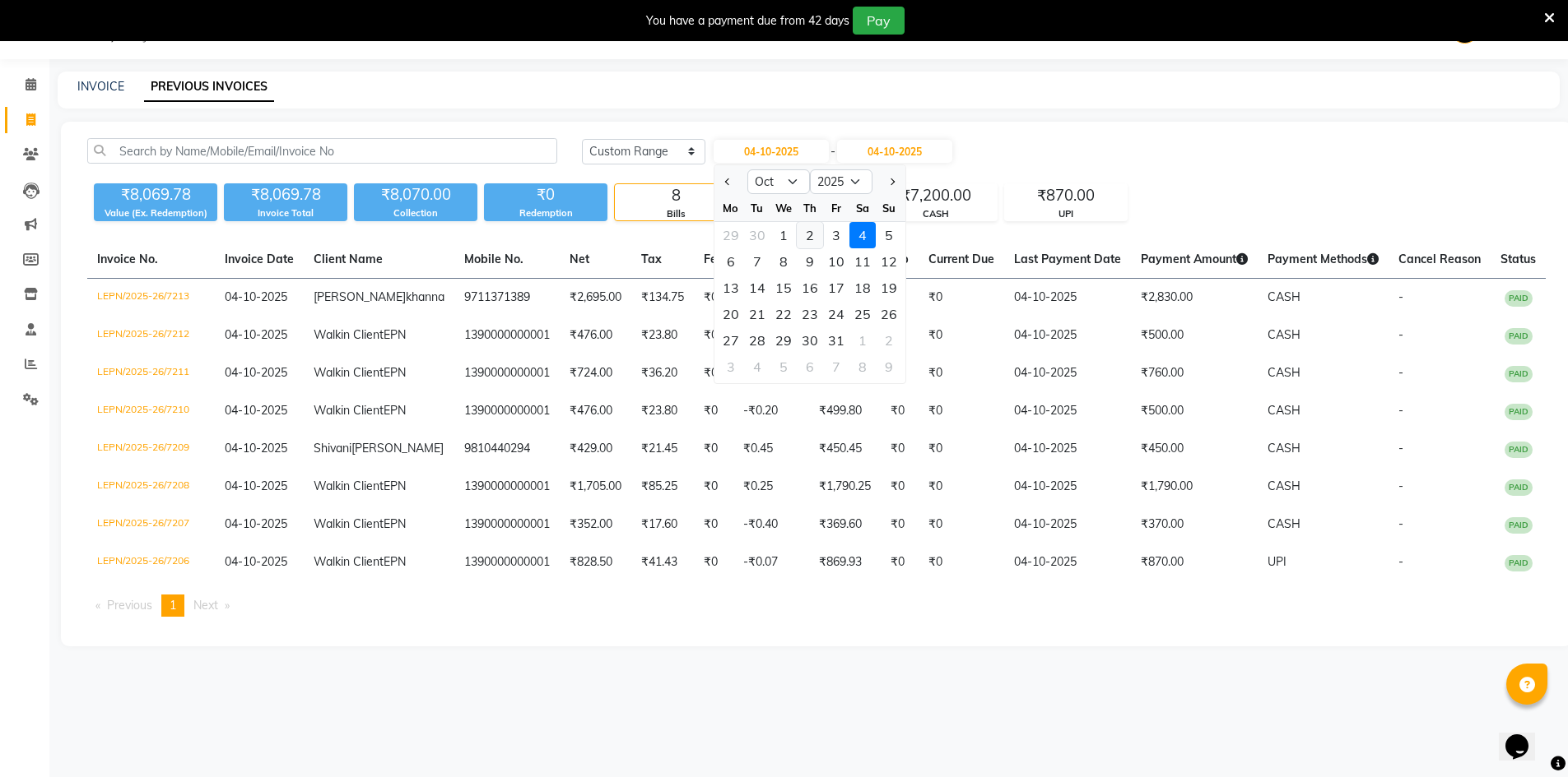
click at [807, 234] on div "2" at bounding box center [810, 235] width 27 height 27
type input "02-10-2025"
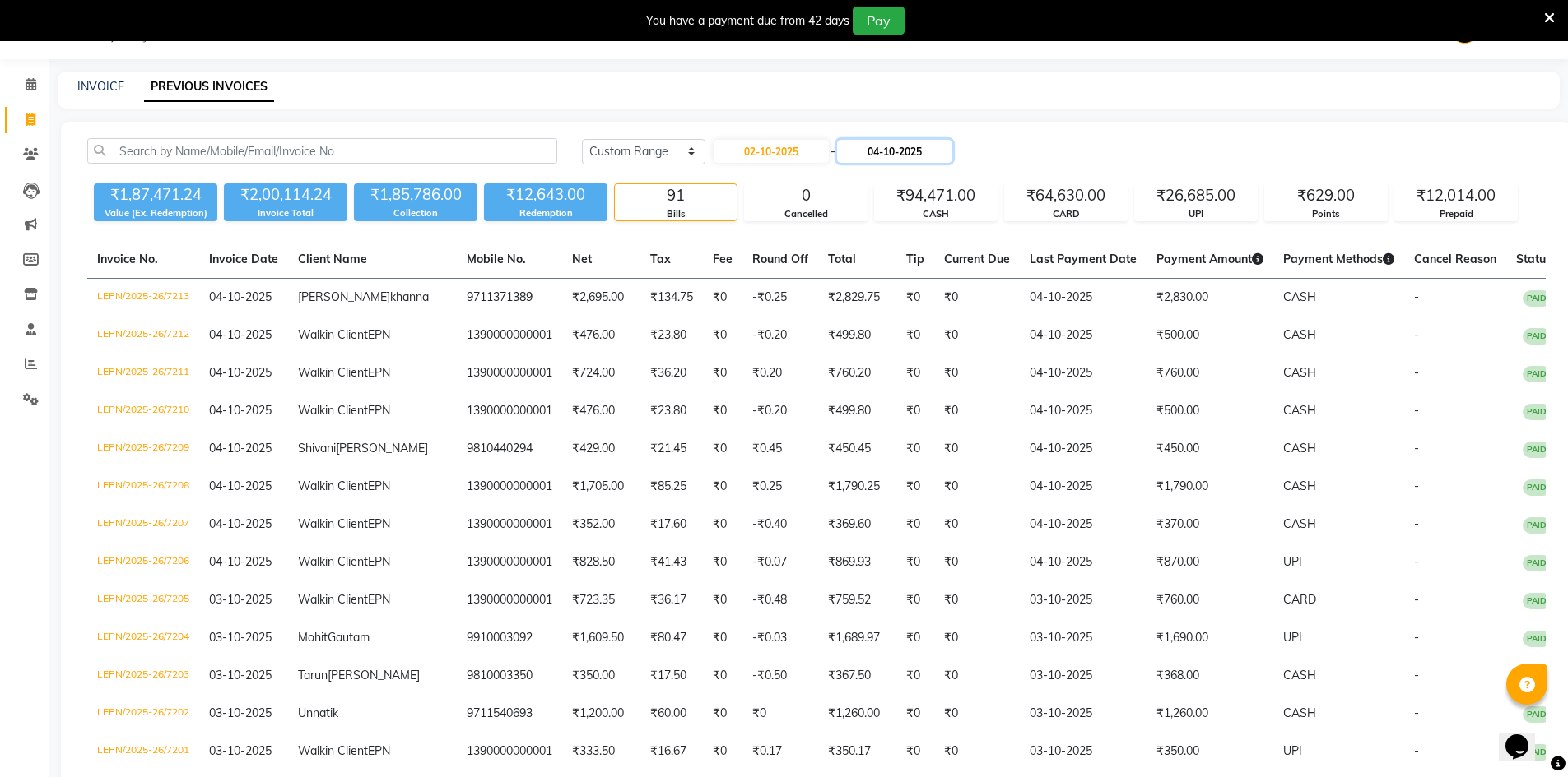
click at [904, 159] on input "04-10-2025" at bounding box center [894, 151] width 116 height 23
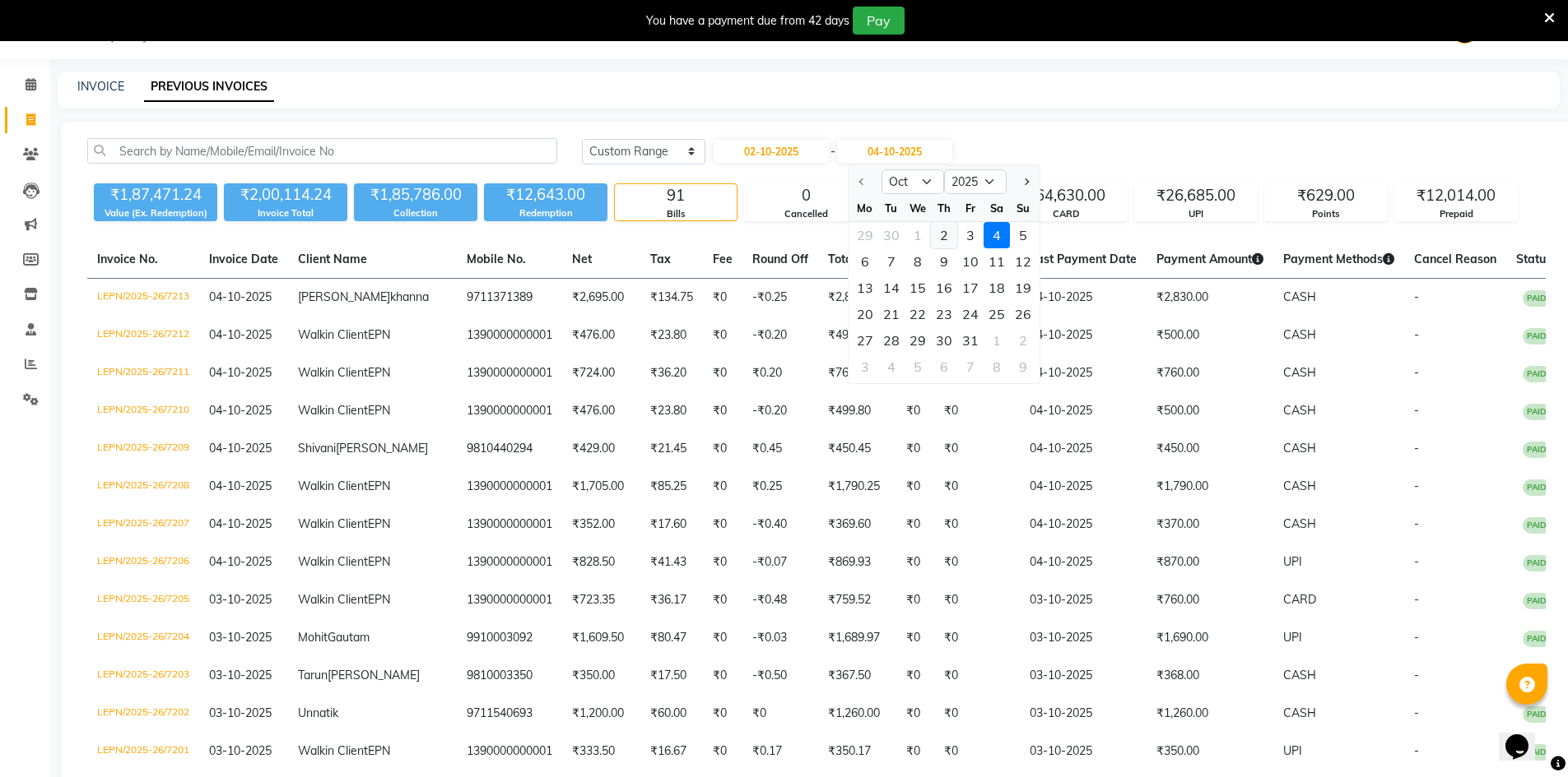
click at [943, 240] on div "2" at bounding box center [945, 235] width 27 height 27
type input "02-10-2025"
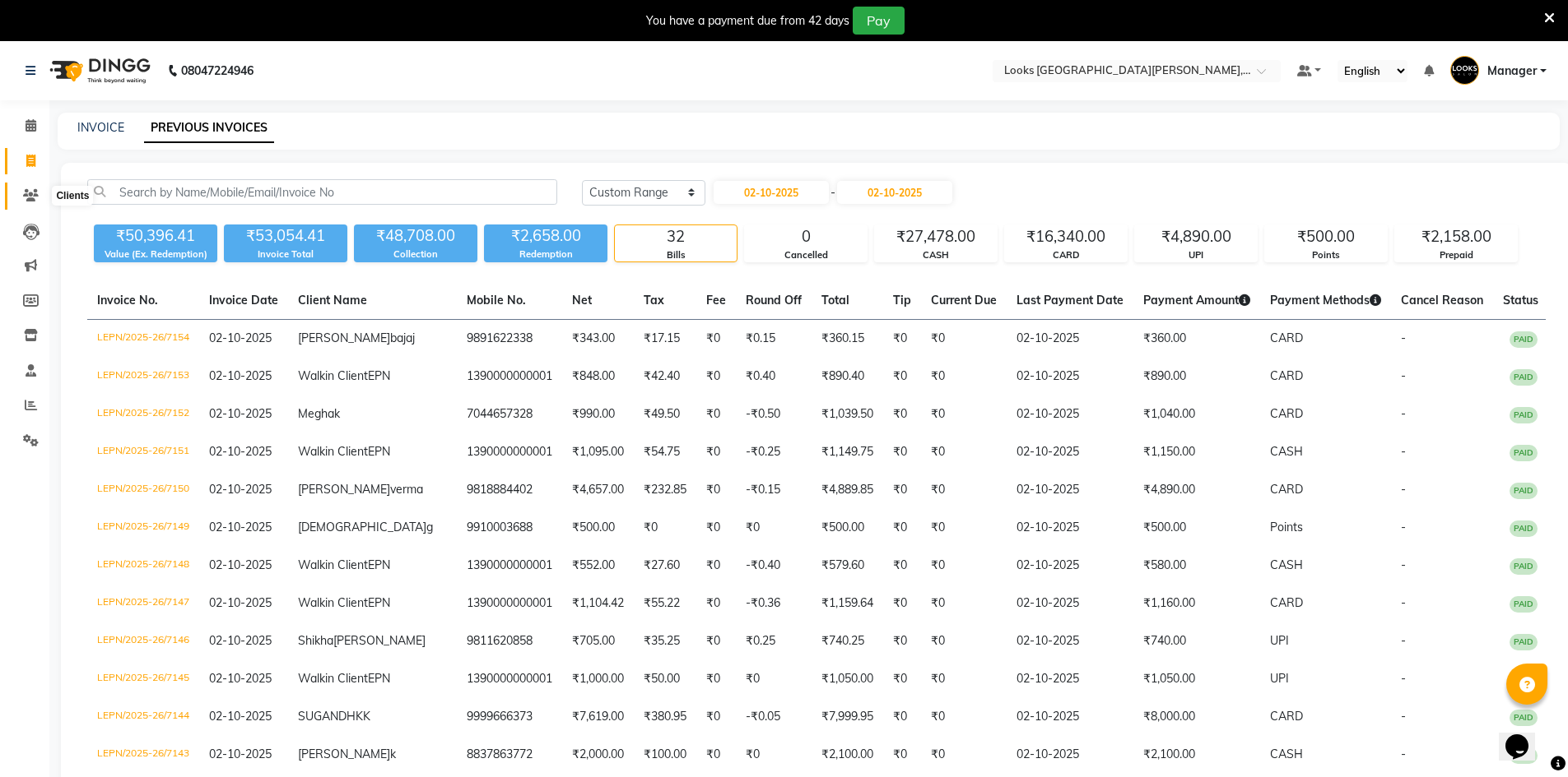
click at [33, 188] on span at bounding box center [31, 196] width 29 height 19
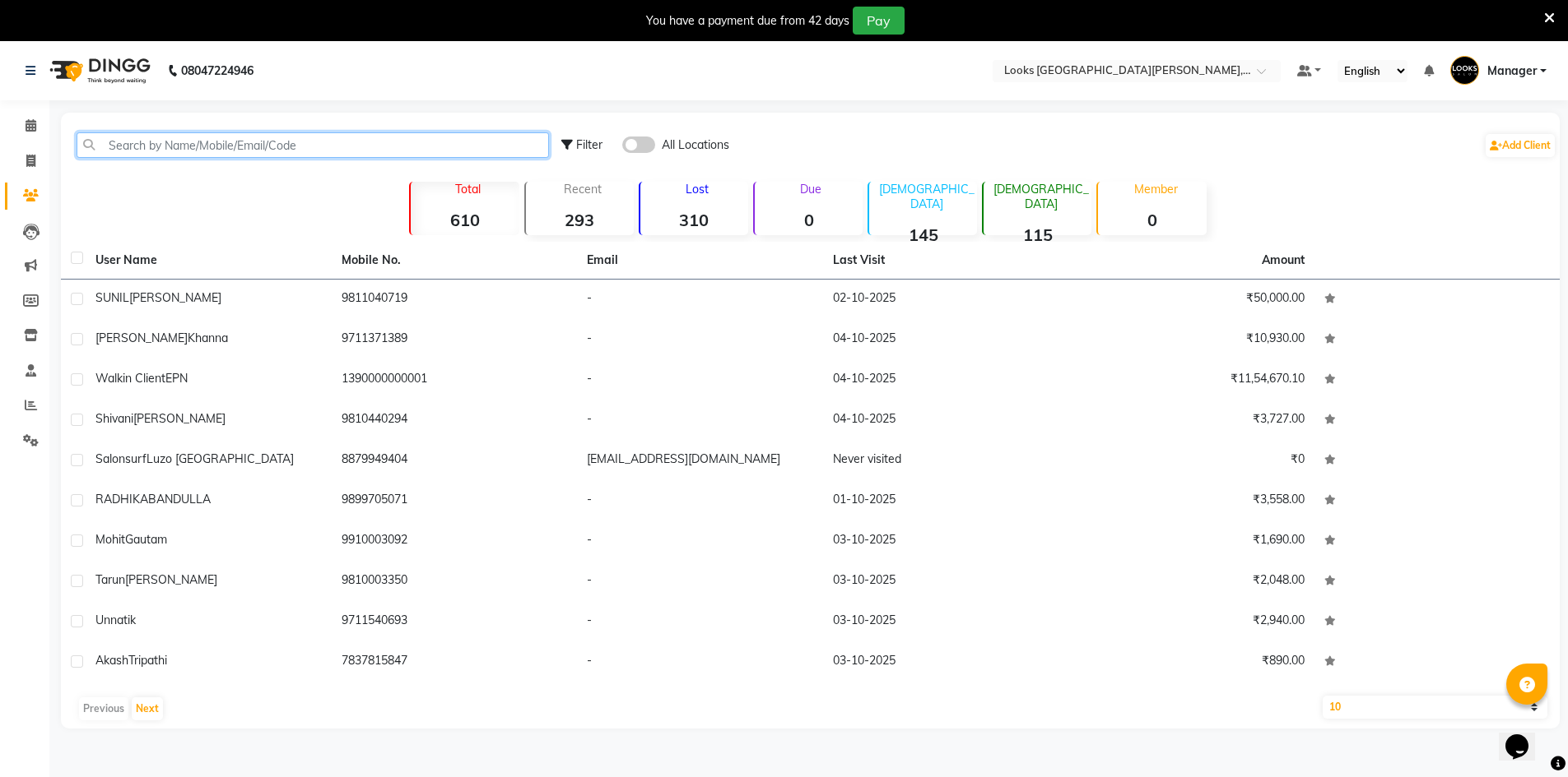
click at [230, 152] on input "text" at bounding box center [313, 145] width 472 height 26
paste input "9999906106"
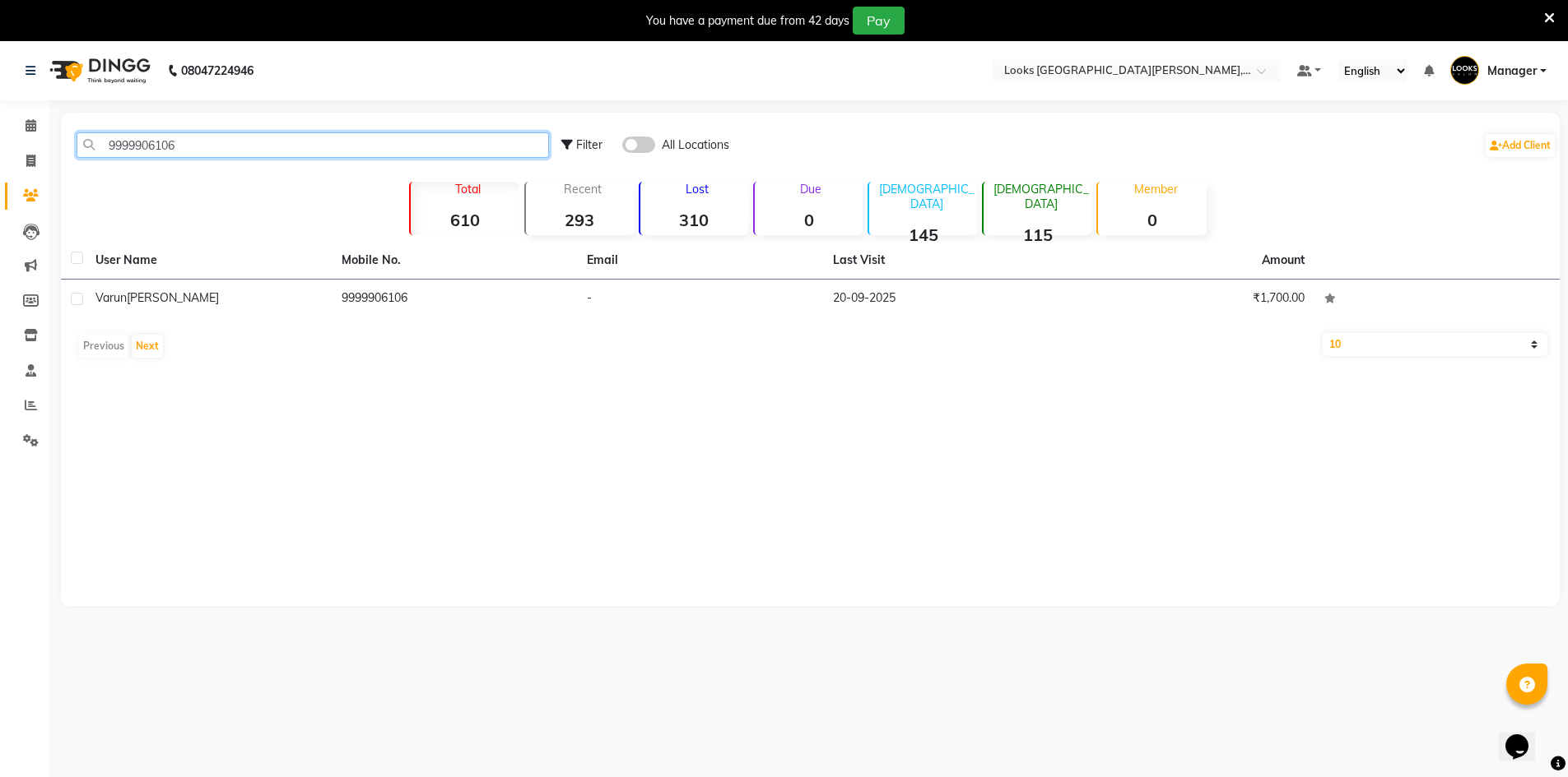
type input "9999906106"
click at [24, 411] on span at bounding box center [31, 406] width 29 height 19
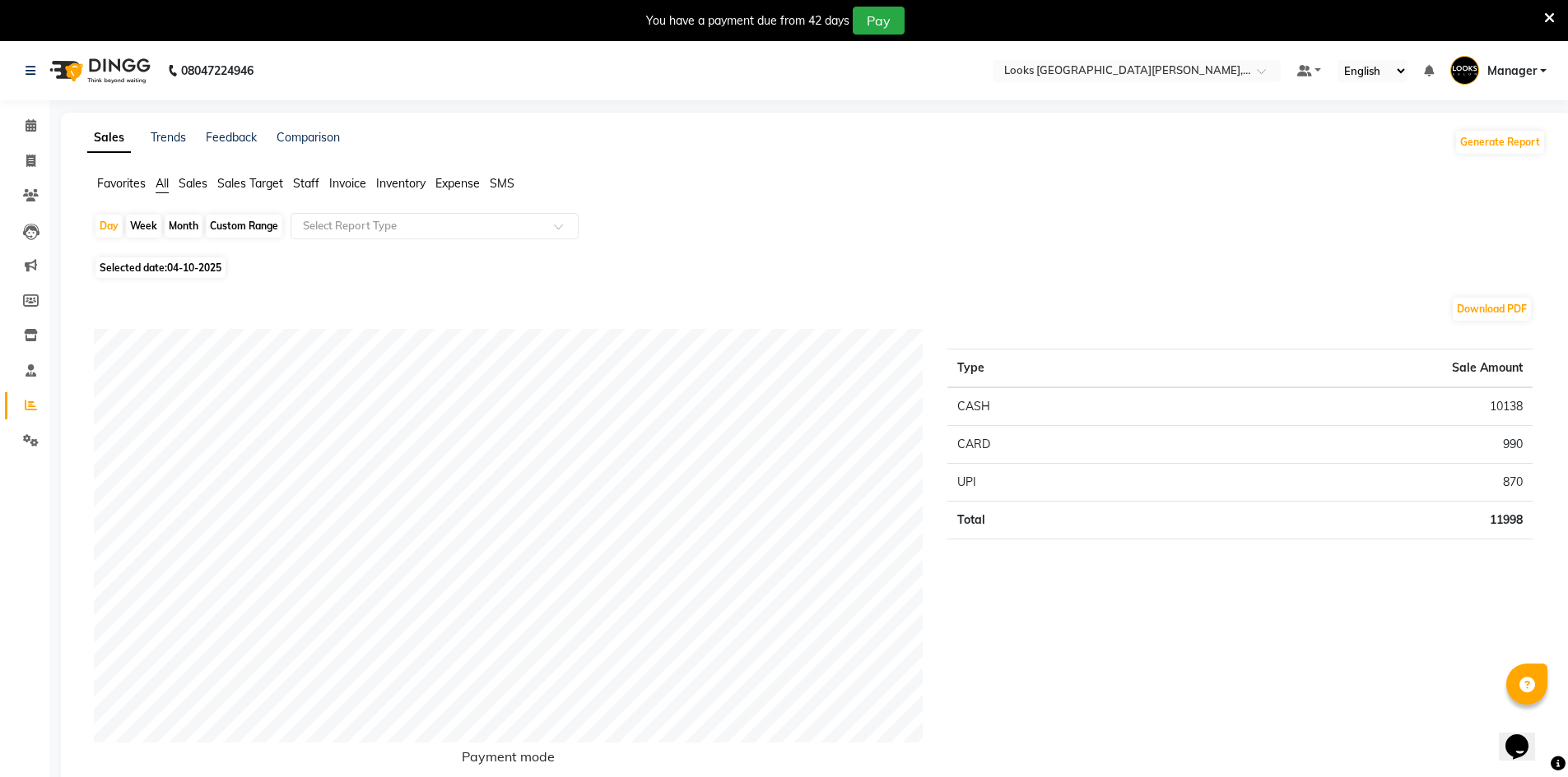
click at [299, 180] on span "Staff" at bounding box center [306, 183] width 27 height 14
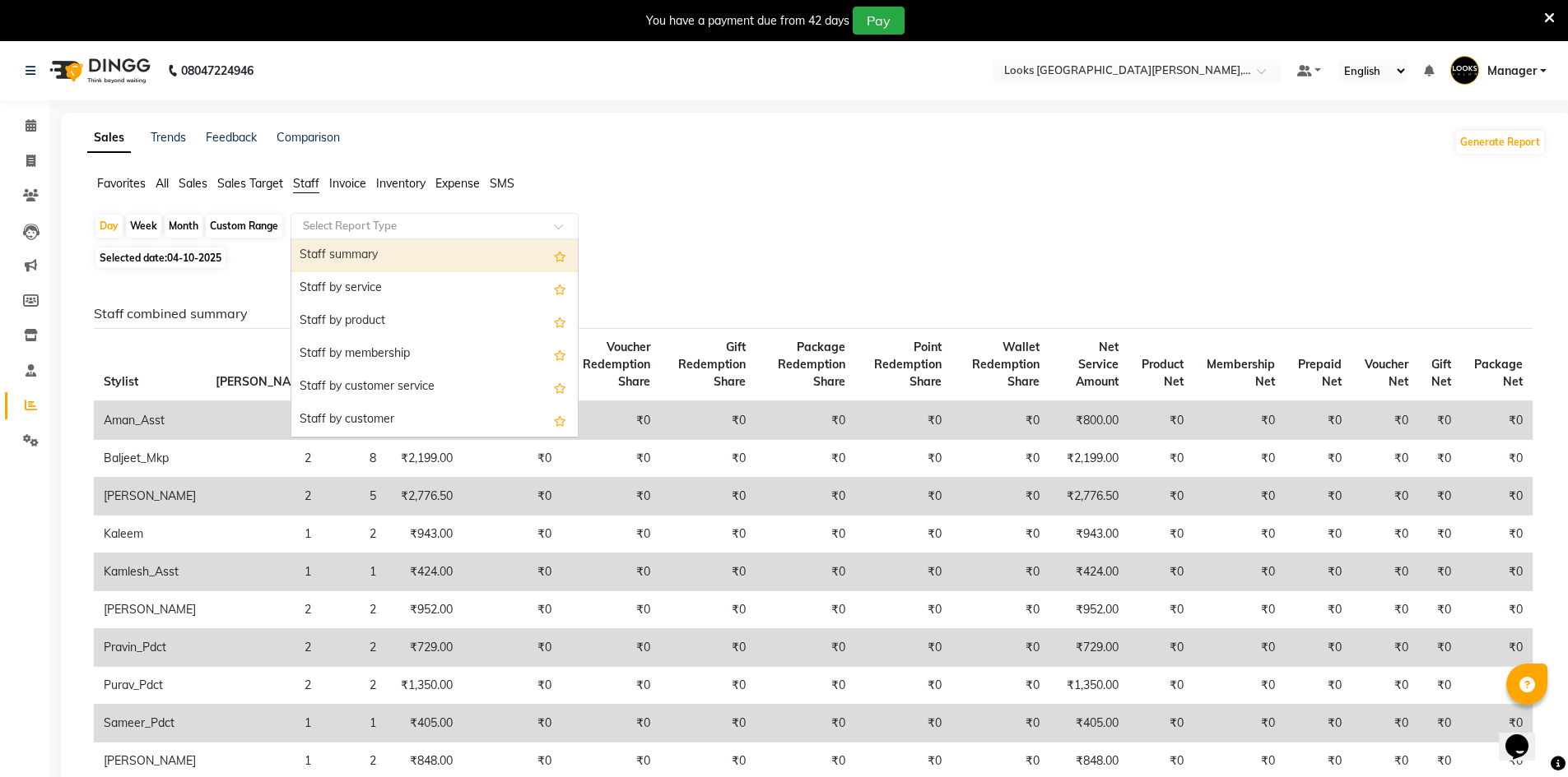
click at [316, 224] on input "text" at bounding box center [418, 226] width 237 height 16
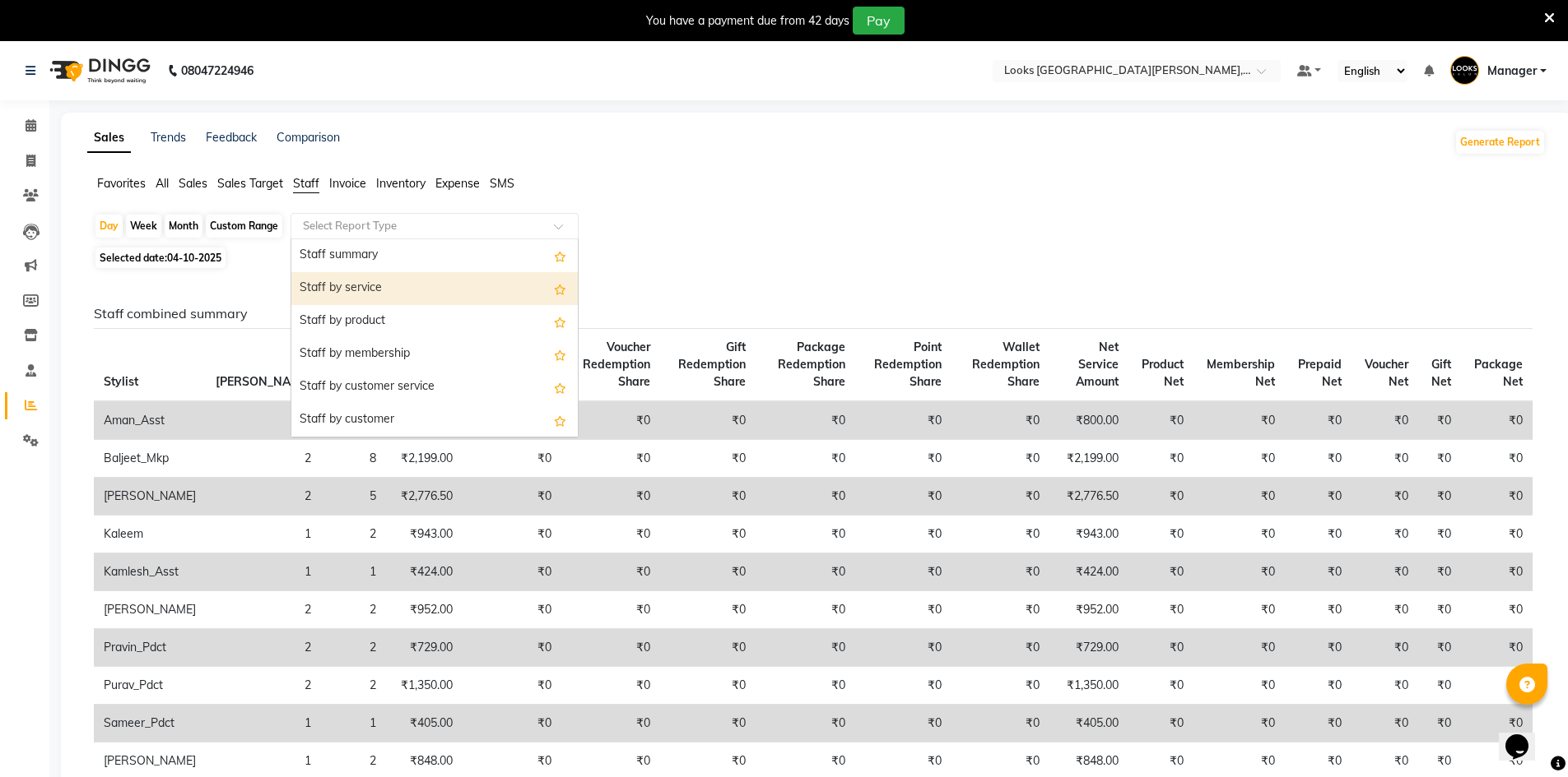
click at [353, 285] on div "Staff by service" at bounding box center [435, 289] width 287 height 32
select select "filtered_report"
select select "pdf"
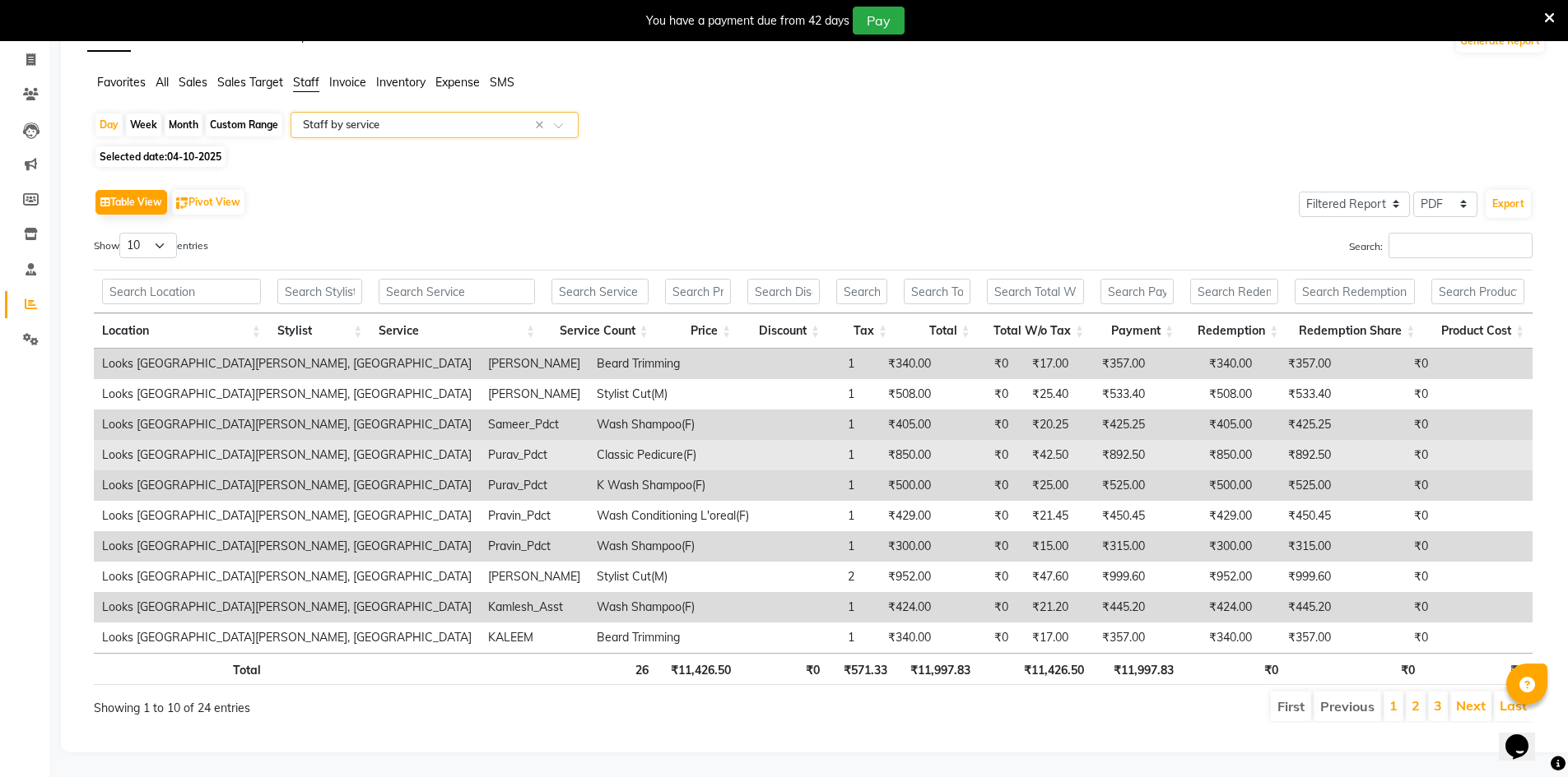
scroll to position [114, 0]
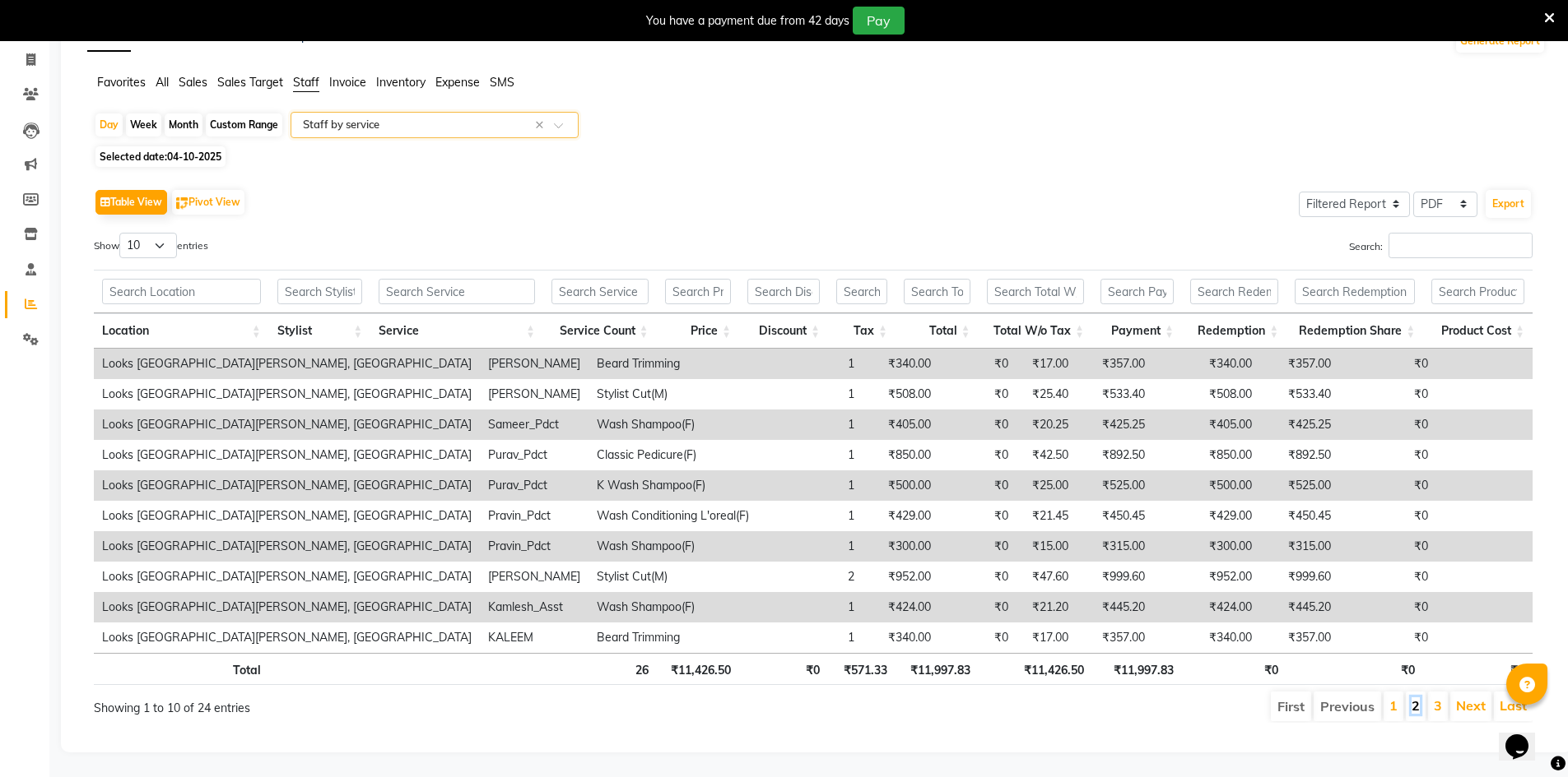
click at [1416, 698] on link "2" at bounding box center [1415, 705] width 9 height 16
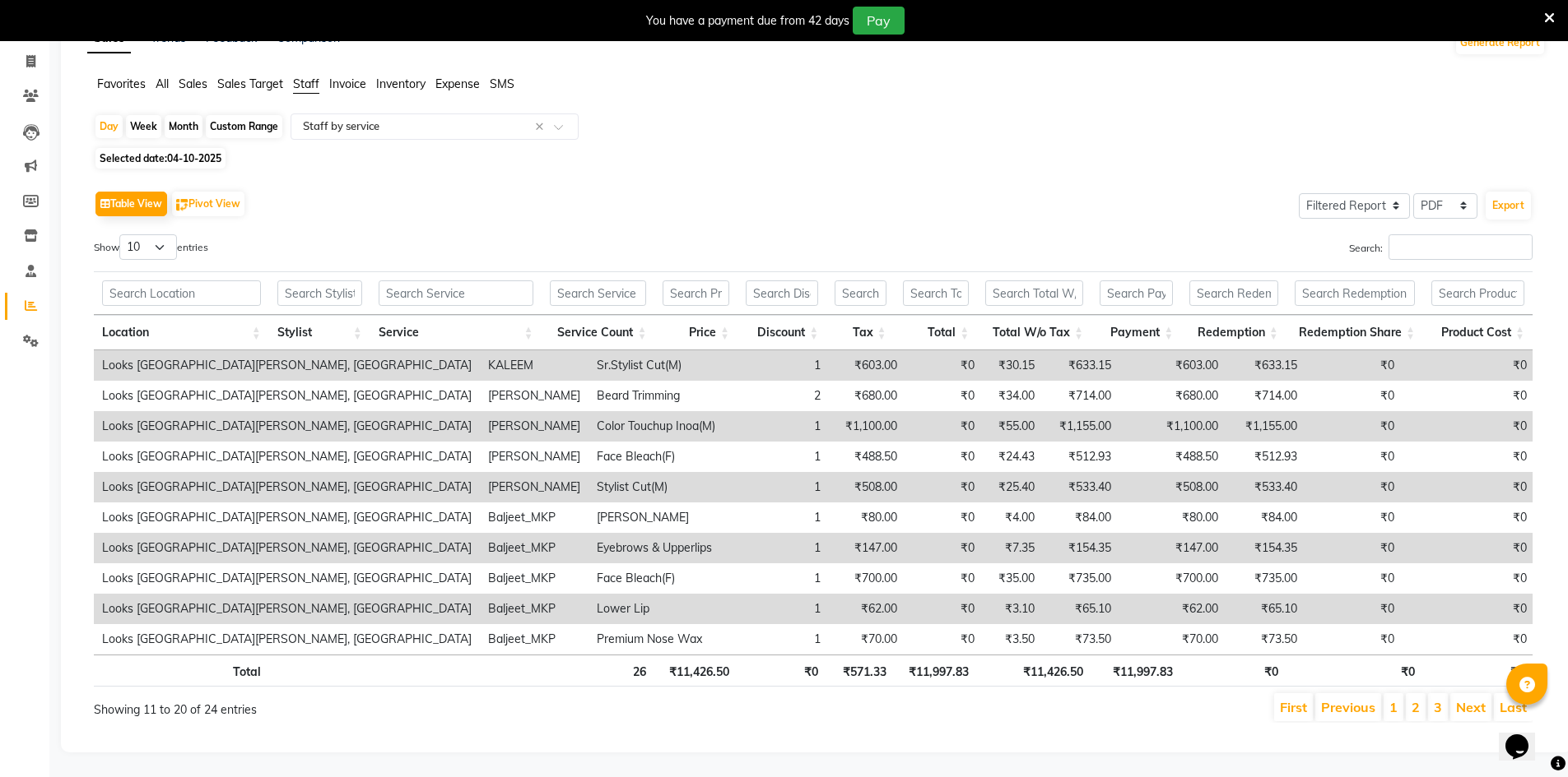
scroll to position [112, 0]
click at [1443, 696] on li "3" at bounding box center [1437, 707] width 20 height 28
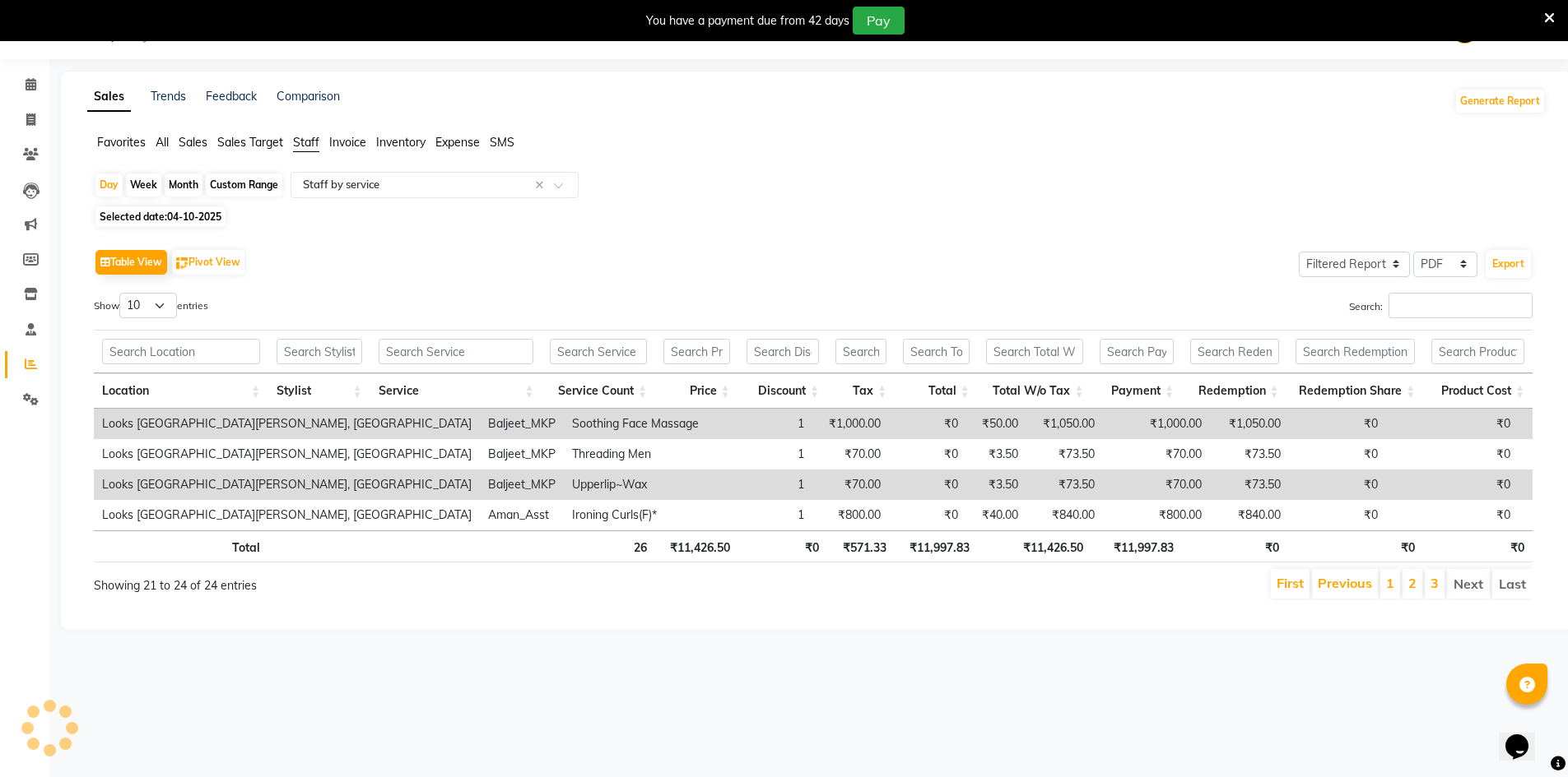
scroll to position [41, 0]
click at [393, 191] on input "text" at bounding box center [418, 184] width 237 height 16
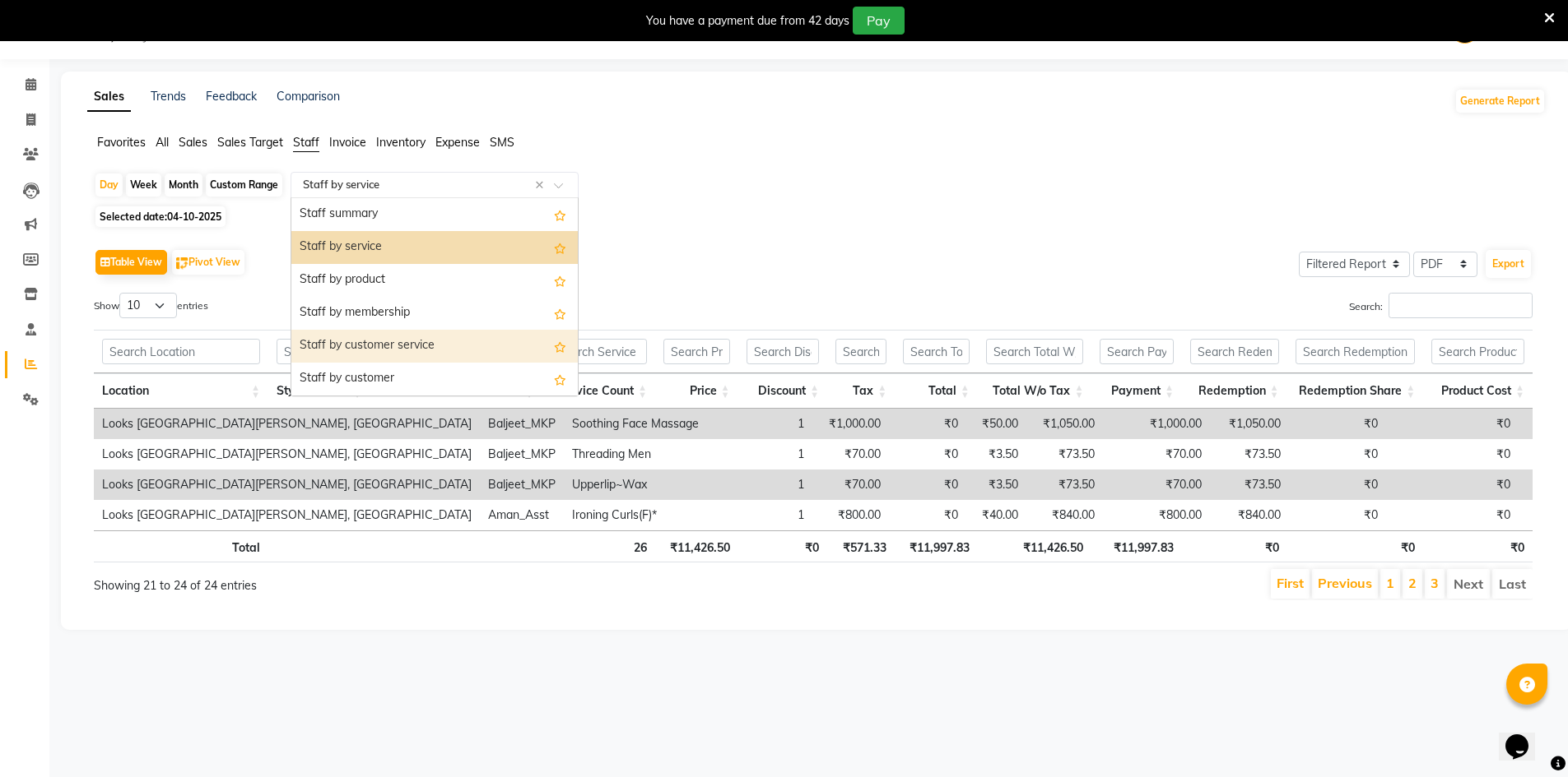
click at [403, 348] on div "Staff by customer service" at bounding box center [435, 346] width 287 height 32
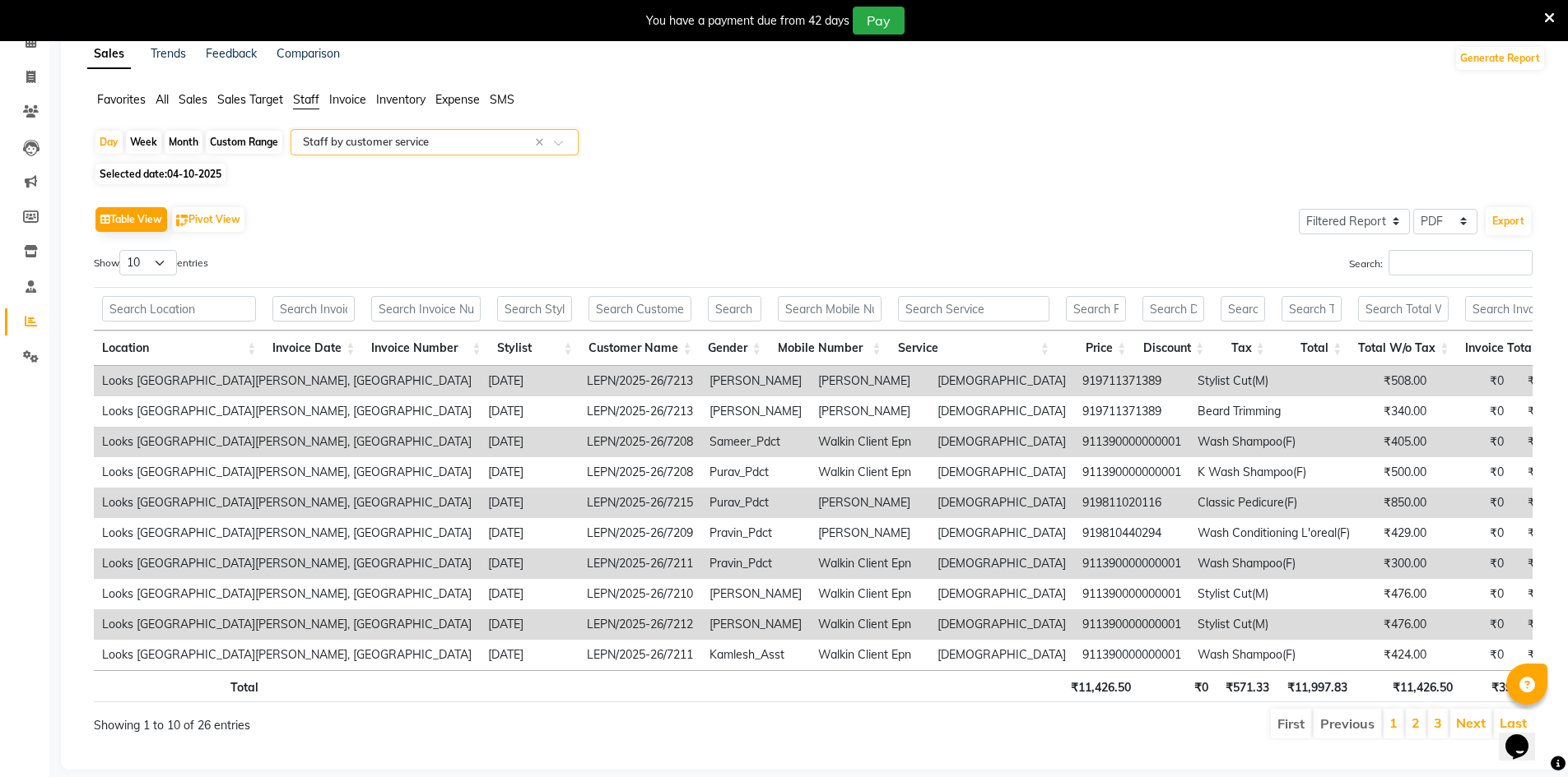
scroll to position [123, 0]
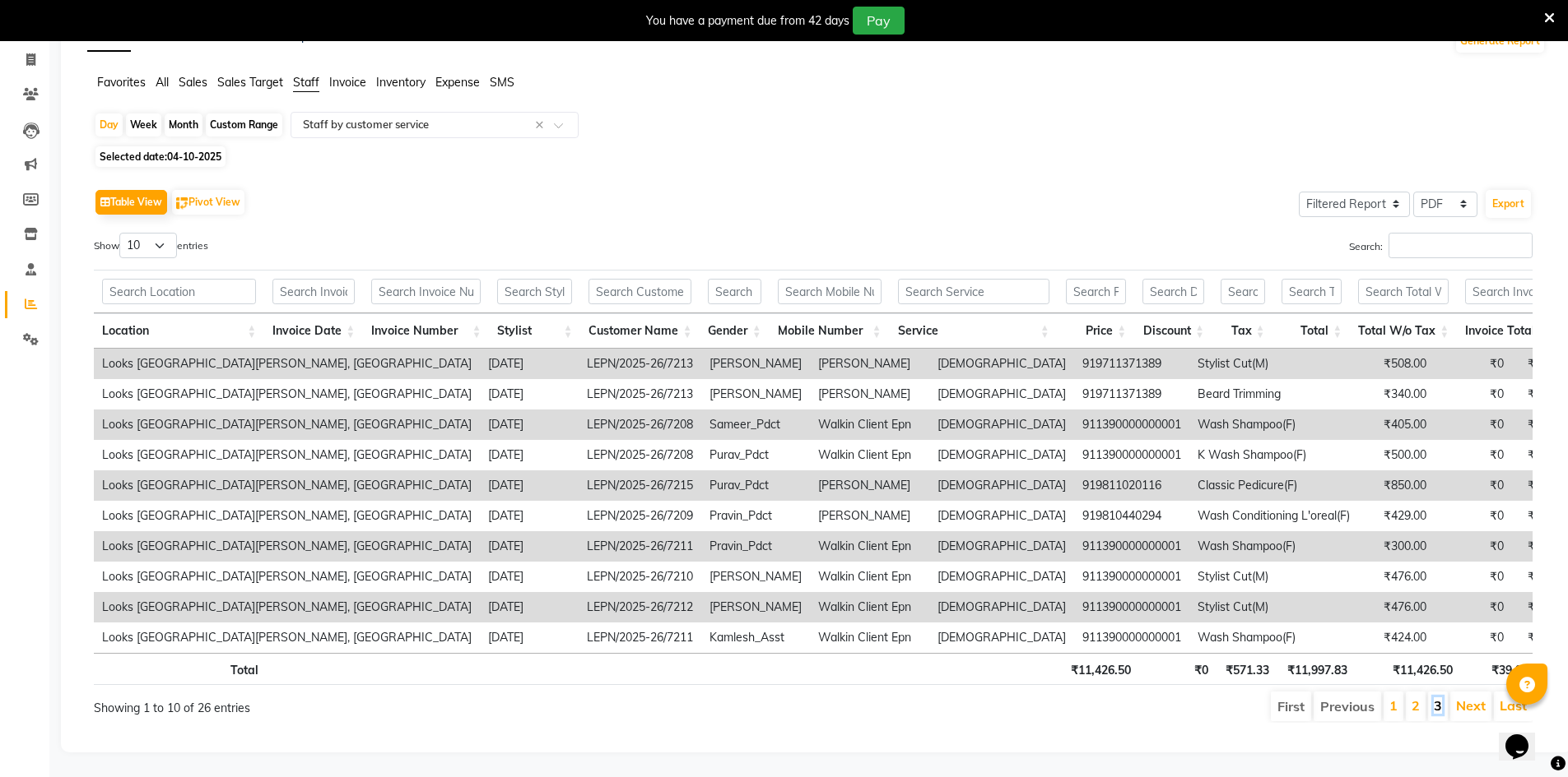
click at [1437, 701] on link "3" at bounding box center [1437, 705] width 9 height 16
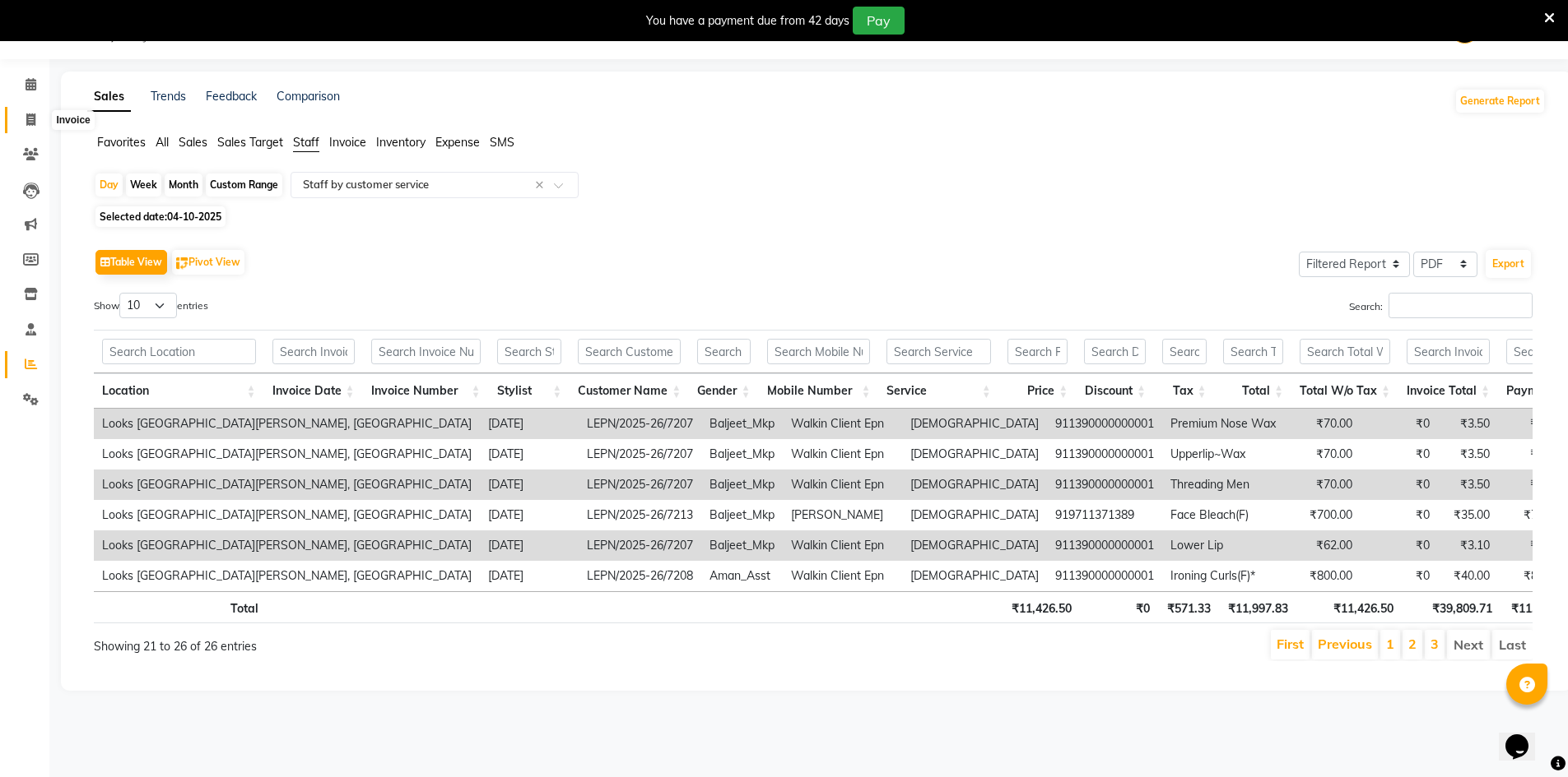
click at [23, 119] on span at bounding box center [31, 120] width 29 height 19
select select "service"
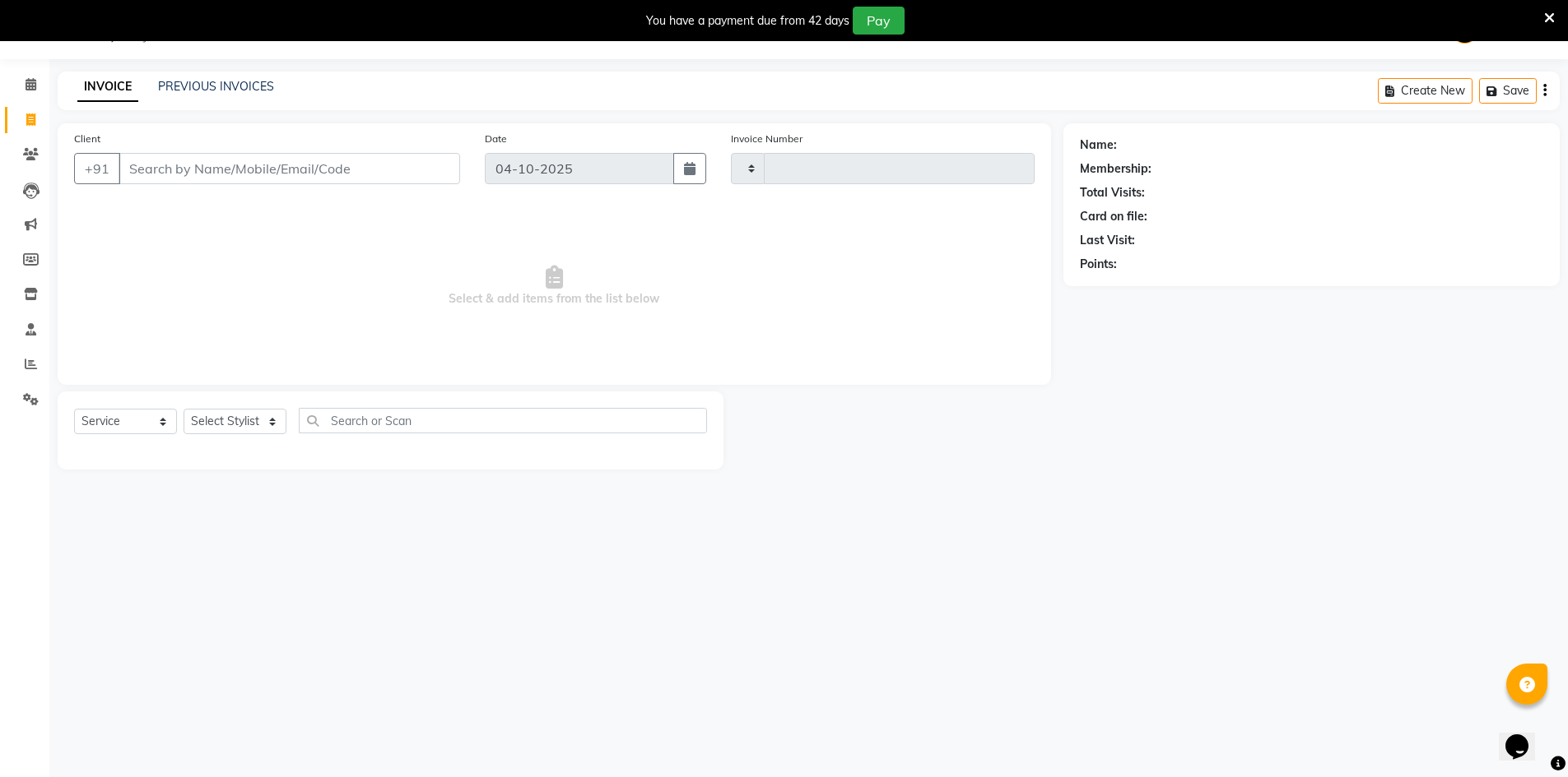
type input "7216"
select select "8940"
click at [192, 76] on div "INVOICE PREVIOUS INVOICES Create New Save" at bounding box center [808, 91] width 1502 height 38
click at [194, 82] on link "PREVIOUS INVOICES" at bounding box center [215, 86] width 116 height 14
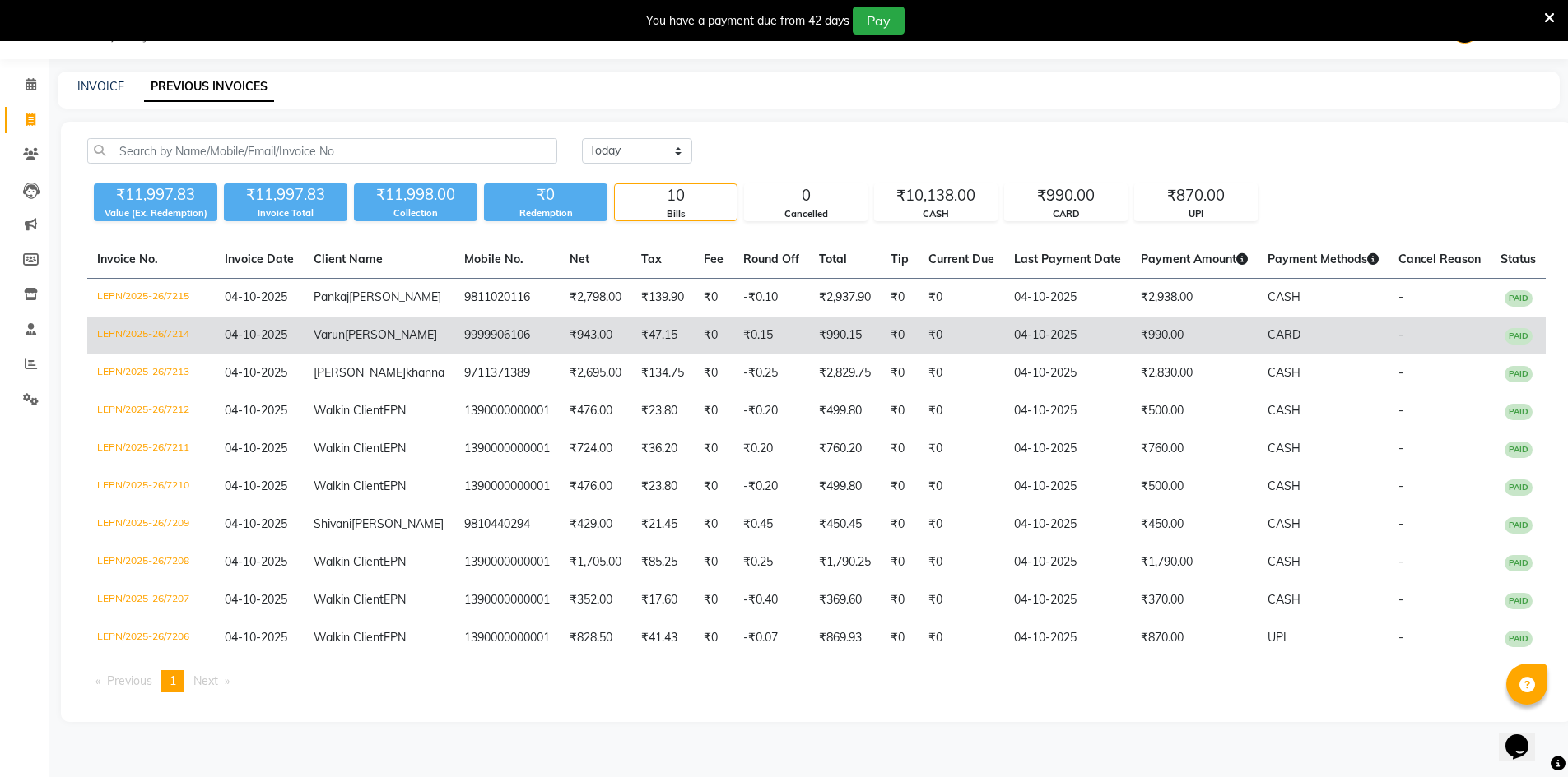
scroll to position [175, 0]
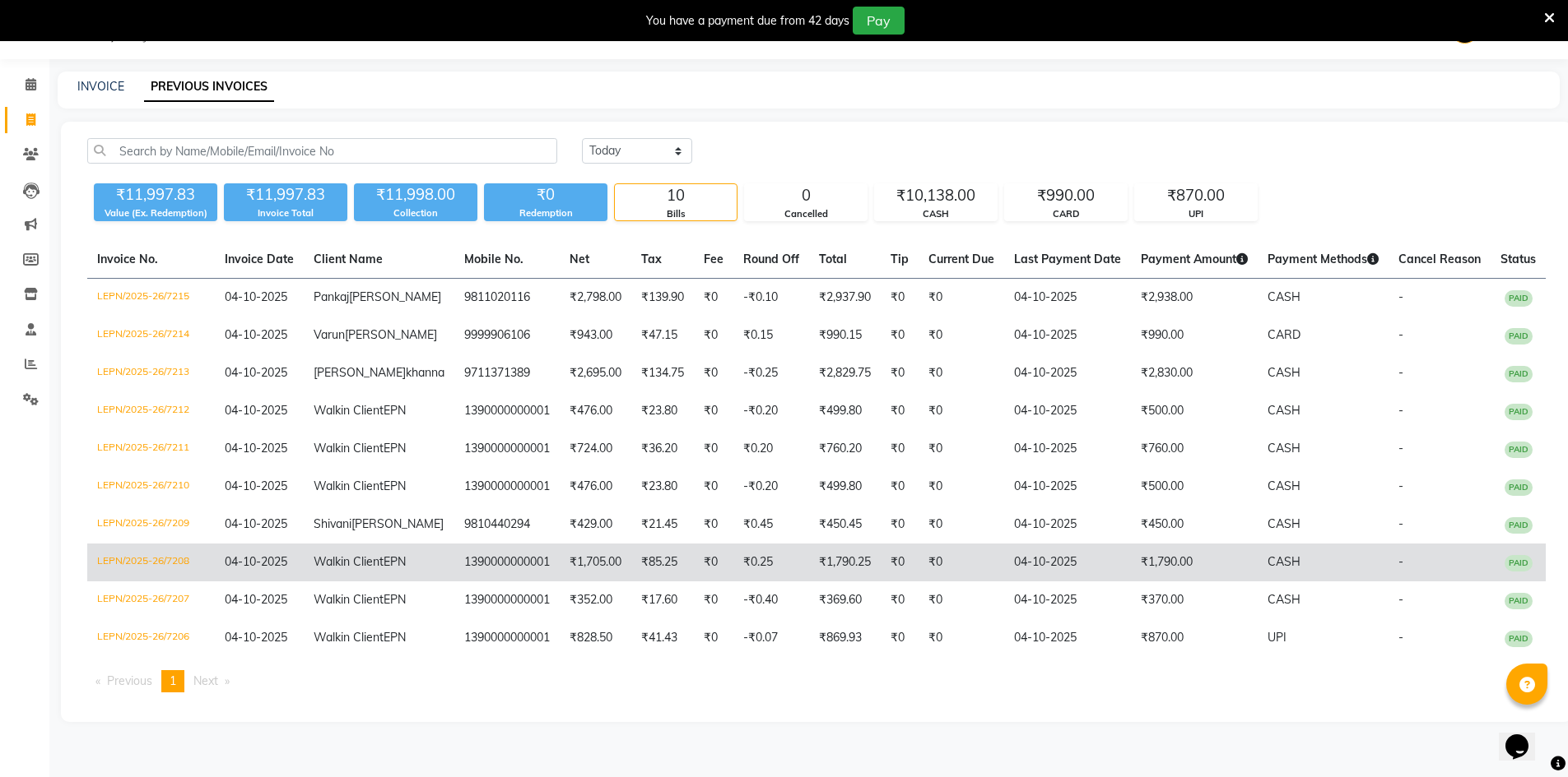
click at [260, 554] on span "04-10-2025" at bounding box center [255, 561] width 62 height 14
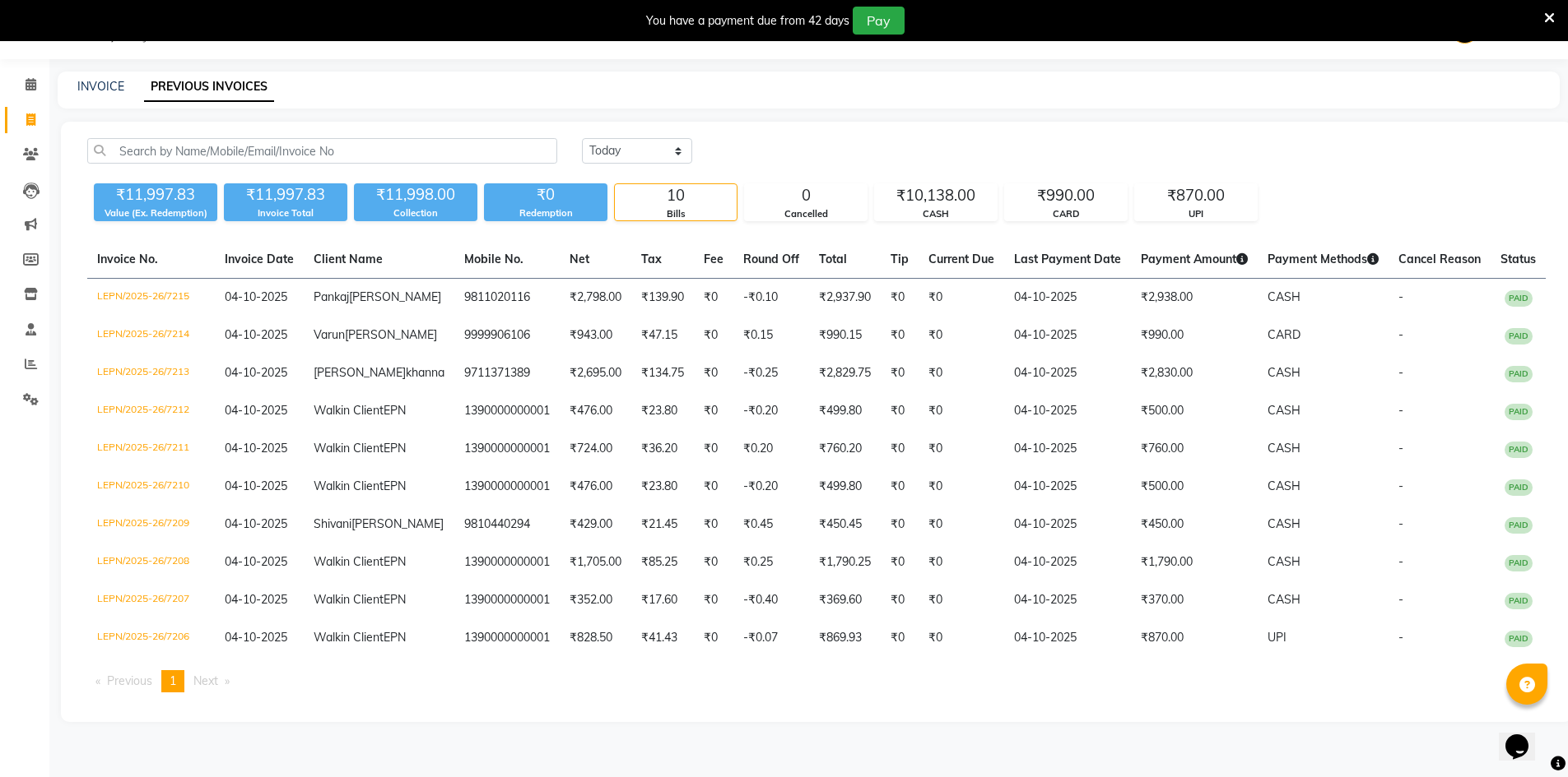
scroll to position [0, 0]
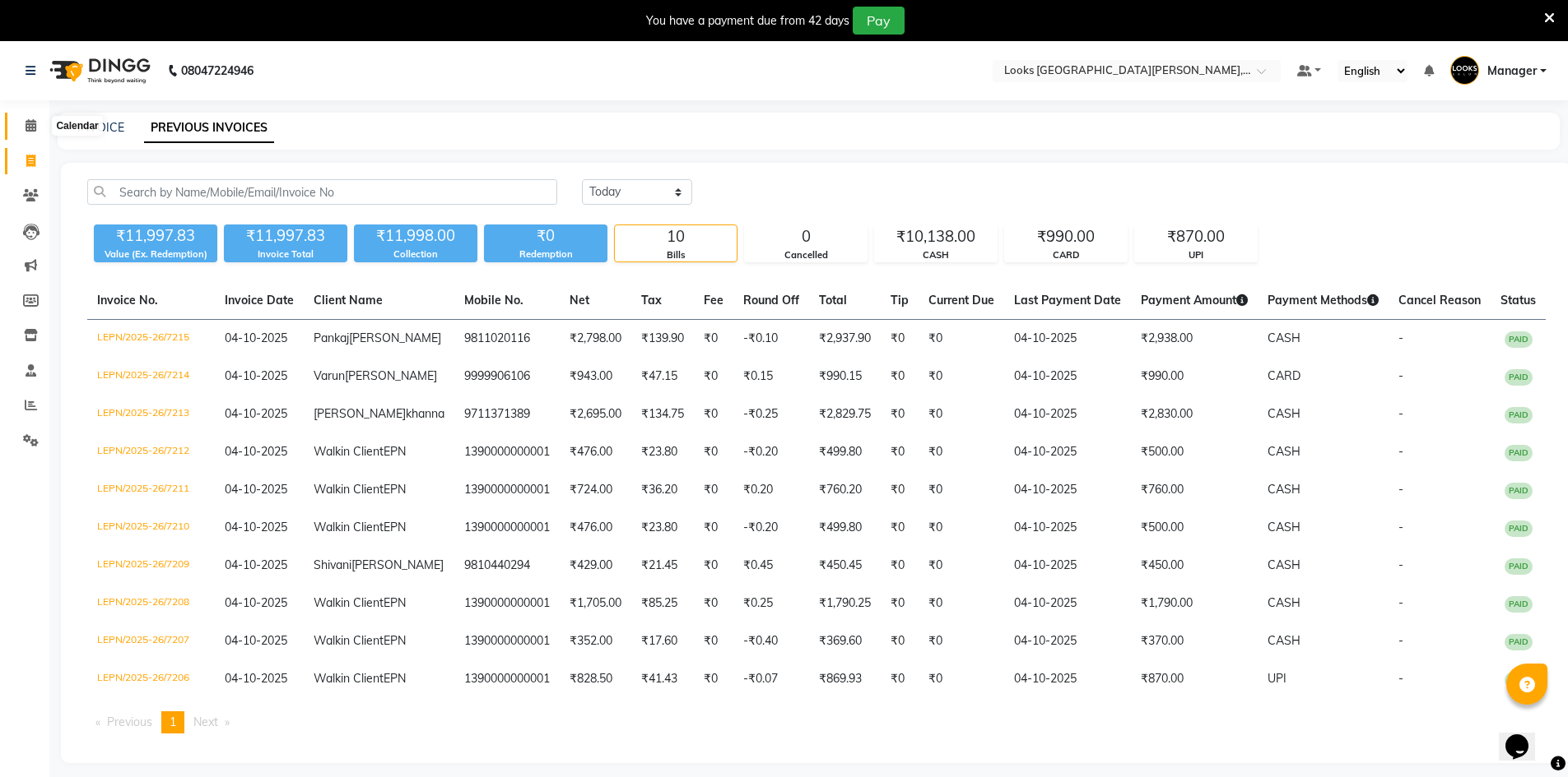
click at [31, 127] on icon at bounding box center [31, 125] width 11 height 12
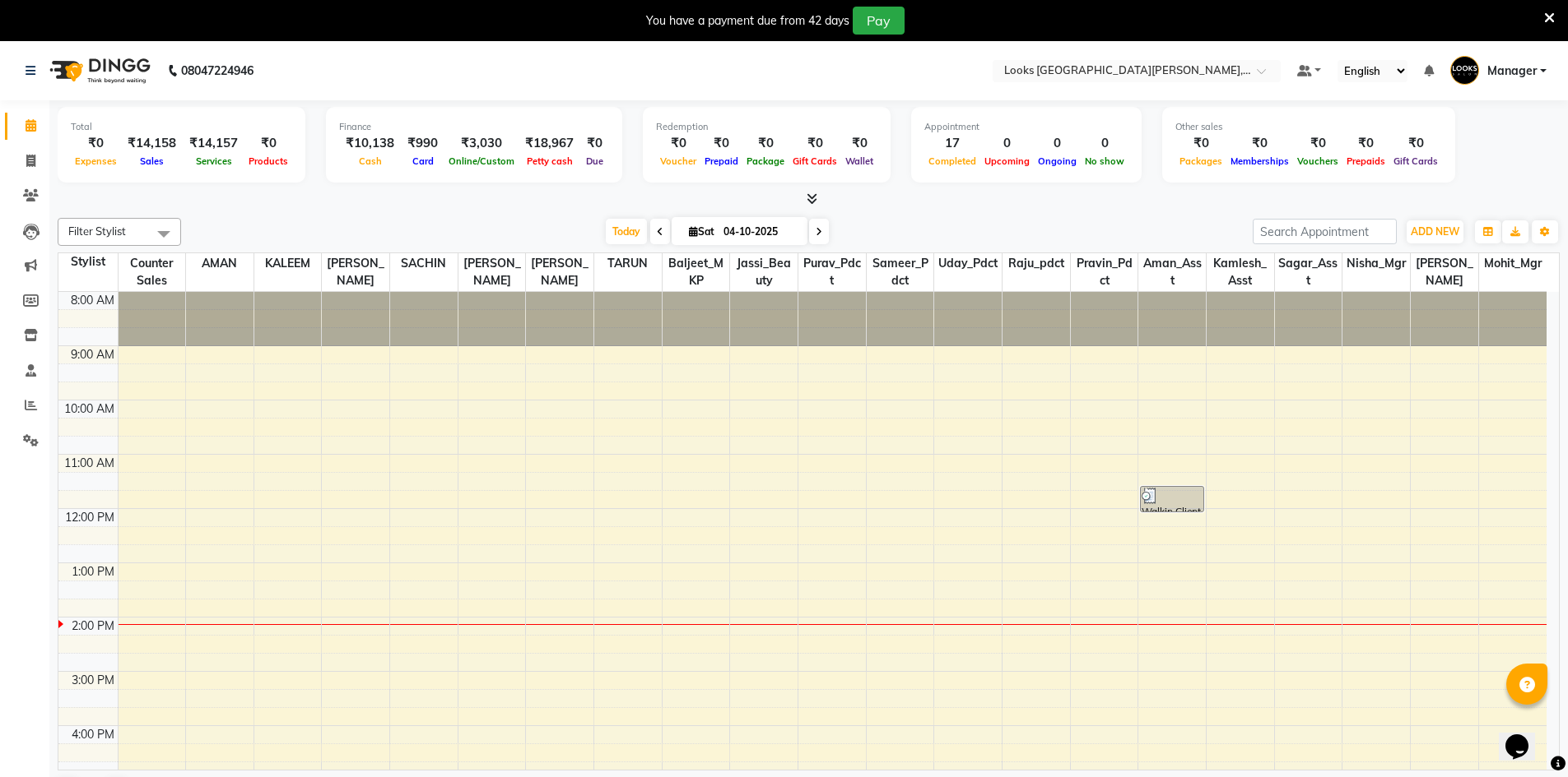
click at [815, 203] on icon at bounding box center [812, 198] width 11 height 12
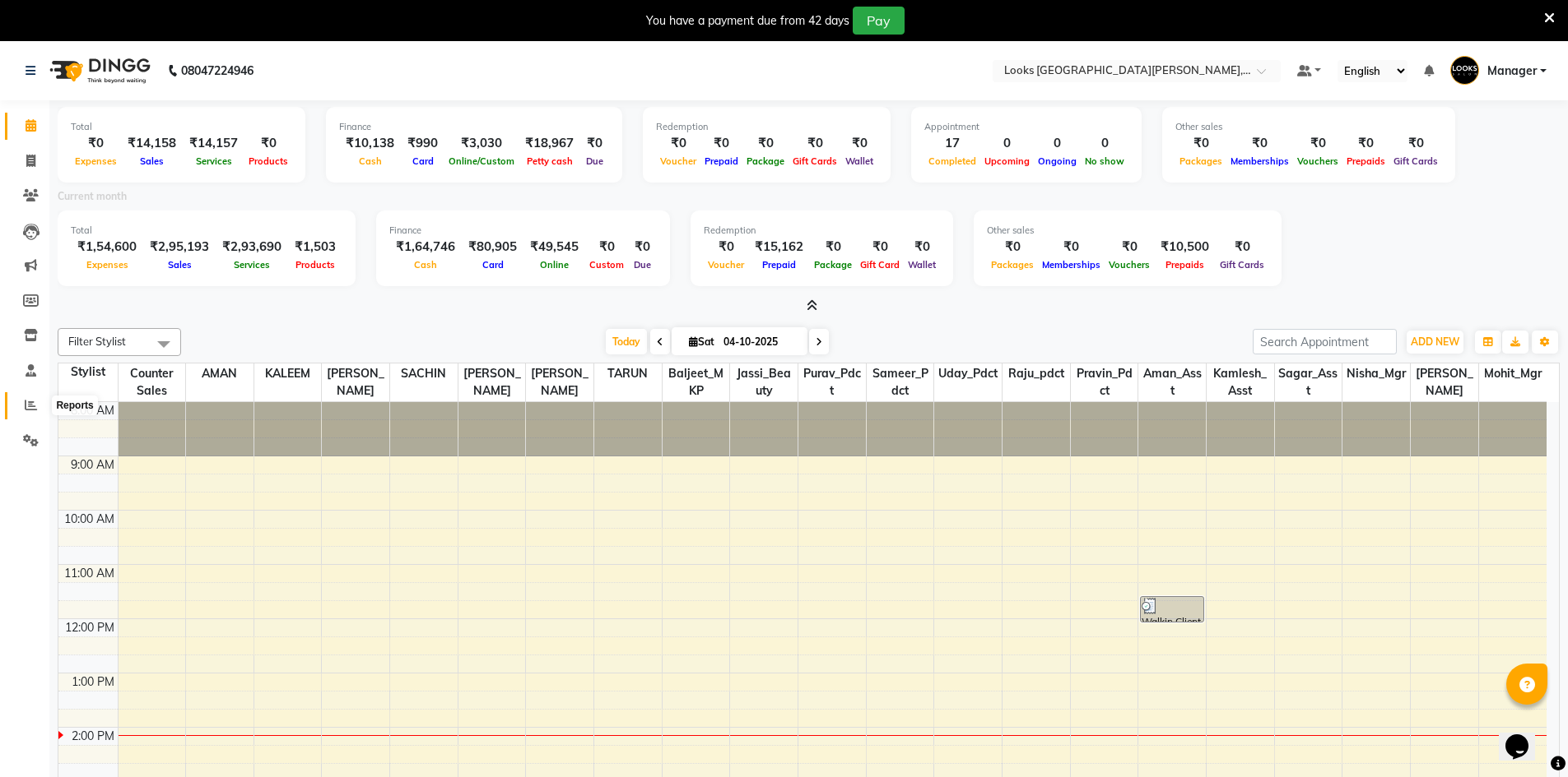
drag, startPoint x: 38, startPoint y: 405, endPoint x: 47, endPoint y: 403, distance: 9.2
click at [38, 405] on span at bounding box center [31, 406] width 29 height 19
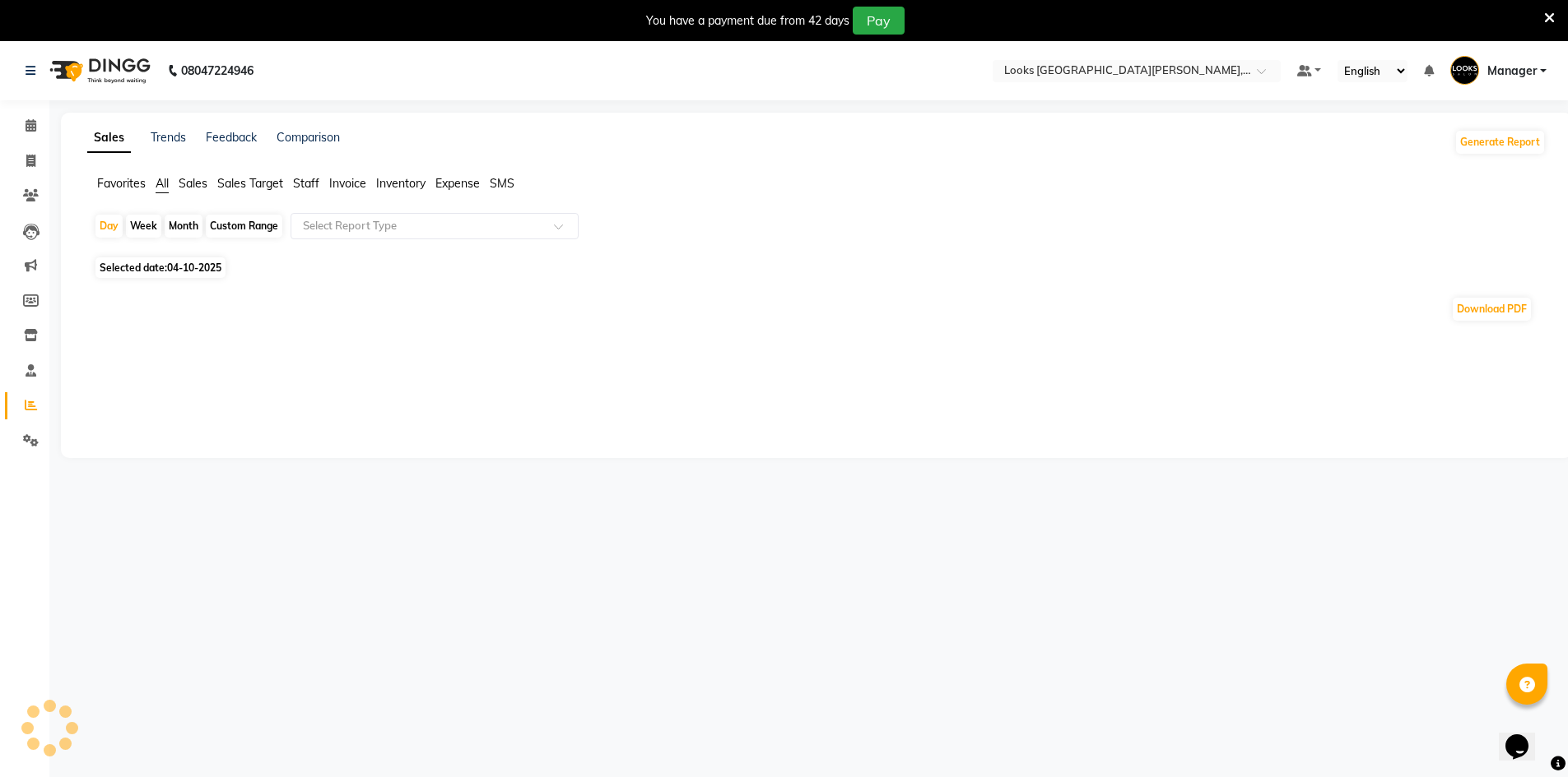
click at [345, 209] on app-reports "Favorites All Sales Sales Target Staff Invoice Inventory Expense SMS Day Week M…" at bounding box center [817, 255] width 1478 height 161
drag, startPoint x: 313, startPoint y: 181, endPoint x: 317, endPoint y: 193, distance: 12.6
click at [312, 181] on span "Staff" at bounding box center [306, 183] width 27 height 14
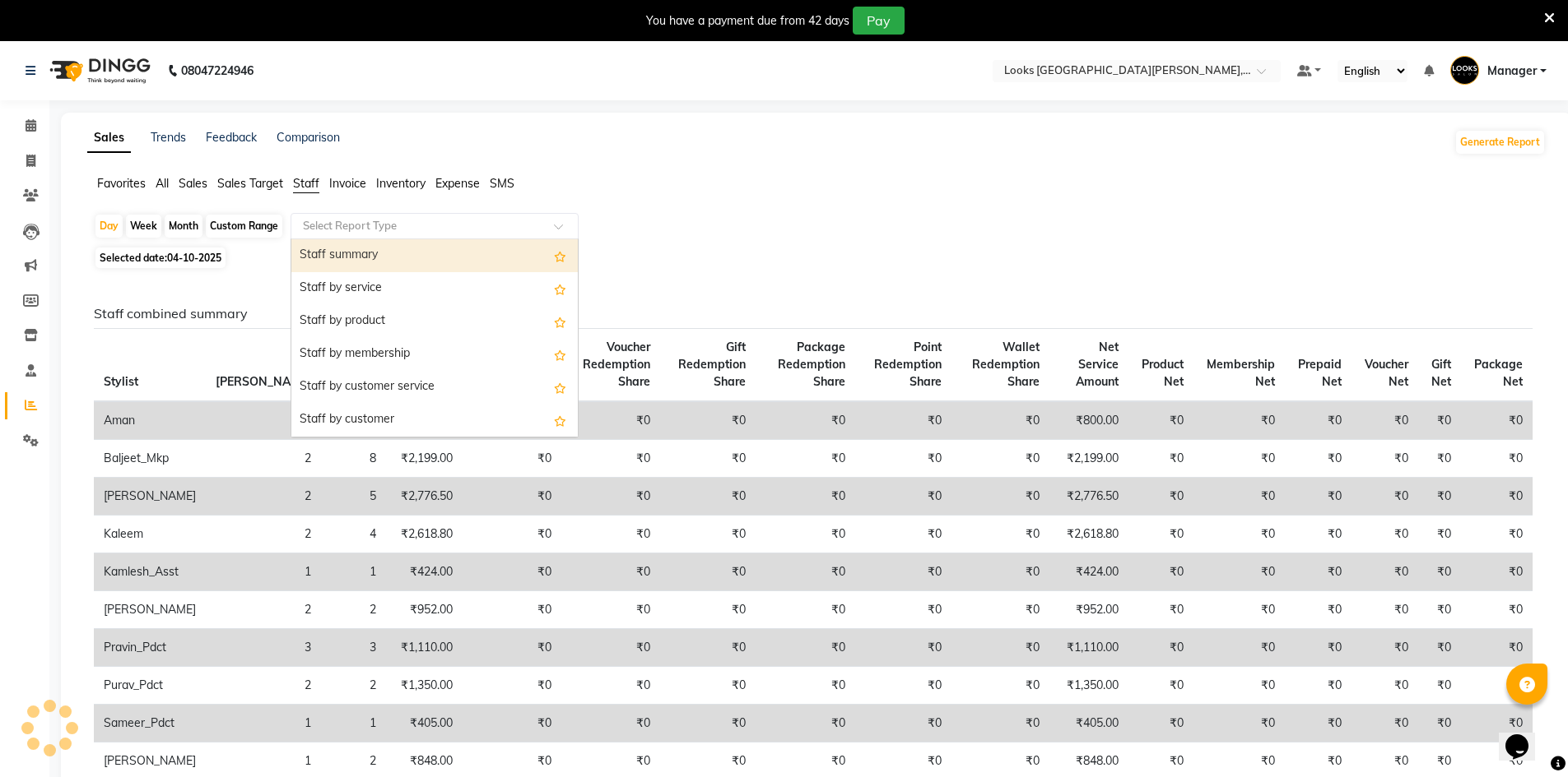
click at [328, 227] on input "text" at bounding box center [418, 226] width 237 height 16
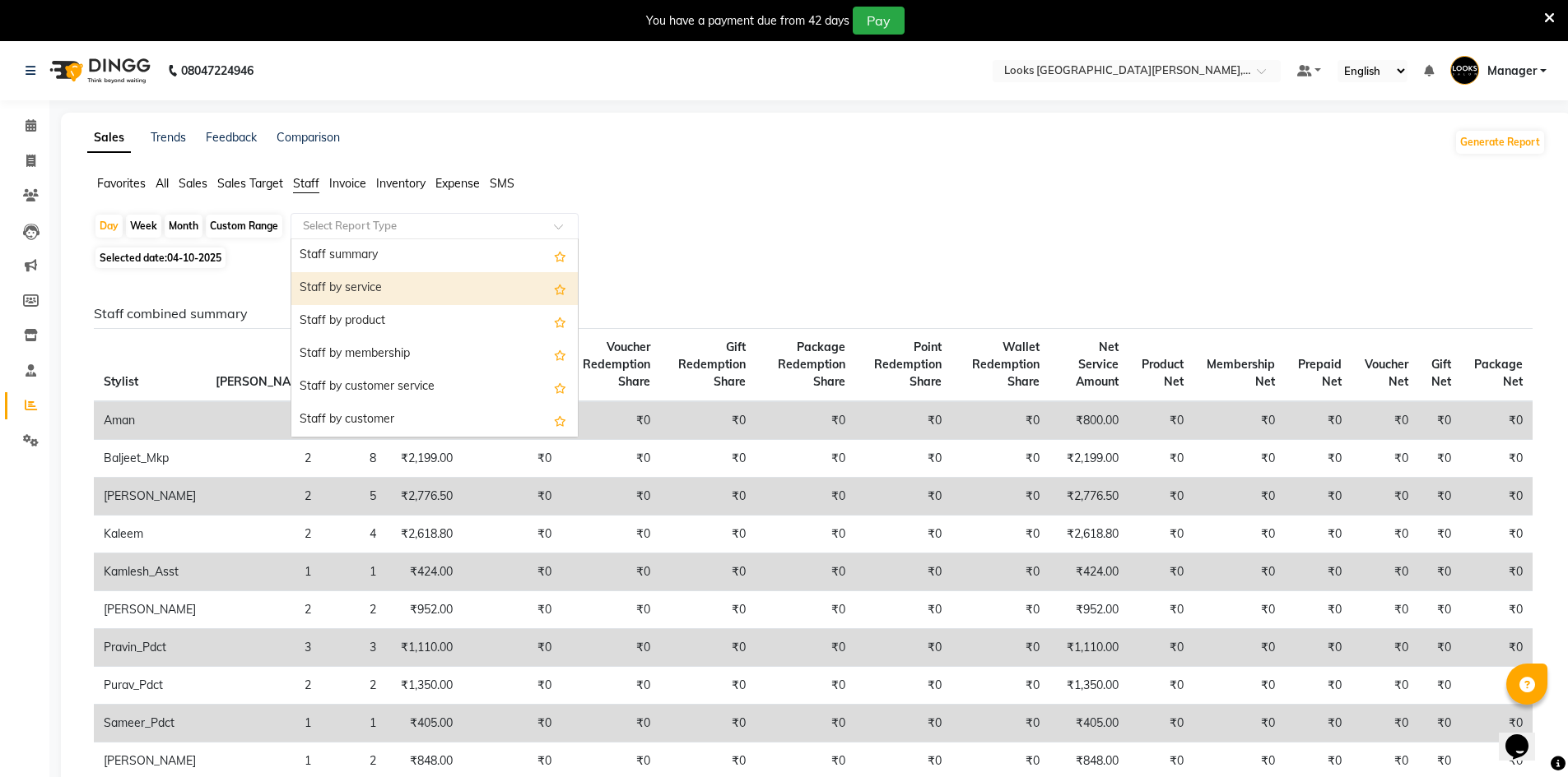
click at [343, 286] on div "Staff by service" at bounding box center [435, 289] width 287 height 32
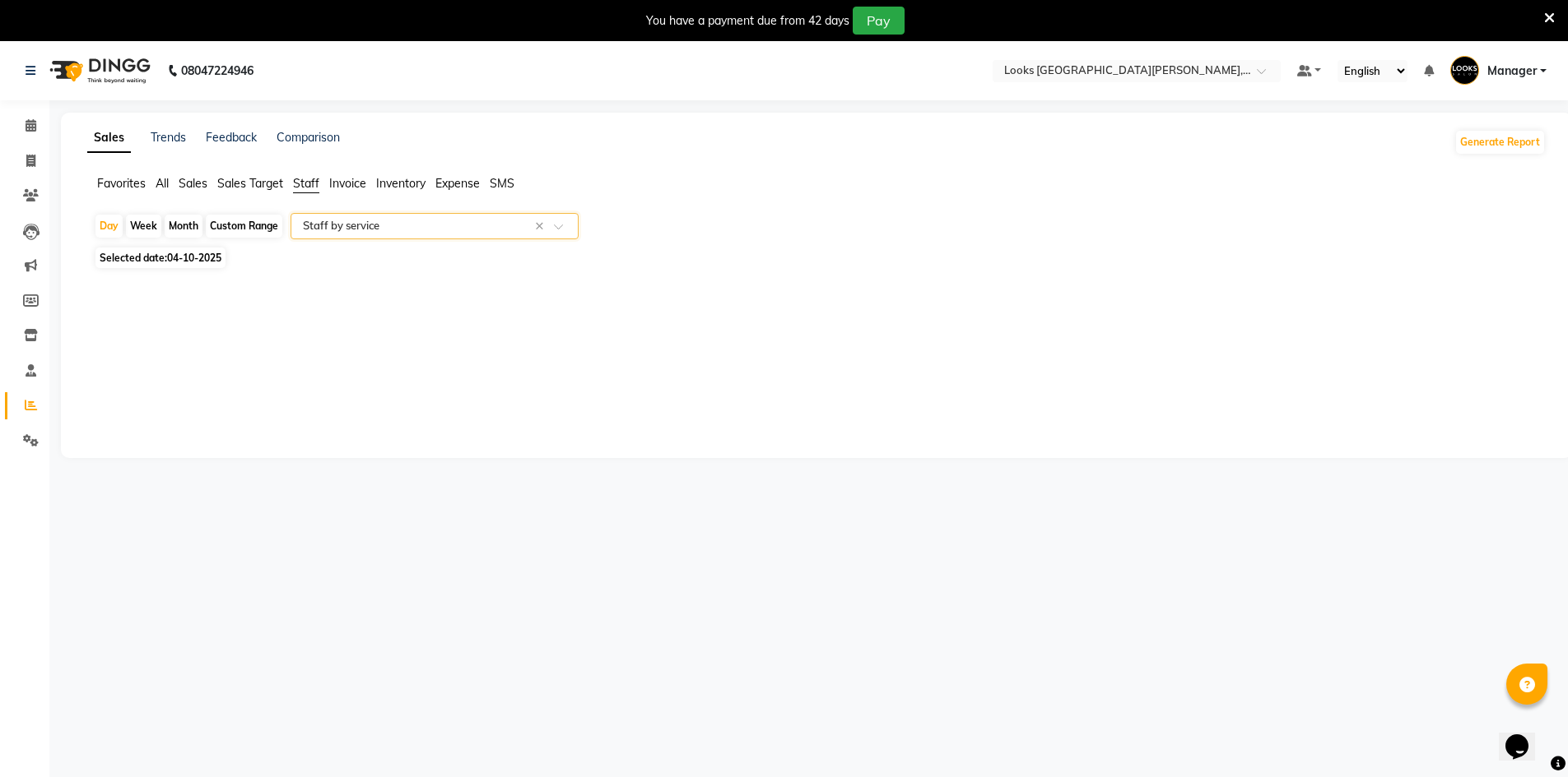
select select "filtered_report"
select select "pdf"
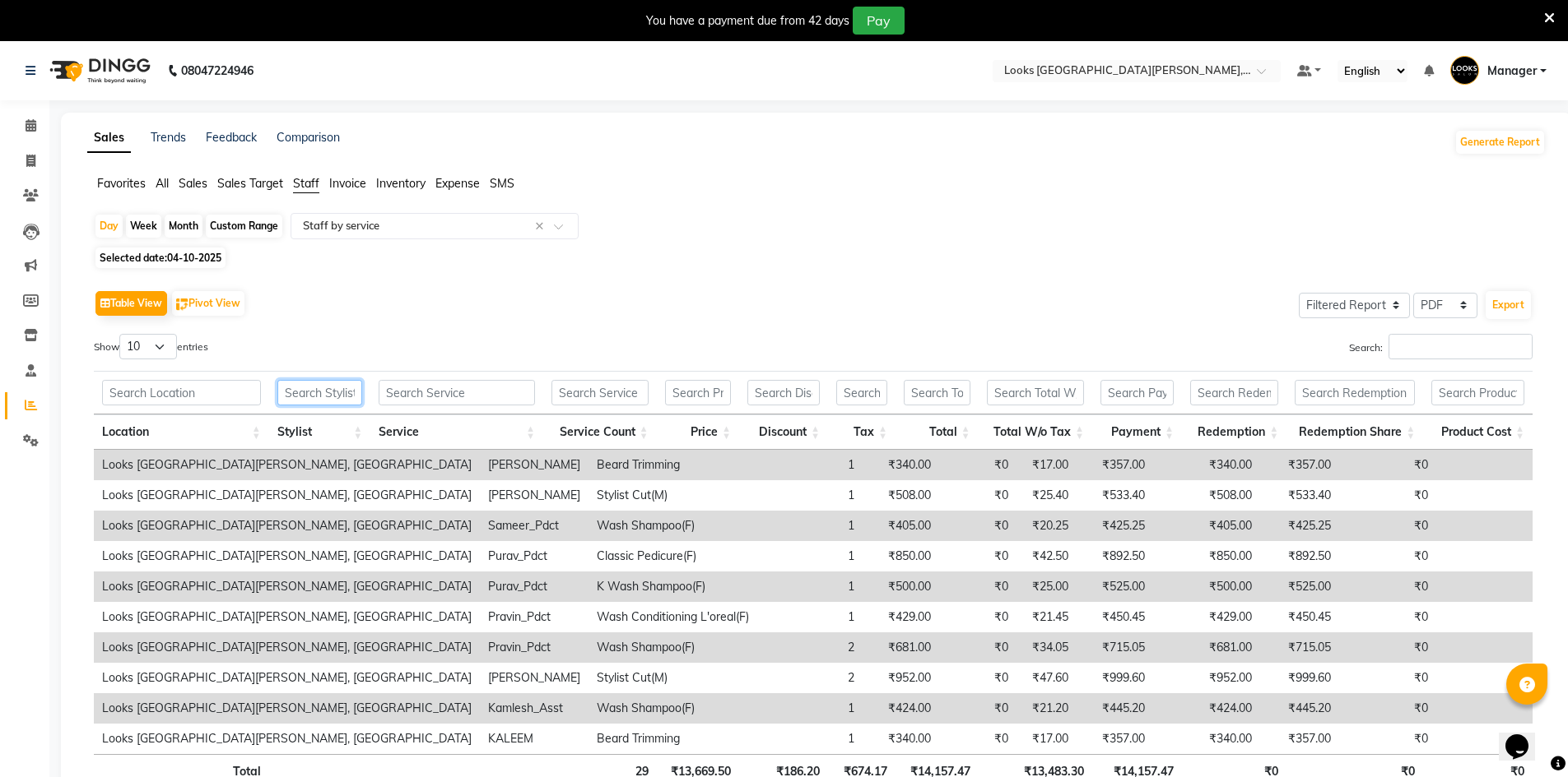
click at [328, 385] on input "text" at bounding box center [320, 393] width 86 height 26
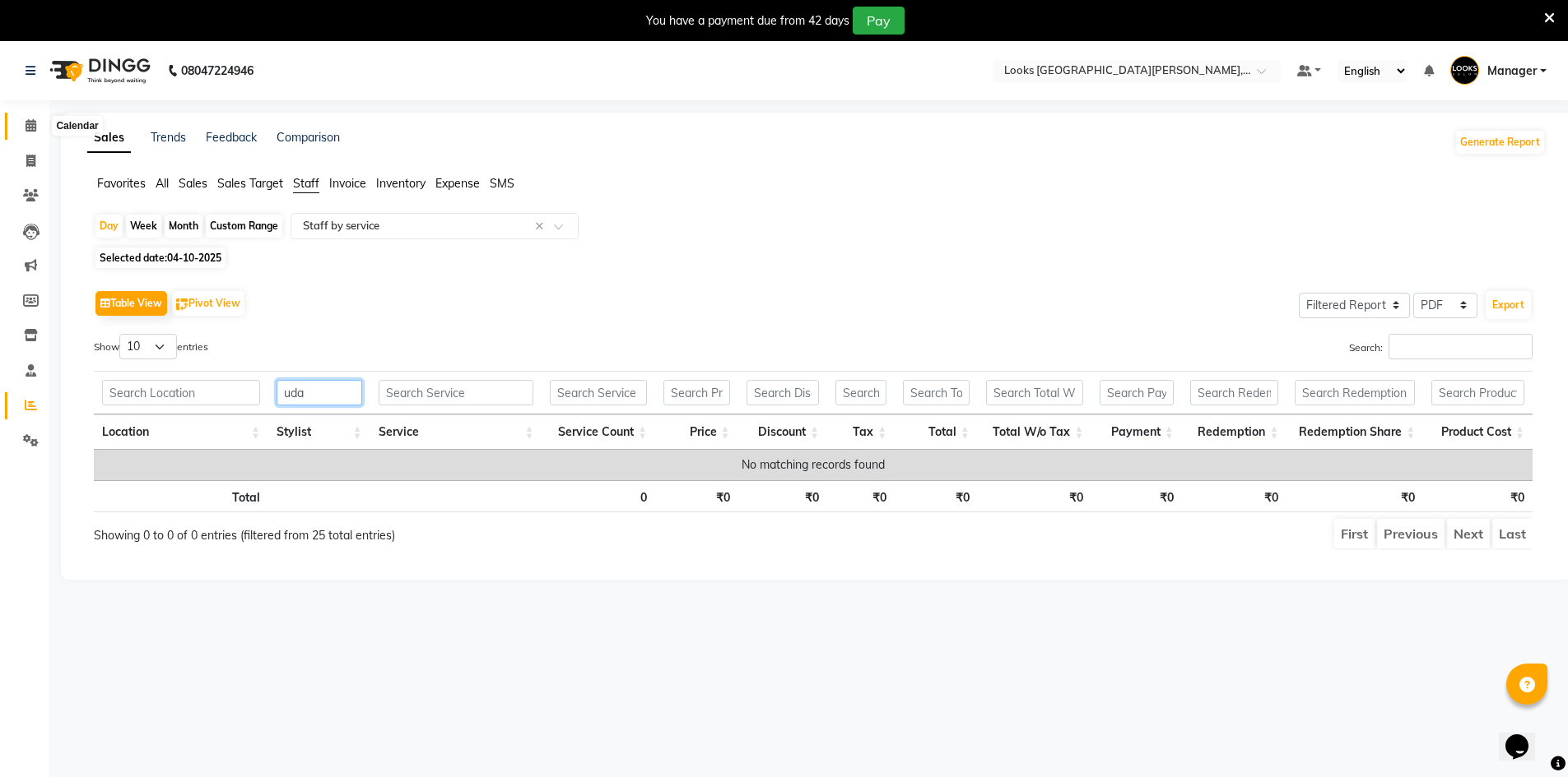
type input "uda"
click at [27, 119] on span at bounding box center [31, 126] width 29 height 19
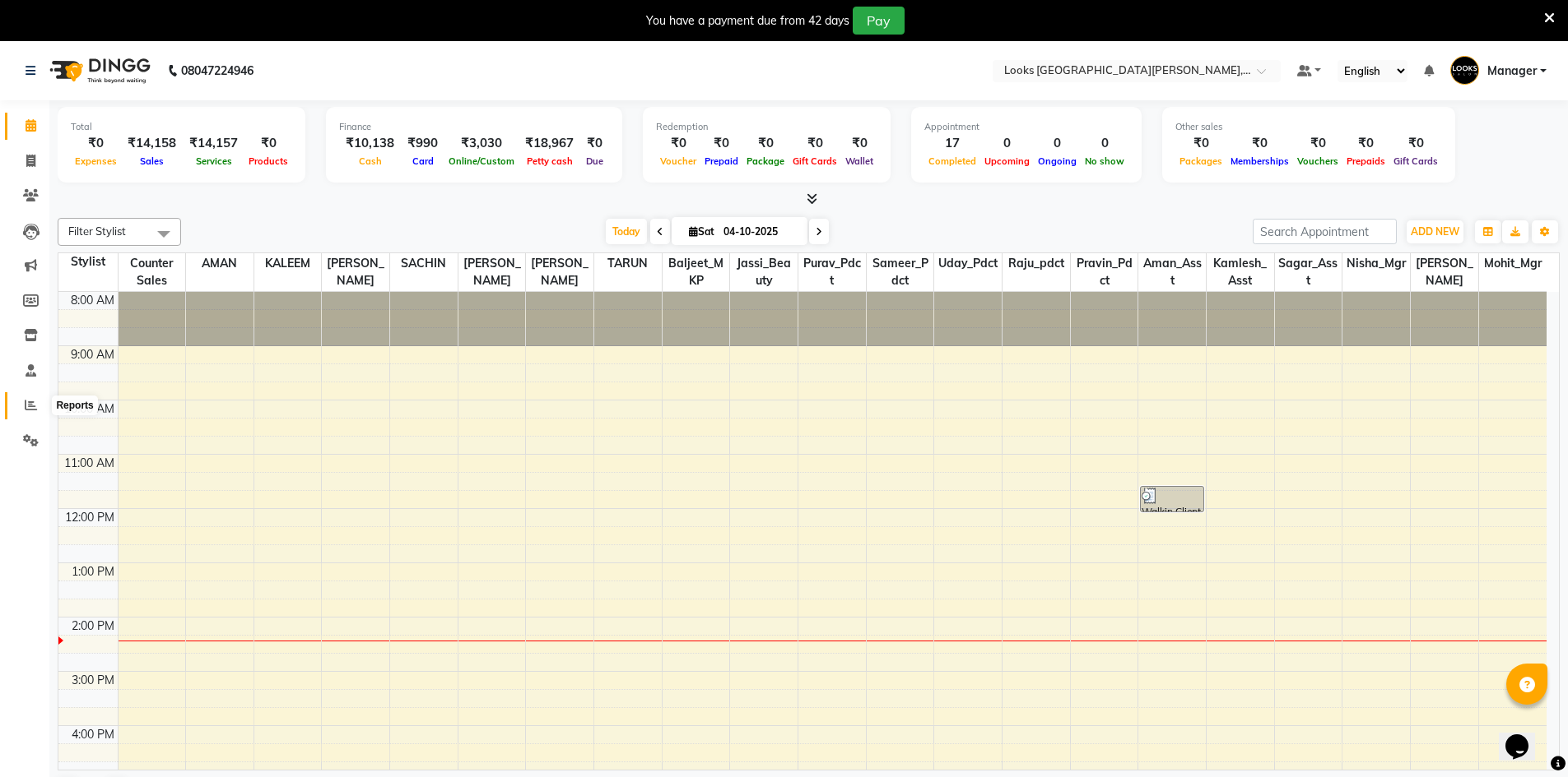
click at [38, 401] on span at bounding box center [31, 406] width 29 height 19
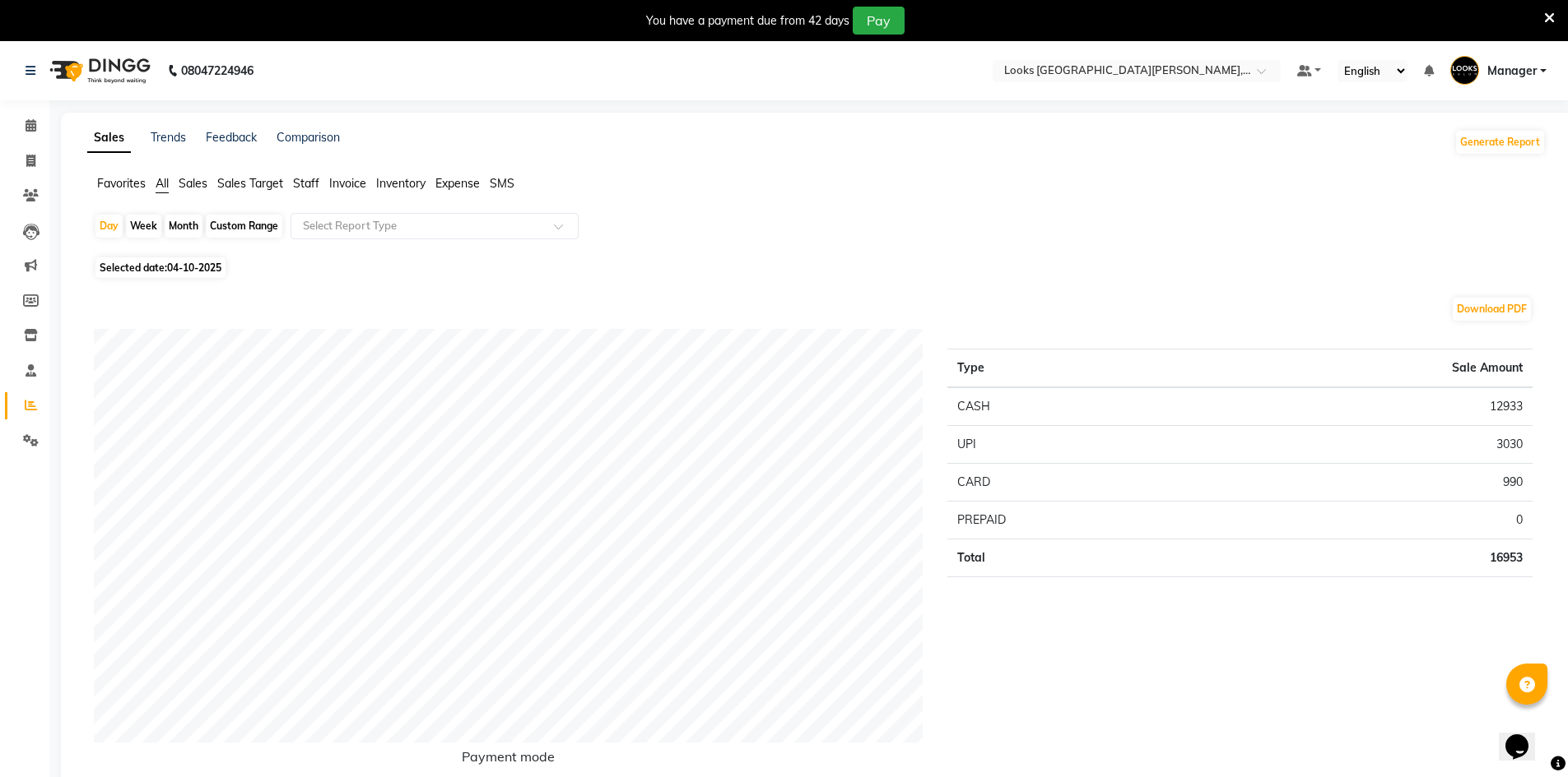
drag, startPoint x: 302, startPoint y: 191, endPoint x: 314, endPoint y: 198, distance: 13.9
click at [303, 191] on li "Staff" at bounding box center [306, 183] width 27 height 17
click at [304, 191] on li "Staff" at bounding box center [306, 183] width 27 height 17
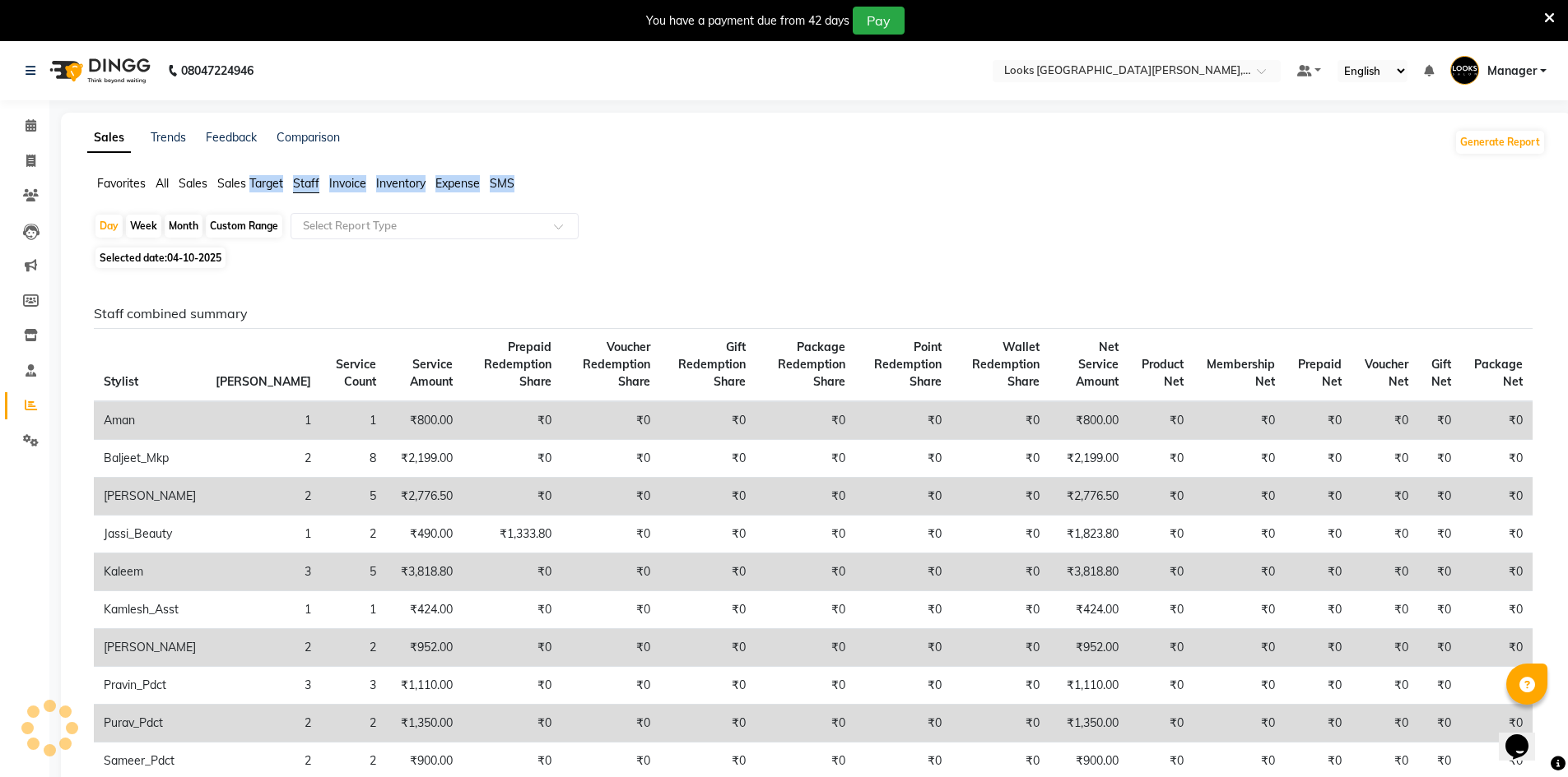
click at [299, 183] on span "Staff" at bounding box center [306, 183] width 27 height 14
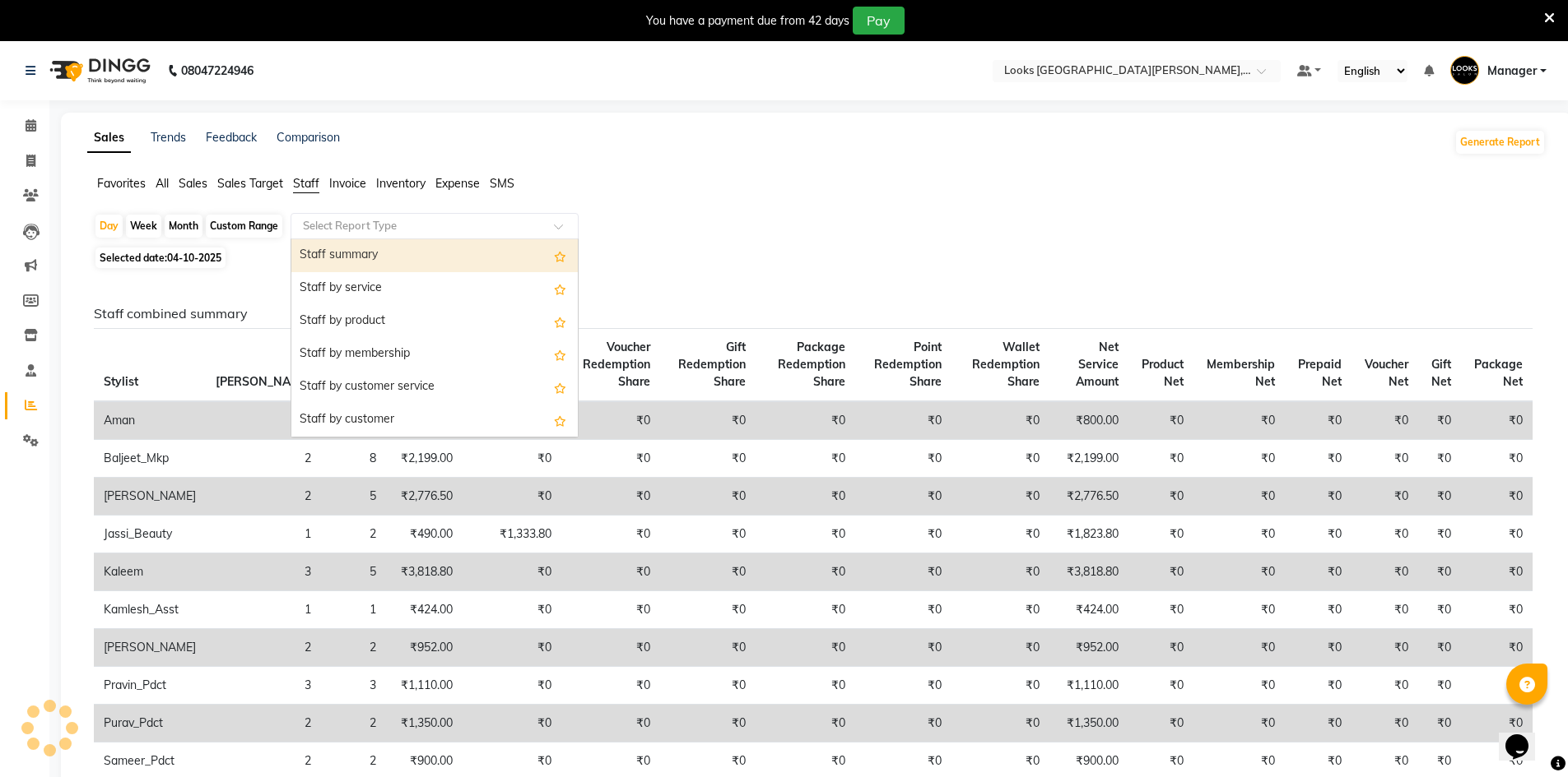
click at [320, 217] on div "Select Report Type" at bounding box center [434, 227] width 288 height 27
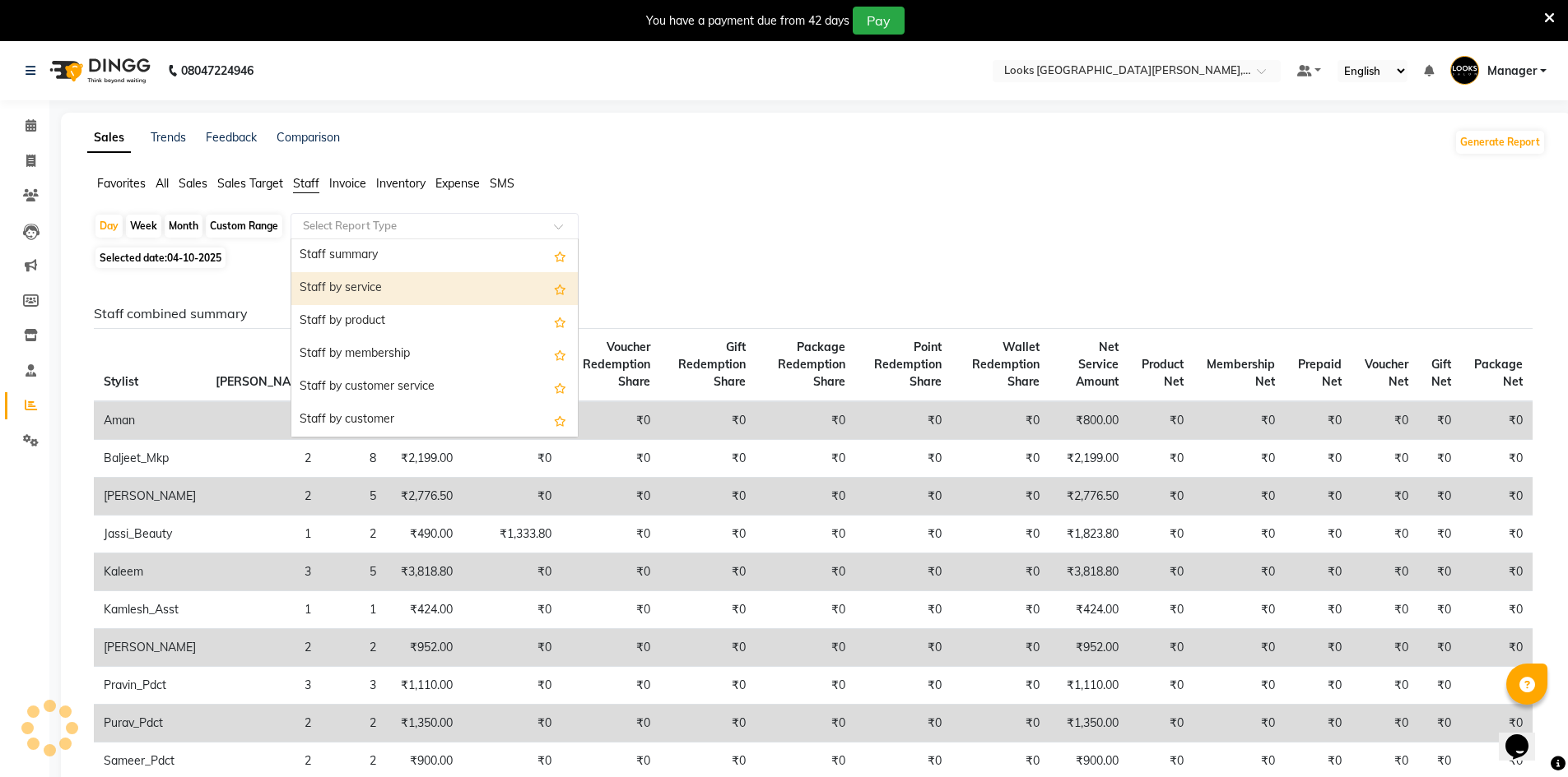
click at [344, 282] on div "Staff by service" at bounding box center [435, 289] width 287 height 32
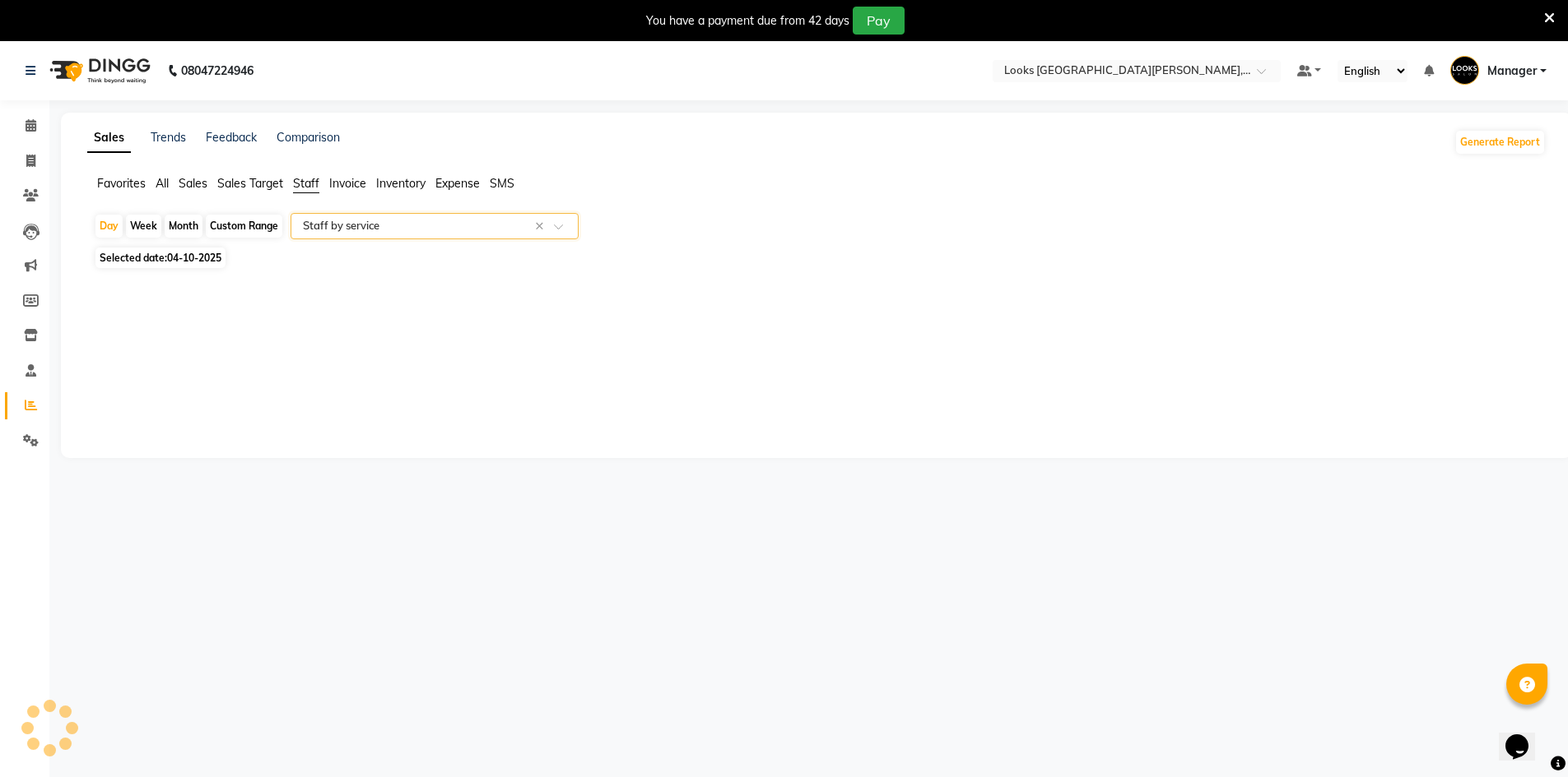
select select "filtered_report"
select select "pdf"
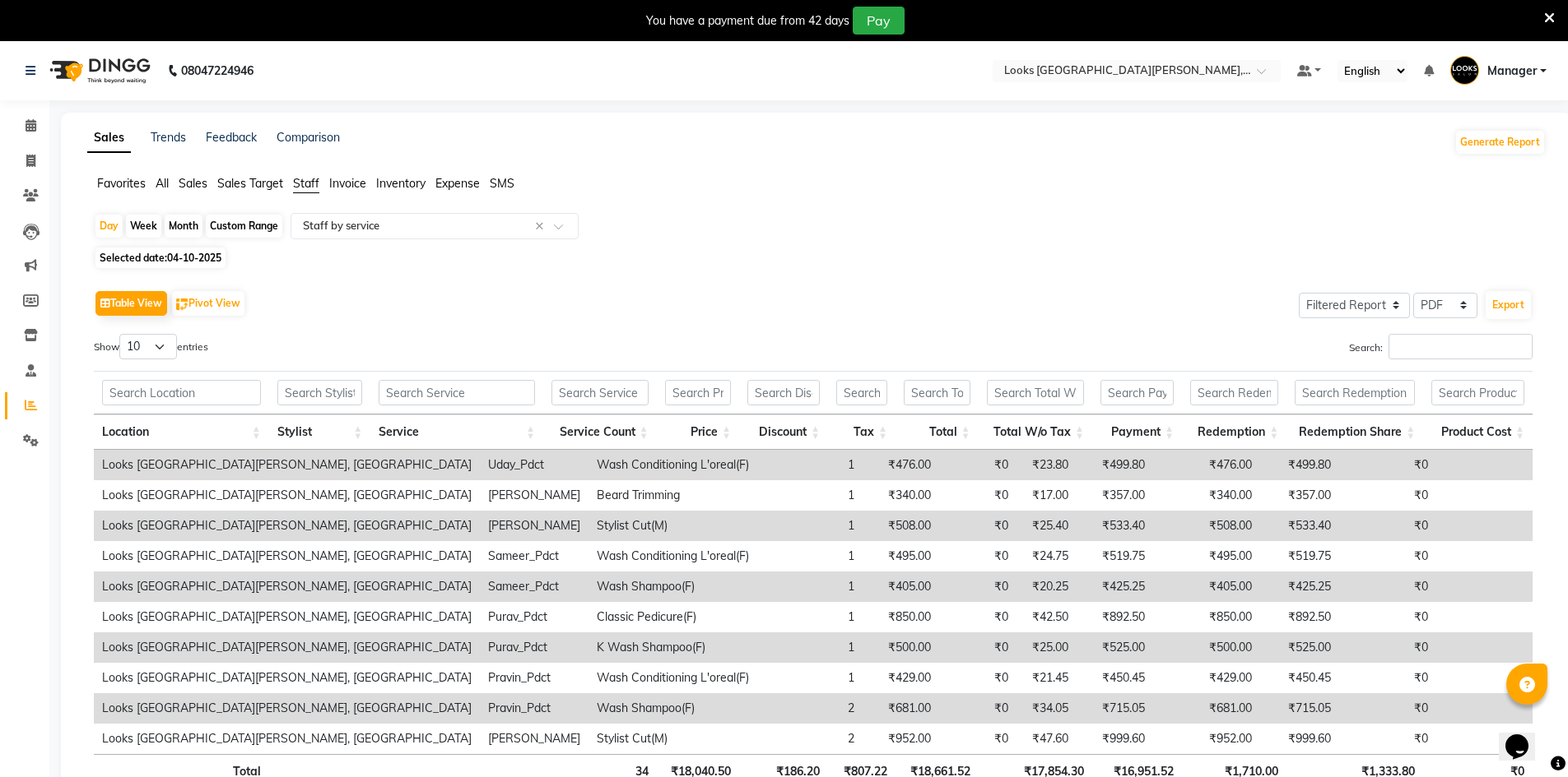
click at [358, 376] on th at bounding box center [319, 393] width 102 height 44
click at [348, 388] on input "text" at bounding box center [320, 393] width 86 height 26
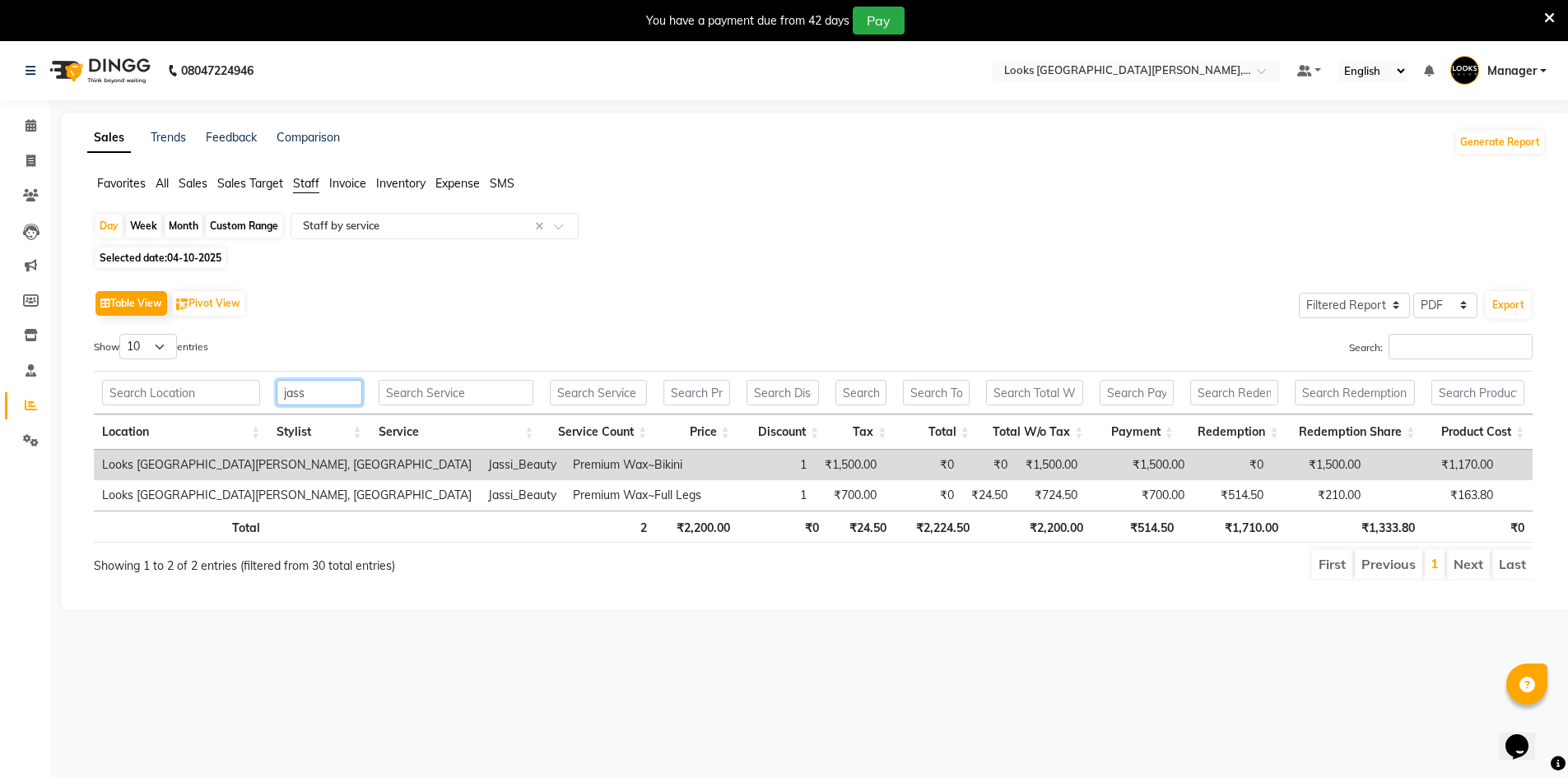
type input "jass"
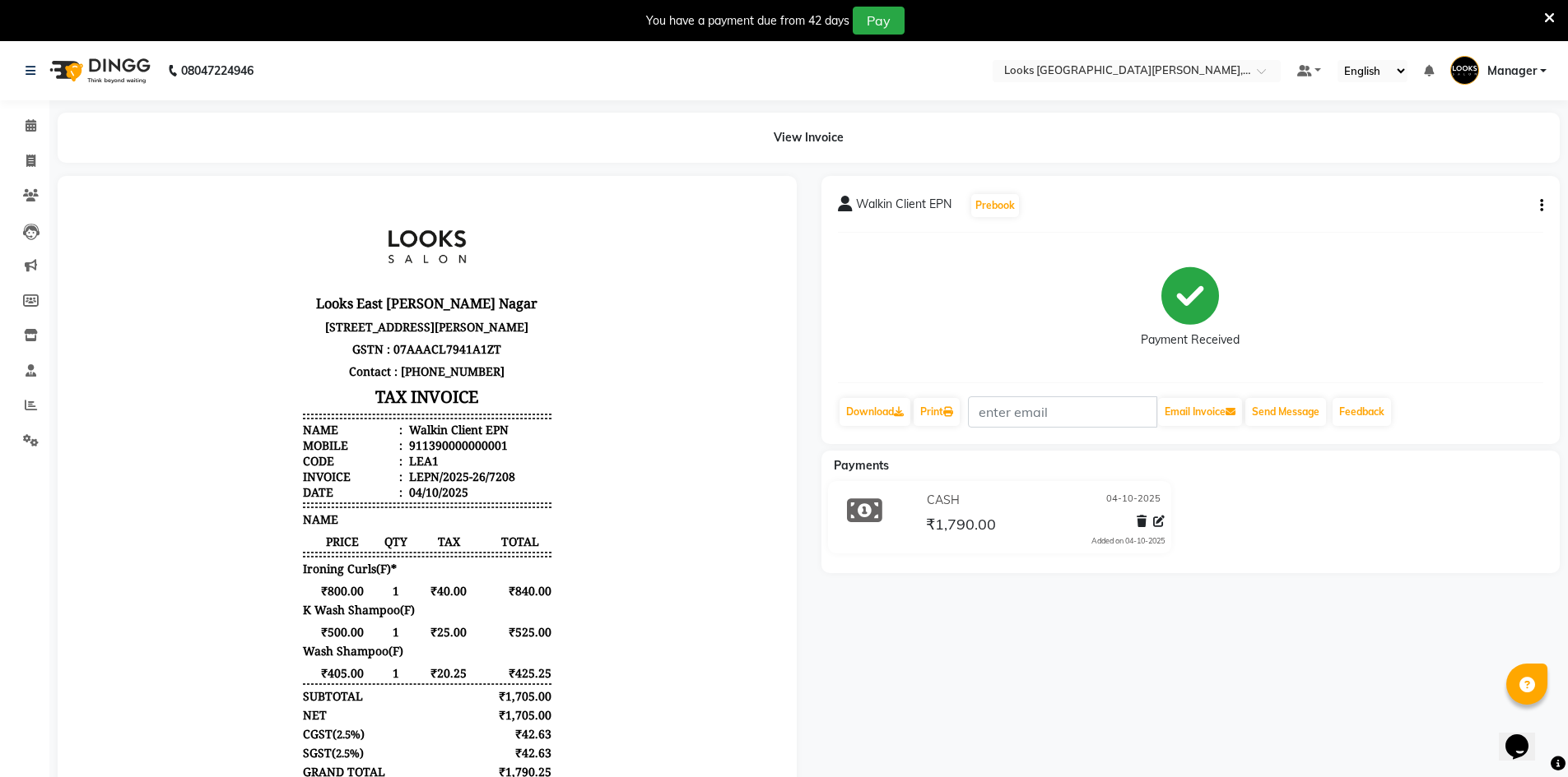
click at [1540, 205] on icon "button" at bounding box center [1541, 205] width 3 height 1
click at [1436, 218] on div "Edit Item Staff" at bounding box center [1460, 216] width 113 height 21
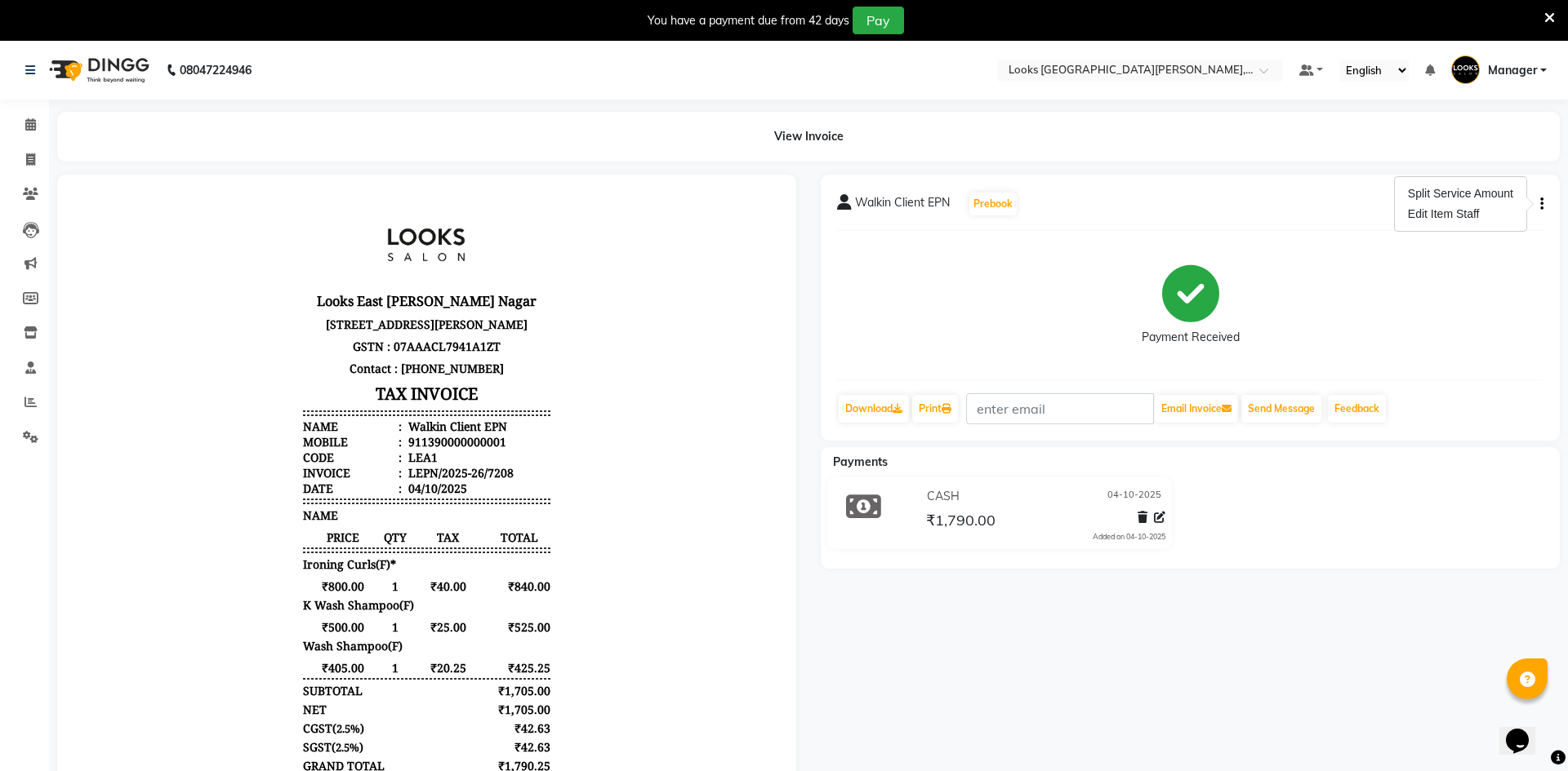
select select
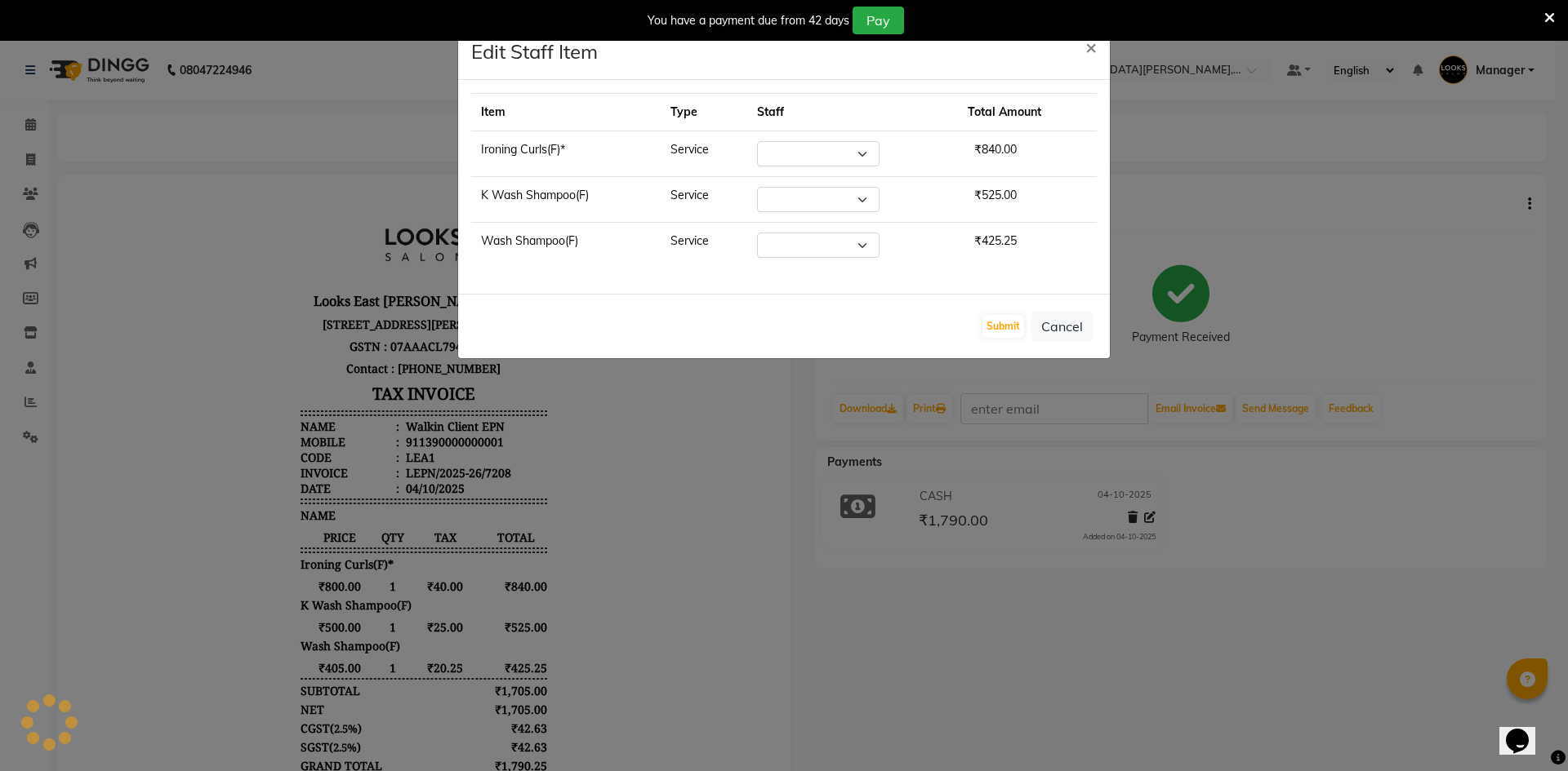
select select "90372"
select select "90367"
select select "90368"
click at [819, 153] on select "Select AMAN Aman_Asst Baljeet_MKP BITTU Bobby_Mgr Counter Sales Jassi_Beauty KA…" at bounding box center [818, 154] width 122 height 26
select select "90358"
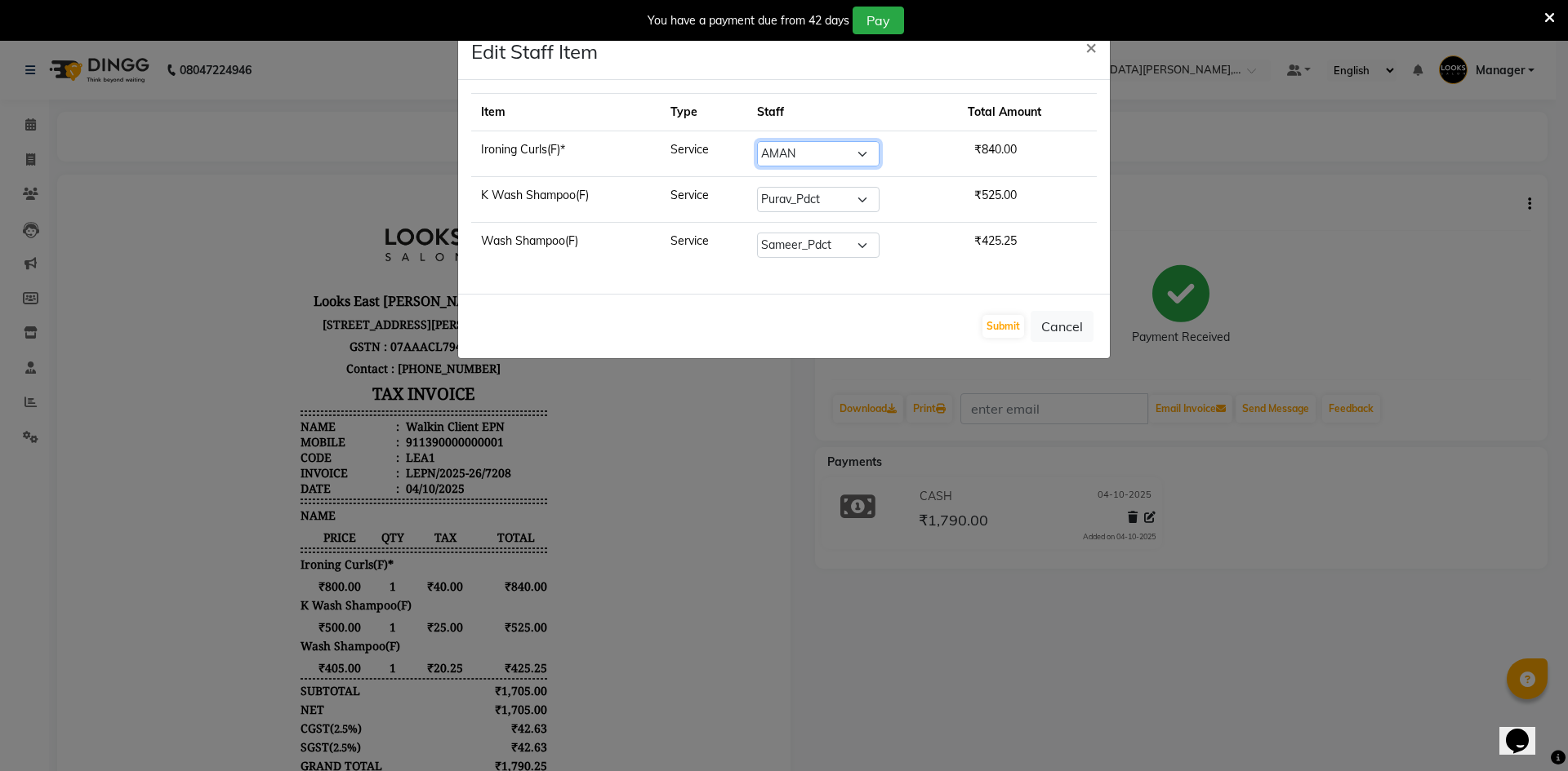
click at [757, 141] on select "Select AMAN Aman_Asst Baljeet_MKP BITTU Bobby_Mgr Counter Sales Jassi_Beauty KA…" at bounding box center [818, 154] width 122 height 26
click at [1008, 328] on button "Submit" at bounding box center [1004, 326] width 42 height 23
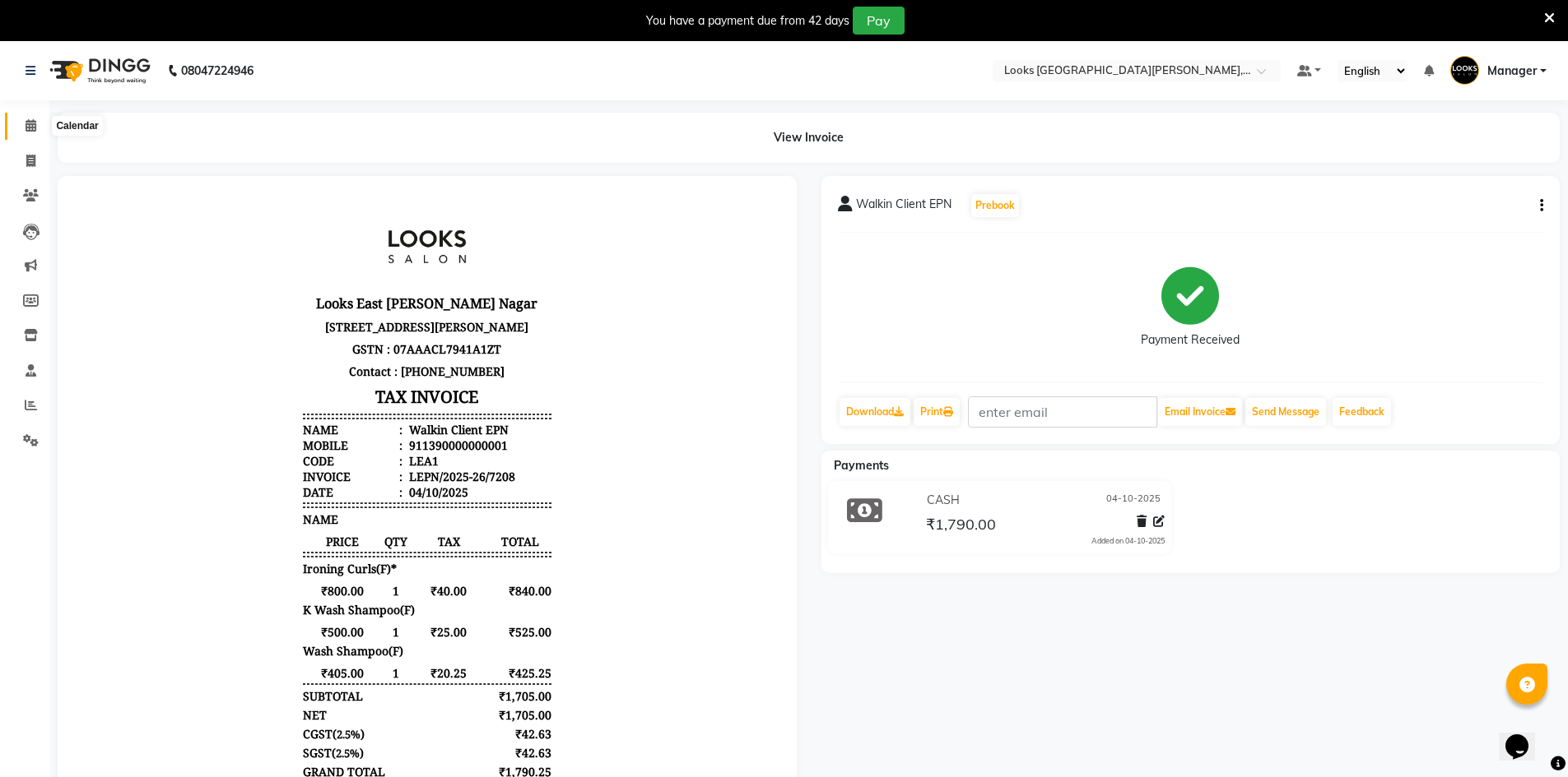
click at [22, 119] on span at bounding box center [31, 126] width 29 height 19
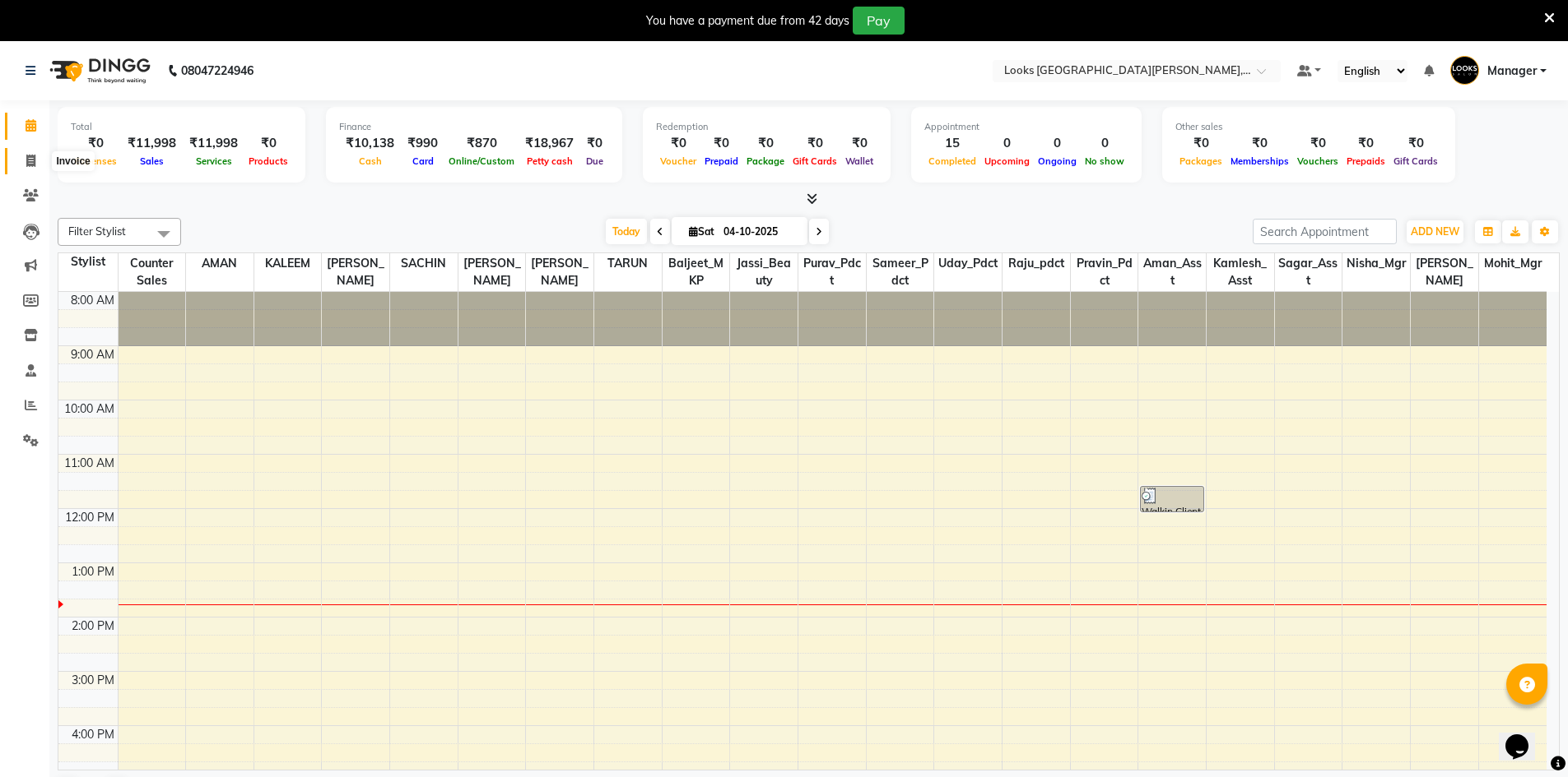
click at [28, 154] on span at bounding box center [31, 162] width 29 height 19
select select "service"
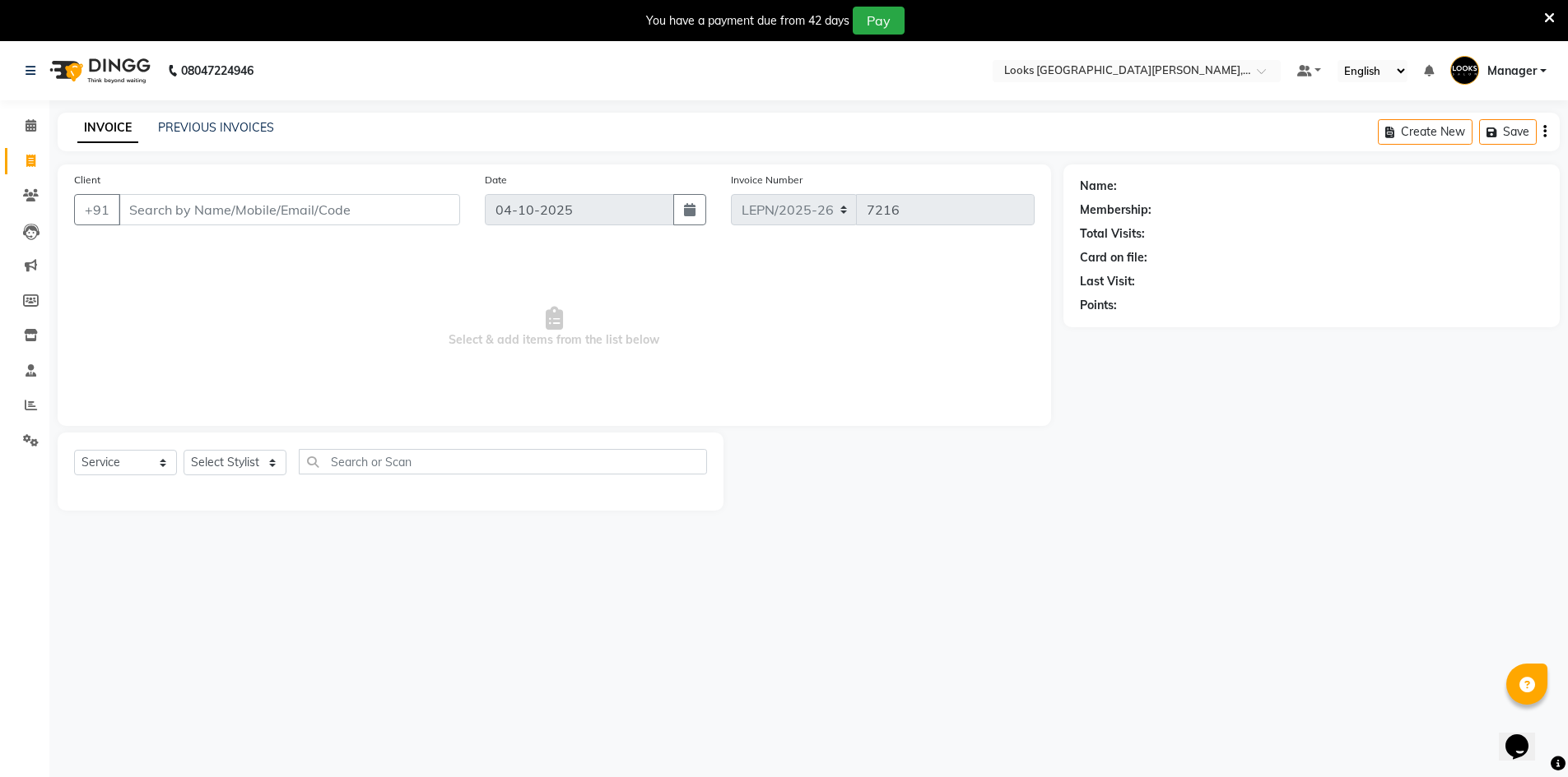
click at [134, 204] on input "Client" at bounding box center [289, 209] width 341 height 32
click at [131, 219] on input "Client" at bounding box center [289, 209] width 341 height 32
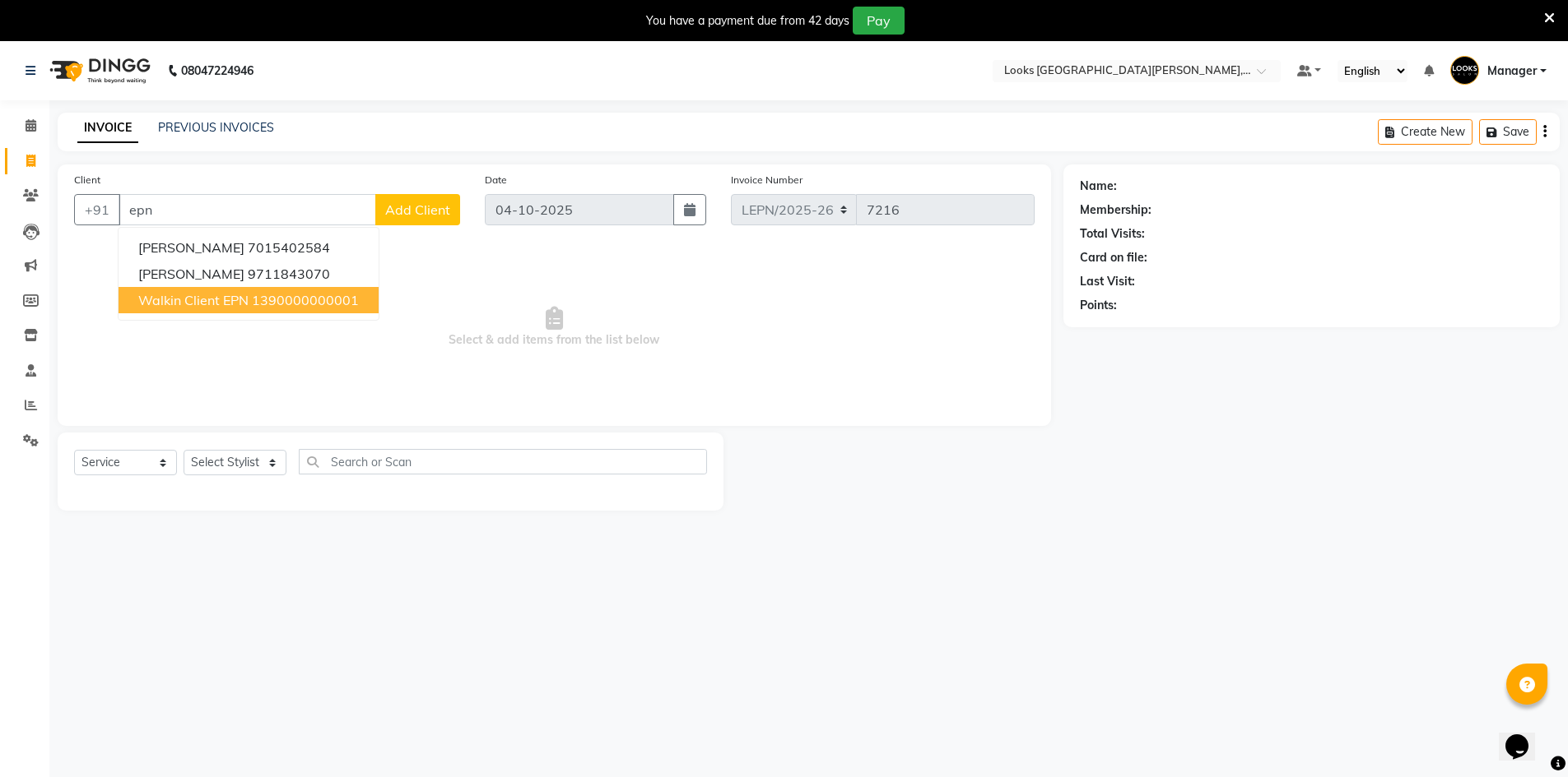
click at [186, 305] on span "Walkin Client EPN" at bounding box center [193, 300] width 110 height 16
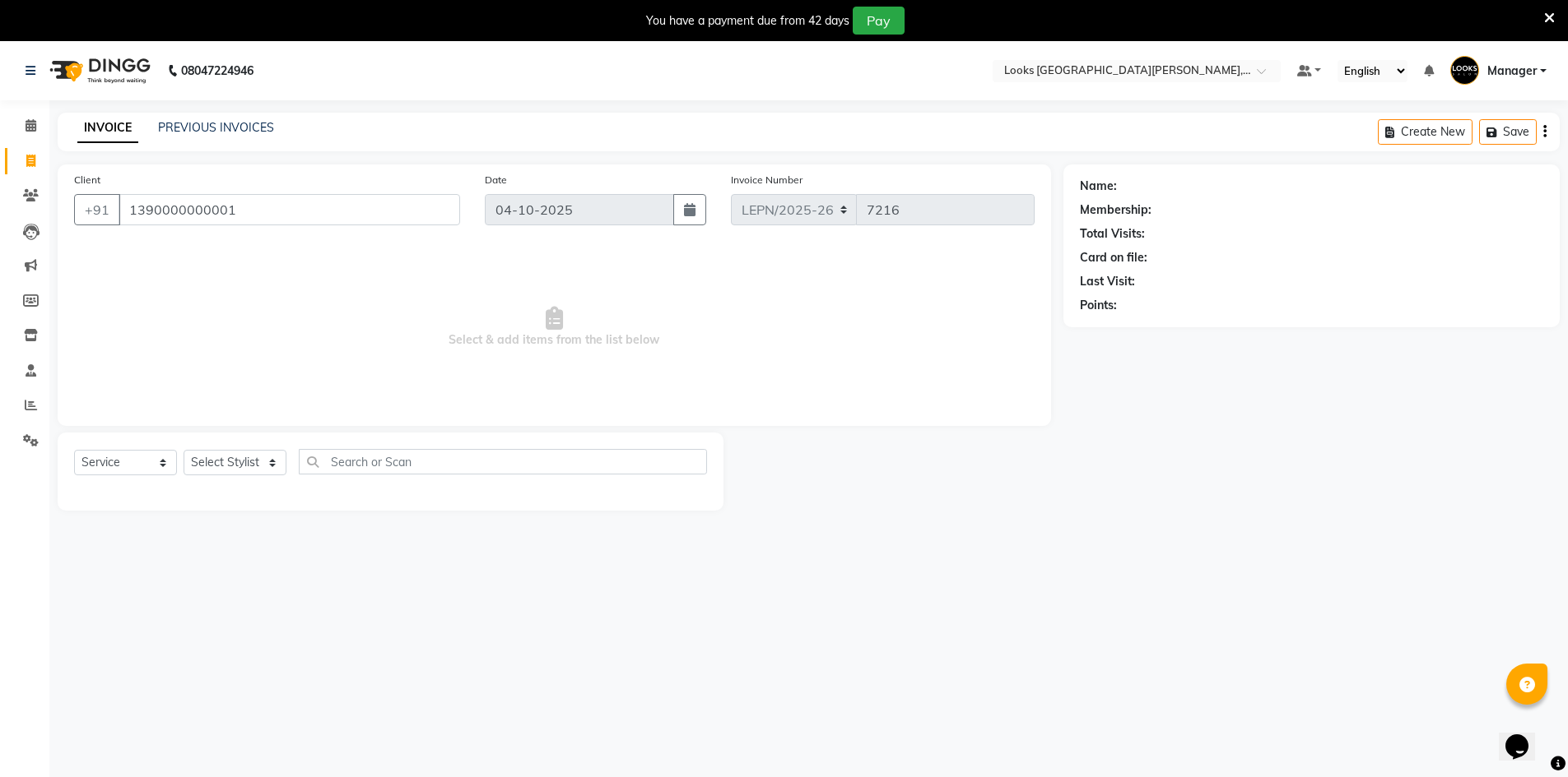
type input "1390000000001"
select select "1: Object"
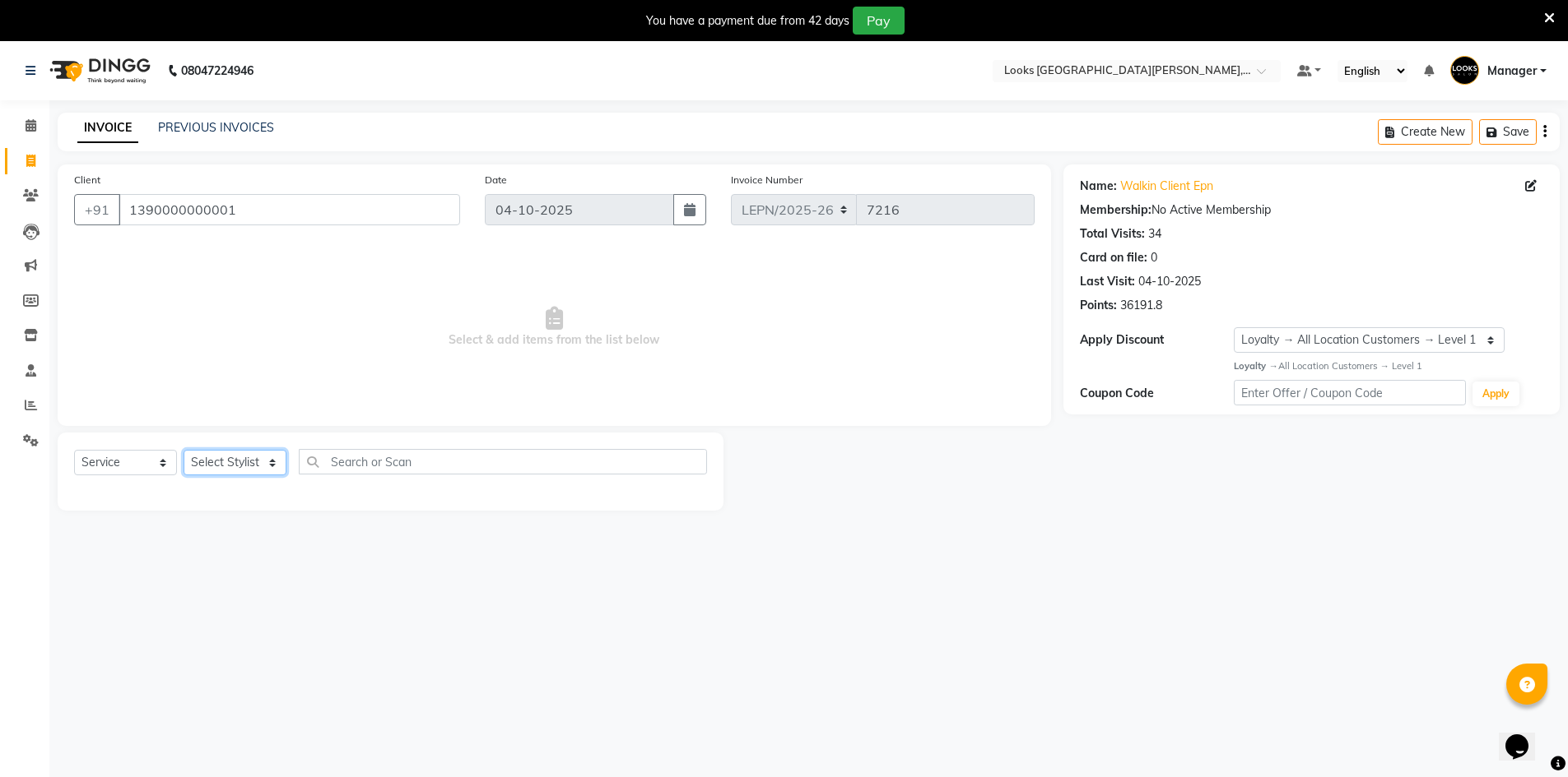
click at [215, 470] on select "Select Stylist AMAN Aman_Asst Baljeet_MKP [PERSON_NAME] Bobby_Mgr Counter Sales…" at bounding box center [235, 463] width 103 height 26
select select "90371"
click at [184, 450] on select "Select Stylist AMAN Aman_Asst Baljeet_MKP [PERSON_NAME] Bobby_Mgr Counter Sales…" at bounding box center [235, 463] width 103 height 26
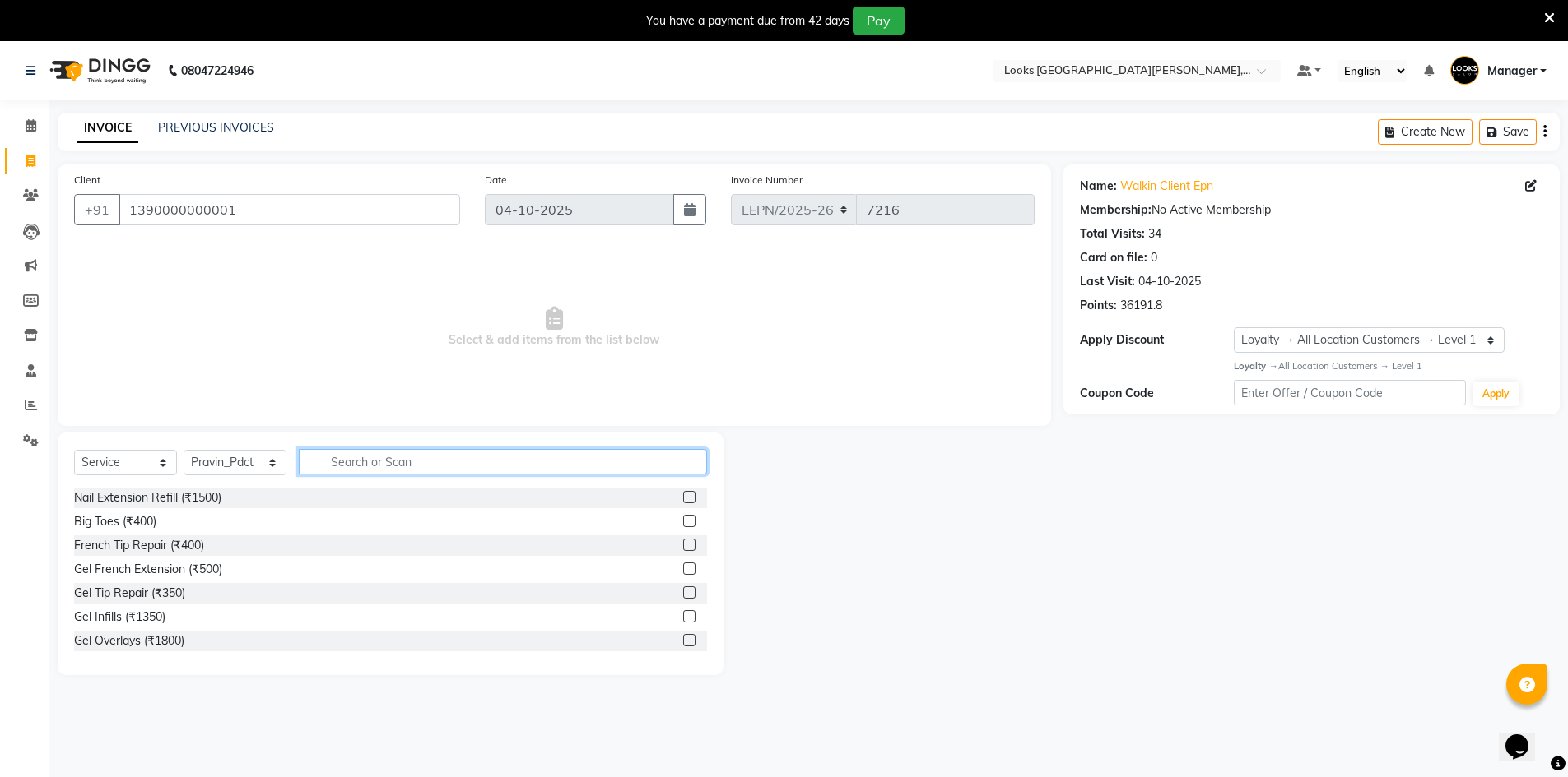
click at [411, 468] on input "text" at bounding box center [502, 462] width 408 height 26
click at [393, 457] on input "text" at bounding box center [502, 462] width 408 height 26
type input "wash"
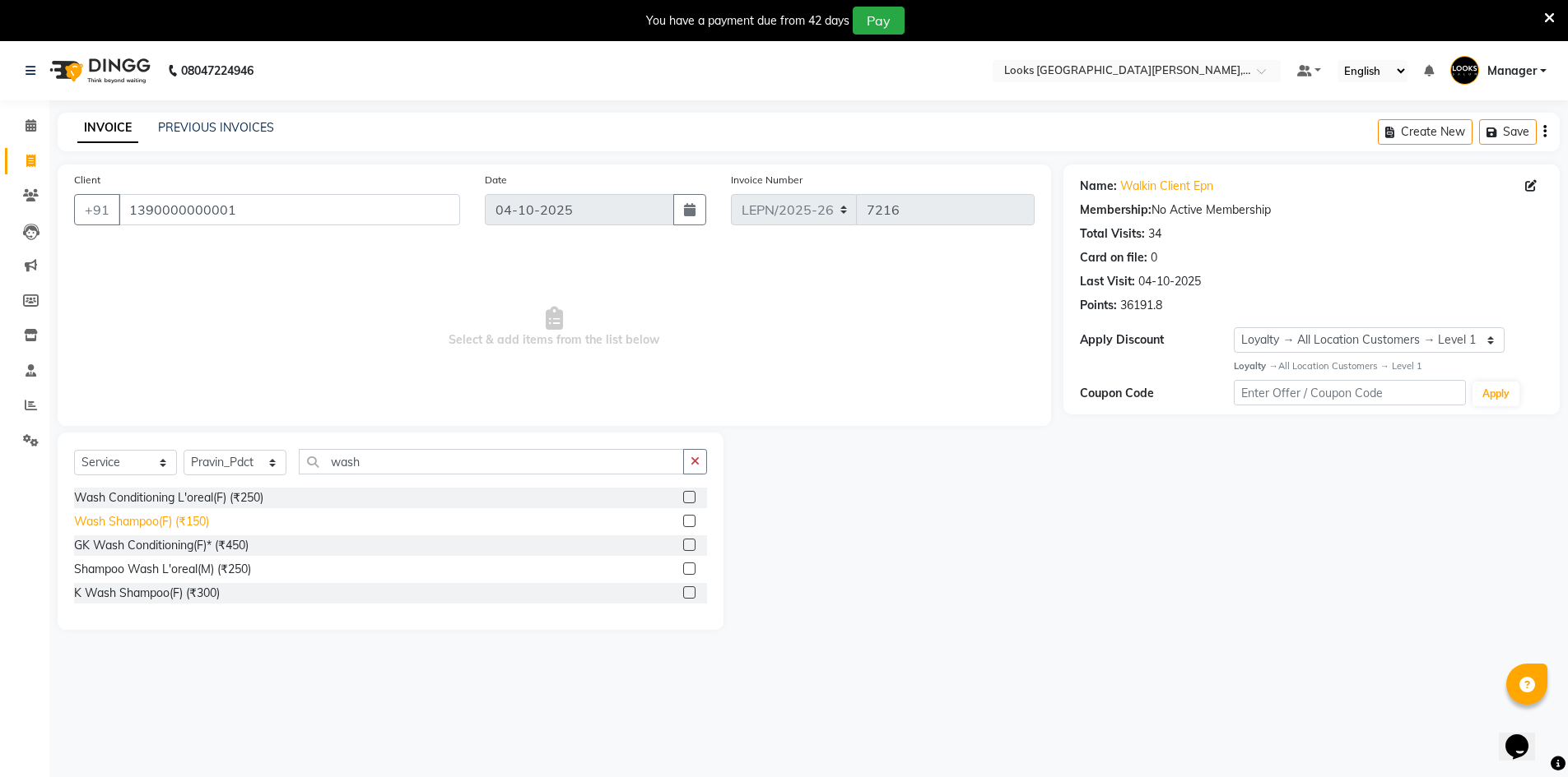
click at [206, 526] on div "Wash Shampoo(F) (₹150)" at bounding box center [141, 522] width 135 height 17
checkbox input "false"
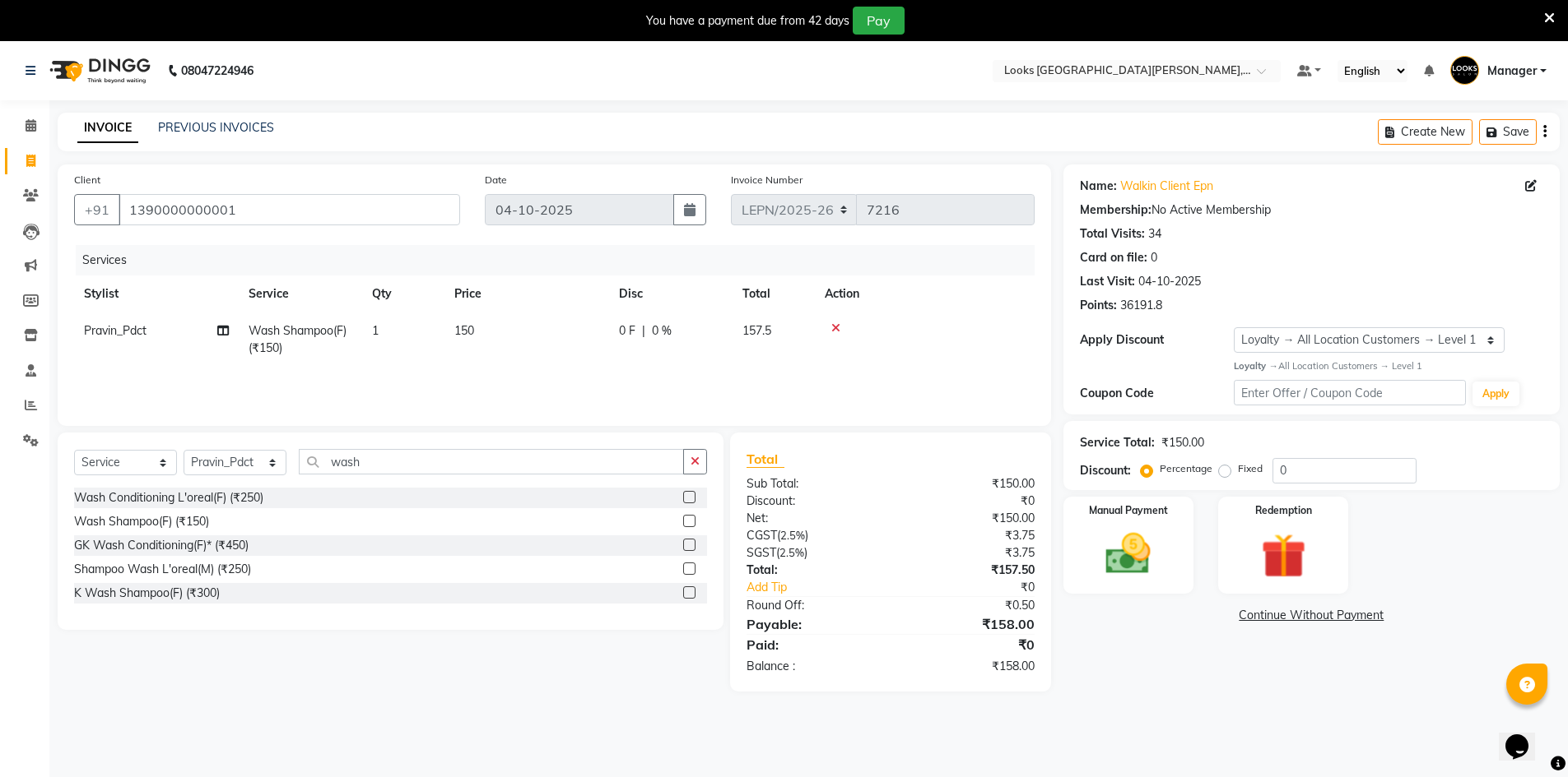
click at [455, 332] on span "150" at bounding box center [464, 330] width 20 height 14
select select "90371"
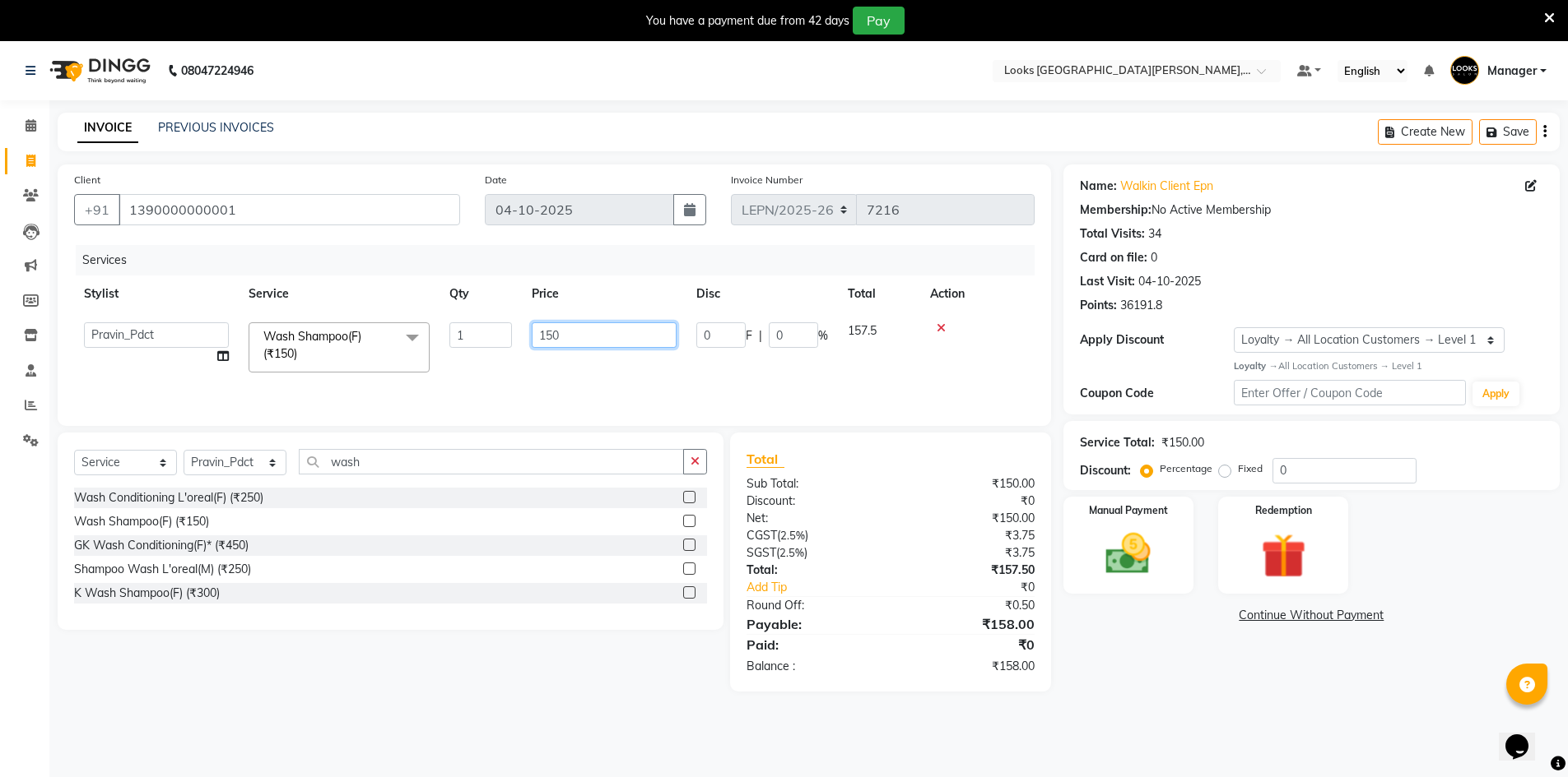
click at [577, 334] on input "150" at bounding box center [603, 335] width 144 height 26
type input "1"
type input "339"
click at [600, 380] on div "Services Stylist Service Qty Price Disc Total Action AMAN Aman_Asst Baljeet_MKP…" at bounding box center [554, 328] width 961 height 164
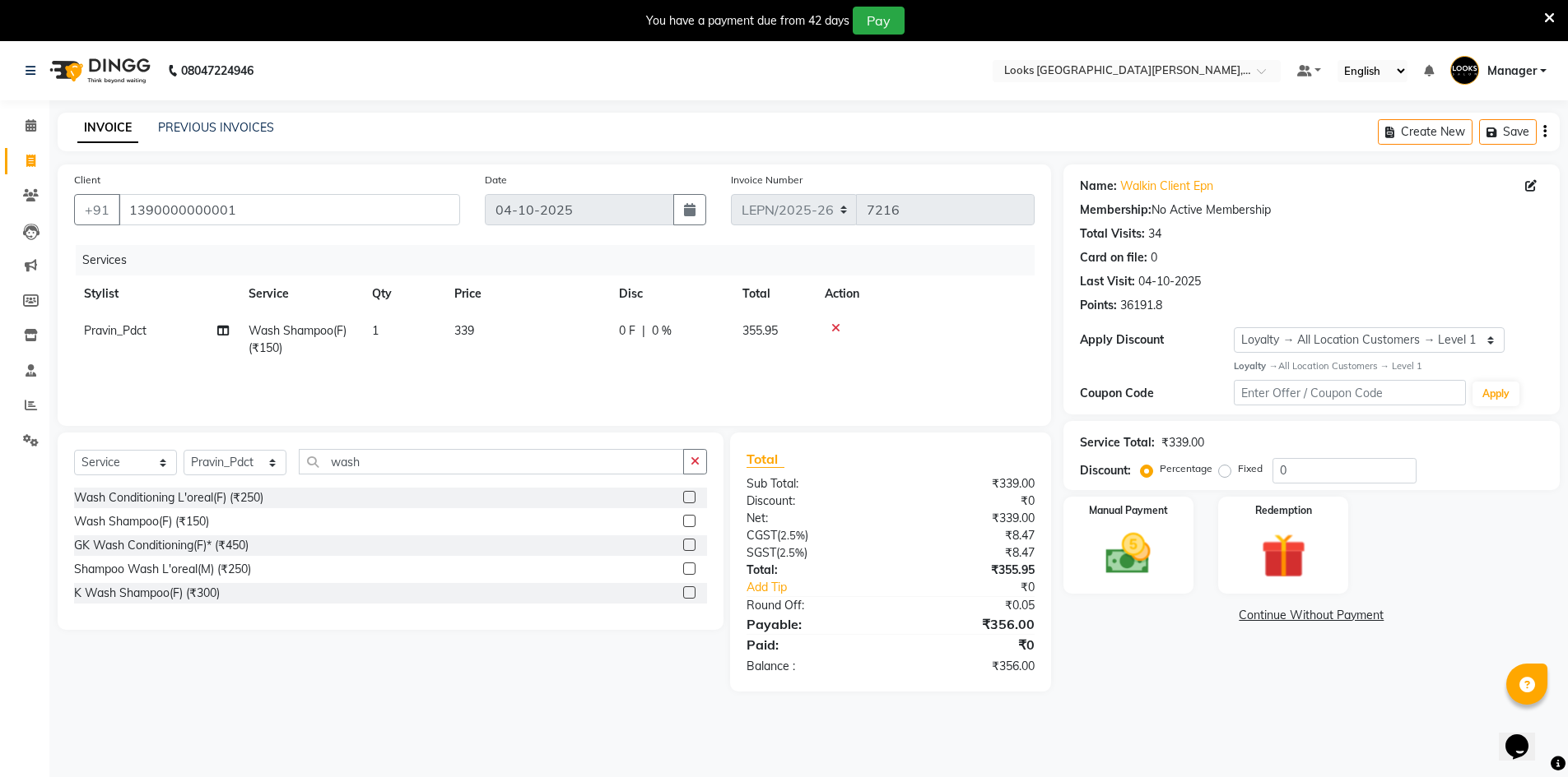
click at [466, 334] on span "339" at bounding box center [464, 330] width 20 height 14
select select "90371"
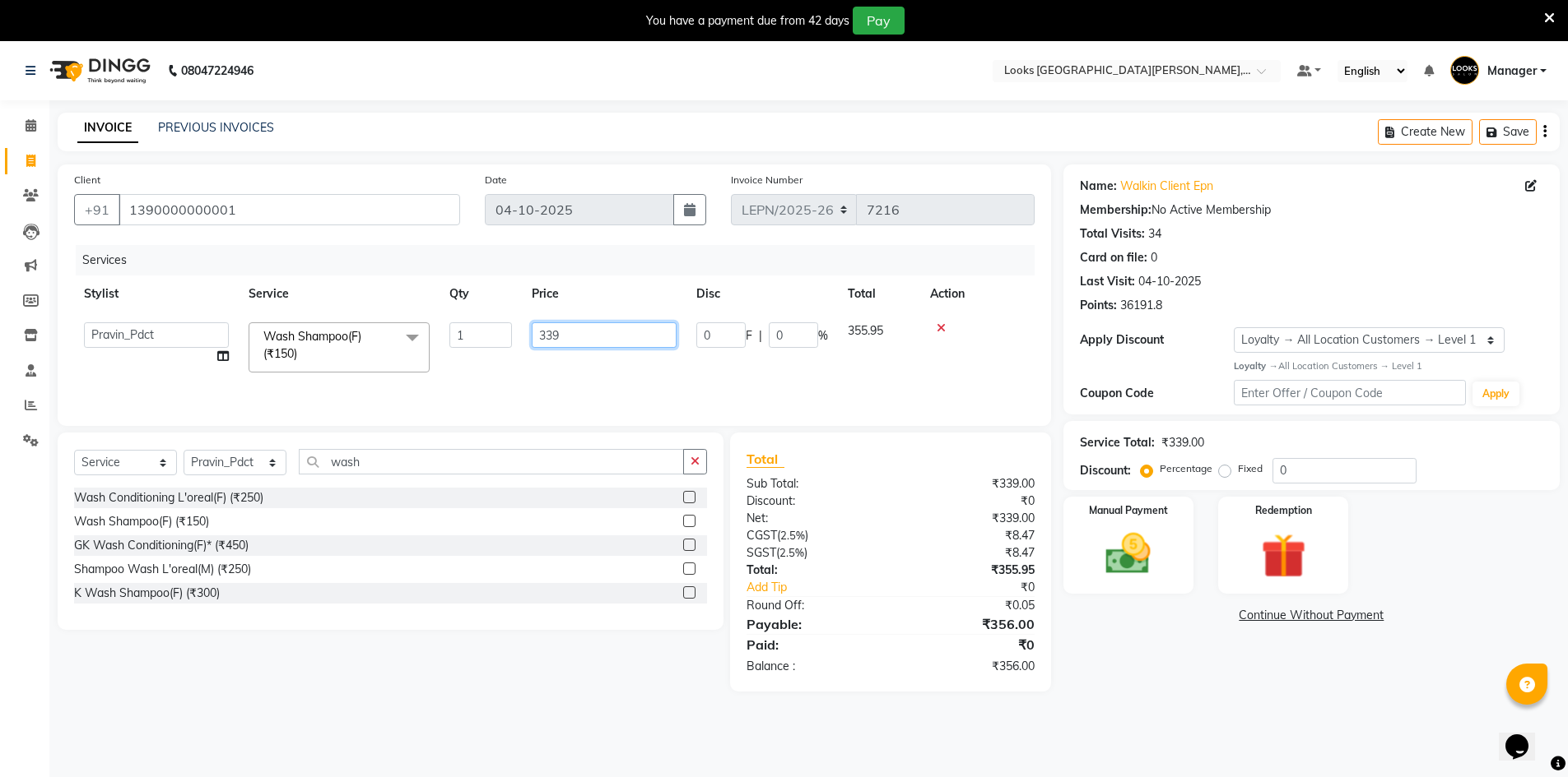
click at [585, 334] on input "339" at bounding box center [603, 335] width 144 height 26
type input "3"
type input "4"
type input "380"
drag, startPoint x: 445, startPoint y: 380, endPoint x: 453, endPoint y: 380, distance: 8.0
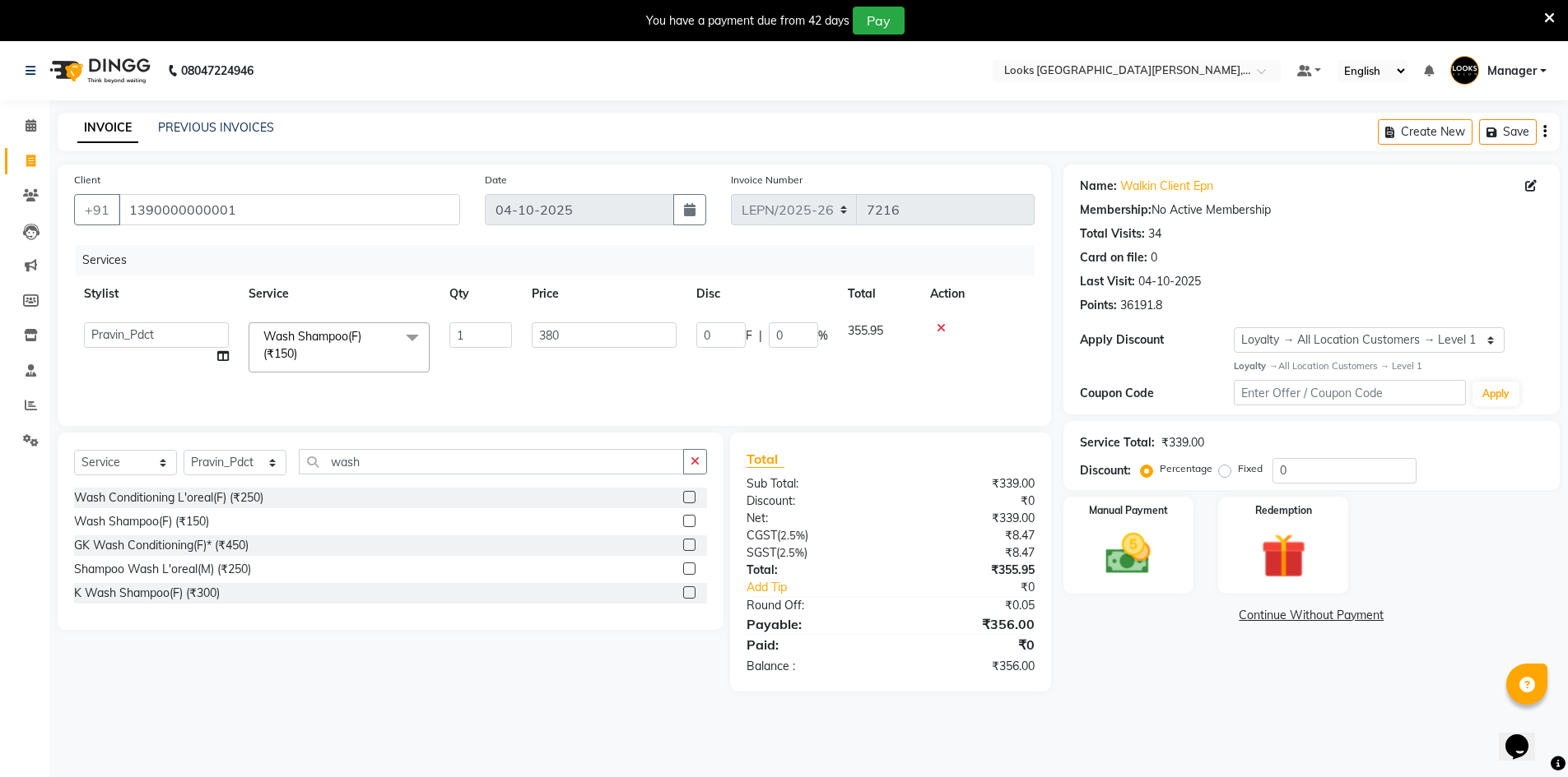
click at [446, 380] on div "Services Stylist Service Qty Price Disc Total Action AMAN Aman_Asst Baljeet_MKP…" at bounding box center [554, 328] width 961 height 164
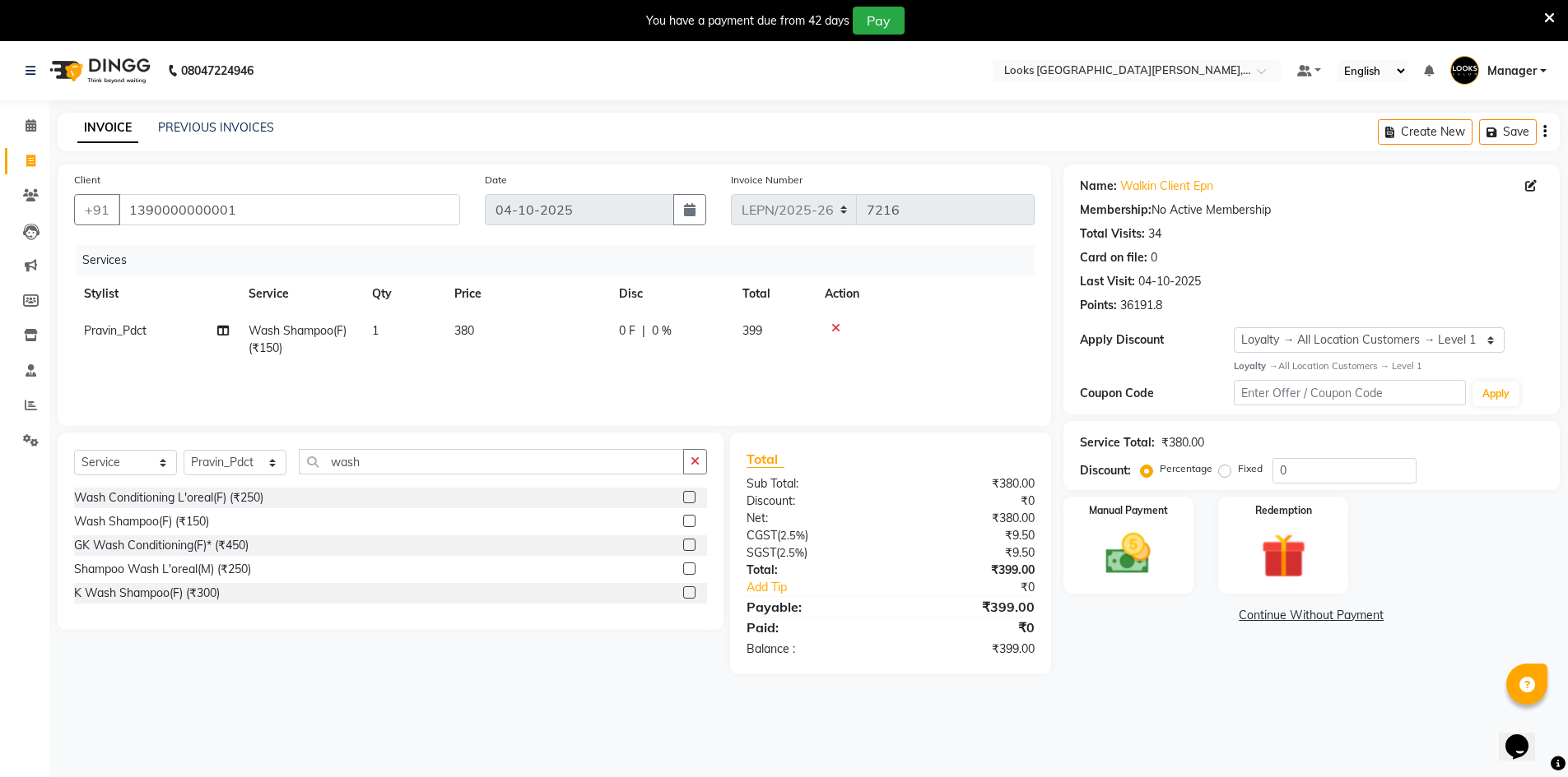
click at [486, 329] on td "380" at bounding box center [527, 339] width 164 height 54
select select "90371"
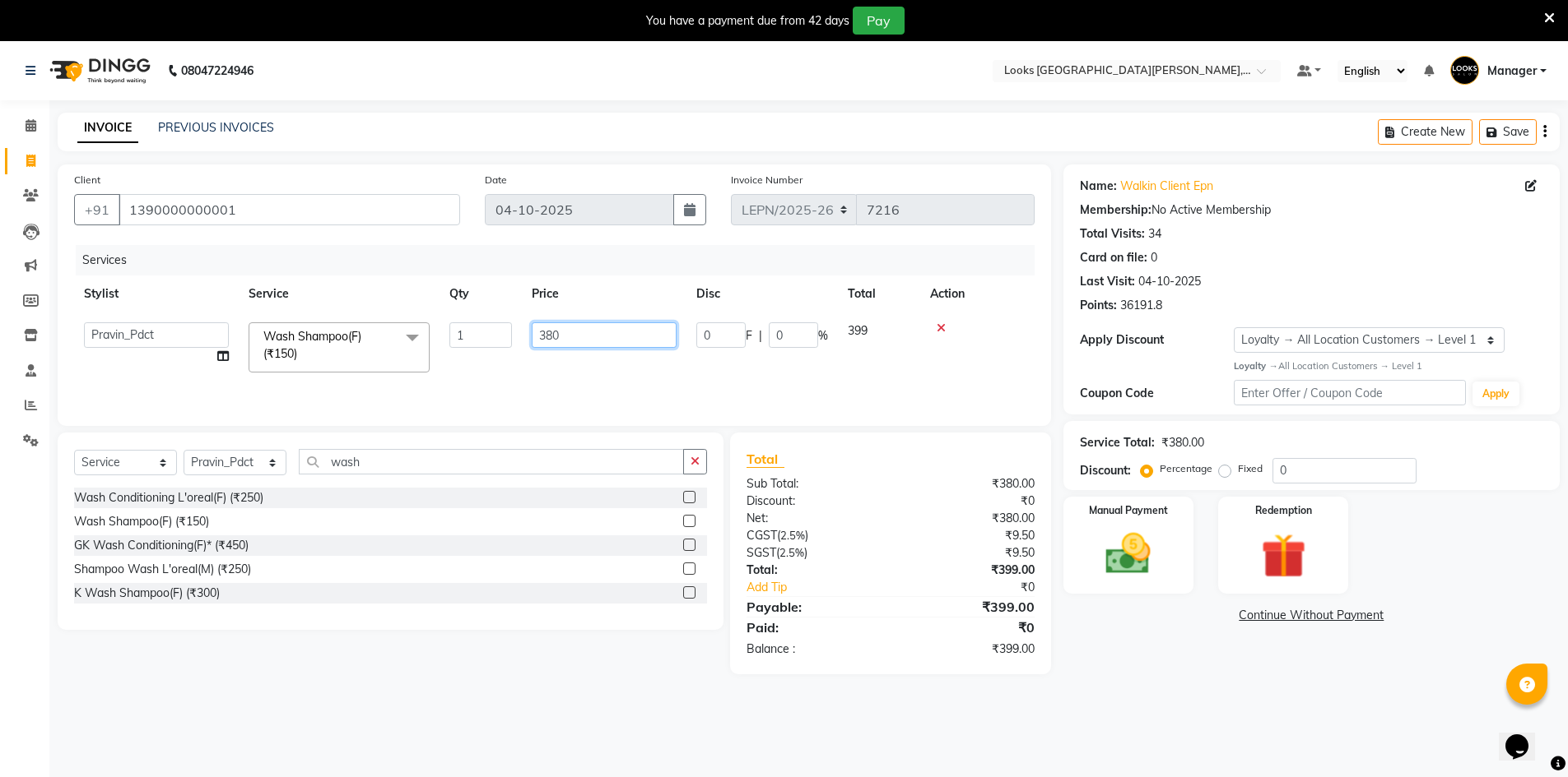
click at [588, 334] on input "380" at bounding box center [603, 335] width 144 height 26
type input "381"
click at [629, 378] on div "Services Stylist Service Qty Price Disc Total Action AMAN Aman_Asst Baljeet_MKP…" at bounding box center [554, 328] width 961 height 164
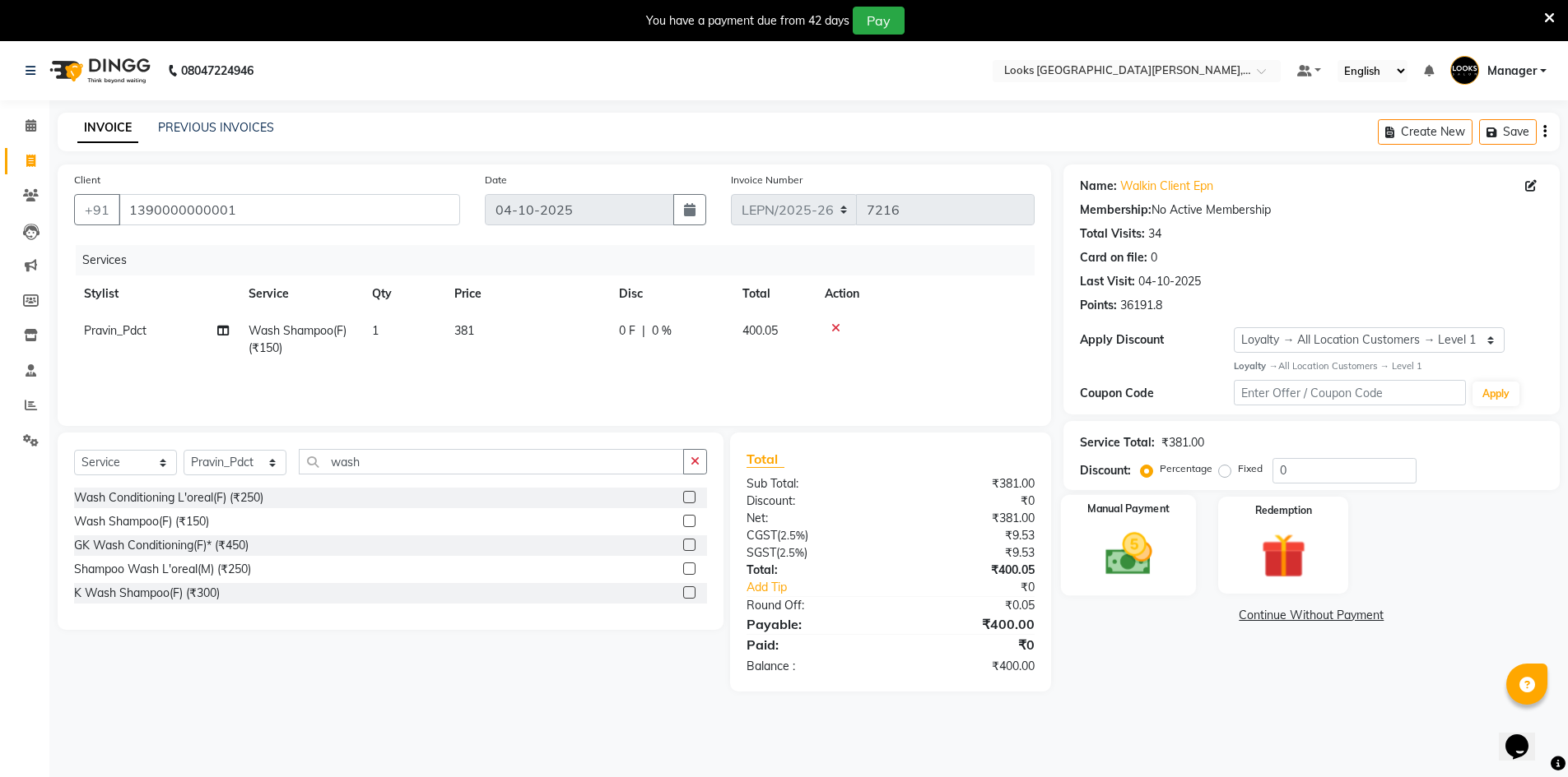
click at [1097, 535] on img at bounding box center [1128, 554] width 76 height 54
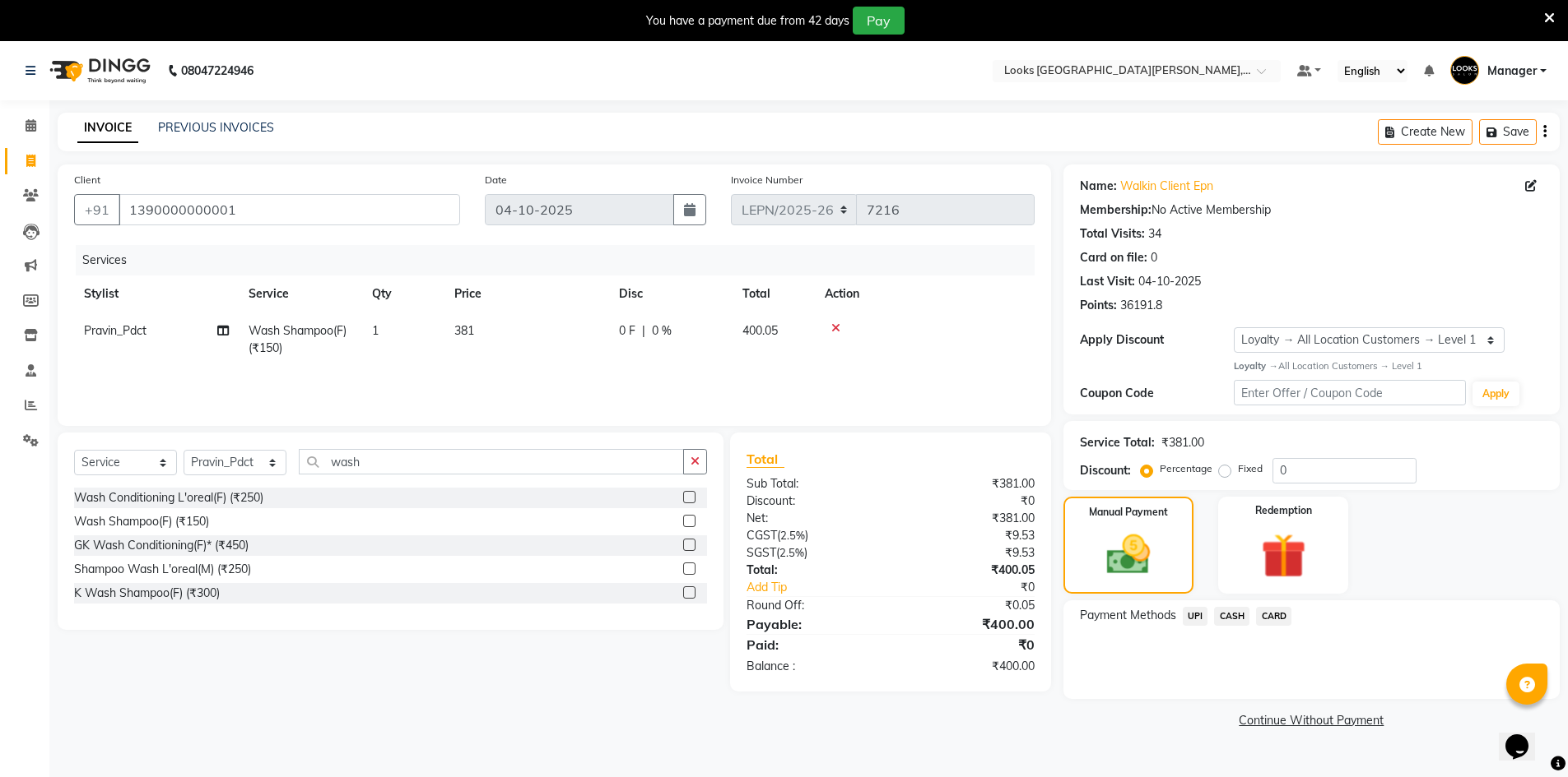
click at [1196, 615] on span "UPI" at bounding box center [1195, 616] width 26 height 19
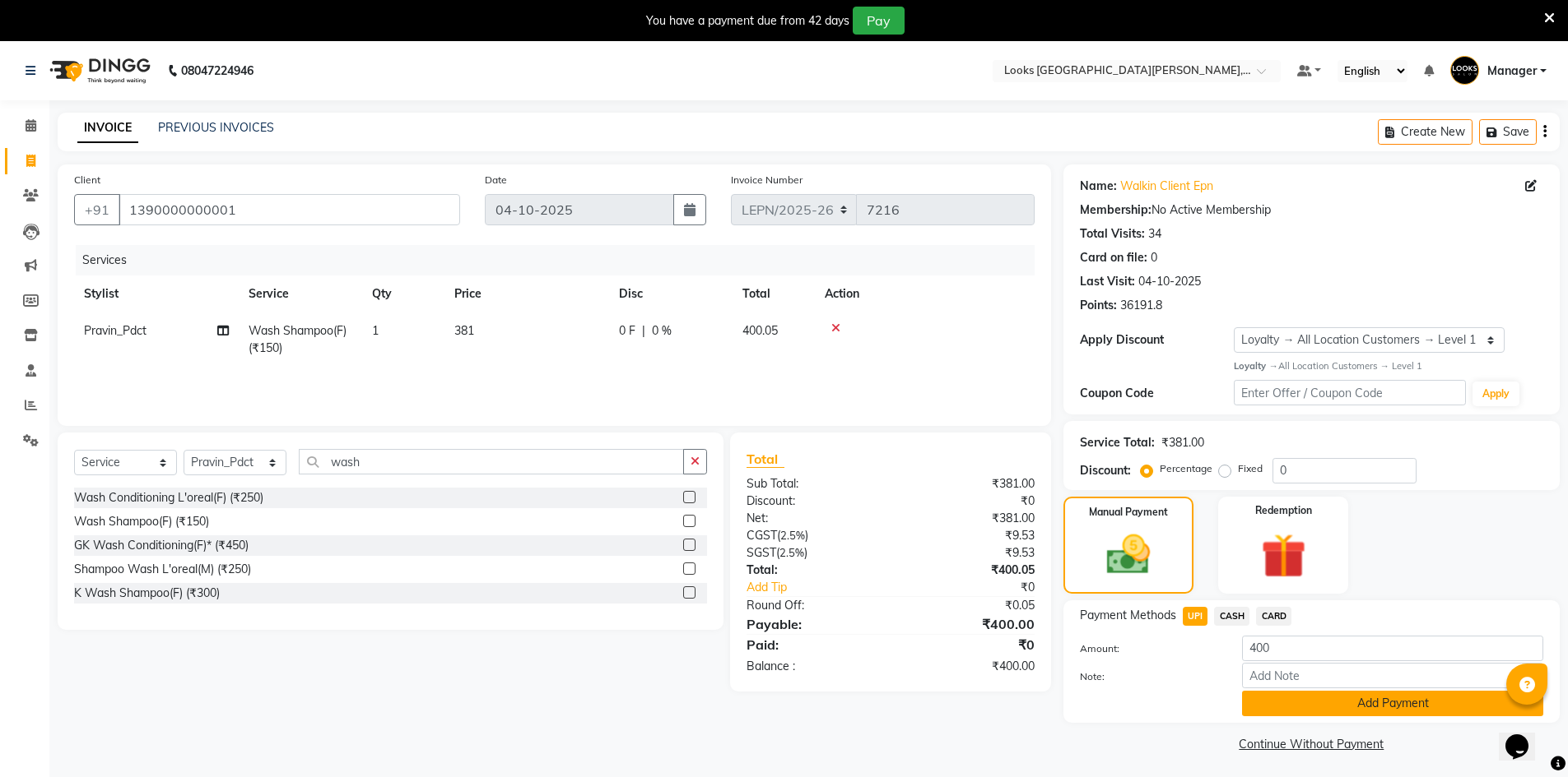
click at [1303, 701] on button "Add Payment" at bounding box center [1392, 703] width 301 height 26
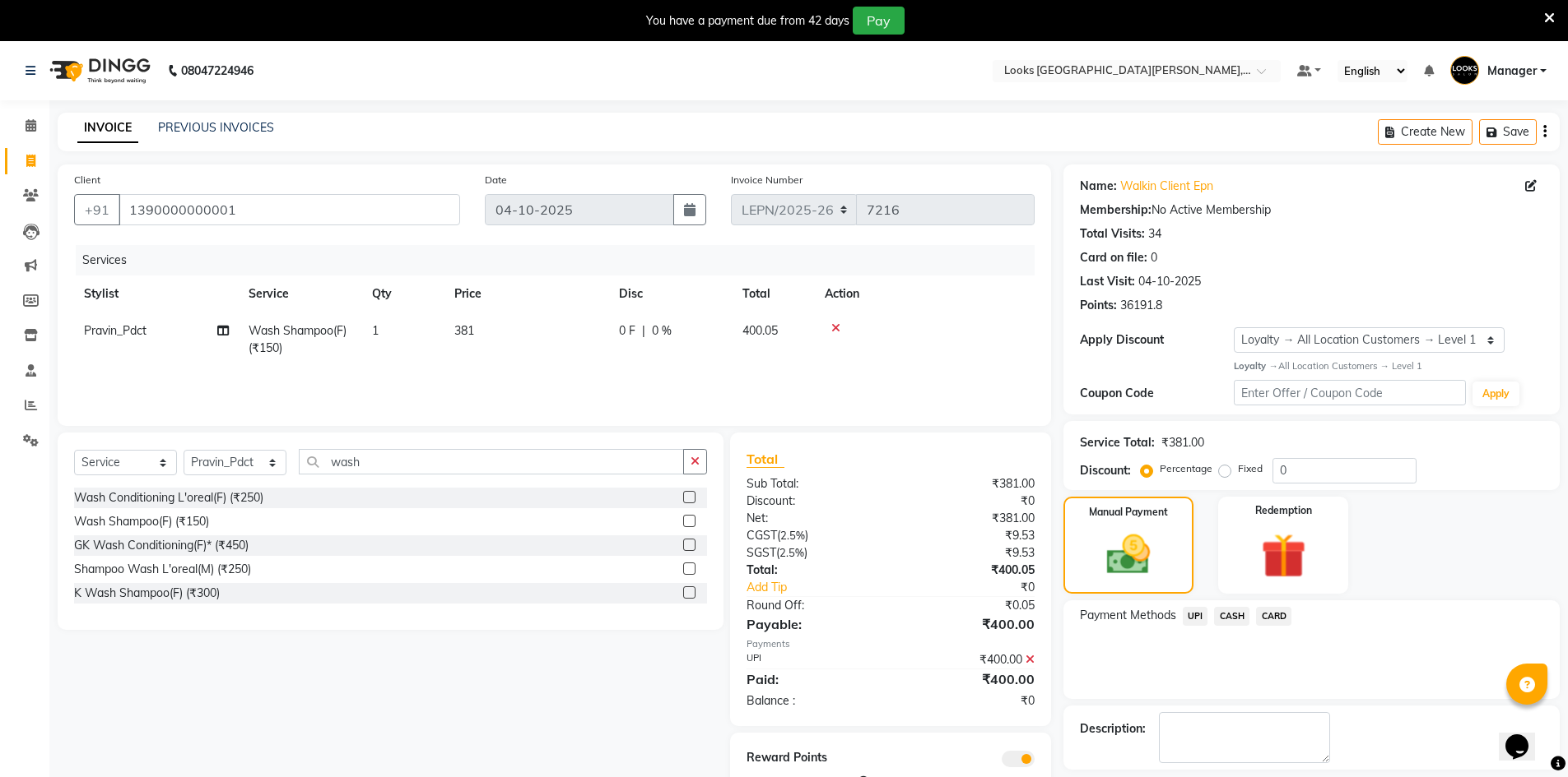
scroll to position [74, 0]
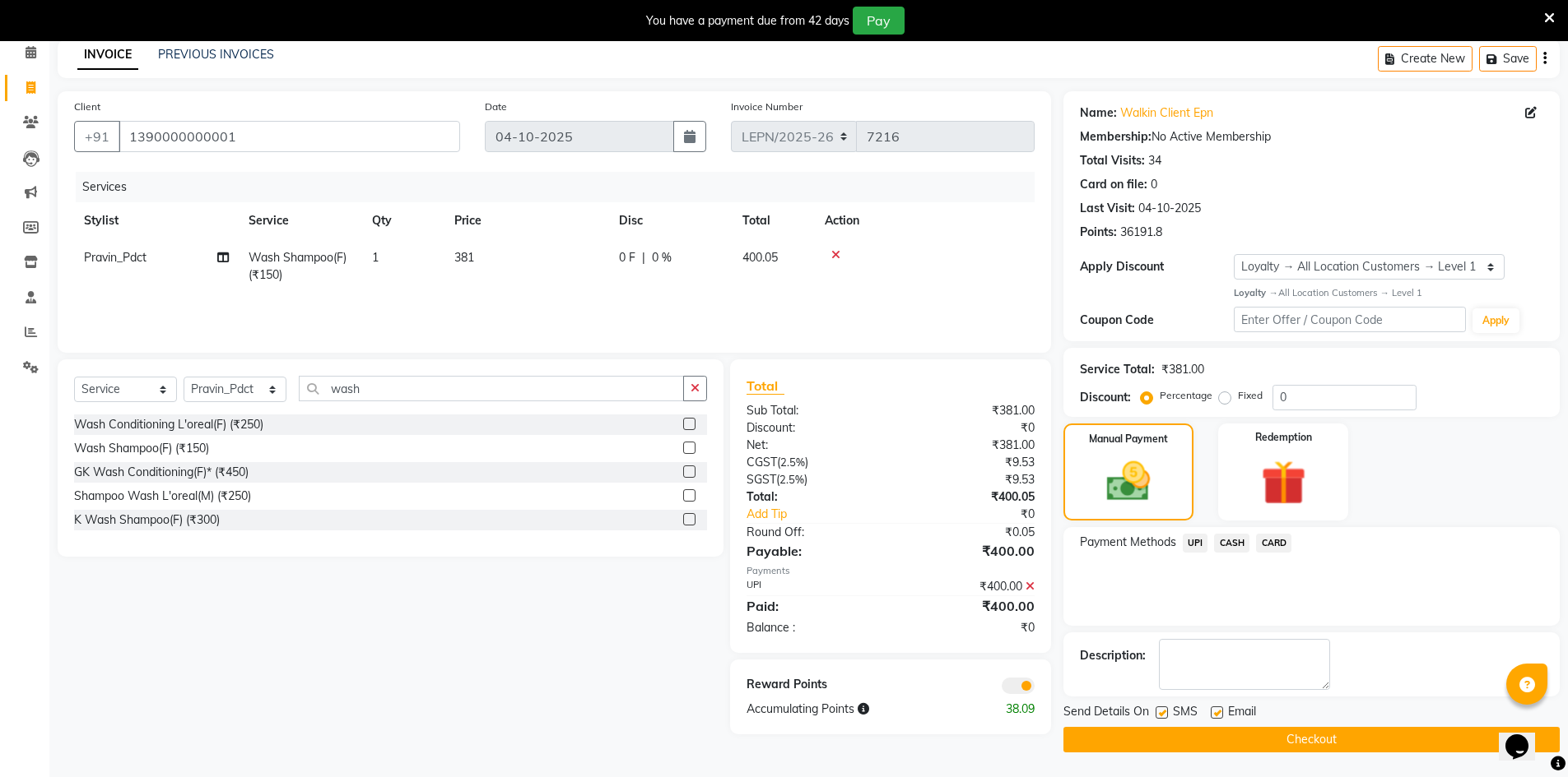
drag, startPoint x: 1571, startPoint y: 466, endPoint x: 3, endPoint y: 32, distance: 1627.0
click at [1011, 682] on span at bounding box center [1018, 685] width 33 height 16
click at [1034, 688] on input "checkbox" at bounding box center [1034, 688] width 0 height 0
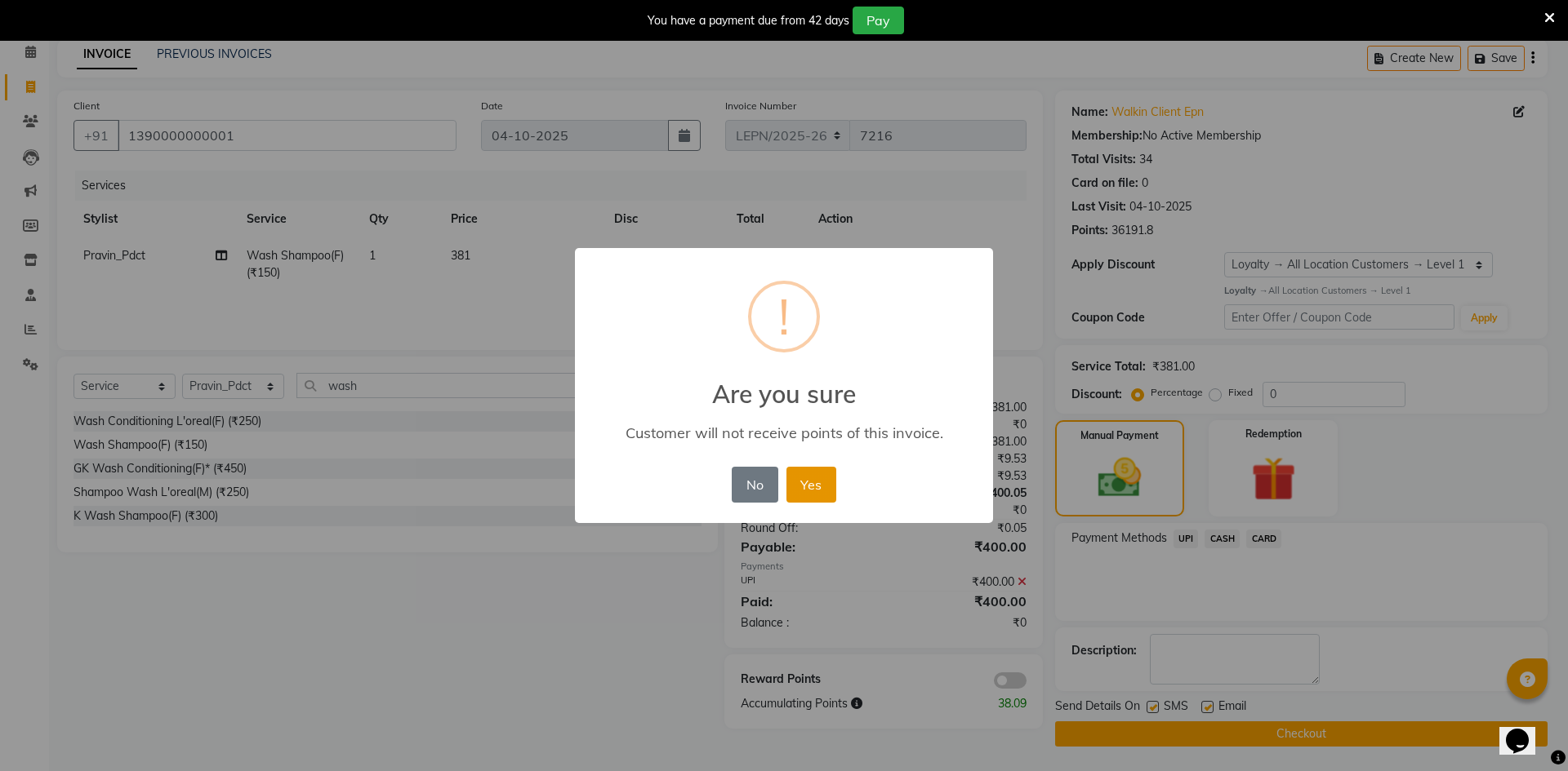
click at [799, 488] on button "Yes" at bounding box center [811, 485] width 50 height 36
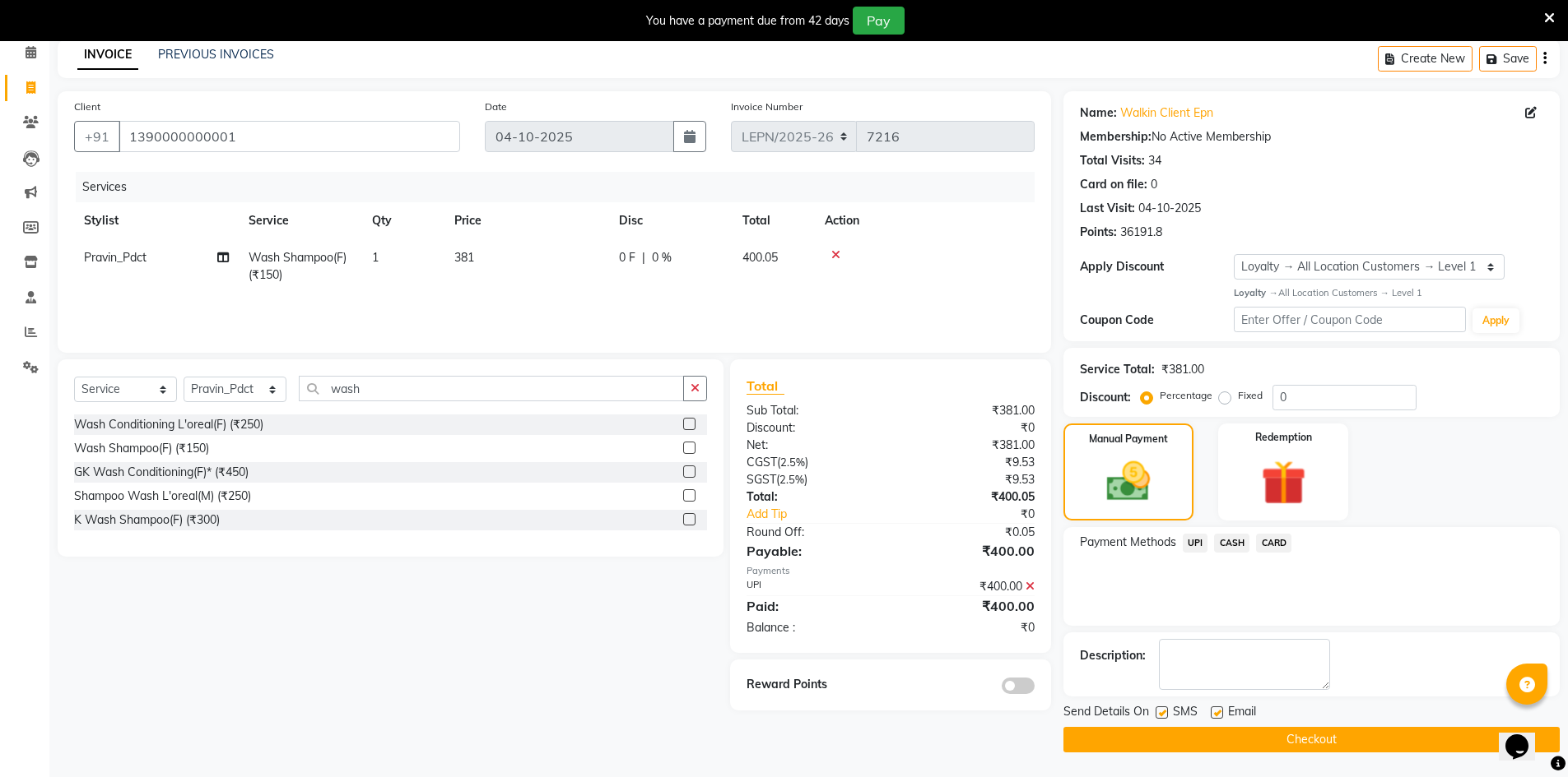
click at [1141, 737] on button "Checkout" at bounding box center [1311, 740] width 496 height 26
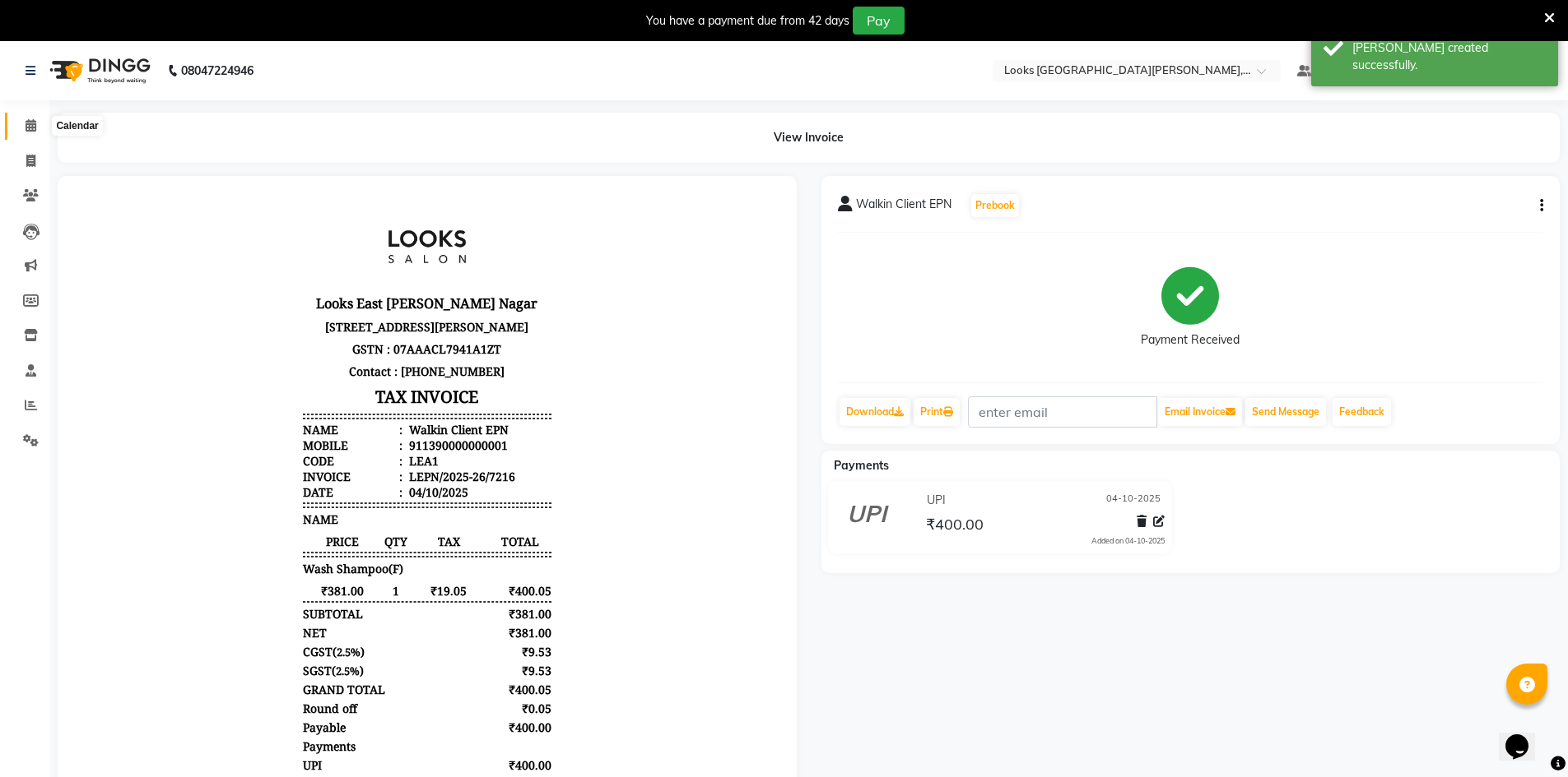
click at [27, 125] on icon at bounding box center [31, 125] width 11 height 12
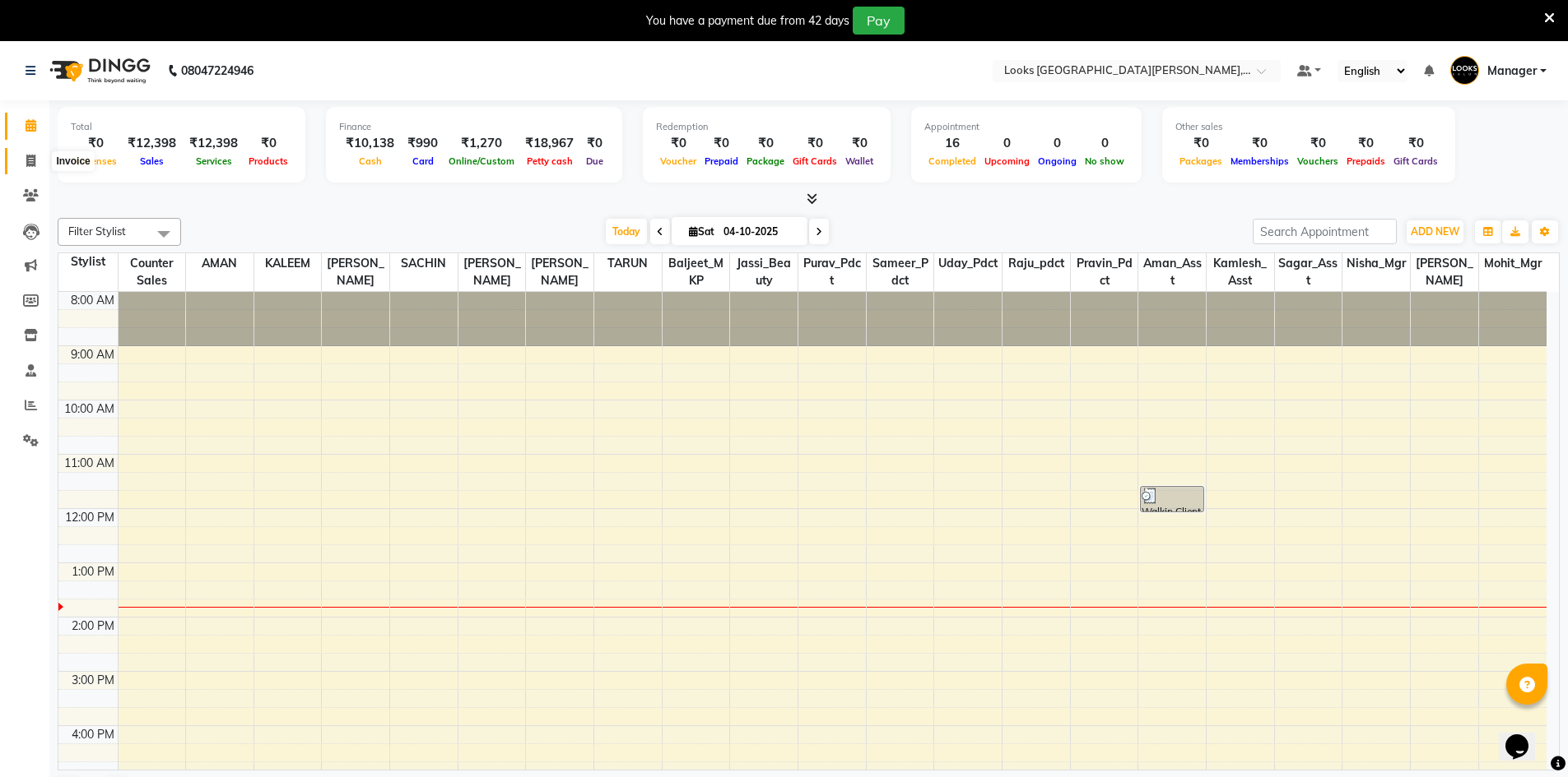
click at [27, 165] on icon at bounding box center [31, 161] width 9 height 12
select select "service"
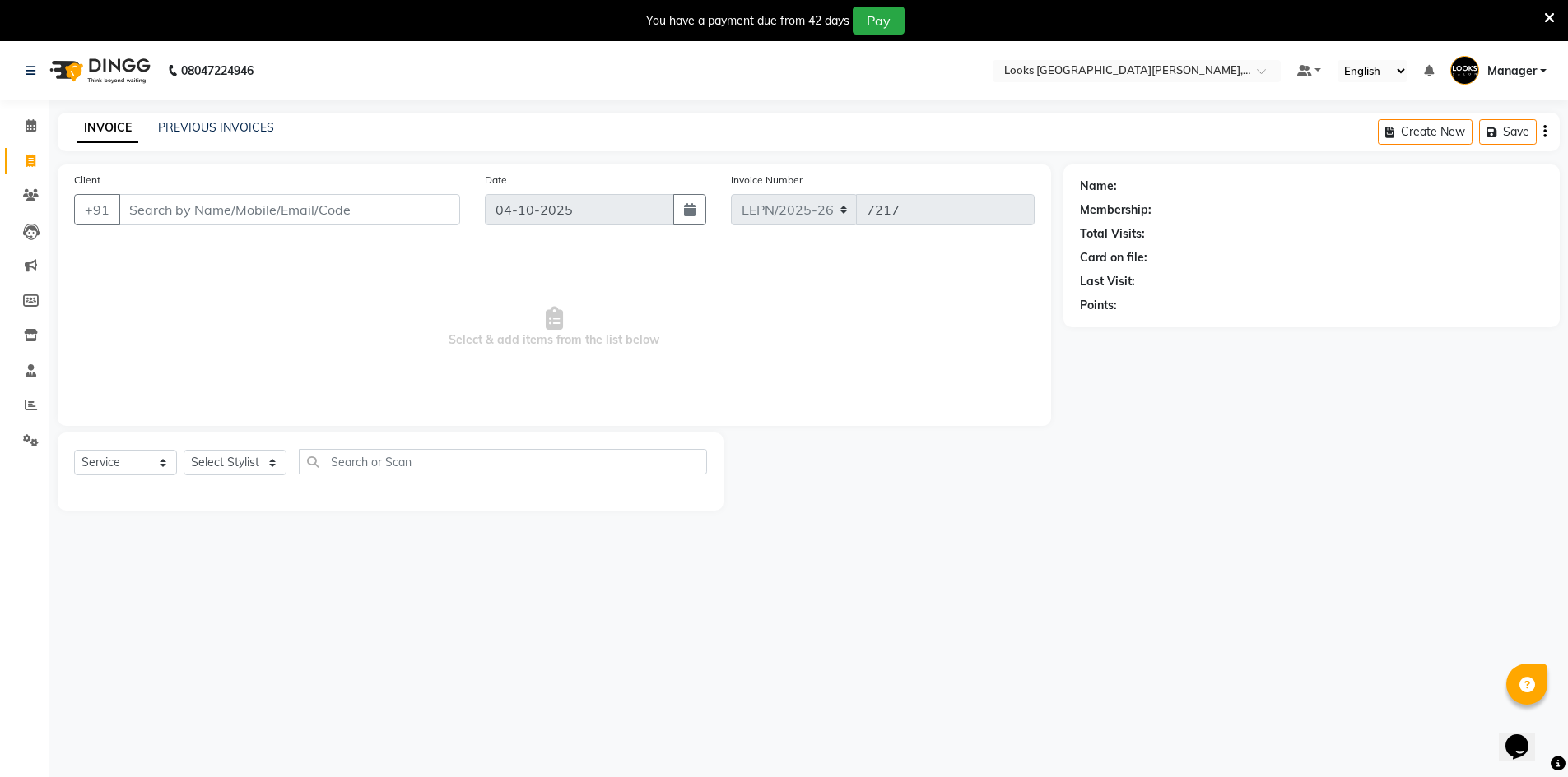
click at [145, 212] on input "Client" at bounding box center [289, 209] width 341 height 32
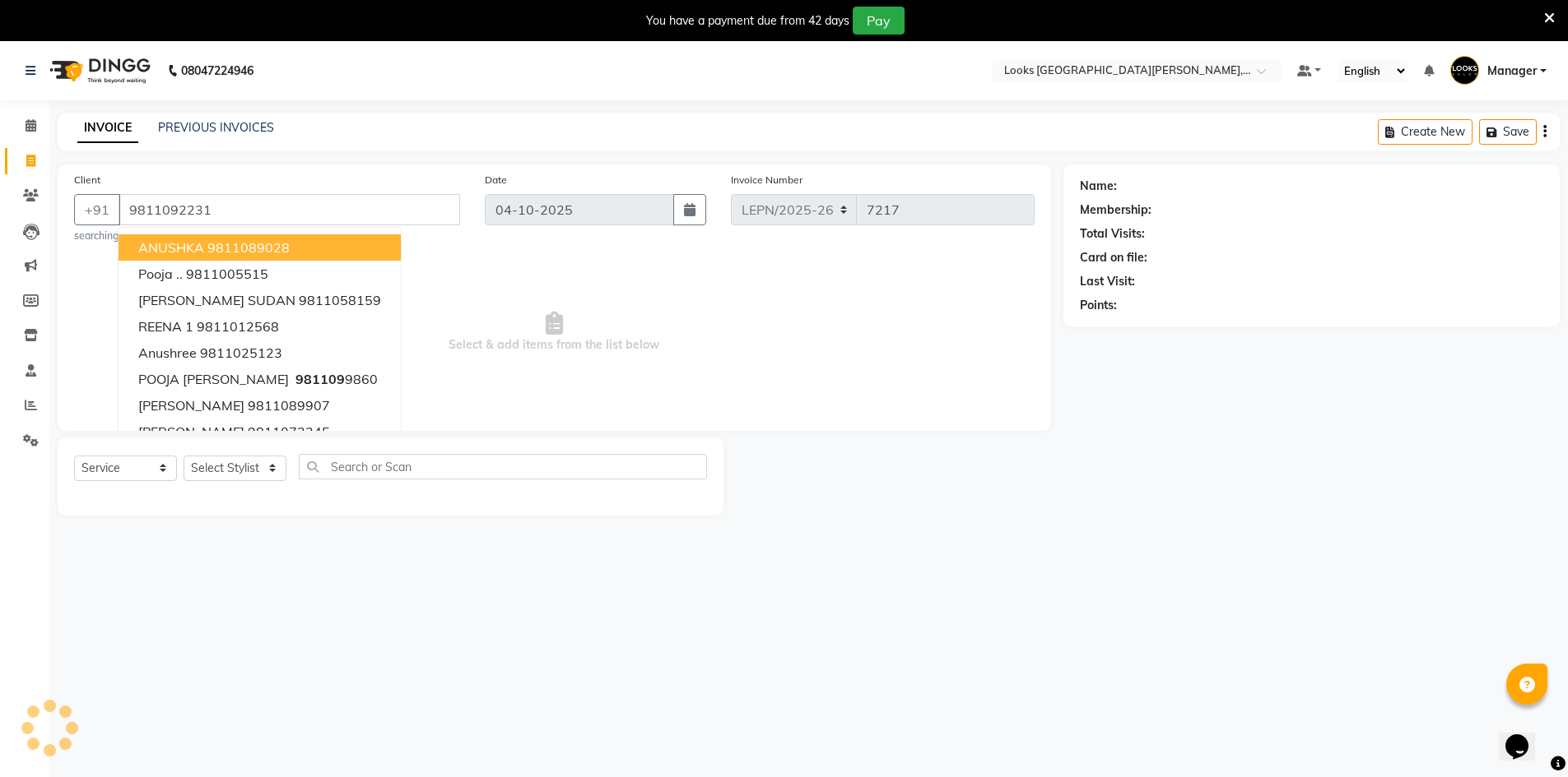
type input "9811092231"
select select "1: Object"
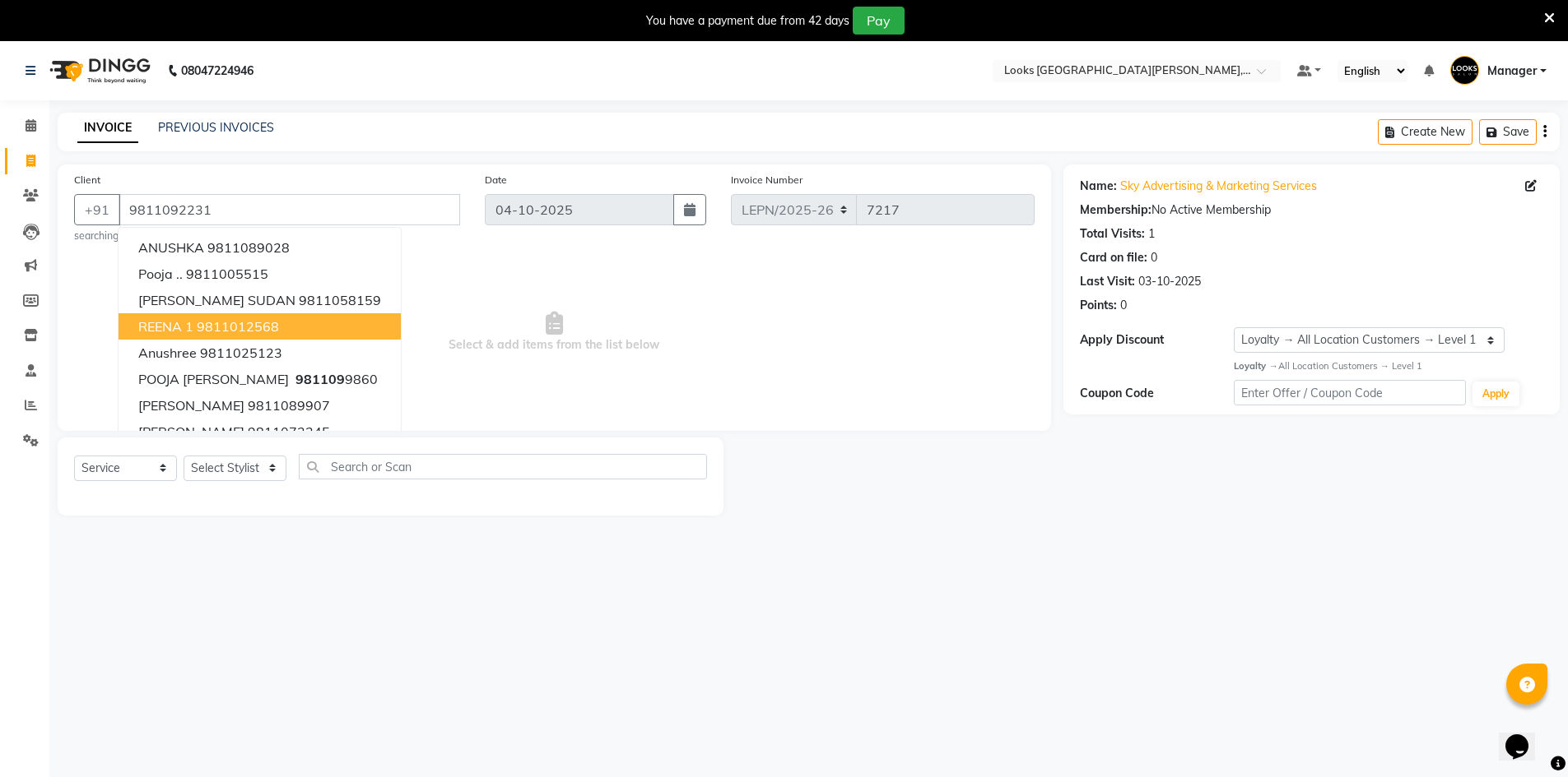
click at [493, 359] on span "Select & add items from the list below" at bounding box center [554, 333] width 961 height 164
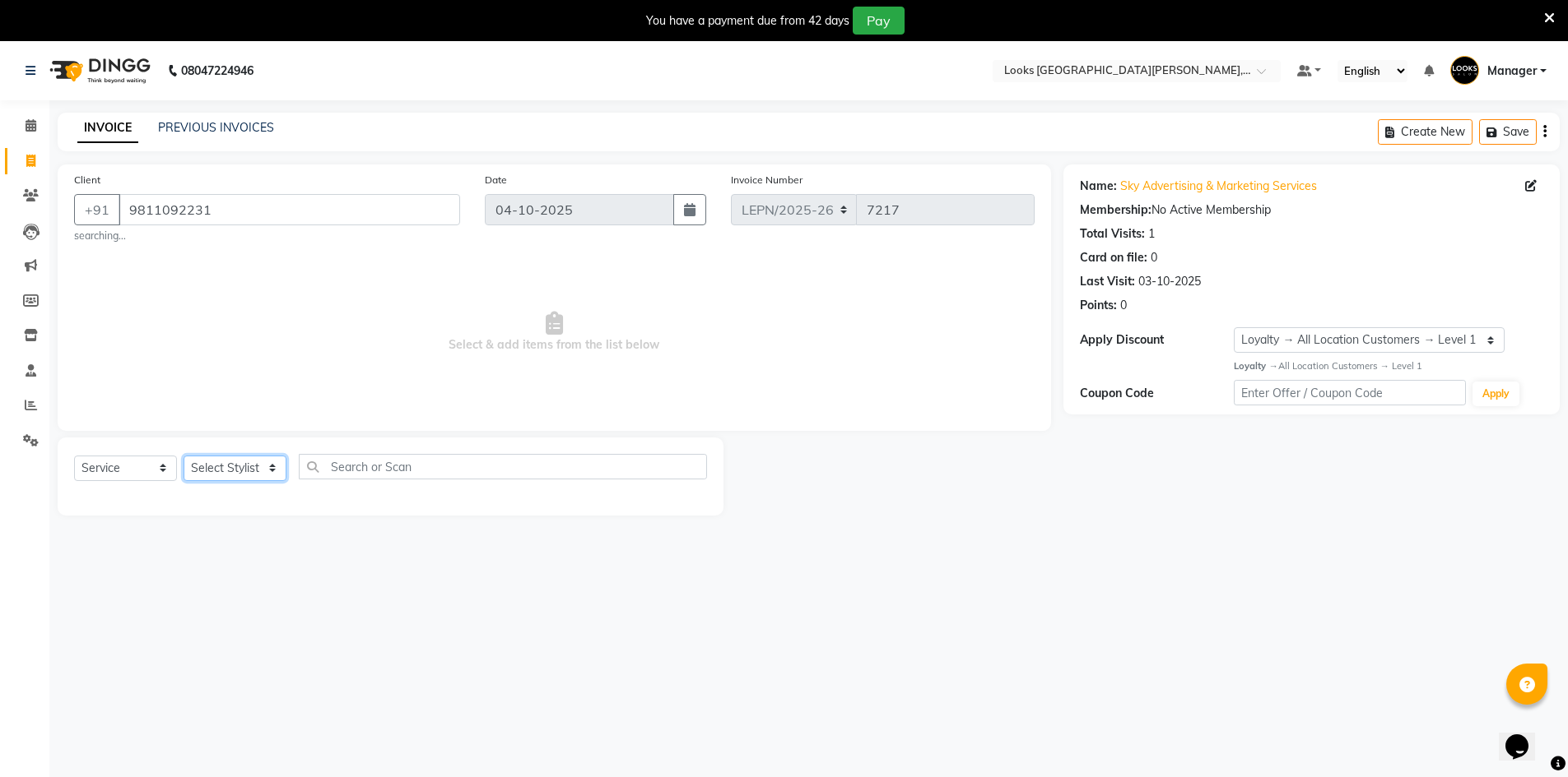
click at [269, 470] on select "Select Stylist AMAN Aman_Asst Baljeet_MKP BITTU Bobby_Mgr Counter Sales Jassi_B…" at bounding box center [235, 468] width 103 height 26
select select "90359"
click at [184, 456] on select "Select Stylist AMAN Aman_Asst Baljeet_MKP BITTU Bobby_Mgr Counter Sales Jassi_B…" at bounding box center [235, 468] width 103 height 26
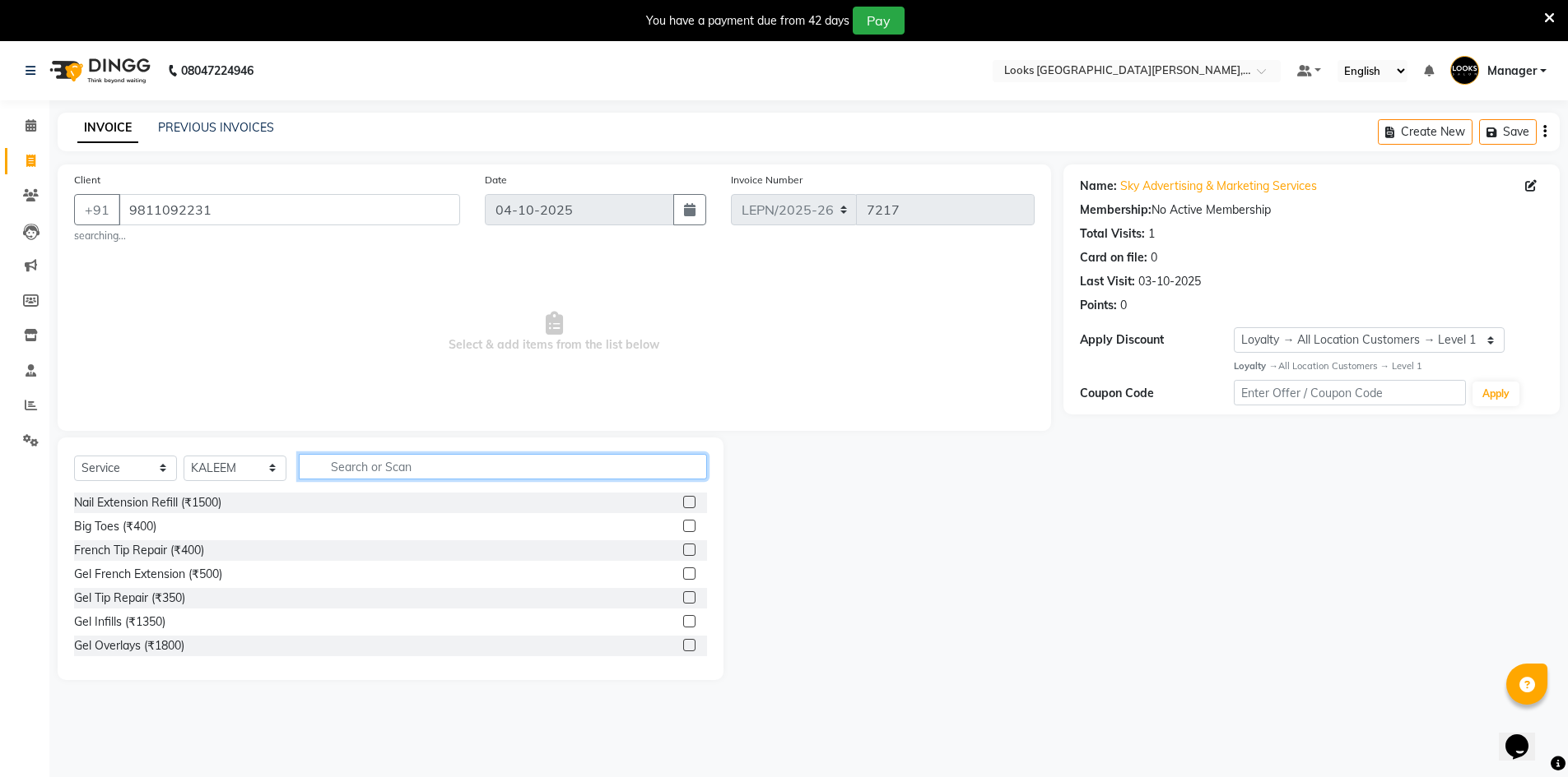
click at [376, 470] on input "text" at bounding box center [502, 466] width 408 height 26
type input "sty"
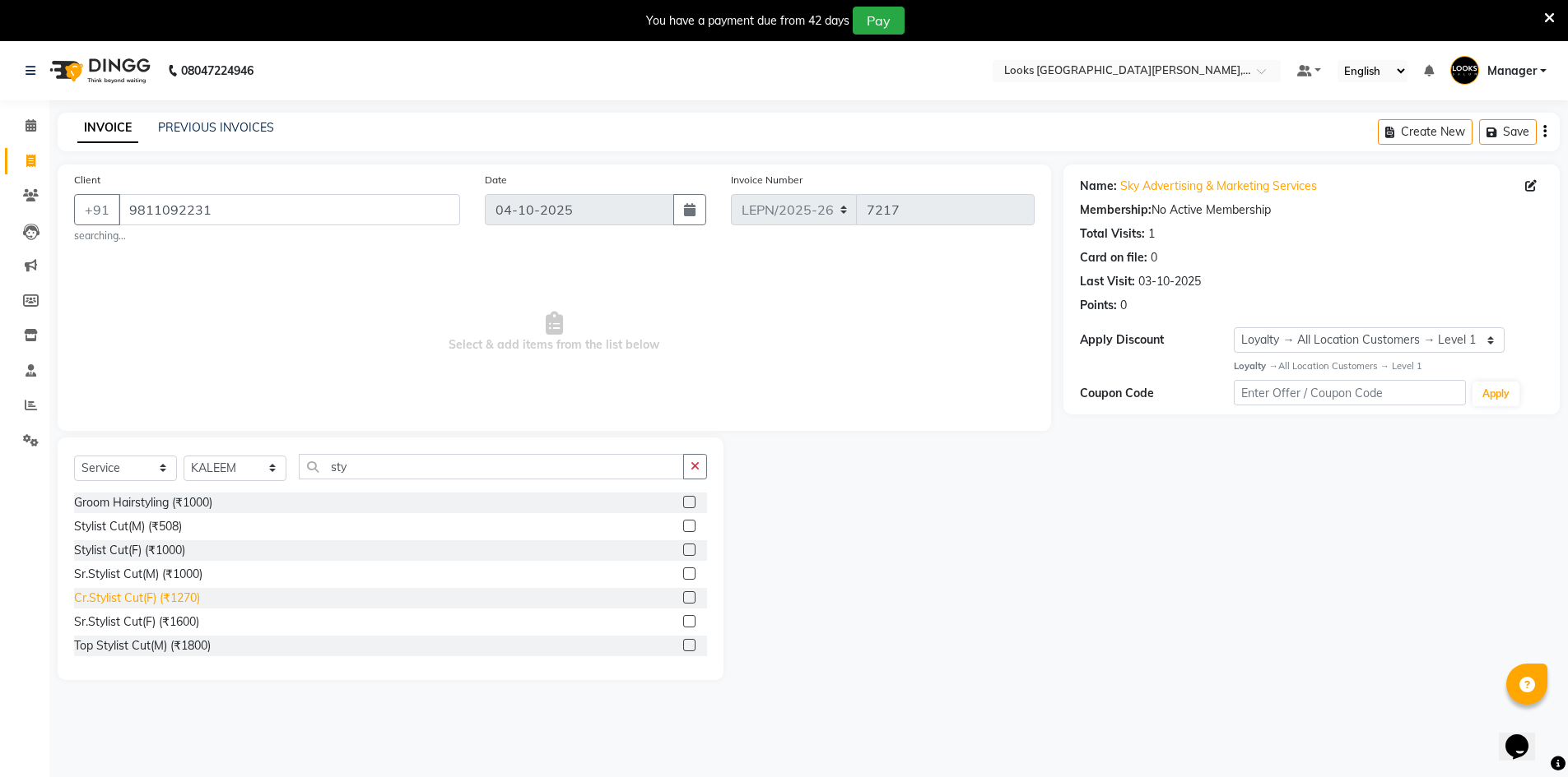
click at [157, 598] on div "Cr.Stylist Cut(F) (₹1270)" at bounding box center [137, 598] width 126 height 17
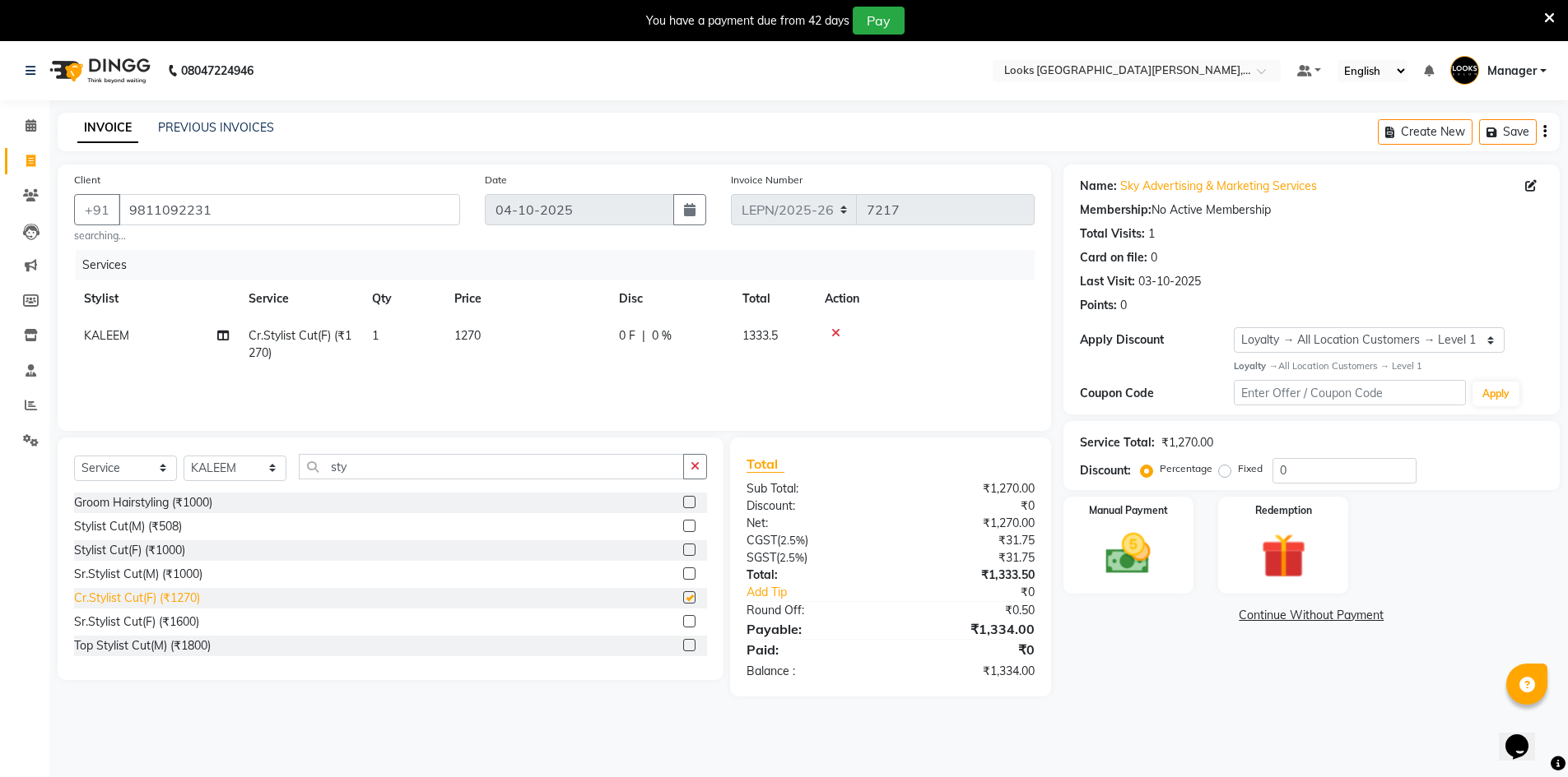
checkbox input "false"
click at [478, 335] on span "1270" at bounding box center [468, 335] width 27 height 14
select select "90359"
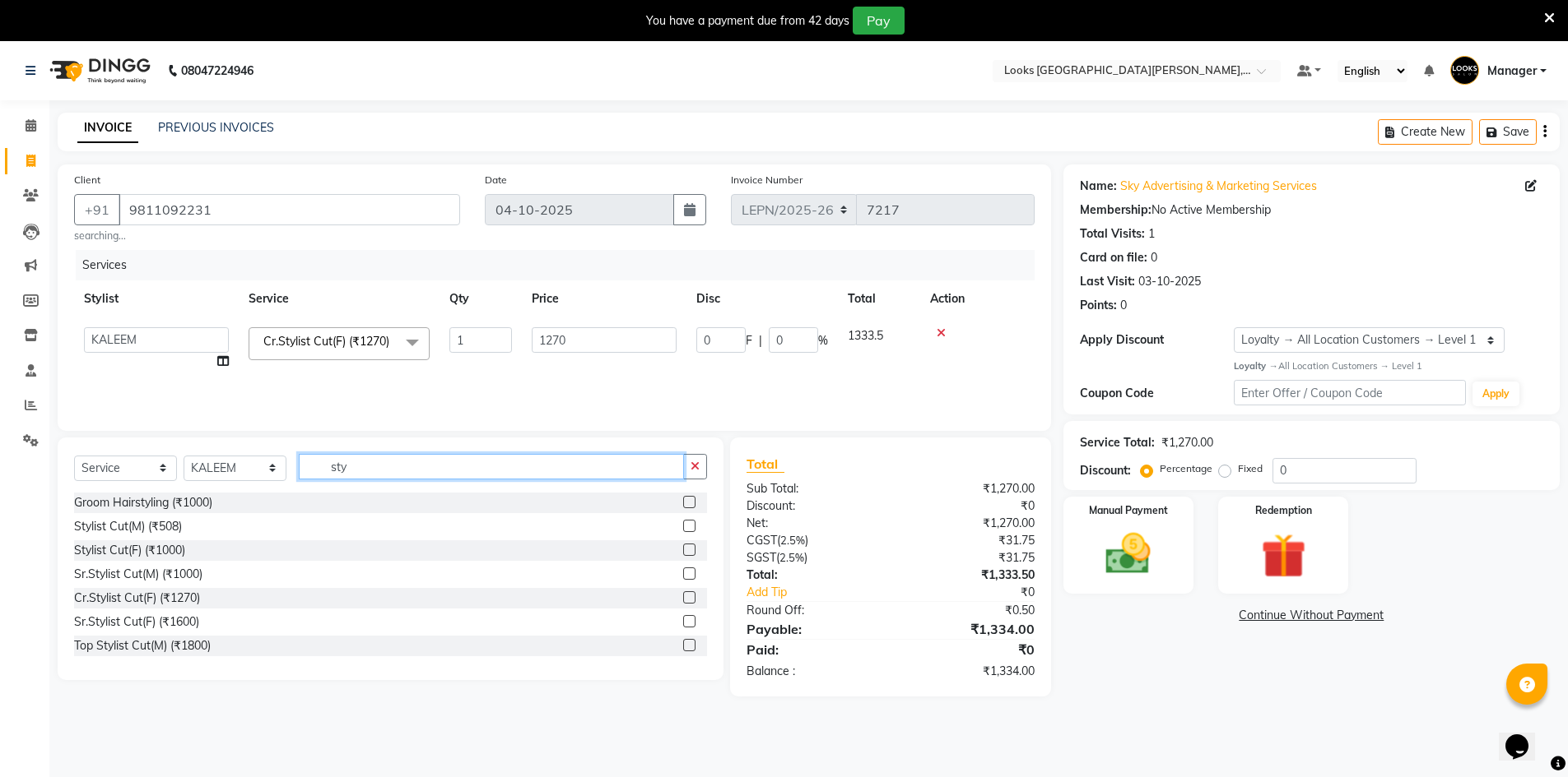
click at [397, 468] on input "sty" at bounding box center [490, 466] width 385 height 26
click at [145, 576] on div "Sr.Stylist Cut(M) (₹1000)" at bounding box center [138, 574] width 128 height 17
checkbox input "false"
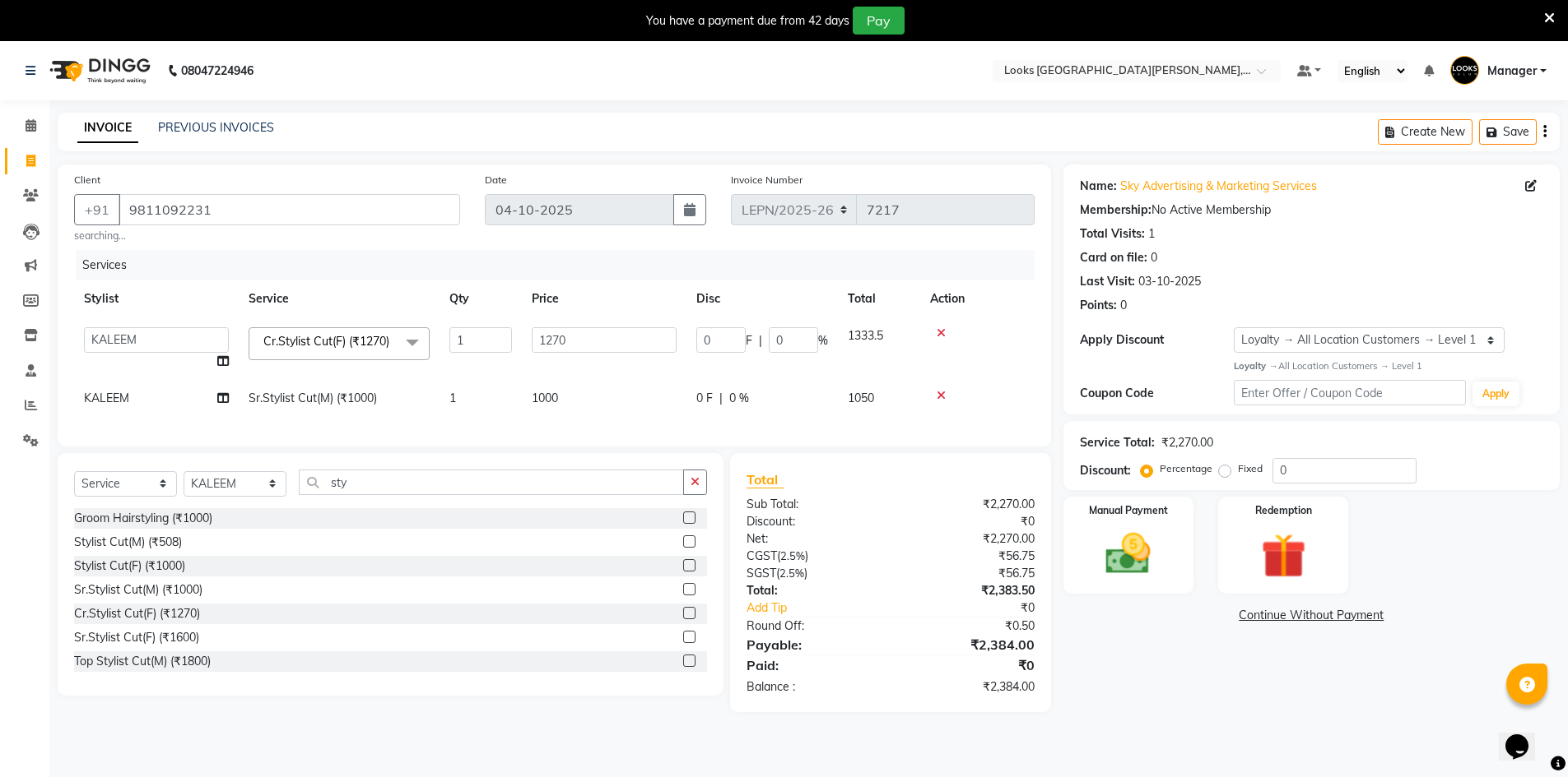
click at [552, 405] on span "1000" at bounding box center [545, 398] width 27 height 14
select select "90359"
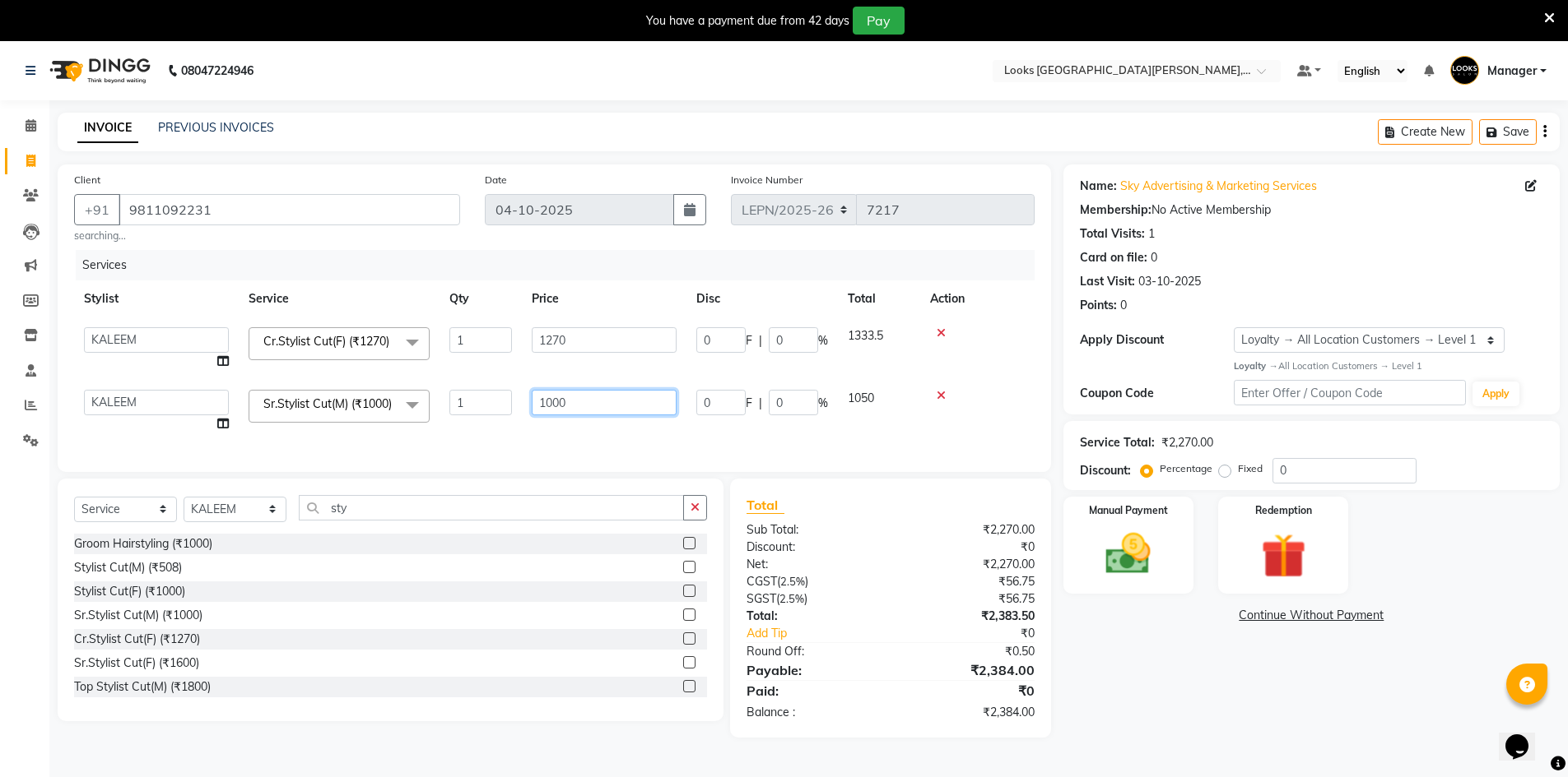
click at [586, 402] on input "1000" at bounding box center [603, 402] width 144 height 26
type input "1"
type input "5"
type input "600"
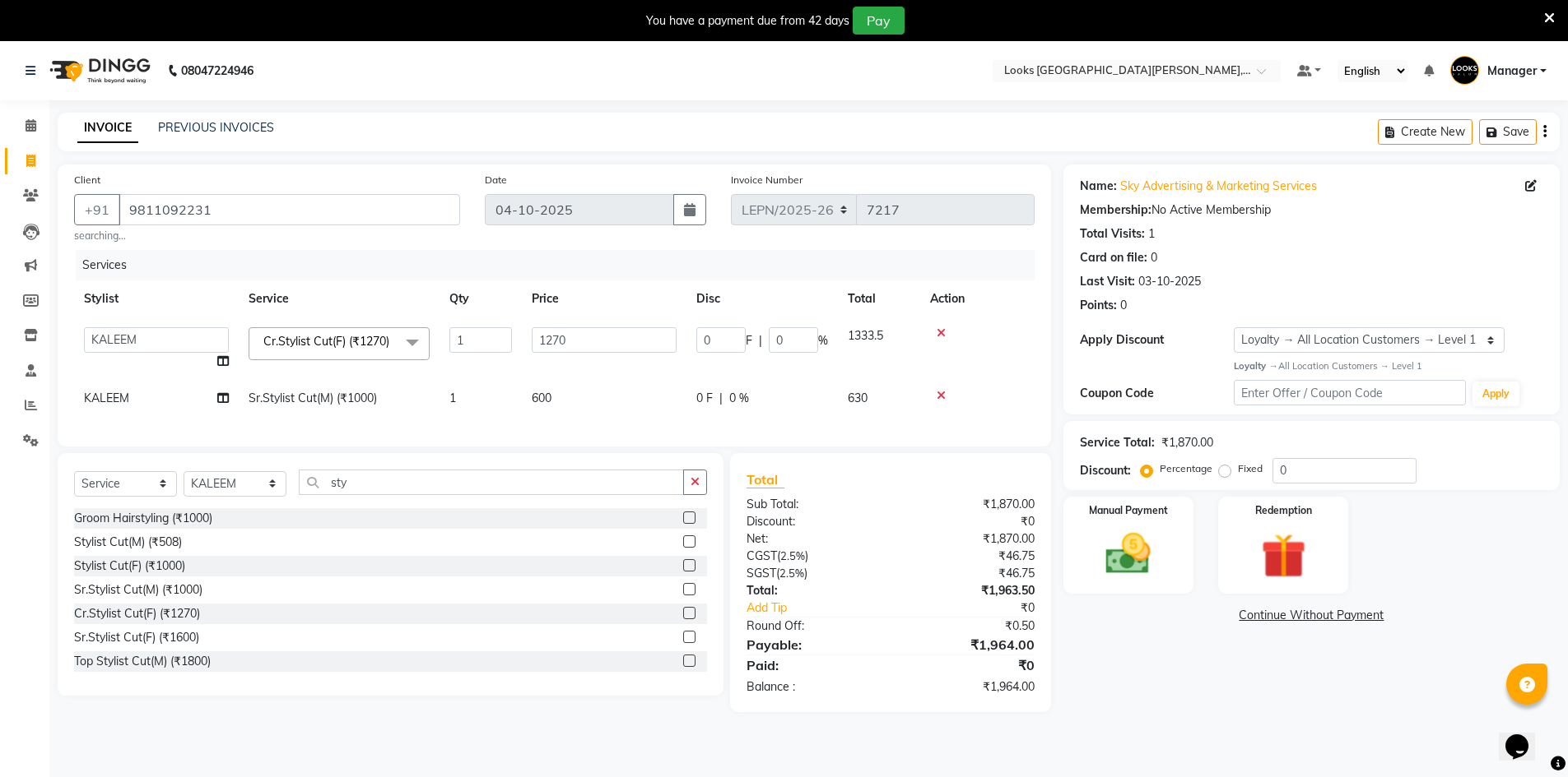
click at [547, 446] on div "Client +91 9811092231 searching... Date 04-10-2025 Invoice Number LEPN/2025-26 …" at bounding box center [554, 305] width 993 height 282
drag, startPoint x: 1568, startPoint y: 326, endPoint x: 1571, endPoint y: 359, distance: 33.1
click at [1568, 359] on html "08047224946 Select Location × Looks East Patel Nagar, Delhi Default Panel My Pa…" at bounding box center [784, 388] width 1568 height 777
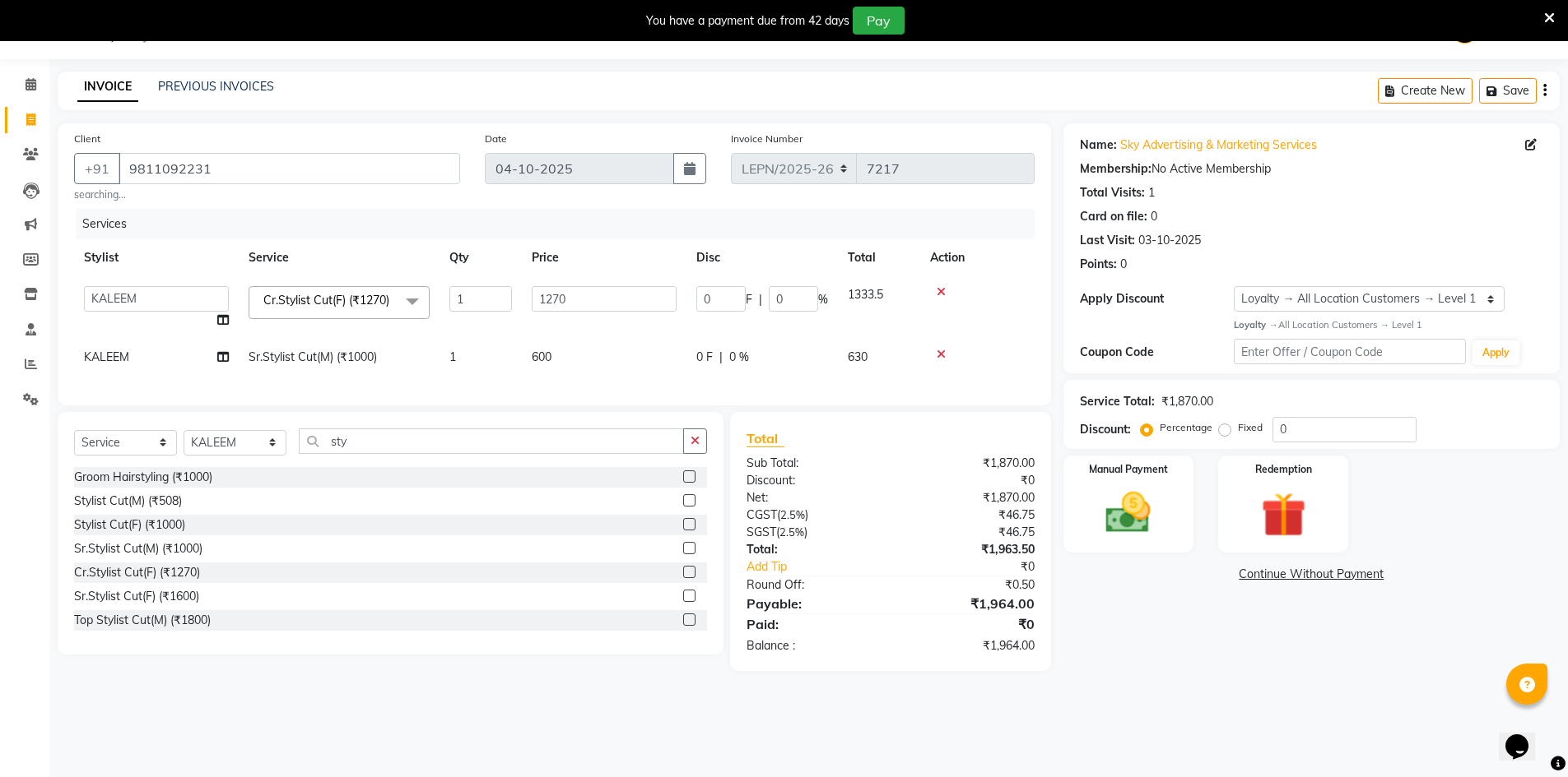
click at [538, 374] on td "600" at bounding box center [604, 357] width 164 height 37
select select "90359"
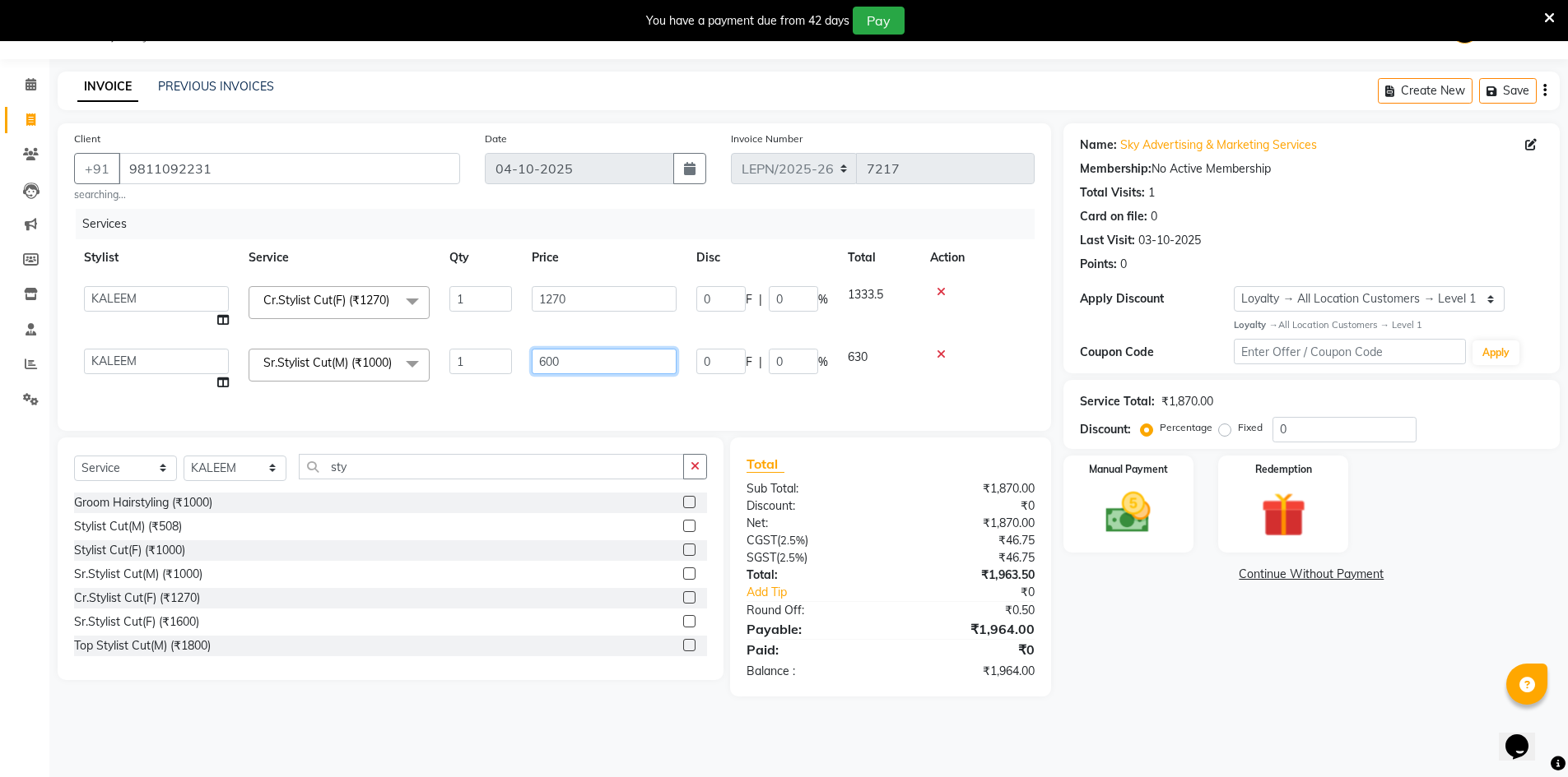
click at [570, 369] on input "600" at bounding box center [603, 361] width 144 height 26
type input "6"
type input "596"
drag, startPoint x: 591, startPoint y: 393, endPoint x: 591, endPoint y: 404, distance: 11.0
click at [591, 404] on div "Services Stylist Service Qty Price Disc Total Action AMAN Aman_Asst Baljeet_MKP…" at bounding box center [554, 312] width 961 height 205
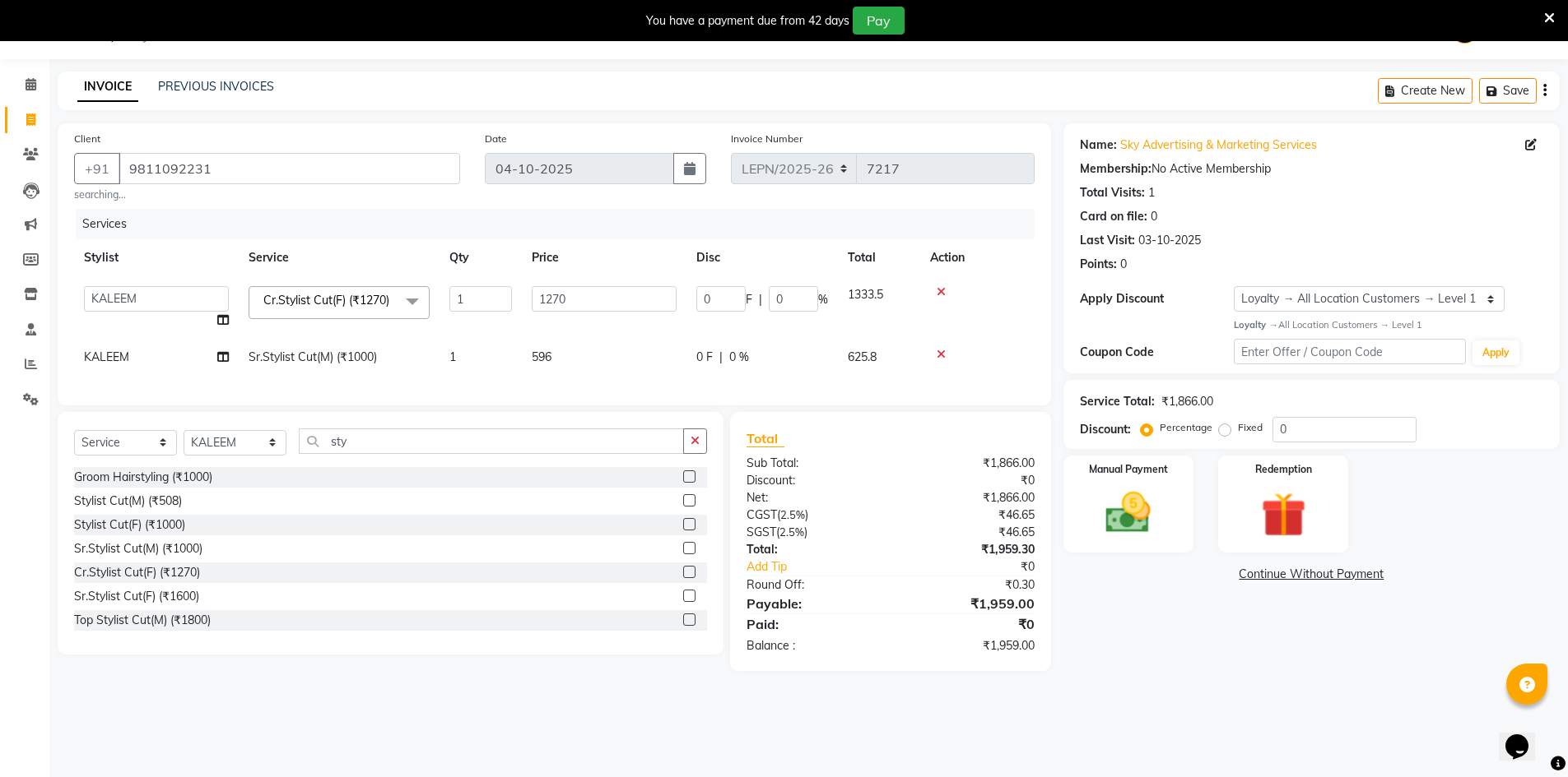
click at [581, 365] on td "596" at bounding box center [604, 357] width 164 height 37
select select "90359"
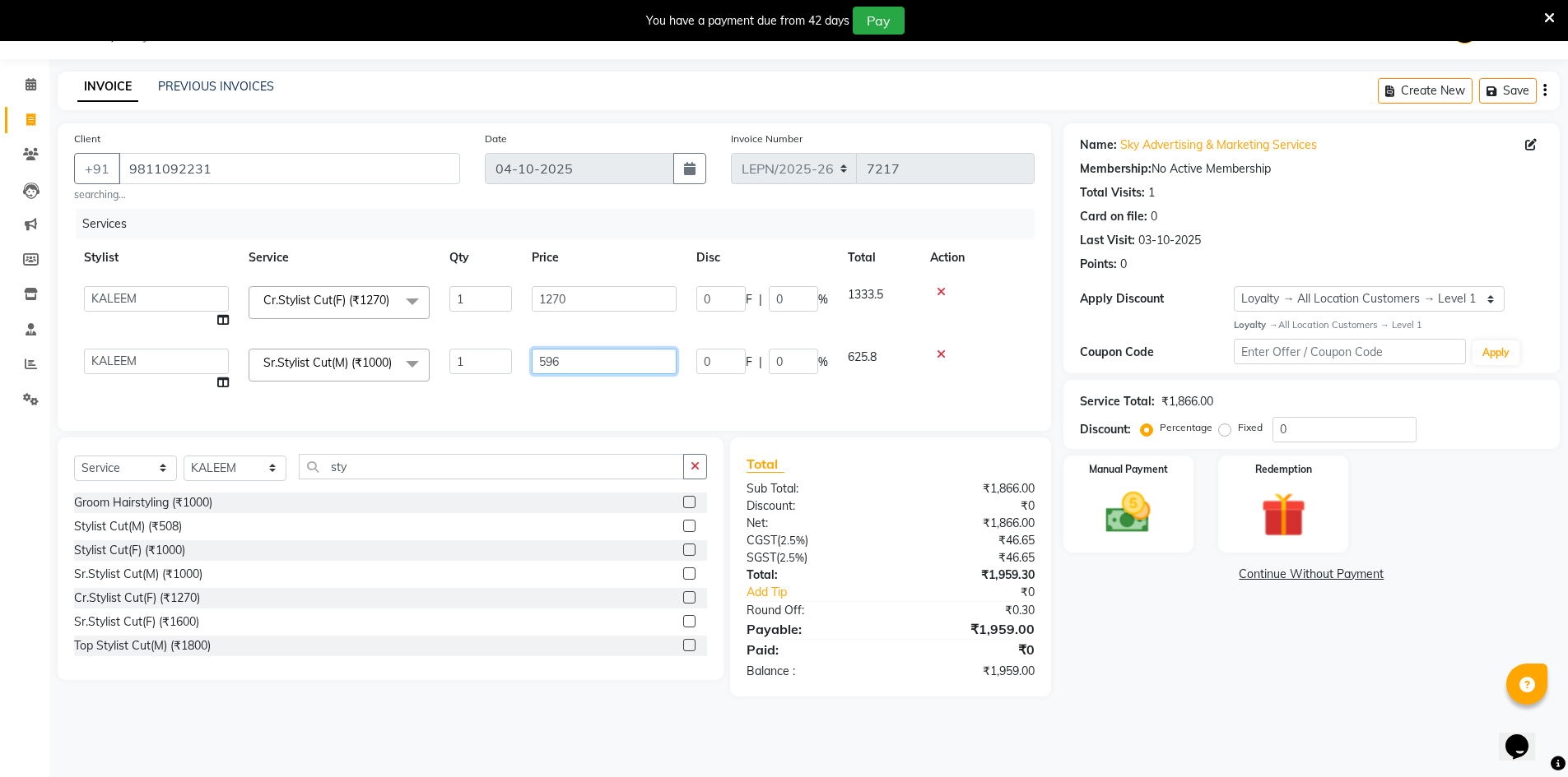
click at [581, 365] on input "596" at bounding box center [603, 361] width 144 height 26
type input "596.5"
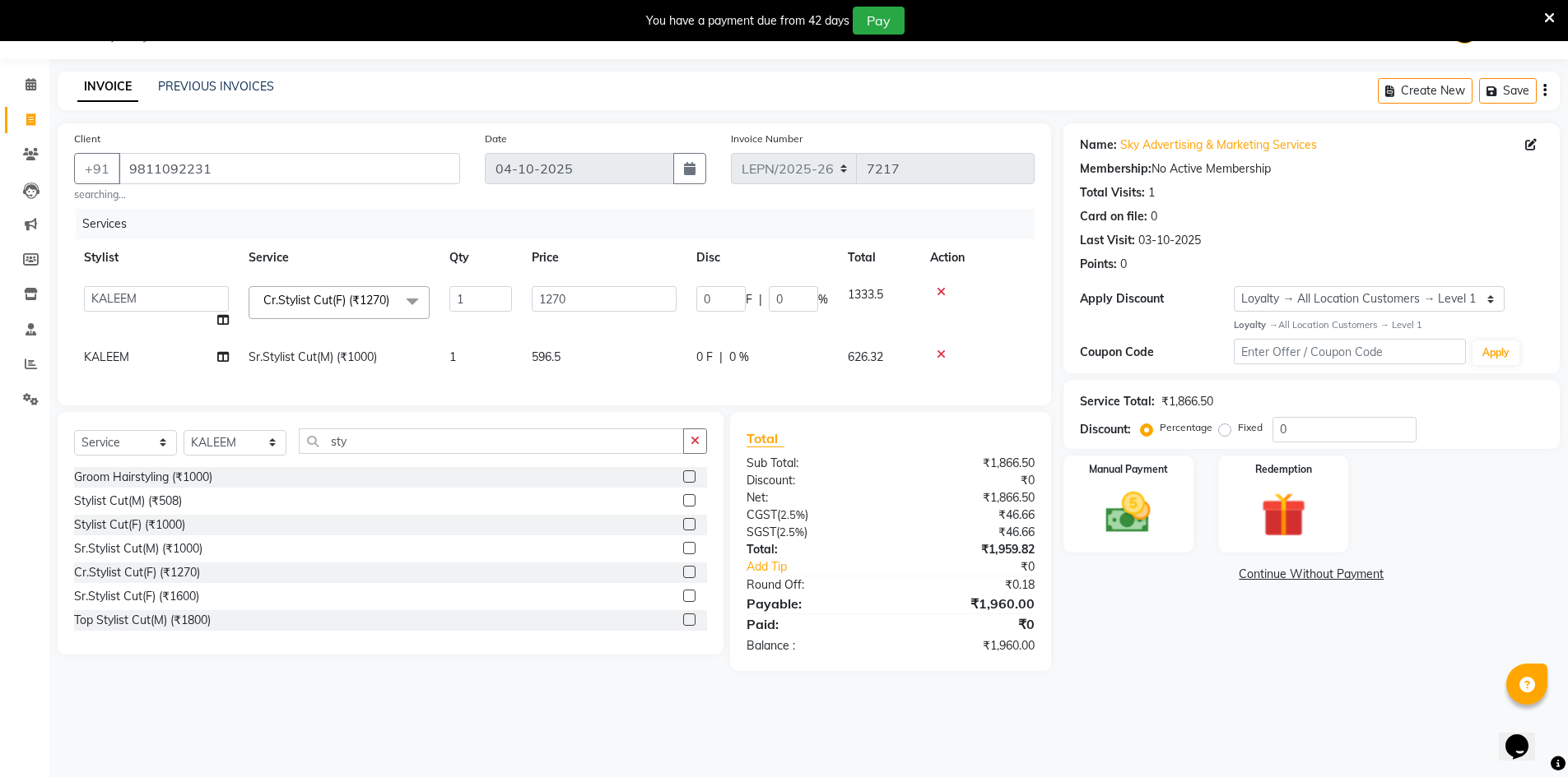
click at [567, 389] on div "Services Stylist Service Qty Price Disc Total Action AMAN Aman_Asst Baljeet_MKP…" at bounding box center [554, 299] width 961 height 181
click at [715, 299] on input "0" at bounding box center [721, 299] width 50 height 26
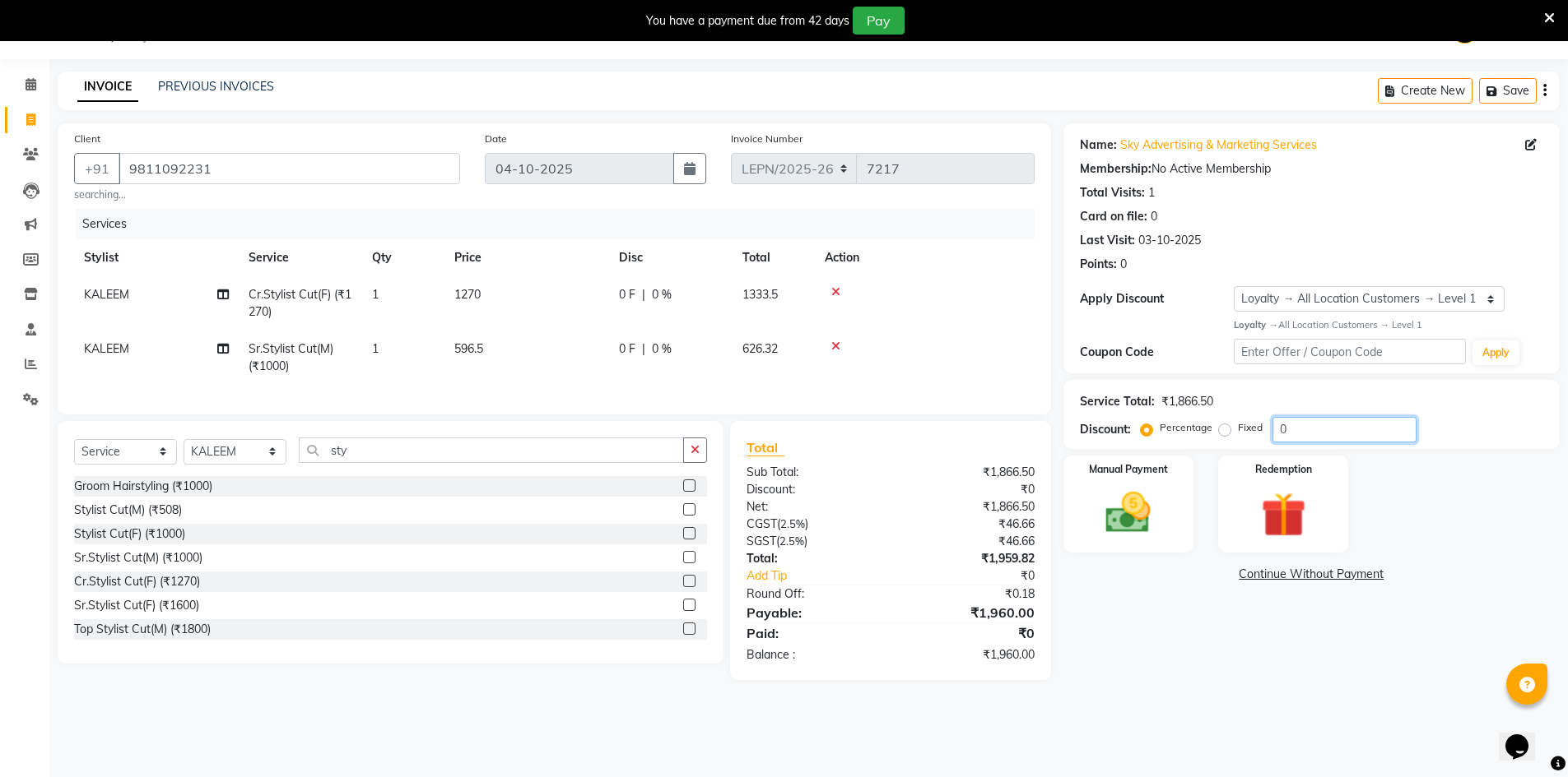
click at [1305, 423] on input "0" at bounding box center [1344, 429] width 144 height 26
type input "0"
type input "10"
drag, startPoint x: 993, startPoint y: 340, endPoint x: 979, endPoint y: 370, distance: 33.1
click at [979, 370] on td at bounding box center [925, 357] width 220 height 54
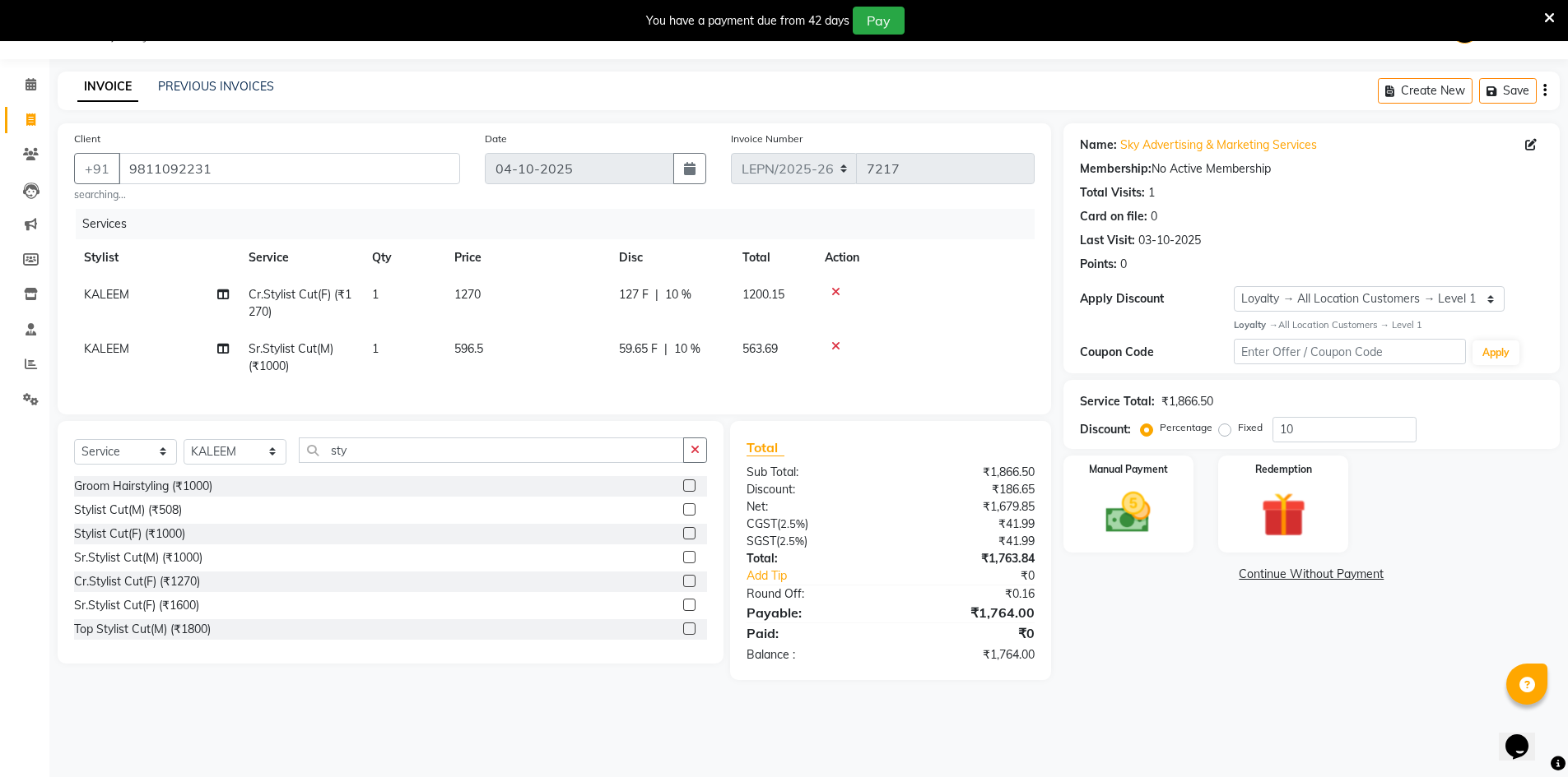
click at [470, 351] on span "596.5" at bounding box center [468, 348] width 29 height 14
select select "90359"
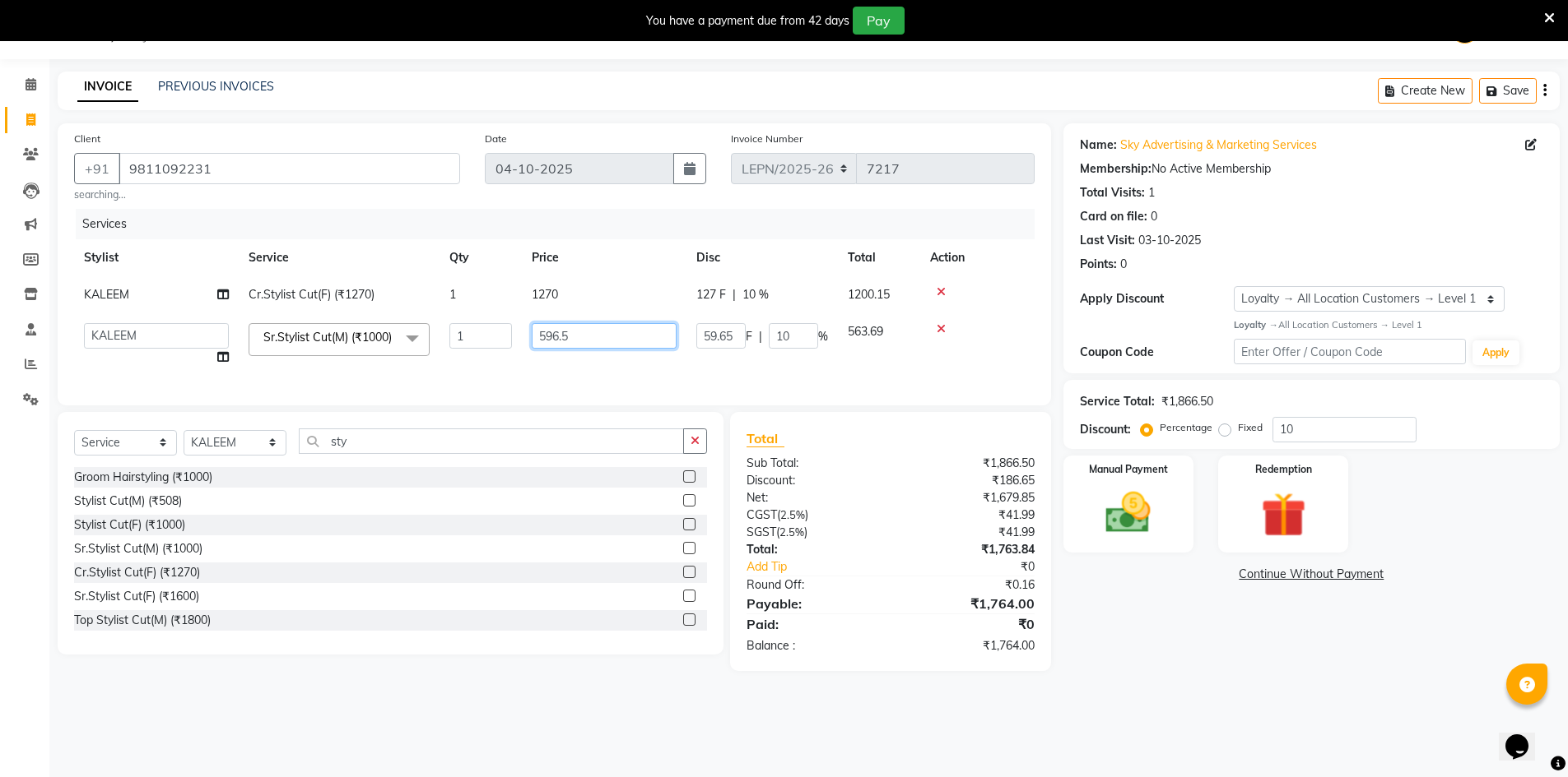
click at [597, 337] on input "596.5" at bounding box center [603, 335] width 144 height 26
type input "593"
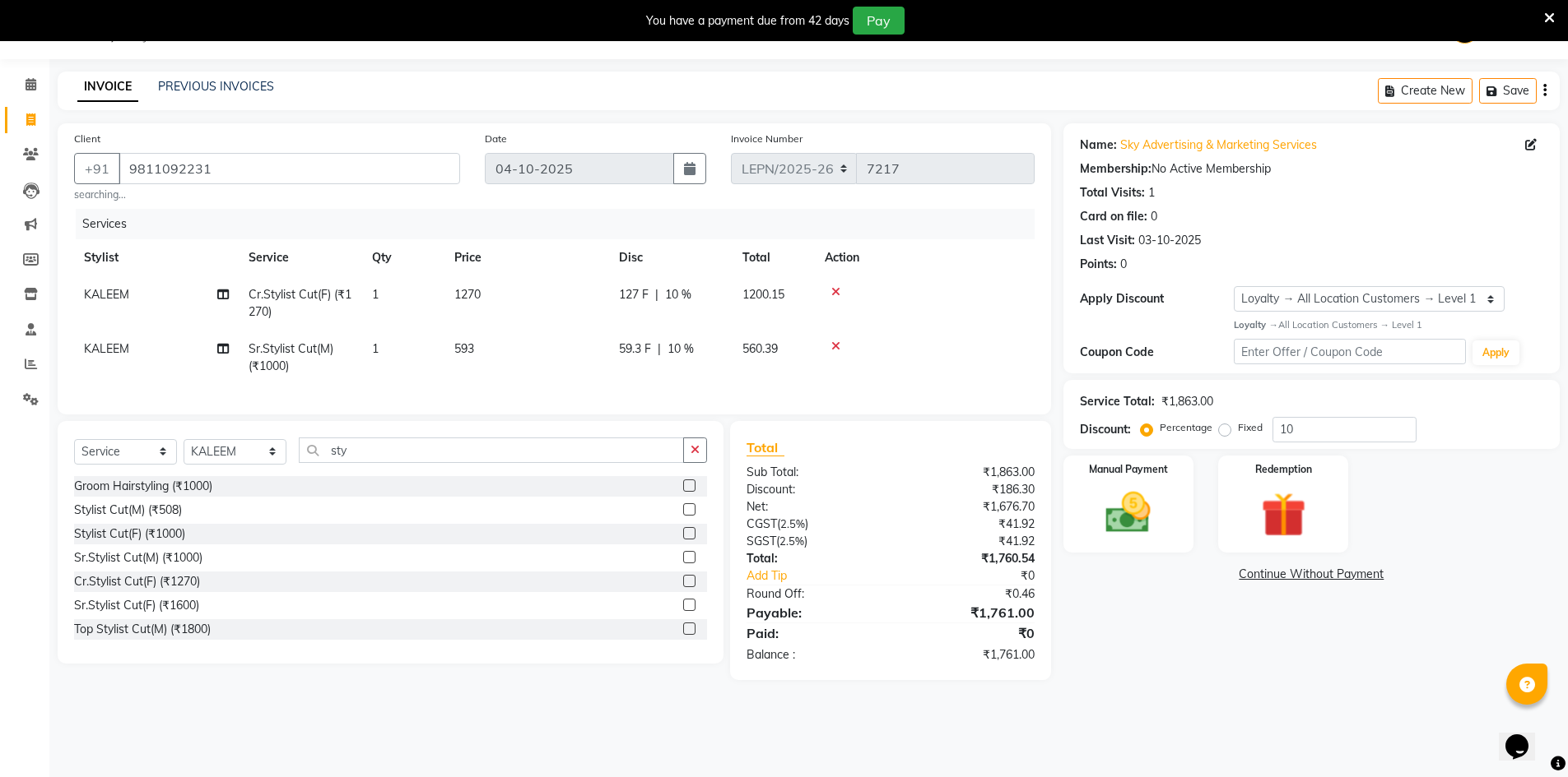
click at [638, 372] on tr "KALEEM Sr.Stylist Cut(M) (₹1000) 1 593 59.3 F | 10 % 560.39" at bounding box center [554, 357] width 961 height 54
click at [486, 361] on td "593" at bounding box center [527, 357] width 164 height 54
select select "90359"
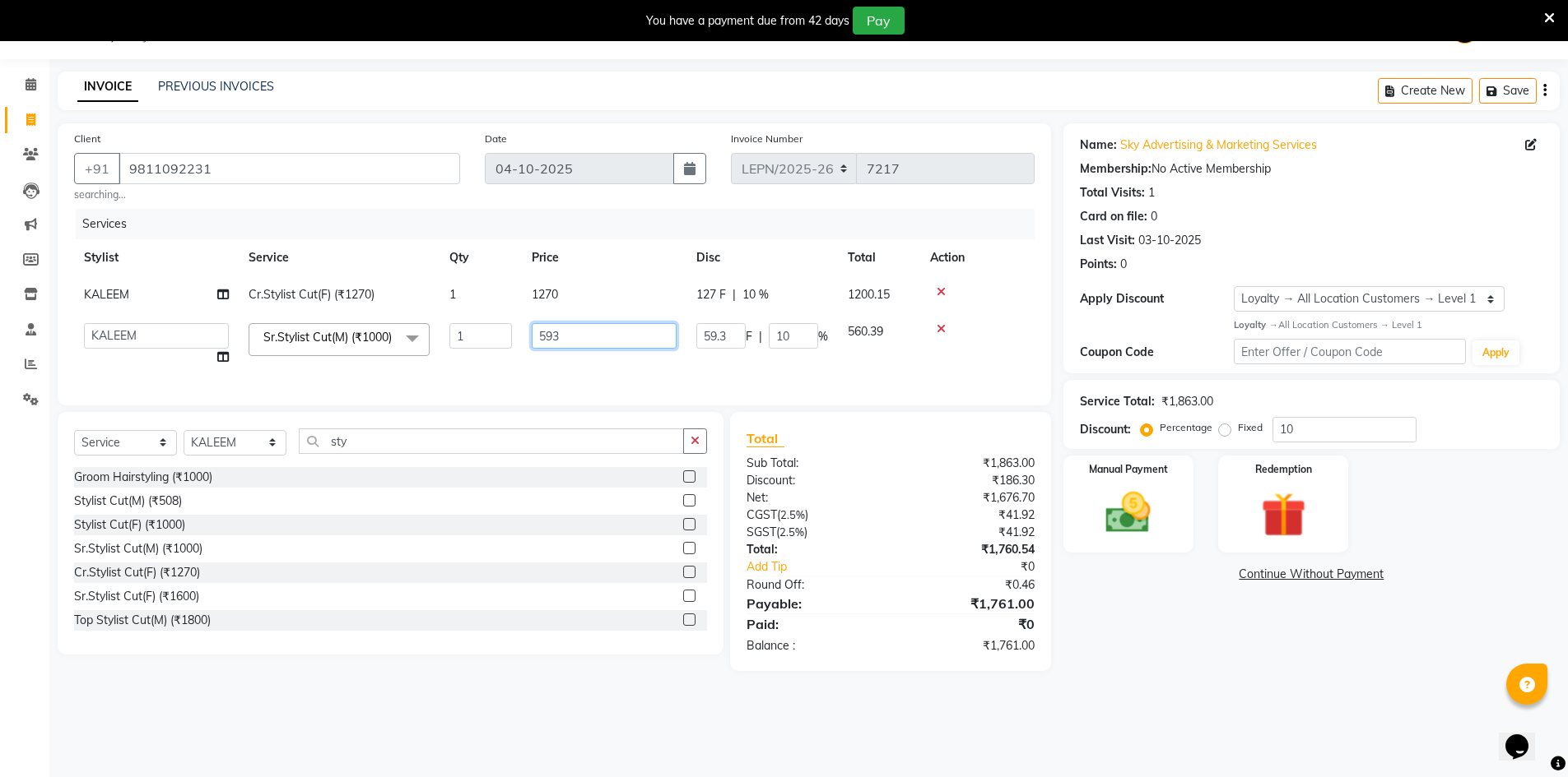
click at [591, 329] on input "593" at bounding box center [603, 335] width 144 height 26
type input "592"
click at [594, 374] on td "592" at bounding box center [604, 344] width 164 height 62
select select "90359"
click at [1115, 498] on img at bounding box center [1128, 513] width 76 height 54
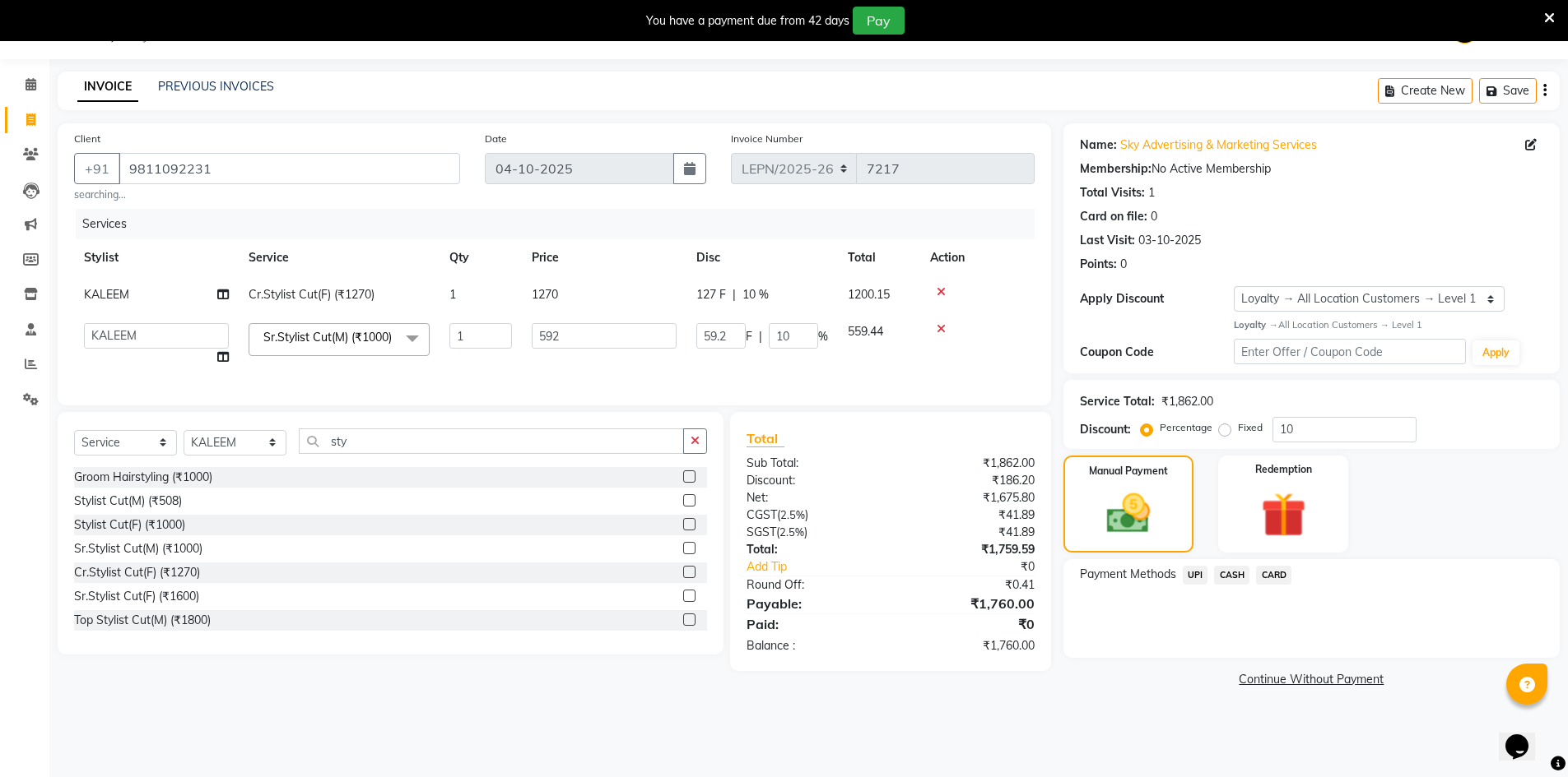
click at [1198, 578] on span "UPI" at bounding box center [1195, 575] width 26 height 19
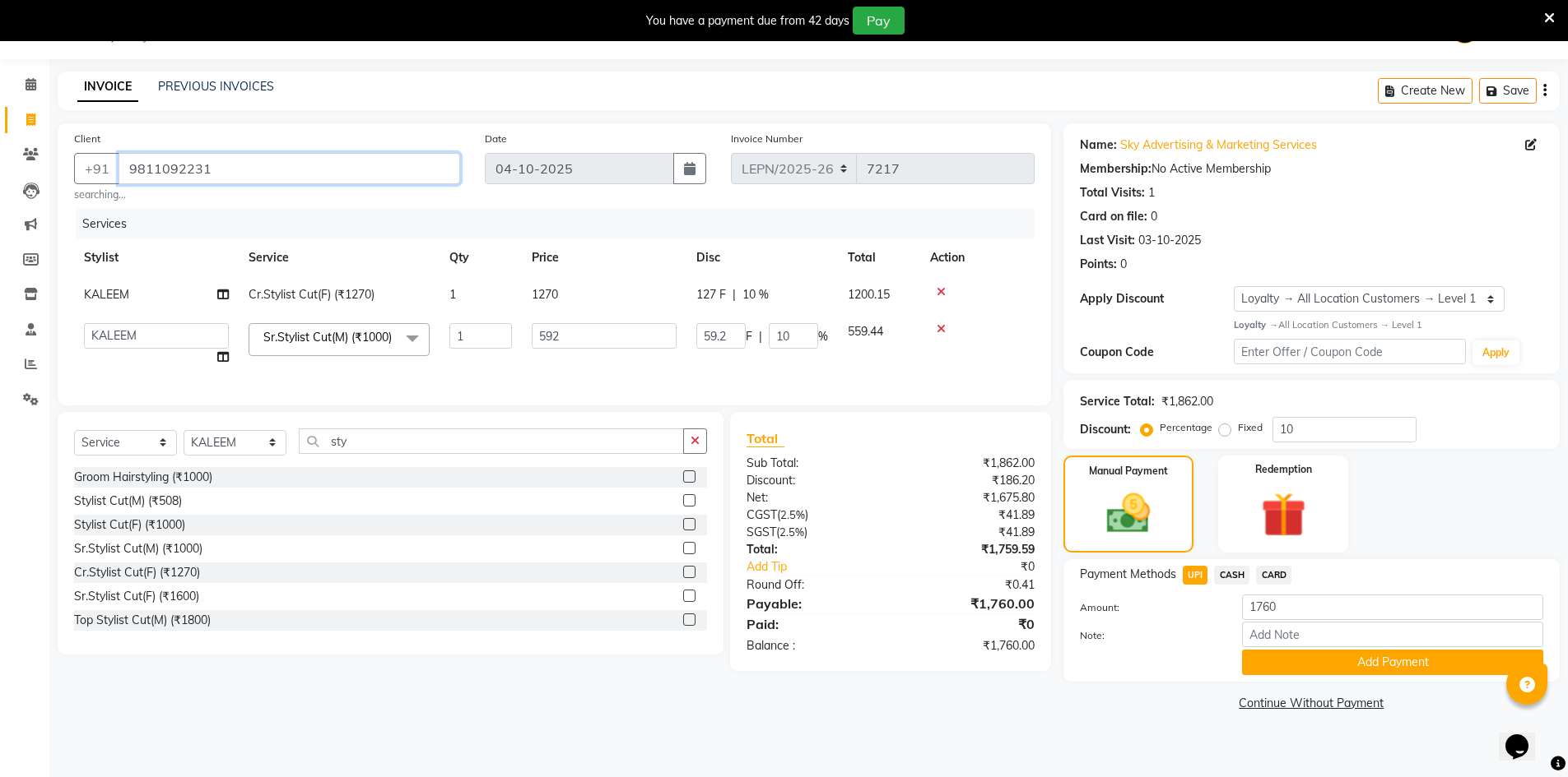
click at [249, 168] on input "9811092231" at bounding box center [289, 168] width 341 height 32
type input "981109223"
type input "0"
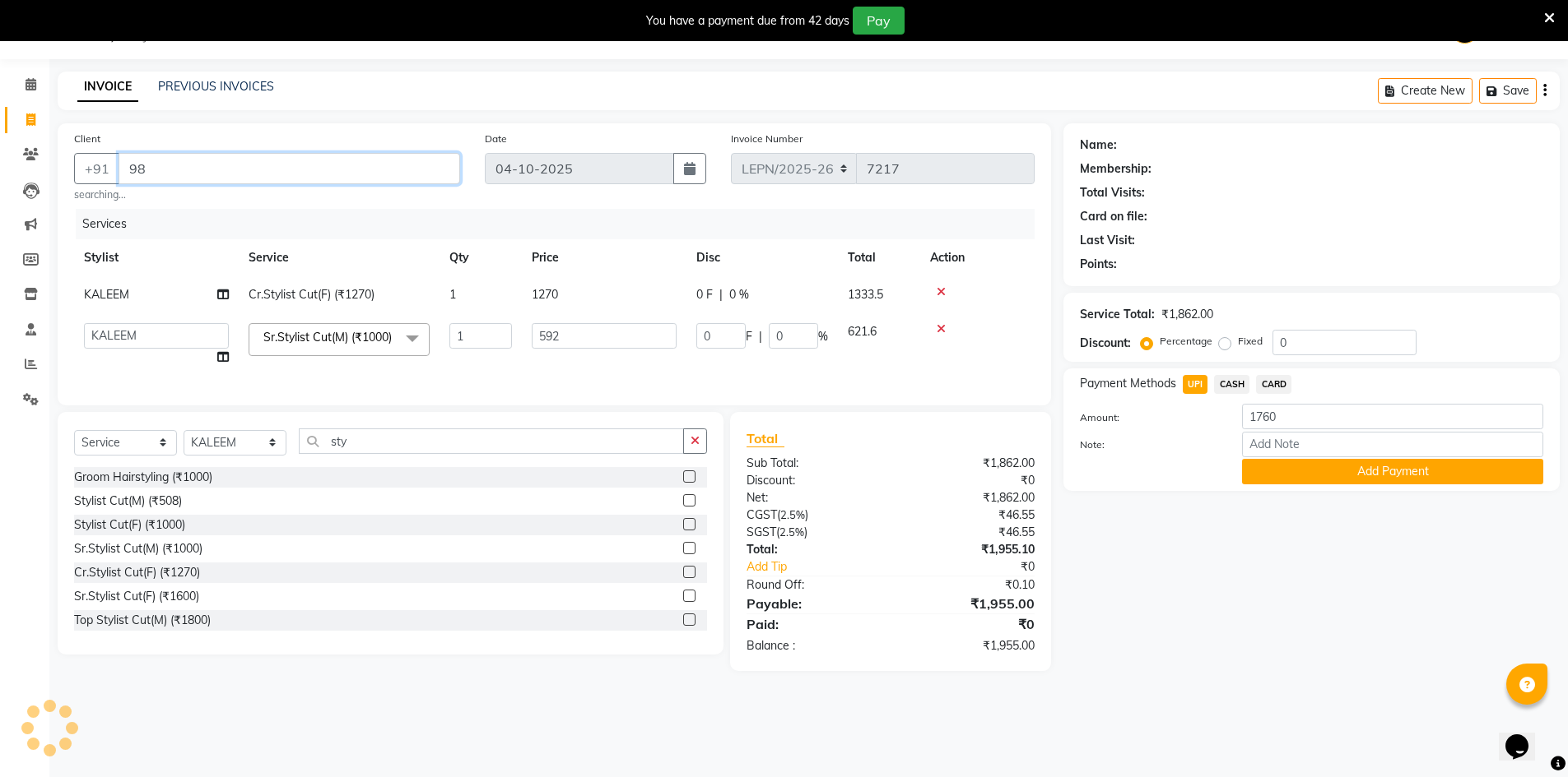
type input "9"
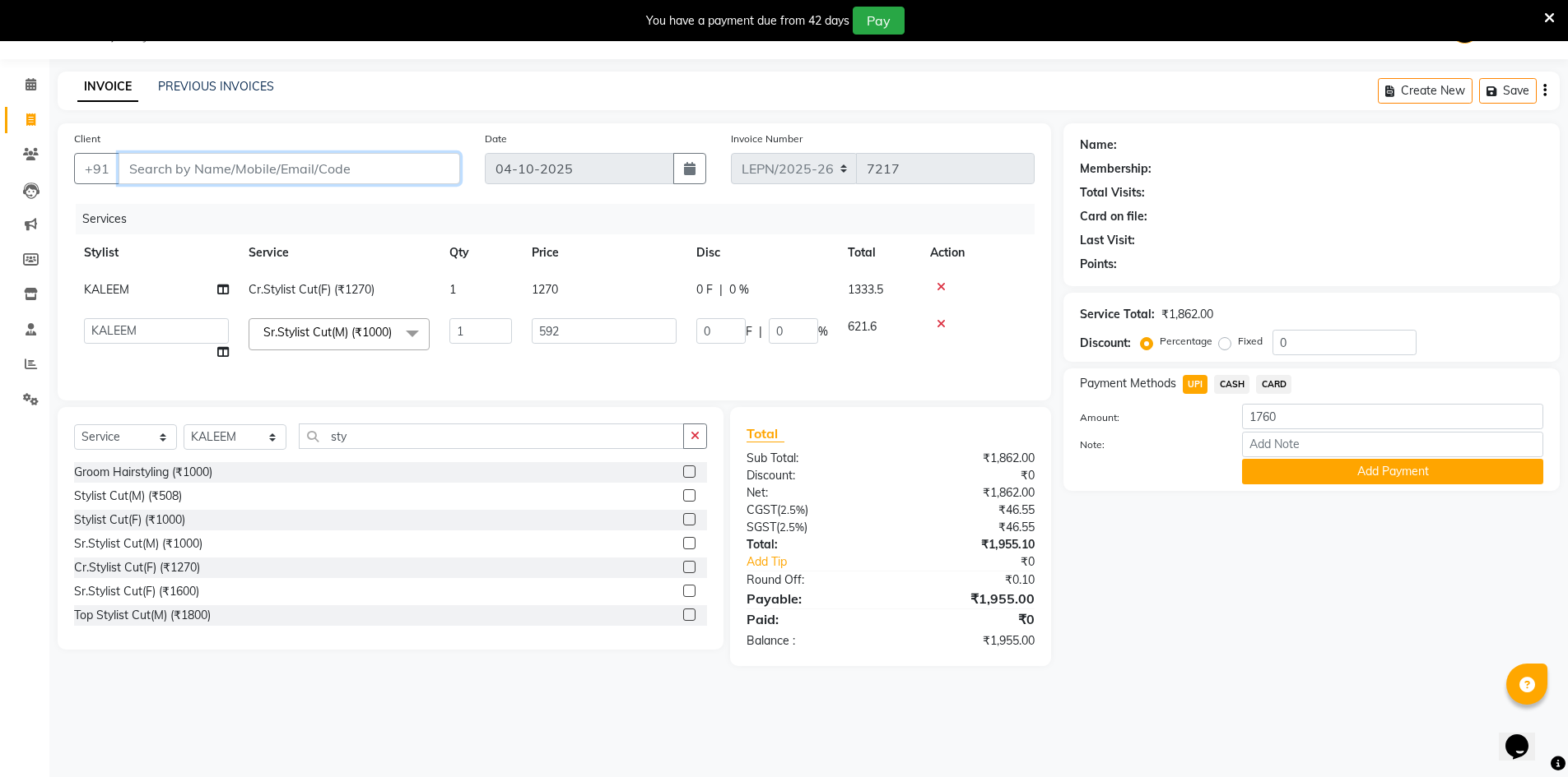
type input "r"
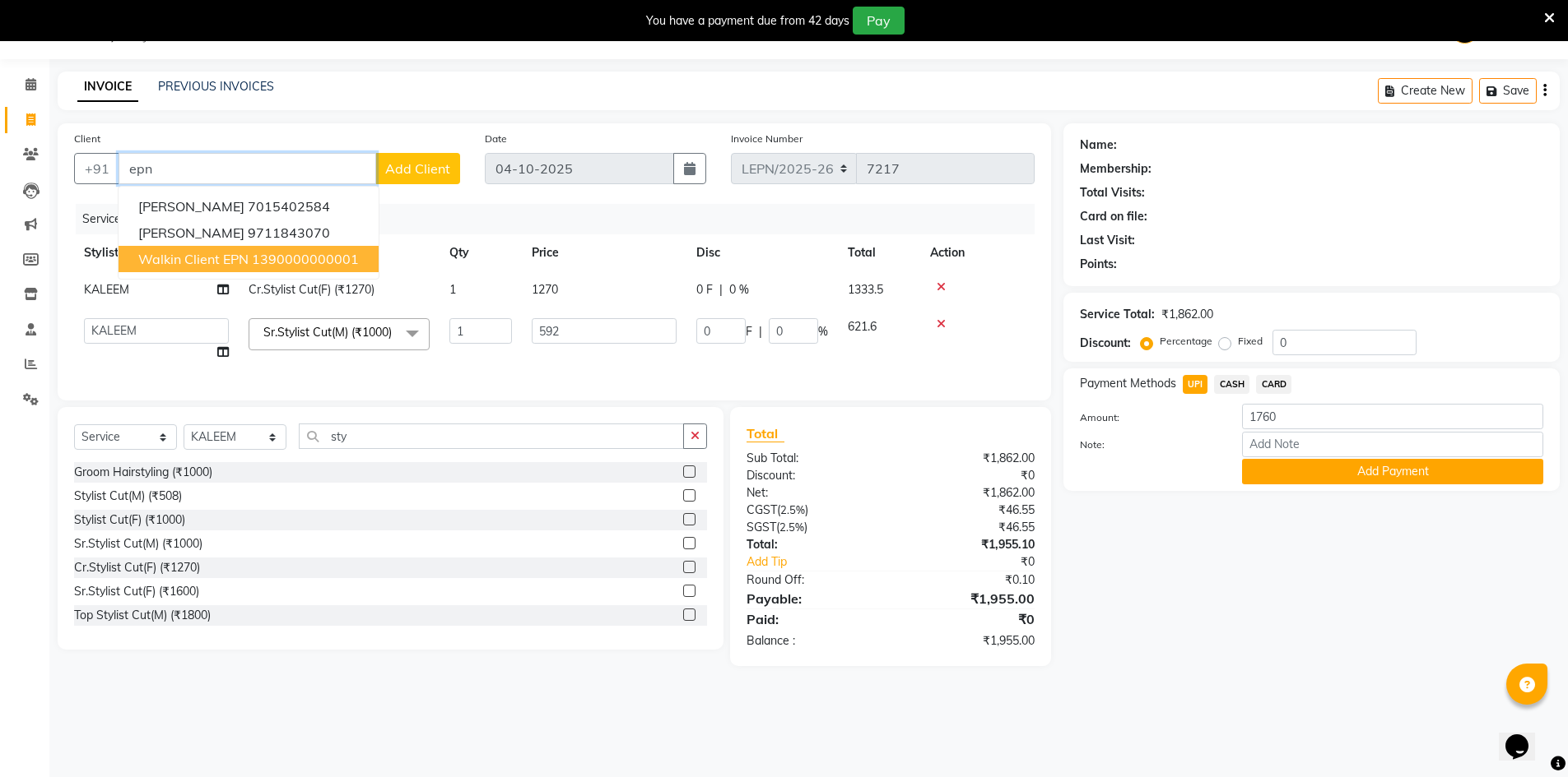
click at [217, 263] on span "Walkin Client EPN" at bounding box center [193, 259] width 110 height 16
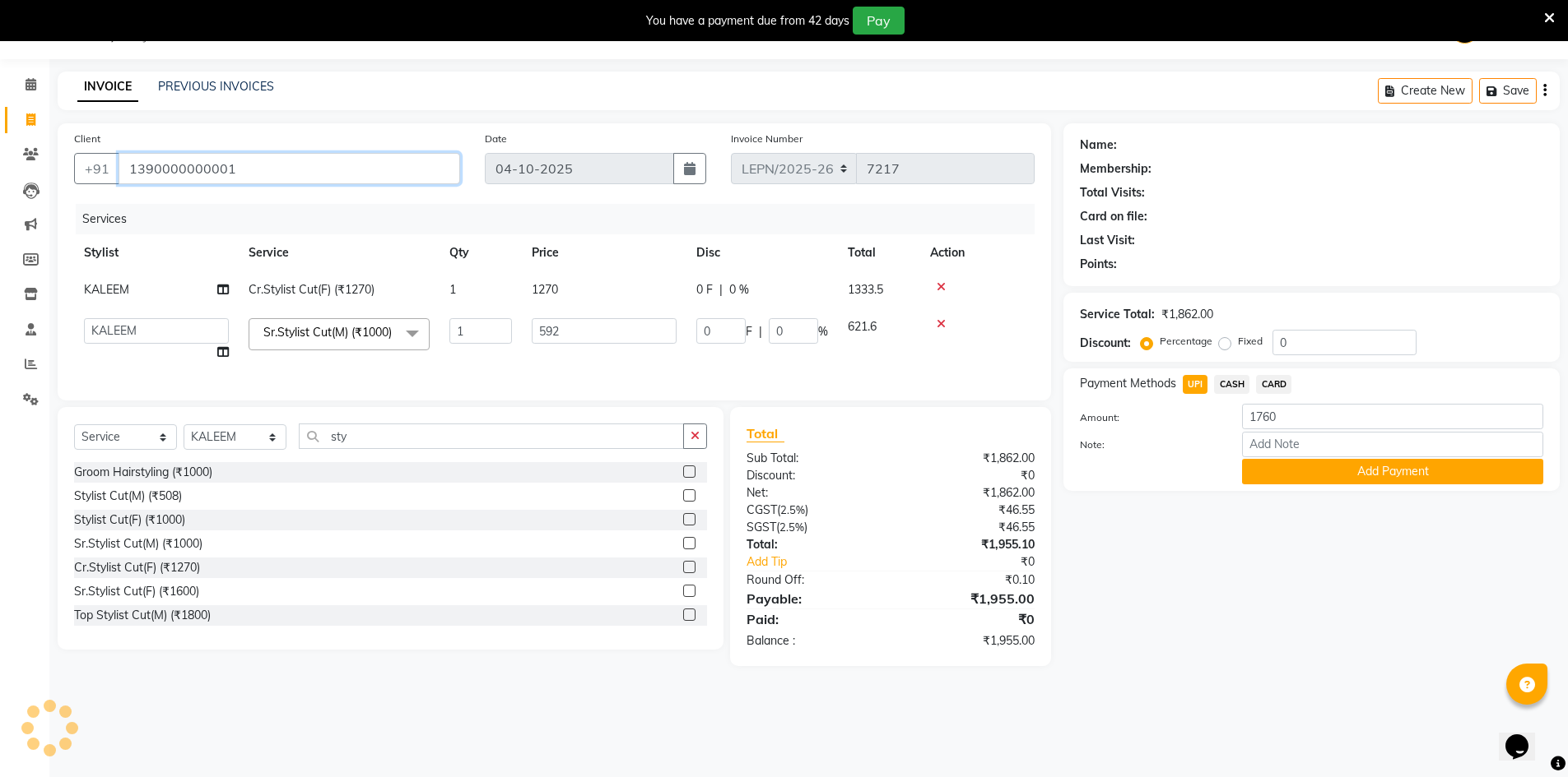
type input "1390000000001"
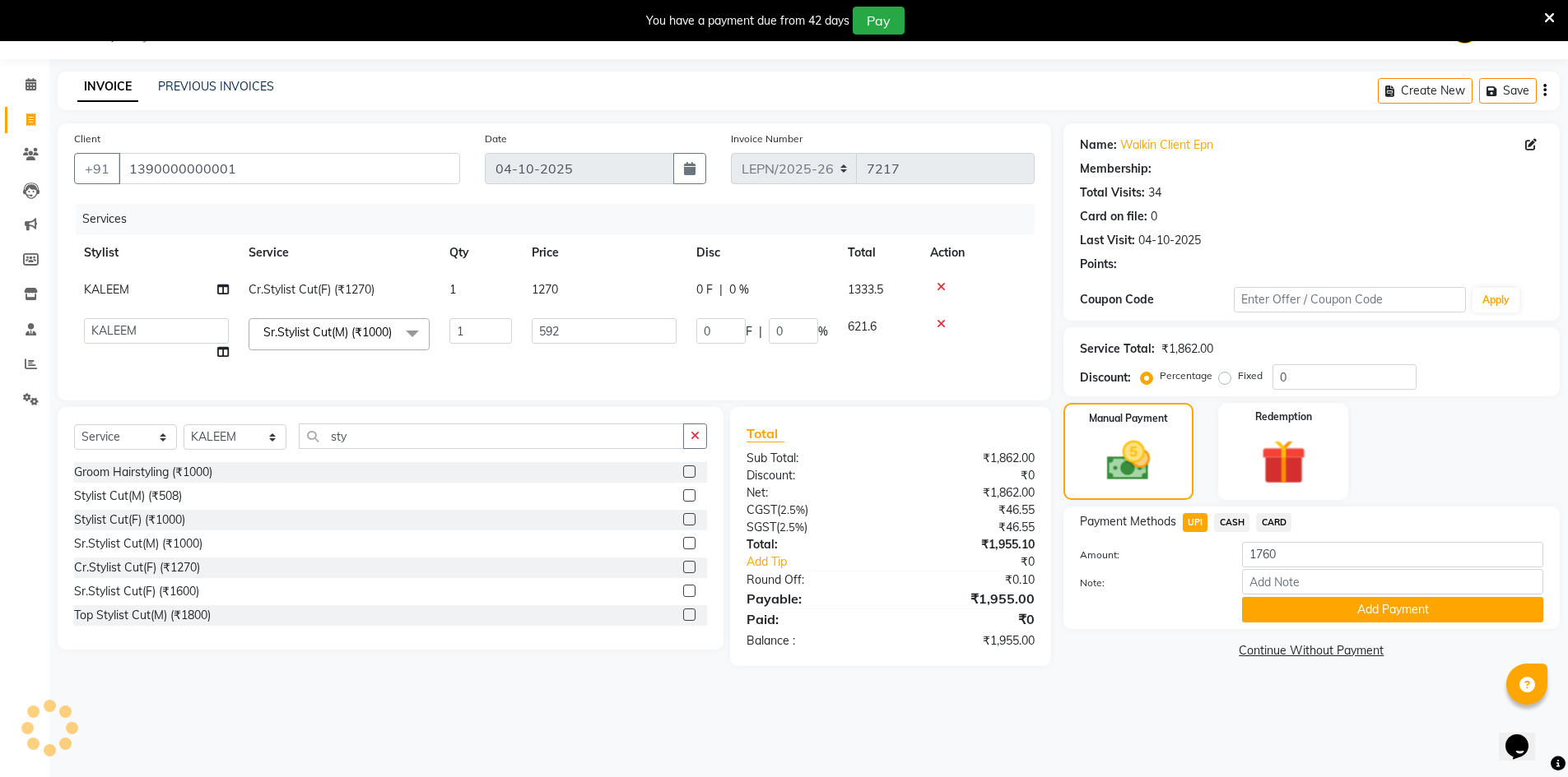
select select "1: Object"
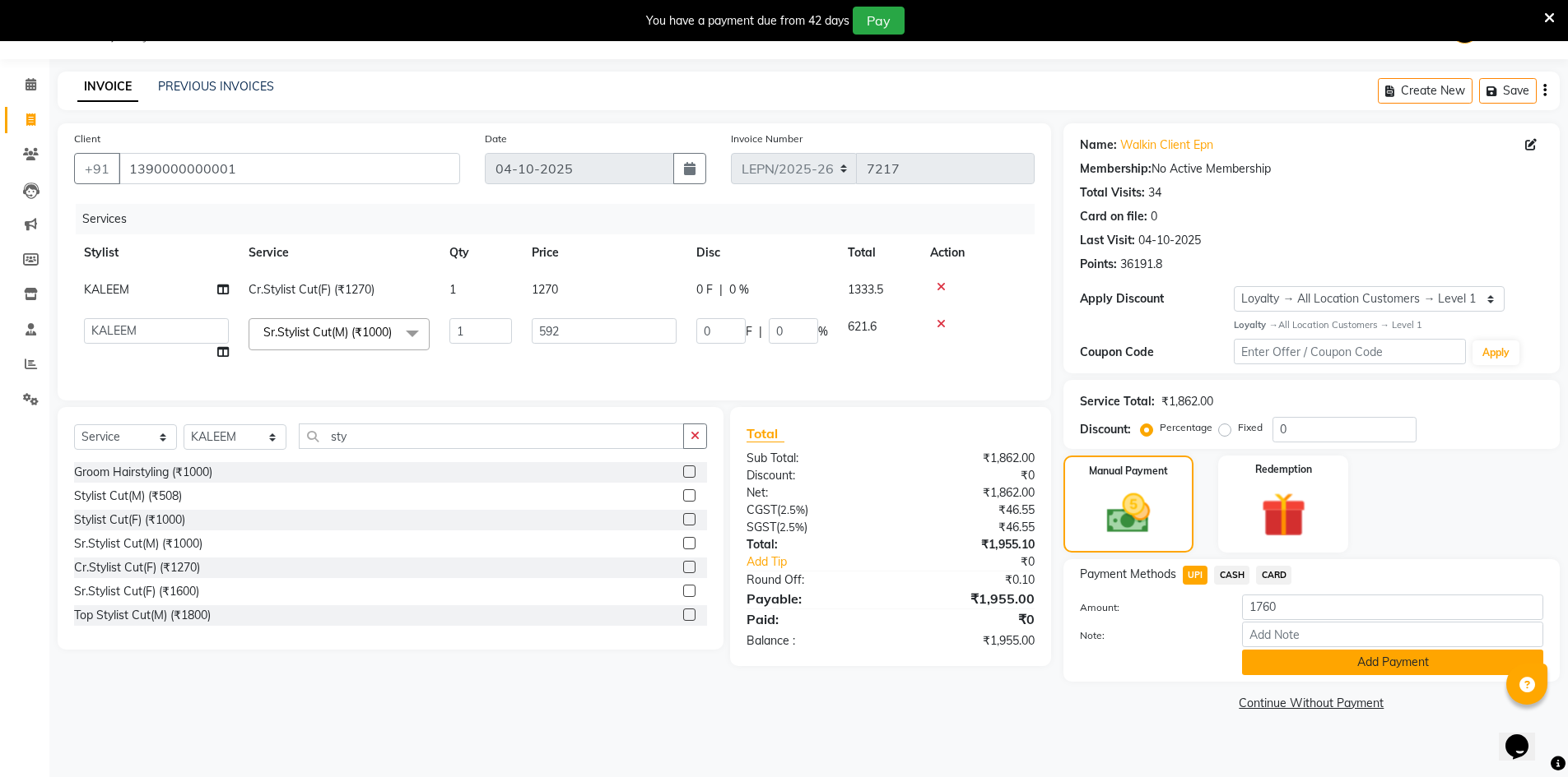
click at [1309, 660] on button "Add Payment" at bounding box center [1392, 662] width 301 height 26
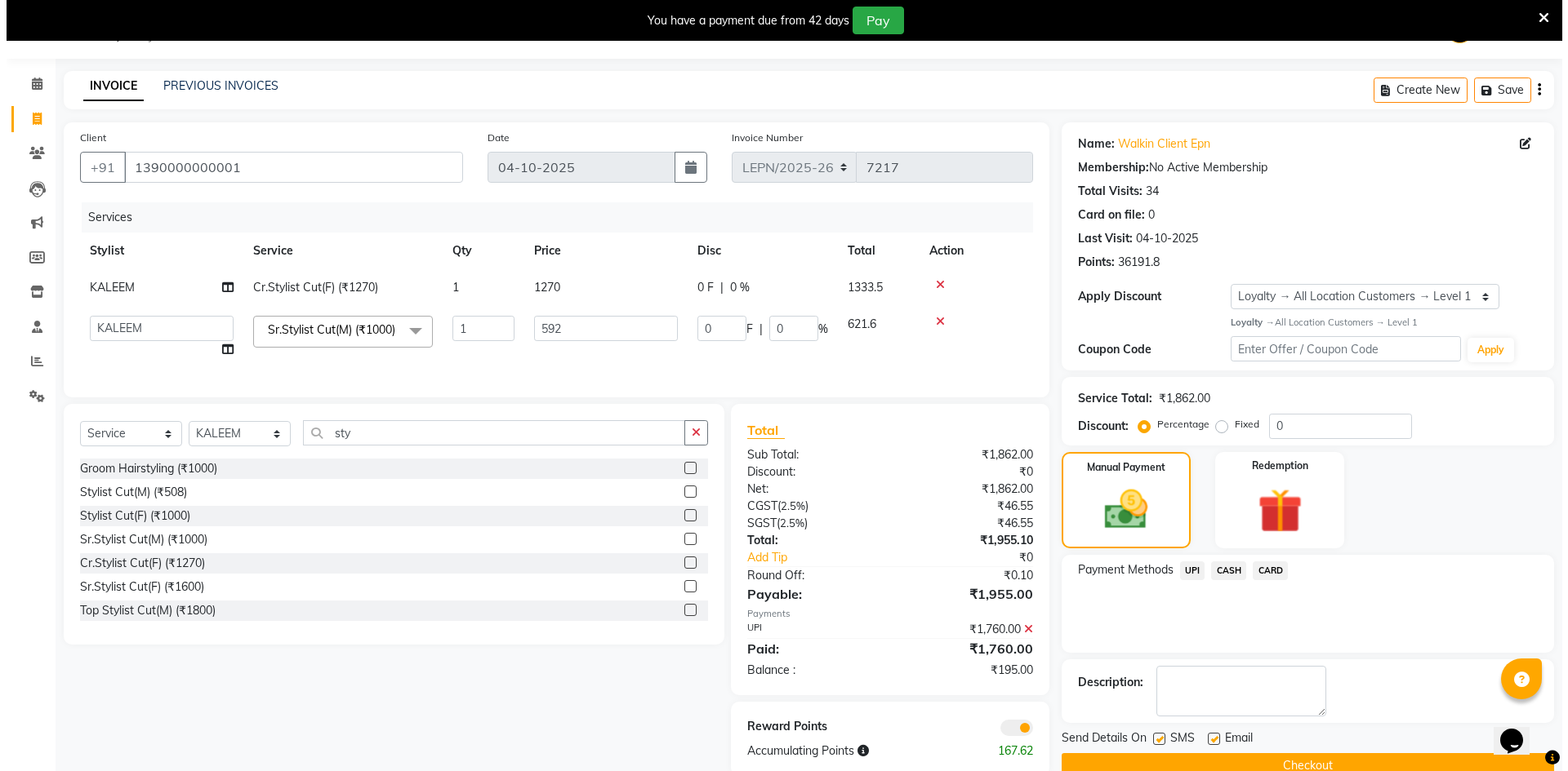
scroll to position [90, 0]
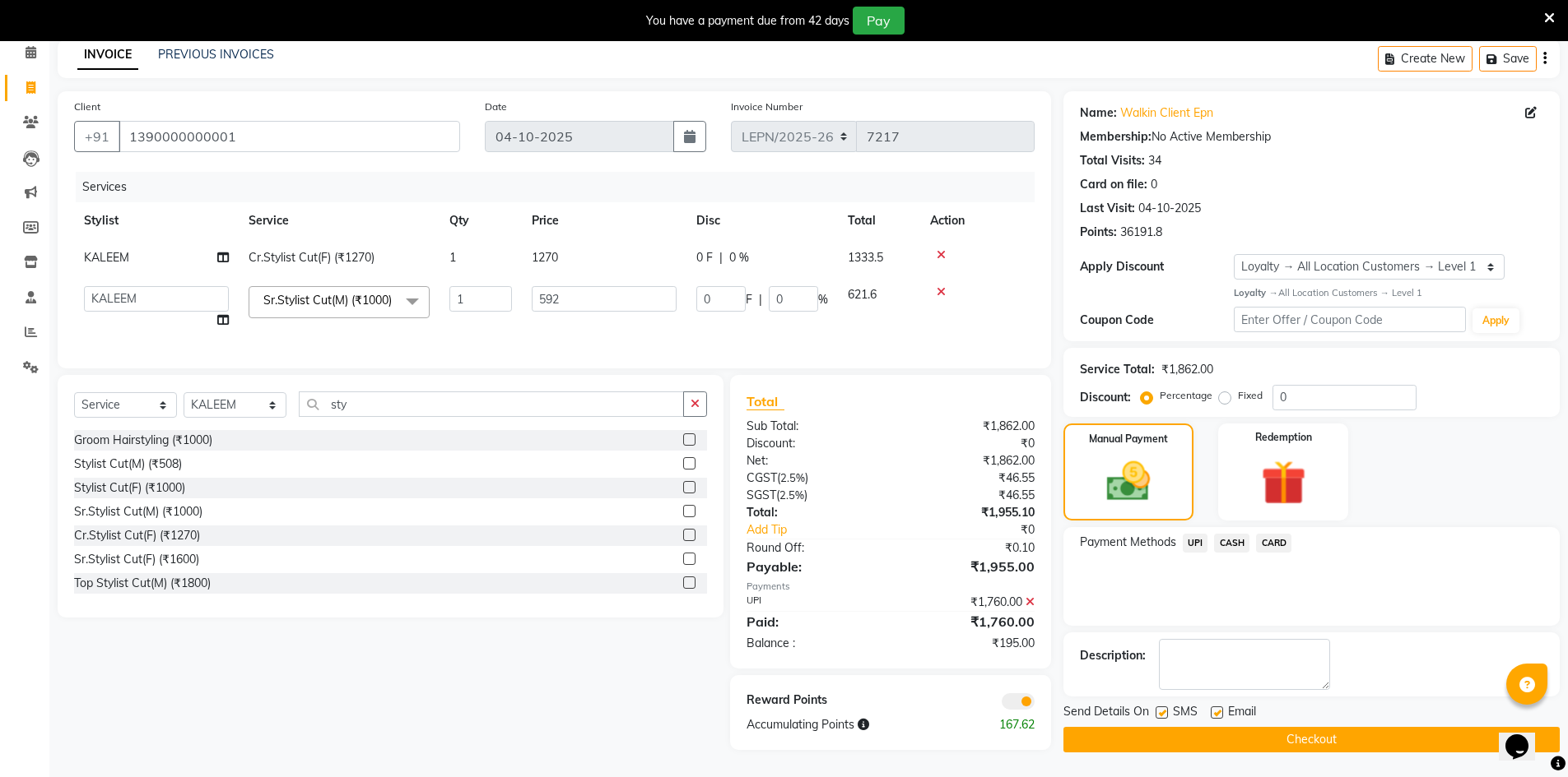
click at [1007, 706] on span at bounding box center [1018, 701] width 33 height 16
click at [1034, 704] on input "checkbox" at bounding box center [1034, 704] width 0 height 0
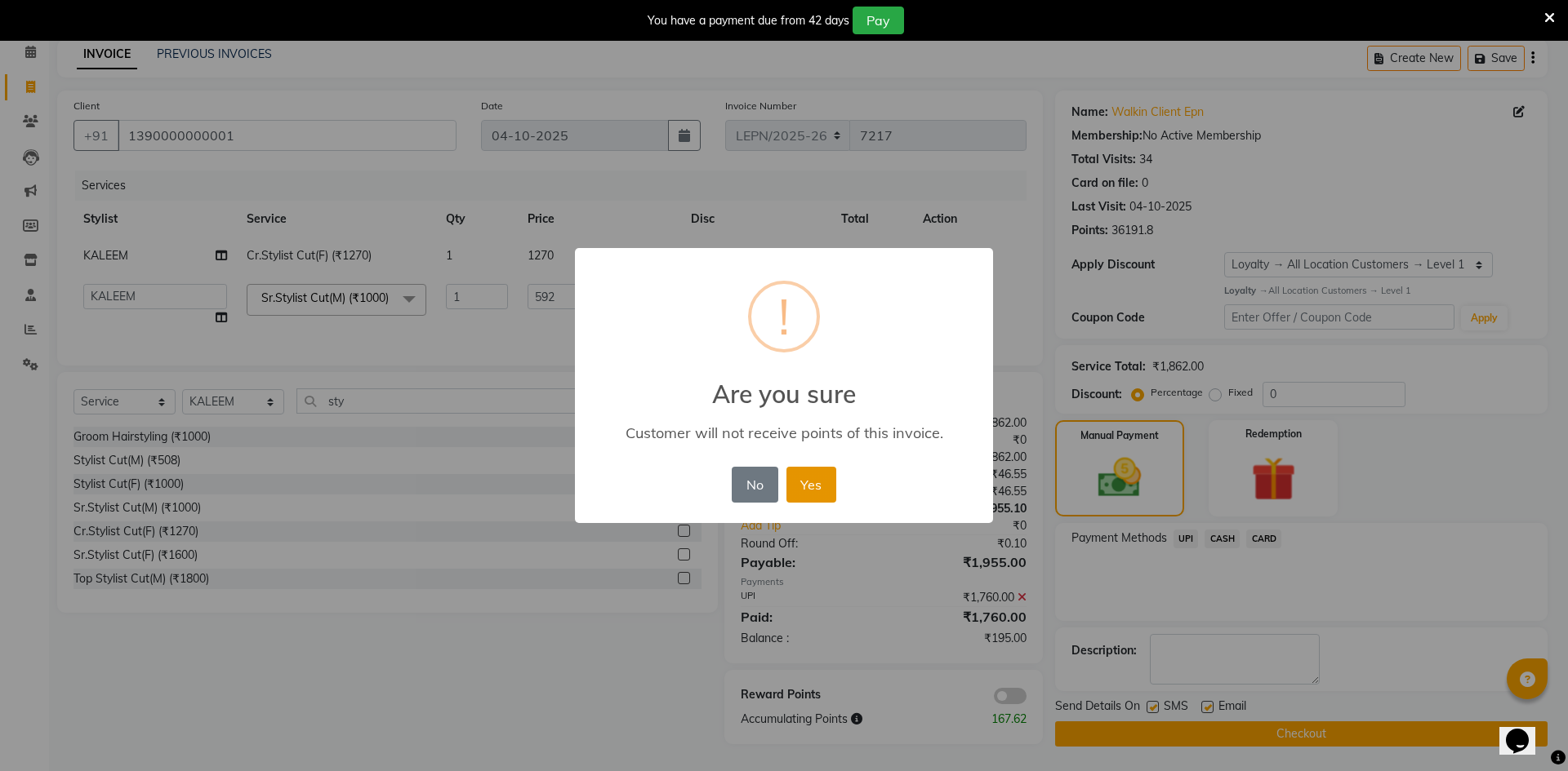
click at [806, 481] on button "Yes" at bounding box center [811, 485] width 50 height 36
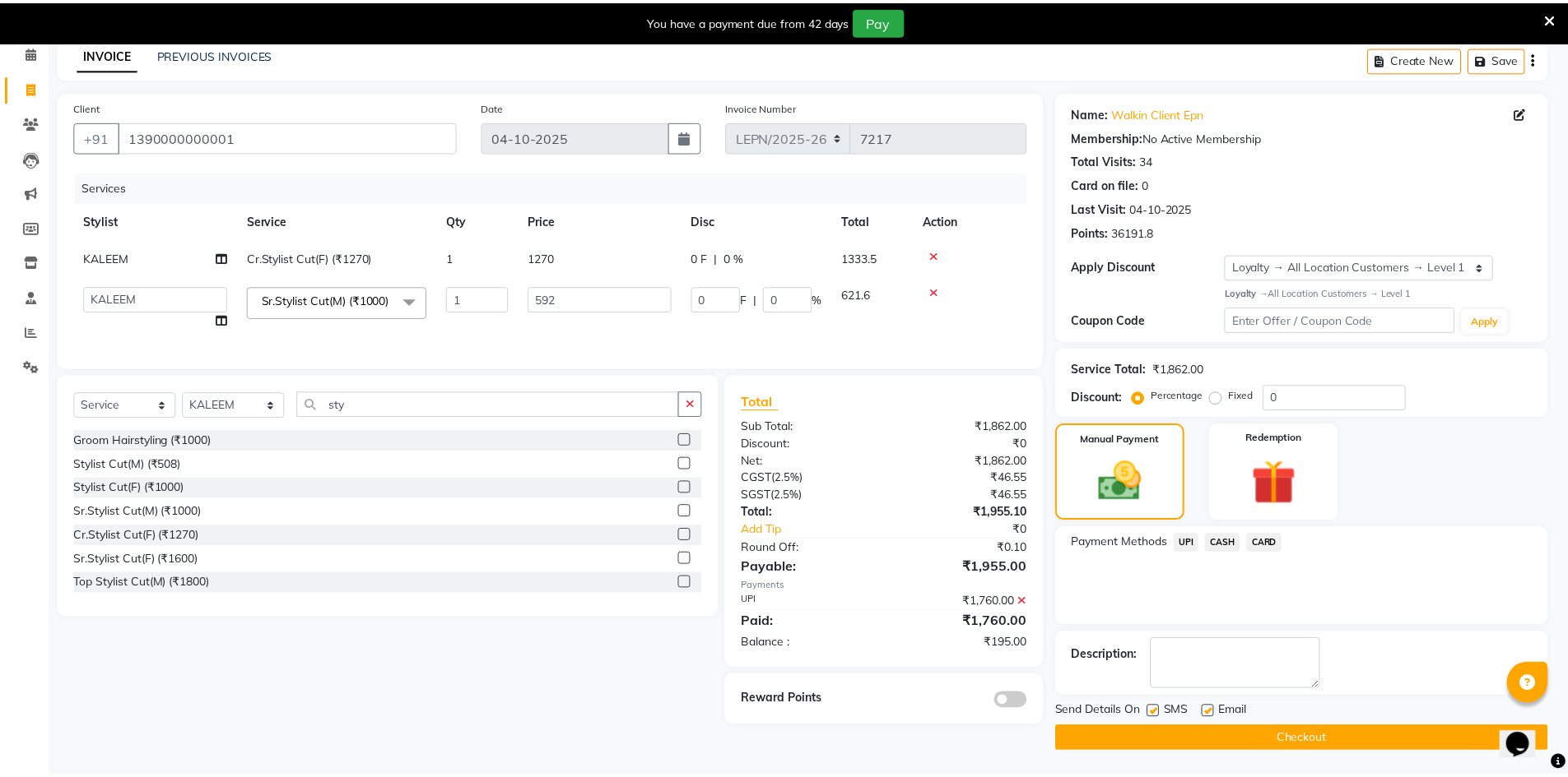
scroll to position [74, 0]
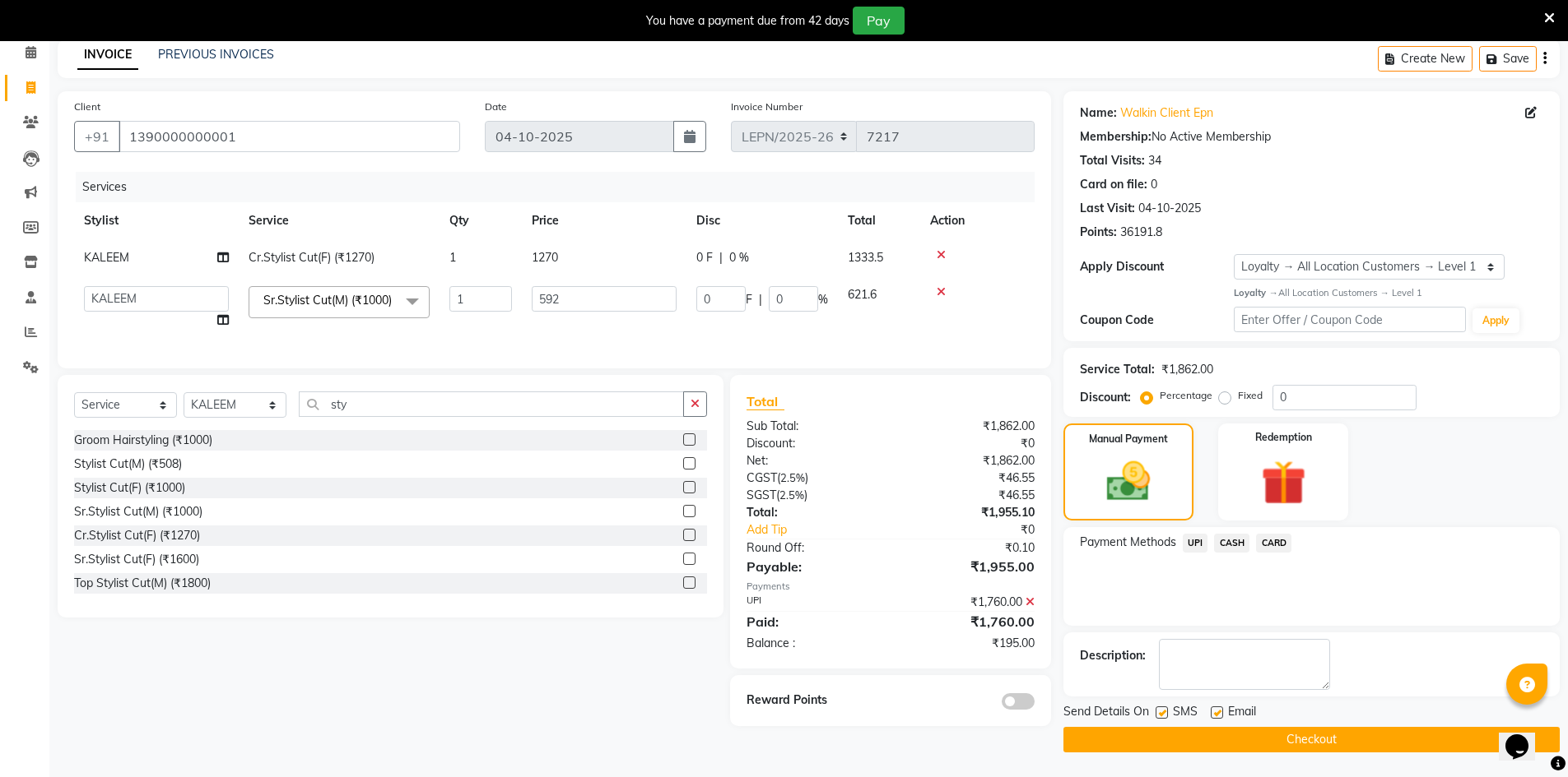
click at [1232, 728] on button "Checkout" at bounding box center [1311, 740] width 496 height 26
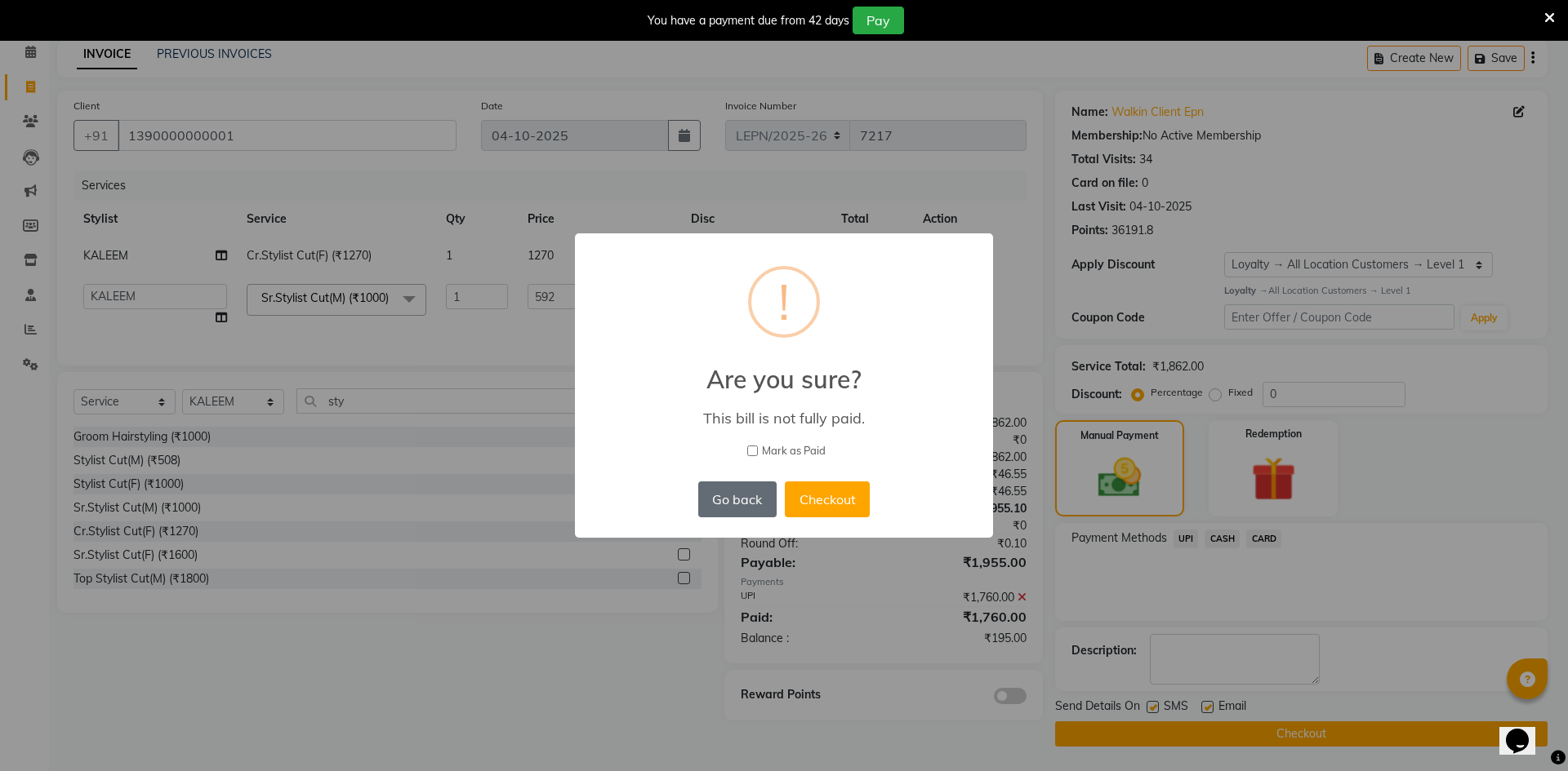
click at [717, 504] on button "Go back" at bounding box center [737, 500] width 79 height 36
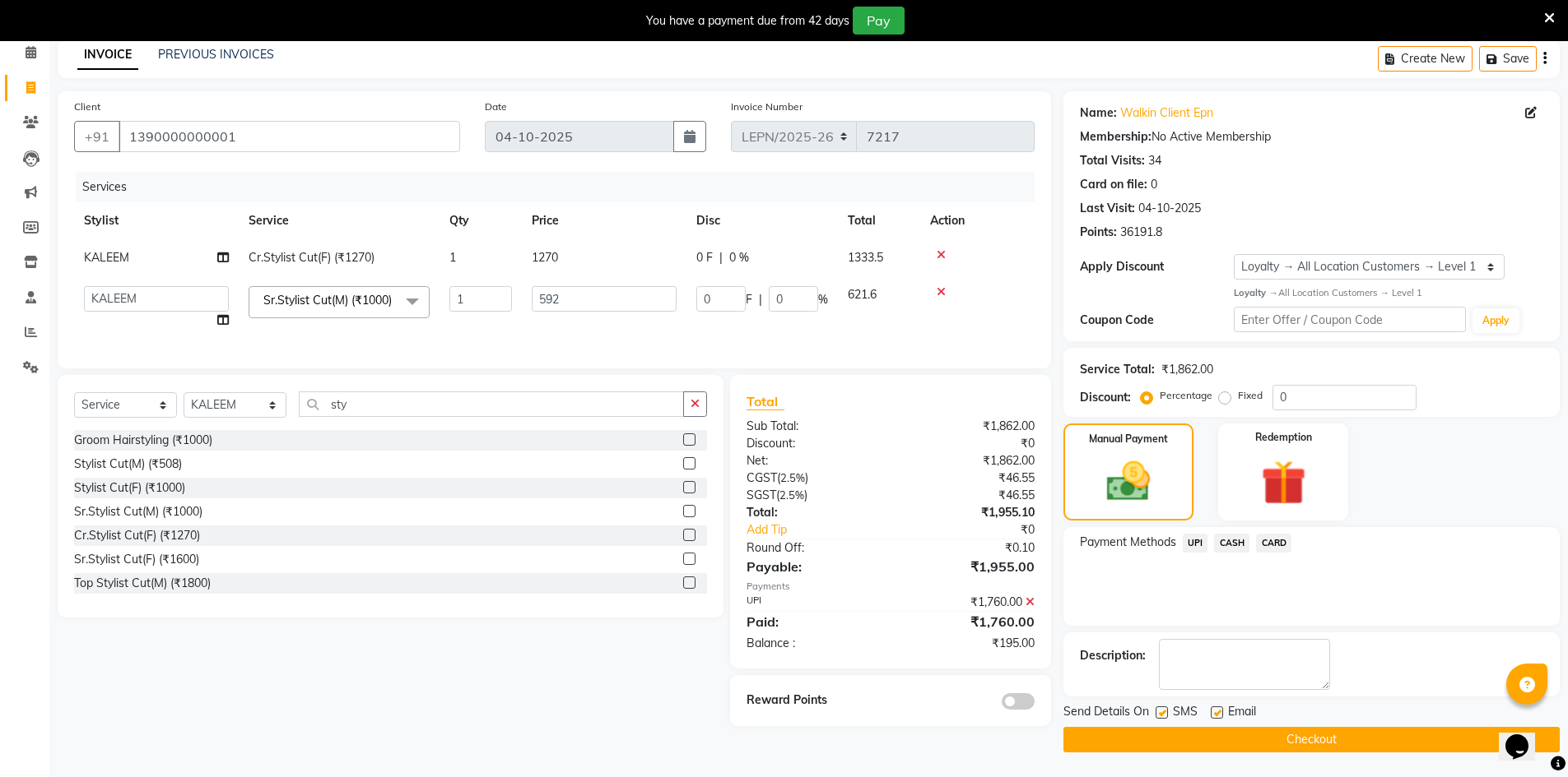
drag, startPoint x: 1564, startPoint y: 589, endPoint x: 1570, endPoint y: 652, distance: 63.3
click at [1568, 650] on html "08047224946 Select Location × Looks East Patel Nagar, Delhi Default Panel My Pa…" at bounding box center [784, 314] width 1568 height 777
click at [1133, 741] on button "Checkout" at bounding box center [1311, 740] width 496 height 26
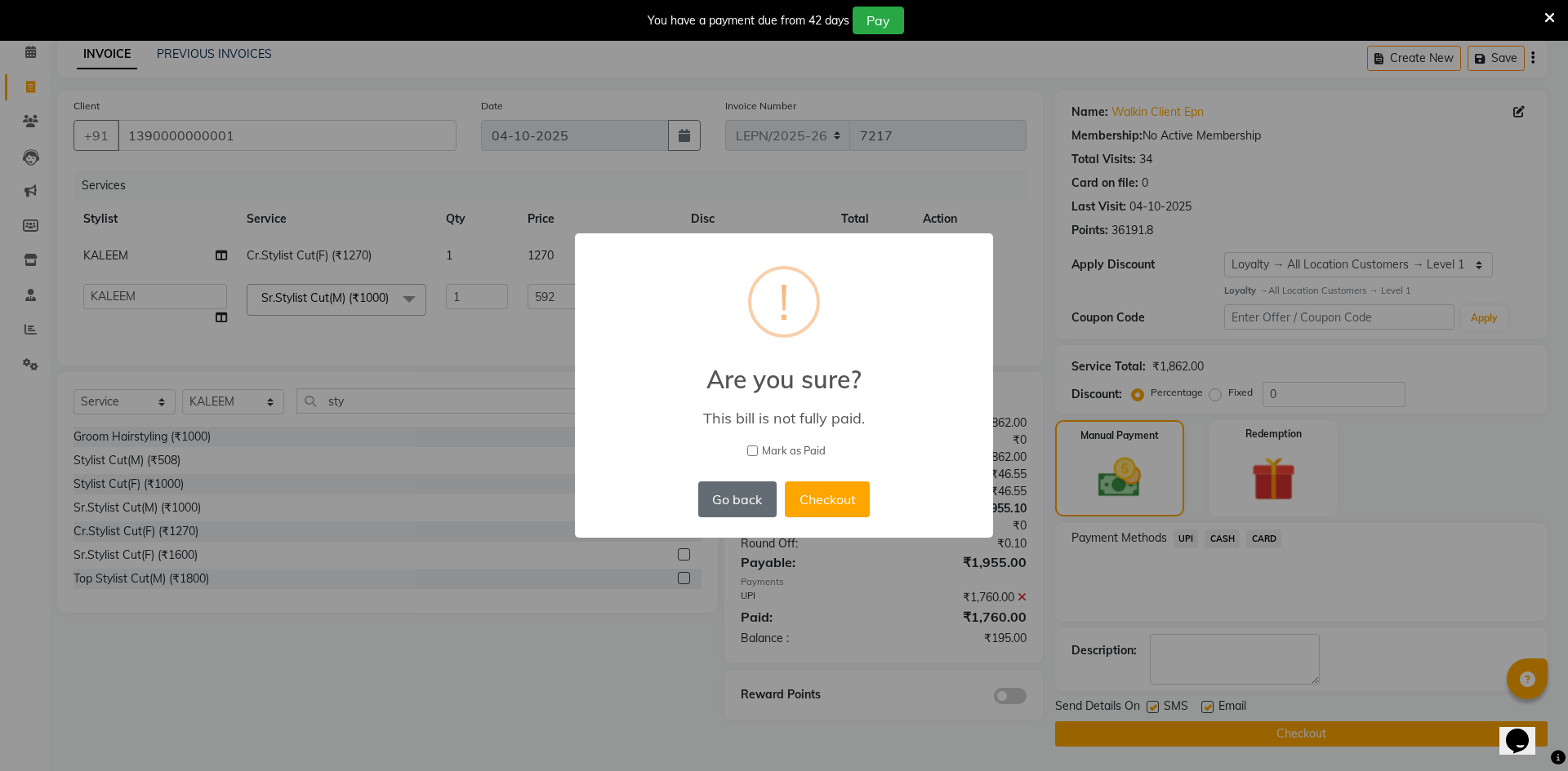
click at [730, 507] on button "Go back" at bounding box center [737, 500] width 79 height 36
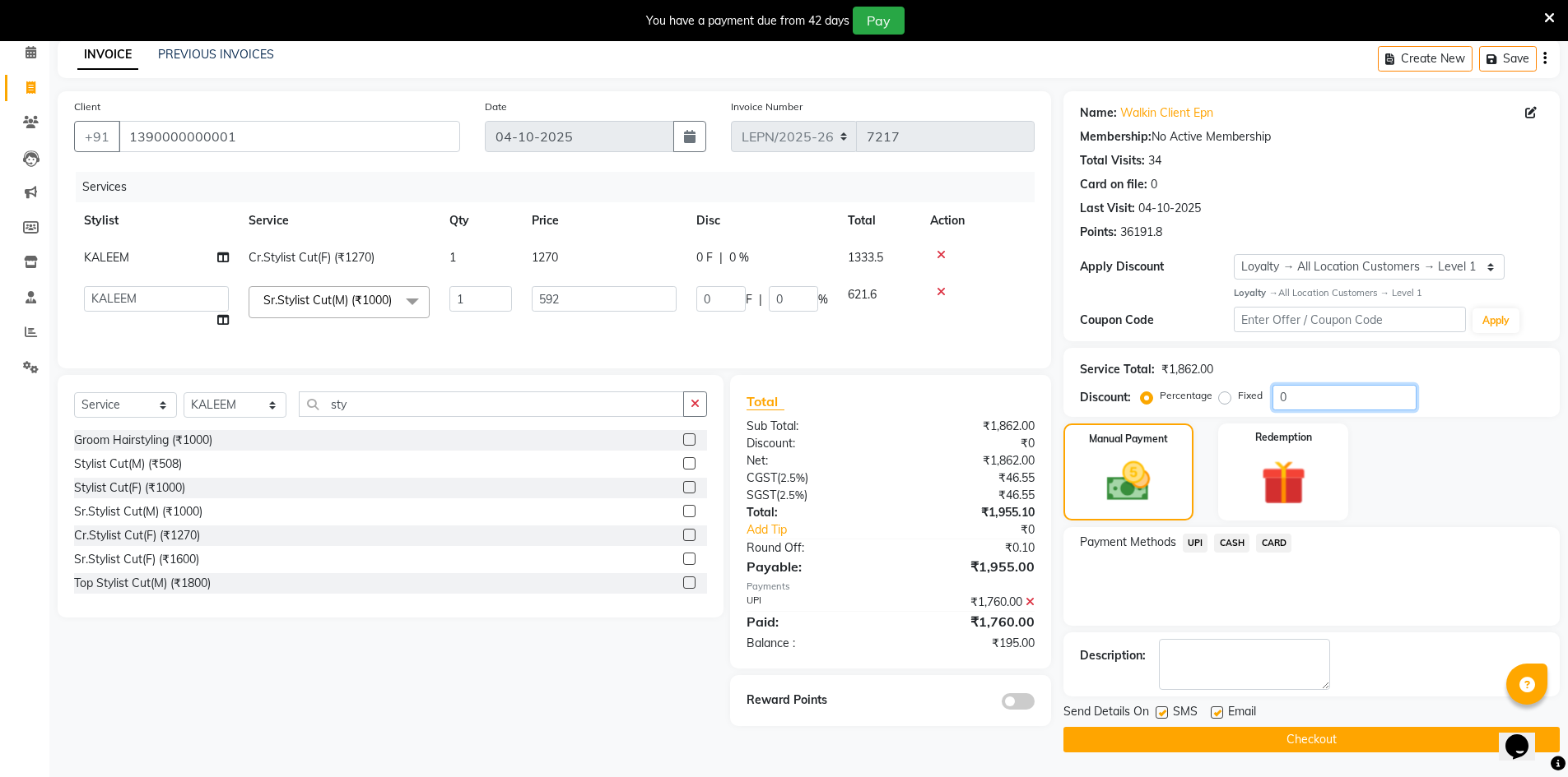
click at [1301, 397] on input "0" at bounding box center [1344, 398] width 144 height 26
type input "1"
type input "5.92"
type input "1"
type input "10"
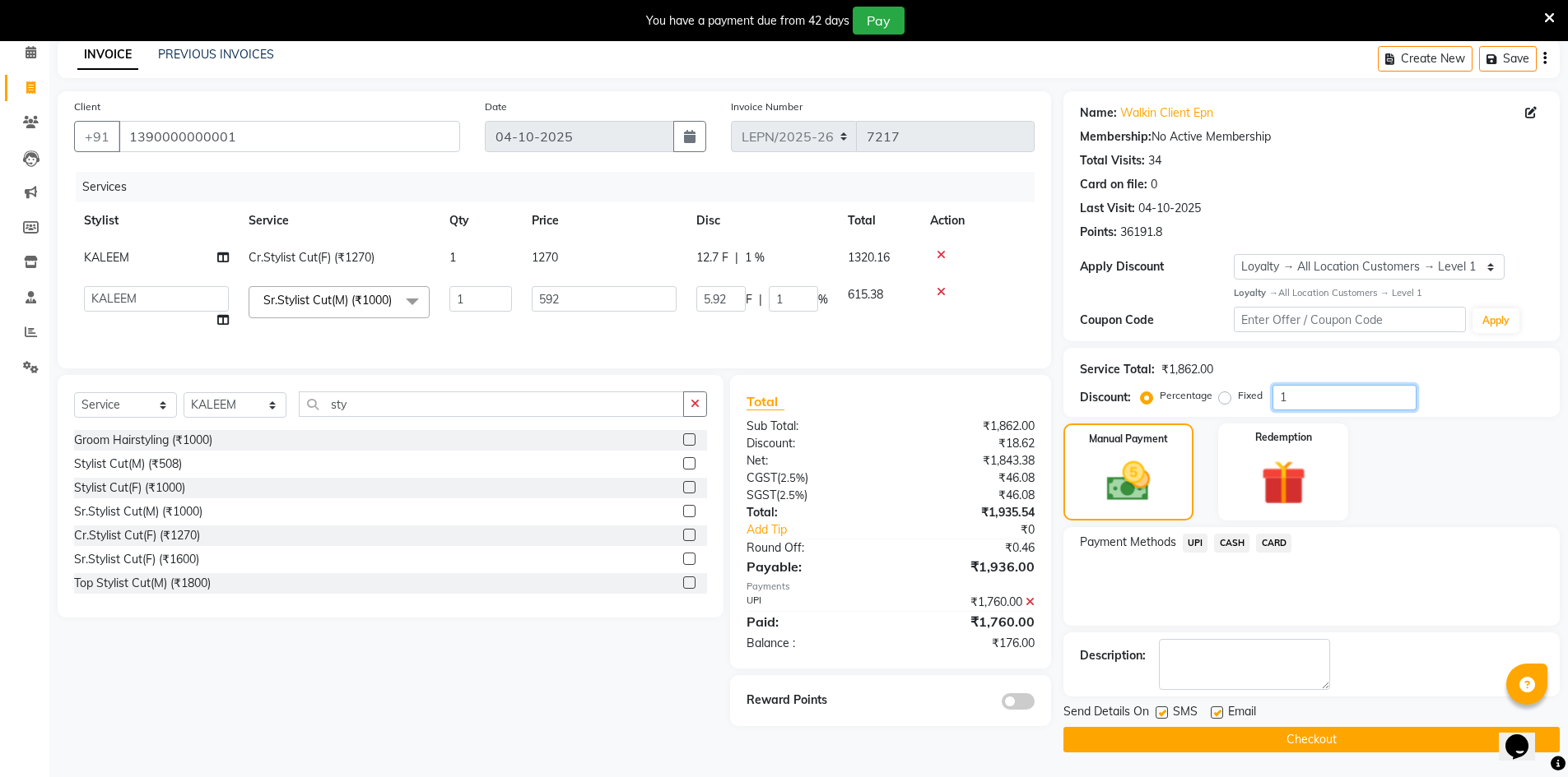
type input "59.2"
type input "10"
click at [1240, 541] on span "CASH" at bounding box center [1231, 544] width 35 height 19
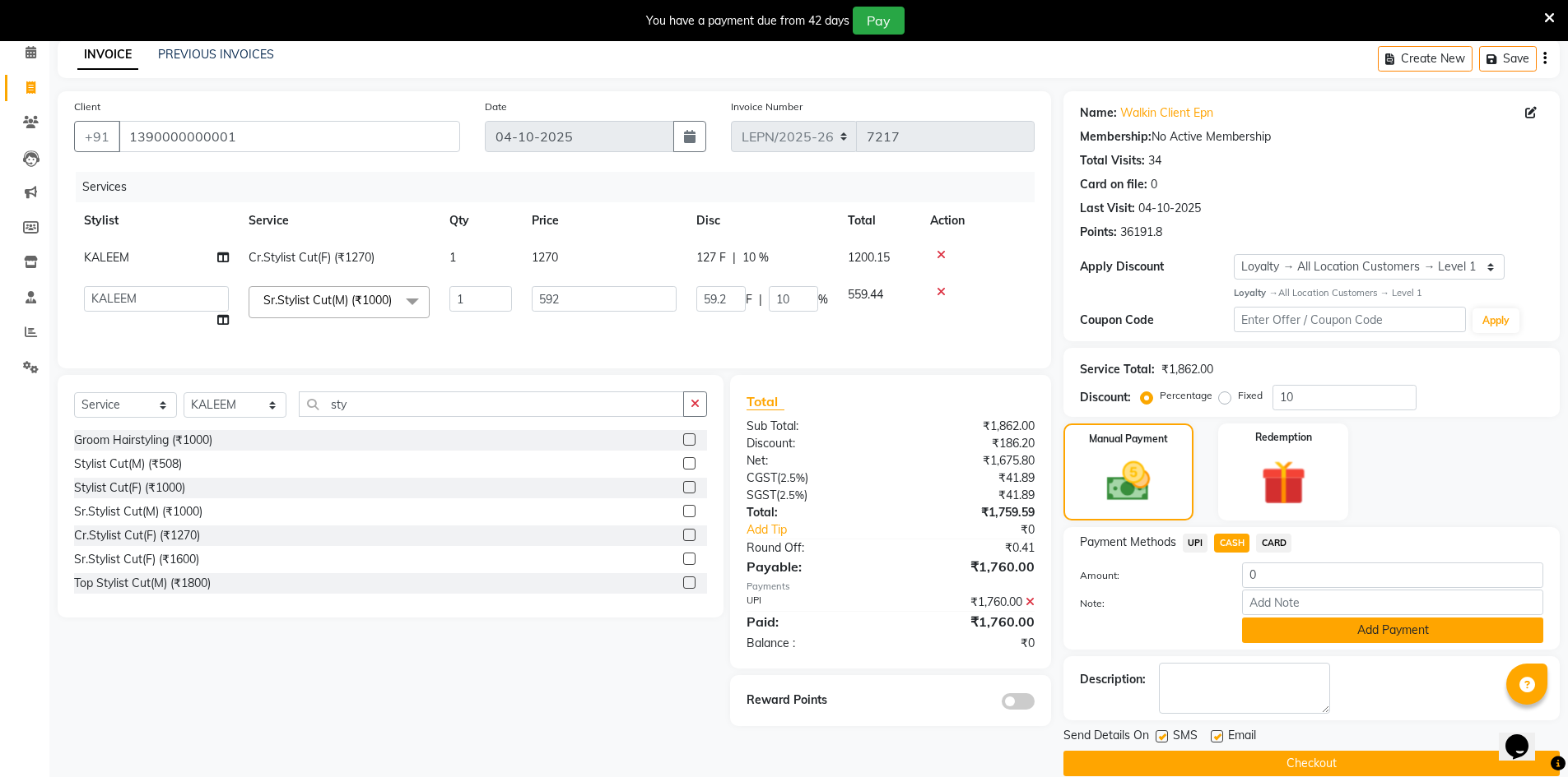
click at [1298, 631] on button "Add Payment" at bounding box center [1392, 630] width 301 height 26
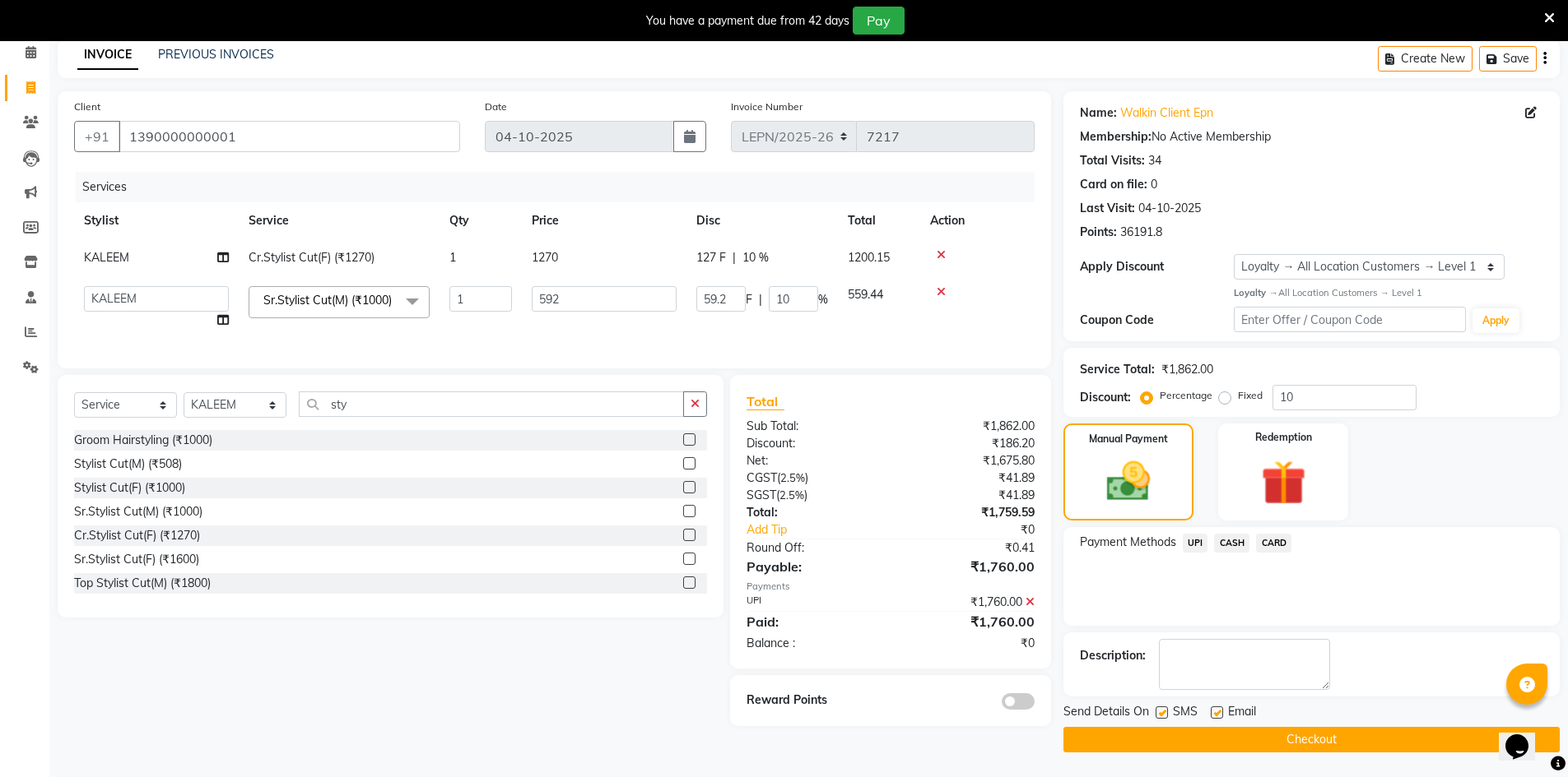
click at [1168, 730] on button "Checkout" at bounding box center [1311, 740] width 496 height 26
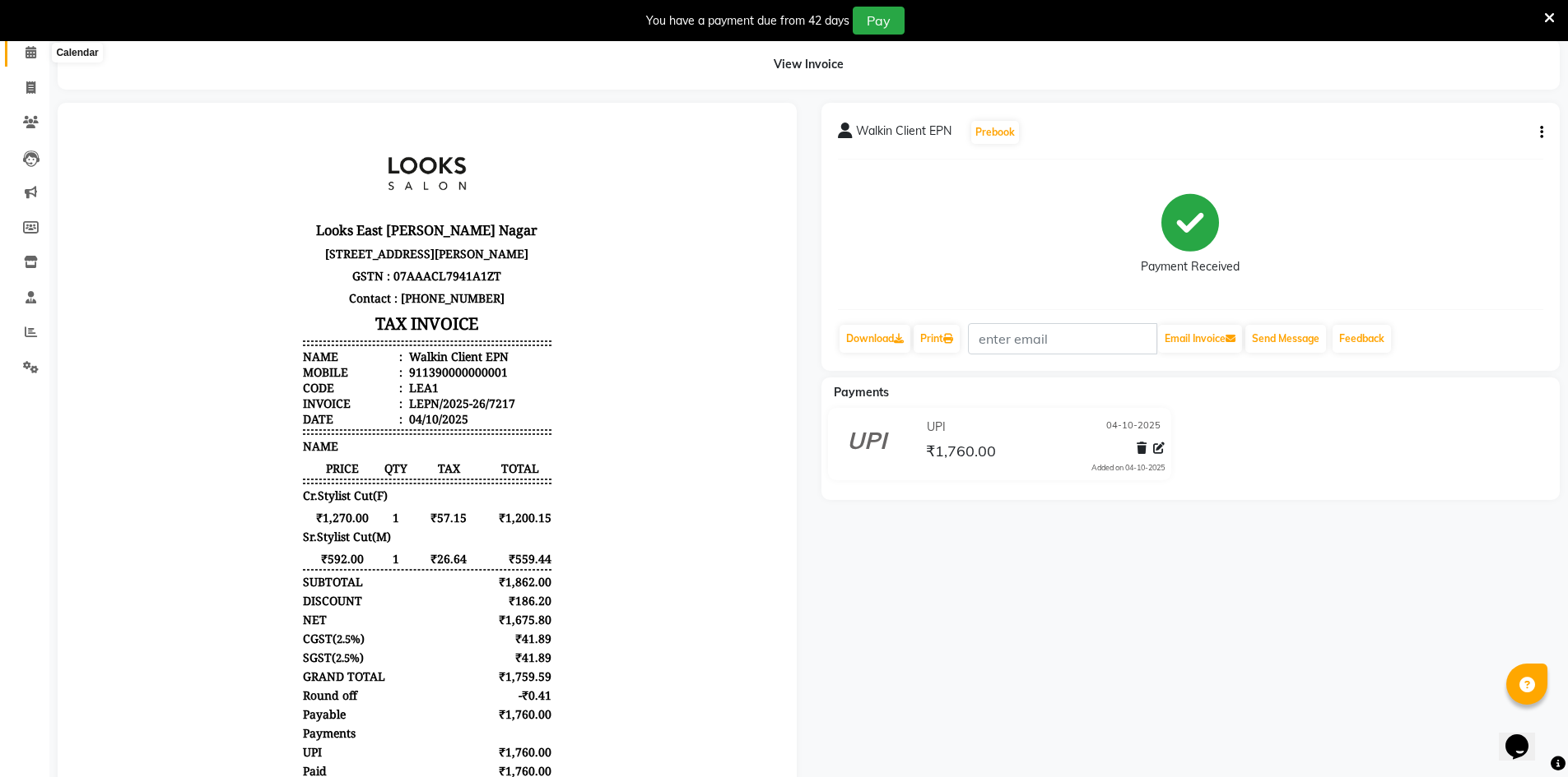
click at [32, 52] on icon at bounding box center [31, 52] width 11 height 12
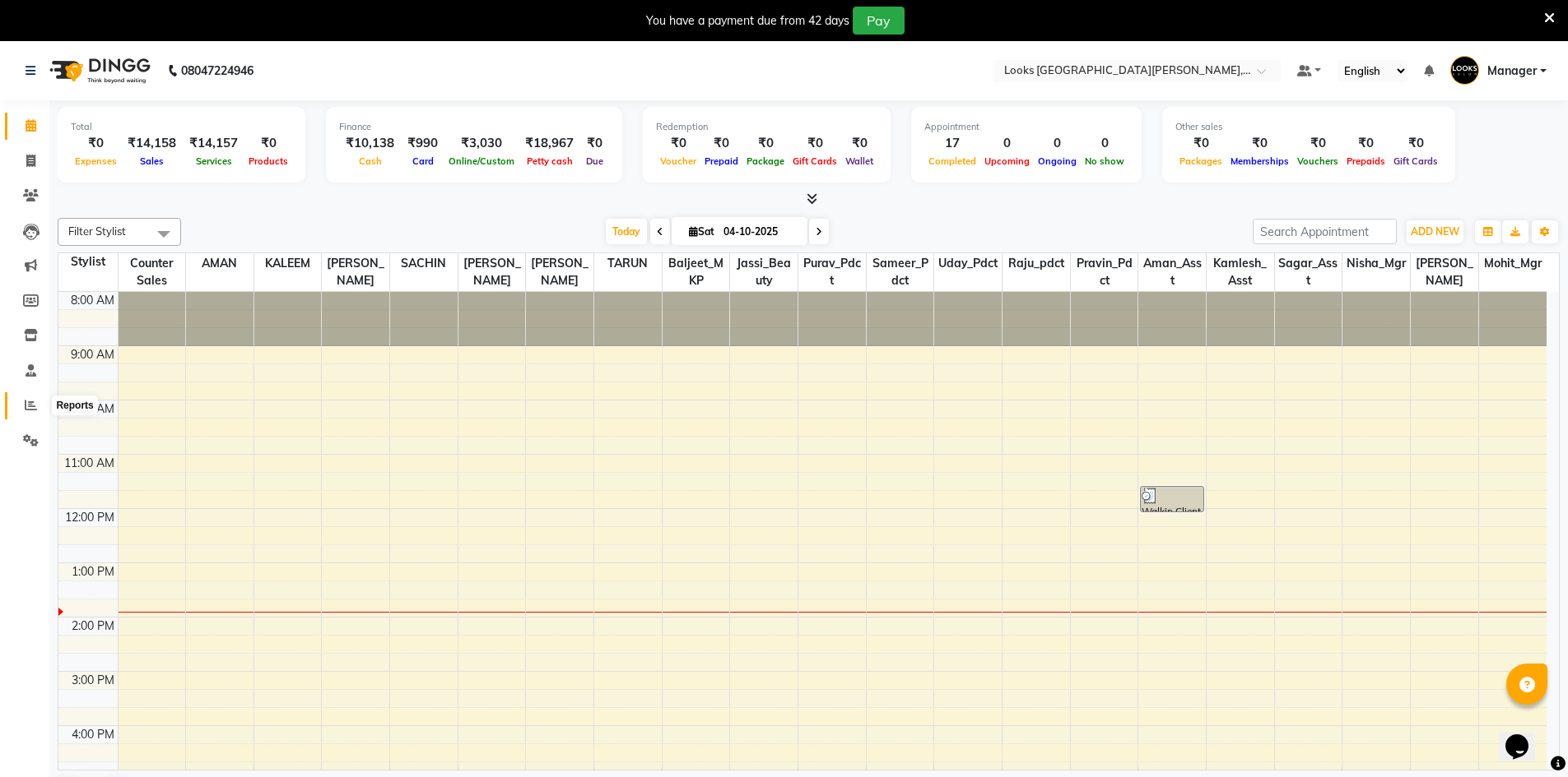
click at [38, 401] on span at bounding box center [31, 406] width 29 height 19
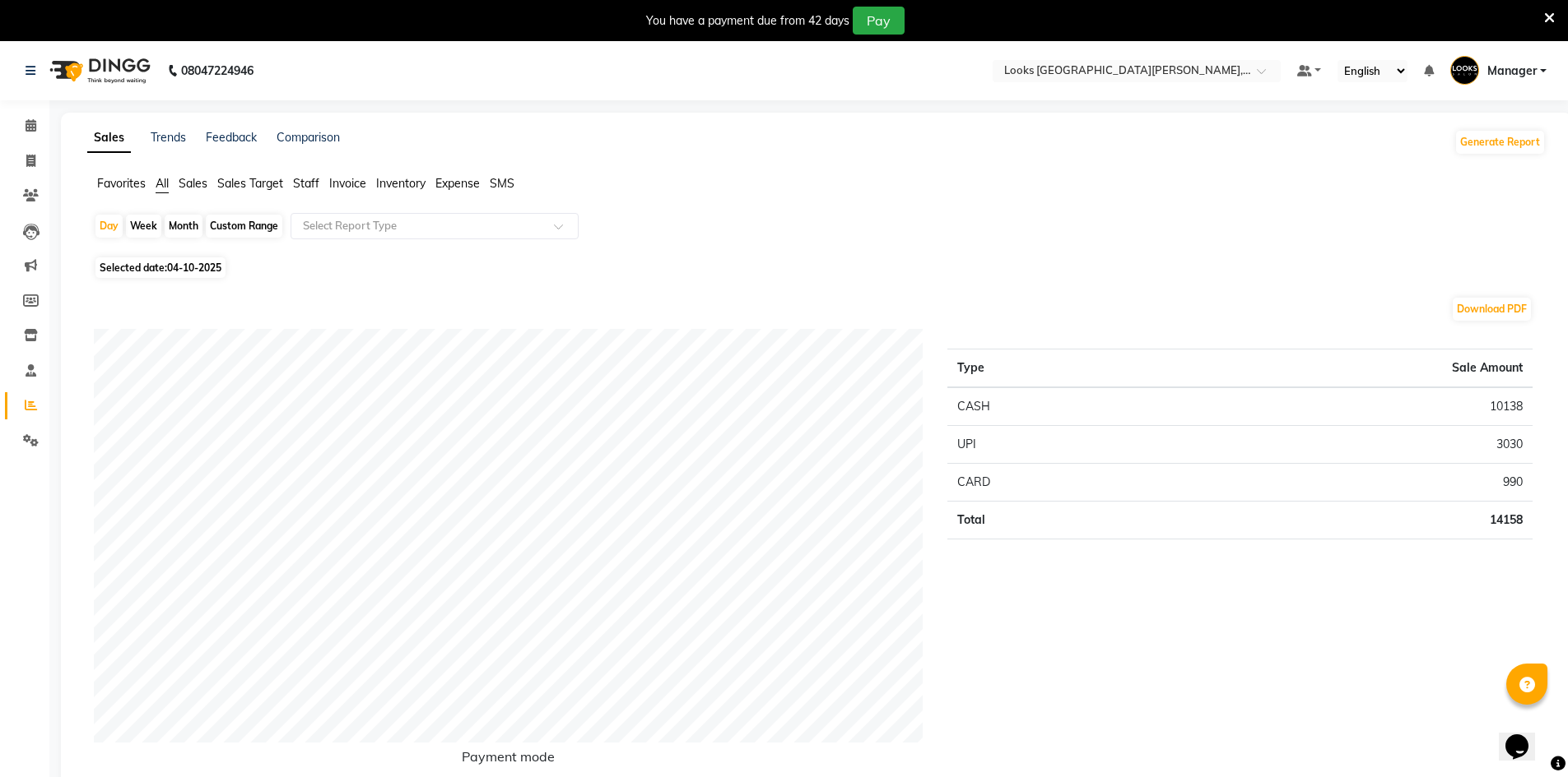
click at [316, 182] on span "Staff" at bounding box center [306, 183] width 27 height 14
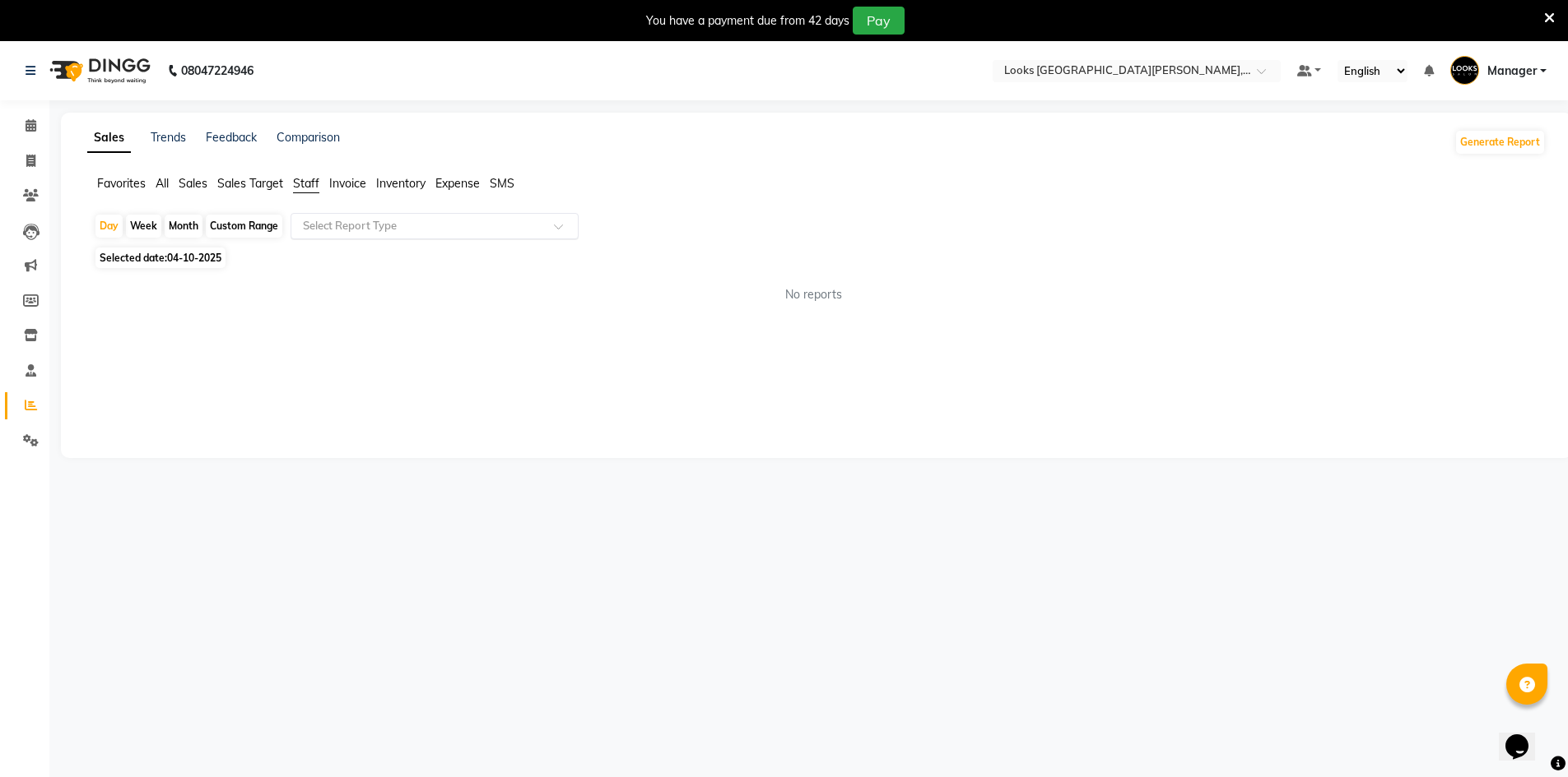
click at [316, 229] on input "text" at bounding box center [418, 226] width 237 height 16
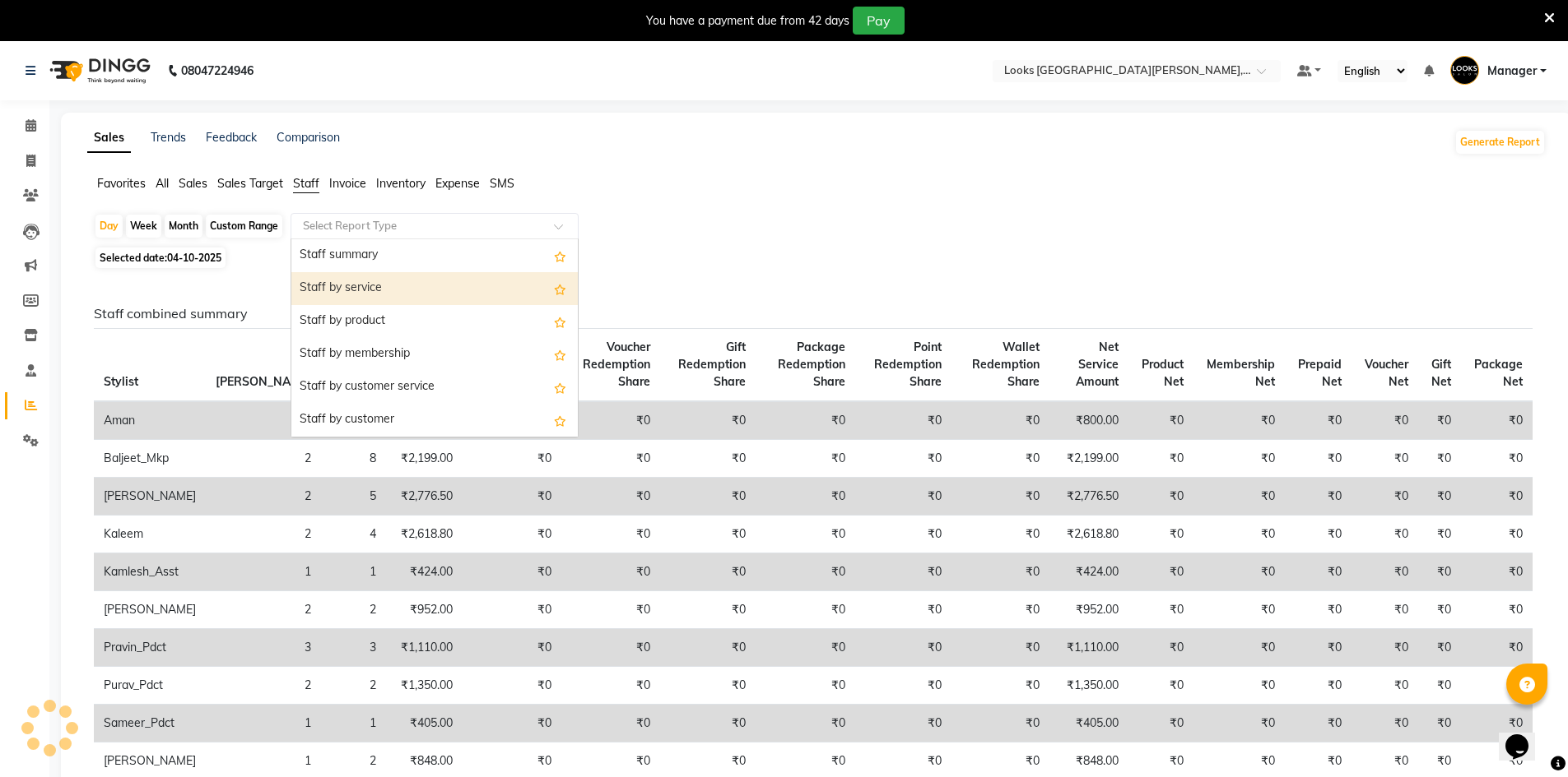
drag, startPoint x: 337, startPoint y: 287, endPoint x: 340, endPoint y: 295, distance: 8.5
click at [337, 288] on div "Staff by service" at bounding box center [435, 289] width 287 height 32
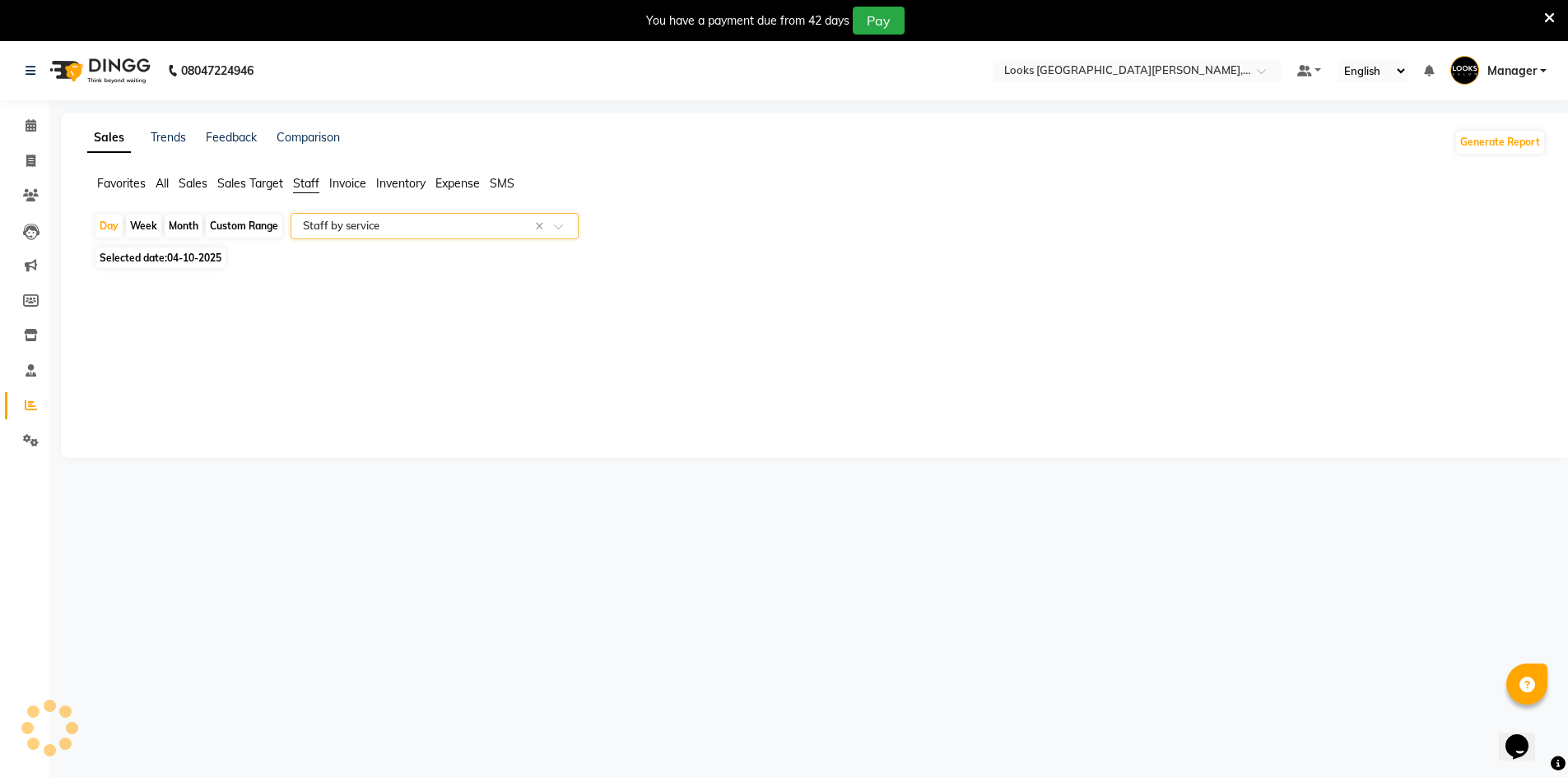
select select "filtered_report"
select select "pdf"
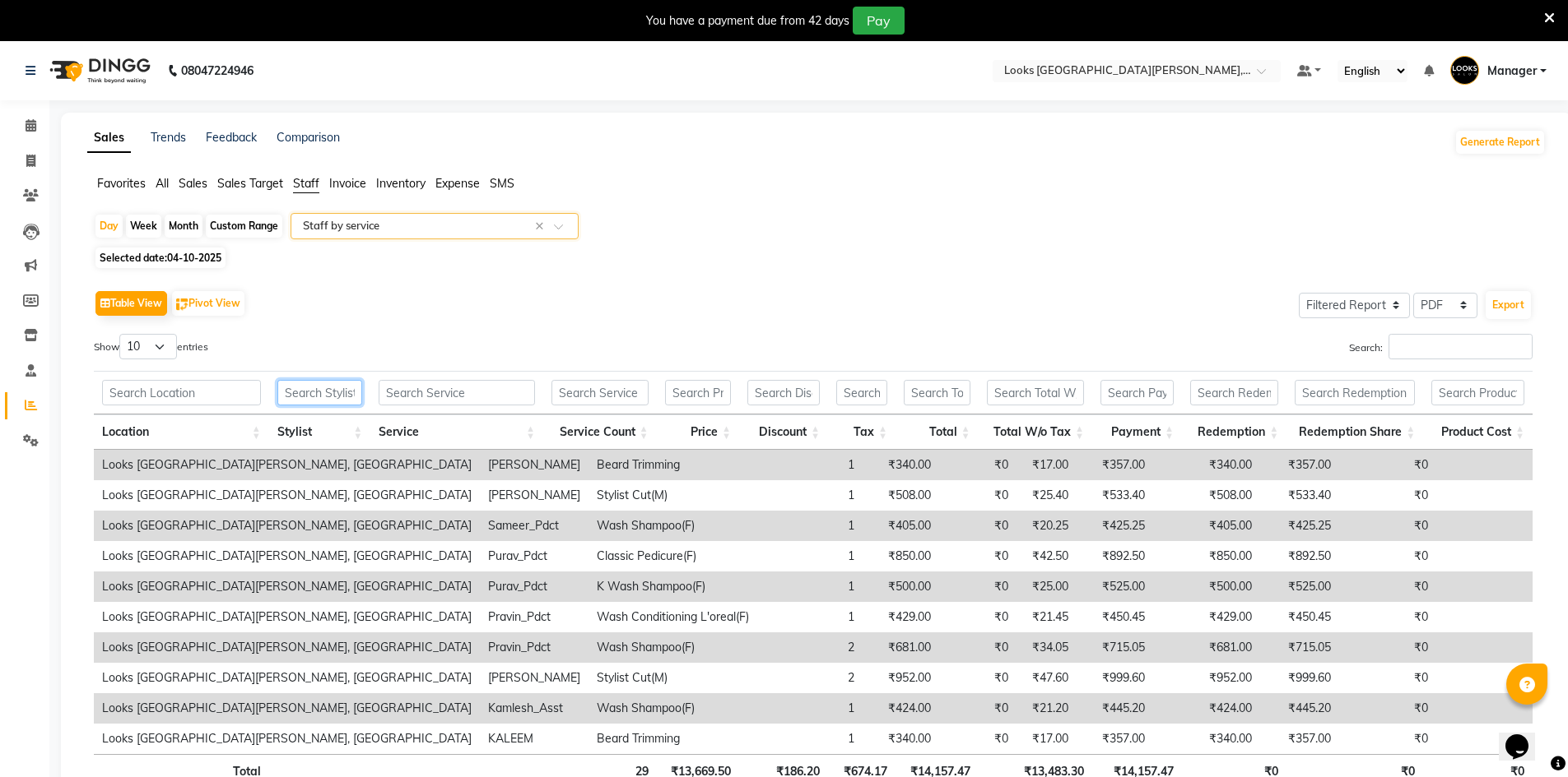
click at [303, 395] on input "text" at bounding box center [320, 393] width 86 height 26
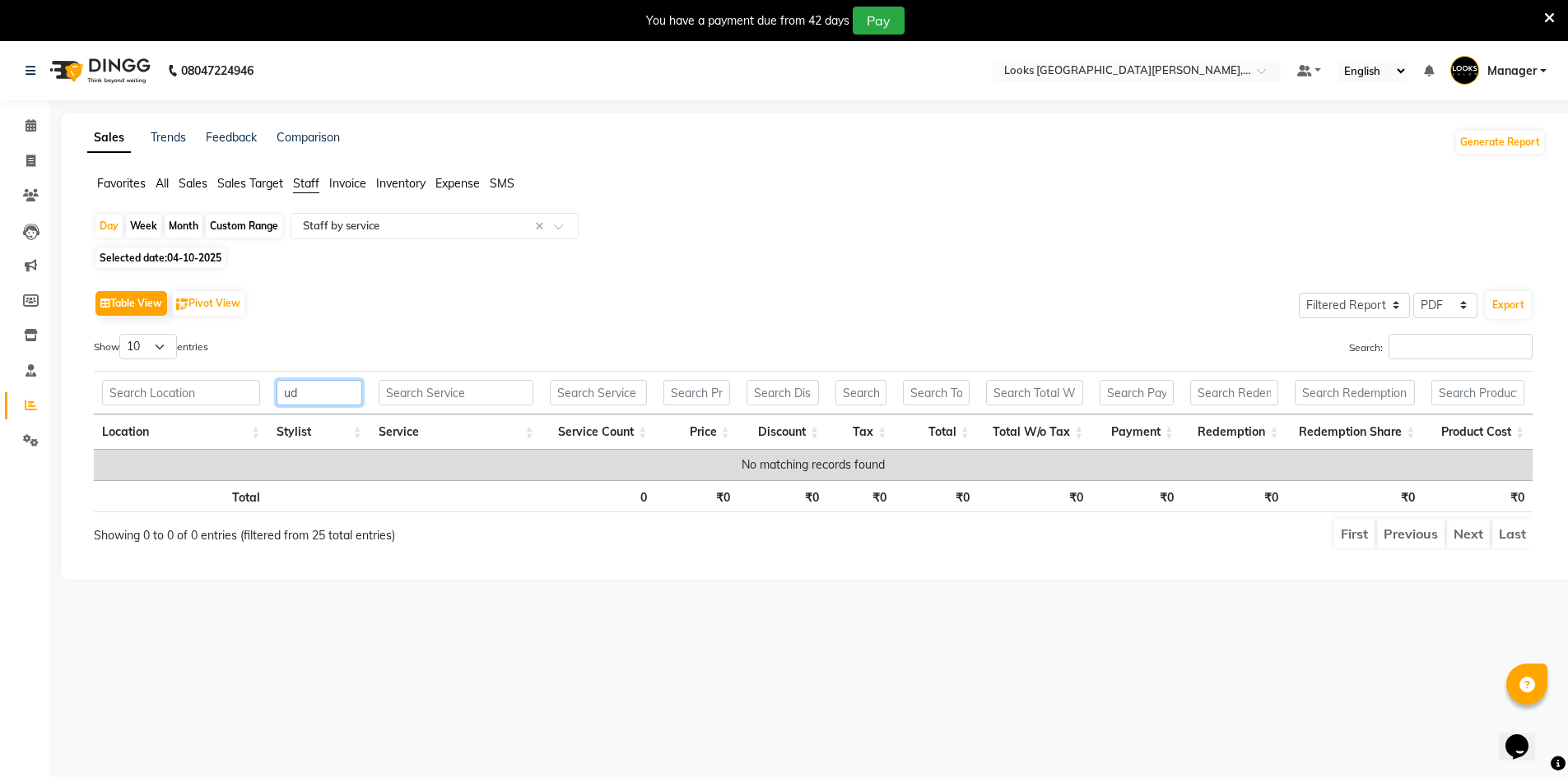
type input "u"
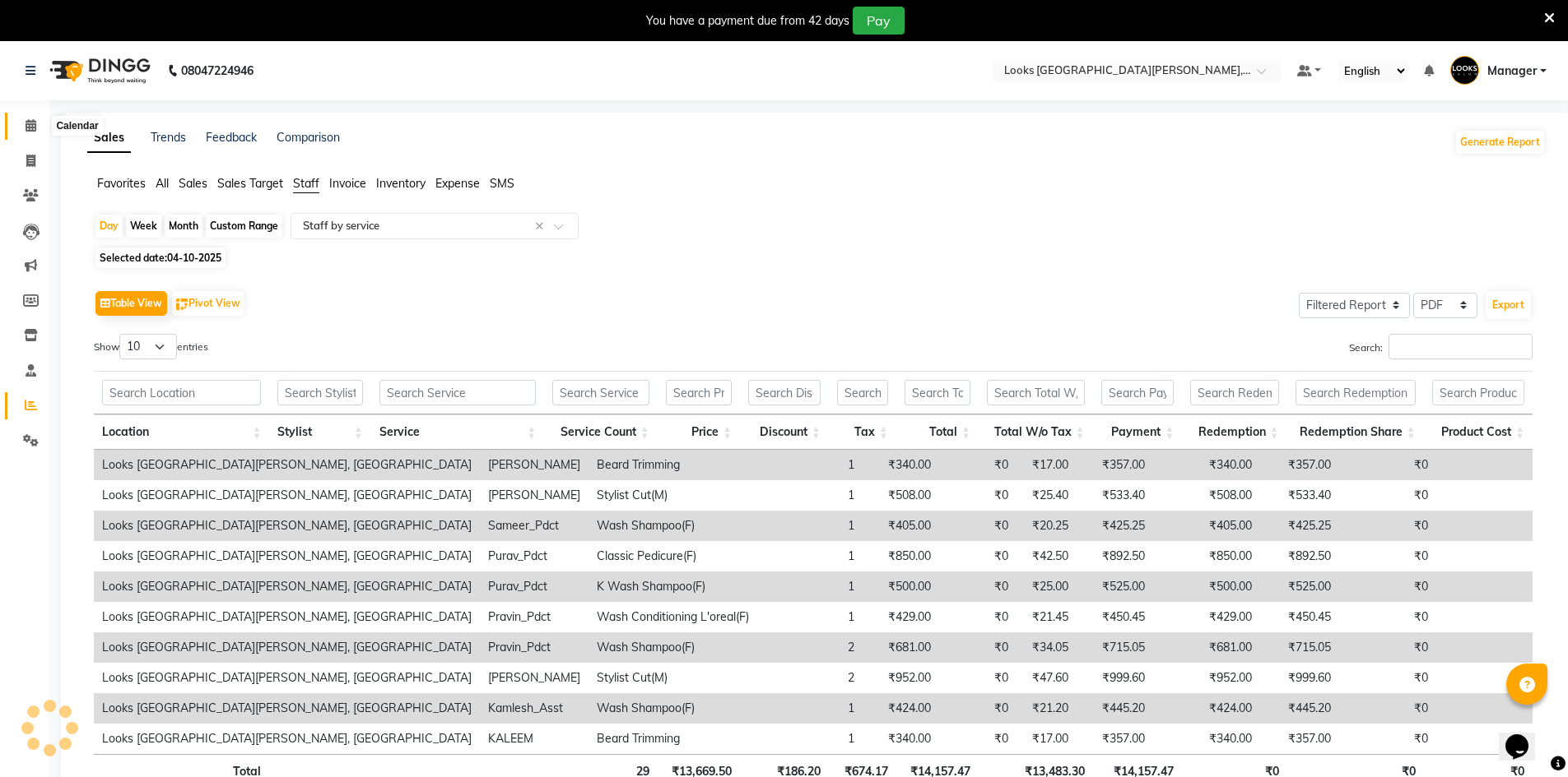
click at [31, 130] on icon at bounding box center [31, 125] width 11 height 12
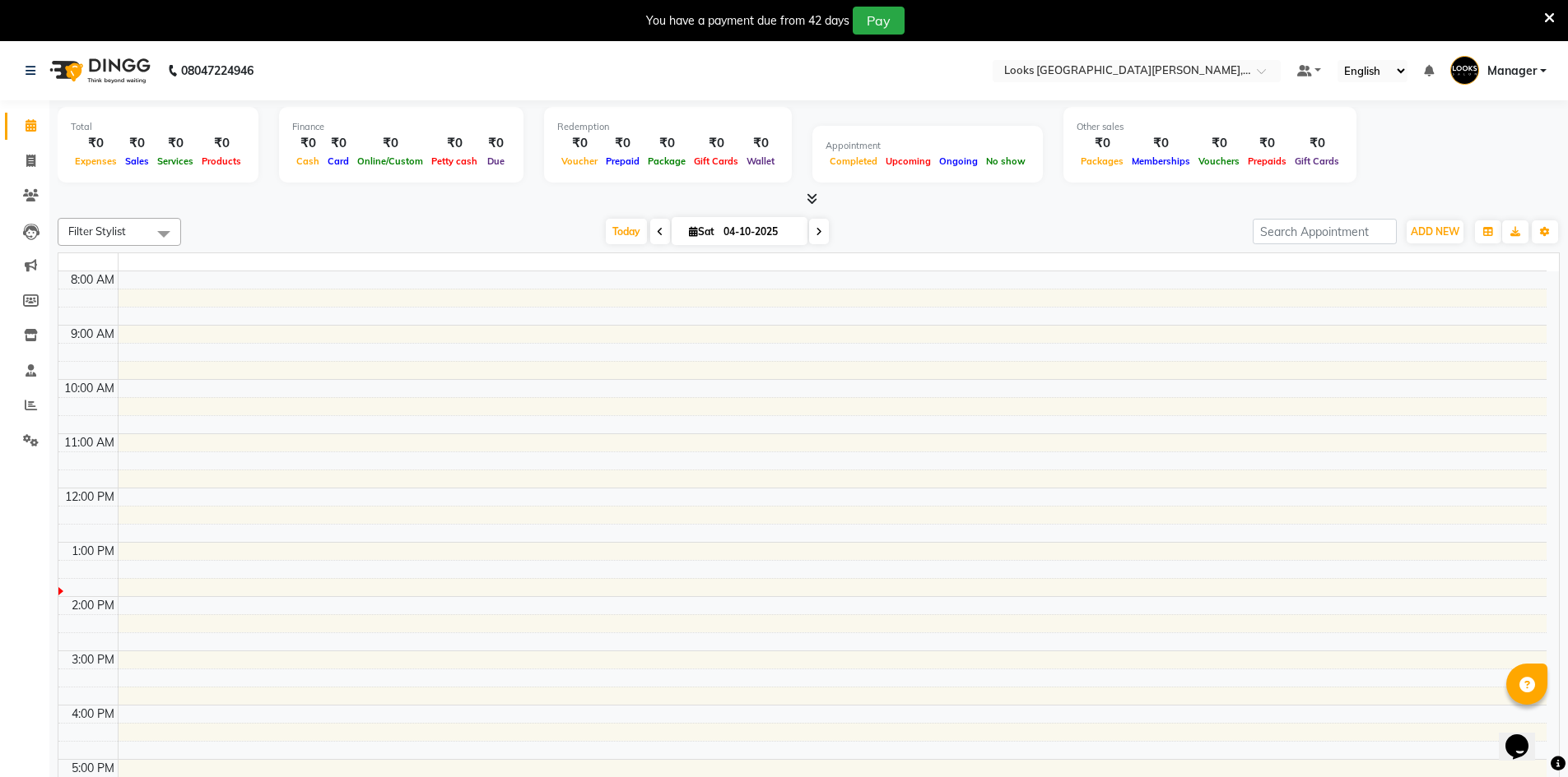
scroll to position [196, 0]
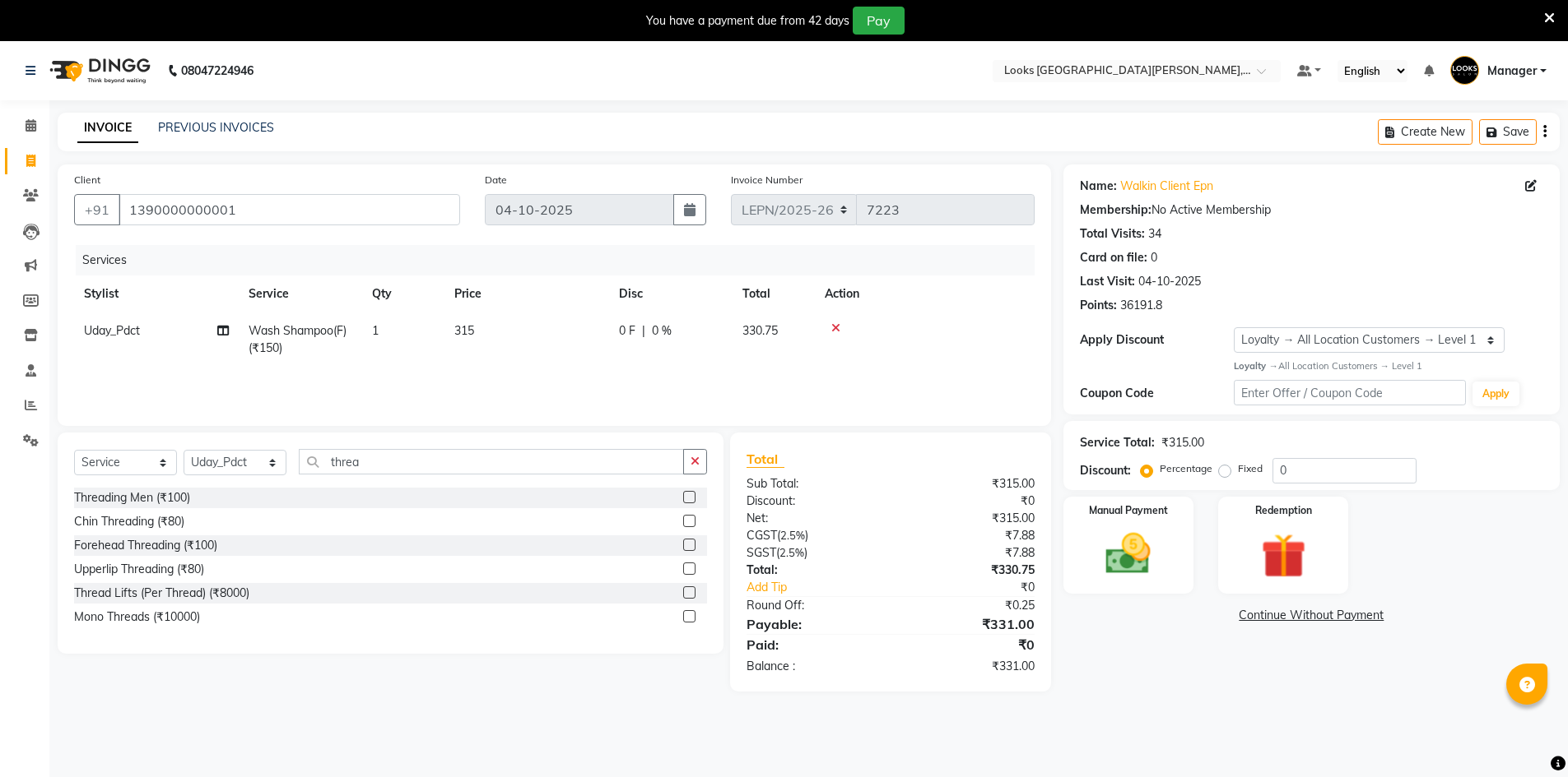
select select "service"
select select "90369"
select select "1: Object"
type input "threa"
click at [176, 499] on div "Threading Men (₹100)" at bounding box center [131, 498] width 116 height 17
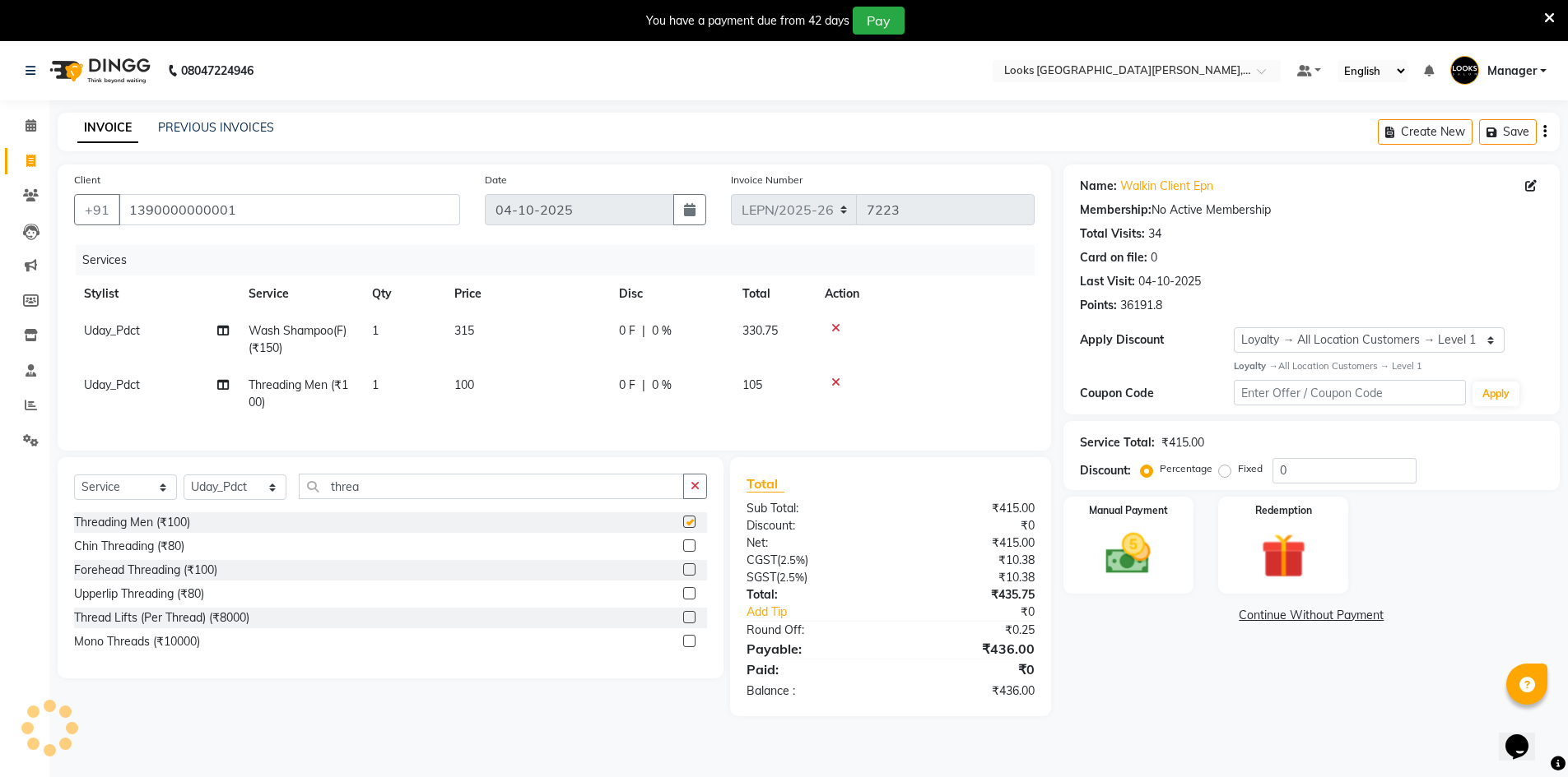
checkbox input "false"
click at [468, 381] on span "100" at bounding box center [464, 384] width 20 height 14
select select "90369"
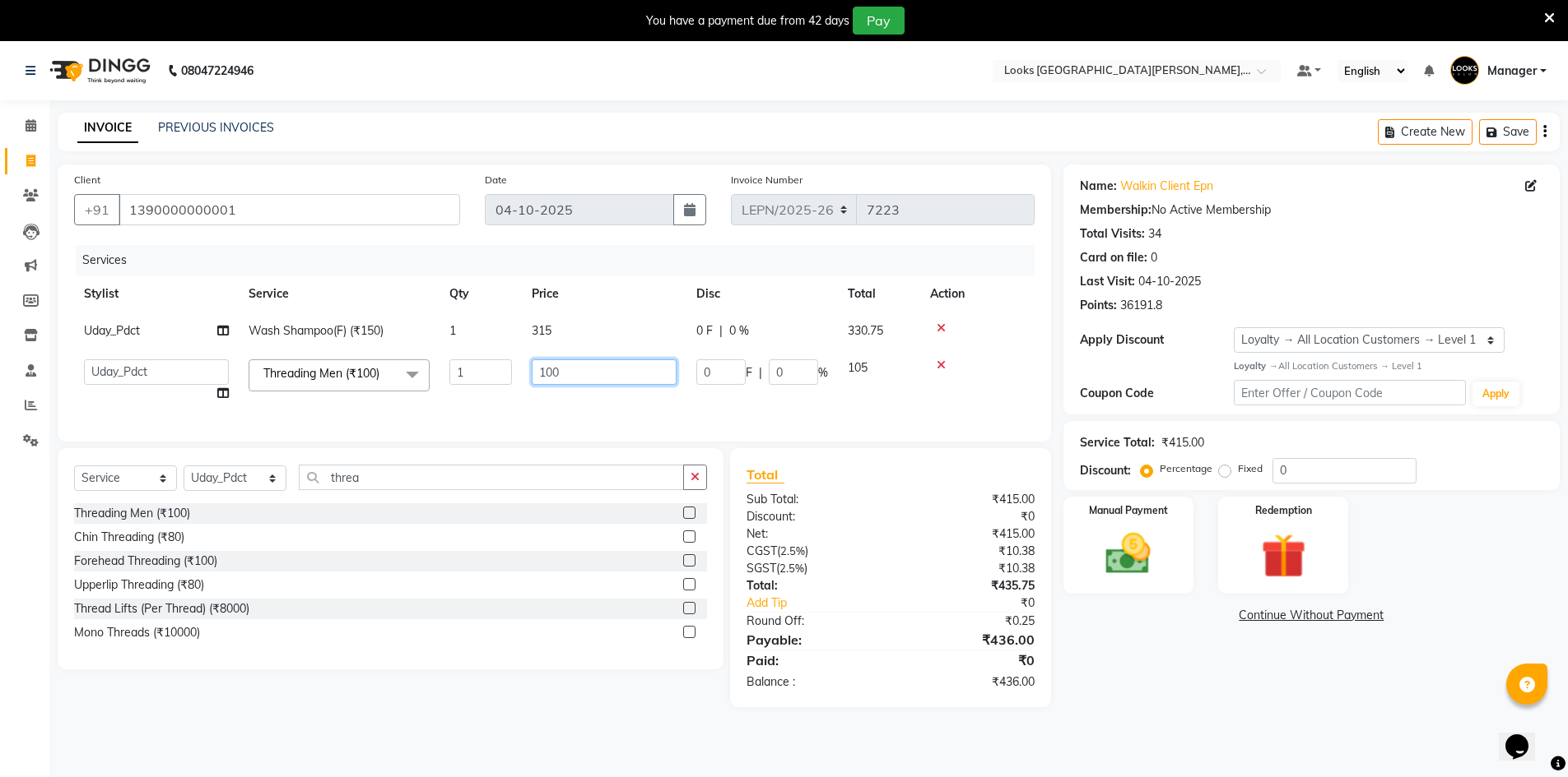
click at [611, 379] on input "100" at bounding box center [603, 372] width 144 height 26
click at [592, 372] on input "1" at bounding box center [603, 372] width 144 height 26
type input "100"
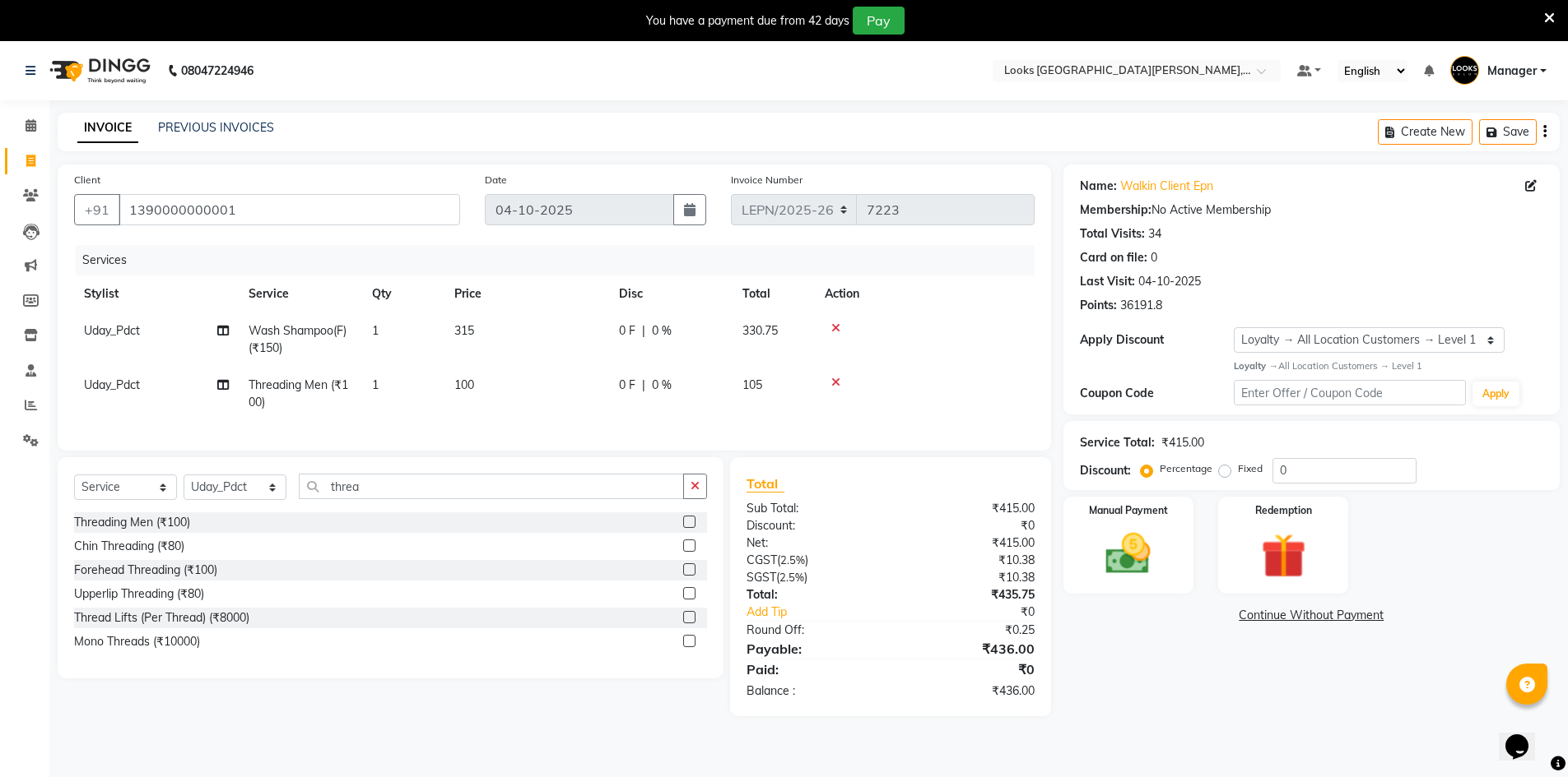
click at [622, 407] on tr "Uday_Pdct Threading Men (₹100) 1 100 0 F | 0 % 105" at bounding box center [554, 394] width 961 height 54
click at [133, 378] on span "Uday_Pdct" at bounding box center [112, 384] width 56 height 14
select select "90369"
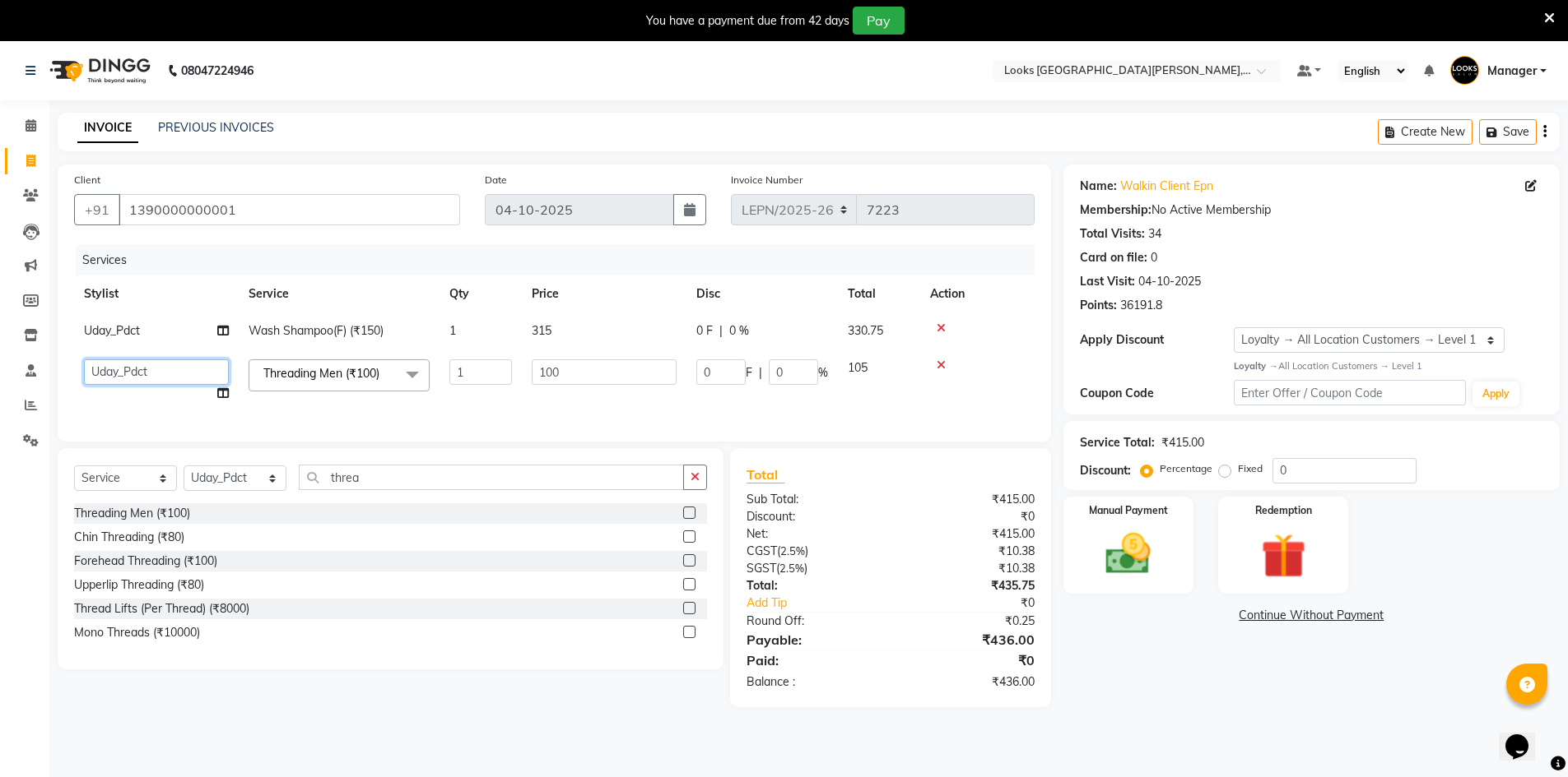
click at [128, 376] on select "AMAN Aman_Asst Baljeet_MKP BITTU Bobby_Mgr Counter Sales Jassi_Beauty KALEEM Ka…" at bounding box center [156, 372] width 144 height 26
select select "90236"
click at [151, 378] on select "AMAN Aman_Asst Baljeet_MKP BITTU Bobby_Mgr Counter Sales Jassi_Beauty KALEEM Ka…" at bounding box center [156, 372] width 144 height 26
select select "90366"
click at [588, 380] on input "100" at bounding box center [603, 372] width 144 height 26
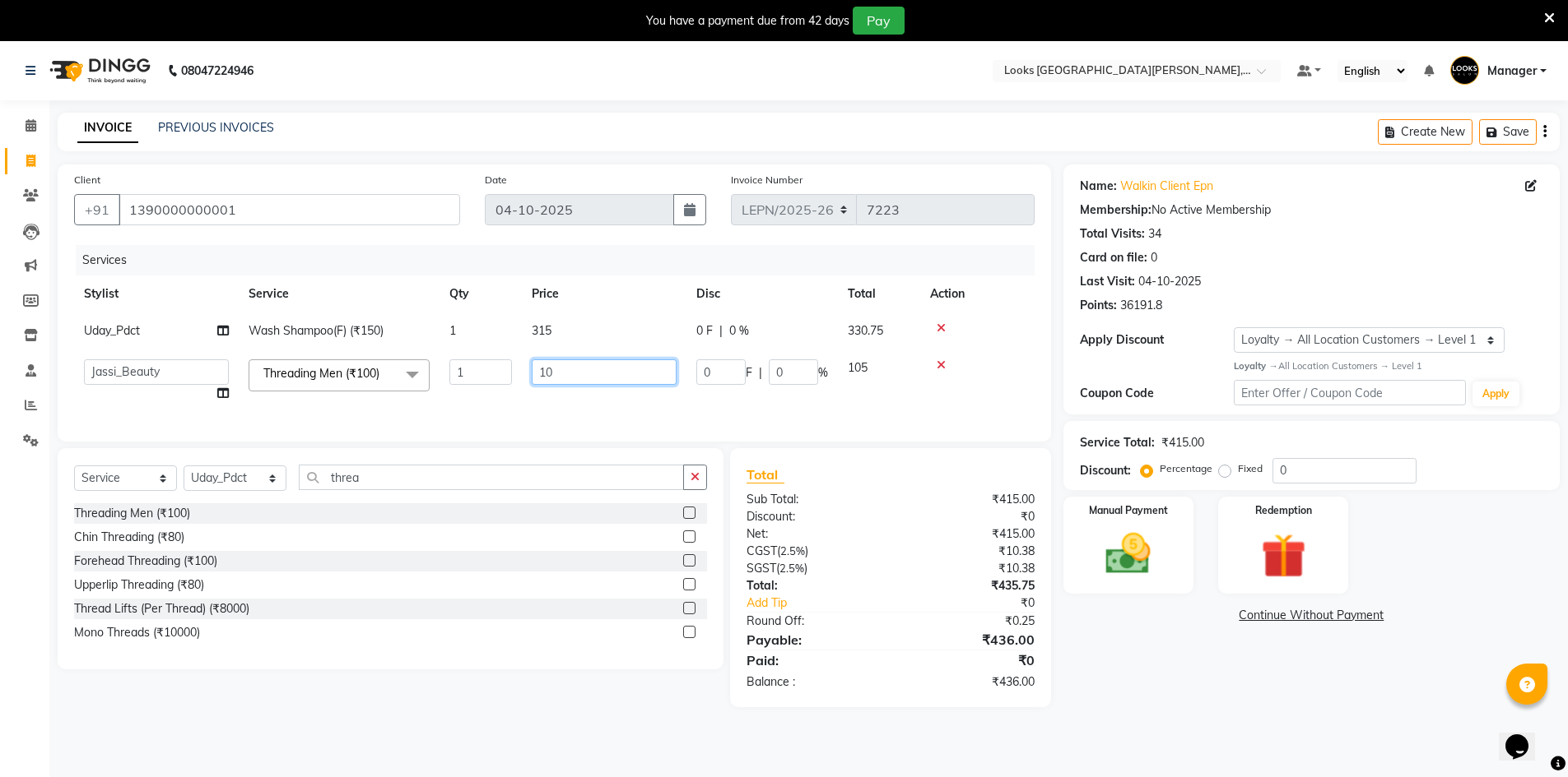
type input "104"
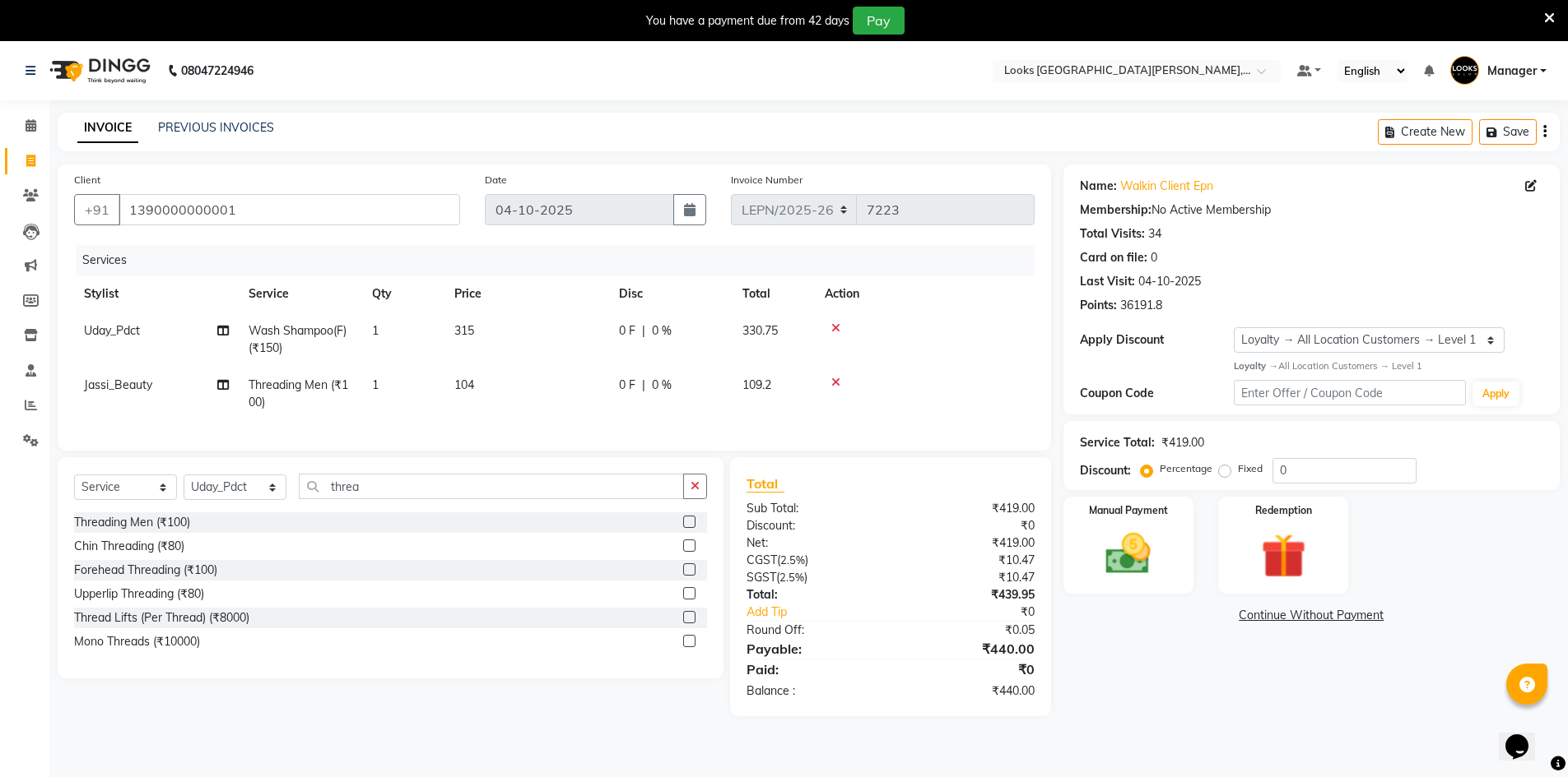
click at [677, 413] on div "Services Stylist Service Qty Price Disc Total Action Uday_Pdct Wash Shampoo(F) …" at bounding box center [554, 340] width 961 height 189
click at [1148, 534] on img at bounding box center [1128, 554] width 76 height 54
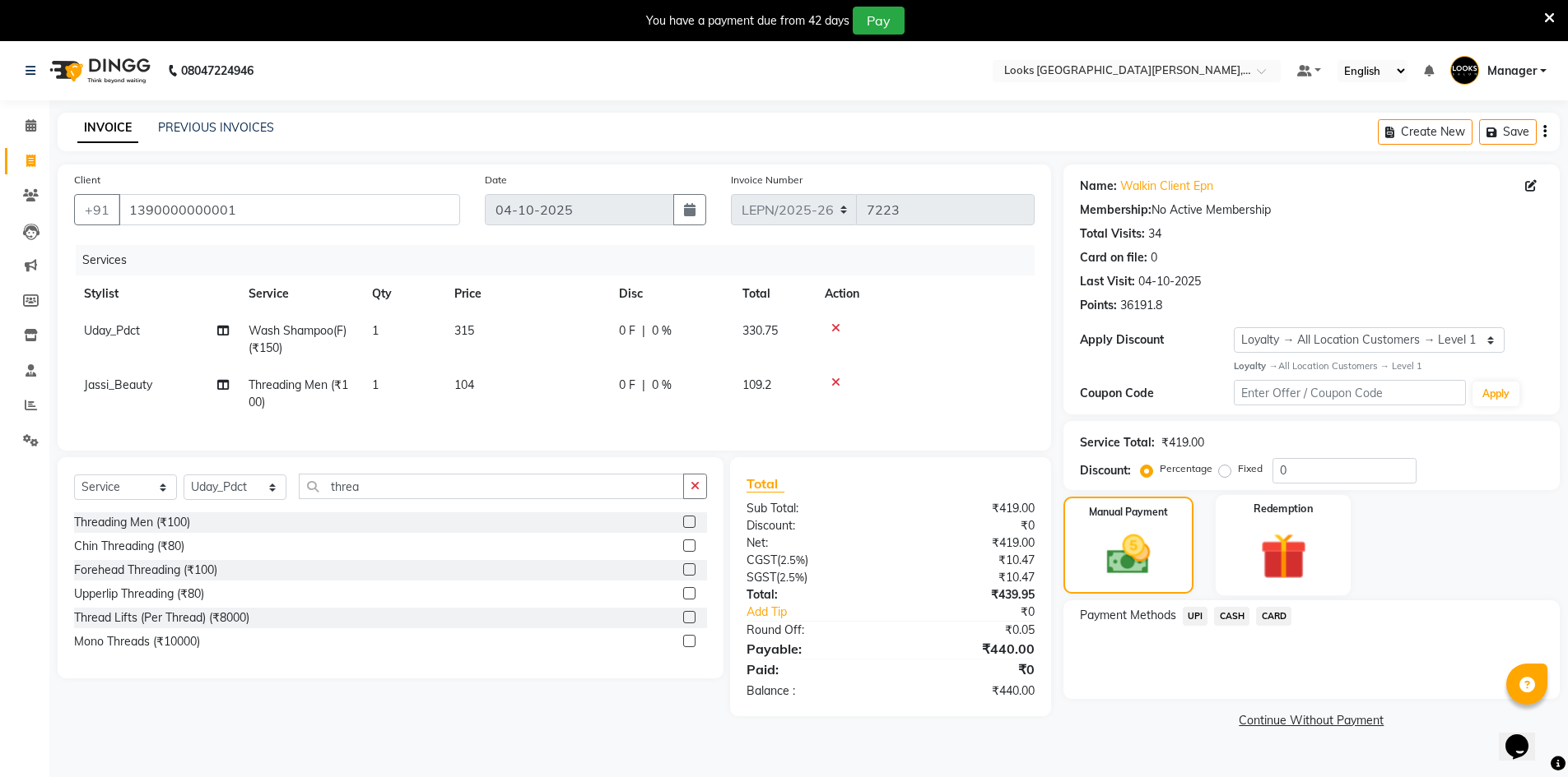
scroll to position [41, 0]
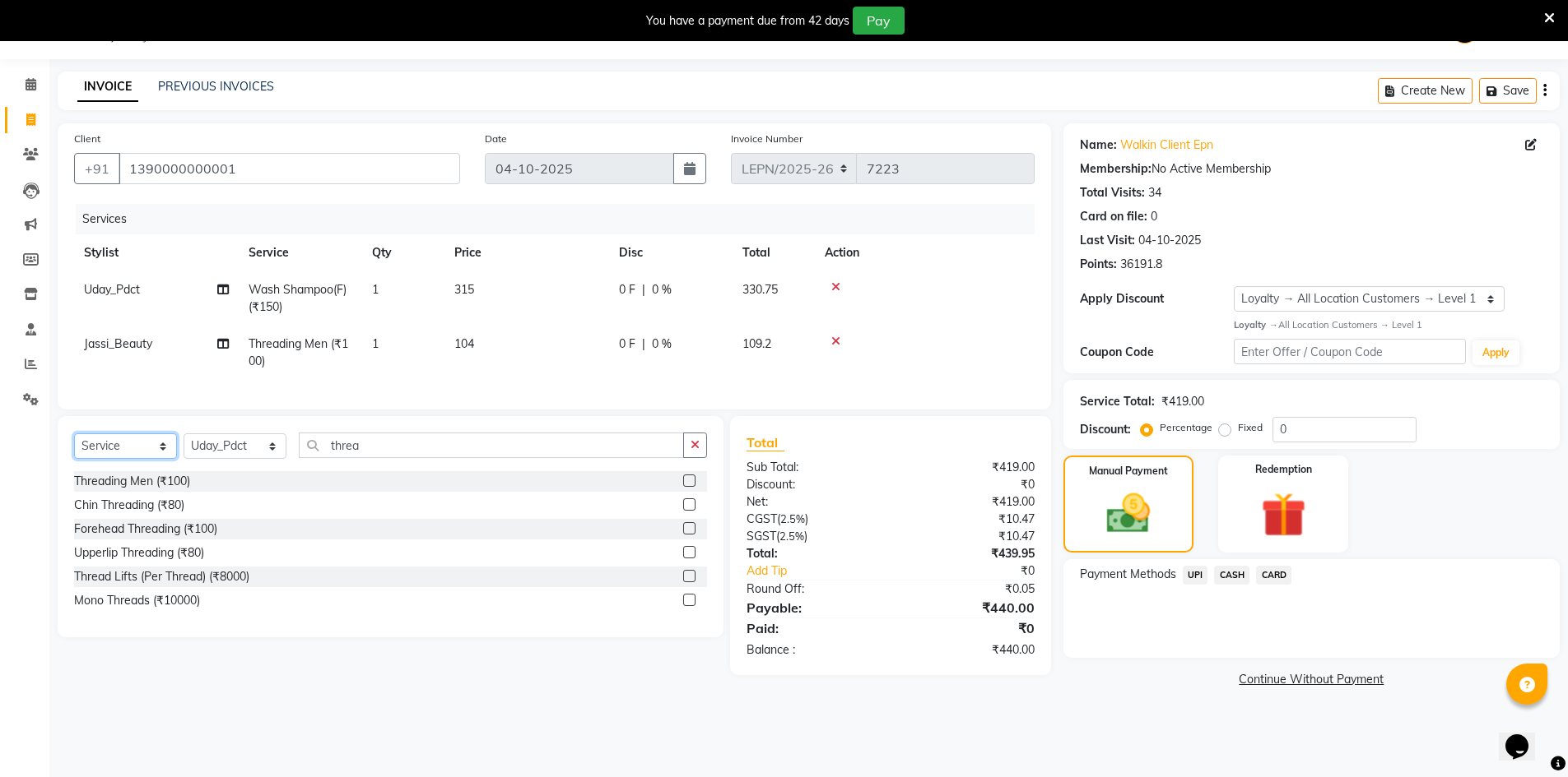
click at [136, 452] on select "Select Service Product Membership Package Voucher Prepaid Gift Card" at bounding box center [125, 446] width 103 height 26
click at [74, 446] on select "Select Service Product Membership Package Voucher Prepaid Gift Card" at bounding box center [125, 446] width 103 height 26
click at [1231, 572] on span "CASH" at bounding box center [1231, 575] width 35 height 19
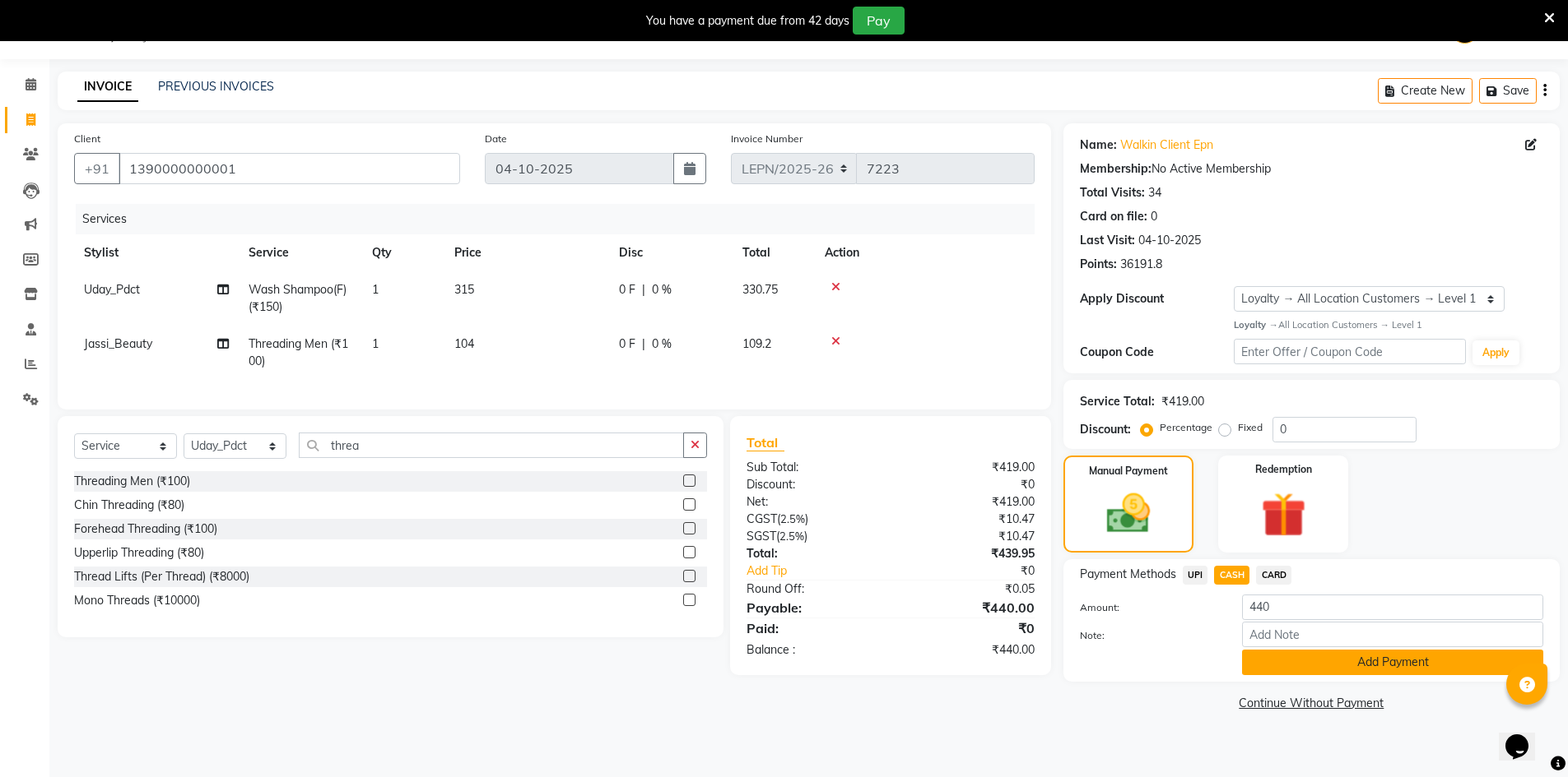
click at [1292, 669] on button "Add Payment" at bounding box center [1392, 662] width 301 height 26
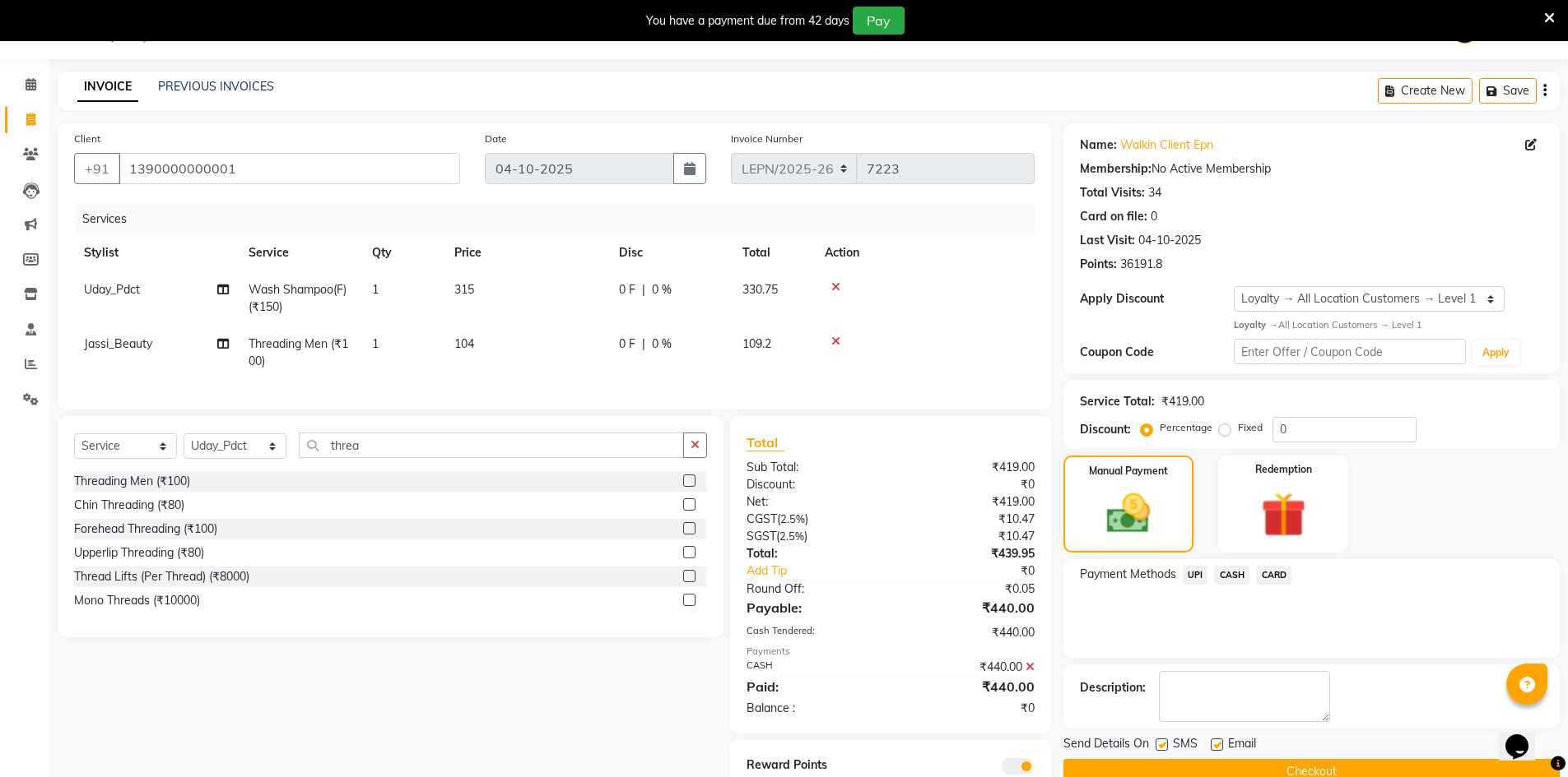
scroll to position [116, 0]
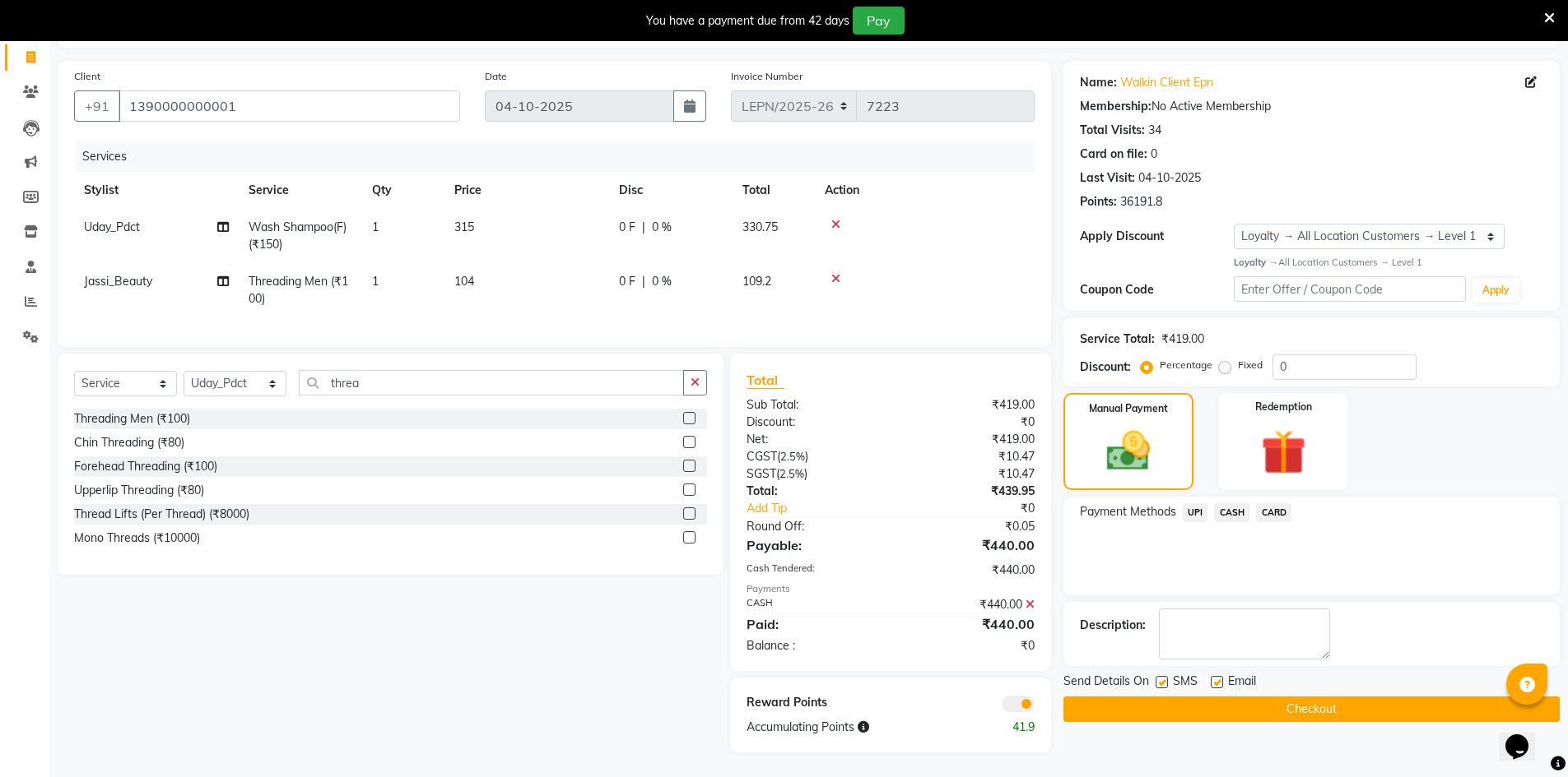
click at [1179, 697] on button "Checkout" at bounding box center [1311, 709] width 496 height 26
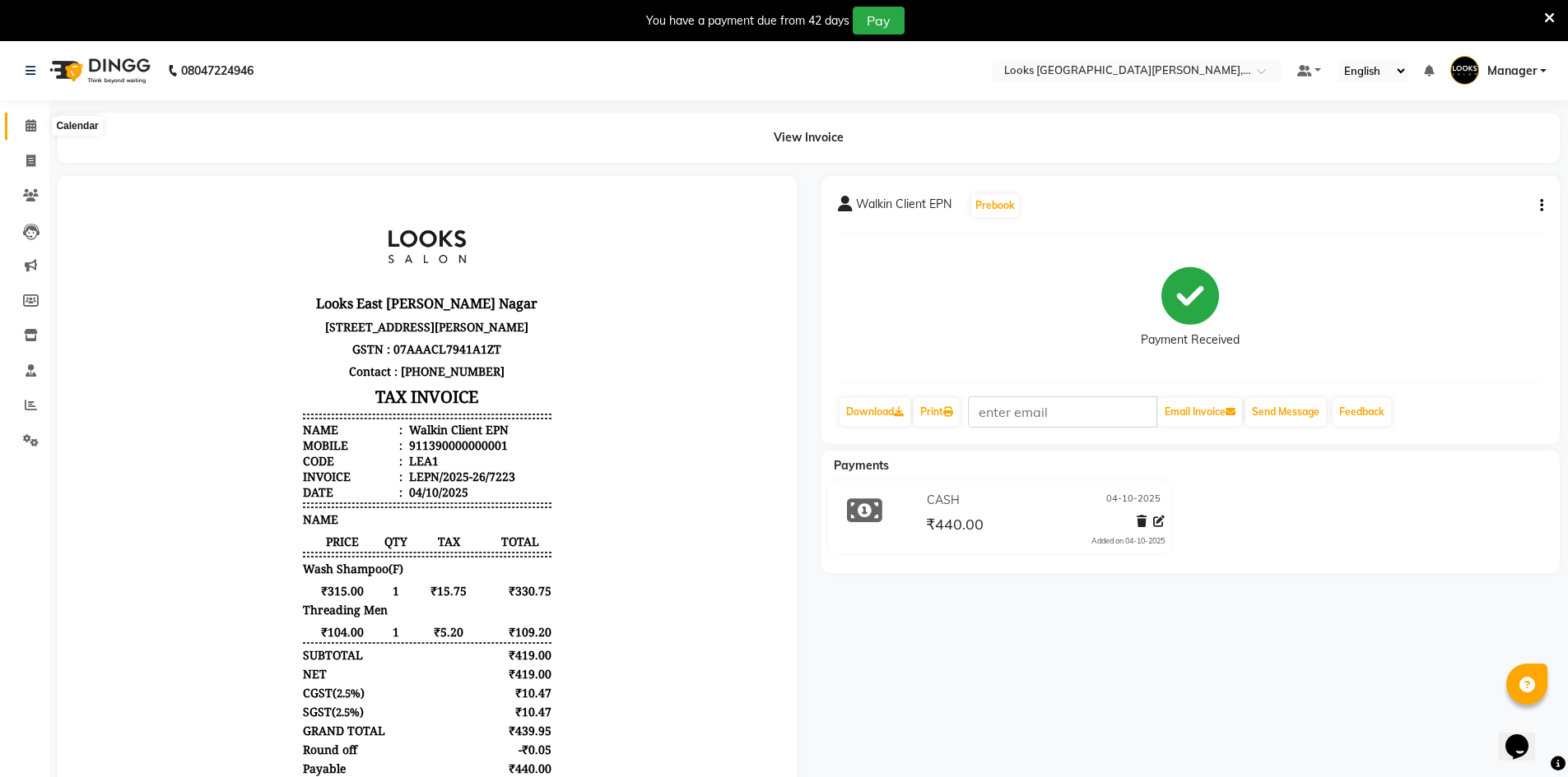
click at [38, 135] on span at bounding box center [31, 126] width 29 height 19
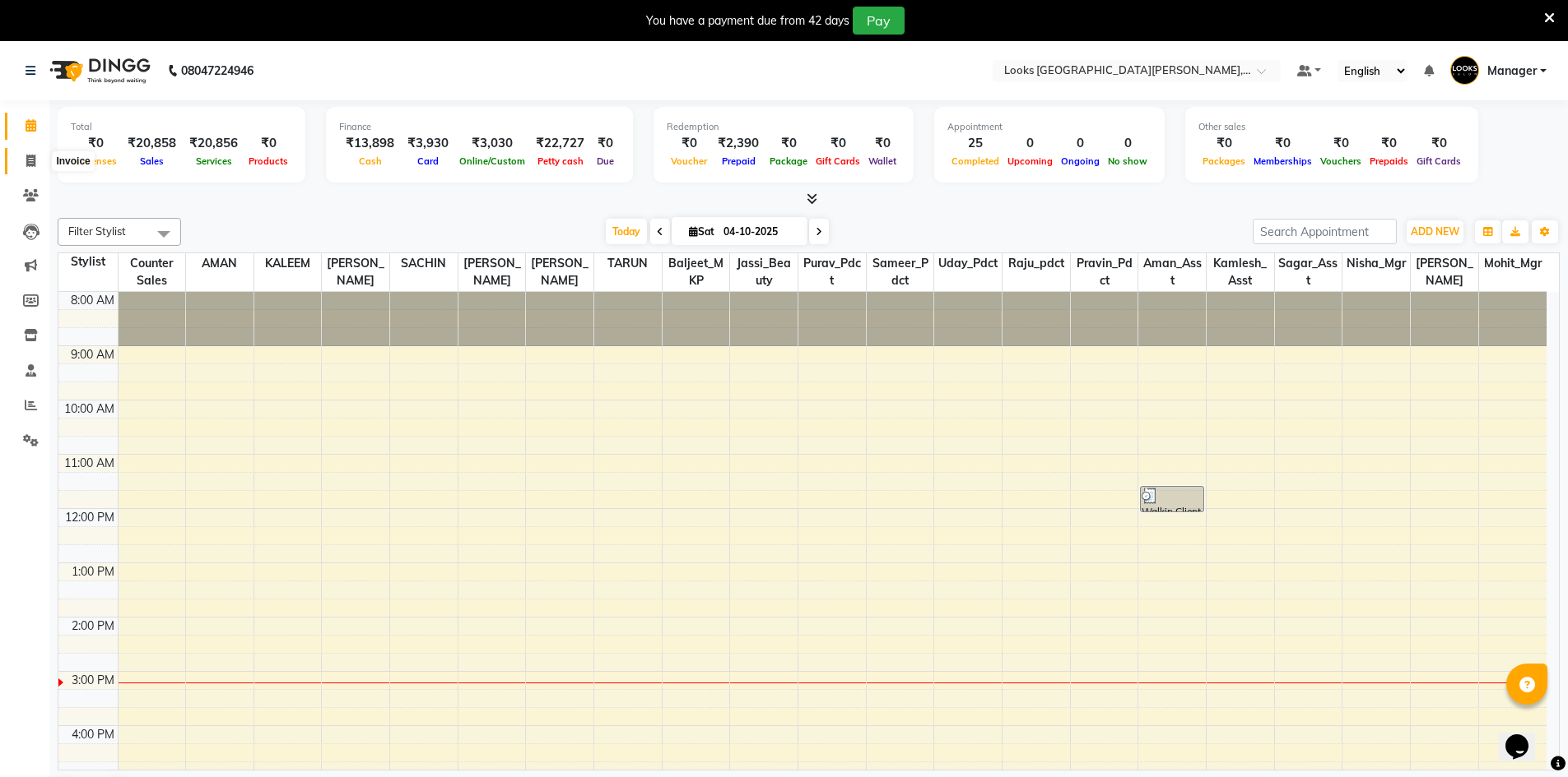
click at [31, 162] on icon at bounding box center [31, 161] width 9 height 12
select select "service"
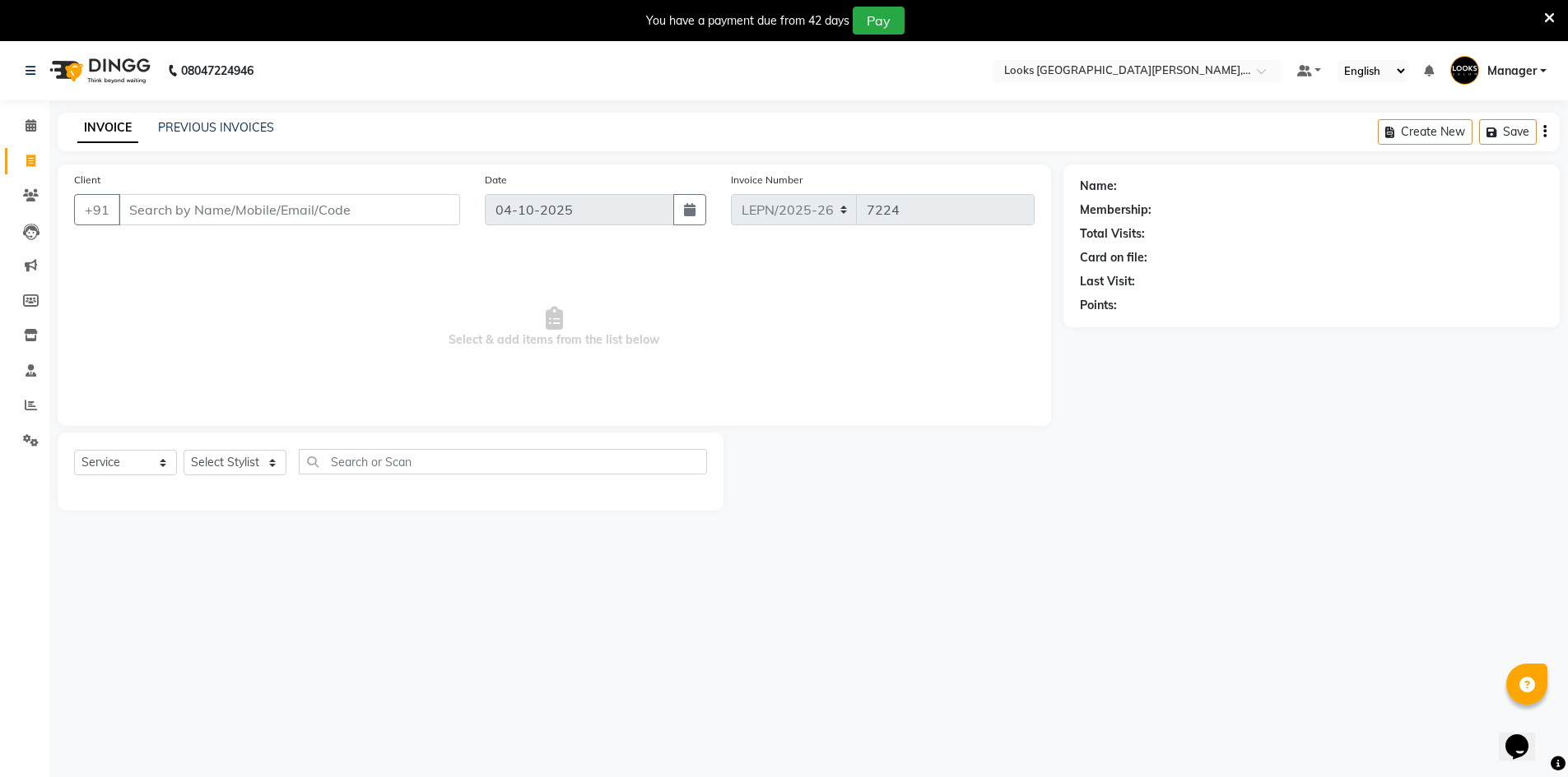
click at [153, 207] on input "Client" at bounding box center [289, 209] width 341 height 32
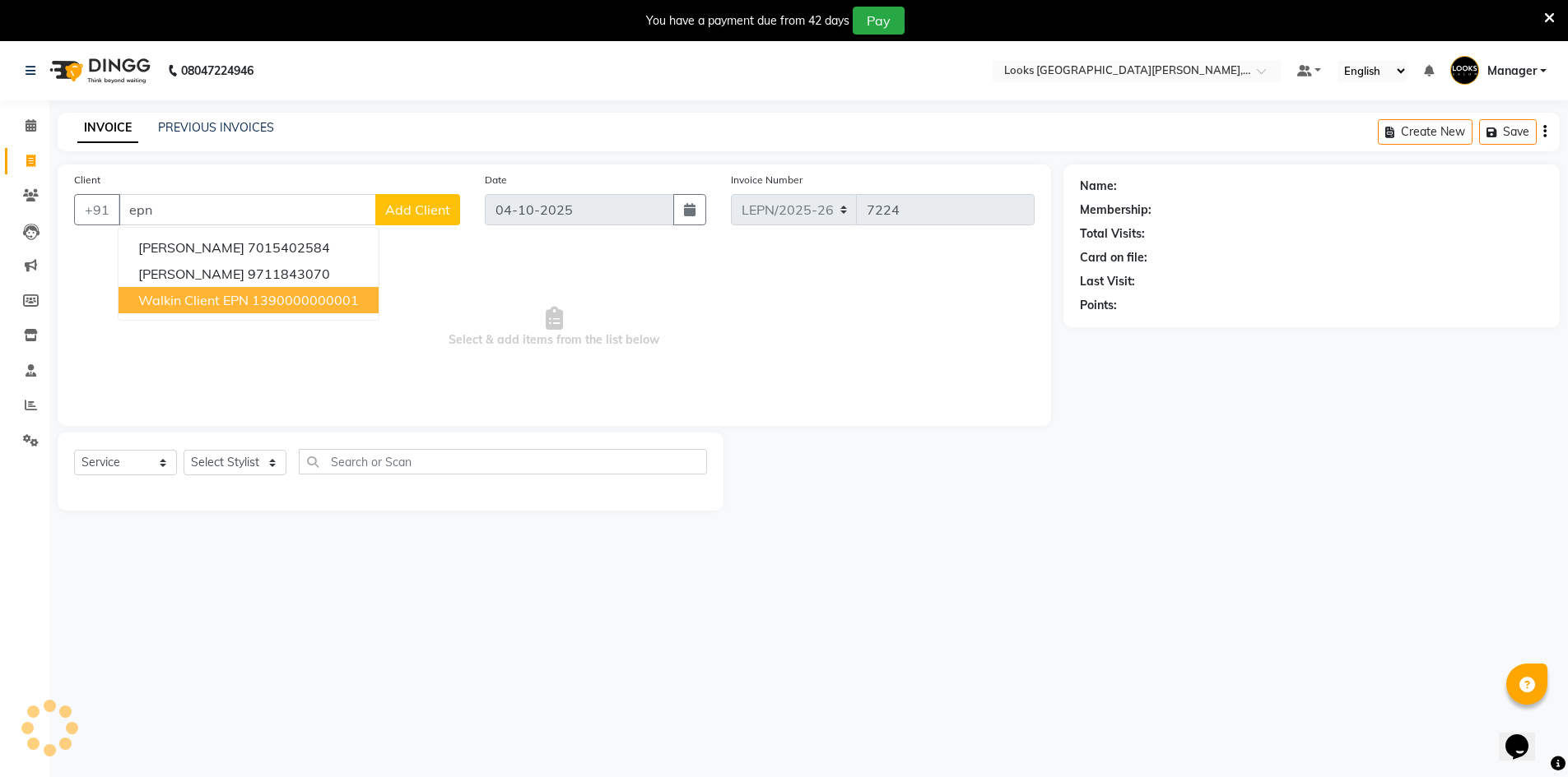
click at [296, 299] on ngb-highlight "1390000000001" at bounding box center [305, 300] width 107 height 16
type input "1390000000001"
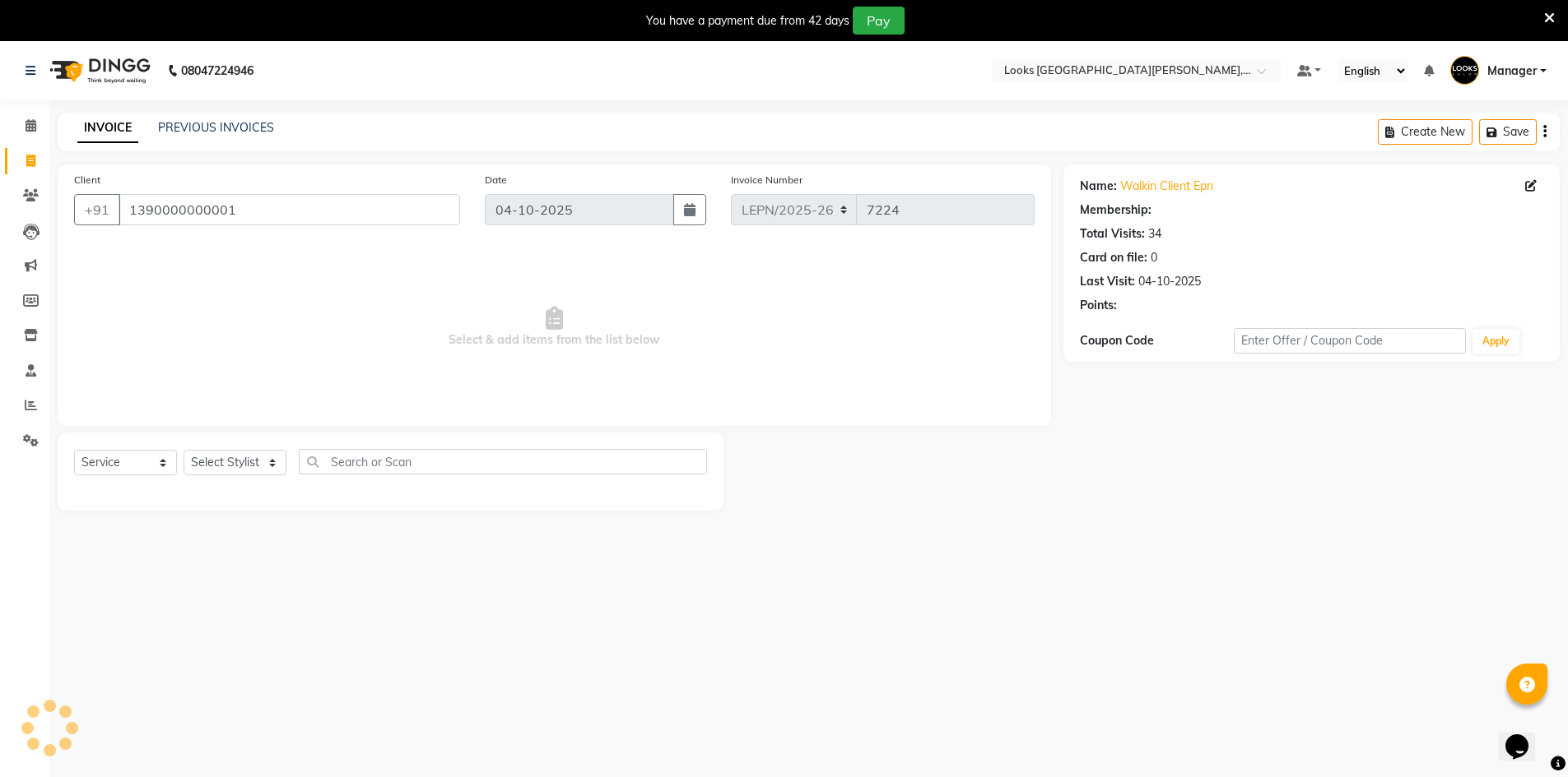
select select "1: Object"
click at [269, 464] on select "Select Stylist AMAN Aman_Asst Baljeet_MKP BITTU Bobby_Mgr Counter Sales Jassi_B…" at bounding box center [235, 463] width 103 height 26
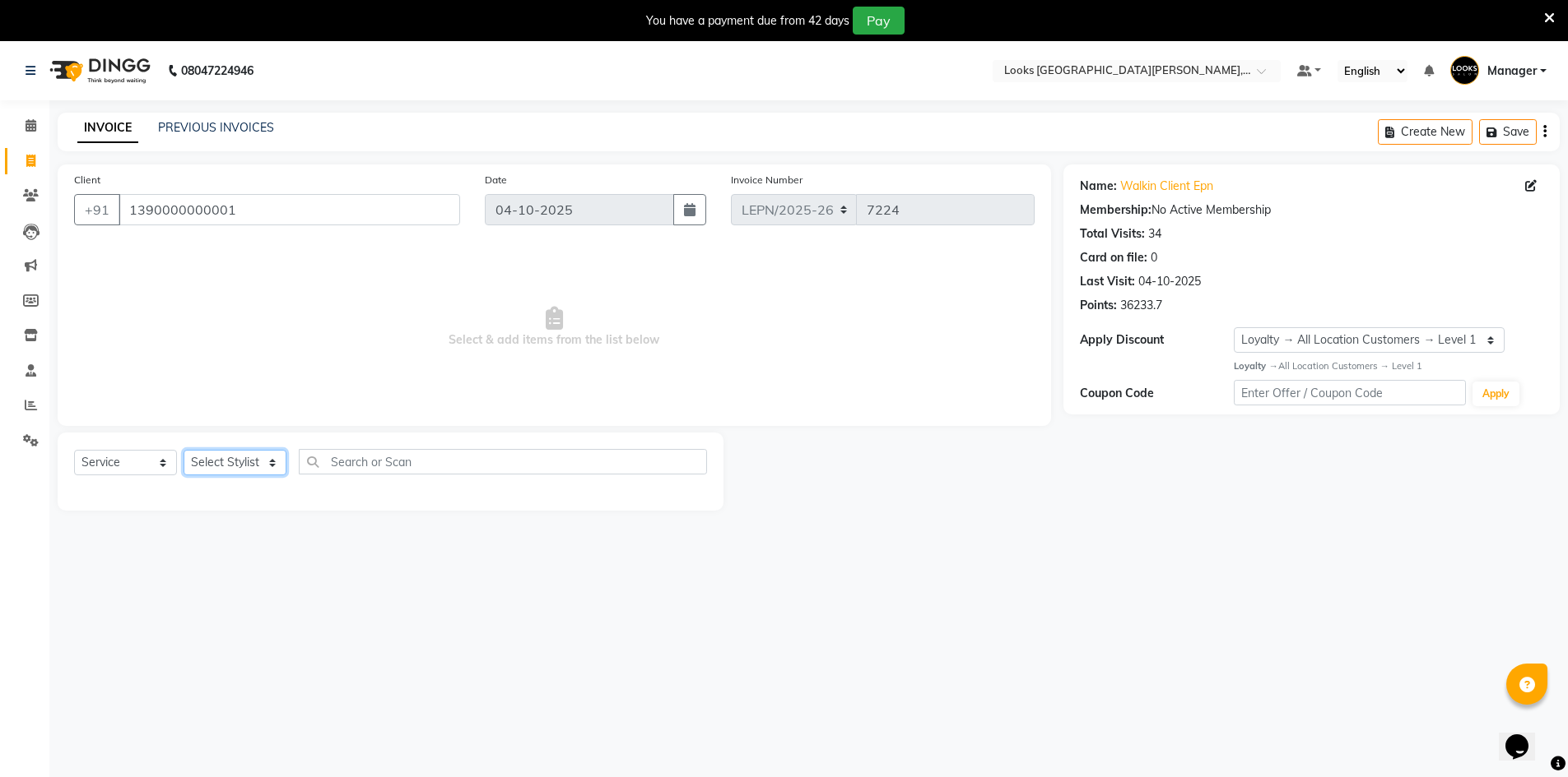
select select "90363"
click at [184, 450] on select "Select Stylist AMAN Aman_Asst Baljeet_MKP BITTU Bobby_Mgr Counter Sales Jassi_B…" at bounding box center [235, 463] width 103 height 26
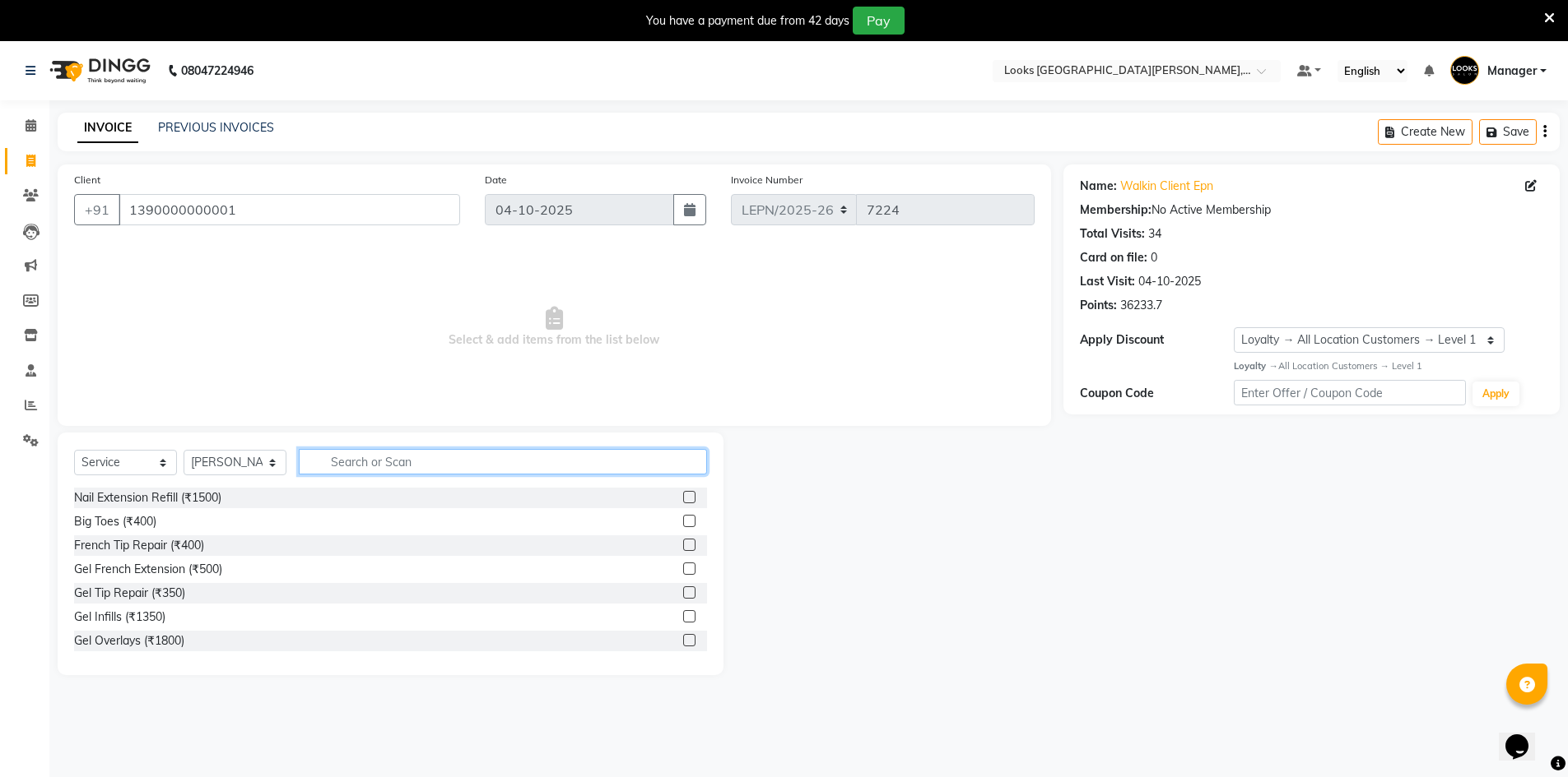
click at [369, 473] on input "text" at bounding box center [502, 462] width 408 height 26
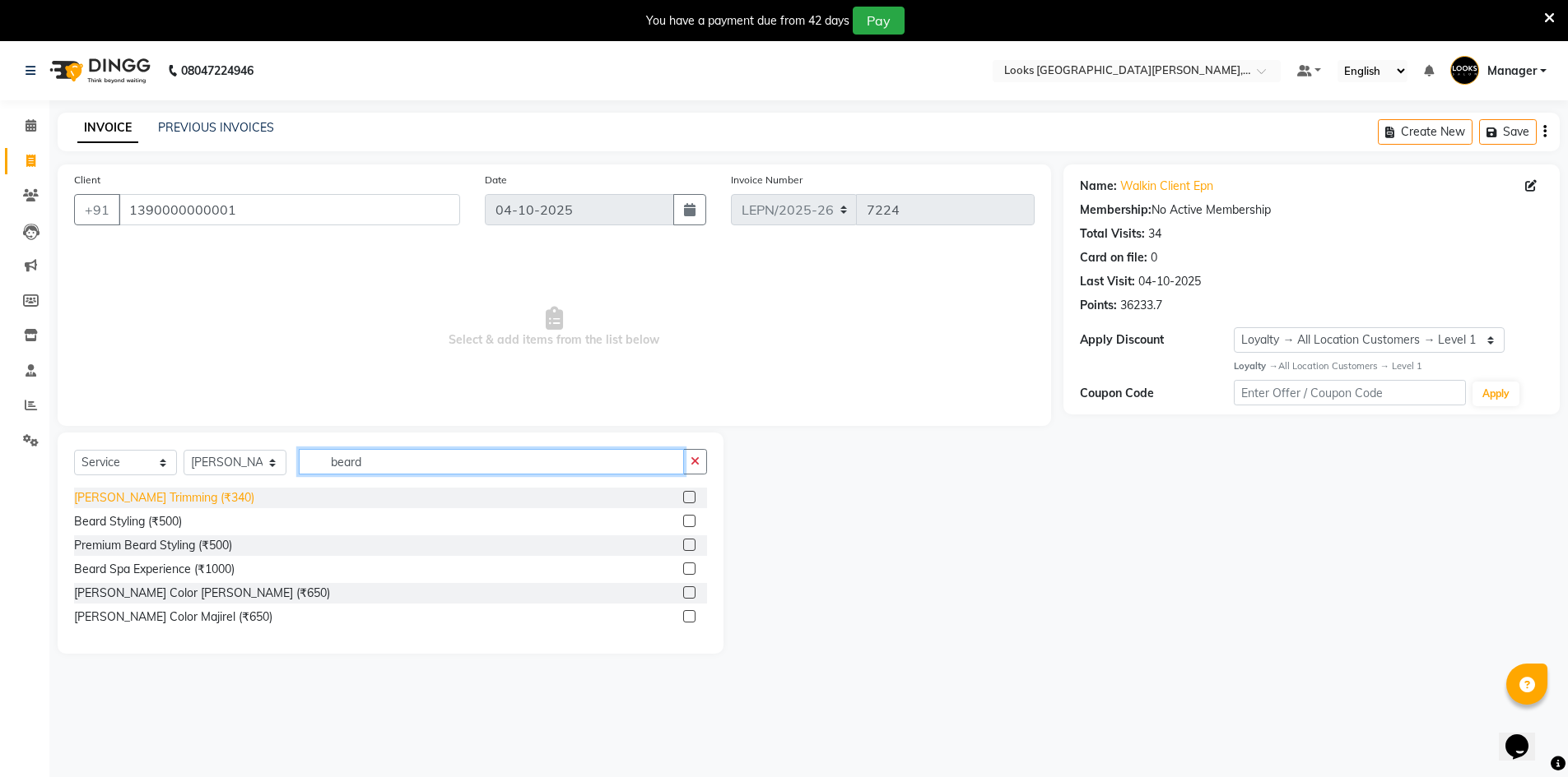
type input "beard"
click at [176, 506] on div "Beard Trimming (₹340)" at bounding box center [163, 498] width 181 height 17
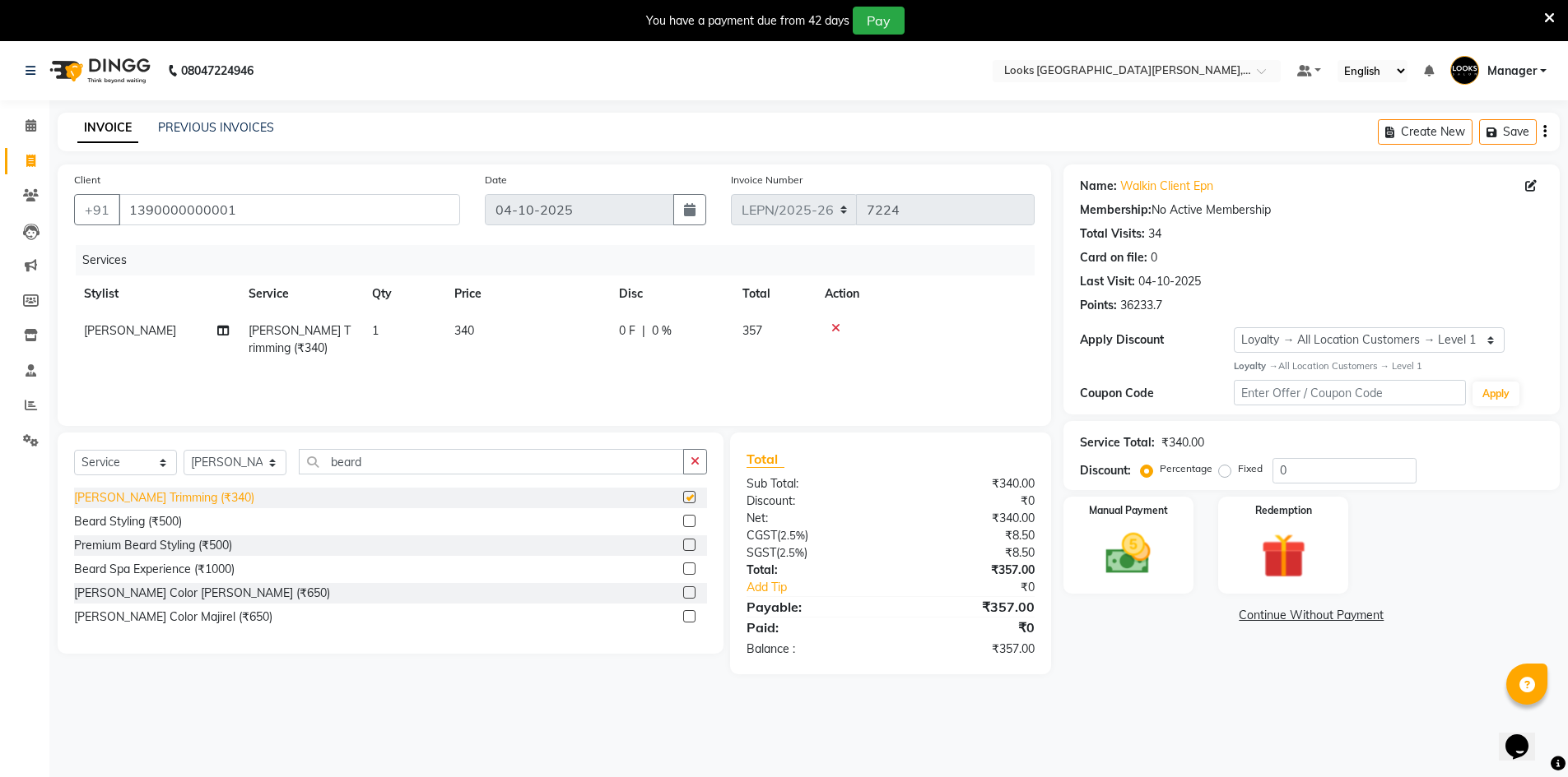
checkbox input "false"
click at [491, 347] on td "340" at bounding box center [527, 339] width 164 height 54
select select "90363"
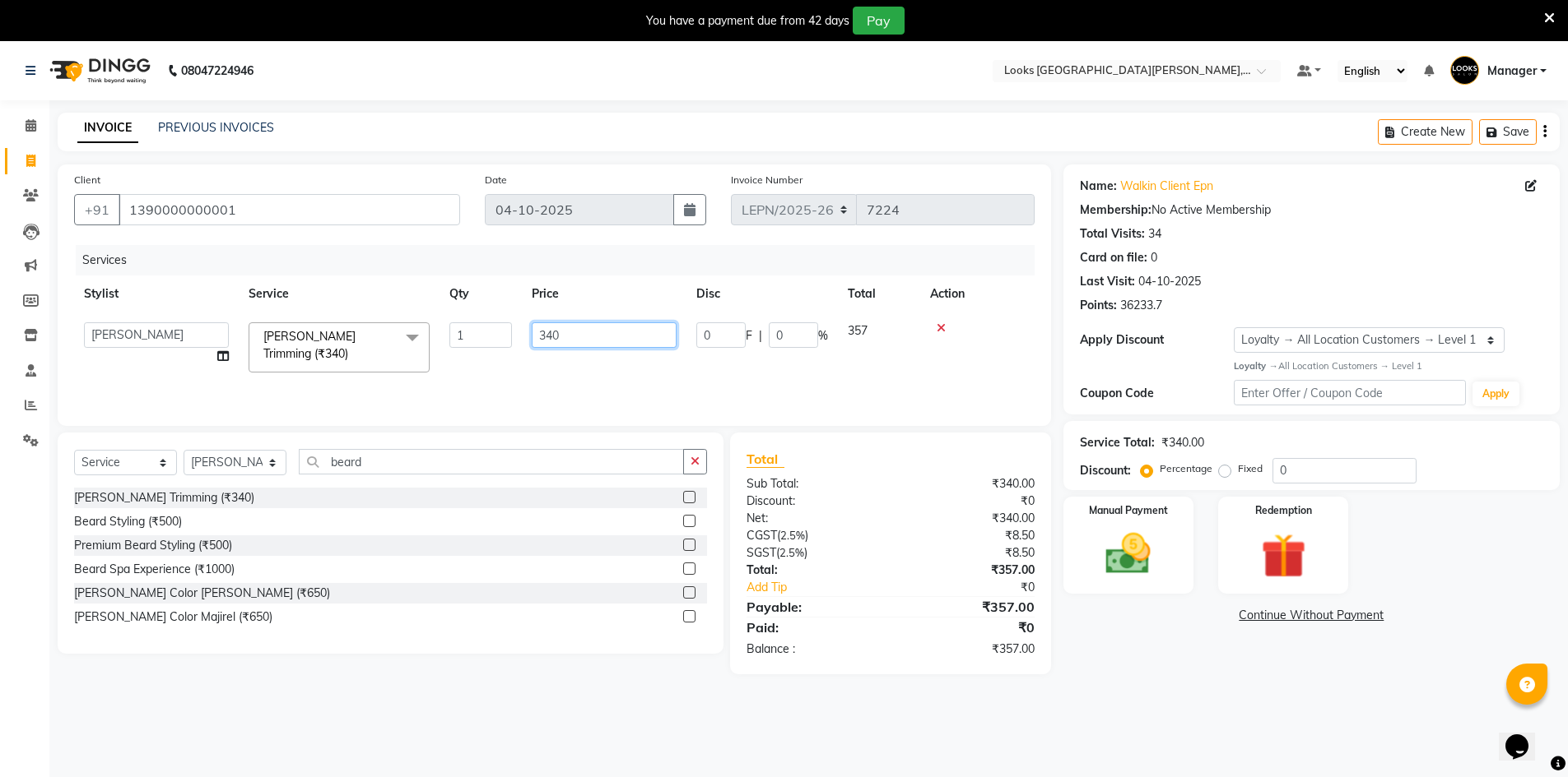
drag, startPoint x: 564, startPoint y: 337, endPoint x: 551, endPoint y: 339, distance: 13.2
click at [551, 339] on input "340" at bounding box center [603, 335] width 144 height 26
type input "343"
click at [703, 376] on div "Services Stylist Service Qty Price Disc Total Action AMAN Aman_Asst Baljeet_MKP…" at bounding box center [554, 328] width 961 height 164
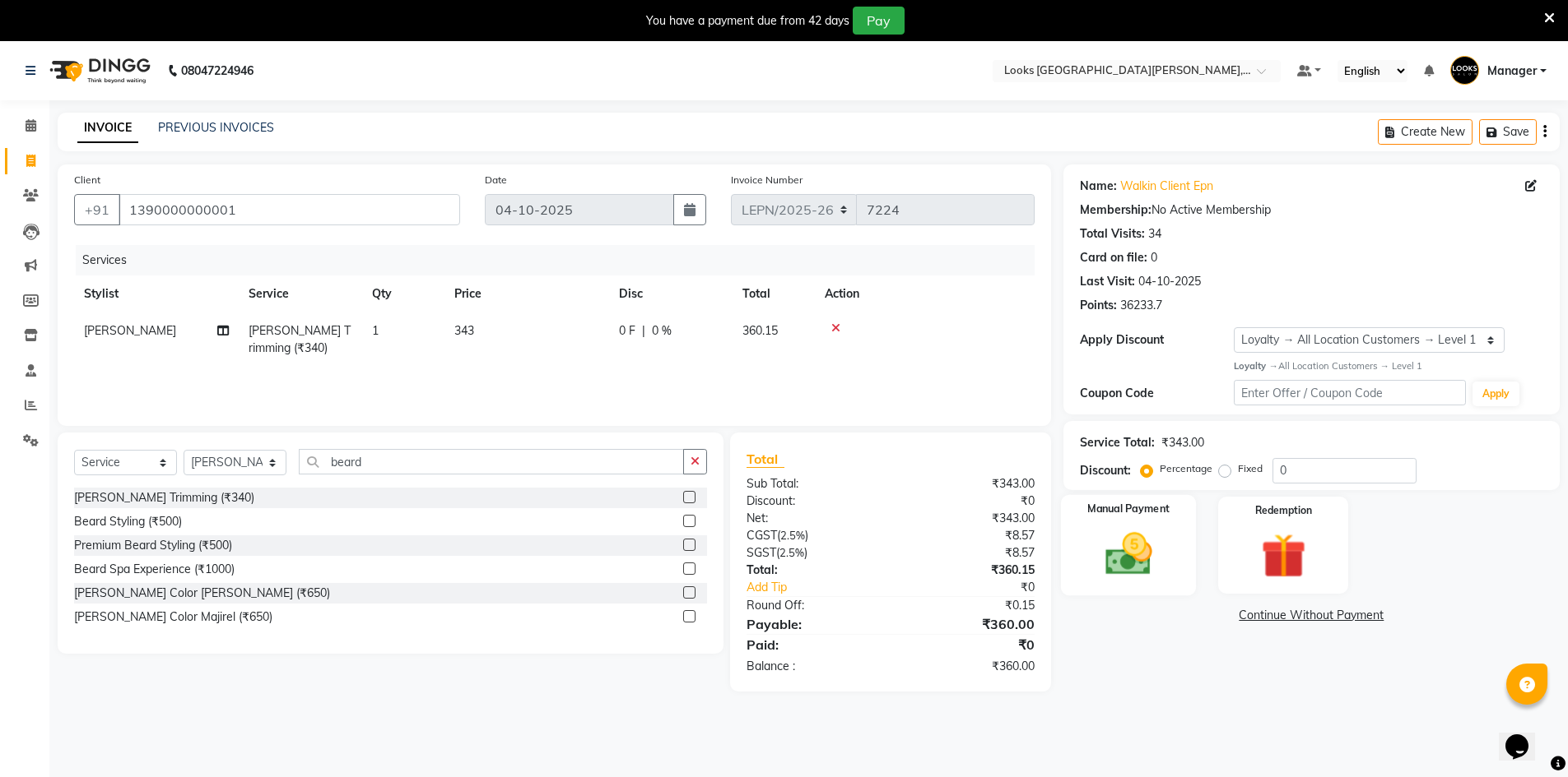
click at [1106, 555] on img at bounding box center [1128, 554] width 76 height 54
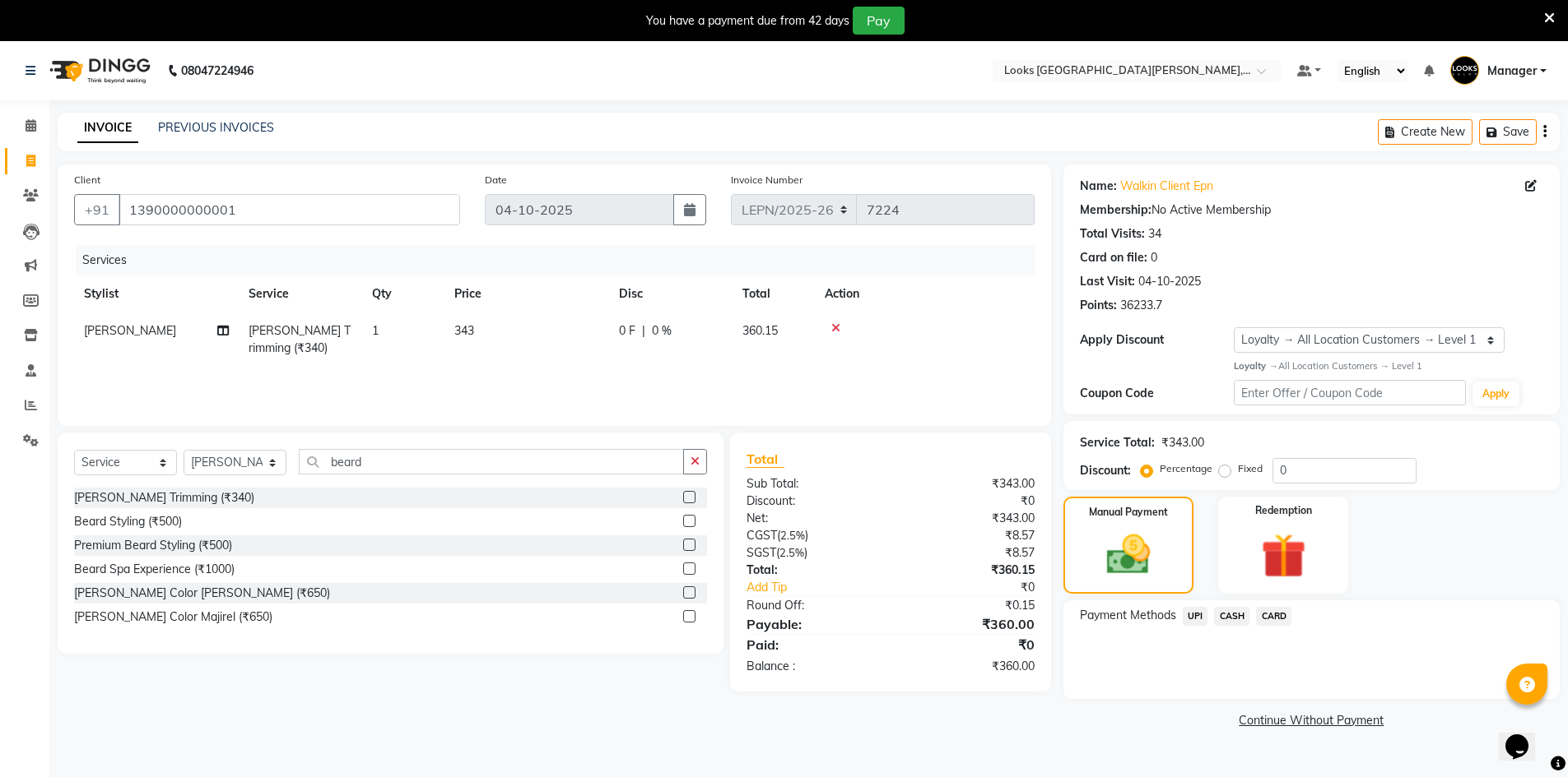
click at [1231, 617] on span "CASH" at bounding box center [1231, 616] width 35 height 19
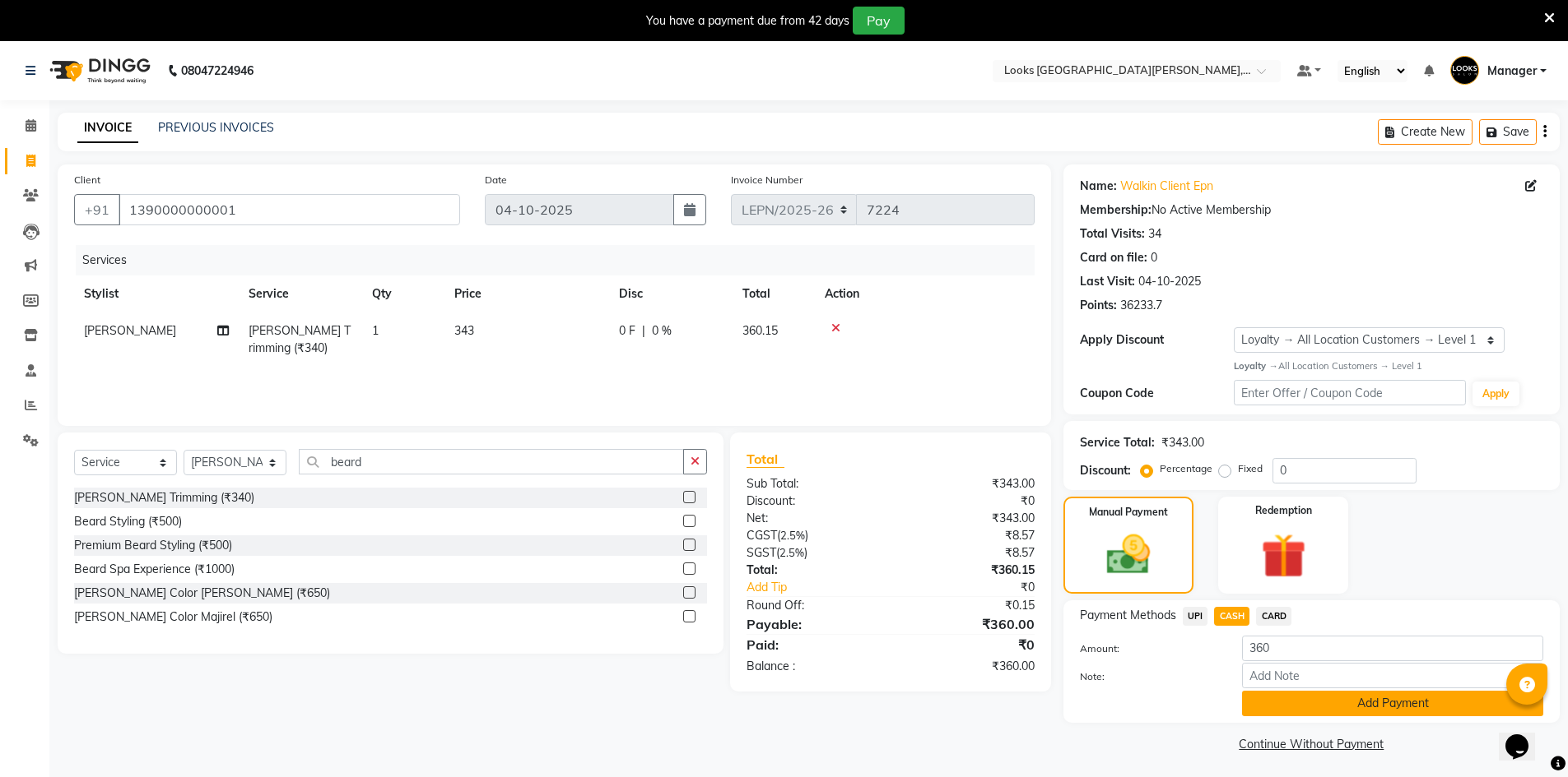
click at [1293, 697] on button "Add Payment" at bounding box center [1392, 703] width 301 height 26
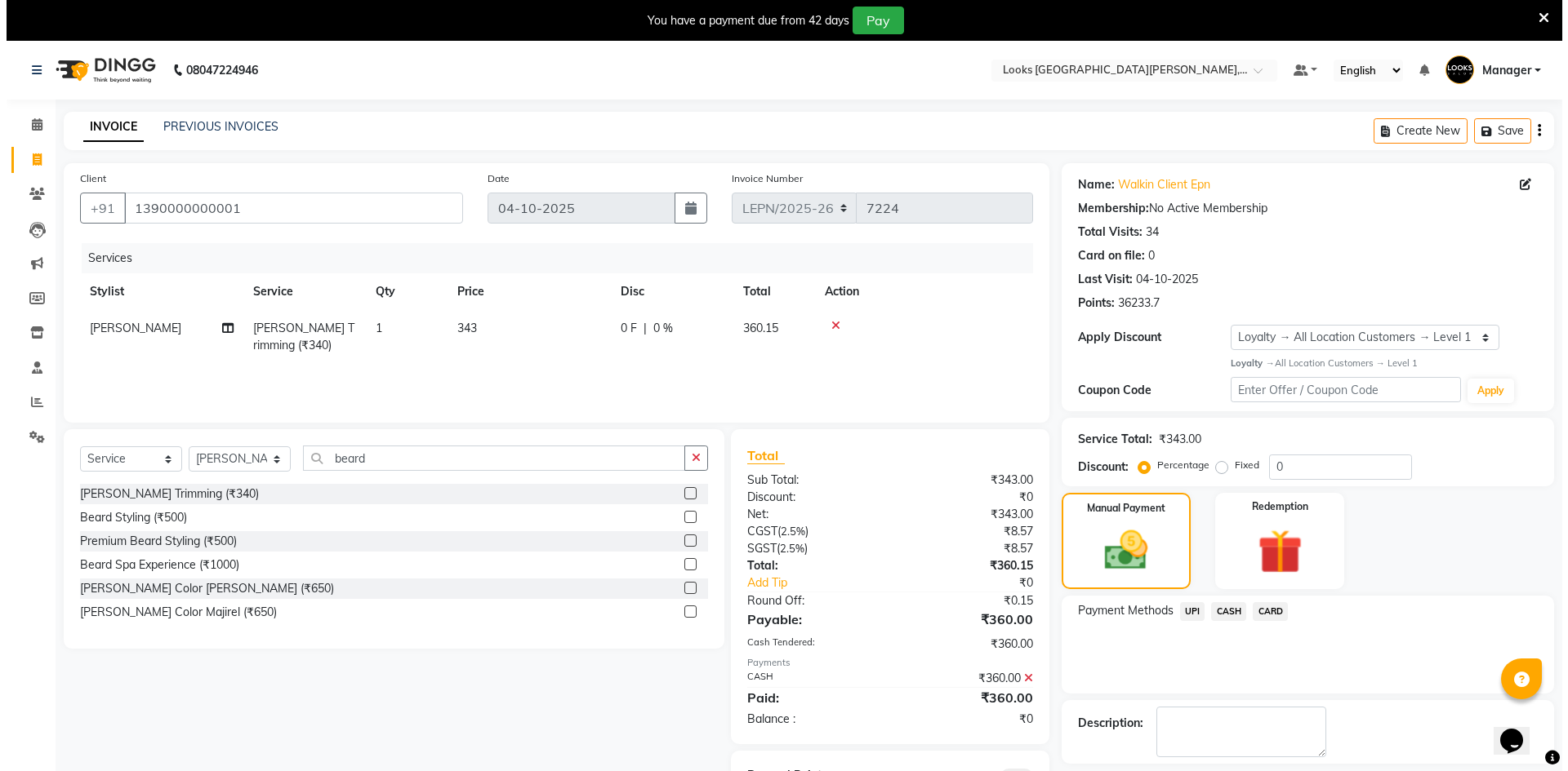
scroll to position [79, 0]
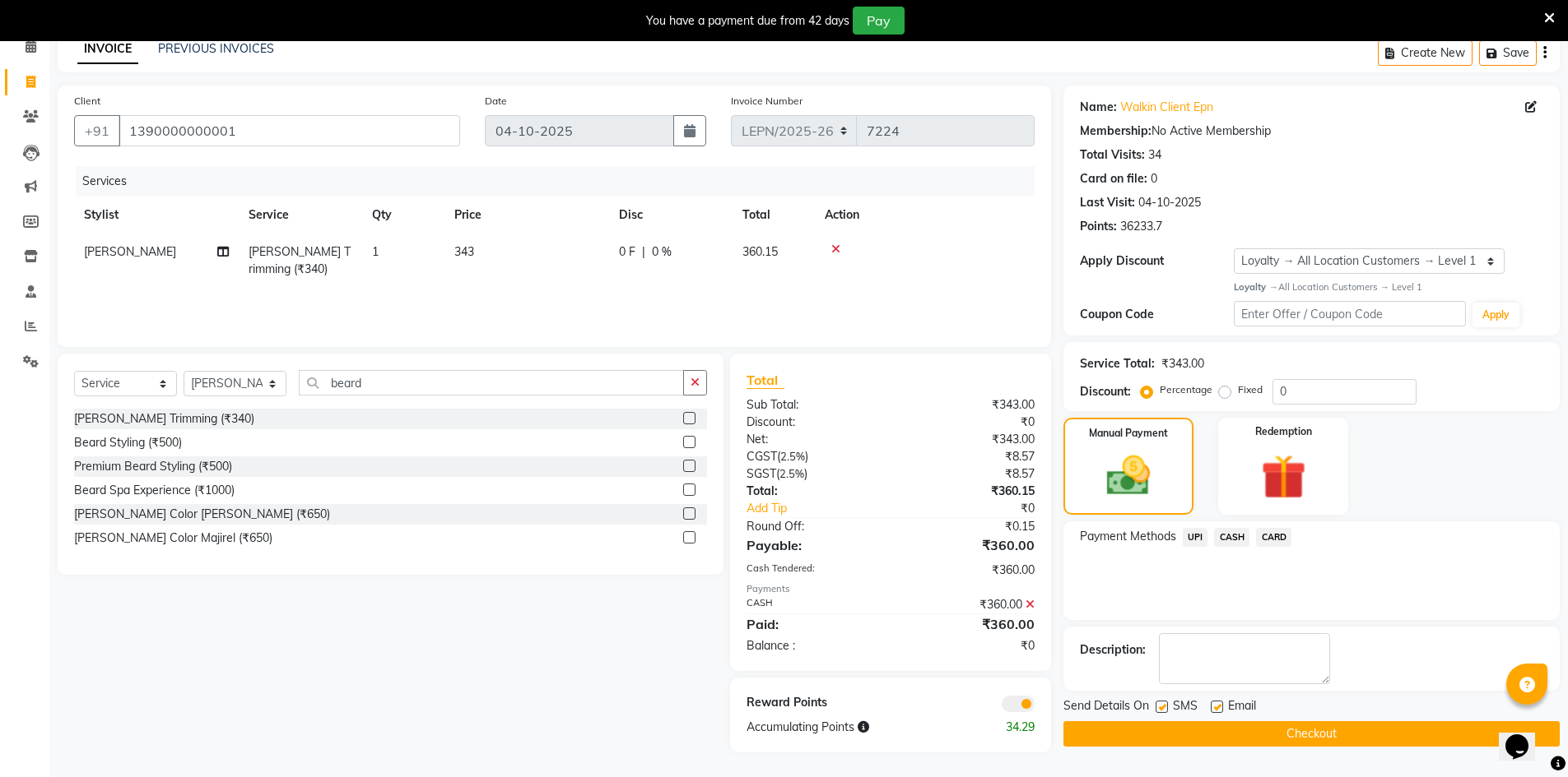
click at [1010, 710] on span at bounding box center [1018, 703] width 33 height 16
click at [1034, 706] on input "checkbox" at bounding box center [1034, 706] width 0 height 0
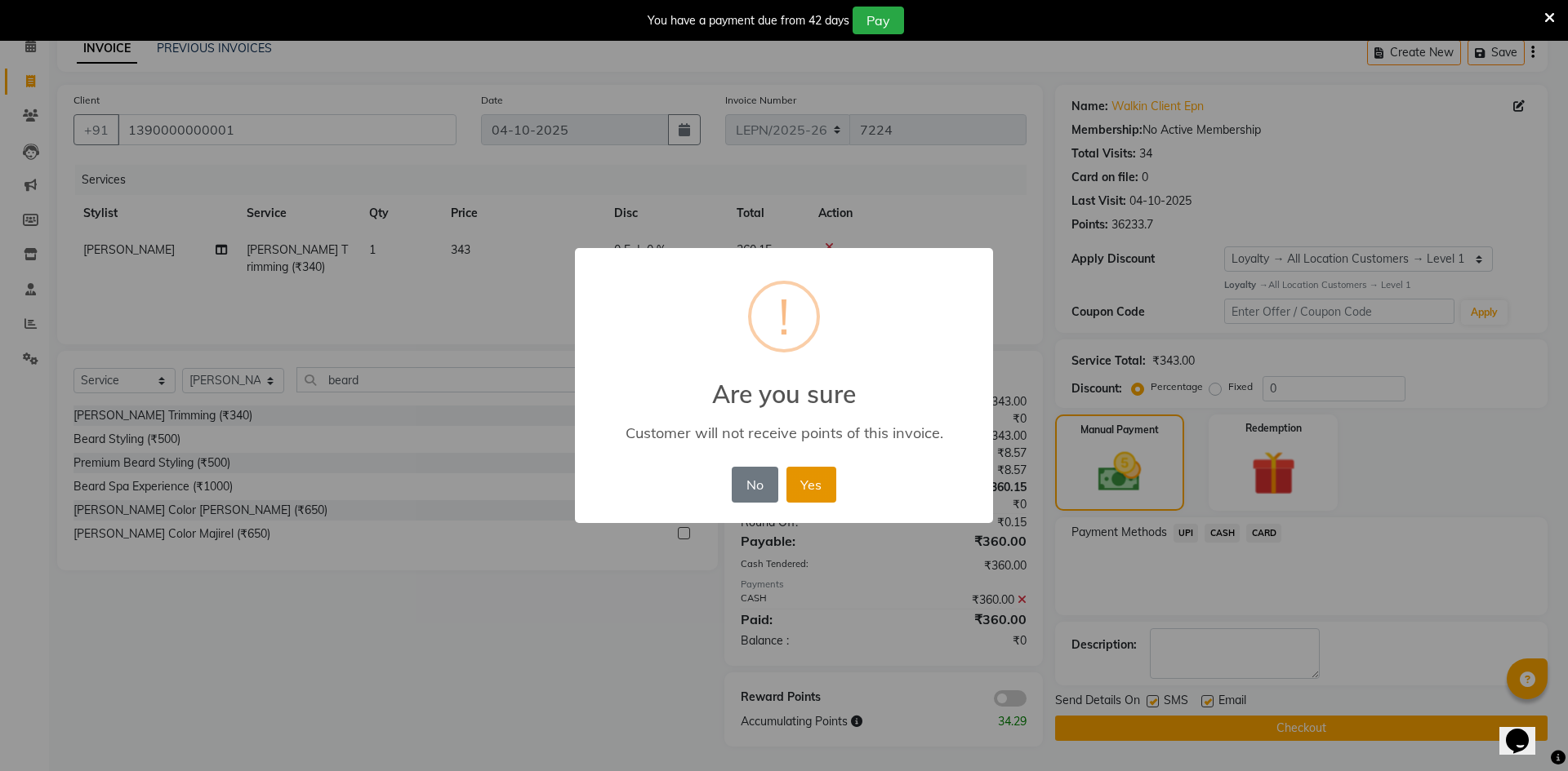
click at [833, 499] on button "Yes" at bounding box center [811, 485] width 50 height 36
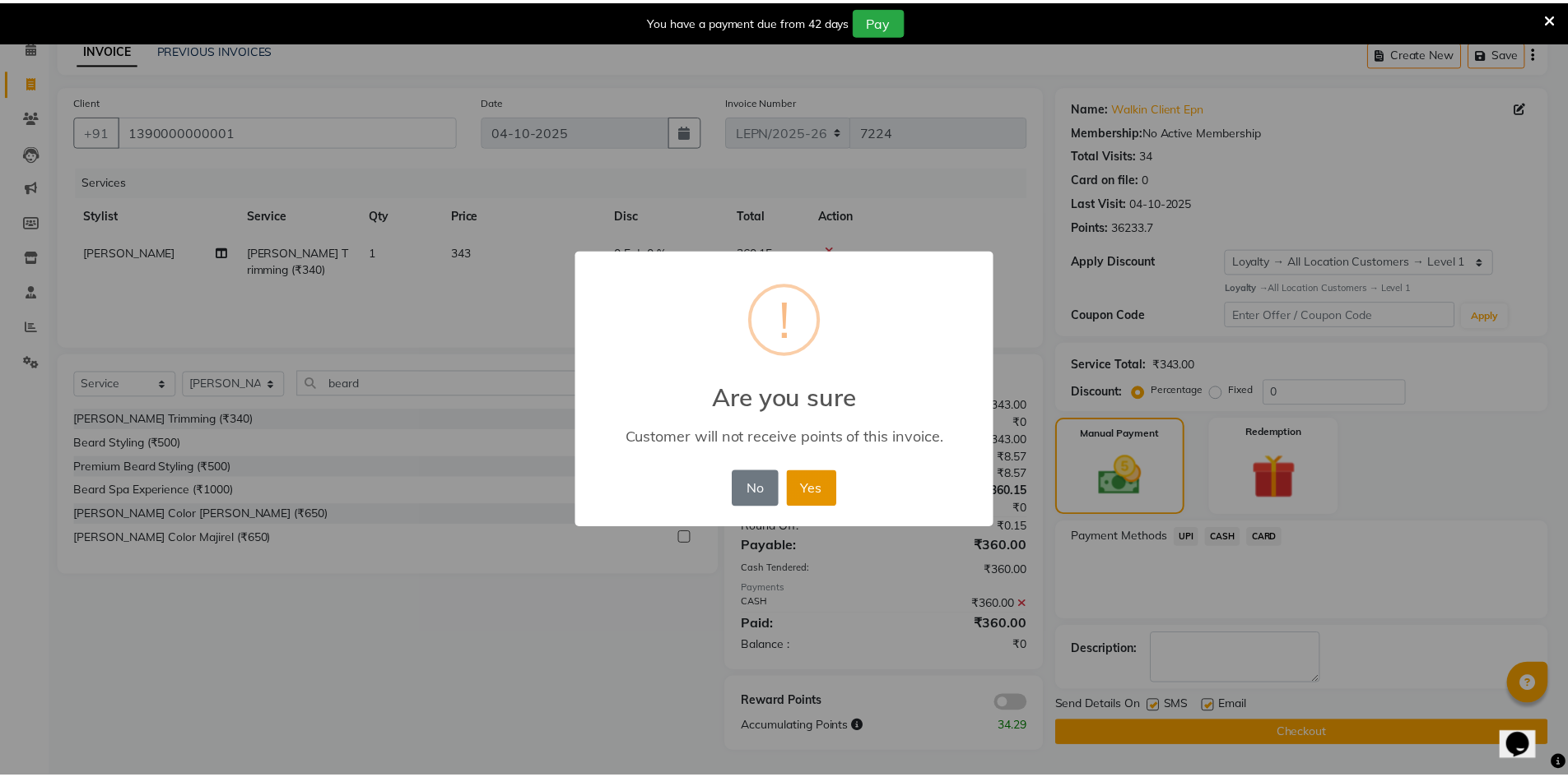
scroll to position [74, 0]
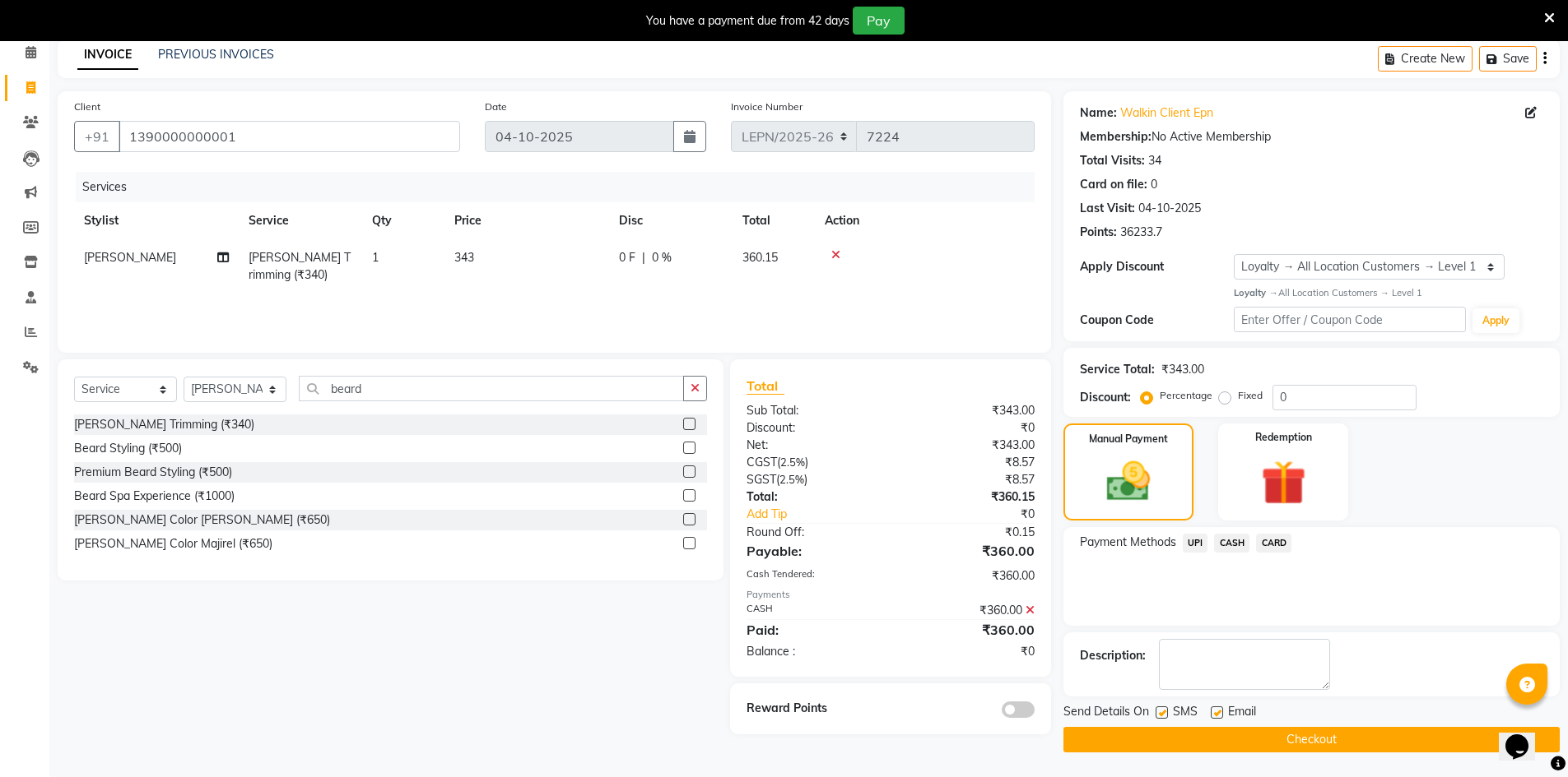
click at [1159, 739] on button "Checkout" at bounding box center [1311, 740] width 496 height 26
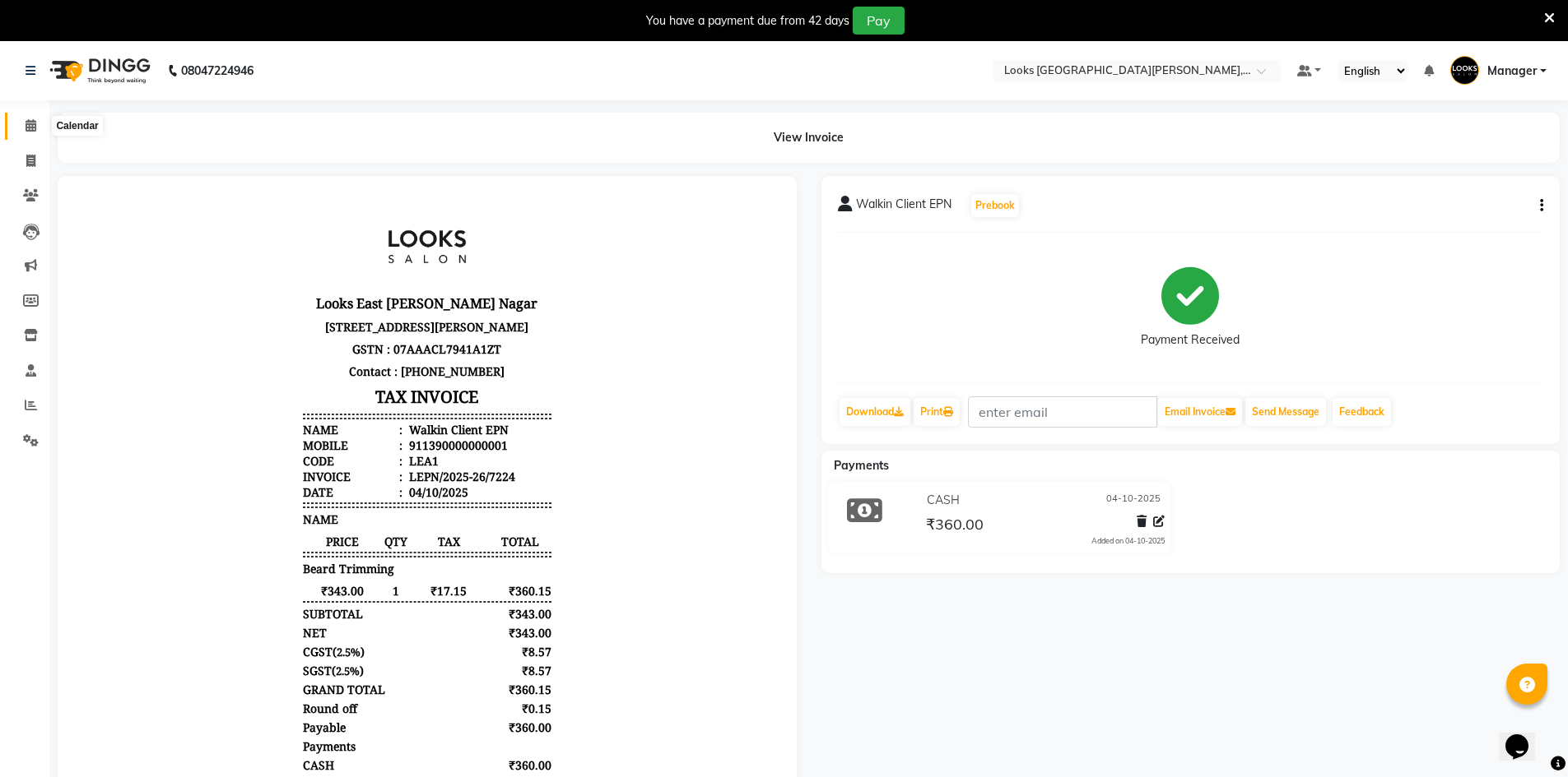
click at [37, 128] on span at bounding box center [31, 126] width 29 height 19
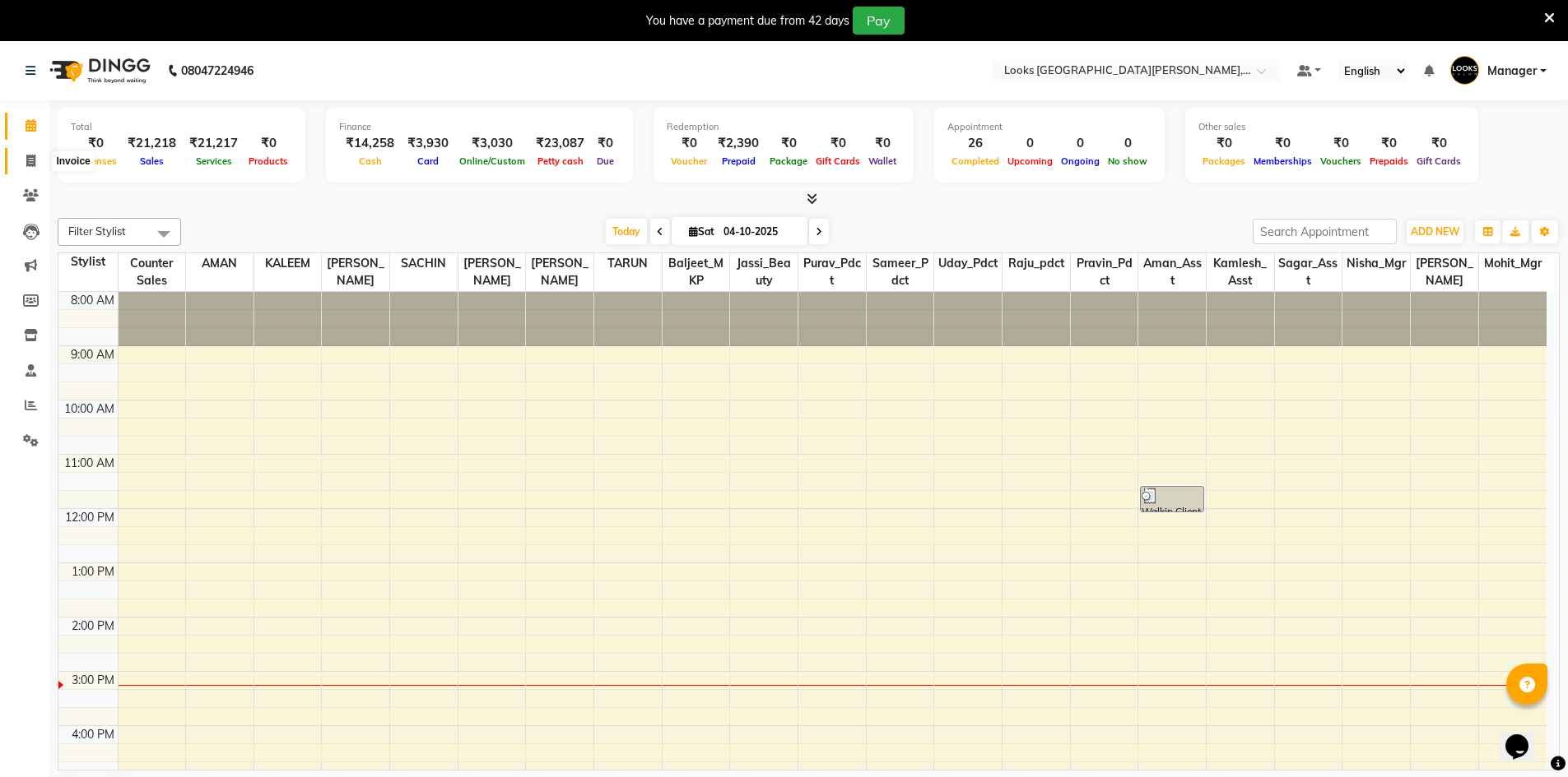
click at [38, 169] on span at bounding box center [31, 162] width 29 height 19
select select "service"
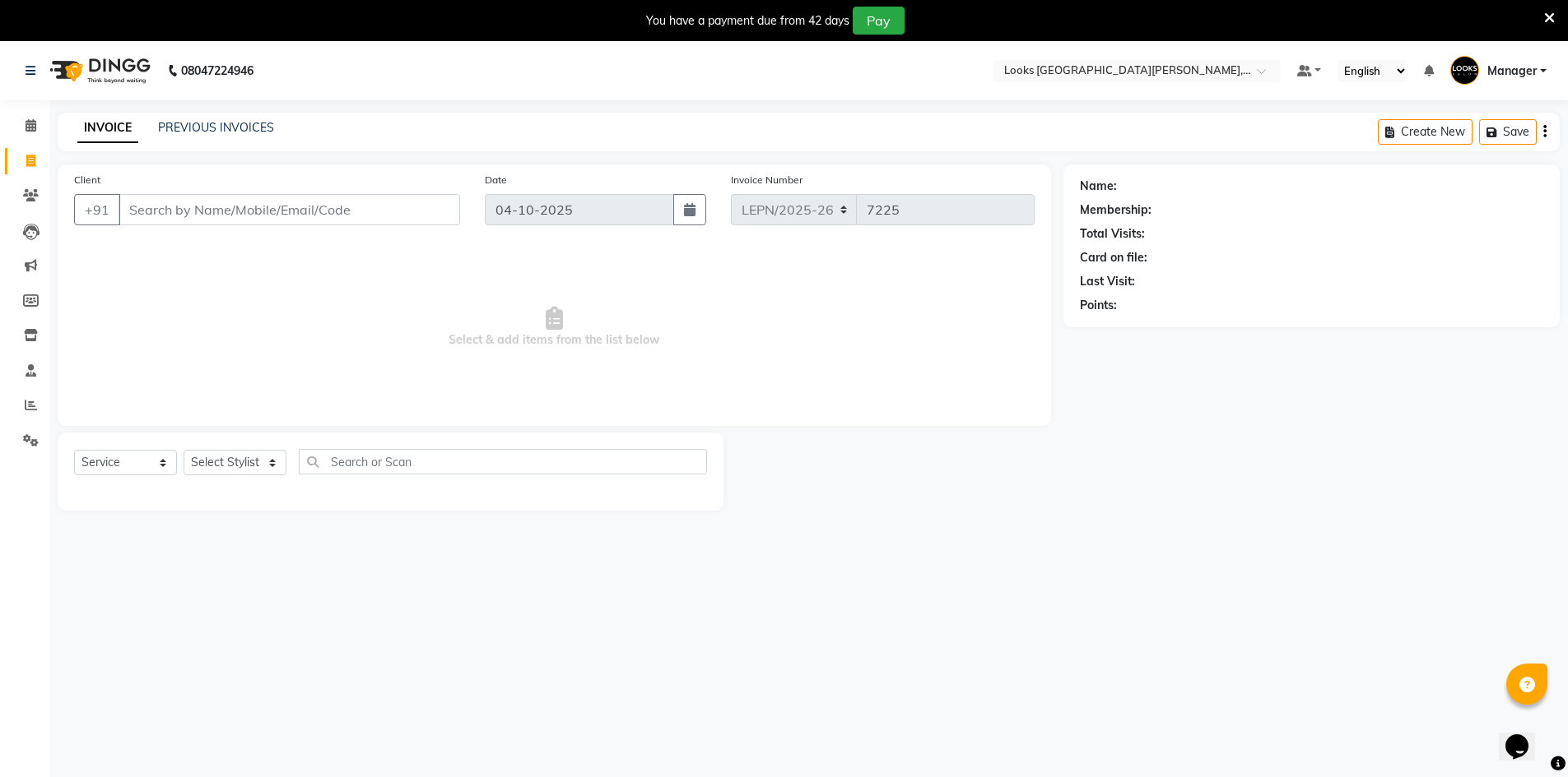
click at [144, 200] on input "Client" at bounding box center [289, 209] width 341 height 32
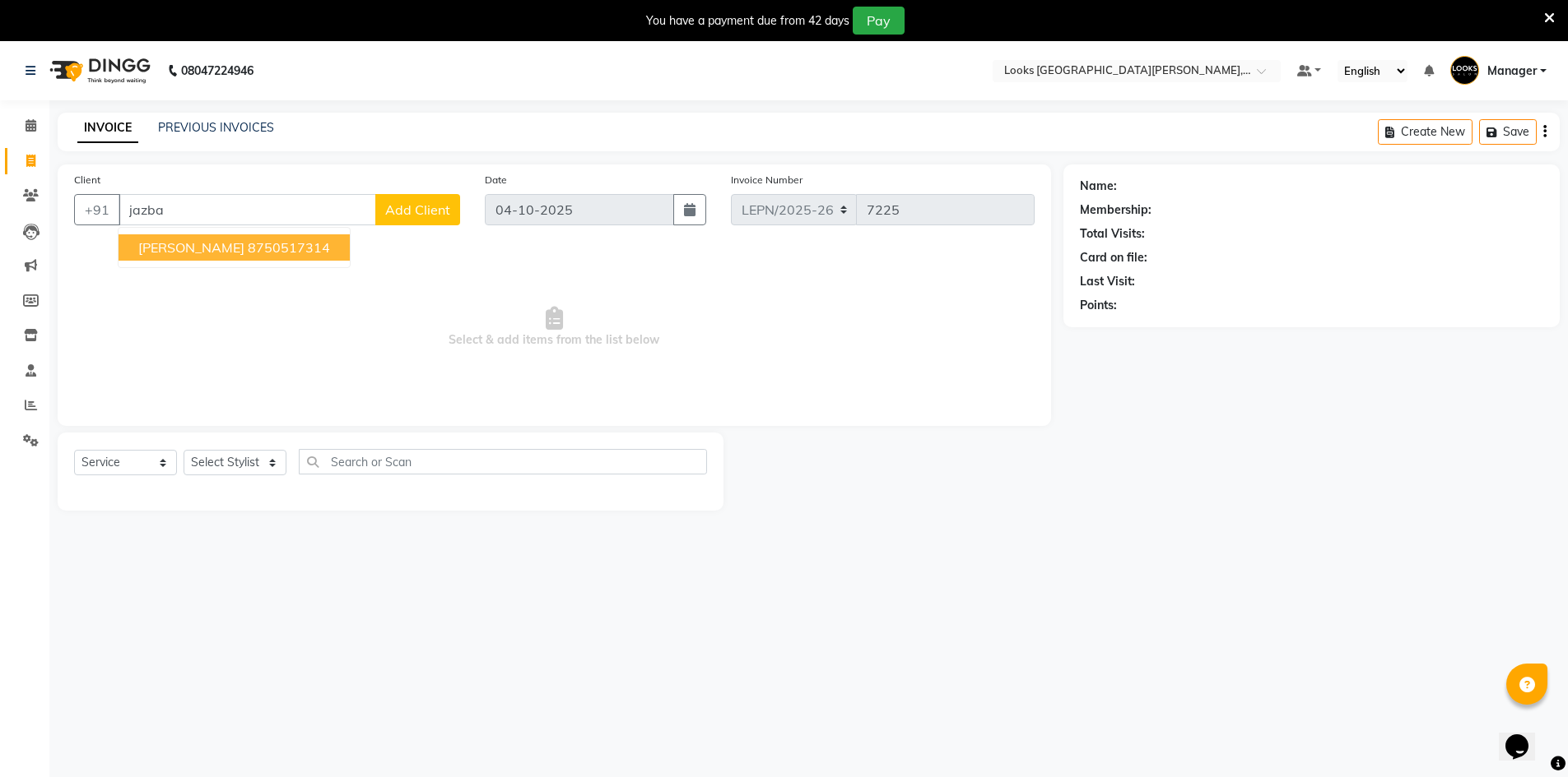
click at [172, 257] on button "Jazbani Kaur 8750517314" at bounding box center [234, 248] width 231 height 27
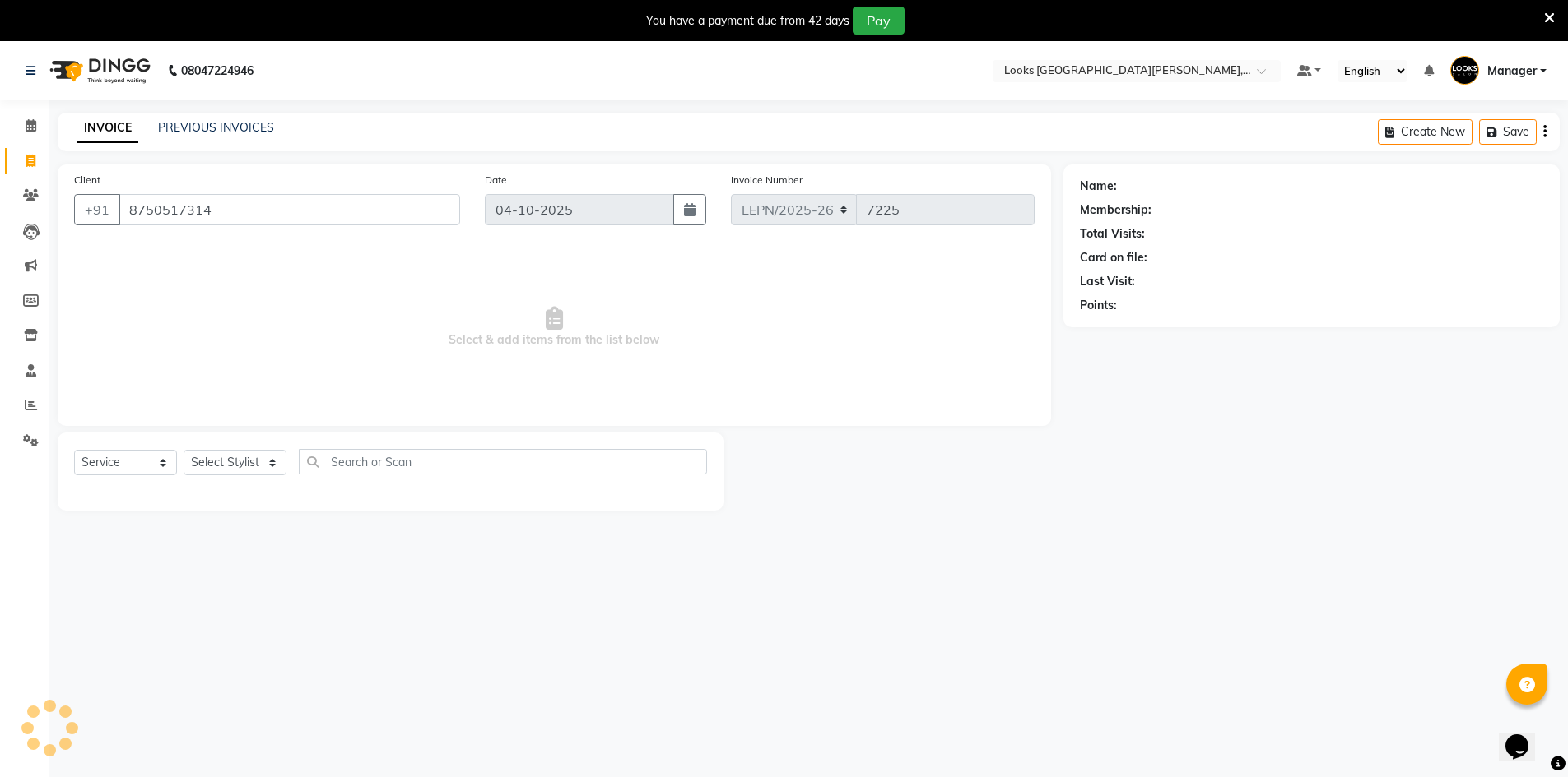
type input "8750517314"
click at [228, 464] on select "Select Stylist AMAN Aman_Asst Baljeet_MKP BITTU Bobby_Mgr Counter Sales Jassi_B…" at bounding box center [235, 463] width 103 height 26
select select "90365"
click at [184, 450] on select "Select Stylist AMAN Aman_Asst Baljeet_MKP BITTU Bobby_Mgr Counter Sales Jassi_B…" at bounding box center [235, 463] width 103 height 26
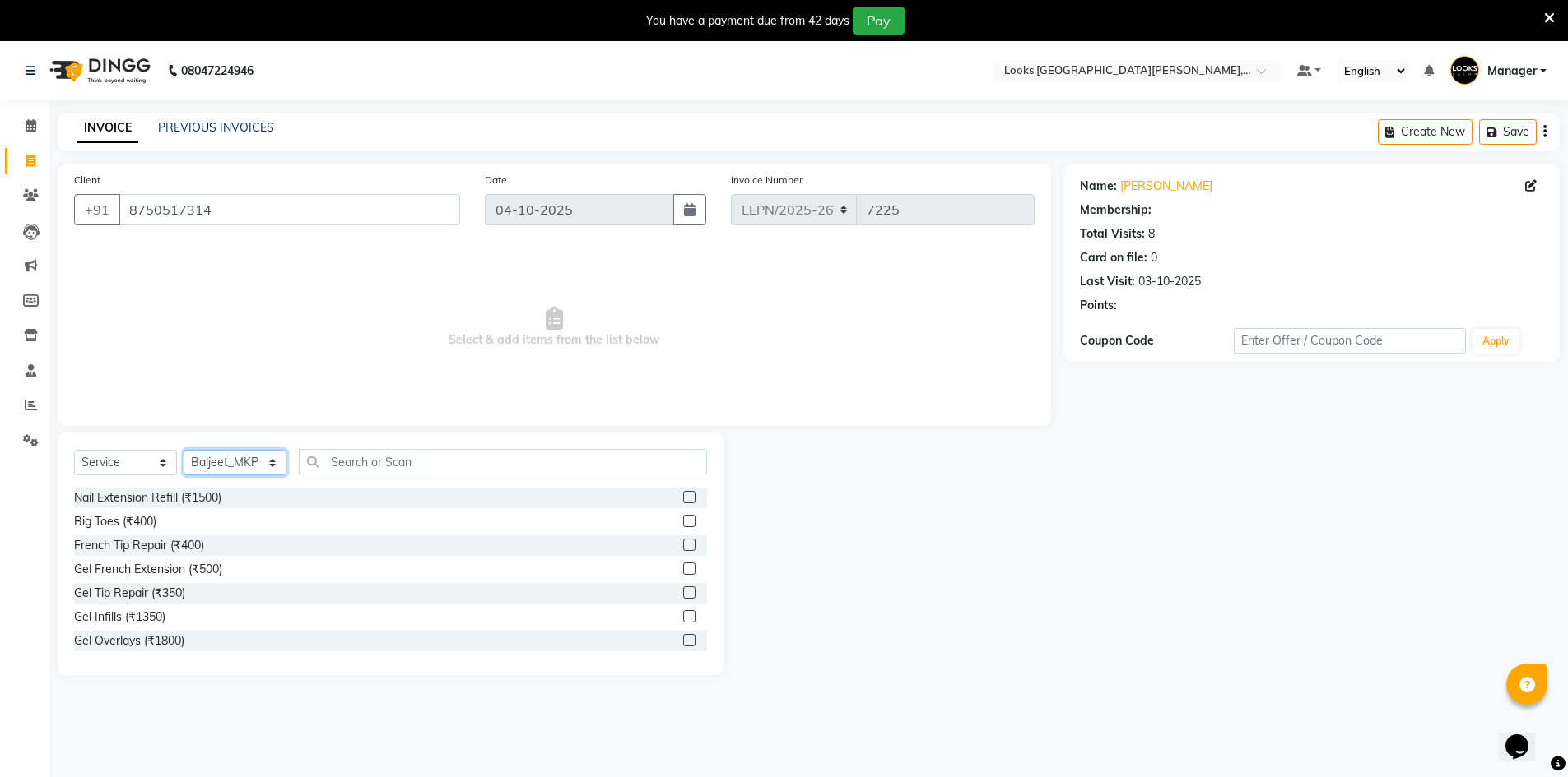
select select "1: Object"
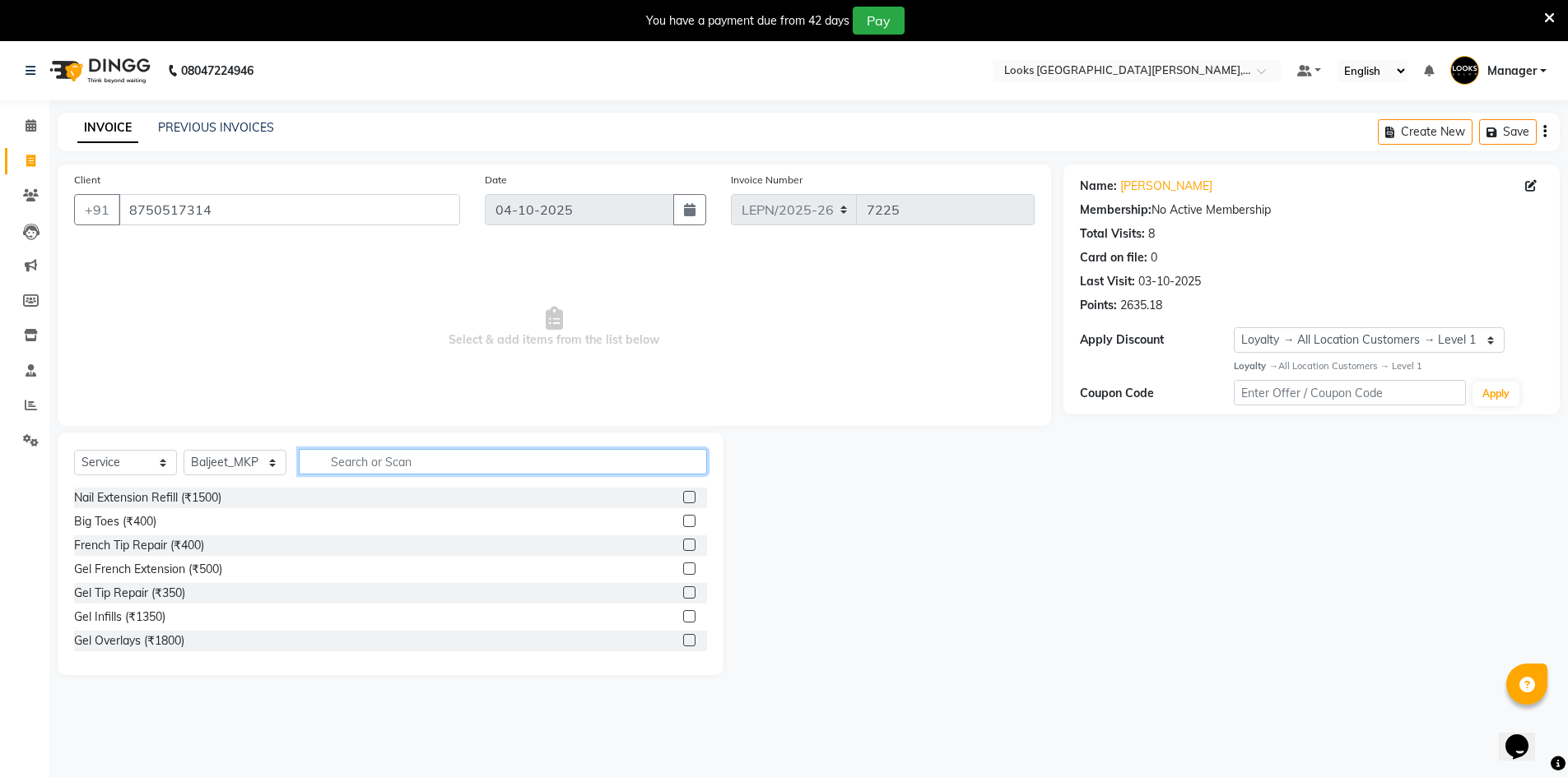
click at [364, 467] on input "text" at bounding box center [502, 462] width 408 height 26
type input "body"
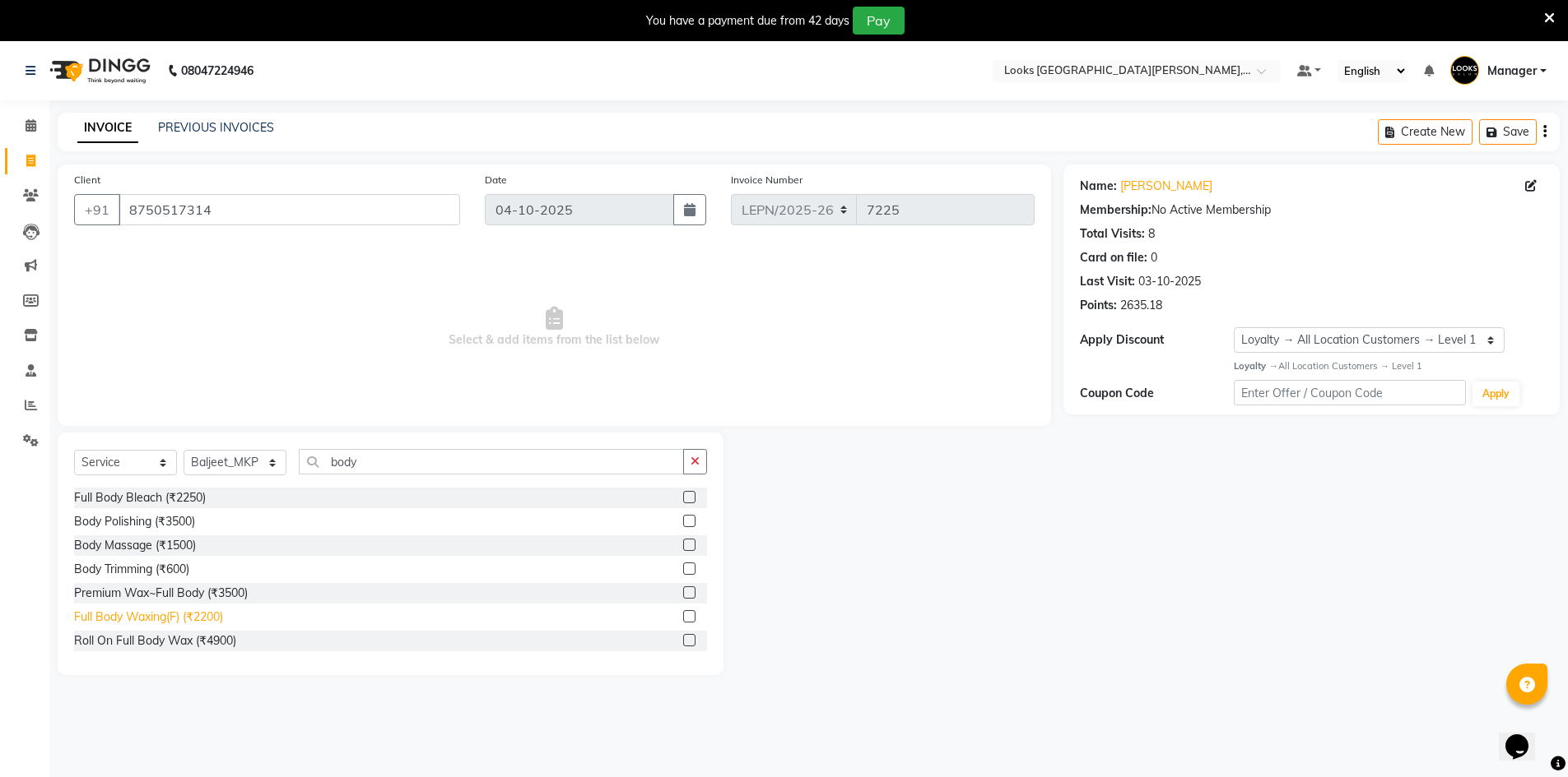
click at [200, 618] on div "Full Body Waxing(F) (₹2200)" at bounding box center [148, 617] width 149 height 17
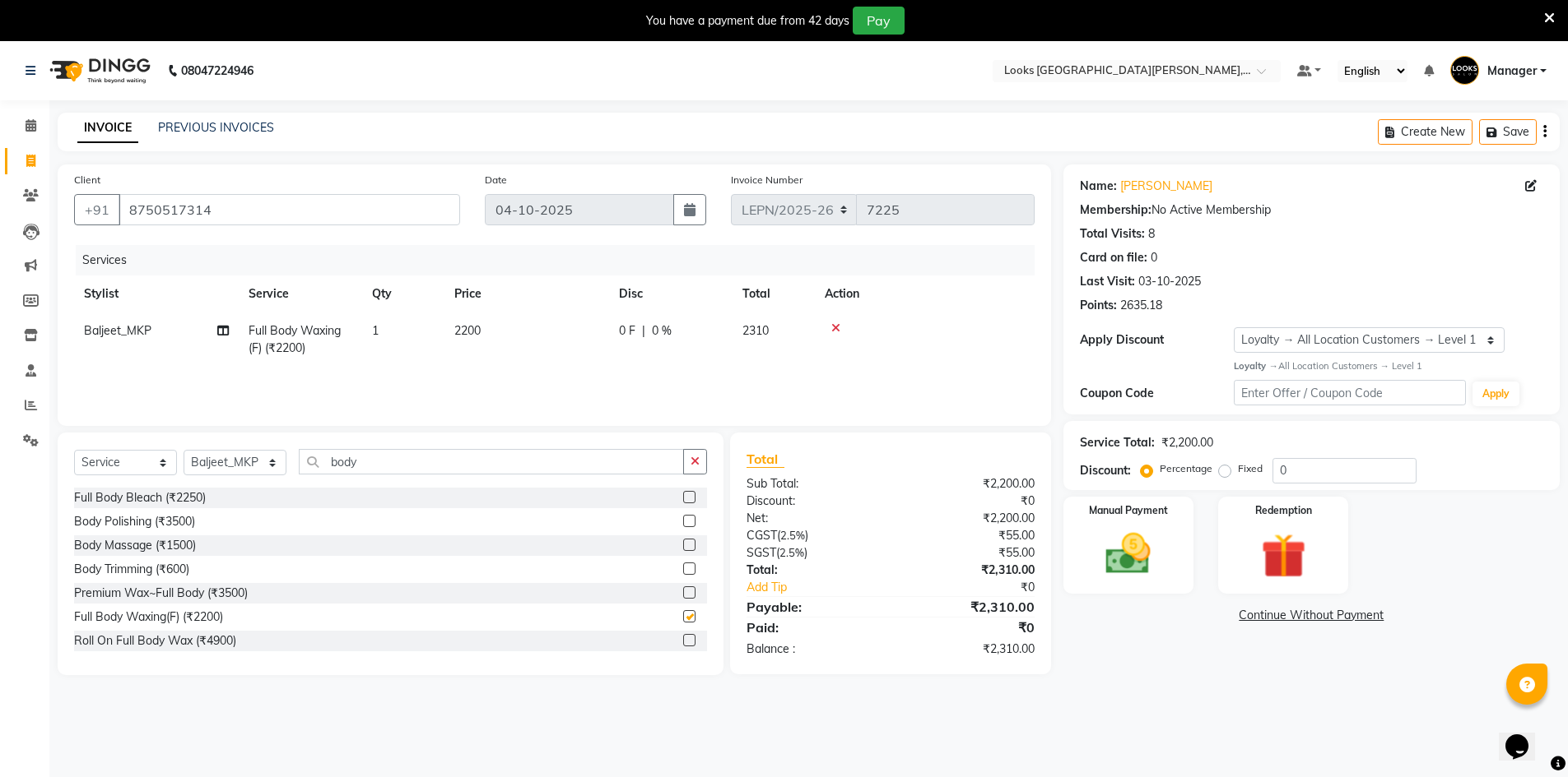
checkbox input "false"
click at [466, 332] on span "2200" at bounding box center [468, 330] width 27 height 14
select select "90365"
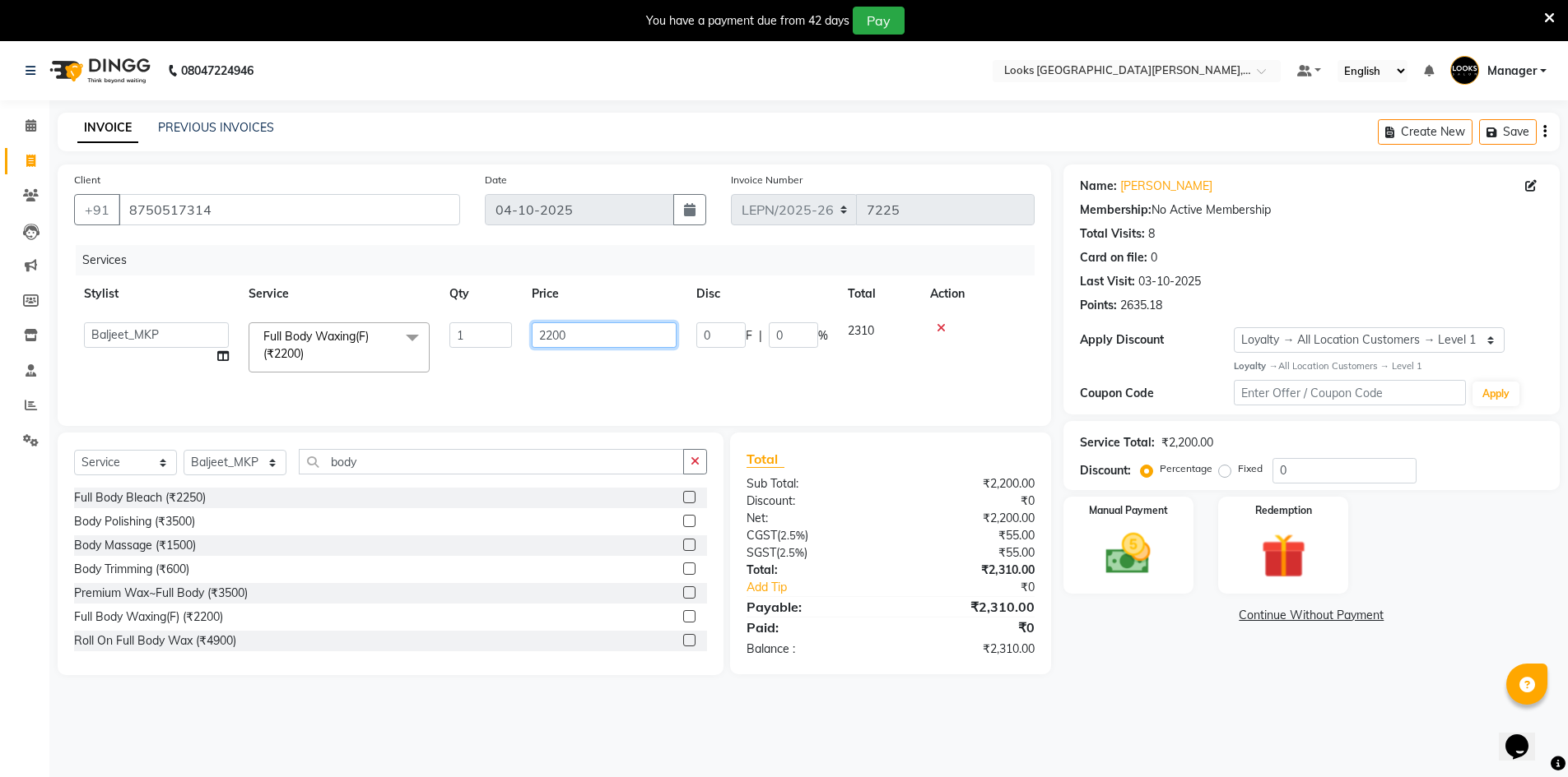
click at [600, 343] on input "2200" at bounding box center [603, 335] width 144 height 26
type input "2"
click at [584, 334] on input "number" at bounding box center [603, 335] width 144 height 26
type input "2700"
click at [379, 464] on input "body" at bounding box center [490, 462] width 385 height 26
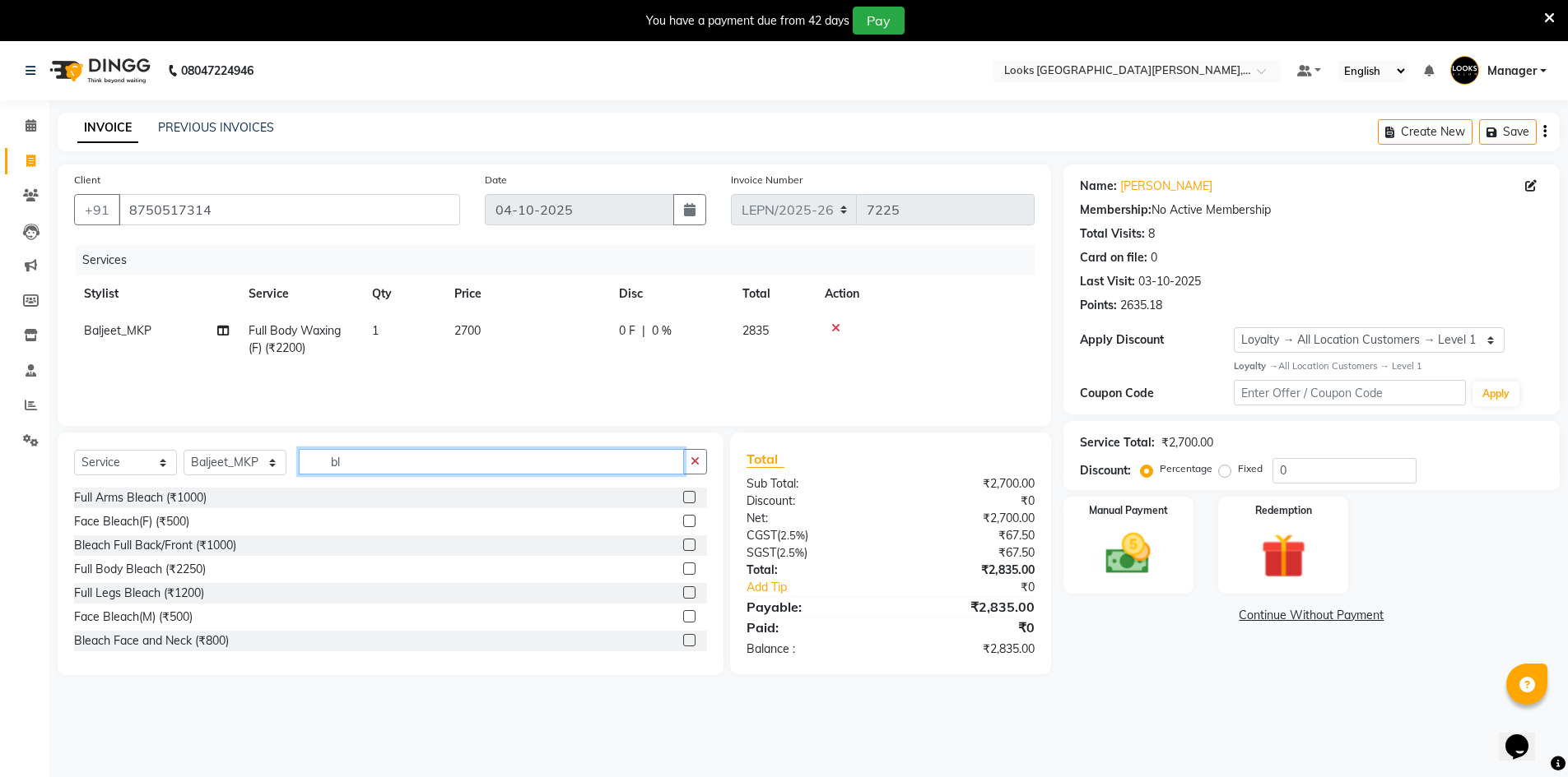
type input "b"
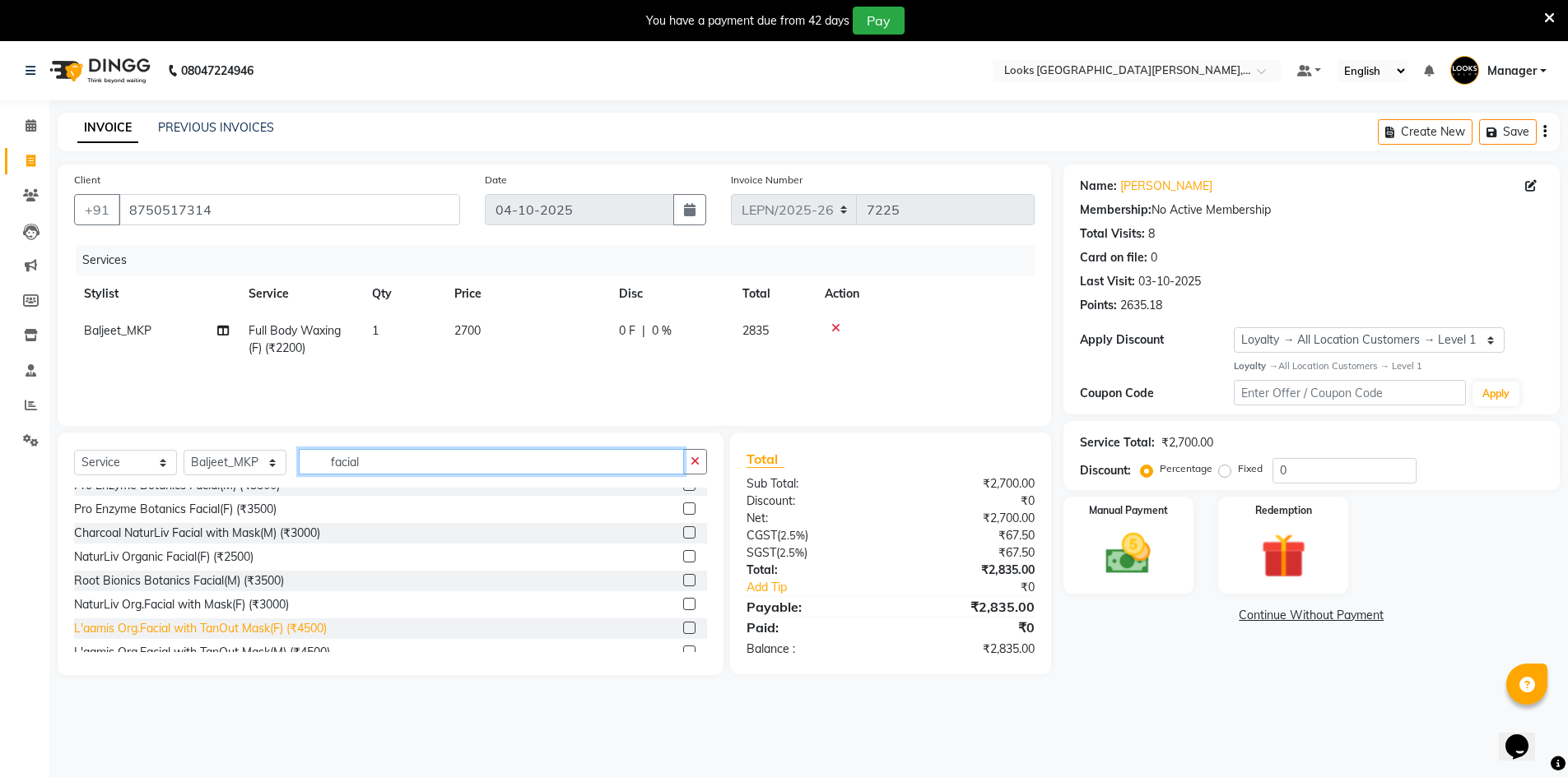
type input "facial"
click at [168, 630] on div "L'aamis Org.Facial with TanOut Mask(F) (₹4500)" at bounding box center [200, 629] width 252 height 17
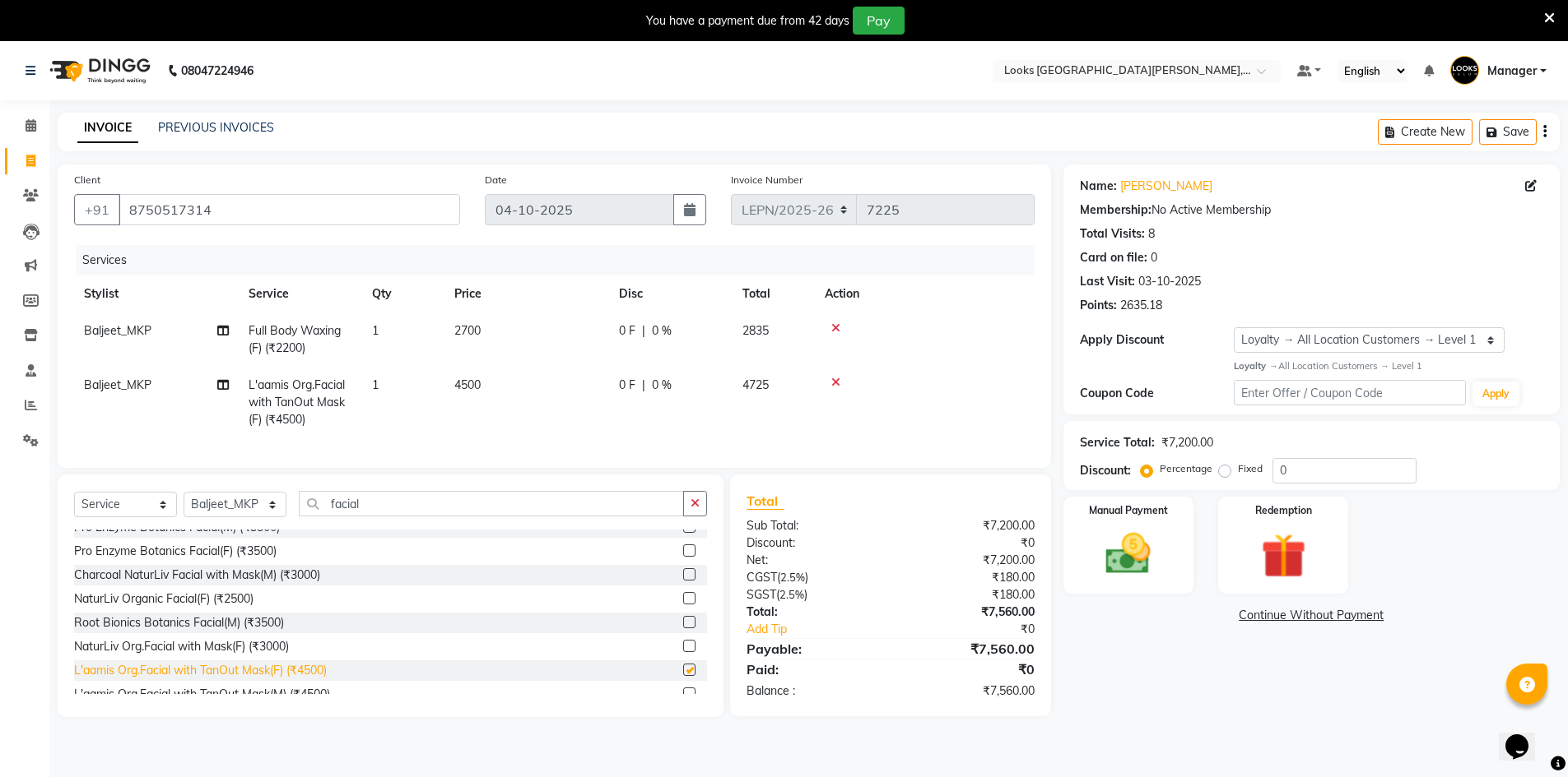
checkbox input "false"
click at [481, 387] on span "4500" at bounding box center [468, 384] width 27 height 14
select select "90365"
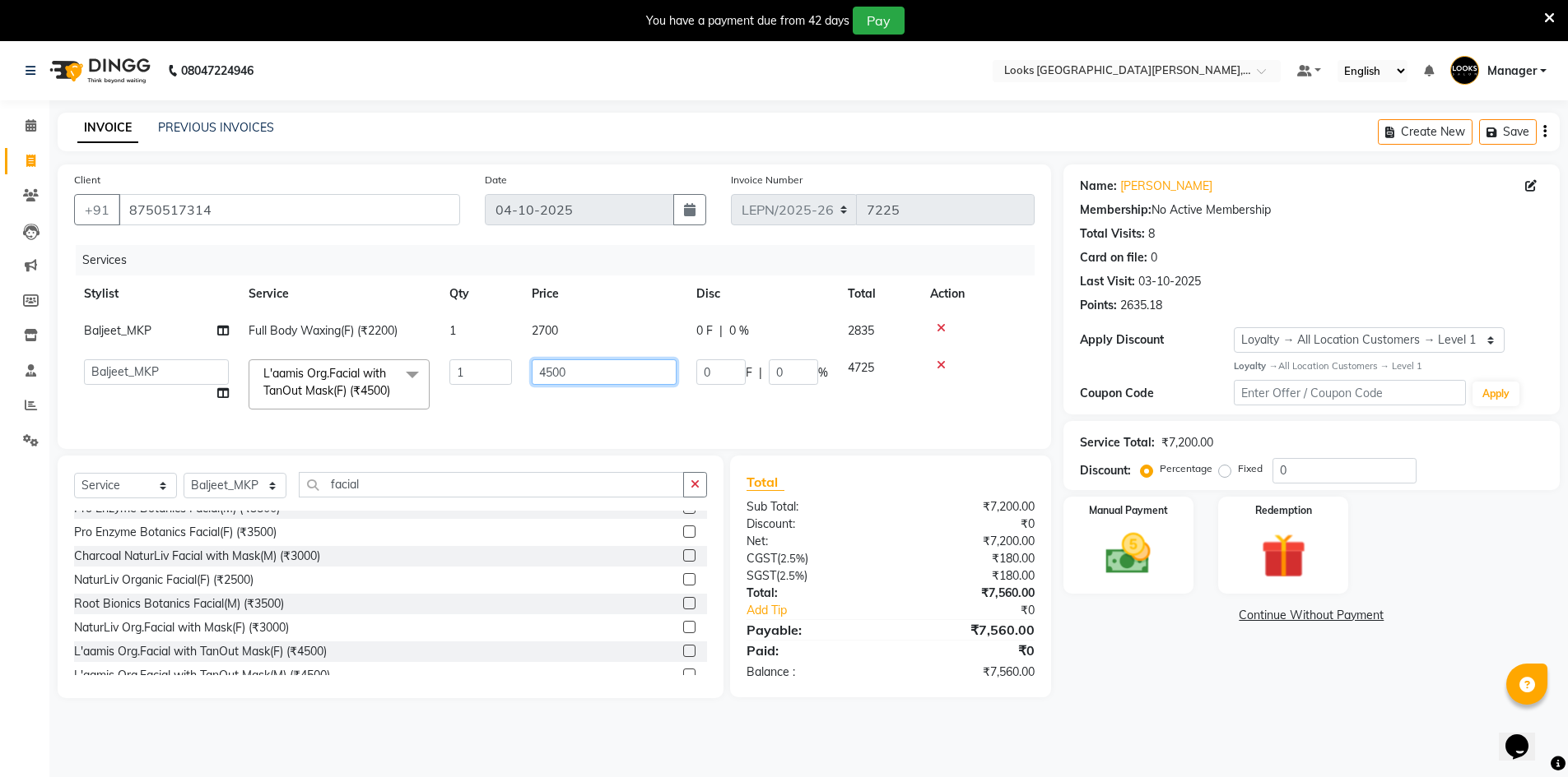
click at [569, 376] on input "4500" at bounding box center [603, 372] width 144 height 26
type input "4600"
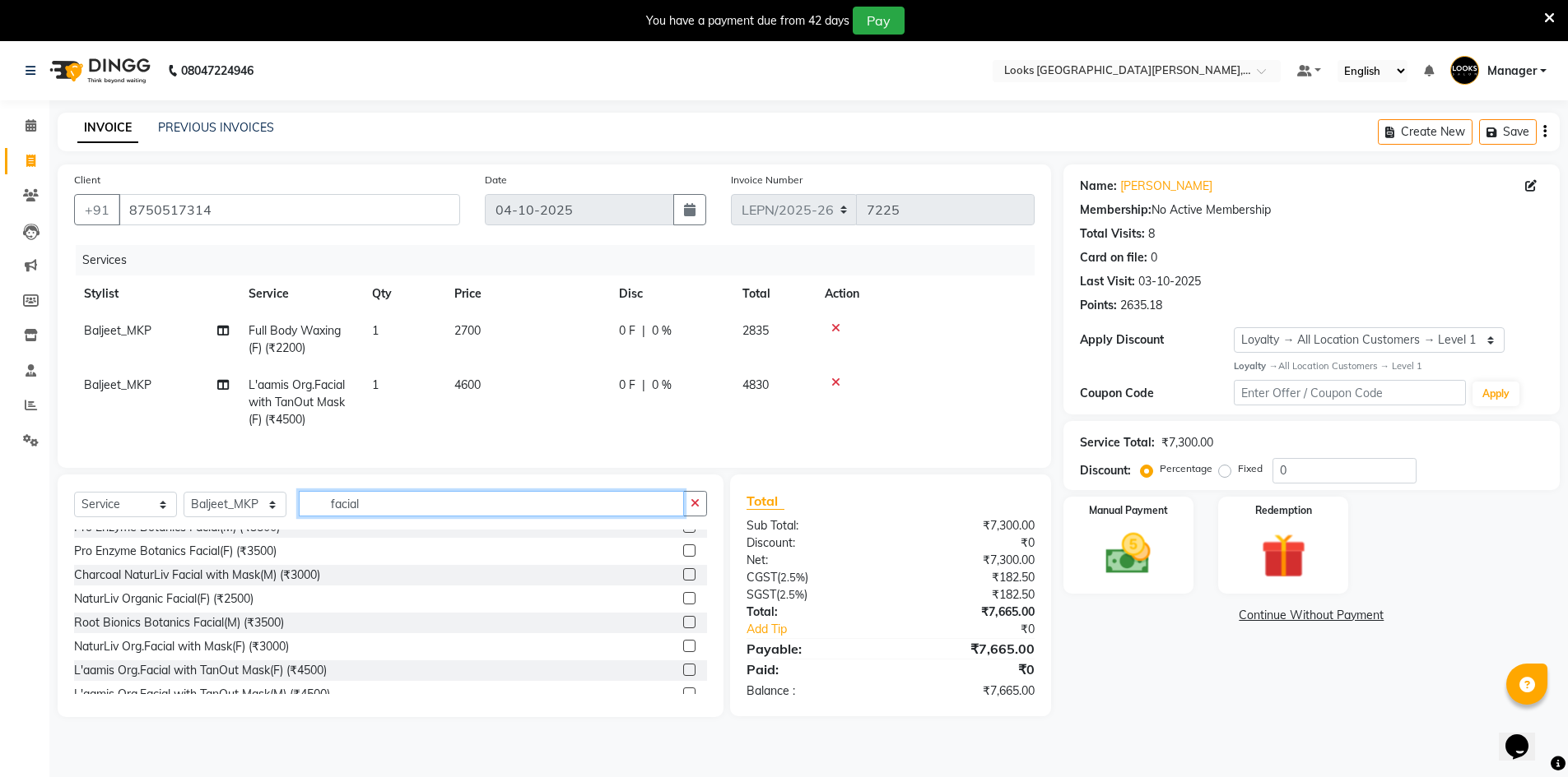
click at [365, 516] on input "facial" at bounding box center [490, 504] width 385 height 26
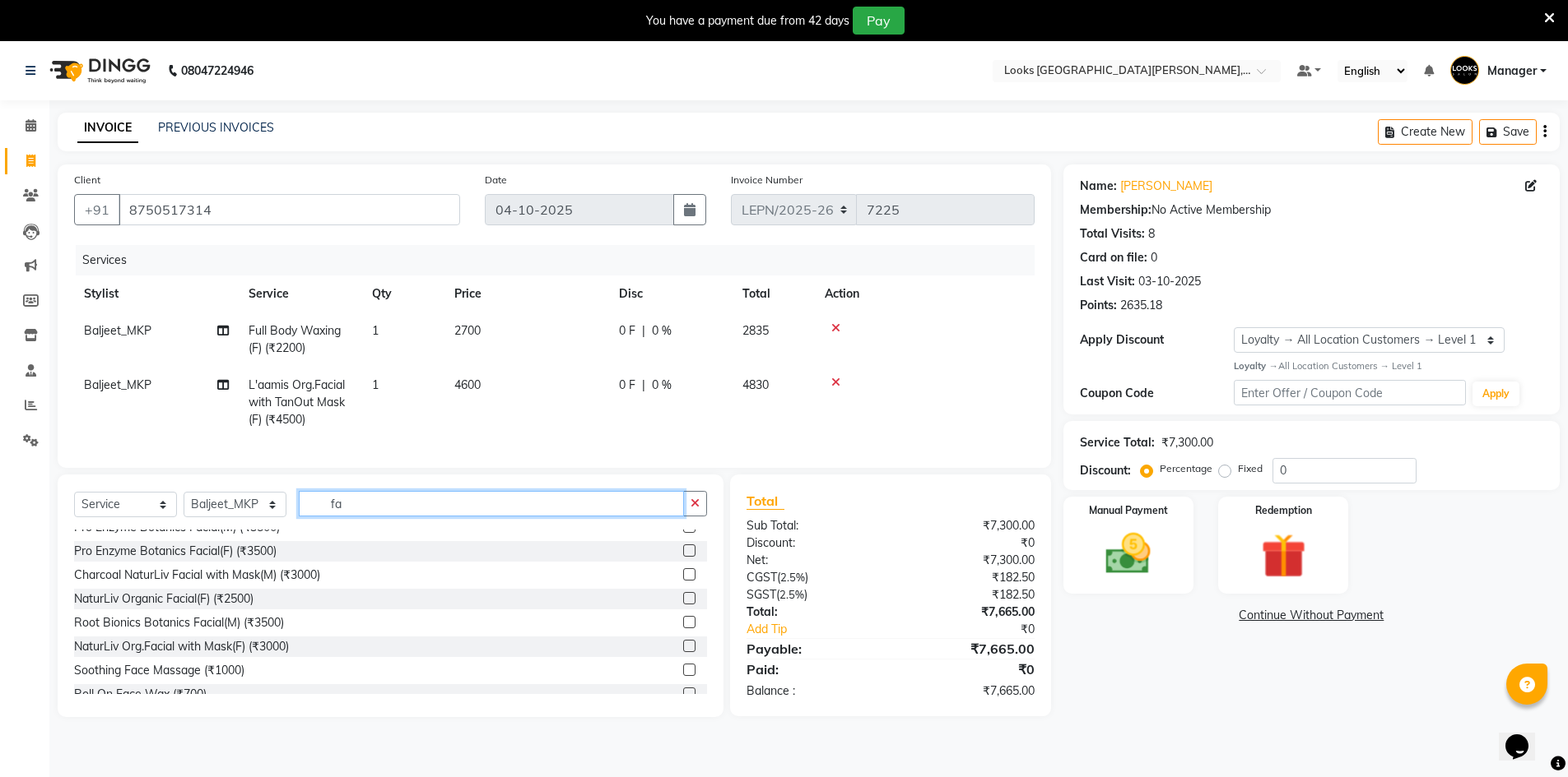
type input "f"
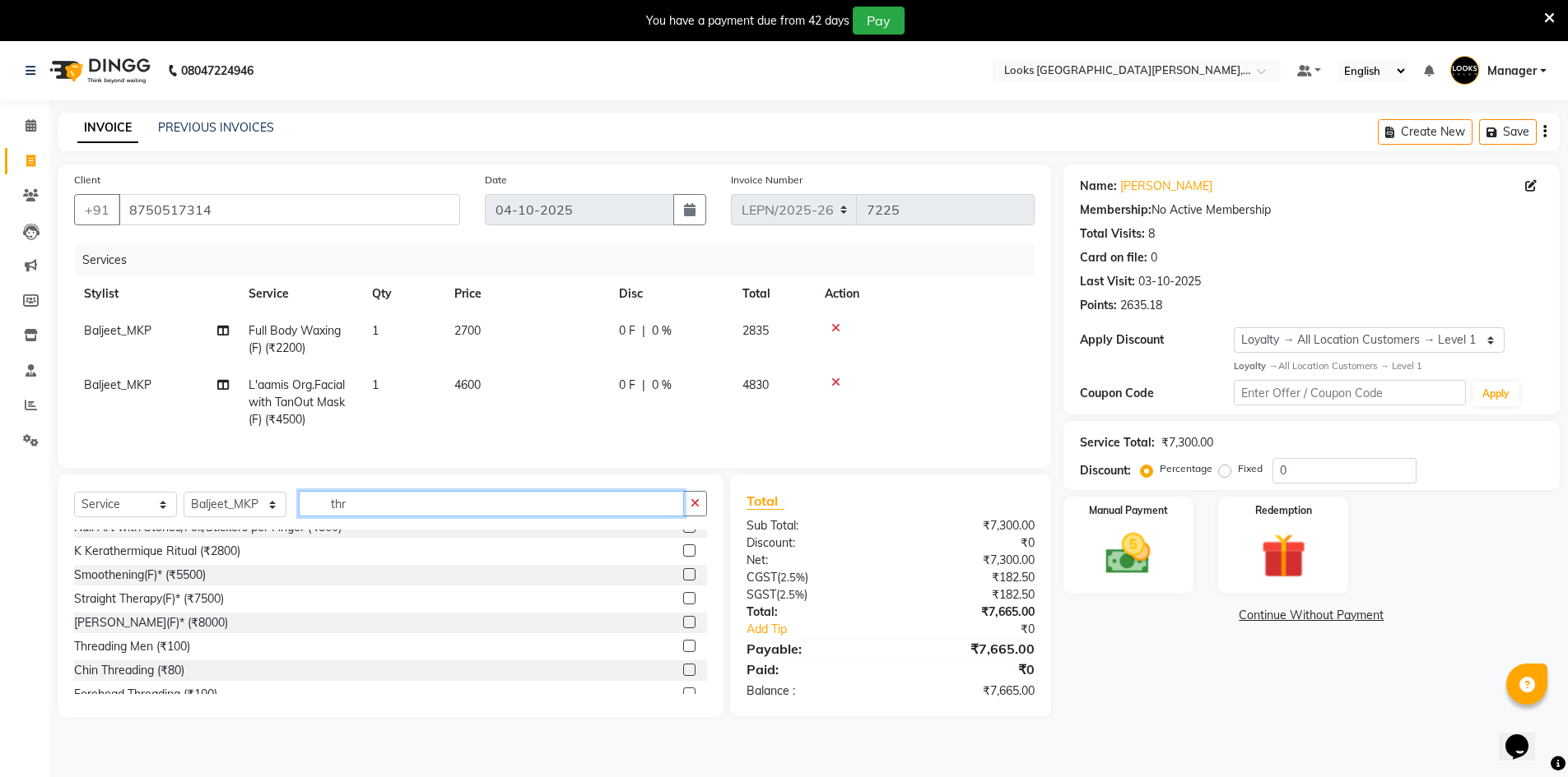
scroll to position [0, 0]
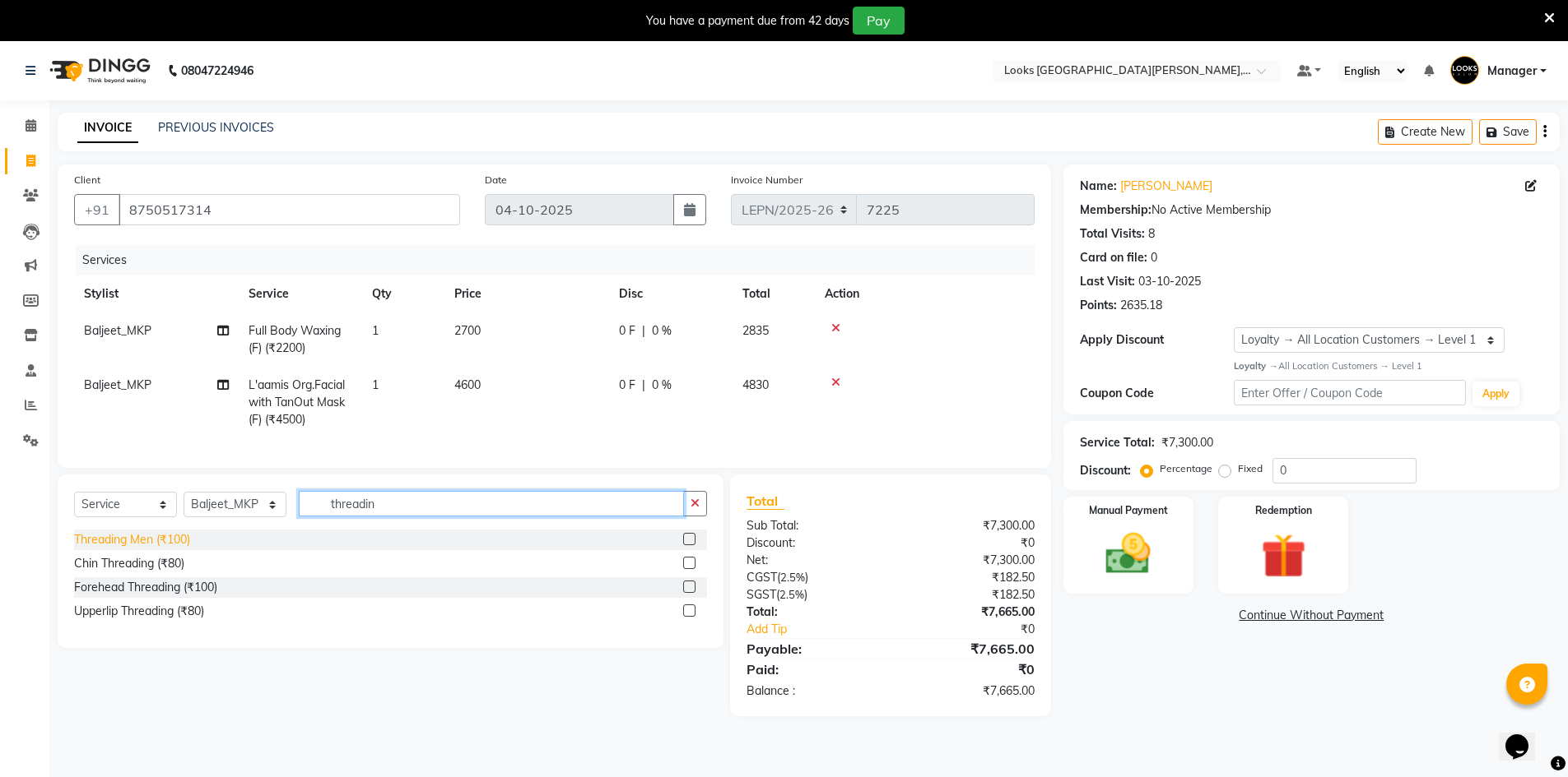
type input "threadin"
click at [189, 549] on div "Threading Men (₹100)" at bounding box center [131, 540] width 116 height 17
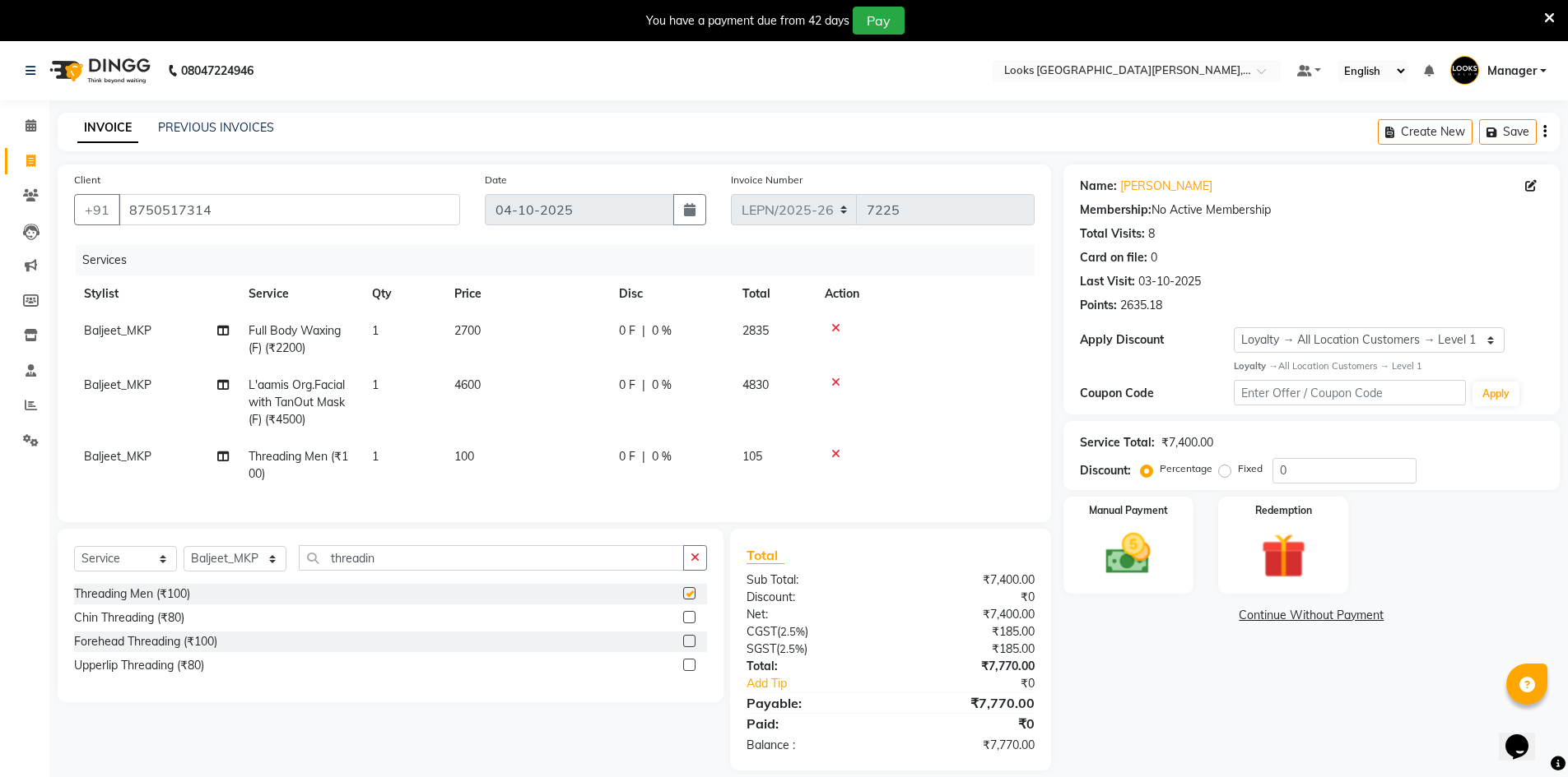
checkbox input "false"
click at [473, 455] on span "100" at bounding box center [464, 456] width 20 height 14
select select "90365"
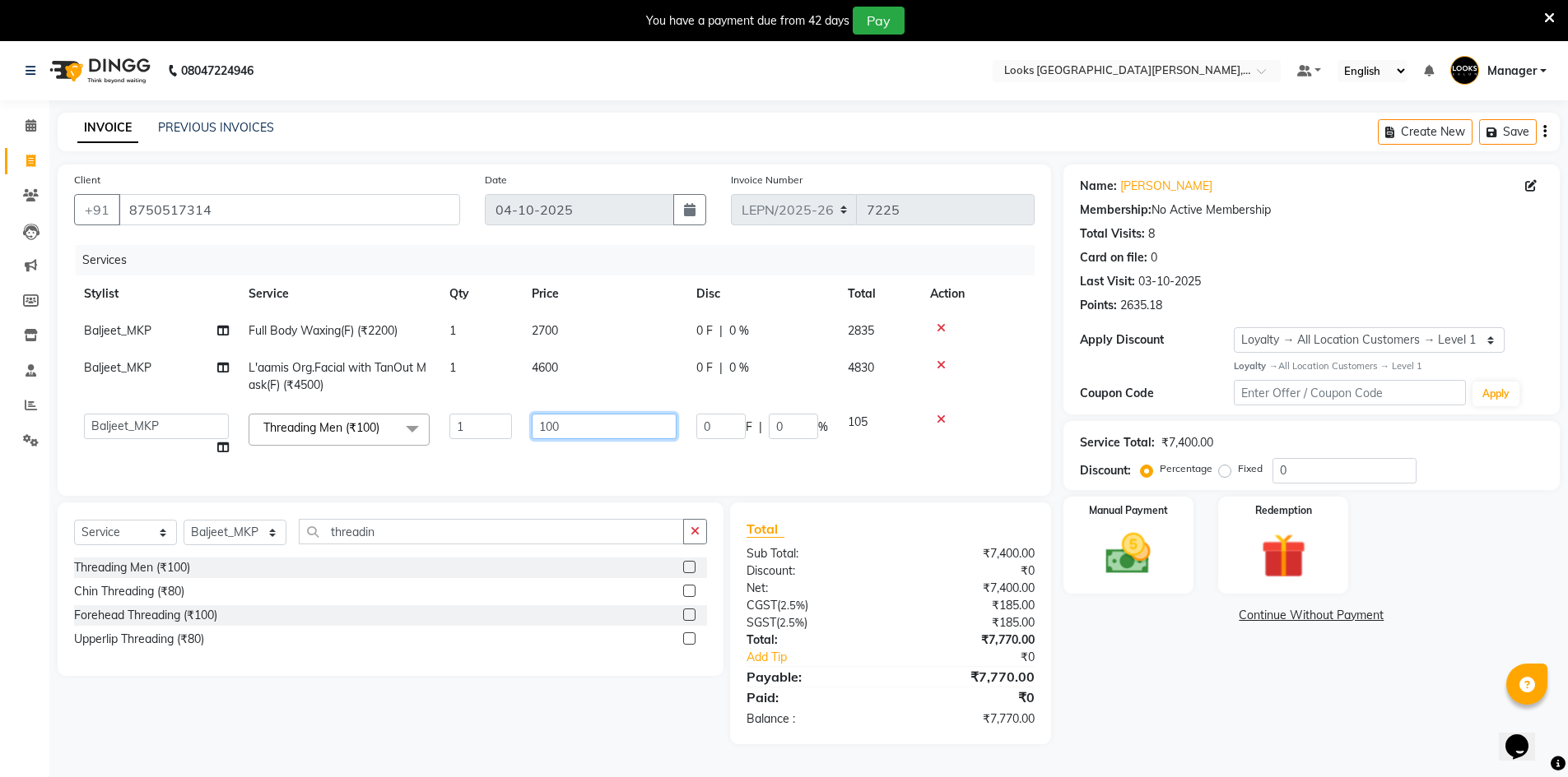
click at [589, 430] on input "100" at bounding box center [603, 426] width 144 height 26
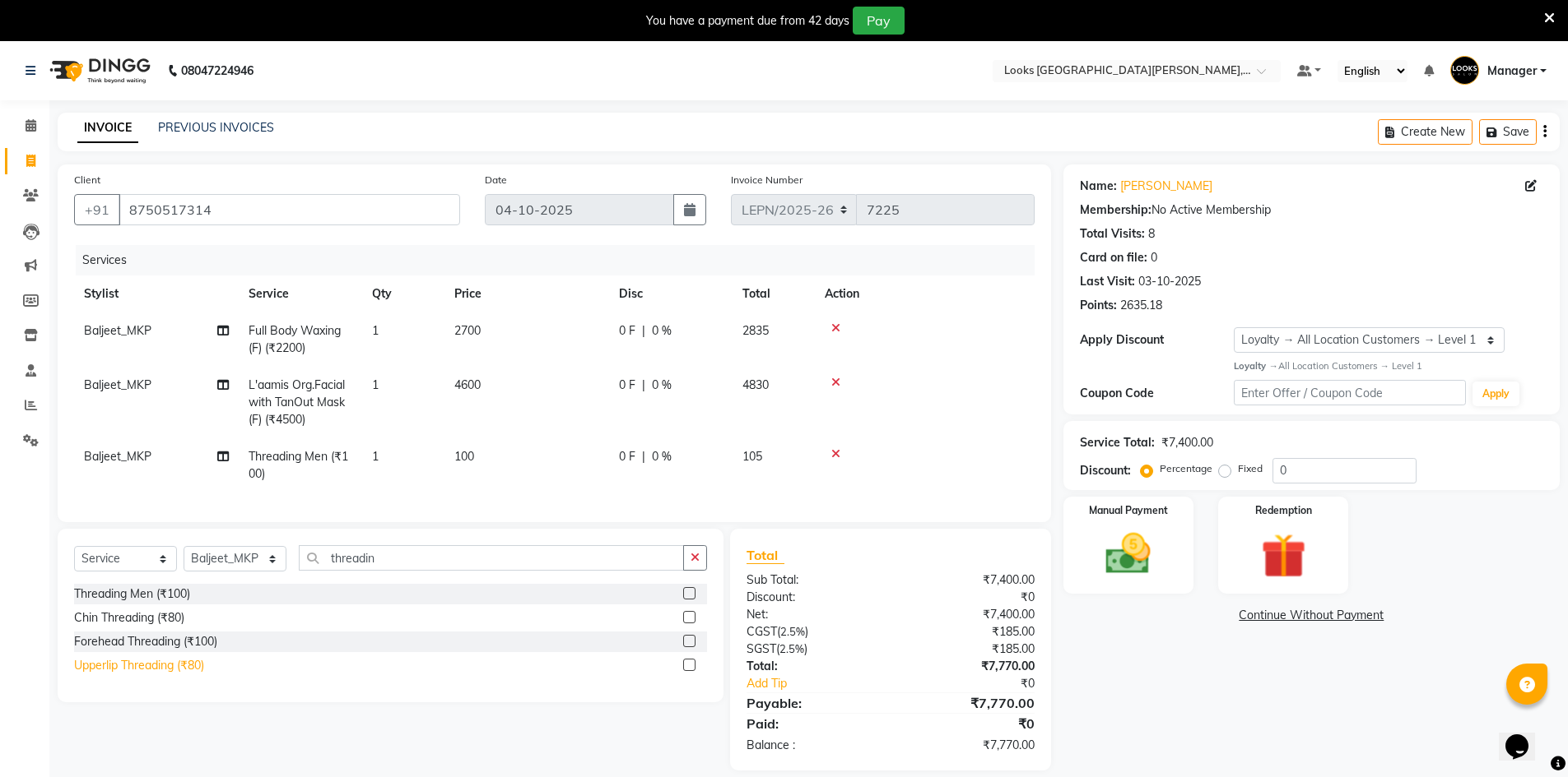
click at [164, 654] on div "Threading Men (₹100) Chin Threading (₹80) Forehead Threading (₹100) Upperlip Th…" at bounding box center [390, 632] width 633 height 96
click at [477, 457] on td "100" at bounding box center [527, 465] width 164 height 54
select select "90365"
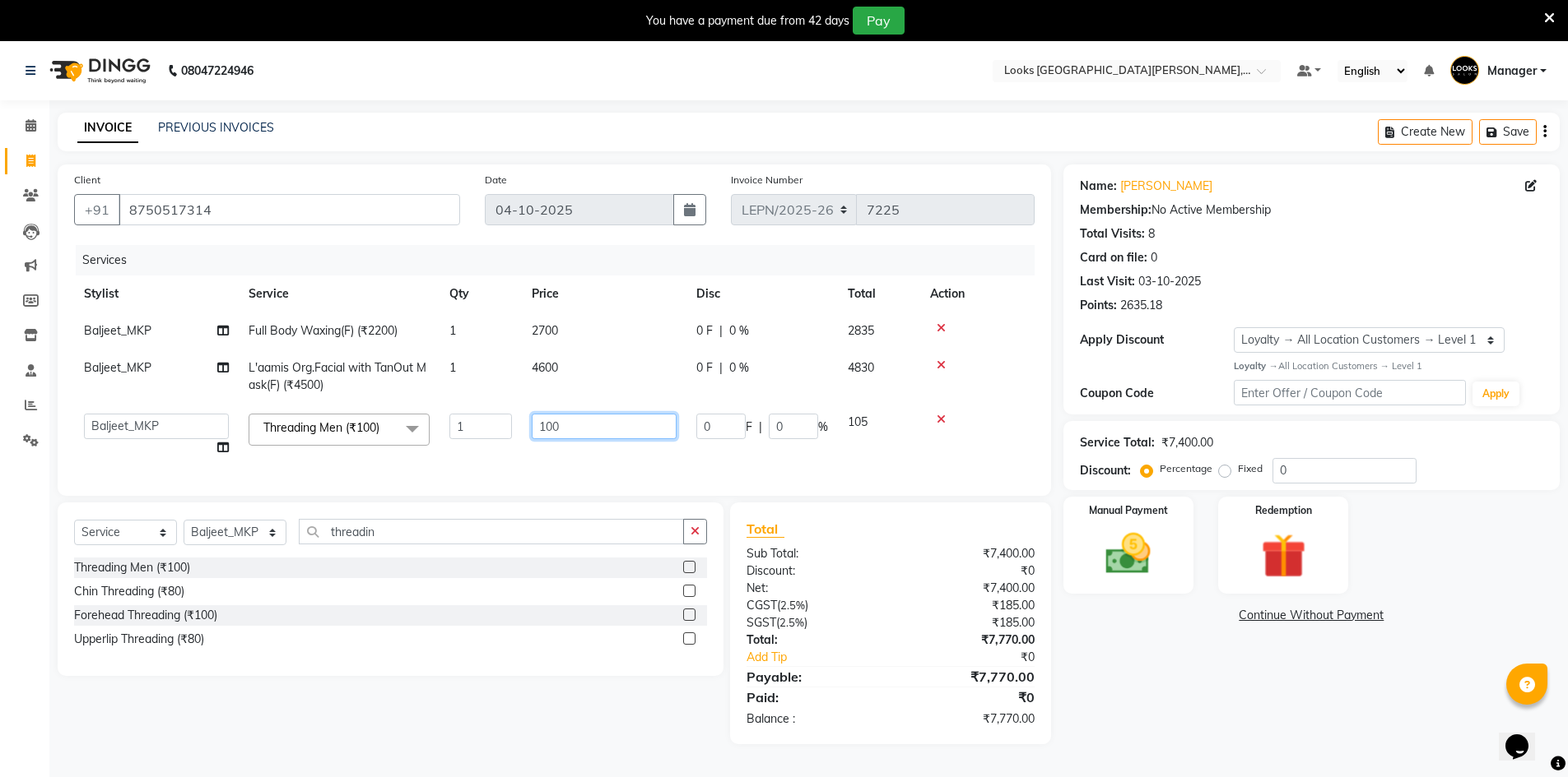
click at [582, 425] on input "100" at bounding box center [603, 426] width 144 height 26
type input "1"
type input "60"
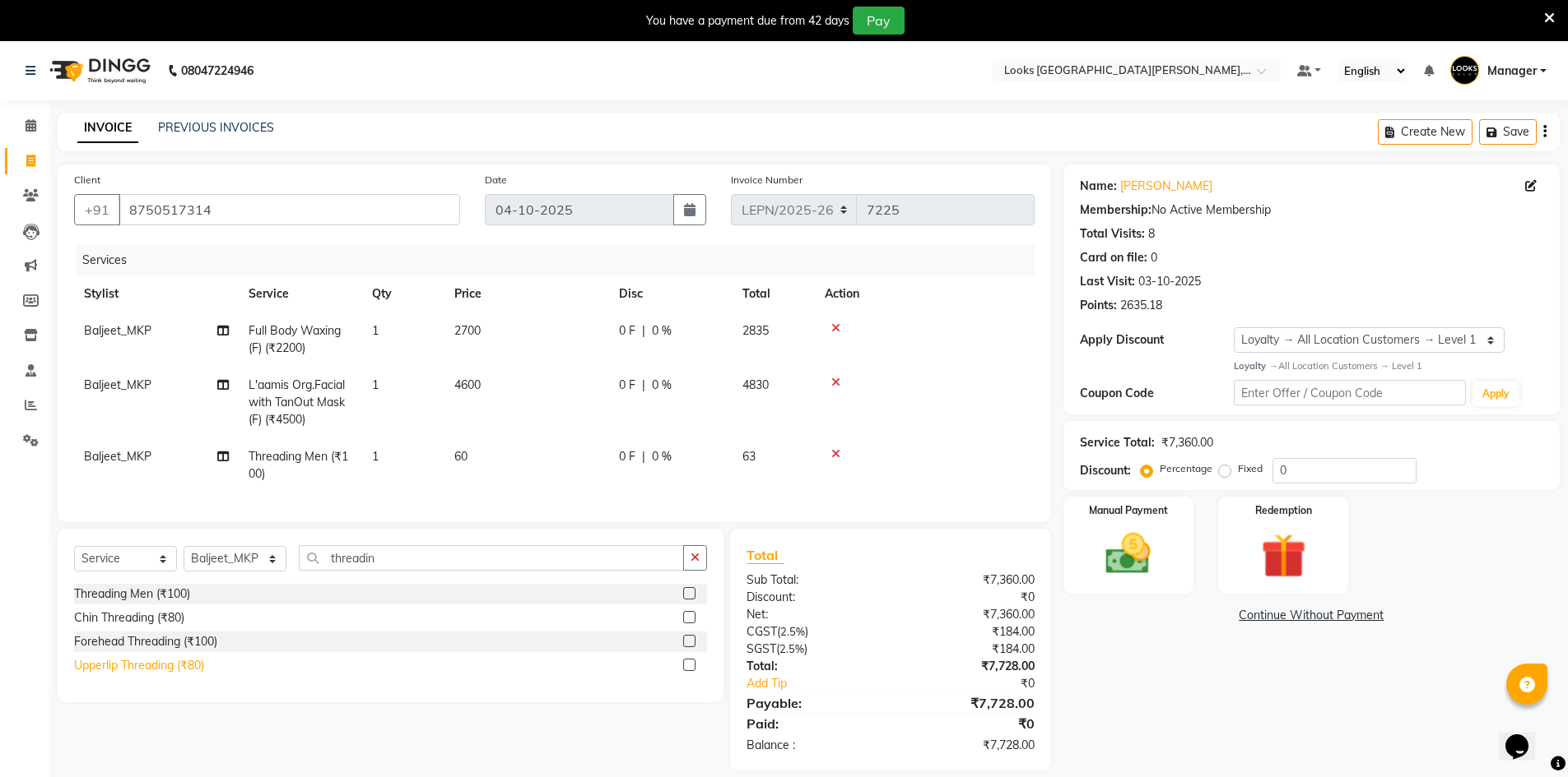
click at [142, 650] on div "Threading Men (₹100) Chin Threading (₹80) Forehead Threading (₹100) Upperlip Th…" at bounding box center [390, 632] width 633 height 96
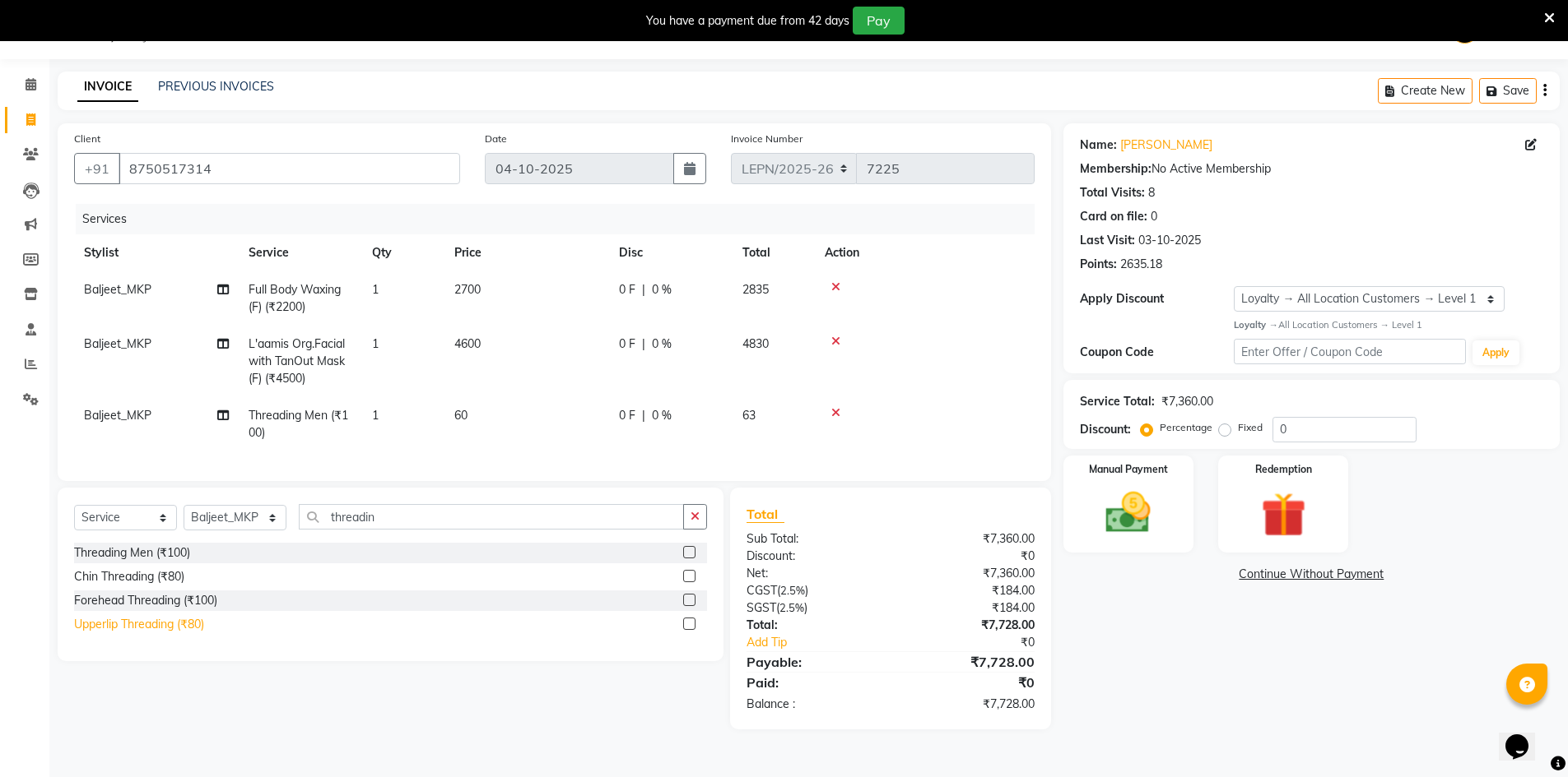
click at [94, 633] on div "Upperlip Threading (₹80)" at bounding box center [139, 625] width 130 height 17
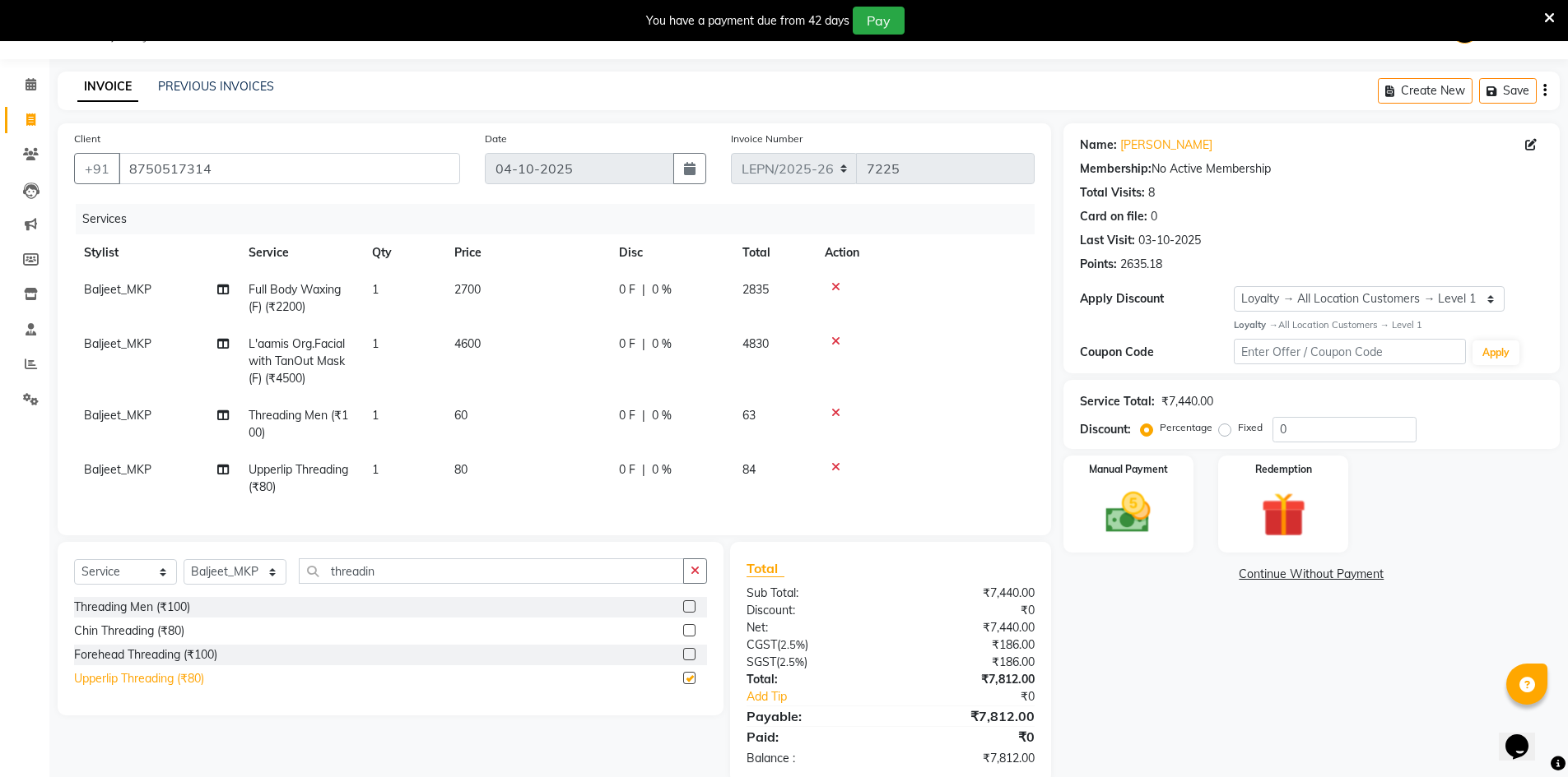
checkbox input "false"
click at [472, 471] on td "80" at bounding box center [527, 479] width 164 height 54
select select "90365"
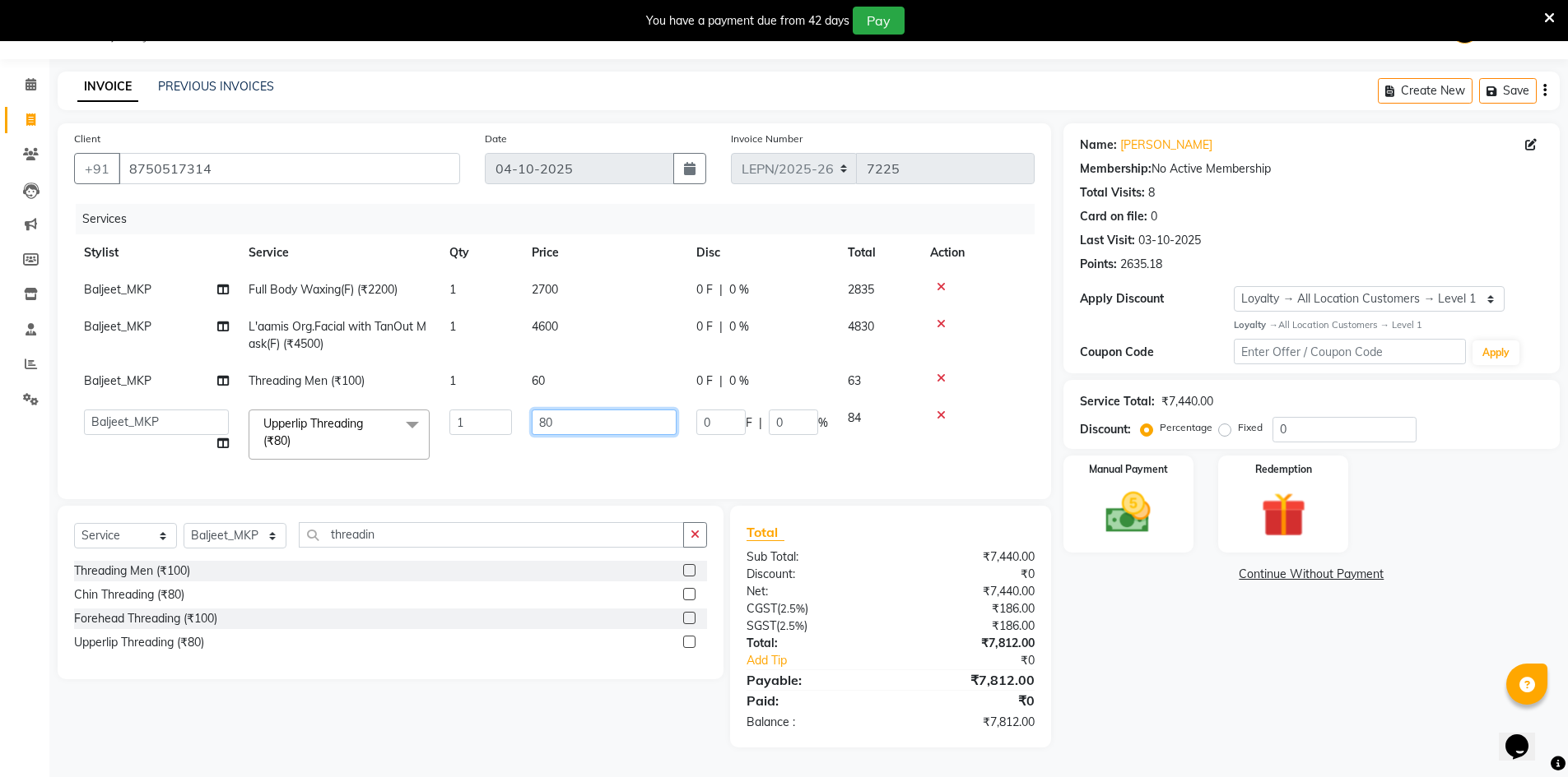
click at [588, 429] on input "80" at bounding box center [603, 422] width 144 height 26
type input "8"
type input "60"
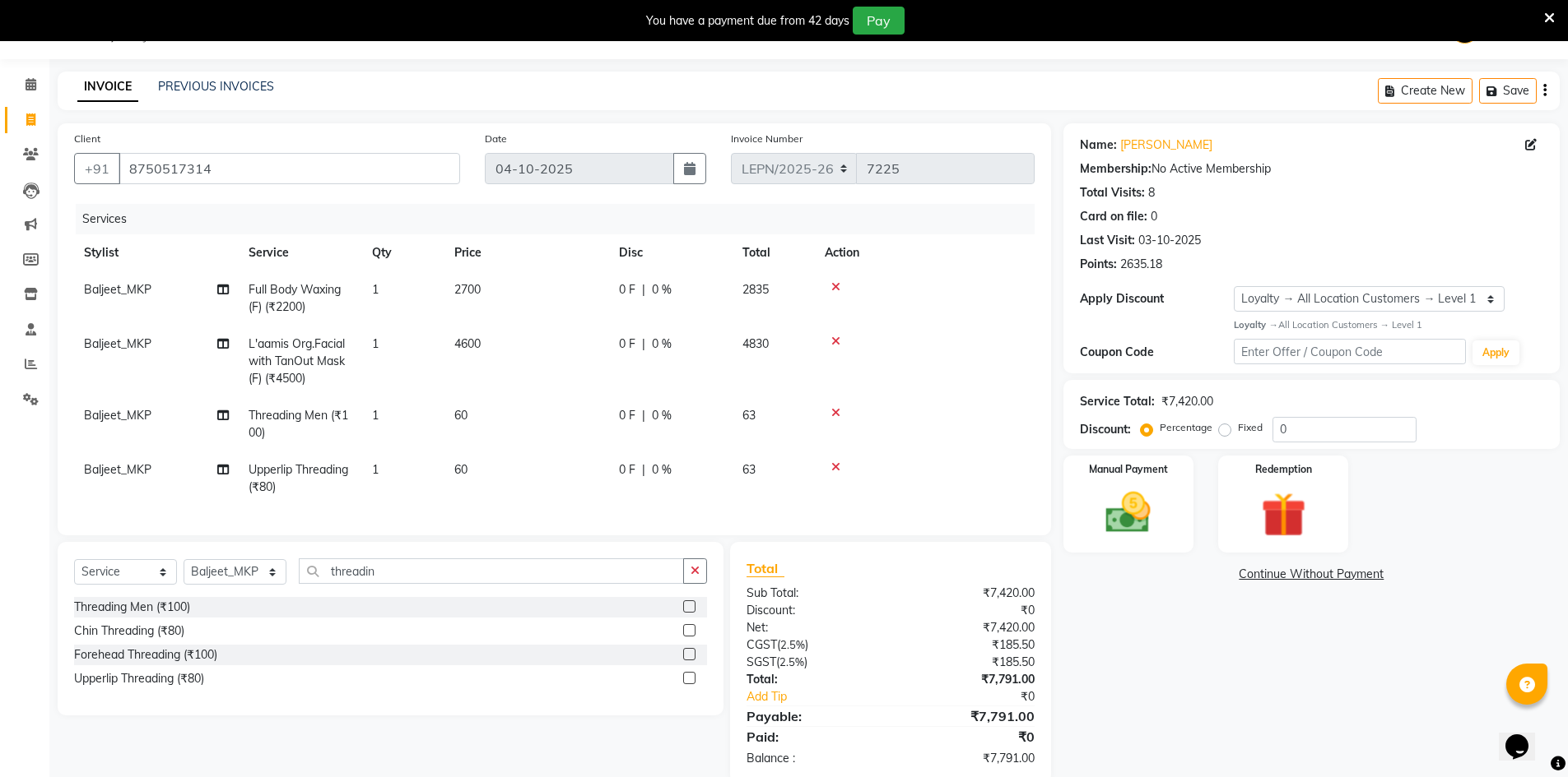
click at [470, 475] on div "Services Stylist Service Qty Price Disc Total Action Baljeet_MKP Full Body Waxi…" at bounding box center [554, 361] width 961 height 315
click at [367, 584] on input "threadin" at bounding box center [490, 571] width 385 height 26
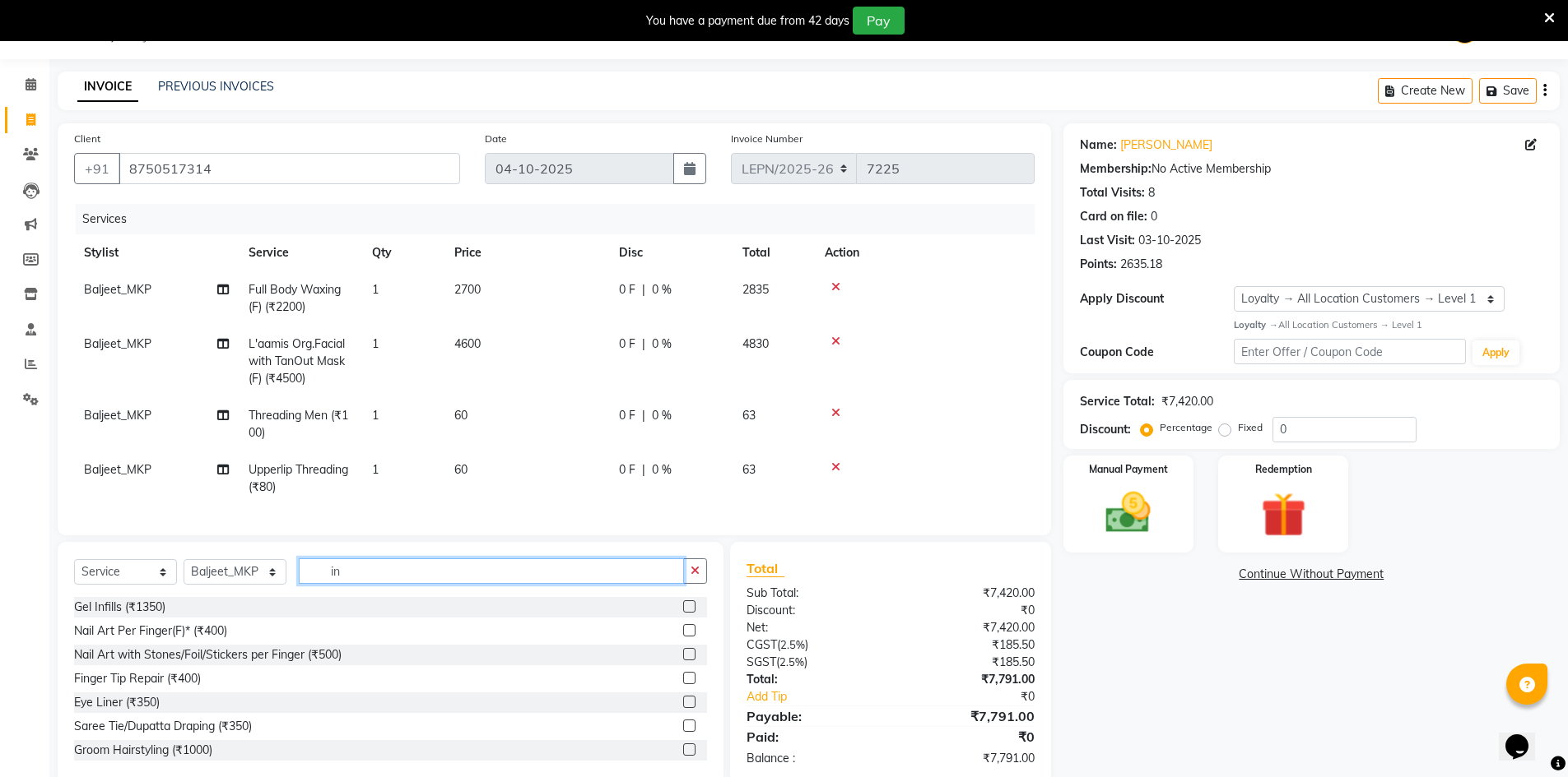
click at [357, 584] on input "in" at bounding box center [490, 571] width 385 height 26
type input "i"
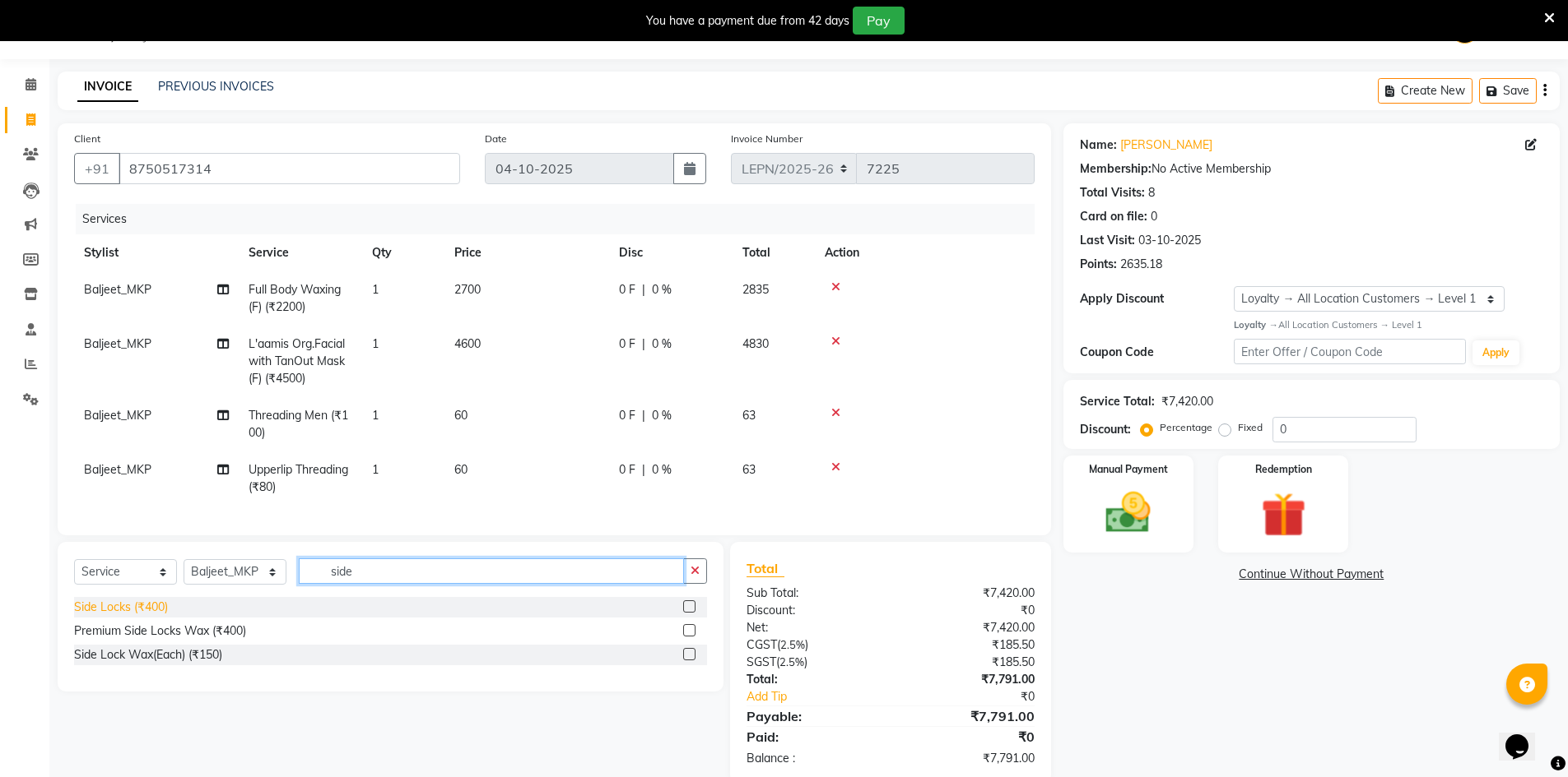
type input "side"
click at [141, 616] on div "Side Locks (₹400)" at bounding box center [120, 608] width 94 height 17
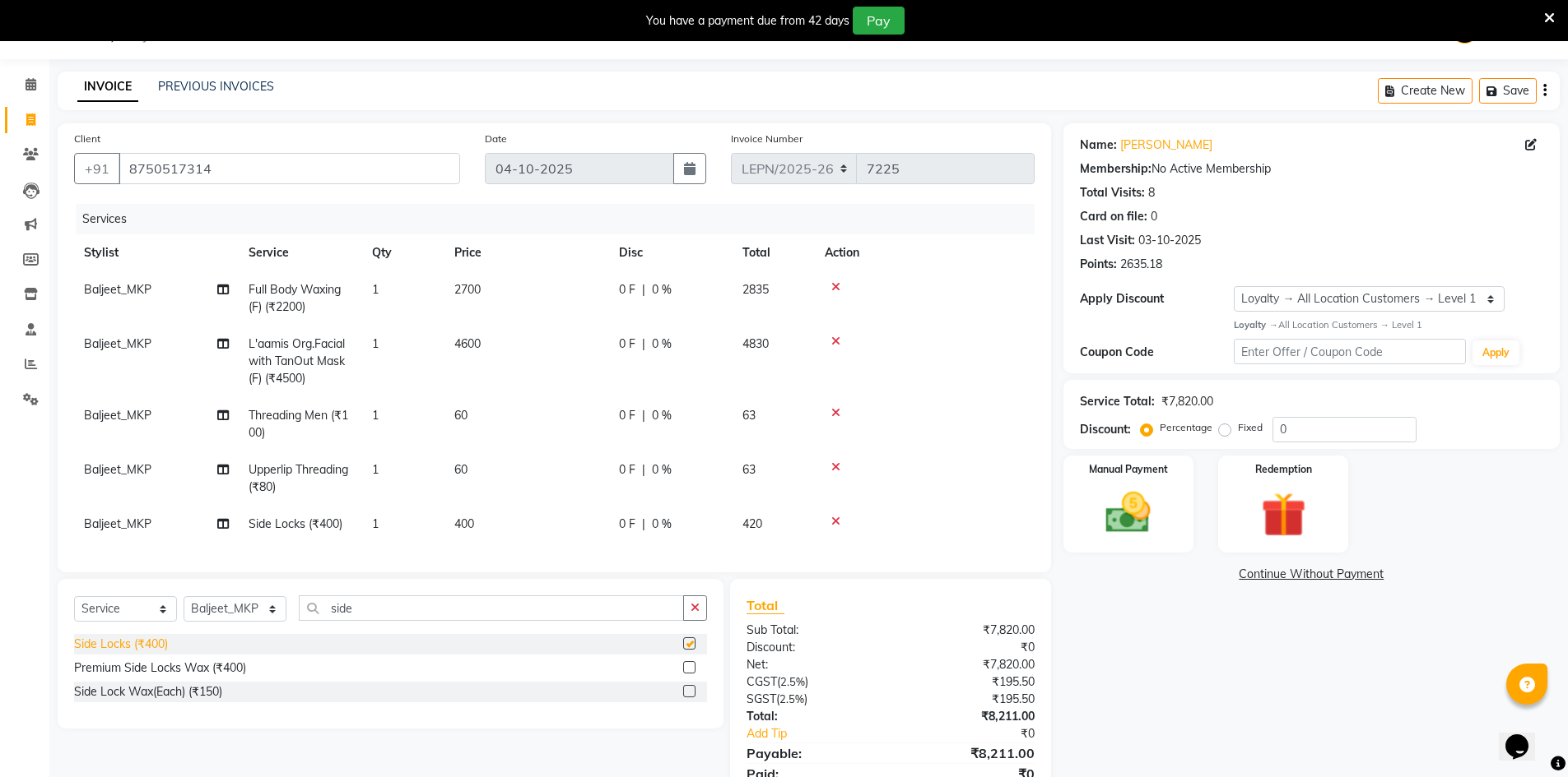
checkbox input "false"
click at [483, 519] on td "400" at bounding box center [527, 524] width 164 height 37
select select "90365"
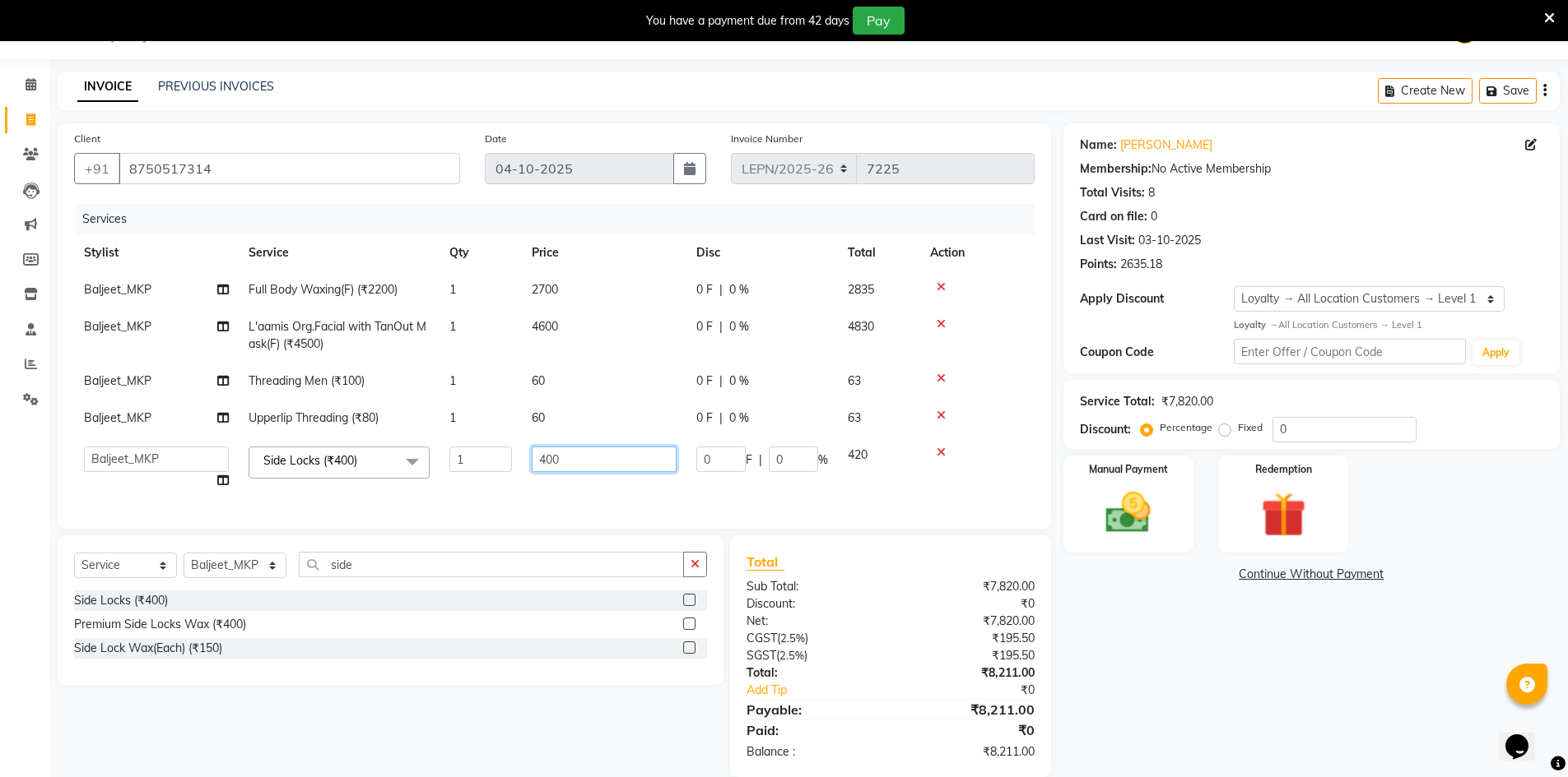
drag, startPoint x: 577, startPoint y: 458, endPoint x: 542, endPoint y: 452, distance: 35.5
click at [577, 462] on input "400" at bounding box center [603, 459] width 144 height 26
type input "4"
type input "150"
click at [606, 507] on div "Services Stylist Service Qty Price Disc Total Action Baljeet_MKP Full Body Waxi…" at bounding box center [554, 357] width 961 height 309
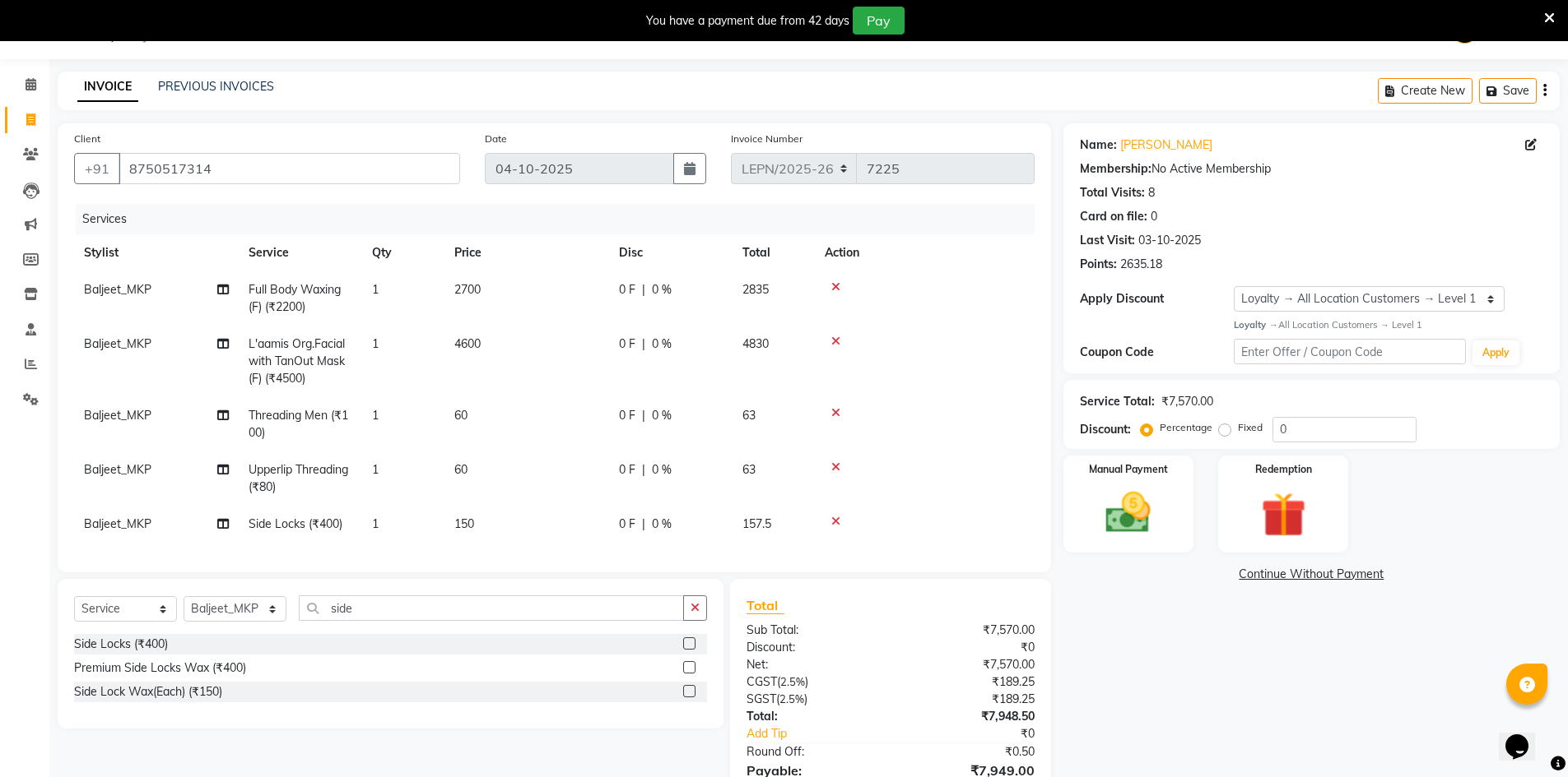
scroll to position [139, 0]
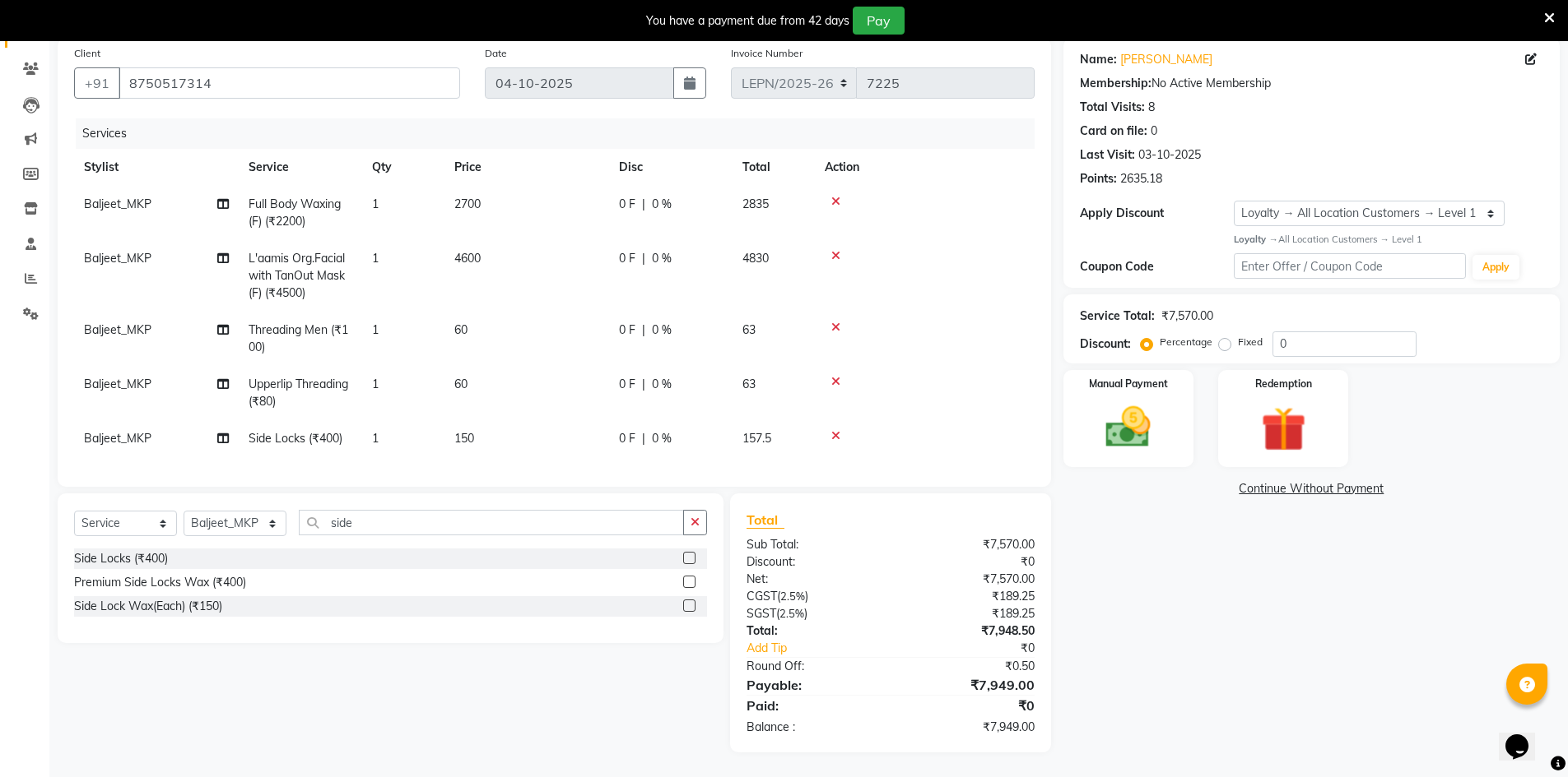
click at [495, 191] on td "2700" at bounding box center [527, 213] width 164 height 54
select select "90365"
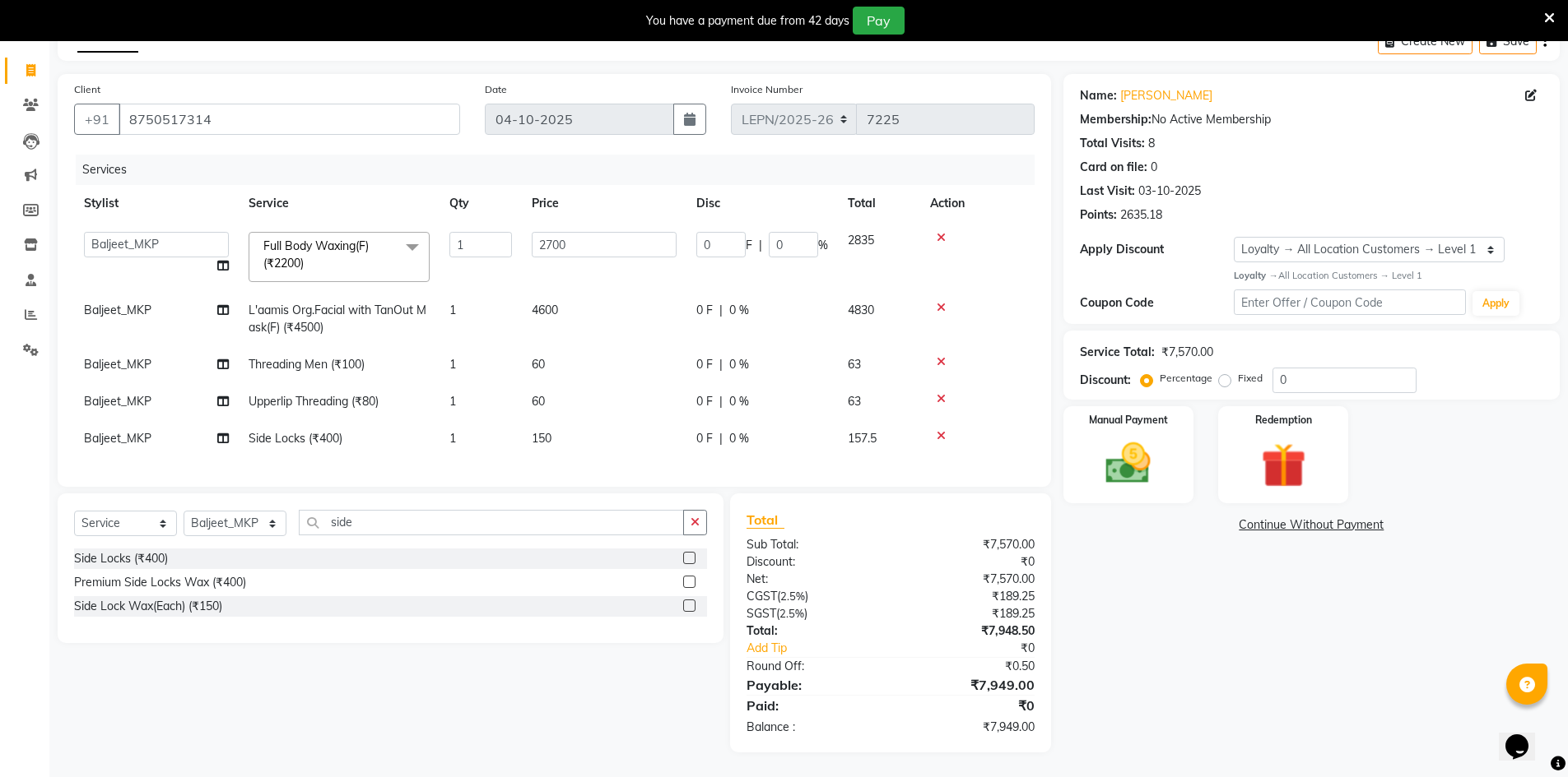
scroll to position [103, 0]
click at [583, 232] on input "2700" at bounding box center [603, 245] width 144 height 26
type input "2750"
click at [551, 273] on tbody "AMAN Aman_Asst Baljeet_MKP BITTU Bobby_Mgr Counter Sales Jassi_Beauty KALEEM Ka…" at bounding box center [554, 339] width 961 height 235
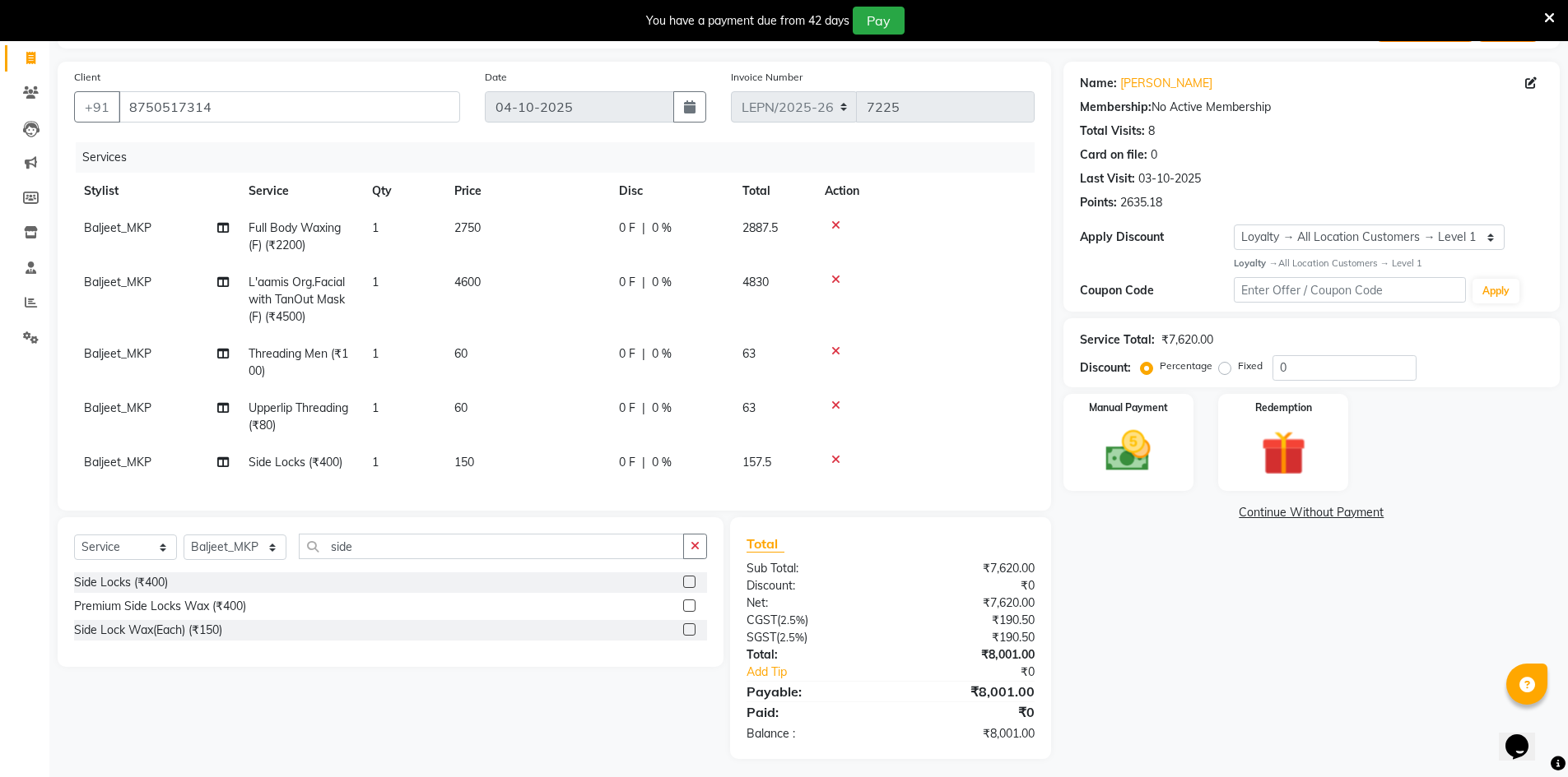
click at [489, 220] on td "2750" at bounding box center [527, 236] width 164 height 54
select select "90365"
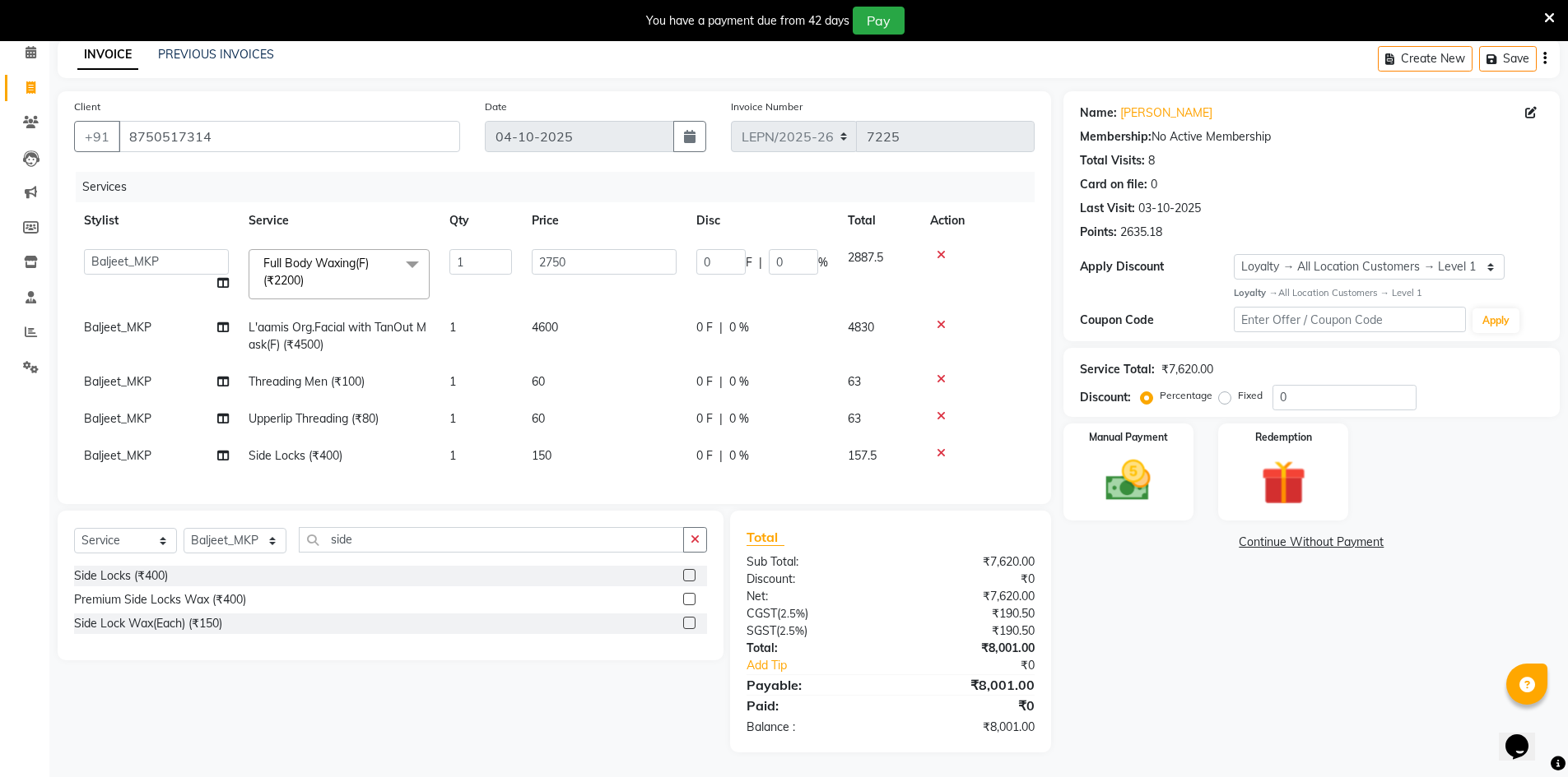
scroll to position [86, 0]
click at [594, 249] on input "2750" at bounding box center [603, 262] width 144 height 26
type input "2749"
click at [604, 335] on td "4600" at bounding box center [604, 336] width 164 height 54
select select "90365"
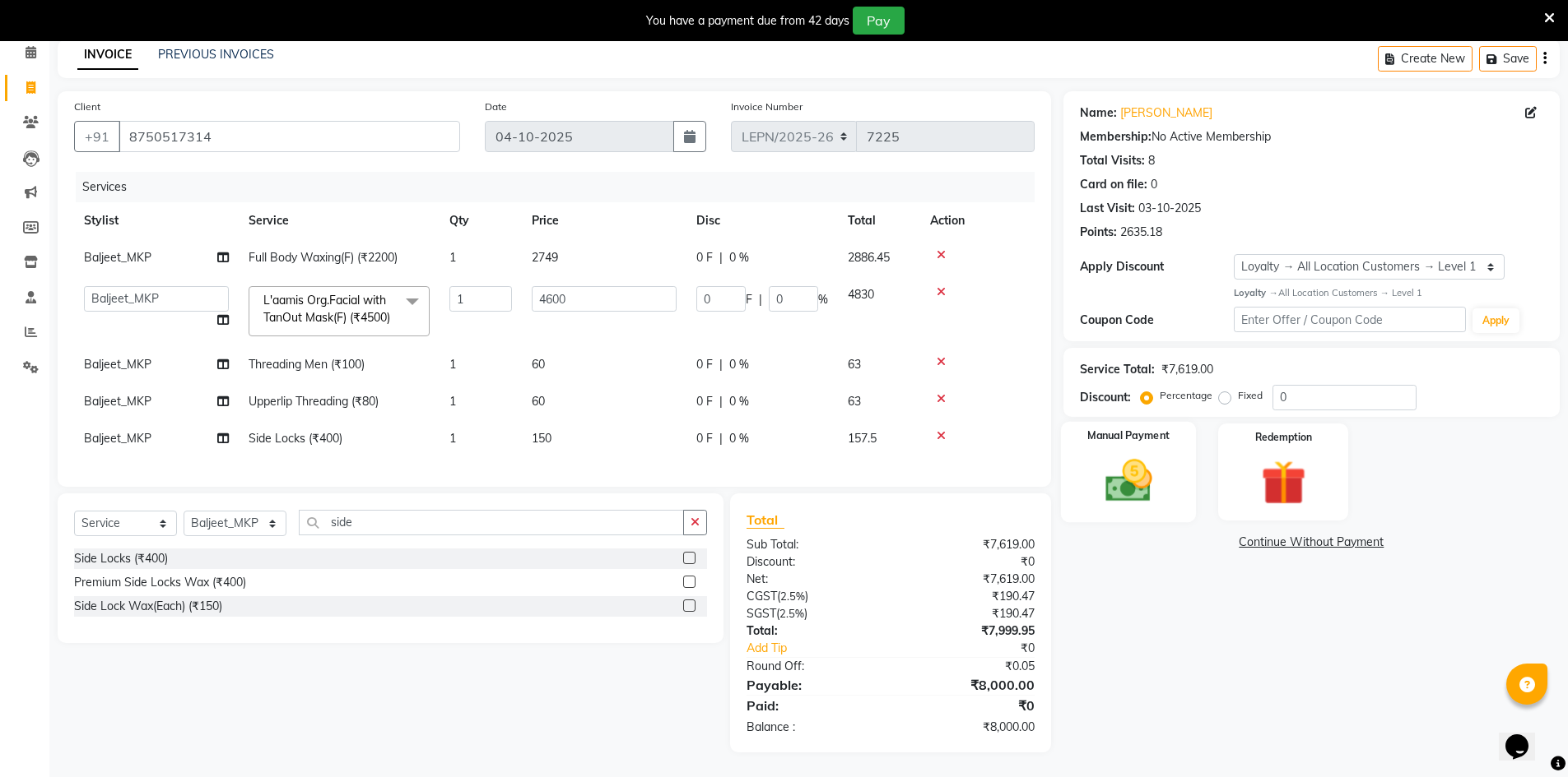
click at [1124, 455] on img at bounding box center [1128, 481] width 76 height 54
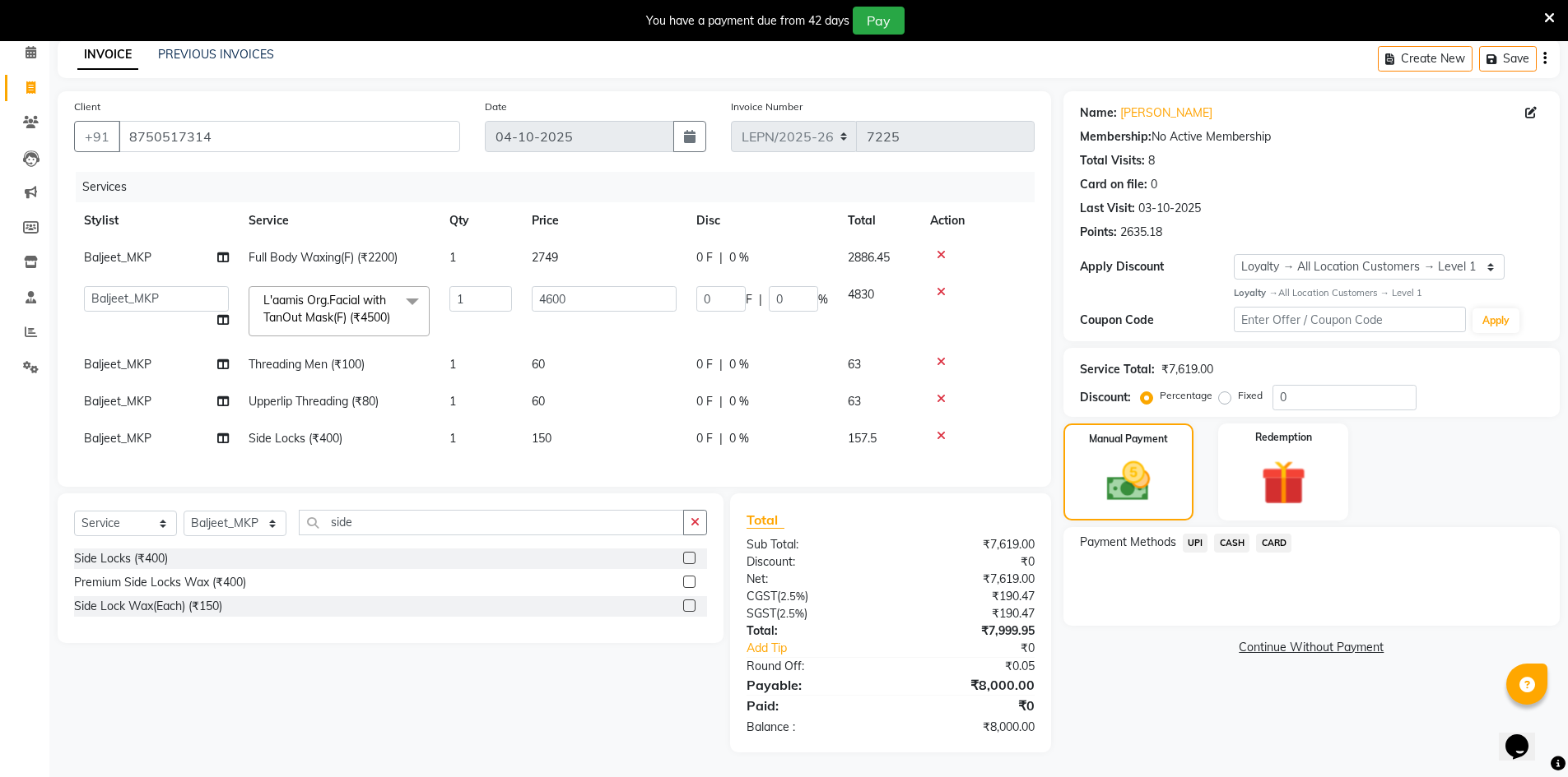
scroll to position [103, 0]
click at [1233, 534] on span "CASH" at bounding box center [1231, 544] width 35 height 19
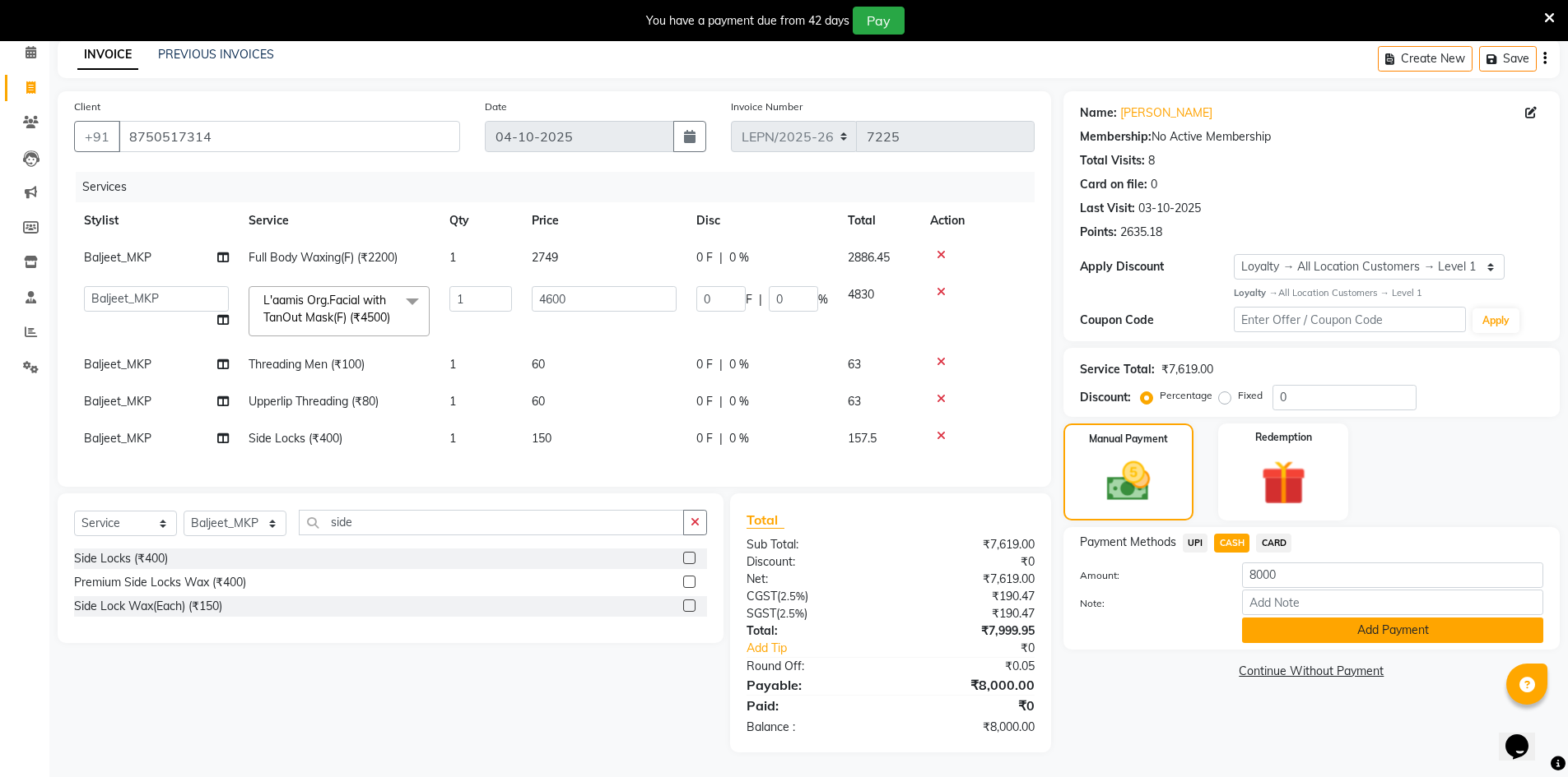
click at [1275, 617] on button "Add Payment" at bounding box center [1392, 630] width 301 height 26
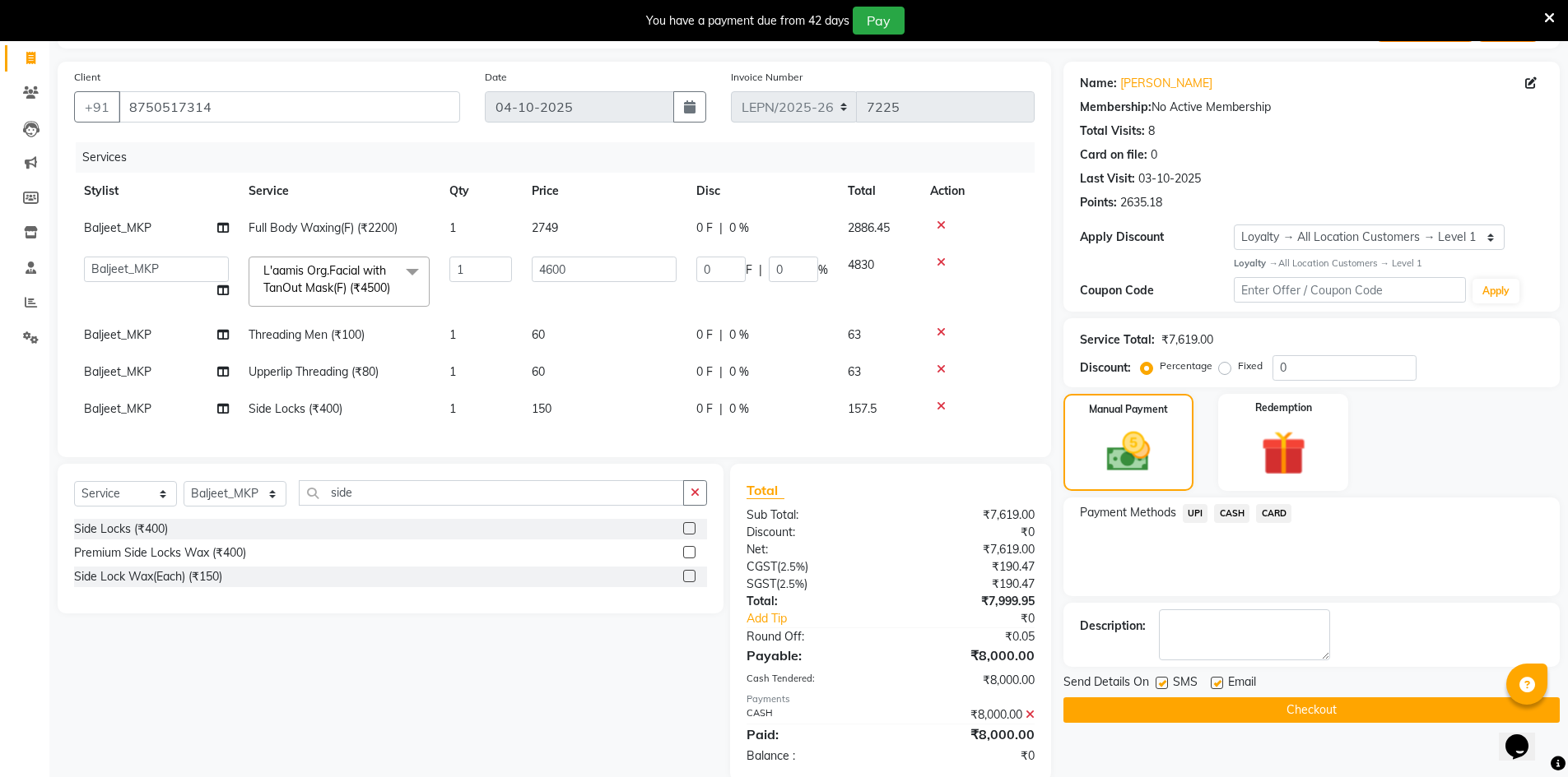
scroll to position [243, 0]
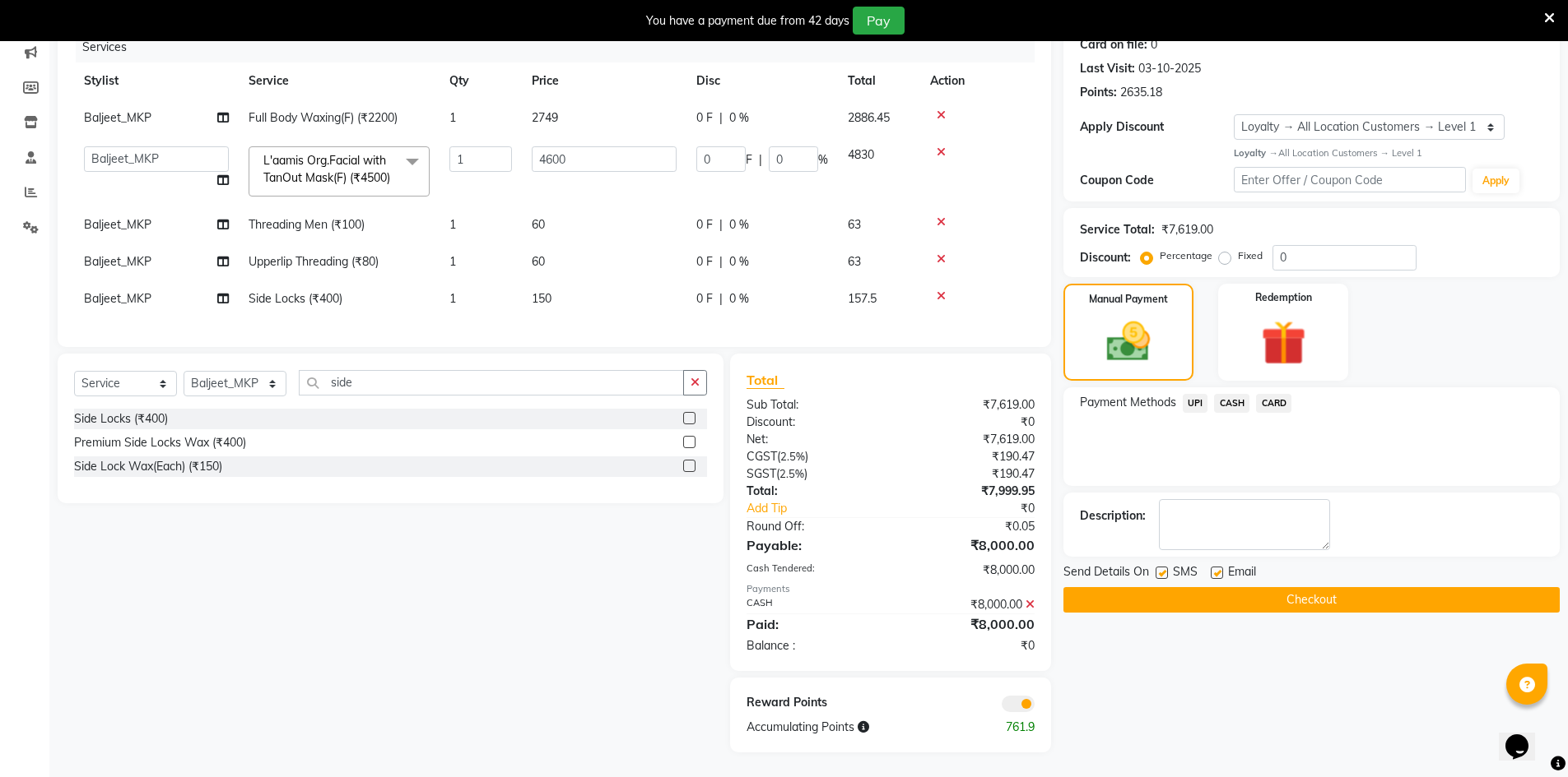
click at [1145, 588] on button "Checkout" at bounding box center [1311, 600] width 496 height 26
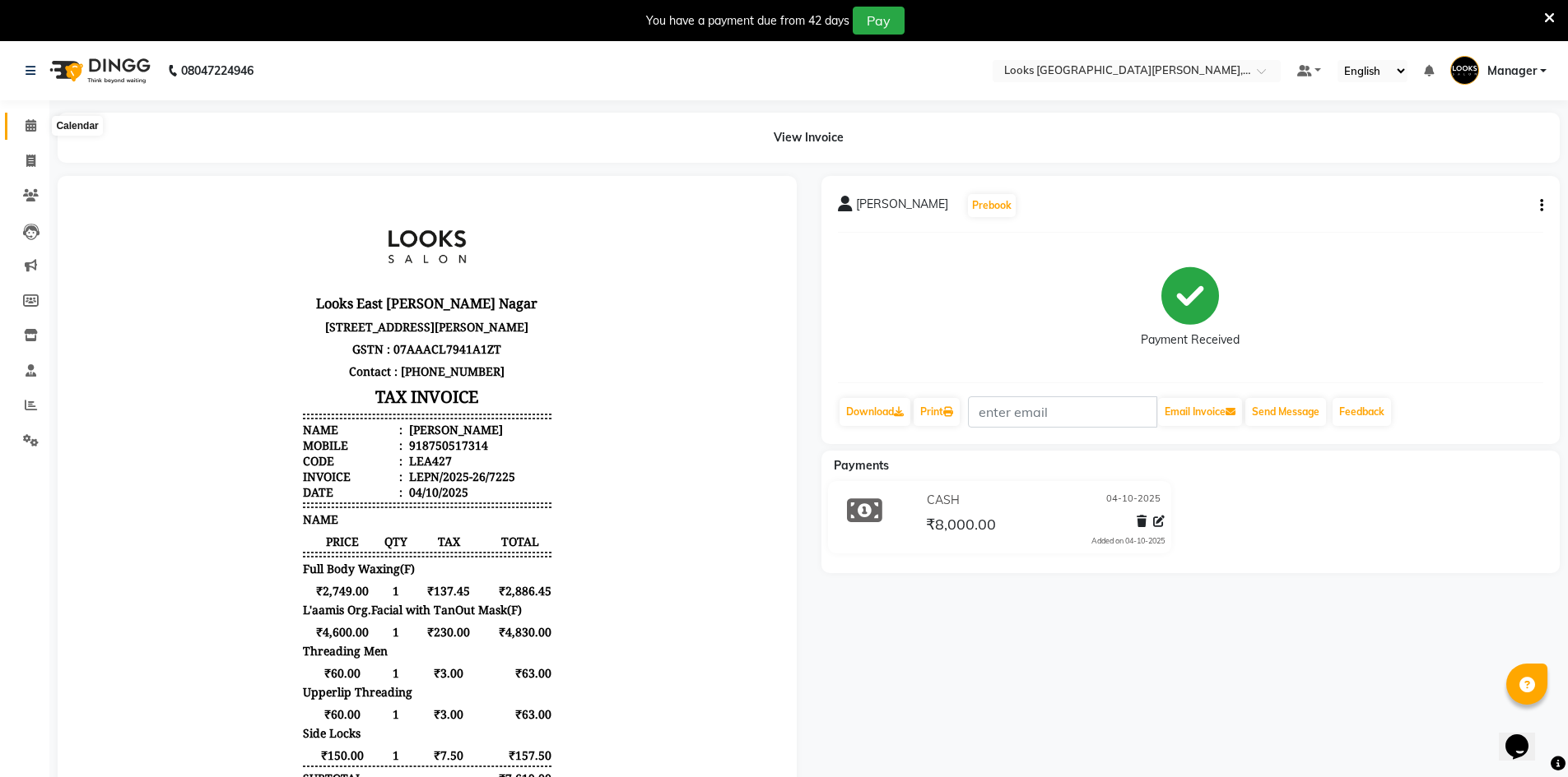
click at [24, 124] on span at bounding box center [31, 126] width 29 height 19
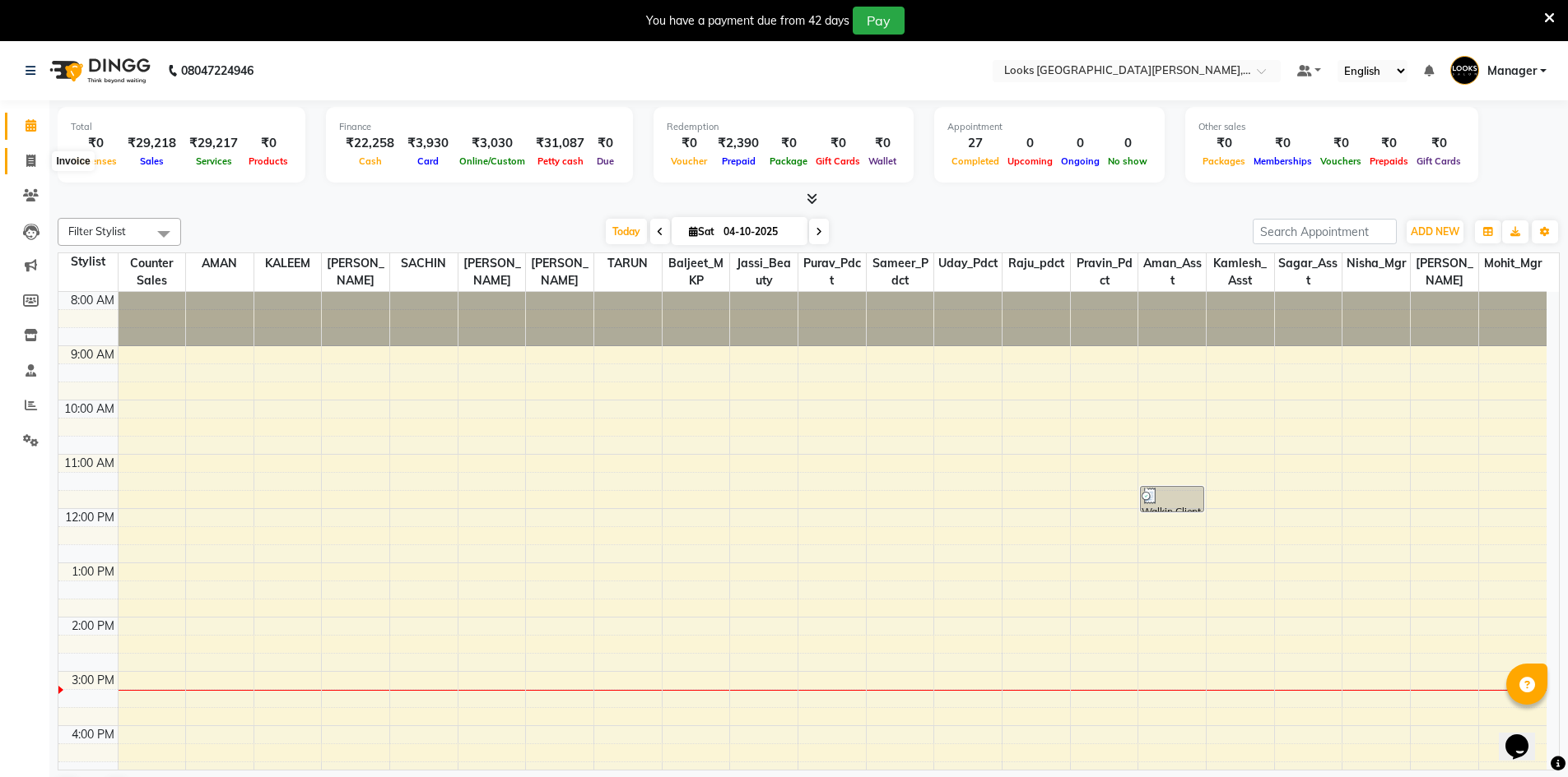
click at [37, 160] on span at bounding box center [31, 162] width 29 height 19
select select "service"
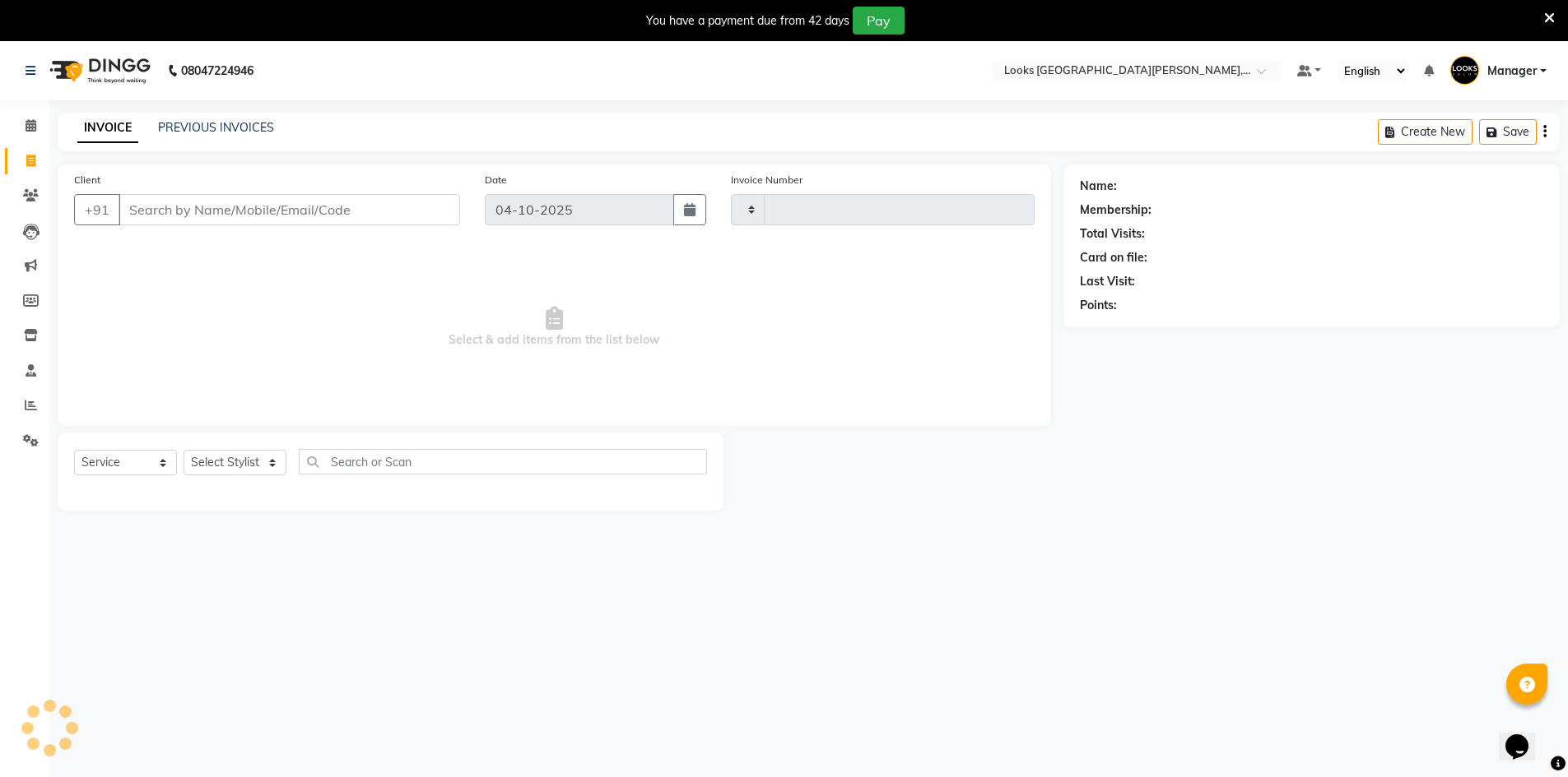
type input "7226"
select select "8940"
click at [246, 138] on div "INVOICE PREVIOUS INVOICES Create New Save" at bounding box center [808, 132] width 1502 height 38
click at [246, 128] on link "PREVIOUS INVOICES" at bounding box center [215, 127] width 116 height 14
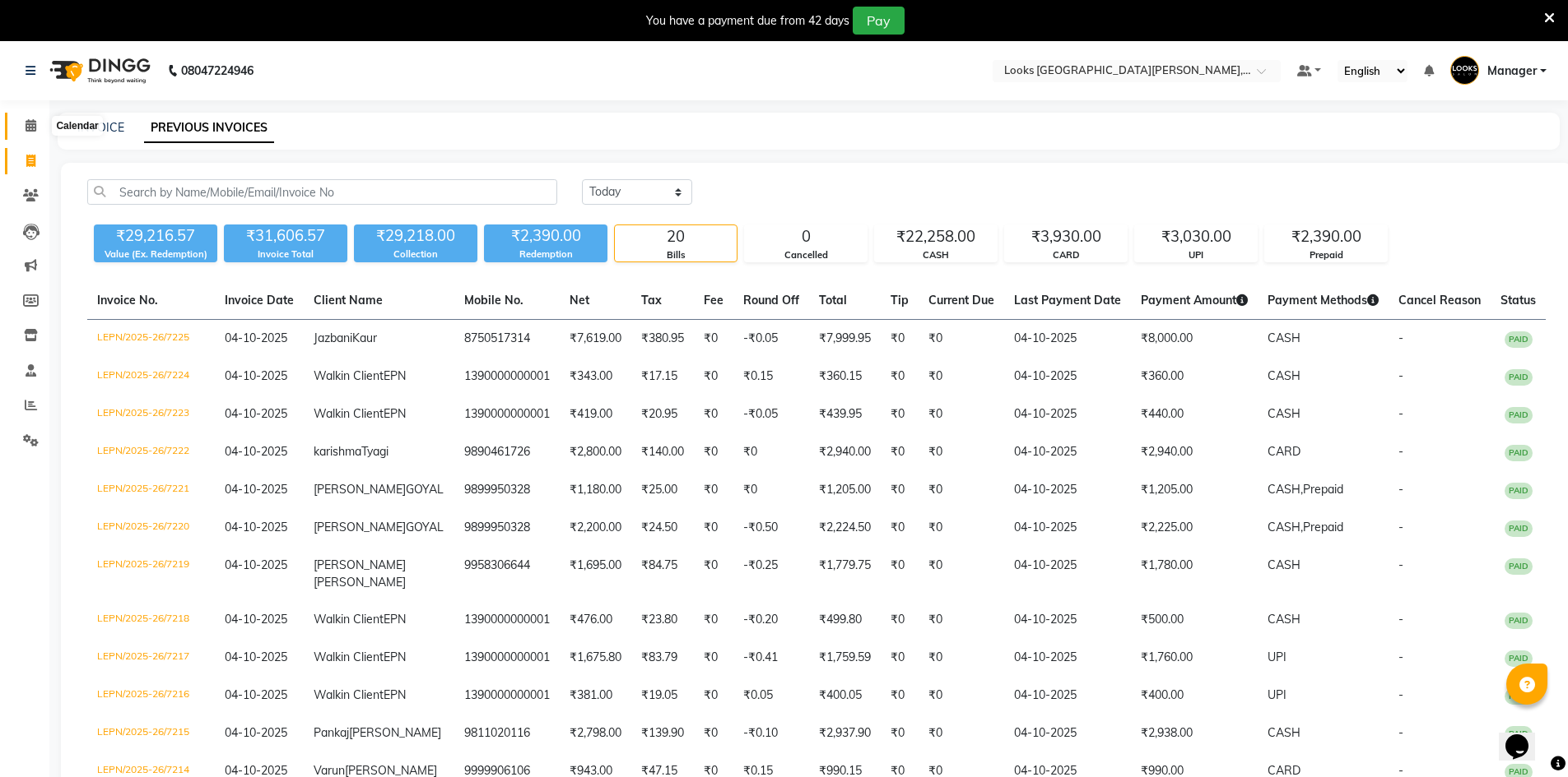
click at [33, 125] on icon at bounding box center [31, 125] width 11 height 12
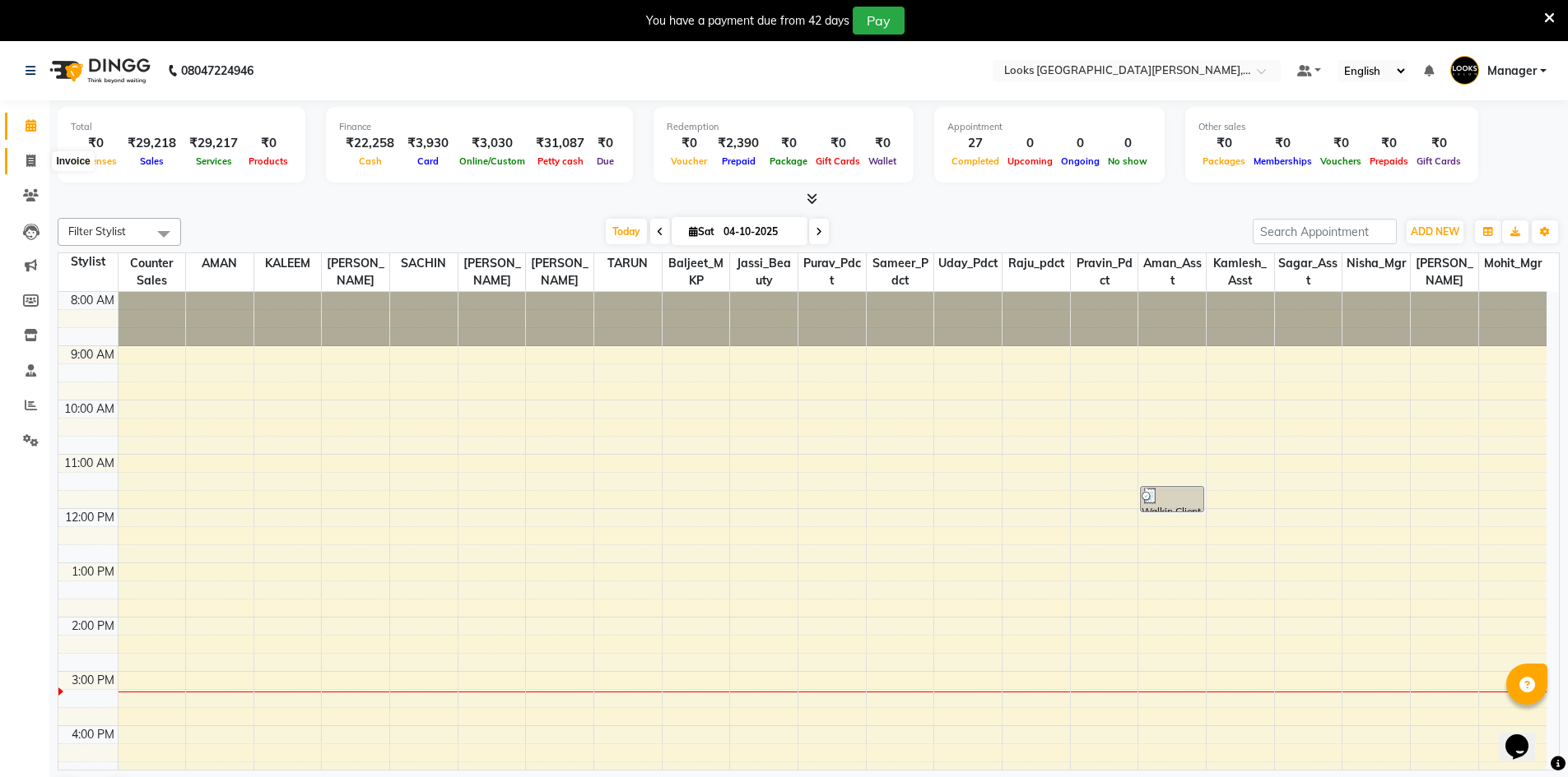
click at [32, 161] on icon at bounding box center [31, 161] width 9 height 12
select select "service"
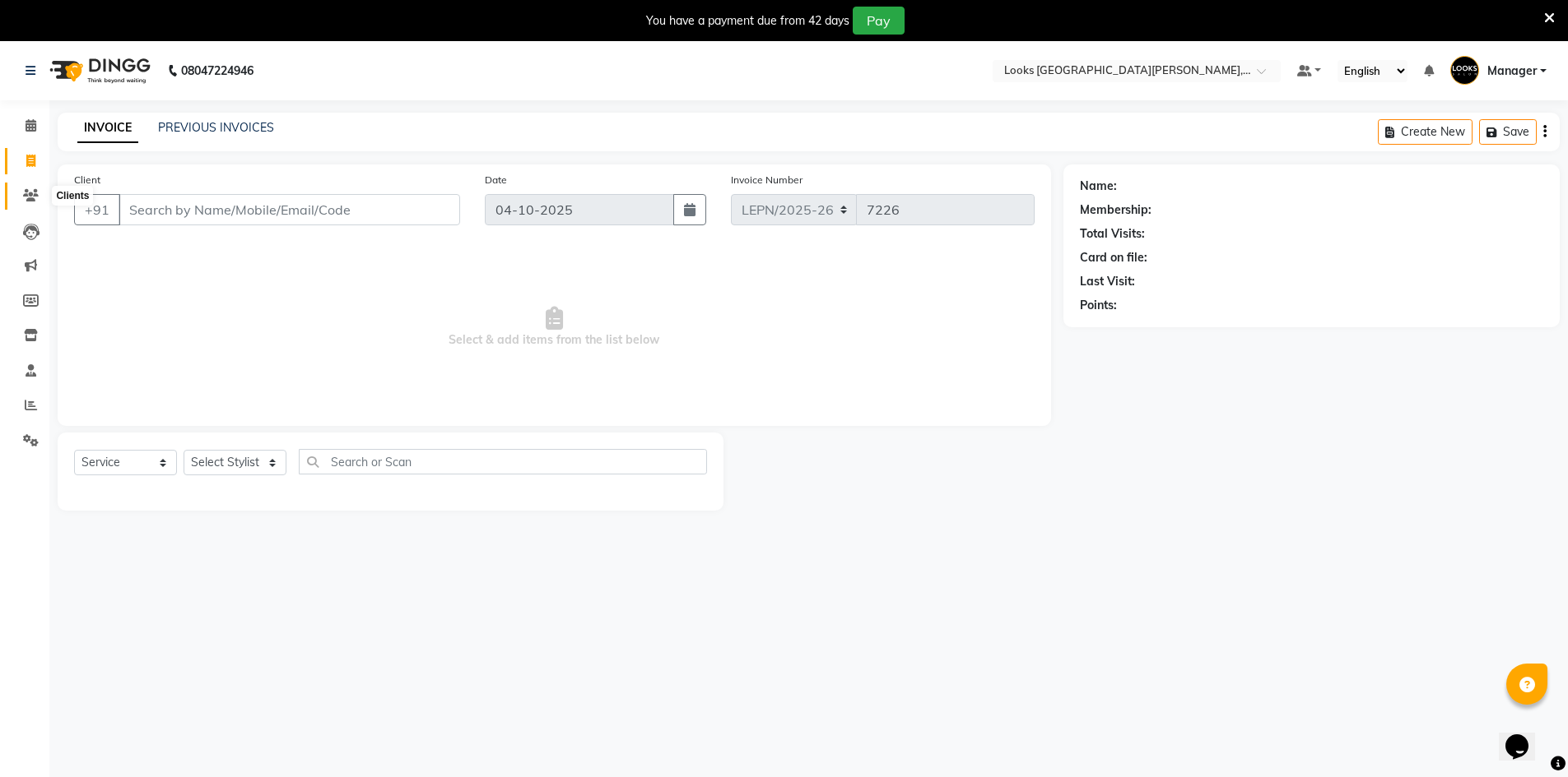
click at [27, 196] on icon at bounding box center [31, 195] width 15 height 12
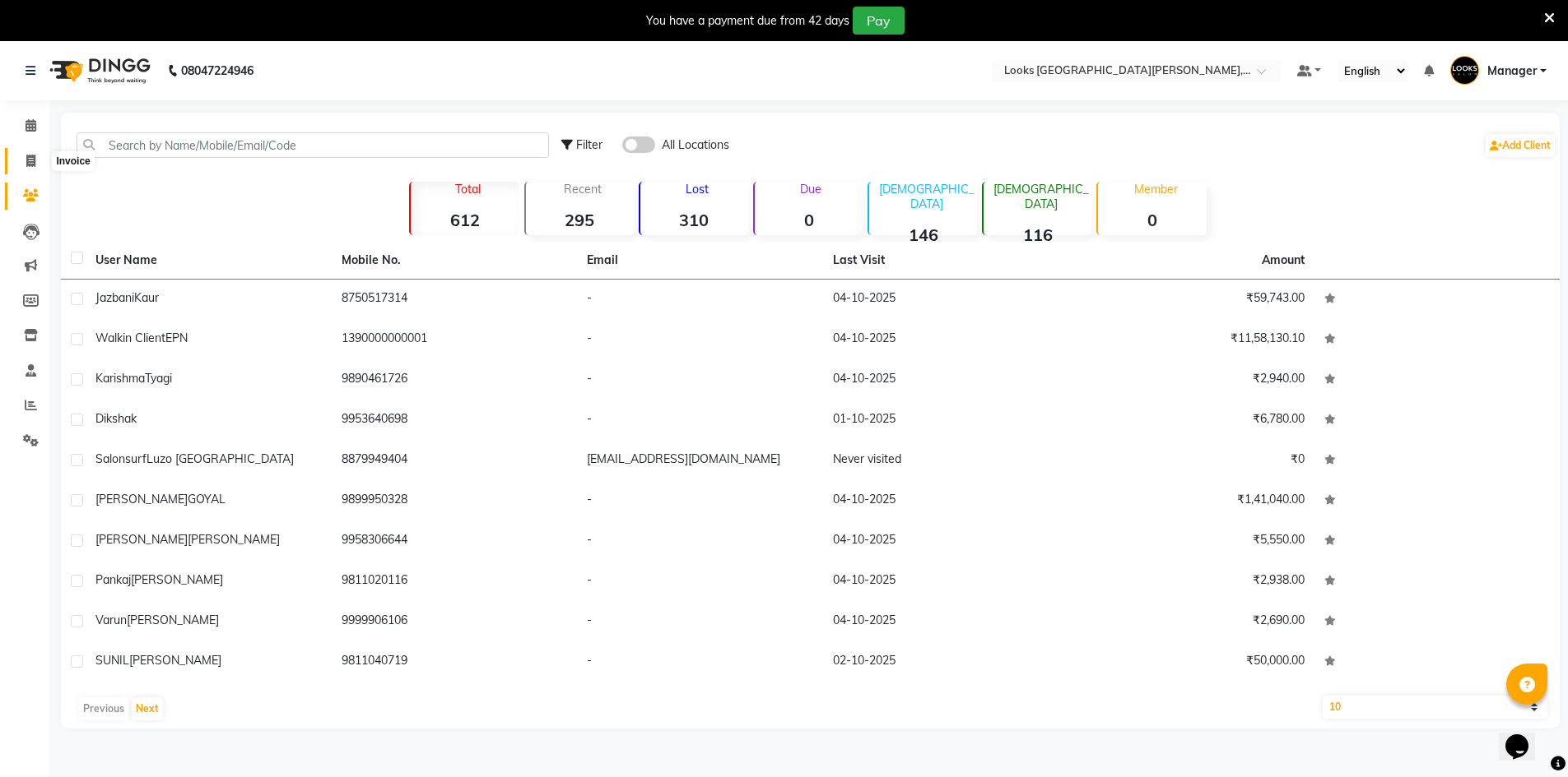
click at [30, 160] on icon at bounding box center [31, 161] width 9 height 12
select select "service"
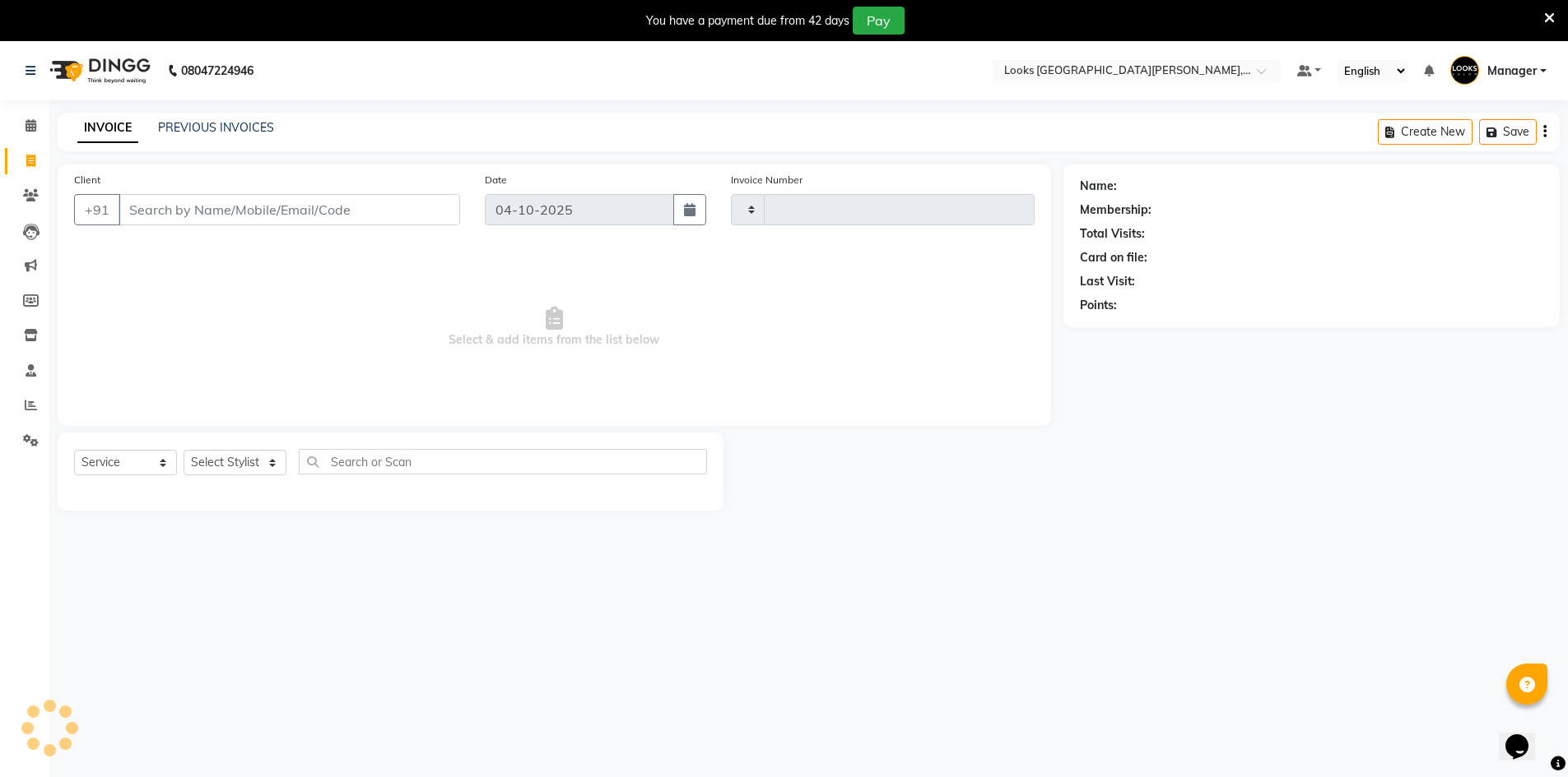
scroll to position [41, 0]
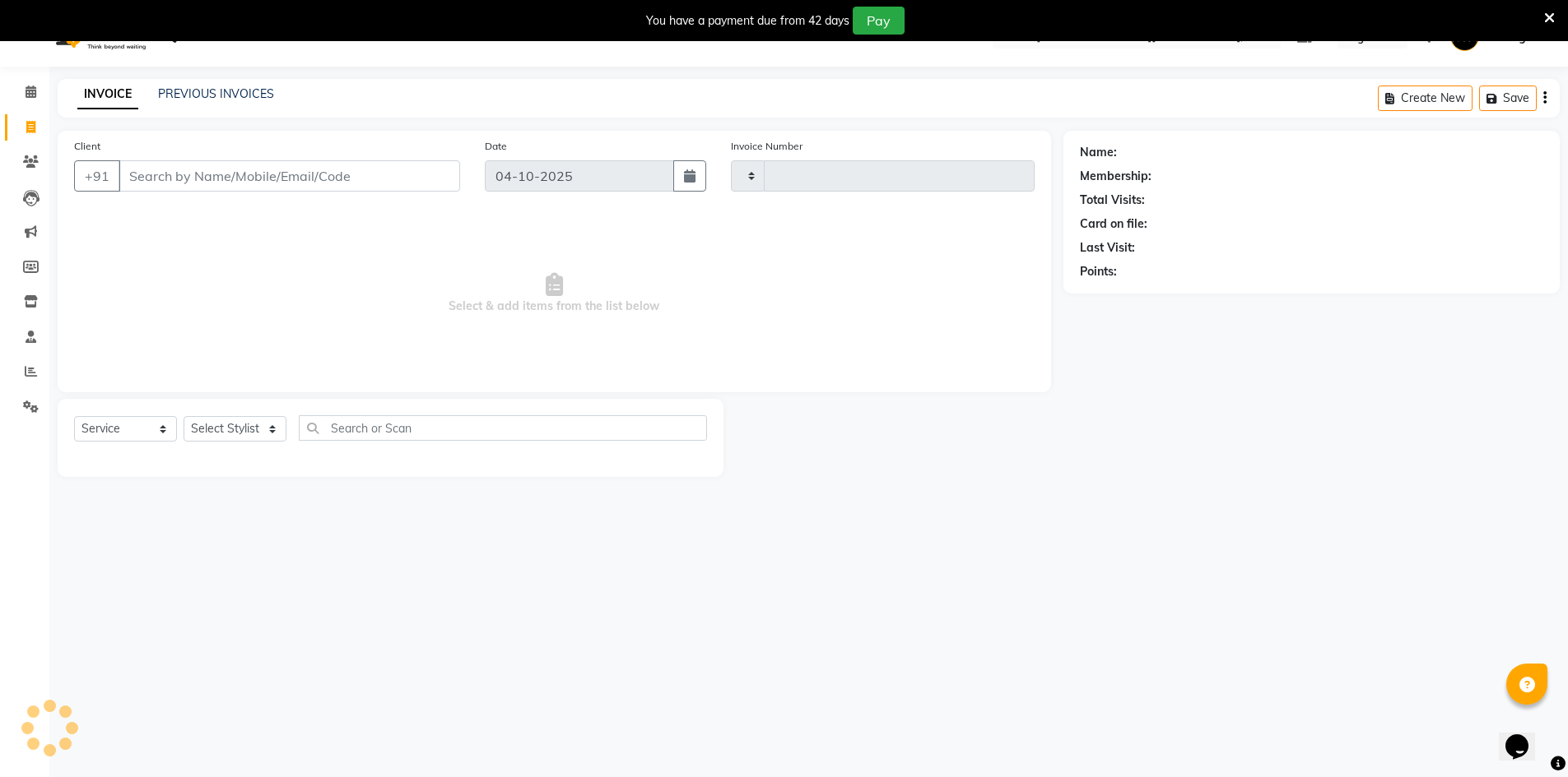
type input "7226"
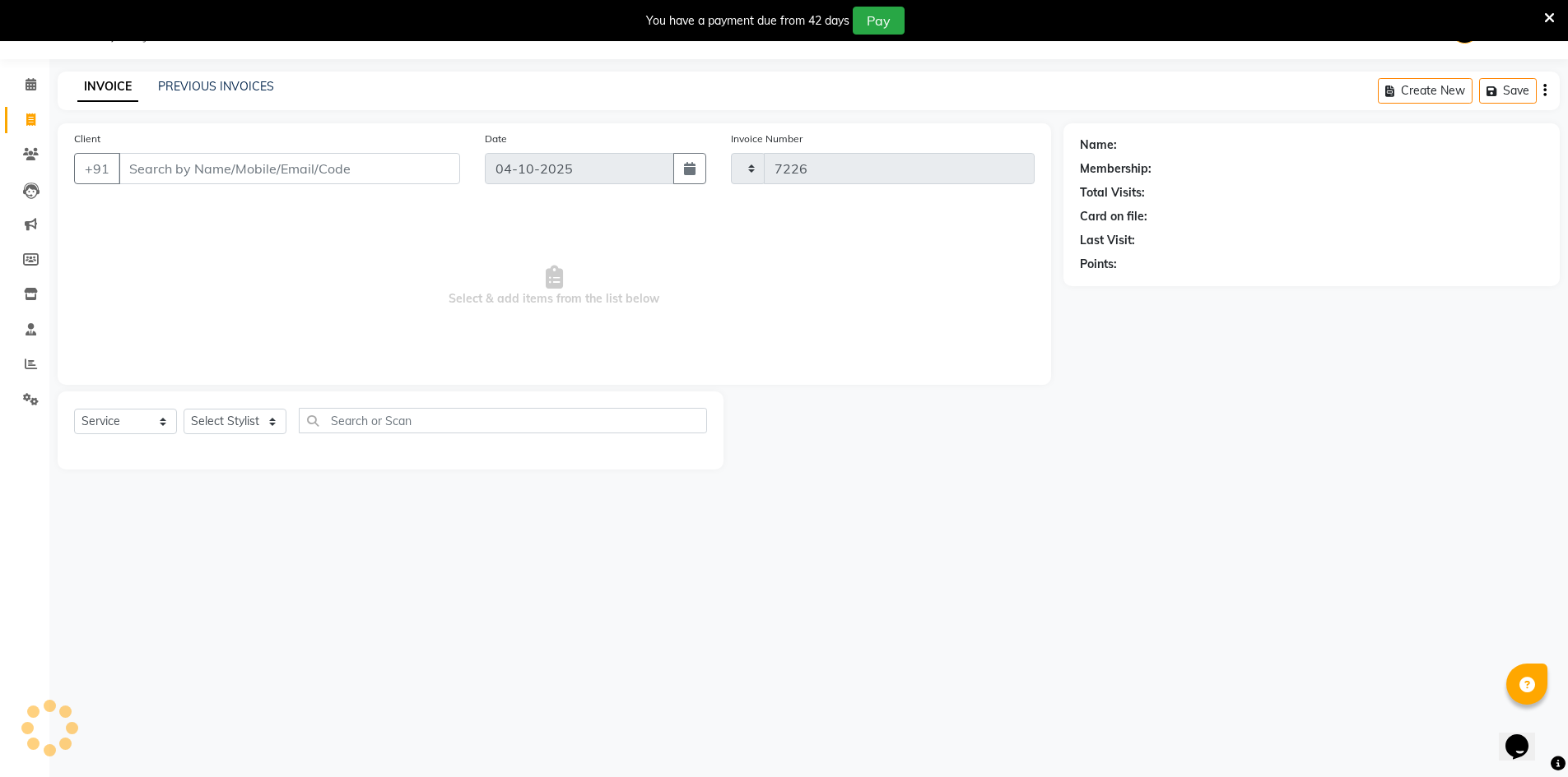
select select "8940"
click at [30, 90] on icon at bounding box center [31, 84] width 11 height 12
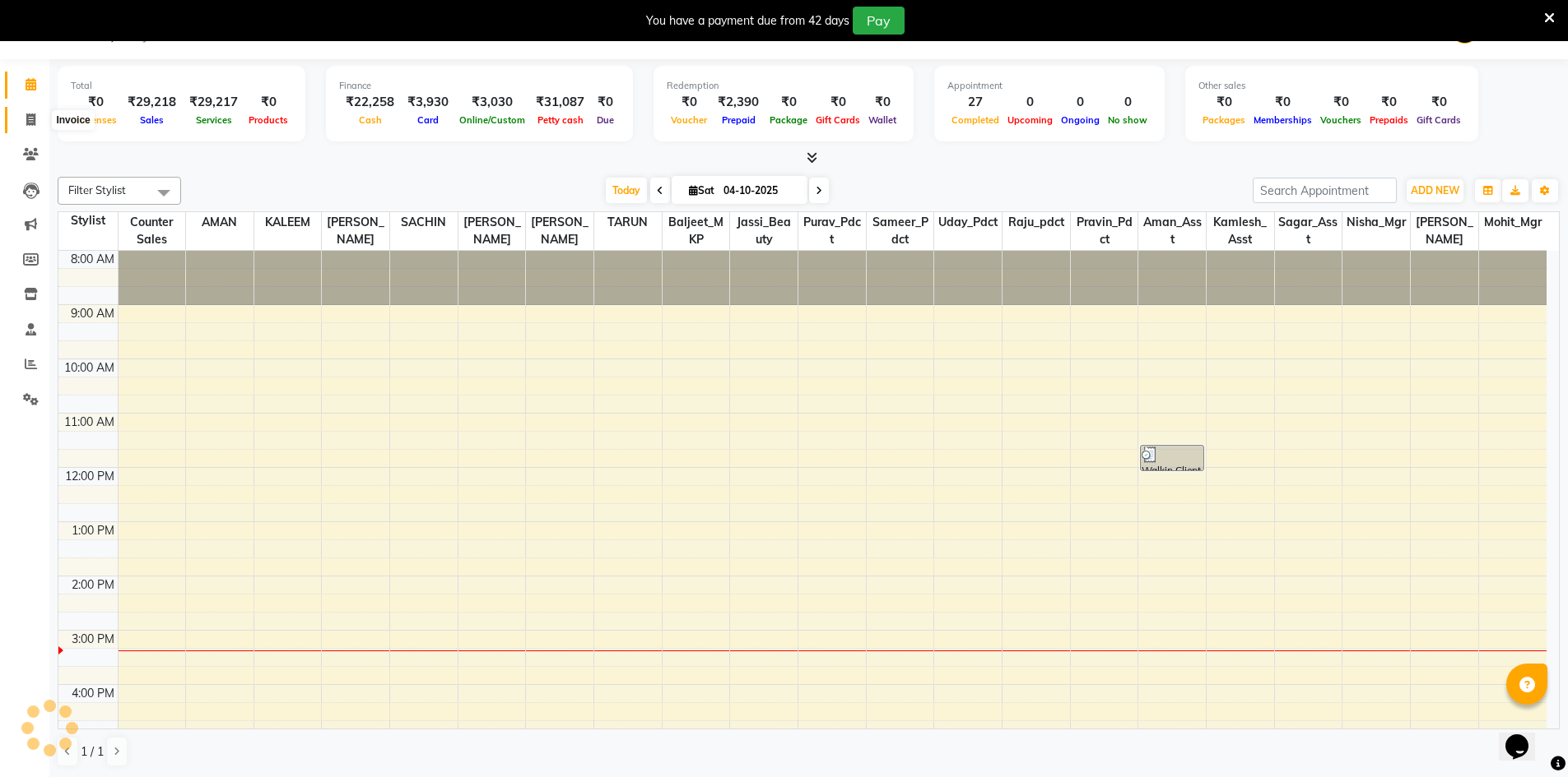
click at [32, 116] on icon at bounding box center [31, 119] width 9 height 12
select select "service"
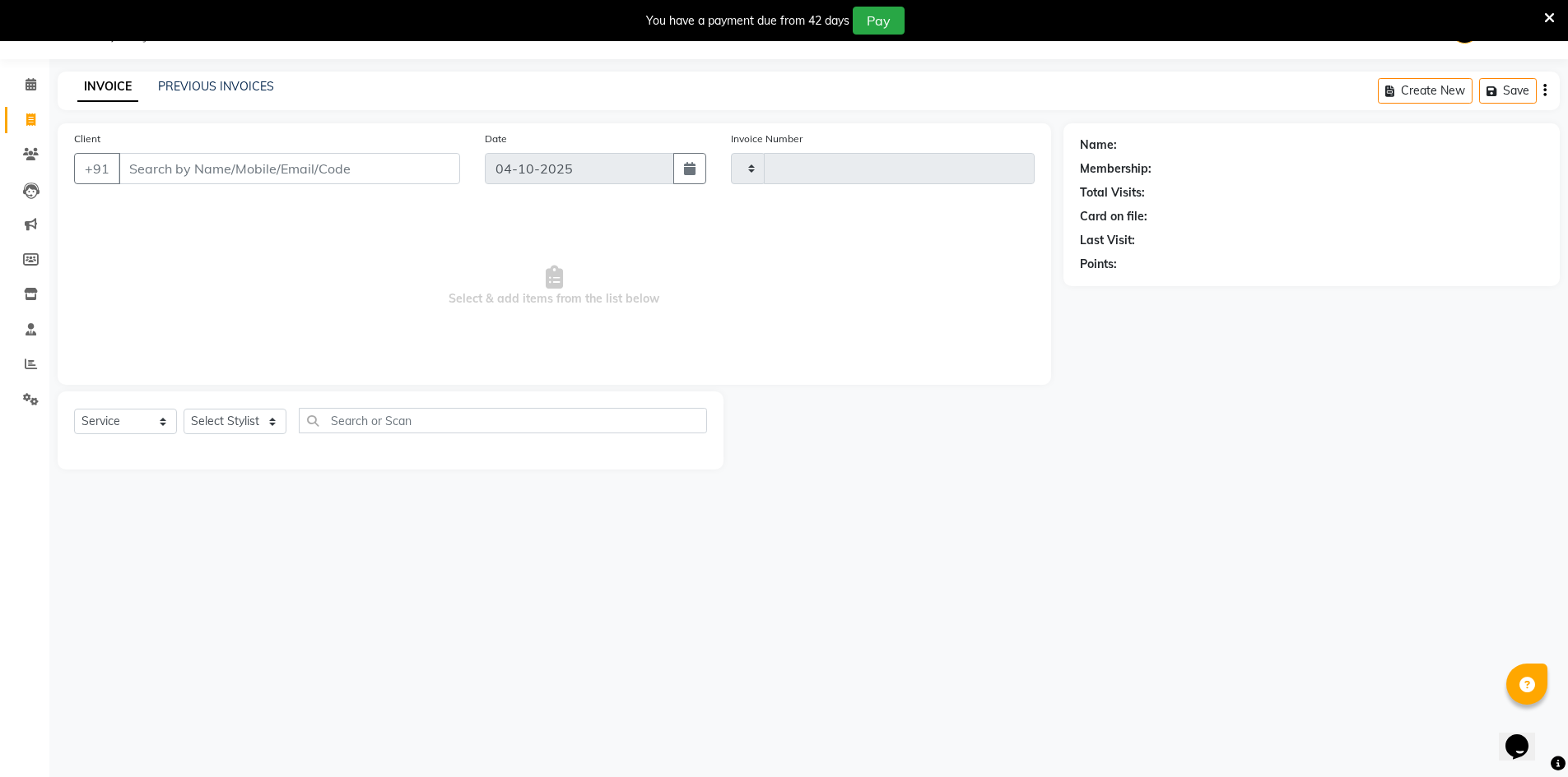
type input "7226"
select select "8940"
click at [213, 79] on link "PREVIOUS INVOICES" at bounding box center [215, 86] width 116 height 14
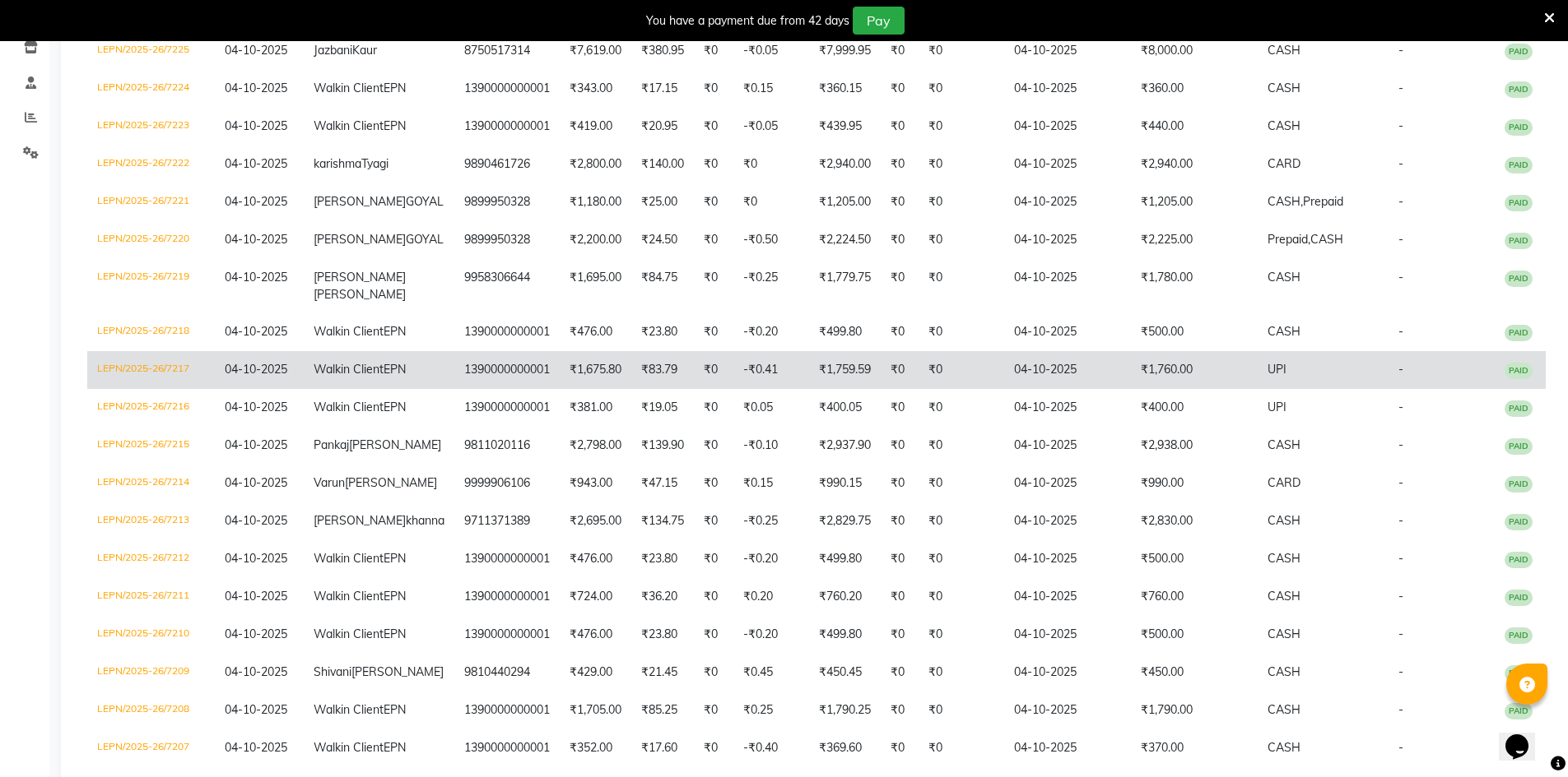
scroll to position [370, 0]
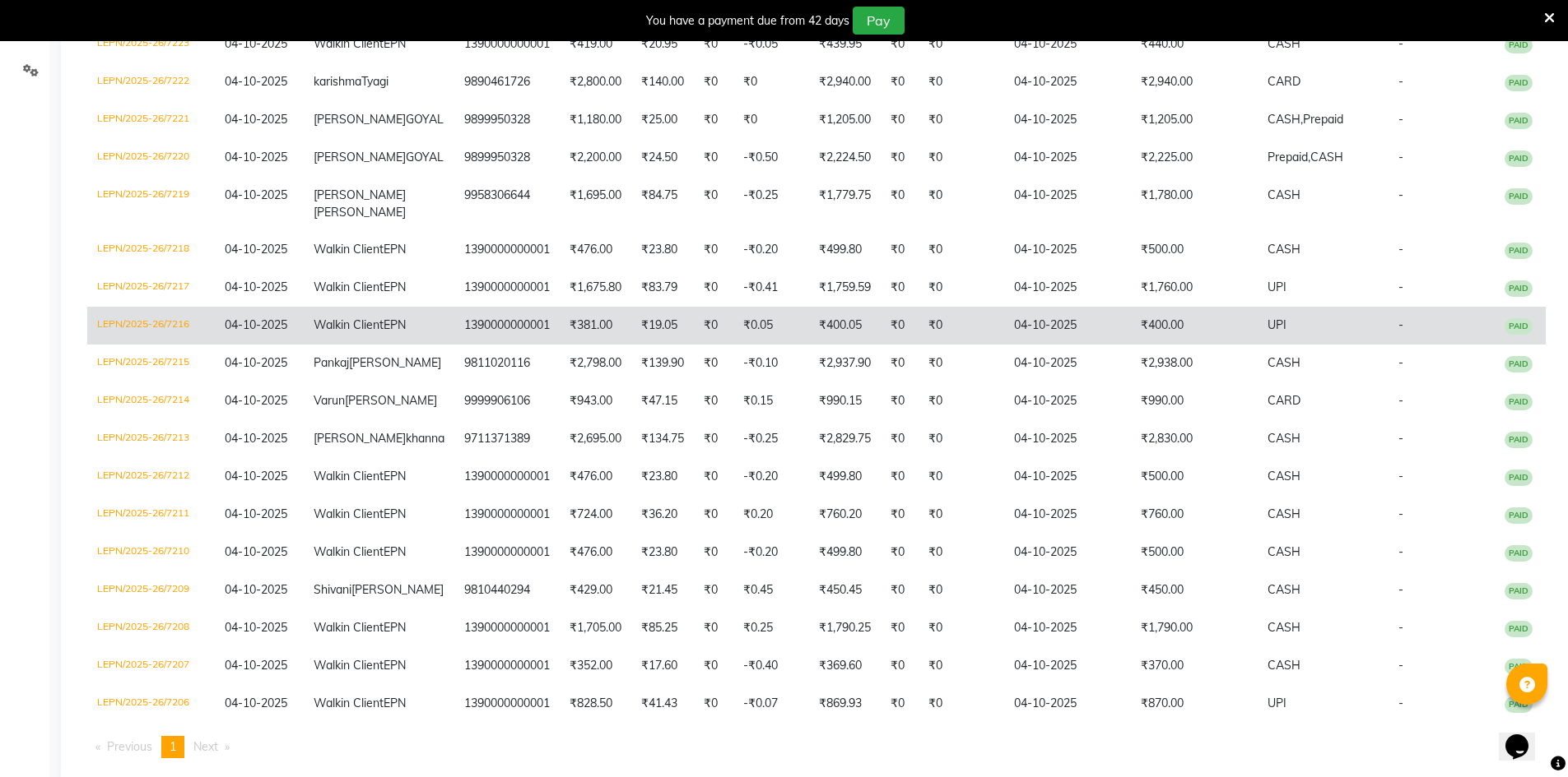
click at [809, 345] on td "₹400.05" at bounding box center [844, 326] width 72 height 38
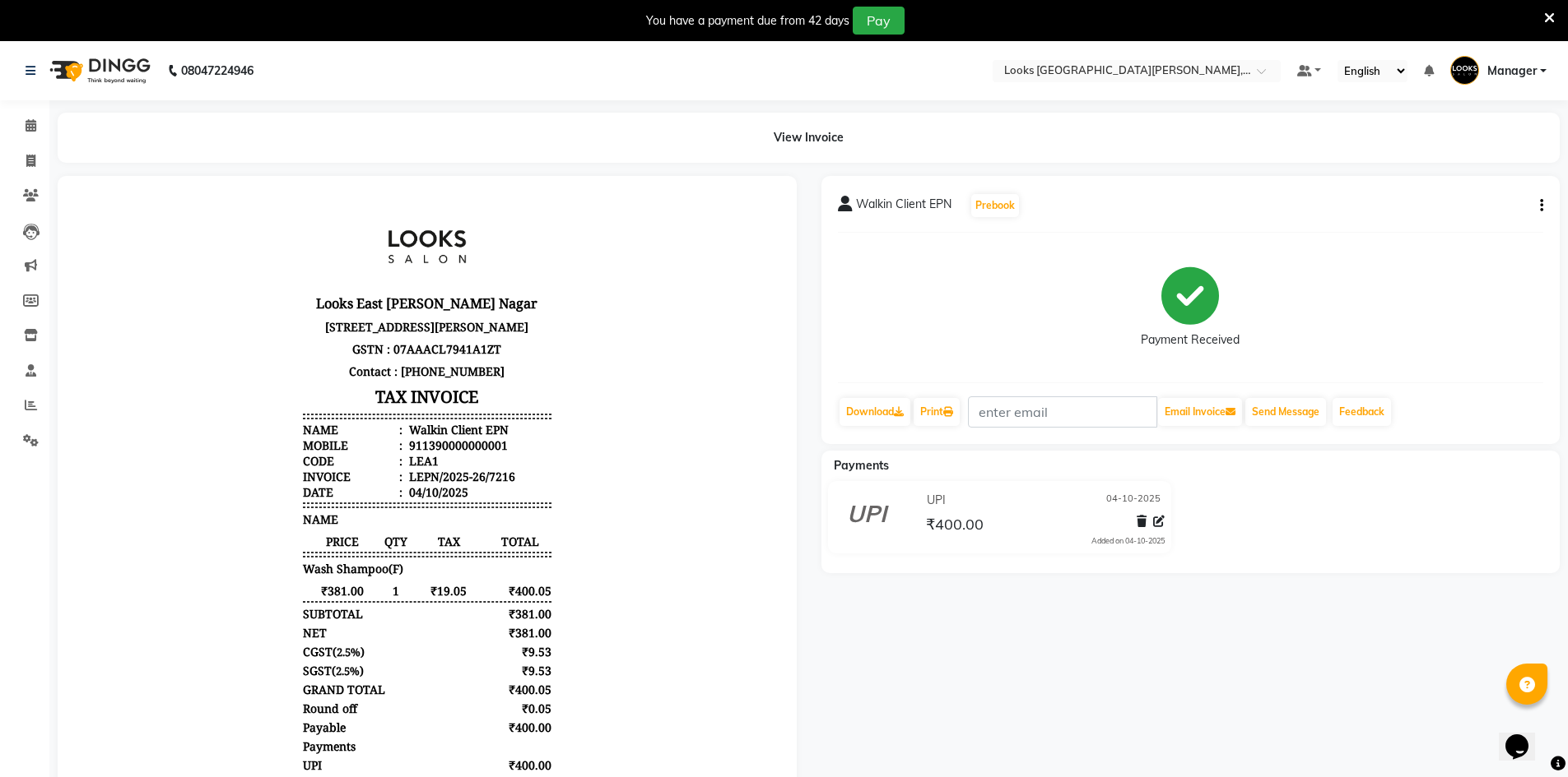
scroll to position [13, 0]
click at [1539, 209] on button "button" at bounding box center [1538, 206] width 10 height 17
click at [1447, 219] on div "Edit Item Staff" at bounding box center [1460, 216] width 113 height 21
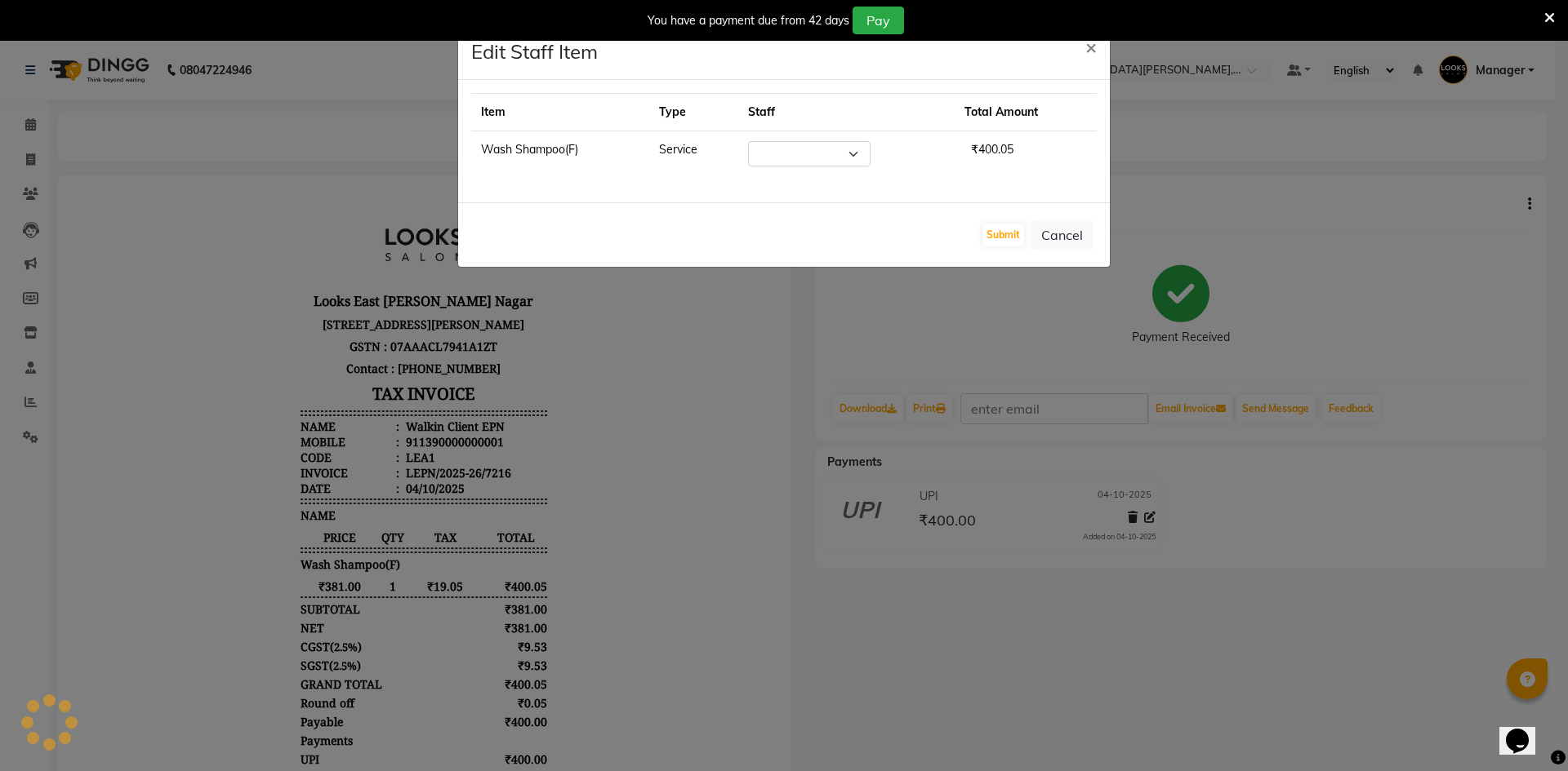
select select "90371"
click at [1094, 47] on span "×" at bounding box center [1091, 46] width 11 height 25
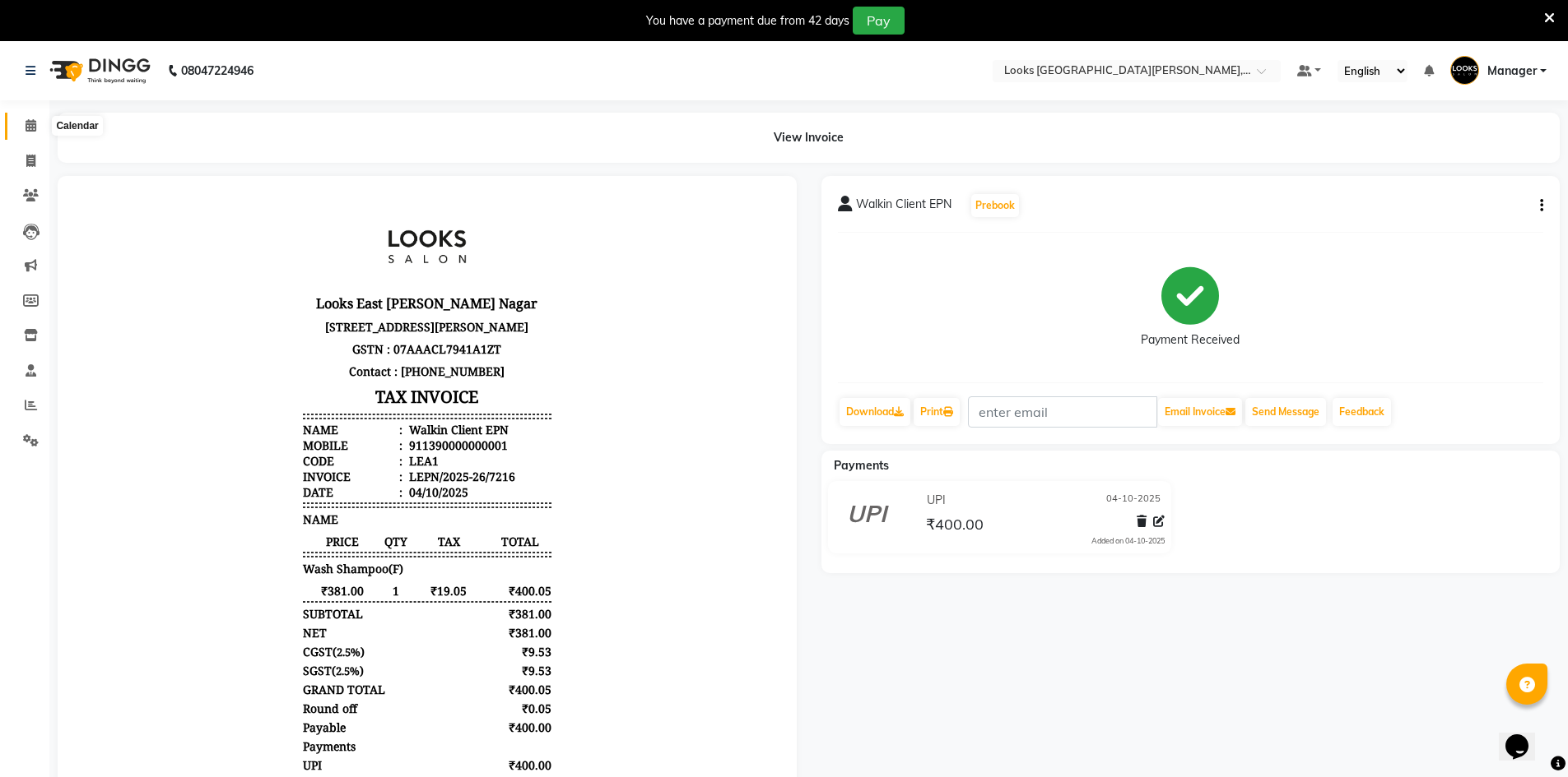
click at [33, 126] on icon at bounding box center [31, 125] width 11 height 12
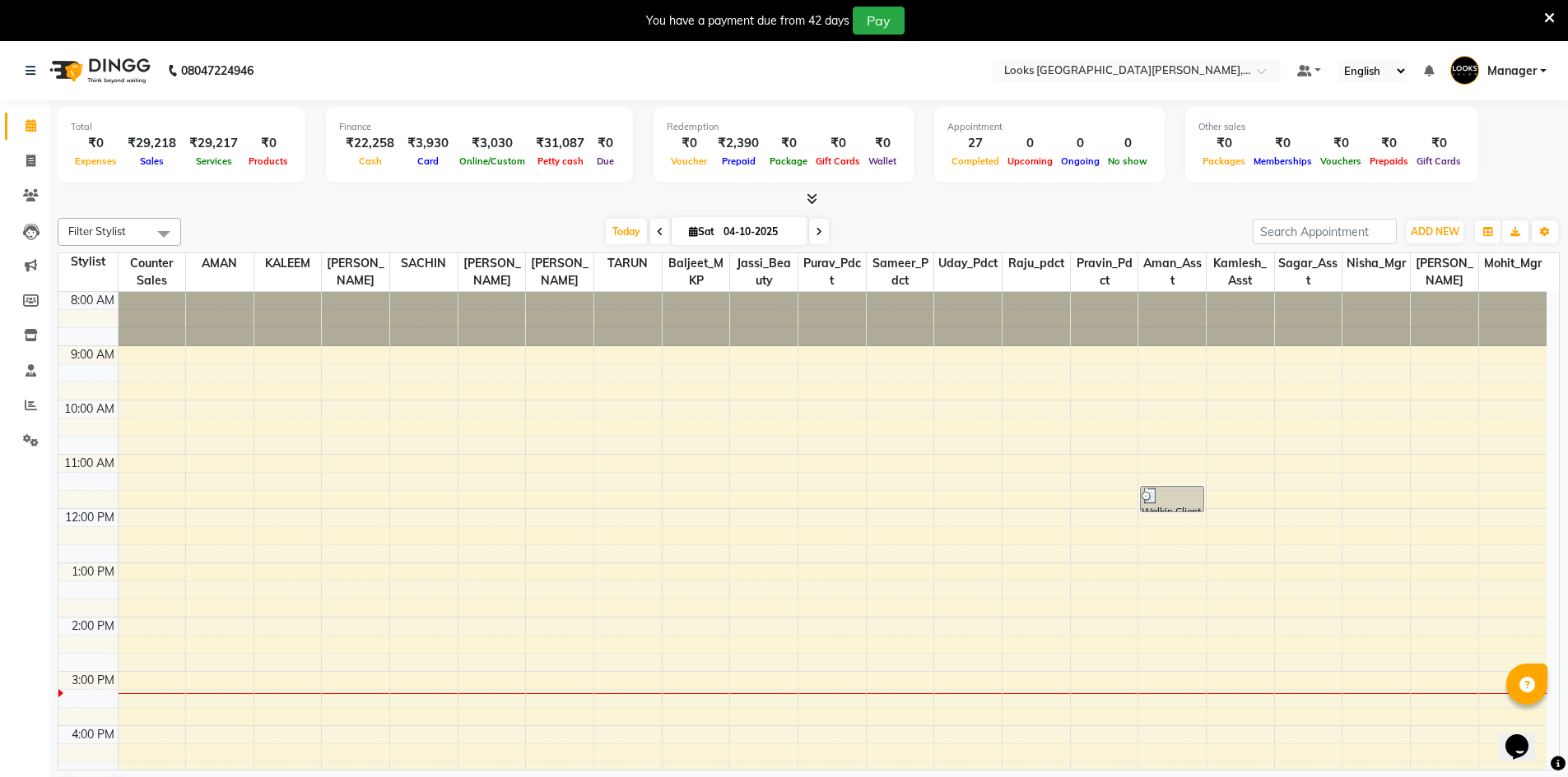
click at [1550, 16] on icon at bounding box center [1549, 17] width 11 height 14
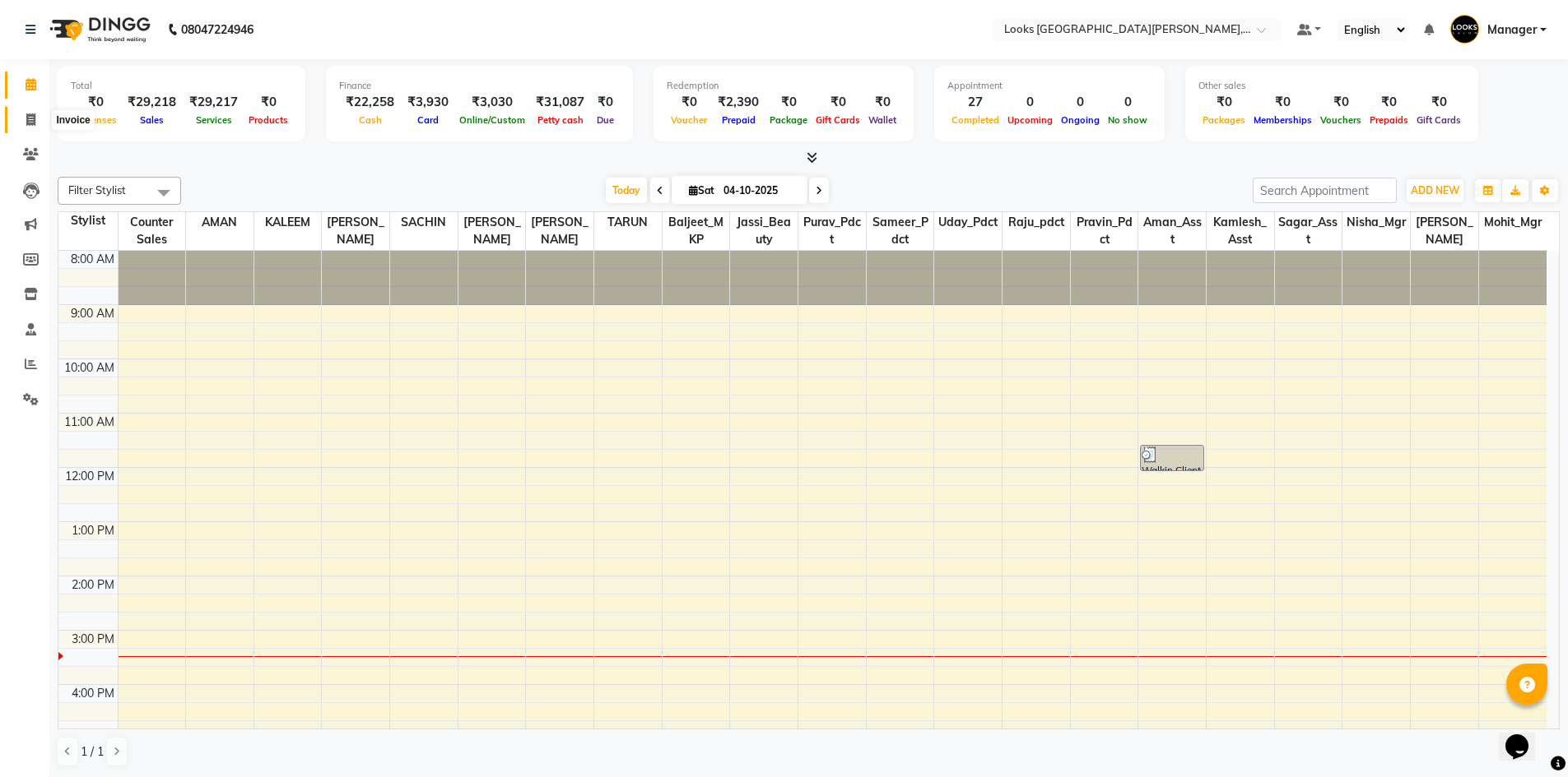
click at [31, 123] on icon at bounding box center [31, 119] width 9 height 12
select select "service"
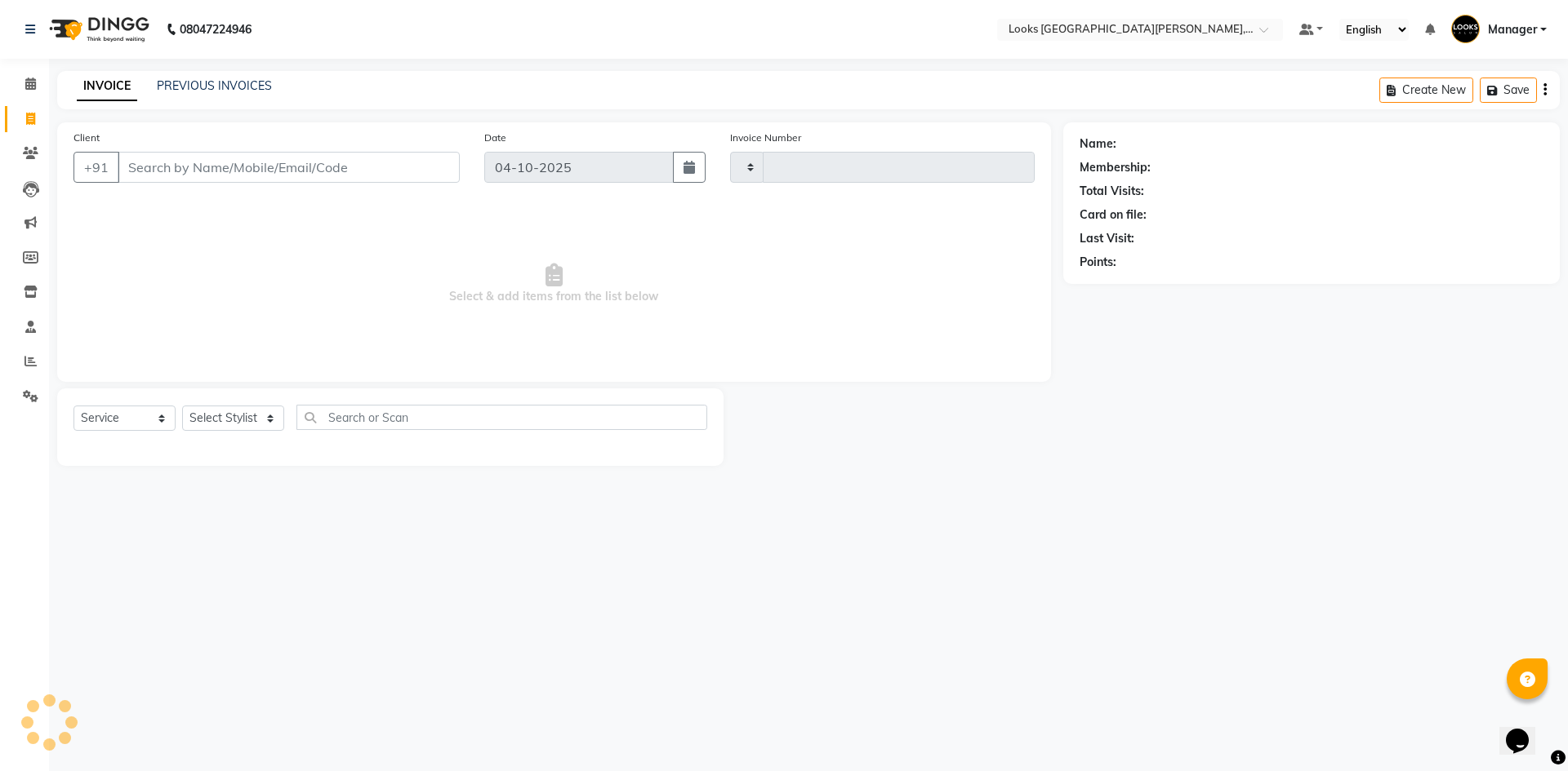
type input "7226"
select select "8940"
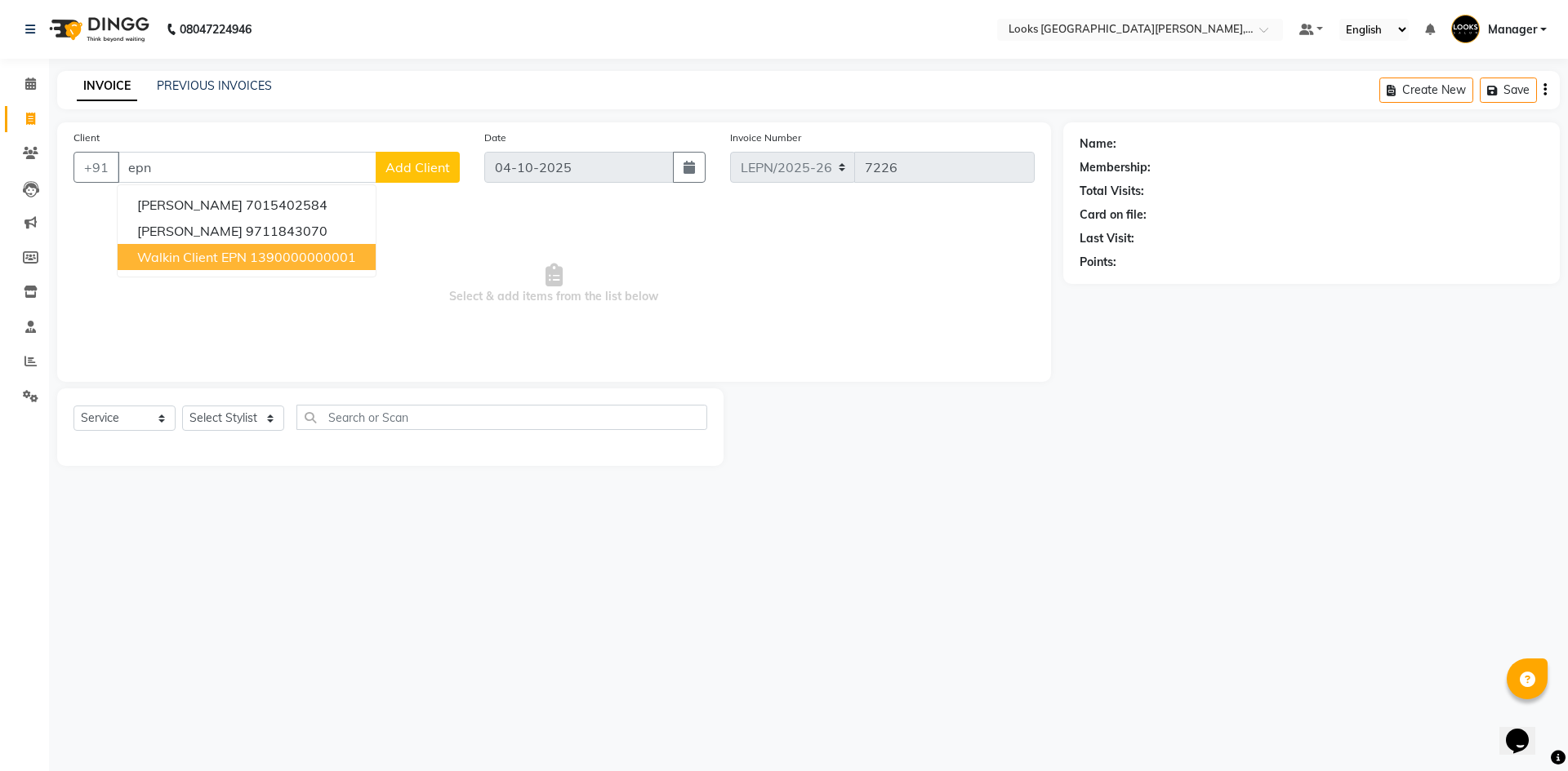
click at [262, 266] on button "Walkin Client EPN 1390000000001" at bounding box center [247, 257] width 258 height 27
type input "1390000000001"
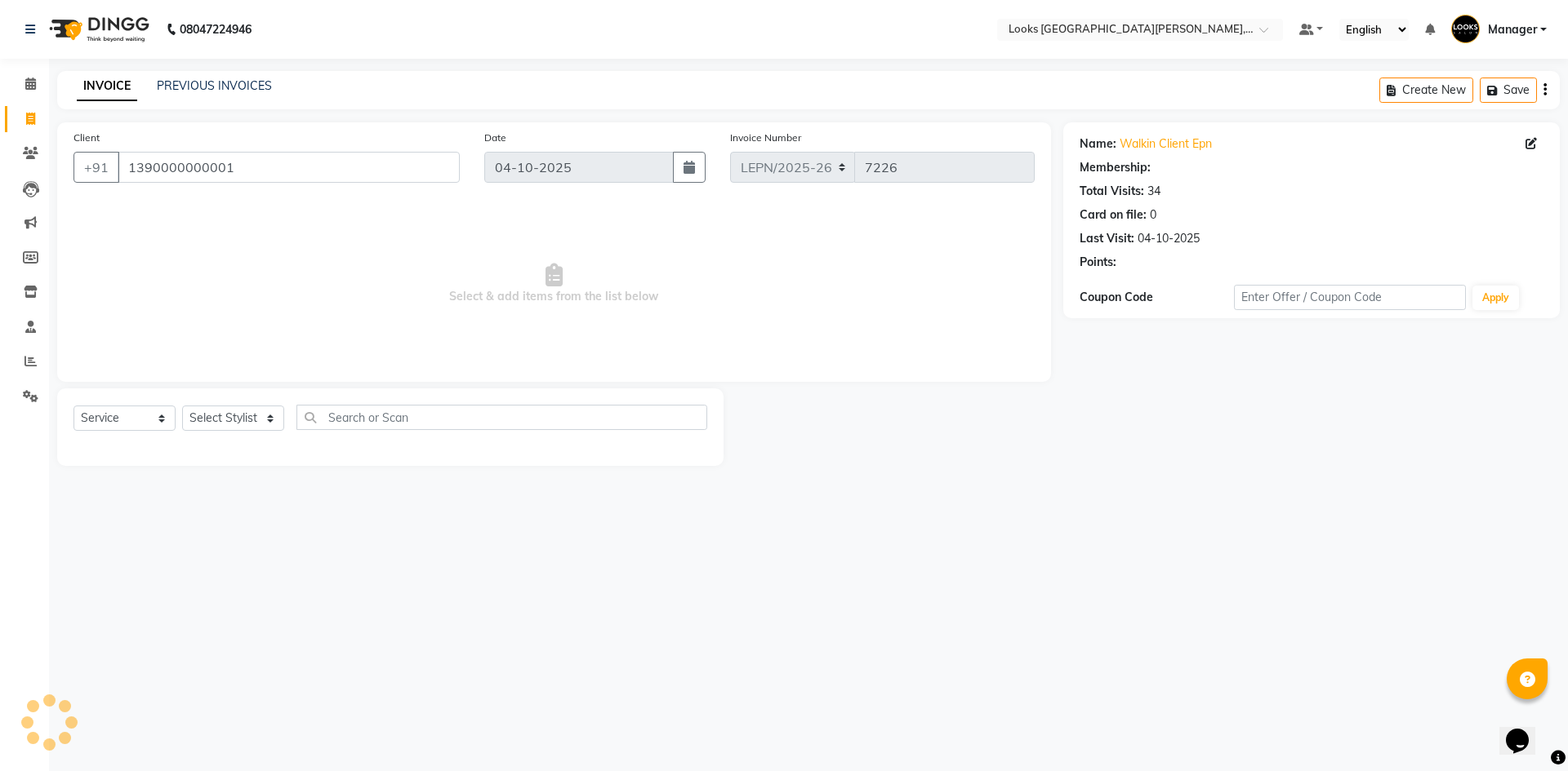
select select "1: Object"
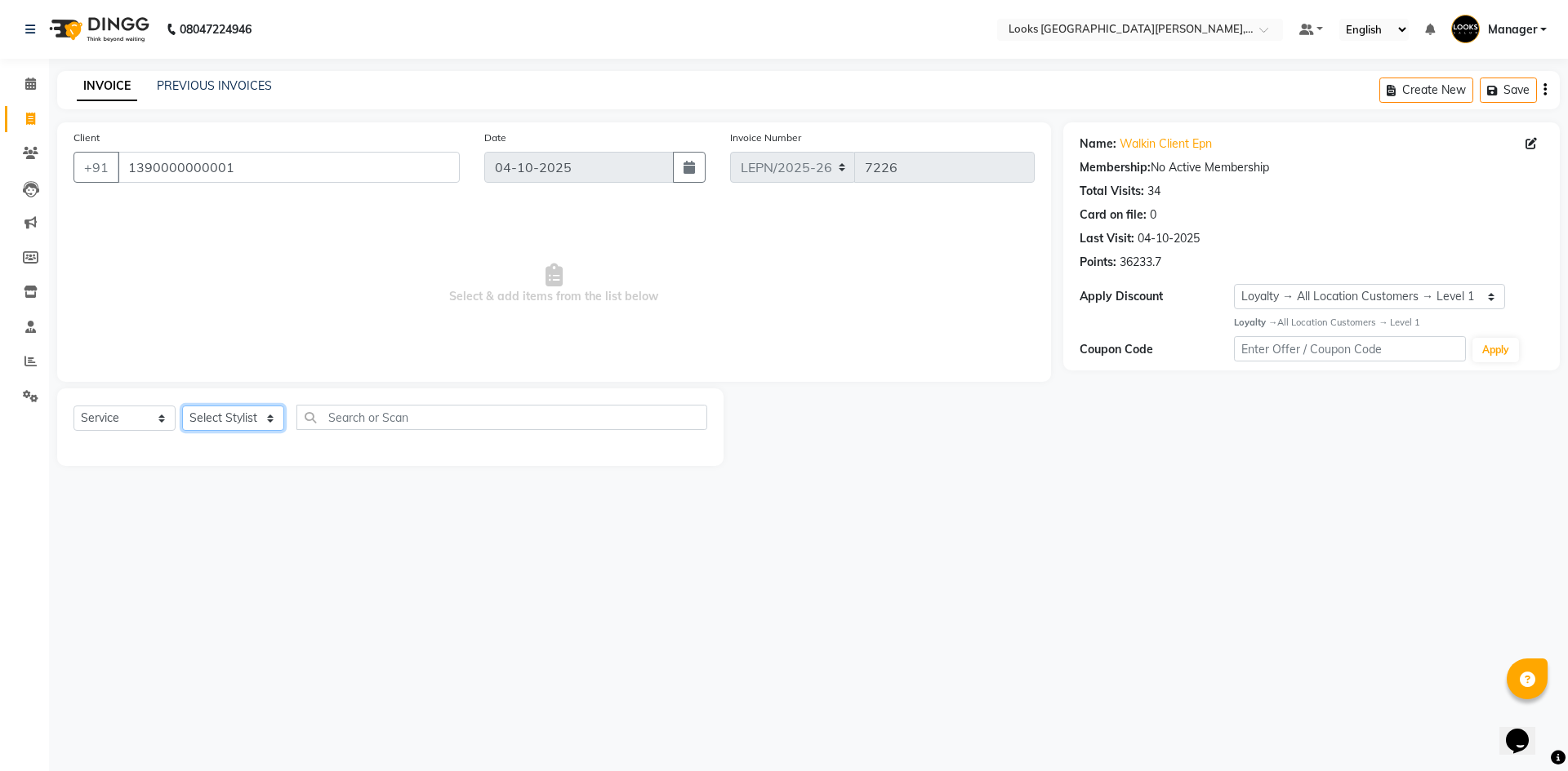
click at [254, 419] on select "Select Stylist AMAN Aman_Asst Baljeet_MKP [PERSON_NAME] Bobby_Mgr Counter Sales…" at bounding box center [233, 418] width 102 height 26
select select "90358"
click at [182, 406] on select "Select Stylist AMAN Aman_Asst Baljeet_MKP [PERSON_NAME] Bobby_Mgr Counter Sales…" at bounding box center [233, 418] width 102 height 26
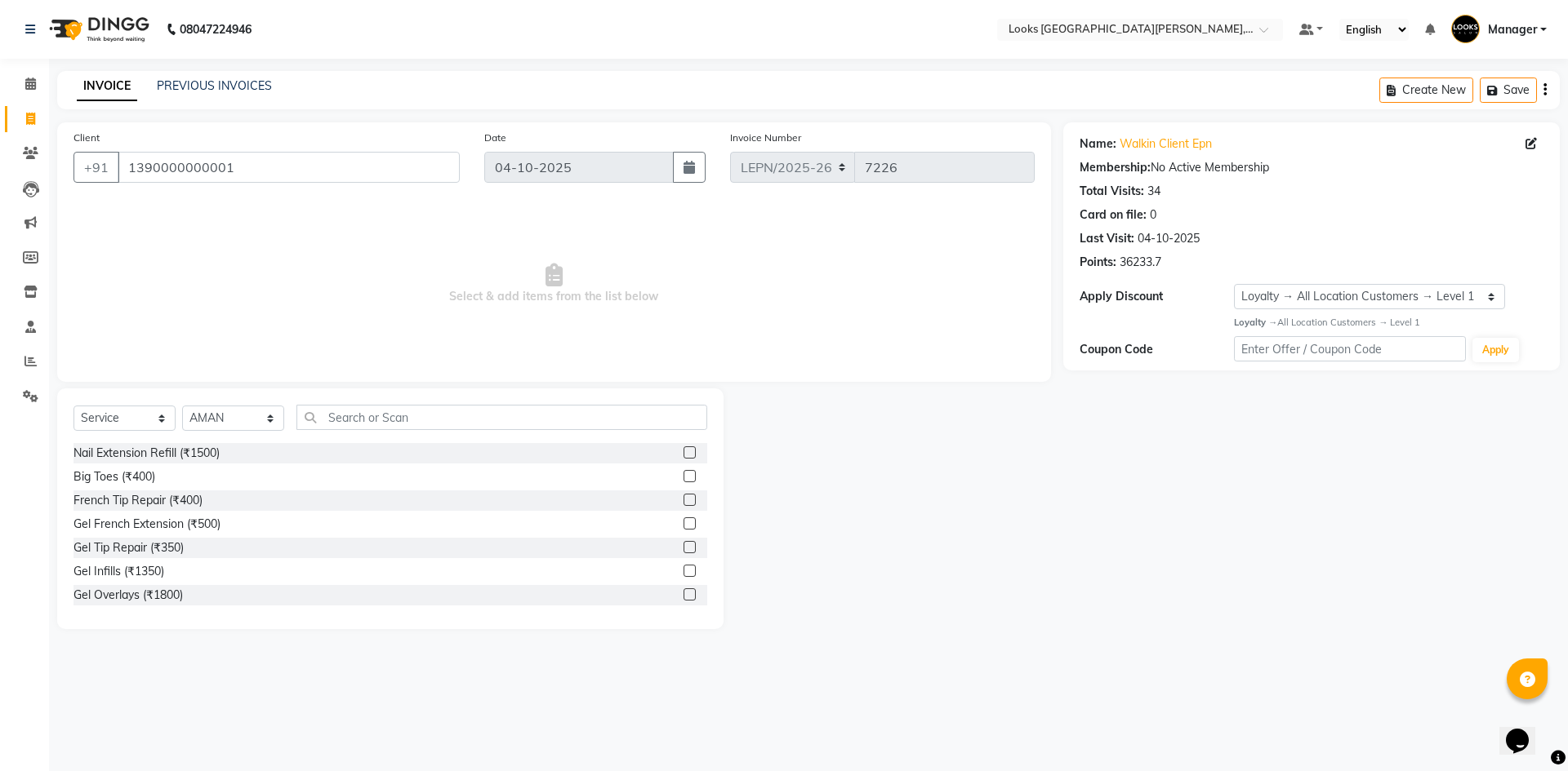
click at [405, 403] on div "Select Service Product Membership Package Voucher Prepaid Gift Card Select Styl…" at bounding box center [390, 509] width 666 height 241
click at [405, 419] on input "text" at bounding box center [501, 417] width 411 height 26
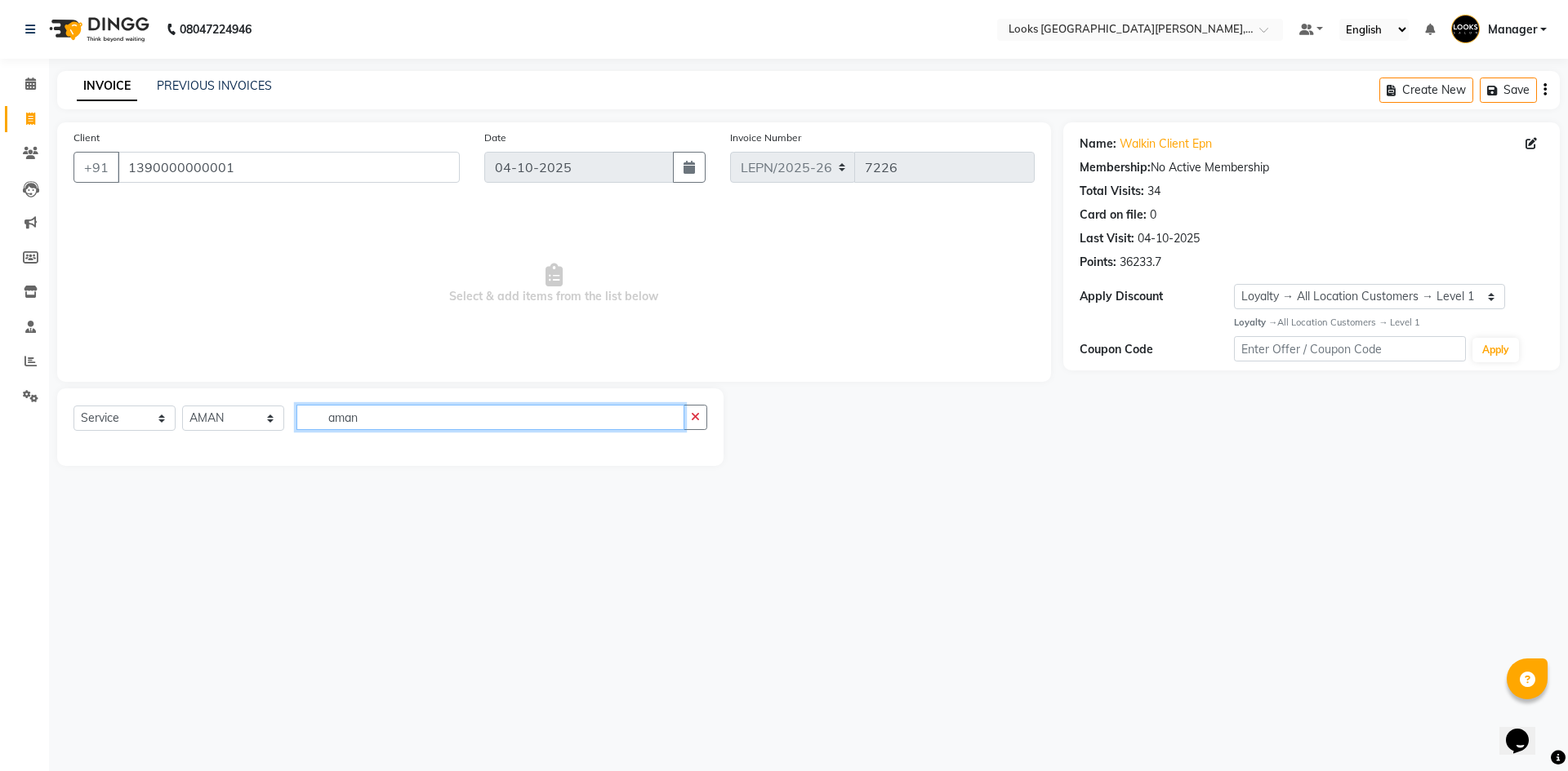
drag, startPoint x: 415, startPoint y: 418, endPoint x: 306, endPoint y: 406, distance: 109.7
click at [306, 406] on input "aman" at bounding box center [489, 417] width 388 height 26
type input "blow"
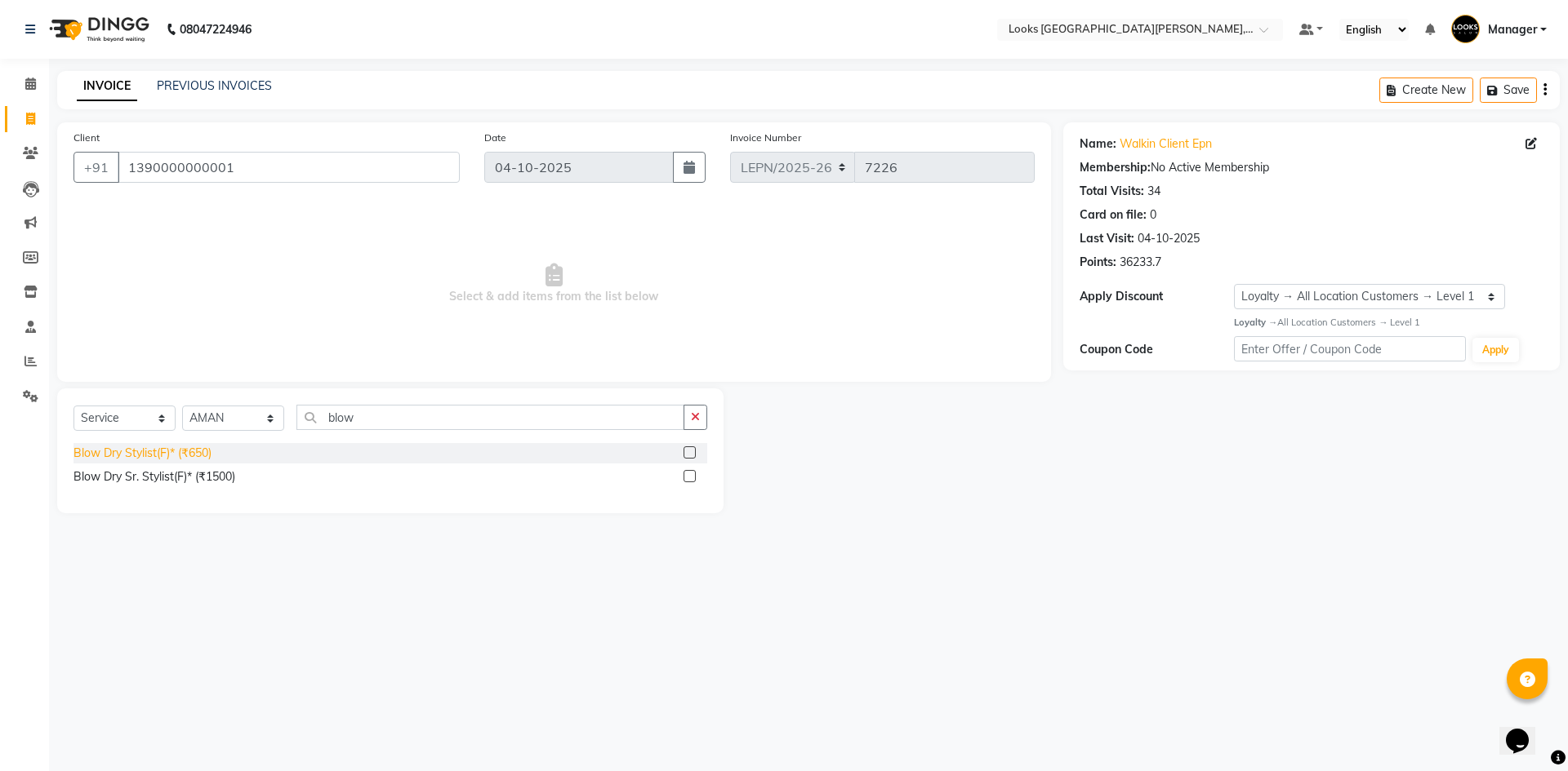
click at [179, 452] on div "Blow Dry Stylist(F)* (₹650)" at bounding box center [141, 453] width 138 height 17
checkbox input "false"
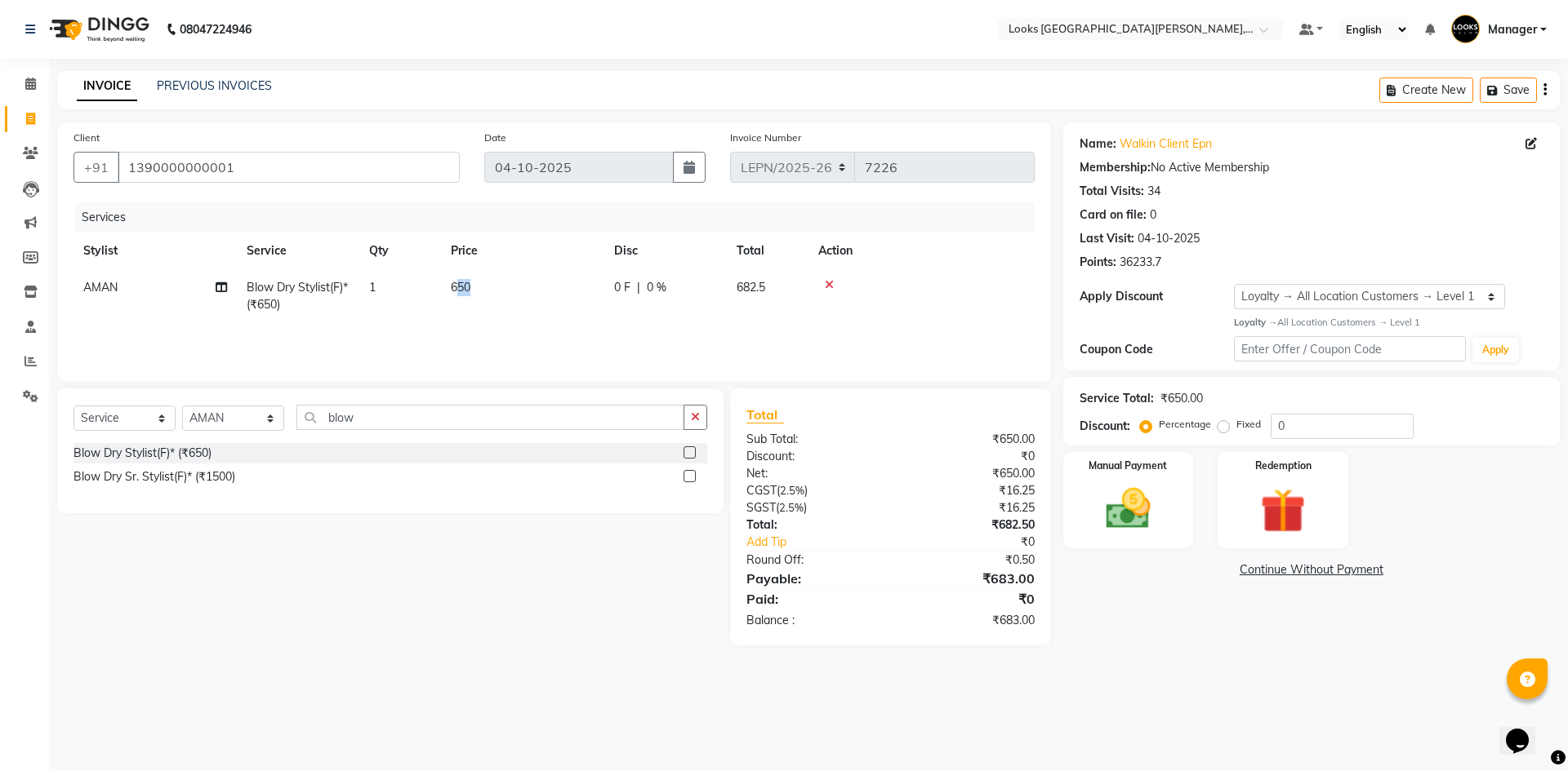
drag, startPoint x: 486, startPoint y: 278, endPoint x: 455, endPoint y: 288, distance: 32.6
click at [455, 288] on td "650" at bounding box center [523, 296] width 163 height 54
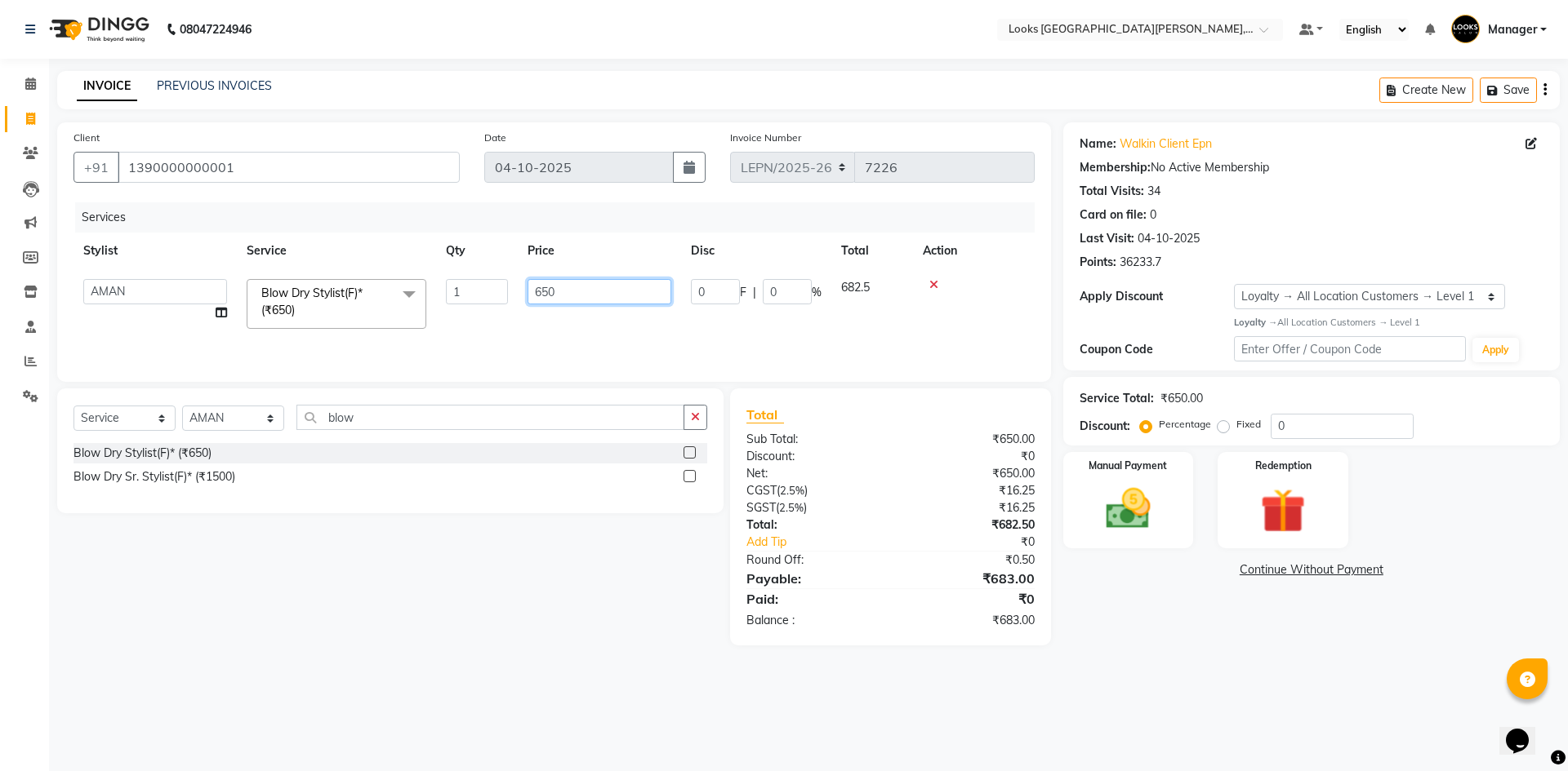
drag, startPoint x: 561, startPoint y: 297, endPoint x: 518, endPoint y: 296, distance: 43.0
click at [518, 296] on td "650" at bounding box center [600, 303] width 163 height 69
type input "540"
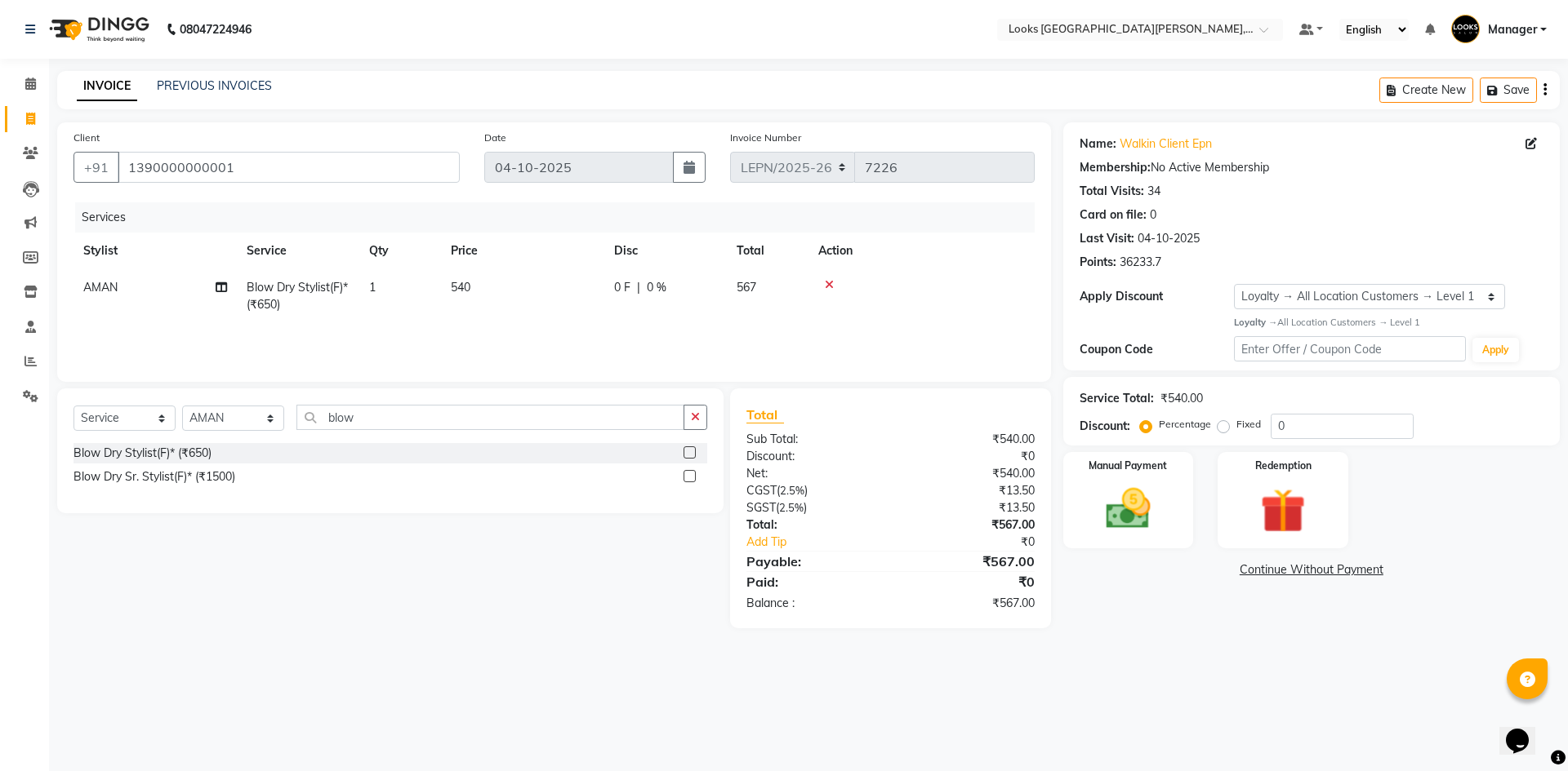
click at [538, 326] on div "Services Stylist Service Qty Price Disc Total Action AMAN Blow Dry Stylist(F)* …" at bounding box center [553, 284] width 961 height 163
click at [483, 284] on td "540" at bounding box center [523, 296] width 163 height 54
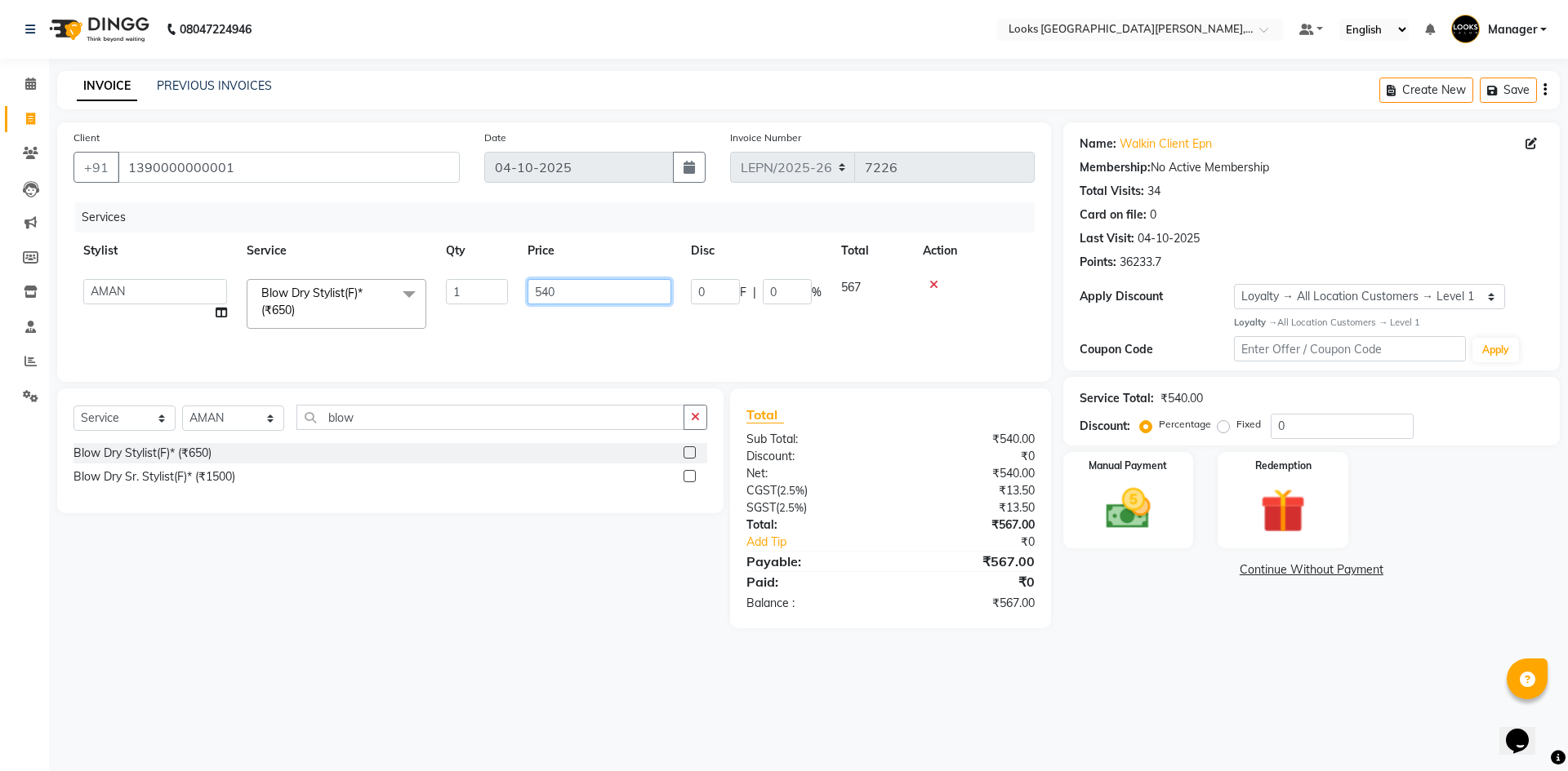
drag, startPoint x: 559, startPoint y: 293, endPoint x: 547, endPoint y: 296, distance: 12.4
click at [547, 296] on input "540" at bounding box center [599, 291] width 143 height 26
type input "543"
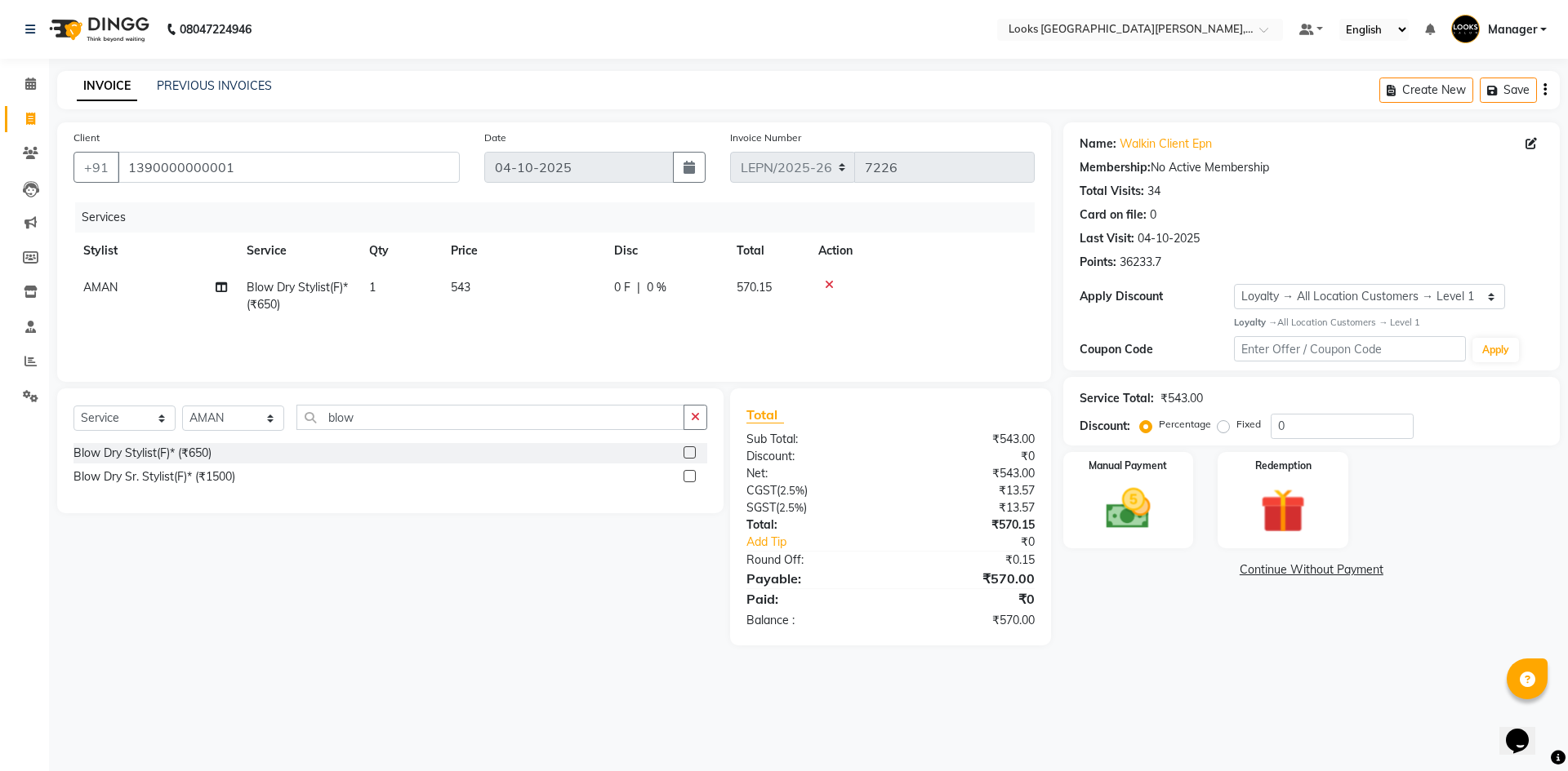
click at [523, 324] on div "Services Stylist Service Qty Price Disc Total Action AMAN Blow Dry Stylist(F)* …" at bounding box center [553, 284] width 961 height 163
click at [1136, 515] on img at bounding box center [1128, 509] width 76 height 54
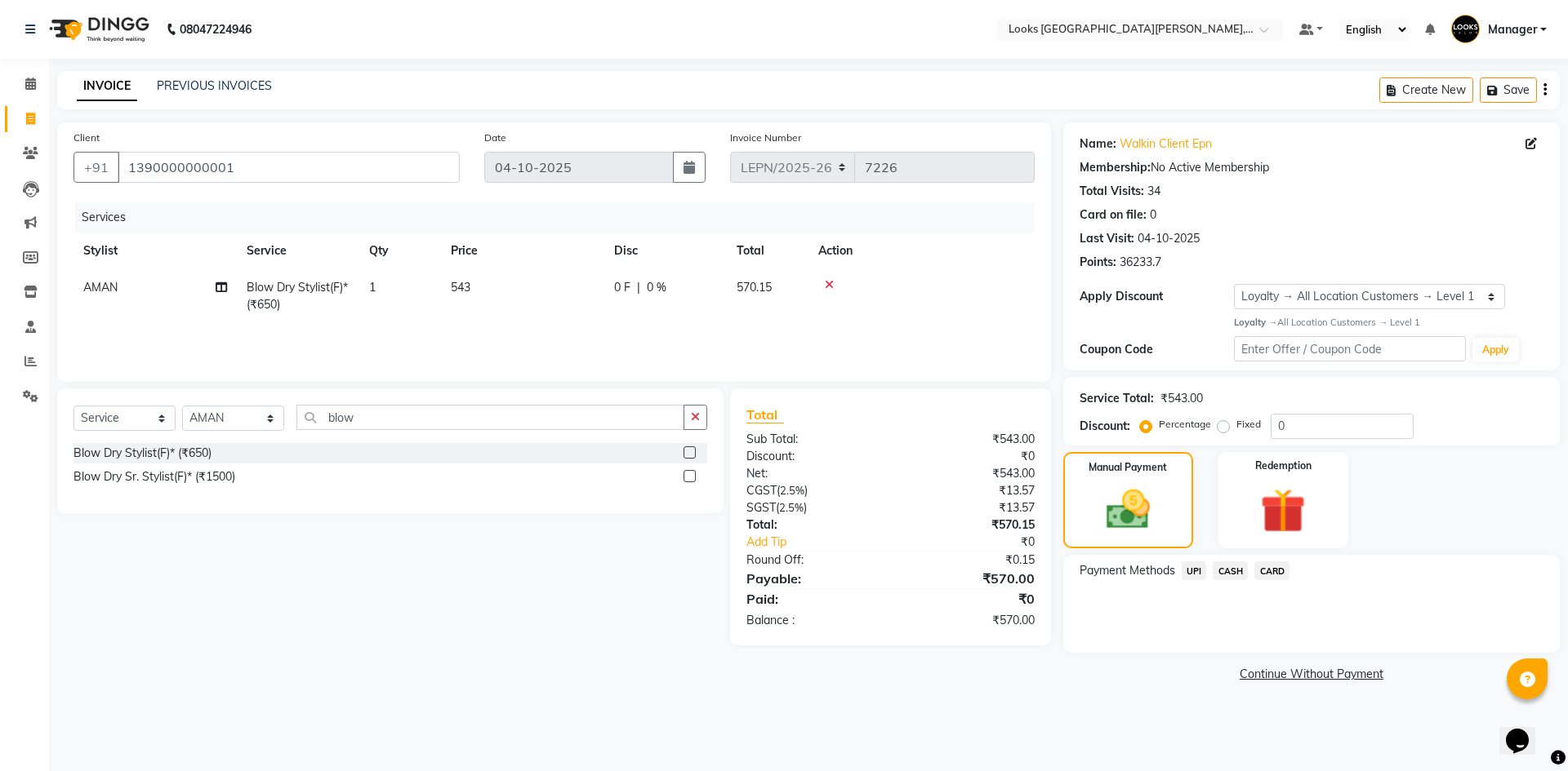
click at [1227, 576] on span "CASH" at bounding box center [1229, 571] width 35 height 19
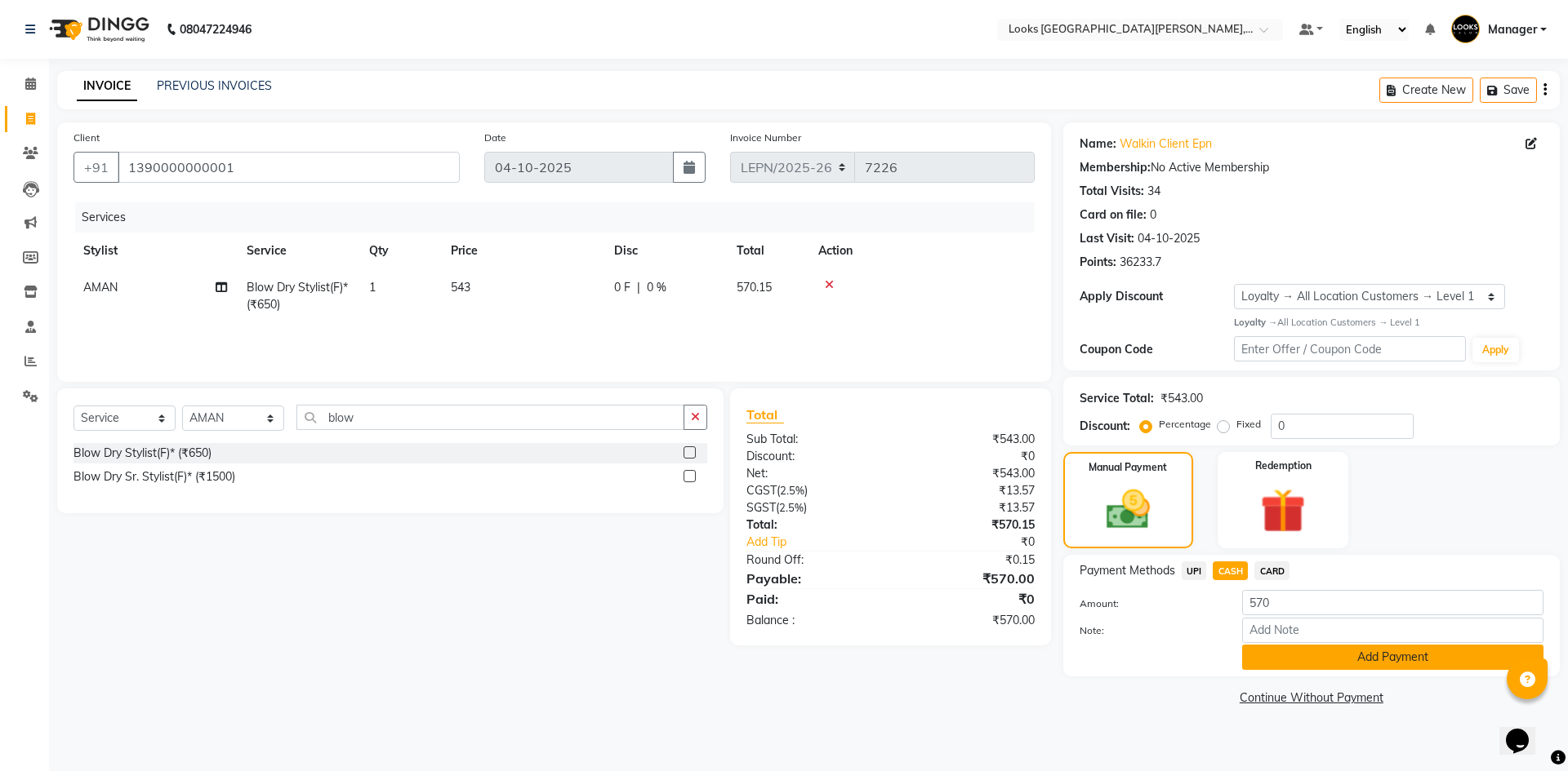
click at [1267, 650] on button "Add Payment" at bounding box center [1393, 657] width 302 height 26
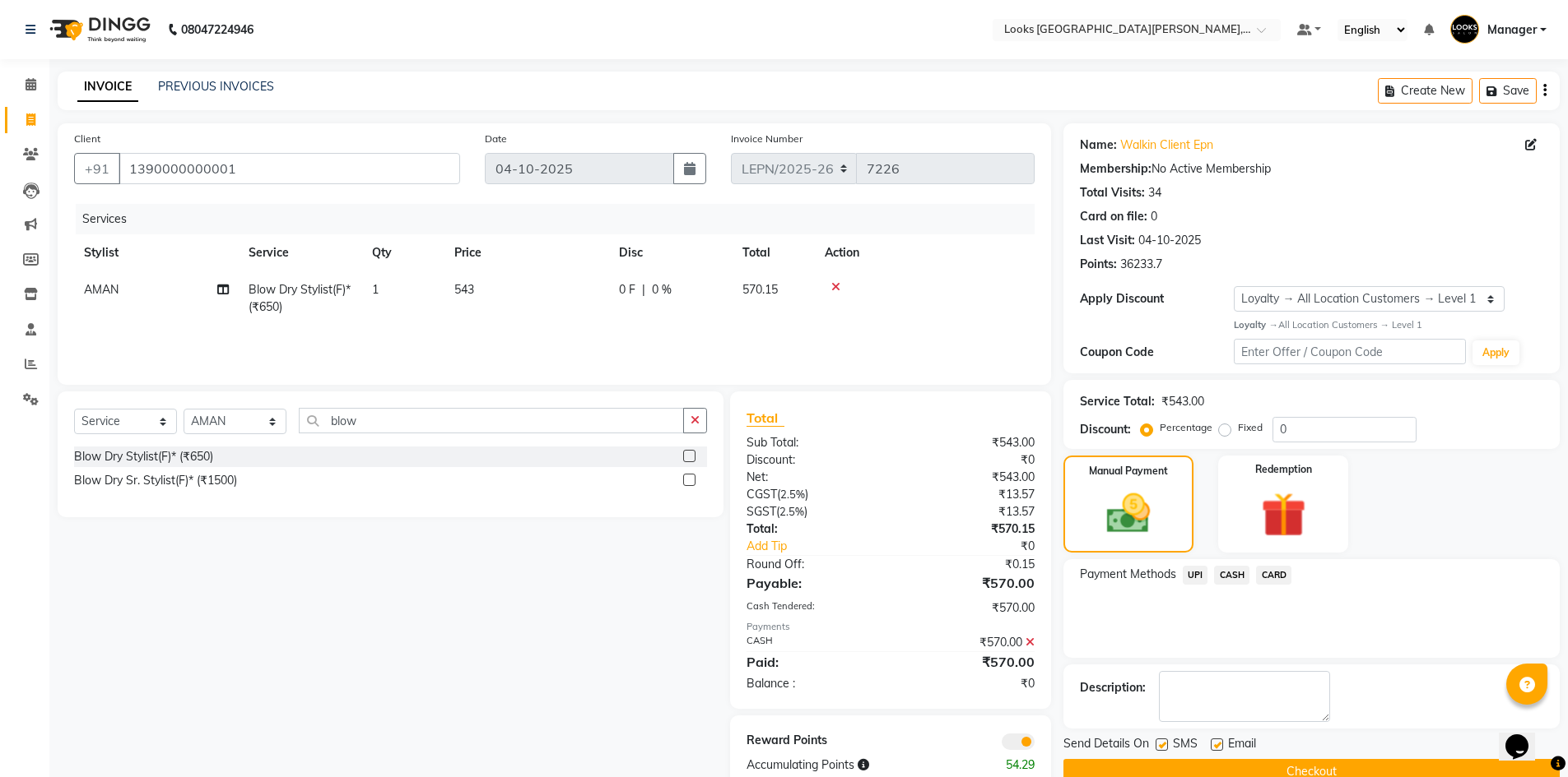
click at [1015, 742] on span at bounding box center [1018, 742] width 33 height 16
click at [1034, 745] on input "checkbox" at bounding box center [1034, 745] width 0 height 0
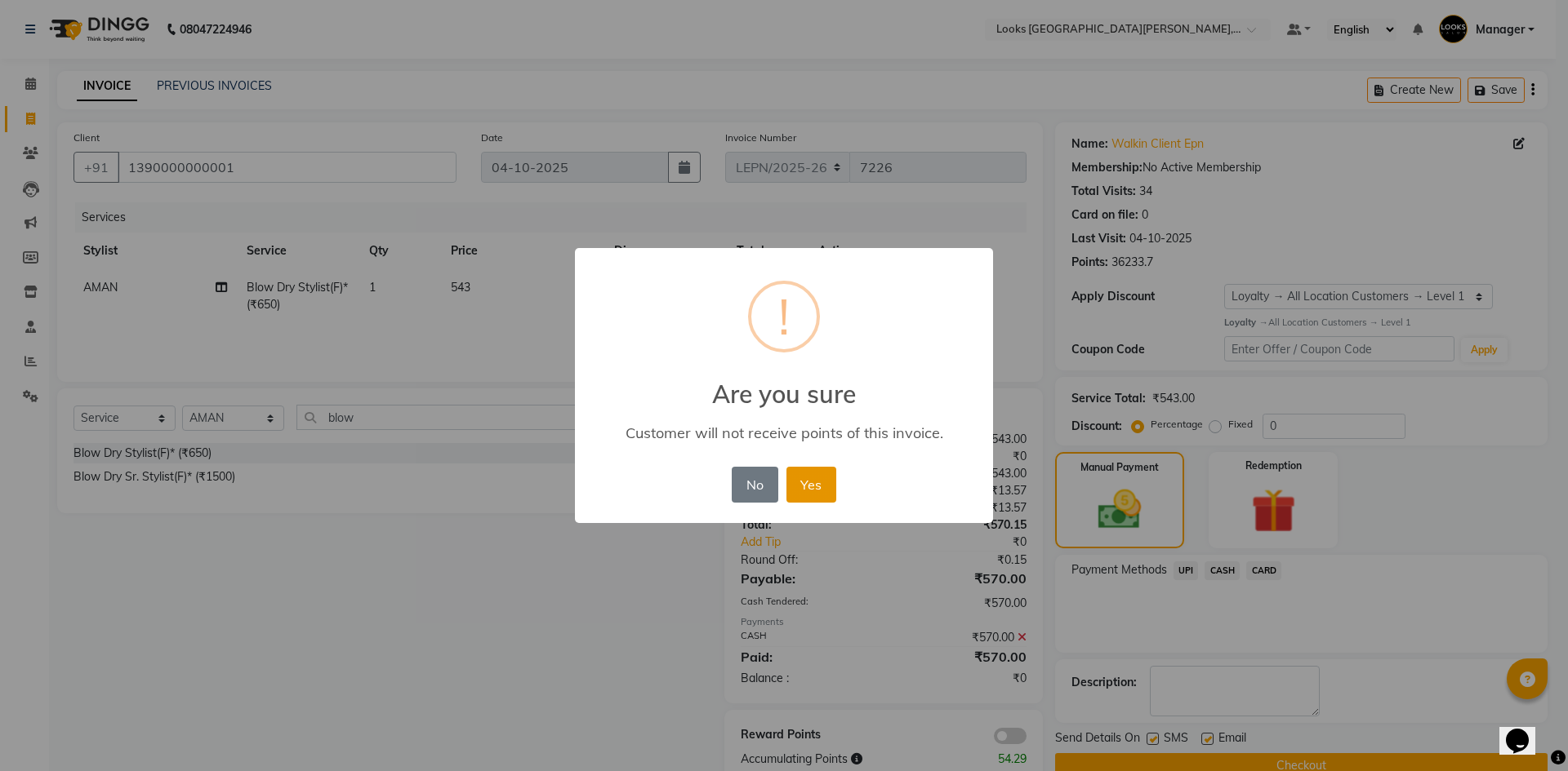
click at [831, 497] on button "Yes" at bounding box center [811, 485] width 50 height 36
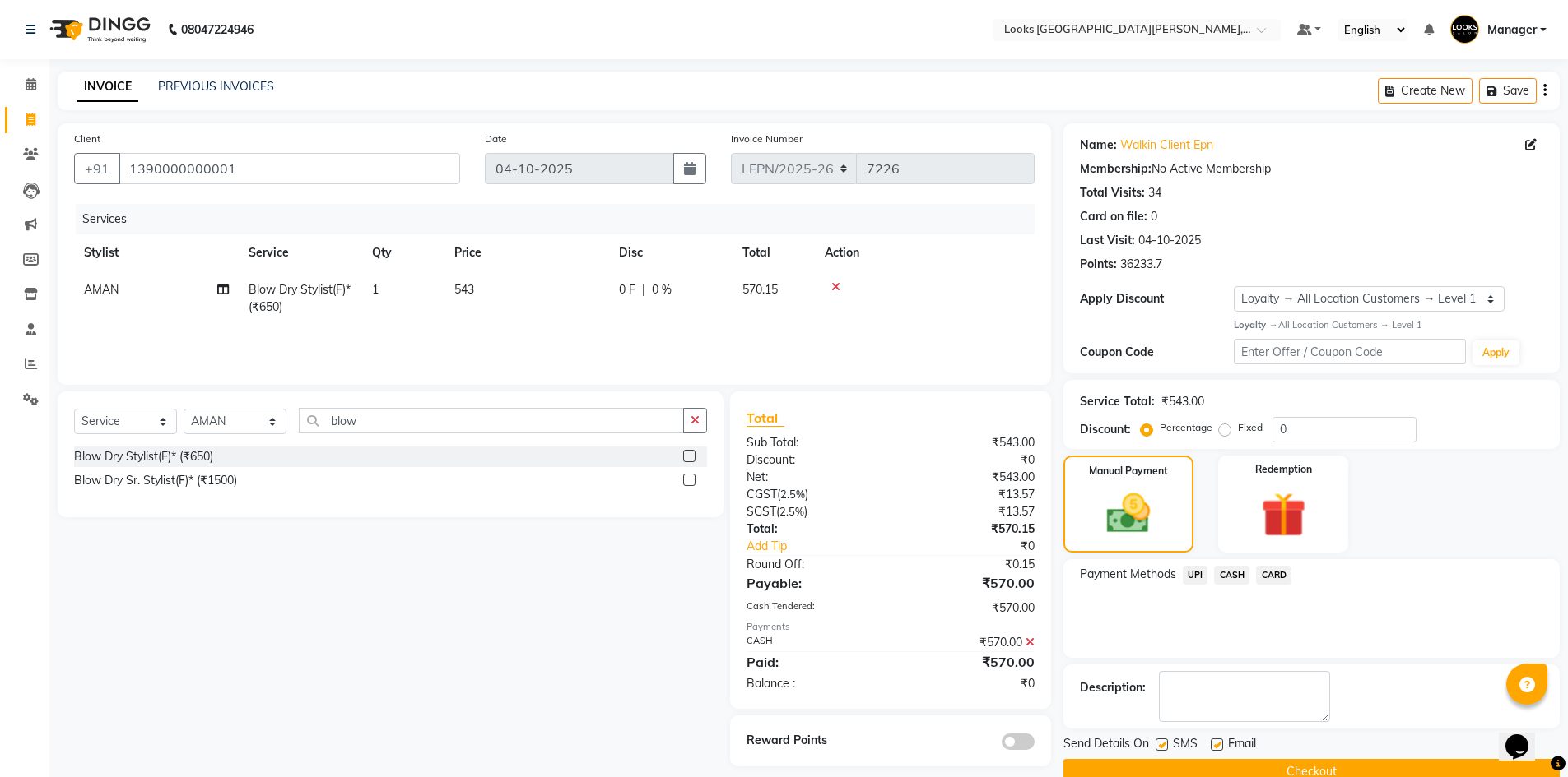
click at [1174, 768] on button "Checkout" at bounding box center [1311, 771] width 496 height 26
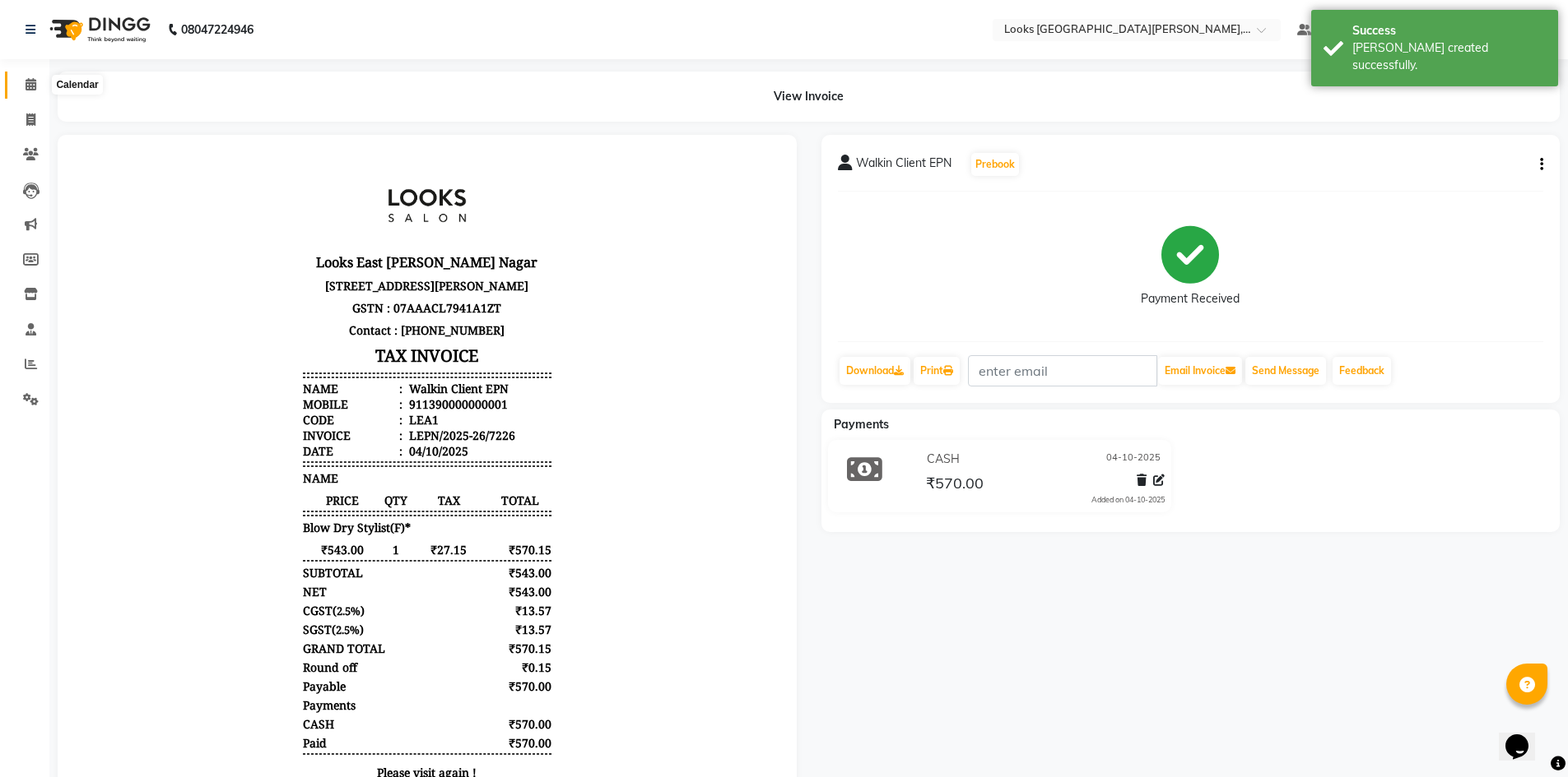
click at [35, 92] on span at bounding box center [31, 85] width 29 height 19
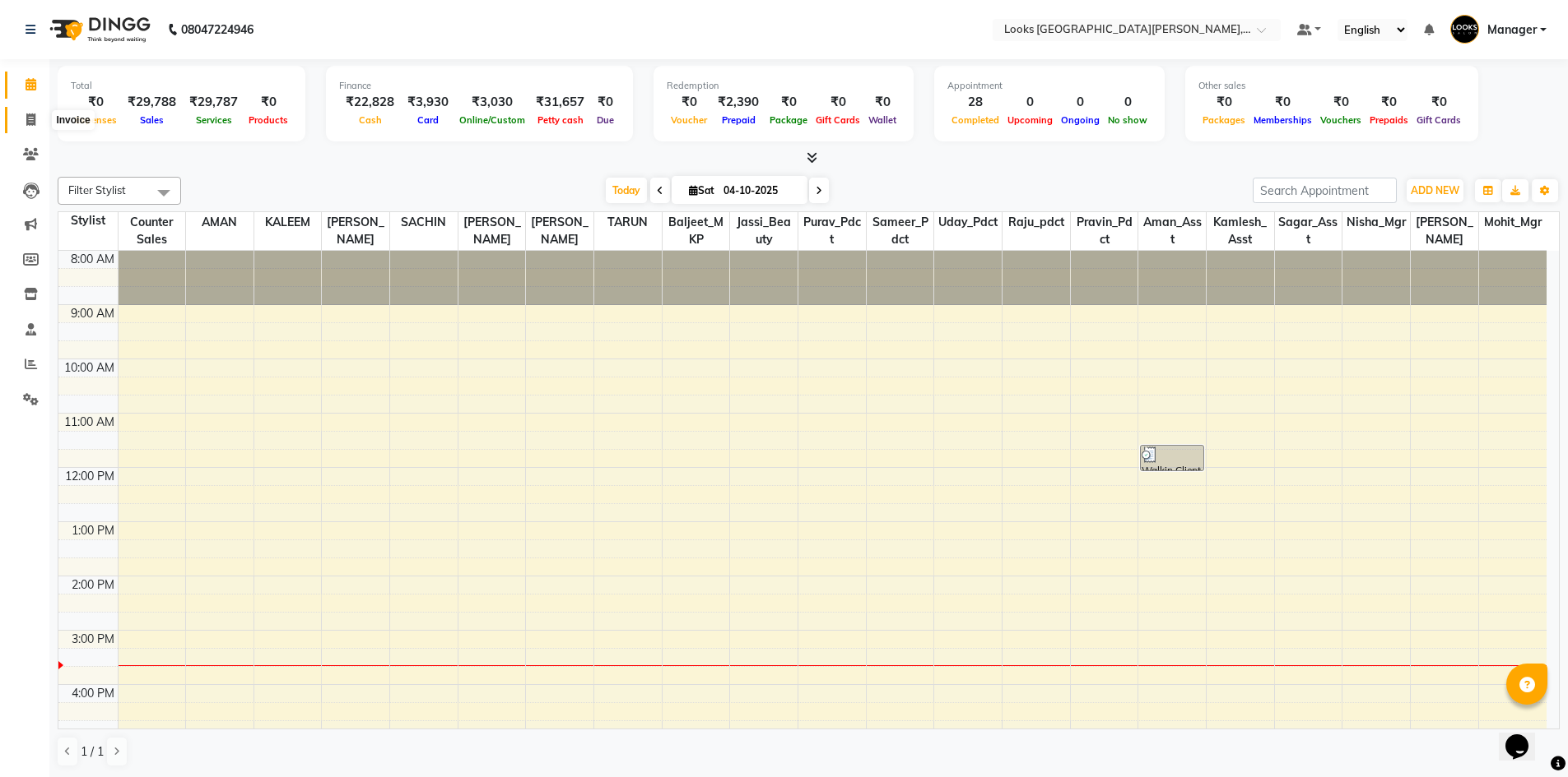
click at [35, 119] on icon at bounding box center [31, 119] width 9 height 12
select select "service"
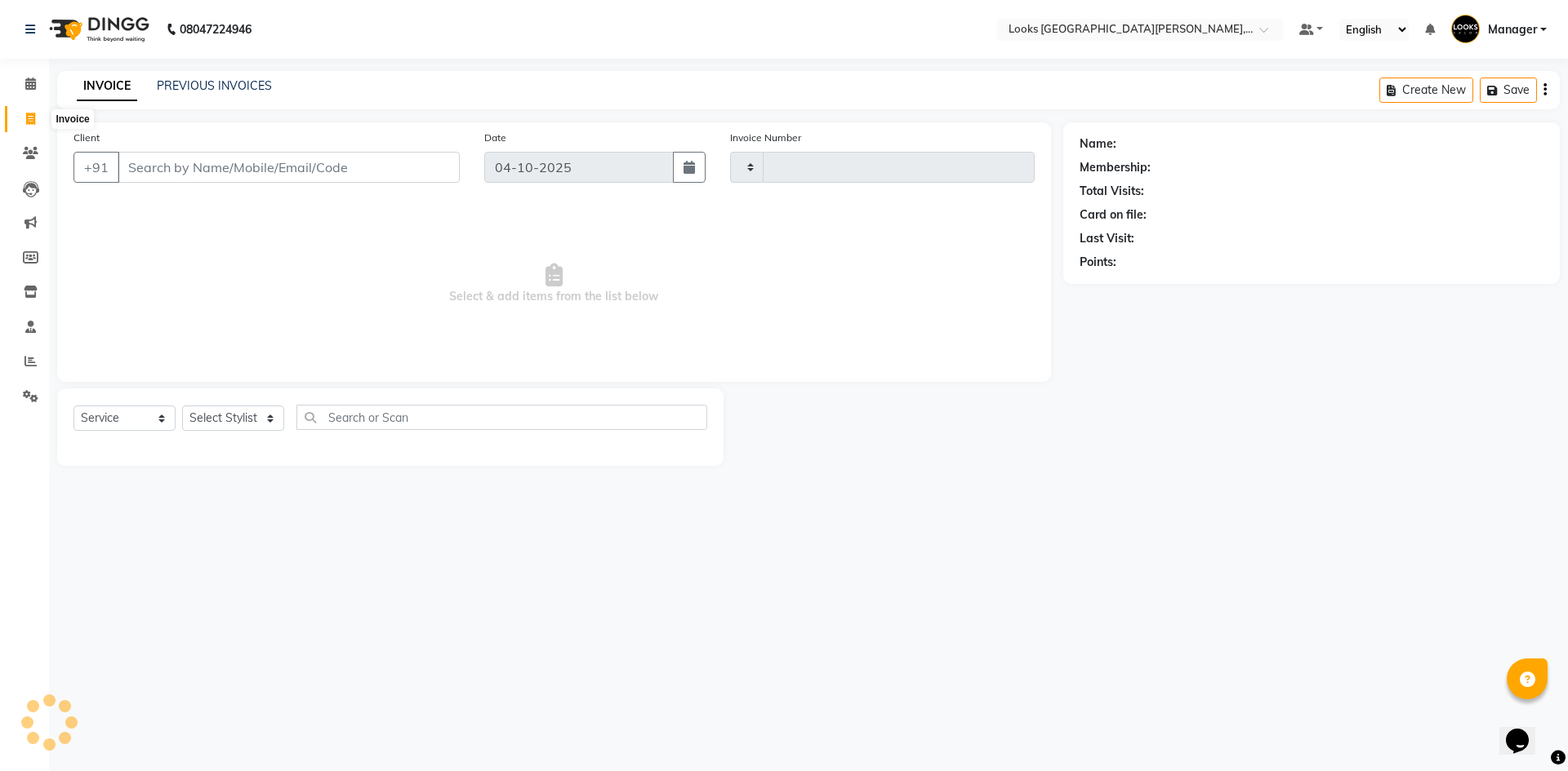
type input "7227"
select select "8940"
drag, startPoint x: 228, startPoint y: 150, endPoint x: 224, endPoint y: 173, distance: 23.3
click at [225, 167] on div "Client +91" at bounding box center [267, 162] width 411 height 67
click at [206, 163] on input "Client" at bounding box center [288, 167] width 342 height 31
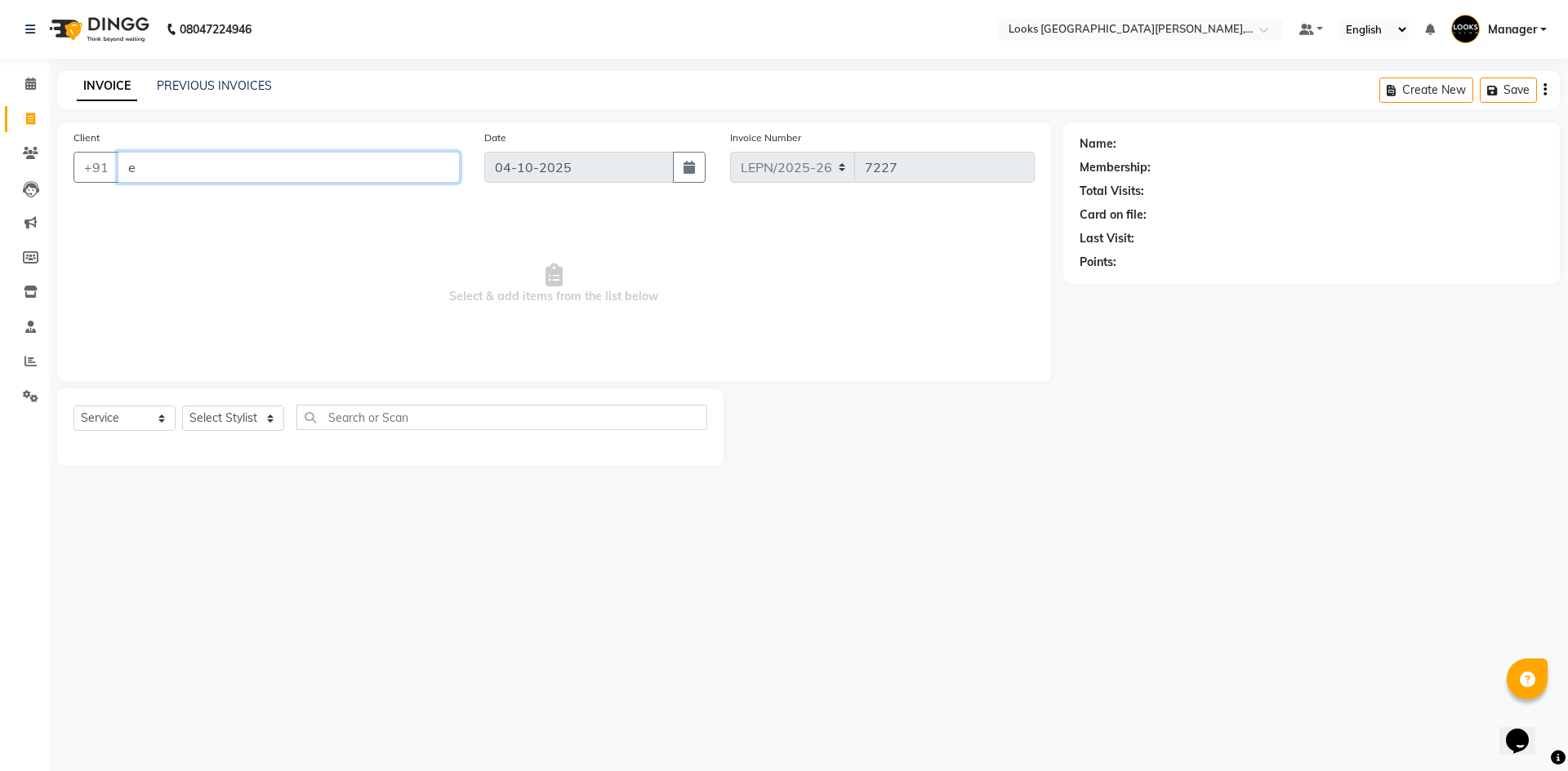
click at [172, 172] on input "e" at bounding box center [288, 167] width 342 height 31
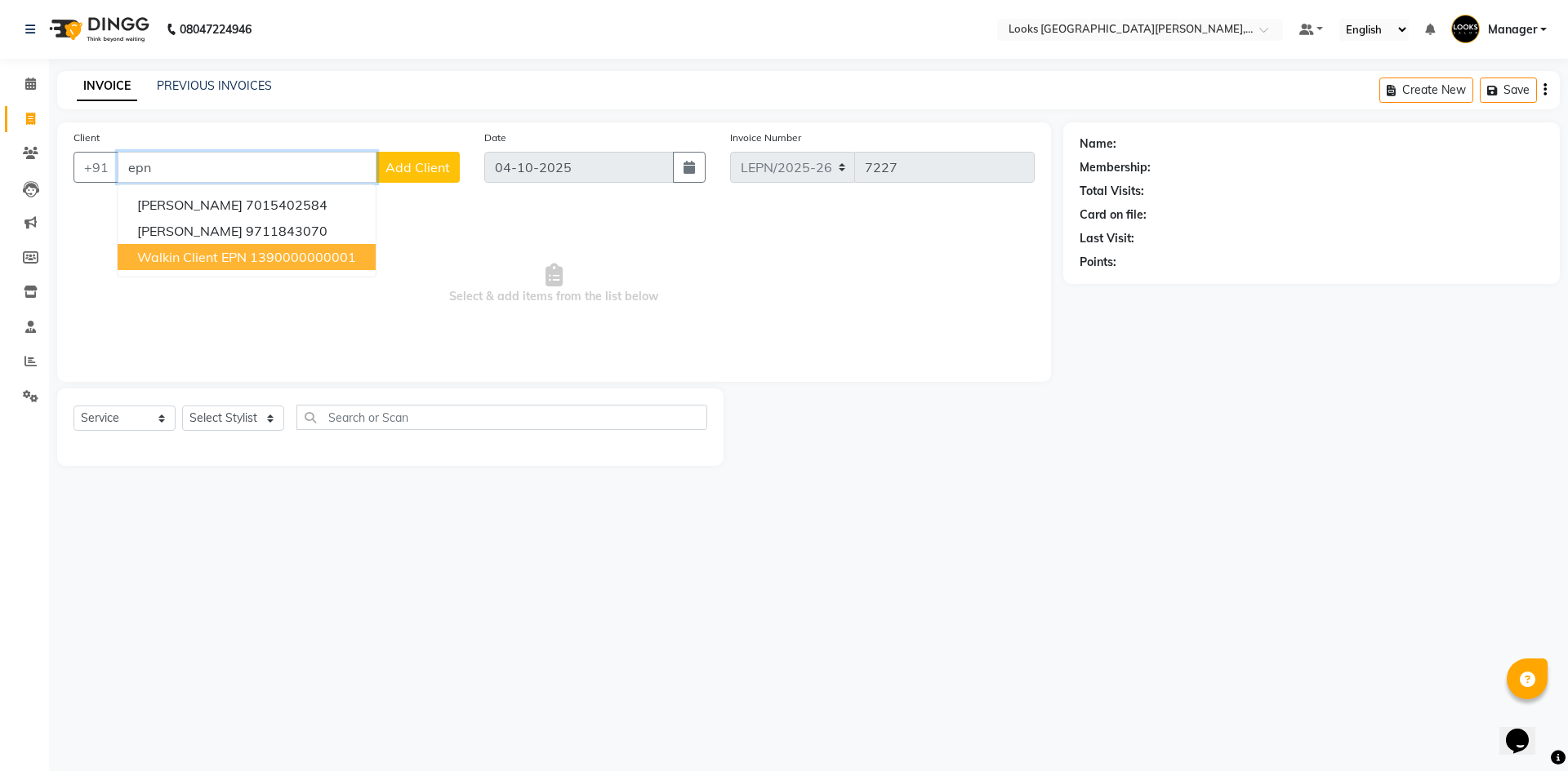
click at [167, 262] on span "Walkin Client EPN" at bounding box center [192, 257] width 109 height 16
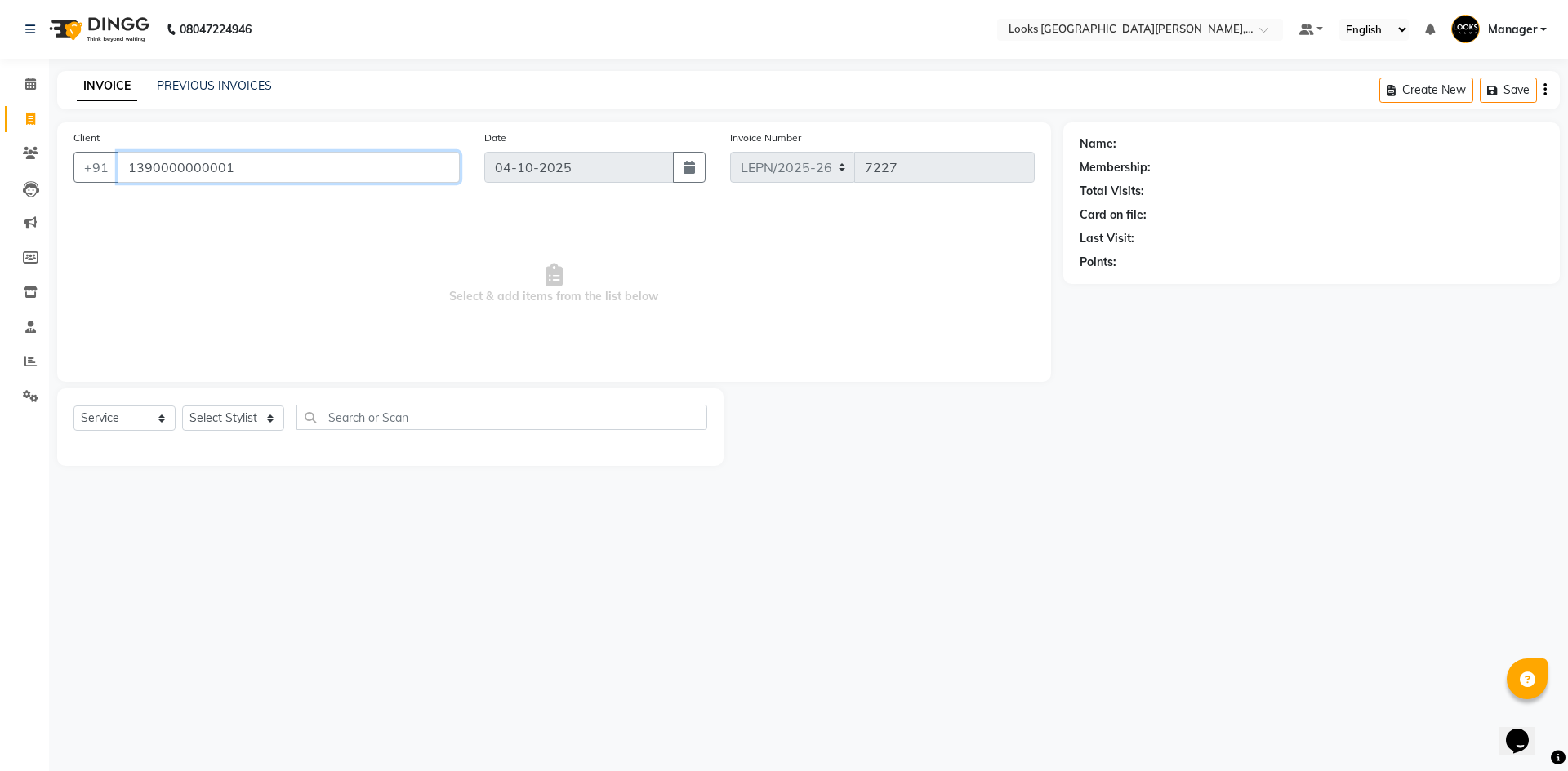
type input "1390000000001"
select select "1: Object"
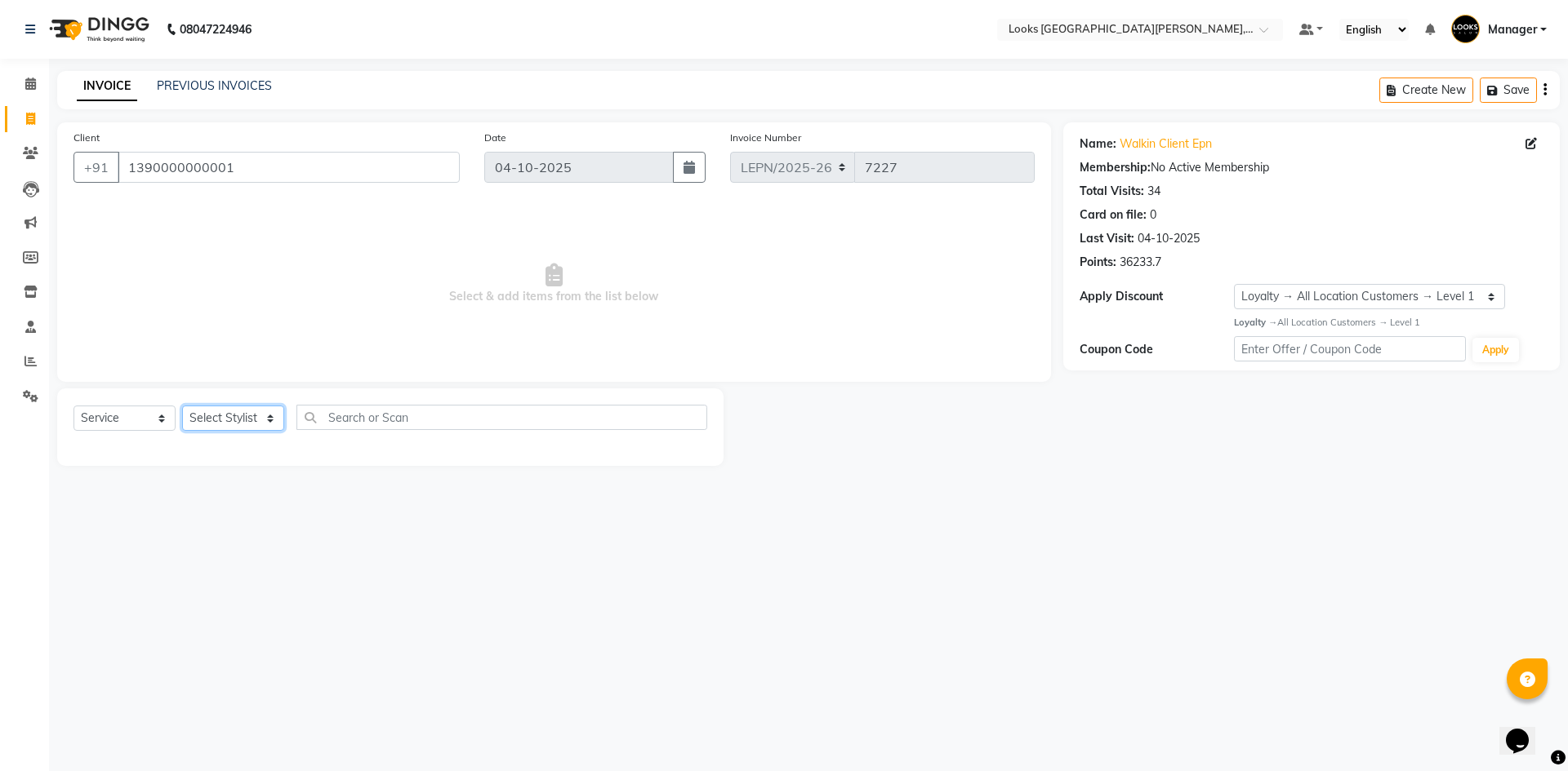
click at [216, 420] on select "Select Stylist AMAN Aman_Asst Baljeet_MKP [PERSON_NAME] Bobby_Mgr Counter Sales…" at bounding box center [233, 418] width 102 height 26
select select "90368"
click at [182, 406] on select "Select Stylist AMAN Aman_Asst Baljeet_MKP [PERSON_NAME] Bobby_Mgr Counter Sales…" at bounding box center [233, 418] width 102 height 26
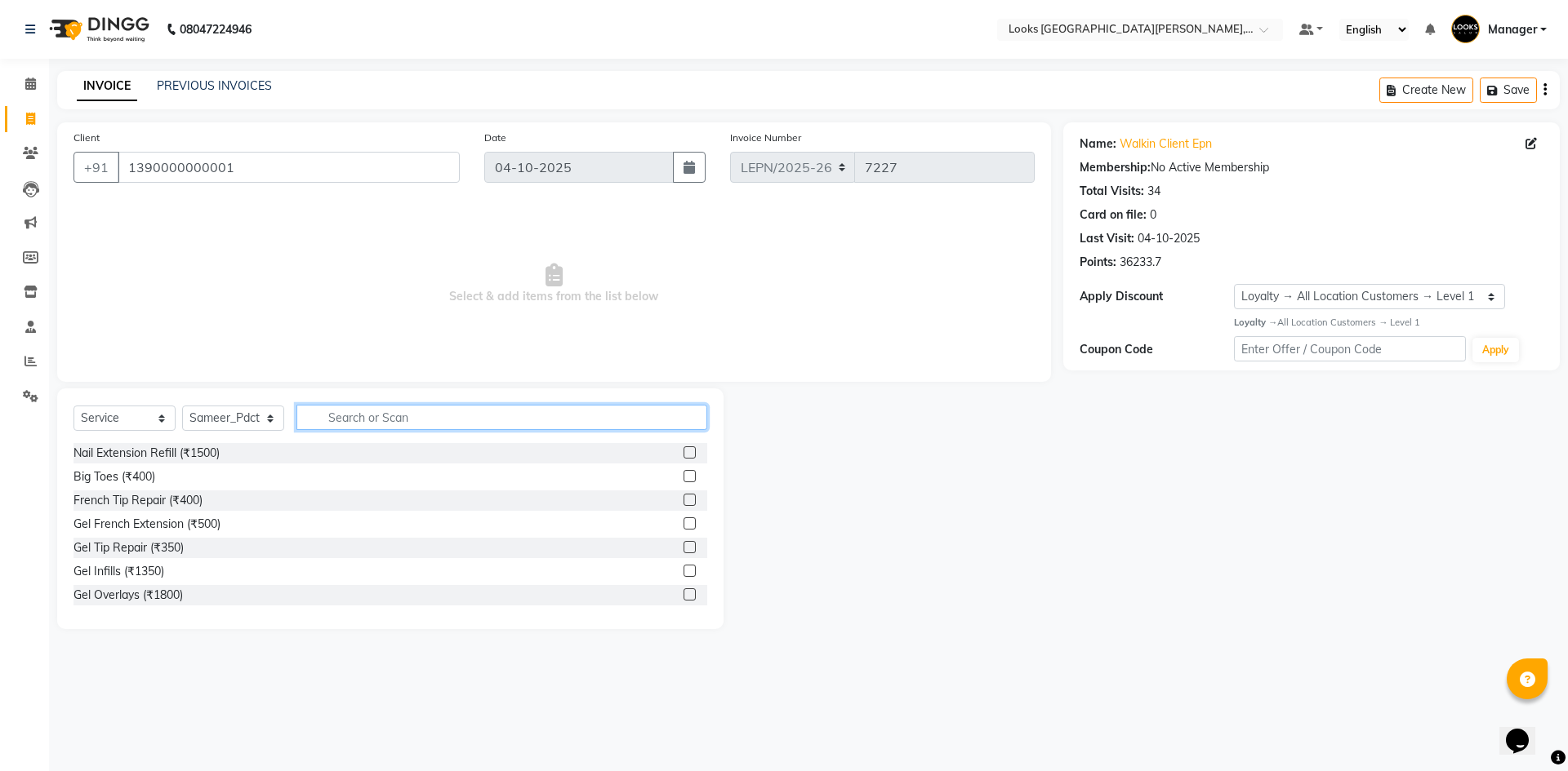
click at [338, 419] on input "text" at bounding box center [501, 417] width 411 height 26
type input "hair spA"
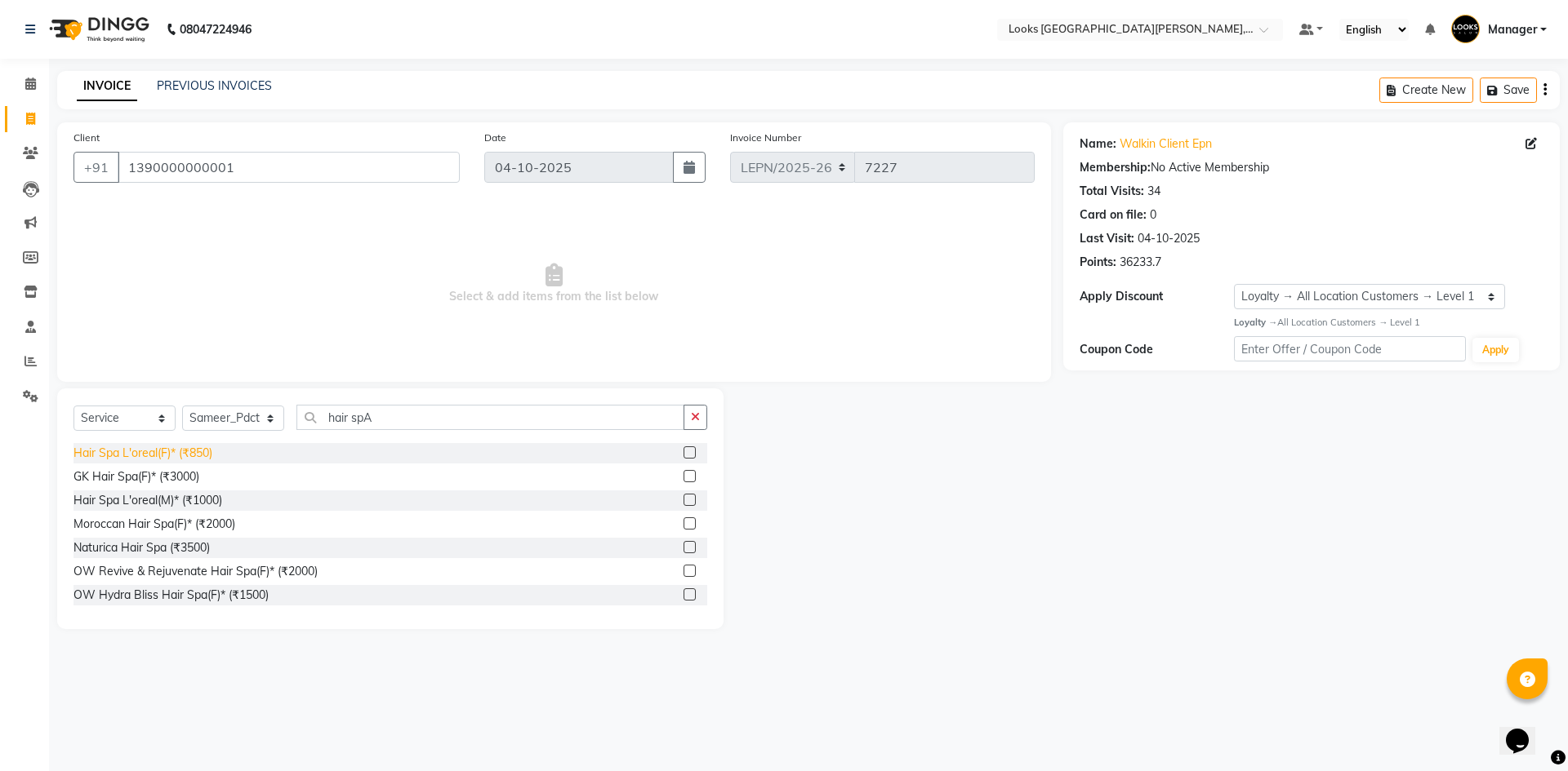
click at [156, 456] on div "Hair Spa L'oreal(F)* (₹850)" at bounding box center [142, 453] width 138 height 17
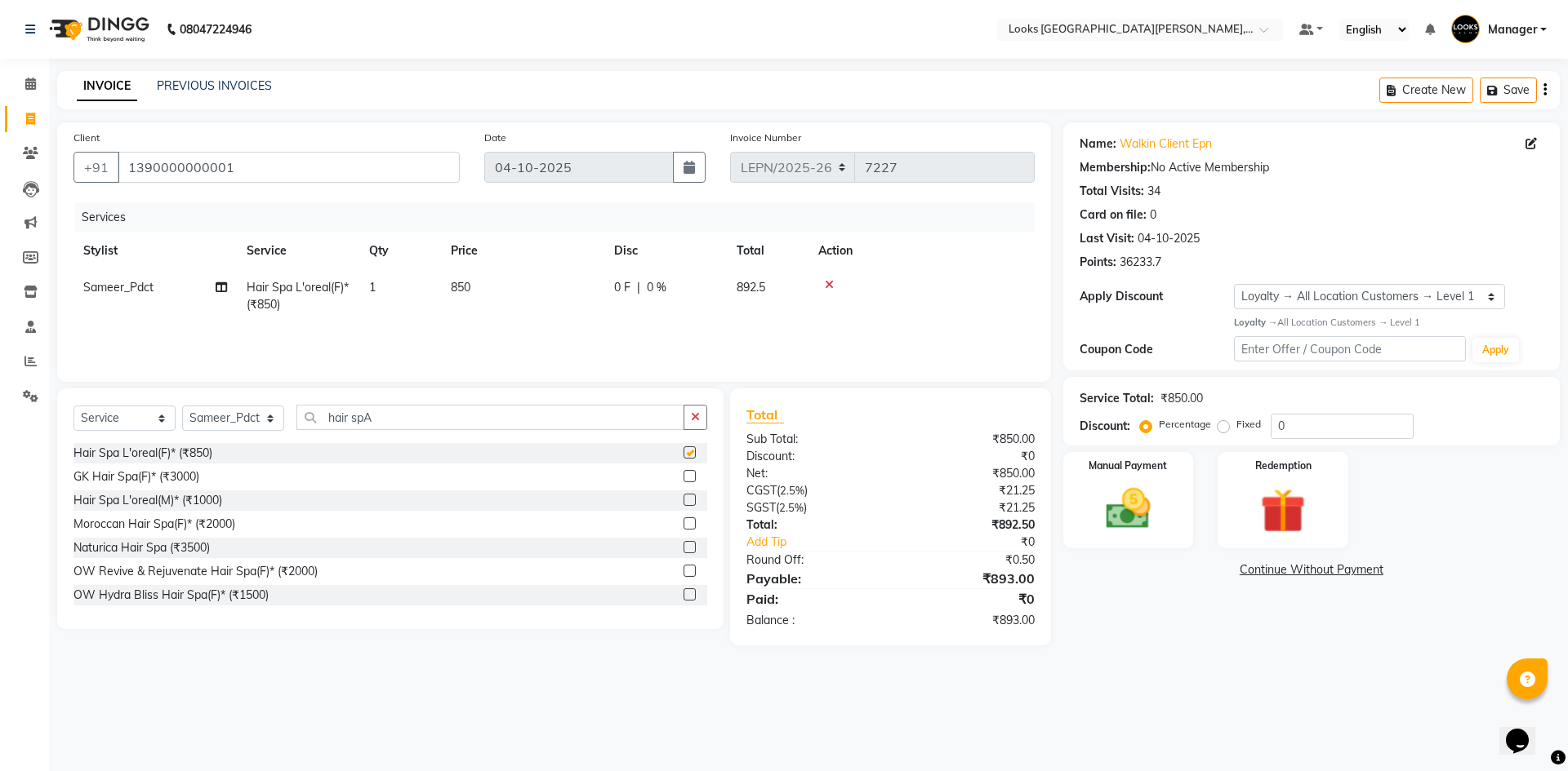
checkbox input "false"
click at [464, 290] on span "850" at bounding box center [460, 286] width 20 height 14
select select "90368"
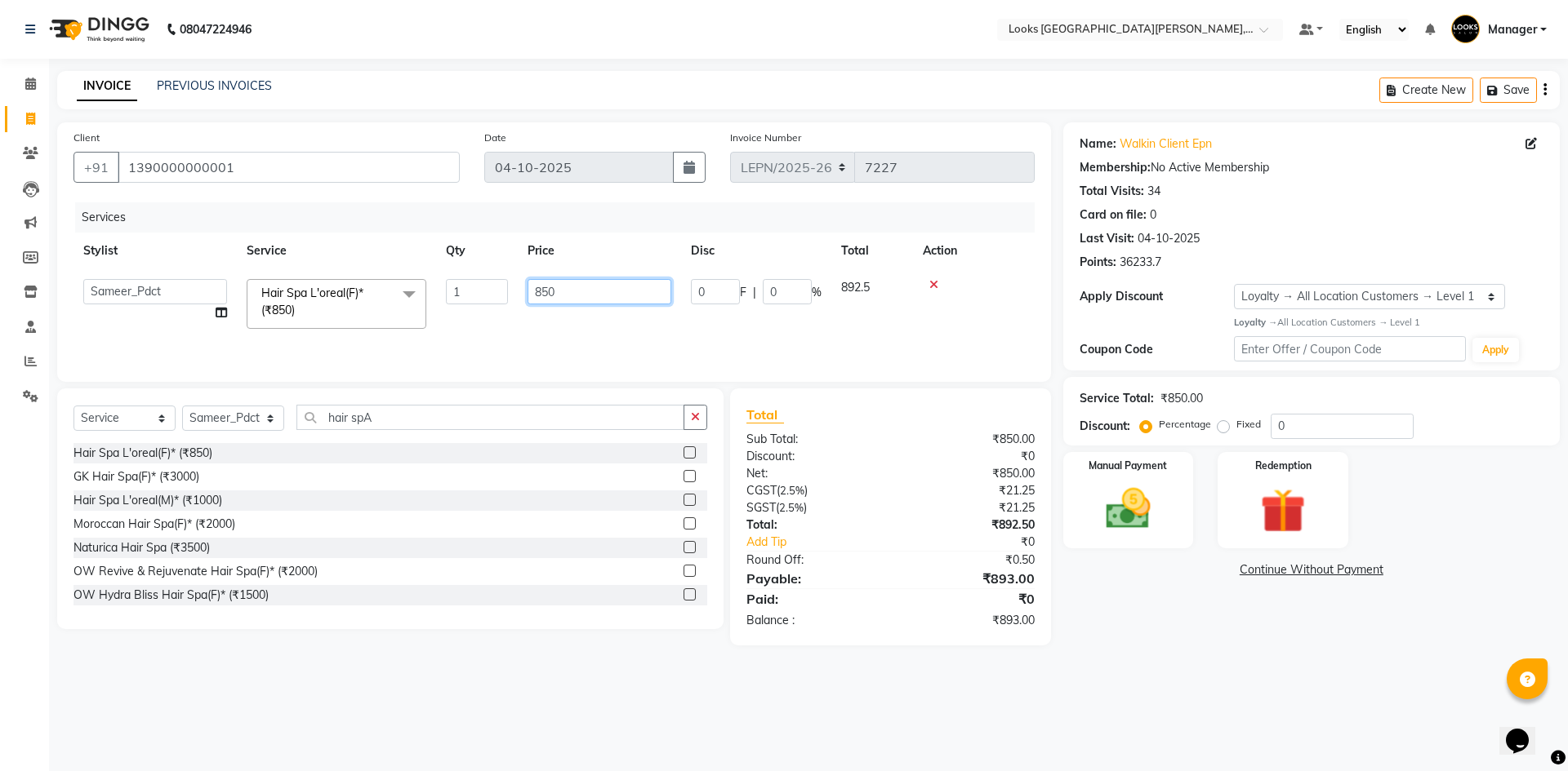
click at [621, 298] on input "850" at bounding box center [599, 291] width 143 height 26
type input "8"
type input "1350"
click at [543, 329] on div "Services Stylist Service Qty Price Disc Total Action AMAN Aman_Asst Baljeet_MKP…" at bounding box center [553, 284] width 961 height 163
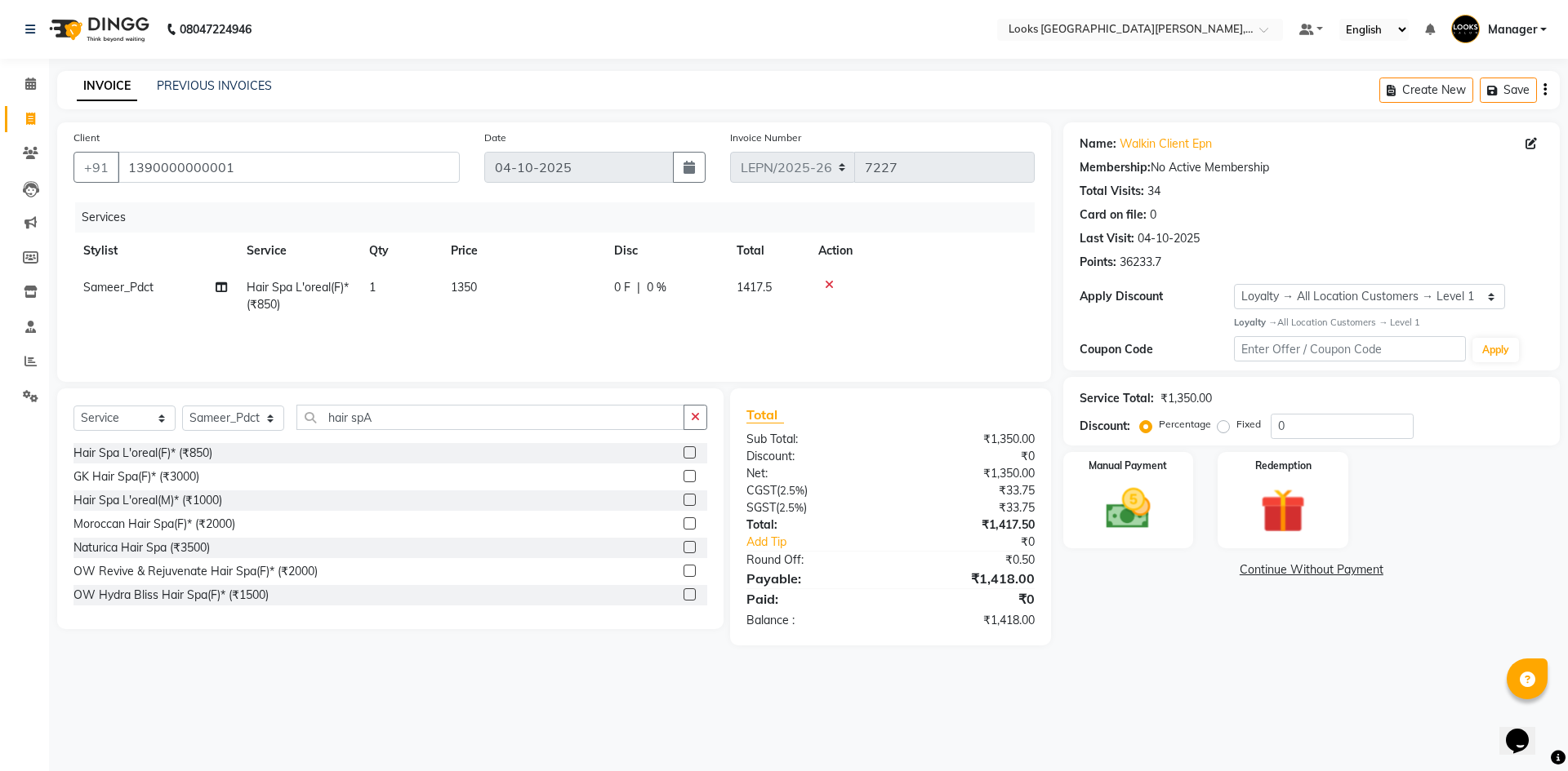
click at [484, 289] on td "1350" at bounding box center [523, 296] width 163 height 54
select select "90368"
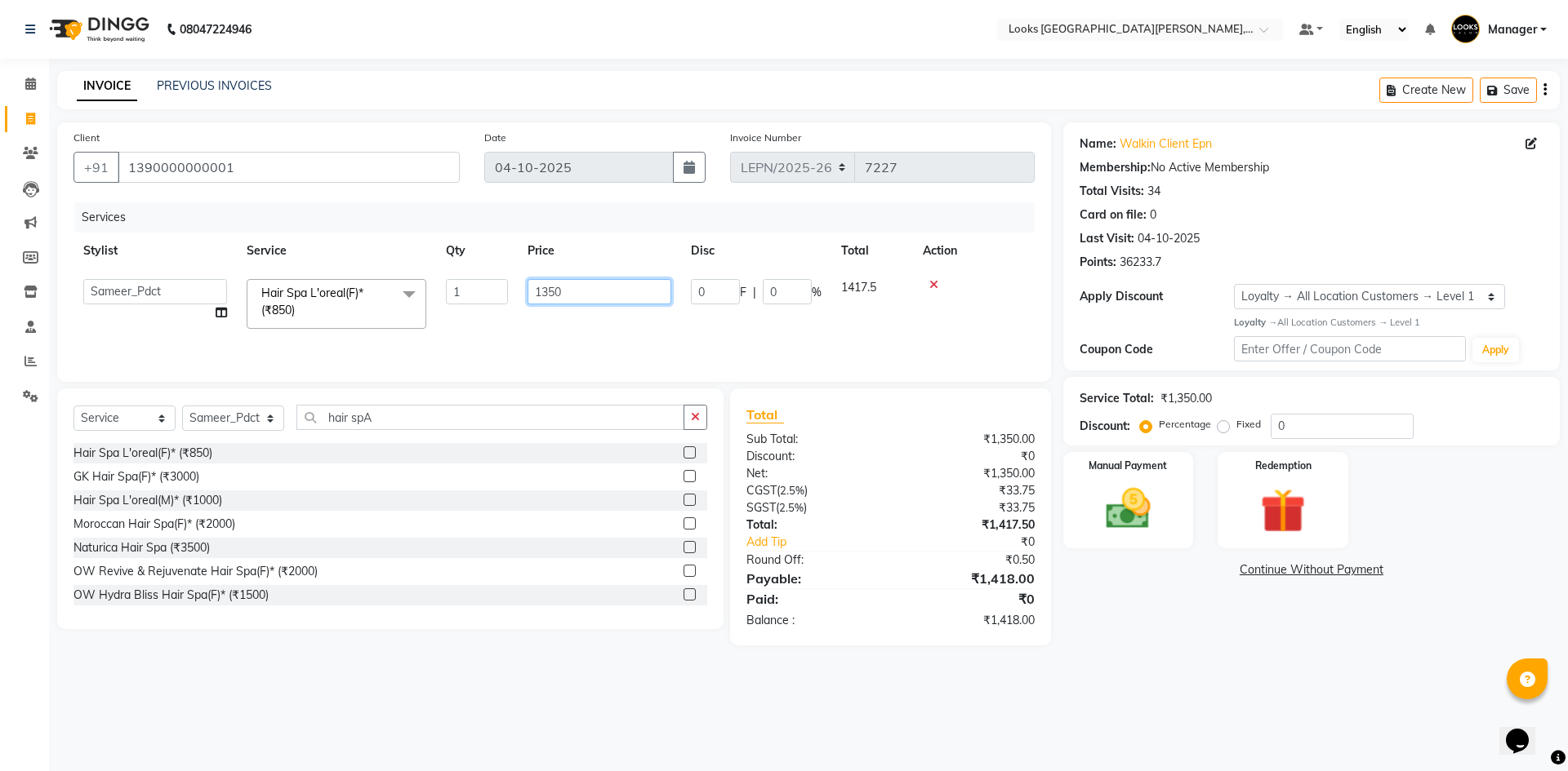
click at [597, 294] on input "1350" at bounding box center [599, 291] width 143 height 26
type input "1380"
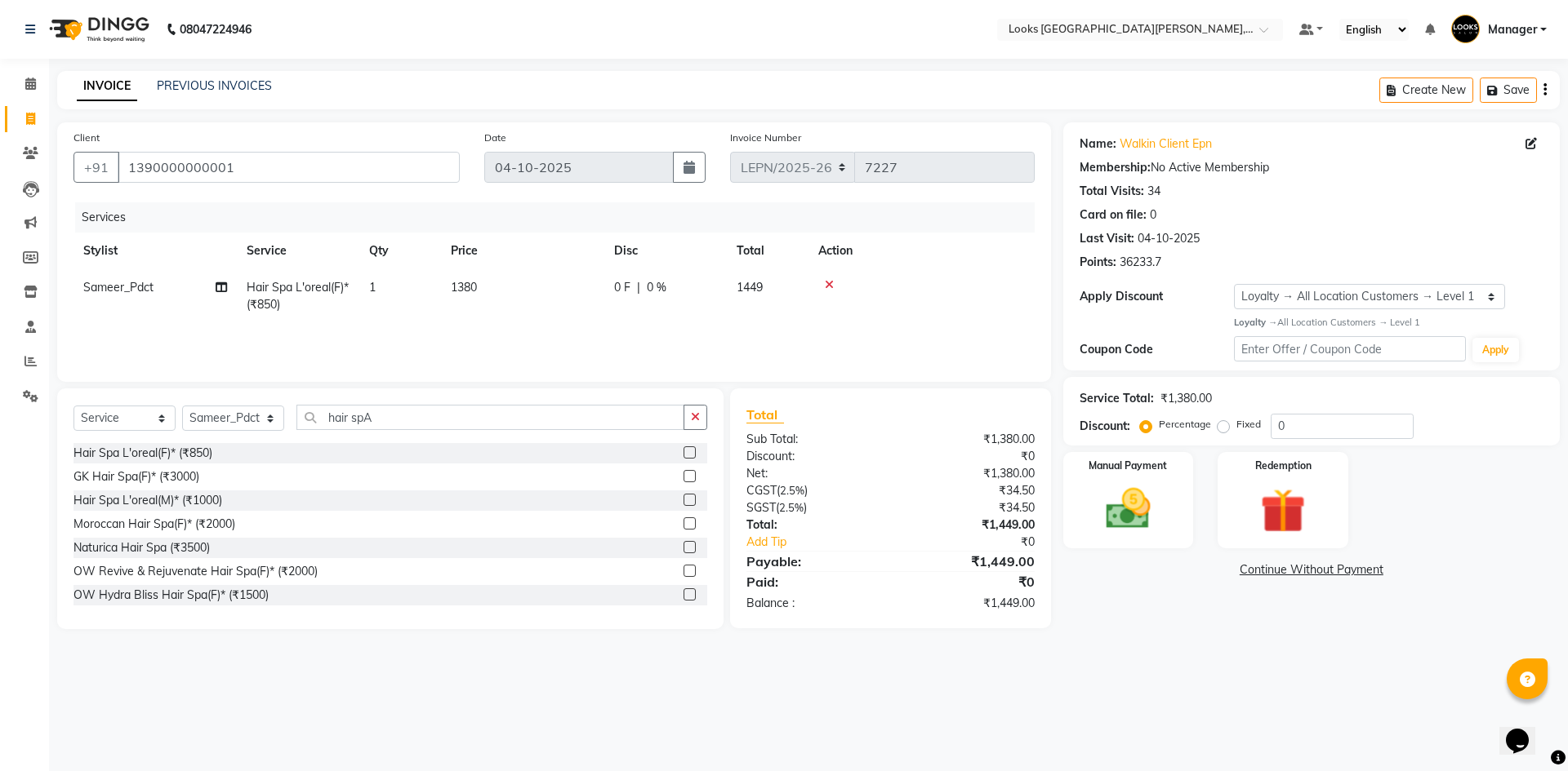
click at [587, 325] on div "Services Stylist Service Qty Price Disc Total Action Sameer_Pdct Hair Spa L'ore…" at bounding box center [553, 284] width 961 height 163
click at [476, 285] on span "1380" at bounding box center [464, 286] width 27 height 14
select select "90368"
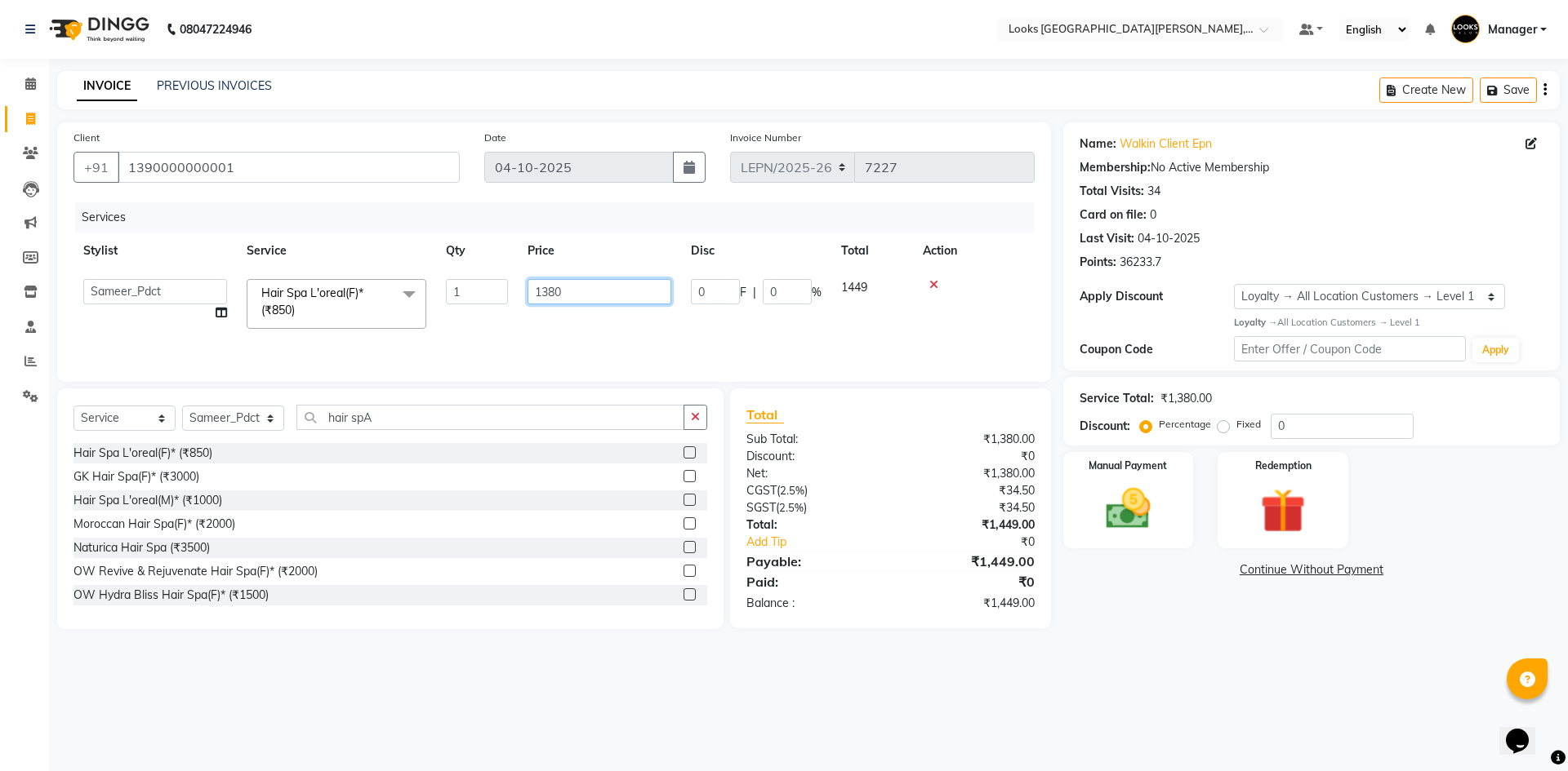
click at [572, 285] on input "1380" at bounding box center [599, 291] width 143 height 26
type input "1360"
click at [587, 329] on div "Services Stylist Service Qty Price Disc Total Action AMAN Aman_Asst Baljeet_MKP…" at bounding box center [553, 284] width 961 height 163
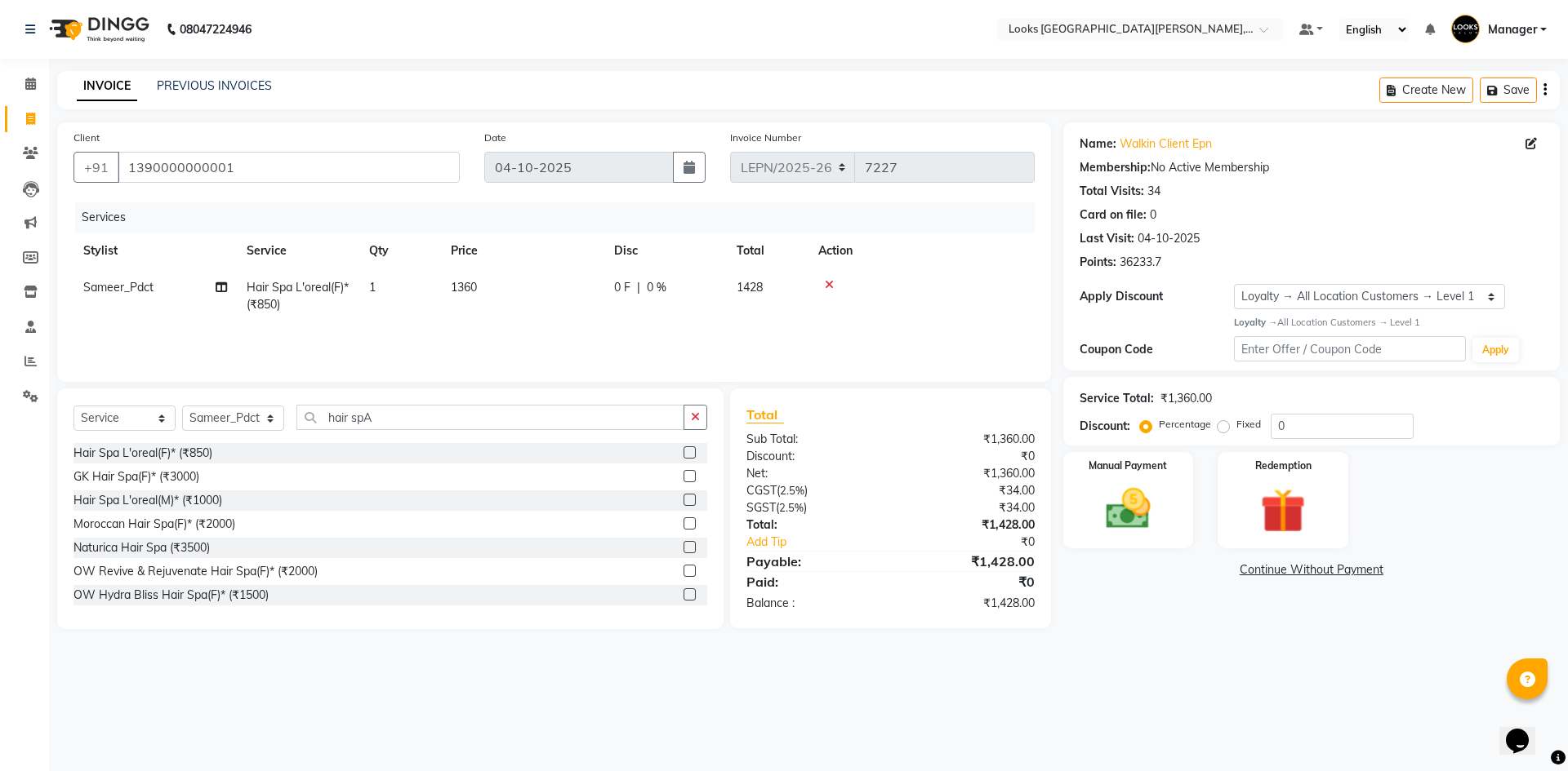
click at [495, 282] on td "1360" at bounding box center [523, 296] width 163 height 54
select select "90368"
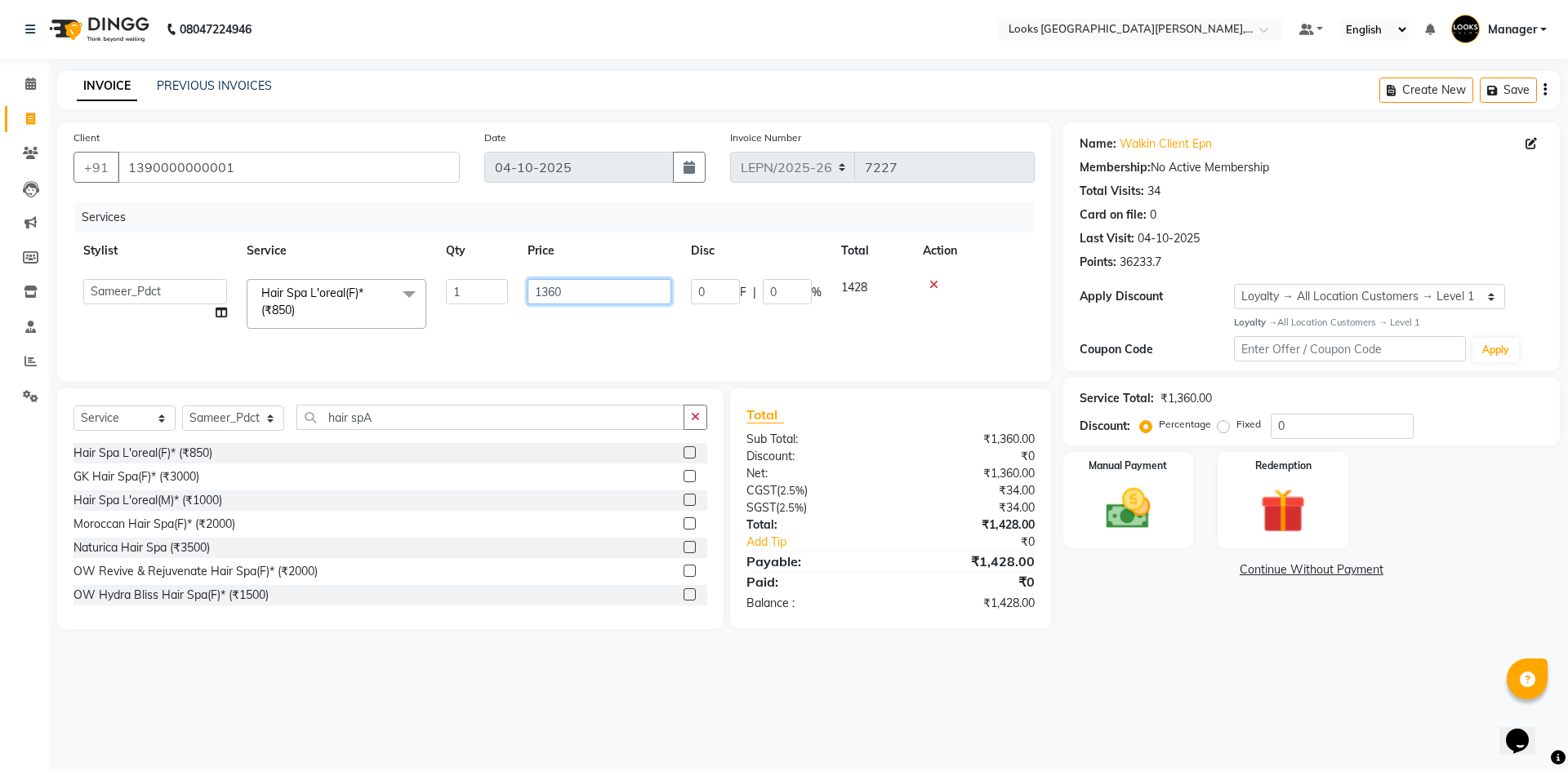
click at [601, 290] on input "1360" at bounding box center [599, 291] width 143 height 26
type input "1340"
click at [550, 337] on div "Services Stylist Service Qty Price Disc Total Action AMAN Aman_Asst Baljeet_MKP…" at bounding box center [553, 284] width 961 height 163
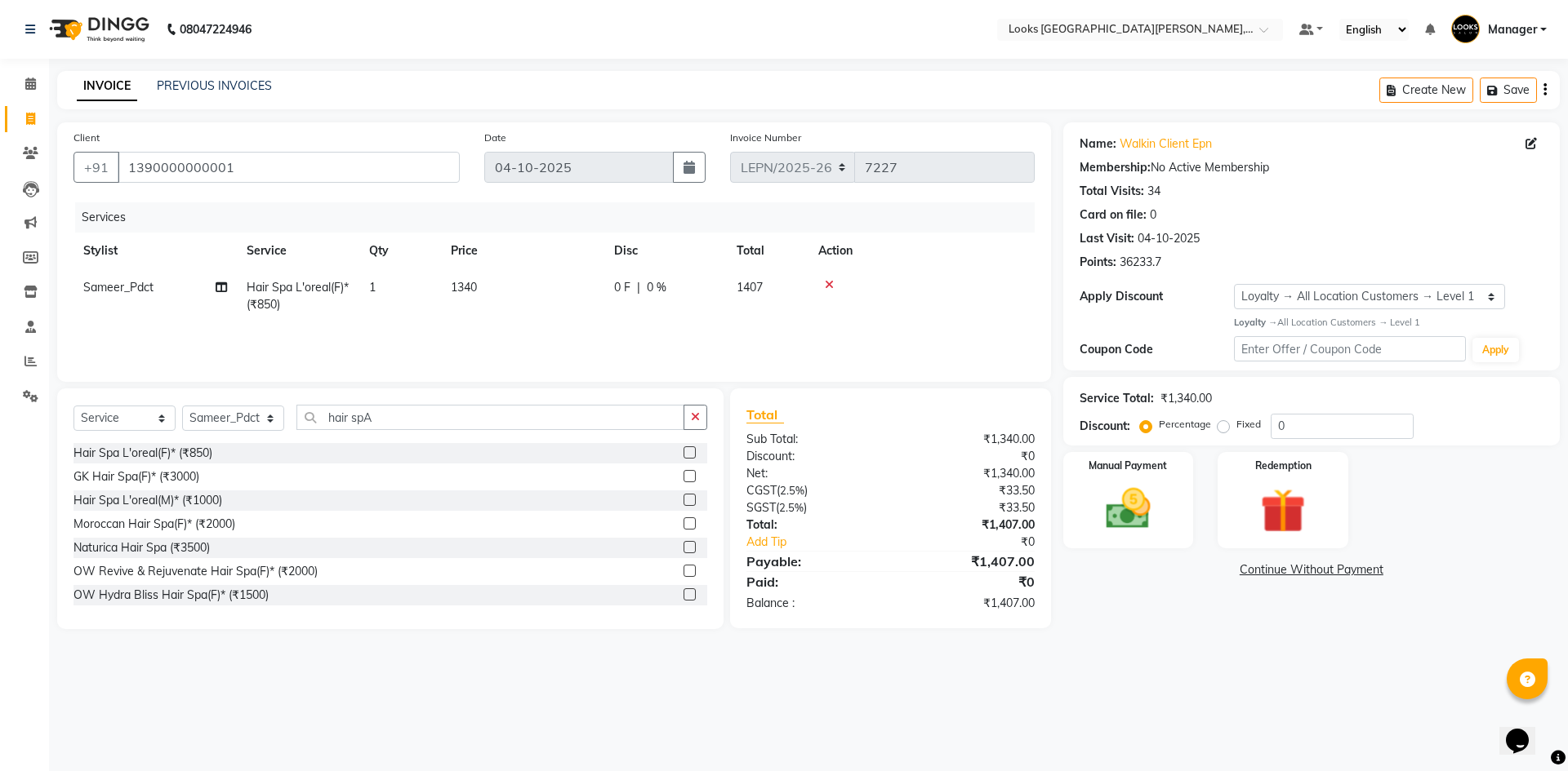
click at [491, 285] on td "1340" at bounding box center [523, 296] width 163 height 54
select select "90368"
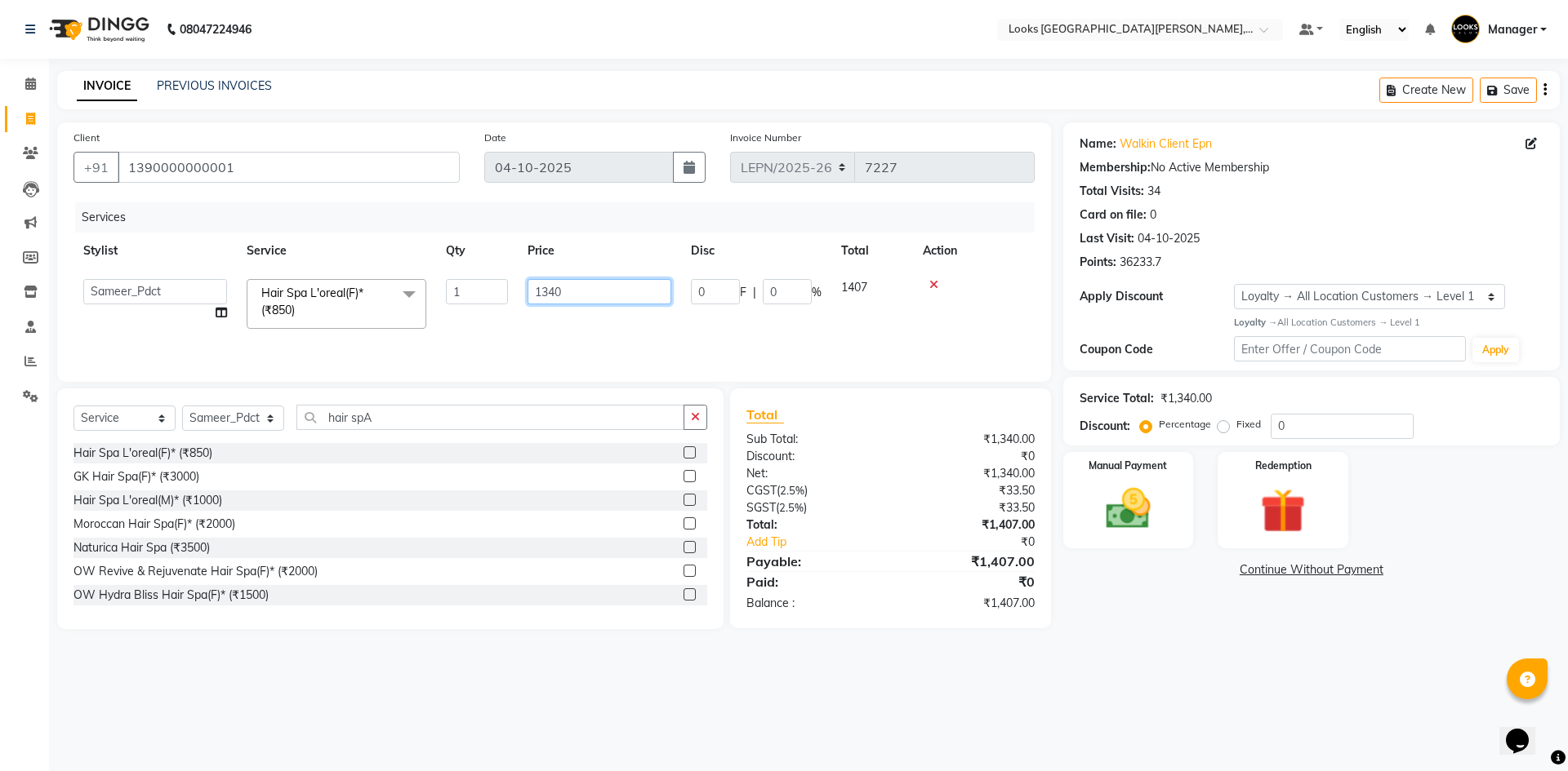
click at [581, 292] on input "1340" at bounding box center [599, 291] width 143 height 26
type input "1340"
click at [594, 345] on div "Services Stylist Service Qty Price Disc Total Action AMAN Aman_Asst Baljeet_MKP…" at bounding box center [553, 284] width 961 height 163
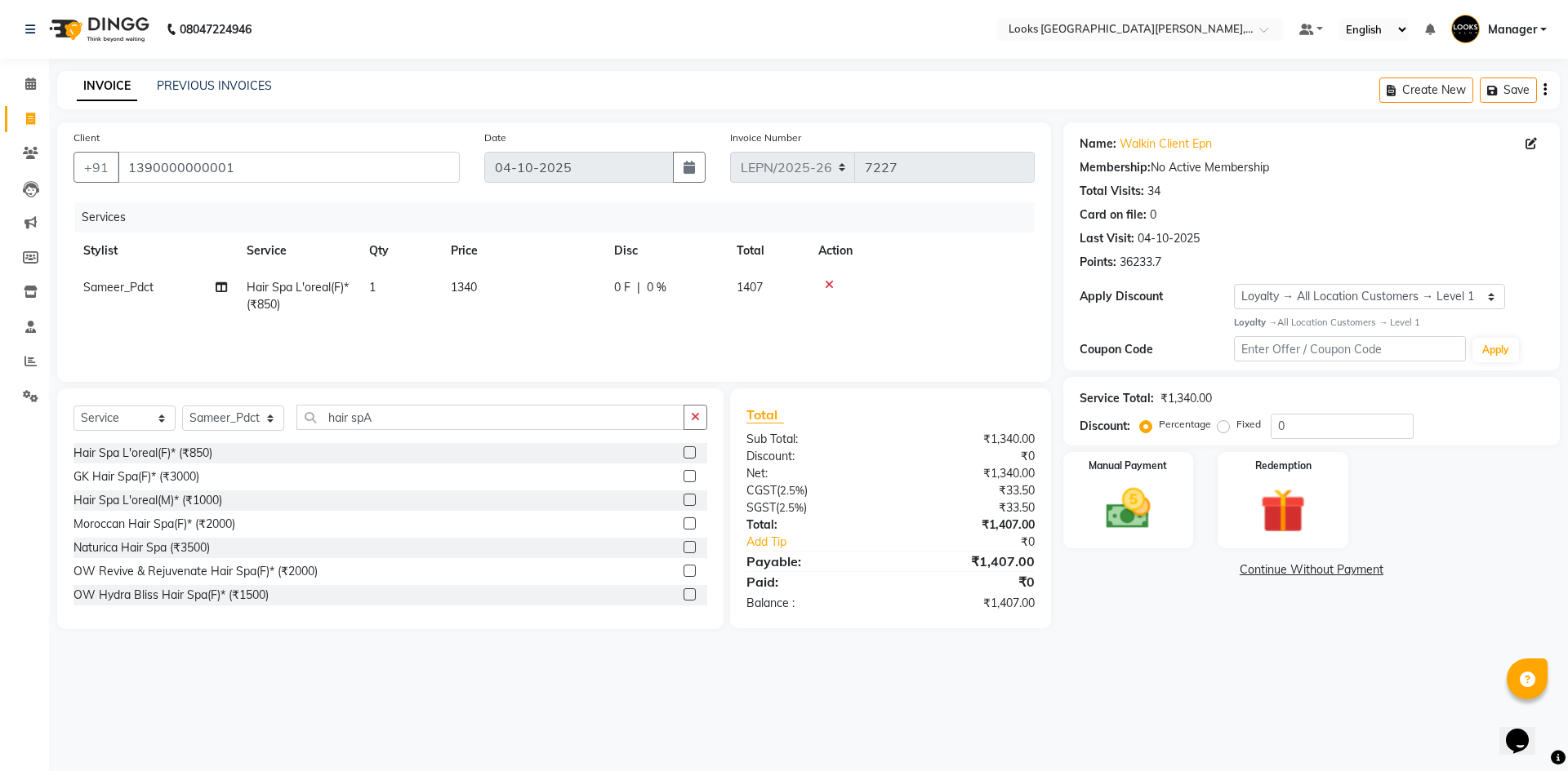
click at [482, 287] on td "1340" at bounding box center [523, 296] width 163 height 54
select select "90368"
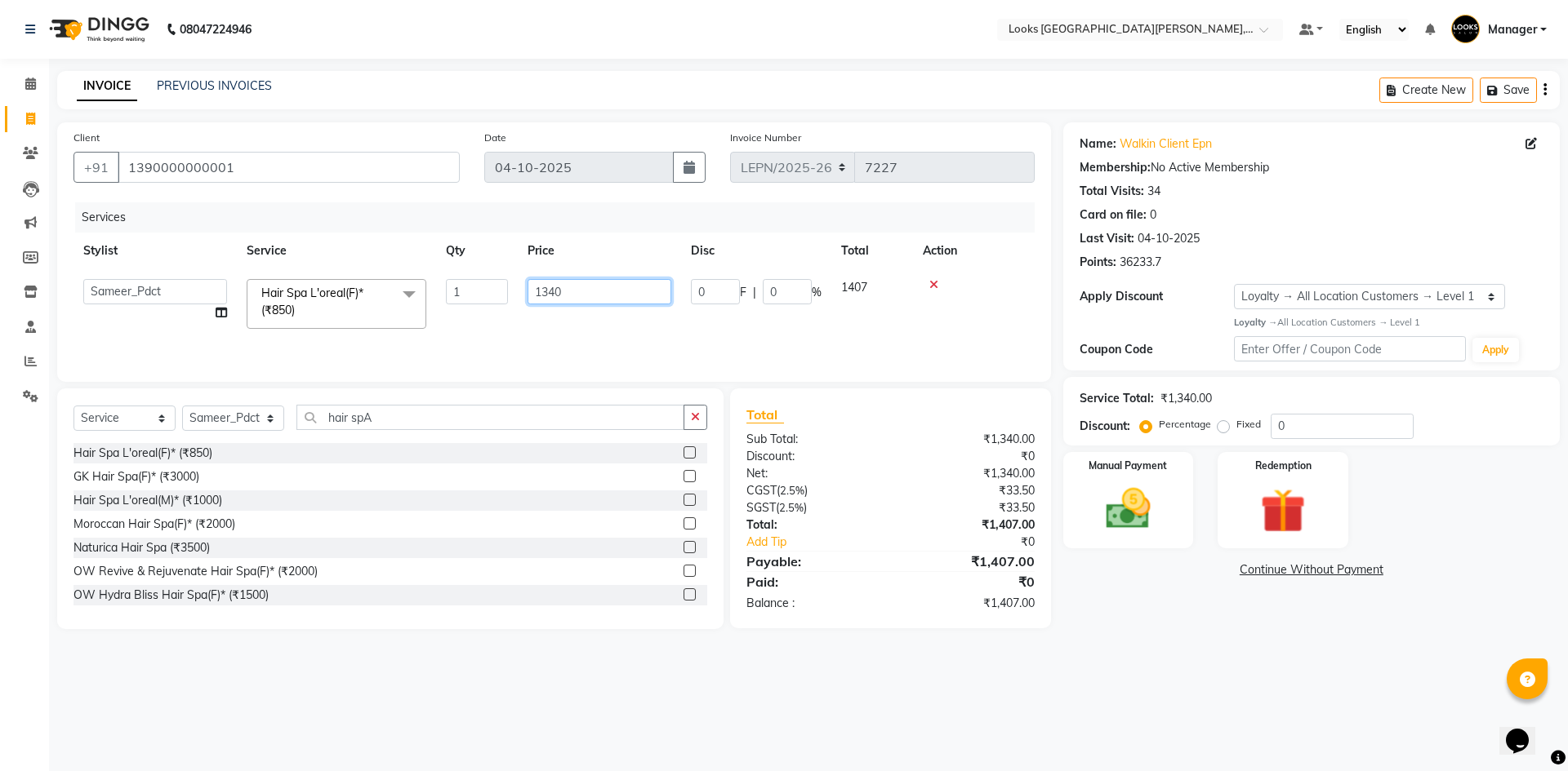
click at [605, 285] on input "1340" at bounding box center [599, 291] width 143 height 26
type input "1333"
click at [608, 325] on div "Services Stylist Service Qty Price Disc Total Action AMAN Aman_Asst Baljeet_MKP…" at bounding box center [553, 284] width 961 height 163
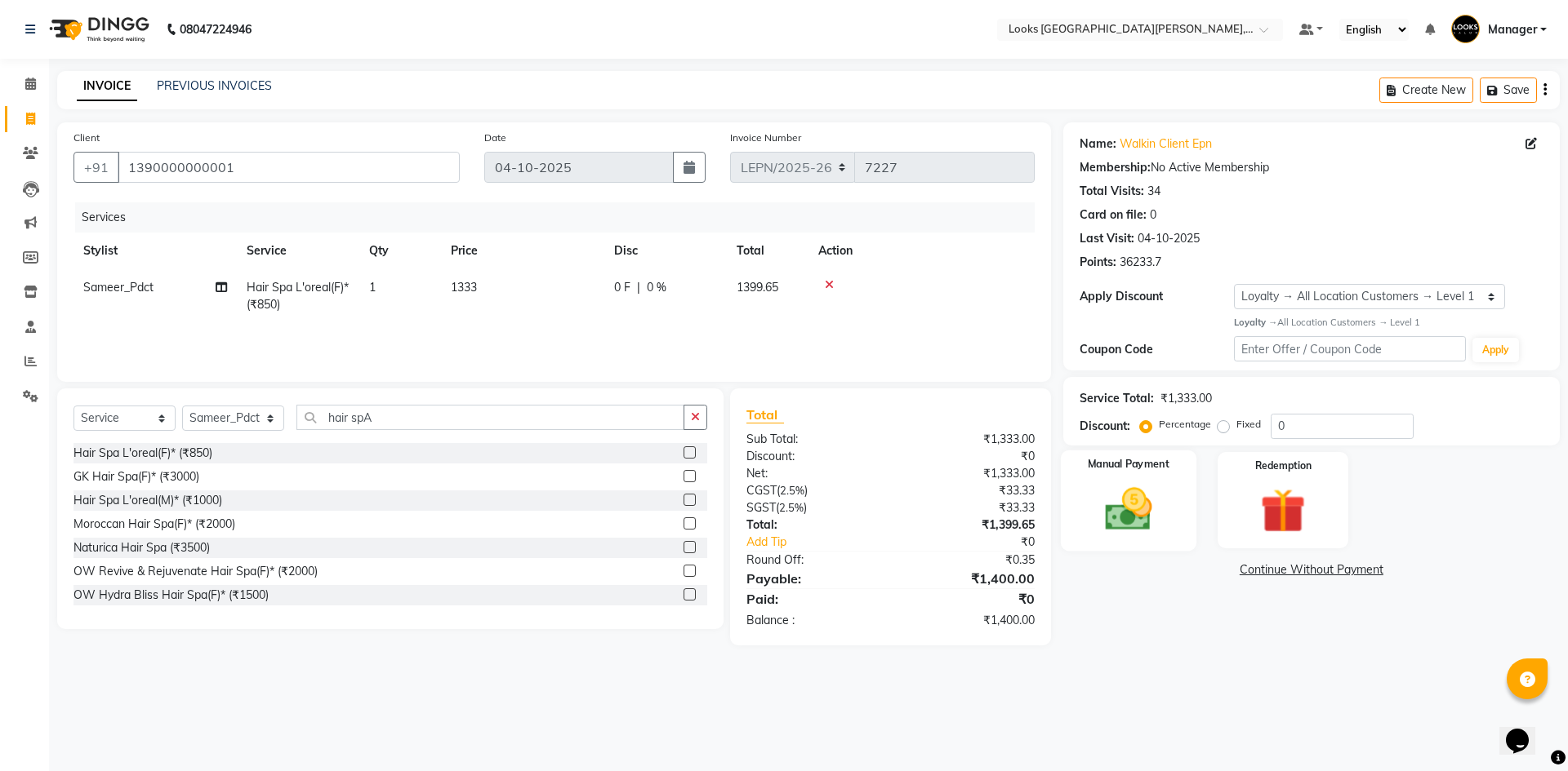
click at [1087, 524] on div "Manual Payment" at bounding box center [1127, 500] width 136 height 101
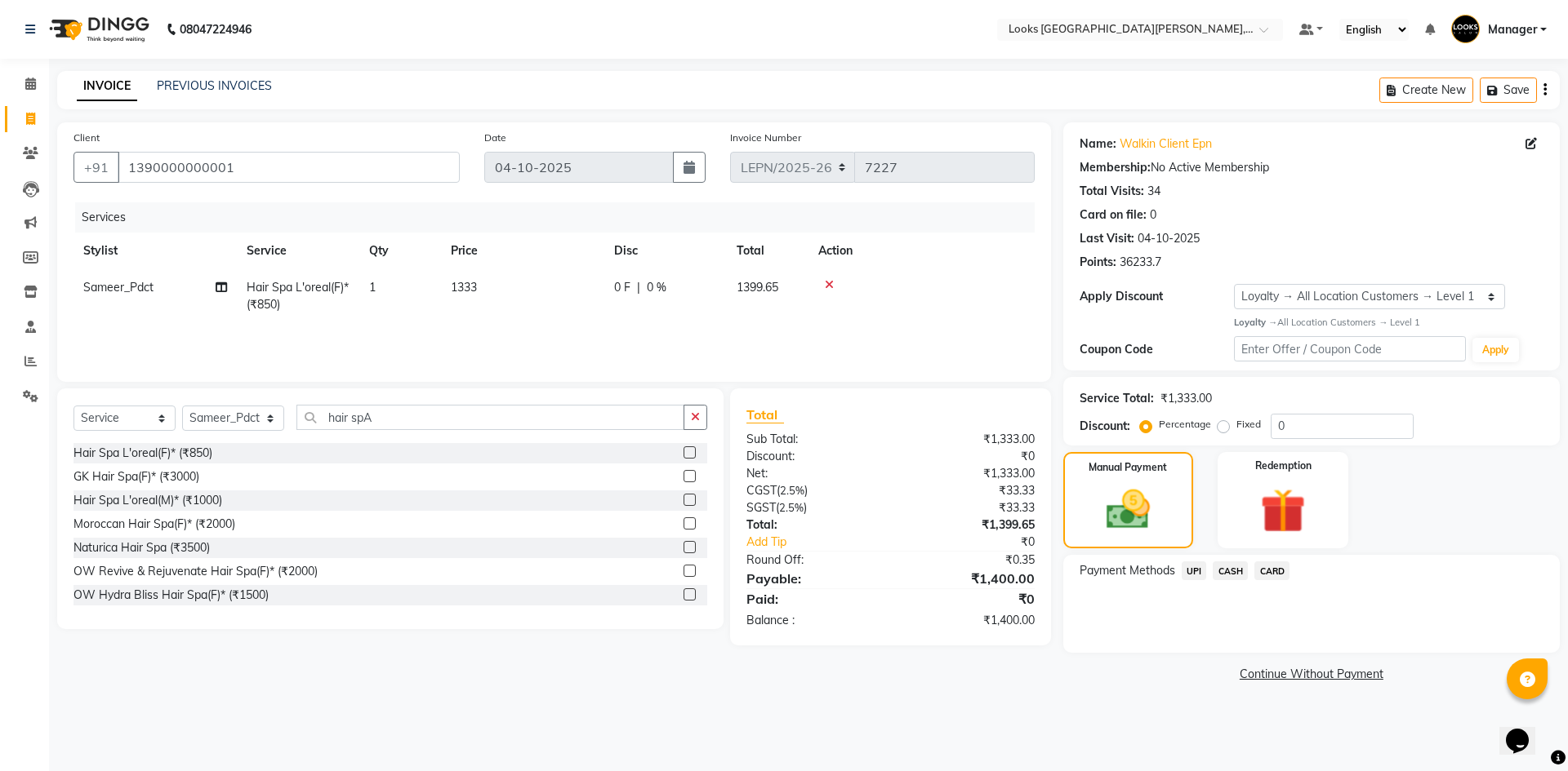
click at [1234, 567] on span "CASH" at bounding box center [1229, 571] width 35 height 19
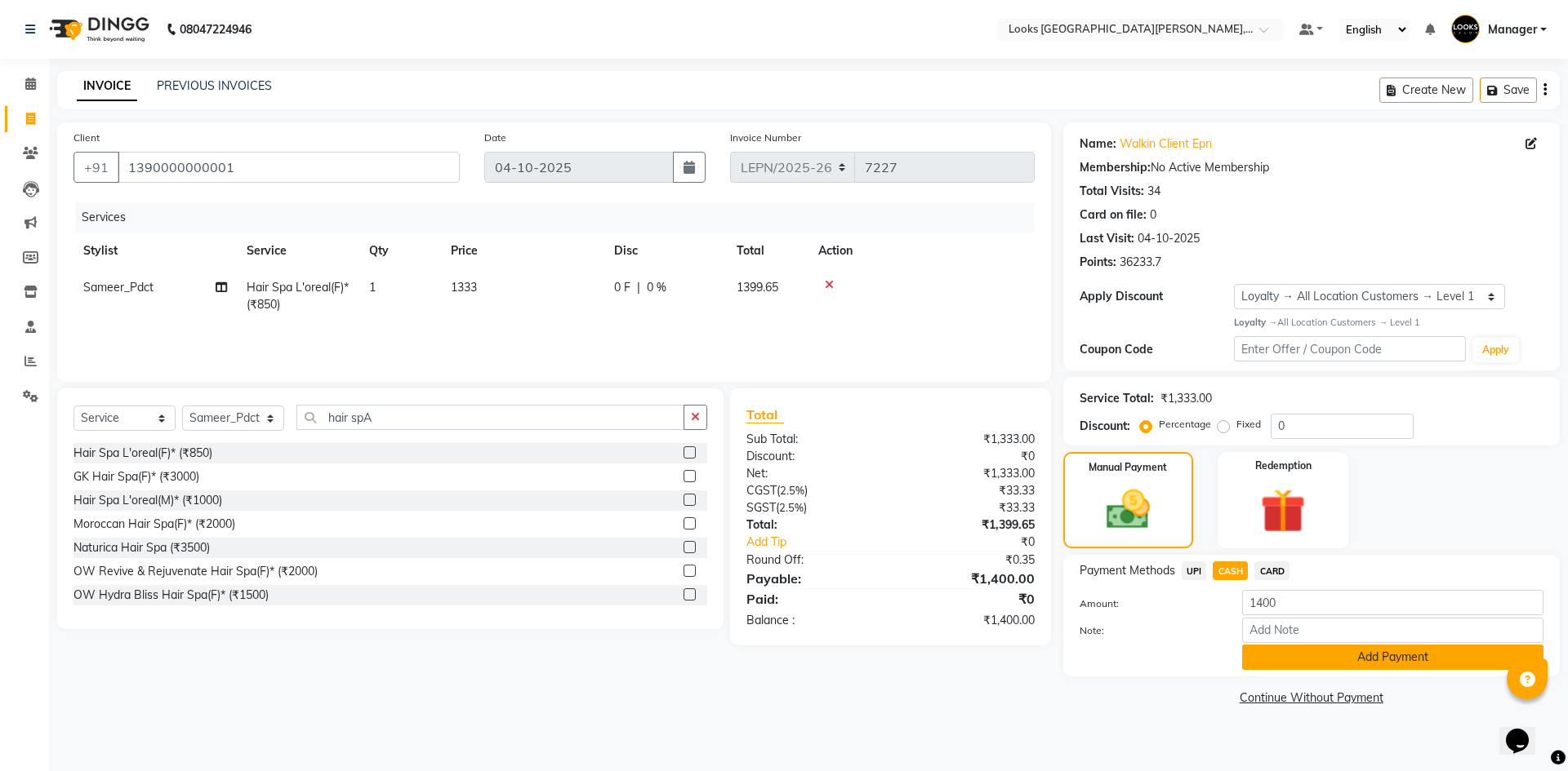
click at [1335, 656] on button "Add Payment" at bounding box center [1393, 657] width 302 height 26
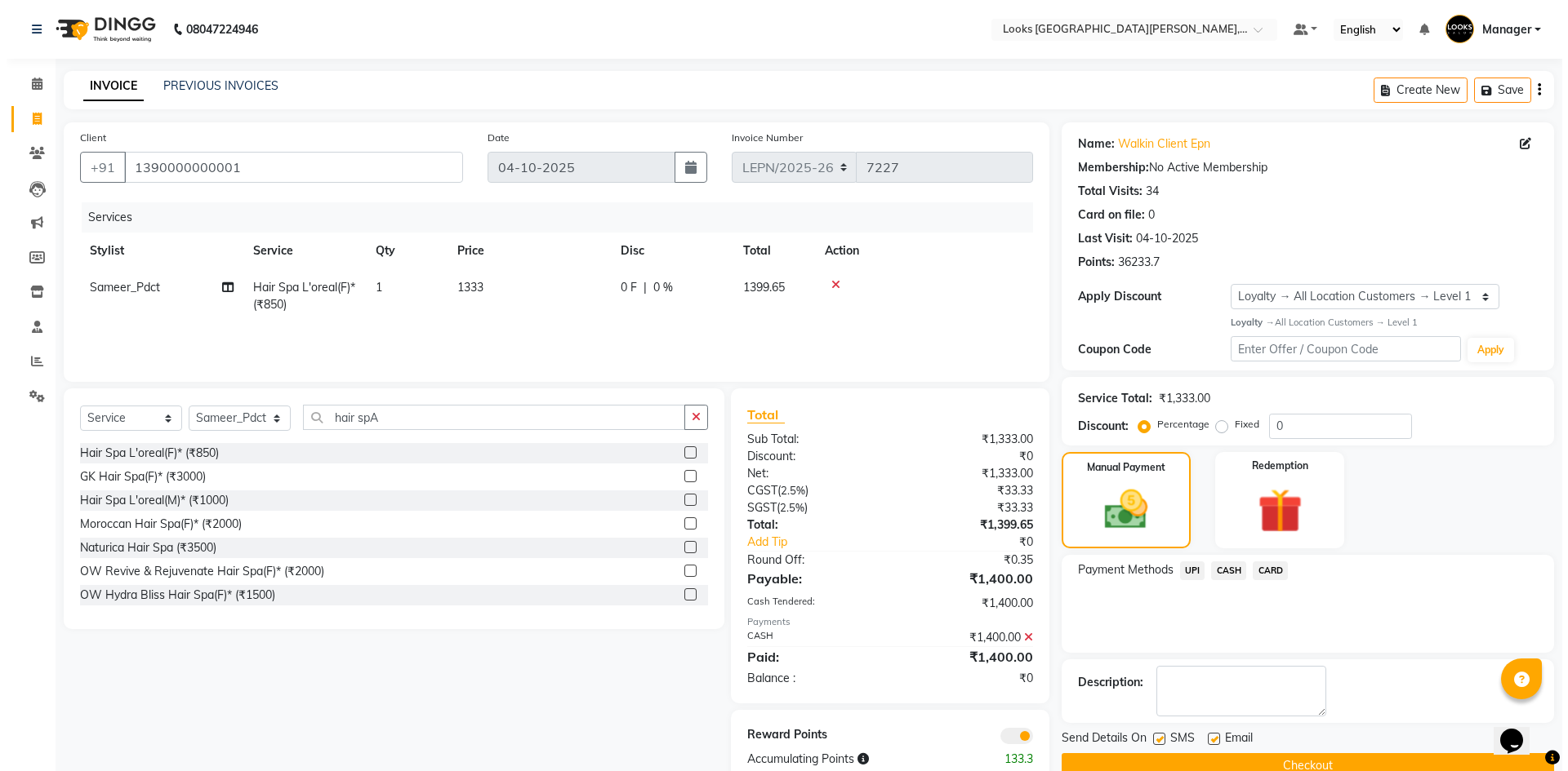
scroll to position [38, 0]
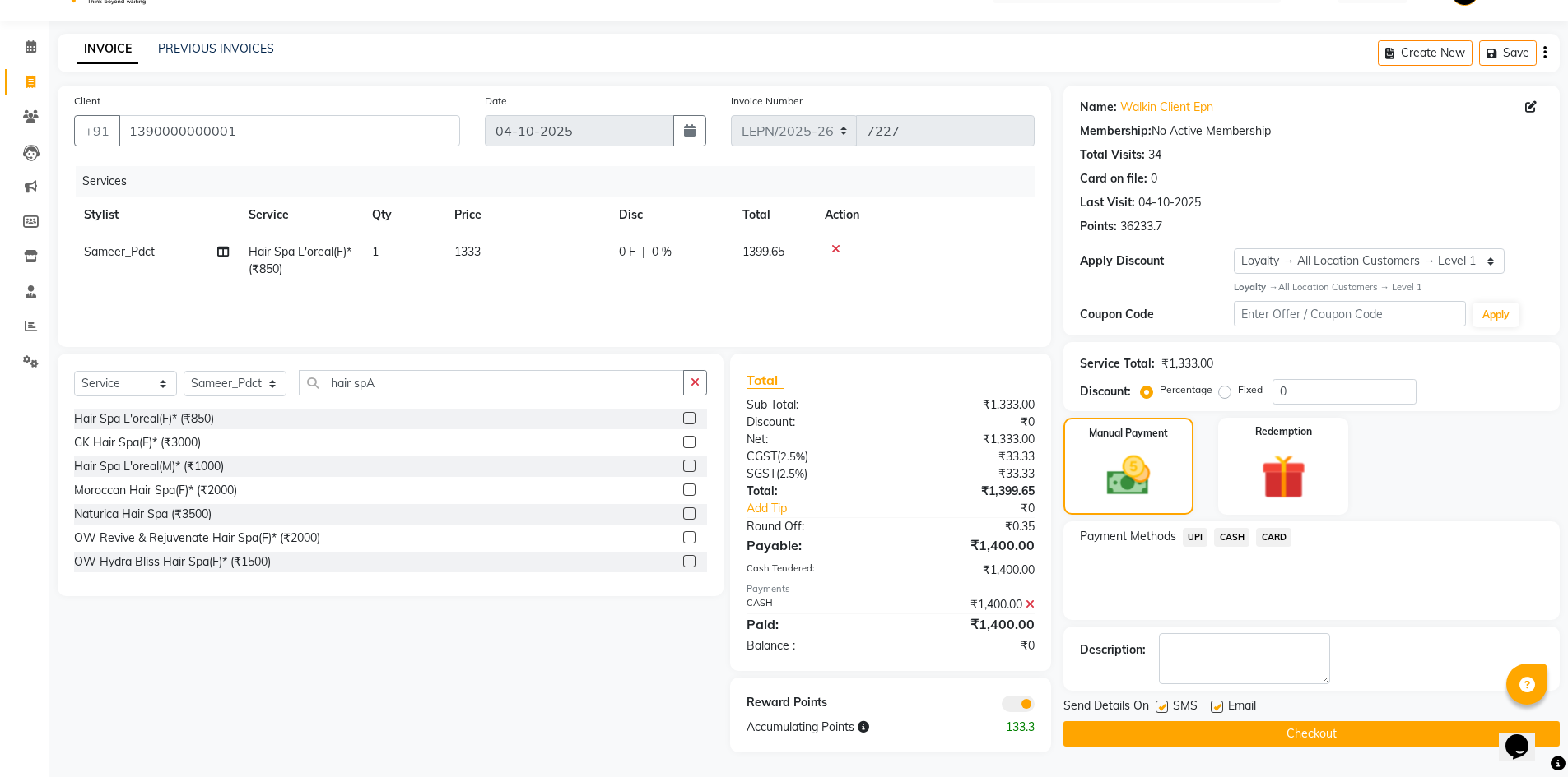
drag, startPoint x: 1567, startPoint y: 605, endPoint x: 1555, endPoint y: 816, distance: 211.3
click at [1555, 740] on html "08047224946 Select Location × Looks [GEOGRAPHIC_DATA][PERSON_NAME], [GEOGRAPHIC…" at bounding box center [784, 350] width 1568 height 777
click at [1013, 707] on span at bounding box center [1018, 703] width 33 height 16
click at [1034, 706] on input "checkbox" at bounding box center [1034, 706] width 0 height 0
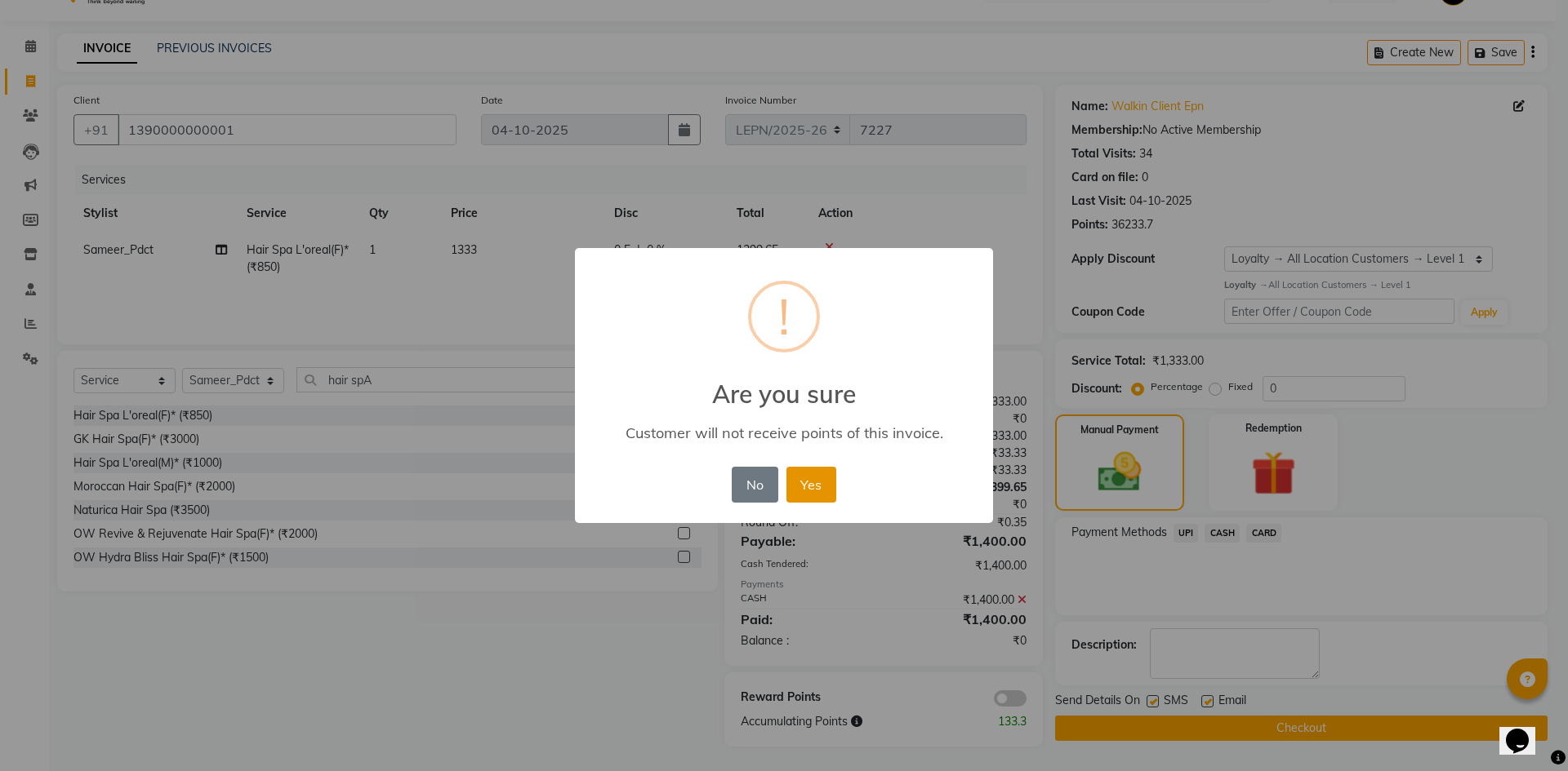
click at [805, 484] on button "Yes" at bounding box center [811, 485] width 50 height 36
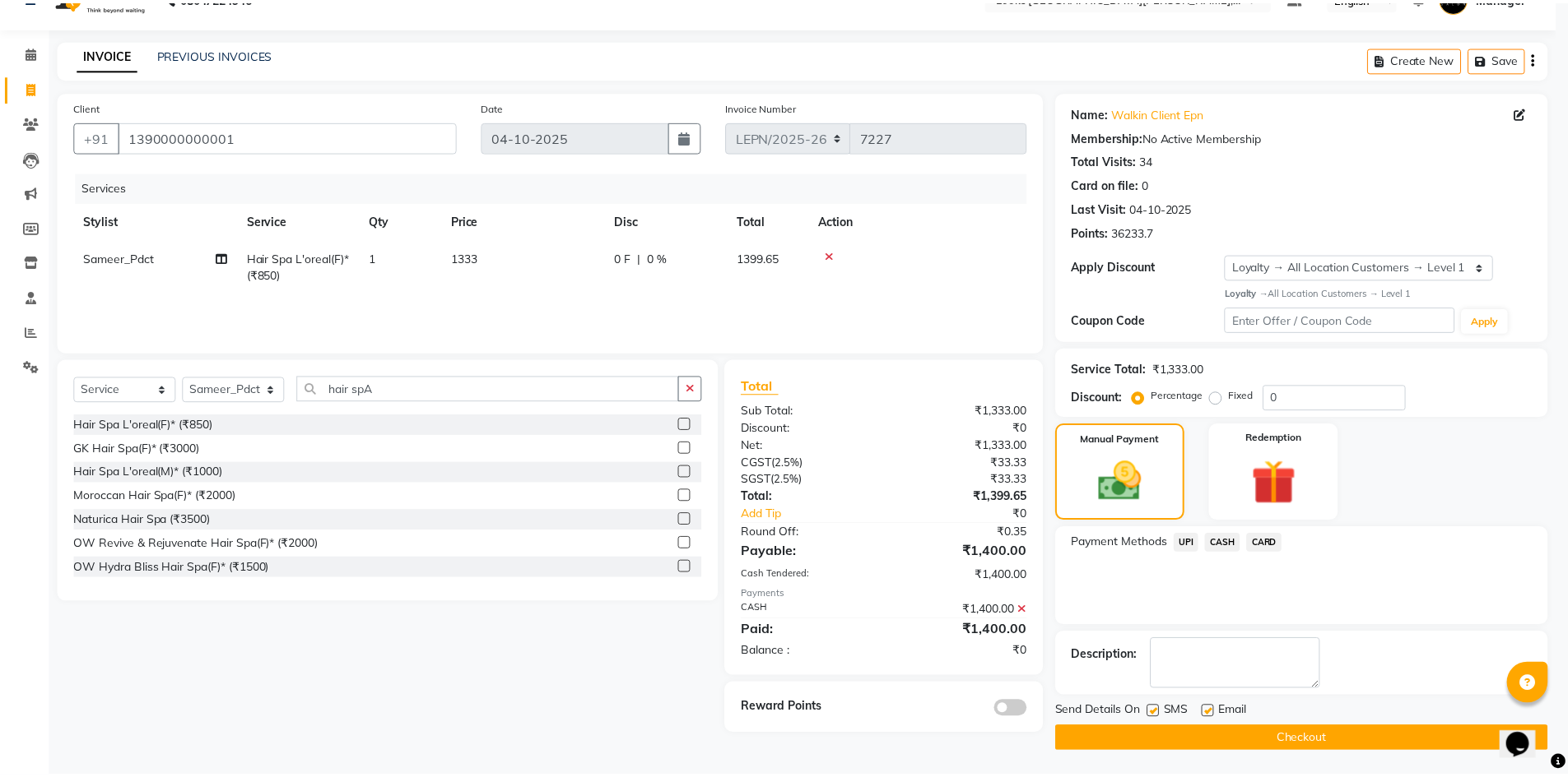
scroll to position [32, 0]
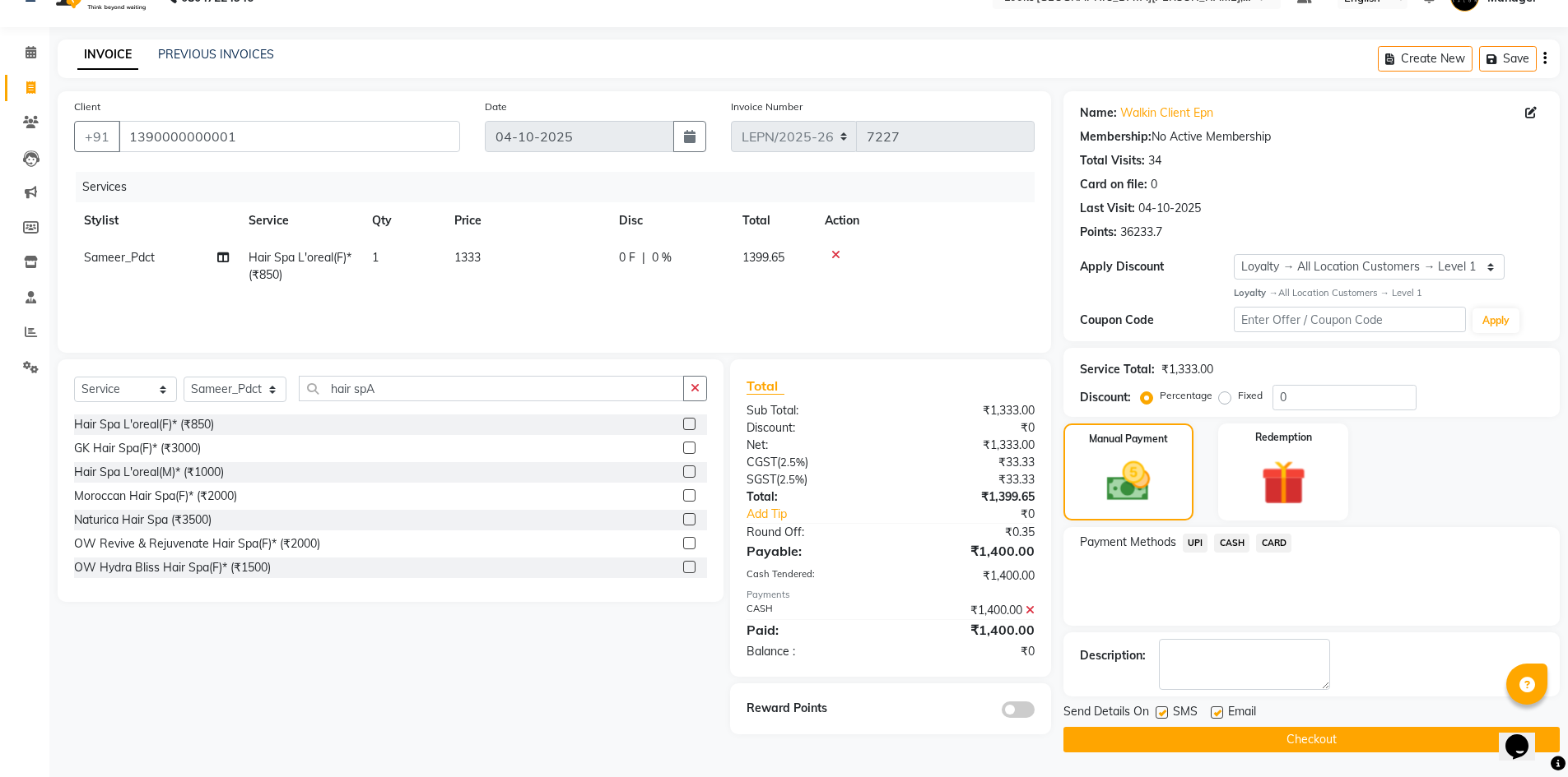
click at [1274, 736] on button "Checkout" at bounding box center [1311, 740] width 496 height 26
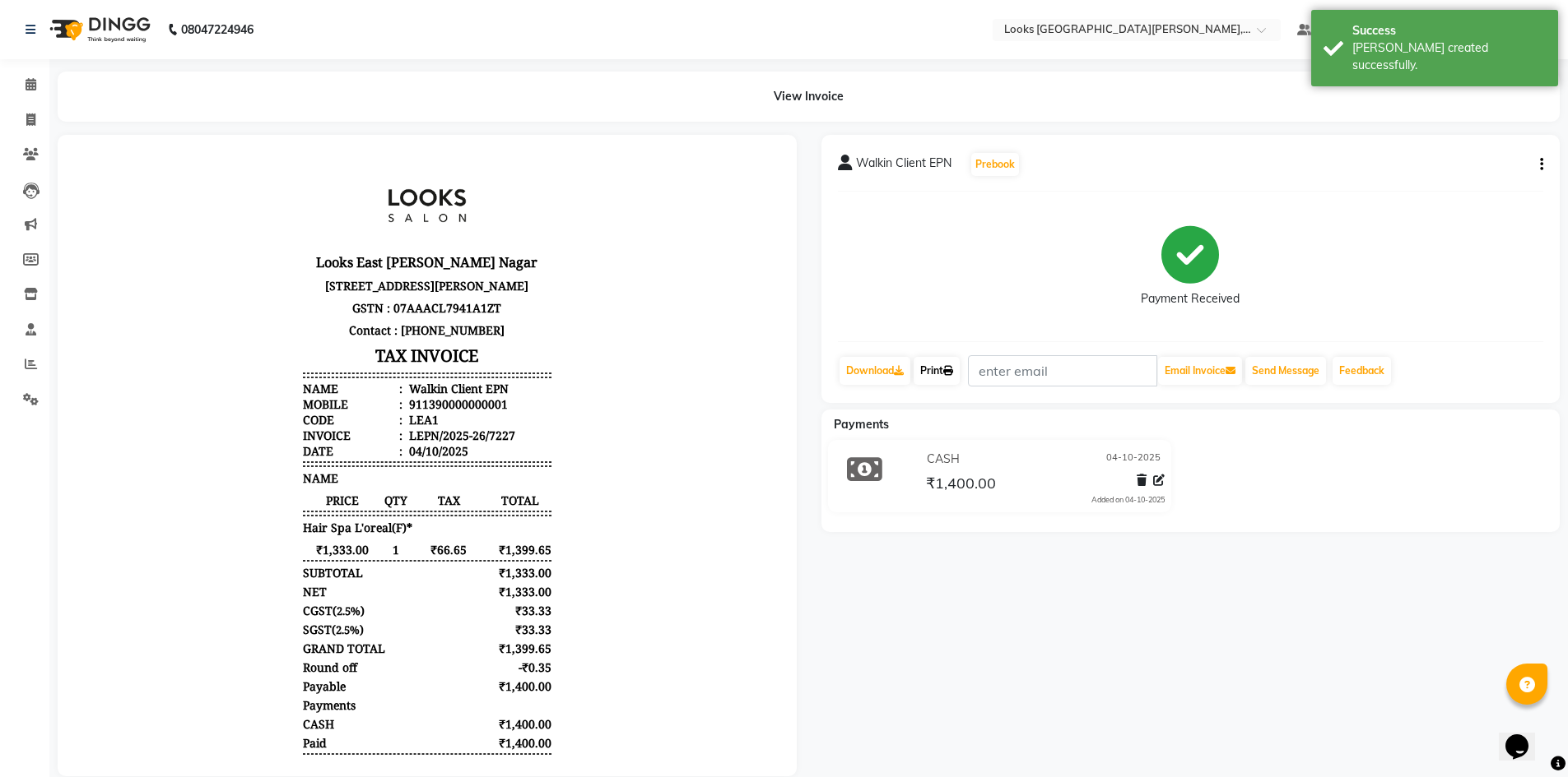
click at [945, 378] on link "Print" at bounding box center [936, 371] width 46 height 28
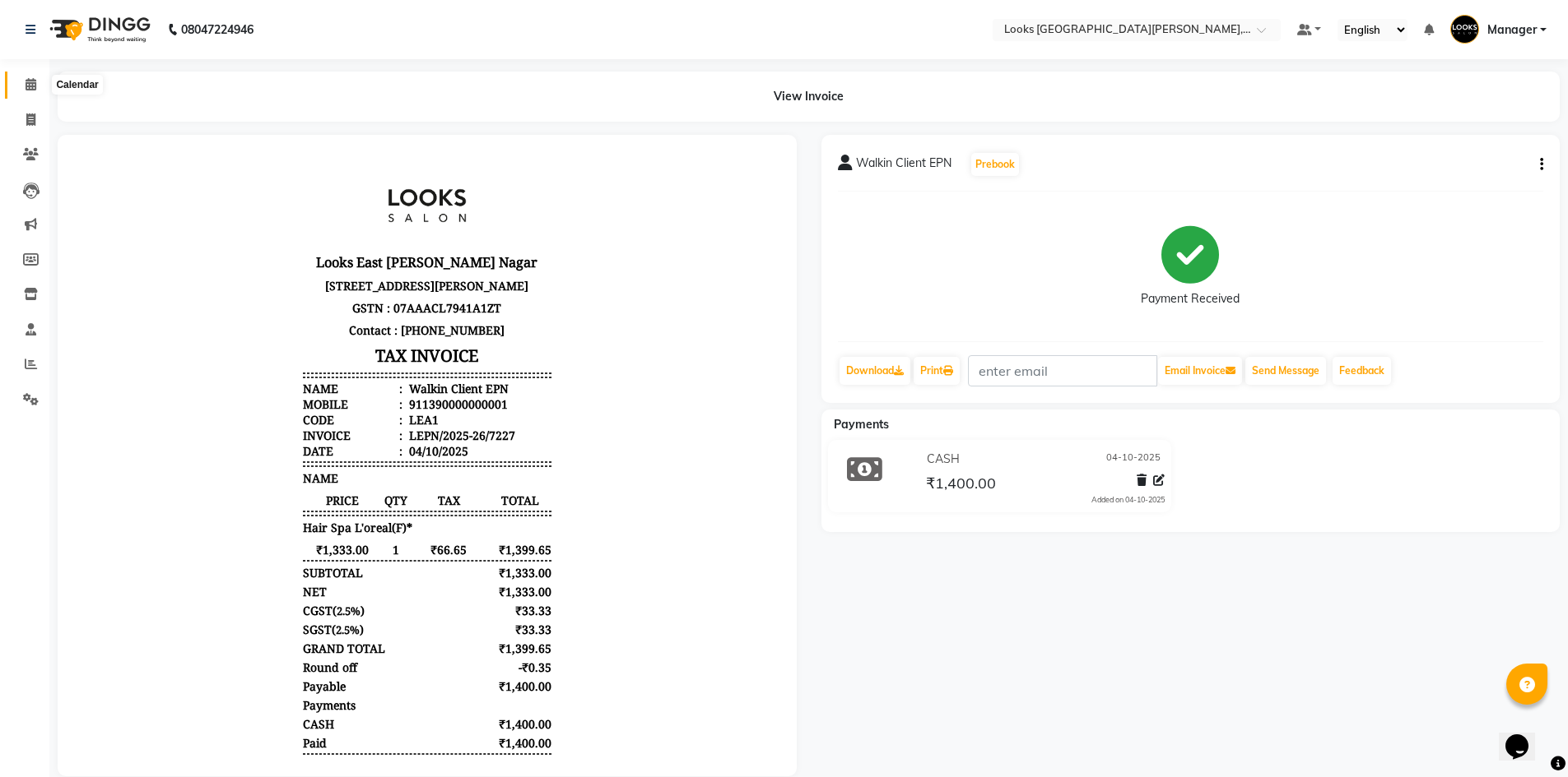
click at [20, 84] on span at bounding box center [31, 85] width 29 height 19
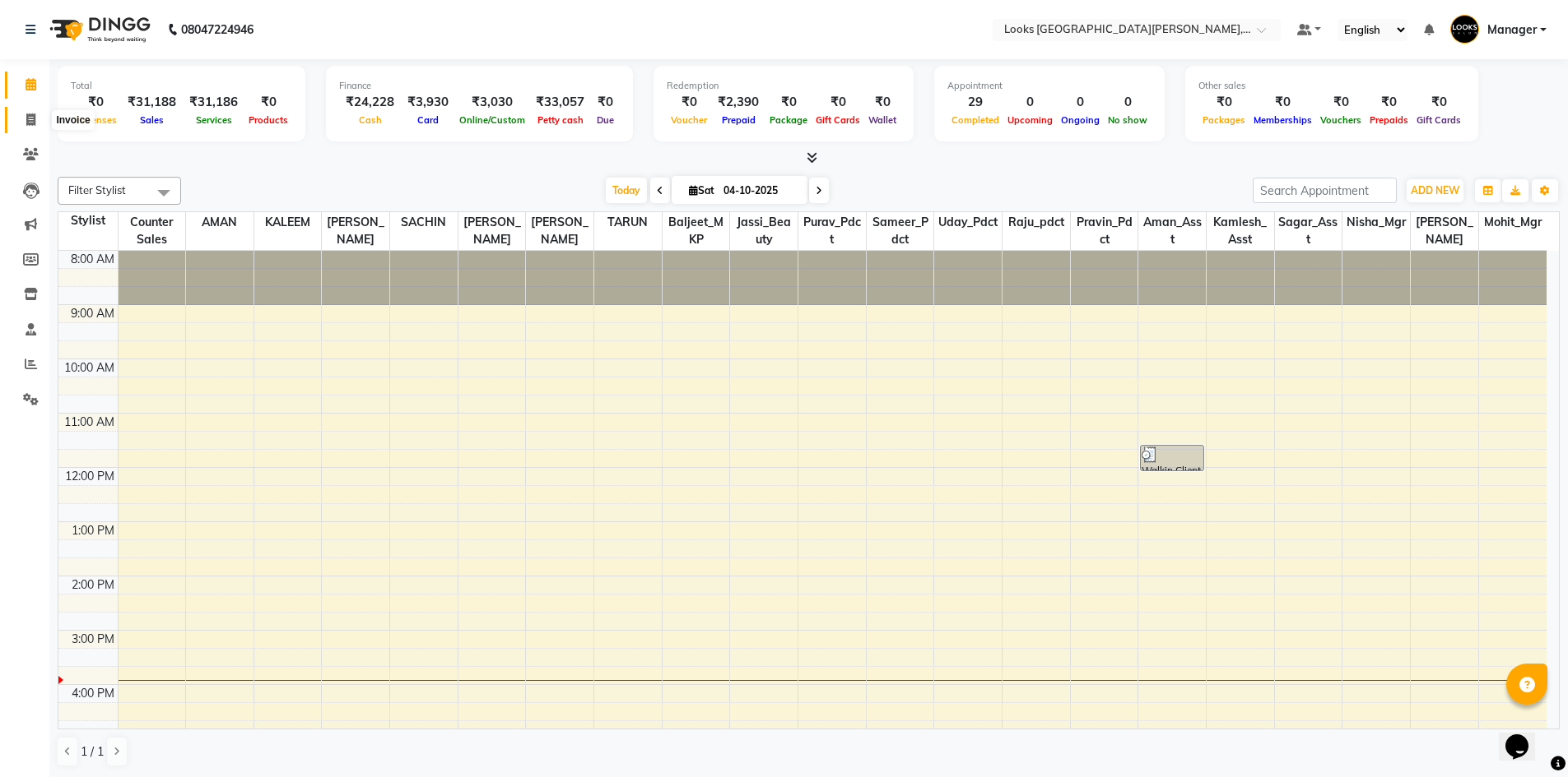
click at [27, 118] on icon at bounding box center [31, 119] width 9 height 12
select select "service"
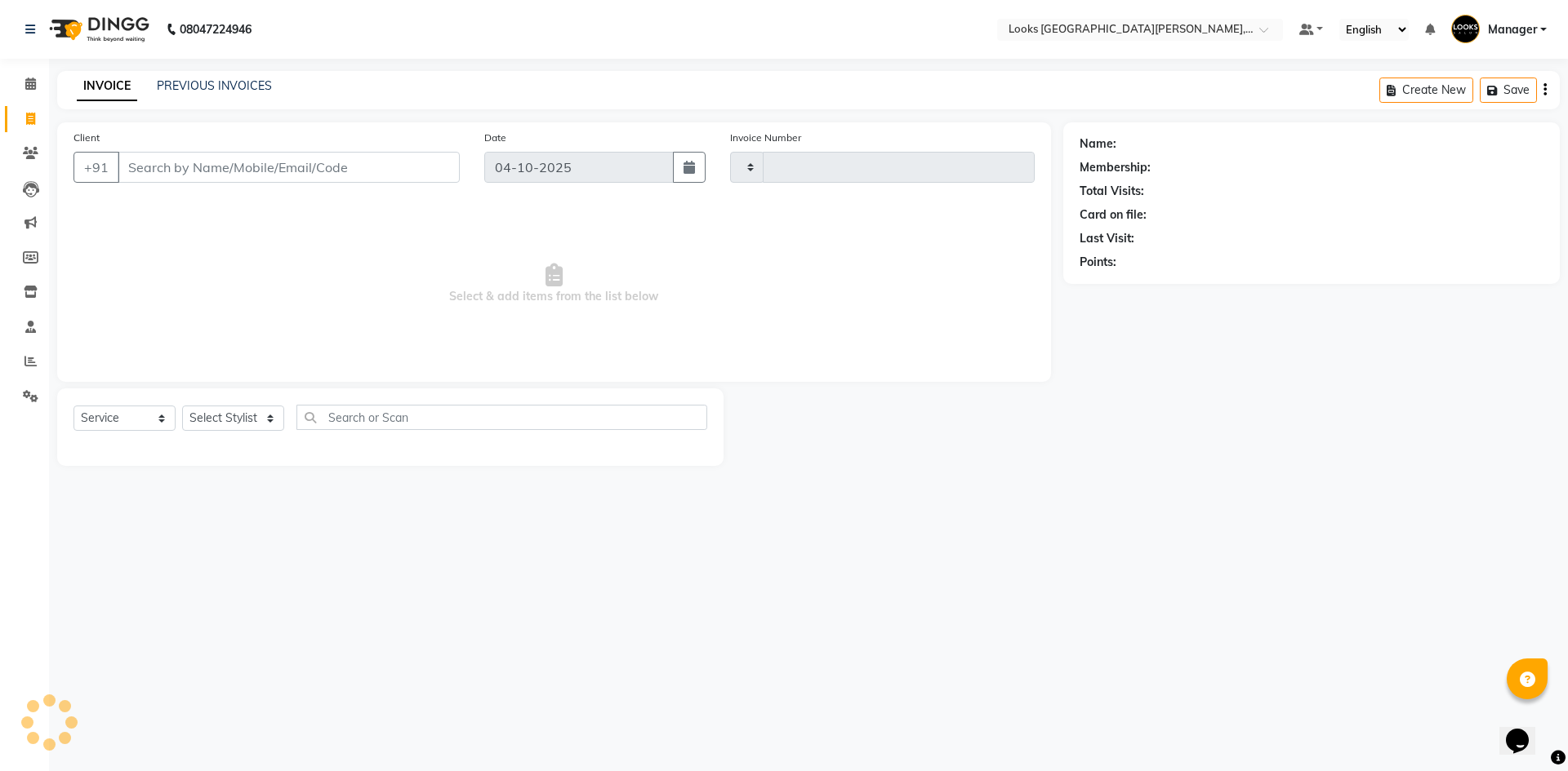
type input "7228"
select select "8940"
click at [178, 156] on input "Client" at bounding box center [288, 167] width 342 height 31
type input "9873739182"
select select "1: Object"
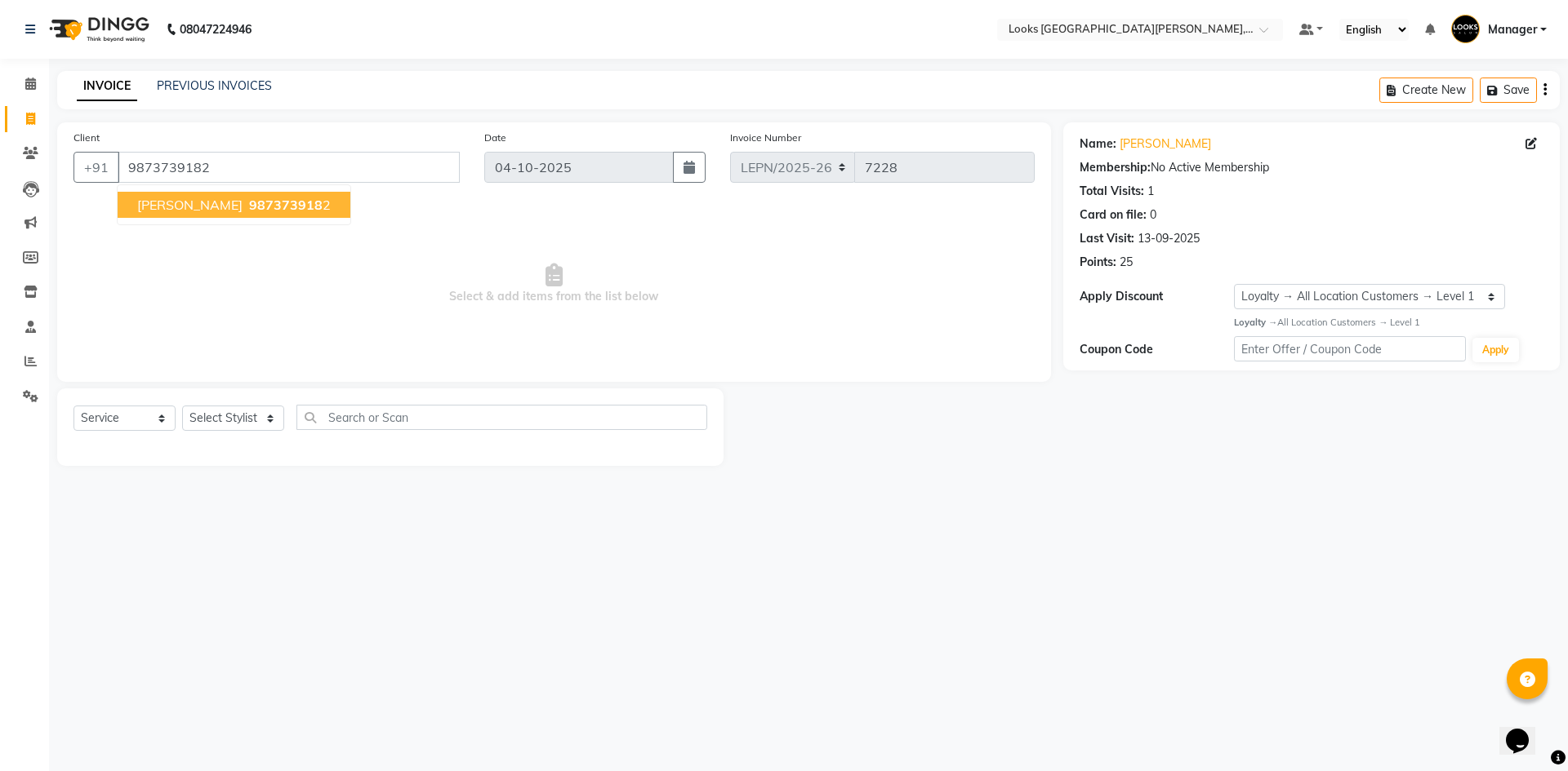
click at [189, 205] on span "[PERSON_NAME]" at bounding box center [190, 204] width 105 height 16
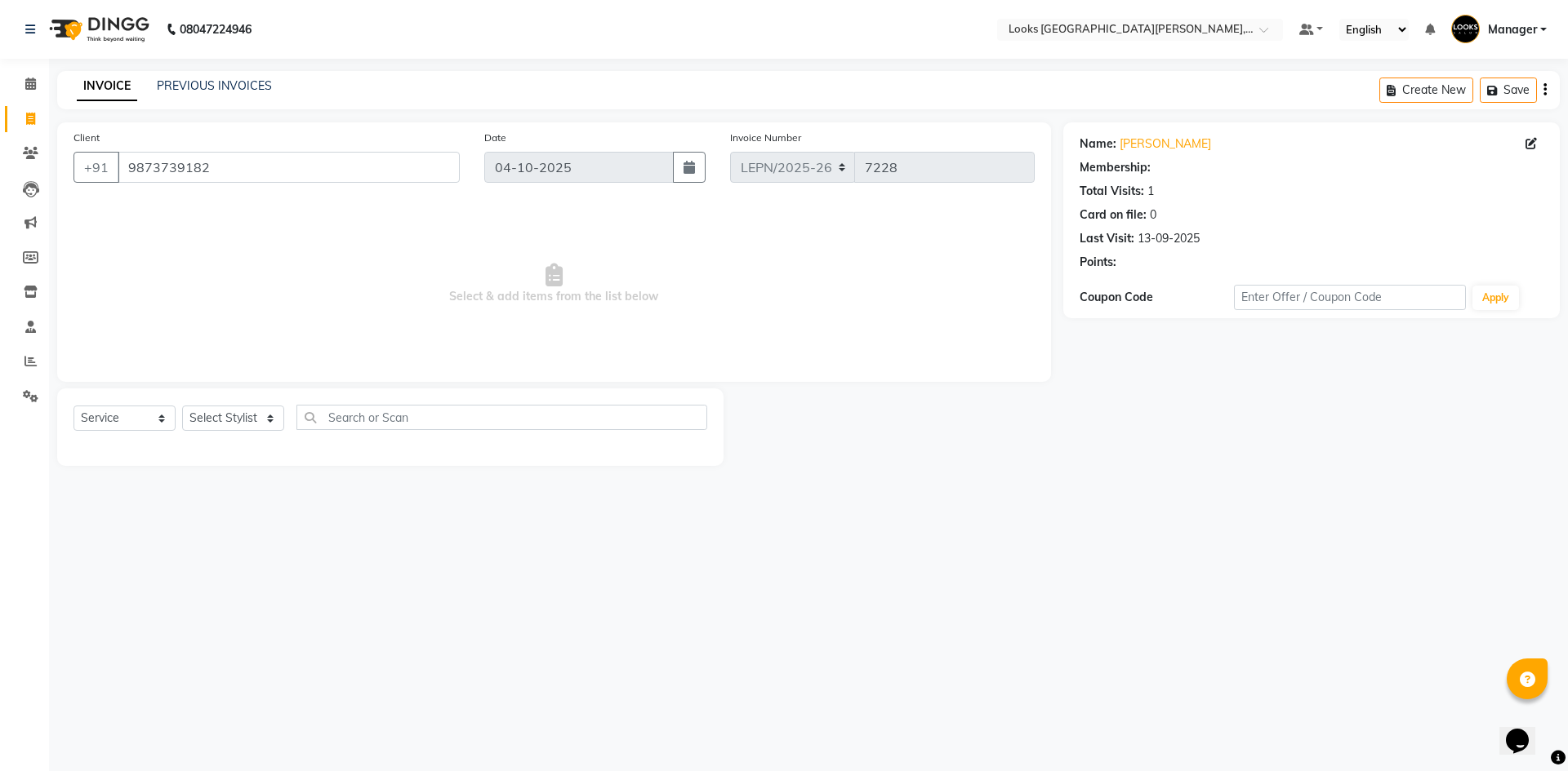
select select "1: Object"
click at [241, 414] on select "Select Stylist AMAN Aman_Asst Baljeet_MKP [PERSON_NAME] Bobby_Mgr Counter Sales…" at bounding box center [233, 418] width 102 height 26
select select "90363"
click at [182, 406] on select "Select Stylist AMAN Aman_Asst Baljeet_MKP [PERSON_NAME] Bobby_Mgr Counter Sales…" at bounding box center [233, 418] width 102 height 26
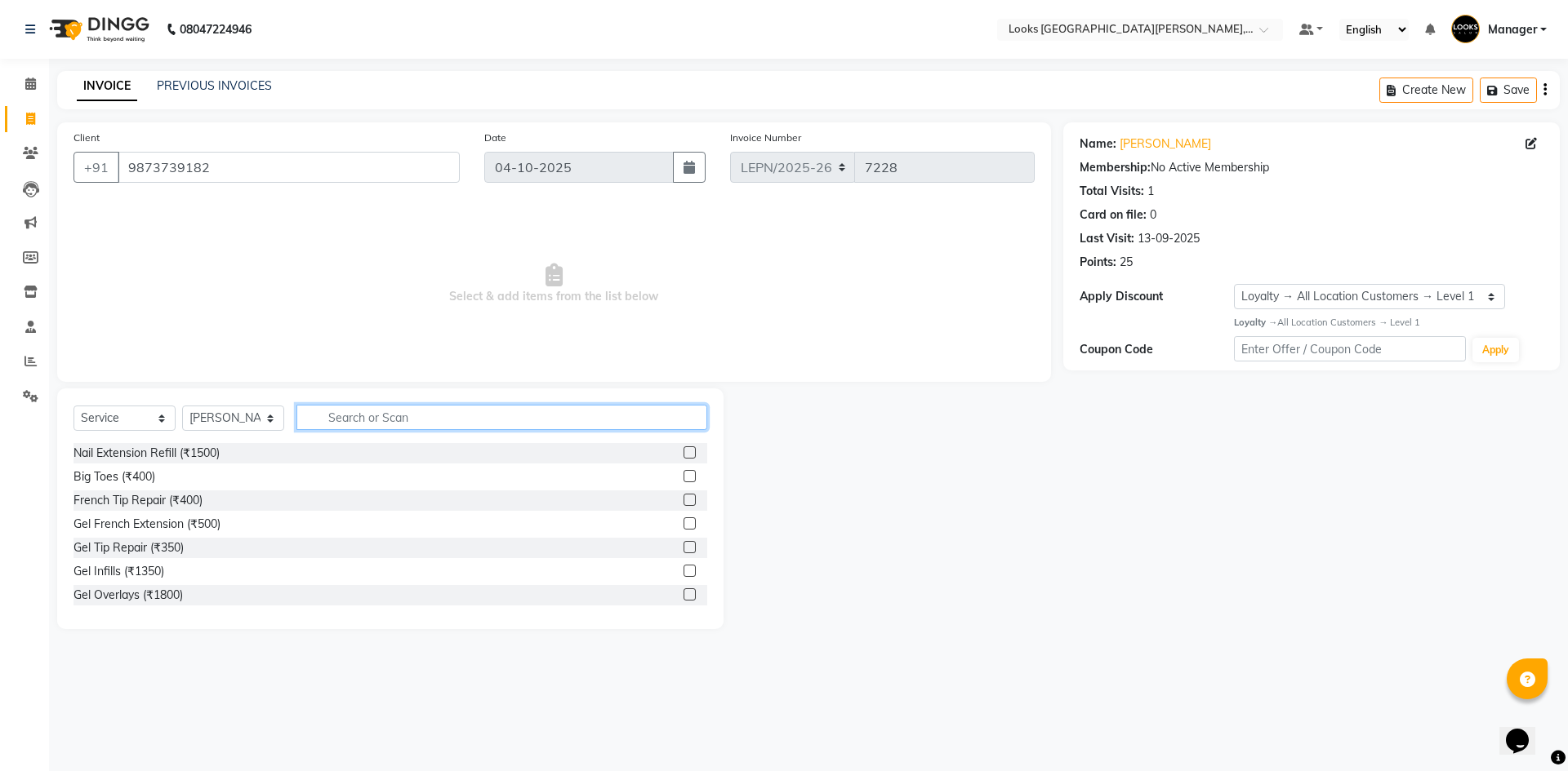
click at [329, 409] on input "text" at bounding box center [501, 417] width 411 height 26
type input "STY"
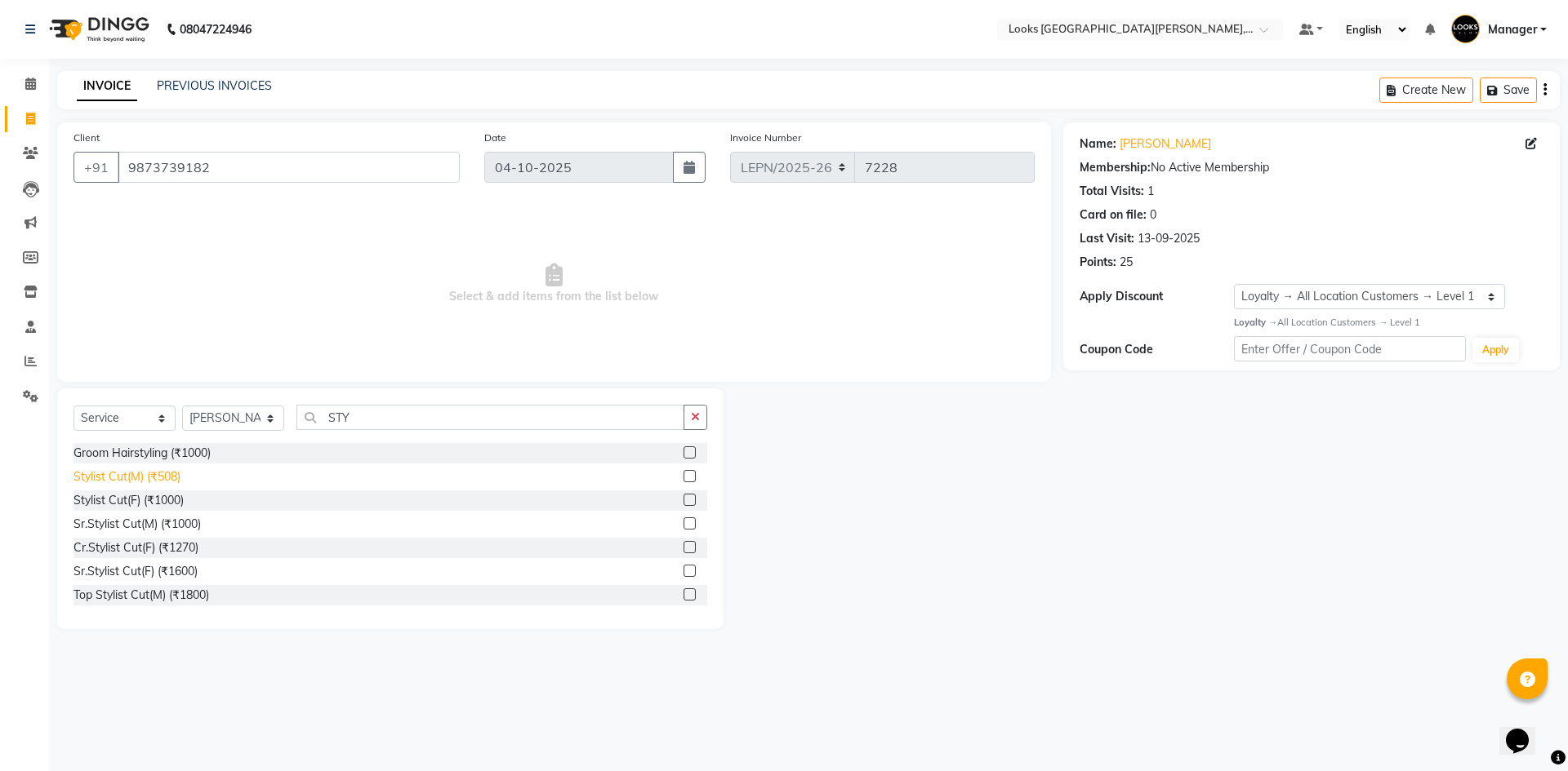
click at [120, 472] on div "Stylist Cut(M) (₹508)" at bounding box center [126, 477] width 107 height 17
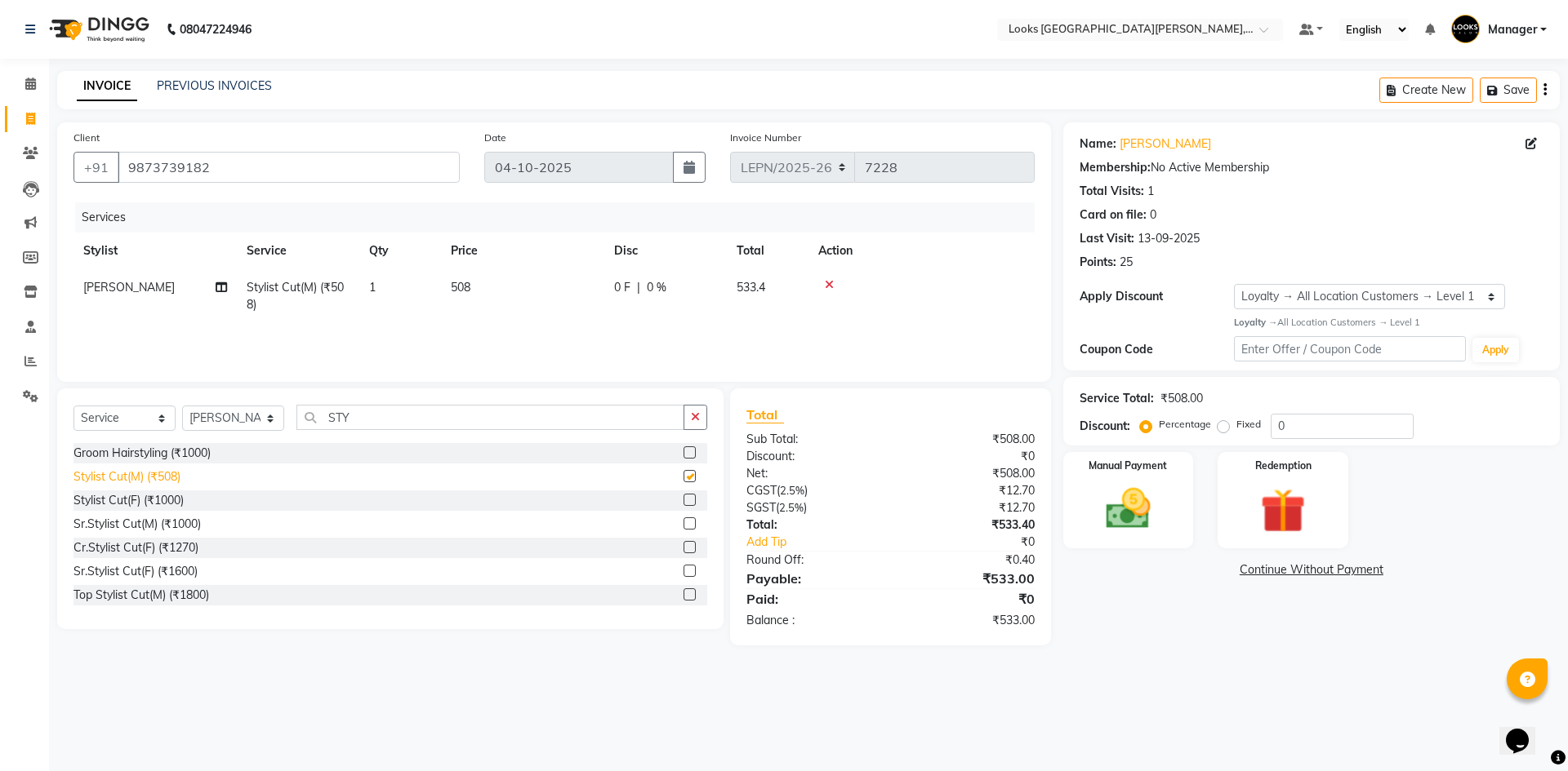
checkbox input "false"
click at [487, 289] on td "508" at bounding box center [523, 296] width 163 height 54
select select "90363"
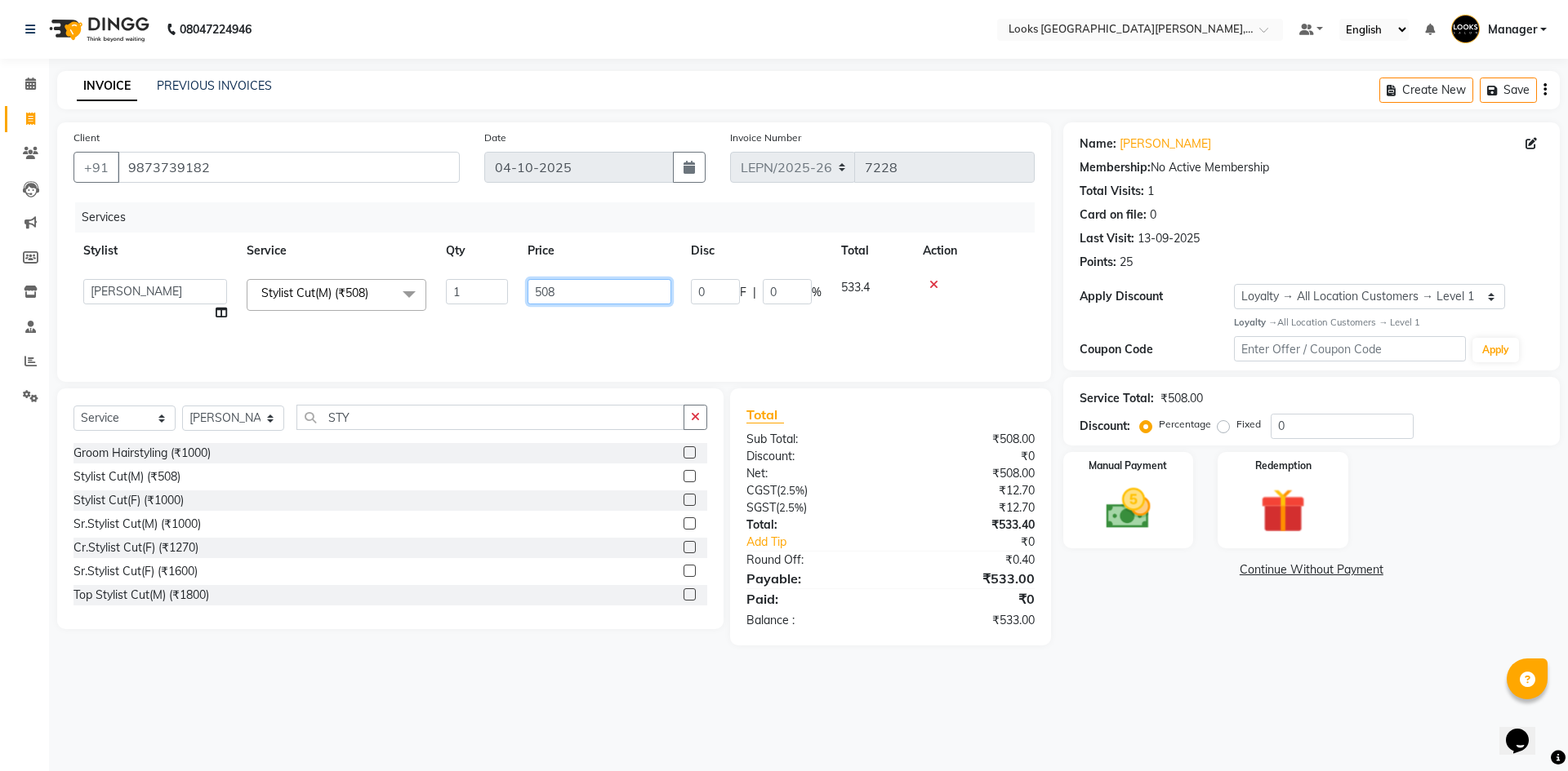
click at [588, 296] on input "508" at bounding box center [599, 291] width 143 height 26
type input "506"
click at [648, 334] on div "Services Stylist Service Qty Price Disc Total Action AMAN Aman_Asst Baljeet_MKP…" at bounding box center [553, 284] width 961 height 163
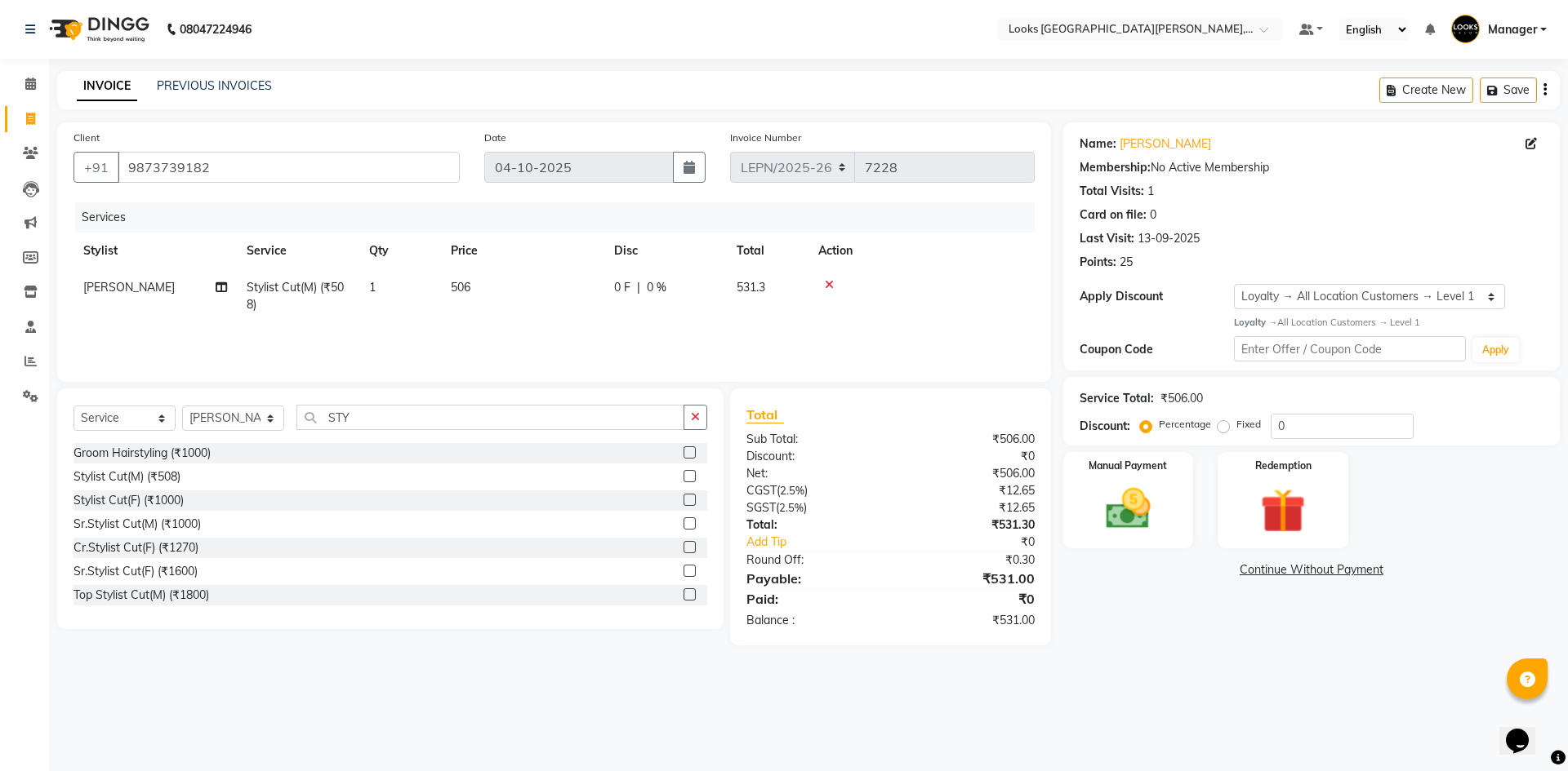
click at [476, 291] on td "506" at bounding box center [523, 296] width 163 height 54
select select "90363"
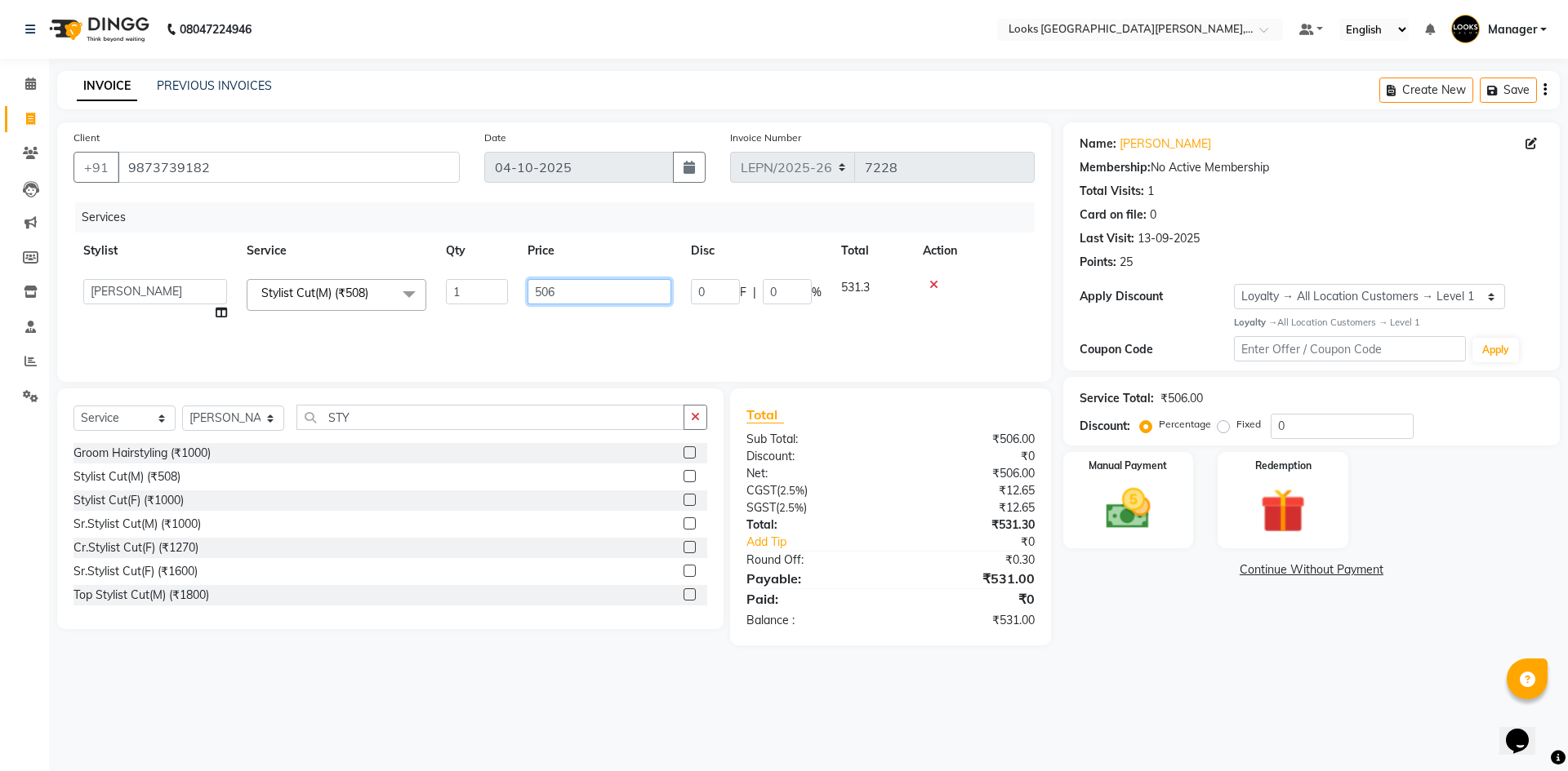
click at [584, 292] on input "506" at bounding box center [599, 291] width 143 height 26
type input "505"
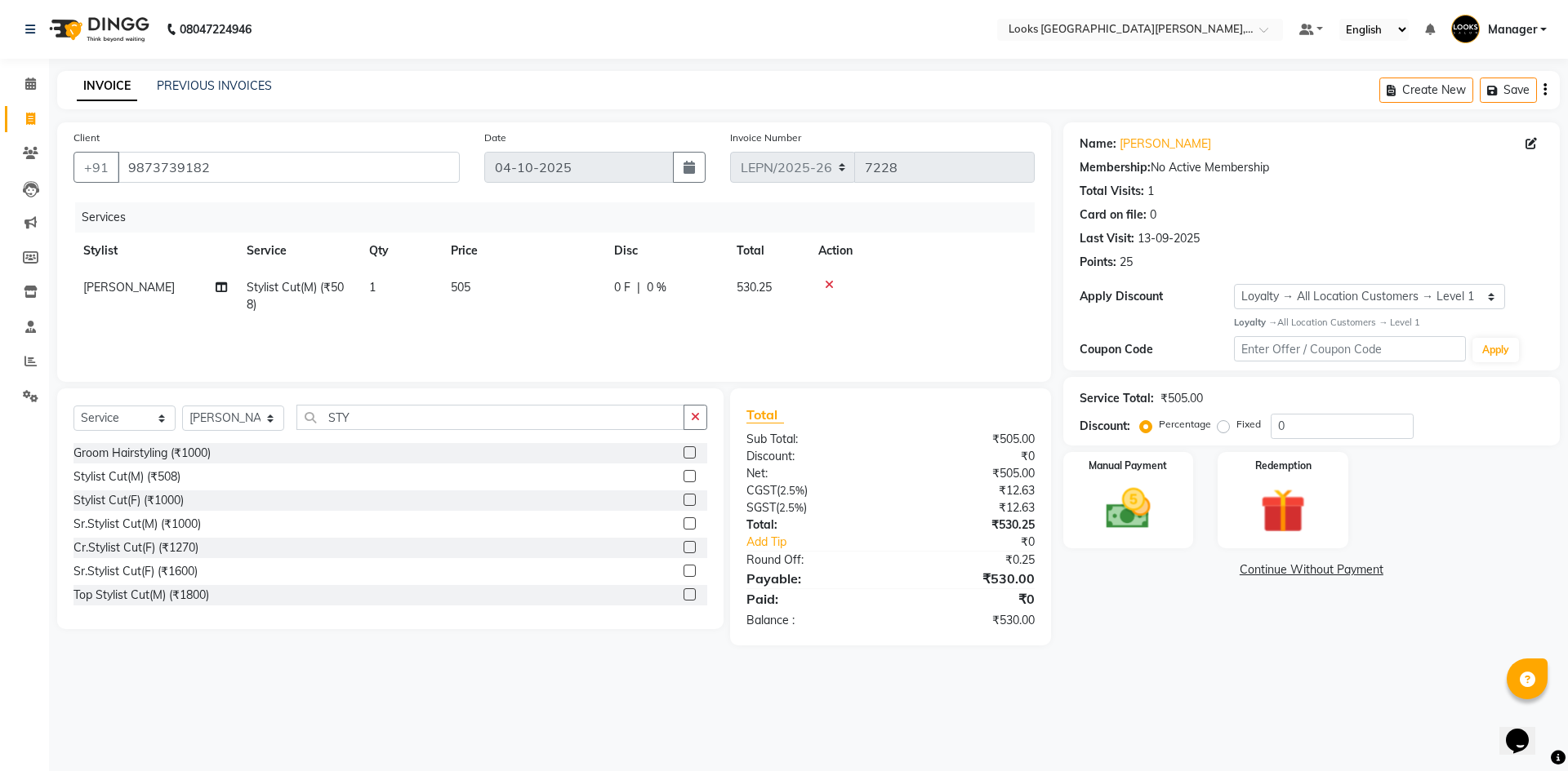
click at [605, 331] on div "Services Stylist Service Qty Price Disc Total Action [PERSON_NAME] Stylist Cut(…" at bounding box center [553, 284] width 961 height 163
click at [1157, 532] on img at bounding box center [1128, 509] width 76 height 54
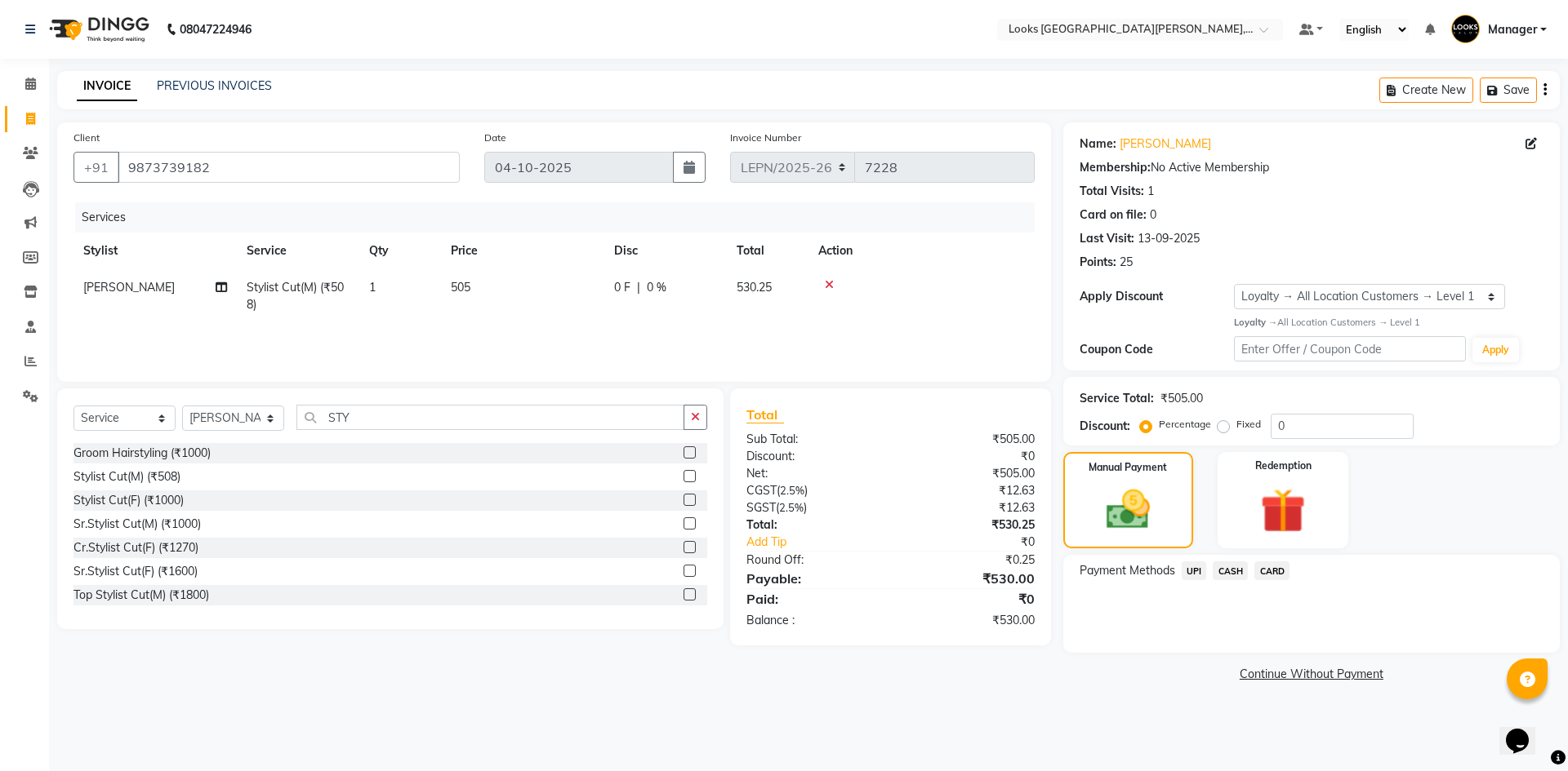
click at [1264, 571] on span "CARD" at bounding box center [1271, 571] width 35 height 19
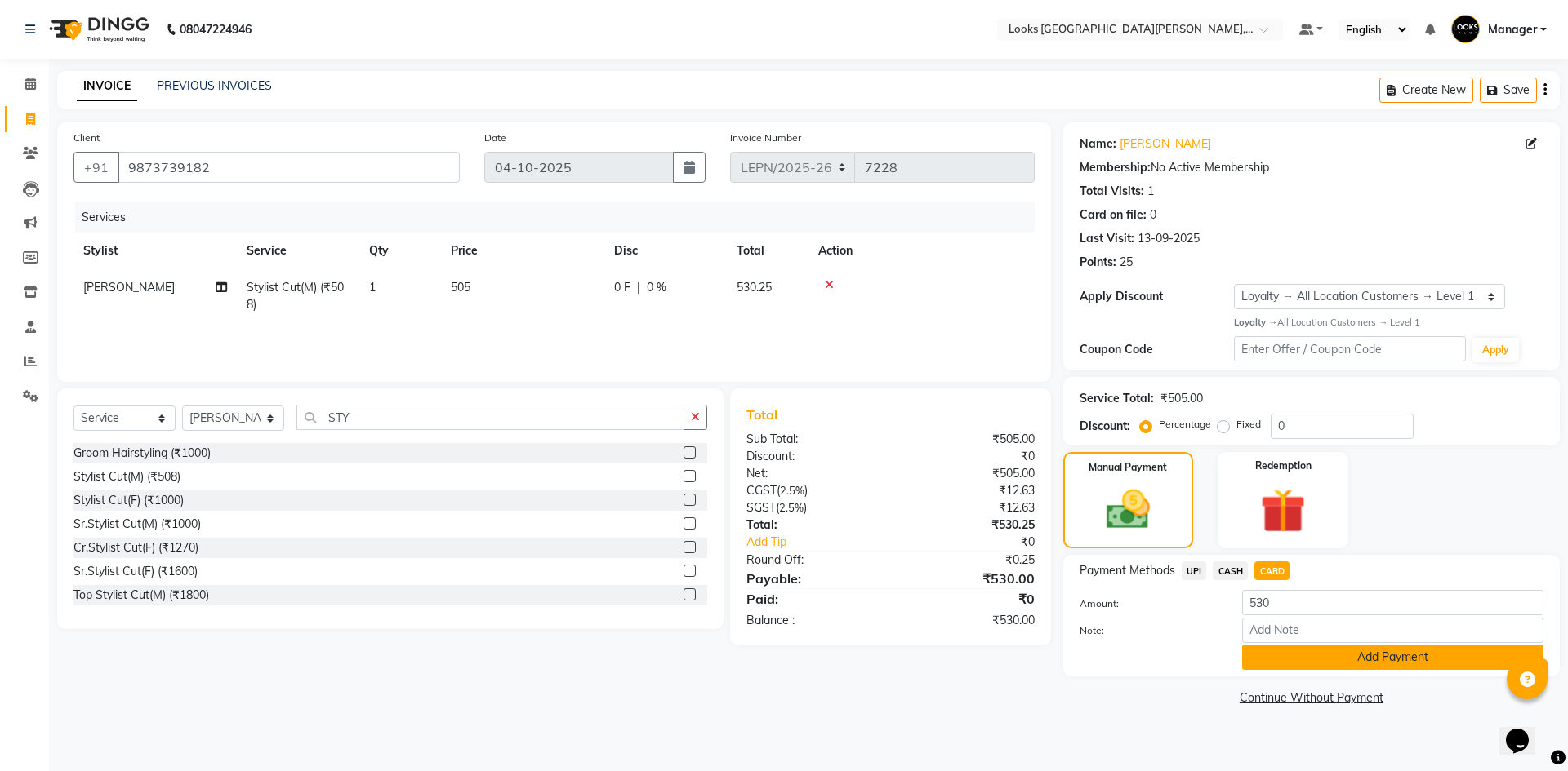
click at [1344, 655] on button "Add Payment" at bounding box center [1393, 657] width 302 height 26
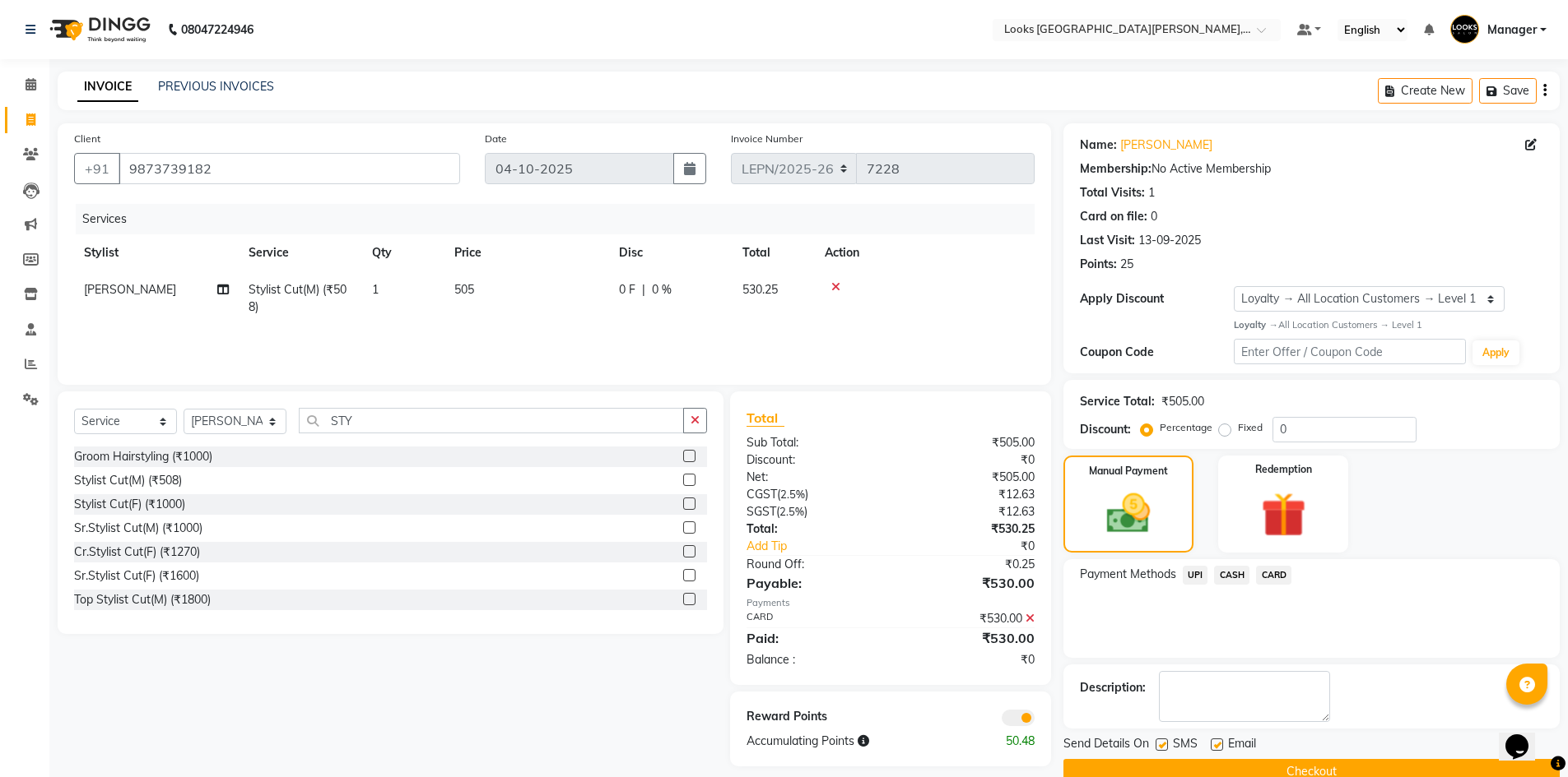
scroll to position [32, 0]
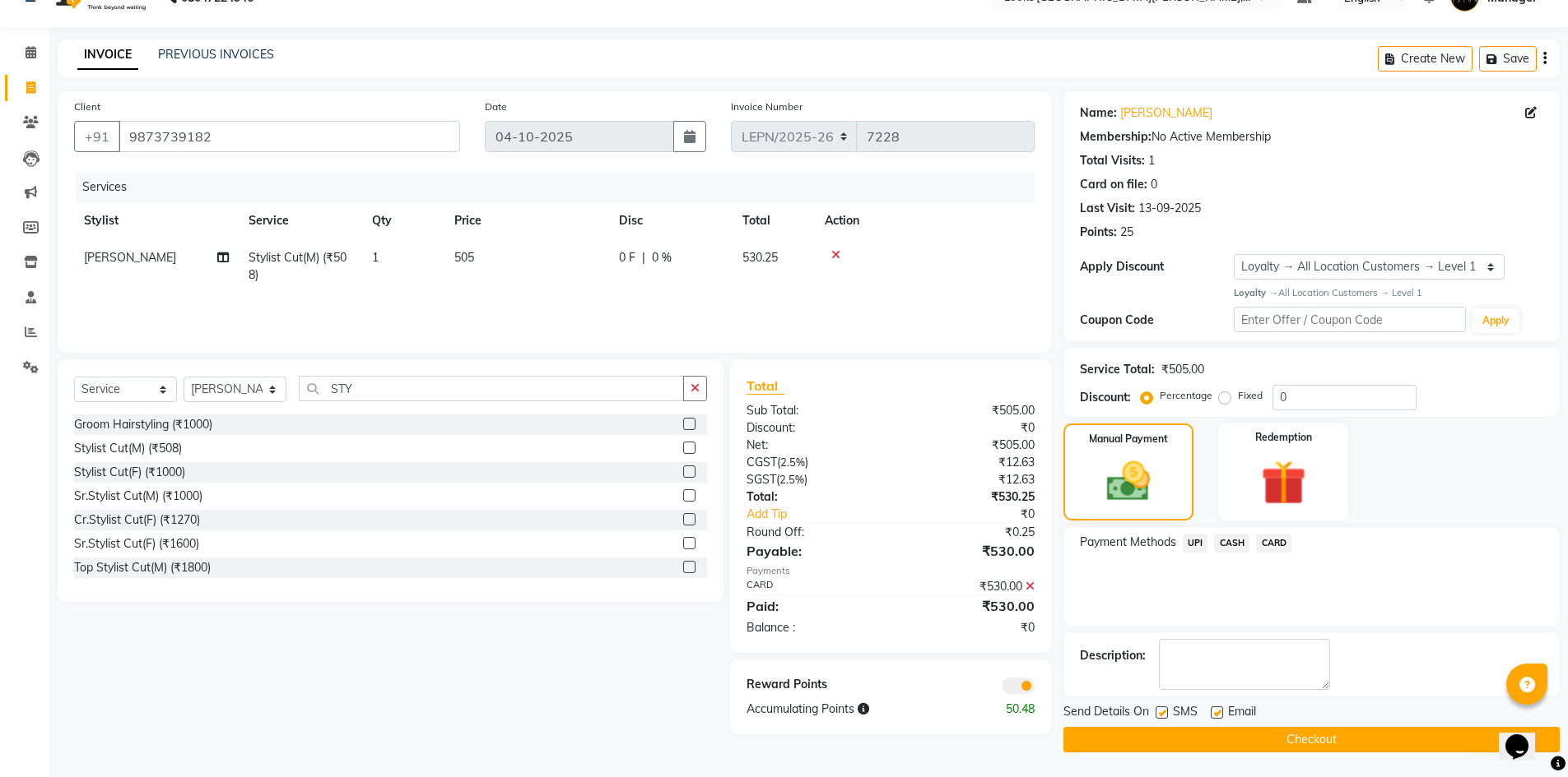
click at [1232, 736] on button "Checkout" at bounding box center [1311, 740] width 496 height 26
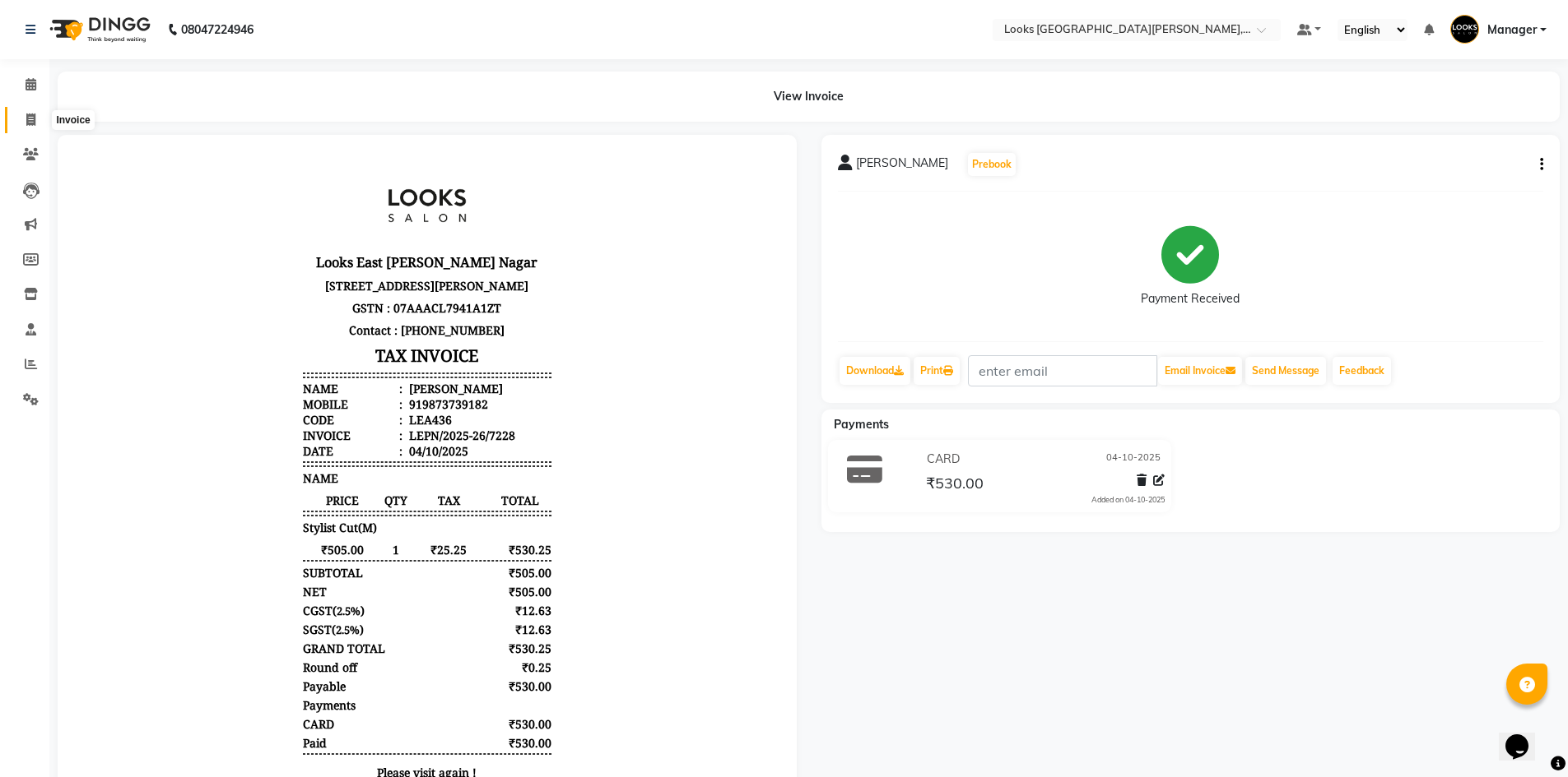
click at [30, 119] on icon at bounding box center [31, 119] width 9 height 12
select select "service"
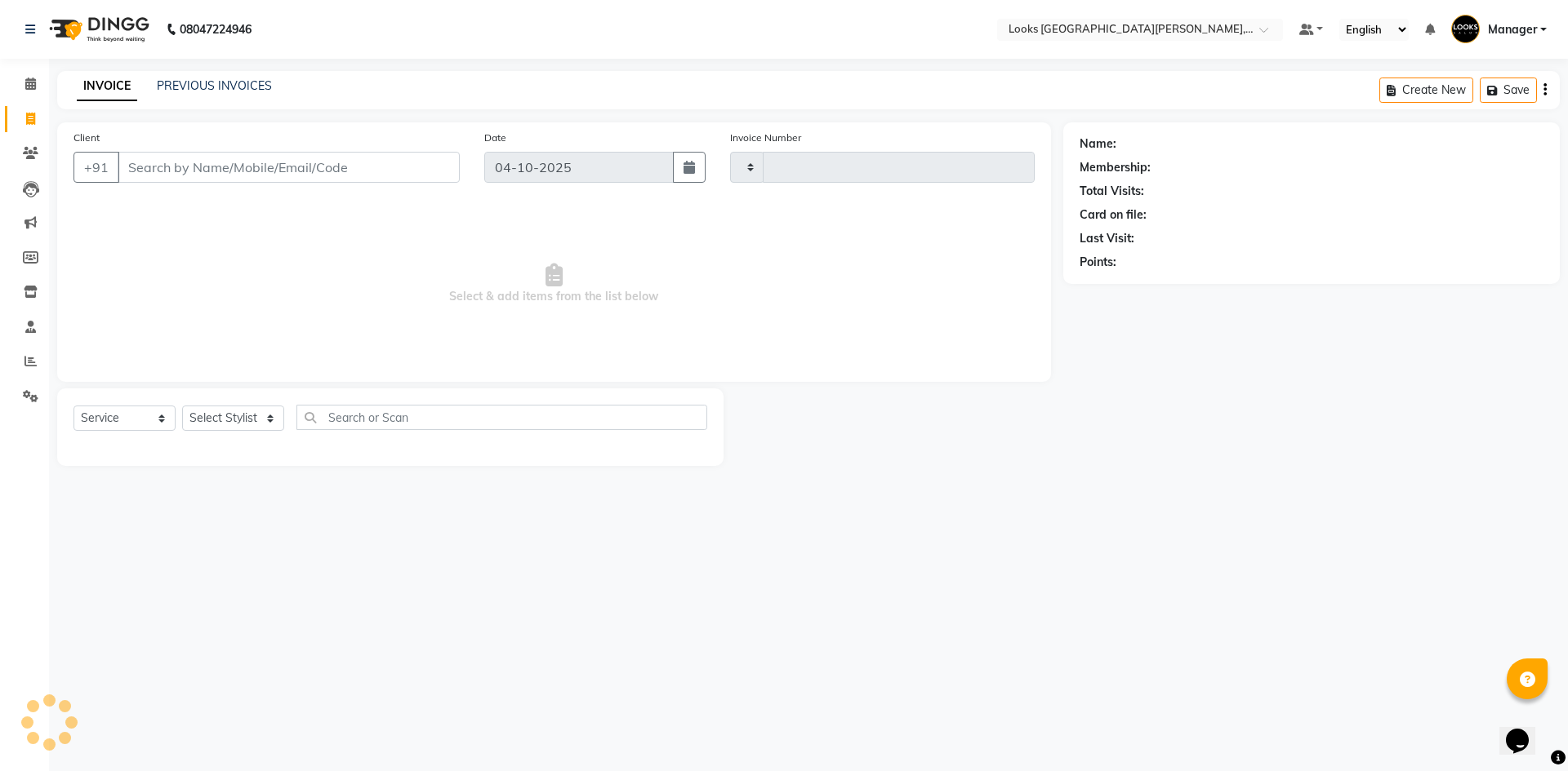
type input "7229"
select select "8940"
click at [191, 171] on input "Client" at bounding box center [288, 167] width 342 height 31
click at [287, 168] on input "9654276981" at bounding box center [247, 167] width 259 height 31
type input "9654276981"
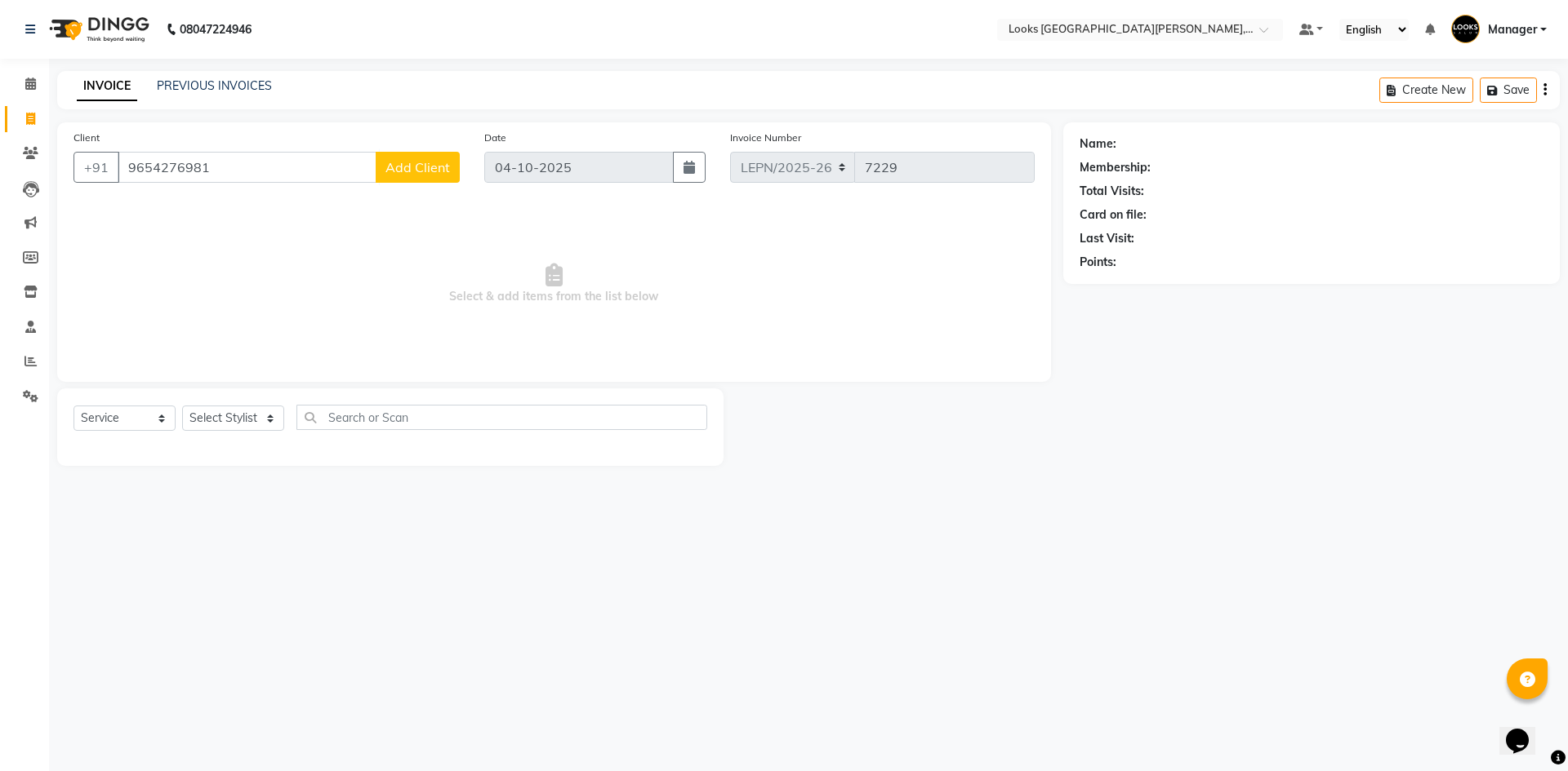
click at [404, 165] on span "Add Client" at bounding box center [417, 167] width 65 height 16
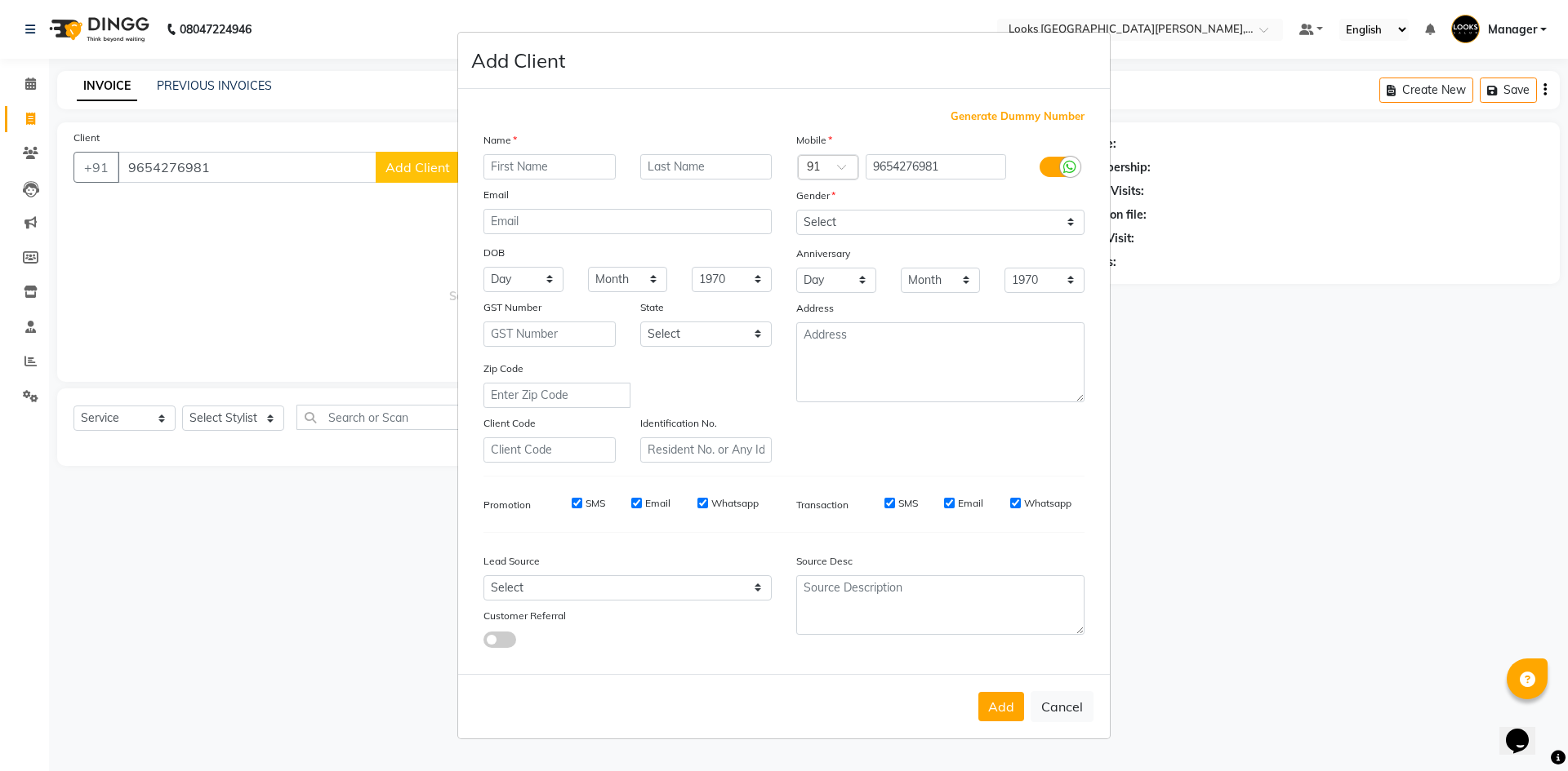
click at [499, 166] on input "text" at bounding box center [549, 167] width 132 height 26
click at [510, 170] on input "text" at bounding box center [549, 167] width 132 height 26
type input "SAHIL"
click at [689, 171] on input "text" at bounding box center [706, 167] width 132 height 26
type input "[DEMOGRAPHIC_DATA]"
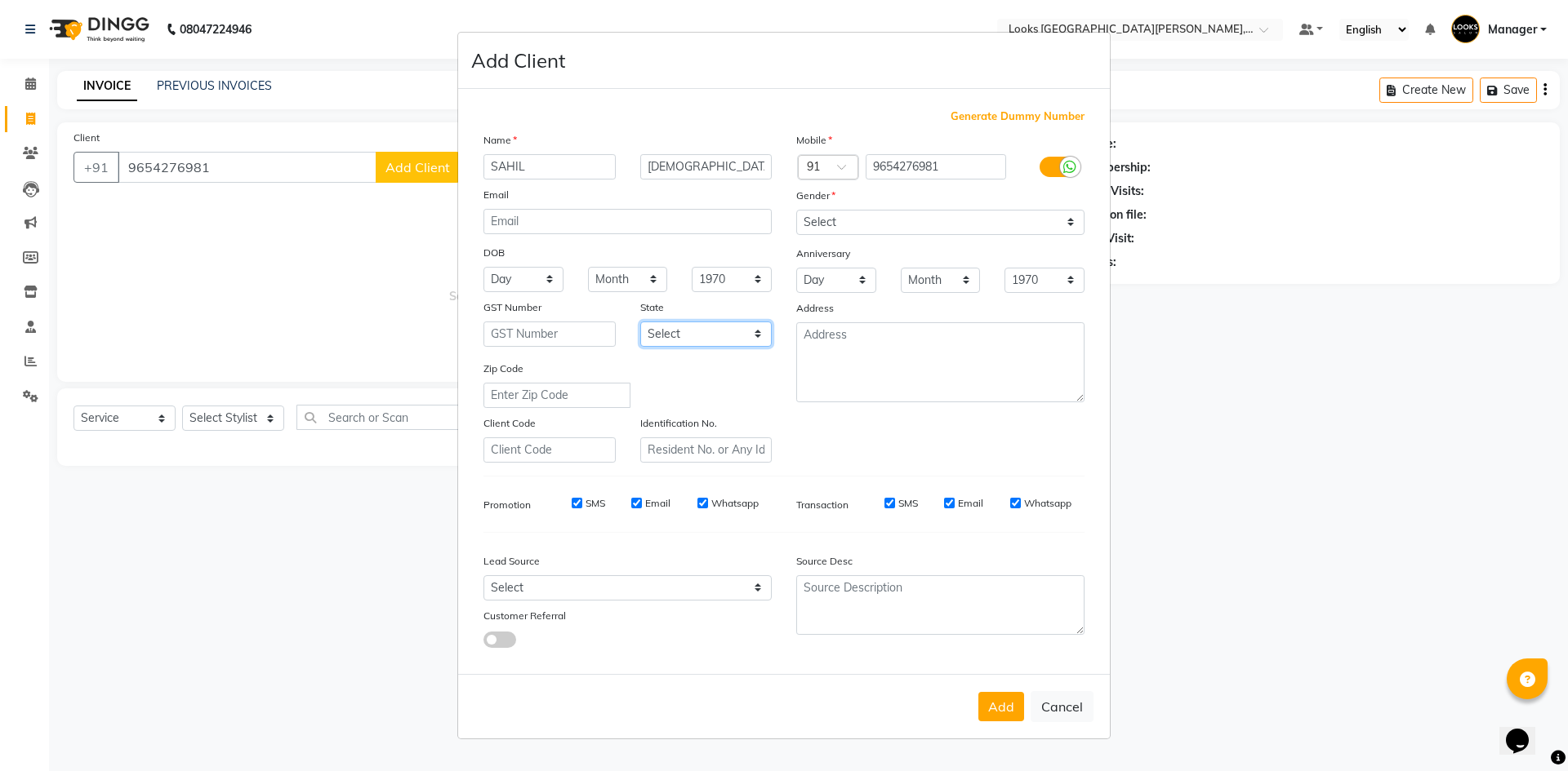
click at [753, 335] on select "Select [GEOGRAPHIC_DATA] [GEOGRAPHIC_DATA] [GEOGRAPHIC_DATA] [GEOGRAPHIC_DATA] …" at bounding box center [706, 334] width 132 height 26
select select "10"
click at [640, 321] on select "Select [GEOGRAPHIC_DATA] [GEOGRAPHIC_DATA] [GEOGRAPHIC_DATA] [GEOGRAPHIC_DATA] …" at bounding box center [706, 334] width 132 height 26
click at [1066, 220] on select "Select [DEMOGRAPHIC_DATA] [DEMOGRAPHIC_DATA] Other Prefer Not To Say" at bounding box center [940, 222] width 288 height 26
select select "[DEMOGRAPHIC_DATA]"
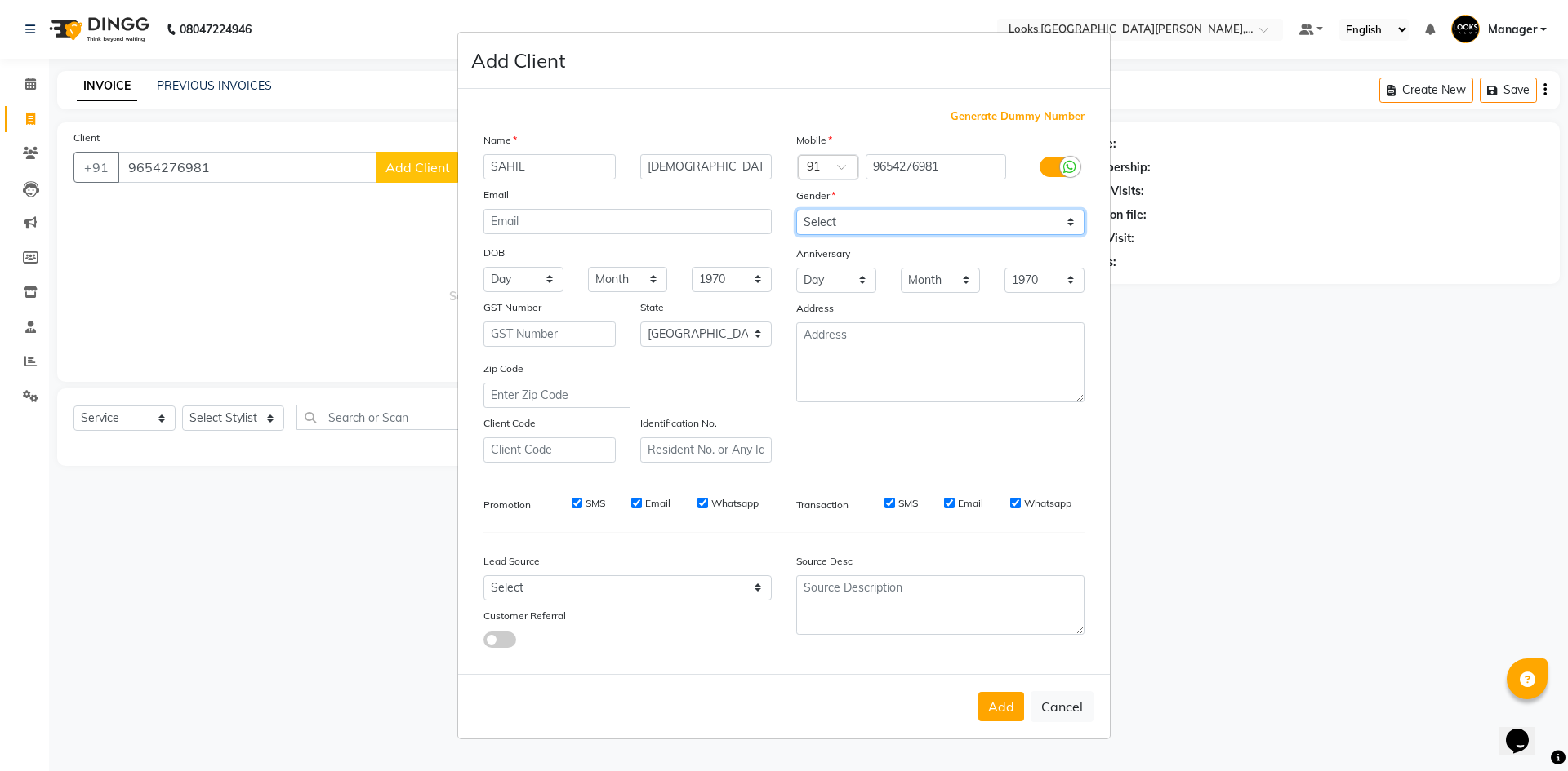
click at [796, 210] on select "Select [DEMOGRAPHIC_DATA] [DEMOGRAPHIC_DATA] Other Prefer Not To Say" at bounding box center [940, 222] width 288 height 26
click at [999, 713] on button "Add" at bounding box center [1001, 707] width 46 height 29
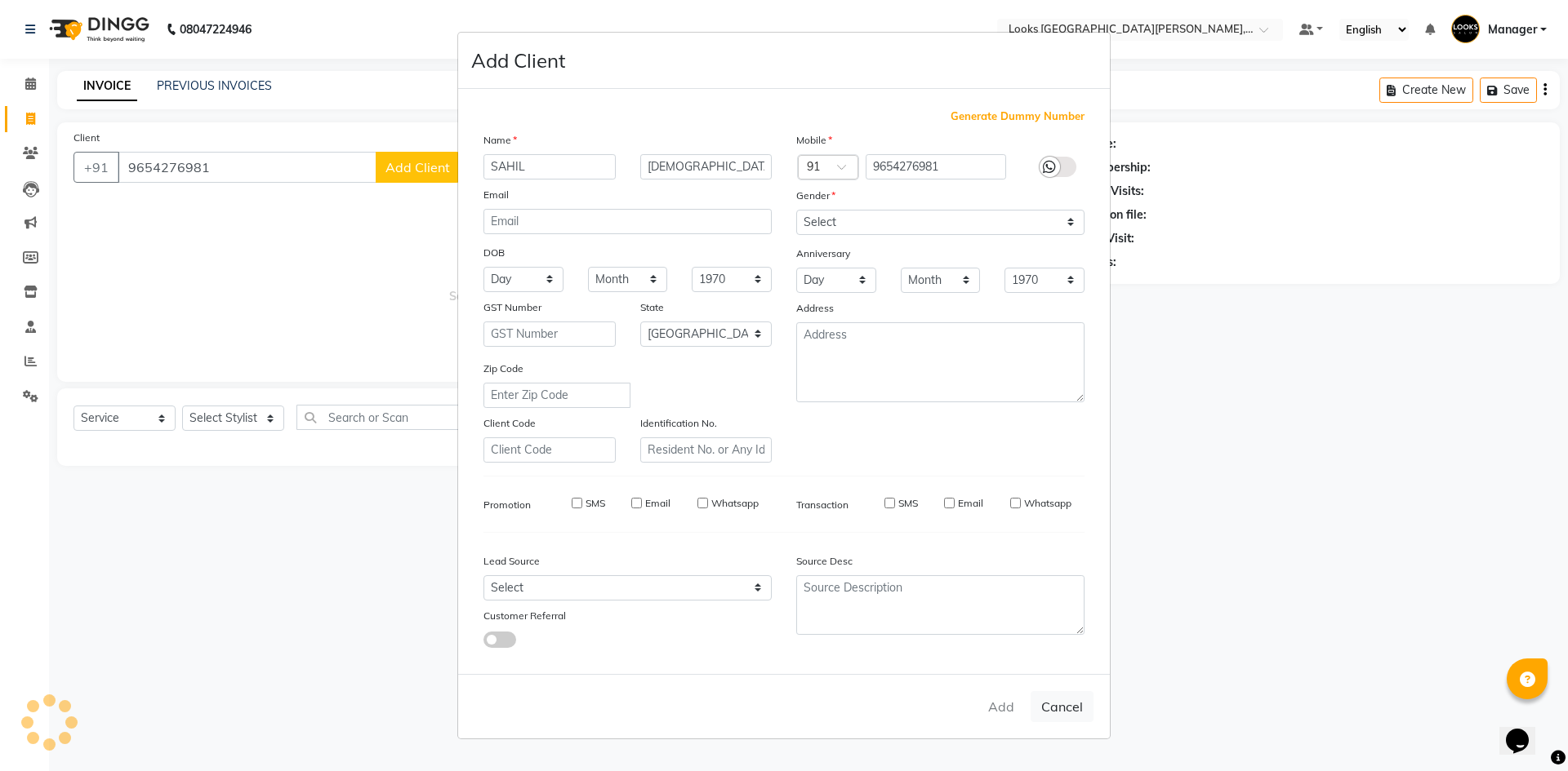
select select
select select "null"
select select
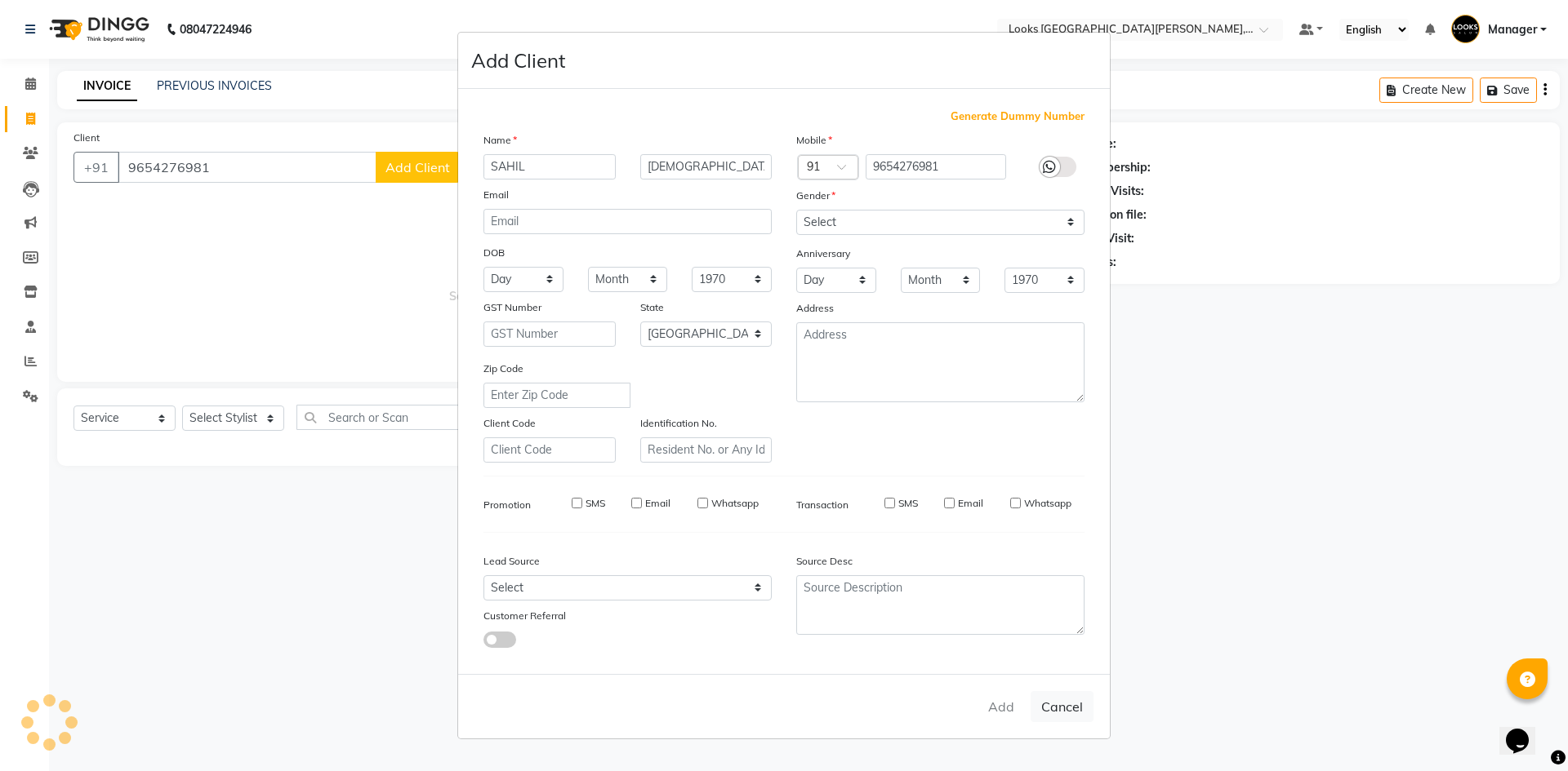
select select
checkbox input "false"
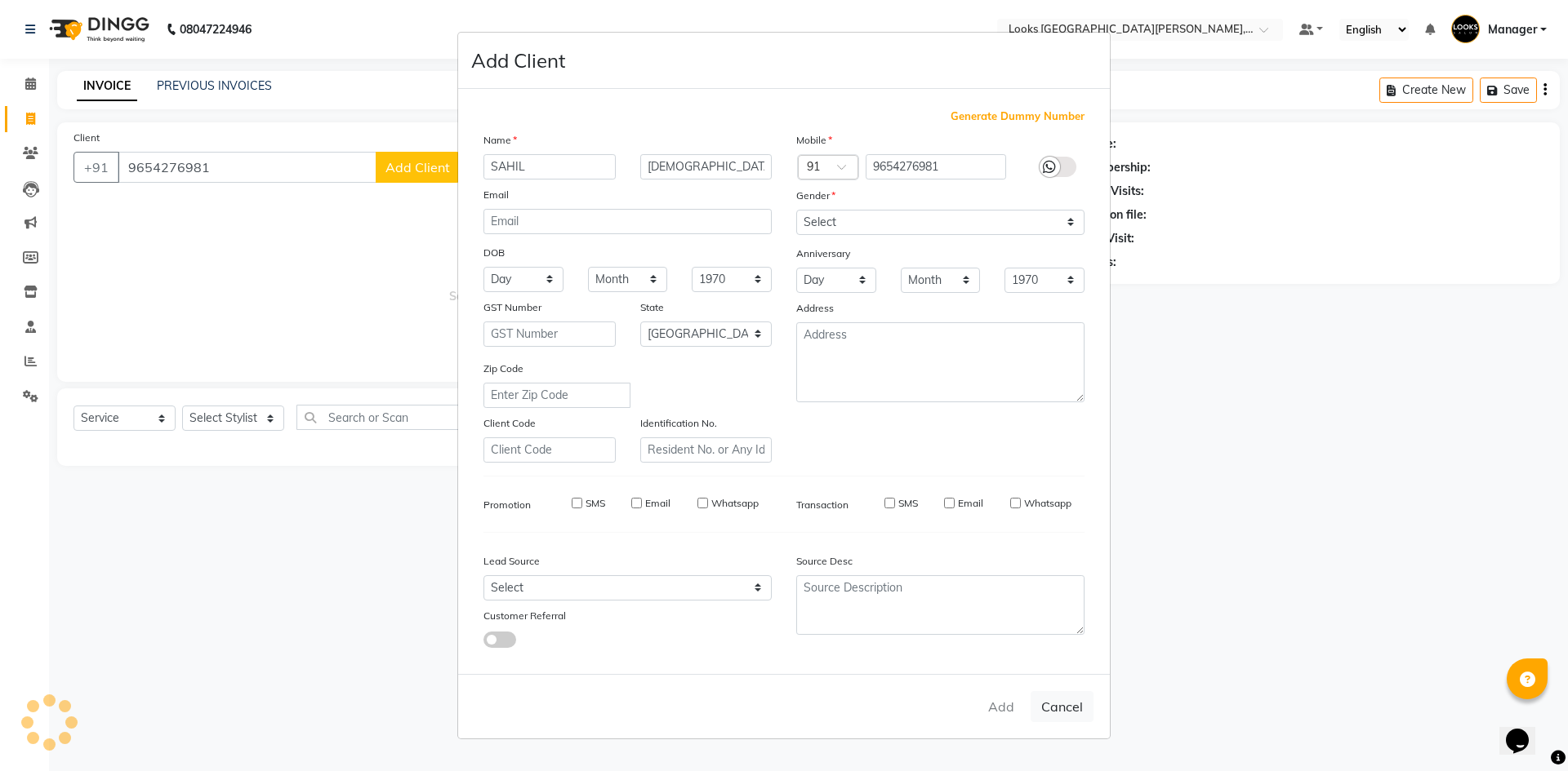
checkbox input "false"
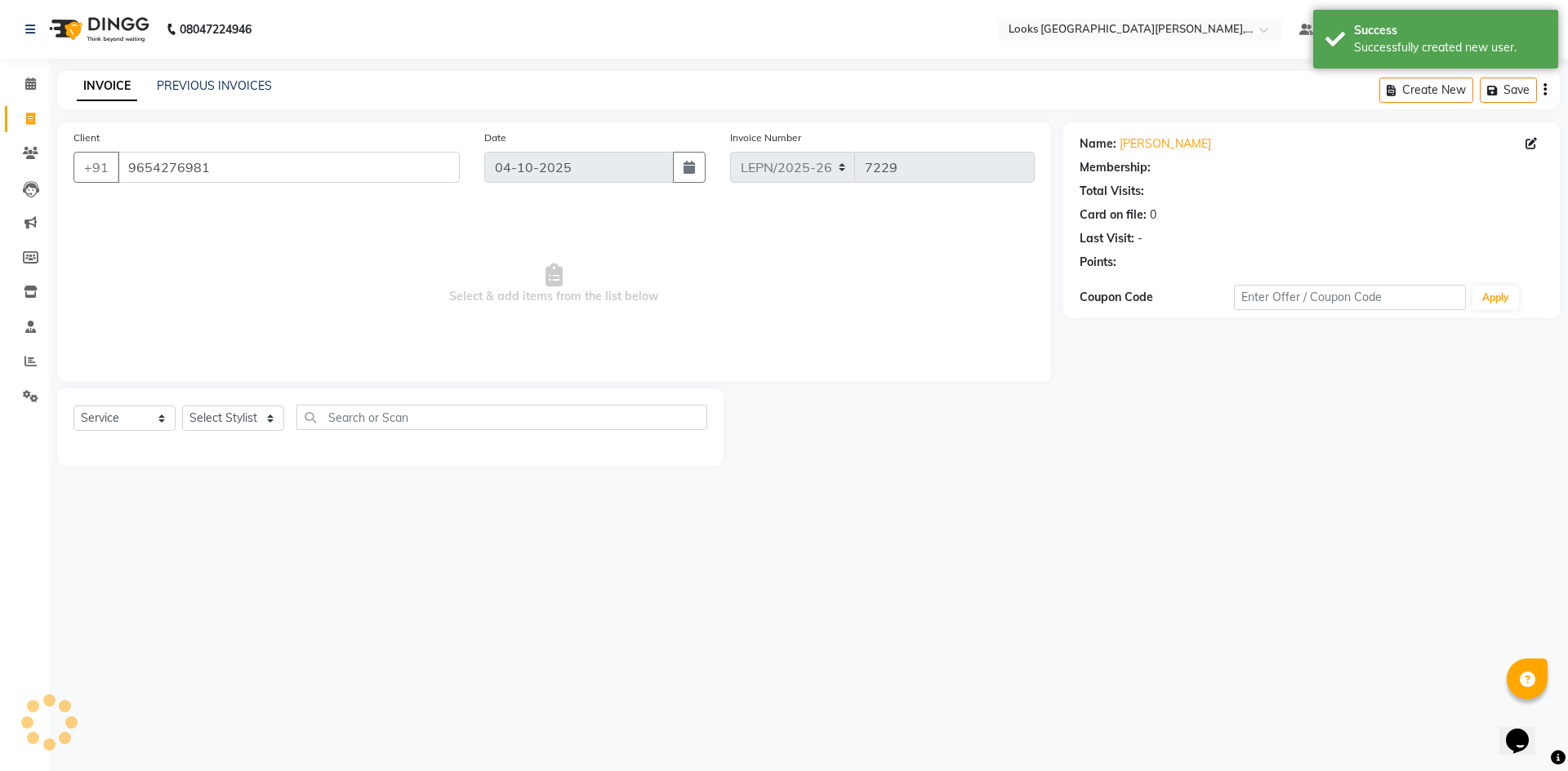
select select "1: Object"
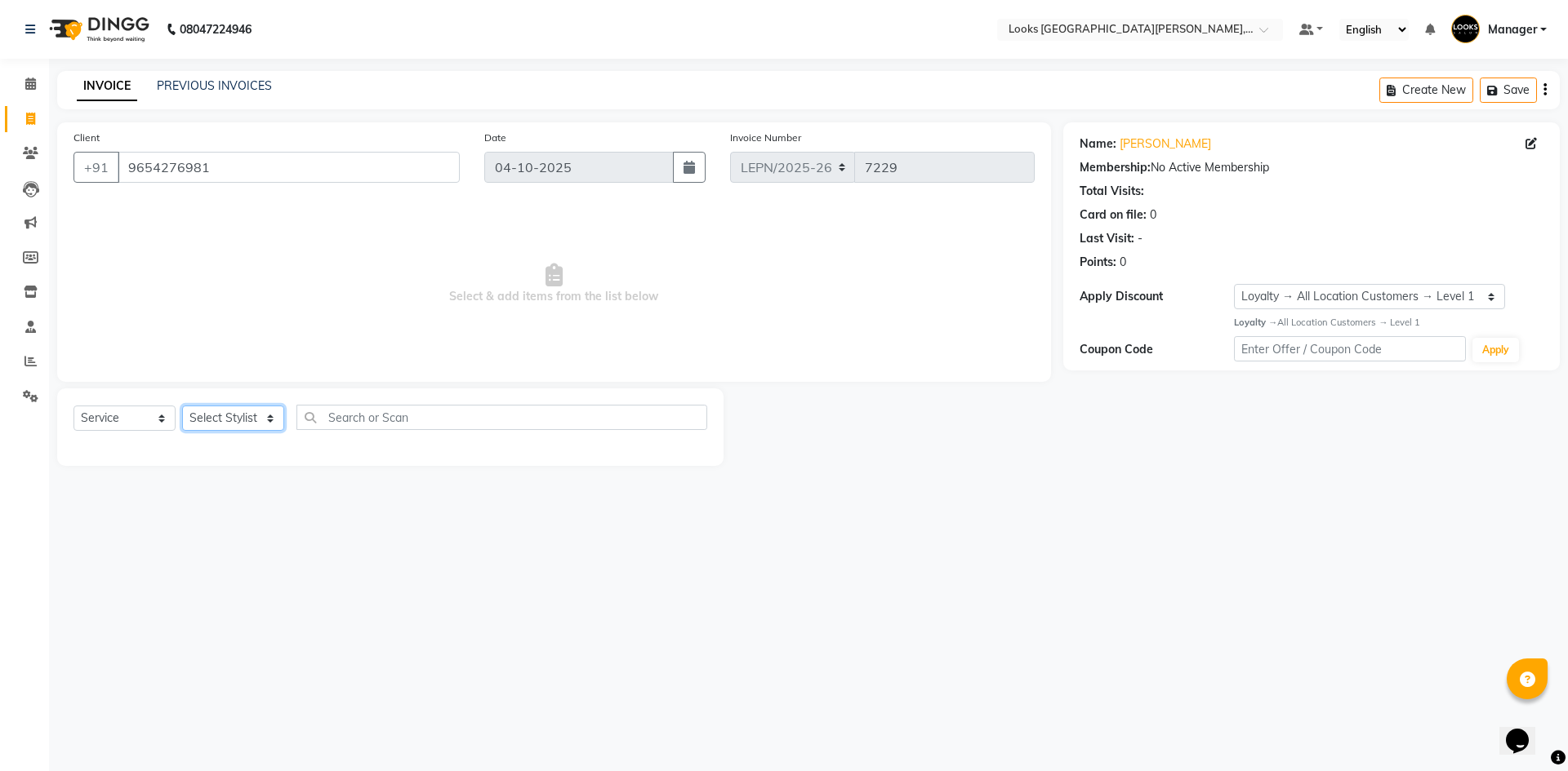
click at [232, 419] on select "Select Stylist AMAN Aman_Asst Baljeet_MKP [PERSON_NAME] Bobby_Mgr Counter Sales…" at bounding box center [233, 418] width 102 height 26
select select "90360"
click at [182, 406] on select "Select Stylist AMAN Aman_Asst Baljeet_MKP [PERSON_NAME] Bobby_Mgr Counter Sales…" at bounding box center [233, 418] width 102 height 26
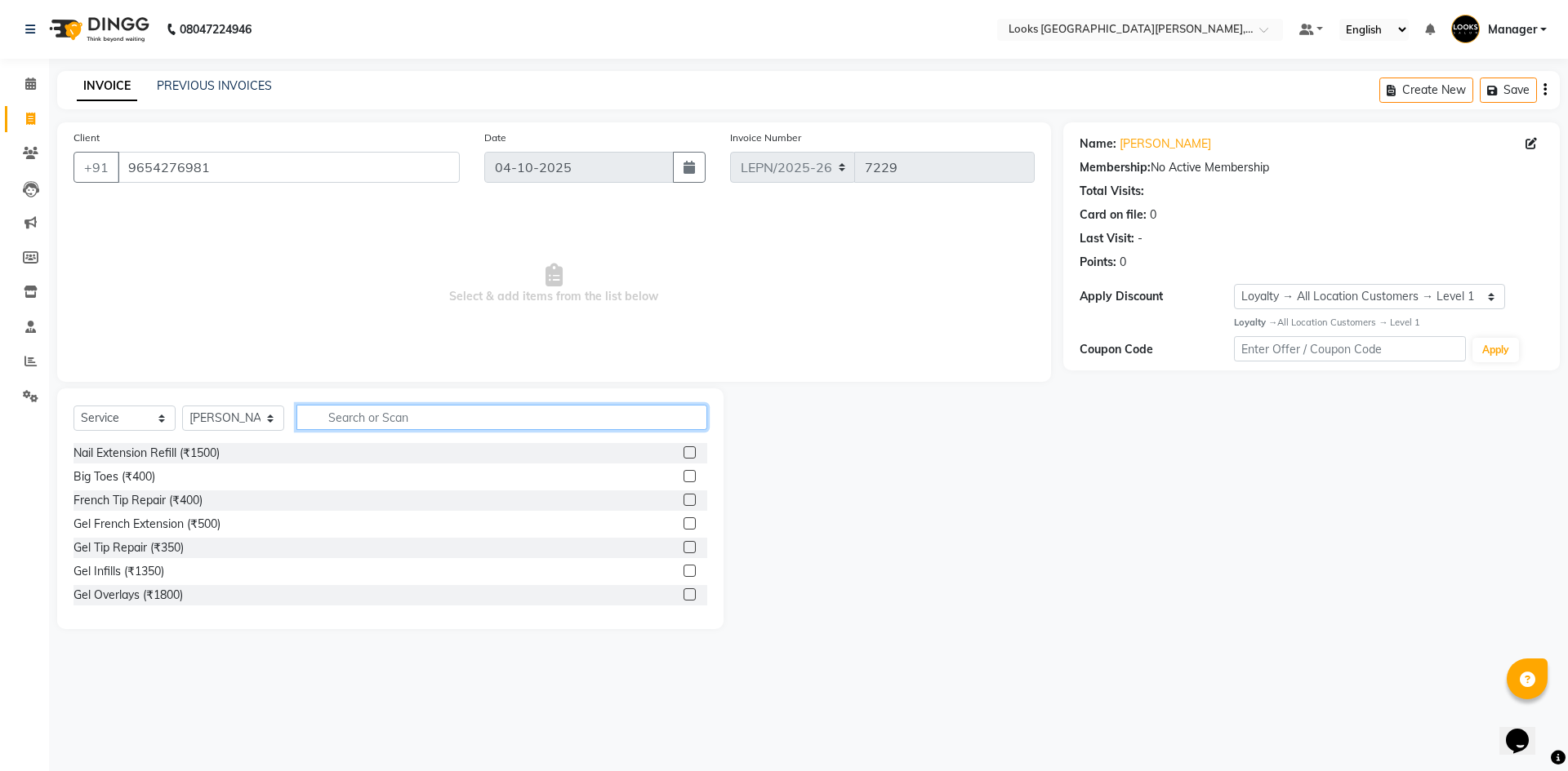
click at [366, 414] on input "text" at bounding box center [501, 417] width 411 height 26
type input "STY"
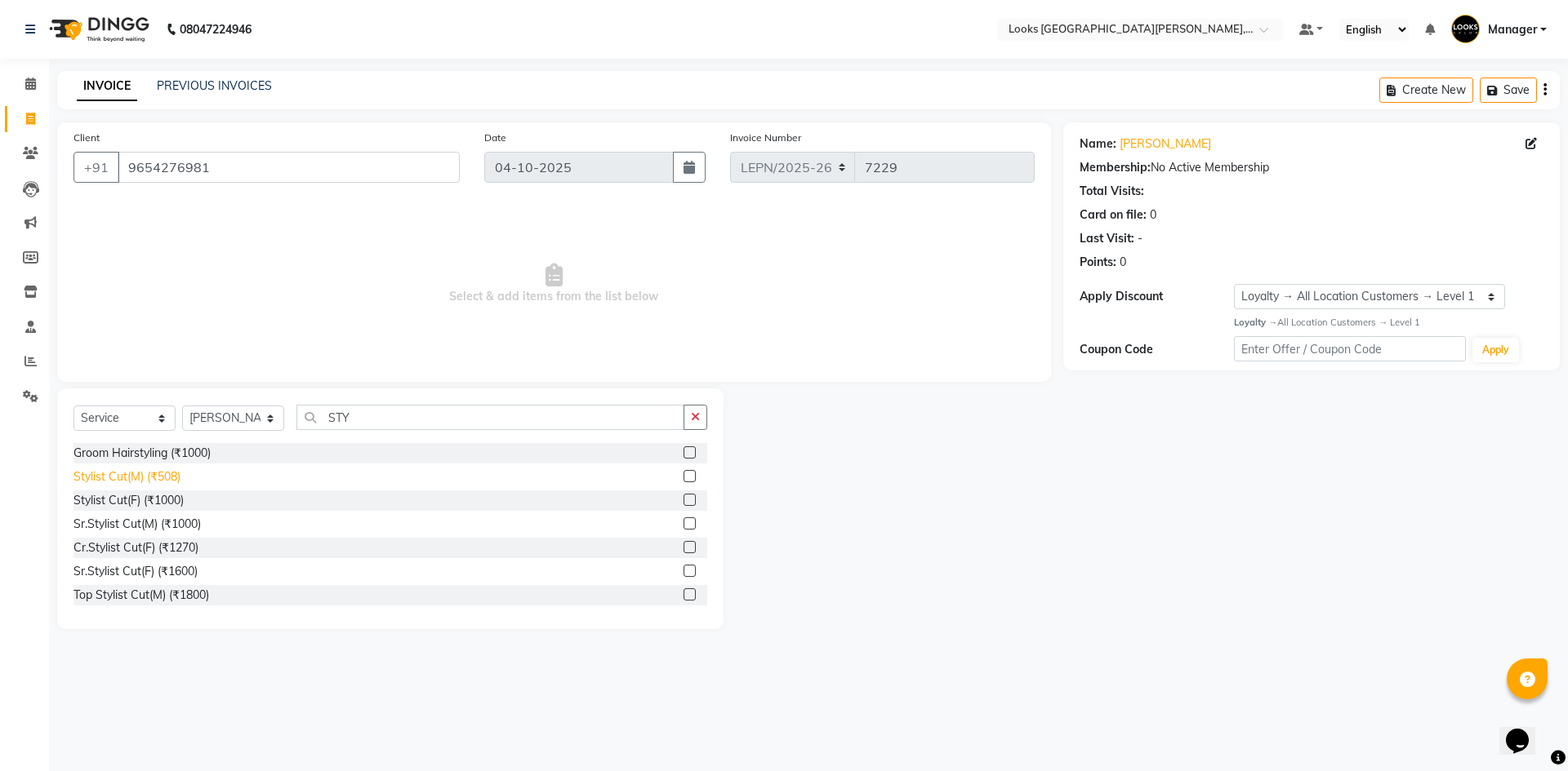
click at [161, 477] on div "Stylist Cut(M) (₹508)" at bounding box center [126, 477] width 107 height 17
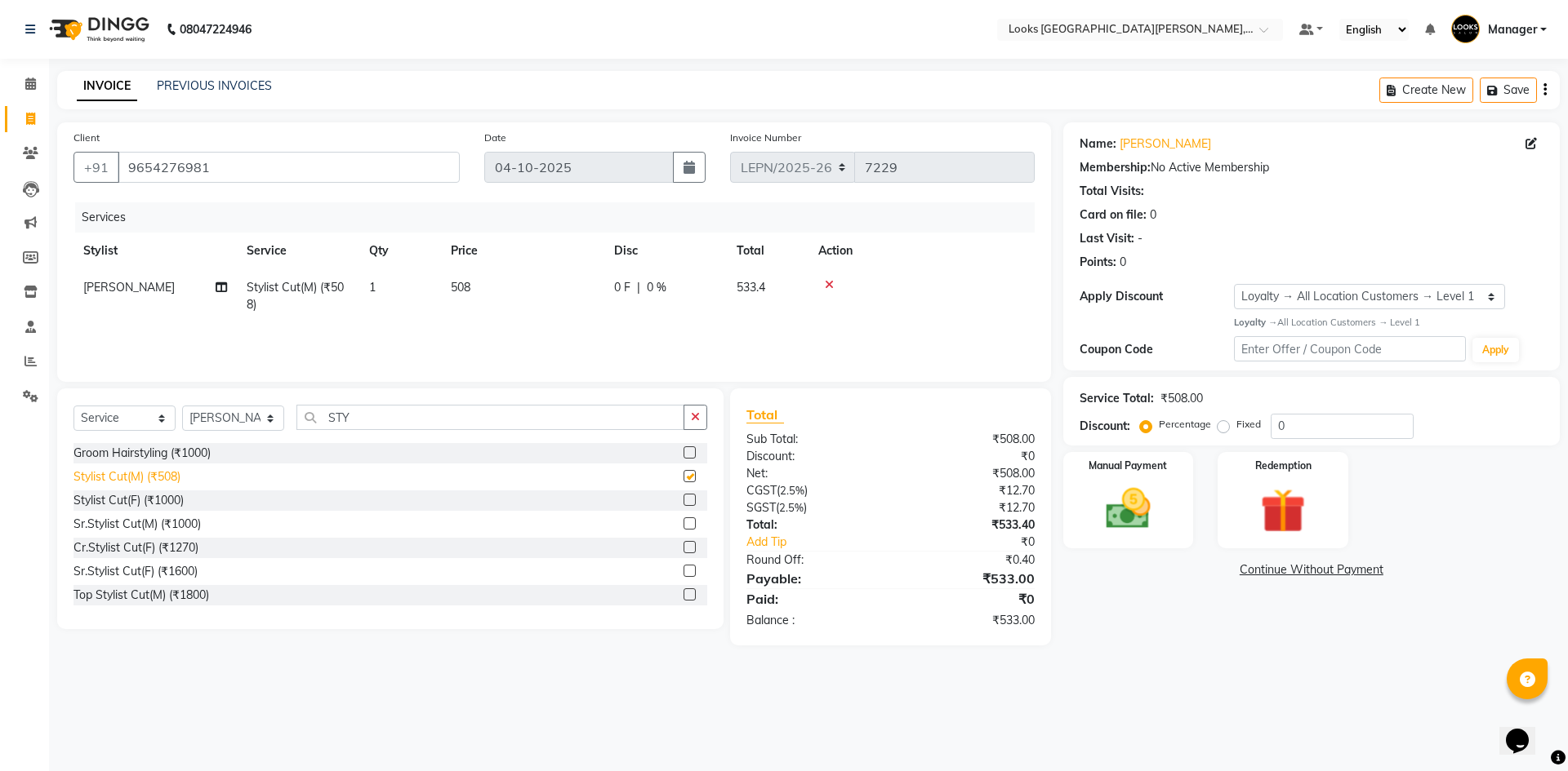
checkbox input "false"
click at [365, 419] on input "STY" at bounding box center [489, 417] width 388 height 26
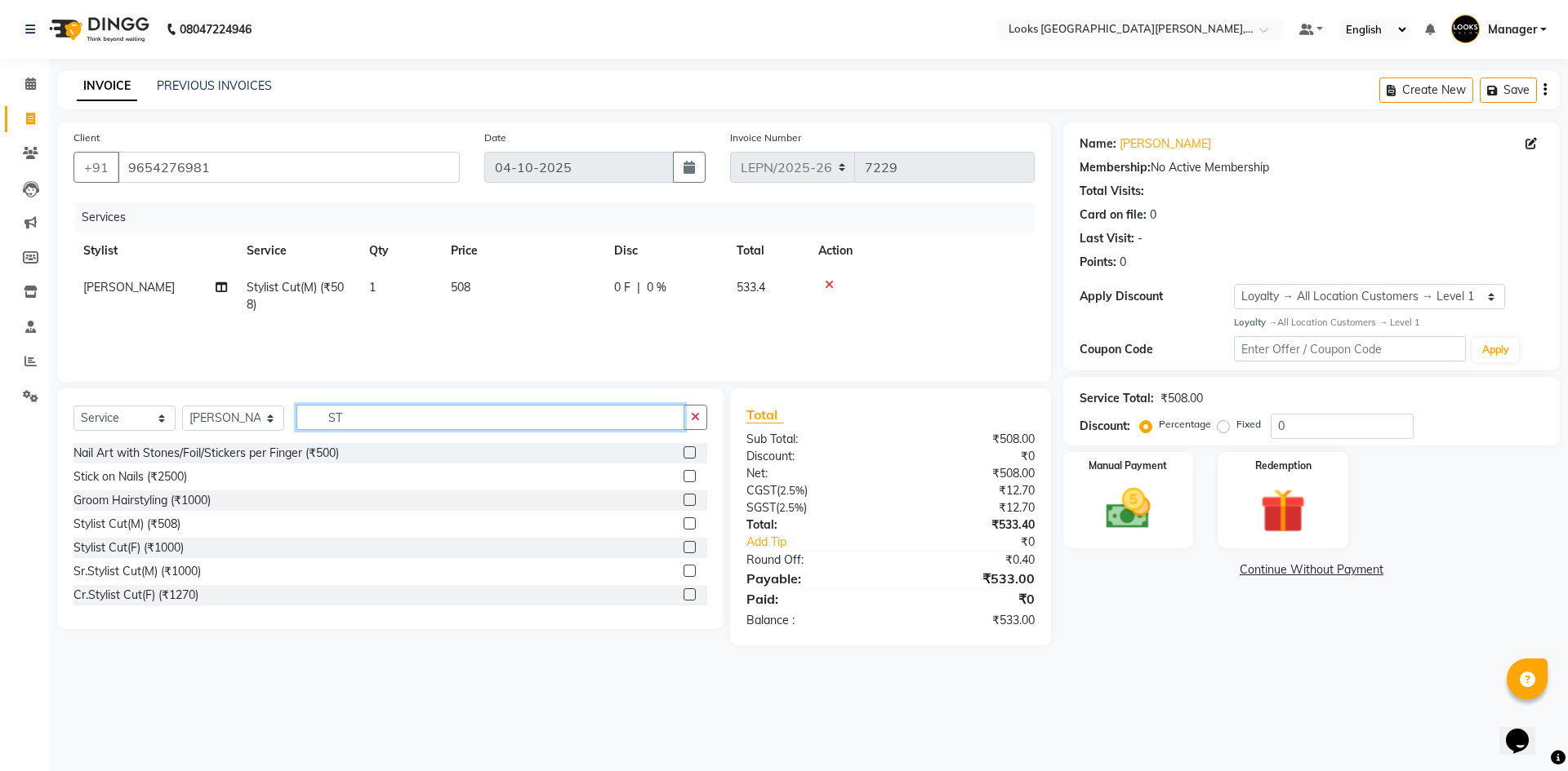
type input "S"
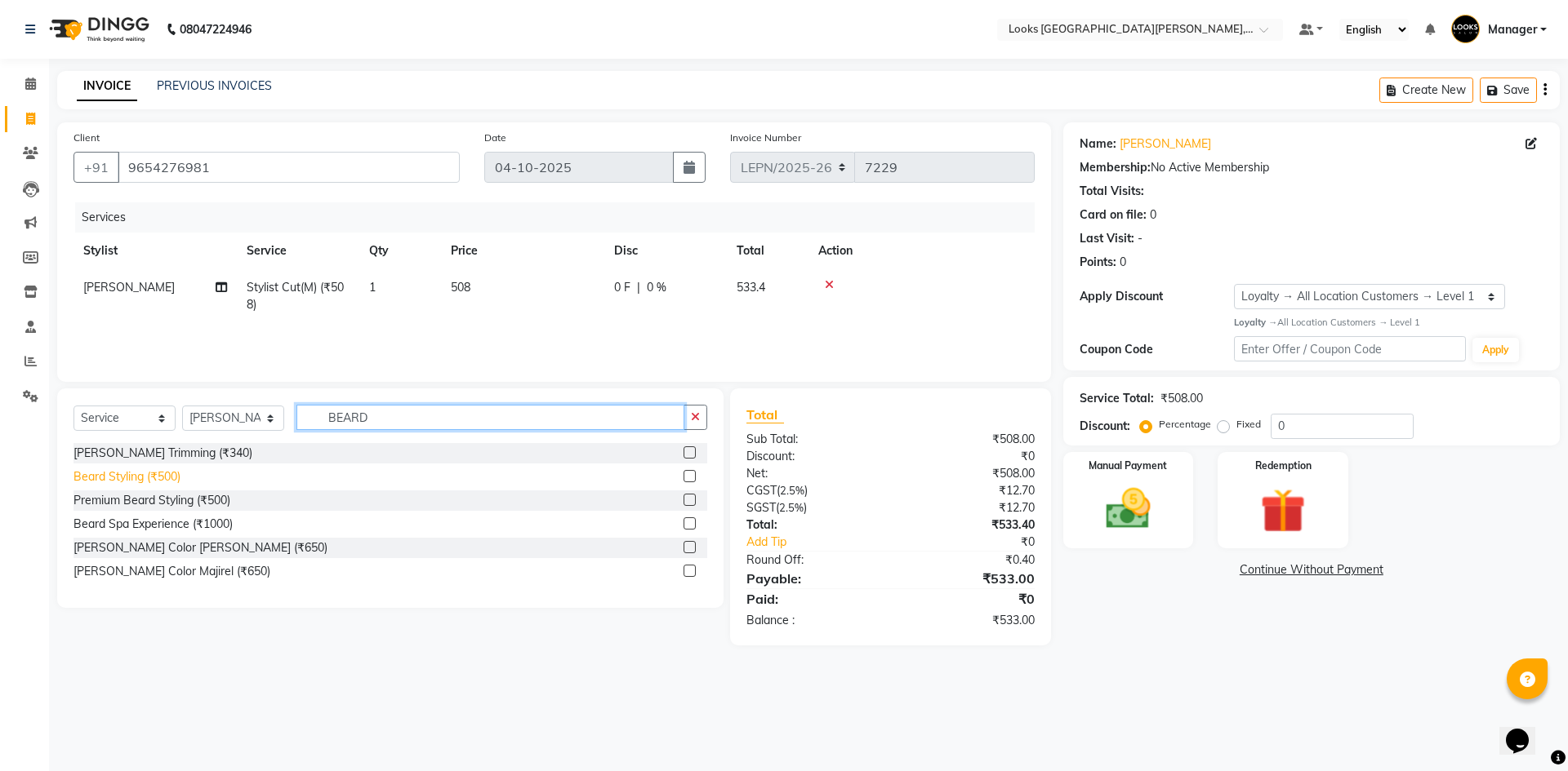
type input "BEARD"
click at [143, 476] on div "Beard Styling (₹500)" at bounding box center [126, 477] width 107 height 17
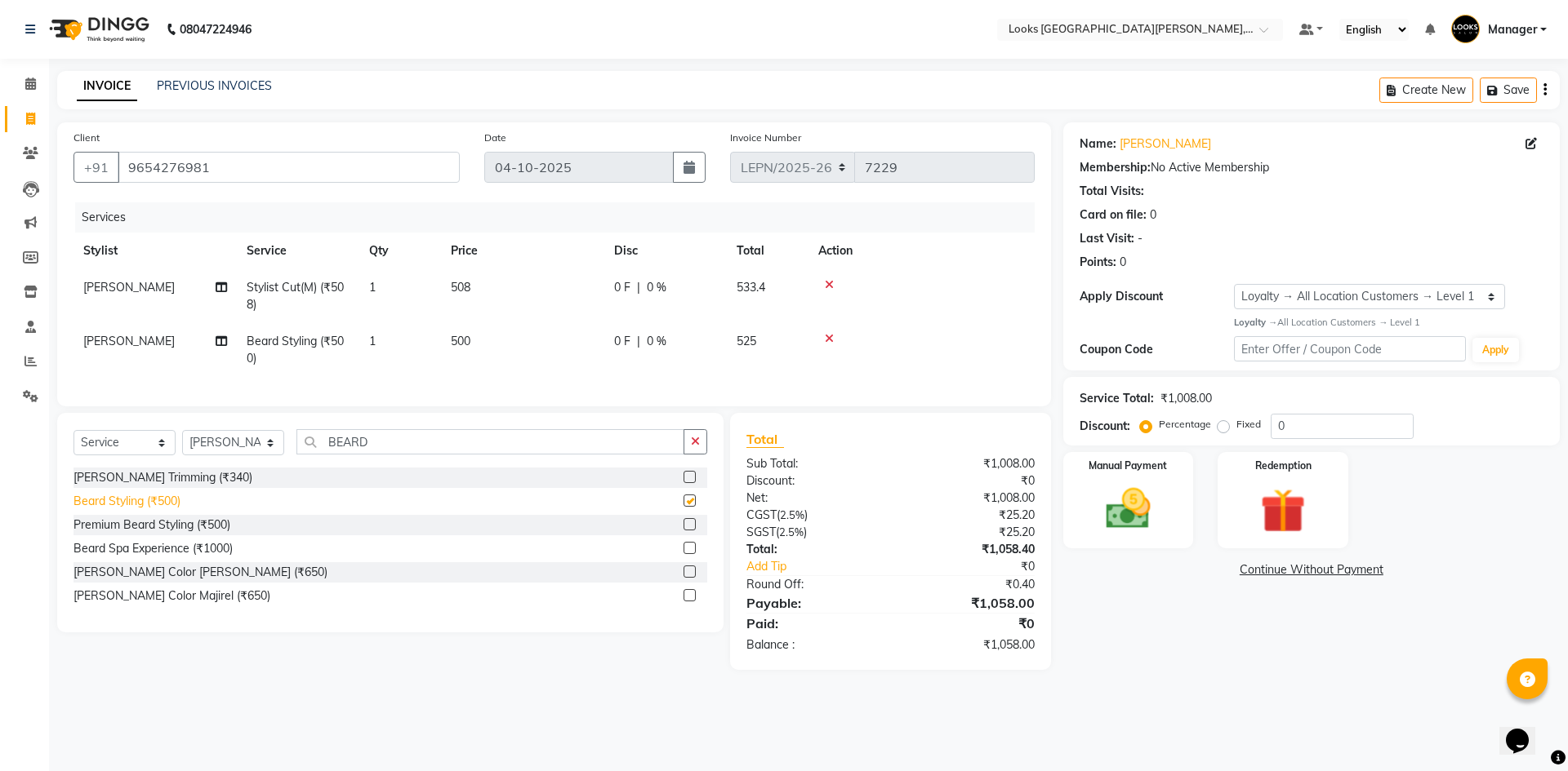
checkbox input "false"
click at [481, 338] on td "500" at bounding box center [523, 350] width 163 height 54
select select "90360"
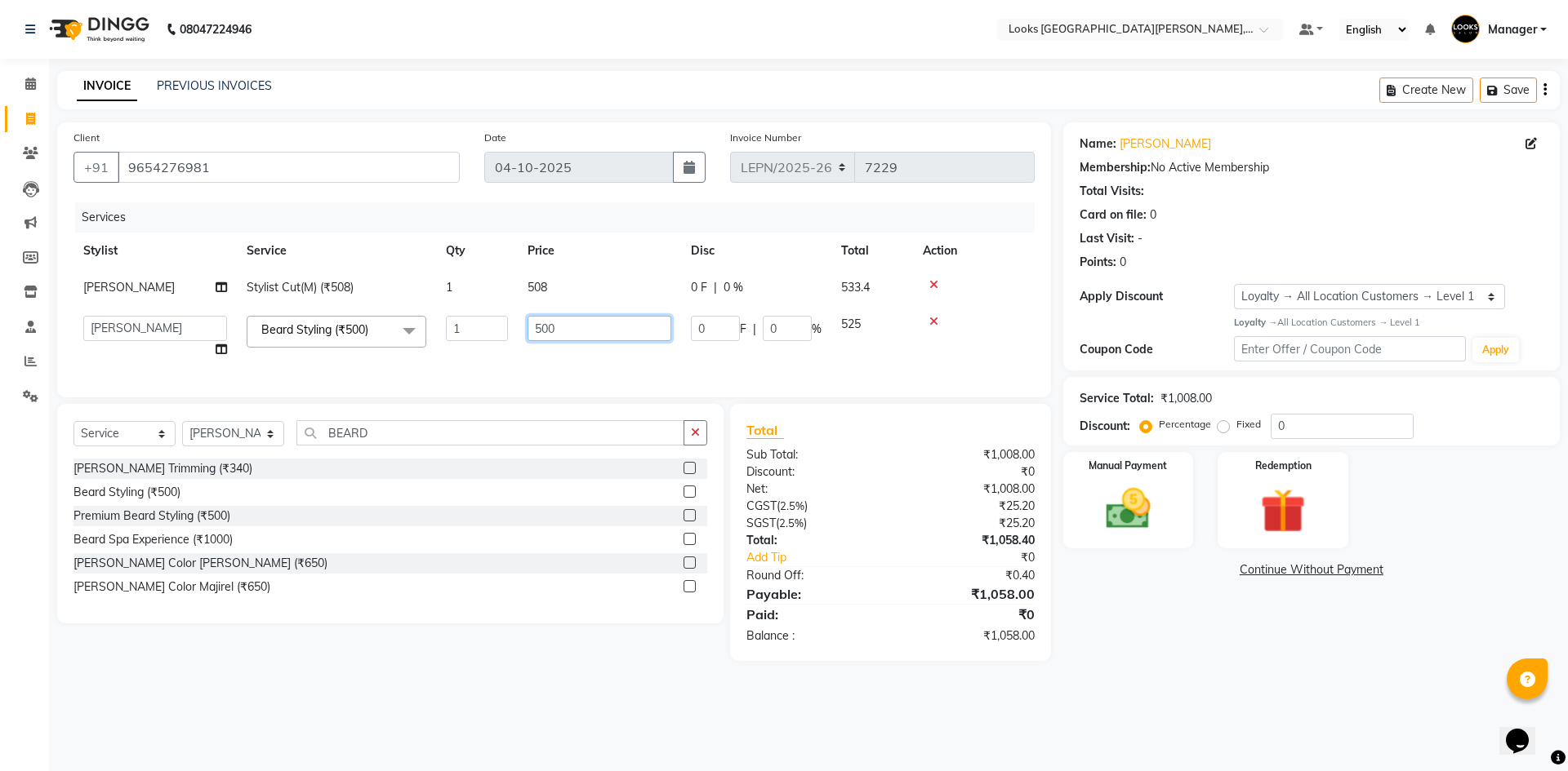
click at [565, 325] on input "500" at bounding box center [599, 328] width 143 height 26
type input "5"
type input "339"
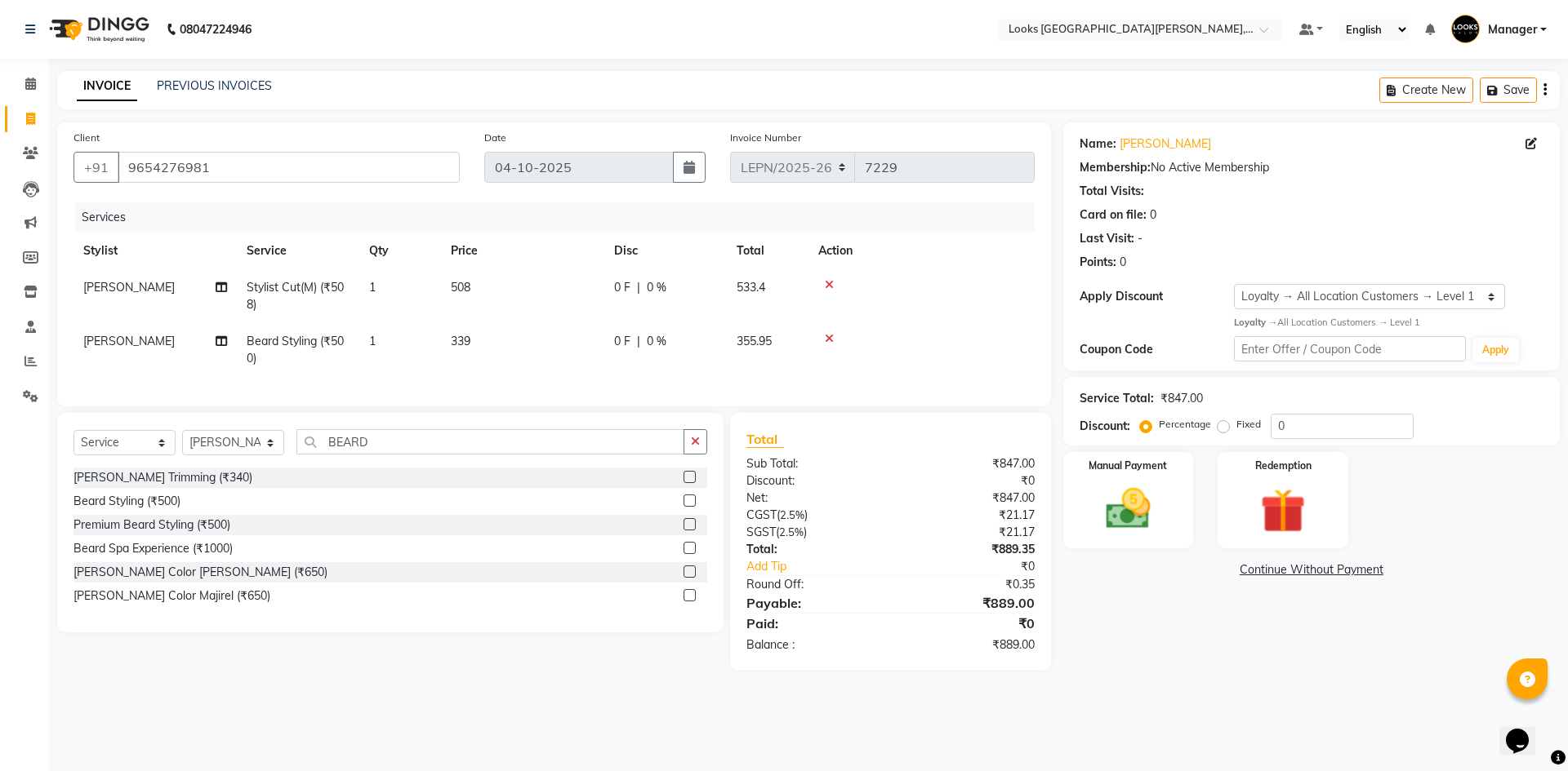
click at [604, 370] on div "Services Stylist Service Qty Price Disc Total Action NADEEM Stylist Cut(M) (₹50…" at bounding box center [553, 296] width 961 height 188
click at [480, 340] on td "339" at bounding box center [523, 350] width 163 height 54
select select "90360"
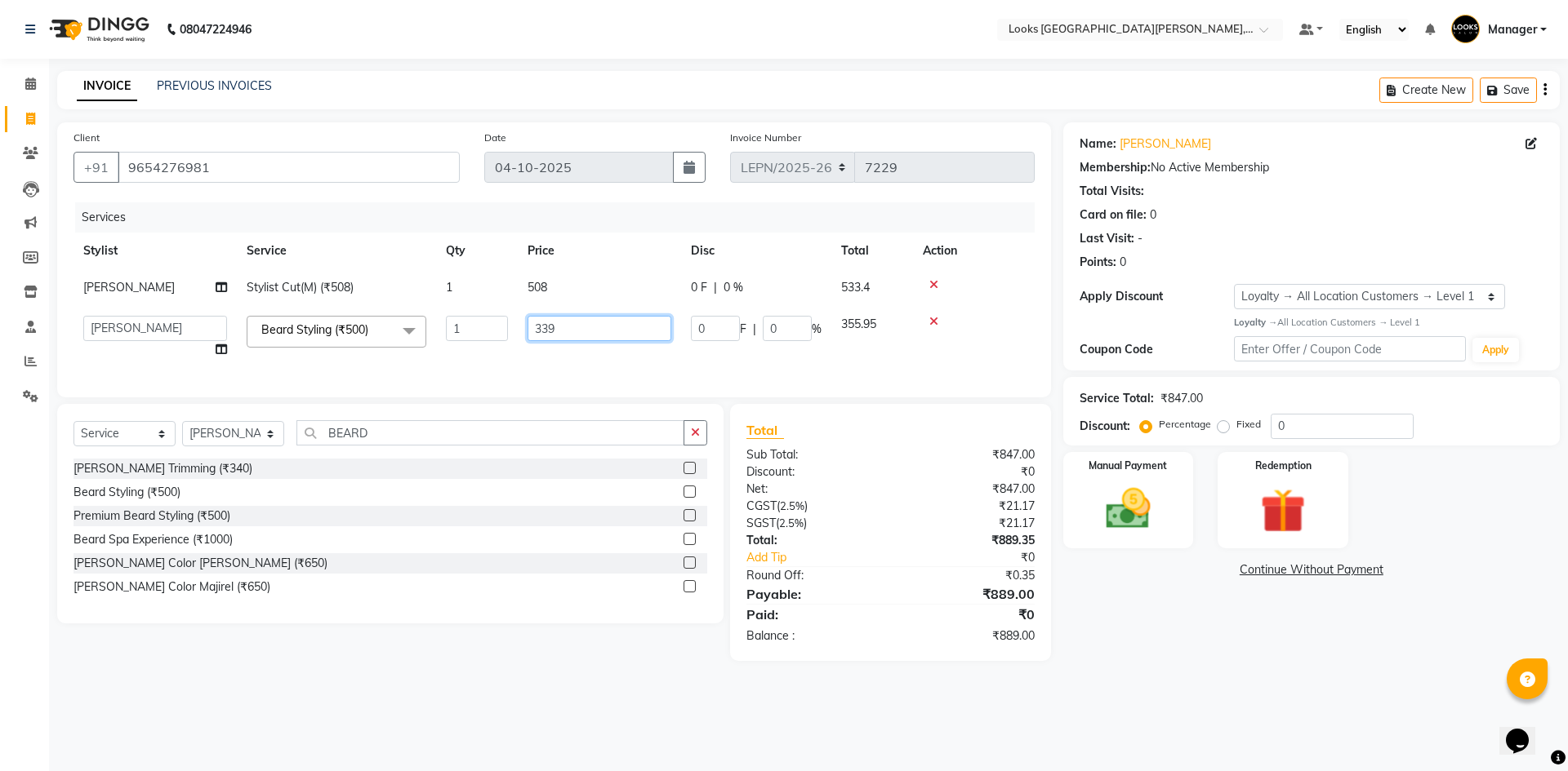
click at [577, 335] on input "339" at bounding box center [599, 328] width 143 height 26
type input "339.5"
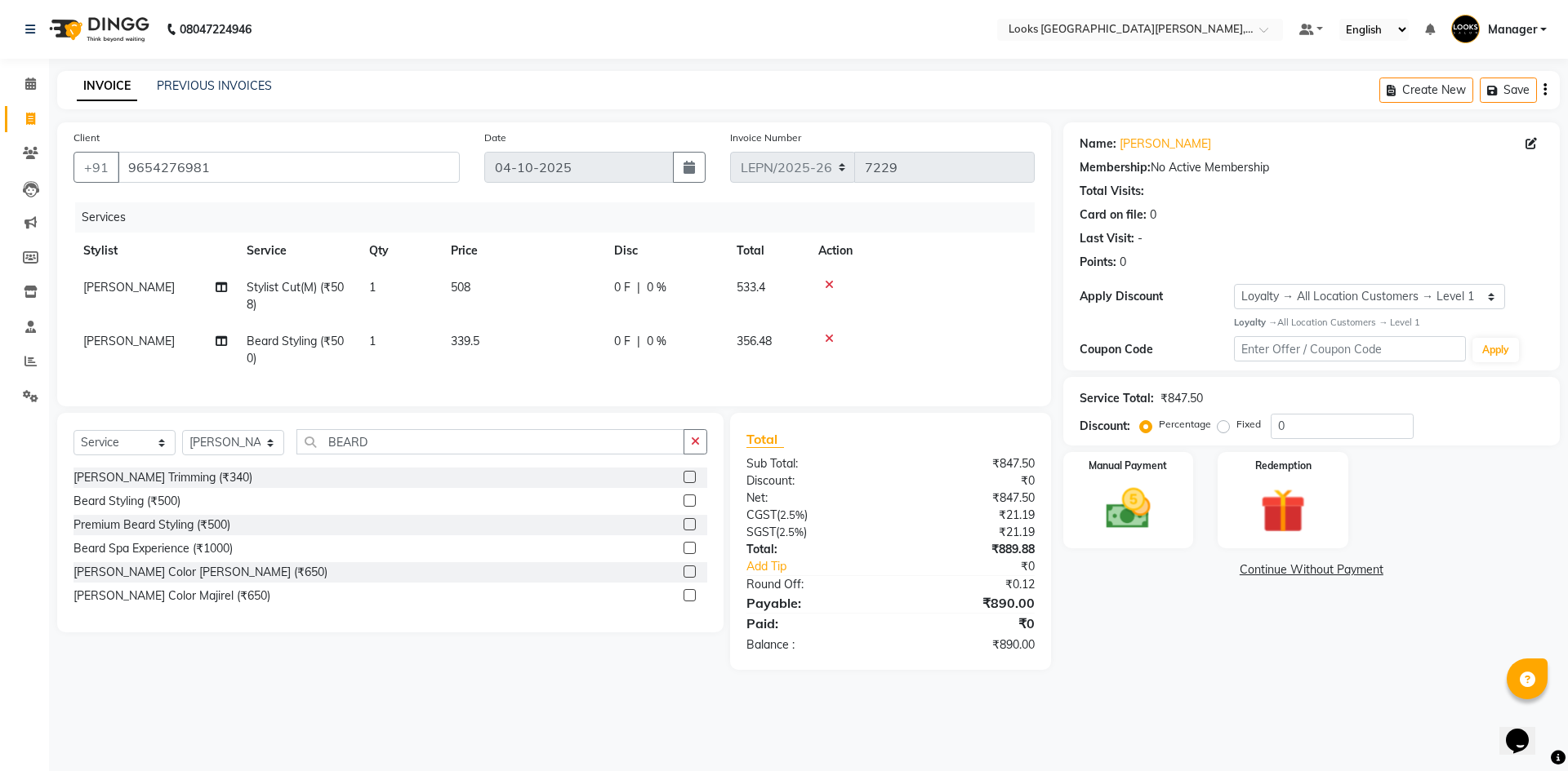
click at [578, 370] on div "Services Stylist Service Qty Price Disc Total Action NADEEM Stylist Cut(M) (₹50…" at bounding box center [553, 296] width 961 height 188
click at [1124, 523] on img at bounding box center [1128, 509] width 76 height 54
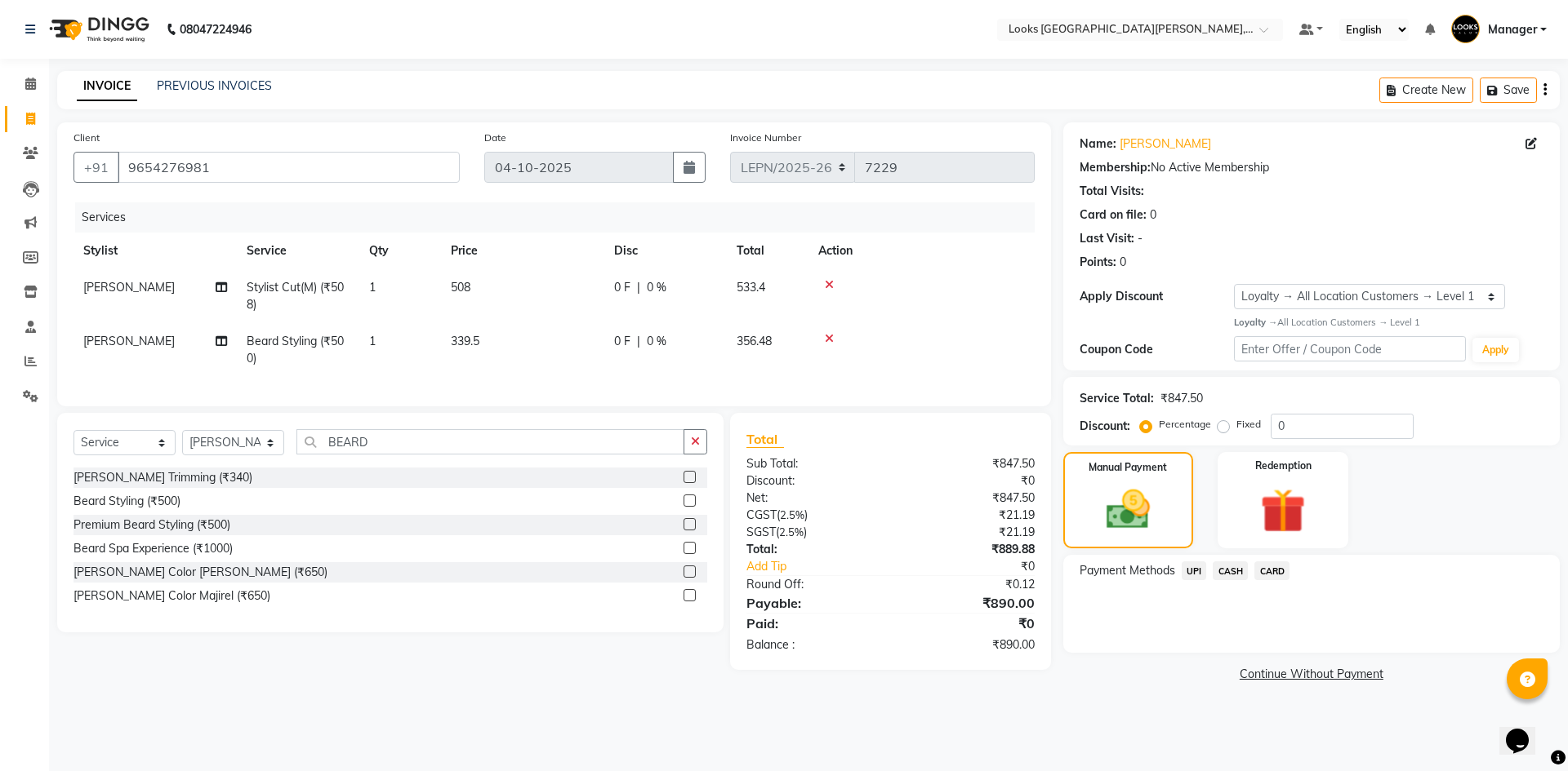
click at [1195, 570] on span "UPI" at bounding box center [1194, 571] width 26 height 19
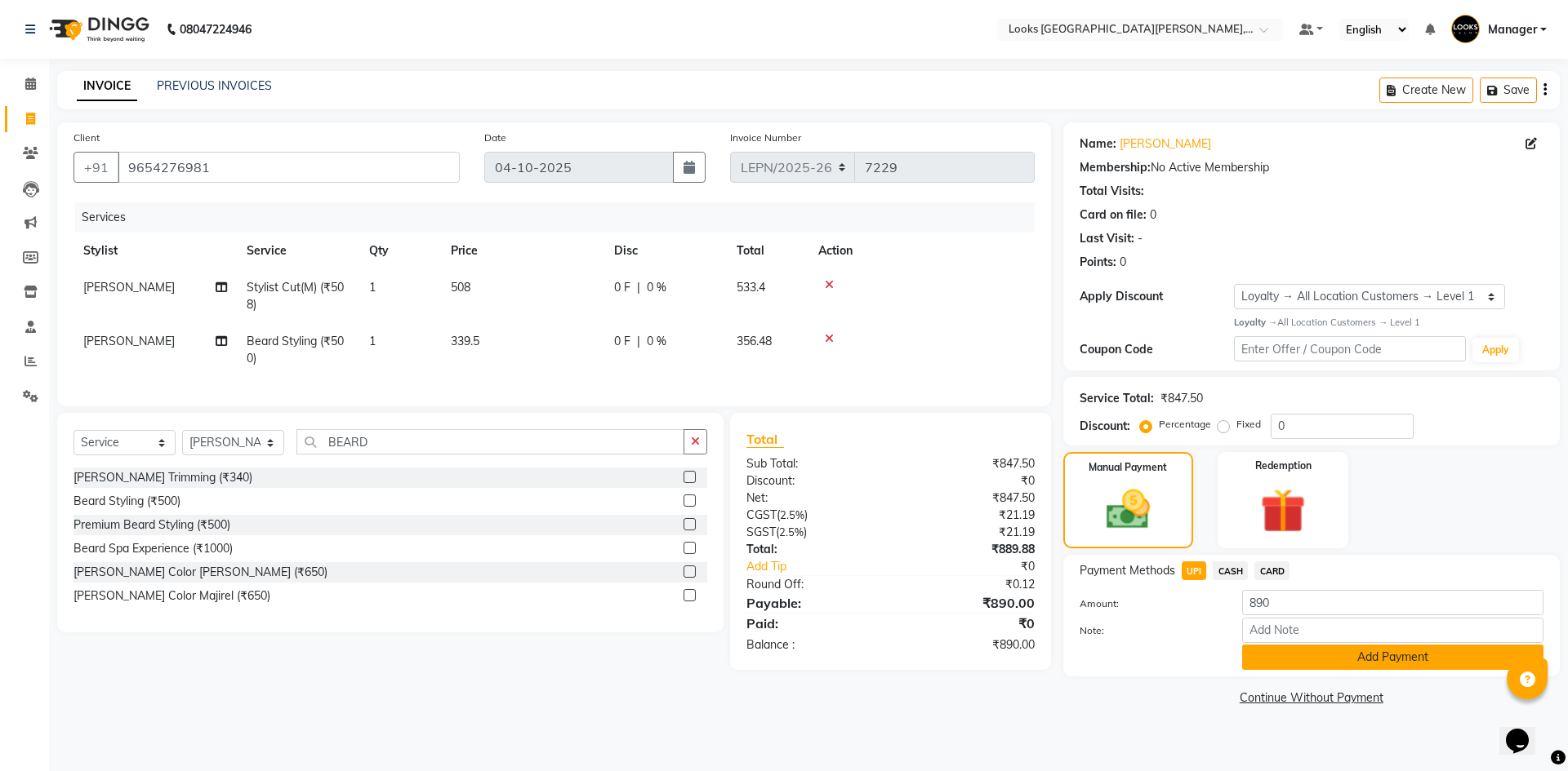
click at [1331, 655] on button "Add Payment" at bounding box center [1393, 657] width 302 height 26
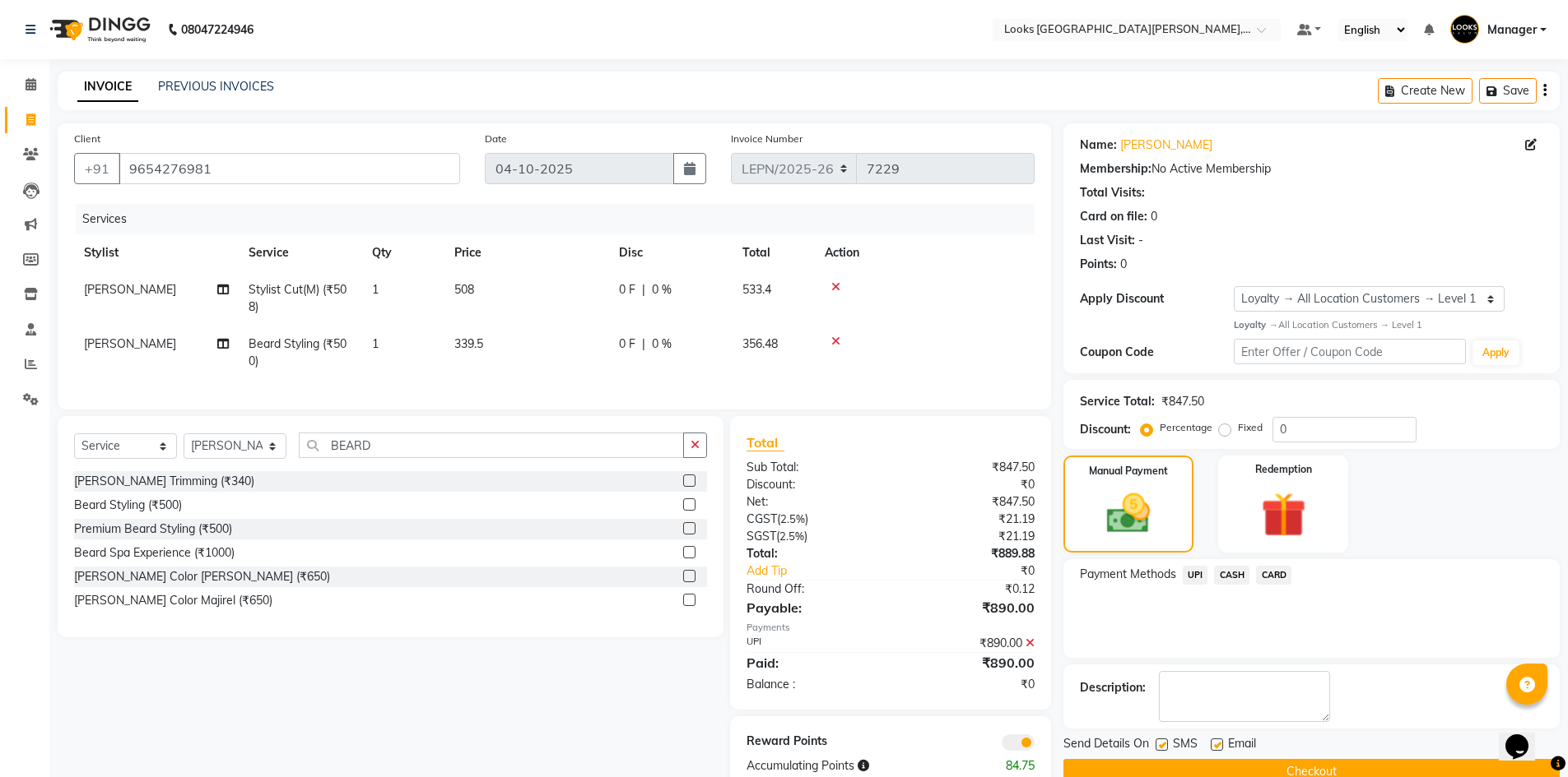
scroll to position [51, 0]
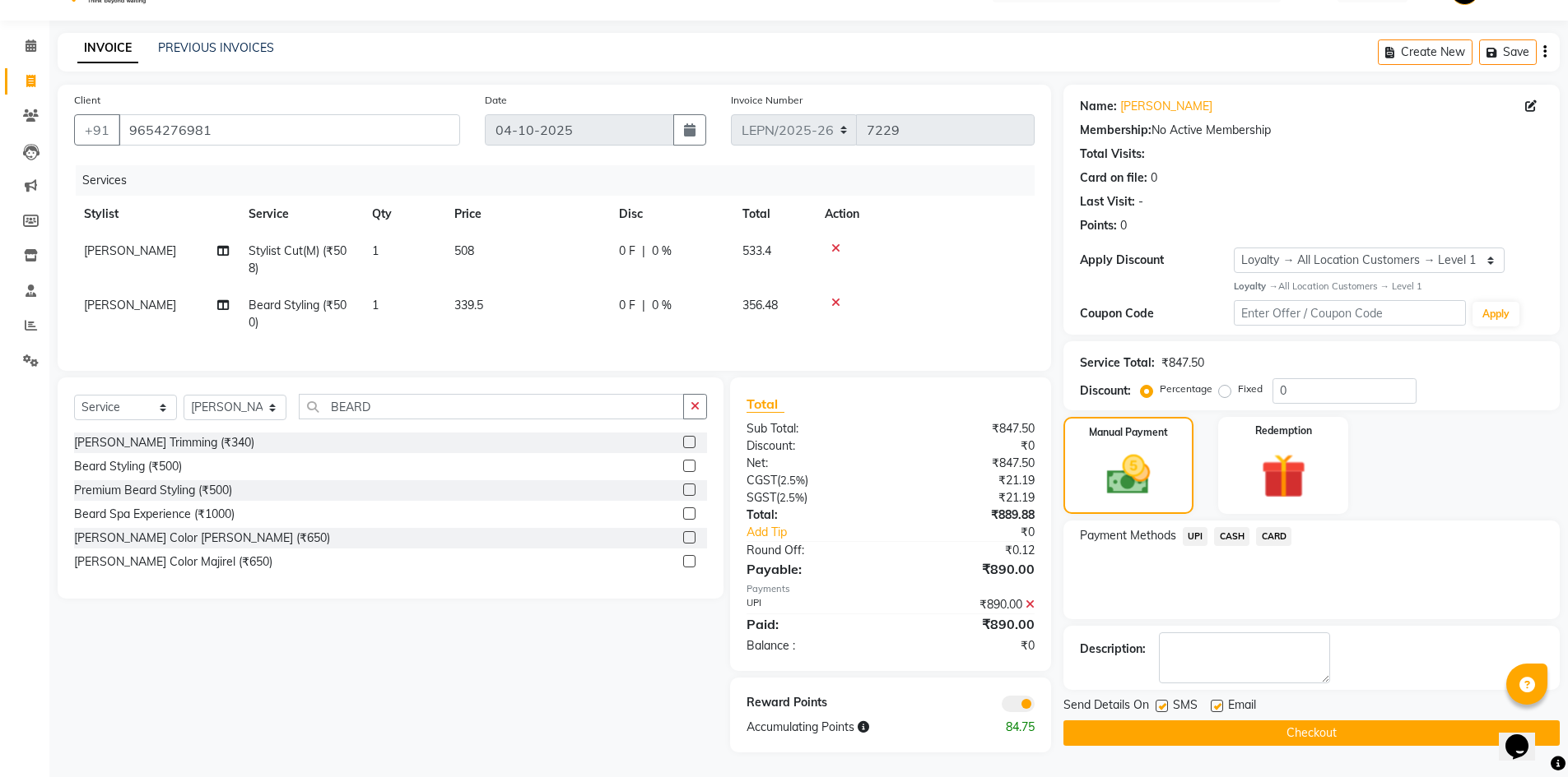
click at [1173, 721] on button "Checkout" at bounding box center [1311, 733] width 496 height 26
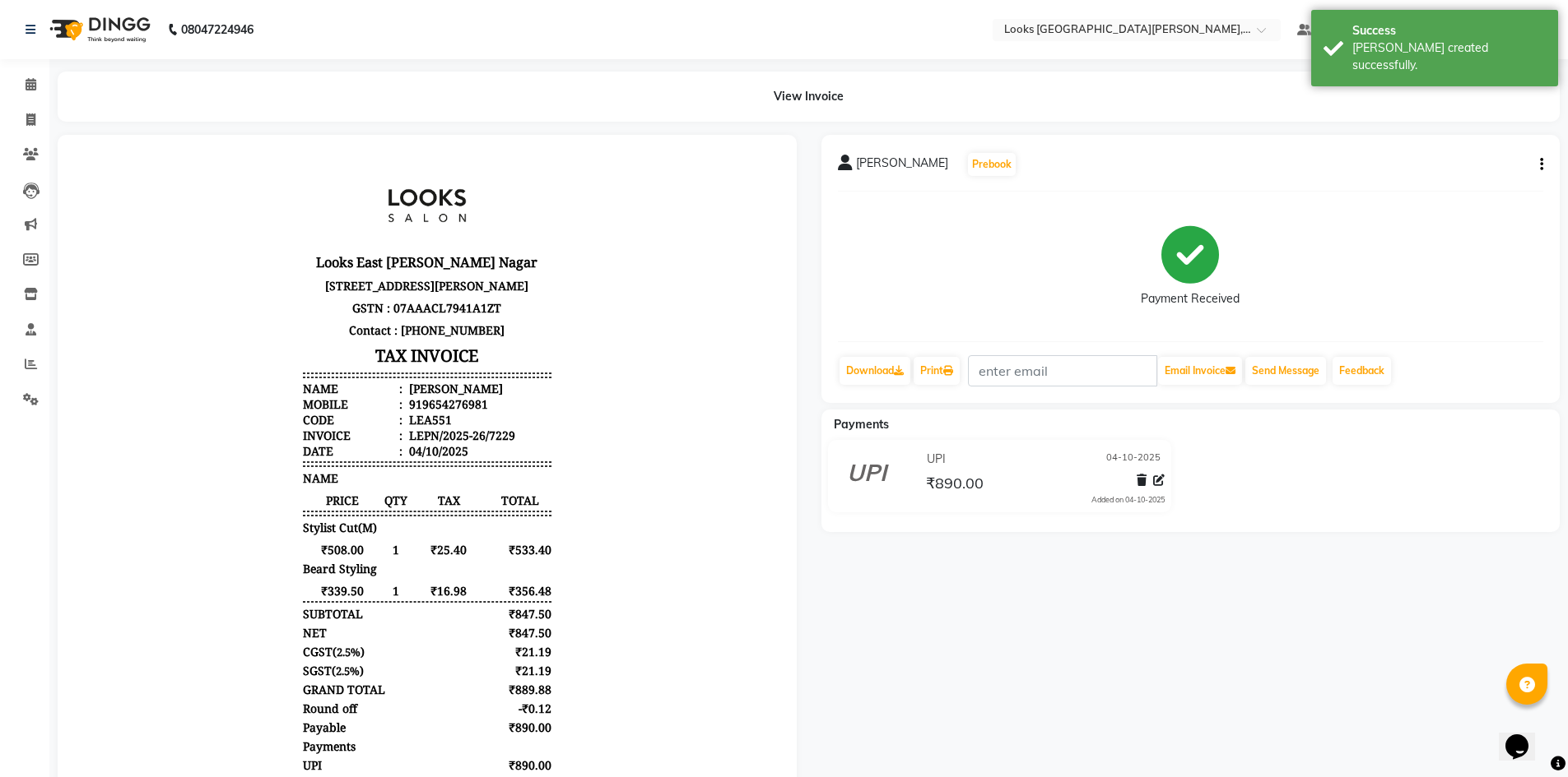
scroll to position [73, 0]
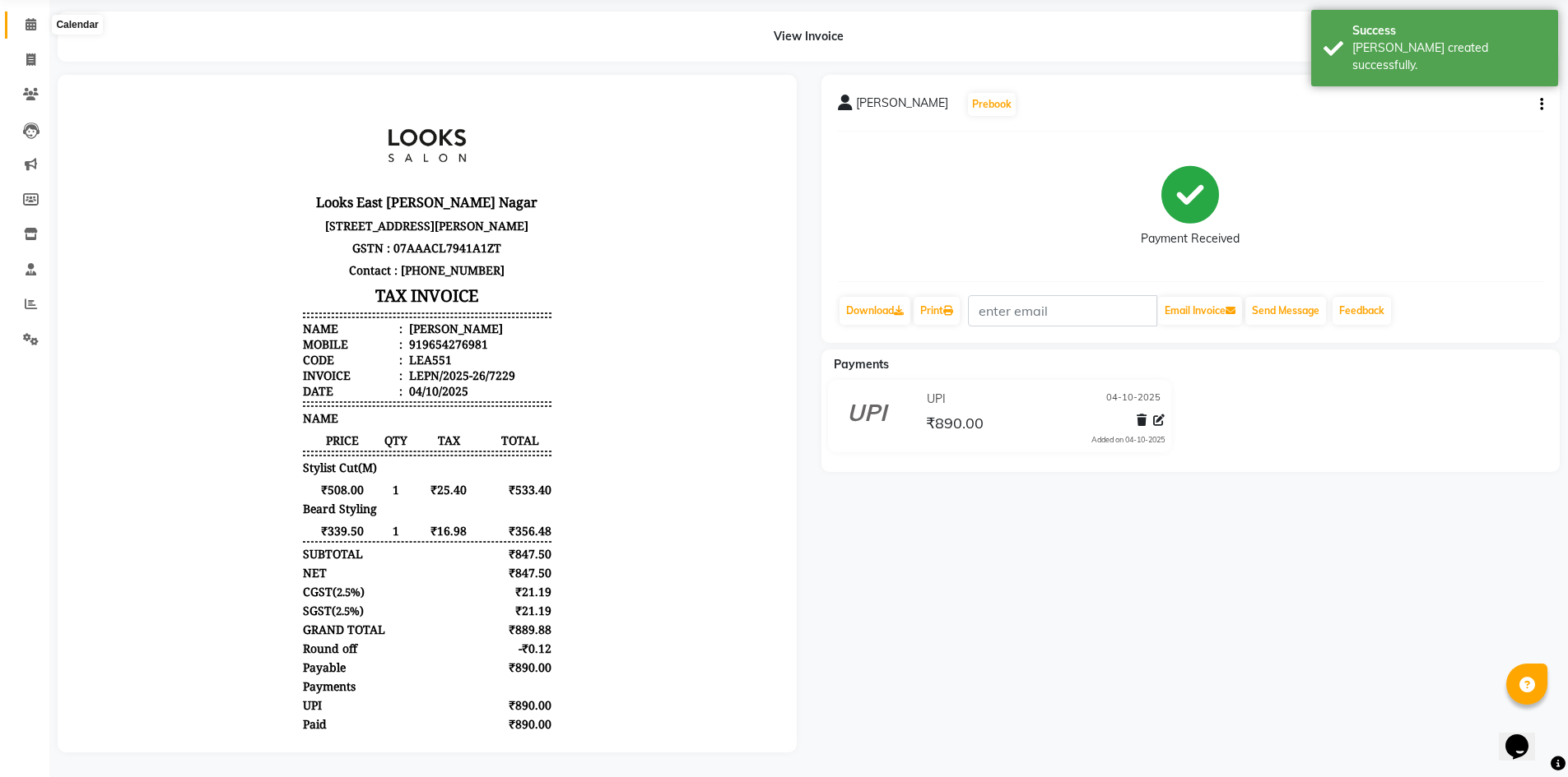
click at [27, 18] on icon at bounding box center [31, 24] width 11 height 12
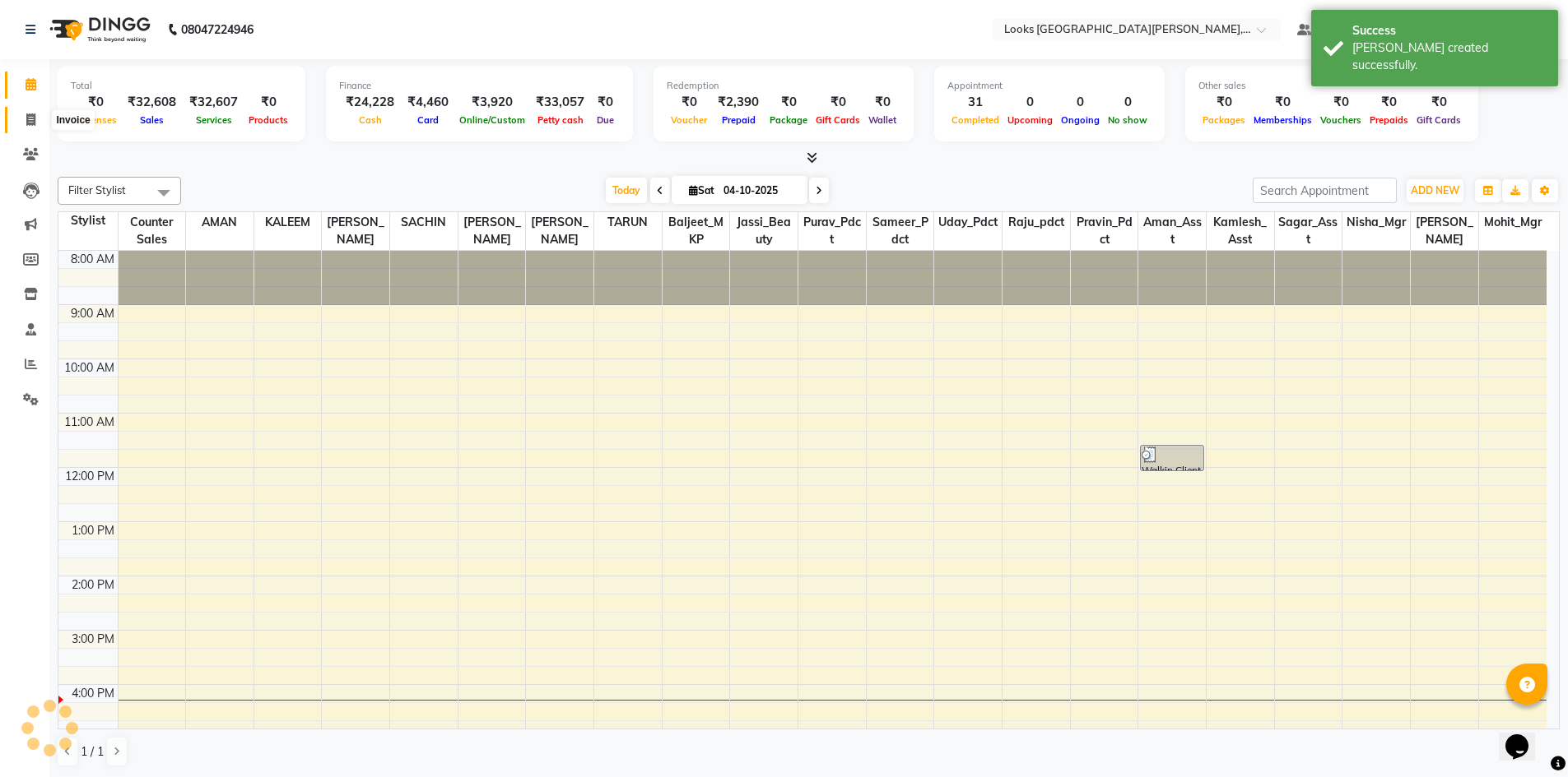
click at [30, 117] on icon at bounding box center [31, 119] width 9 height 12
select select "service"
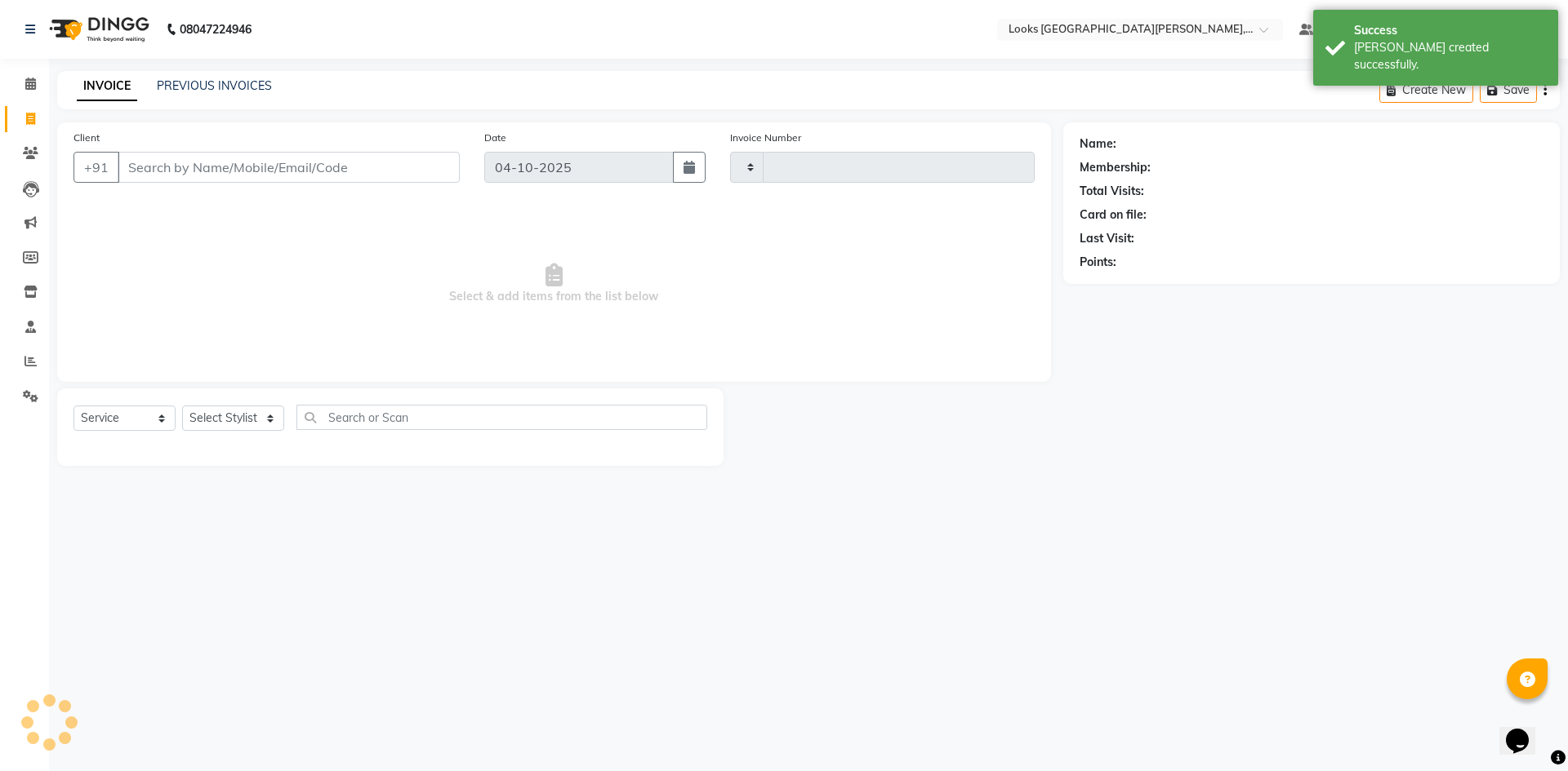
type input "7230"
select select "8940"
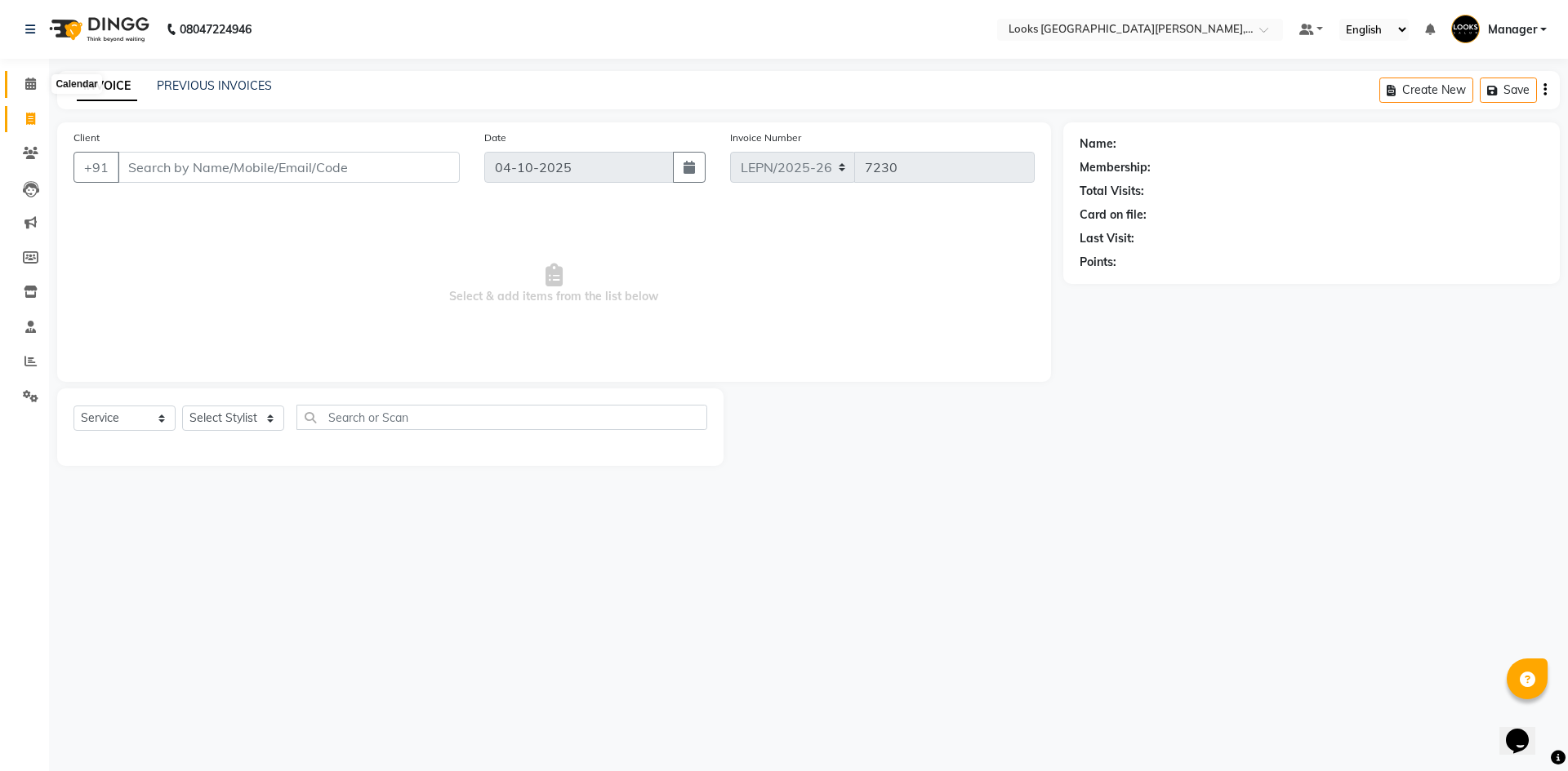
click at [36, 79] on icon at bounding box center [30, 83] width 10 height 12
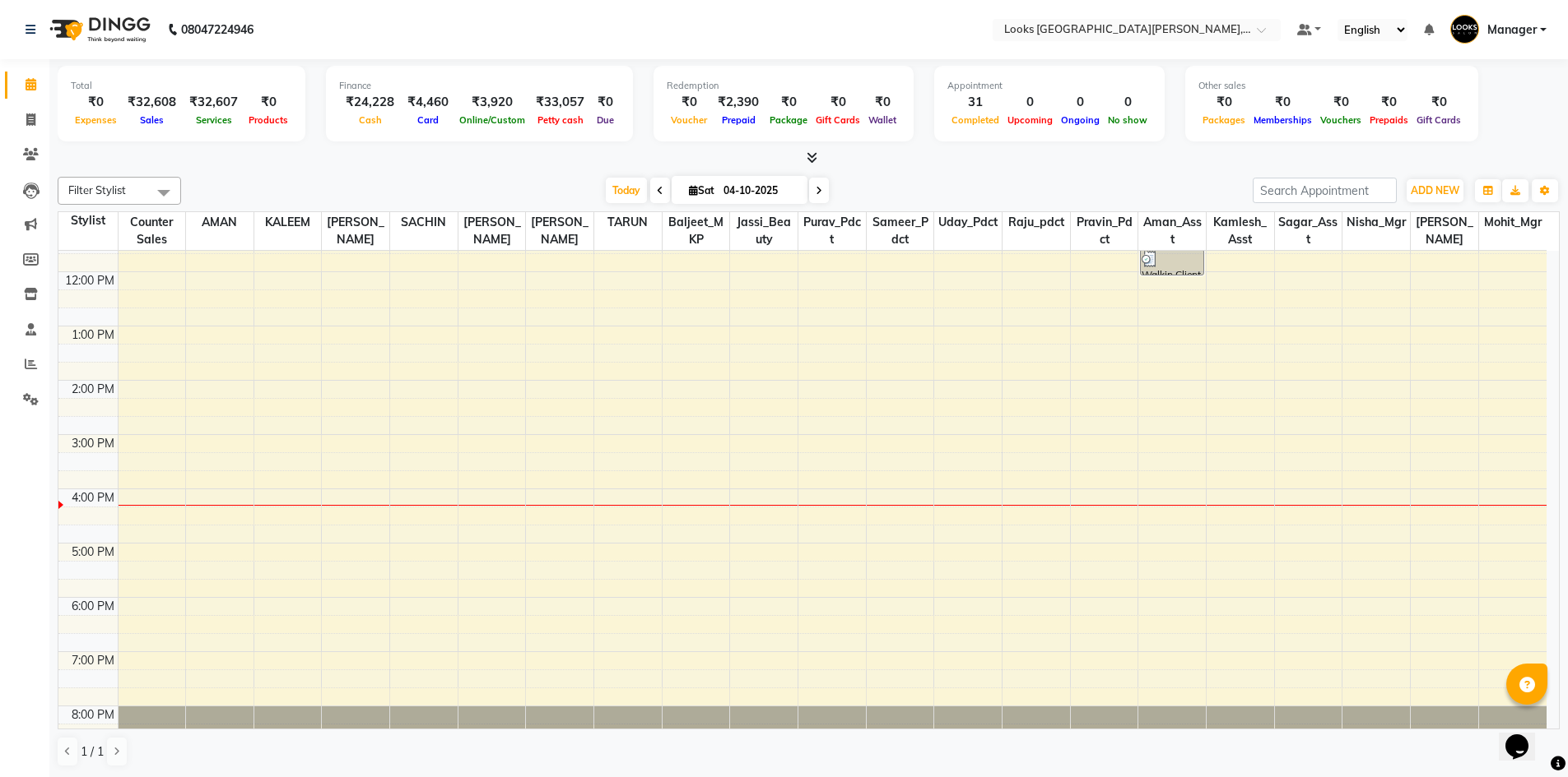
scroll to position [1, 0]
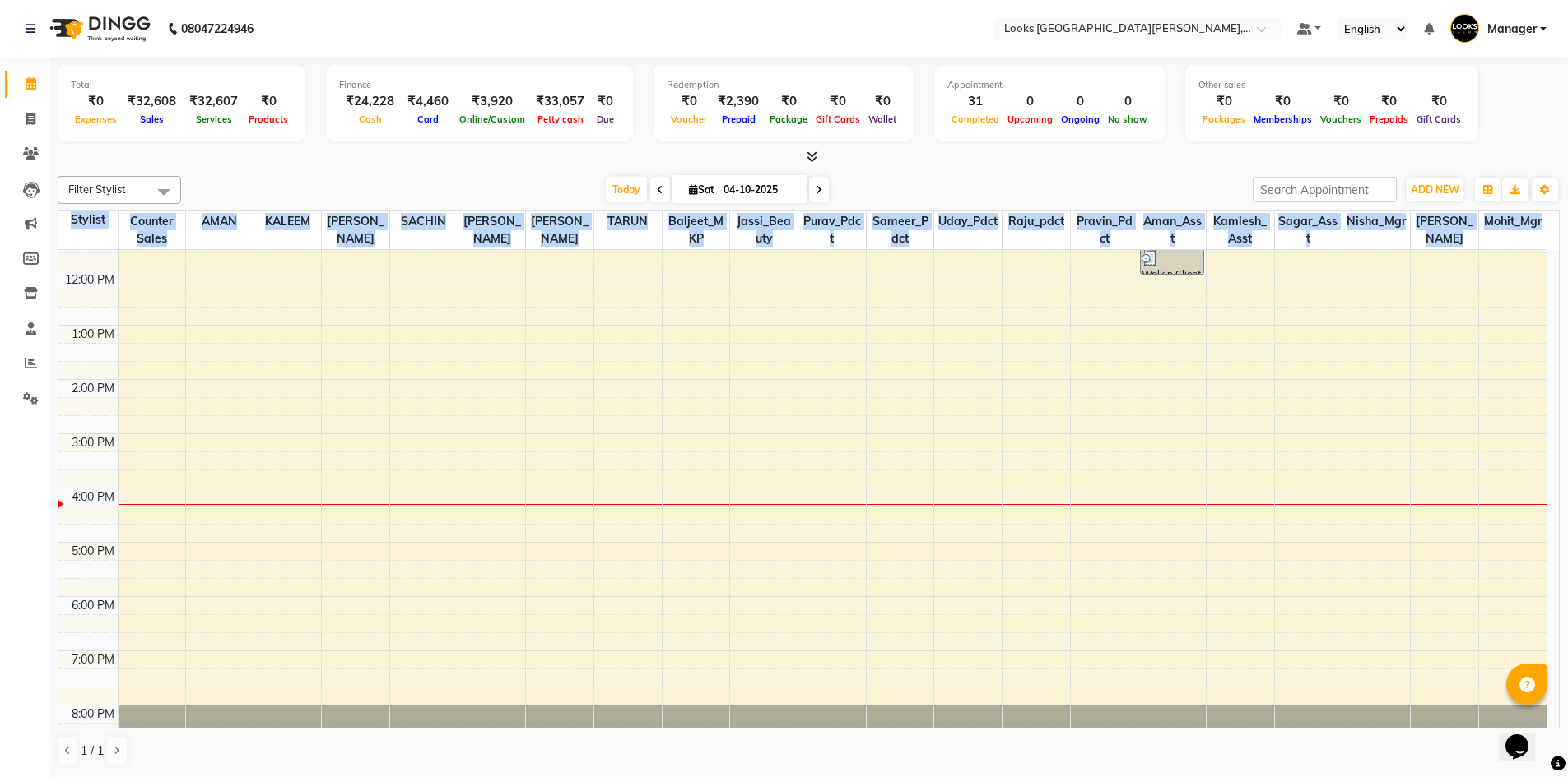
drag, startPoint x: 1567, startPoint y: 386, endPoint x: 1551, endPoint y: 246, distance: 140.9
click at [1552, 248] on div "Total ₹0 Expenses ₹32,608 Sales ₹32,607 Services ₹0 Products Finance ₹24,228 Ca…" at bounding box center [809, 418] width 1518 height 719
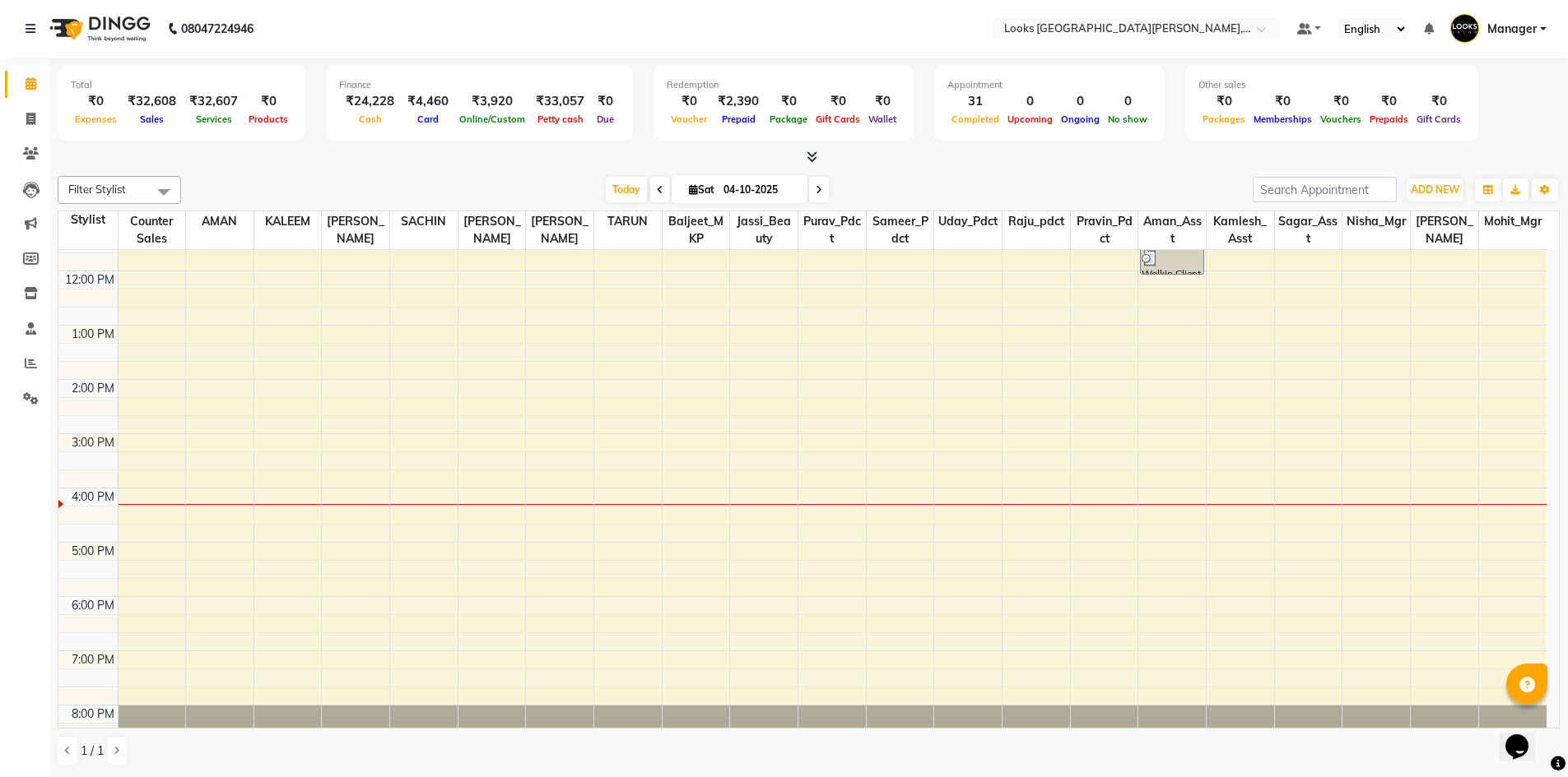
click at [369, 343] on div "8:00 AM 9:00 AM 10:00 AM 11:00 AM 12:00 PM 1:00 PM 2:00 PM 3:00 PM 4:00 PM 5:00…" at bounding box center [802, 407] width 1488 height 705
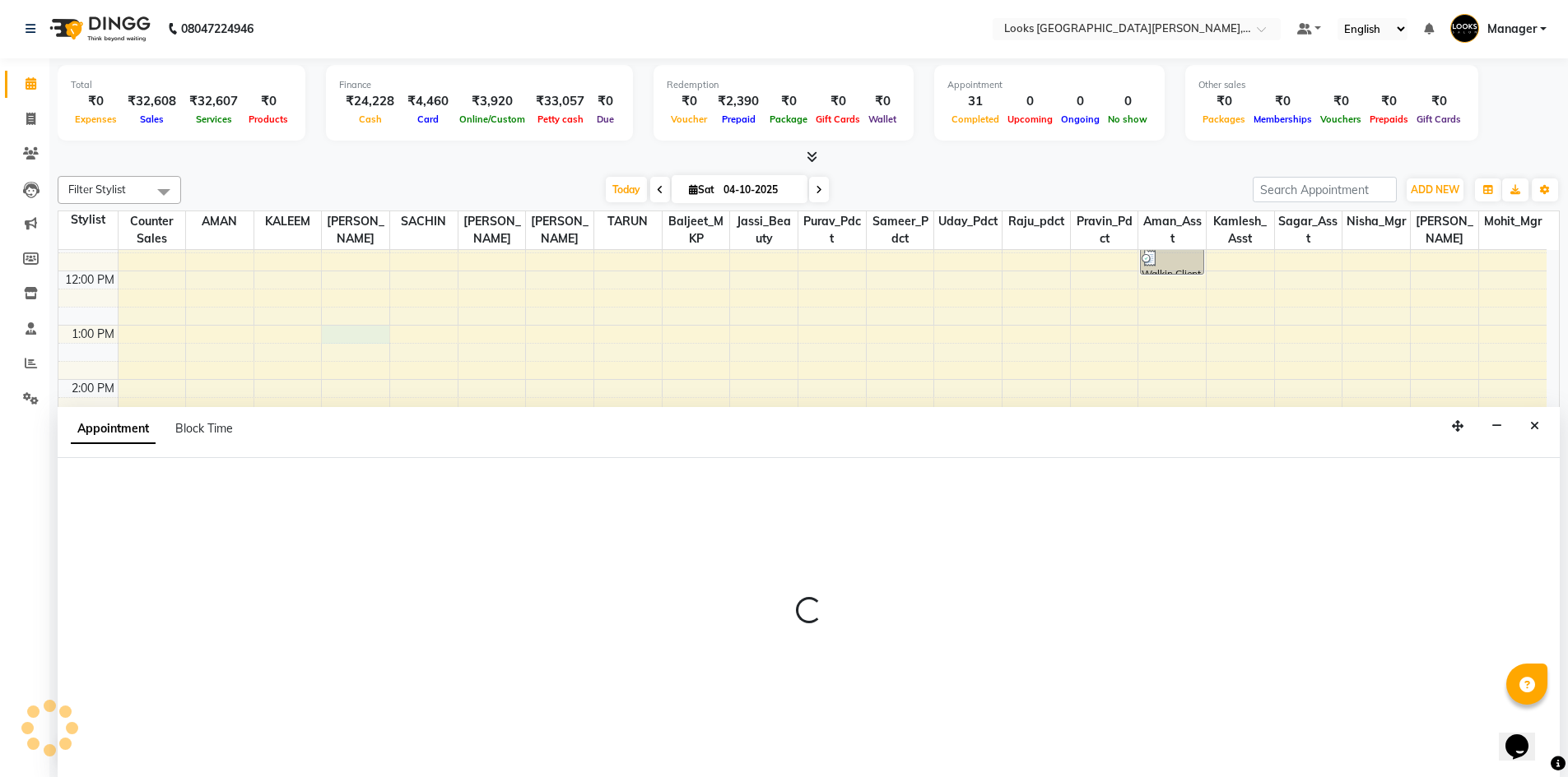
select select "90360"
select select "780"
select select "tentative"
